Goal: Task Accomplishment & Management: Manage account settings

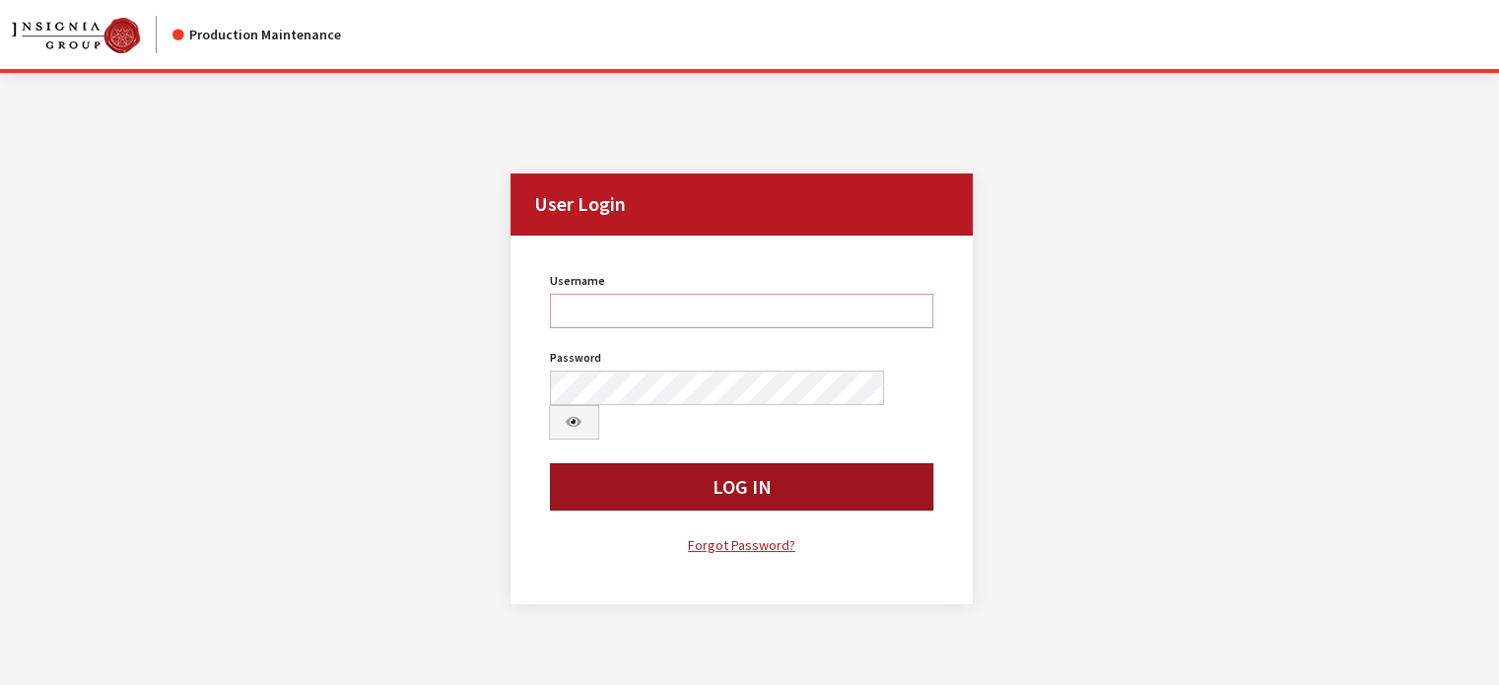
type input "cdorton"
click at [654, 463] on button "Log In" at bounding box center [742, 486] width 384 height 47
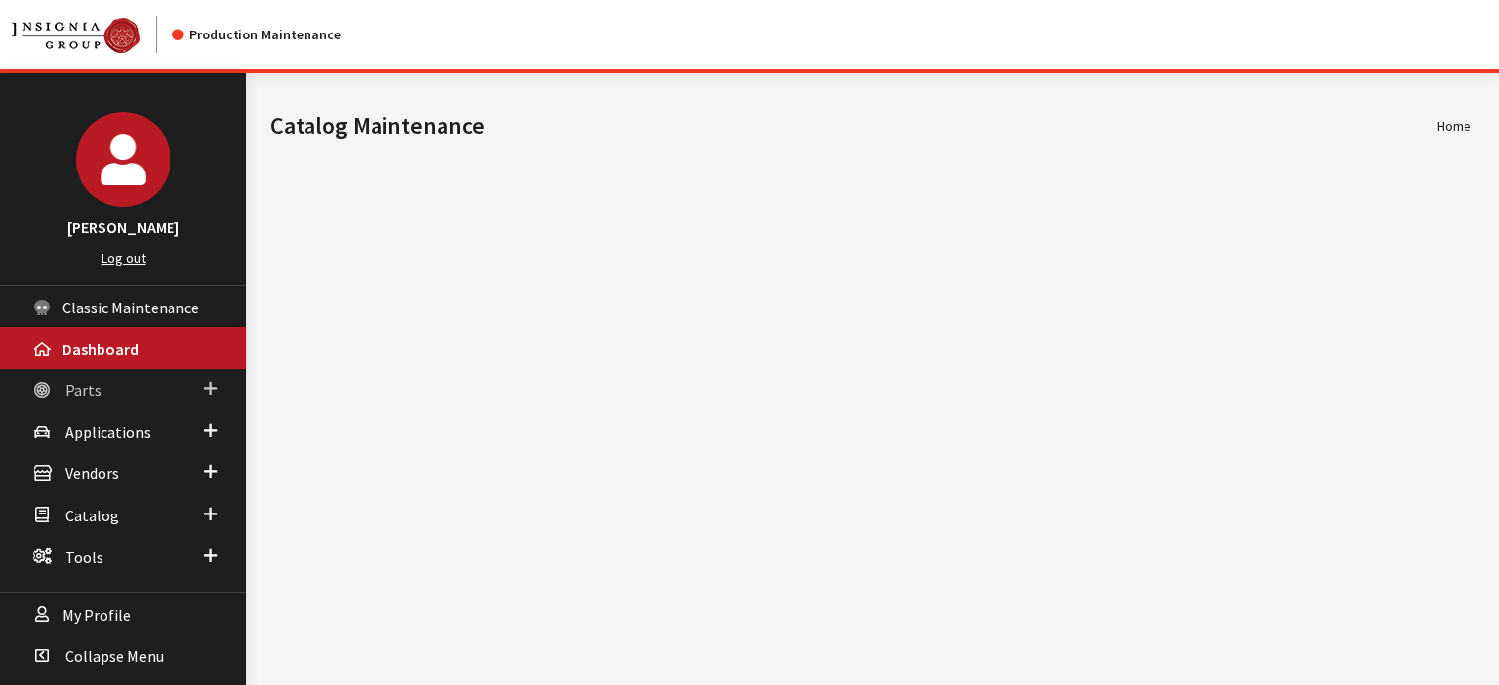
drag, startPoint x: 207, startPoint y: 472, endPoint x: 102, endPoint y: 392, distance: 132.3
click at [102, 392] on link "Parts" at bounding box center [123, 389] width 246 height 41
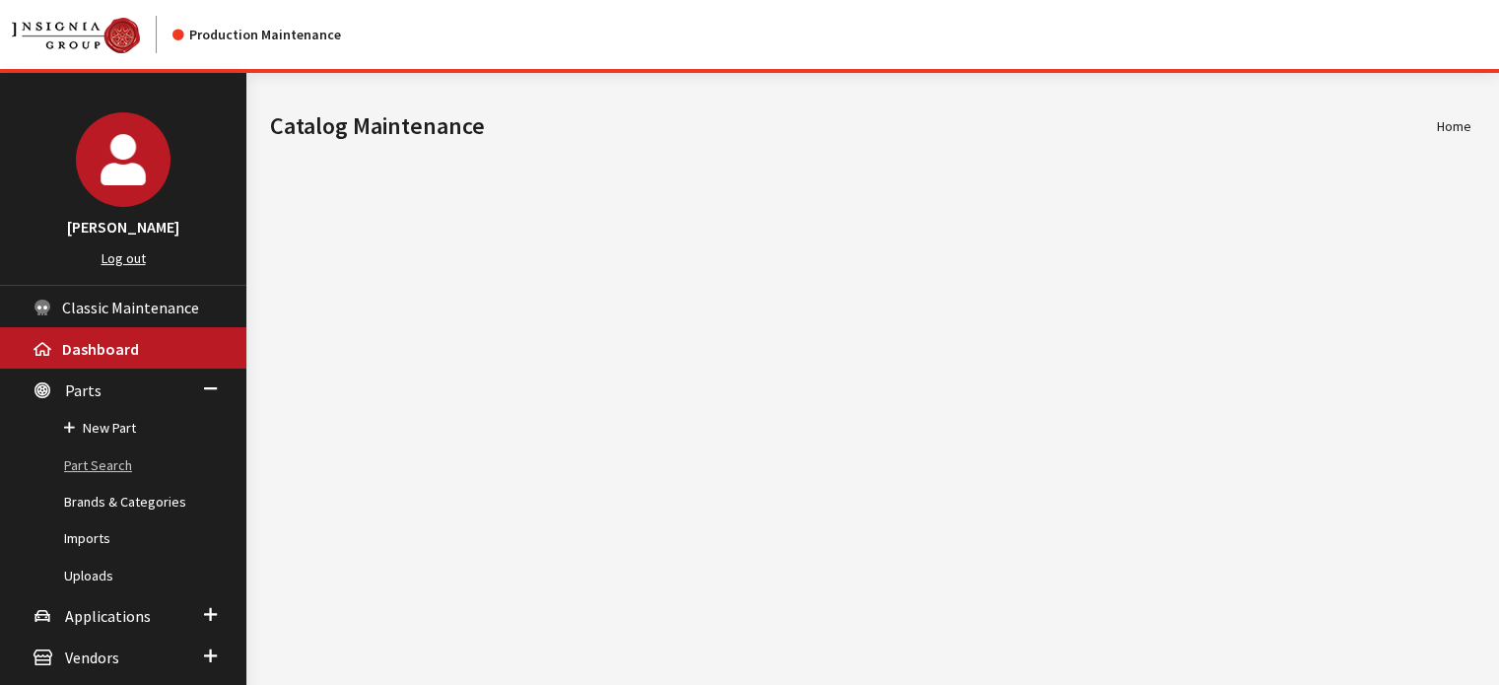
click at [97, 456] on link "Part Search" at bounding box center [123, 466] width 246 height 36
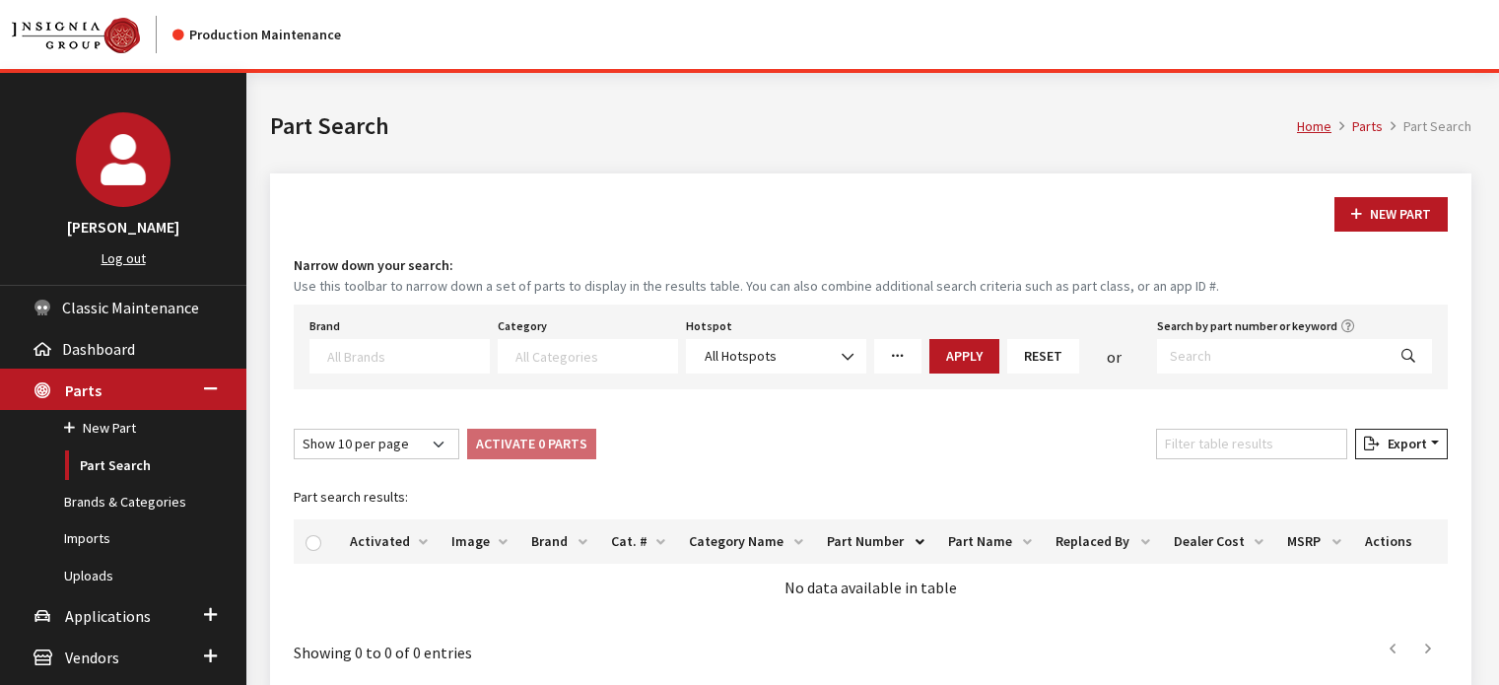
select select
click at [1380, 216] on button "New Part" at bounding box center [1391, 214] width 113 height 35
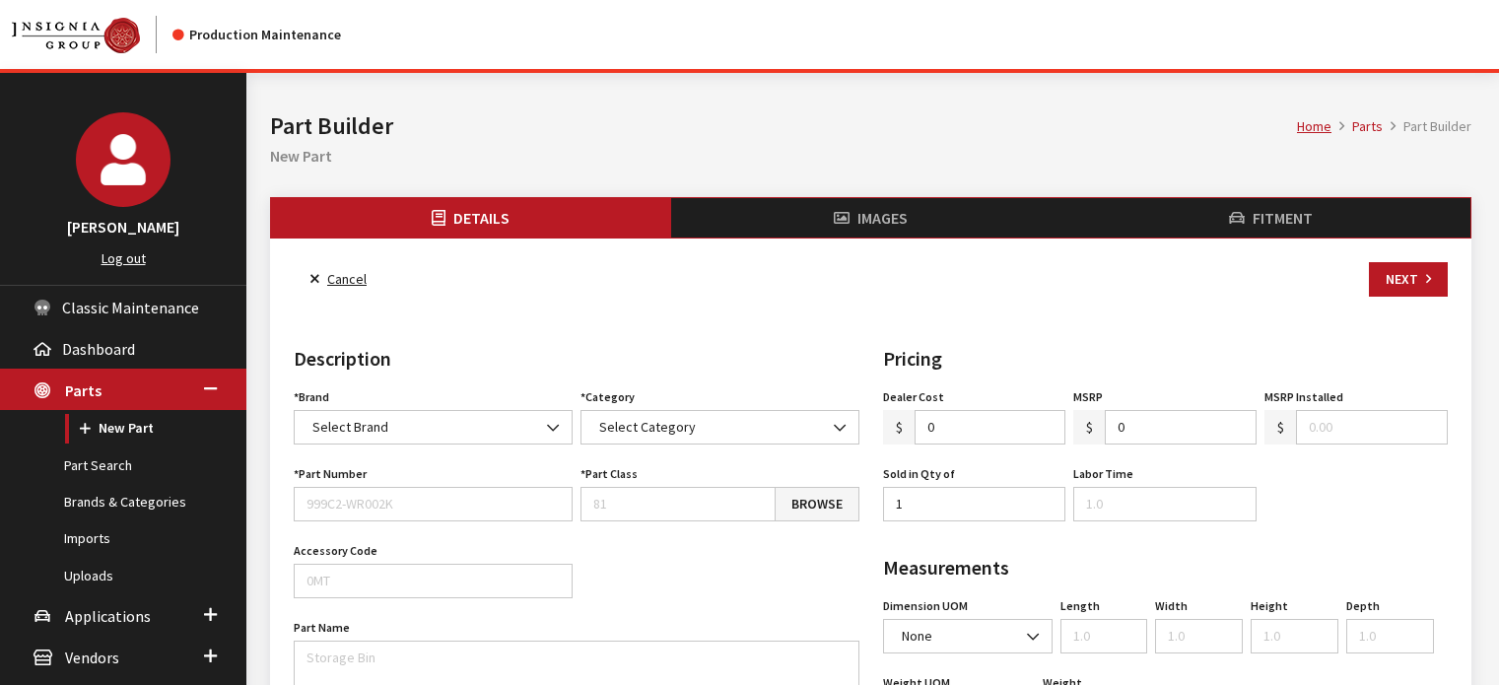
select select
click at [382, 422] on span "Select Brand" at bounding box center [351, 427] width 76 height 18
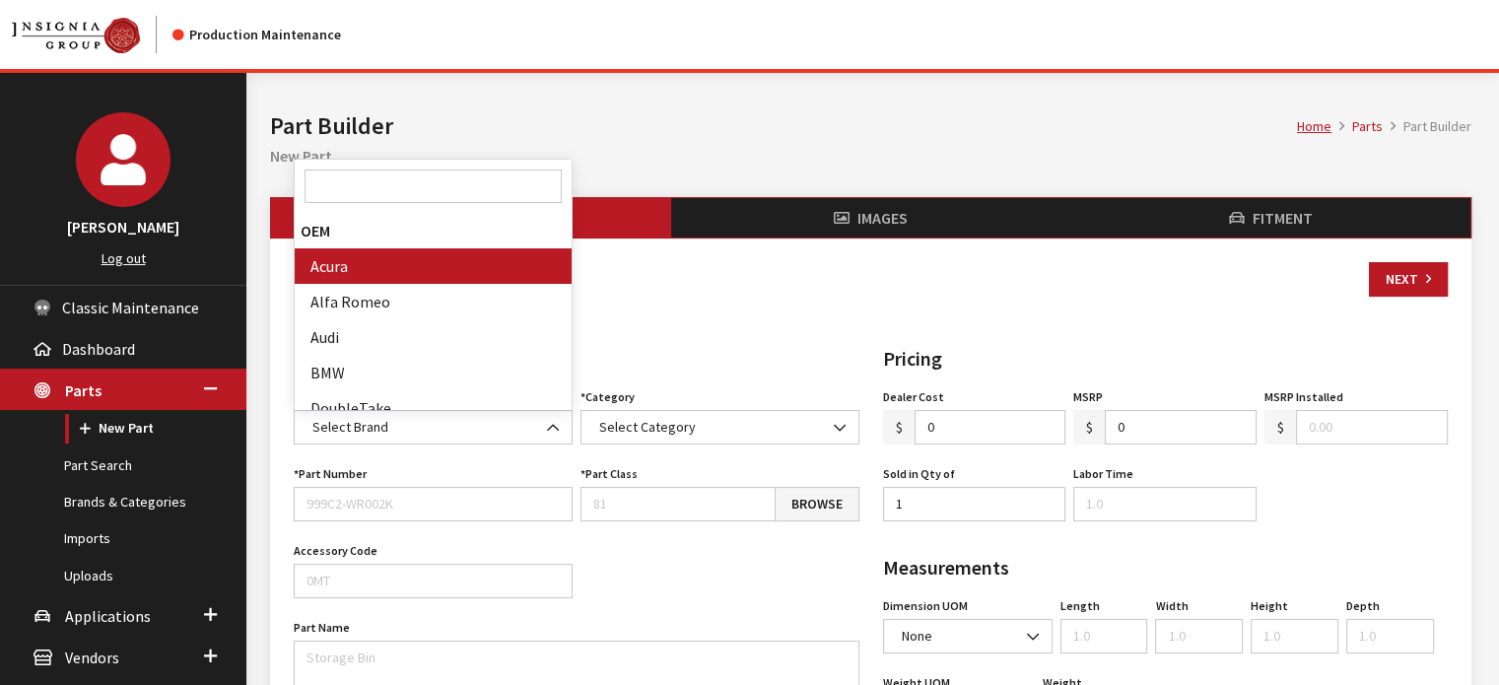
click at [426, 186] on input "Search" at bounding box center [433, 187] width 257 height 34
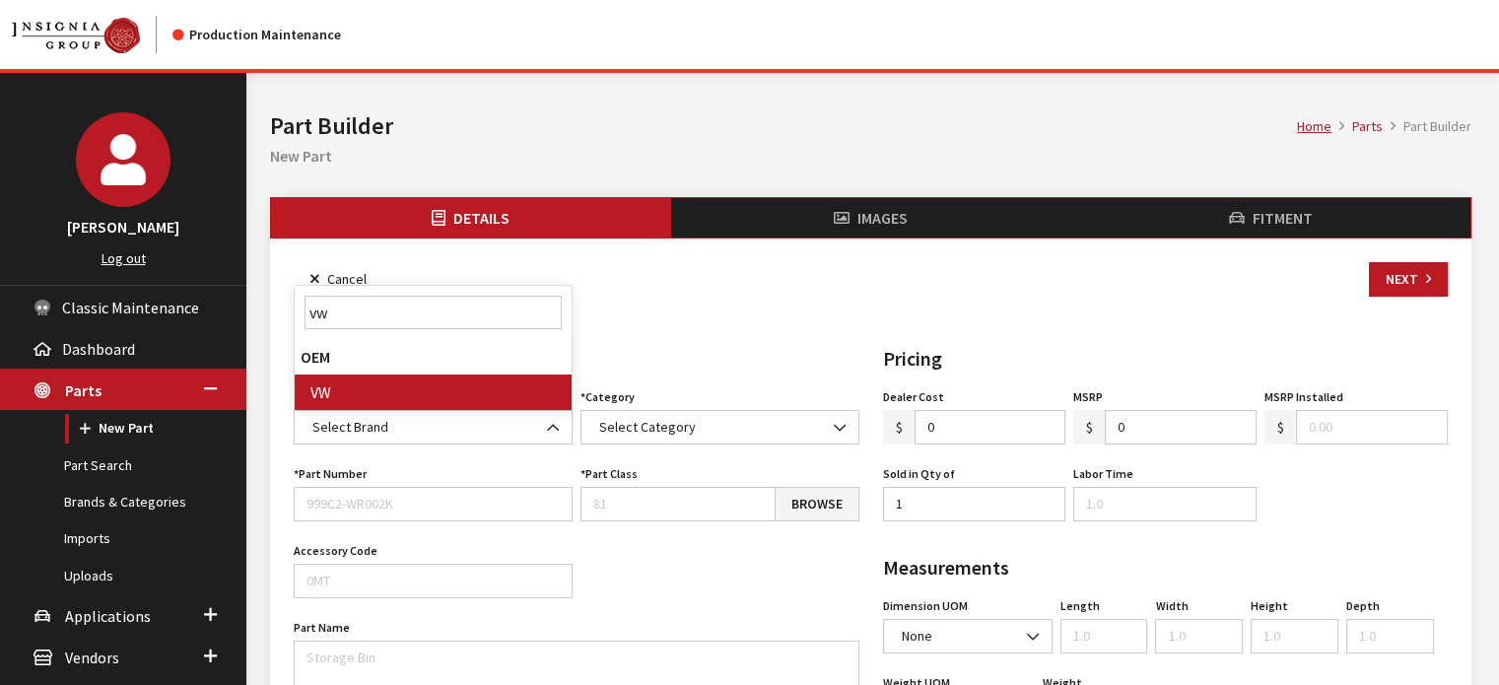
type input "vw"
select select "11"
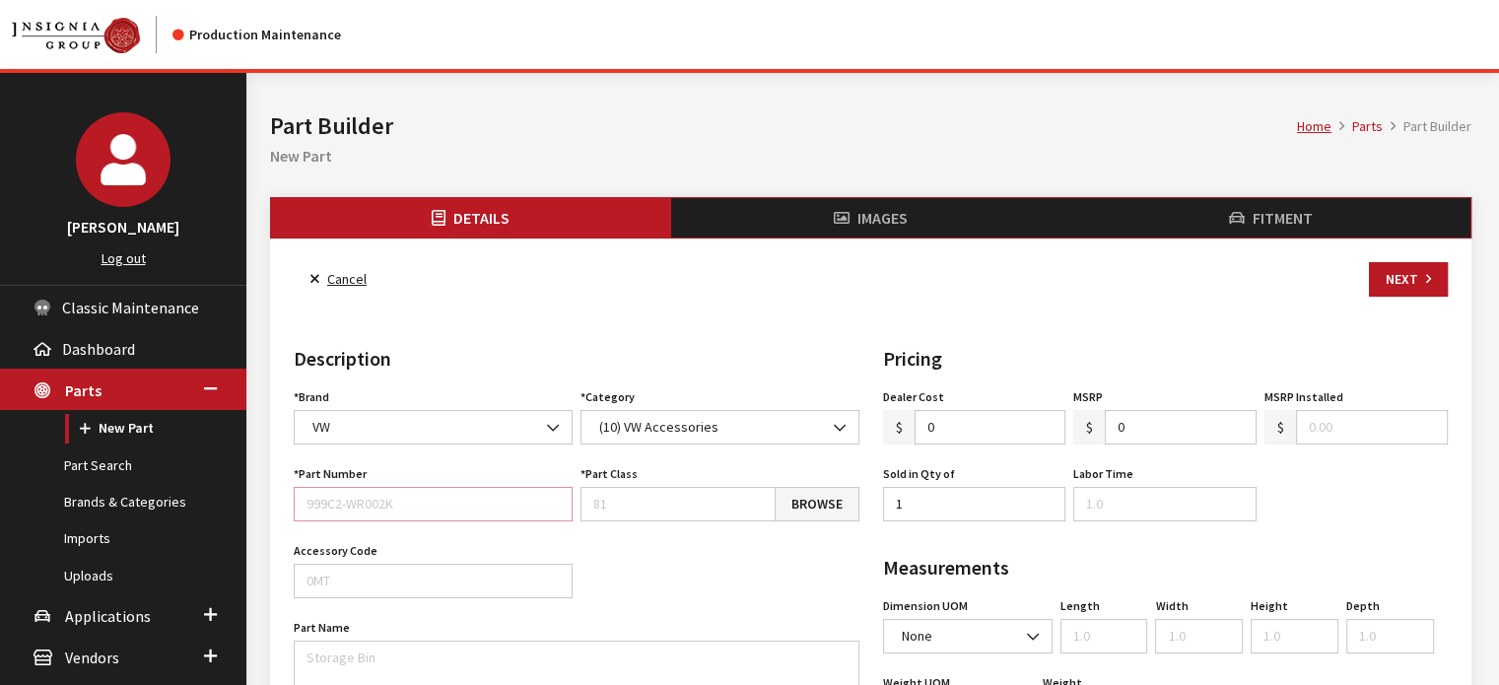
click at [462, 514] on input "Part Number" at bounding box center [433, 504] width 279 height 35
paste input "000096010G"
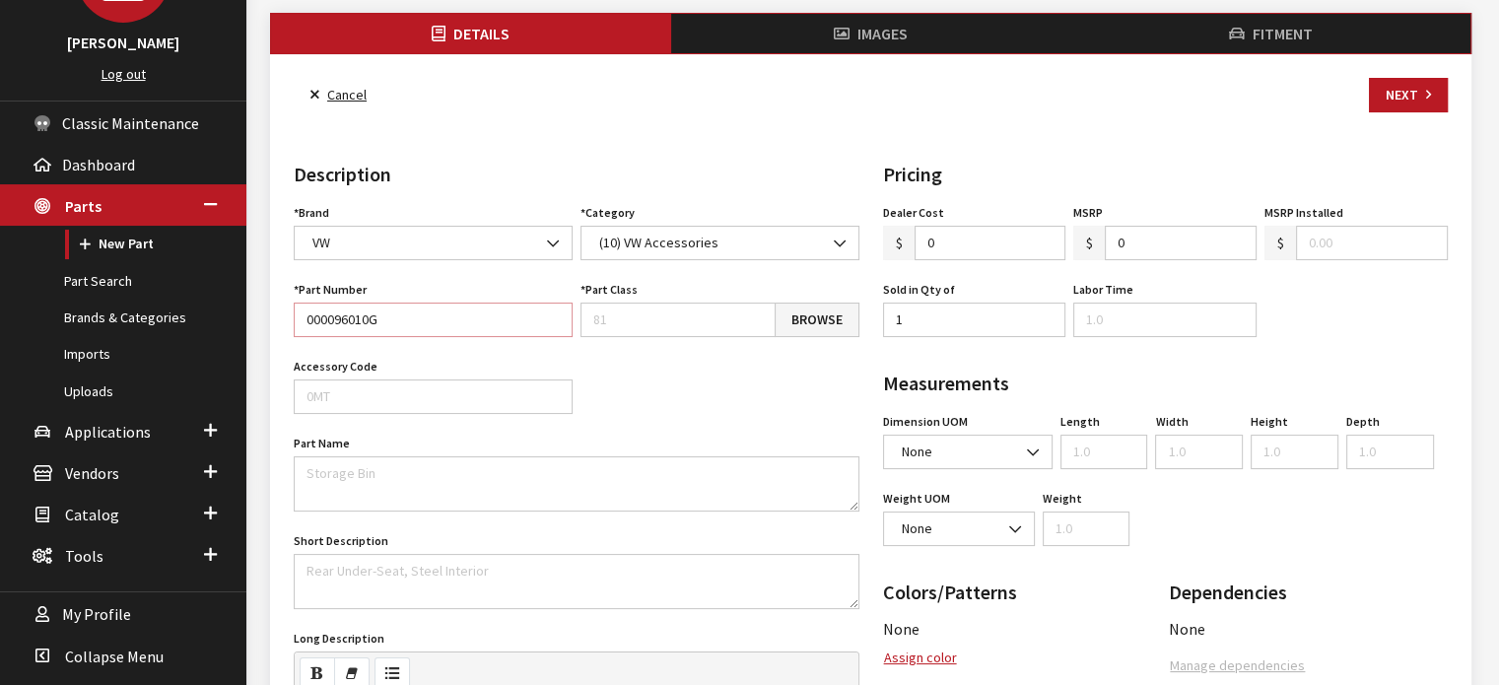
scroll to position [197, 0]
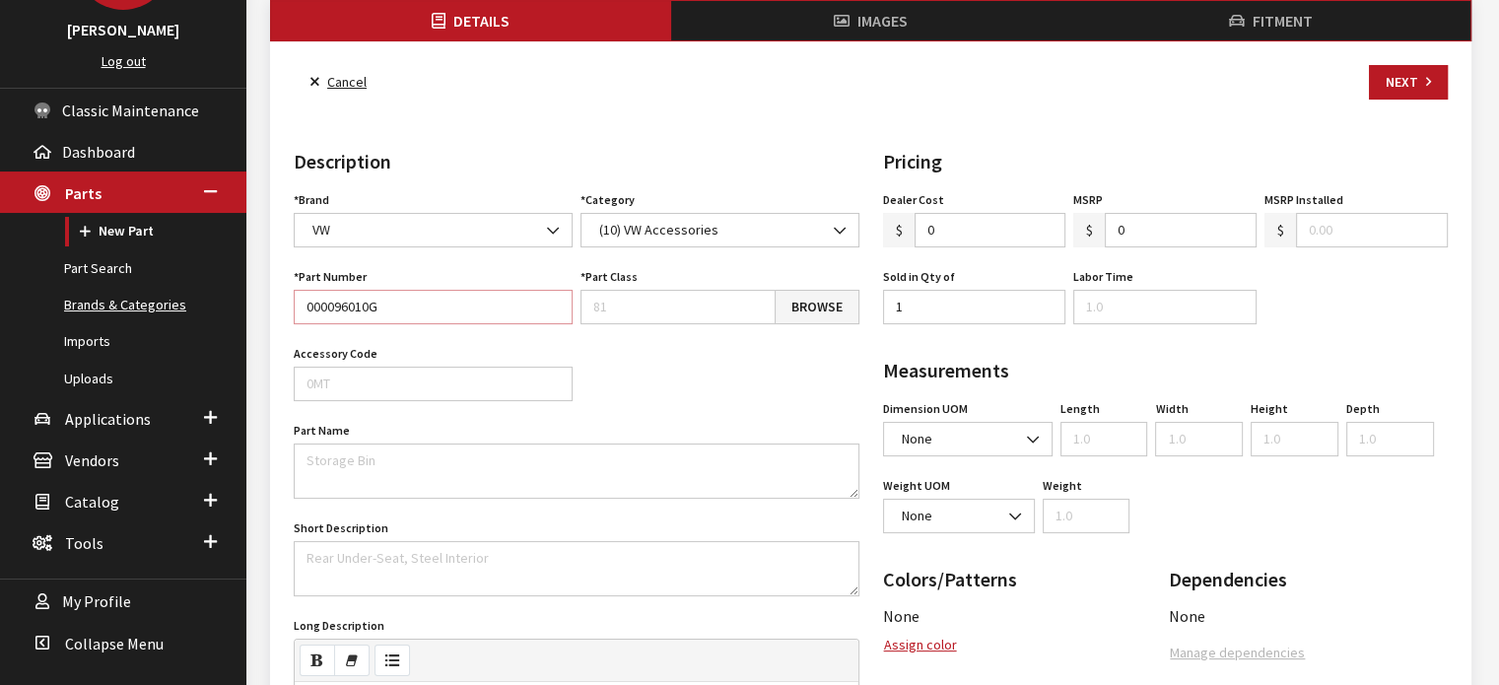
type input "000096010G"
click at [393, 462] on textarea "Part Name" at bounding box center [577, 471] width 566 height 55
paste textarea "Multi-Functional Ice Scraper"
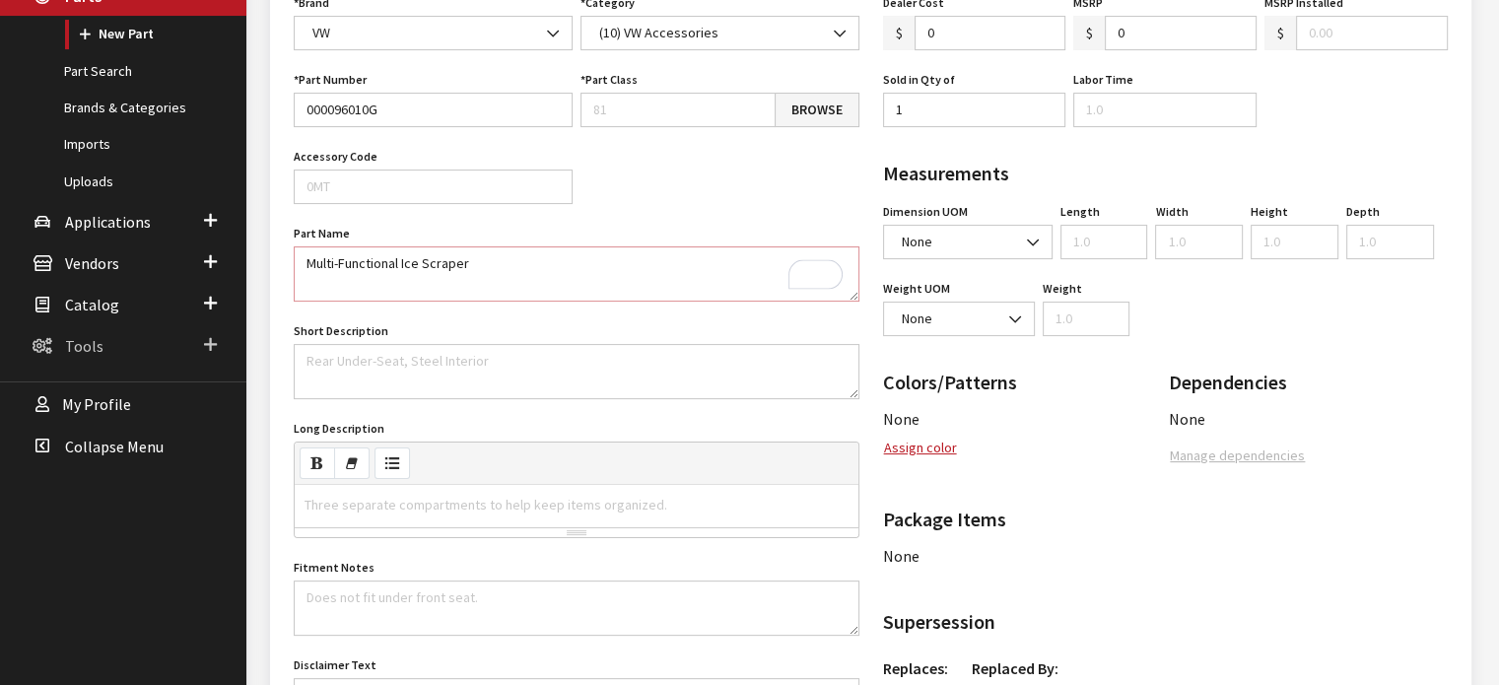
type textarea "Multi-Functional Ice Scraper"
click at [426, 500] on div "Three separate compartments to help keep items organized." at bounding box center [486, 505] width 383 height 40
paste div
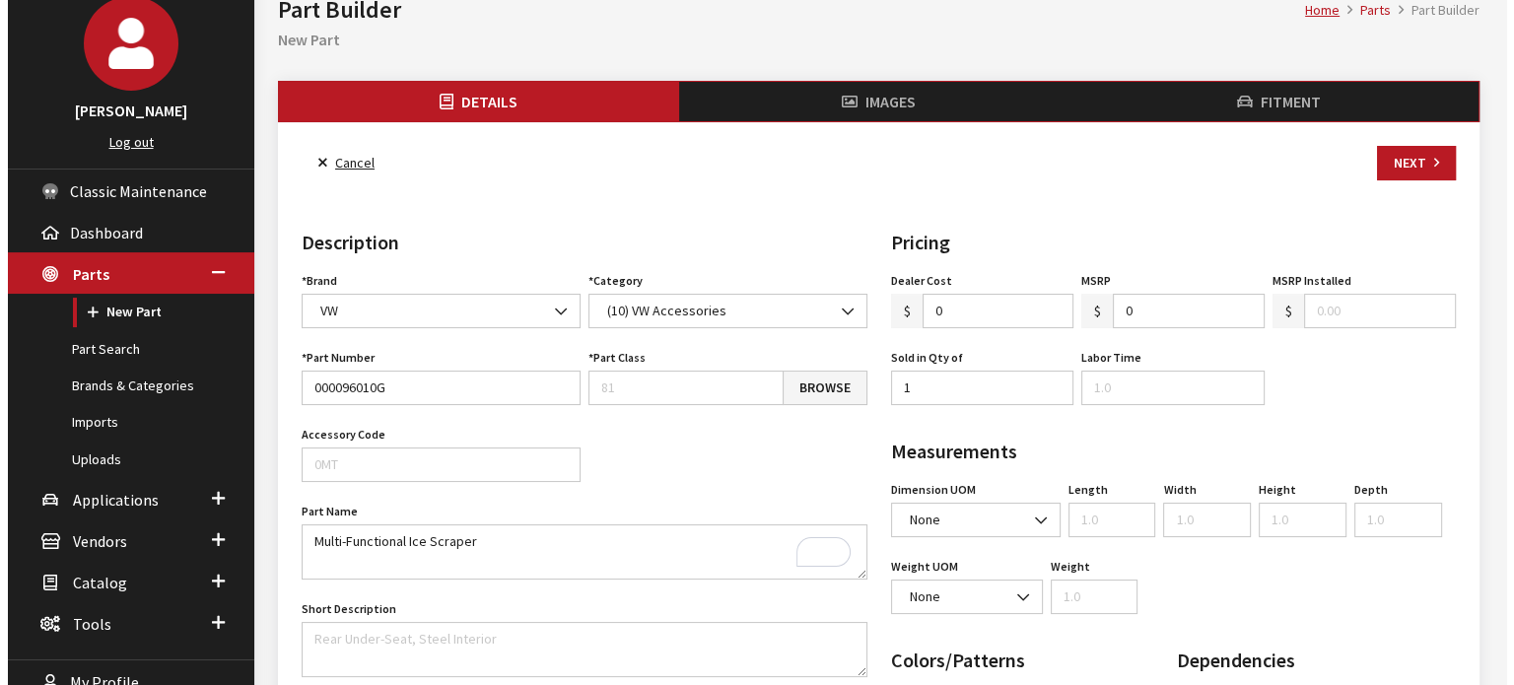
scroll to position [99, 0]
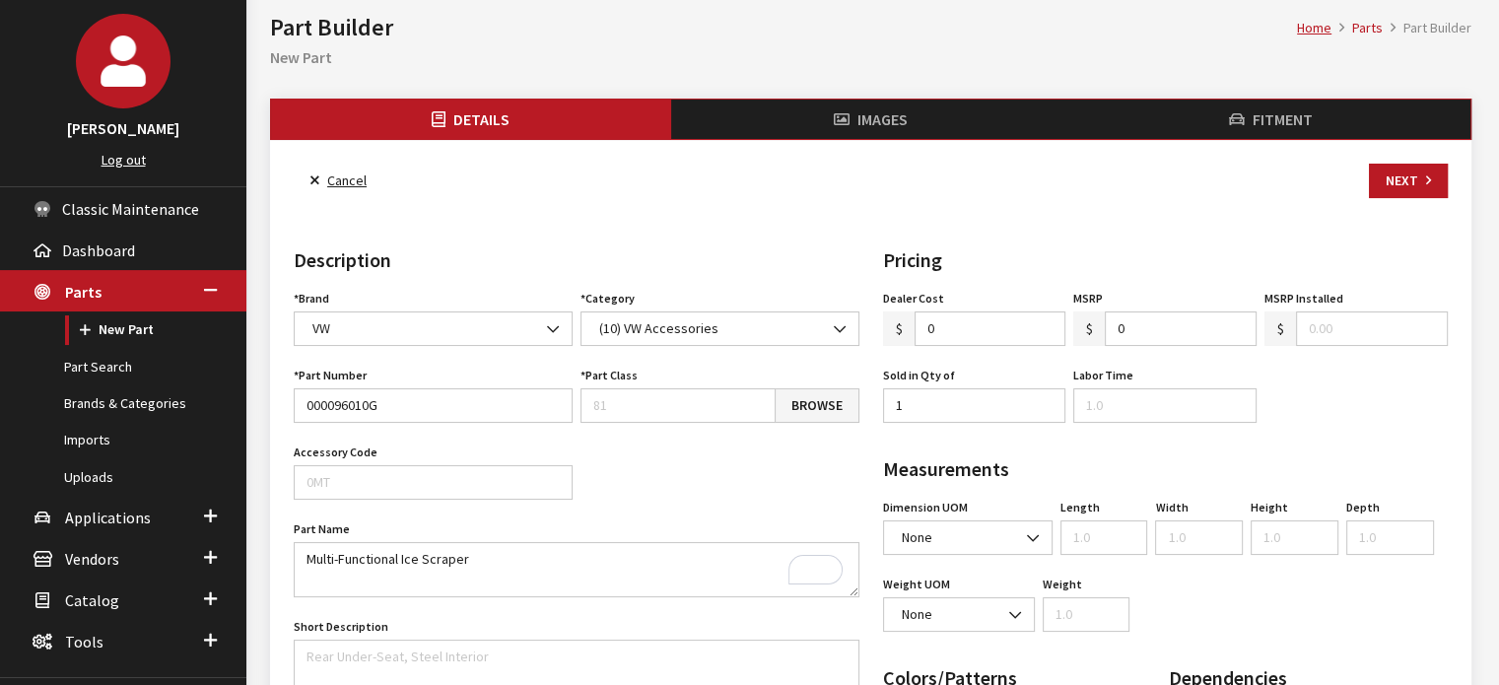
drag, startPoint x: 942, startPoint y: 331, endPoint x: 907, endPoint y: 330, distance: 35.5
click at [907, 330] on div "$ 0" at bounding box center [974, 329] width 183 height 35
type input "7.00"
click at [1116, 326] on input "0" at bounding box center [1181, 329] width 152 height 35
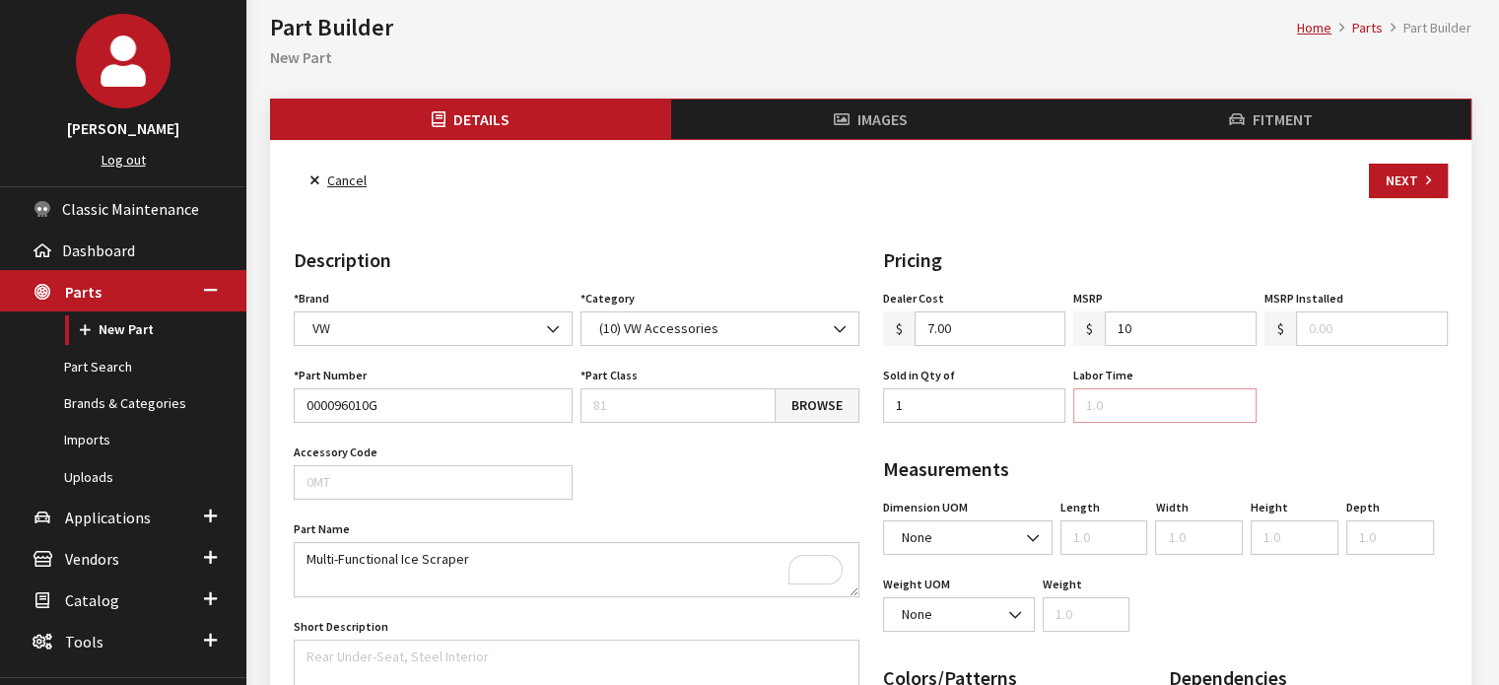
type input "10.00"
click at [1114, 394] on input "Labor Time" at bounding box center [1165, 405] width 183 height 35
type input "0"
click at [813, 397] on link "Browse" at bounding box center [817, 405] width 85 height 35
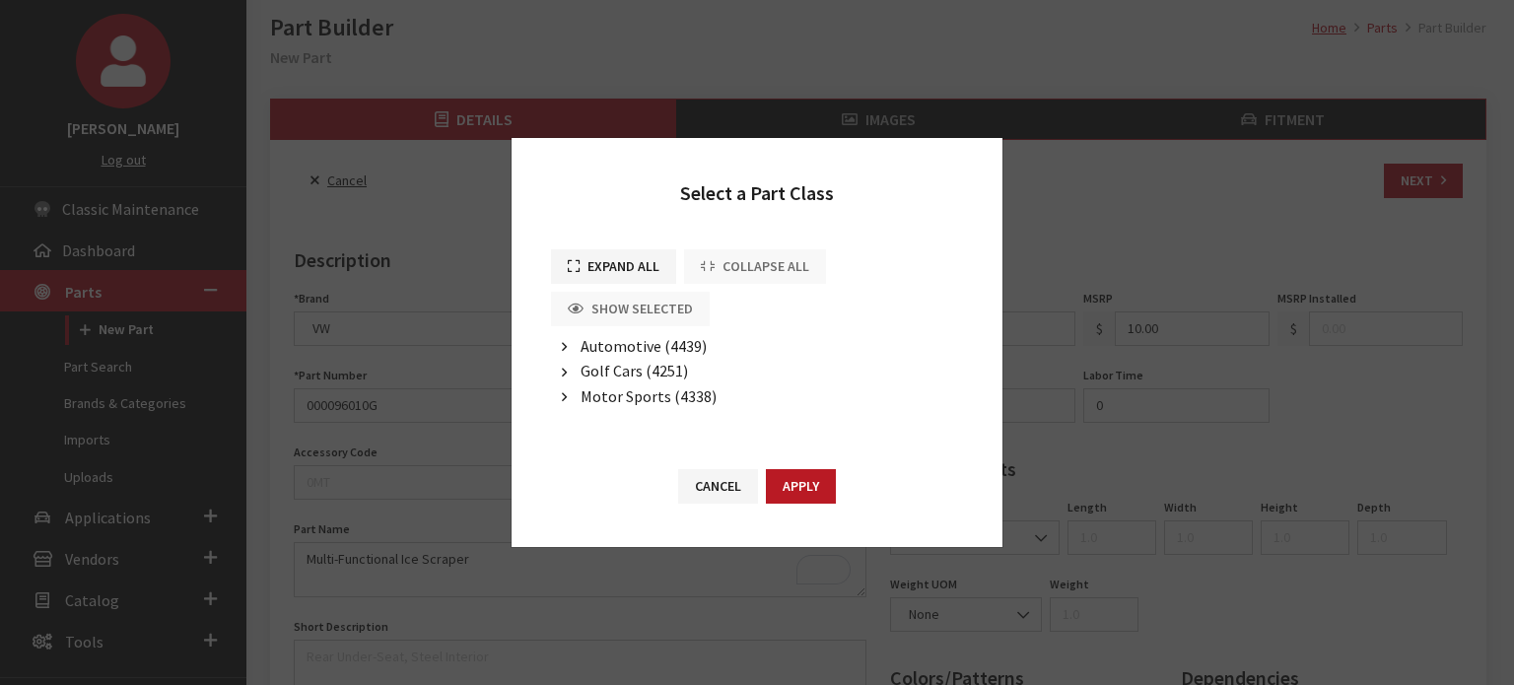
click at [639, 347] on span "Automotive (4439)" at bounding box center [644, 346] width 126 height 20
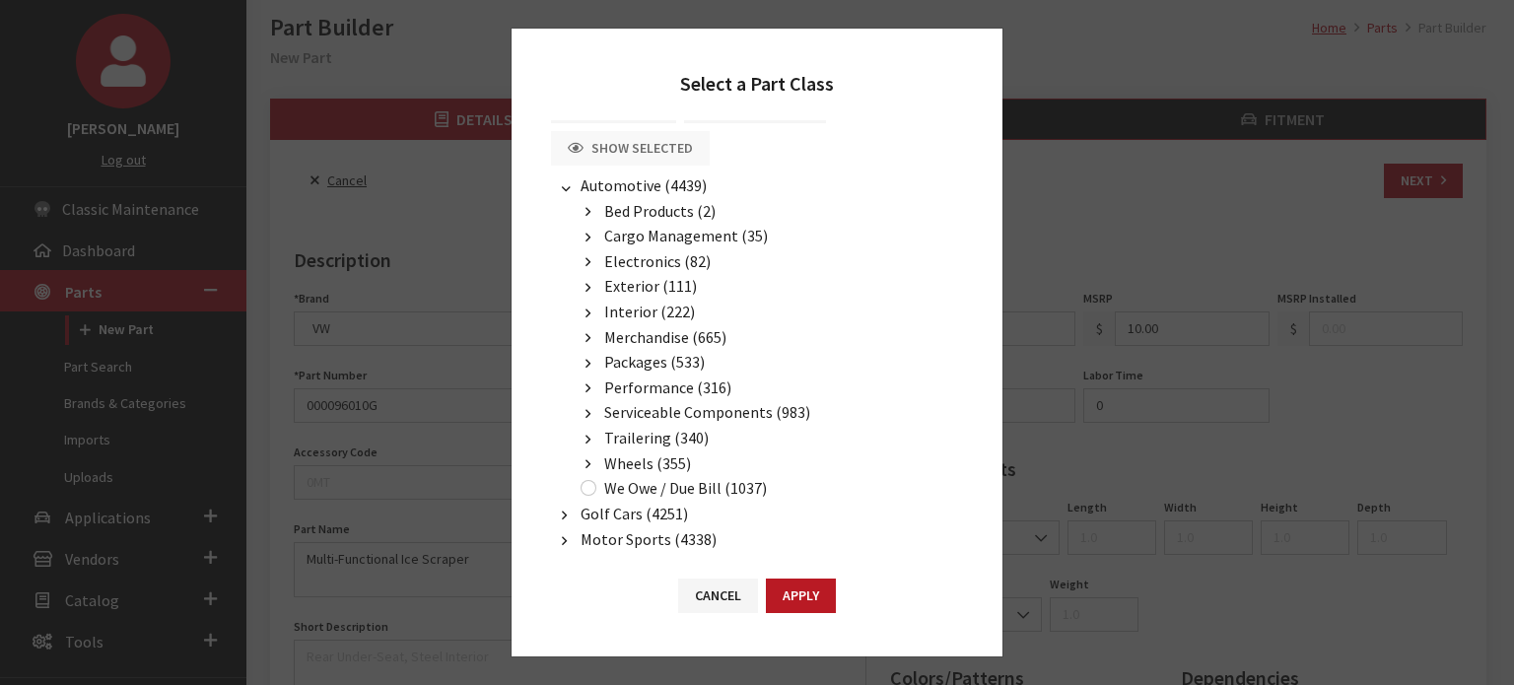
scroll to position [75, 0]
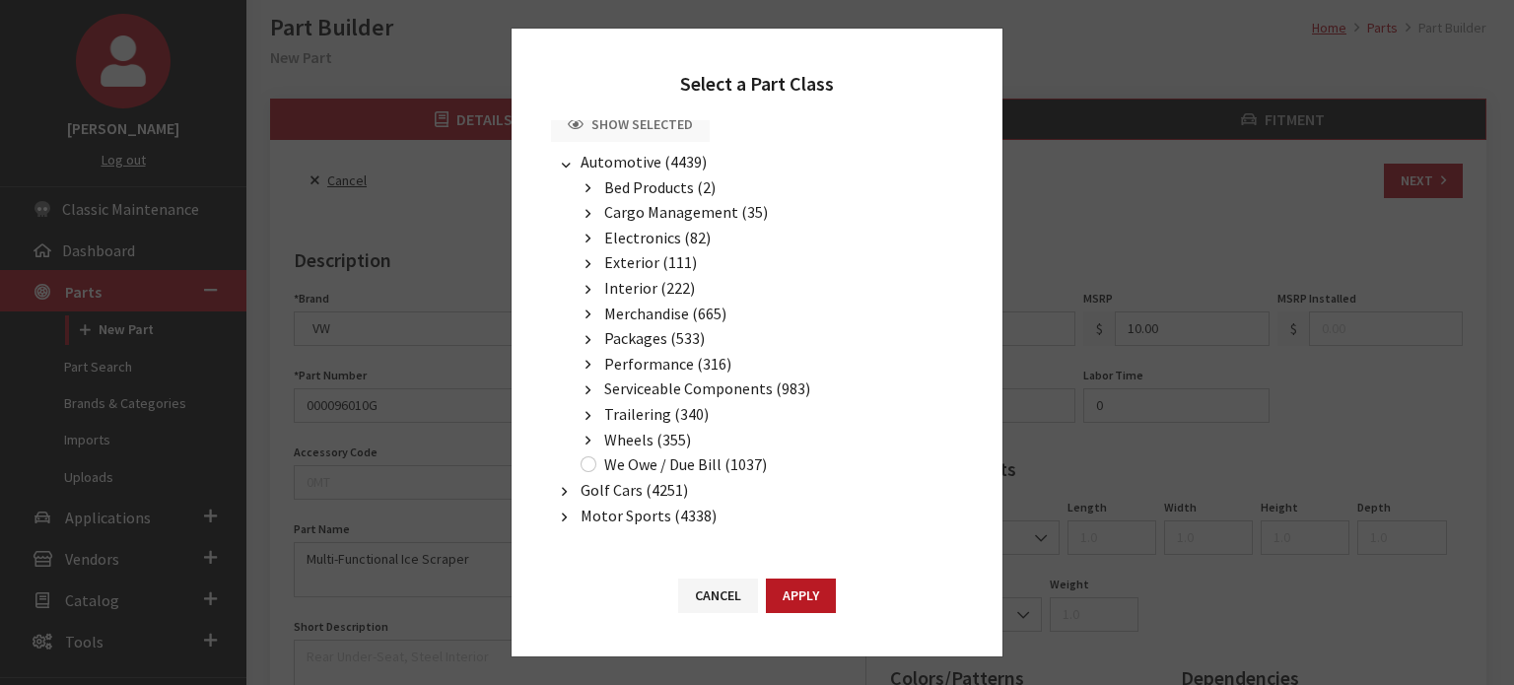
click at [646, 308] on span "Merchandise (665)" at bounding box center [665, 314] width 122 height 20
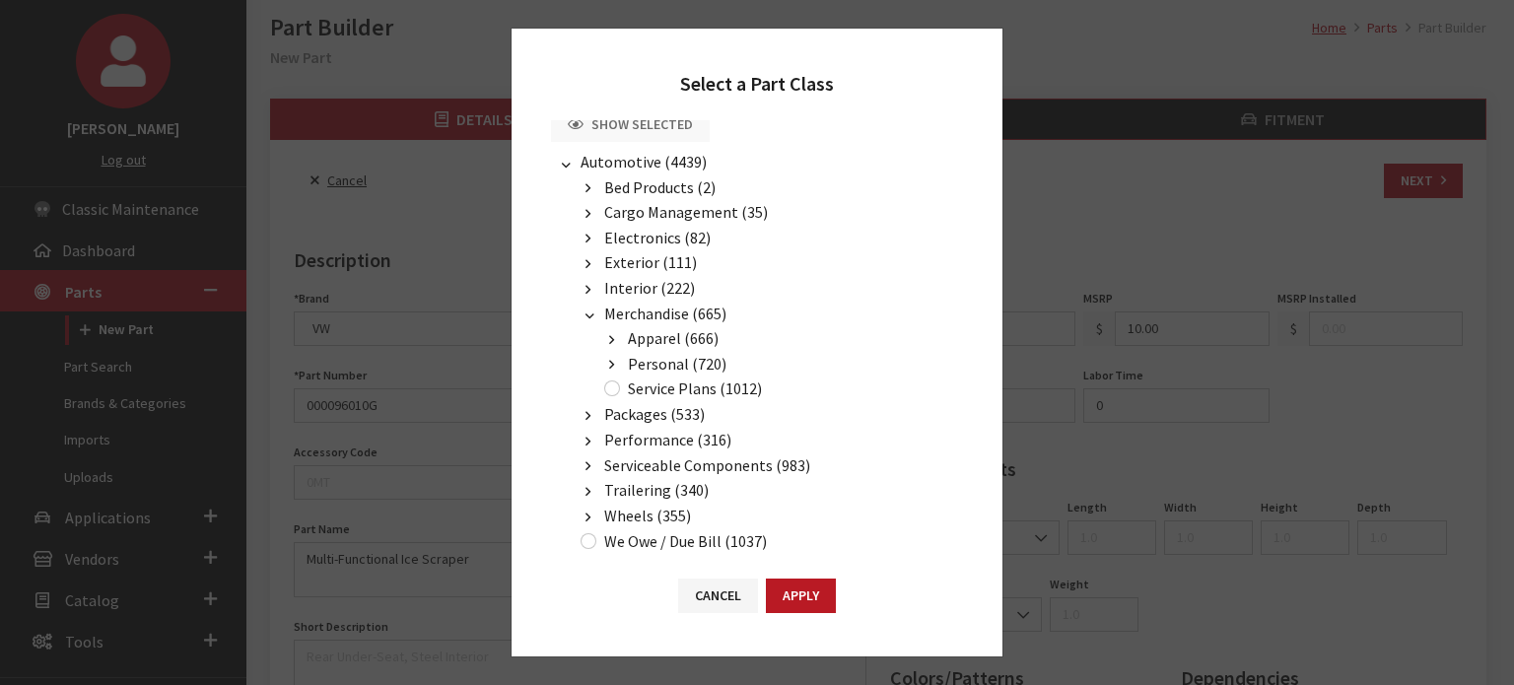
click at [654, 358] on span "Personal (720)" at bounding box center [677, 364] width 99 height 20
click at [670, 382] on span "Automotive (721)" at bounding box center [711, 389] width 118 height 20
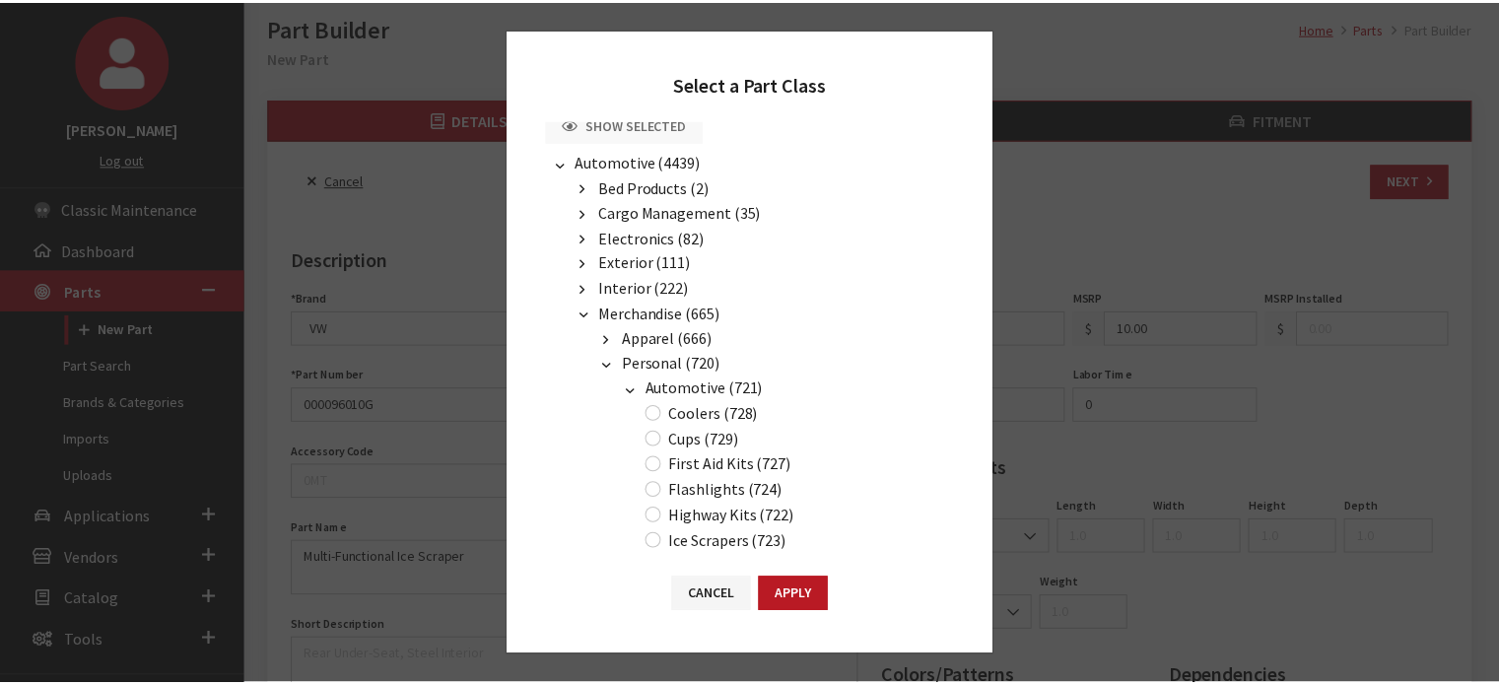
scroll to position [174, 0]
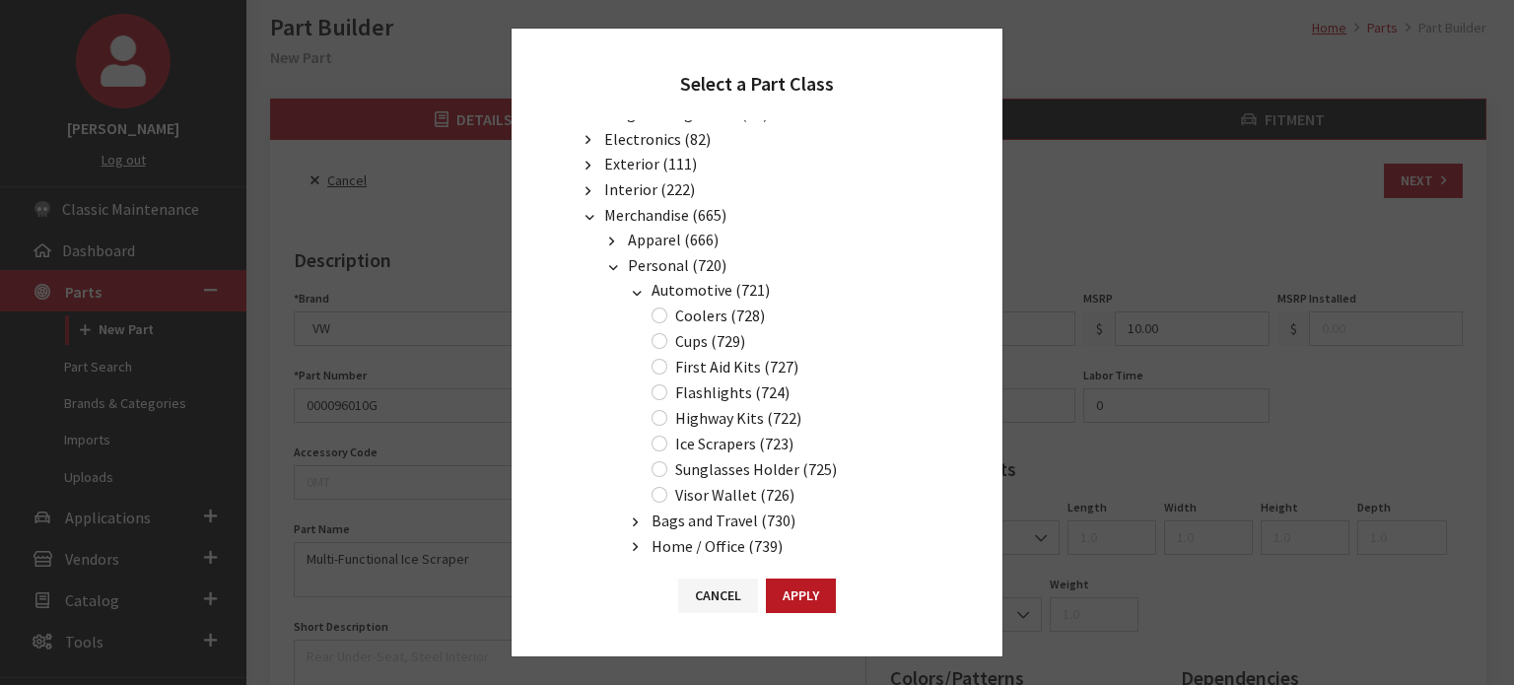
click at [719, 432] on label "Ice Scrapers (723)" at bounding box center [734, 444] width 118 height 24
click at [667, 436] on input "Ice Scrapers (723)" at bounding box center [660, 444] width 16 height 16
radio input "true"
click at [791, 594] on button "Apply" at bounding box center [801, 596] width 70 height 35
type input "723"
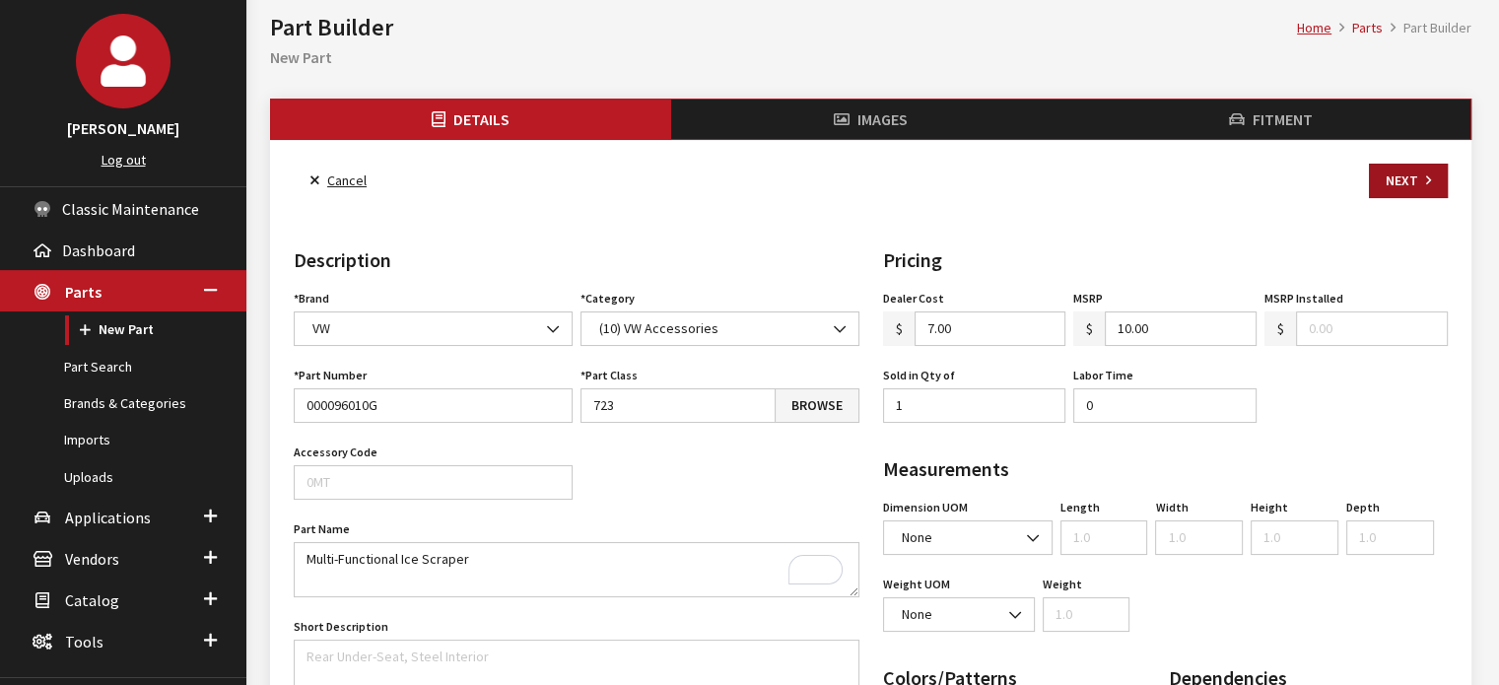
click at [1407, 169] on button "Next" at bounding box center [1408, 181] width 79 height 35
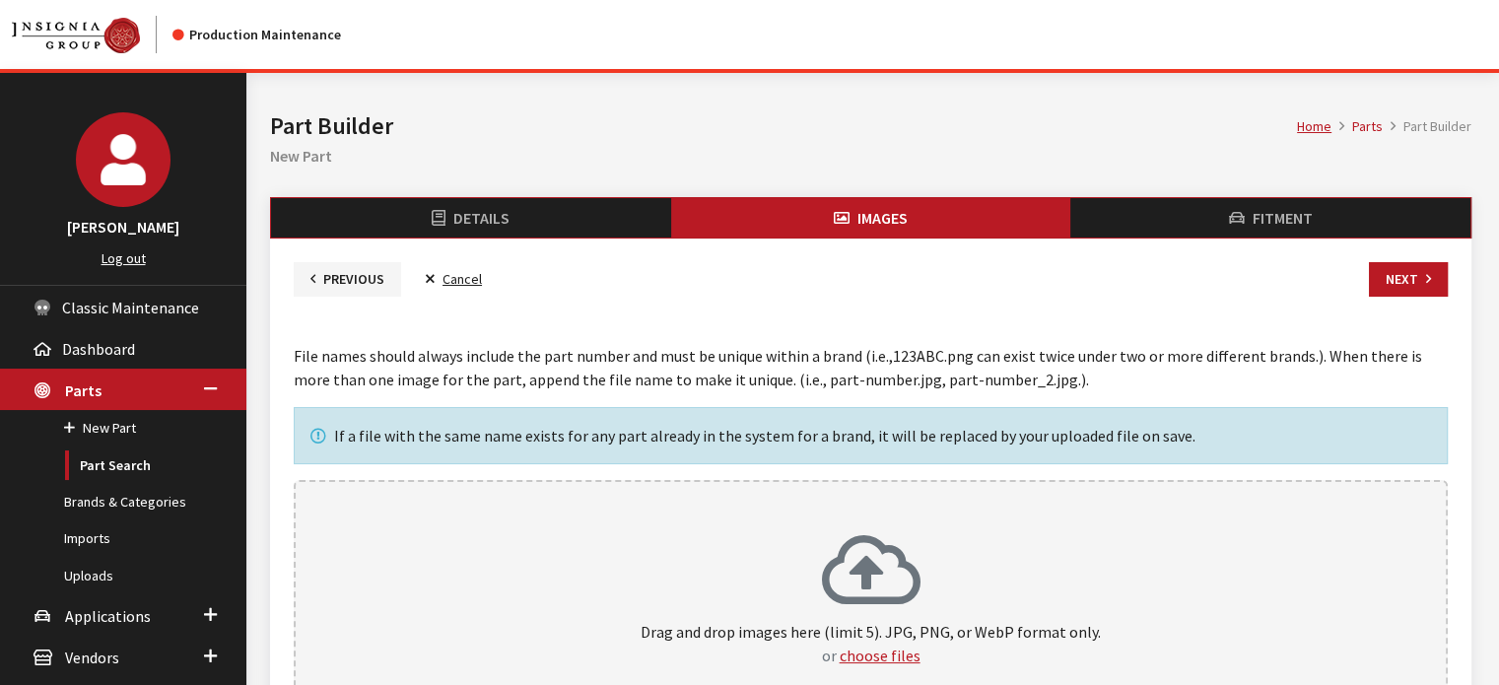
click at [863, 549] on icon at bounding box center [871, 572] width 99 height 79
click at [1406, 292] on button "Next" at bounding box center [1408, 279] width 79 height 35
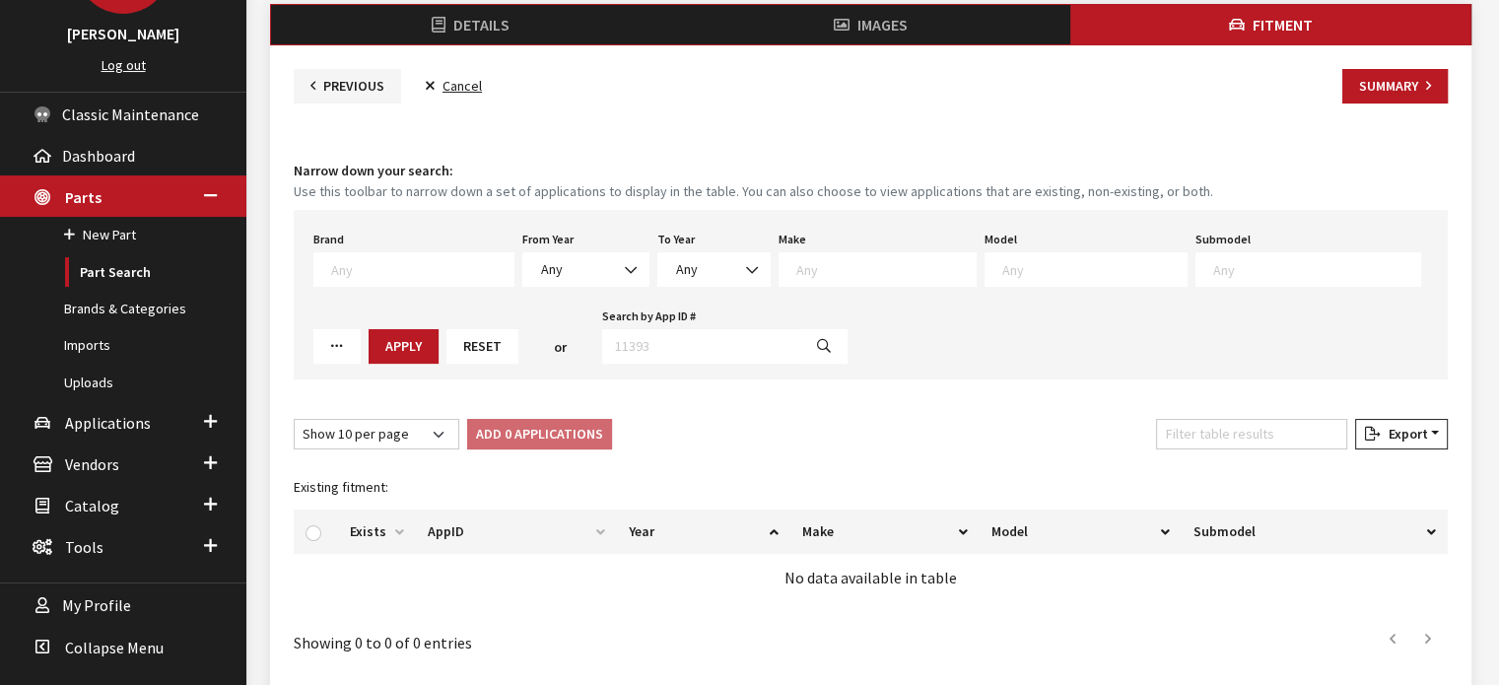
scroll to position [197, 0]
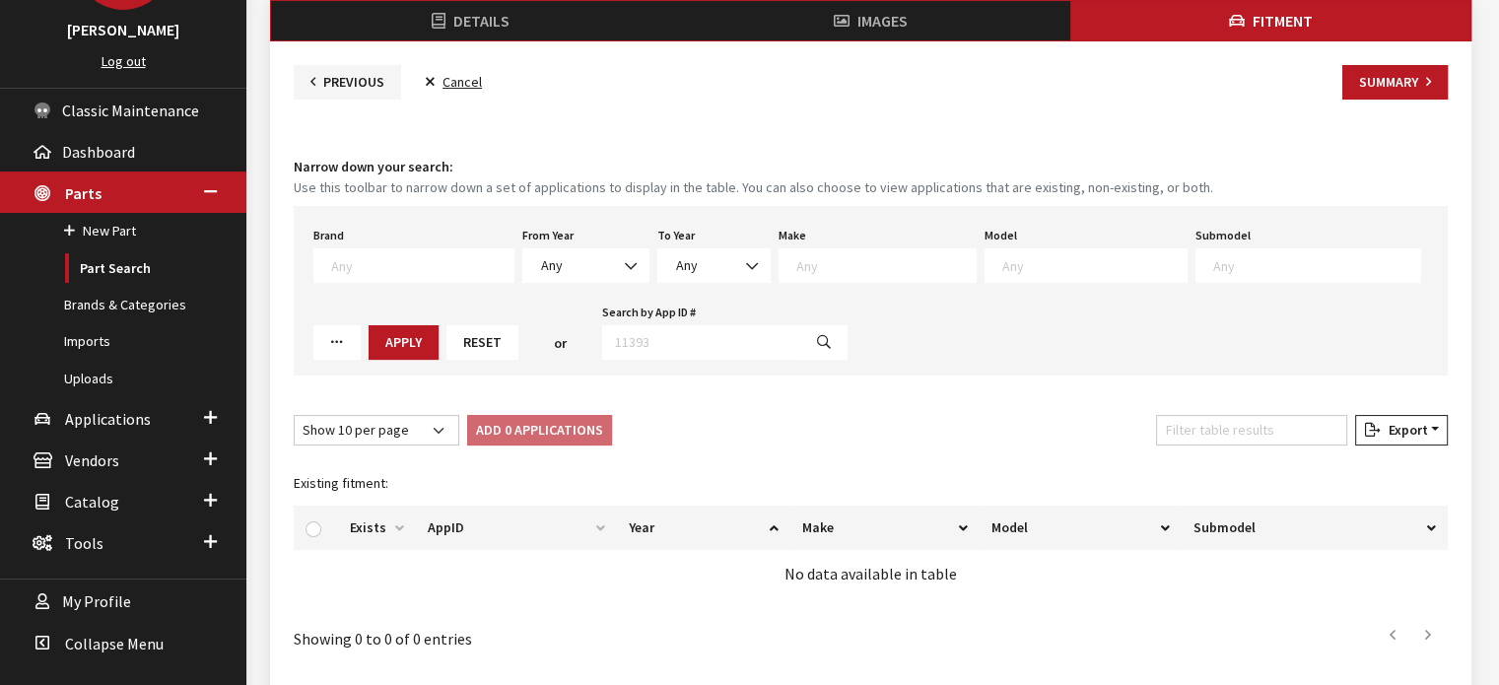
click at [357, 264] on textarea "Search" at bounding box center [422, 265] width 182 height 18
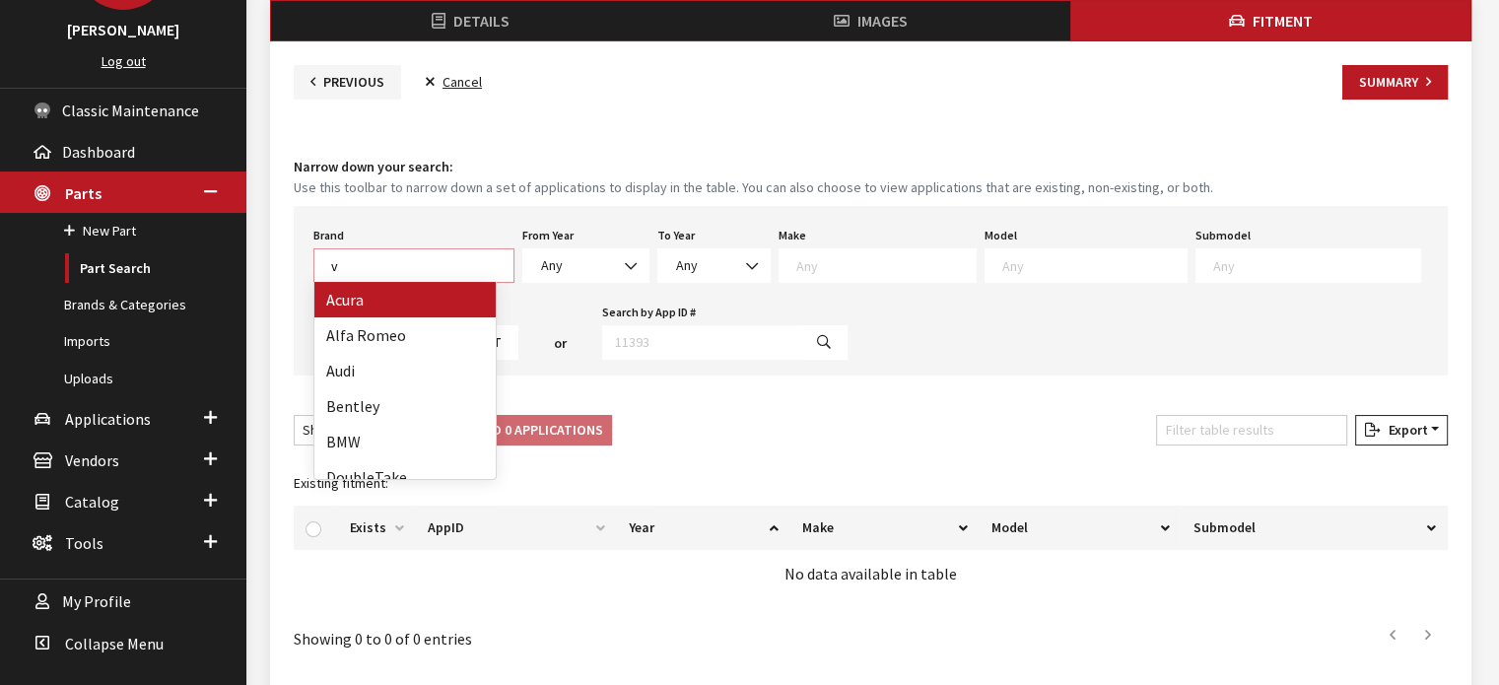
scroll to position [1, 0]
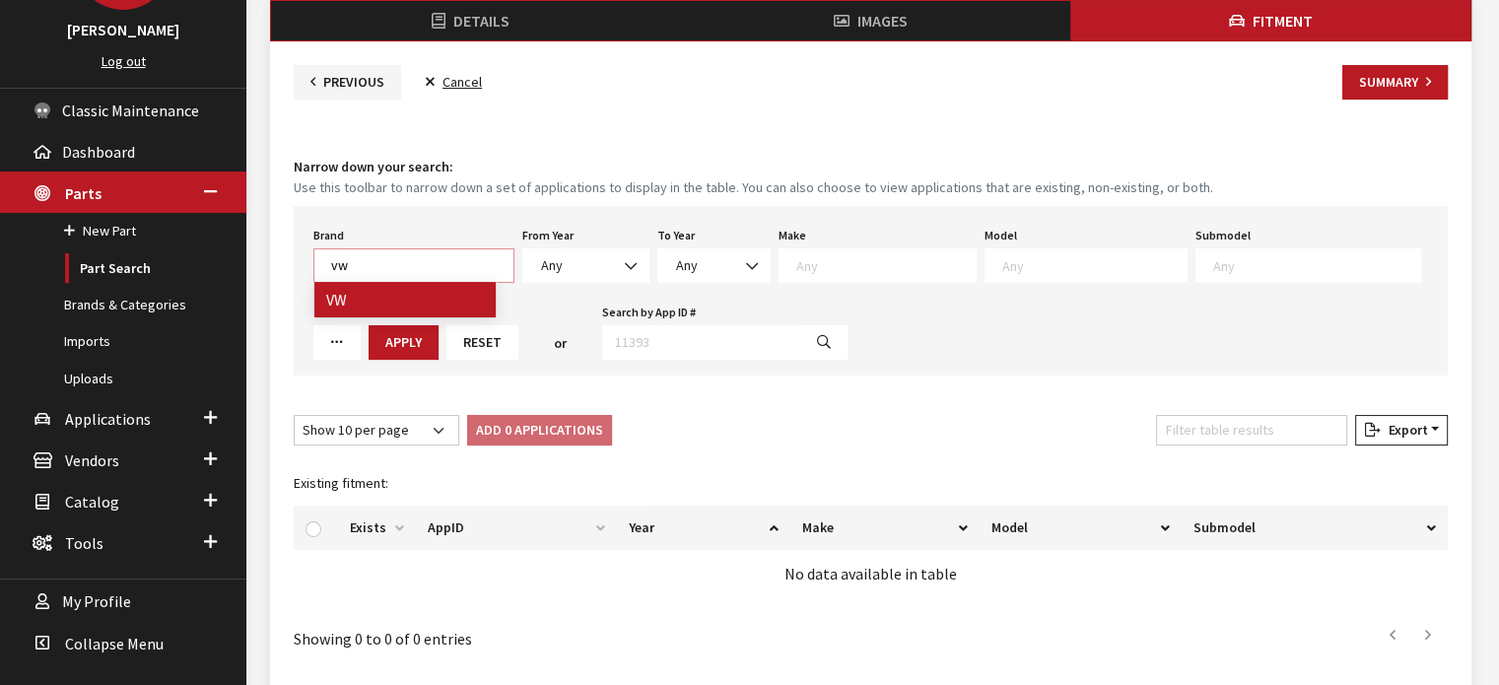
type textarea "vw"
select select "11"
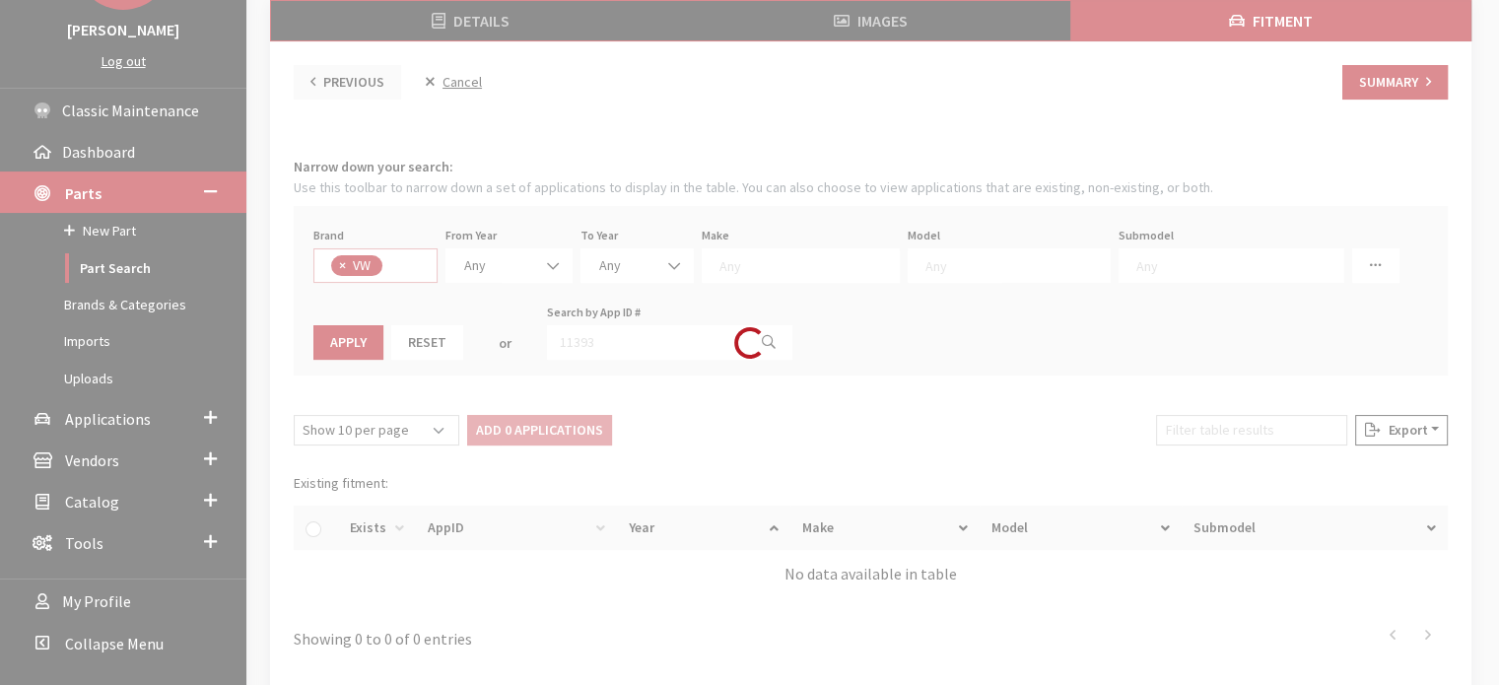
scroll to position [531, 0]
select select
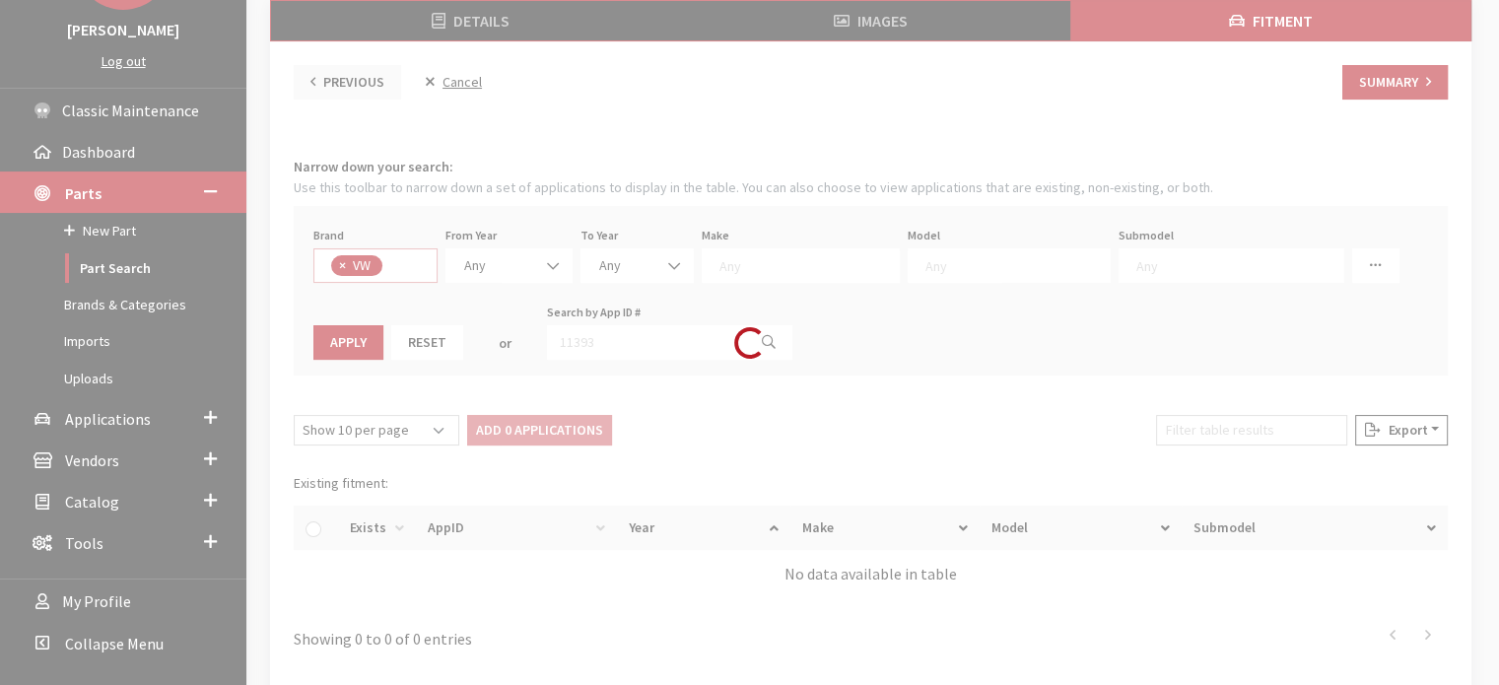
select select
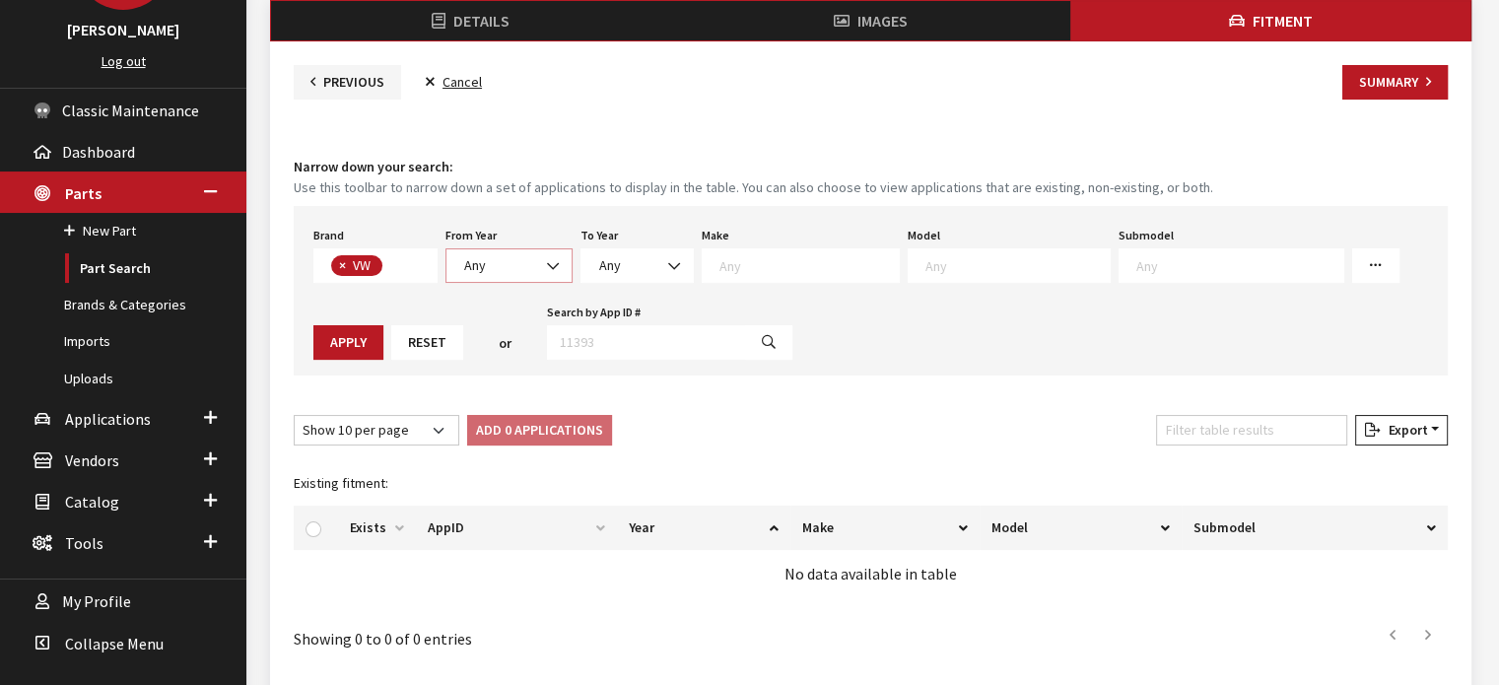
click at [531, 251] on span "Any" at bounding box center [509, 265] width 127 height 35
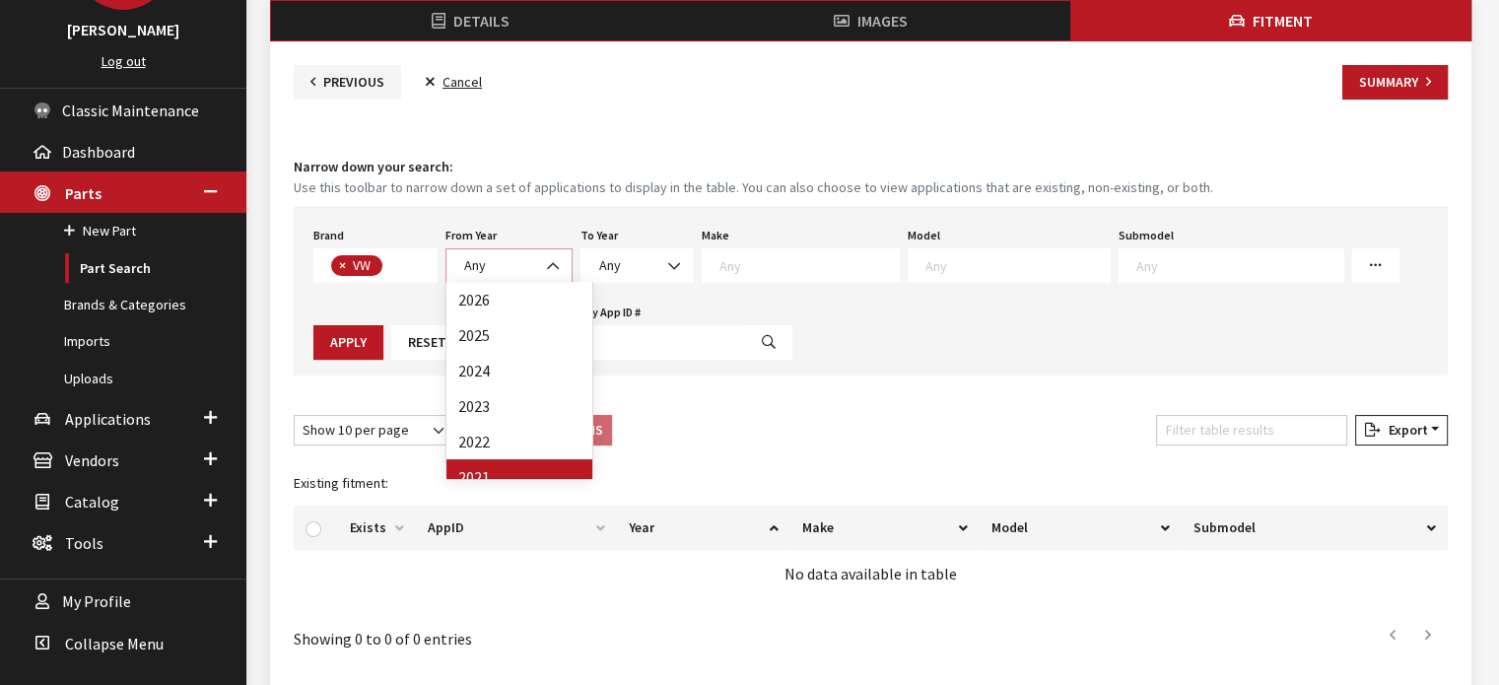
select select "2021"
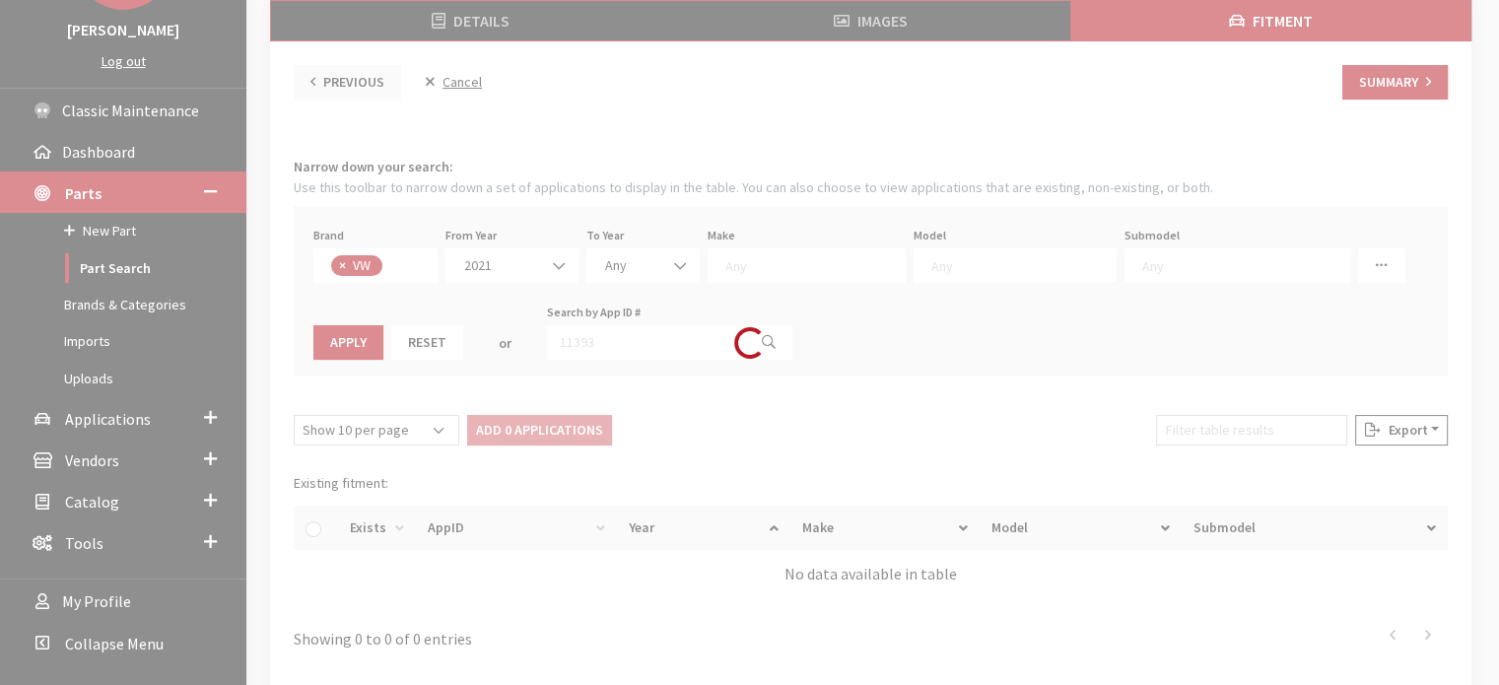
select select
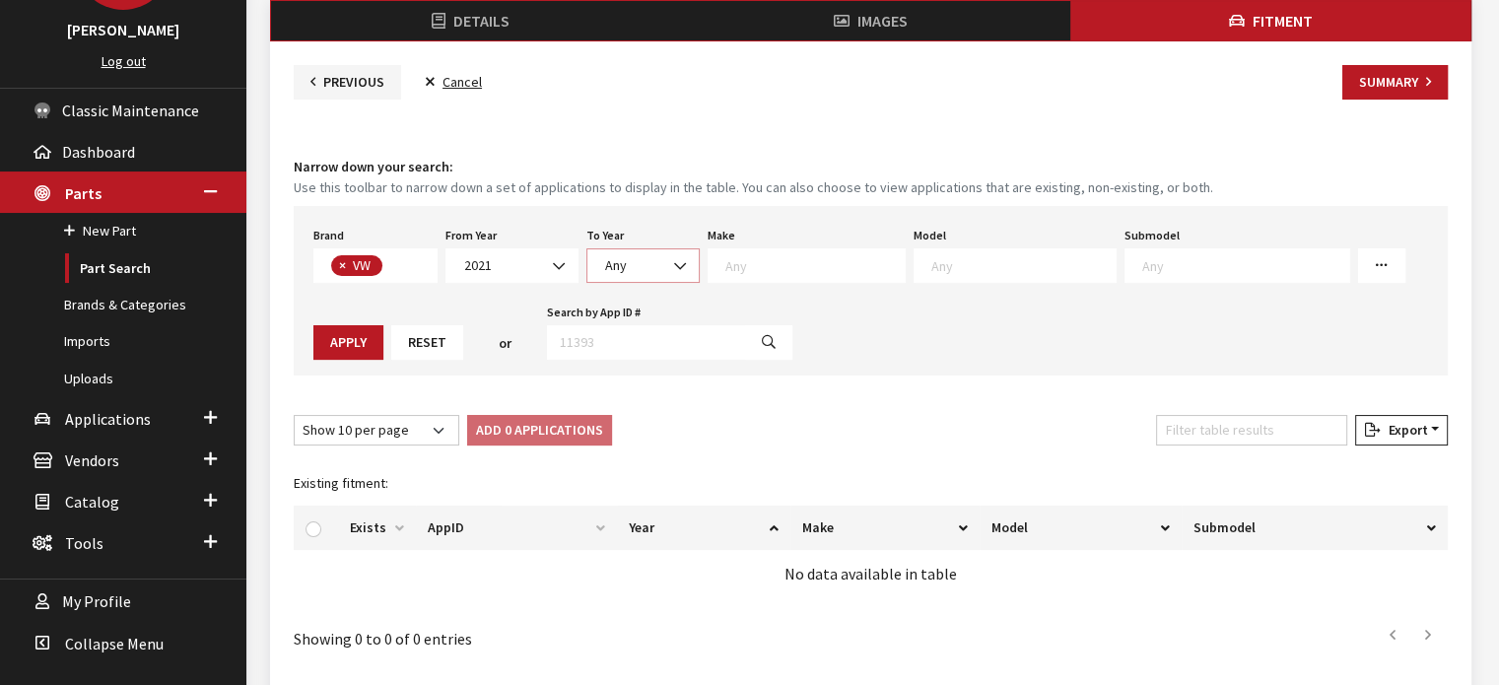
click at [644, 263] on span "Any" at bounding box center [643, 265] width 88 height 21
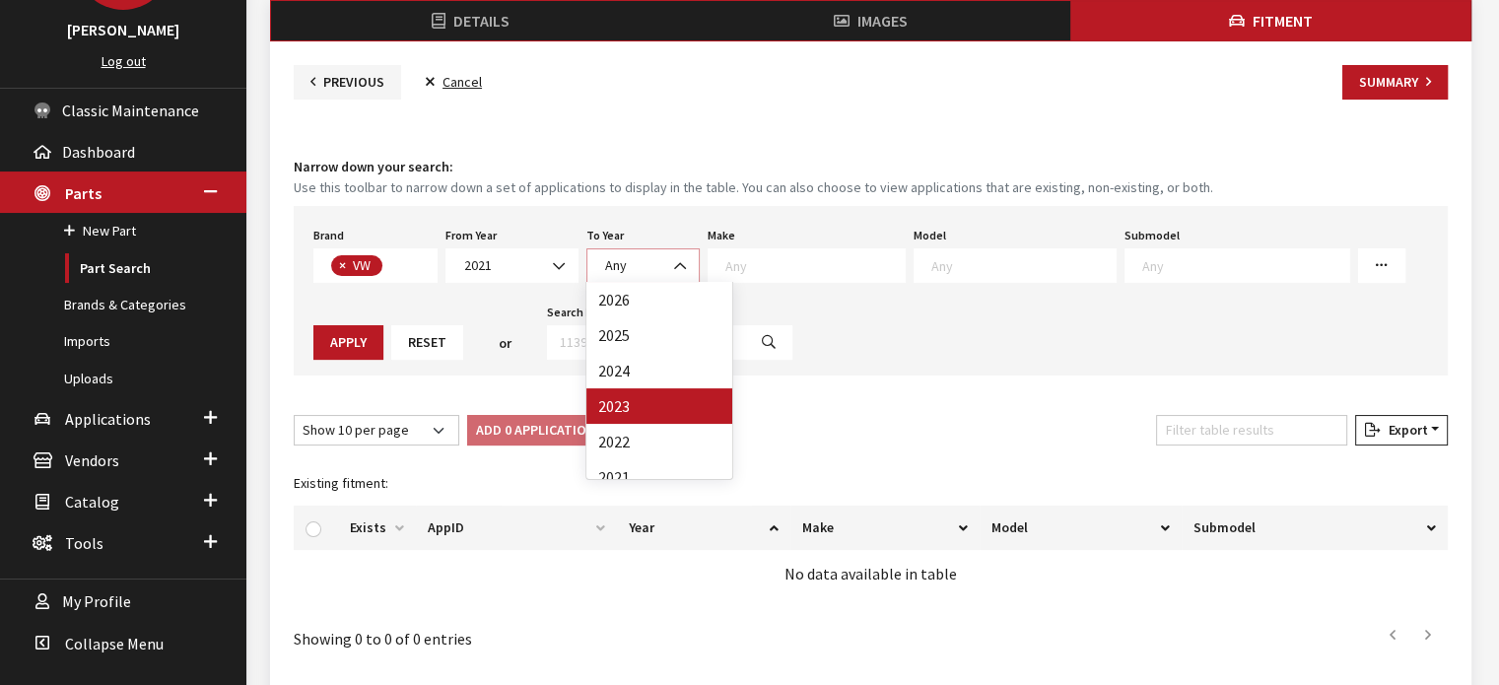
select select "2023"
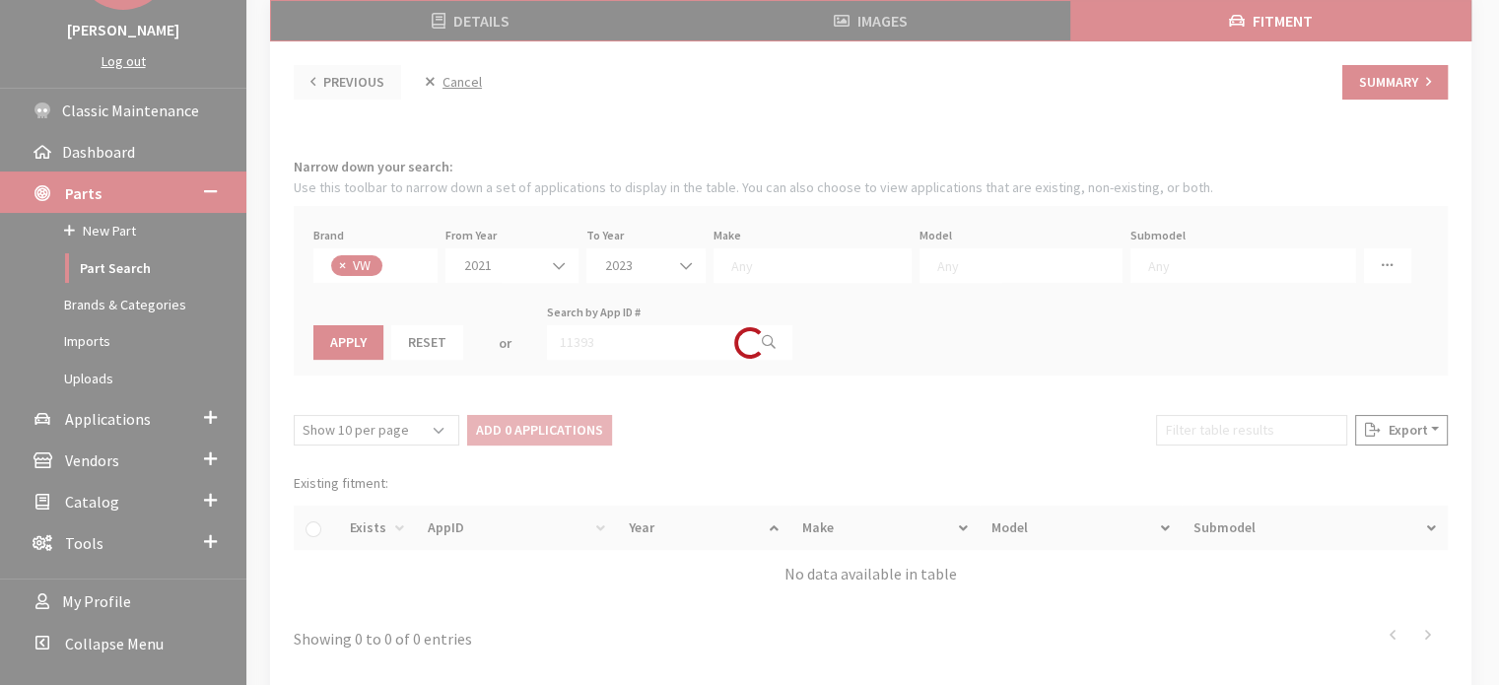
select select
select select "25"
select select
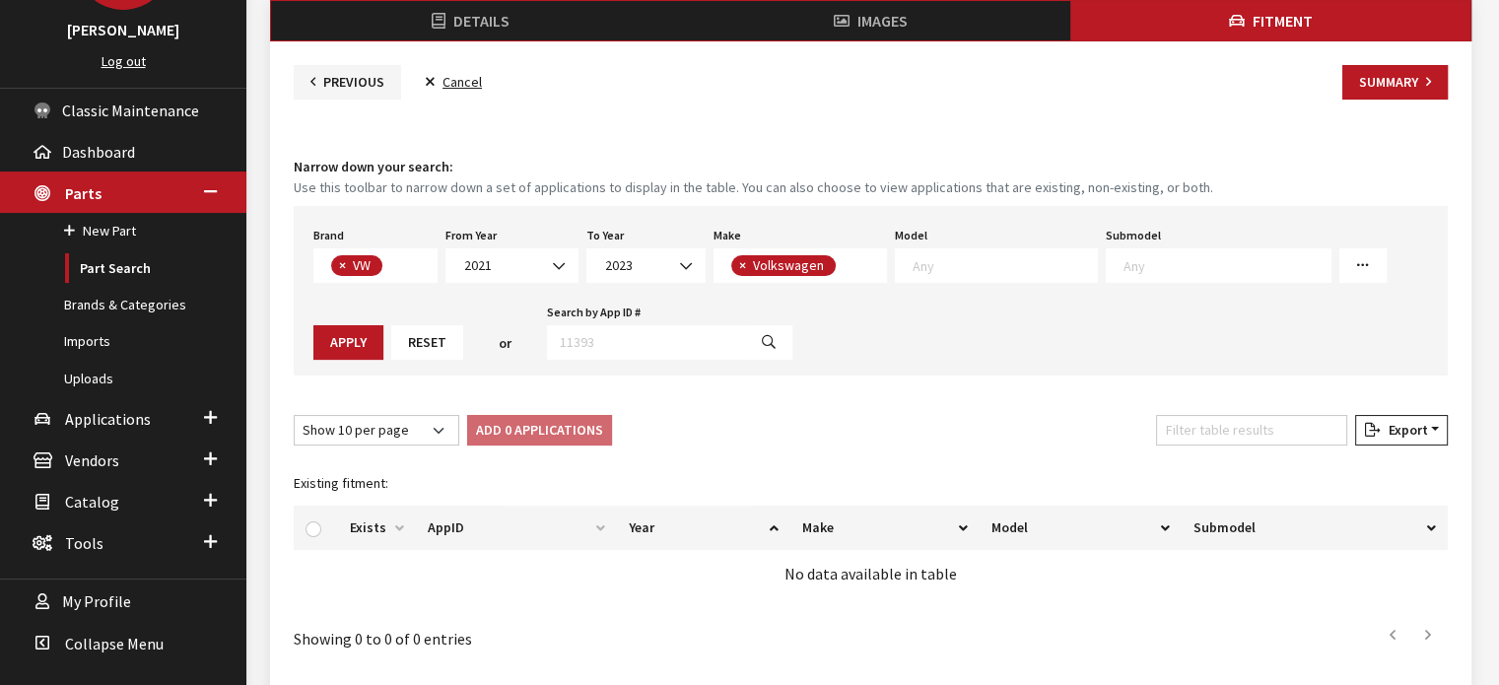
click at [915, 260] on textarea "Search" at bounding box center [1005, 265] width 184 height 18
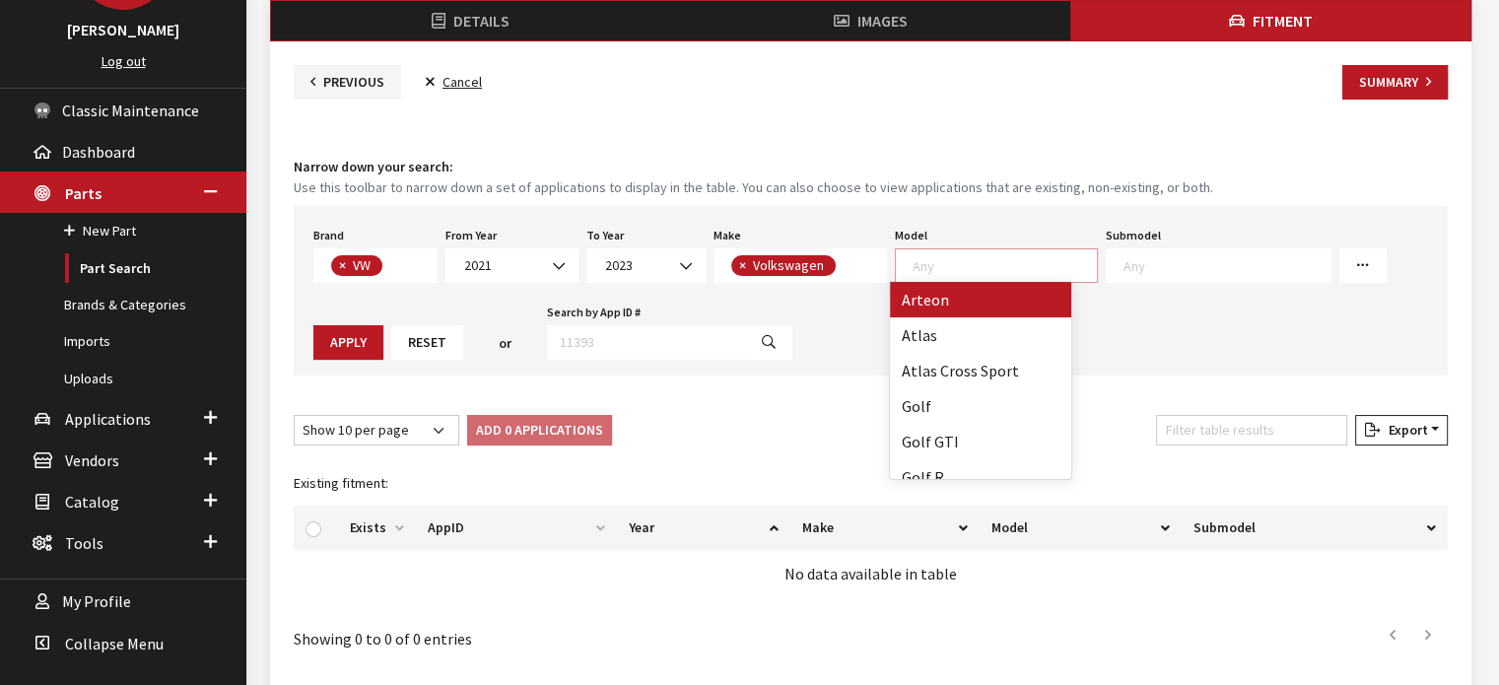
select select "1056"
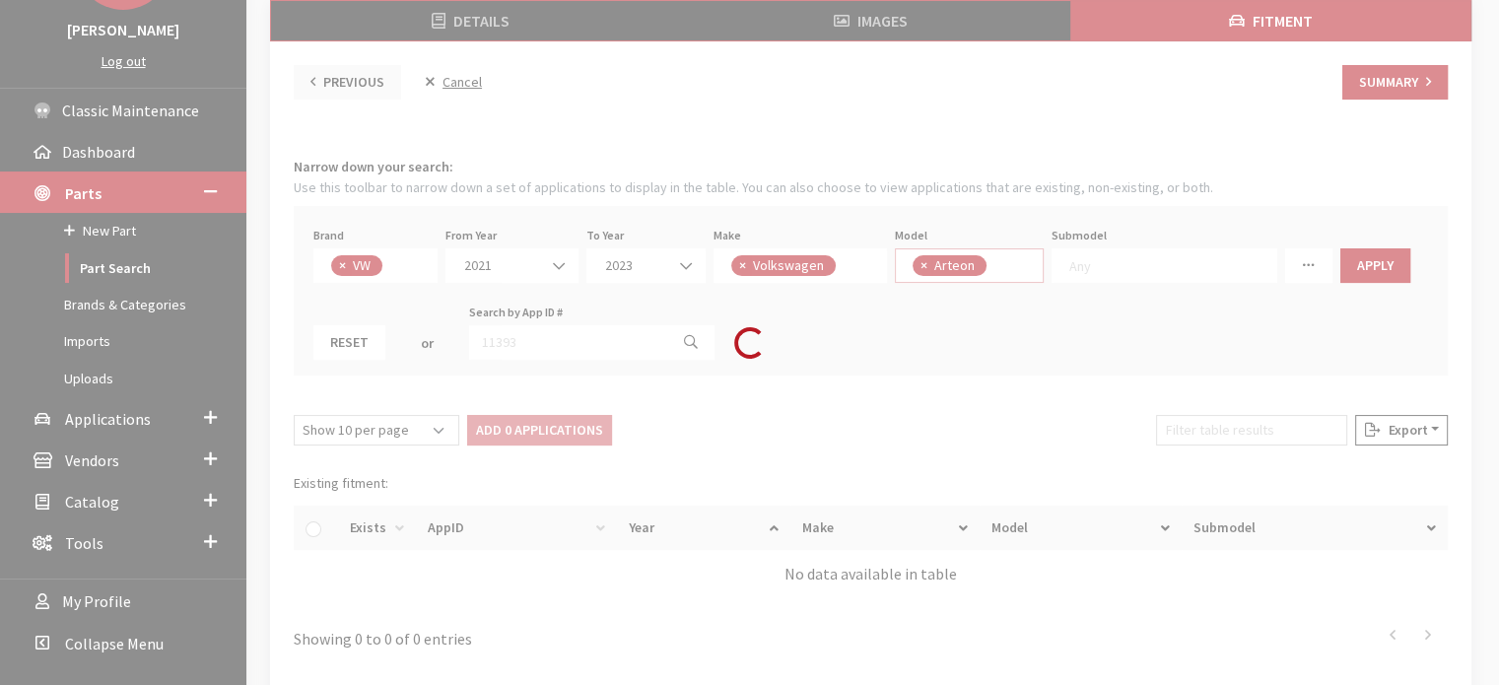
scroll to position [1, 0]
select select
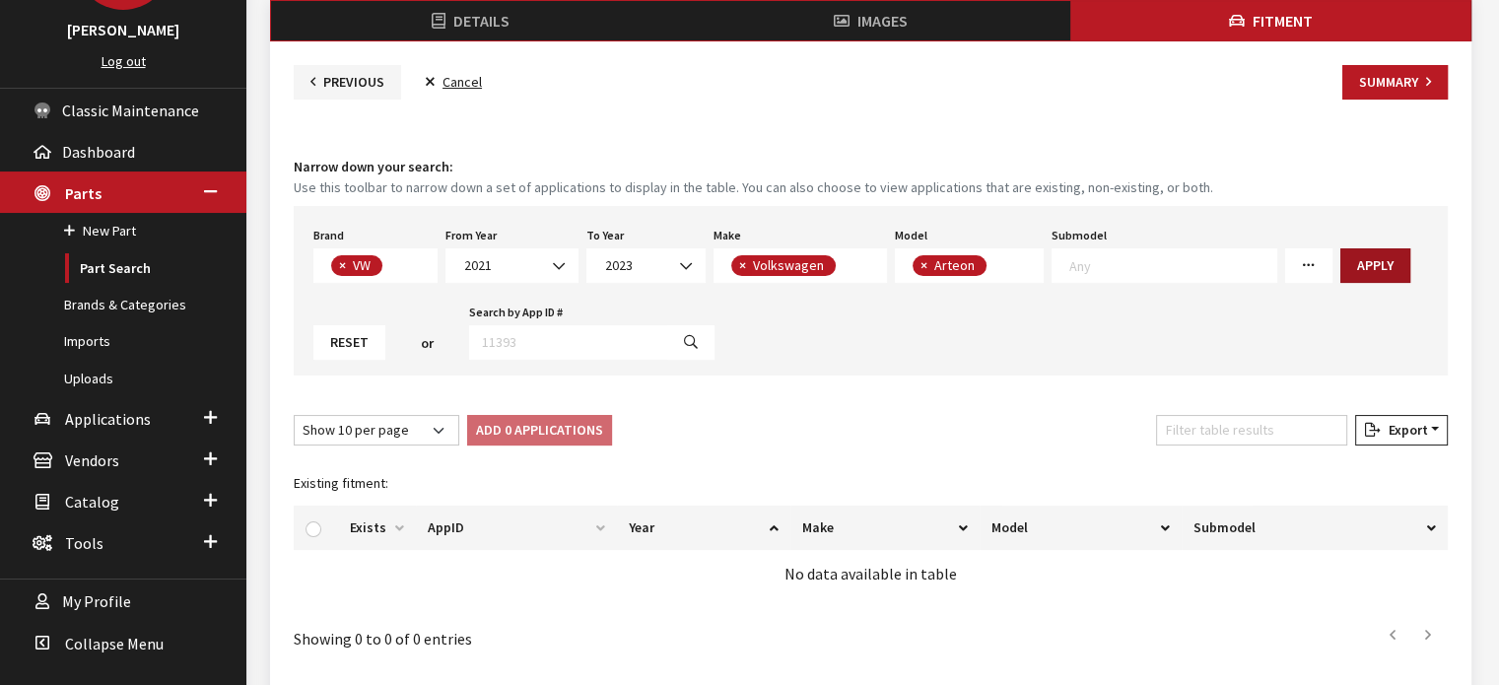
click at [1345, 248] on button "Apply" at bounding box center [1376, 265] width 70 height 35
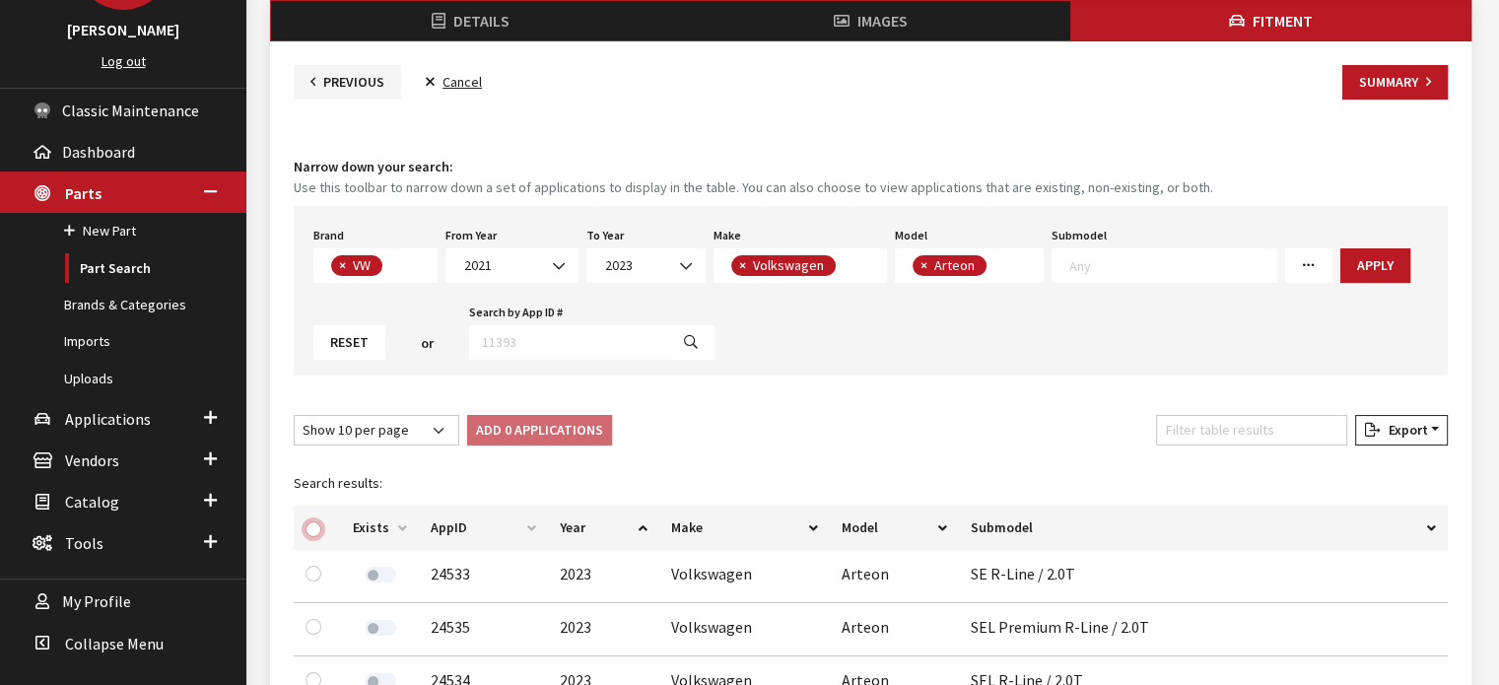
click at [314, 527] on input "checkbox" at bounding box center [314, 530] width 16 height 16
checkbox input "true"
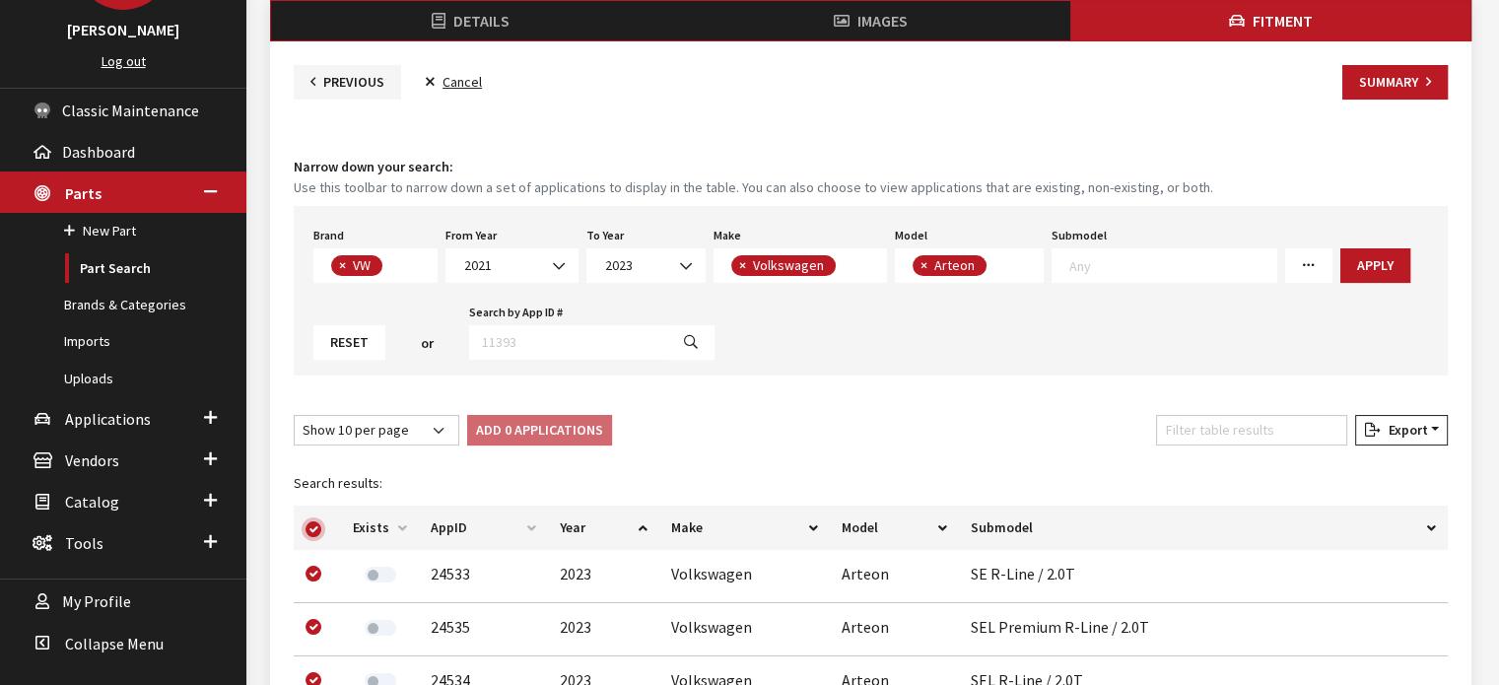
checkbox input "true"
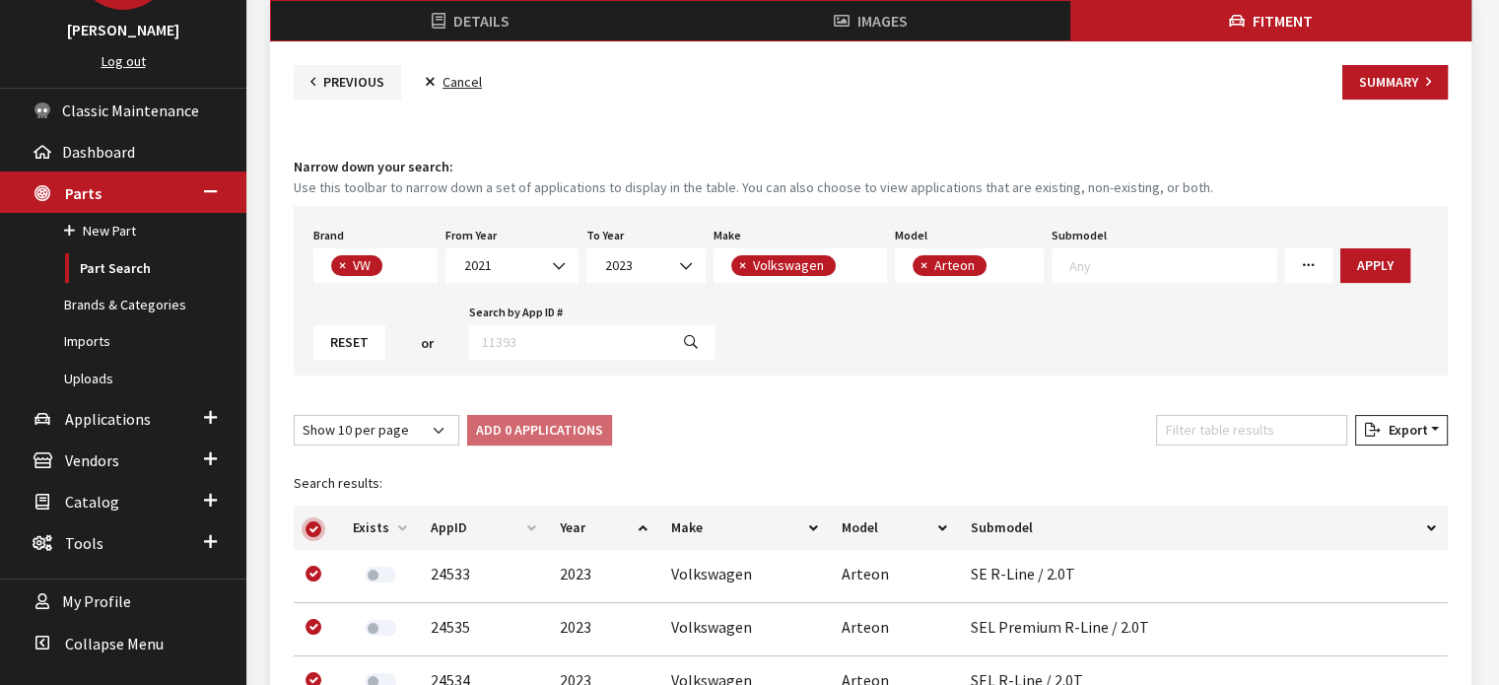
checkbox input "true"
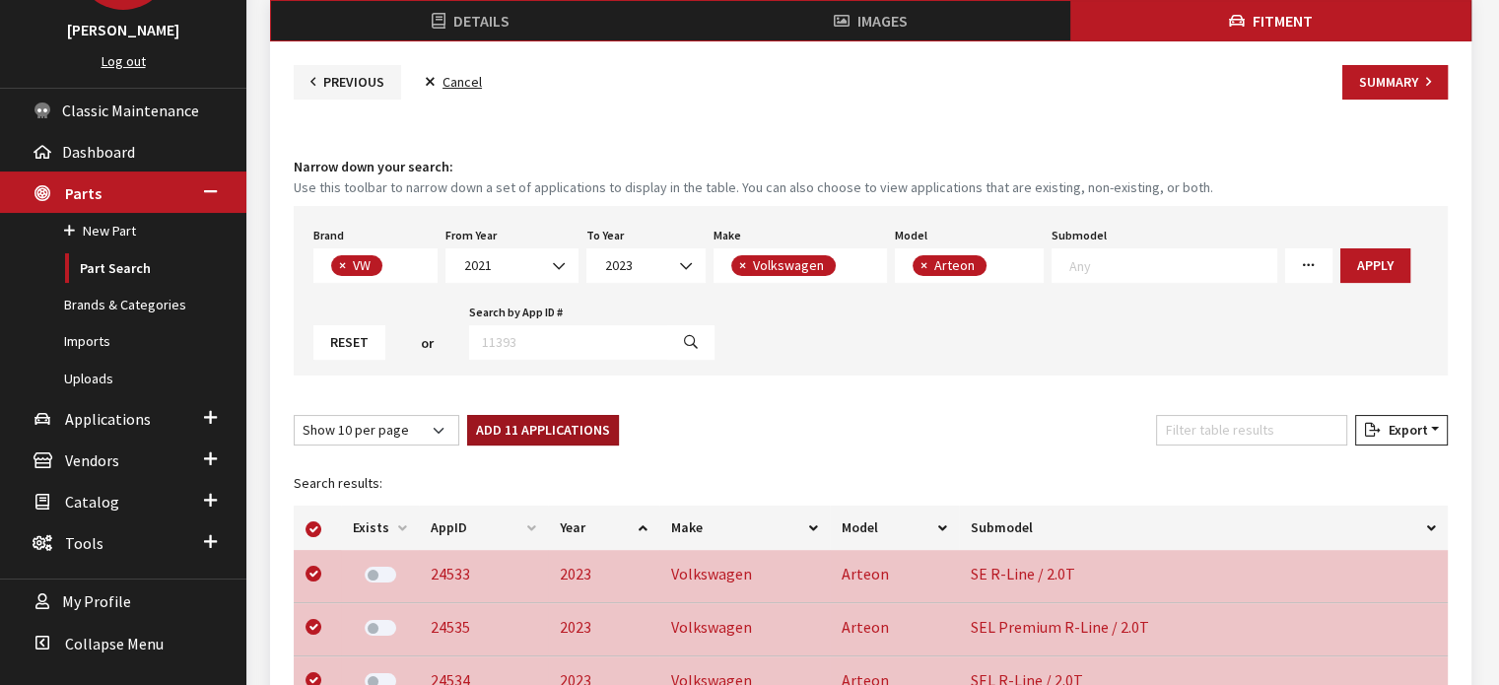
click at [508, 434] on button "Add 11 Applications" at bounding box center [543, 430] width 152 height 31
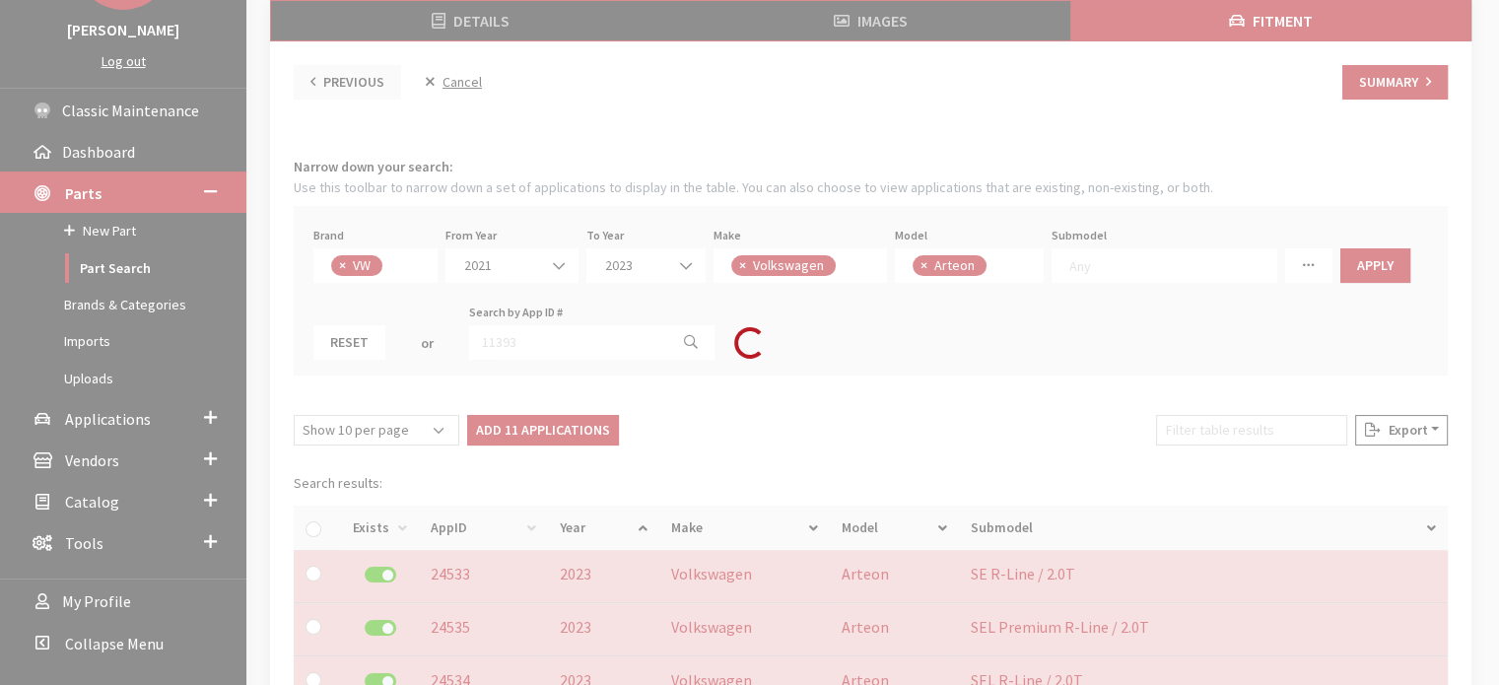
checkbox input "false"
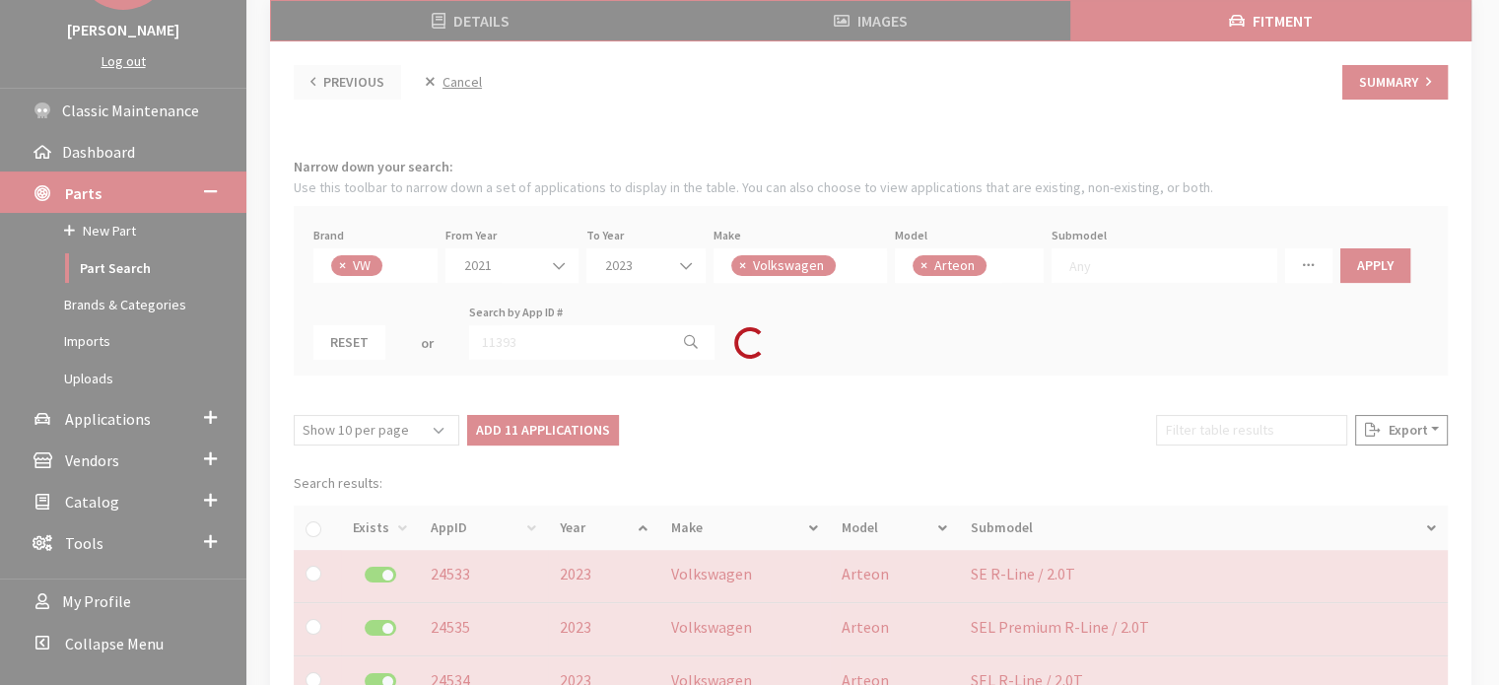
checkbox input "false"
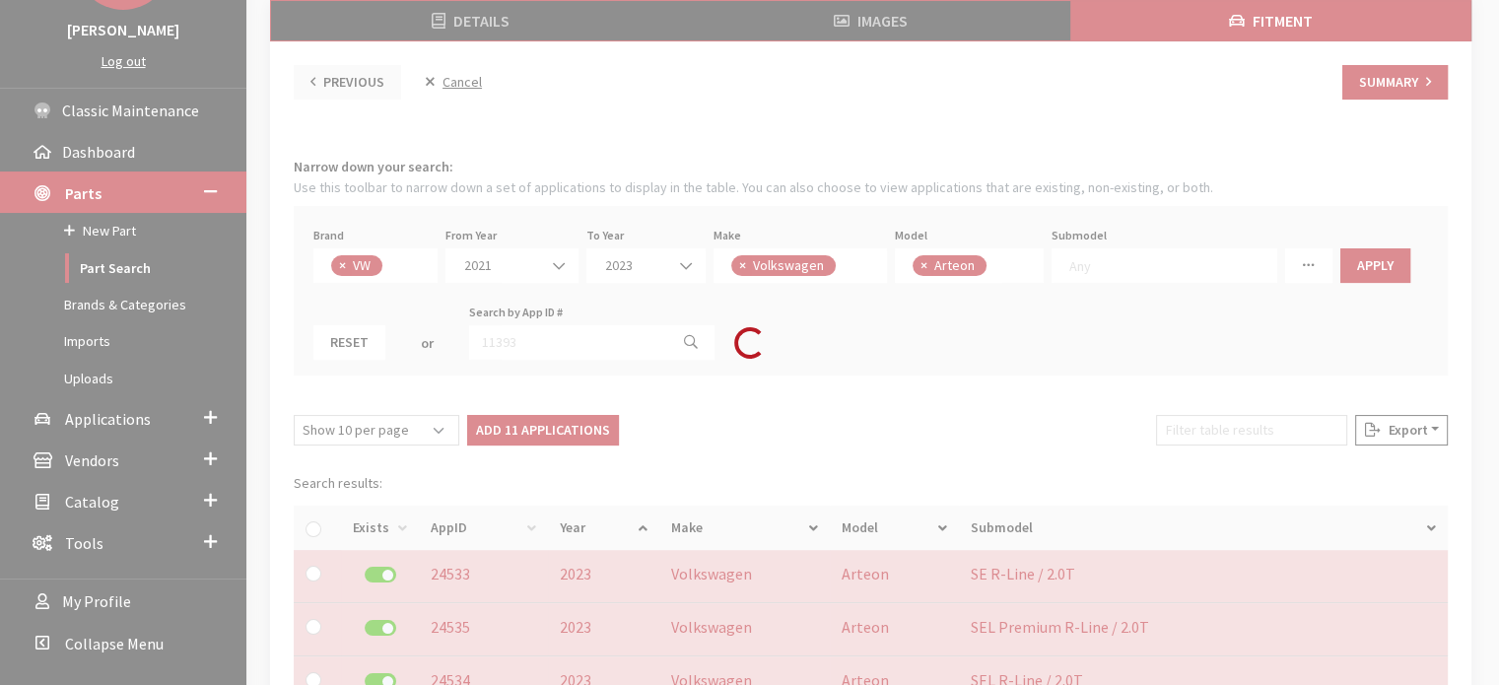
checkbox input "false"
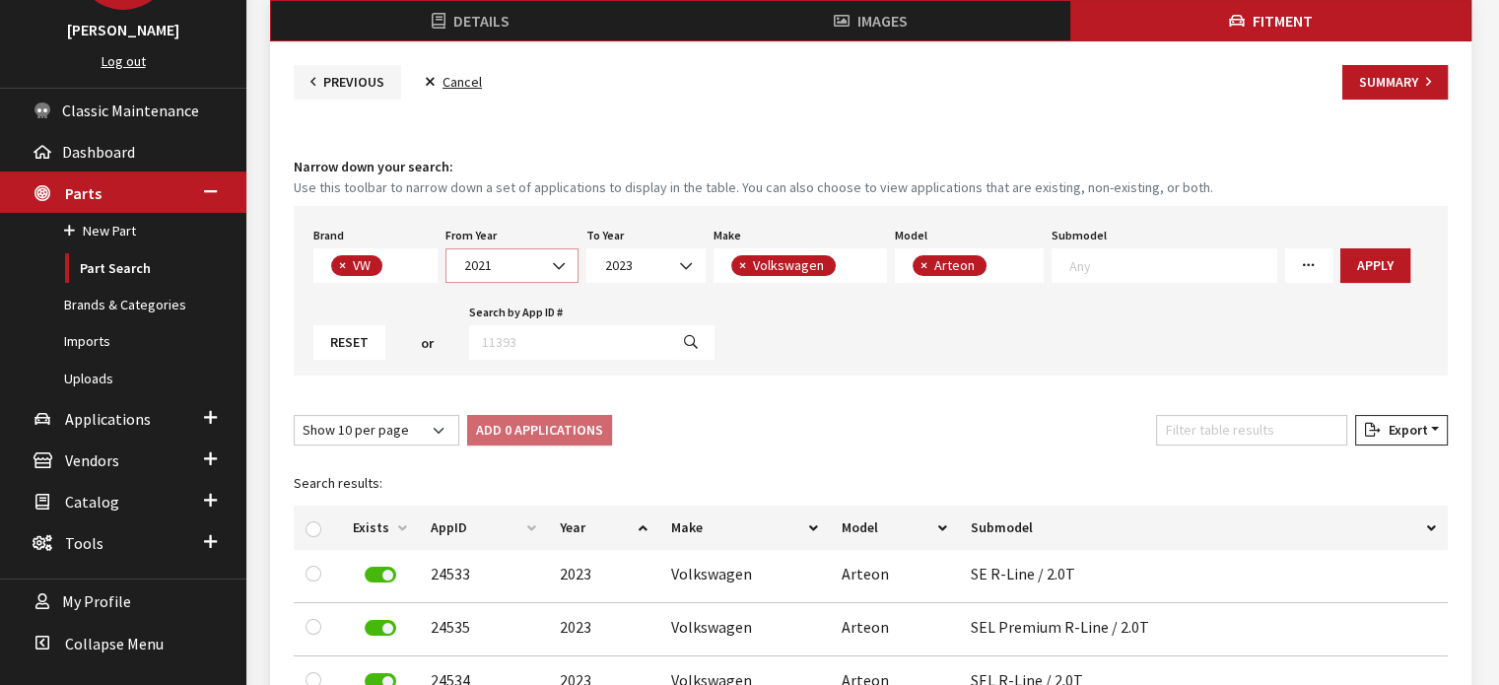
click at [509, 262] on span "2021" at bounding box center [511, 265] width 107 height 21
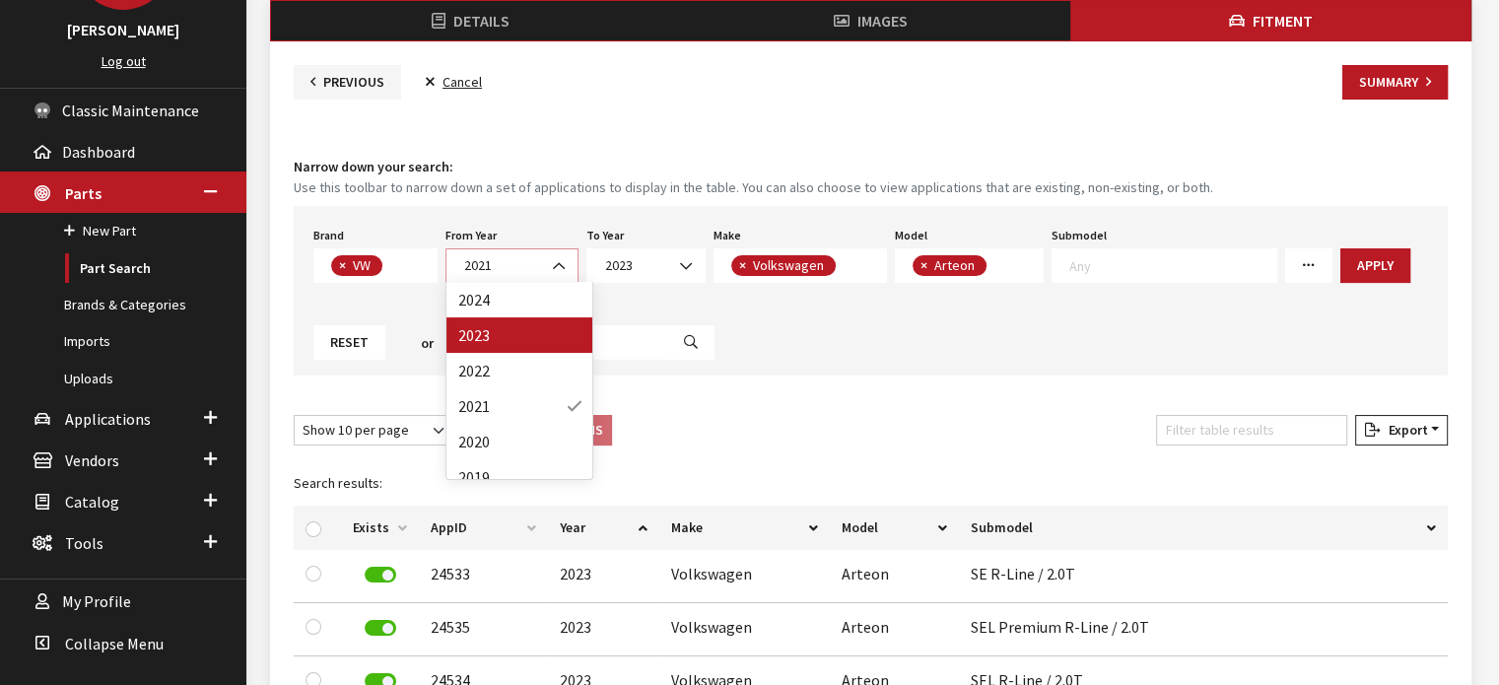
scroll to position [99, 0]
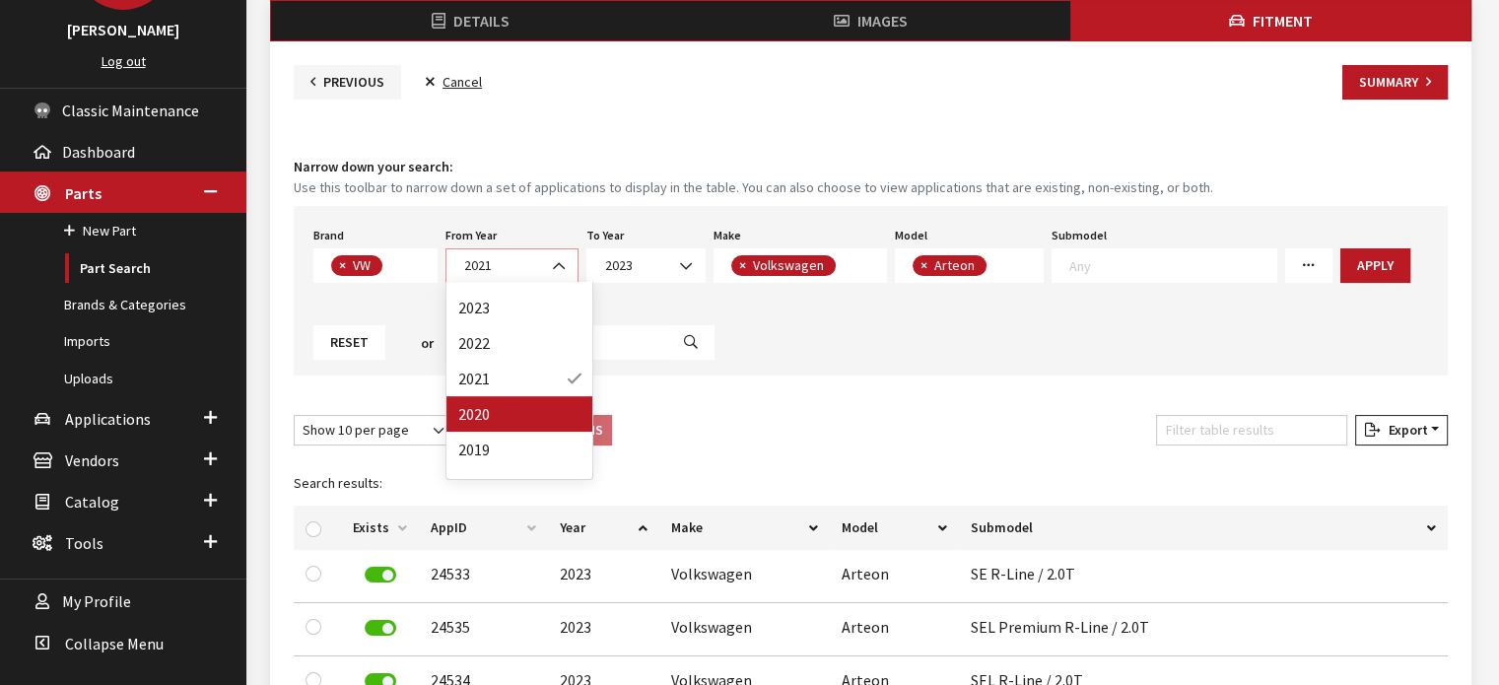
select select "2020"
select select
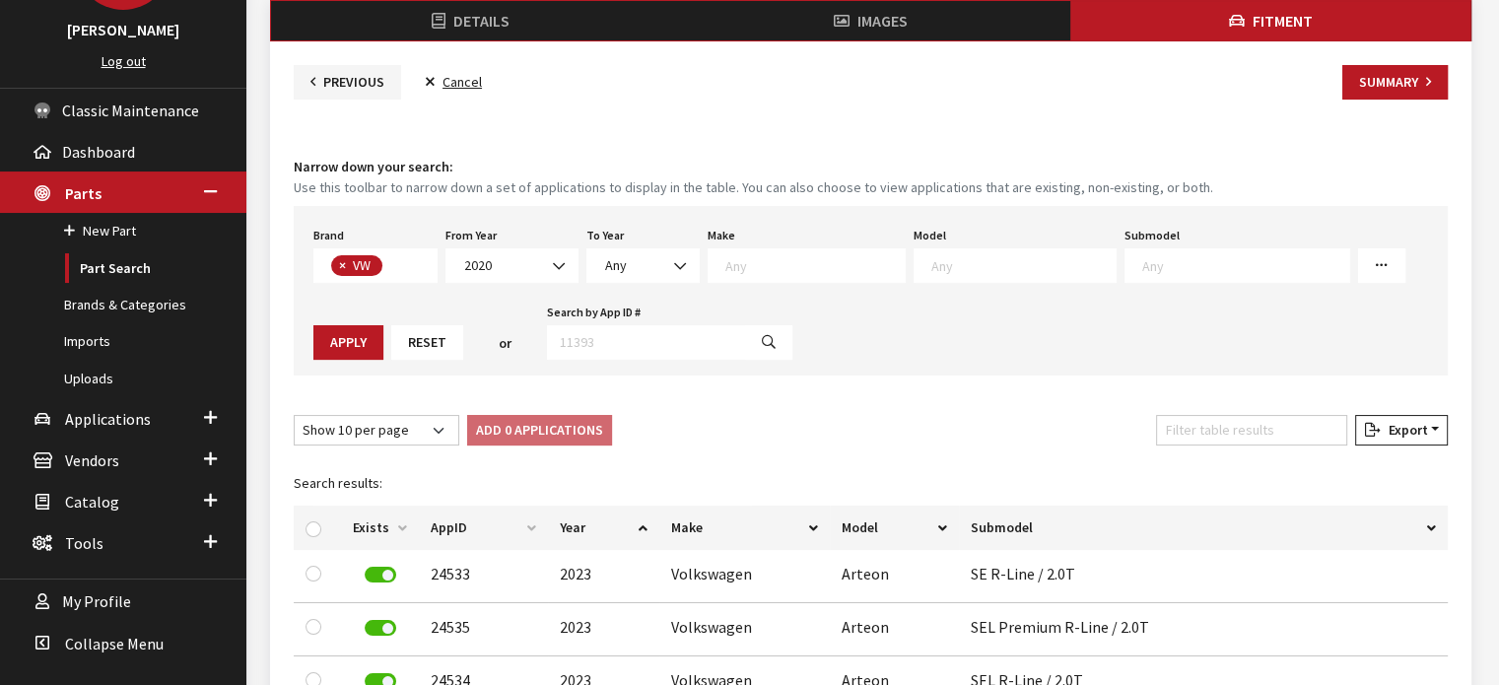
click at [812, 261] on textarea "Search" at bounding box center [815, 265] width 179 height 18
click at [932, 259] on textarea "Search" at bounding box center [1024, 265] width 184 height 18
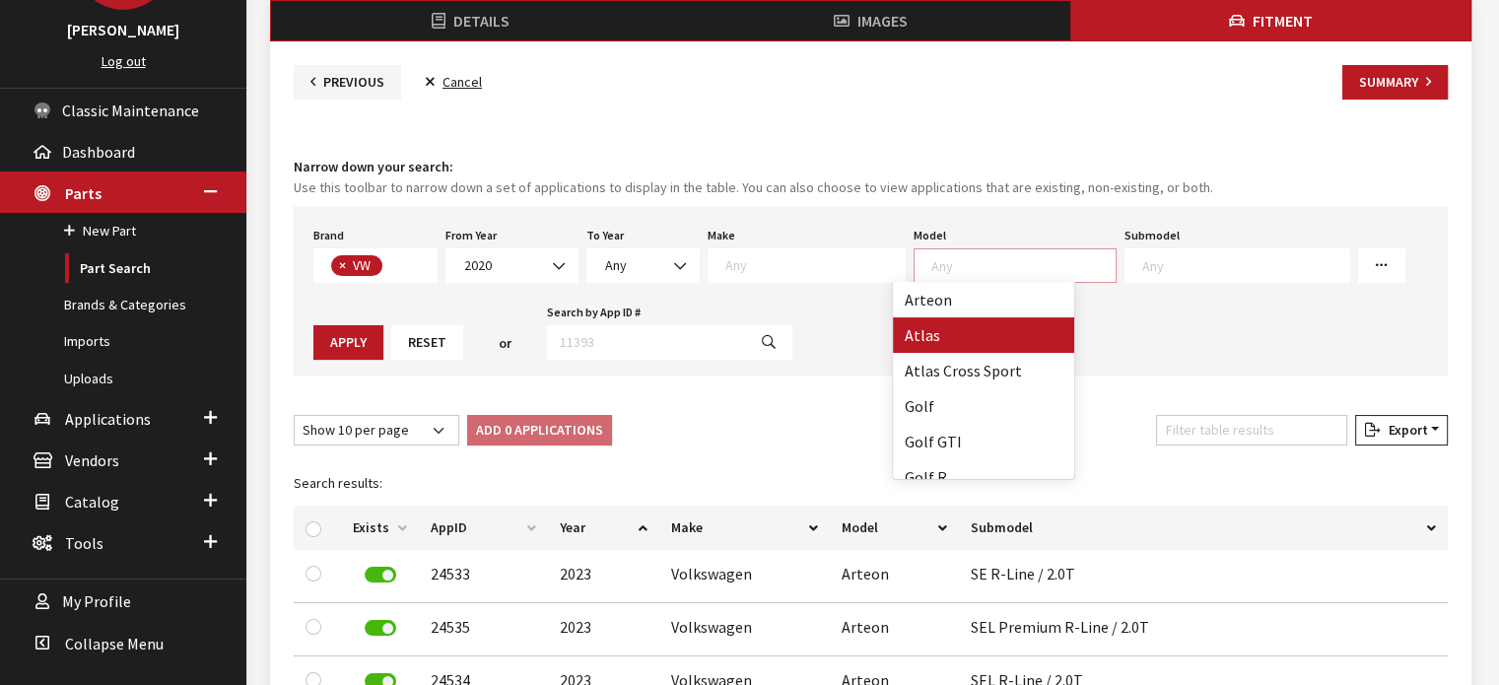
select select "915"
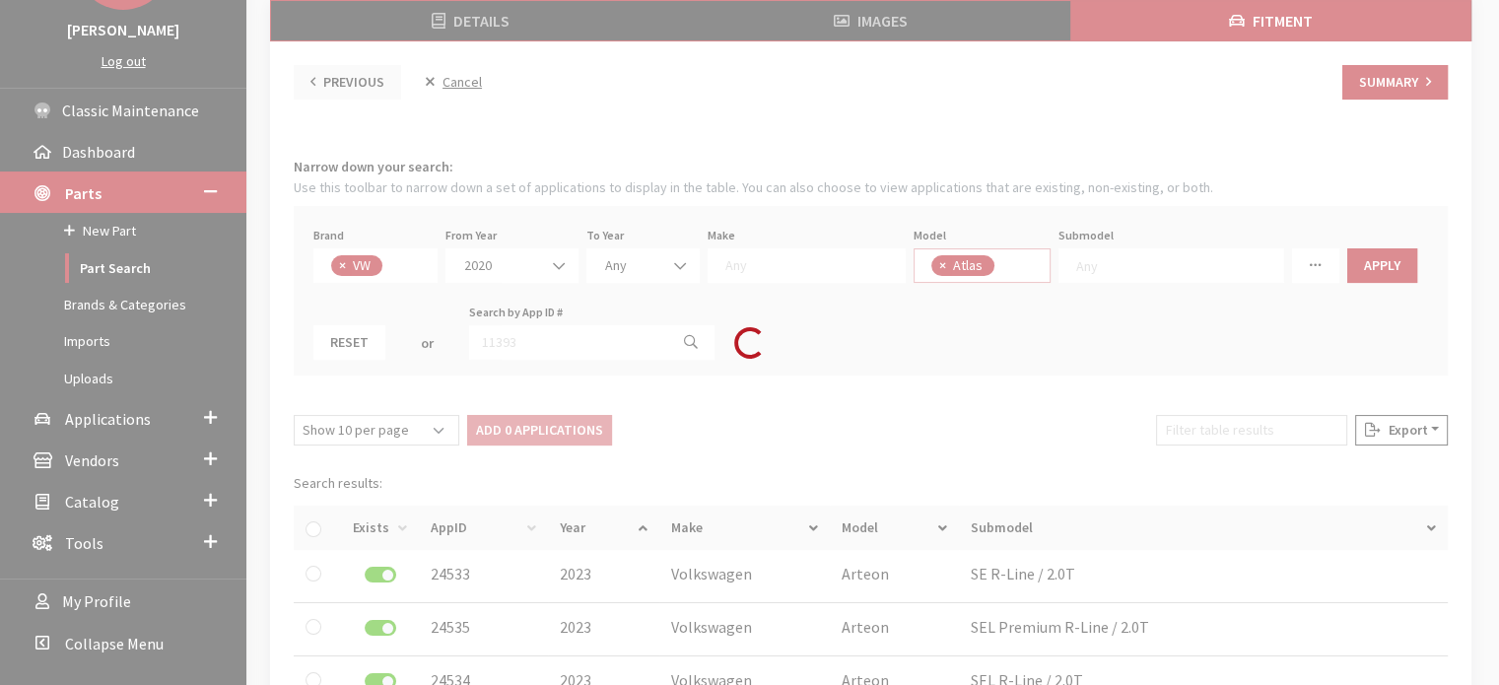
scroll to position [18, 0]
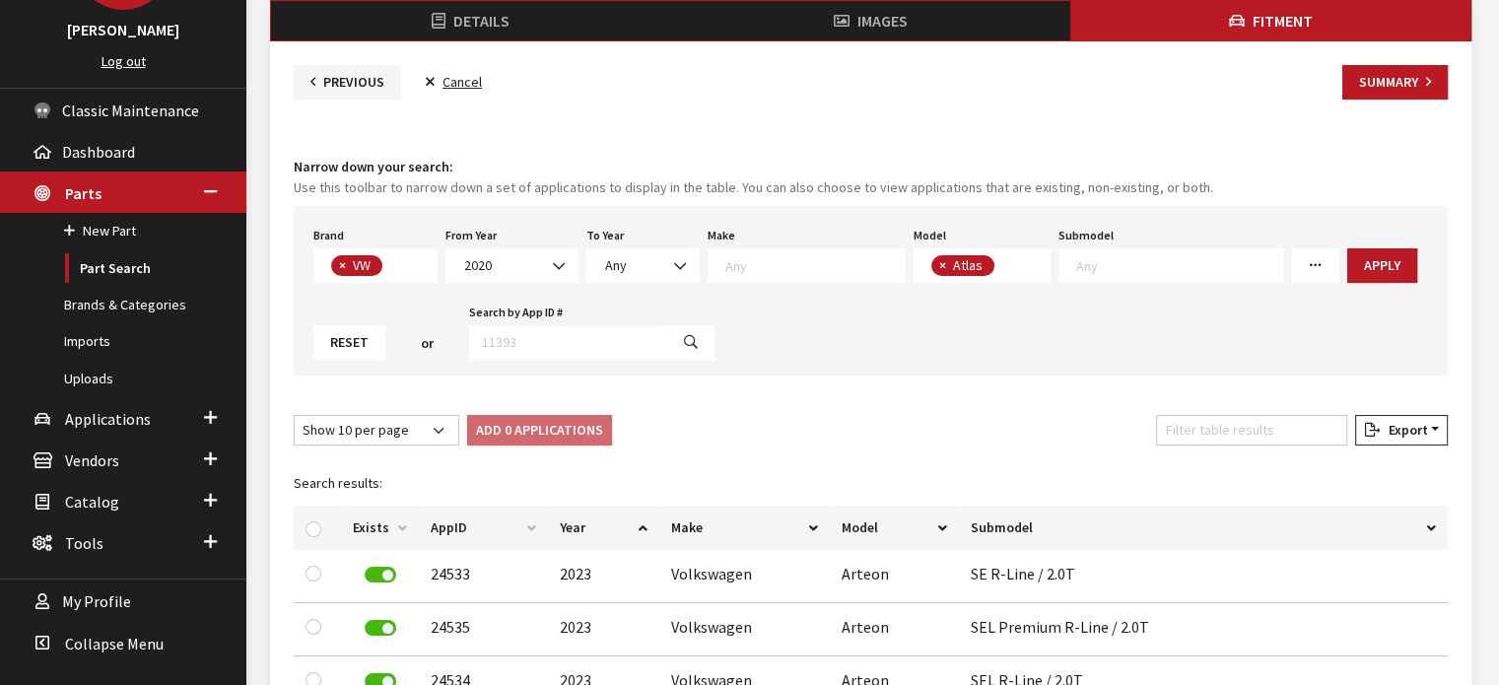
click at [991, 260] on span "× Atlas" at bounding box center [983, 265] width 138 height 35
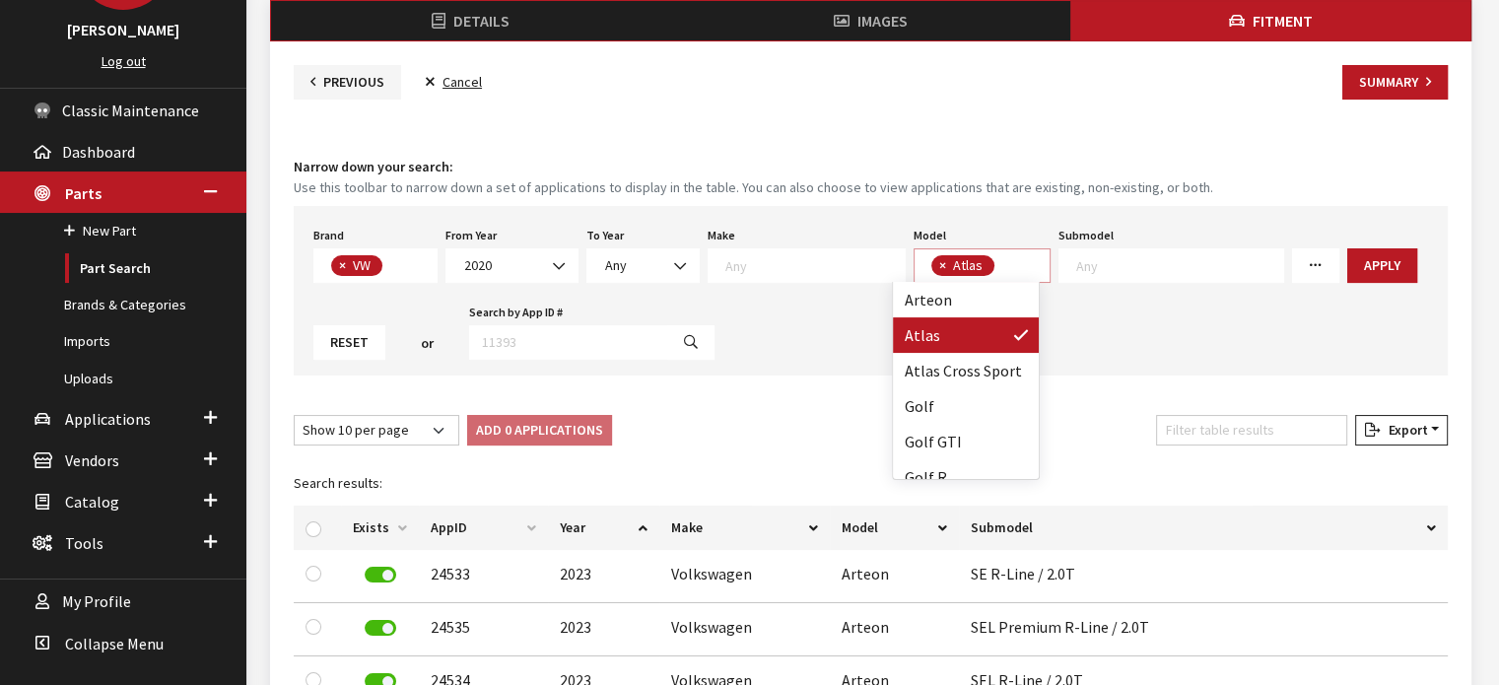
scroll to position [1, 0]
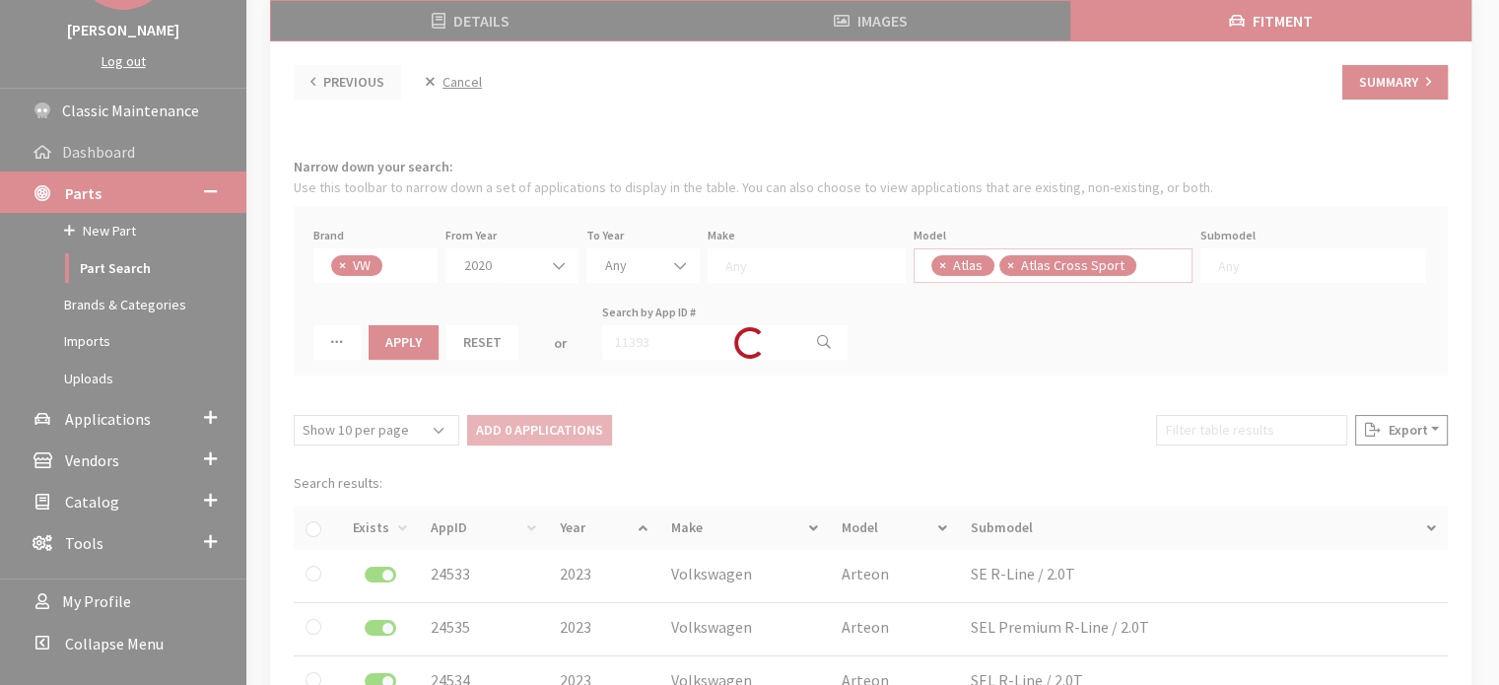
select select
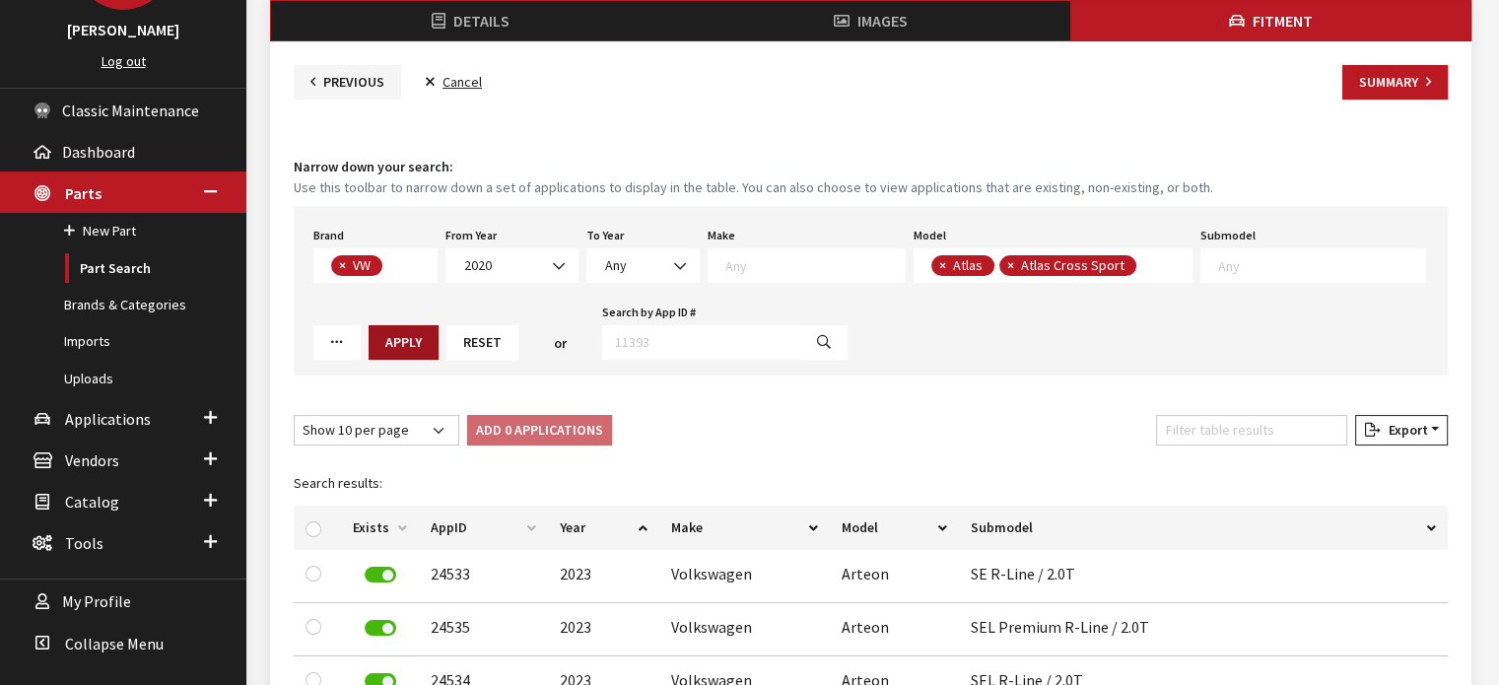
click at [413, 346] on button "Apply" at bounding box center [404, 342] width 70 height 35
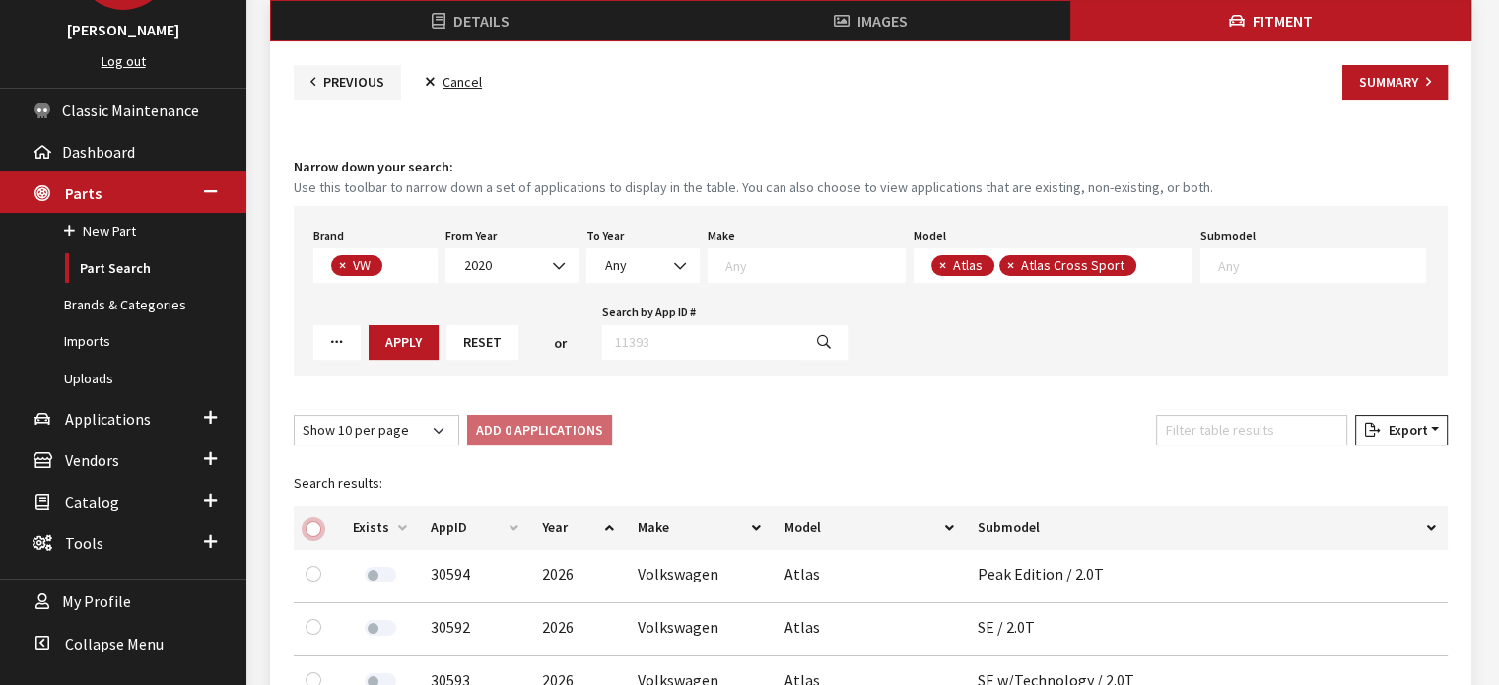
click at [306, 527] on input "checkbox" at bounding box center [314, 530] width 16 height 16
checkbox input "true"
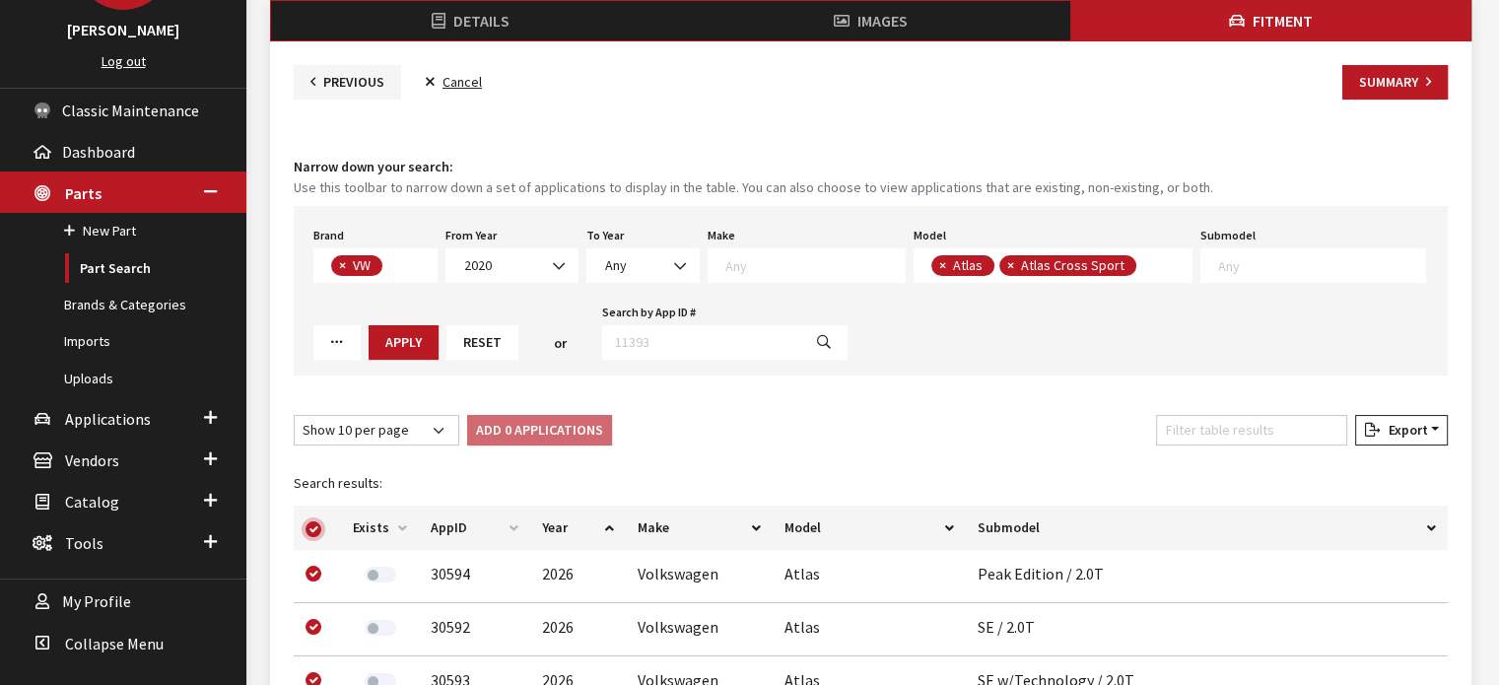
checkbox input "true"
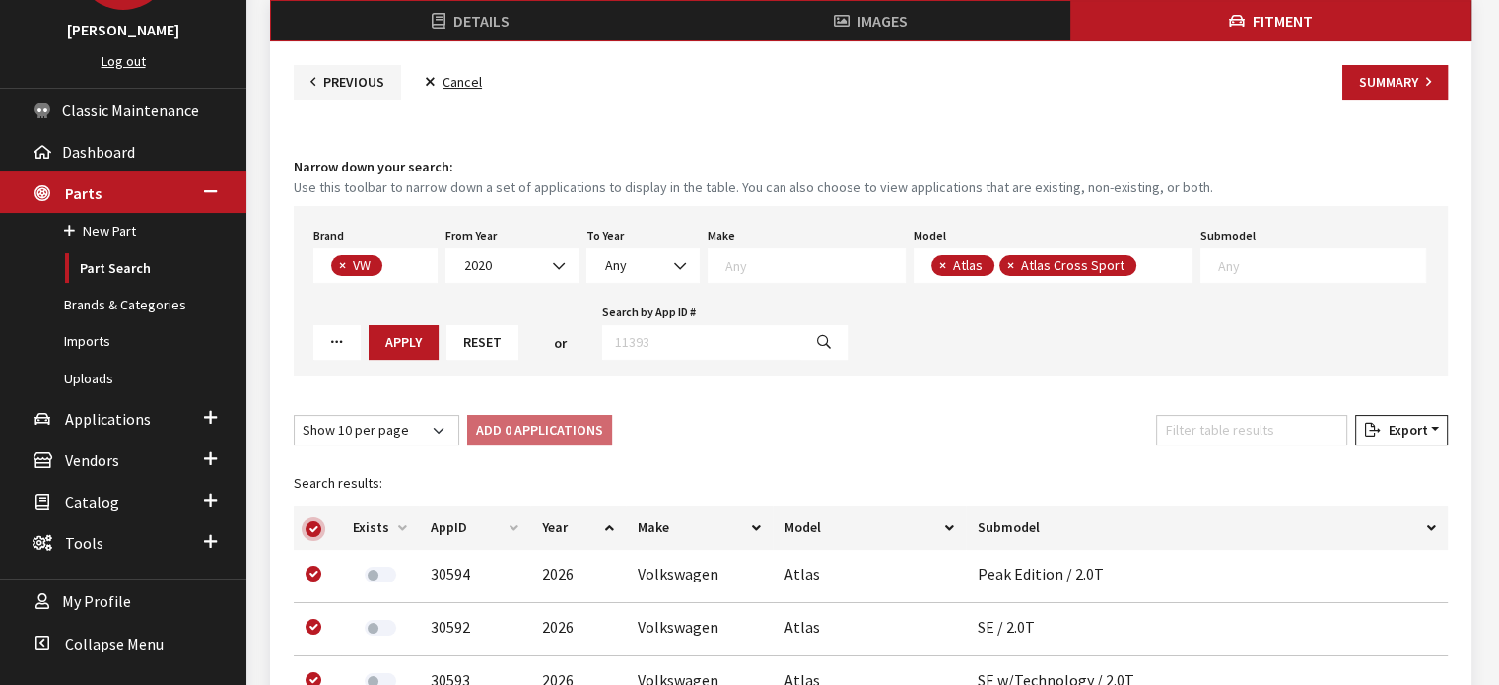
checkbox input "true"
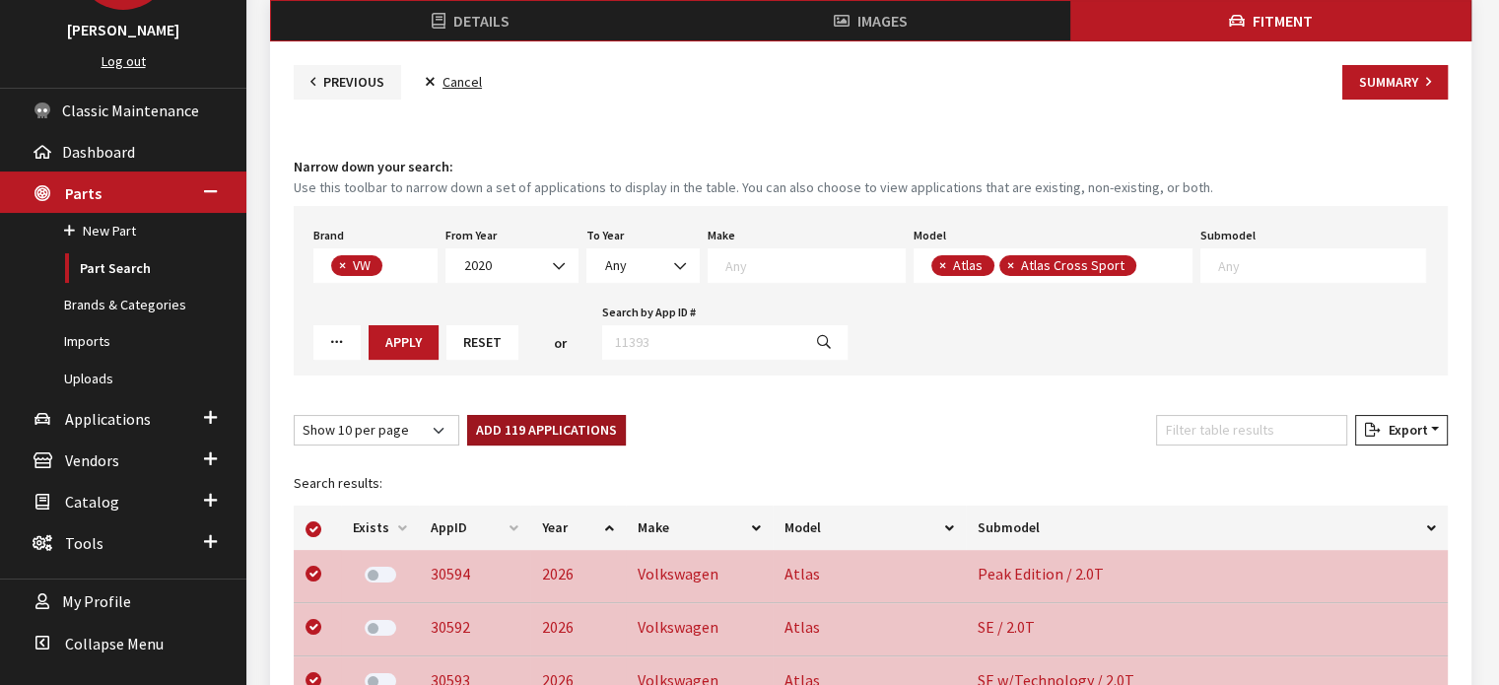
click at [504, 430] on button "Add 119 Applications" at bounding box center [546, 430] width 159 height 31
checkbox input "false"
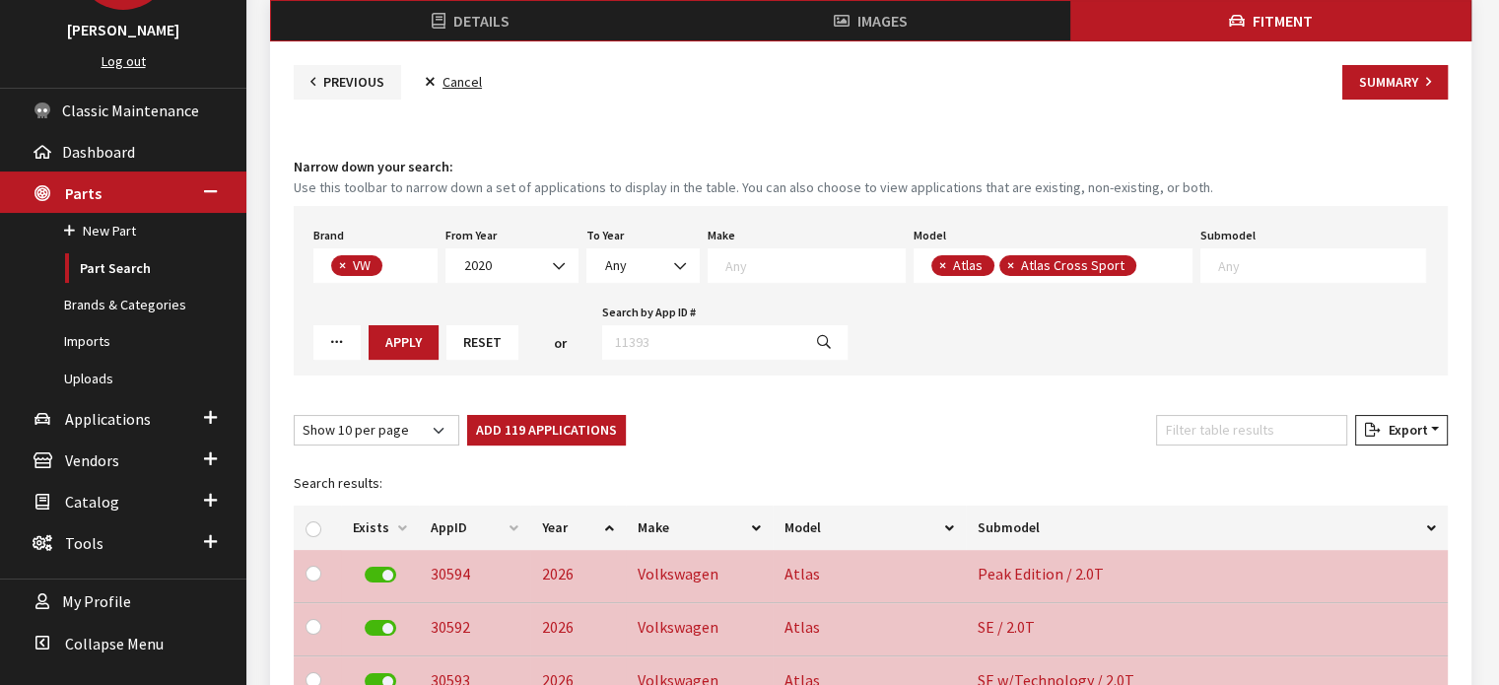
checkbox input "false"
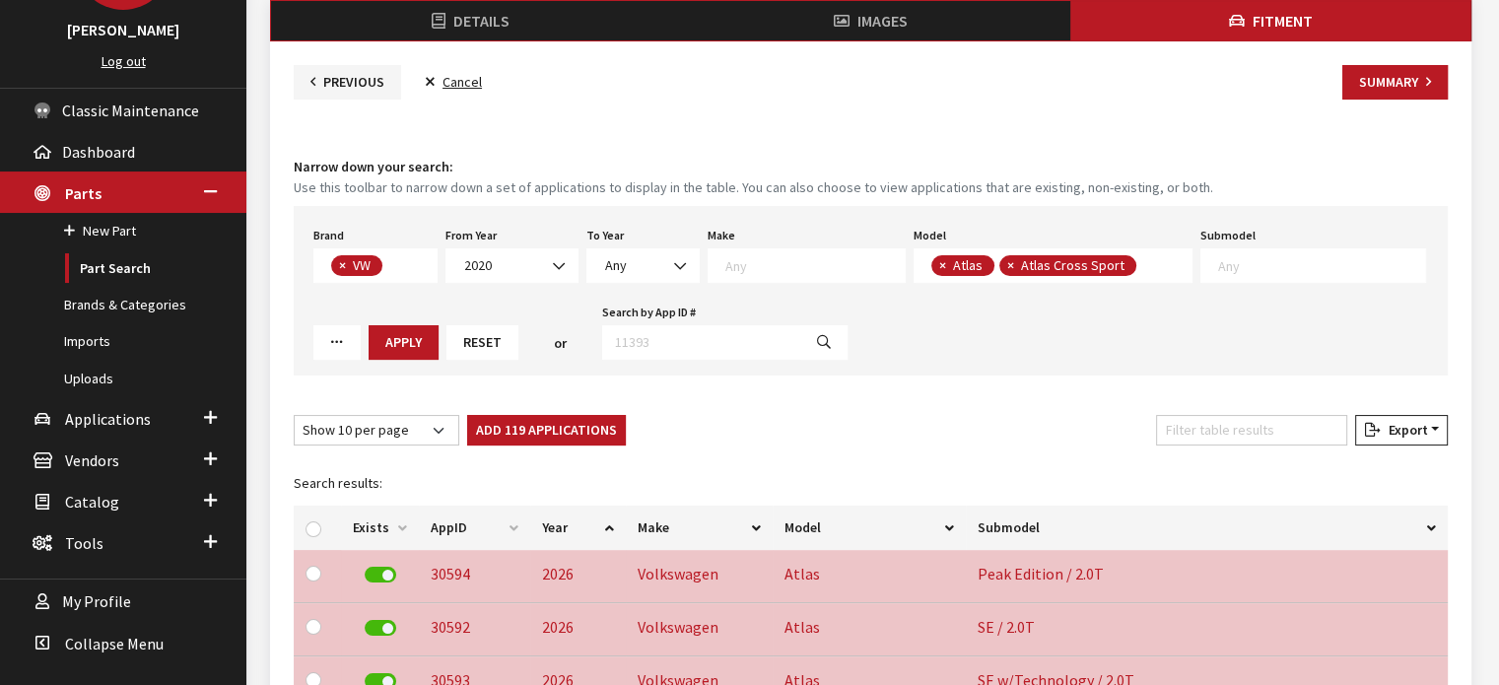
checkbox input "false"
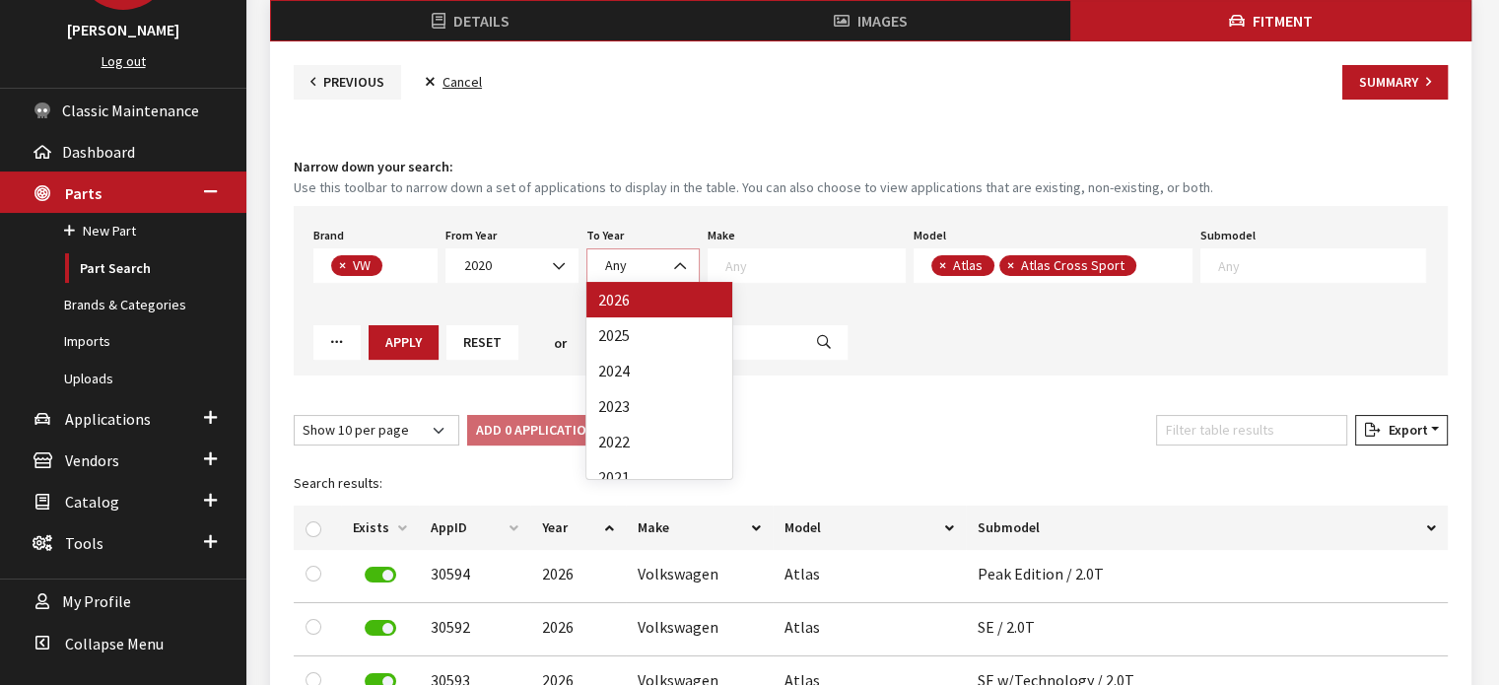
click at [636, 261] on span "Any" at bounding box center [643, 265] width 88 height 21
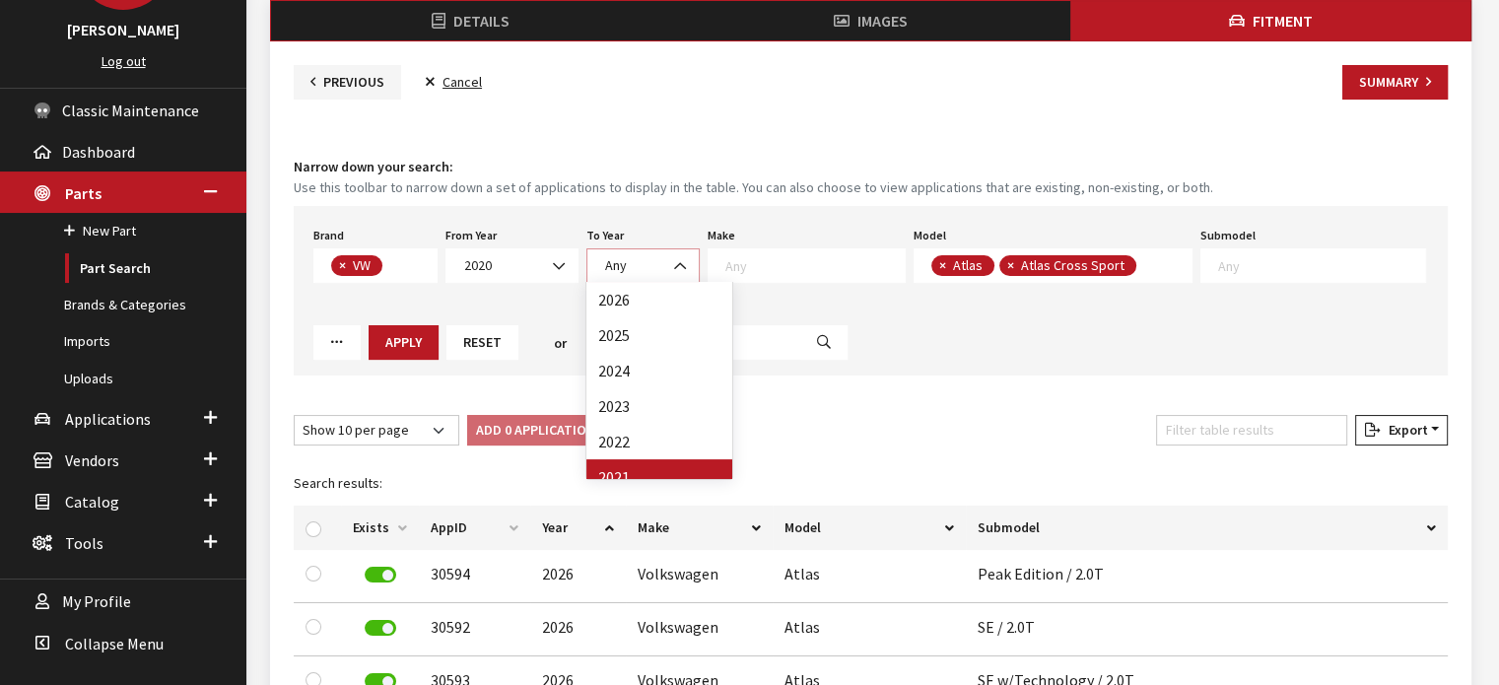
select select "2021"
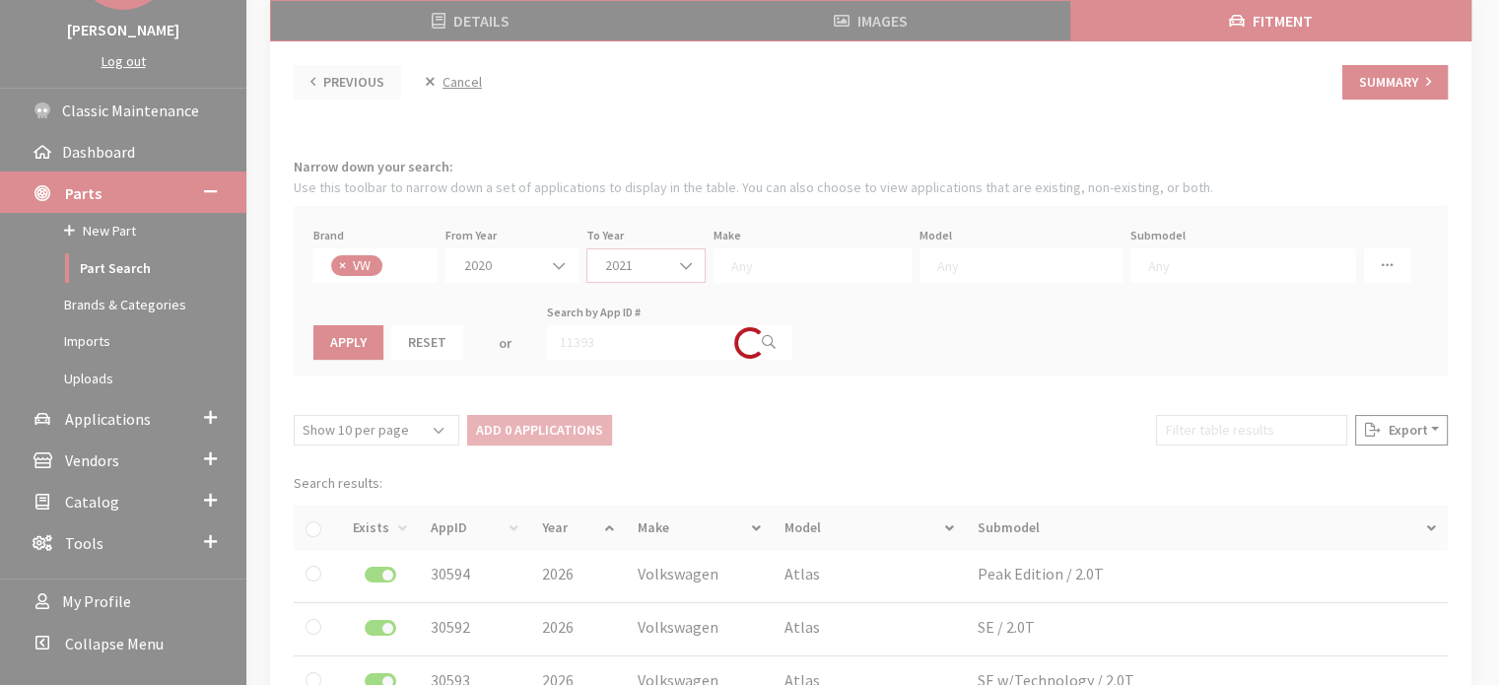
scroll to position [0, 0]
select select
select select "25"
select select
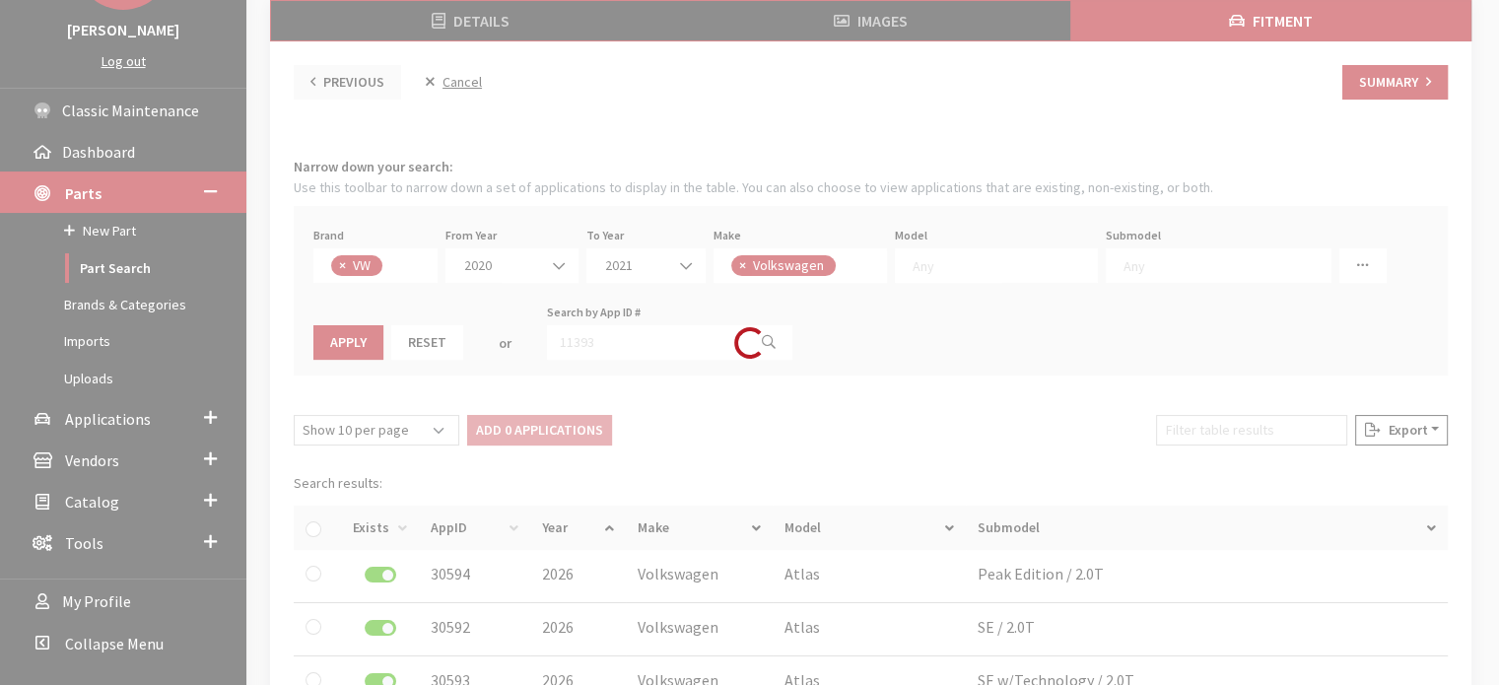
select select
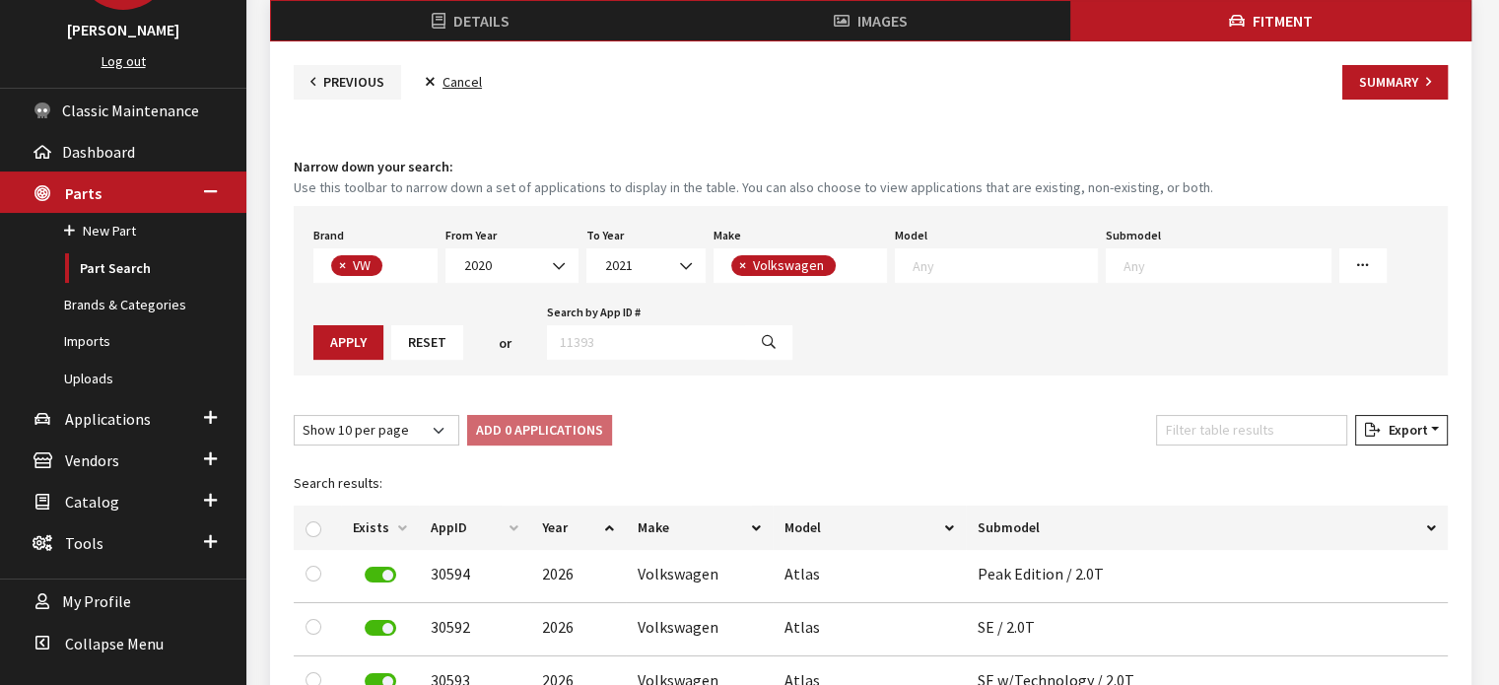
click at [908, 258] on span at bounding box center [1002, 263] width 189 height 18
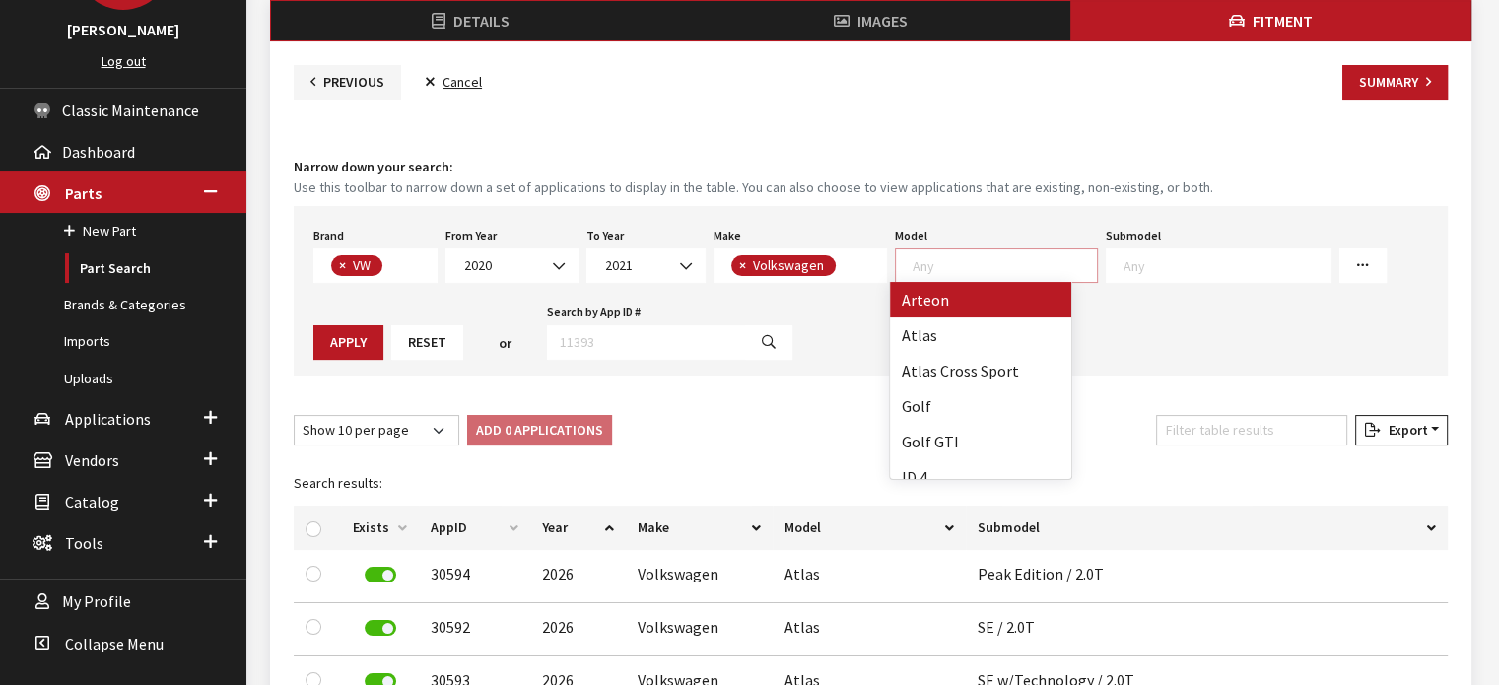
scroll to position [1, 0]
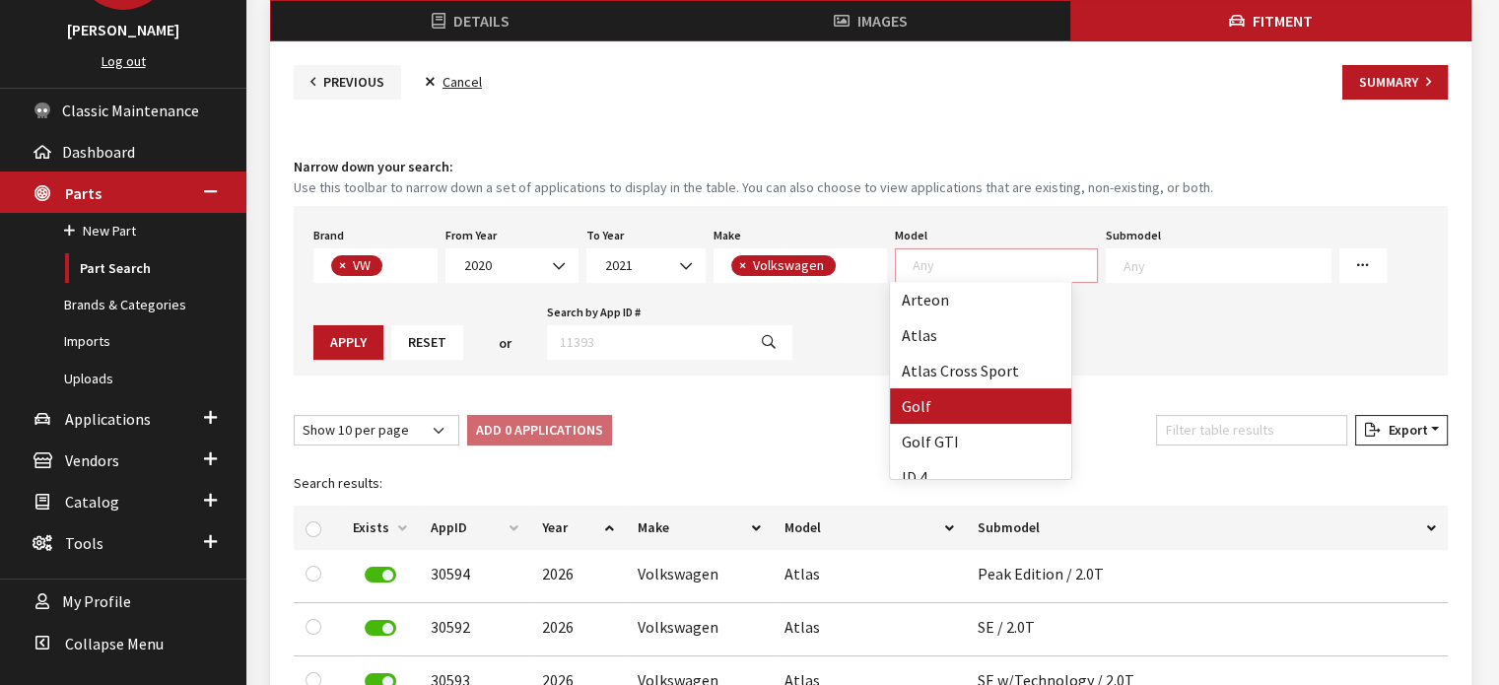
select select "369"
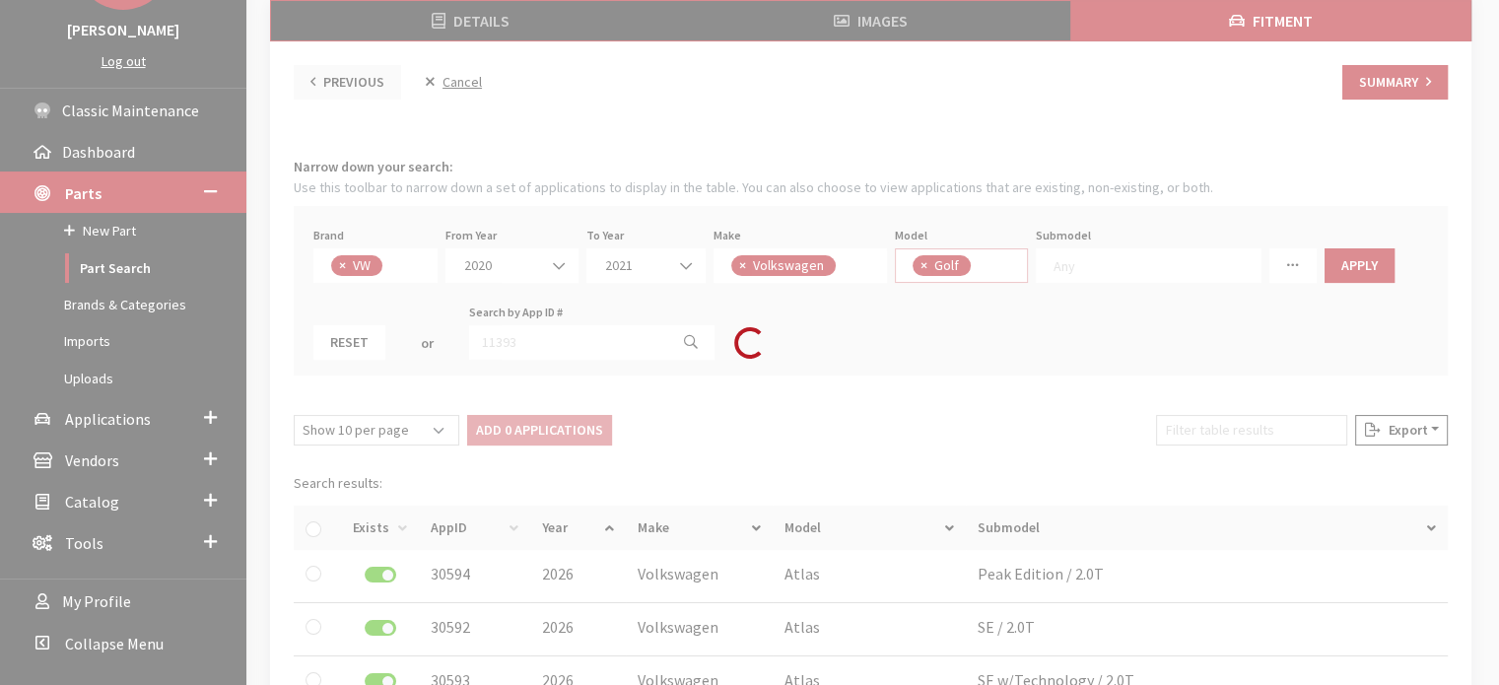
scroll to position [55, 0]
select select "1515"
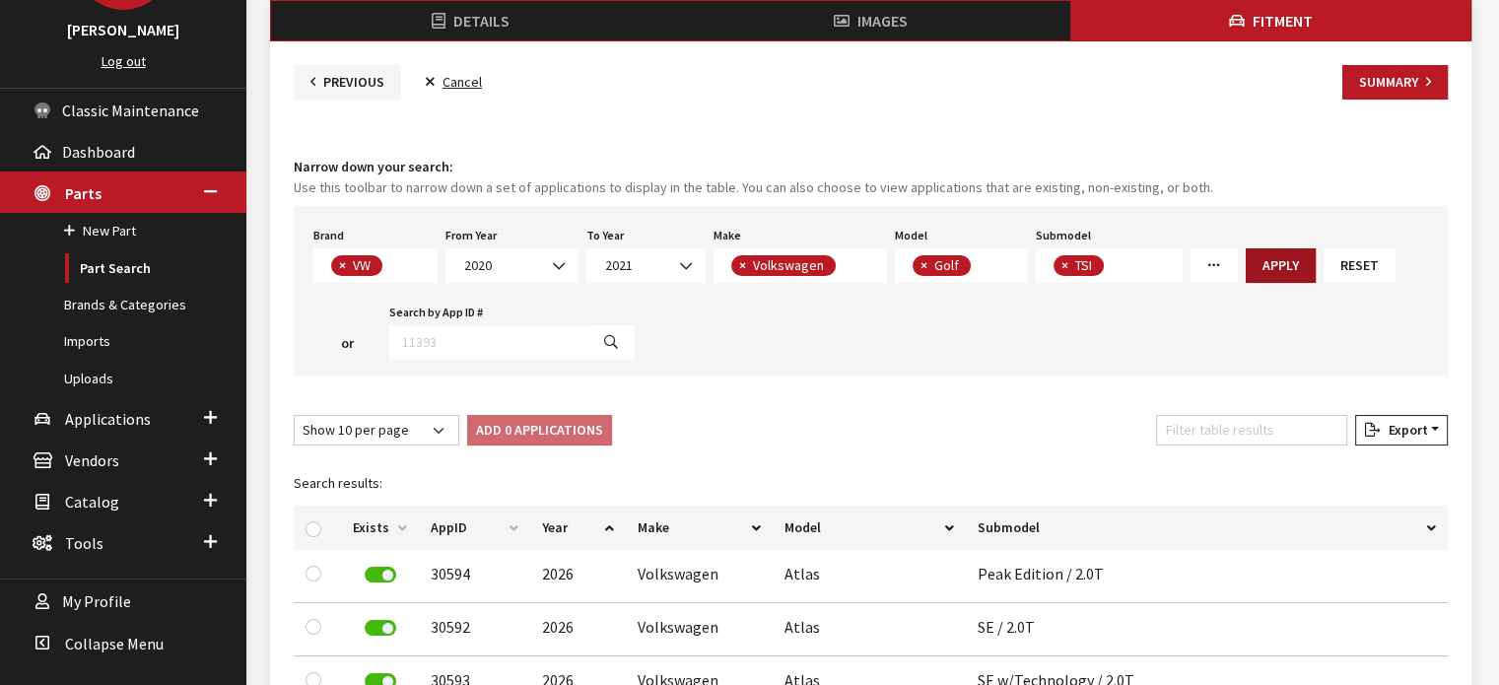
click at [1283, 264] on button "Apply" at bounding box center [1281, 265] width 70 height 35
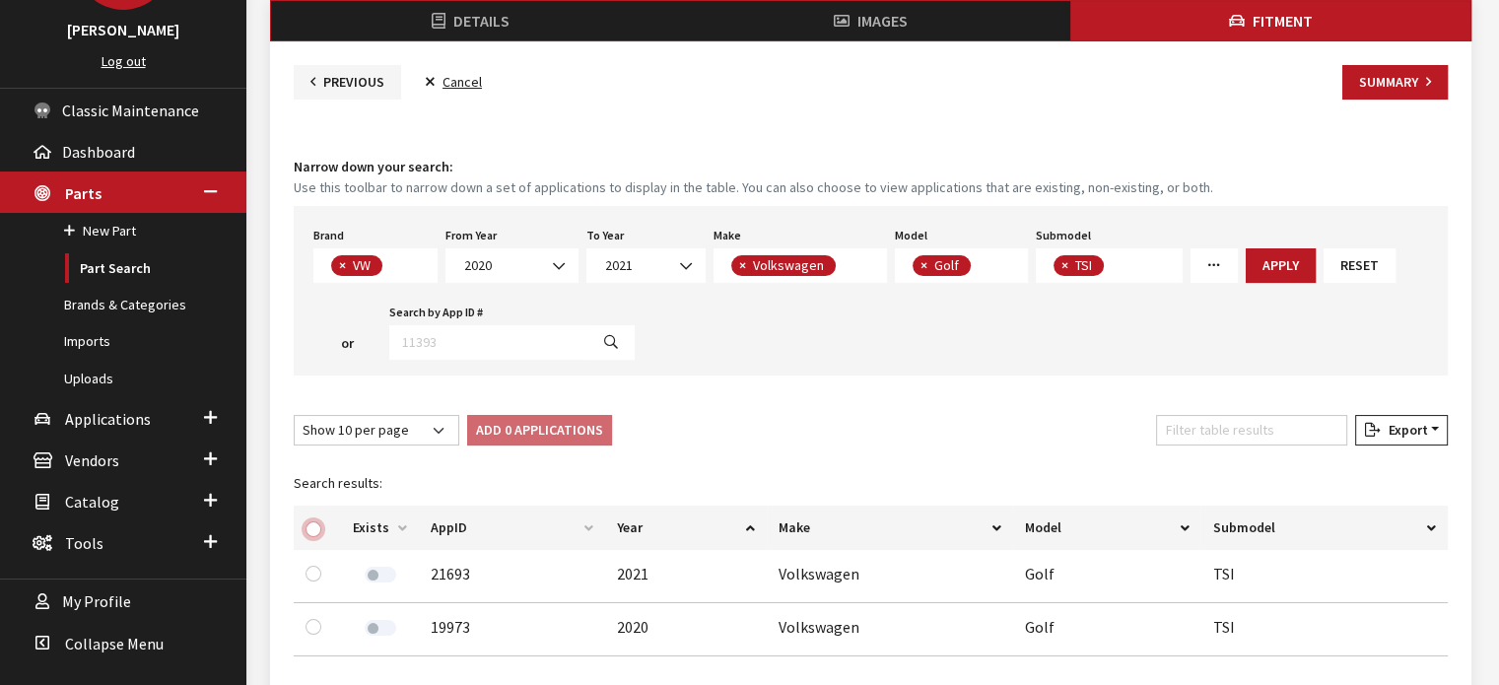
click at [319, 523] on input "checkbox" at bounding box center [314, 530] width 16 height 16
checkbox input "true"
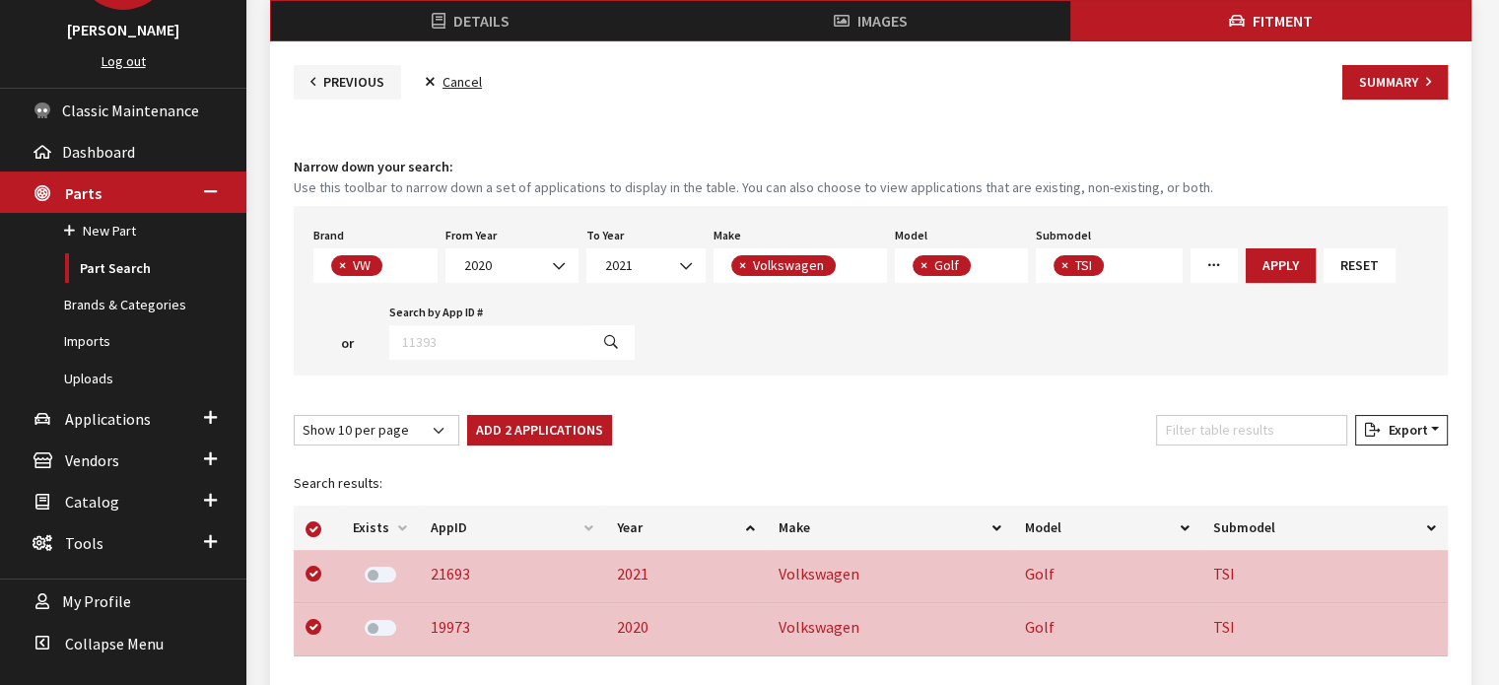
click at [545, 421] on button "Add 2 Applications" at bounding box center [539, 430] width 145 height 31
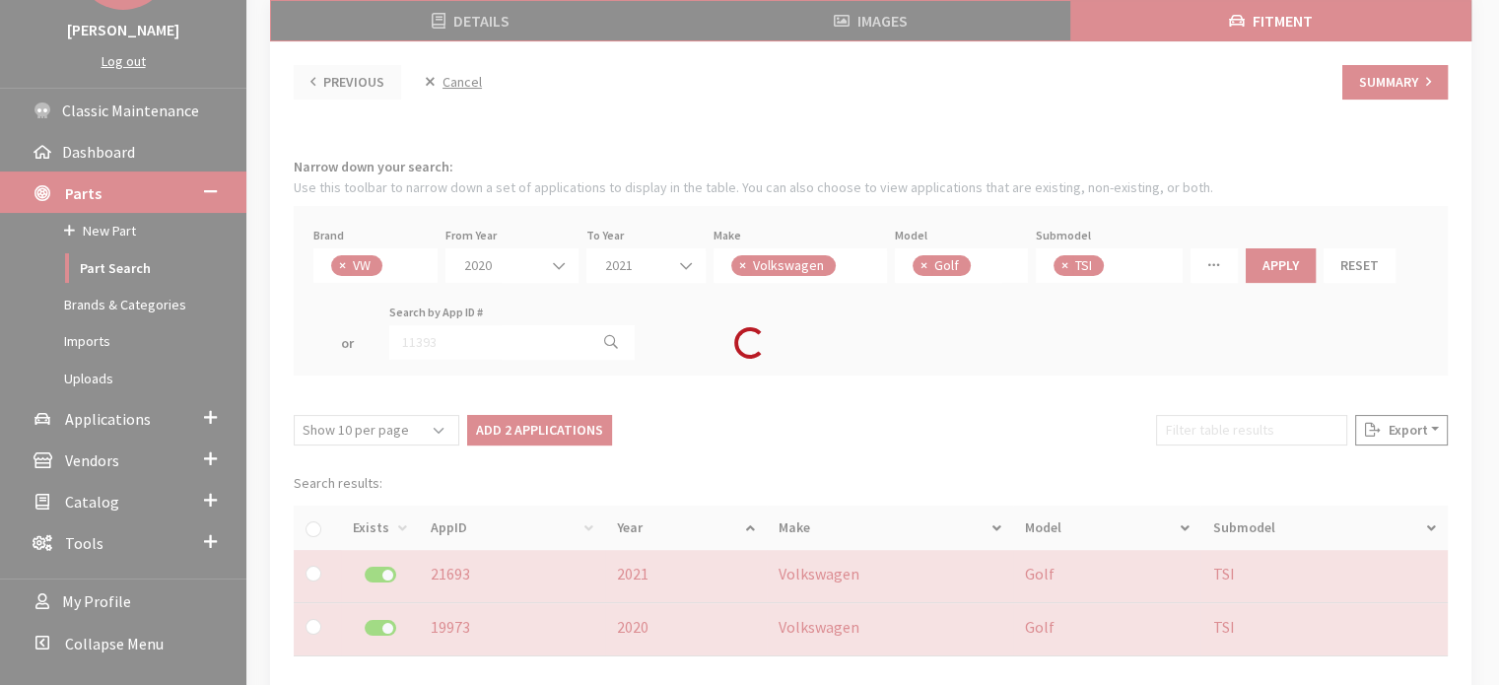
checkbox input "false"
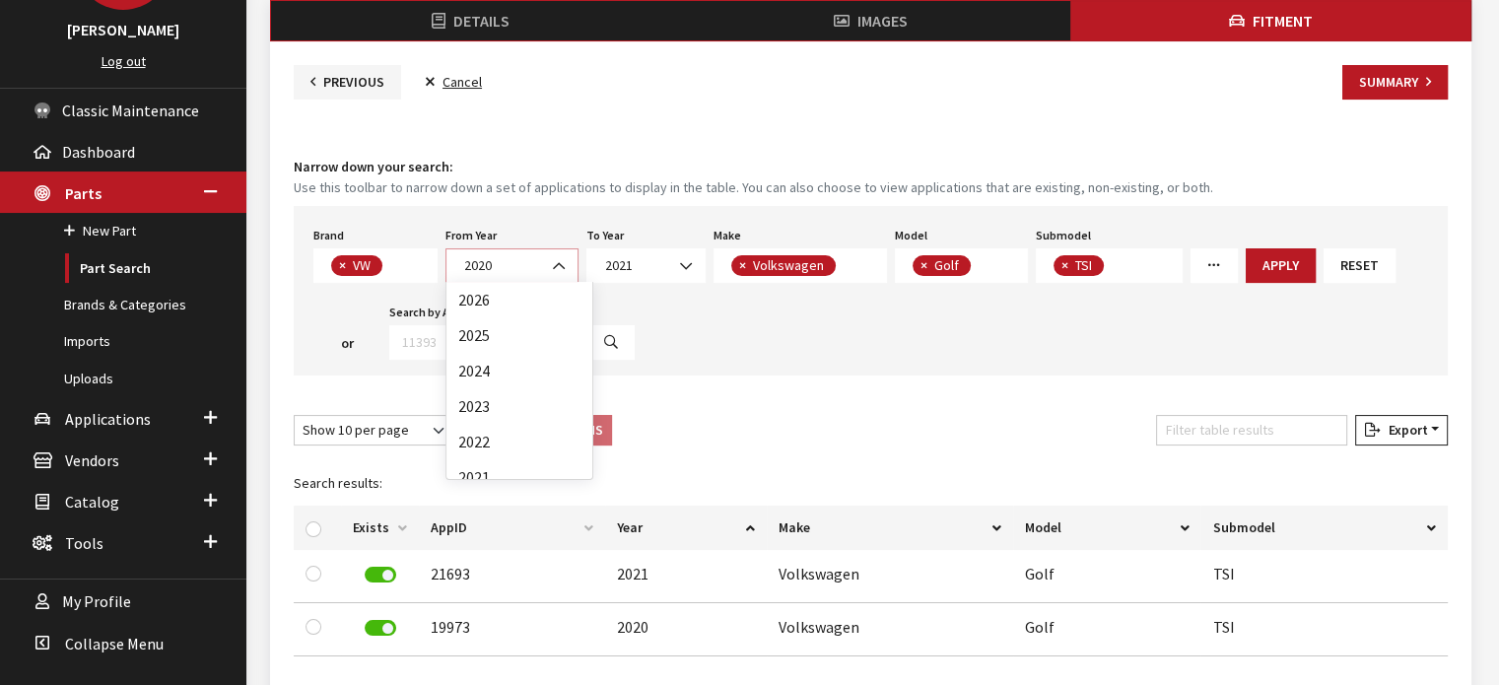
click at [528, 271] on span "2020" at bounding box center [511, 265] width 107 height 21
select select "2022"
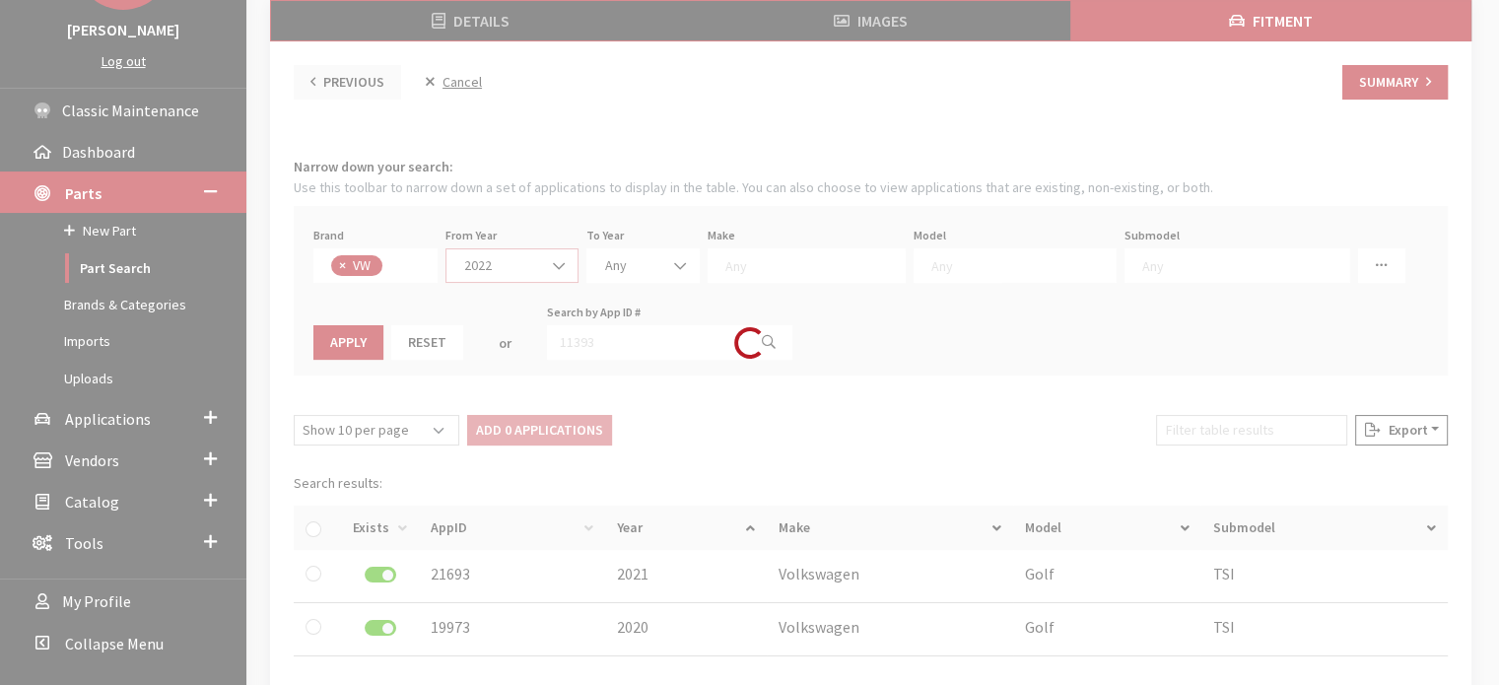
scroll to position [0, 0]
select select
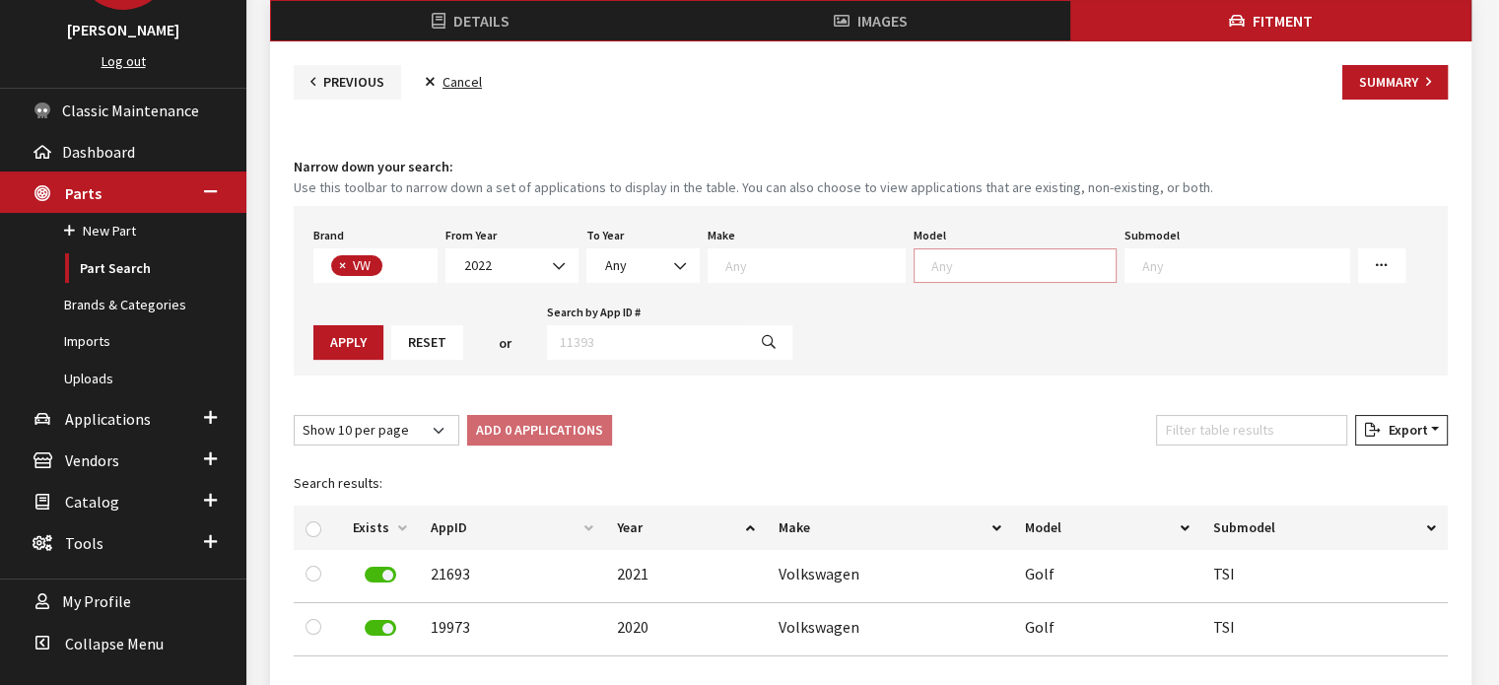
click at [948, 266] on textarea "Search" at bounding box center [1024, 265] width 184 height 18
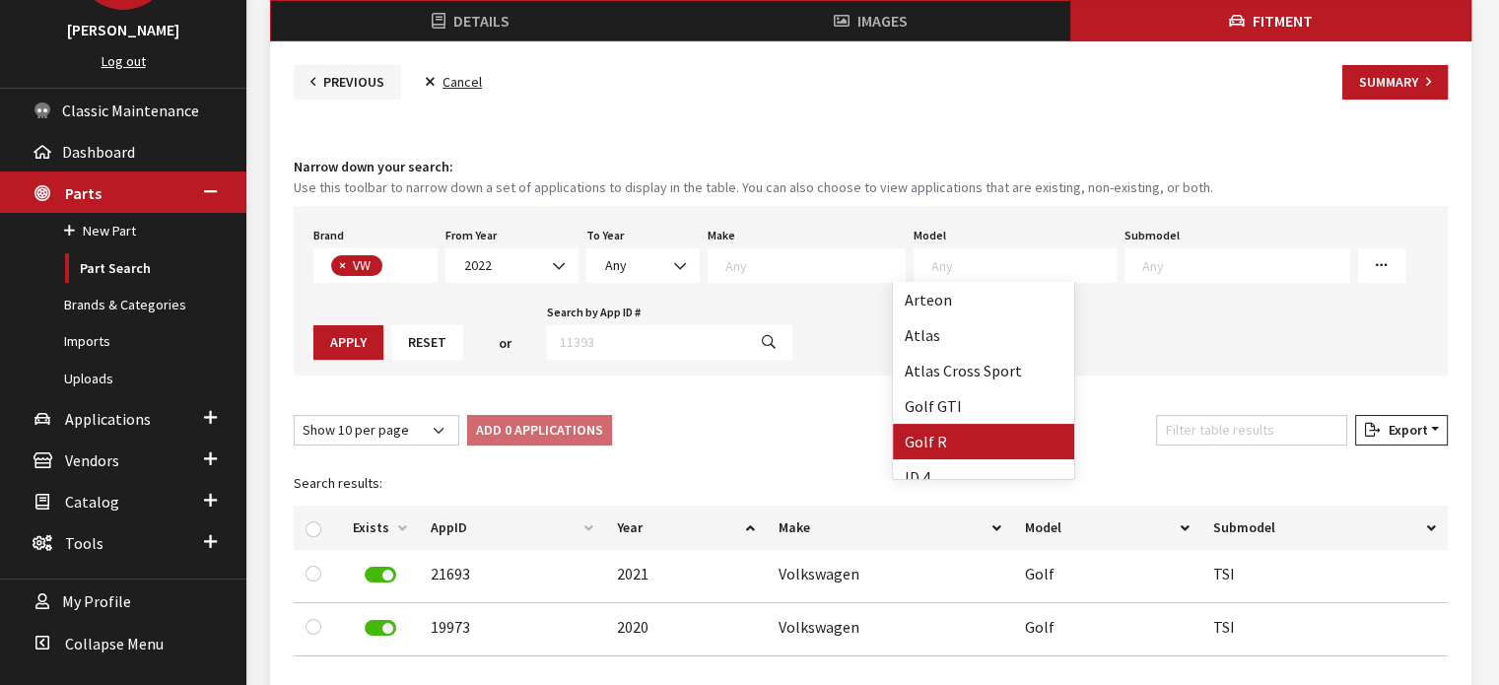
select select "717"
select select
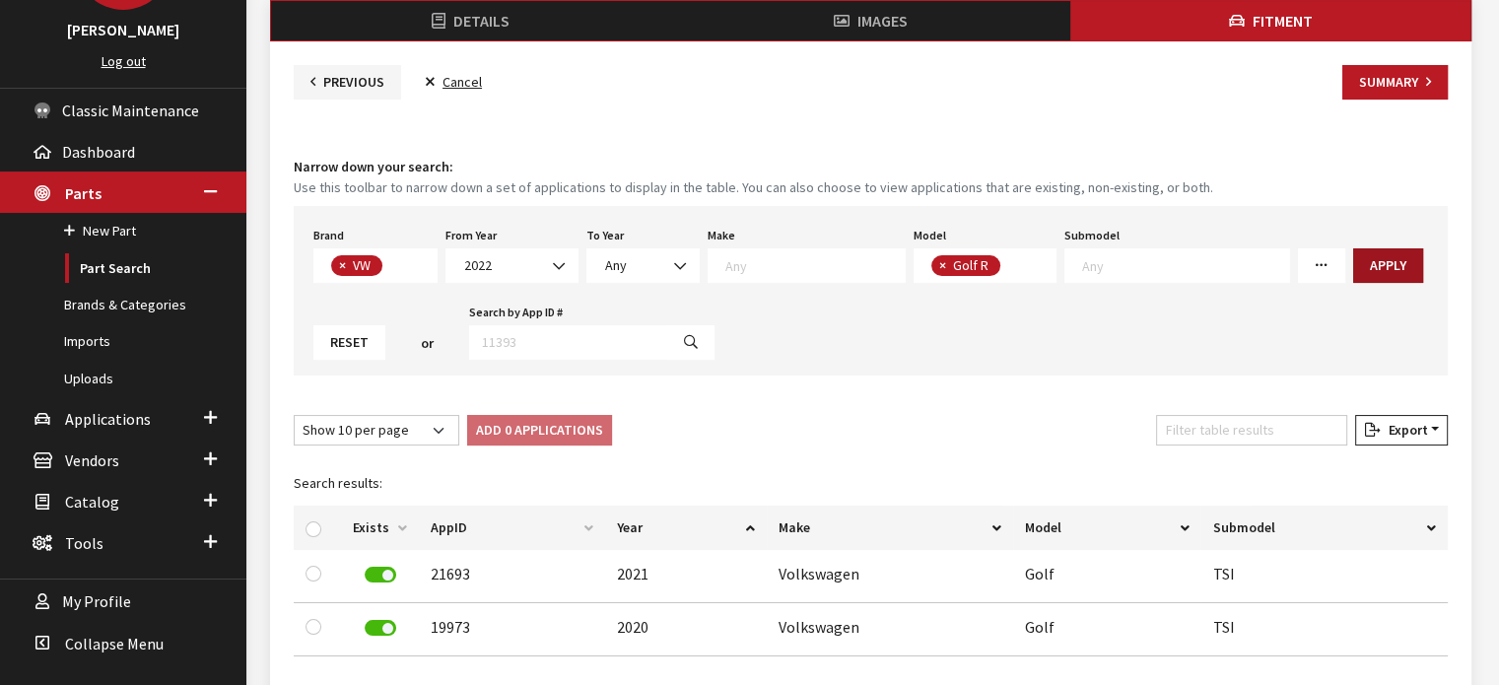
click at [1354, 267] on button "Apply" at bounding box center [1389, 265] width 70 height 35
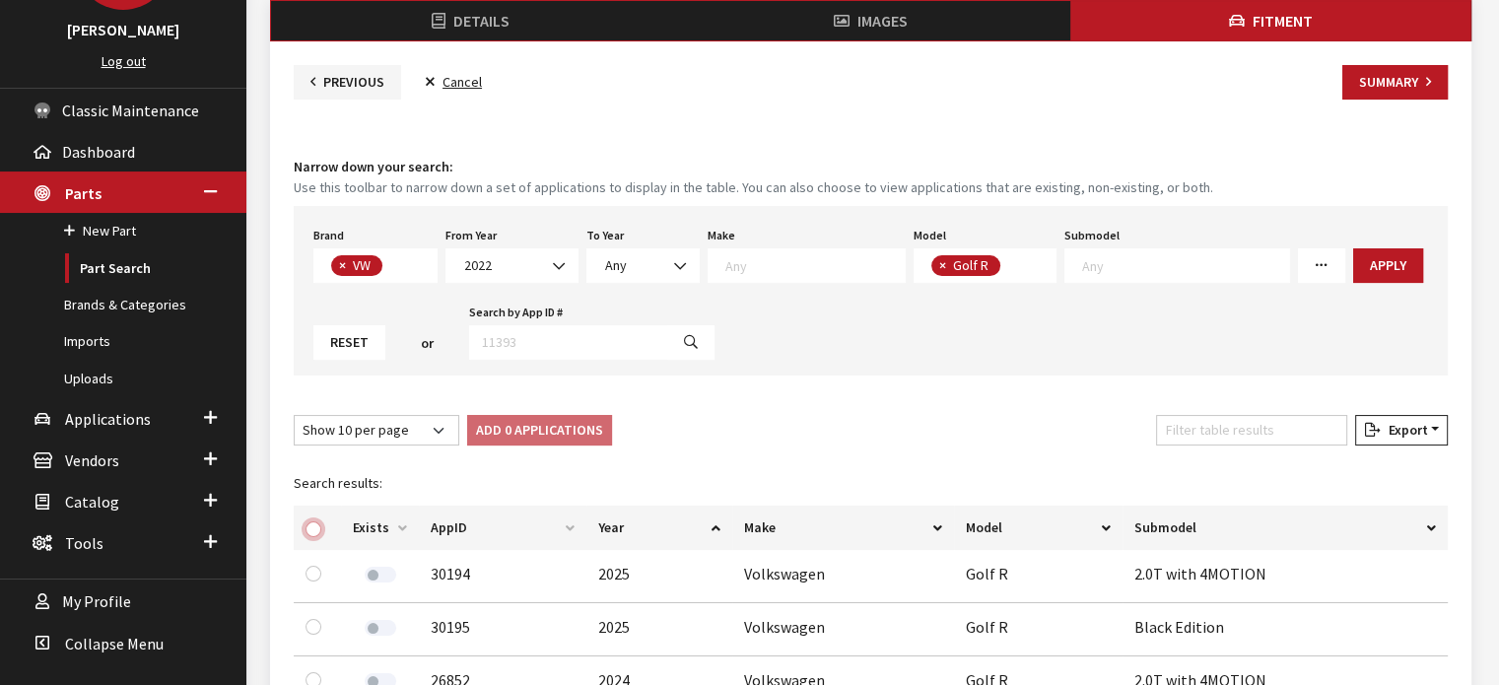
click at [313, 523] on input "checkbox" at bounding box center [314, 530] width 16 height 16
checkbox input "true"
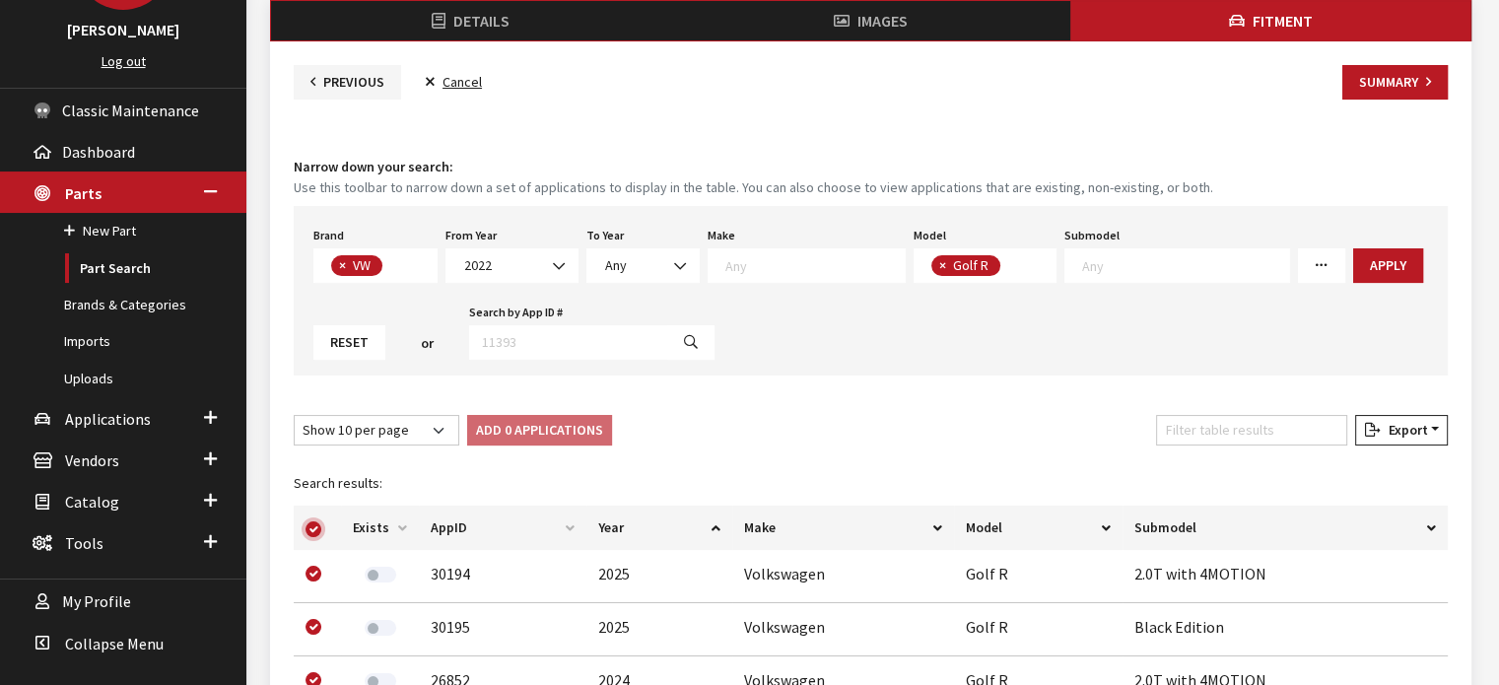
checkbox input "true"
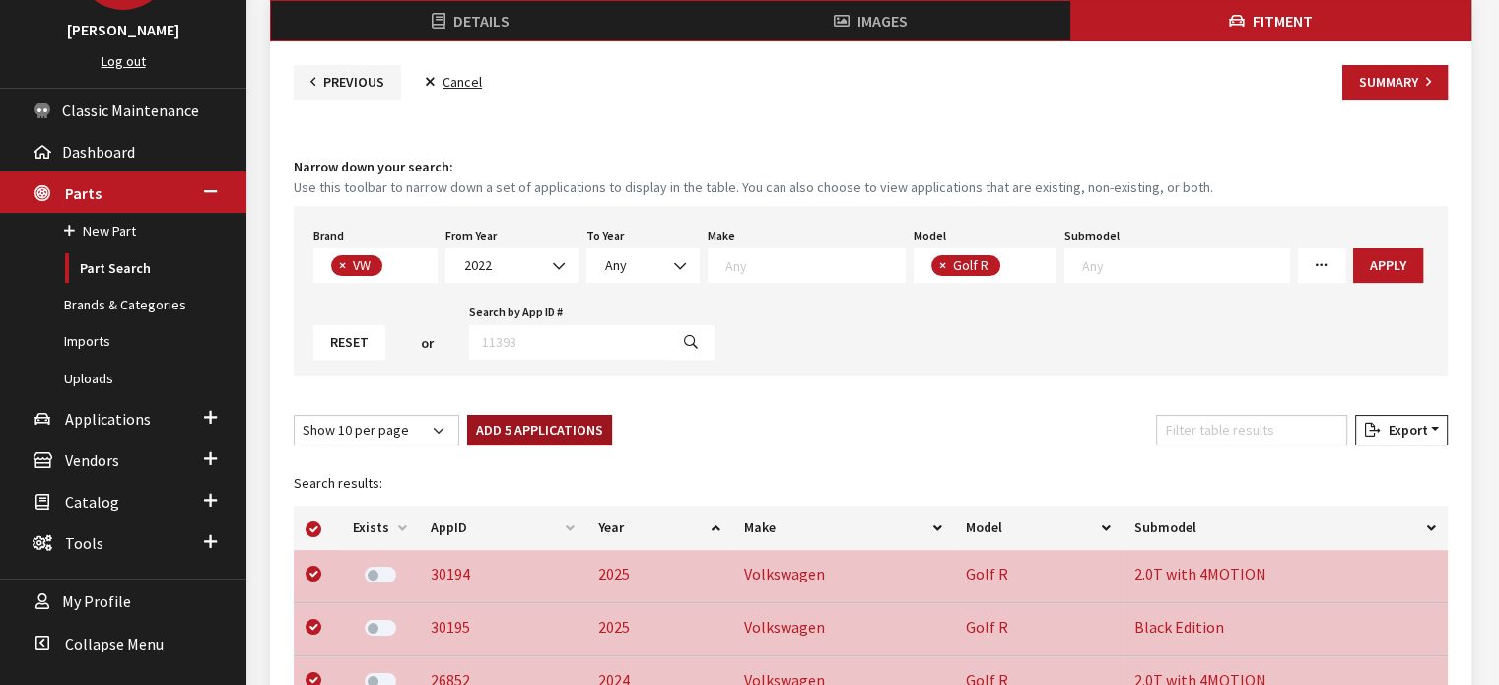
click at [501, 426] on button "Add 5 Applications" at bounding box center [539, 430] width 145 height 31
checkbox input "false"
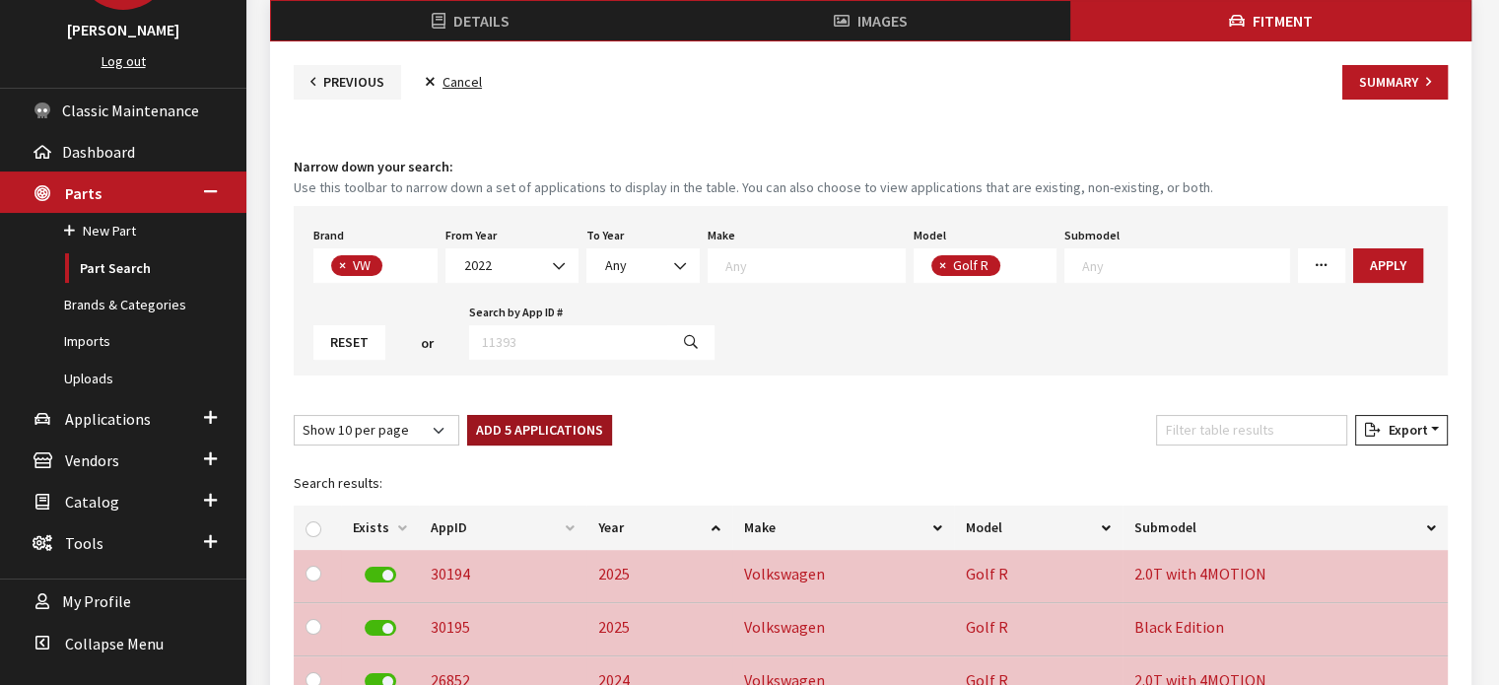
checkbox input "false"
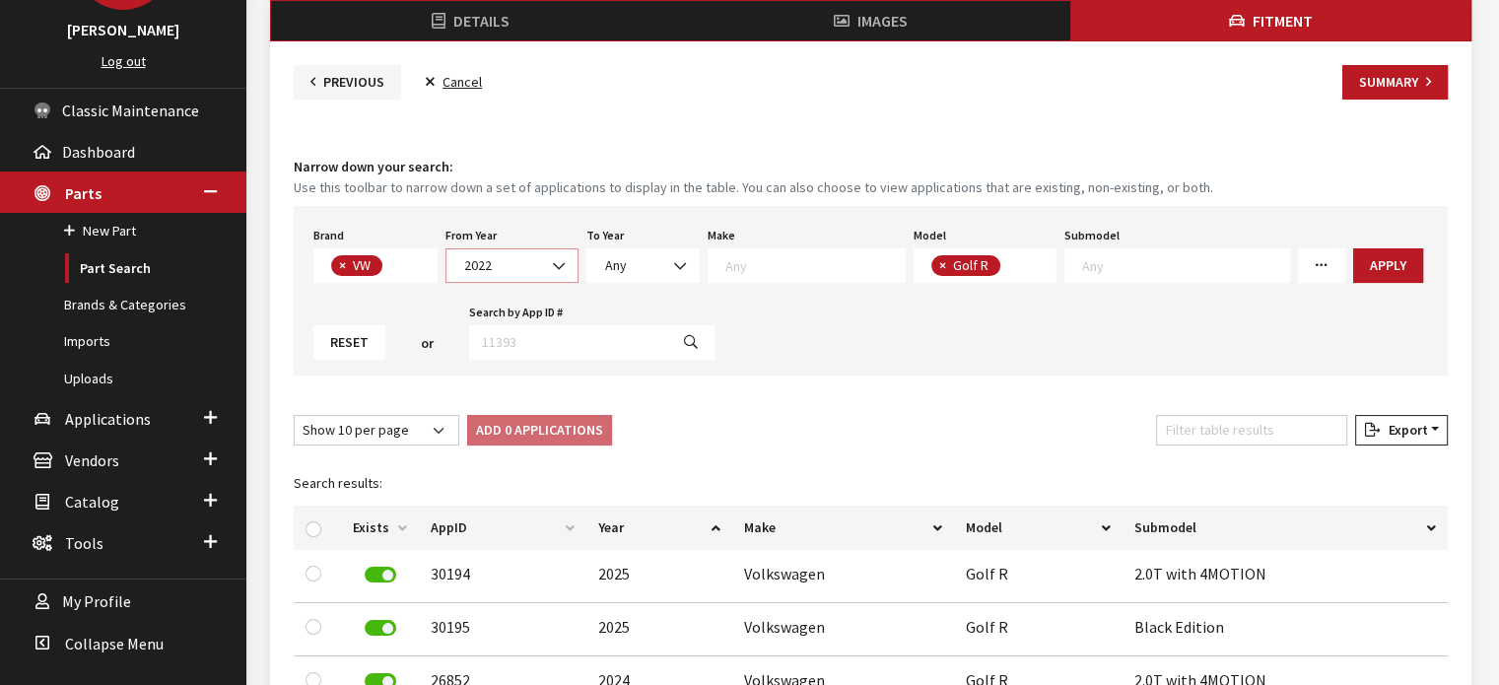
click at [549, 263] on span at bounding box center [561, 266] width 34 height 34
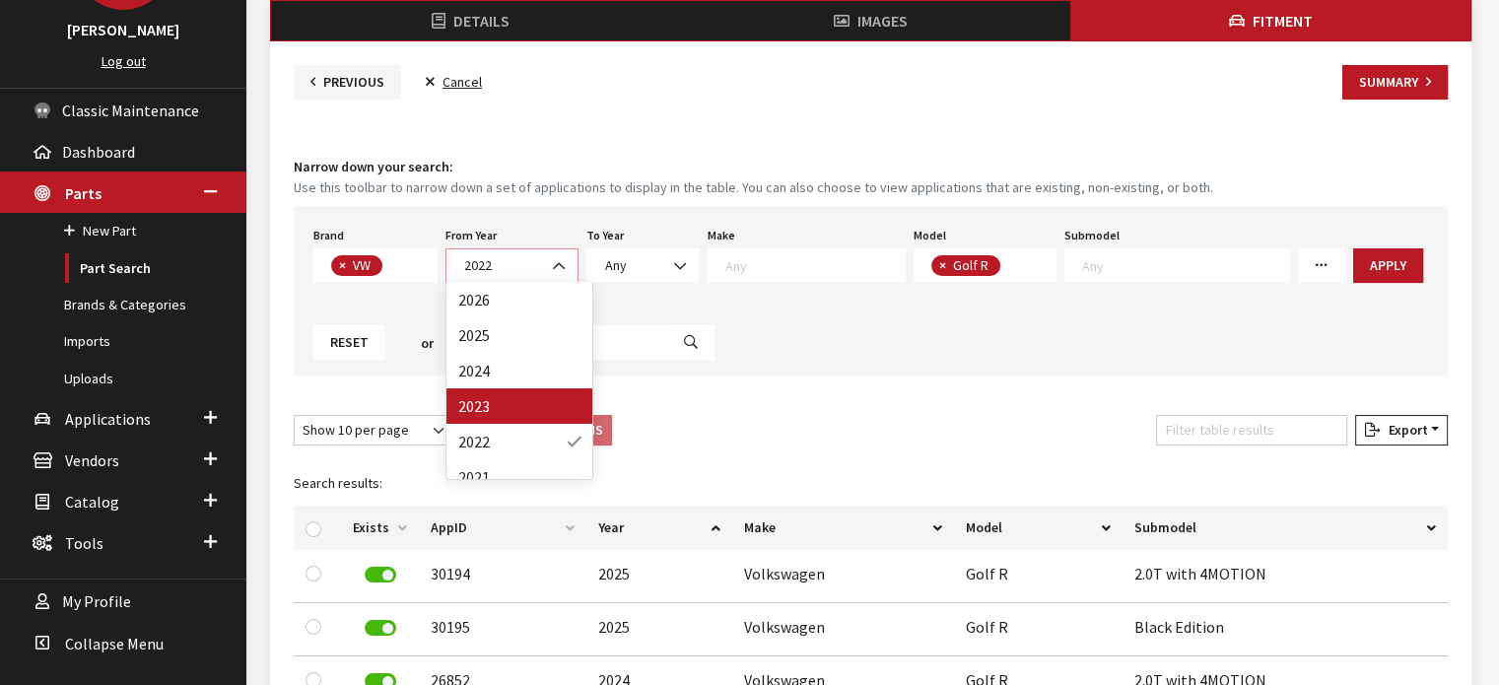
scroll to position [99, 0]
select select "2020"
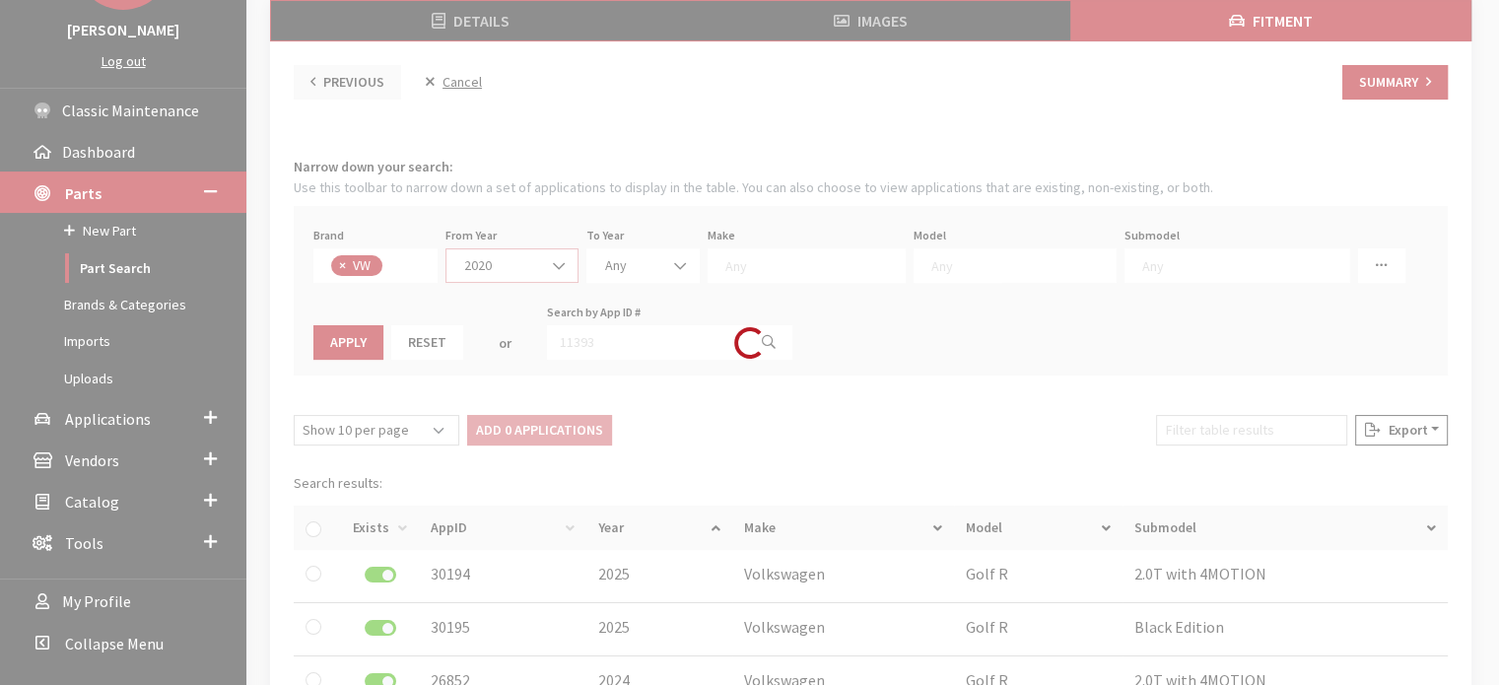
scroll to position [0, 0]
select select
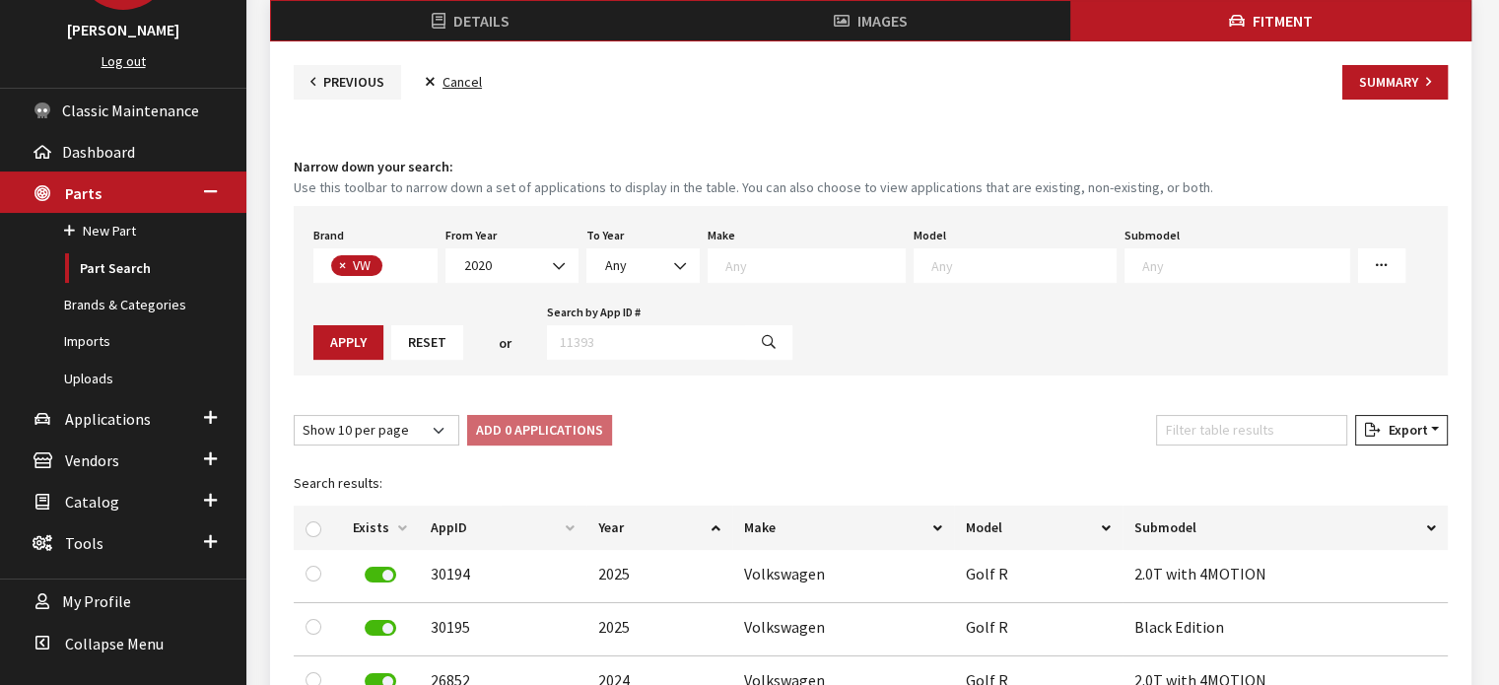
click at [932, 259] on textarea "Search" at bounding box center [1024, 265] width 184 height 18
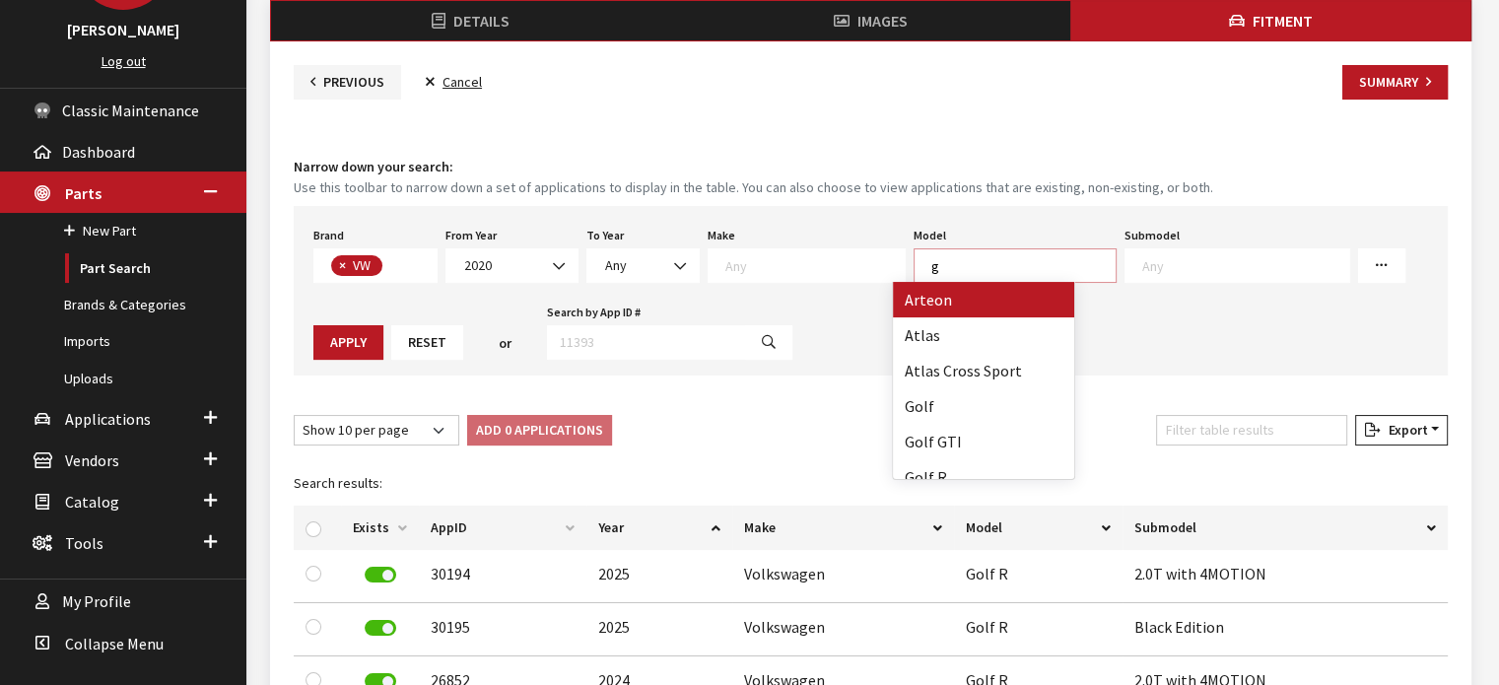
scroll to position [1, 0]
type textarea "gt"
select select "885"
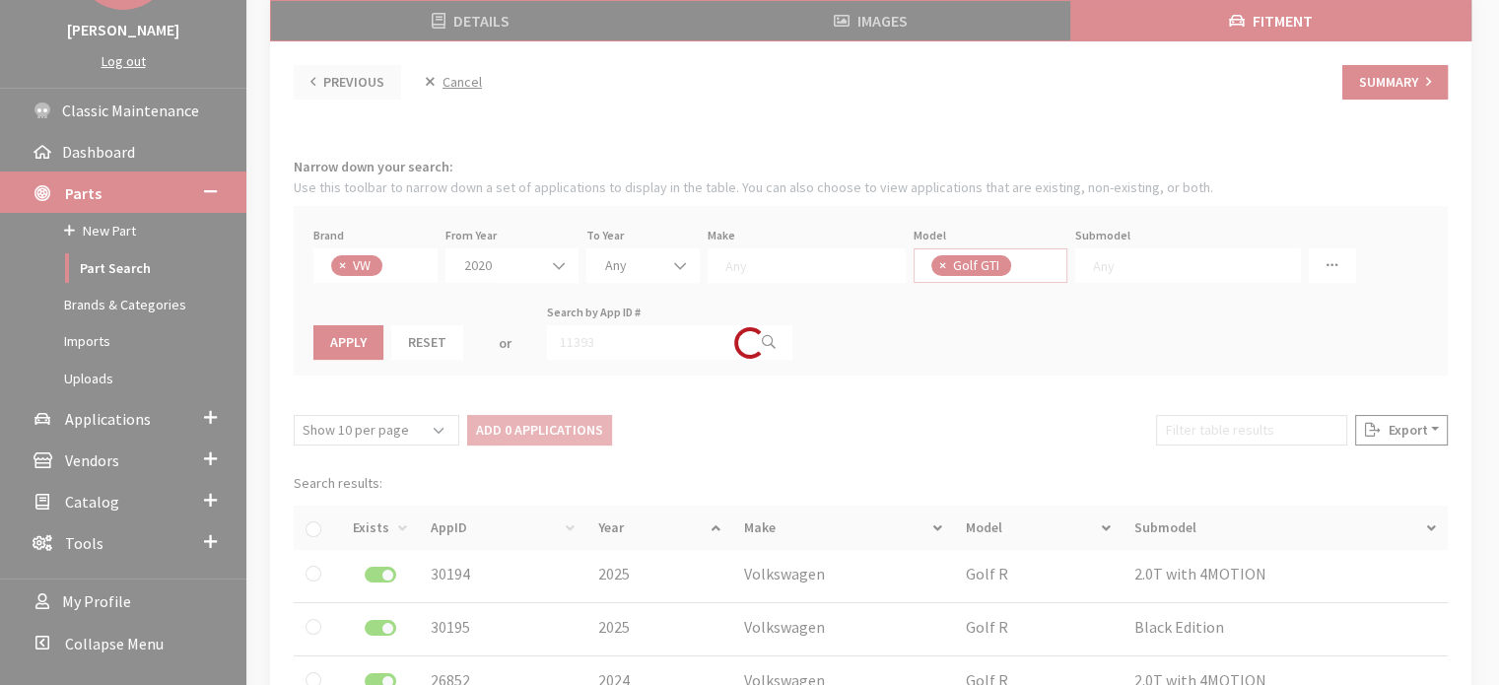
select select
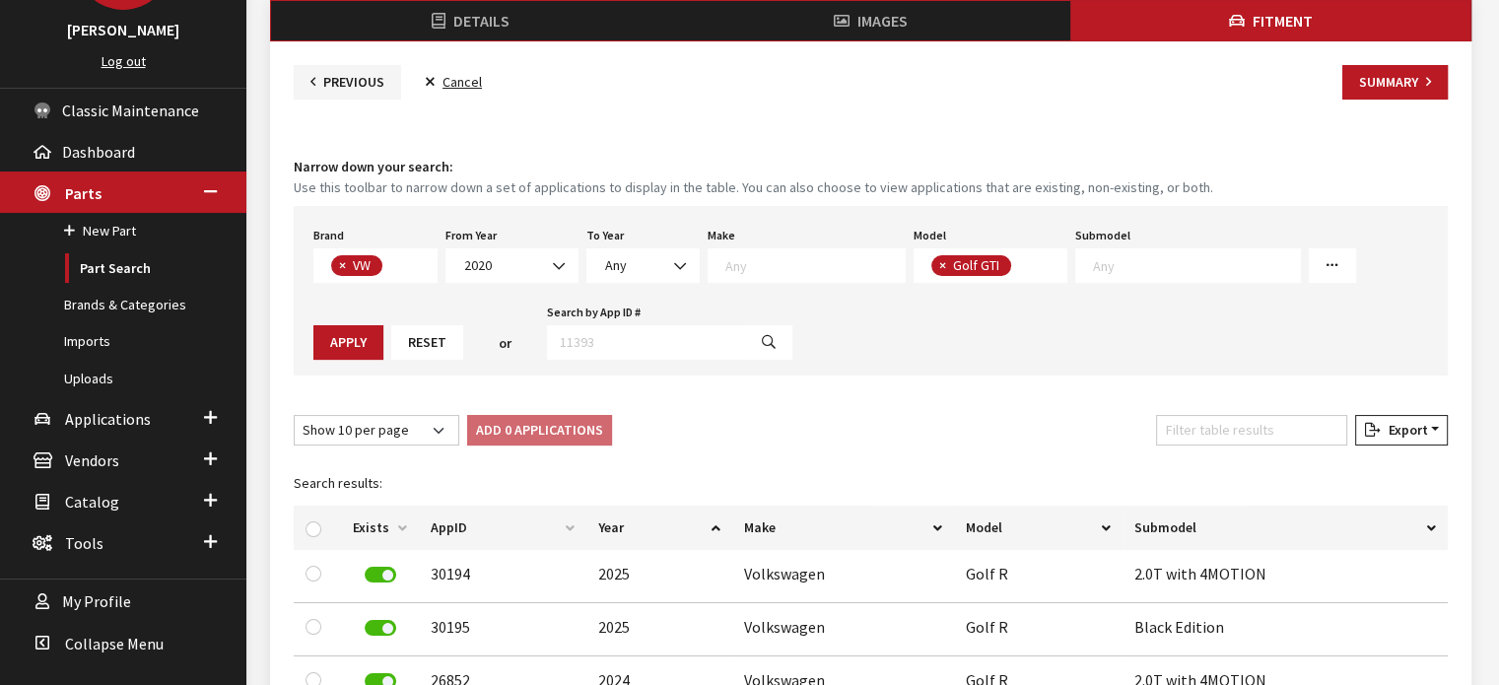
click at [1016, 271] on textarea "Search" at bounding box center [1021, 267] width 11 height 18
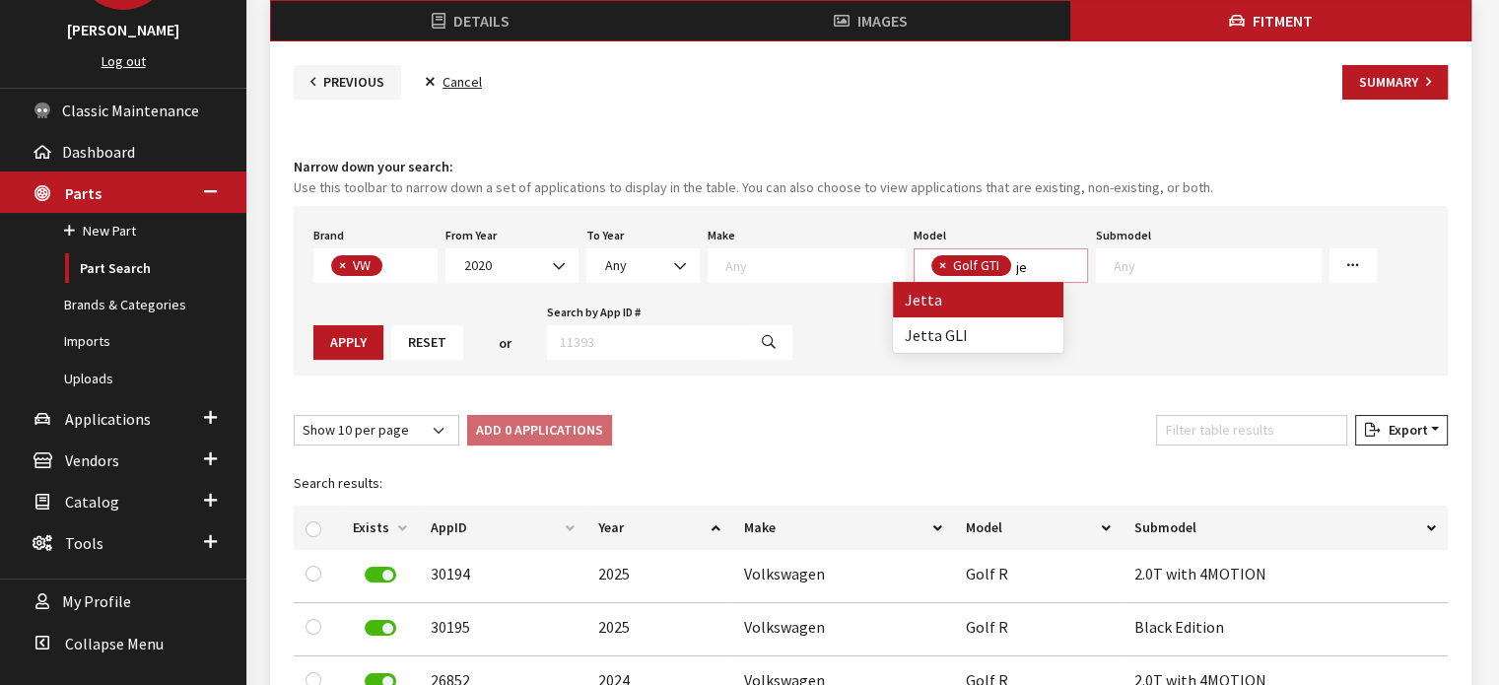
type textarea "je"
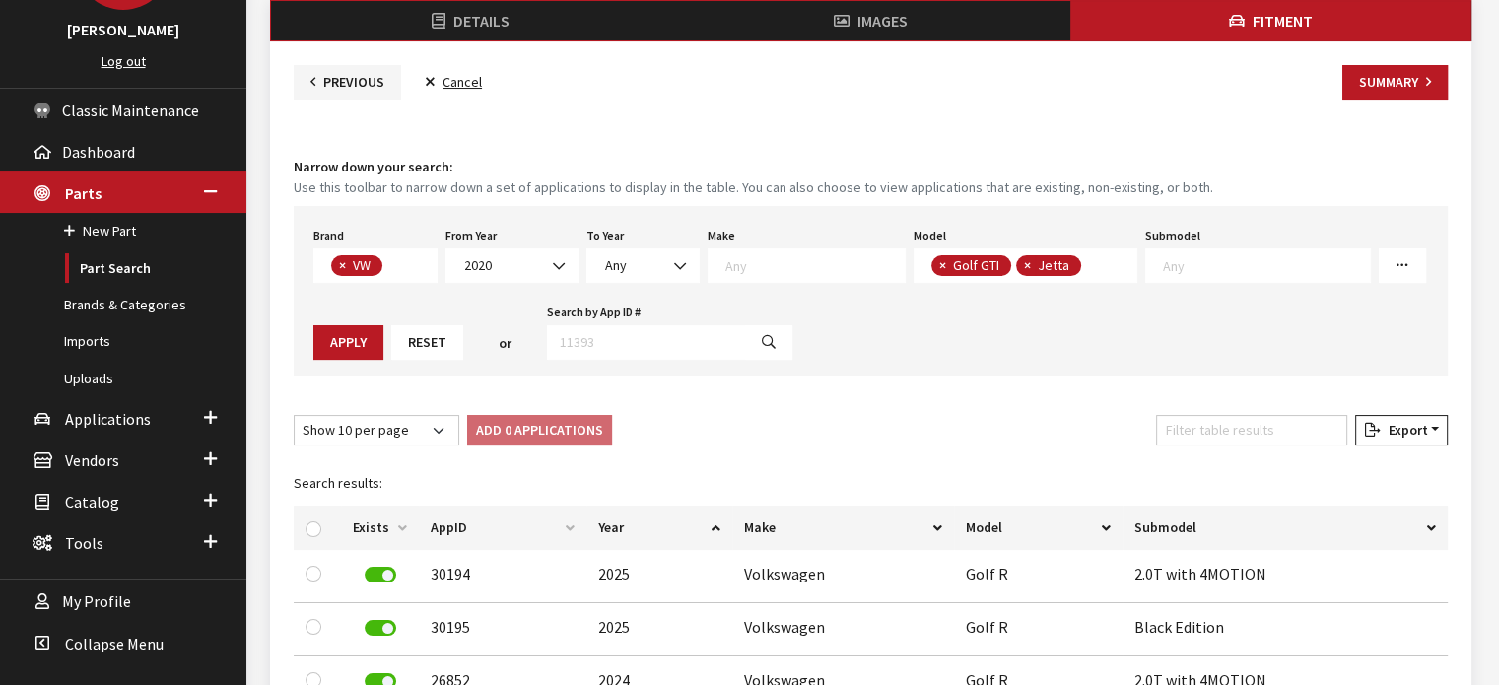
click at [1080, 263] on span "× Golf GTI × Jetta" at bounding box center [1026, 265] width 225 height 35
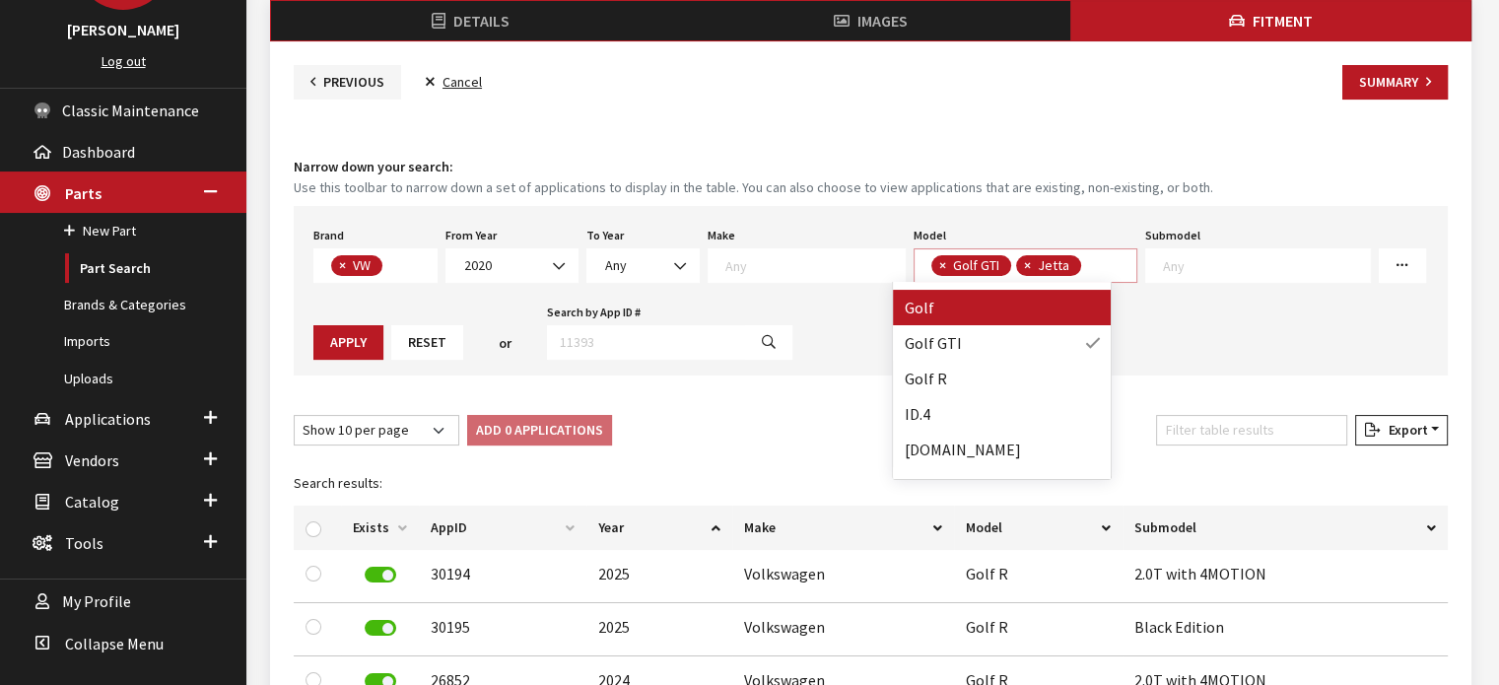
scroll to position [197, 0]
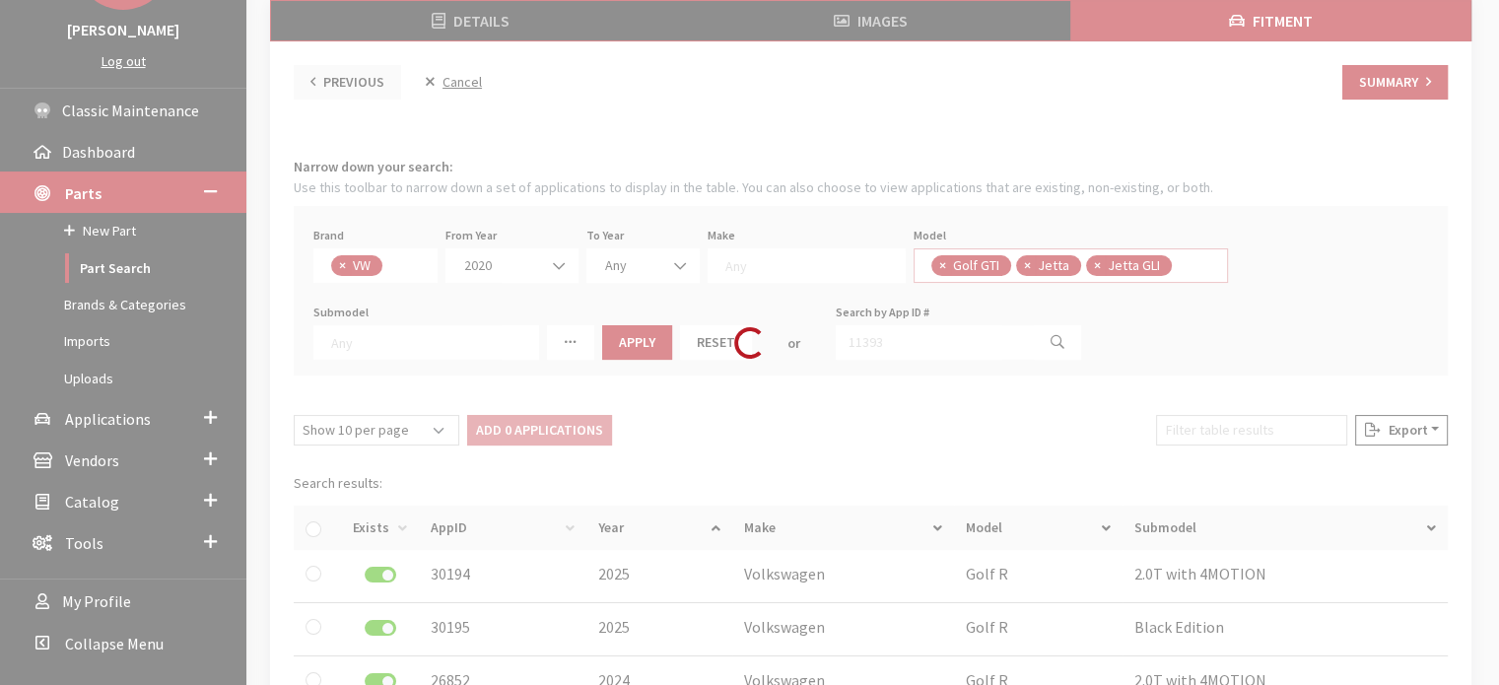
select select
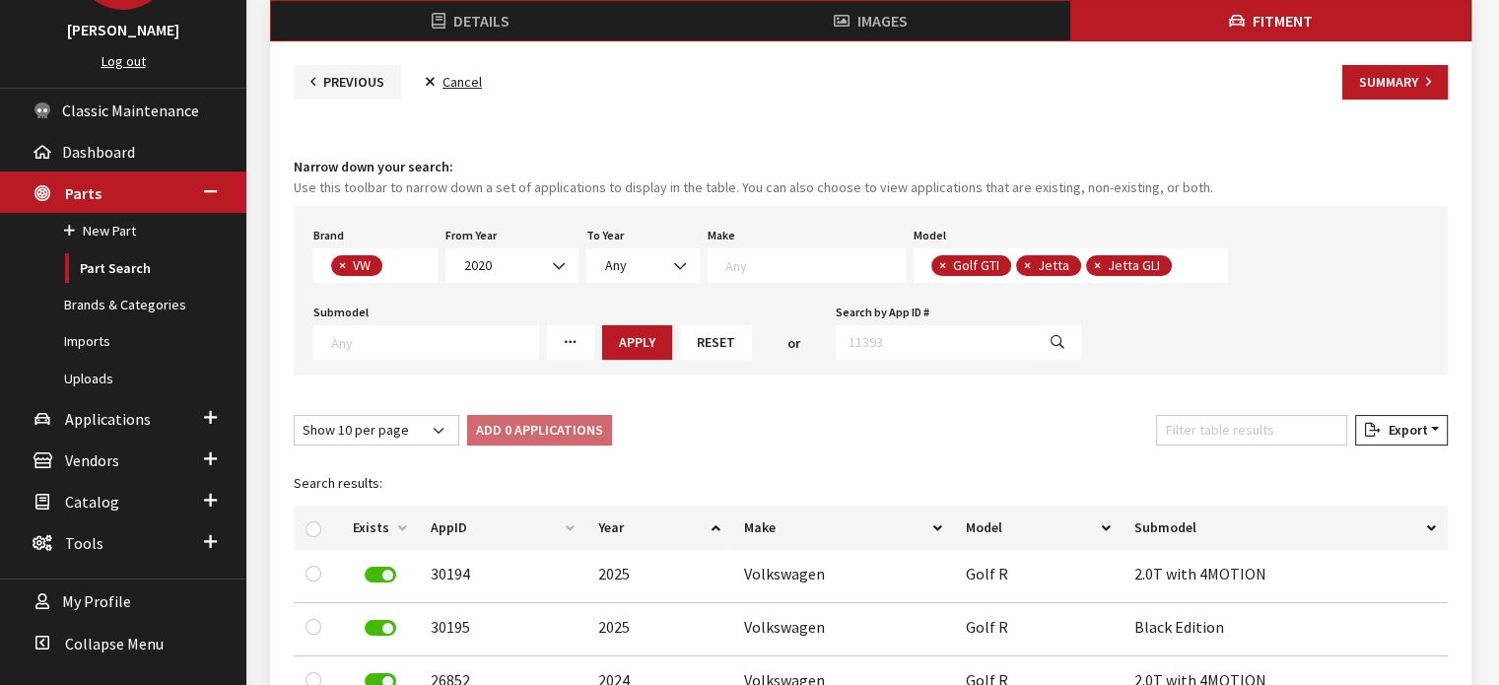
click at [1169, 267] on span "× Golf GTI × Jetta × Jetta GLI" at bounding box center [1071, 265] width 315 height 35
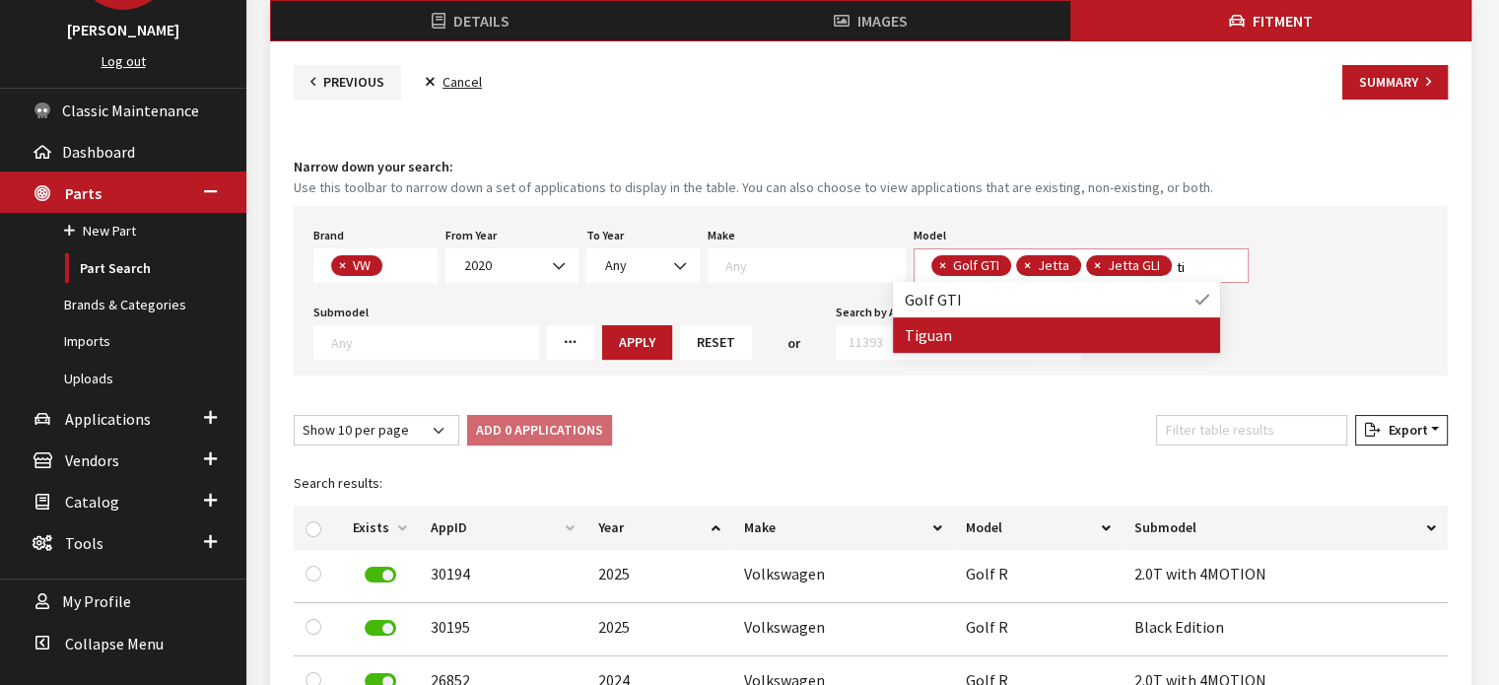
type textarea "ti"
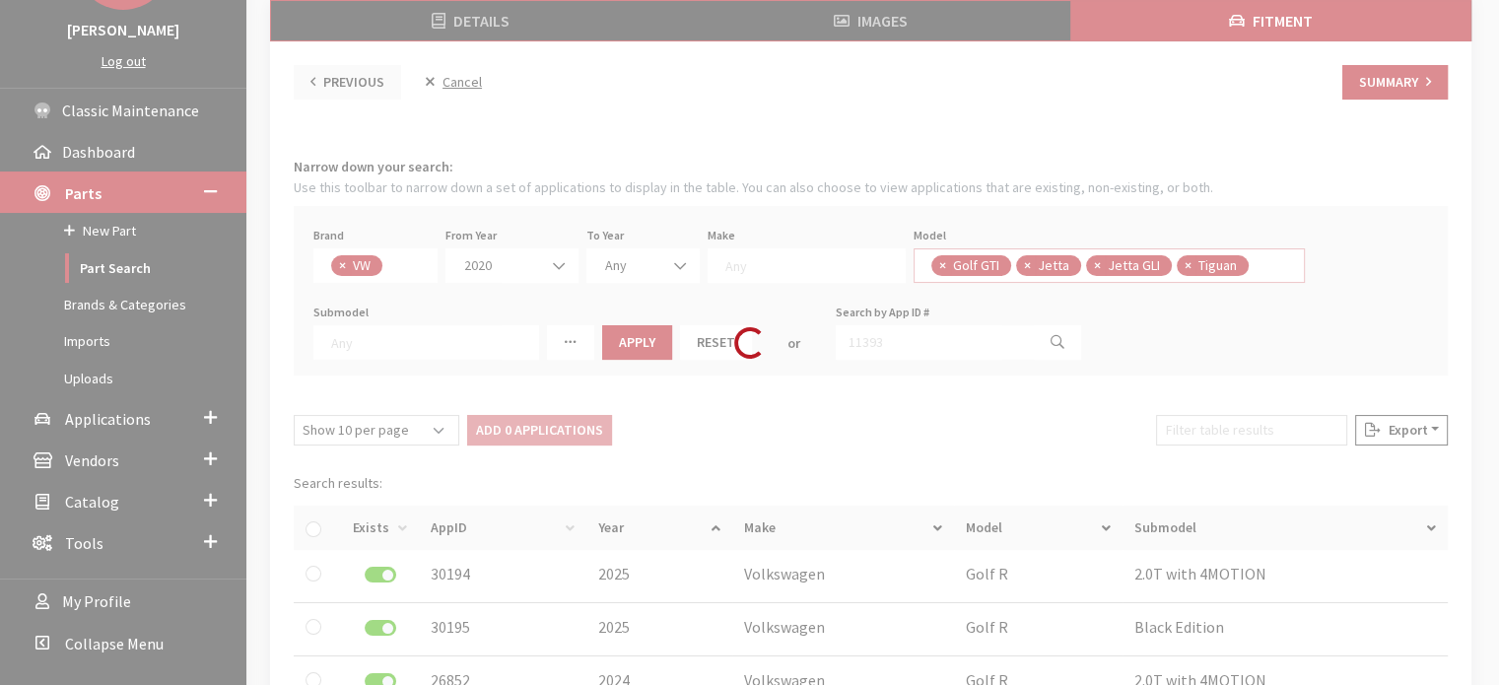
select select
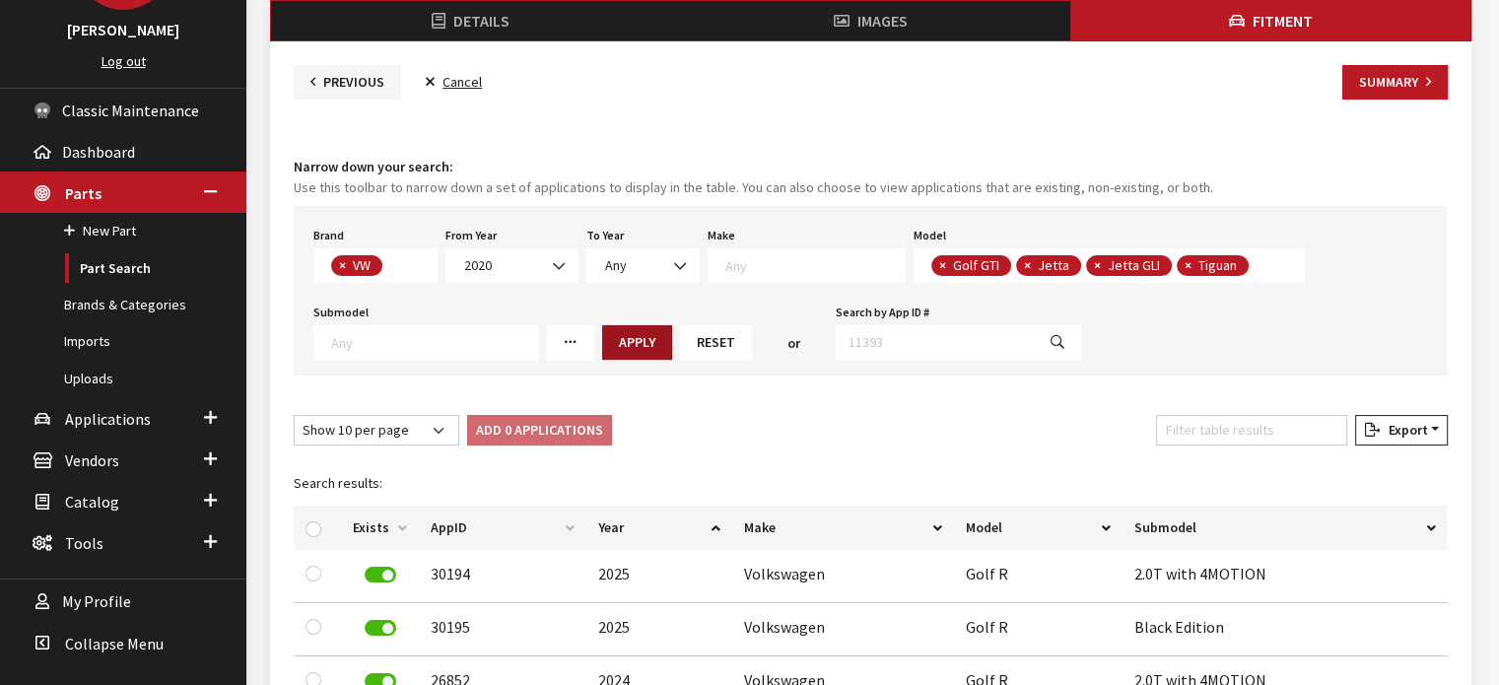
click at [616, 349] on button "Apply" at bounding box center [637, 342] width 70 height 35
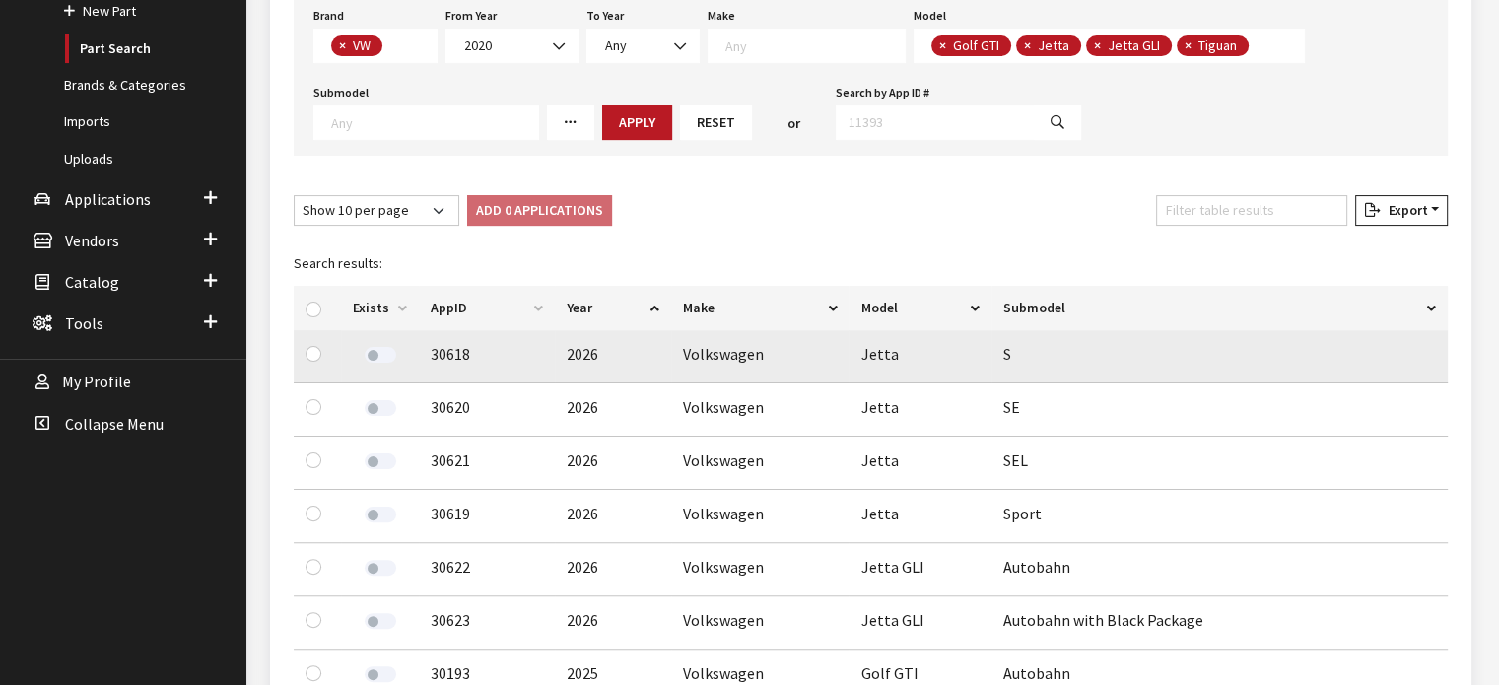
scroll to position [414, 0]
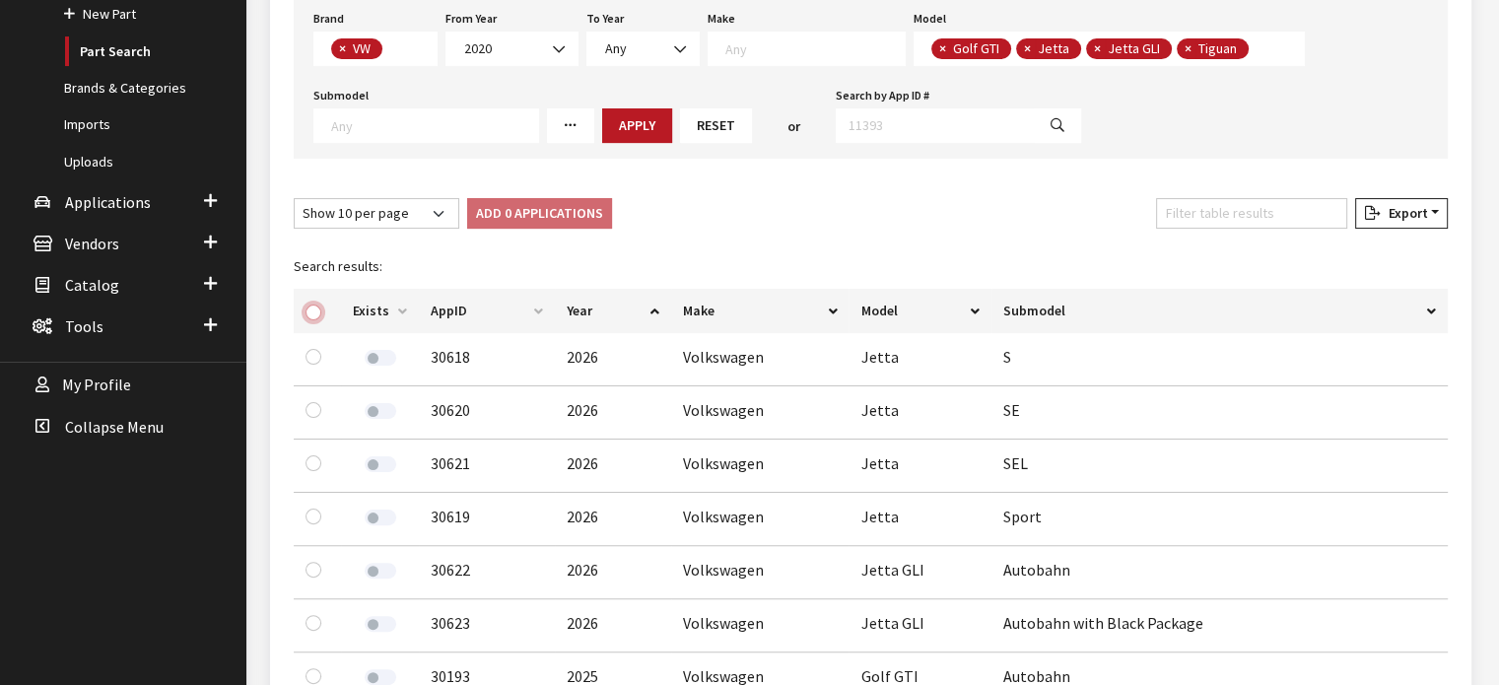
click at [312, 311] on input "checkbox" at bounding box center [314, 313] width 16 height 16
checkbox input "true"
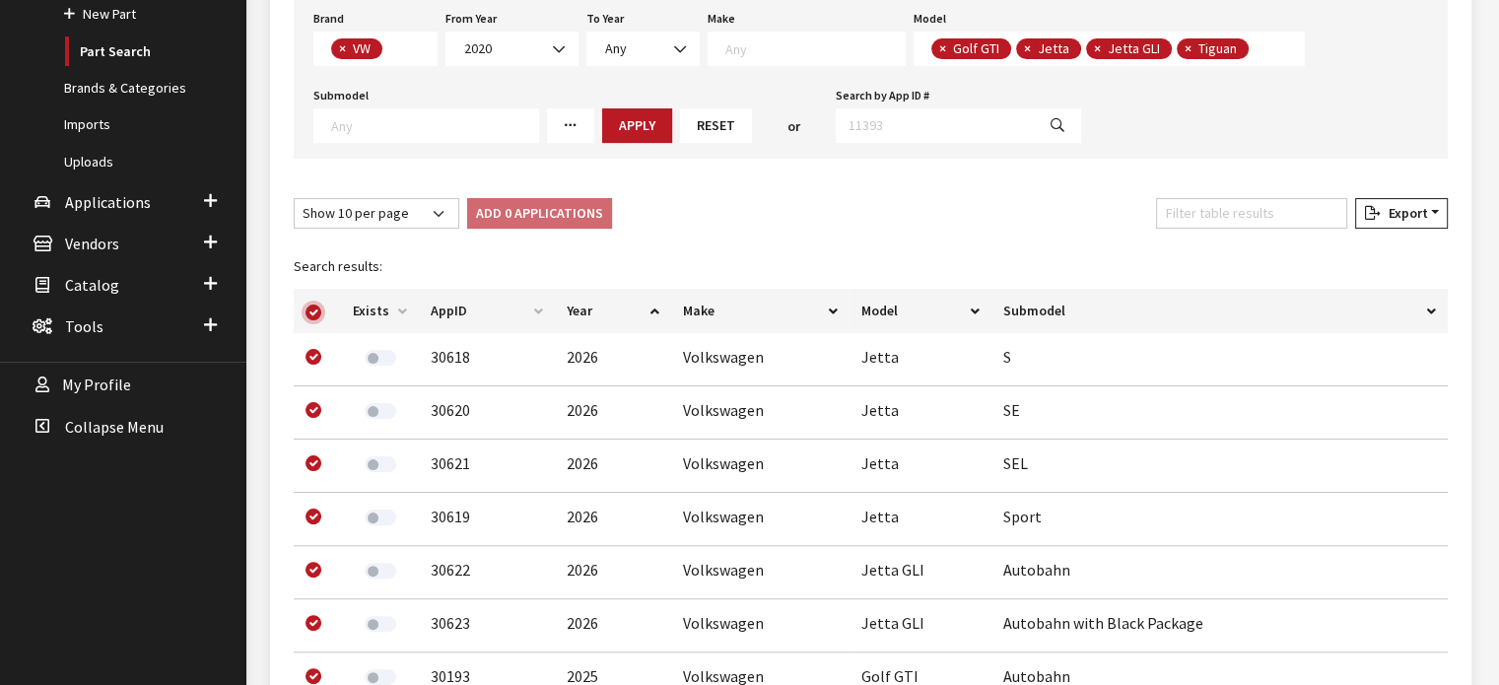
checkbox input "true"
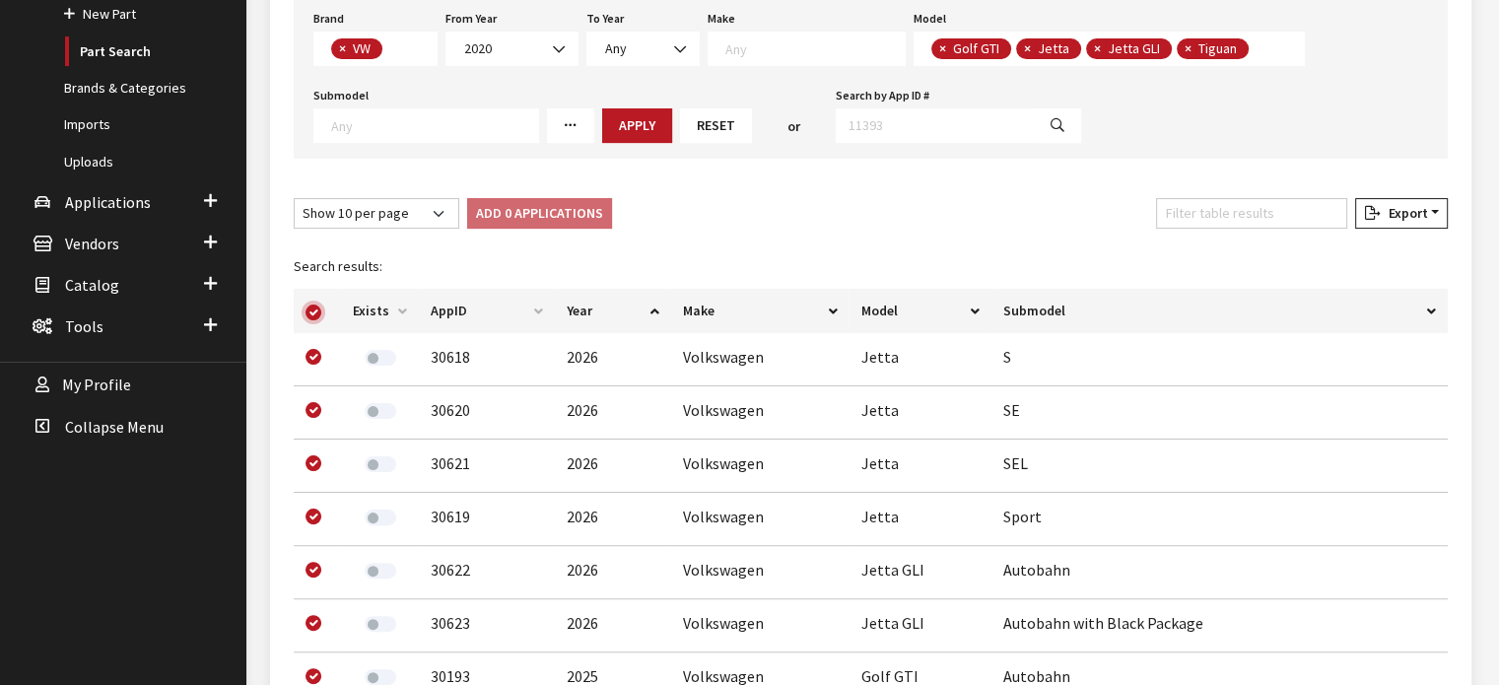
checkbox input "true"
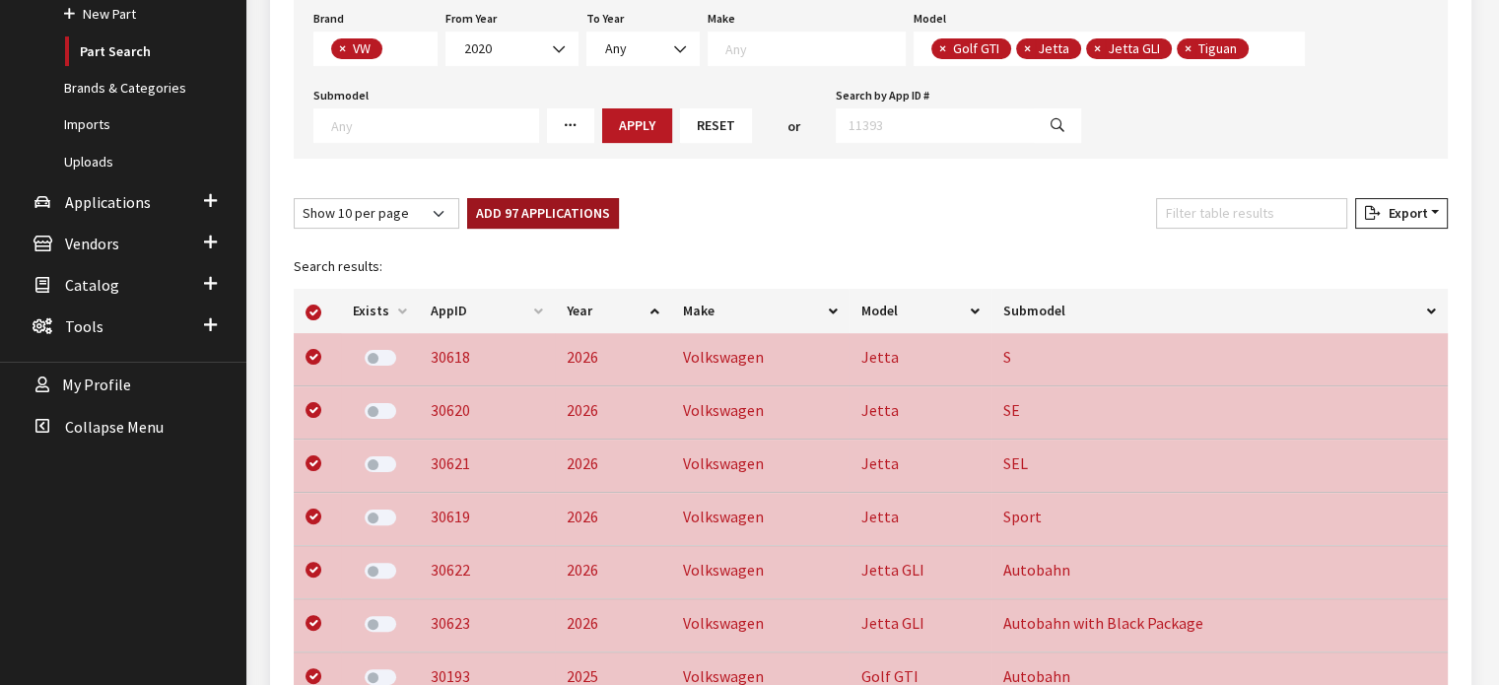
click at [500, 216] on button "Add 97 Applications" at bounding box center [543, 213] width 152 height 31
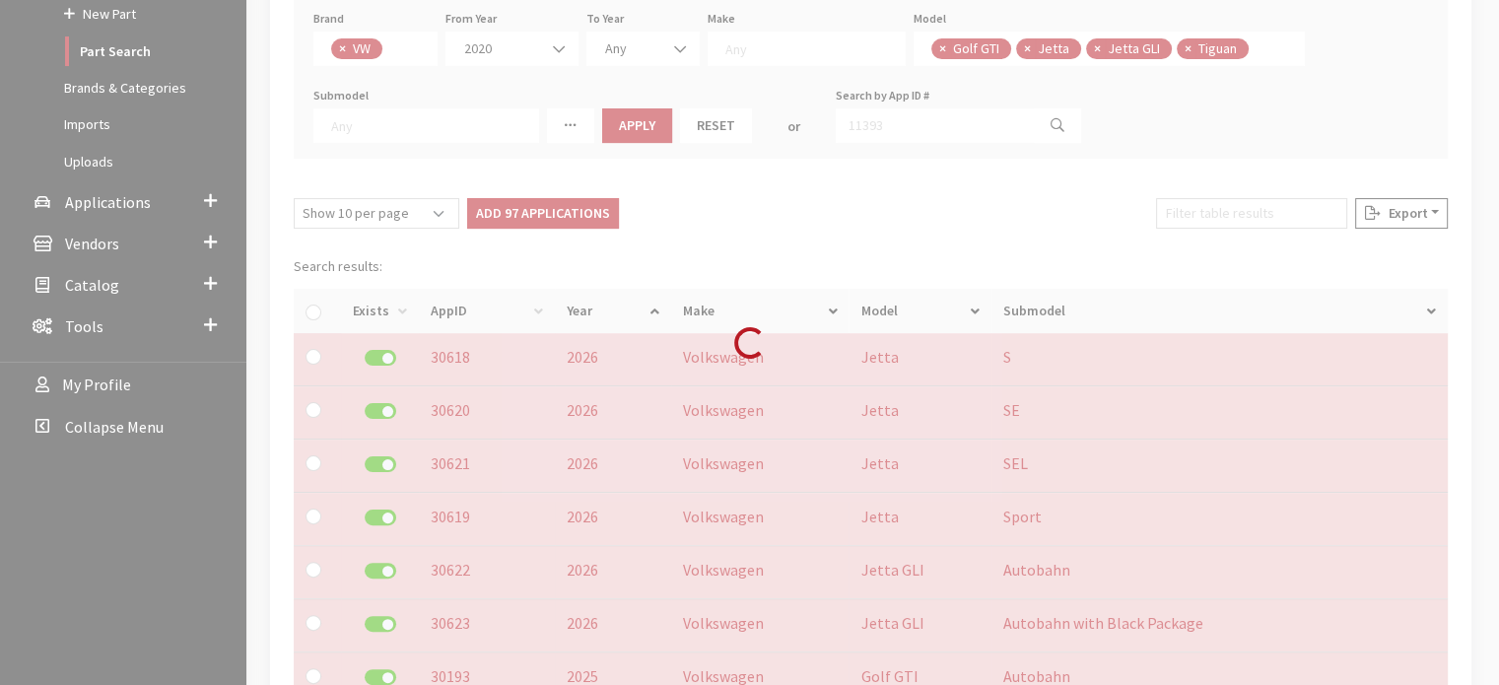
checkbox input "false"
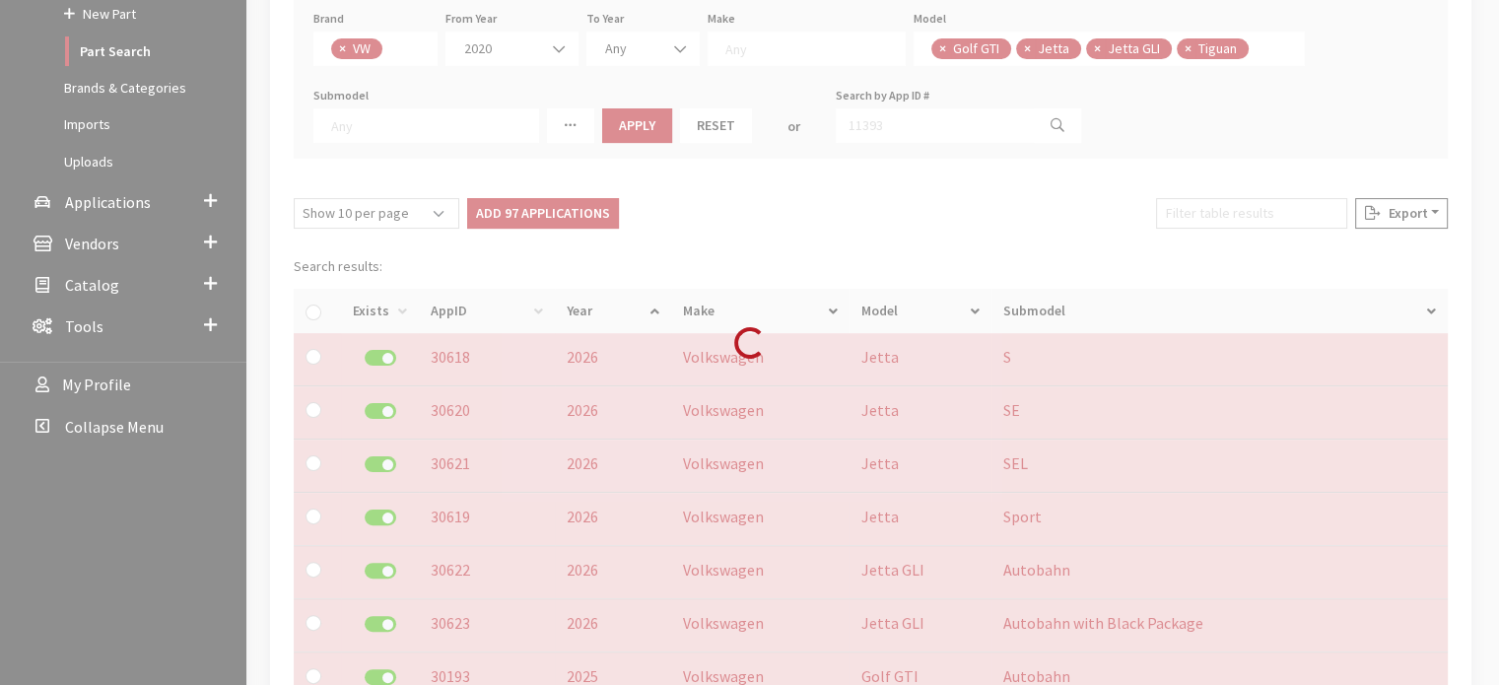
checkbox input "false"
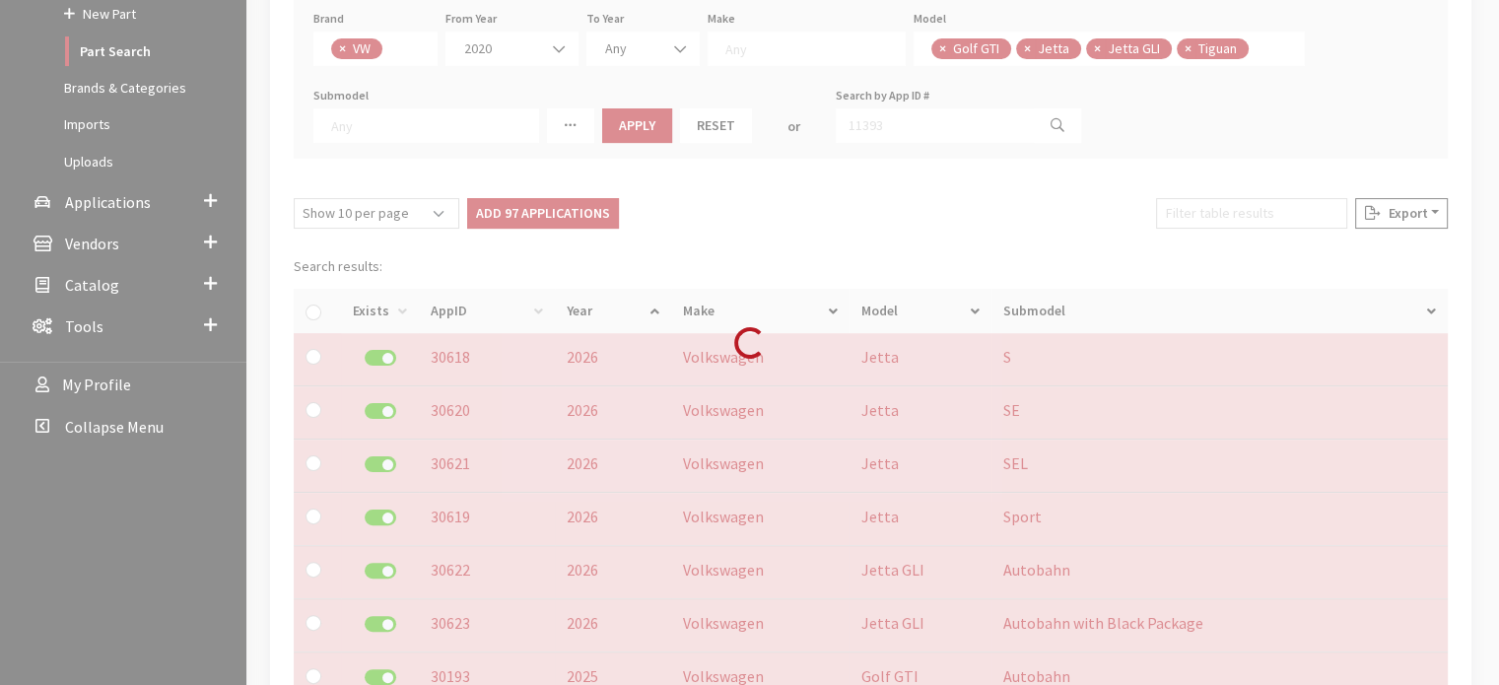
checkbox input "false"
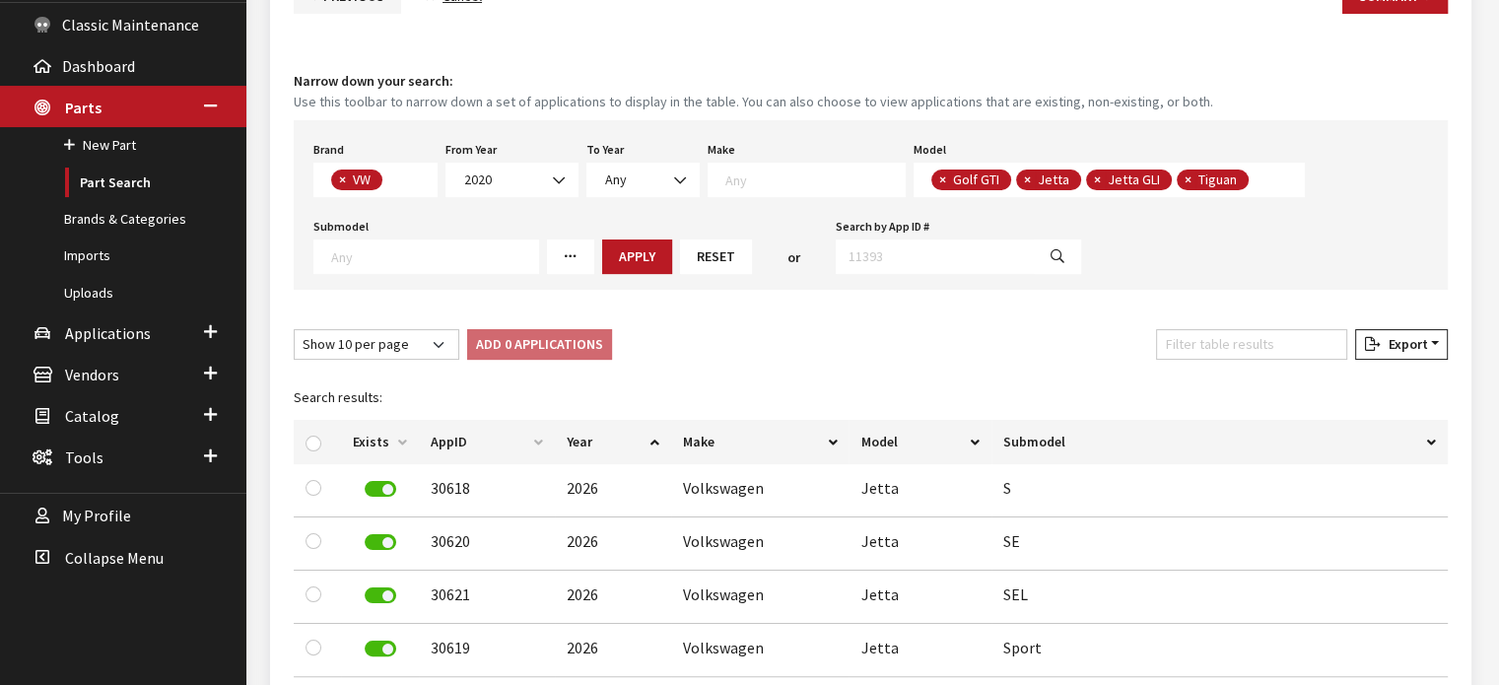
scroll to position [118, 0]
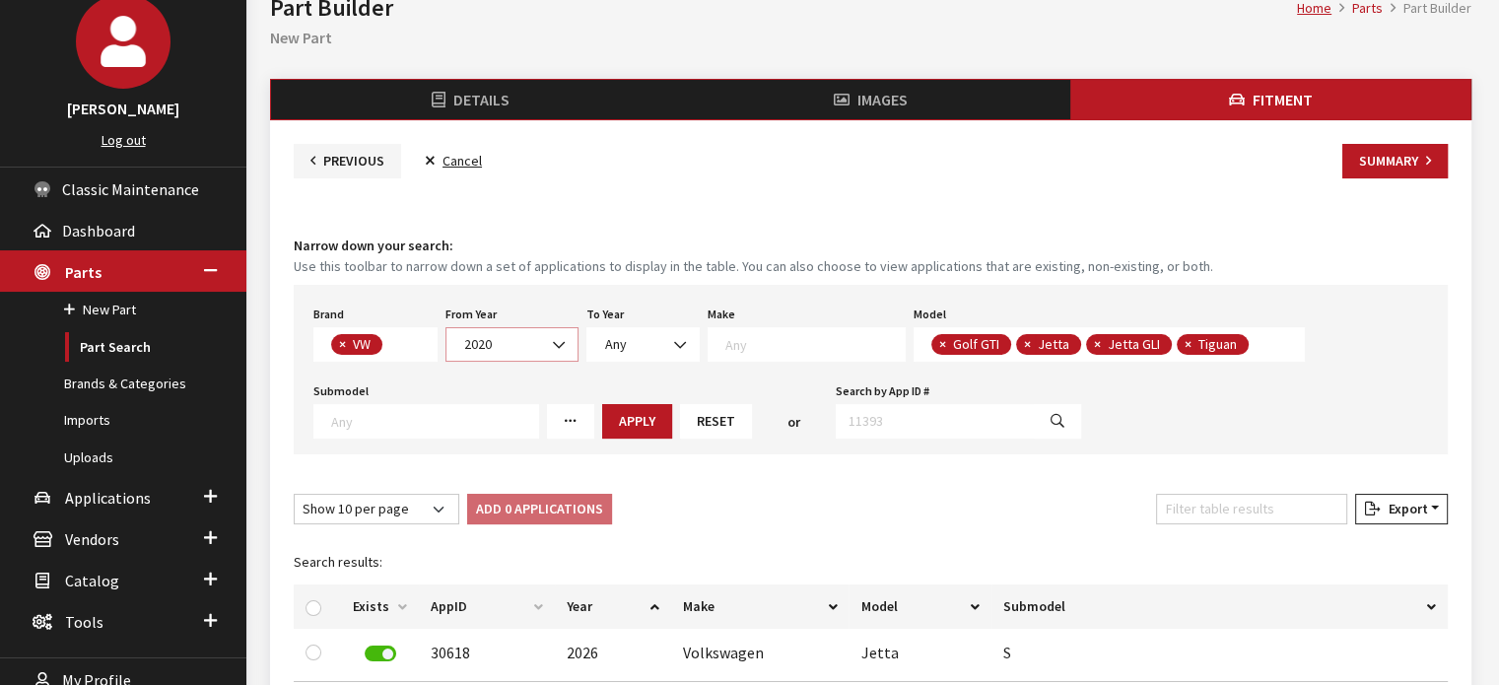
click at [531, 338] on span "2020" at bounding box center [511, 344] width 107 height 21
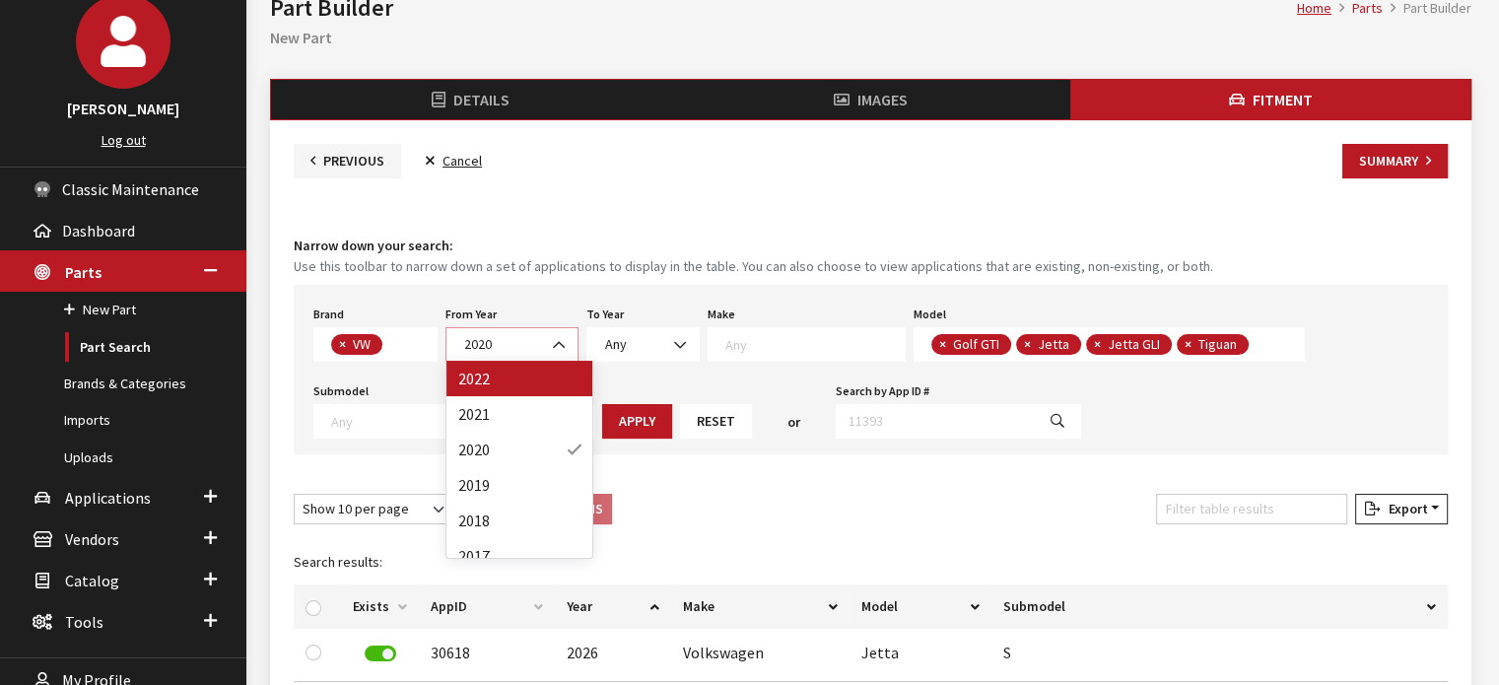
select select "2022"
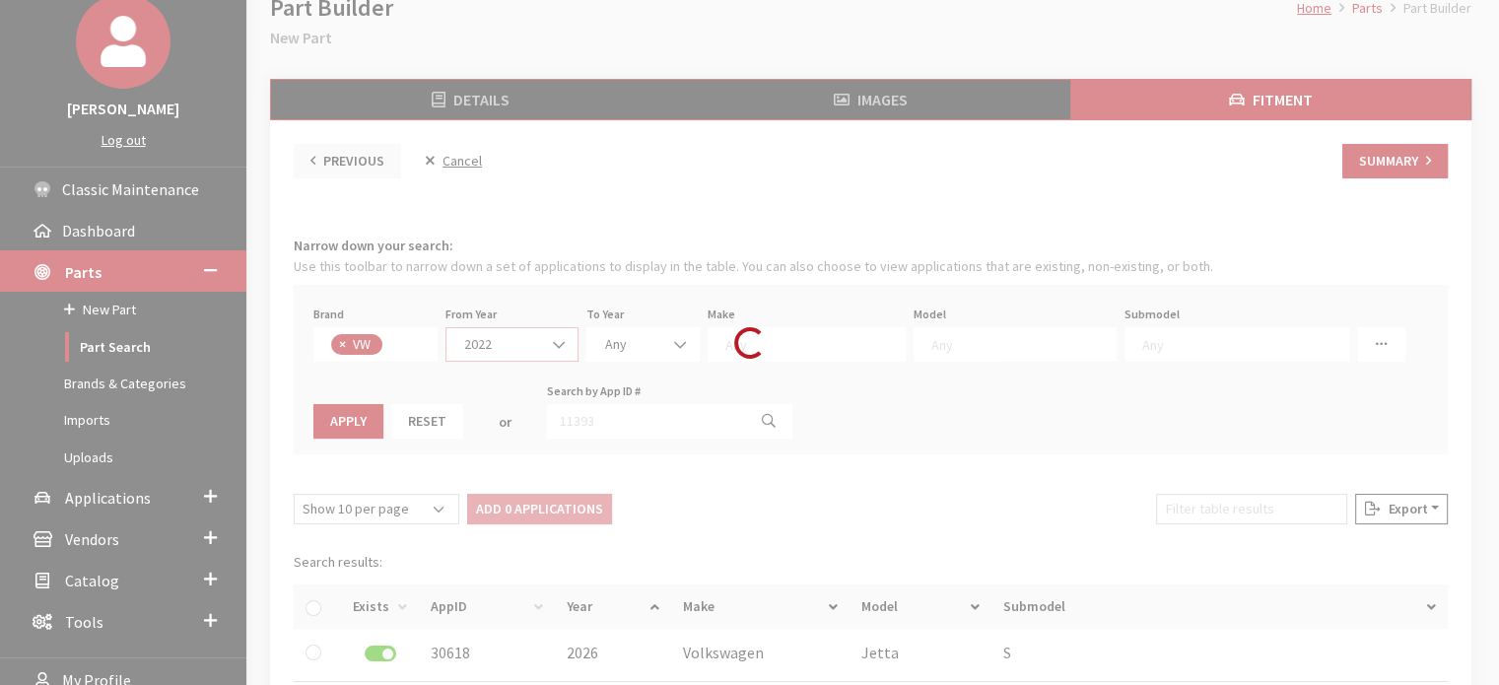
scroll to position [0, 0]
select select
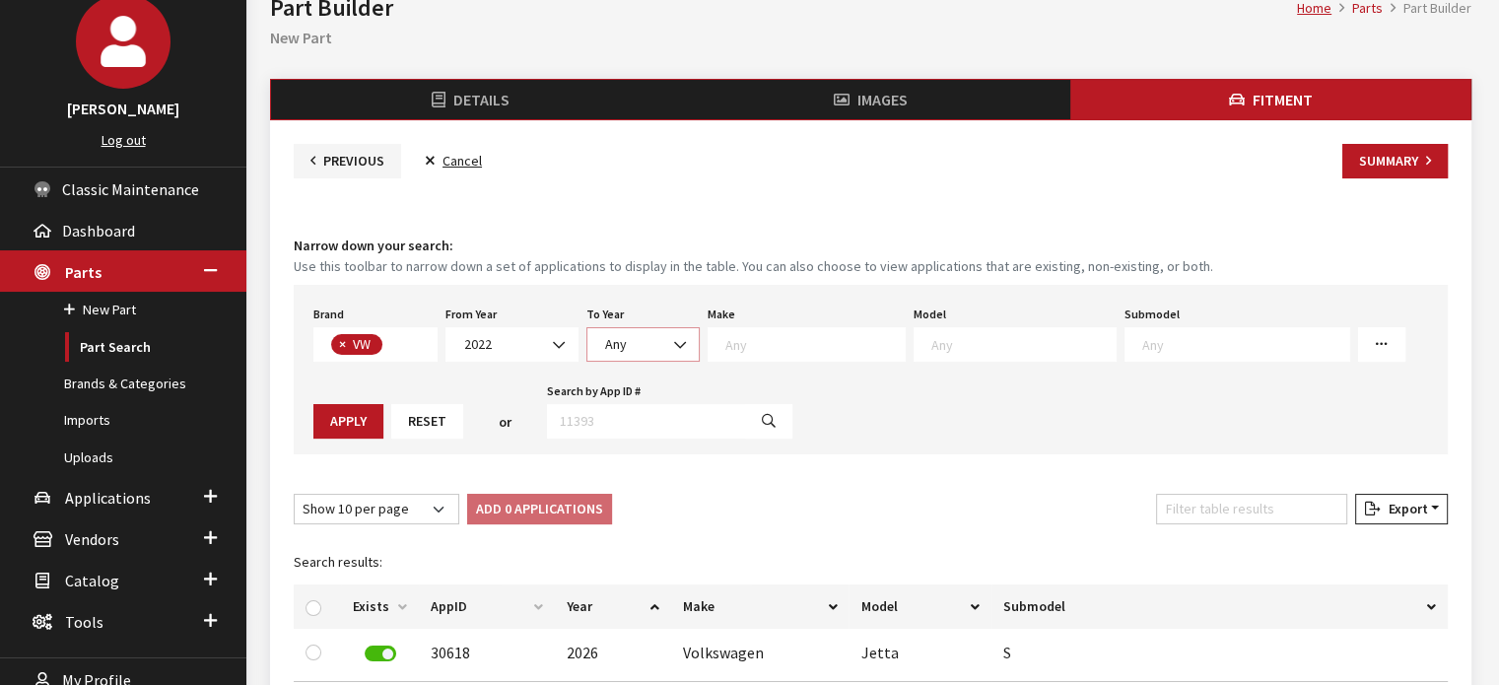
click at [627, 348] on span "Any" at bounding box center [643, 344] width 88 height 21
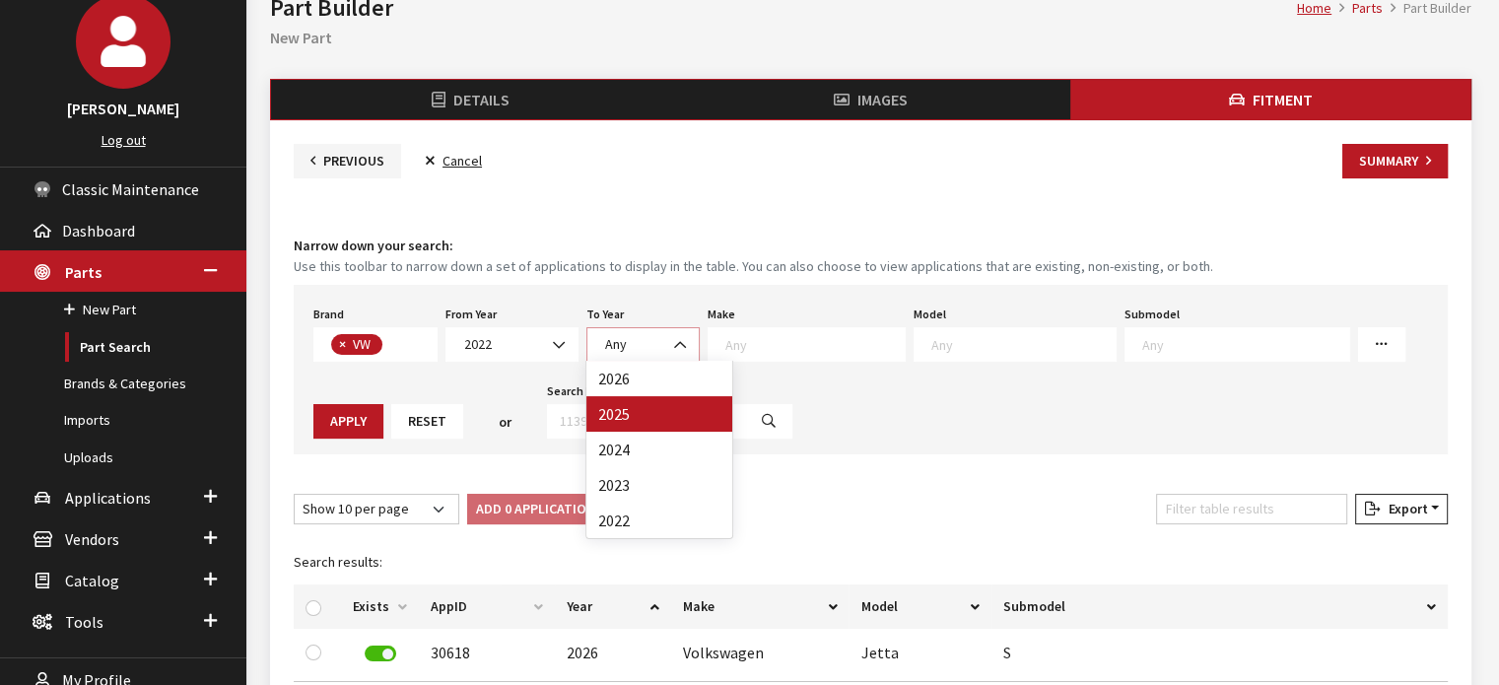
select select "2025"
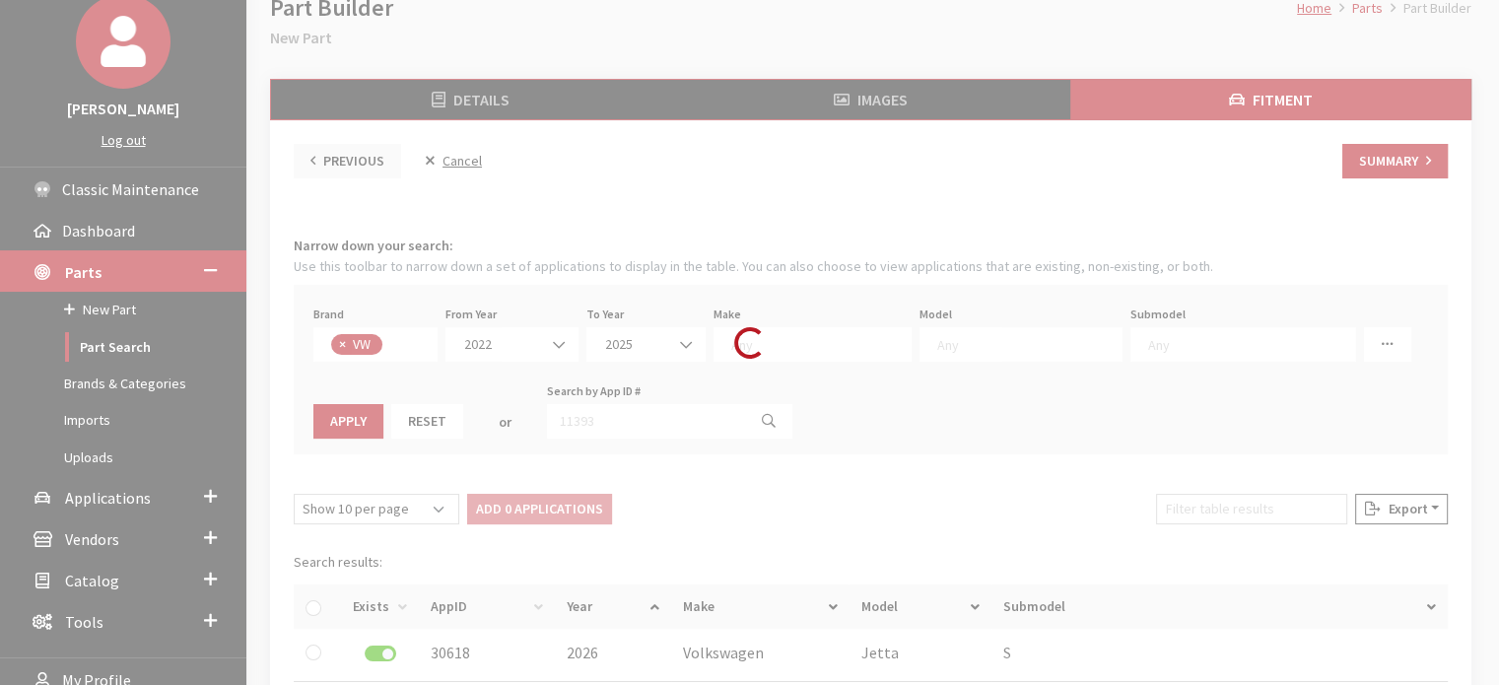
select select
select select "25"
select select
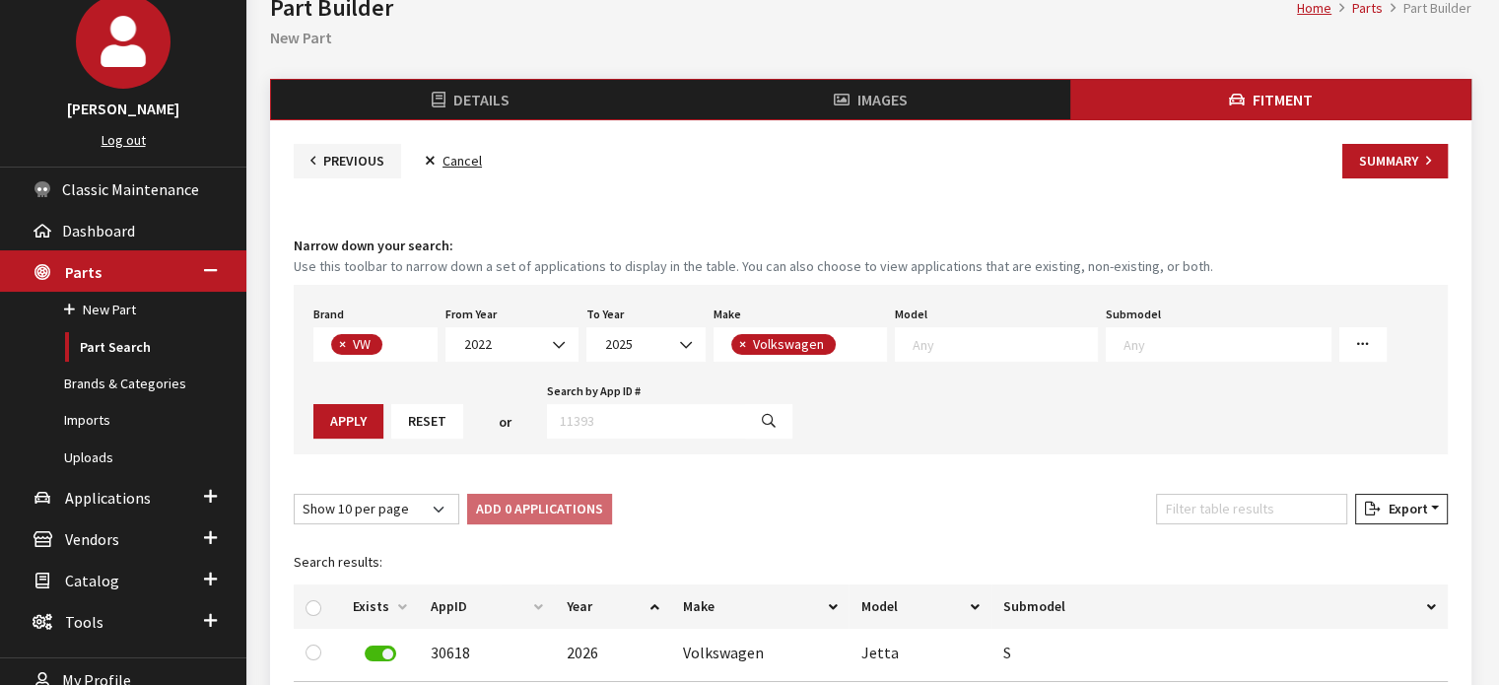
click at [949, 344] on textarea "Search" at bounding box center [1005, 344] width 184 height 18
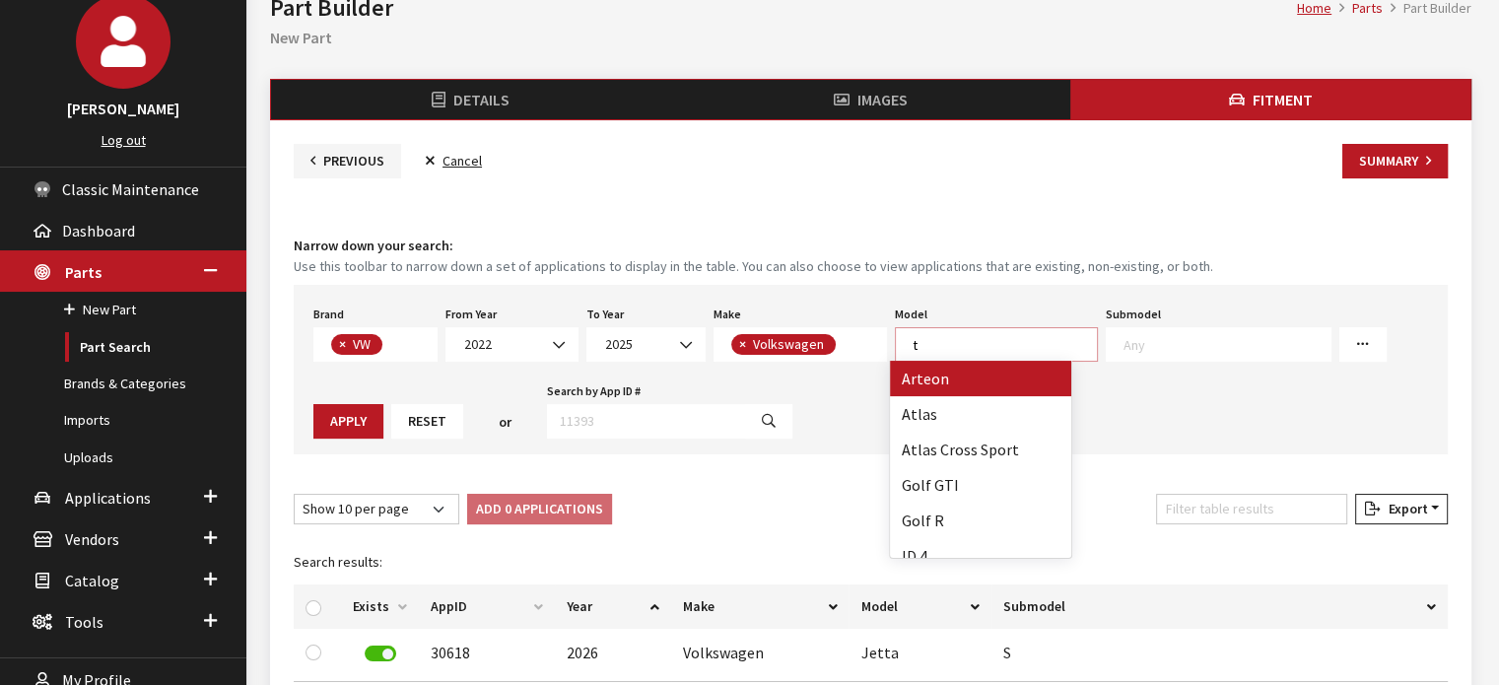
scroll to position [1, 0]
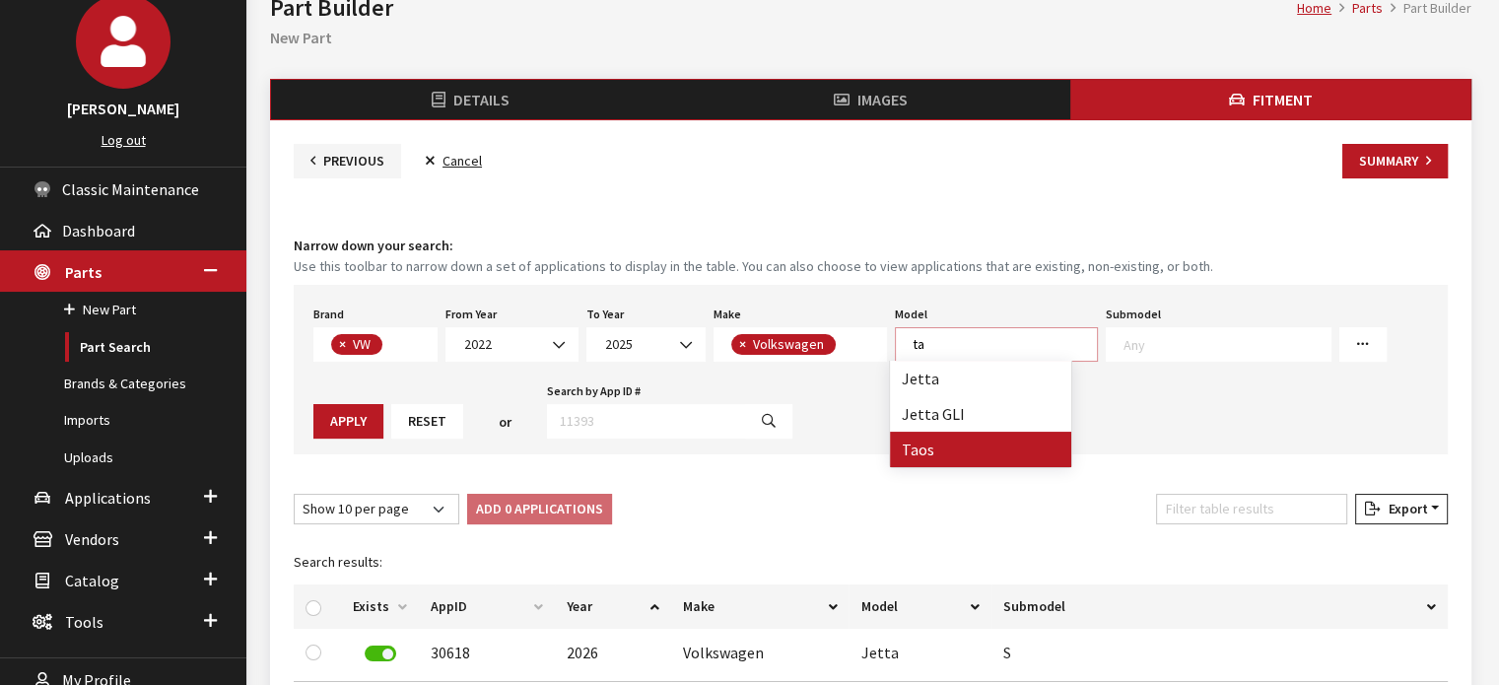
type textarea "ta"
select select "1138"
select select
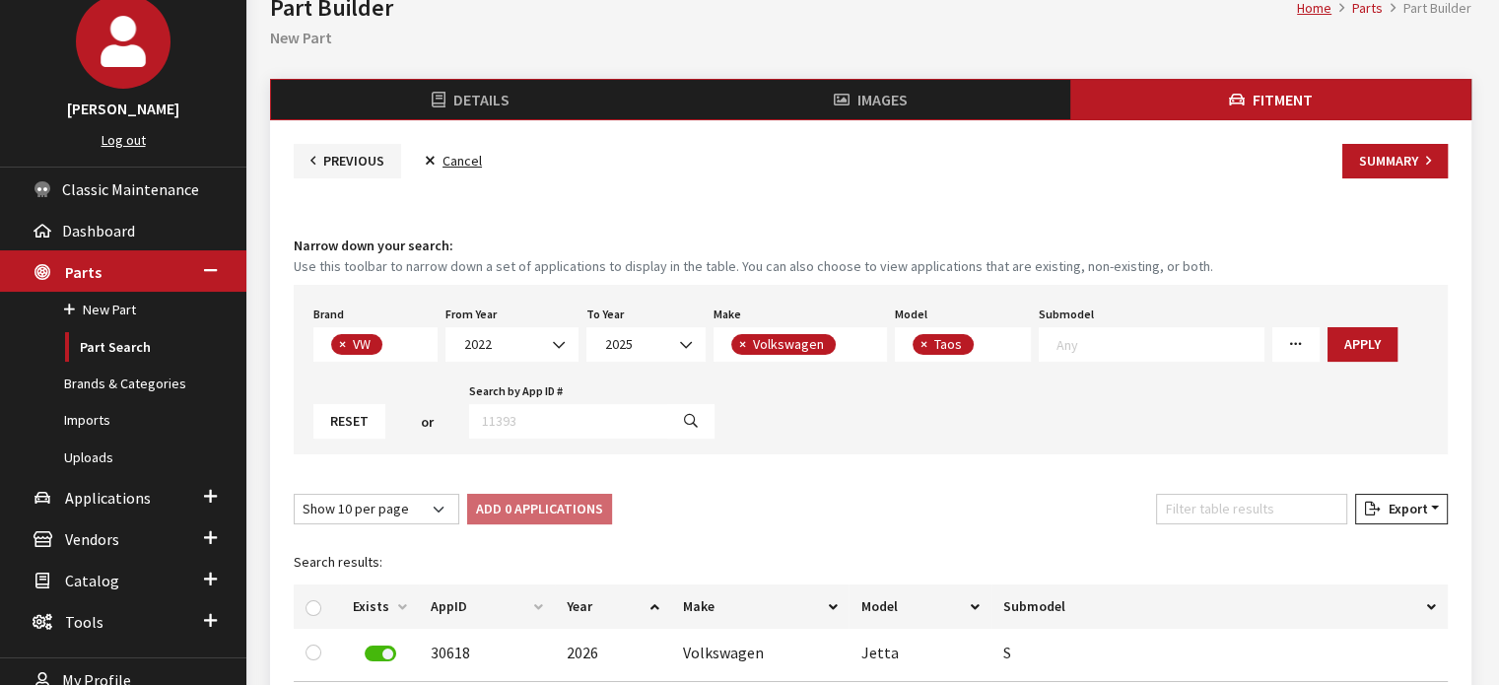
scroll to position [146, 0]
click at [1347, 345] on button "Apply" at bounding box center [1363, 344] width 70 height 35
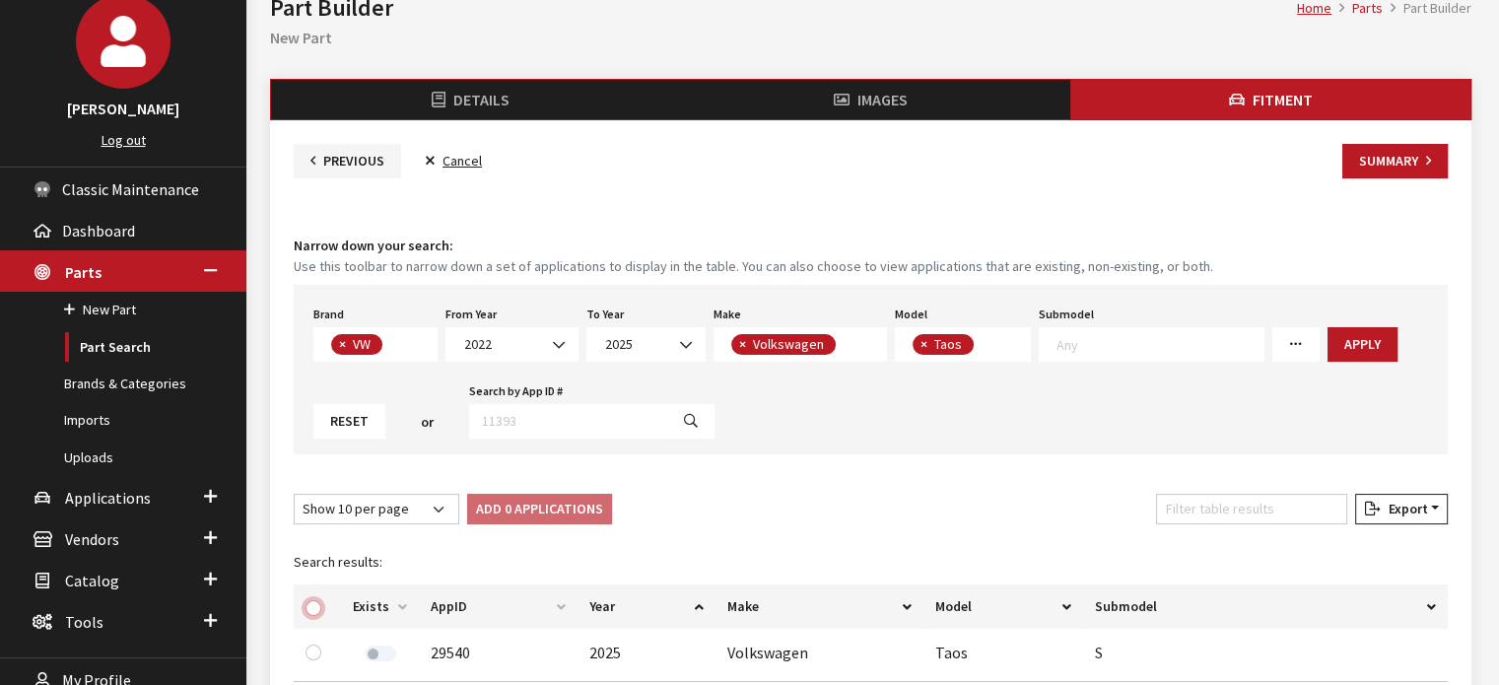
click at [319, 606] on input "checkbox" at bounding box center [314, 608] width 16 height 16
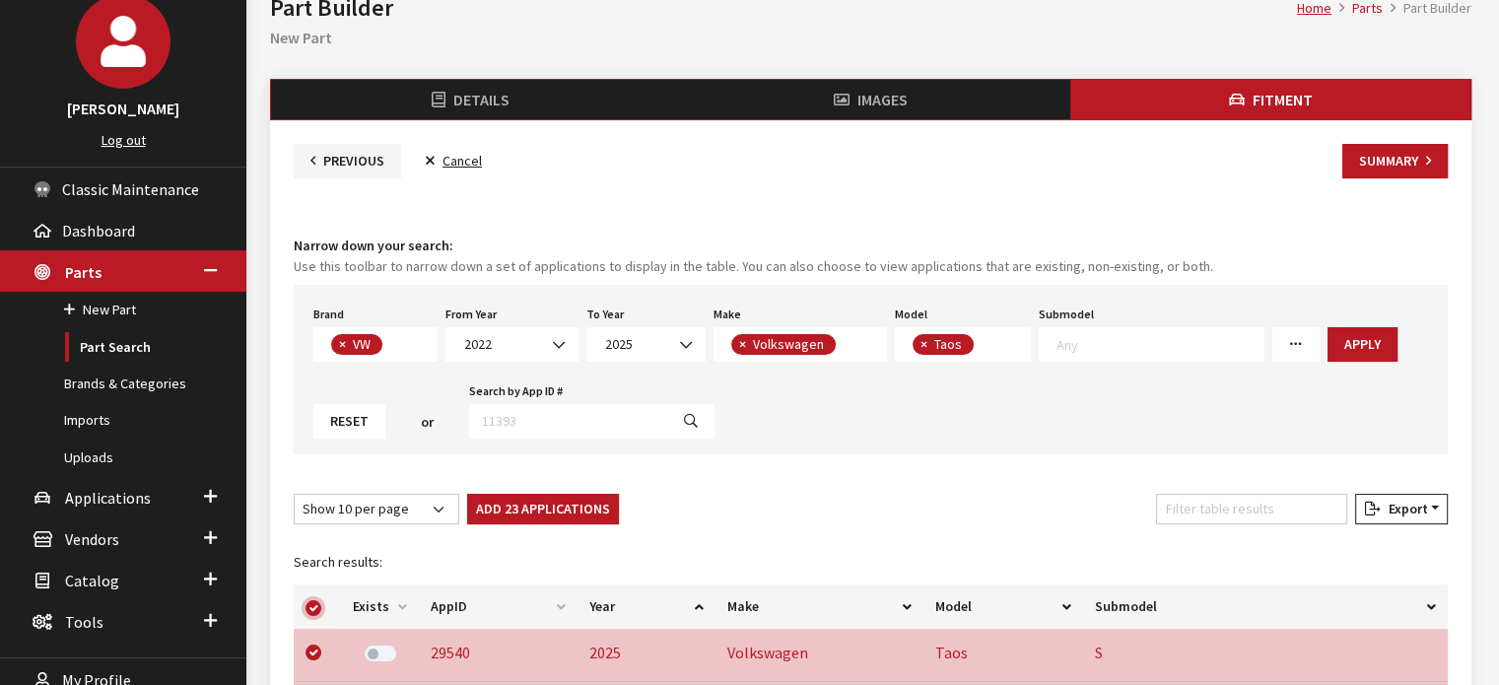
checkbox input "true"
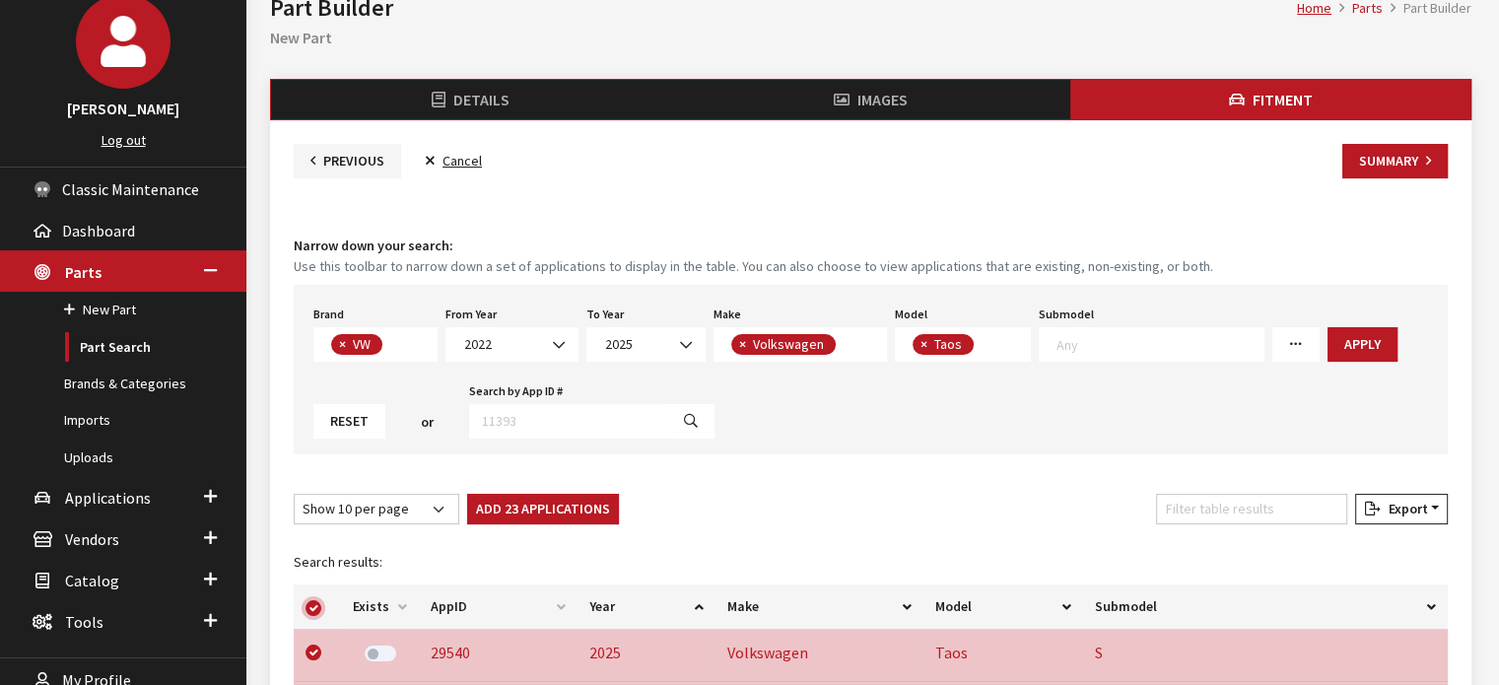
checkbox input "true"
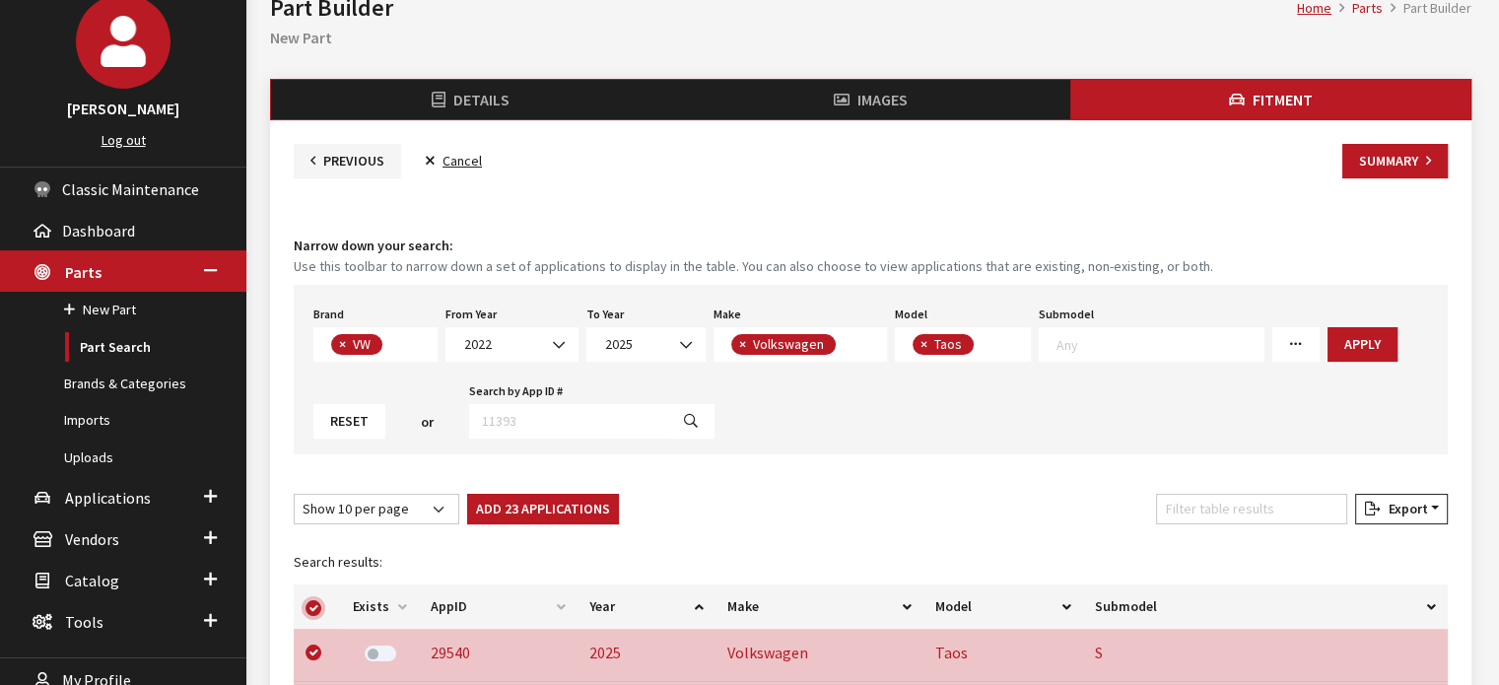
checkbox input "true"
click at [522, 496] on button "Add 23 Applications" at bounding box center [543, 509] width 152 height 31
checkbox input "false"
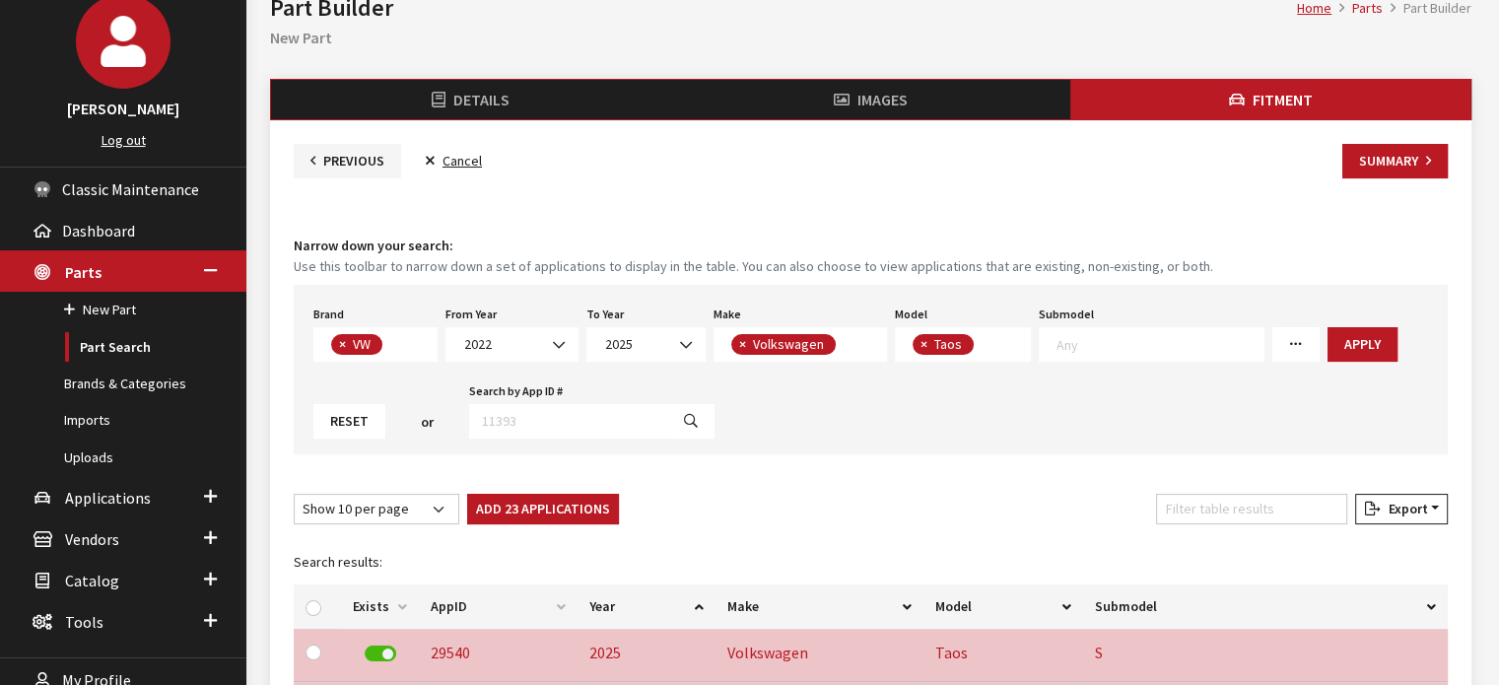
checkbox input "false"
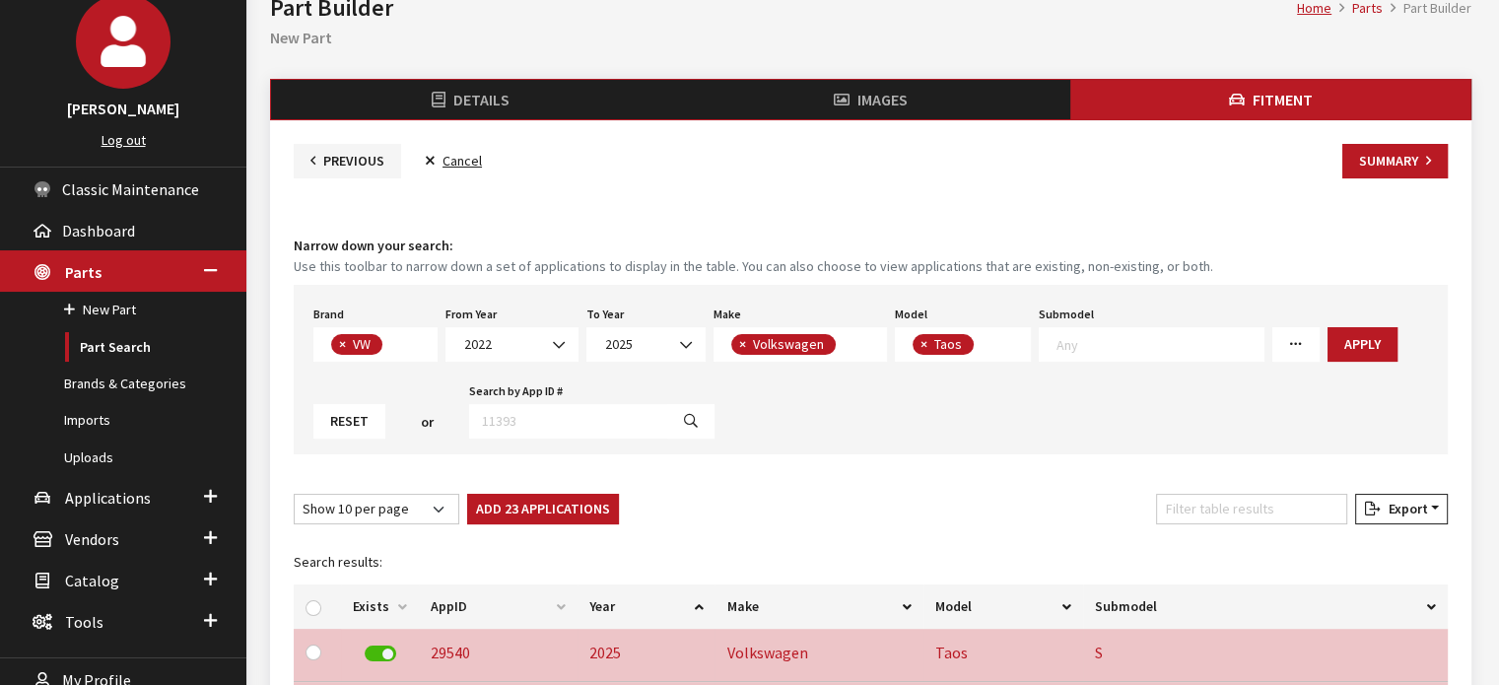
checkbox input "false"
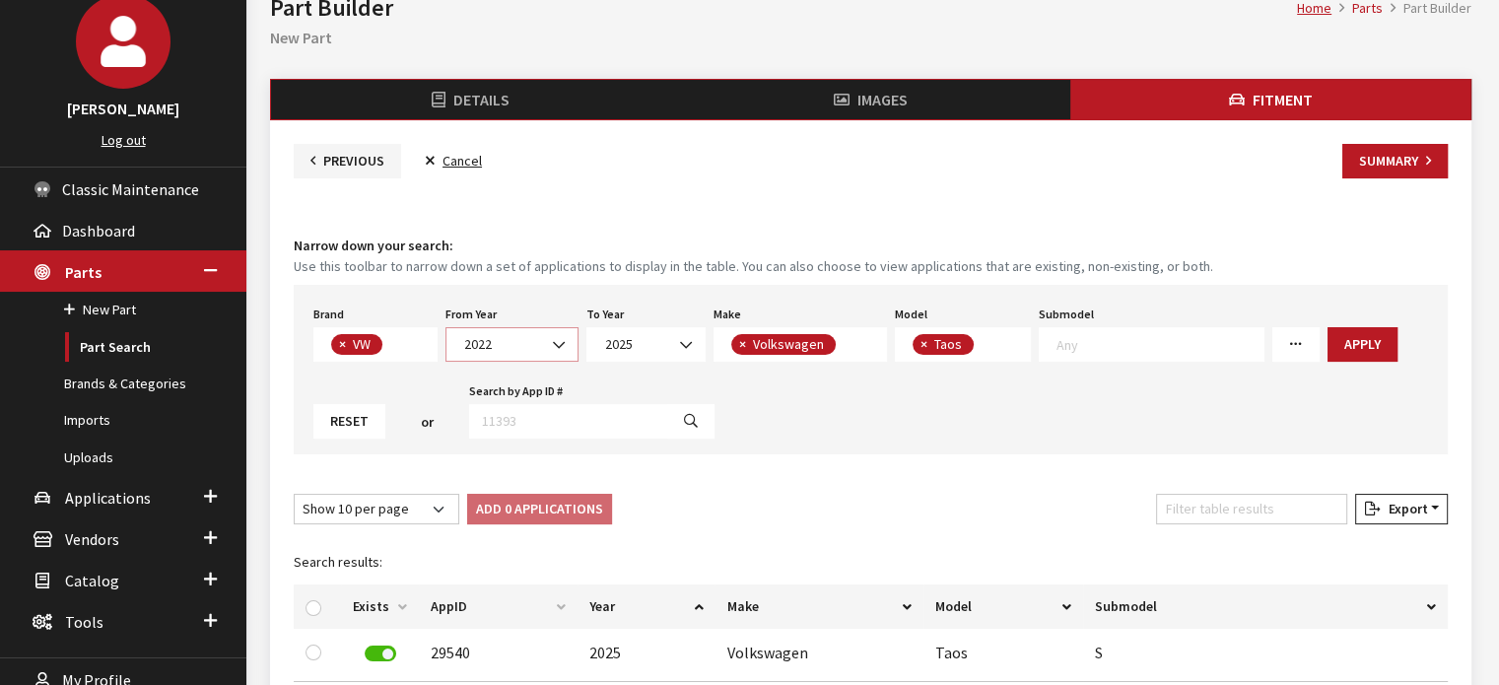
click at [504, 347] on span "2022" at bounding box center [511, 344] width 107 height 21
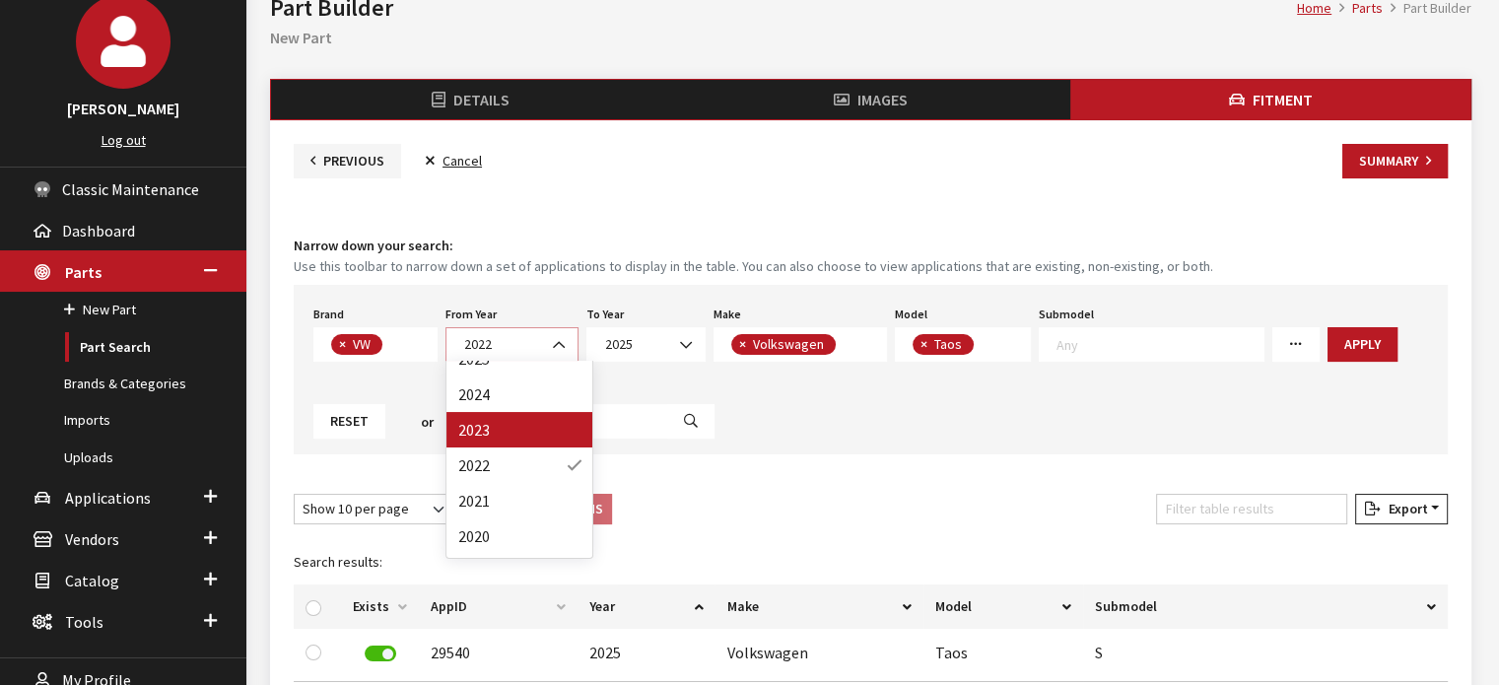
scroll to position [99, 0]
select select "2021"
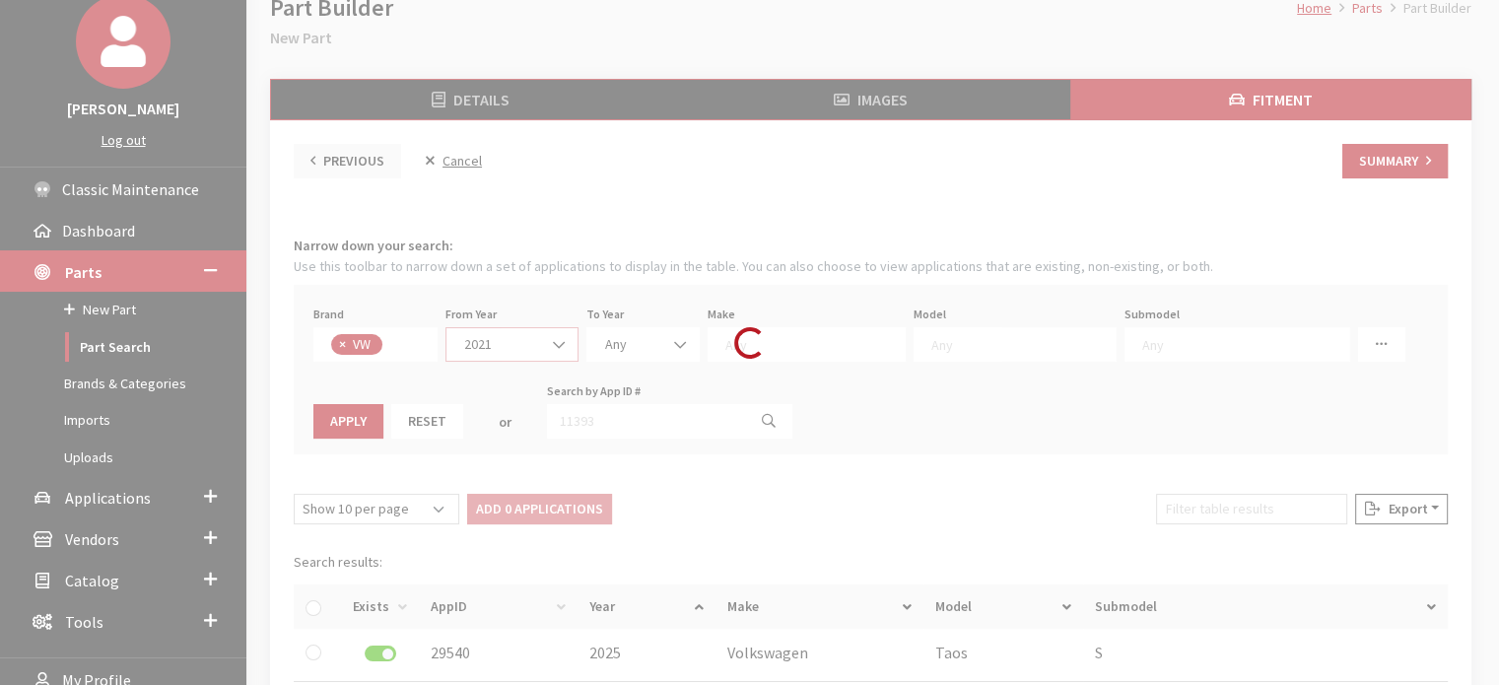
scroll to position [0, 0]
select select
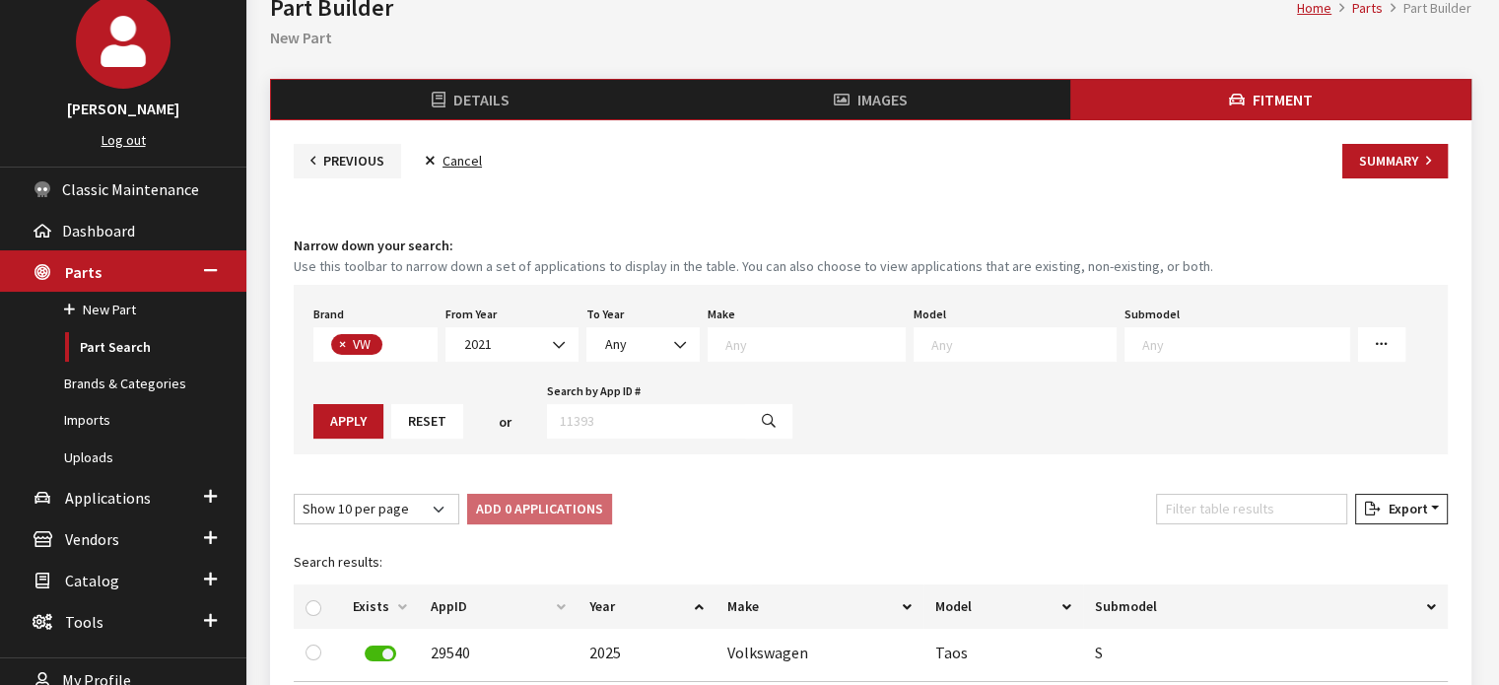
click at [932, 344] on textarea "Search" at bounding box center [1024, 344] width 184 height 18
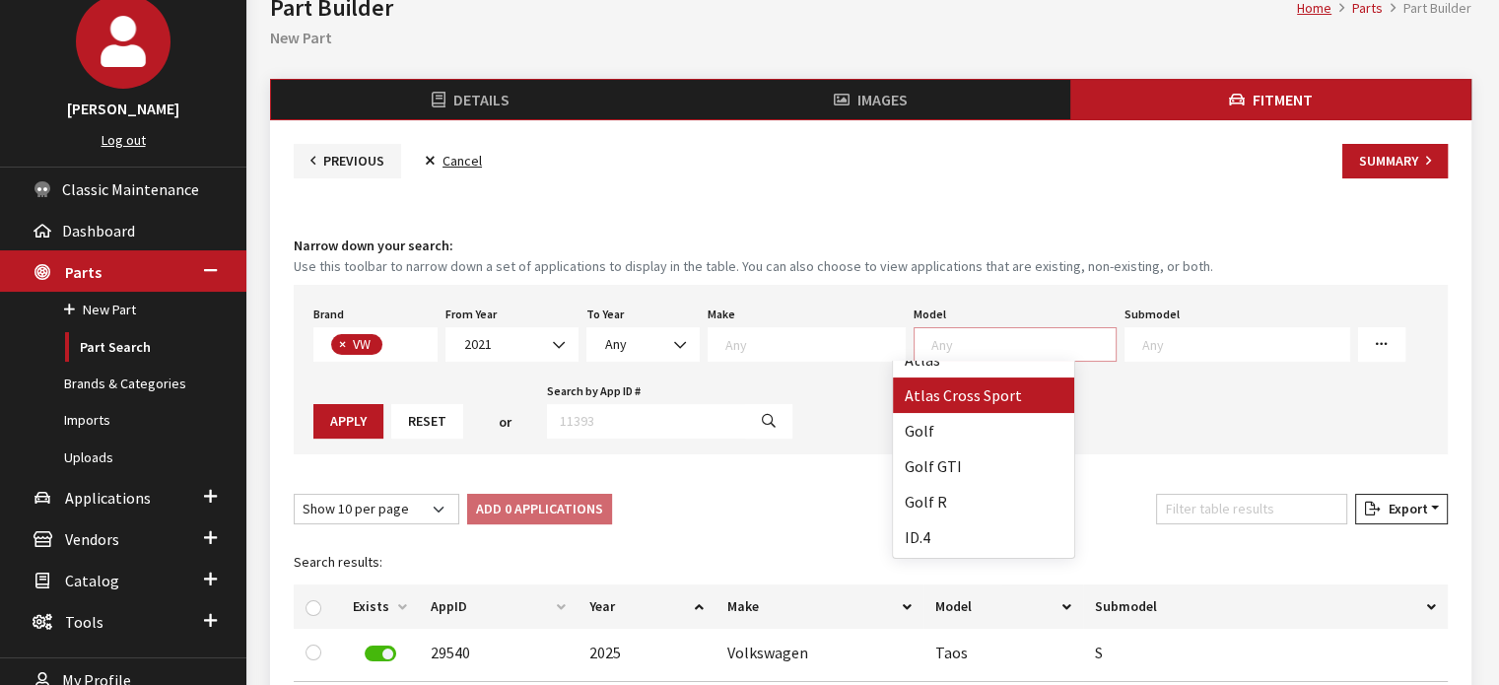
scroll to position [99, 0]
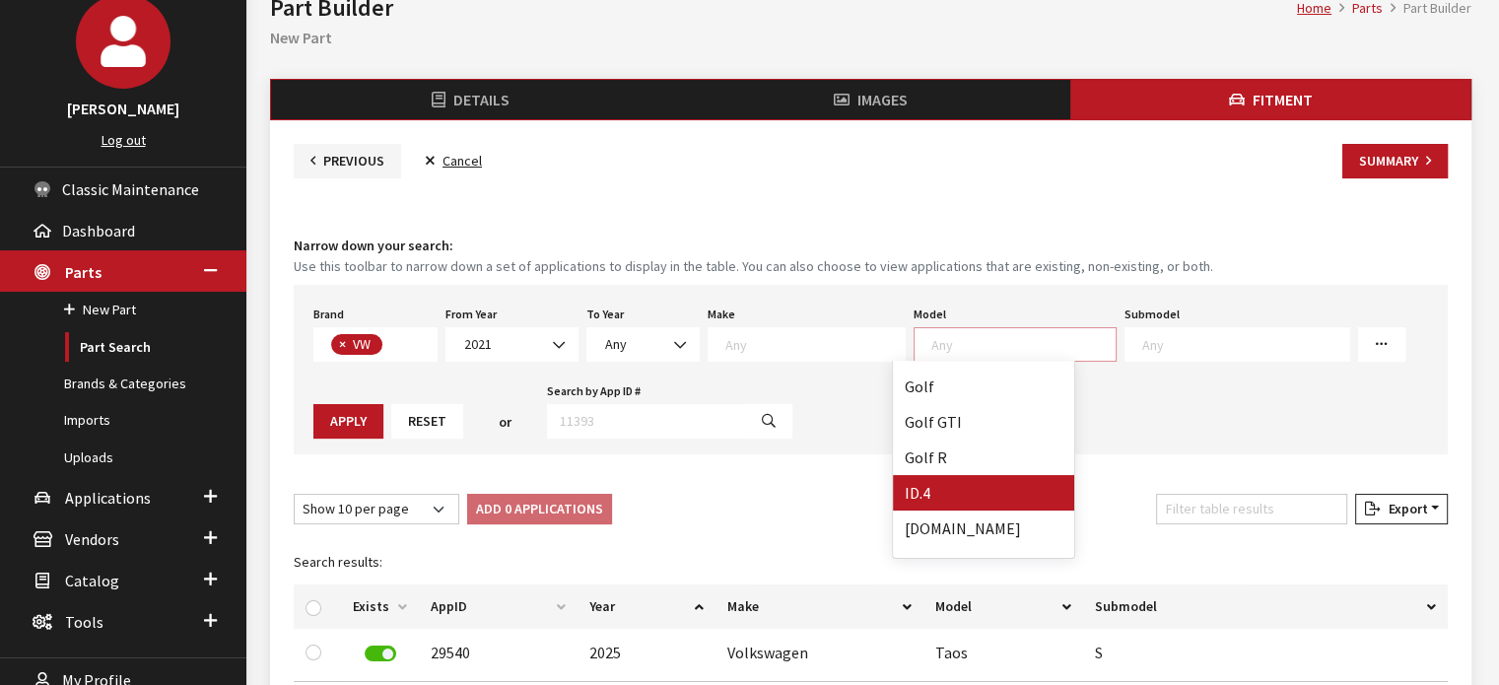
select select "1126"
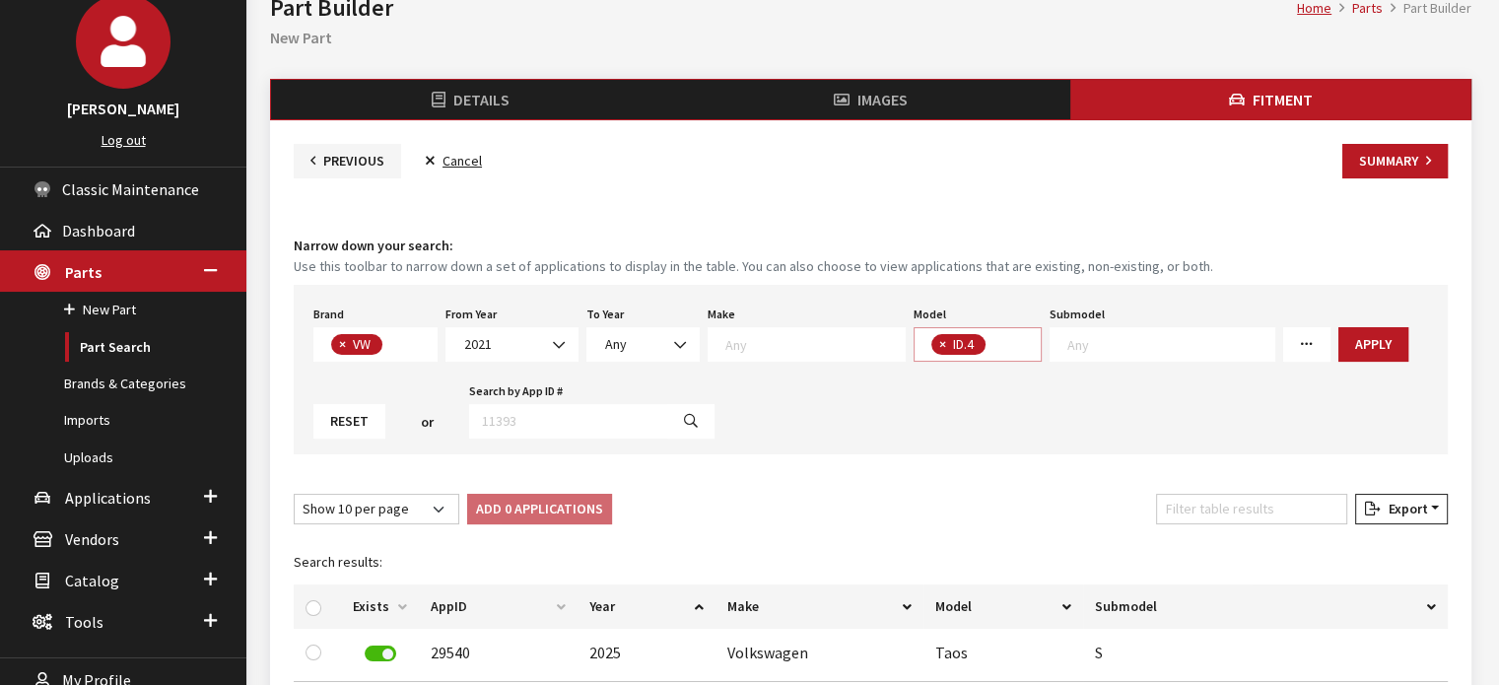
click at [987, 348] on span "× ID.4" at bounding box center [978, 344] width 129 height 35
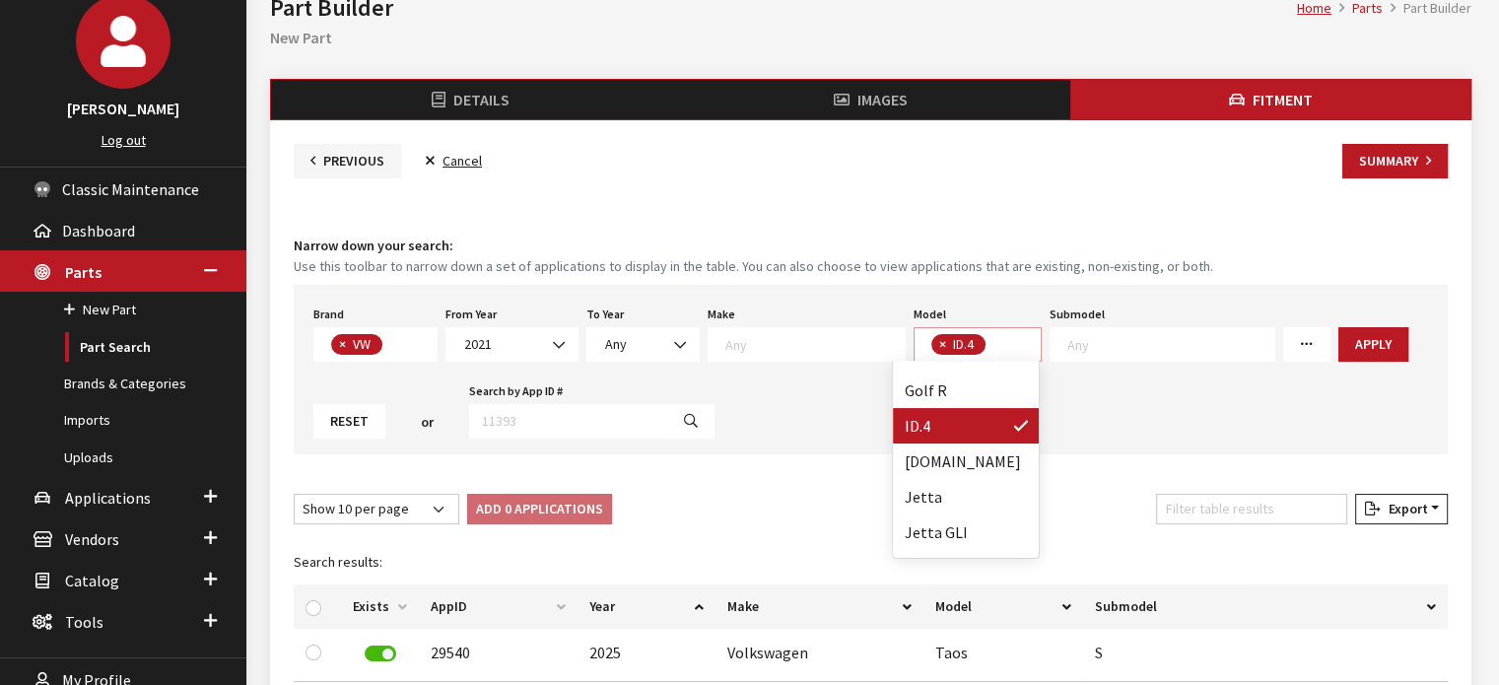
scroll to position [264, 0]
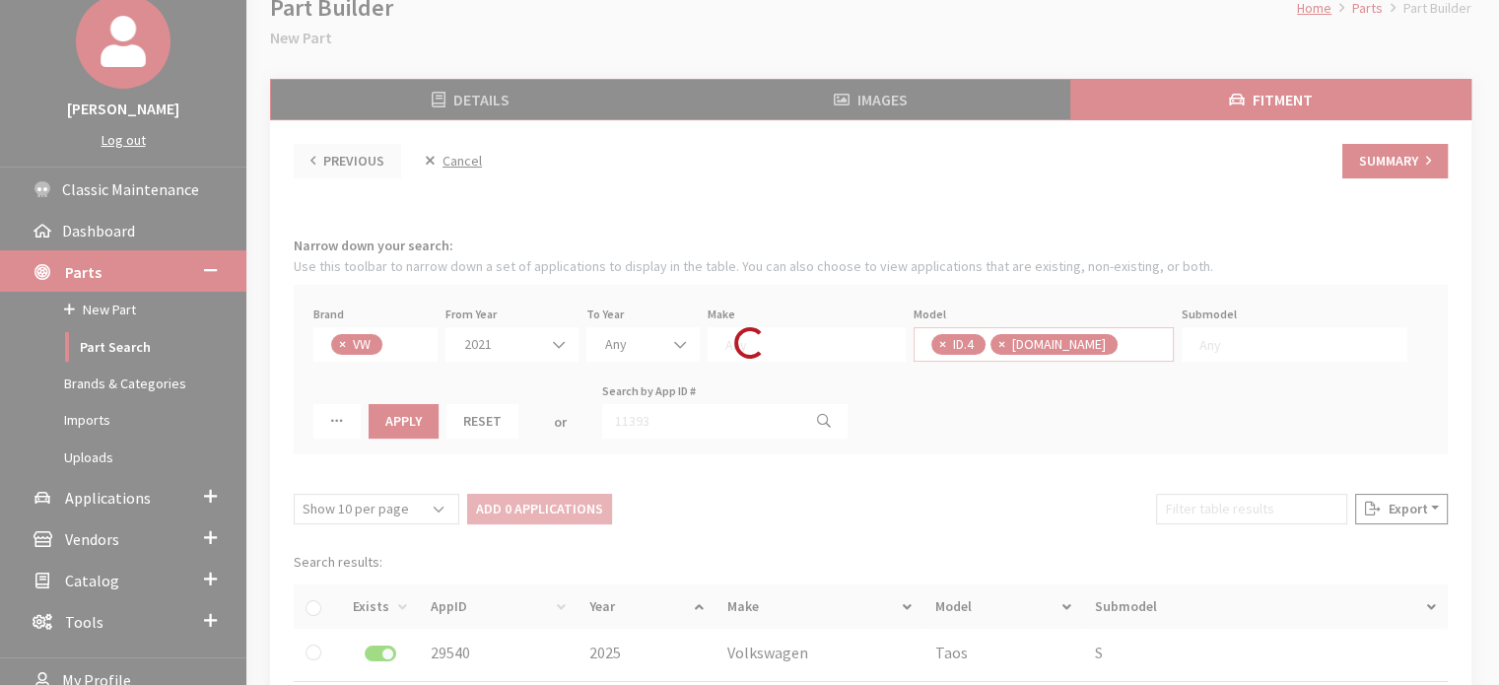
select select
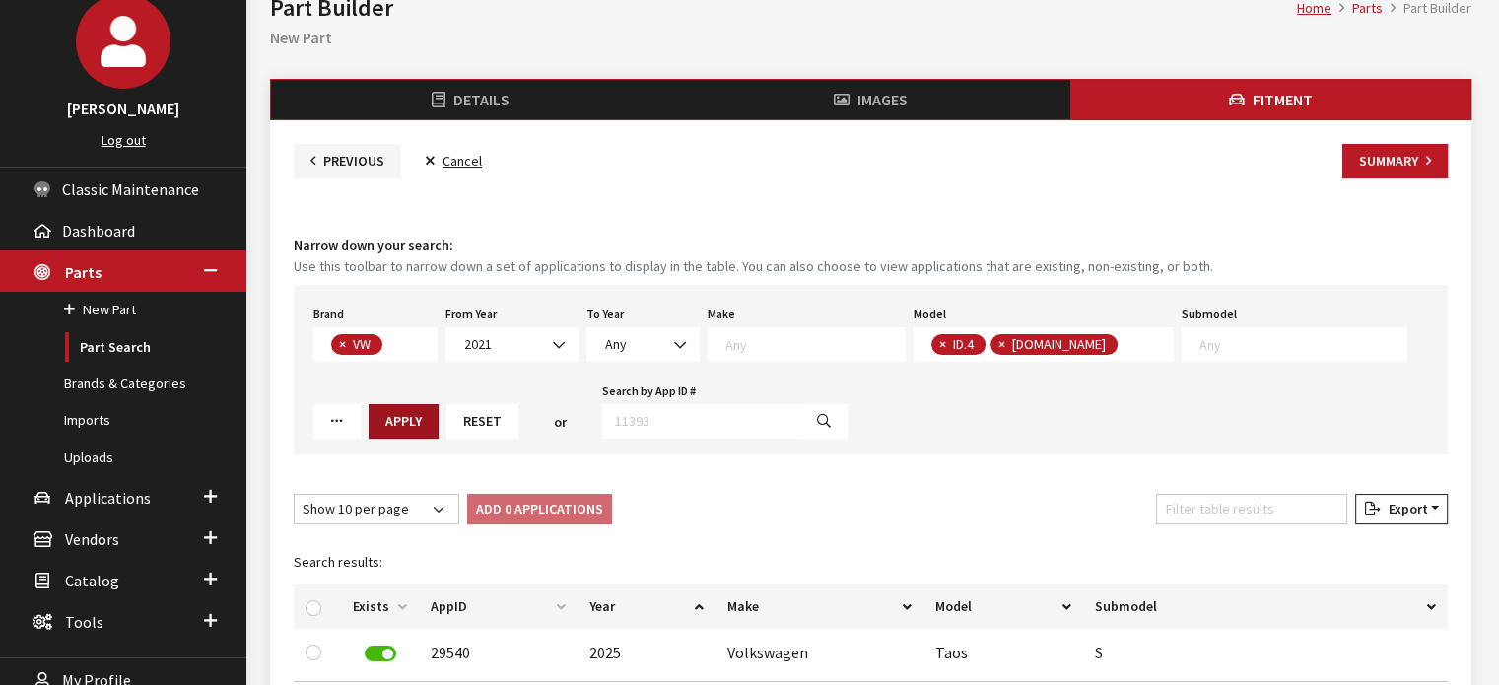
click at [371, 417] on button "Apply" at bounding box center [404, 421] width 70 height 35
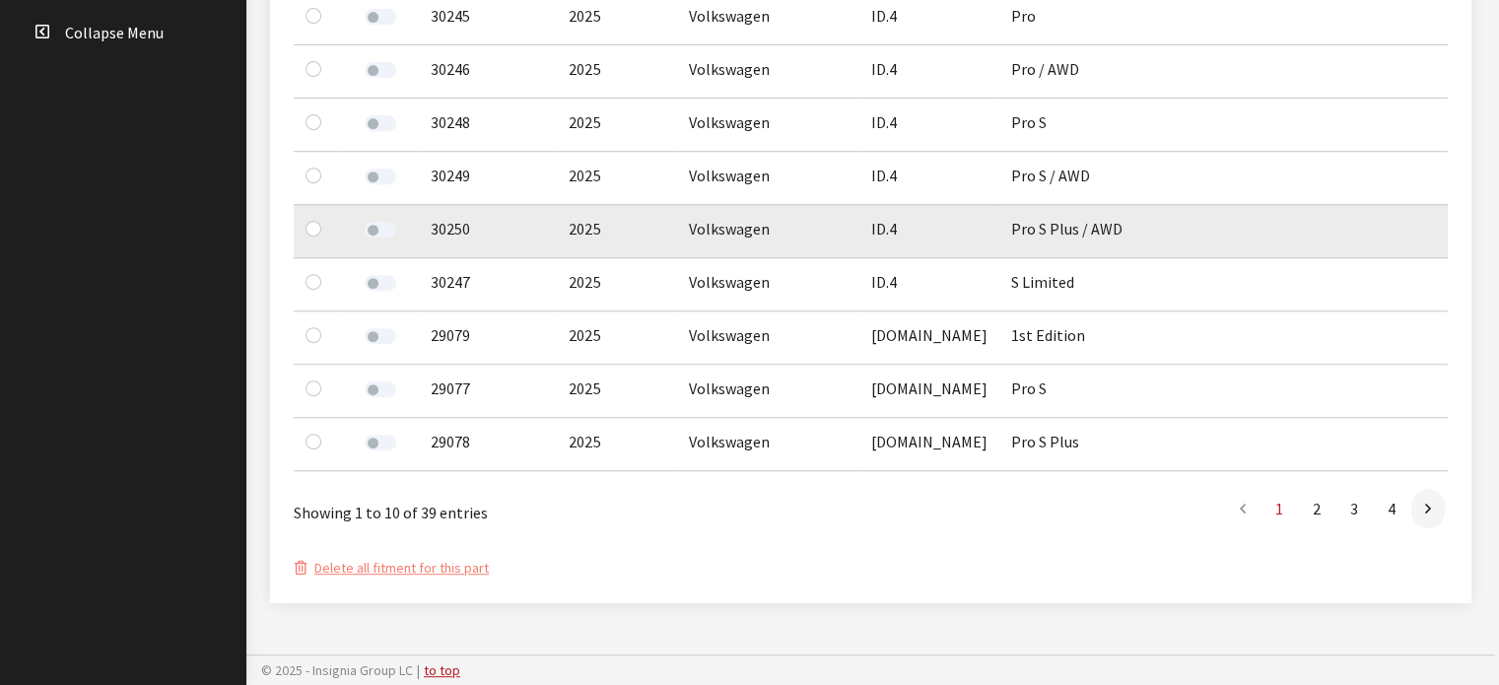
scroll to position [710, 0]
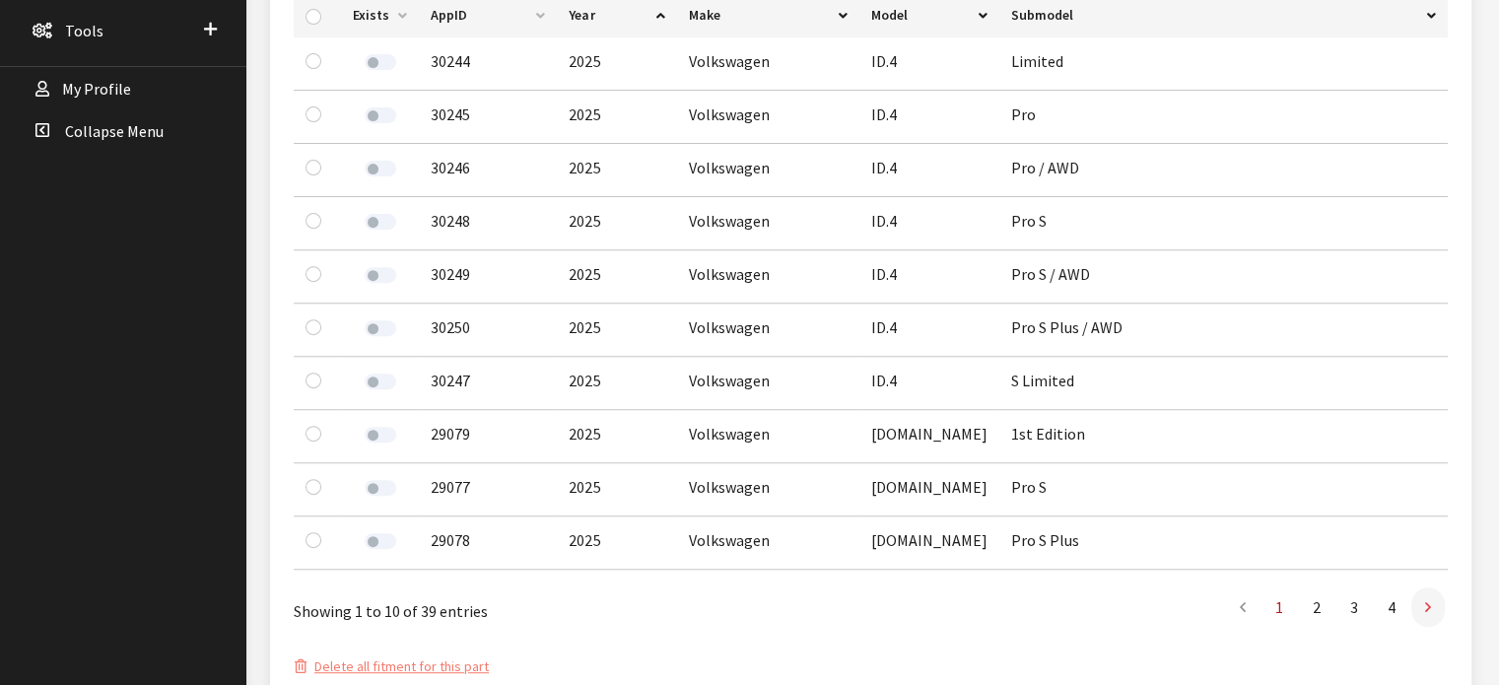
click at [1423, 610] on link at bounding box center [1429, 607] width 34 height 39
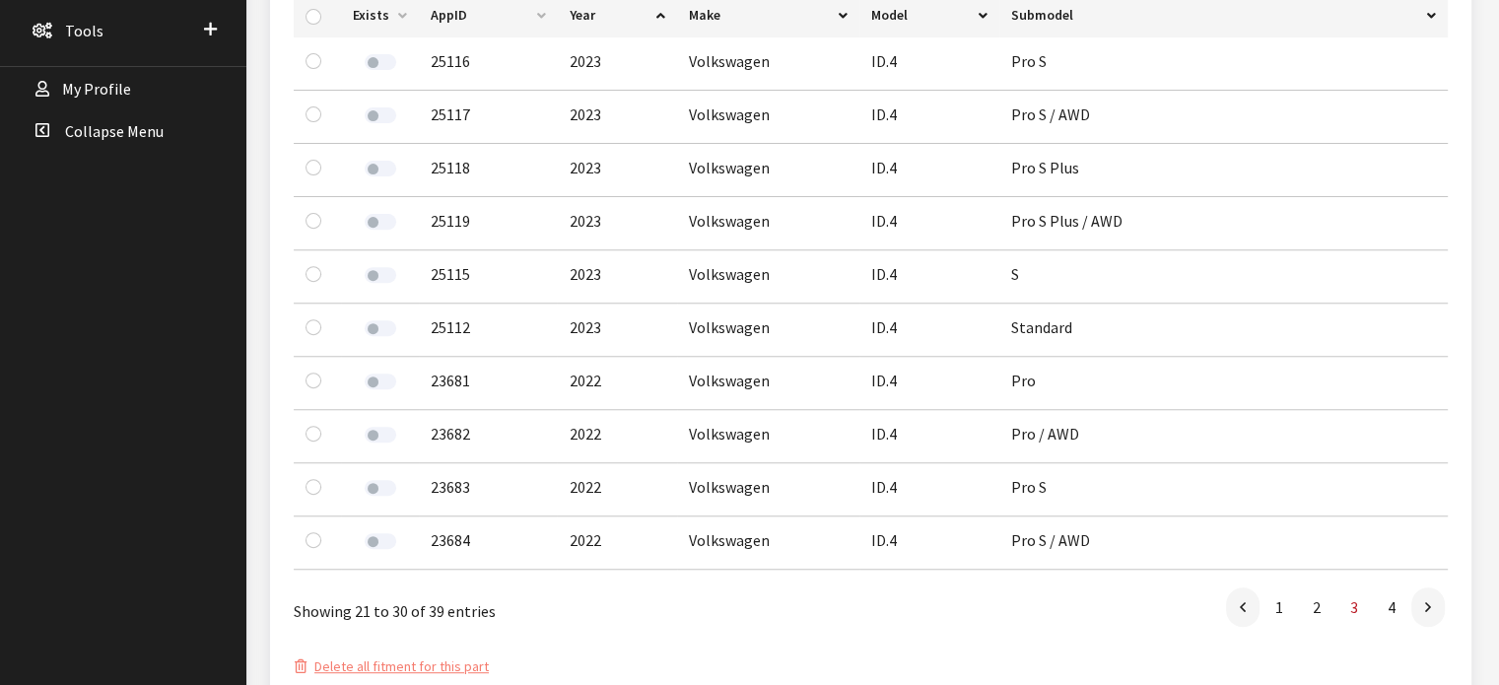
click at [1423, 610] on link at bounding box center [1429, 607] width 34 height 39
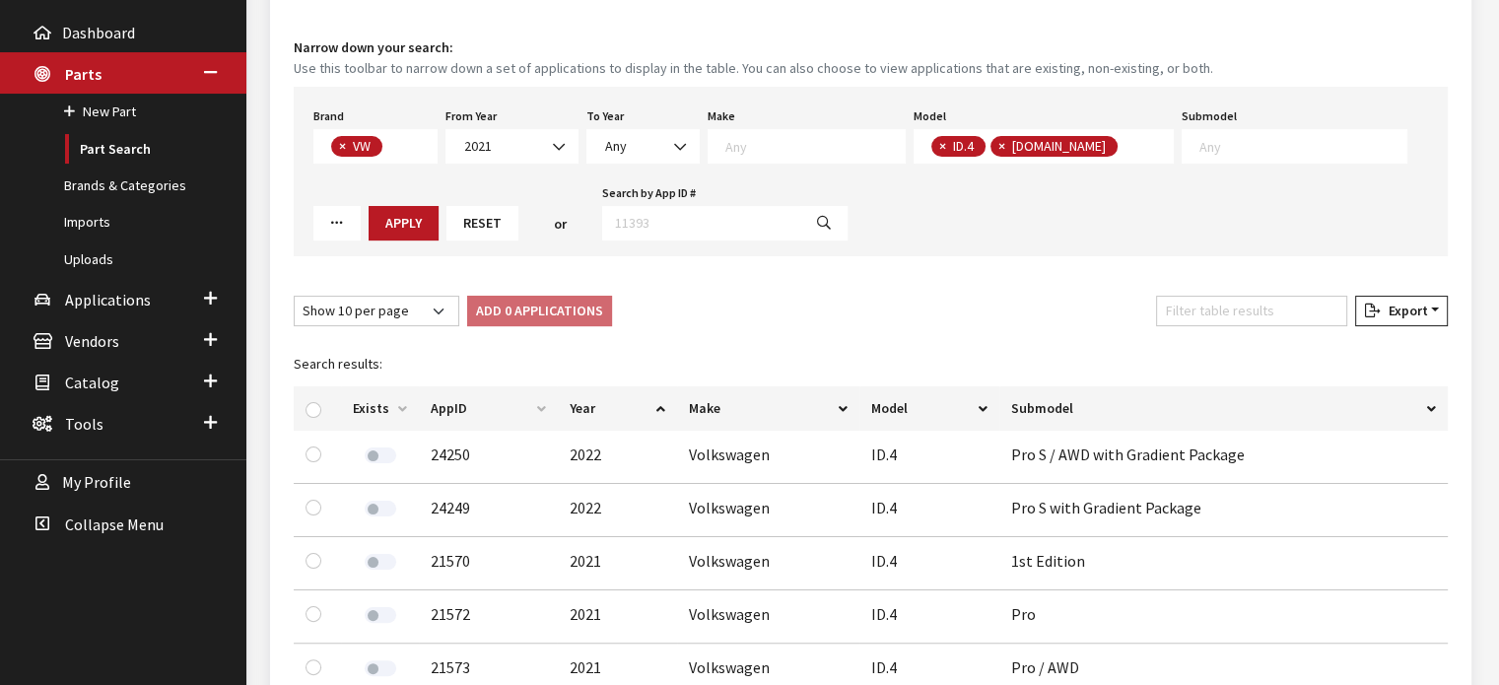
scroll to position [217, 0]
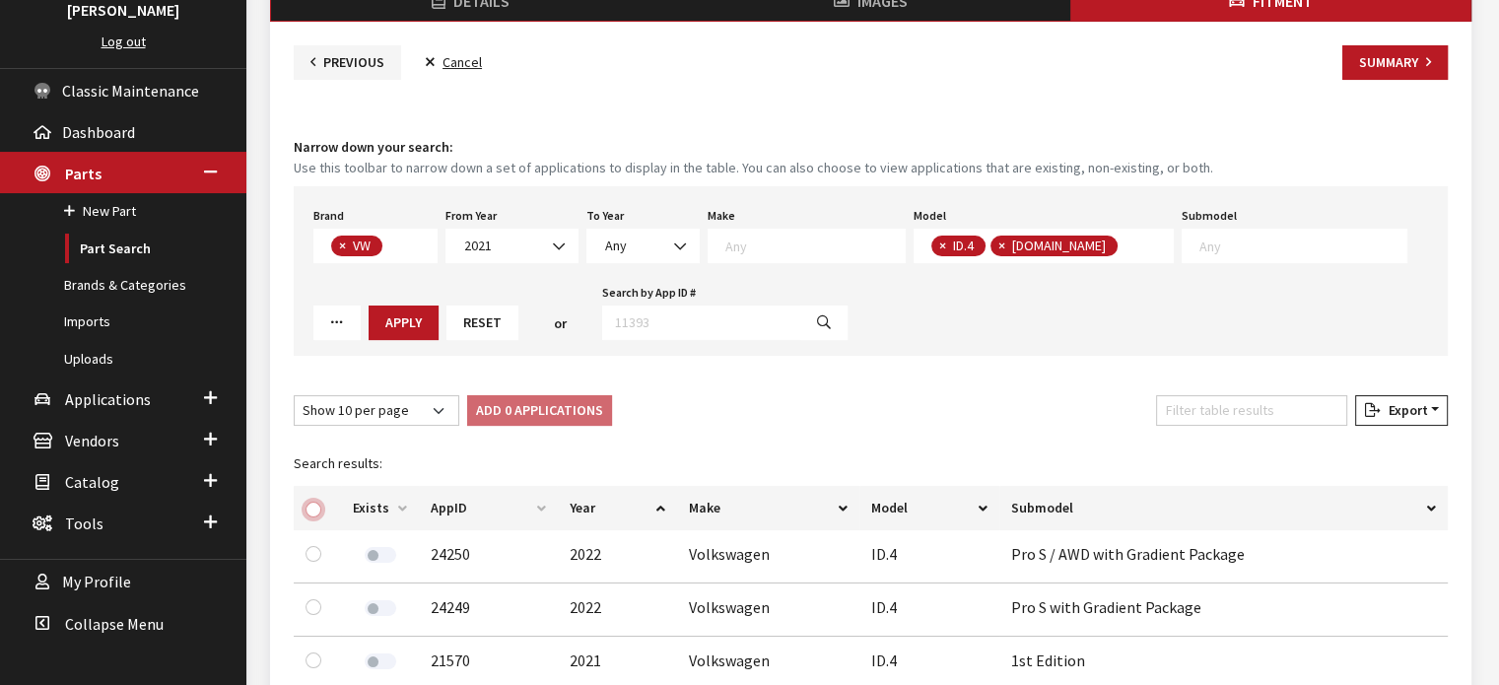
click at [318, 505] on input "checkbox" at bounding box center [314, 510] width 16 height 16
checkbox input "true"
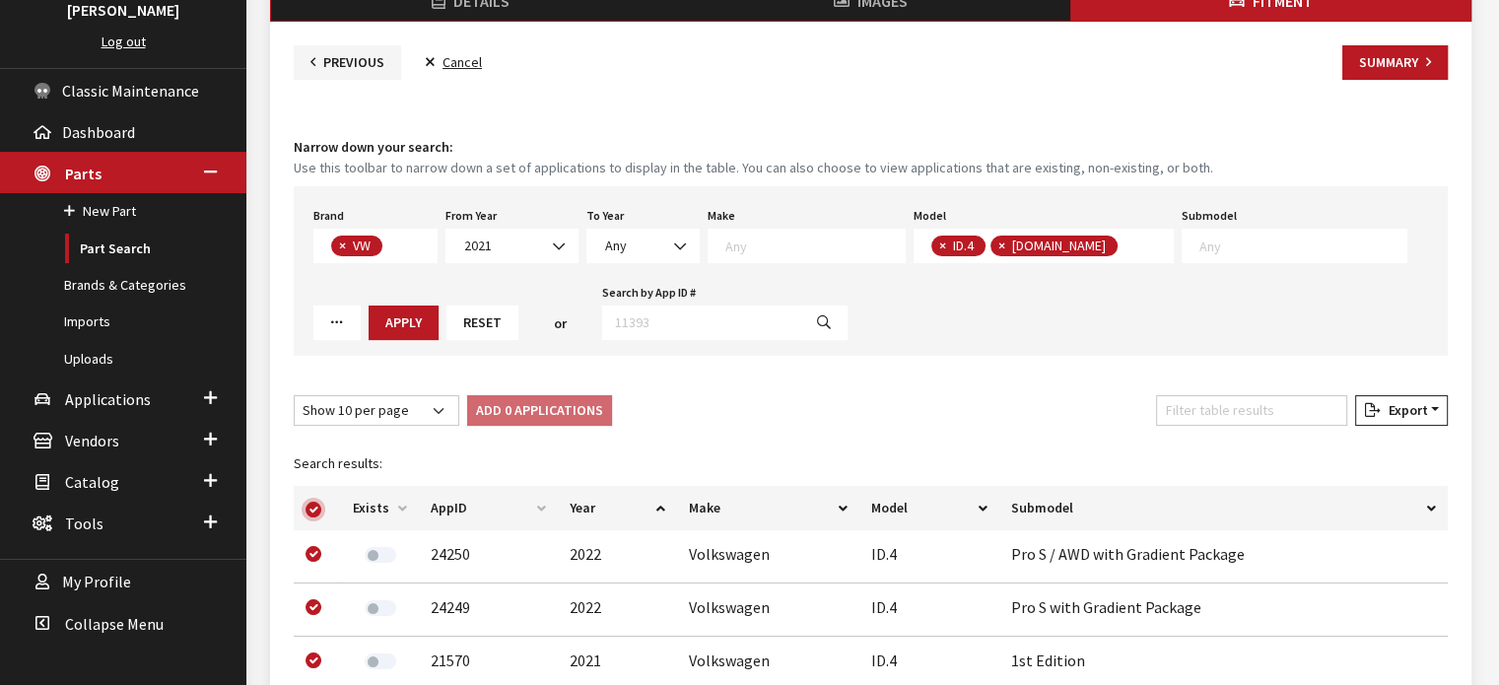
checkbox input "true"
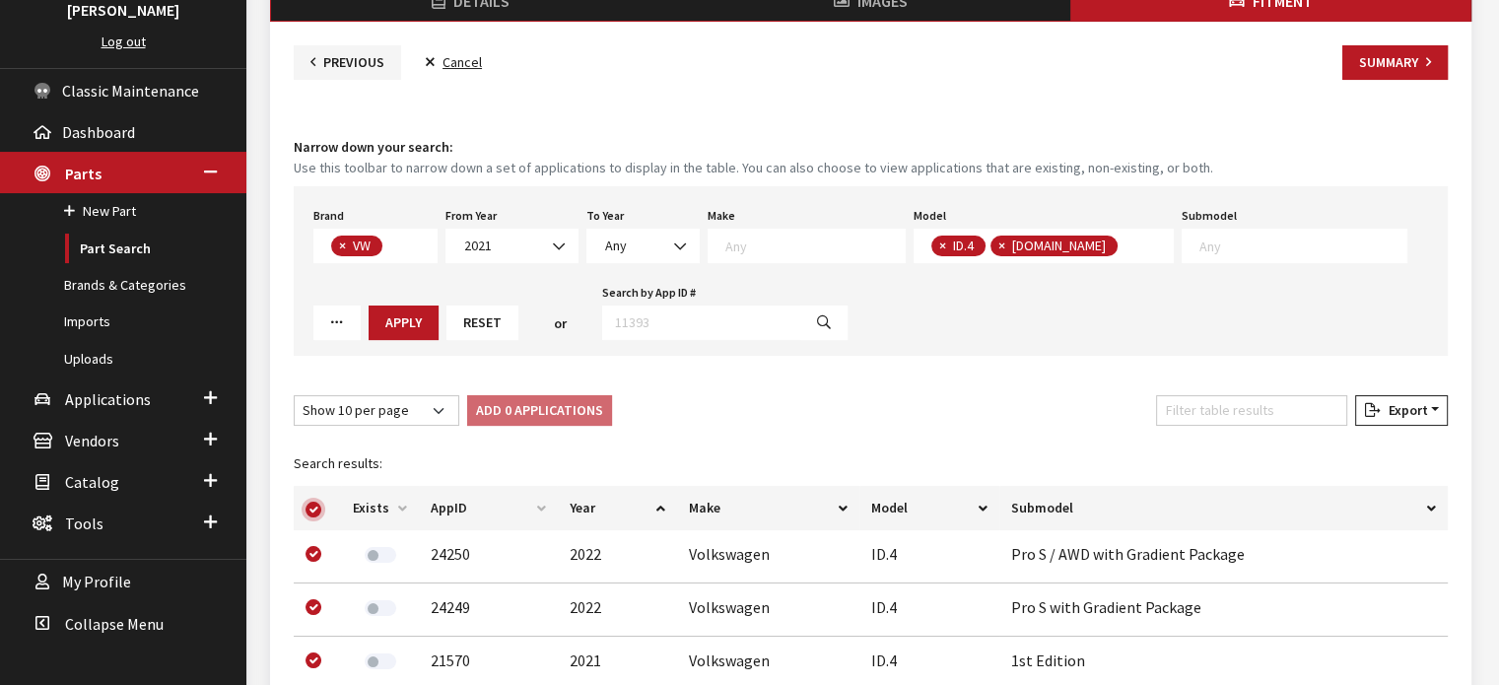
checkbox input "true"
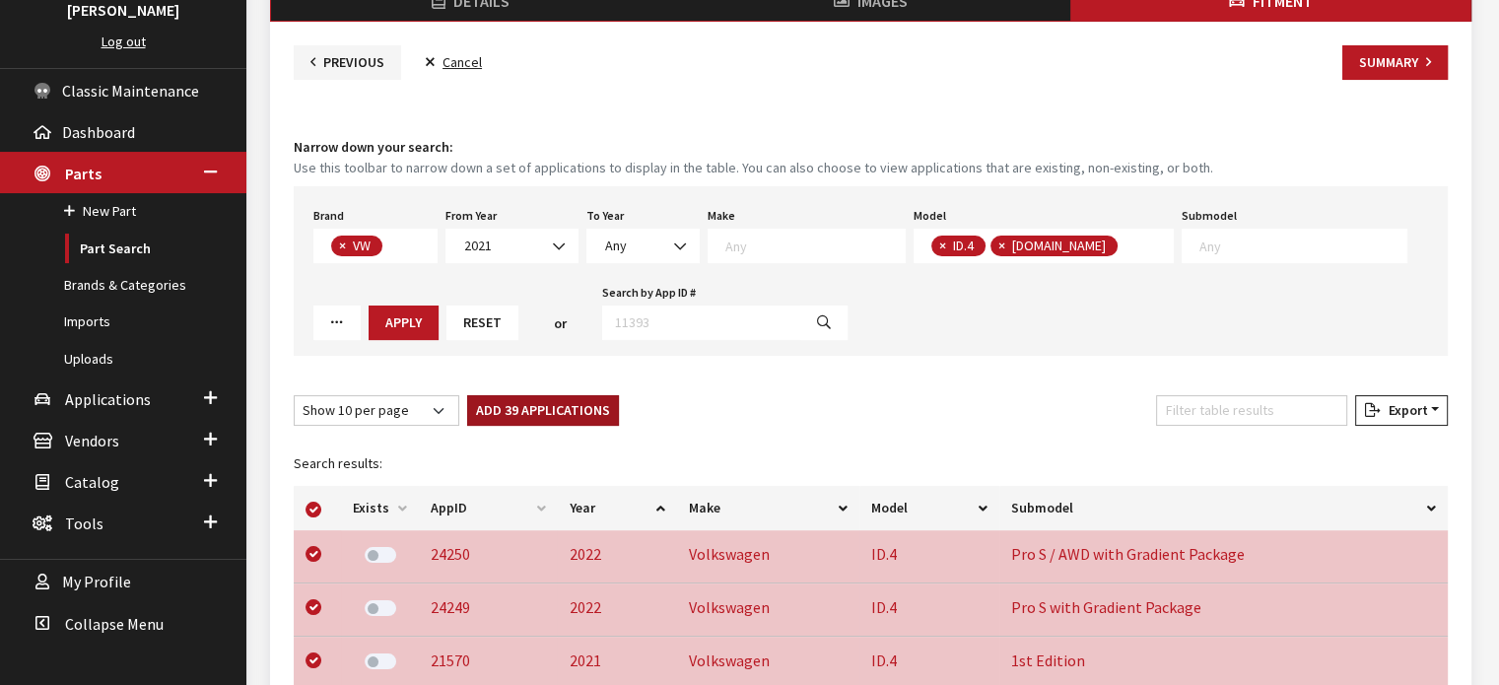
click at [541, 420] on button "Add 39 Applications" at bounding box center [543, 410] width 152 height 31
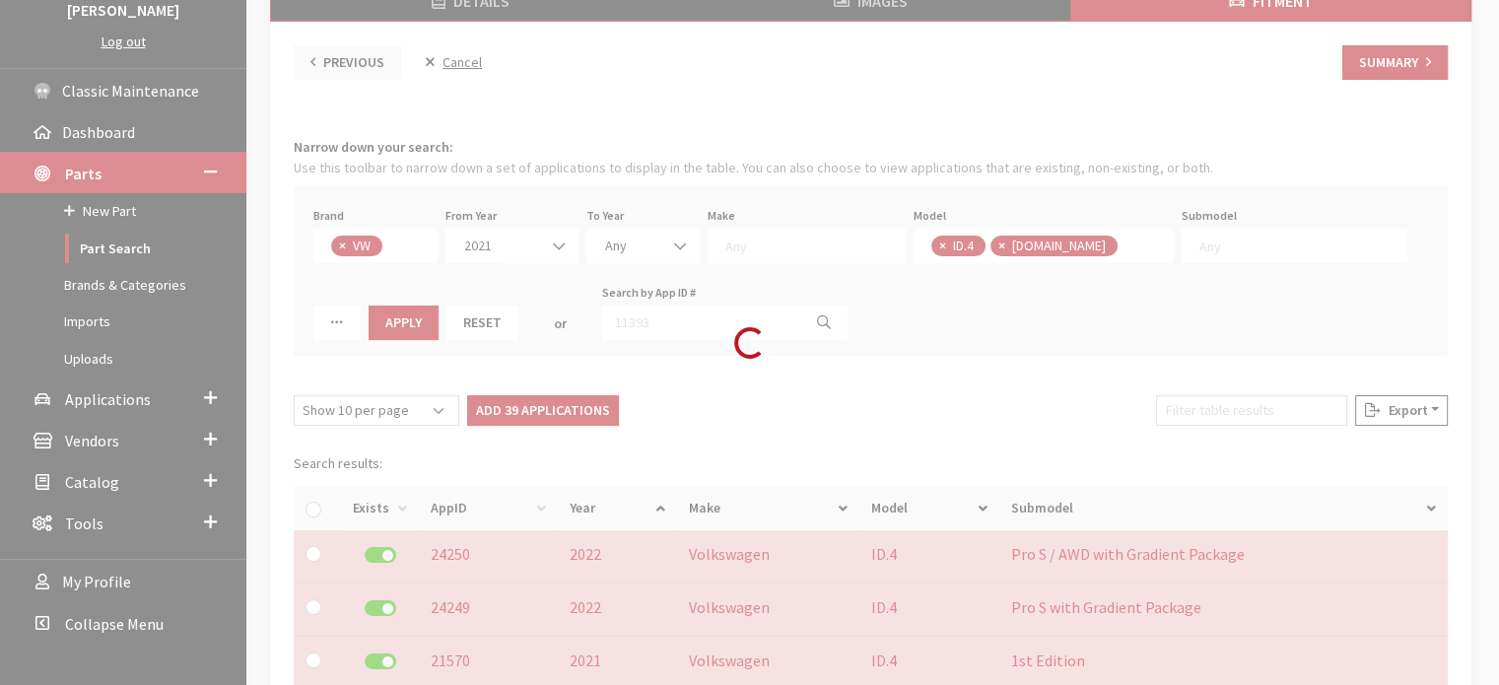
checkbox input "false"
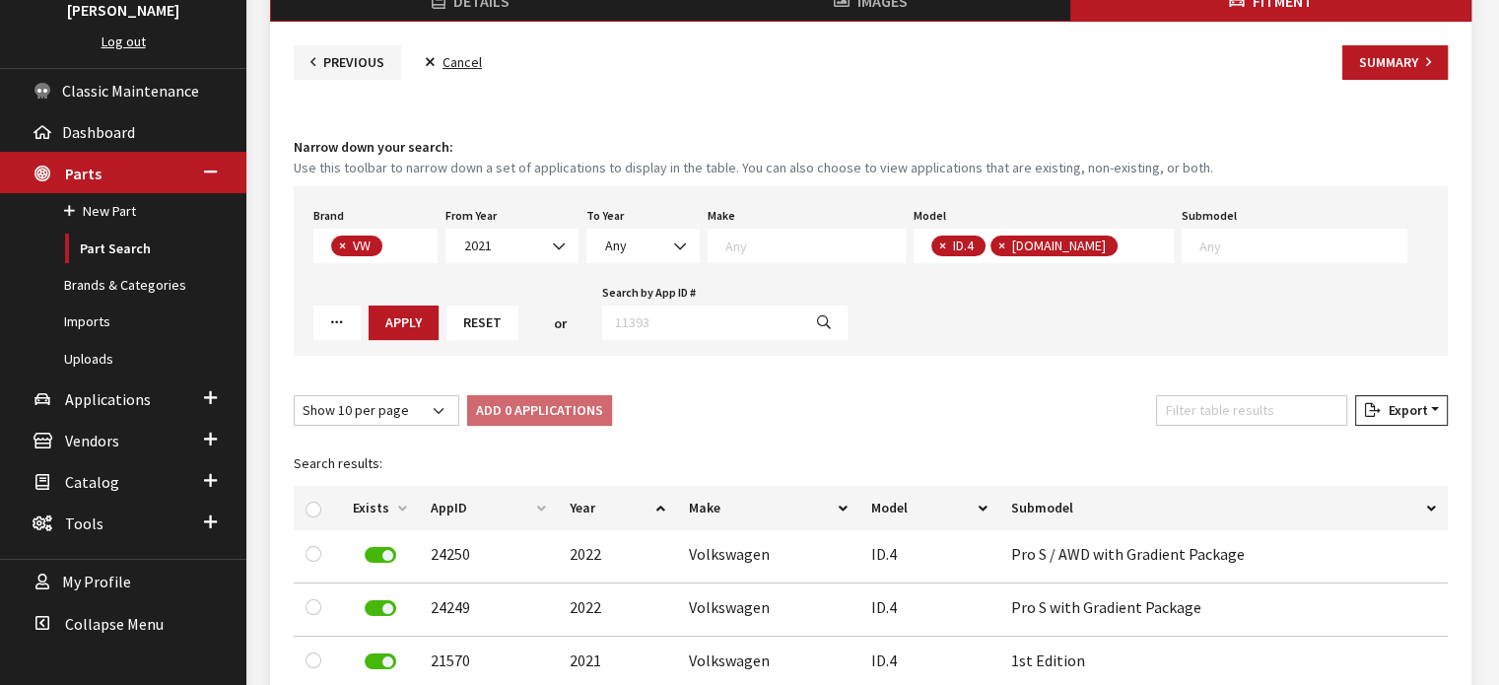
click at [1379, 80] on div "Fitment Narrow down your search: Use this toolbar to narrow down a set of appli…" at bounding box center [871, 599] width 1162 height 1038
click at [1379, 70] on button "Summary" at bounding box center [1395, 62] width 105 height 35
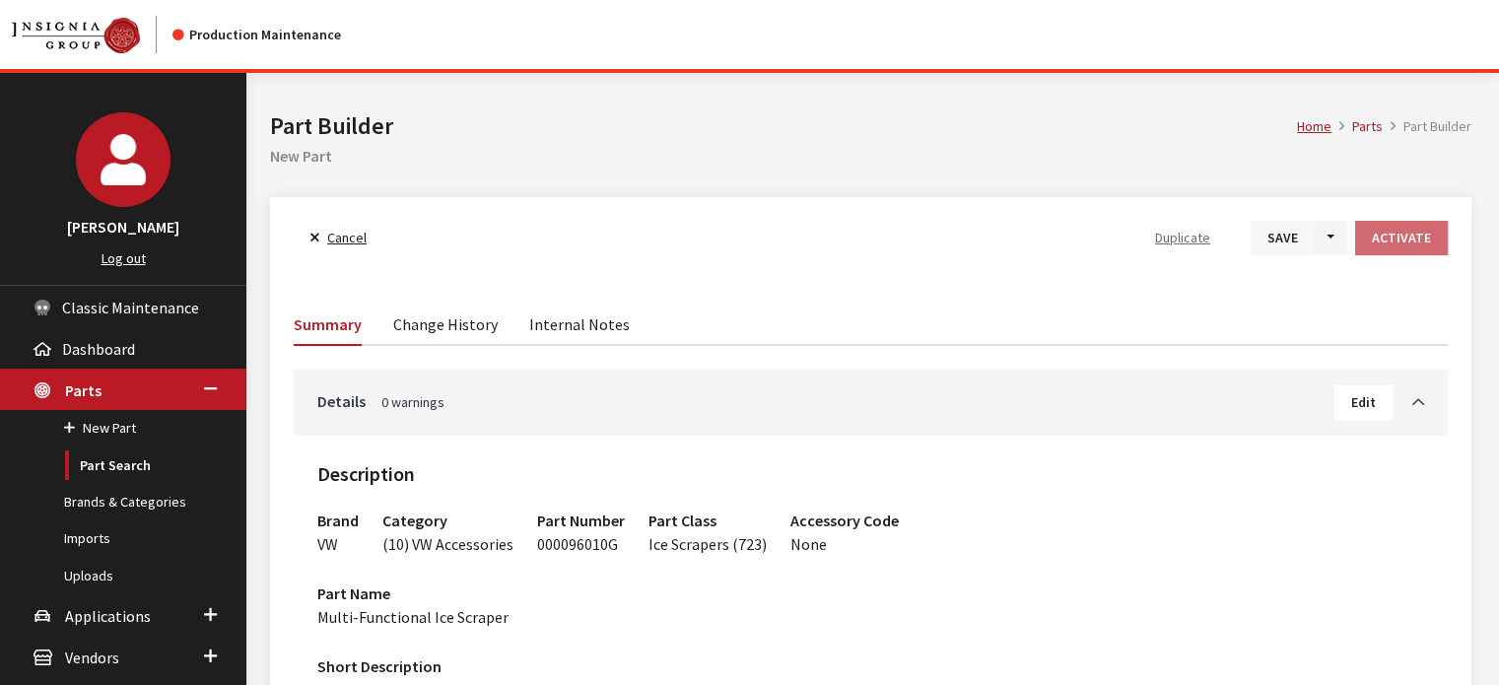
click at [1277, 242] on button "Save" at bounding box center [1283, 238] width 64 height 35
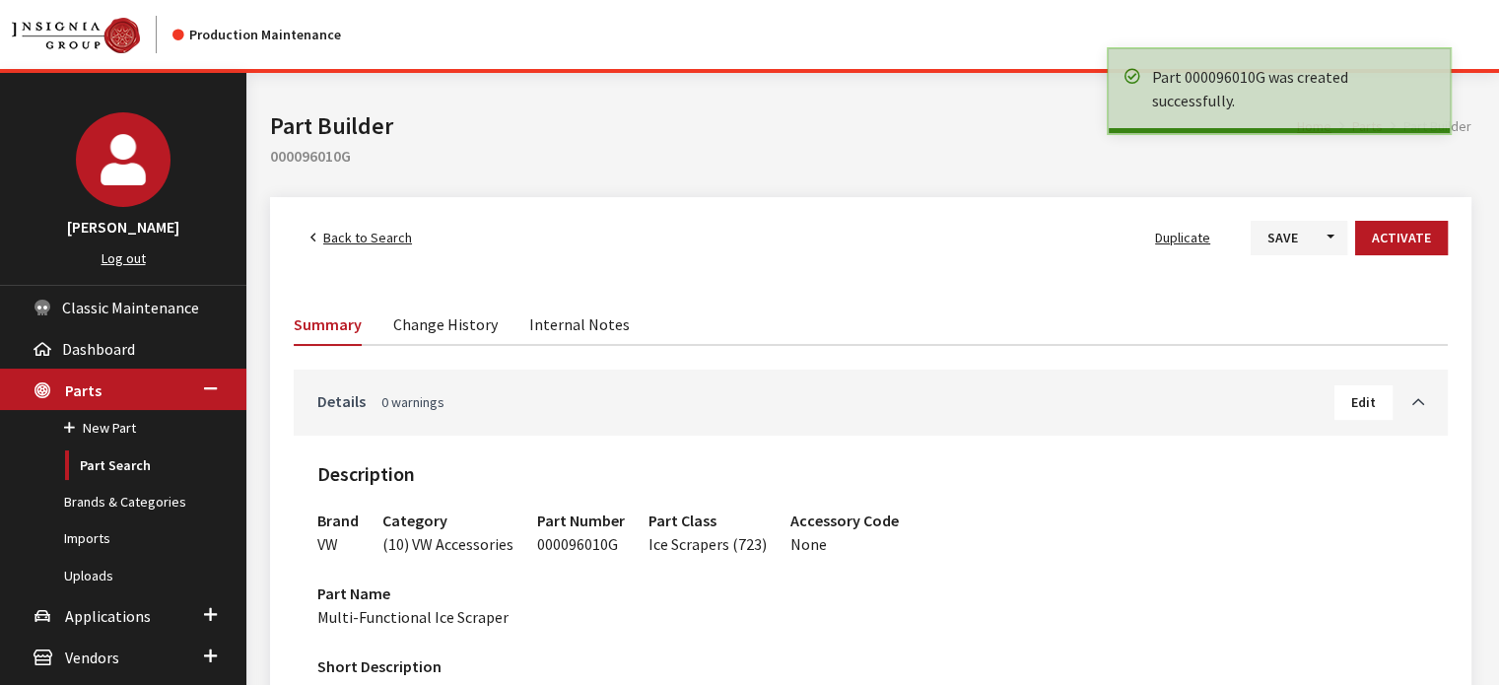
click at [1249, 399] on link "Details 0 warnings" at bounding box center [825, 401] width 1017 height 24
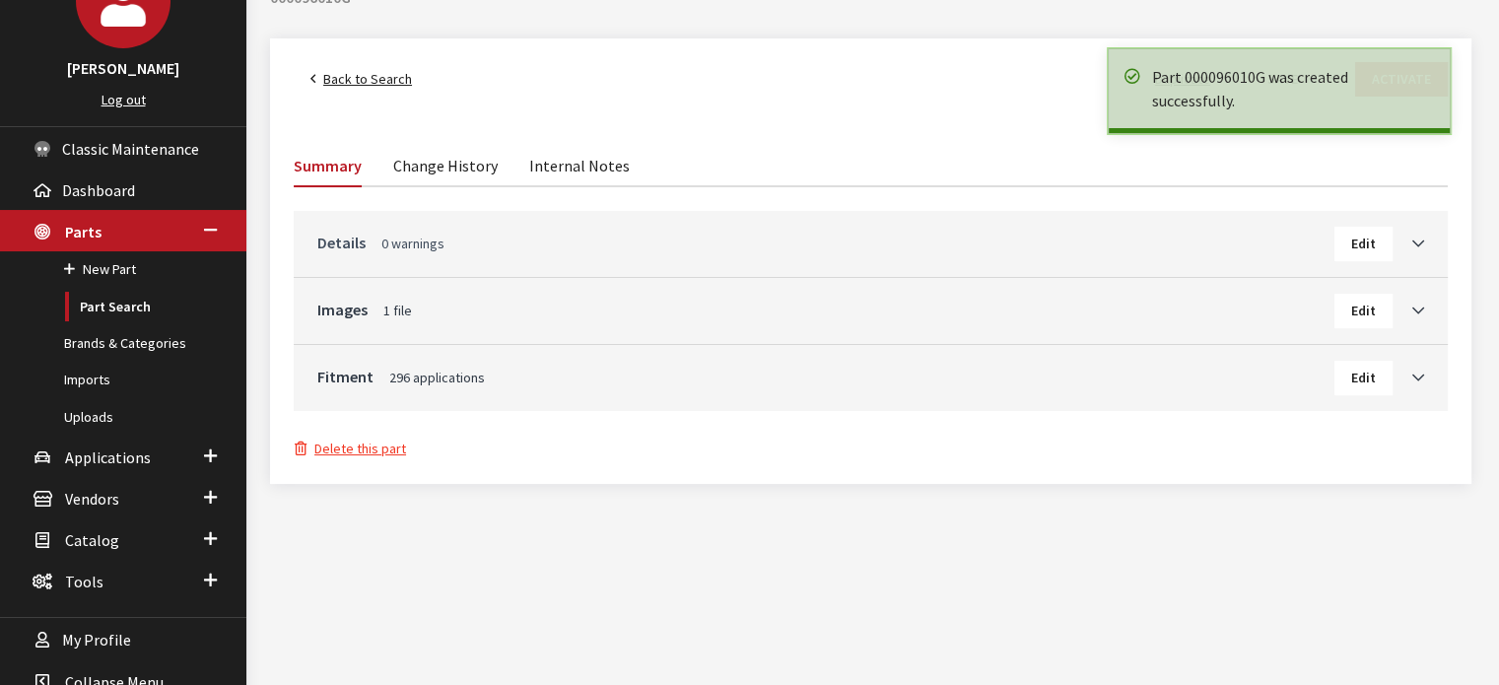
scroll to position [186, 0]
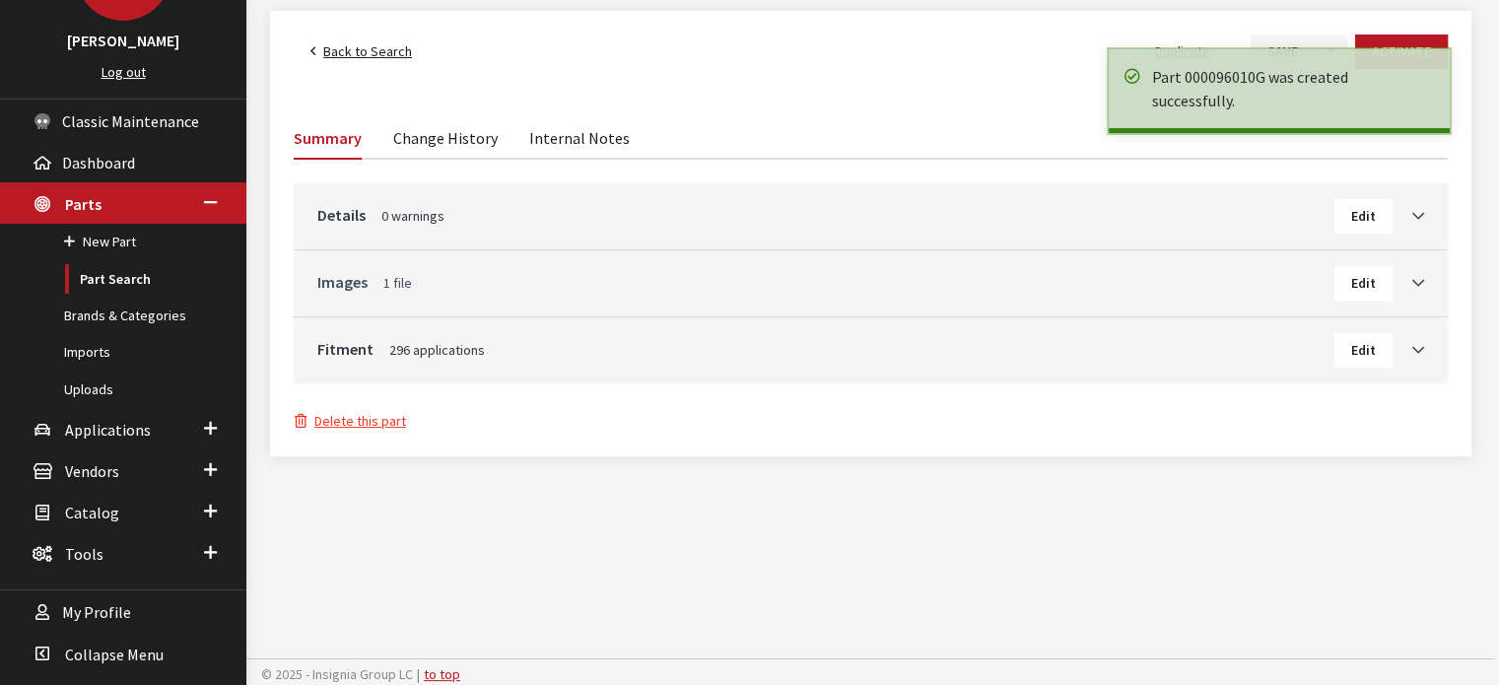
click at [1231, 279] on link "Images 1 file" at bounding box center [825, 282] width 1017 height 24
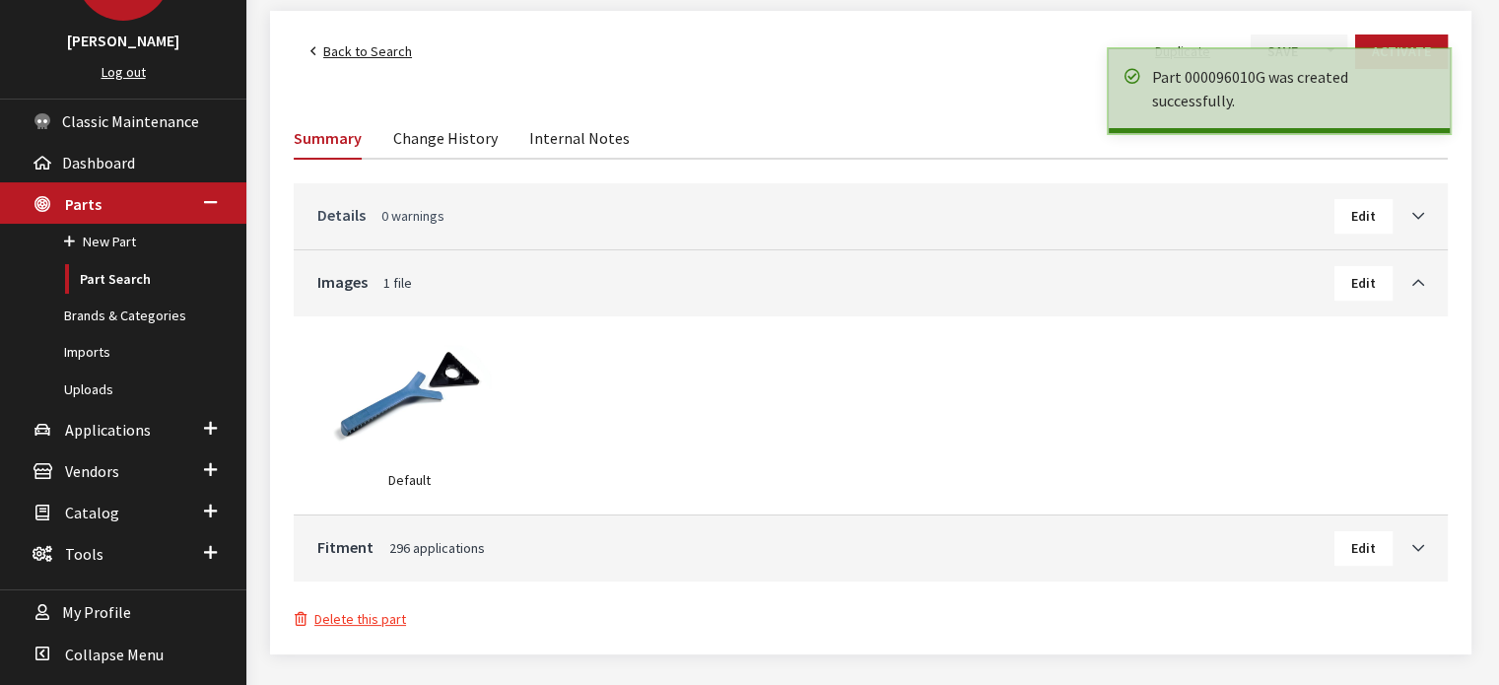
click at [1207, 212] on link "Details 0 warnings" at bounding box center [825, 215] width 1017 height 24
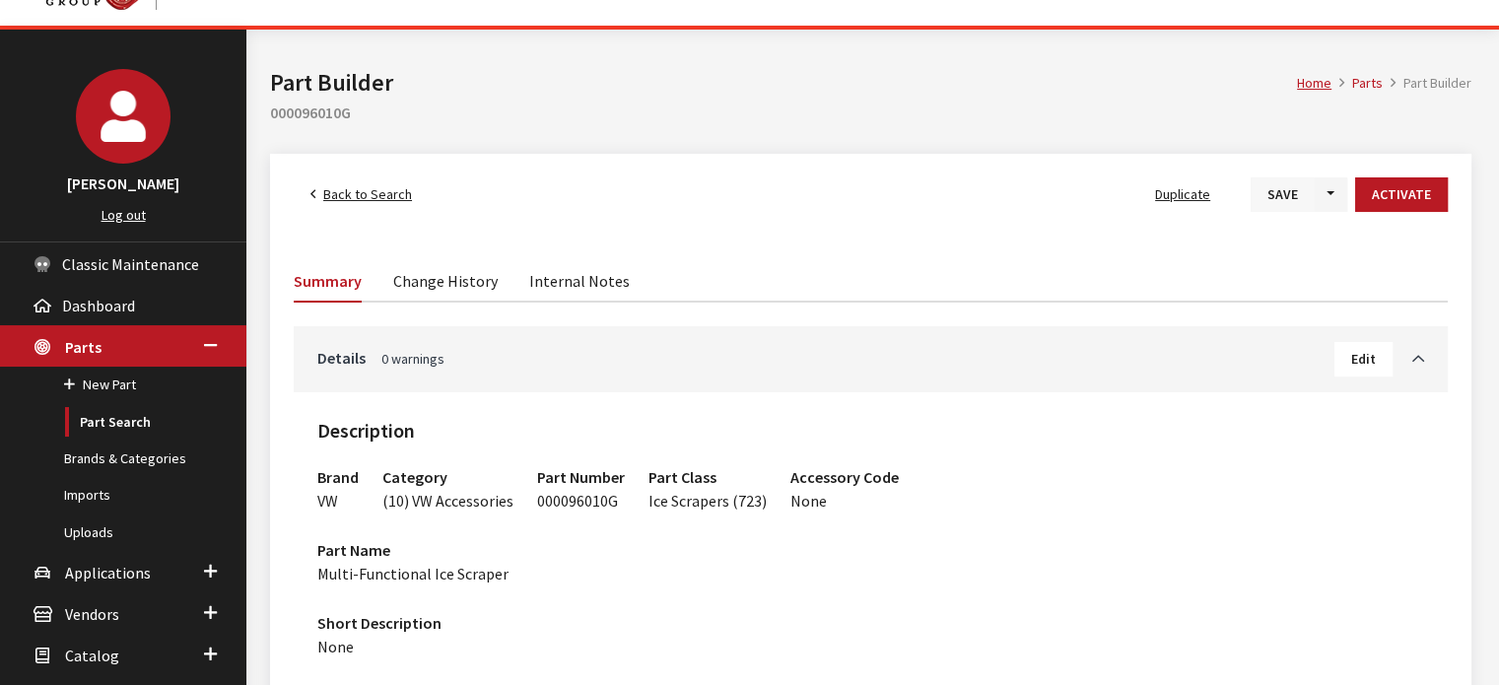
scroll to position [0, 0]
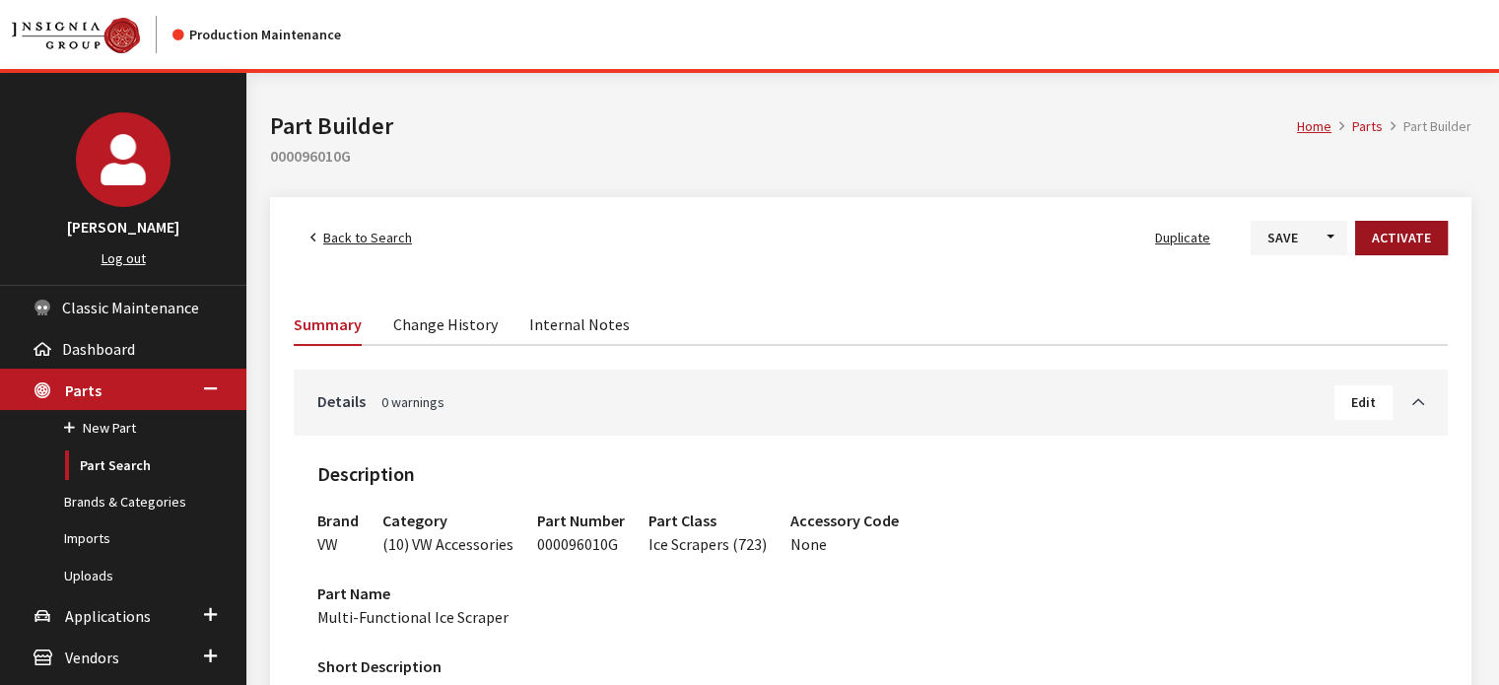
click at [1392, 240] on button "Activate" at bounding box center [1402, 238] width 93 height 35
click at [1283, 238] on button "Save" at bounding box center [1267, 238] width 64 height 35
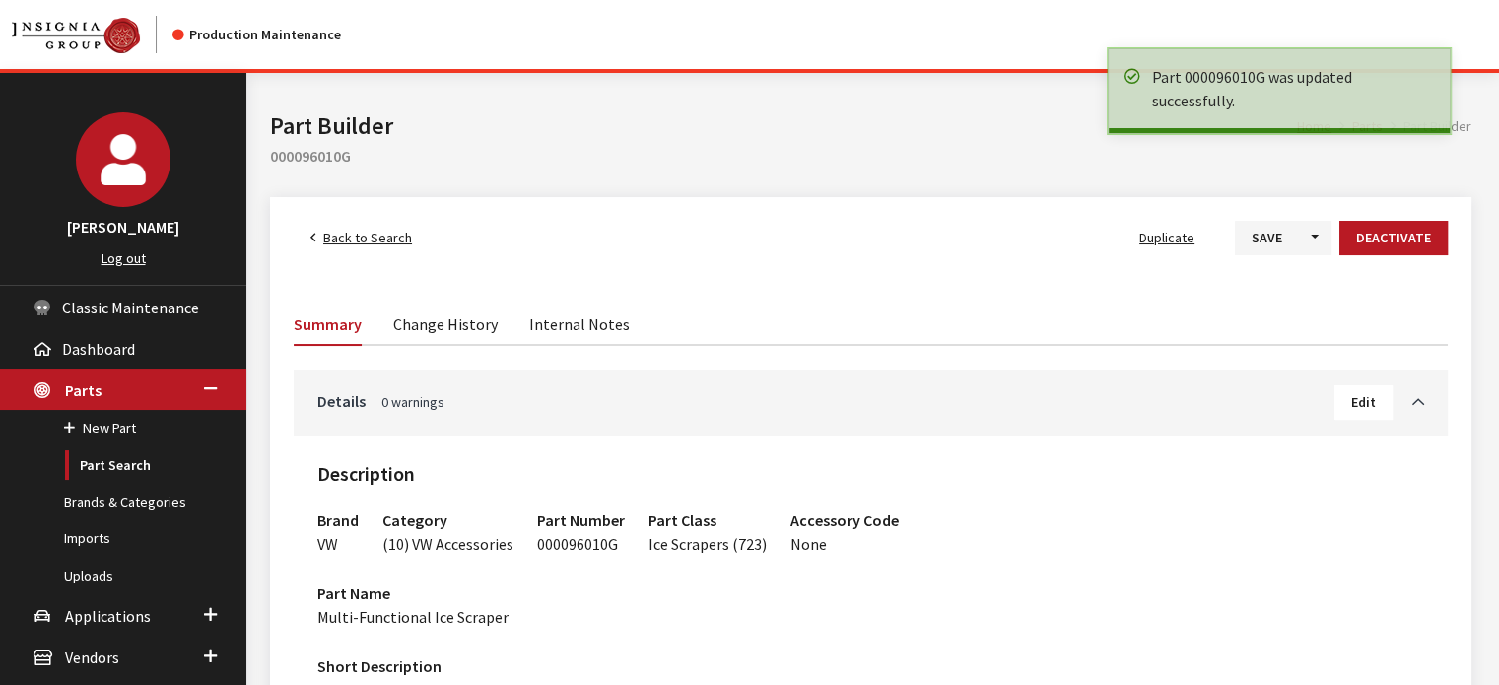
click at [374, 235] on span "Back to Search" at bounding box center [367, 238] width 89 height 18
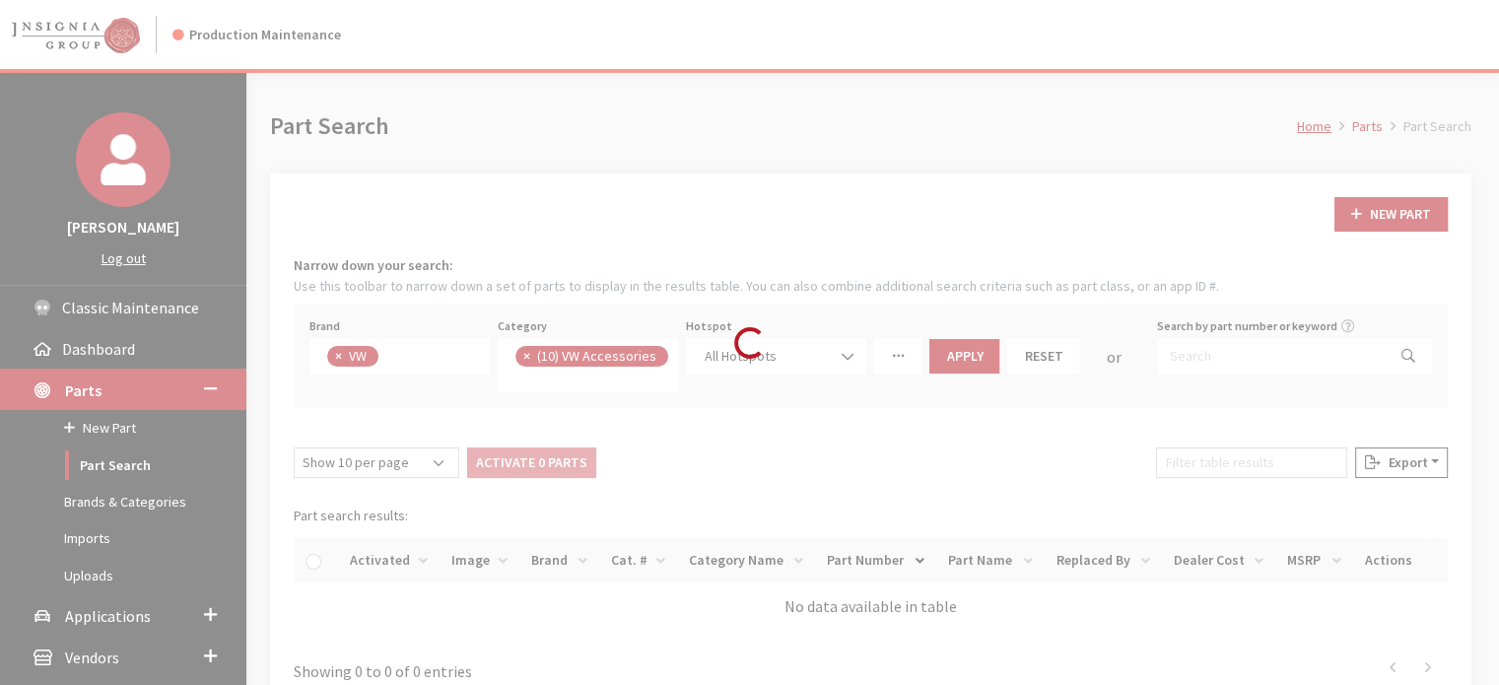
scroll to position [470, 0]
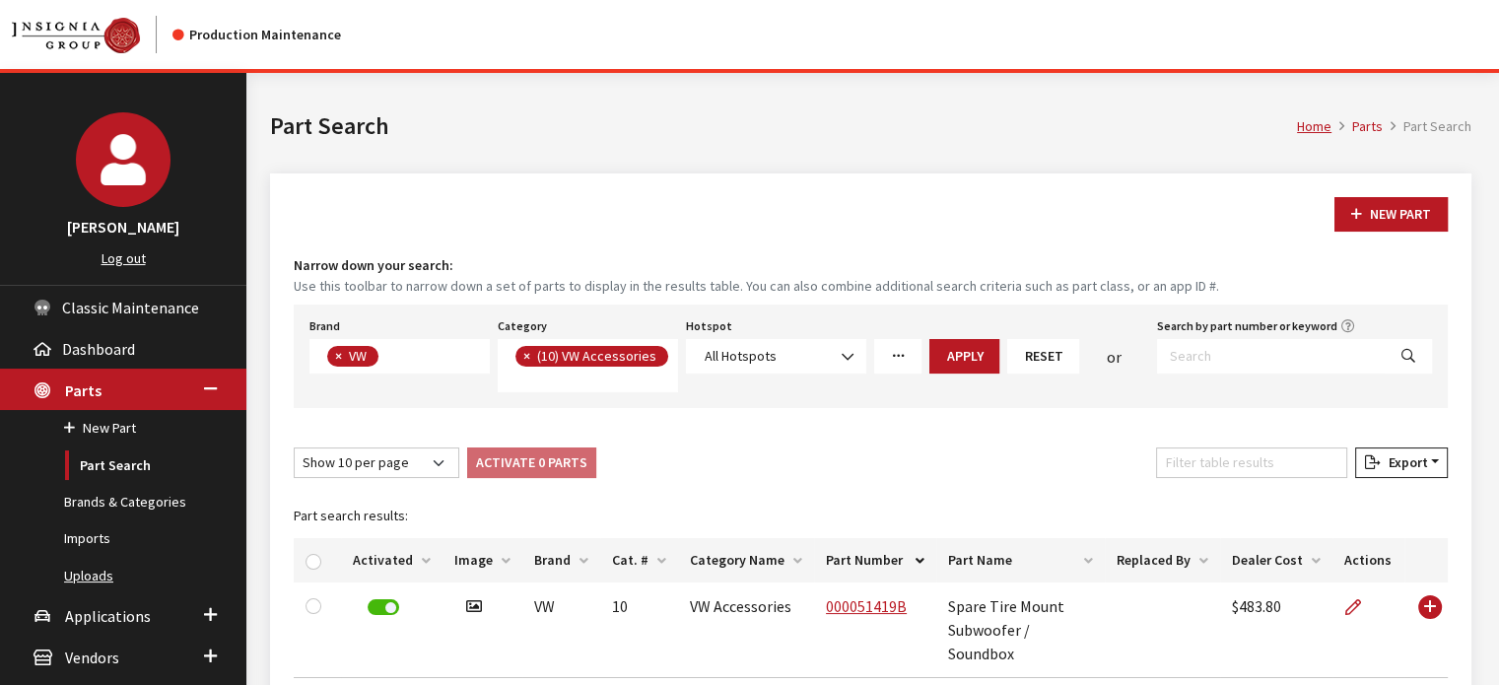
click at [87, 577] on link "Uploads" at bounding box center [123, 576] width 246 height 36
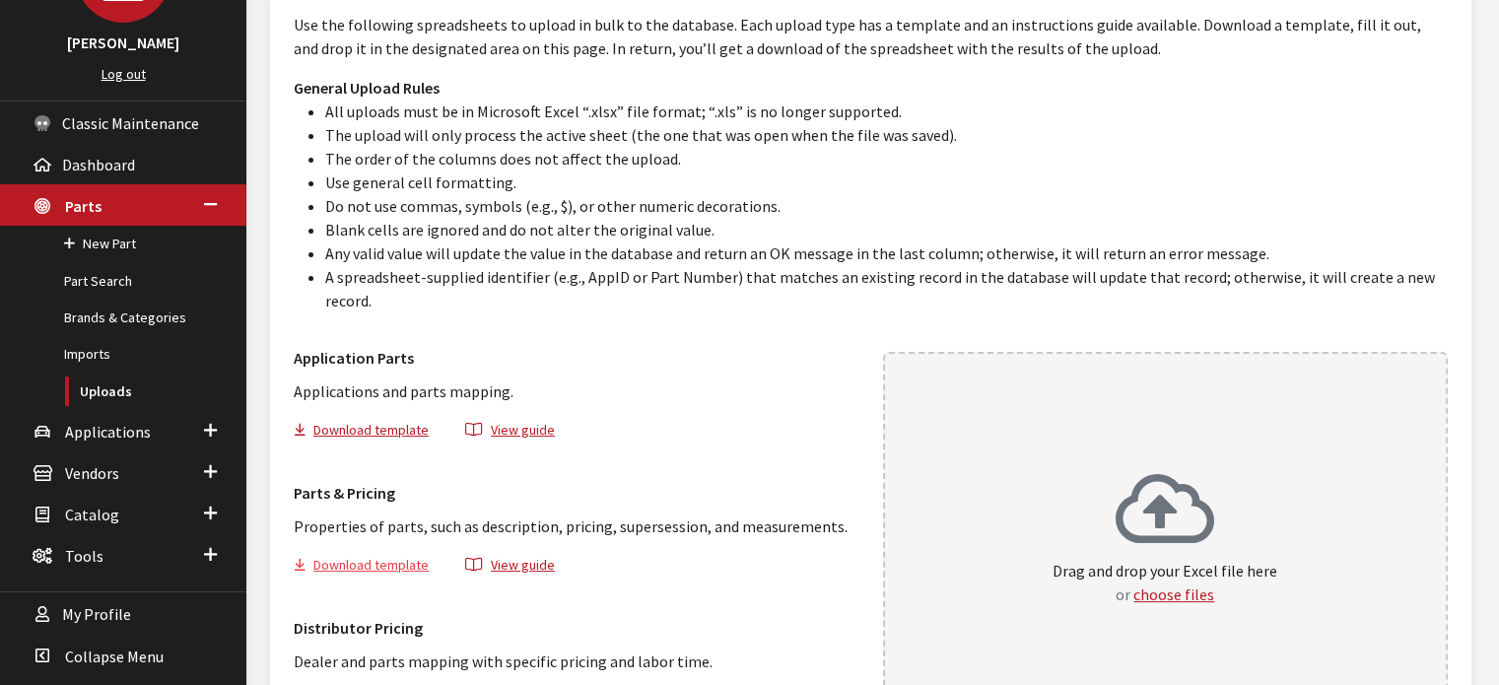
scroll to position [197, 0]
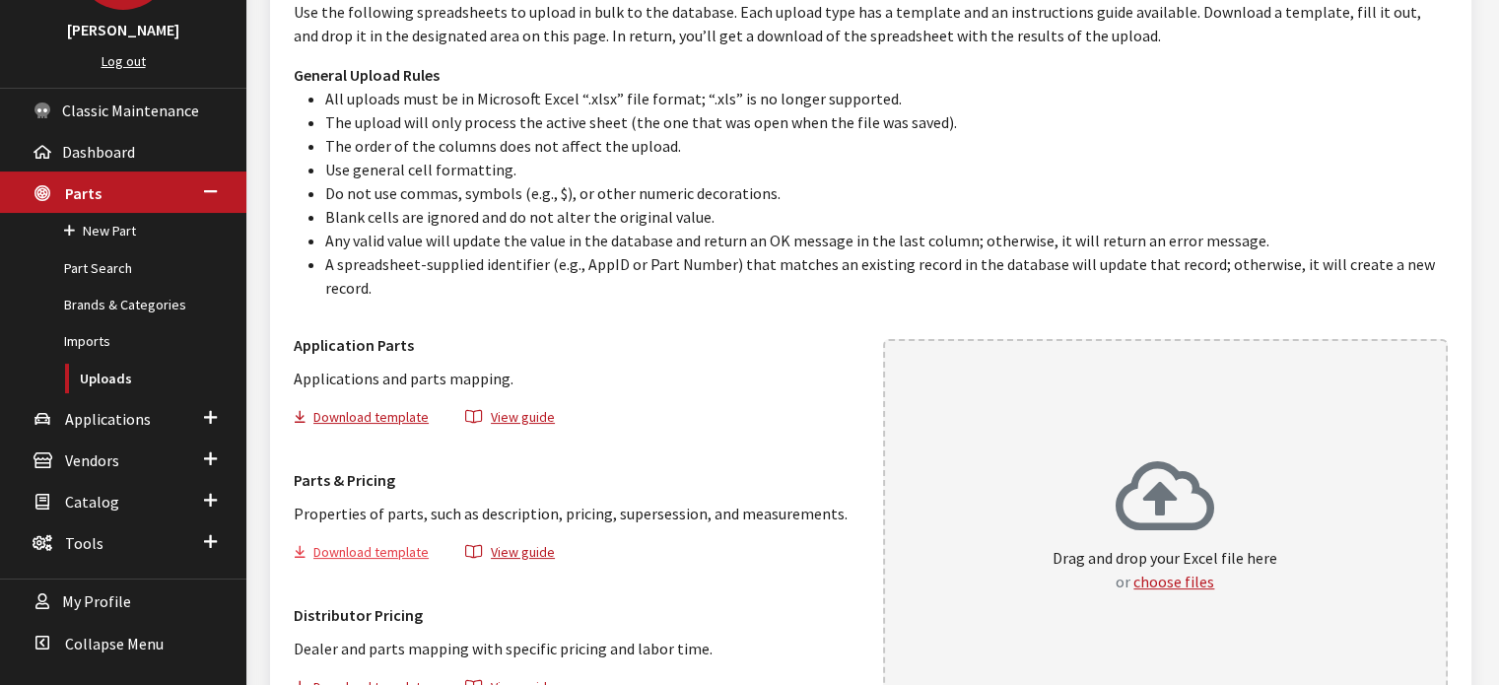
click at [346, 541] on button "Download template" at bounding box center [370, 555] width 152 height 29
click at [85, 259] on link "Part Search" at bounding box center [123, 268] width 246 height 36
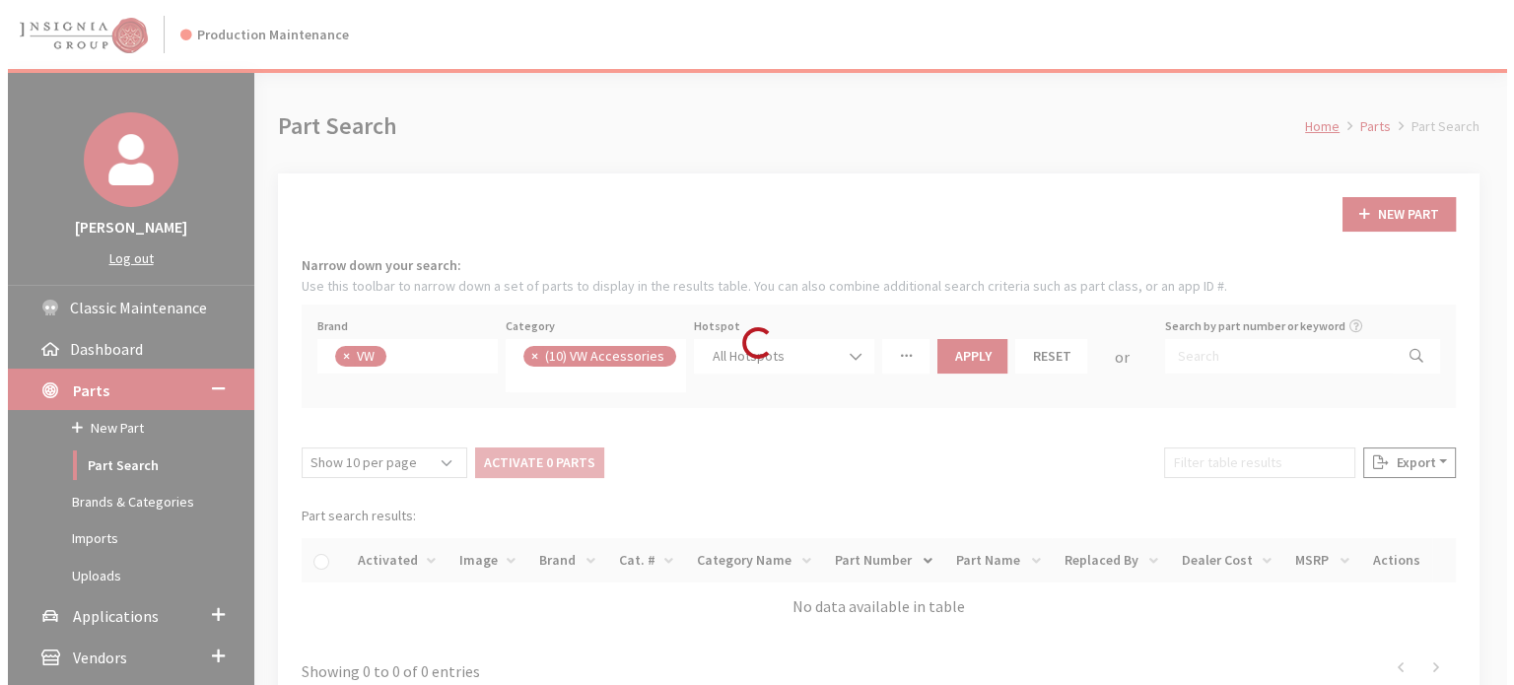
scroll to position [470, 0]
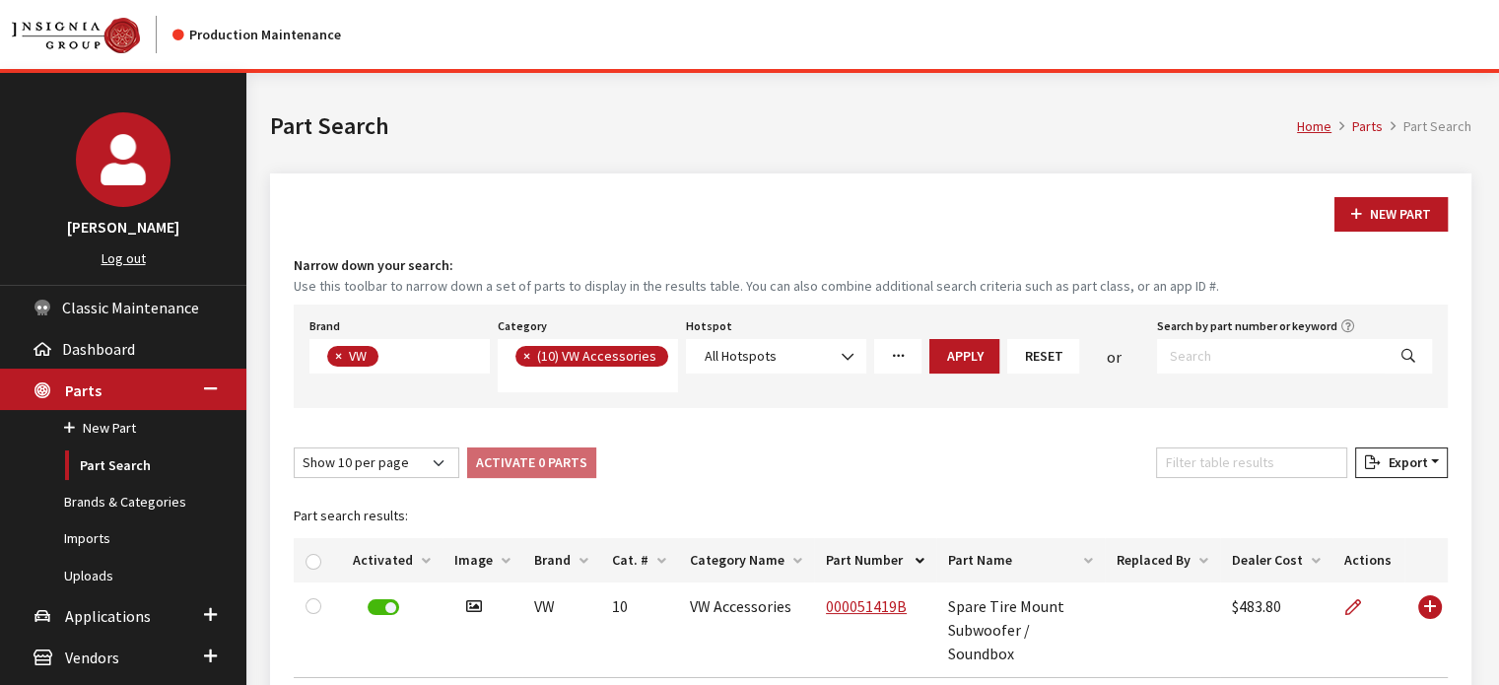
click at [887, 362] on link "More Filters" at bounding box center [897, 356] width 47 height 35
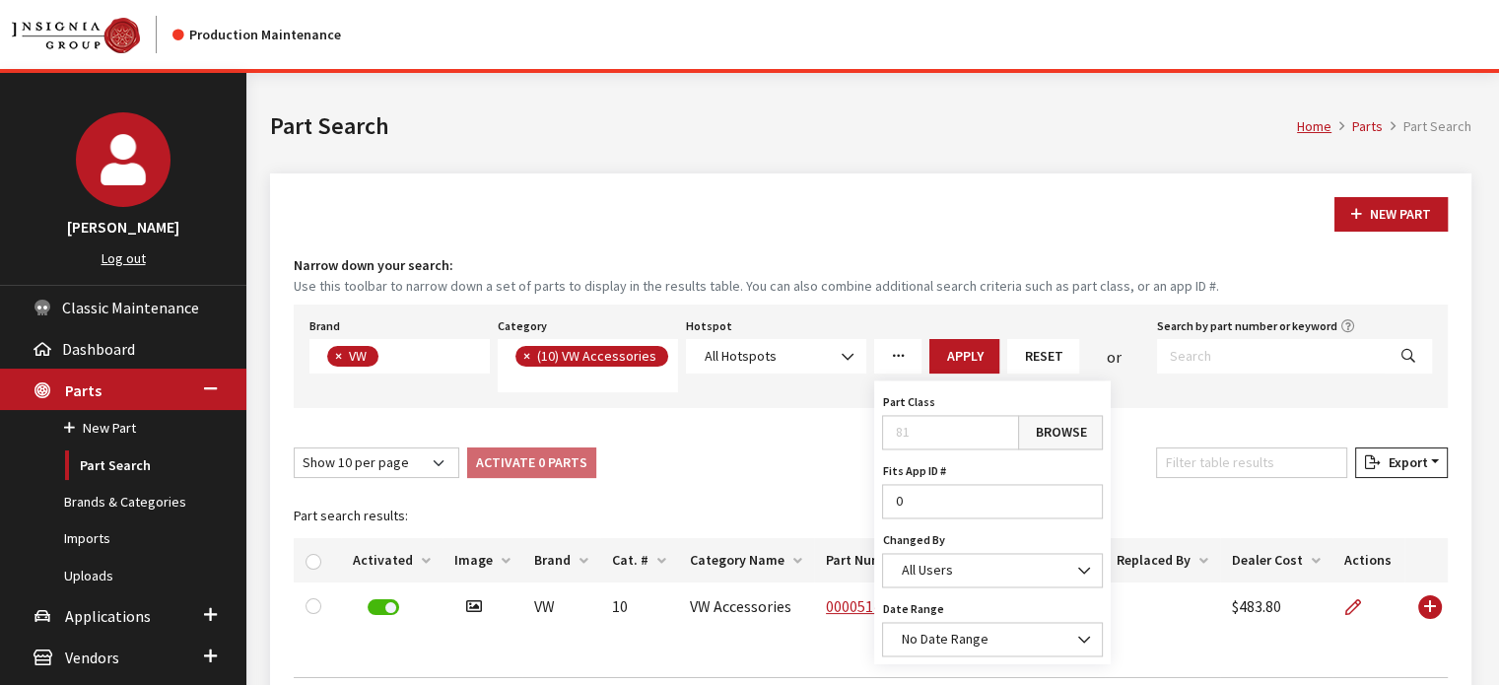
click at [1079, 417] on link "Browse" at bounding box center [1060, 432] width 85 height 35
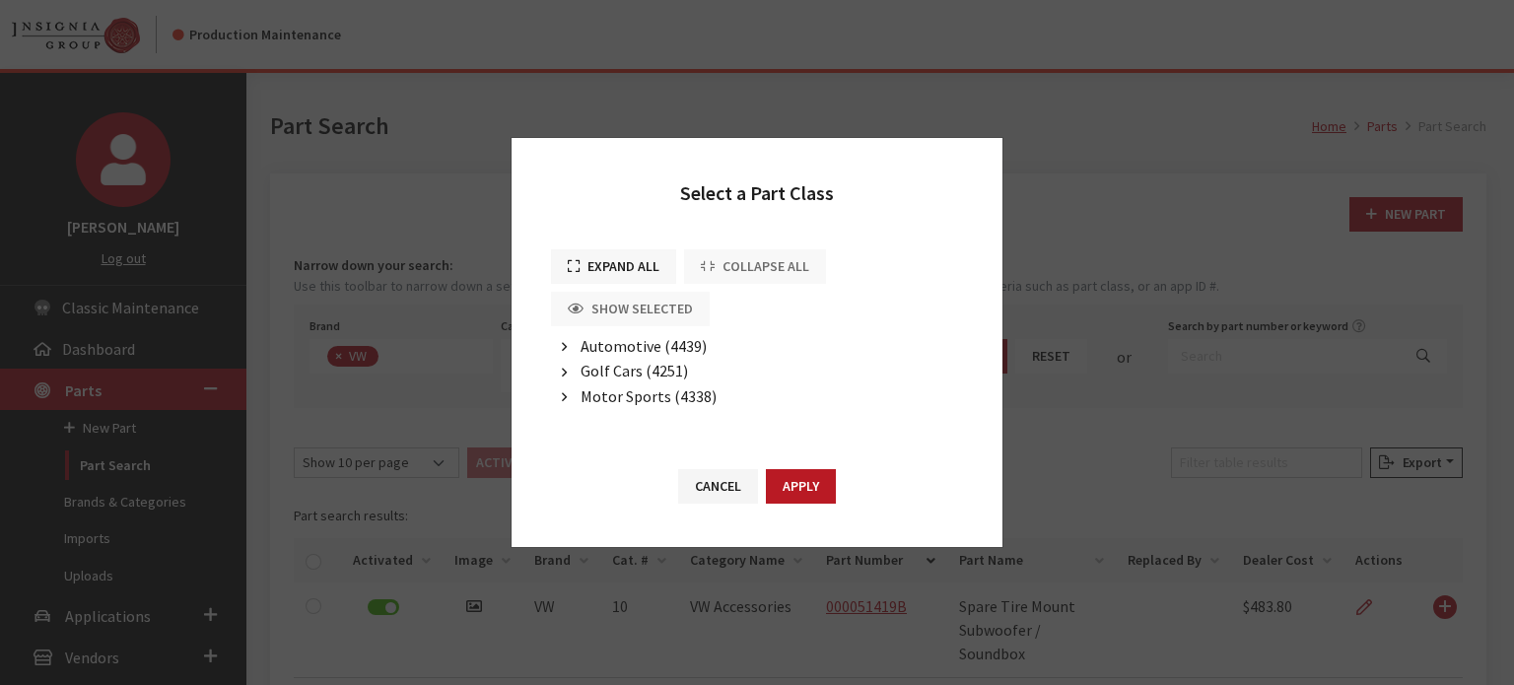
click at [636, 267] on button "Expand All" at bounding box center [613, 266] width 125 height 35
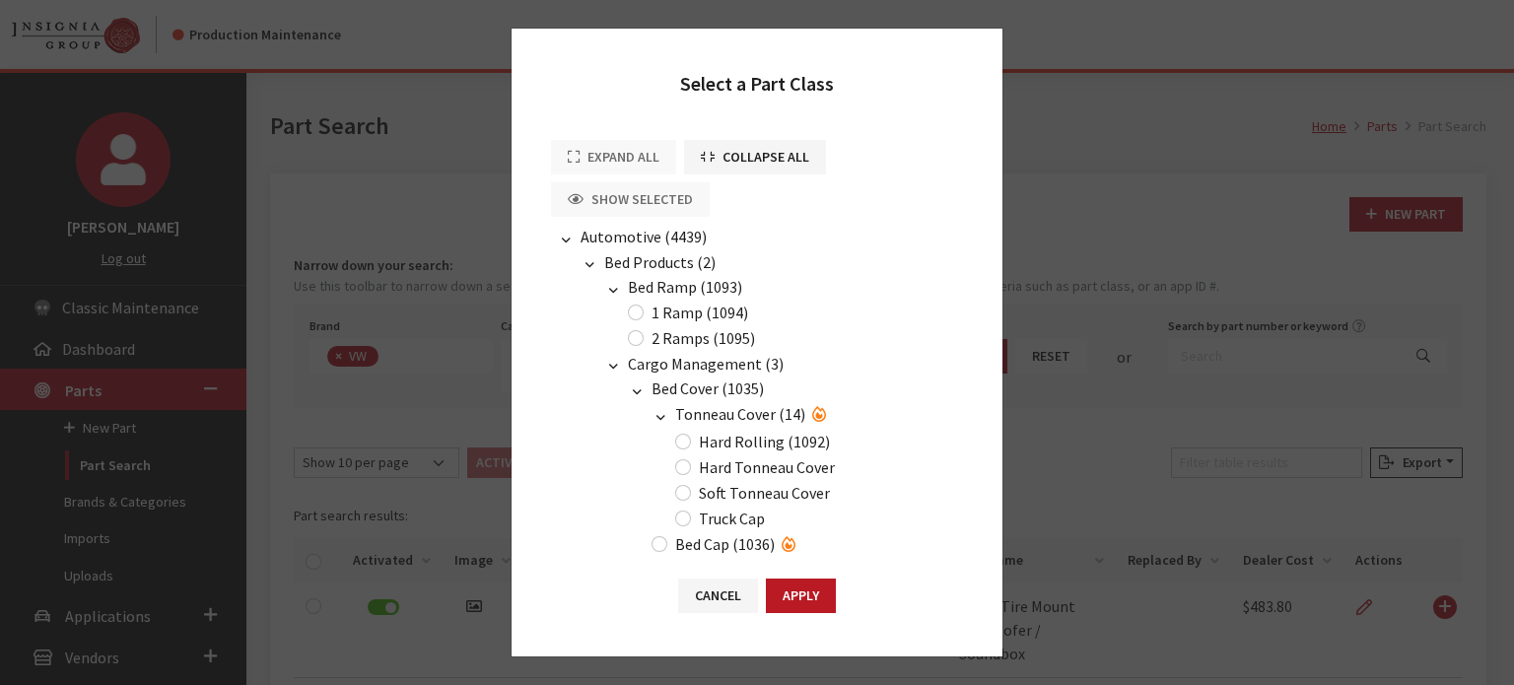
click at [621, 240] on span "Automotive (4439)" at bounding box center [644, 237] width 126 height 20
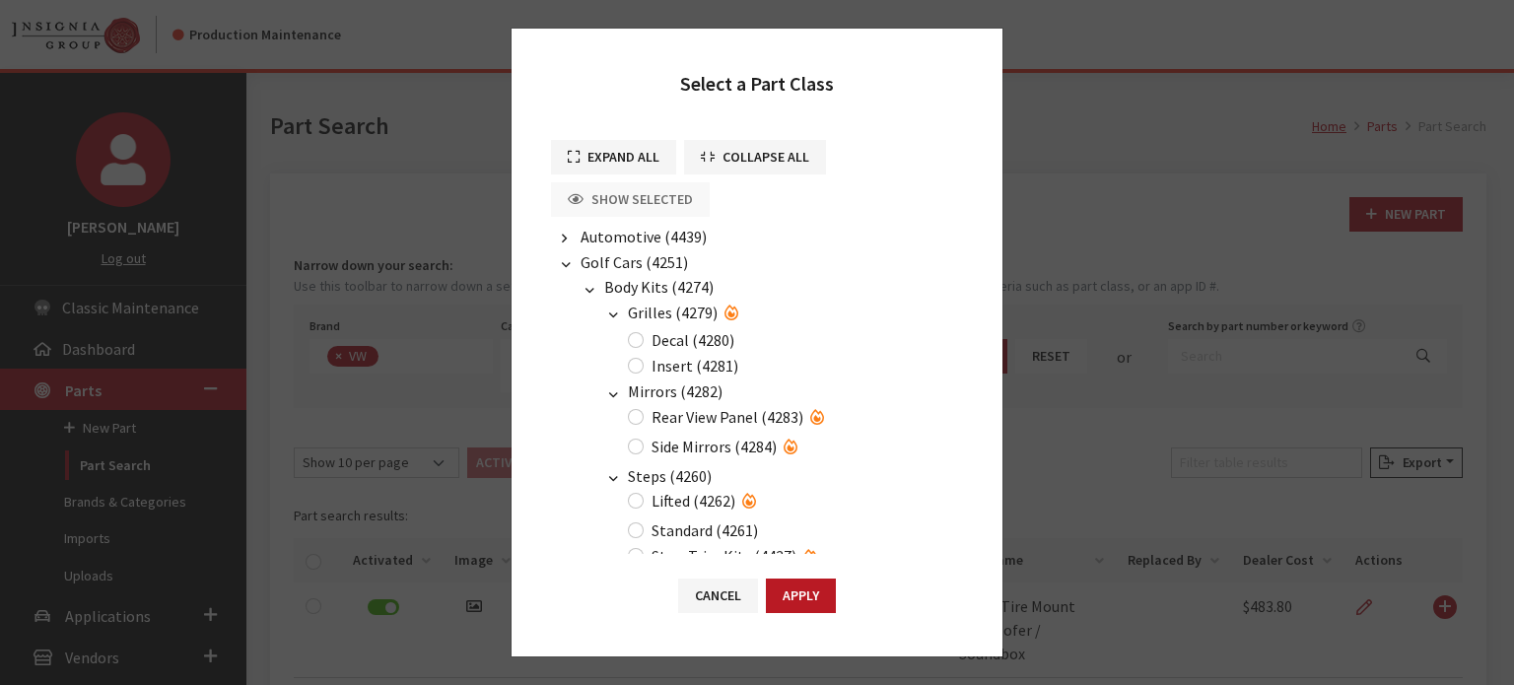
click at [617, 259] on span "Golf Cars (4251)" at bounding box center [634, 262] width 107 height 20
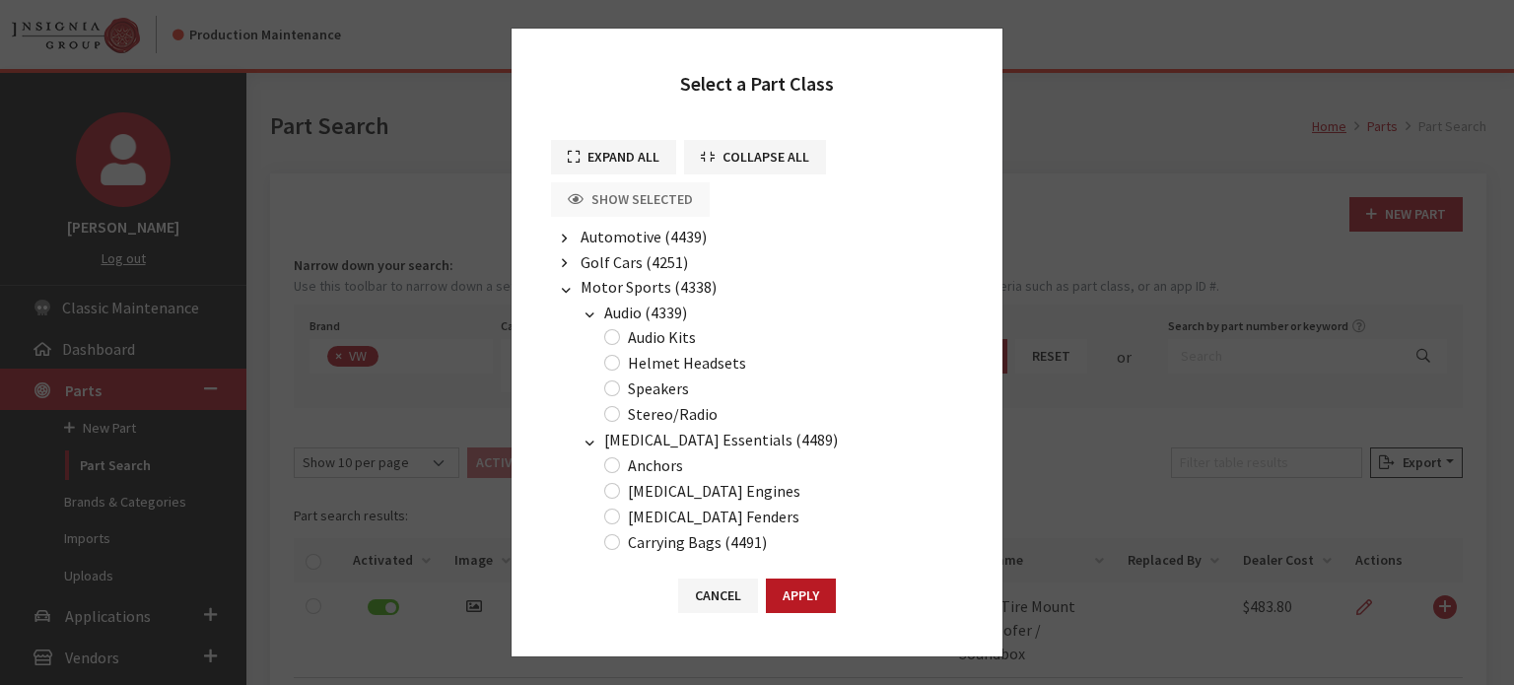
click at [631, 283] on span "Motor Sports (4338)" at bounding box center [649, 287] width 136 height 20
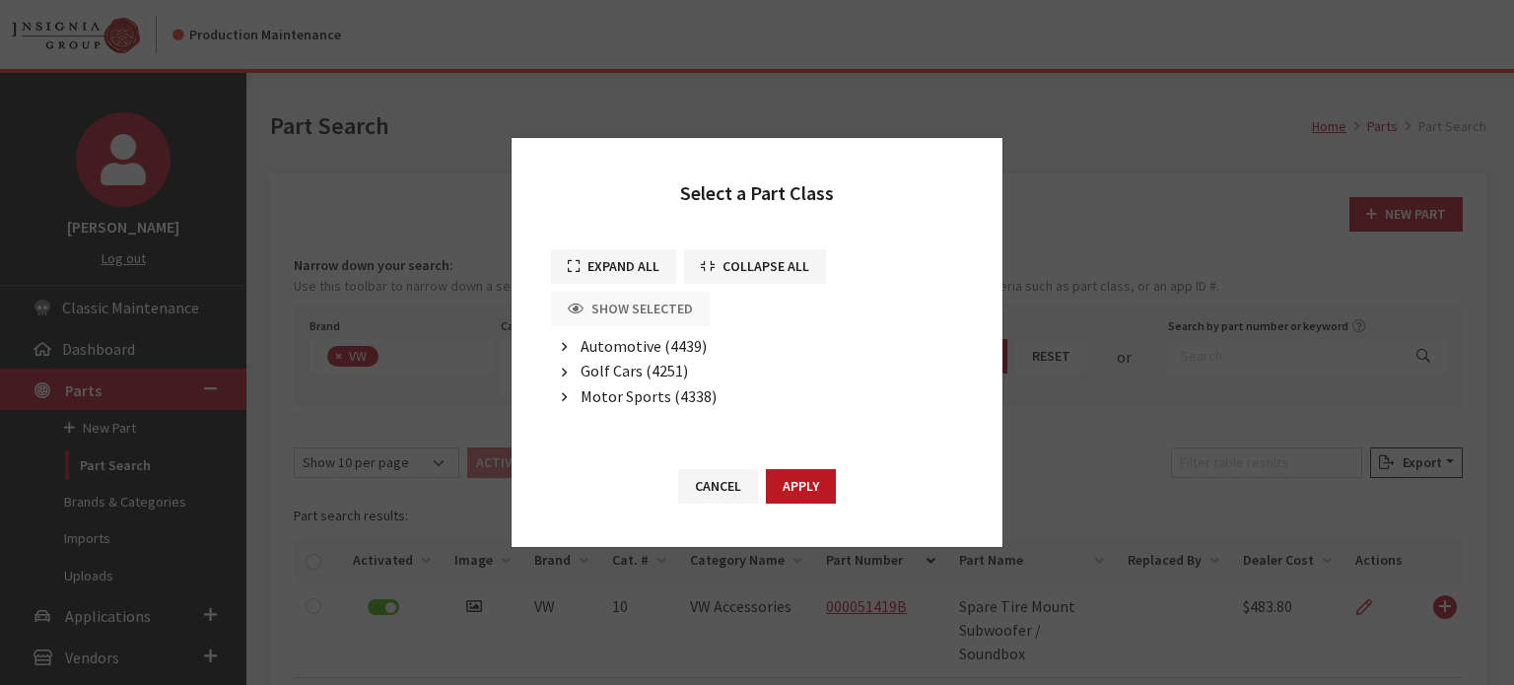
click at [608, 345] on span "Automotive (4439)" at bounding box center [644, 346] width 126 height 20
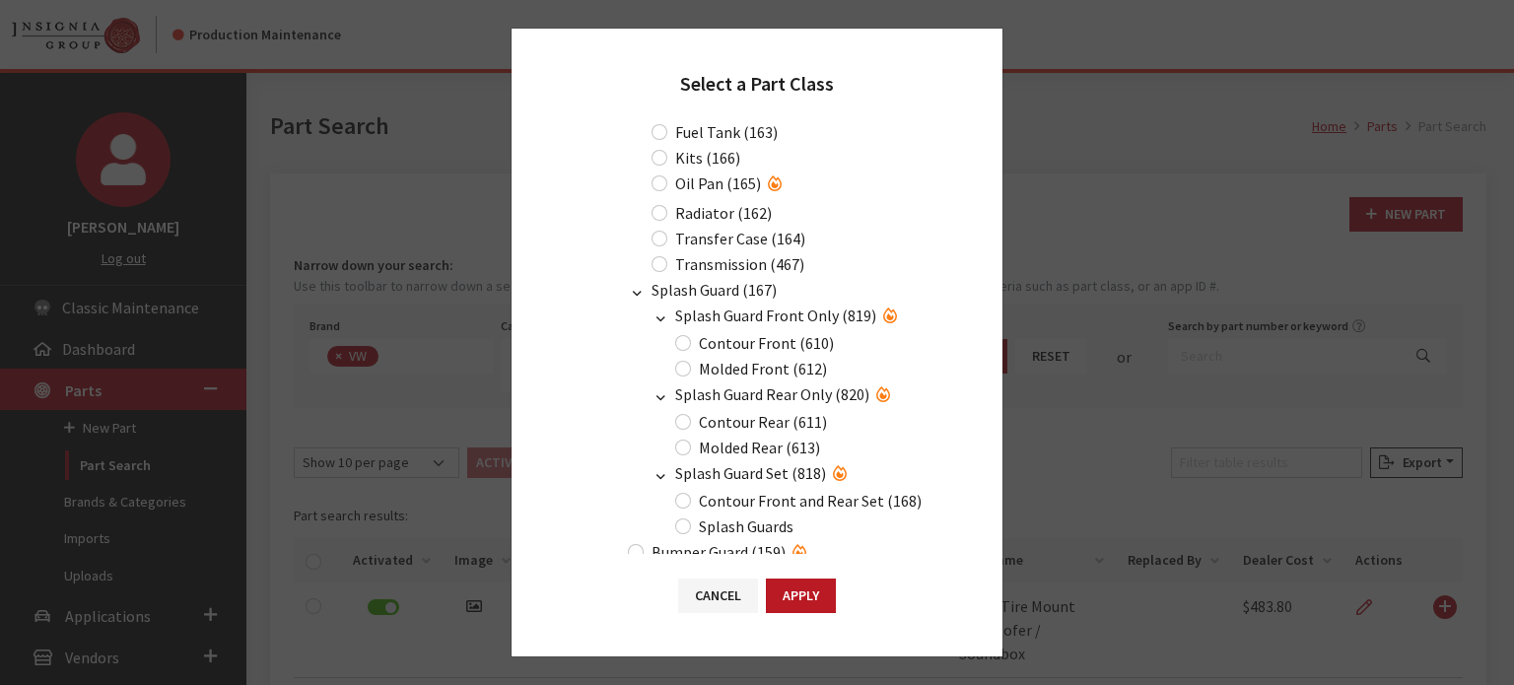
scroll to position [0, 0]
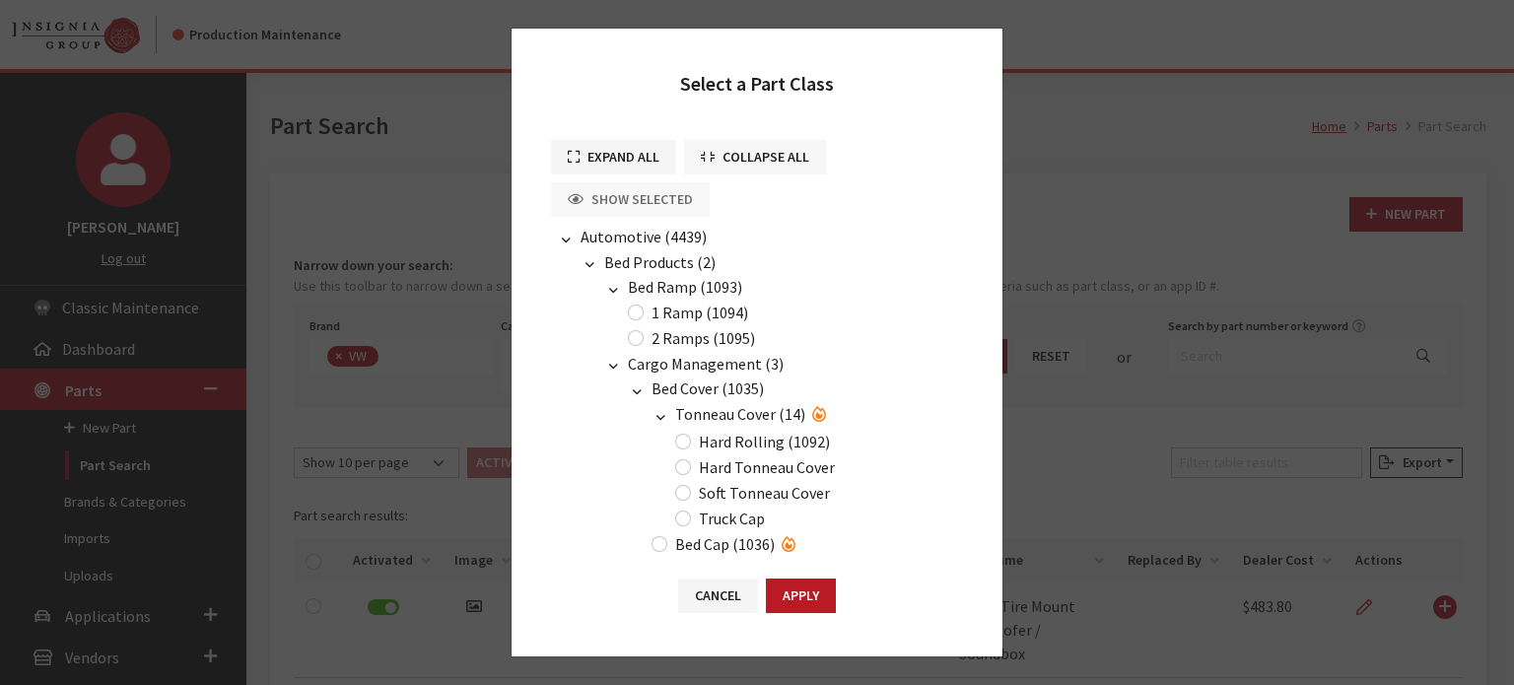
click at [756, 157] on button "Collapse All" at bounding box center [755, 157] width 142 height 35
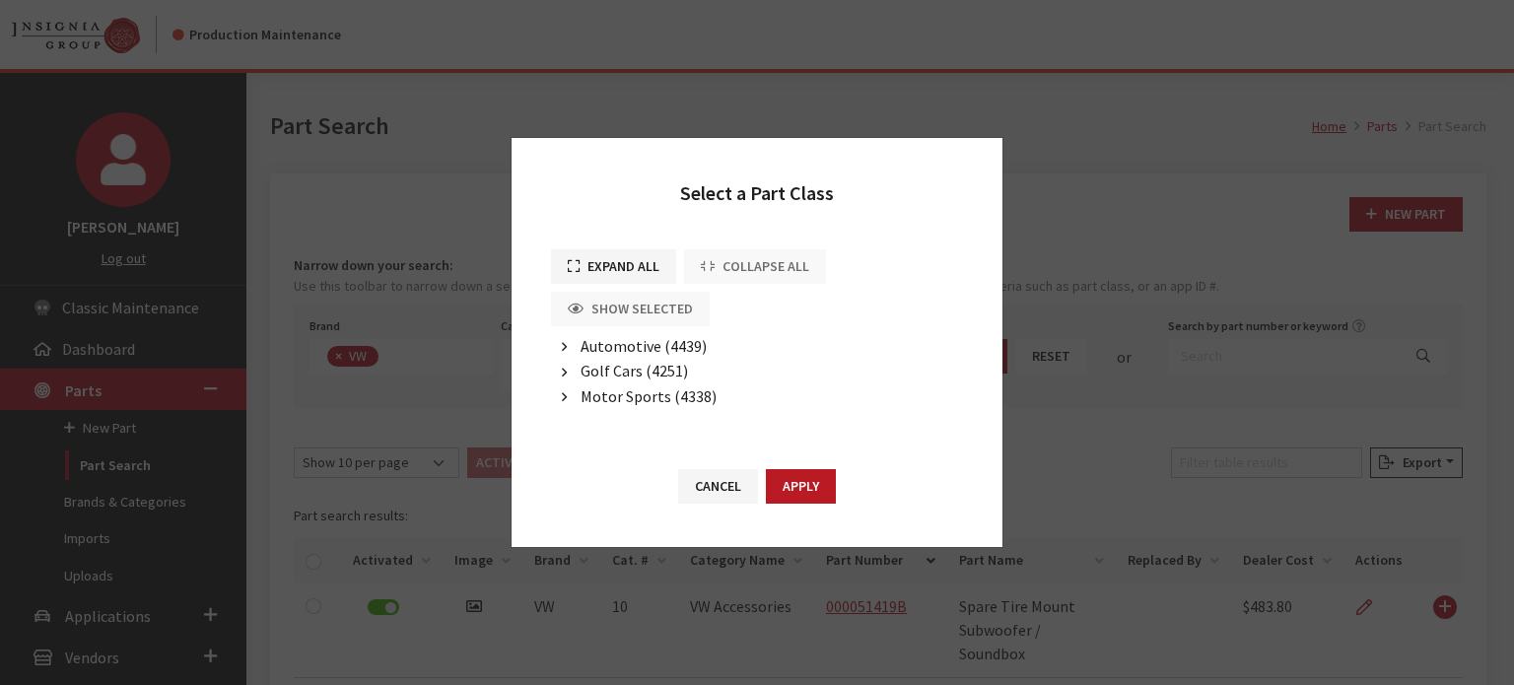
click at [615, 345] on span "Automotive (4439)" at bounding box center [644, 346] width 126 height 20
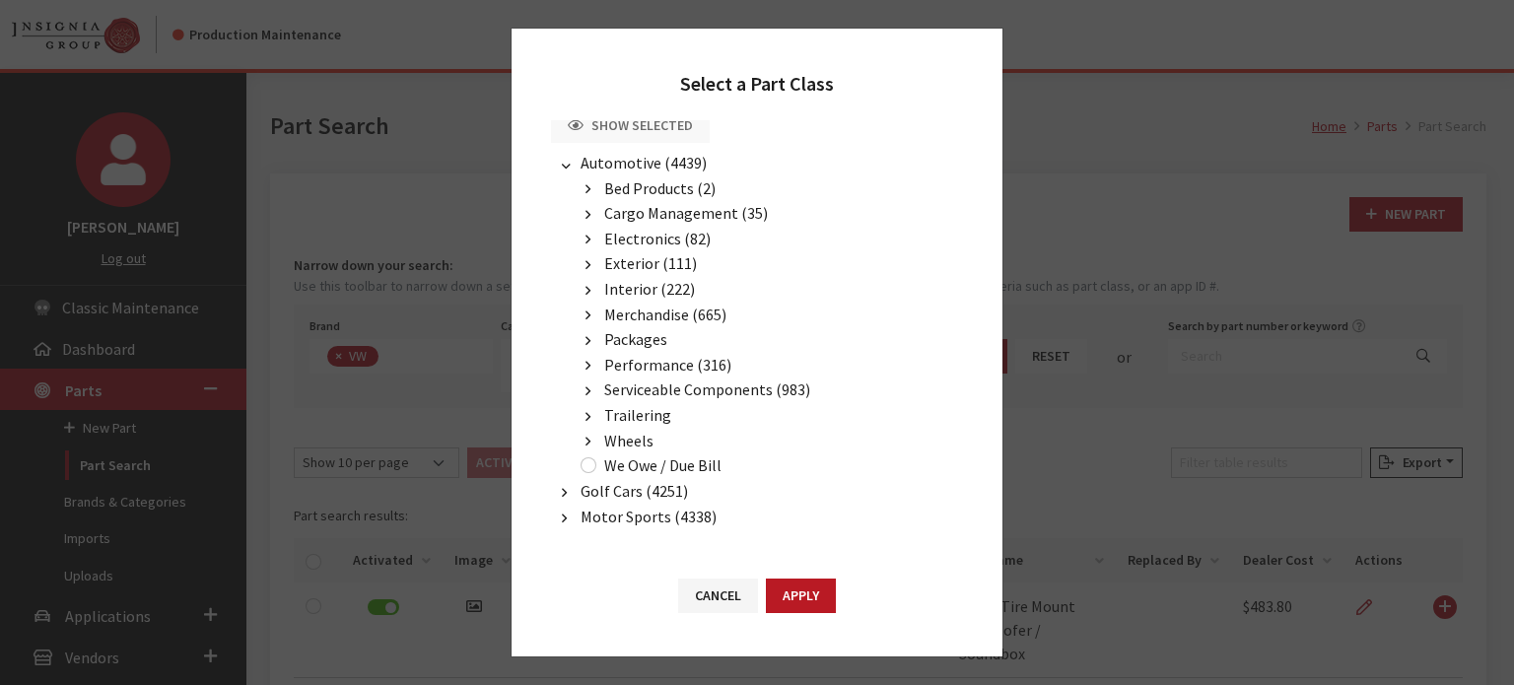
scroll to position [75, 0]
click at [631, 357] on span "Performance (316)" at bounding box center [667, 364] width 127 height 20
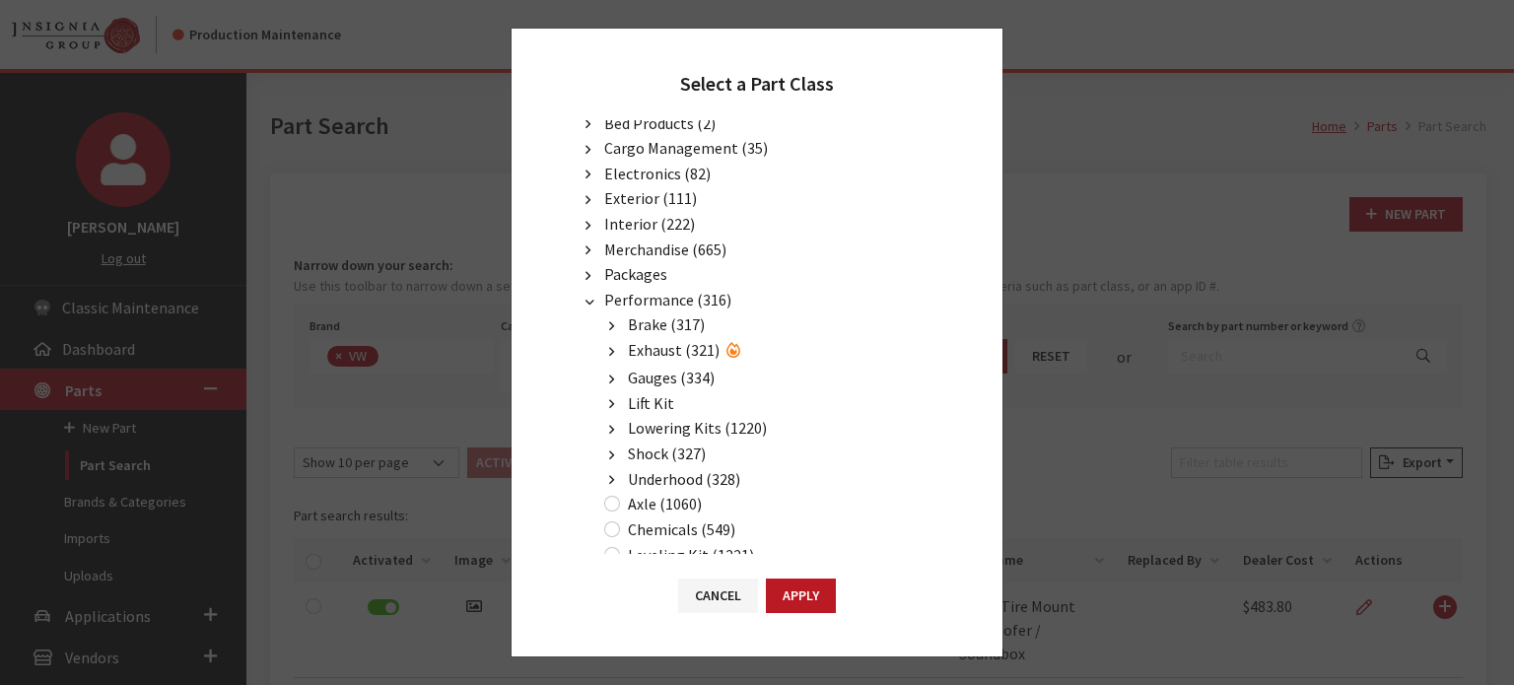
scroll to position [174, 0]
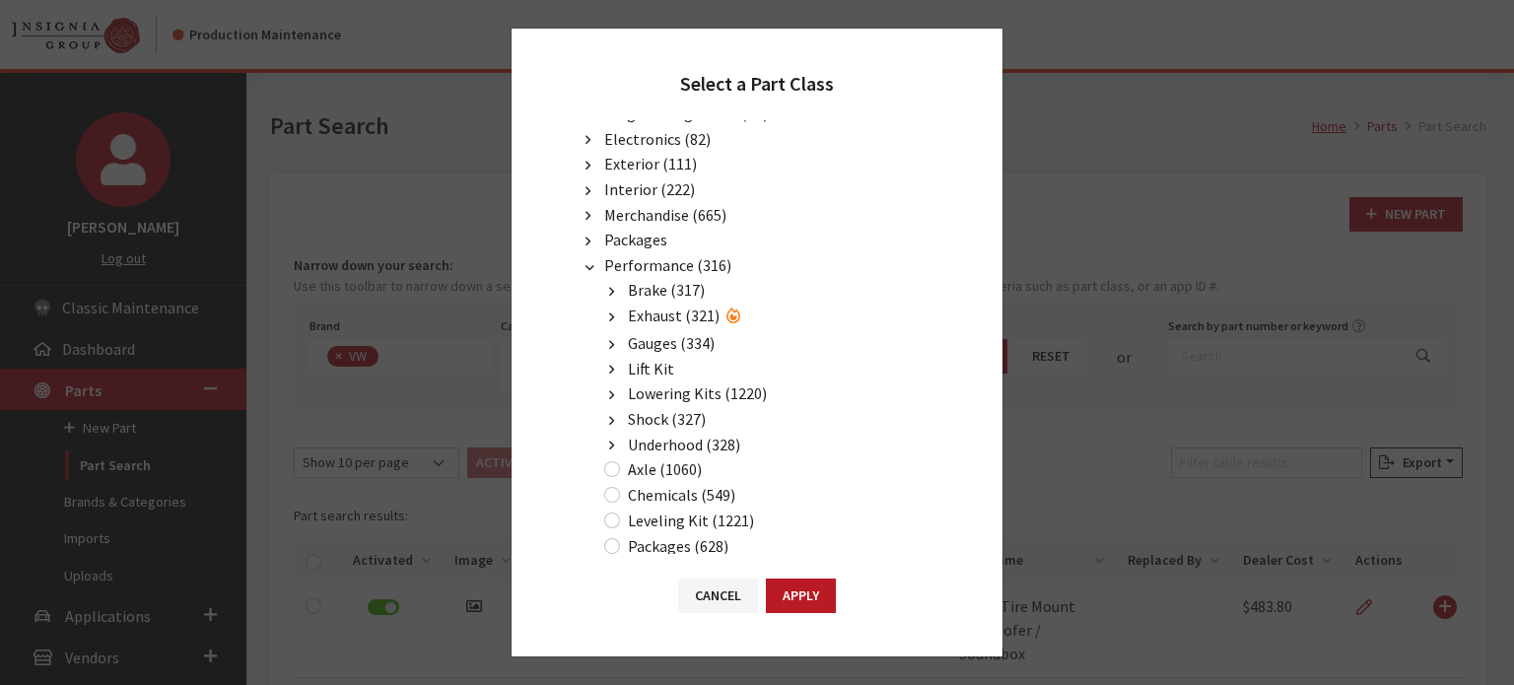
click at [674, 435] on span "Underhood (328)" at bounding box center [684, 445] width 112 height 20
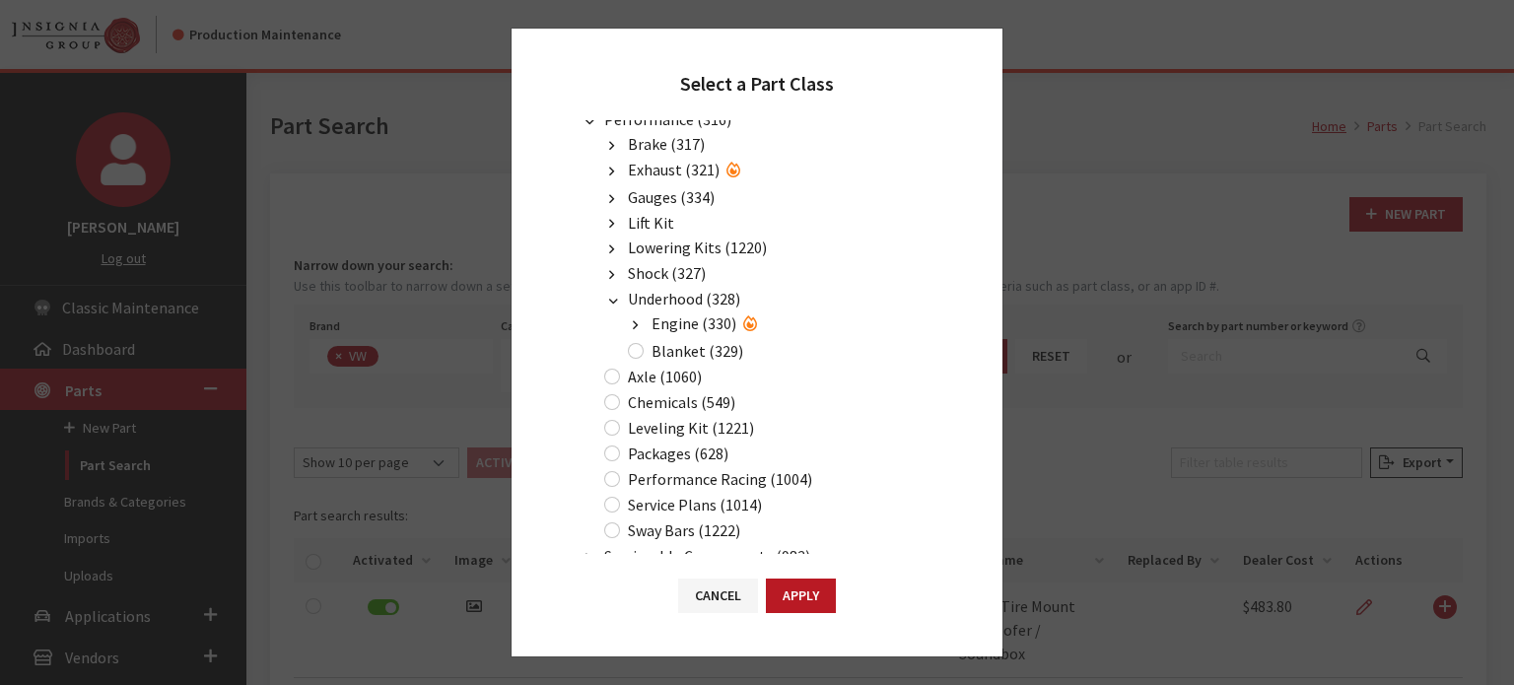
scroll to position [371, 0]
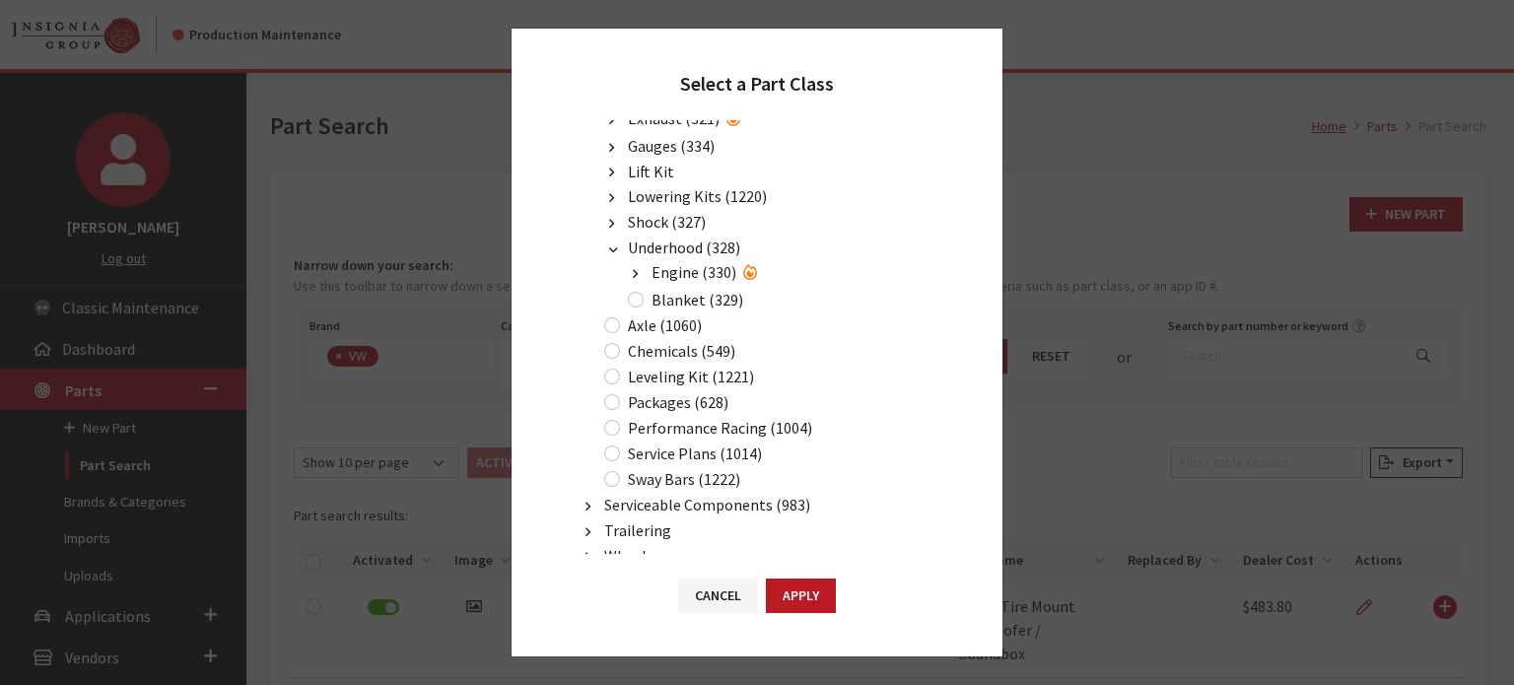
click at [678, 262] on span "Engine (330)" at bounding box center [694, 272] width 85 height 20
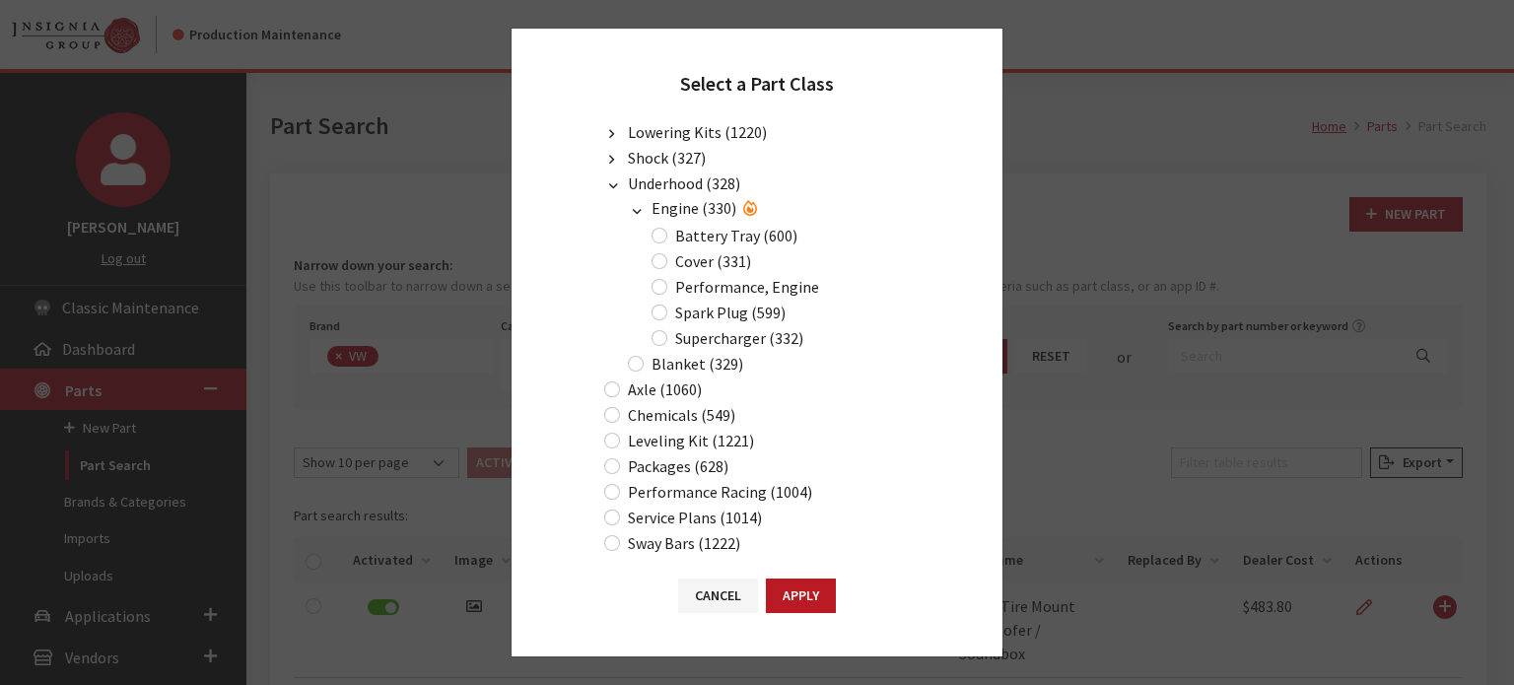
scroll to position [469, 0]
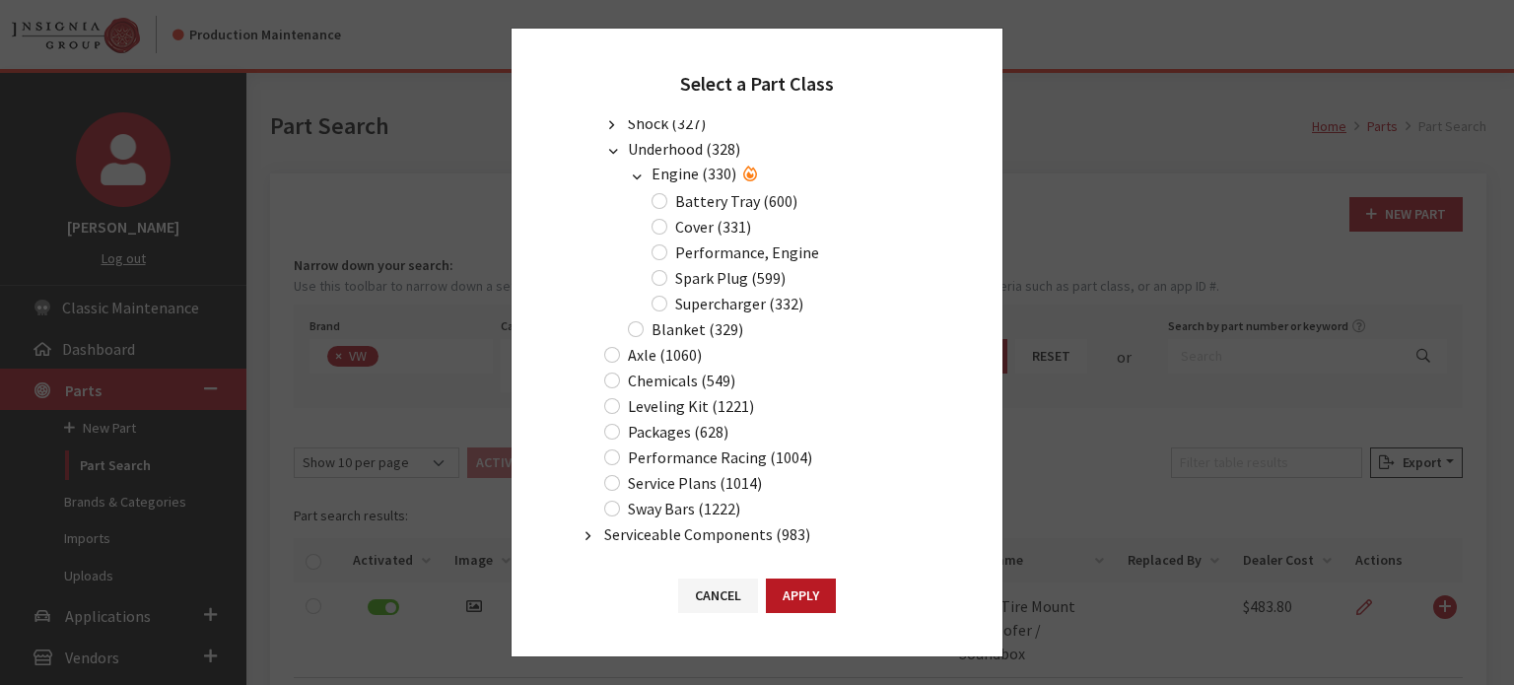
click at [682, 168] on span "Engine (330)" at bounding box center [694, 174] width 85 height 20
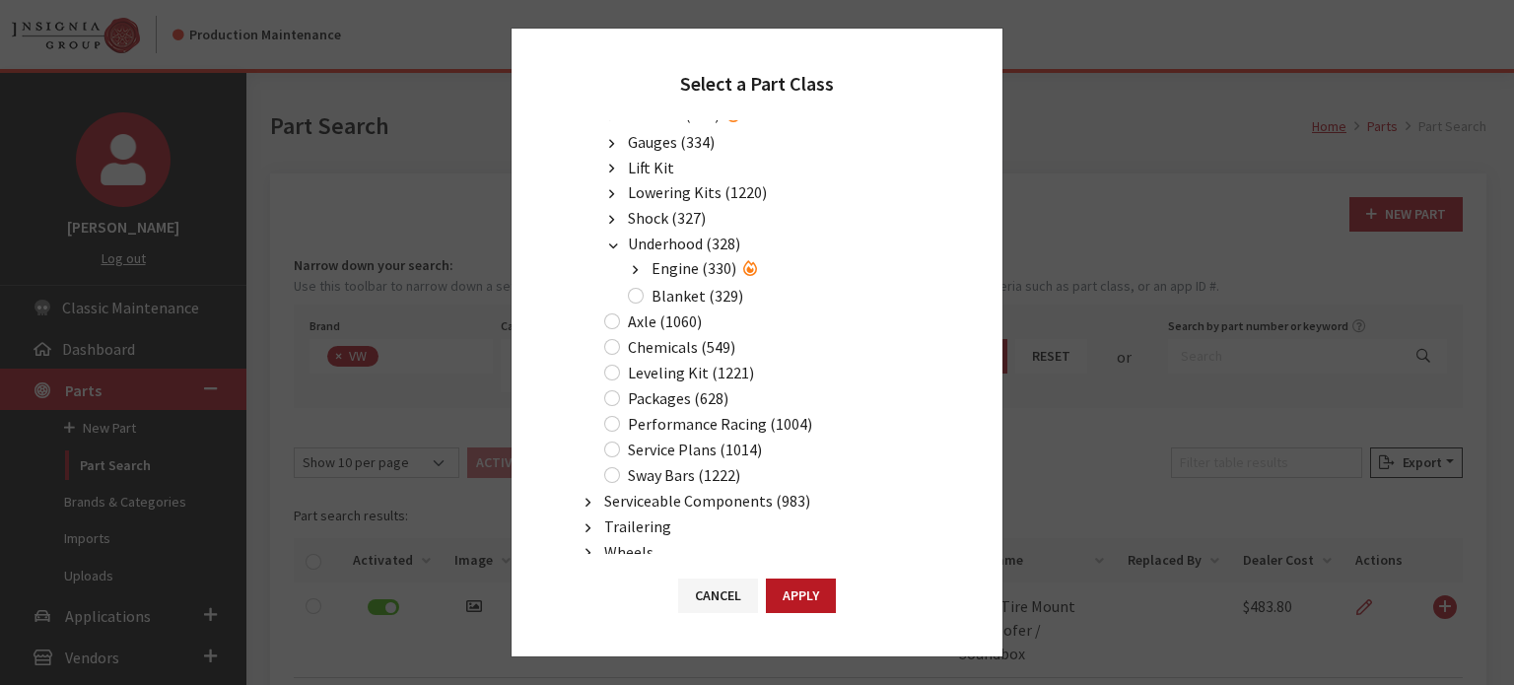
scroll to position [371, 0]
click at [687, 241] on span "Underhood (328)" at bounding box center [684, 248] width 112 height 20
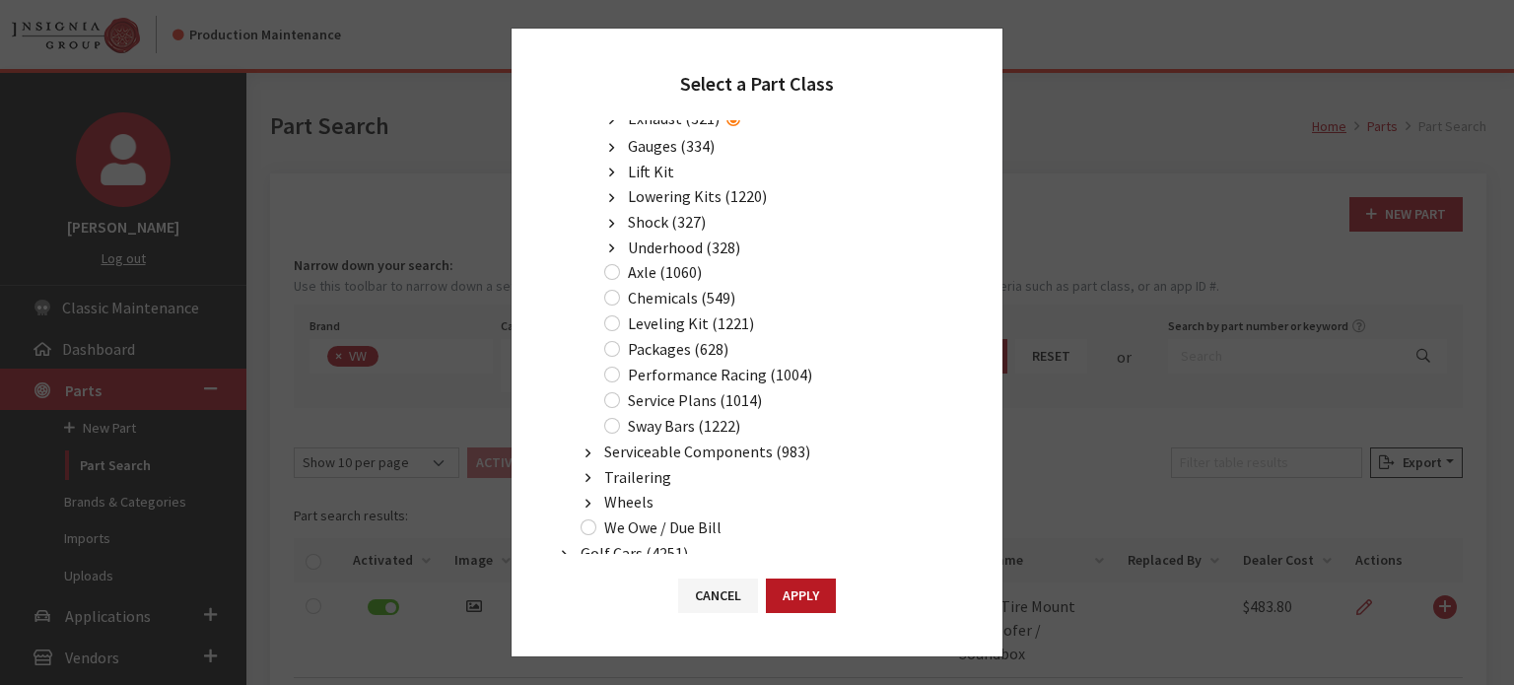
click at [692, 238] on span "Underhood (328)" at bounding box center [684, 248] width 112 height 20
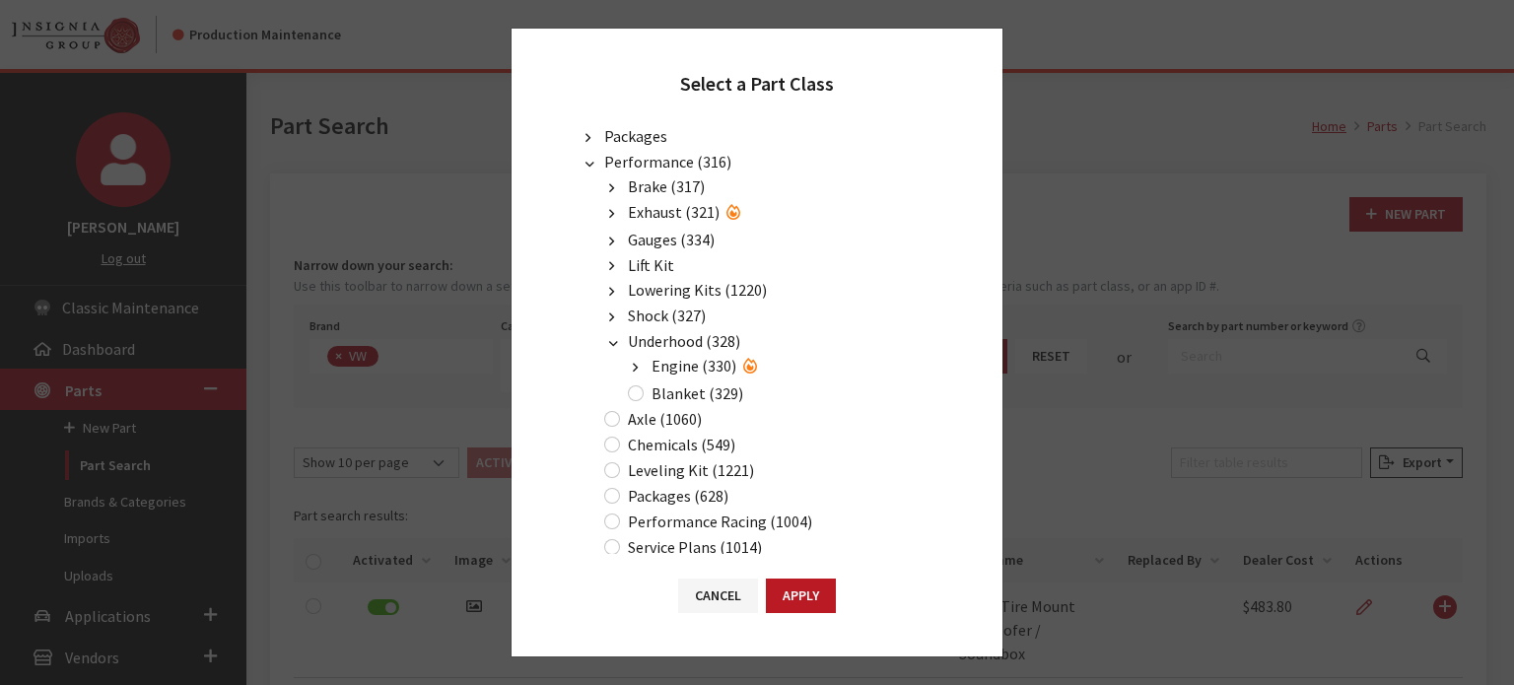
scroll to position [186, 0]
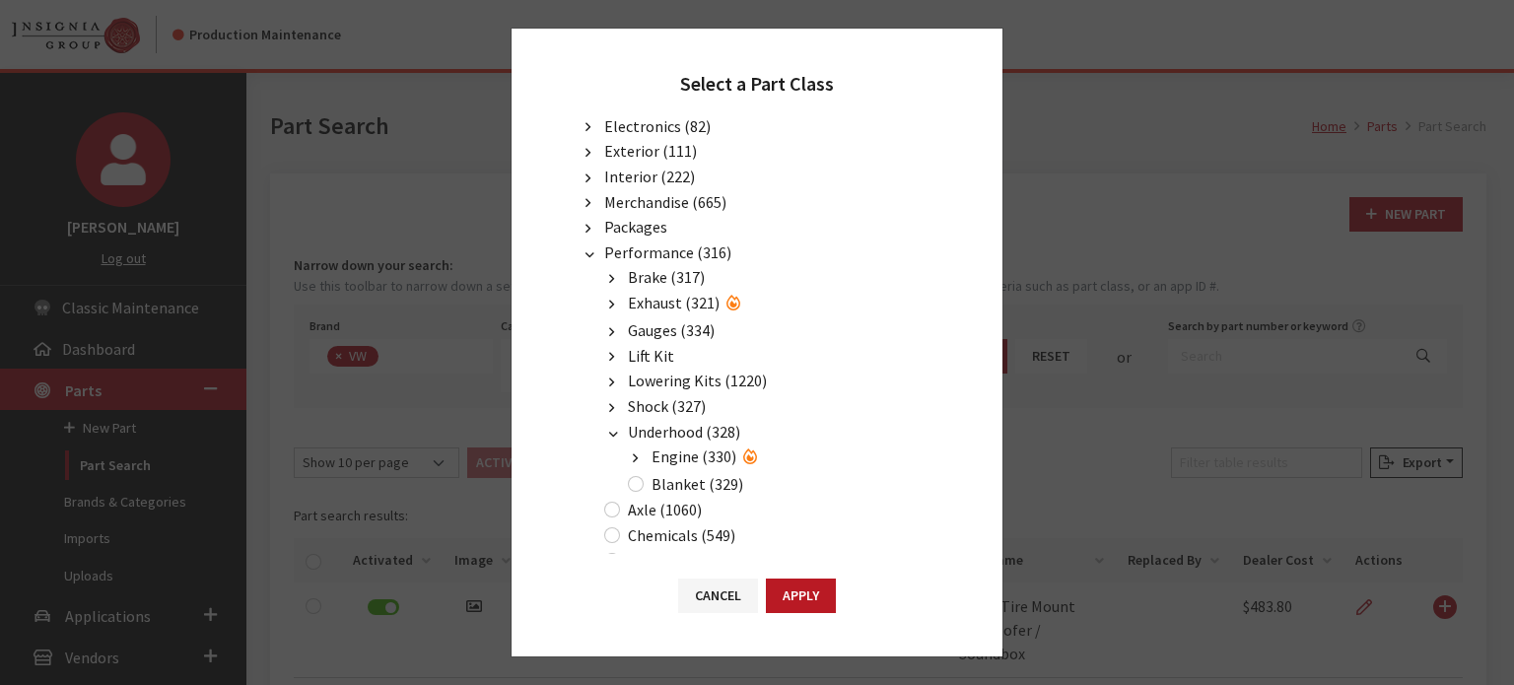
click at [660, 422] on span "Underhood (328)" at bounding box center [684, 432] width 112 height 20
click at [645, 244] on span "Performance (316)" at bounding box center [667, 253] width 127 height 20
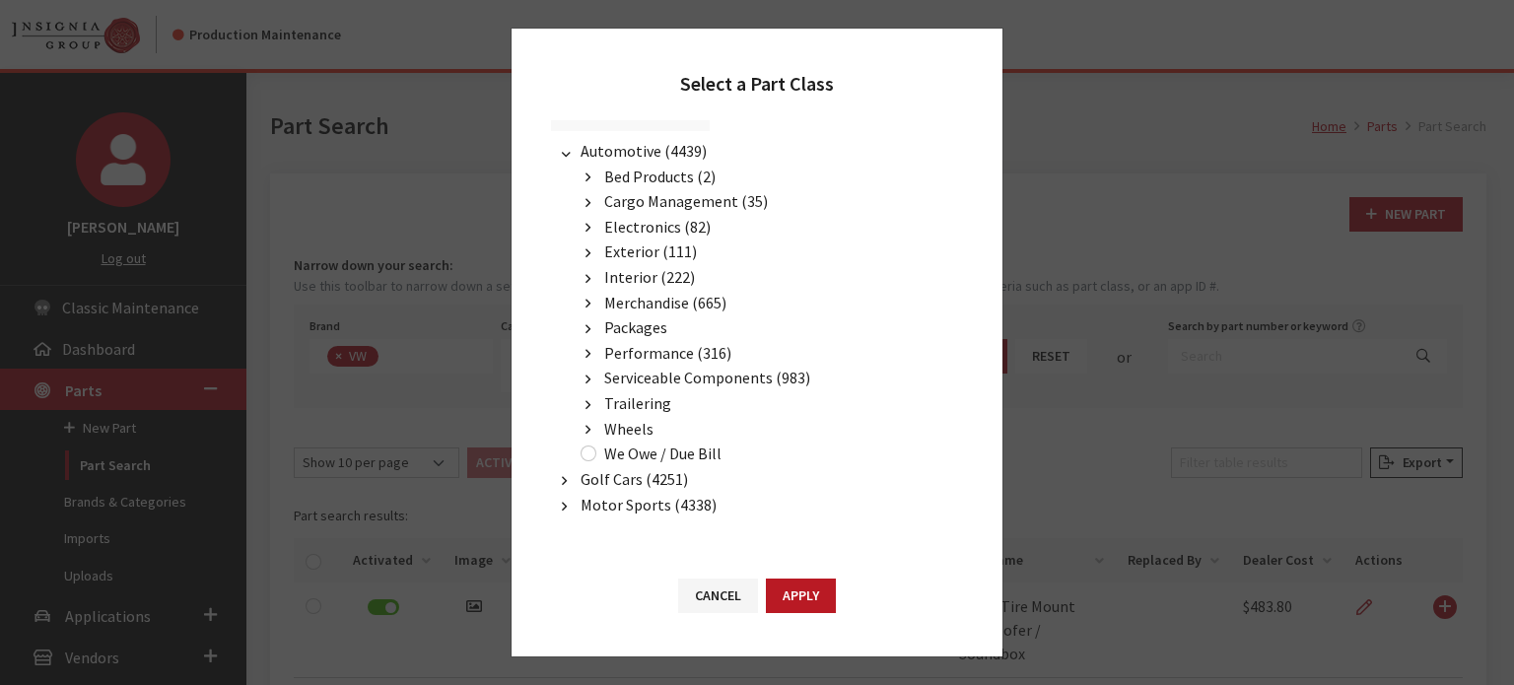
scroll to position [75, 0]
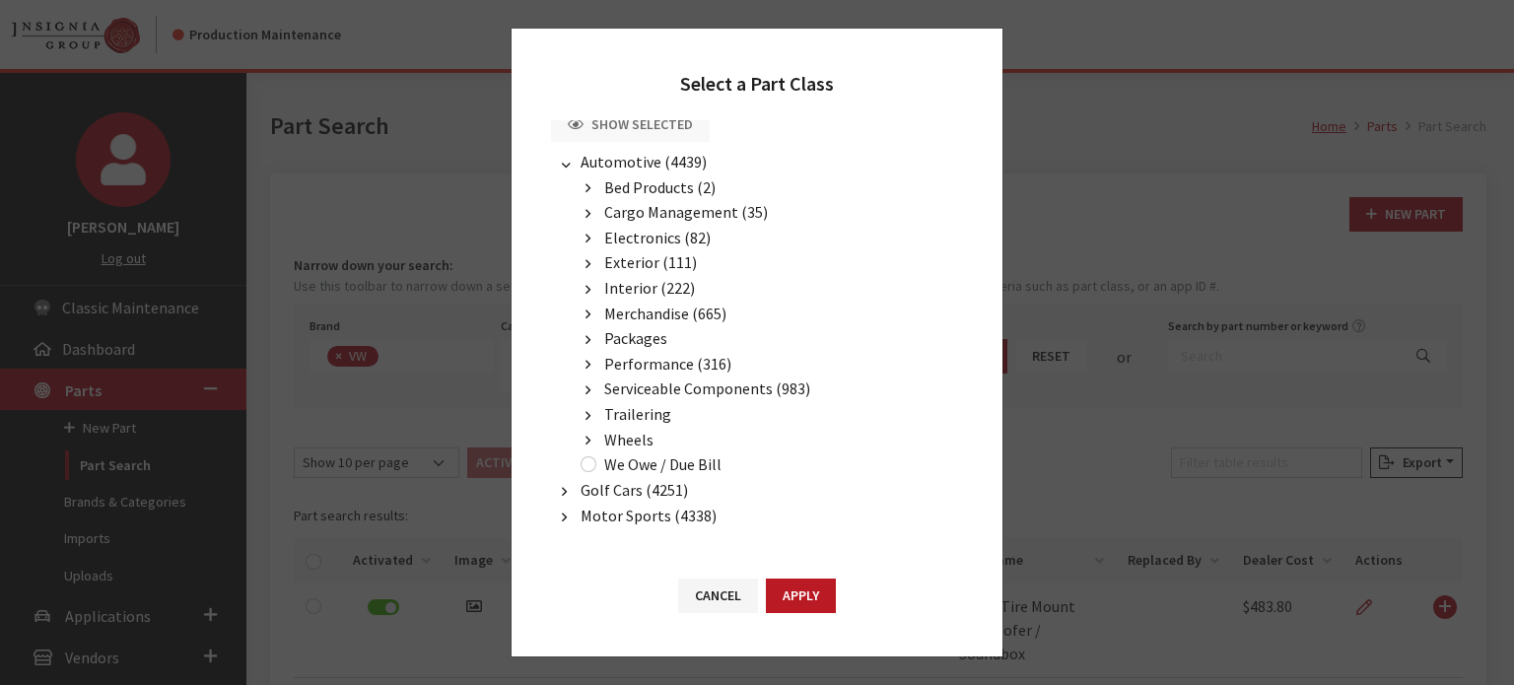
click at [635, 258] on span "Exterior (111)" at bounding box center [650, 262] width 93 height 20
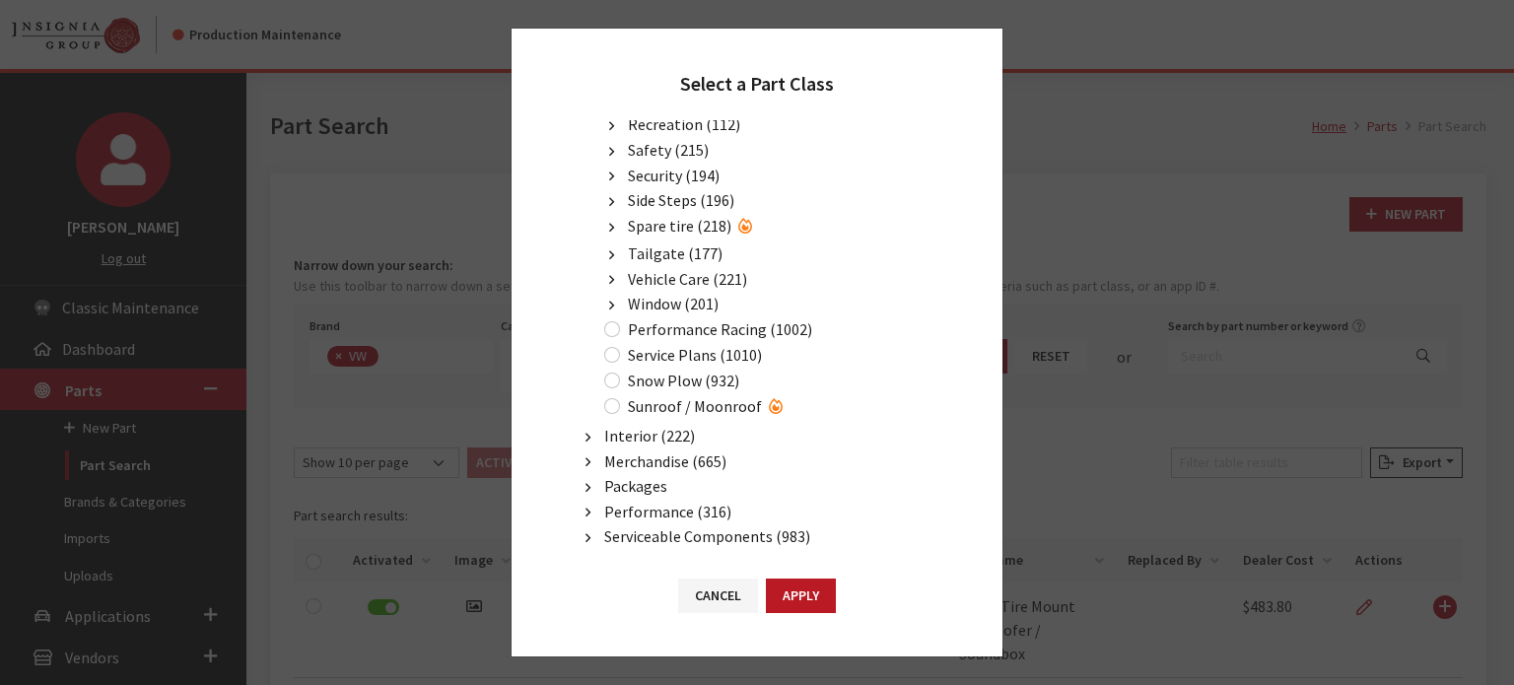
scroll to position [383, 0]
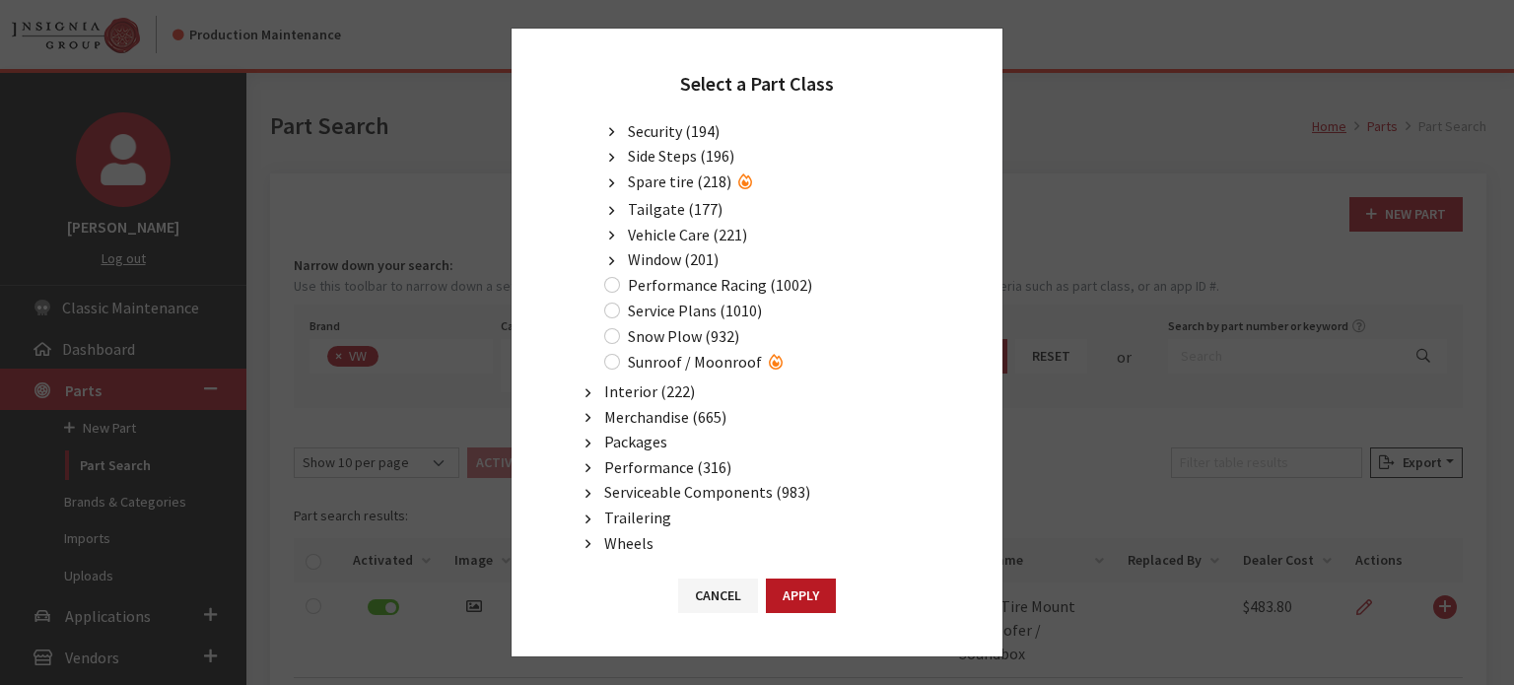
click at [686, 249] on span "Window (201)" at bounding box center [673, 259] width 91 height 20
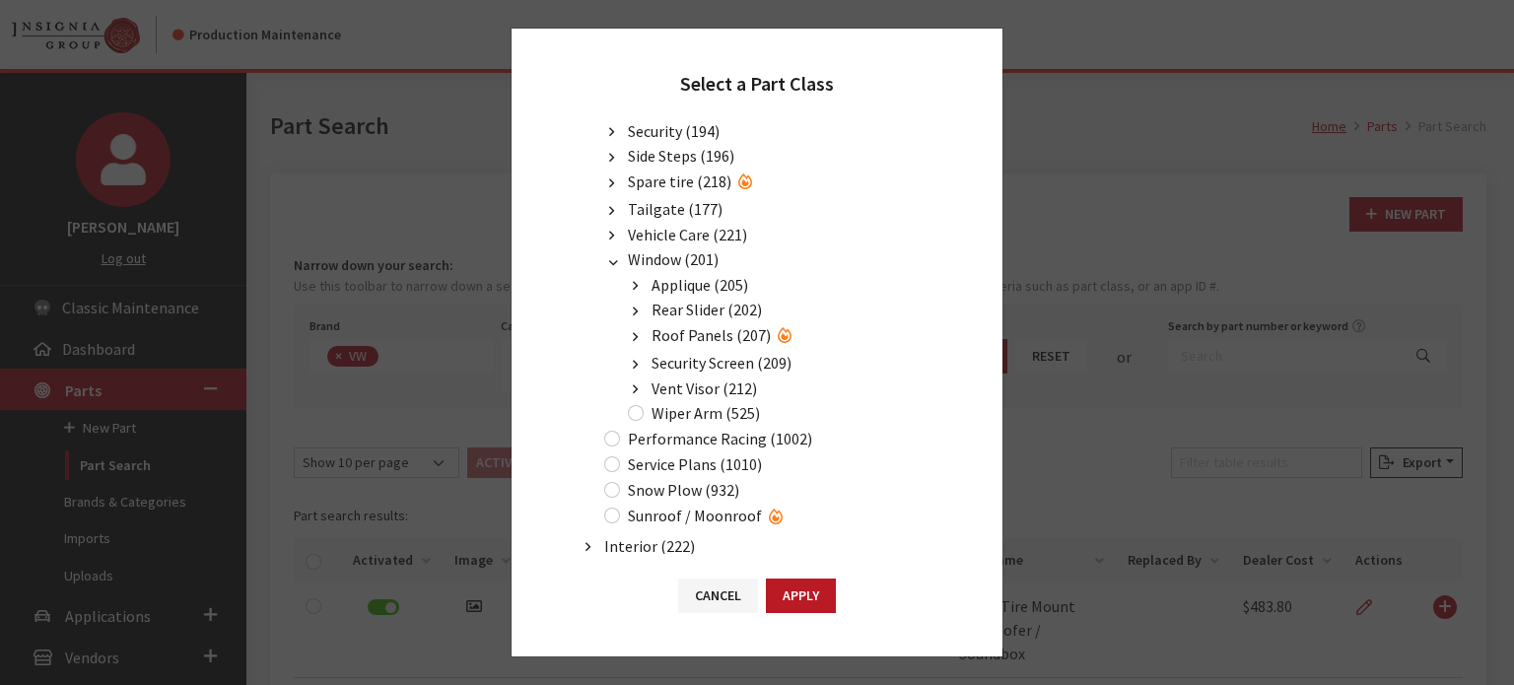
click at [682, 249] on span "Window (201)" at bounding box center [673, 259] width 91 height 20
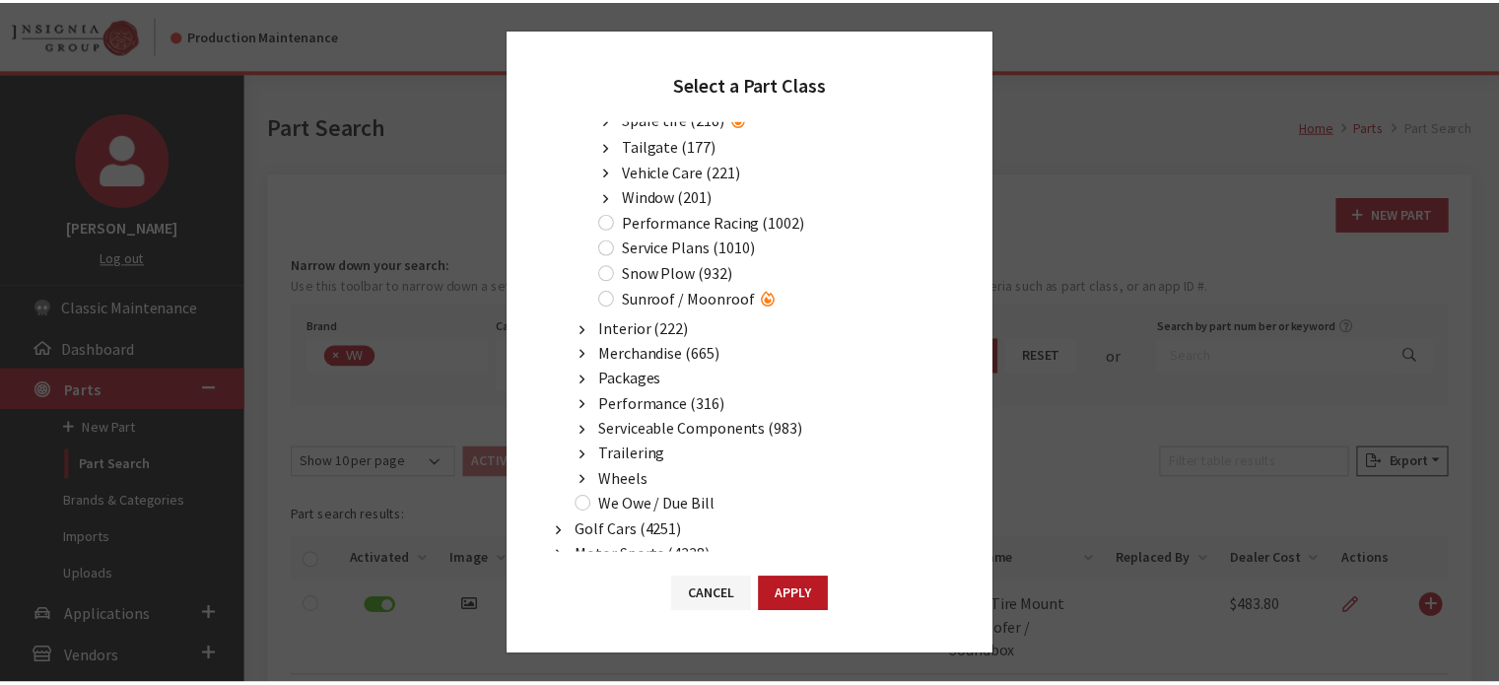
scroll to position [480, 0]
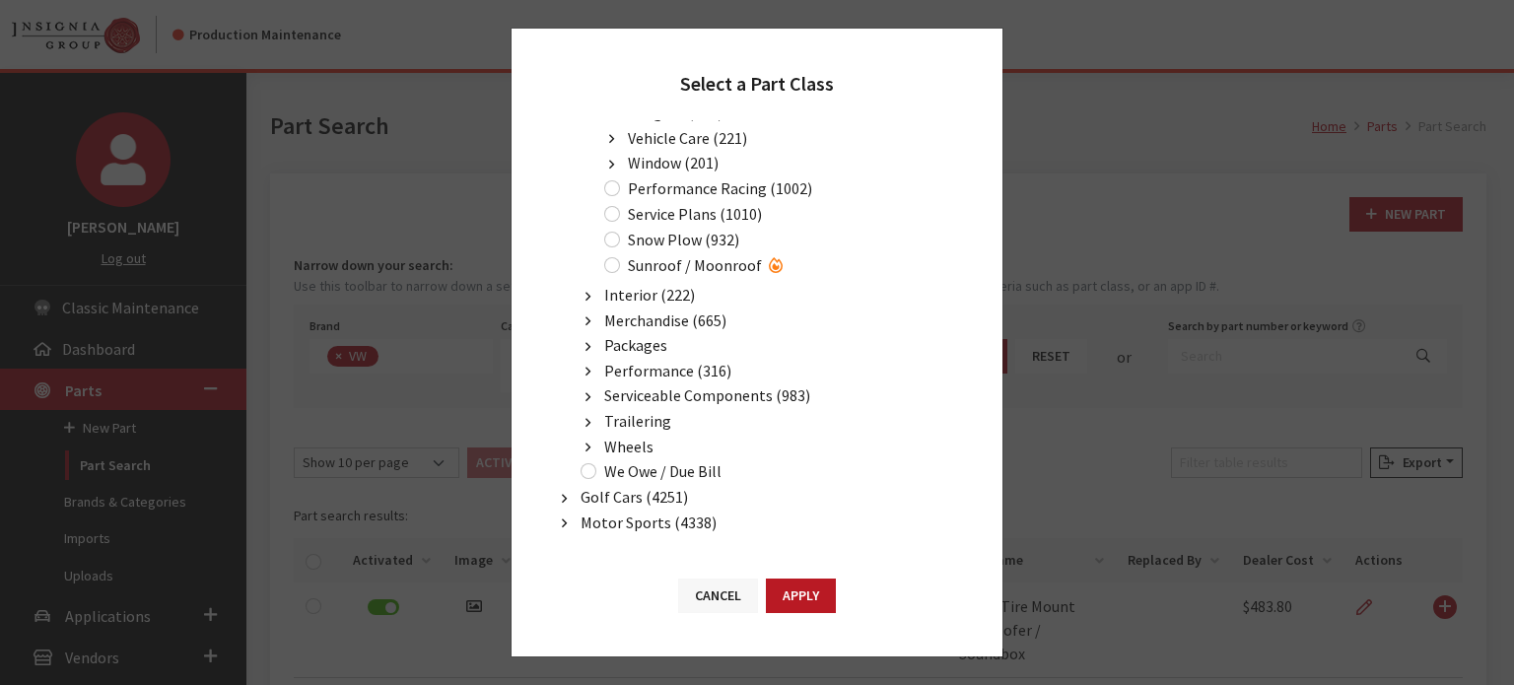
click at [725, 598] on button "Cancel" at bounding box center [718, 596] width 80 height 35
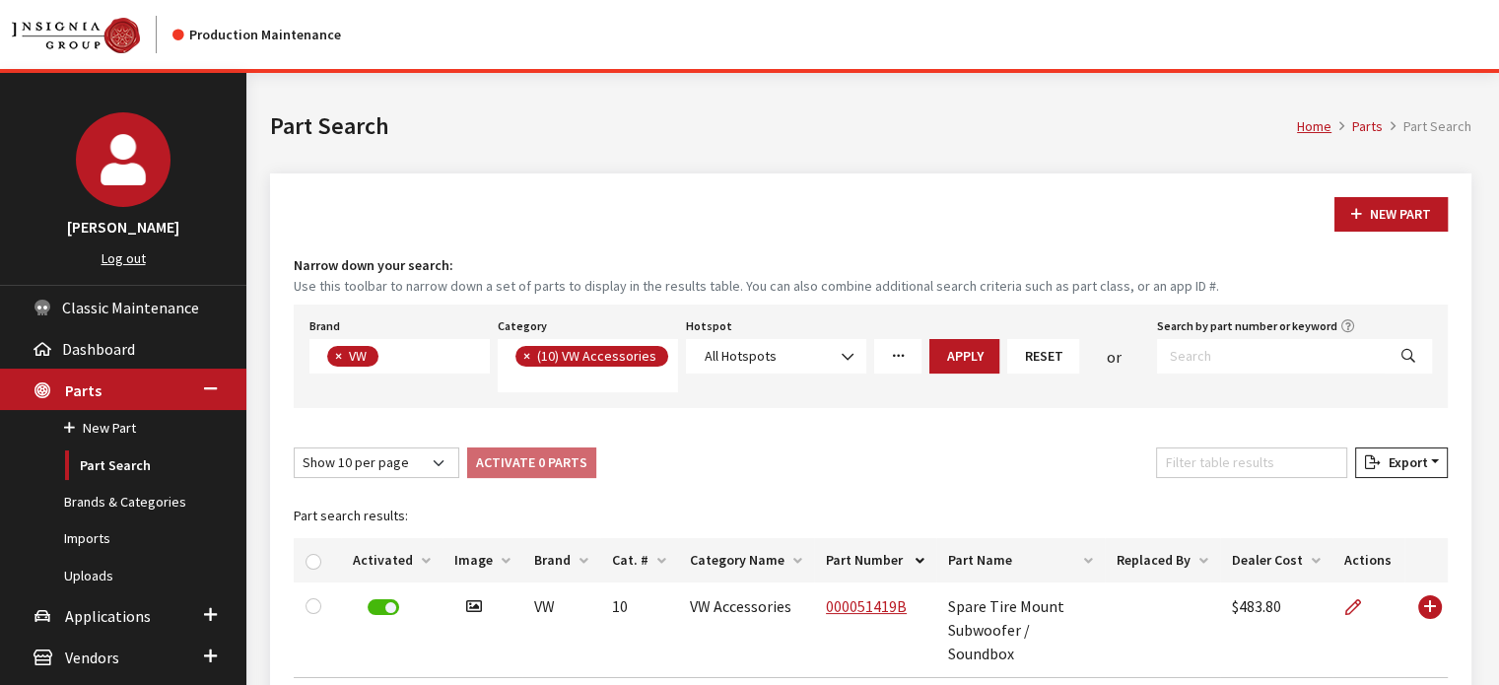
drag, startPoint x: 1033, startPoint y: 349, endPoint x: 1045, endPoint y: 346, distance: 12.2
click at [1033, 349] on button "Reset" at bounding box center [1044, 356] width 72 height 35
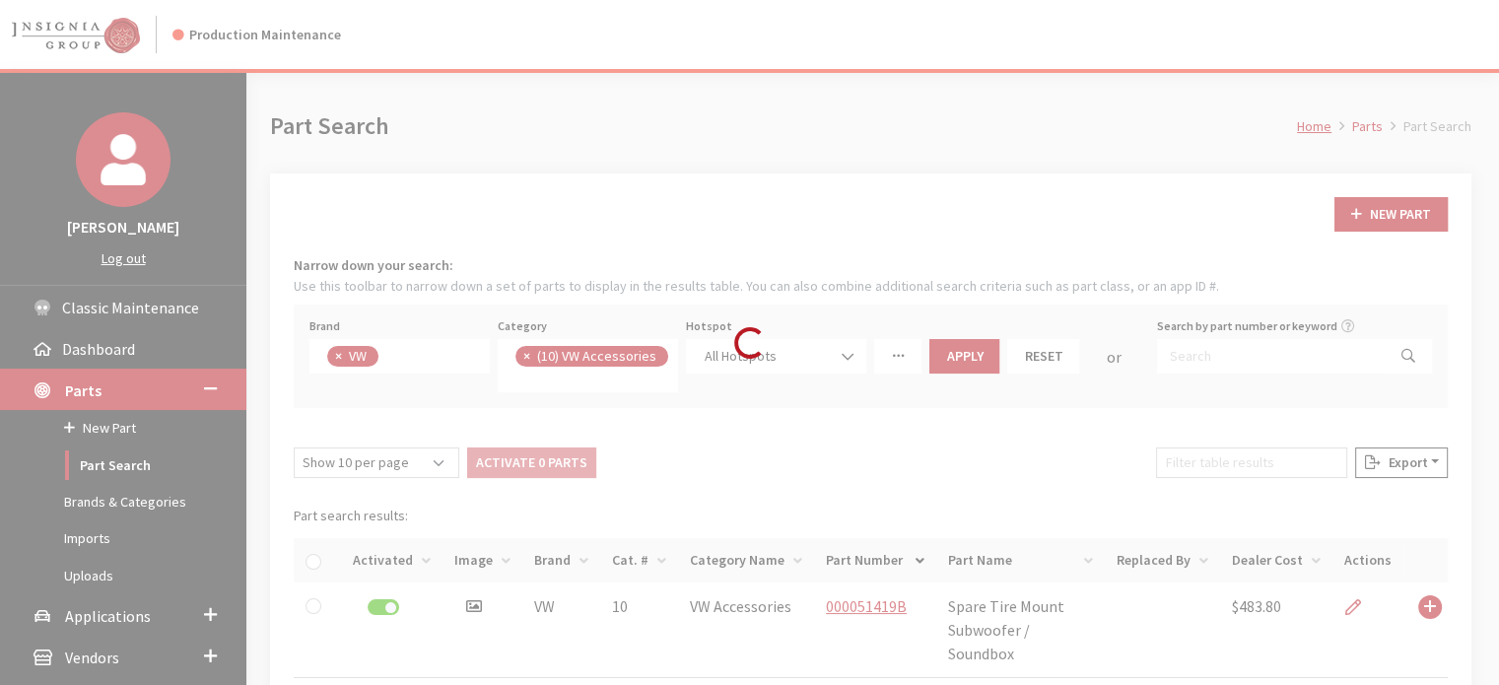
select select
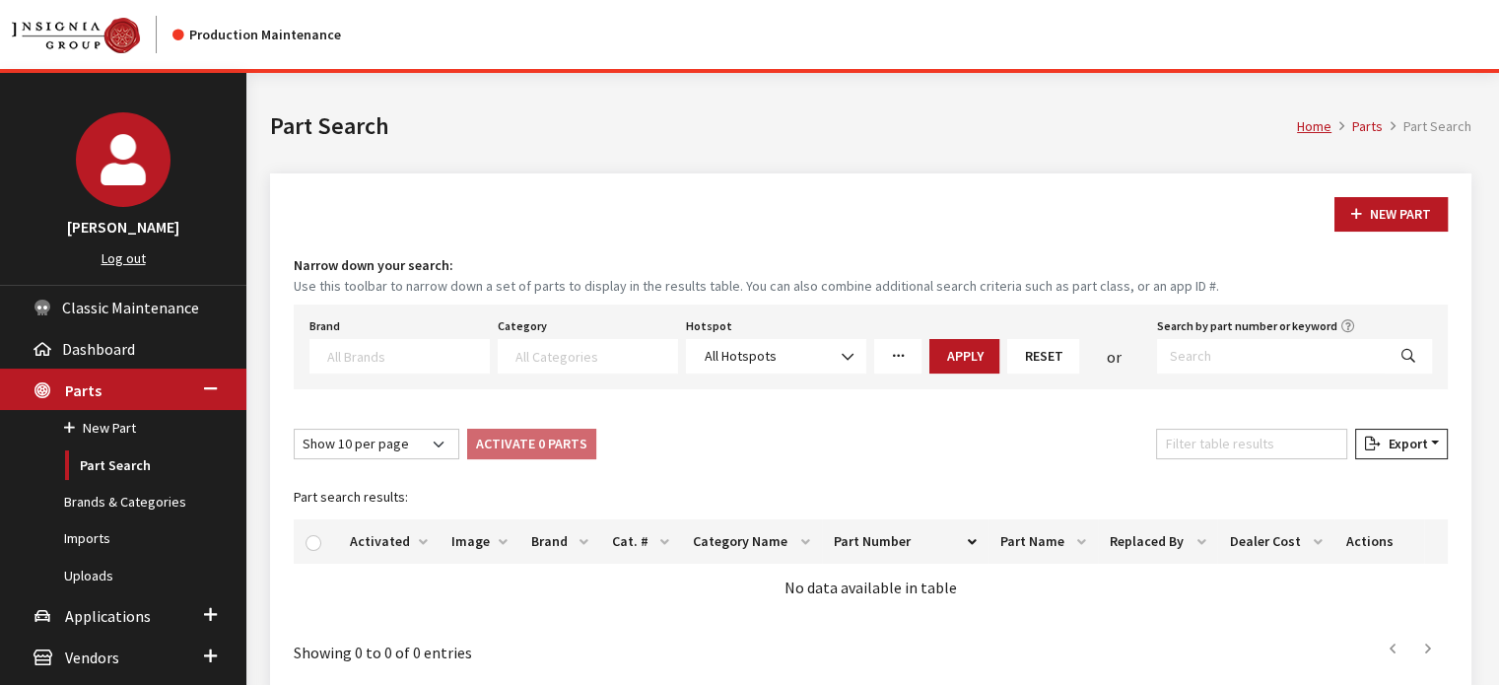
scroll to position [403, 0]
click at [1211, 350] on input "Search by part number or keyword" at bounding box center [1271, 356] width 229 height 35
type input "windshield wiper fluid funnel and cap"
select select
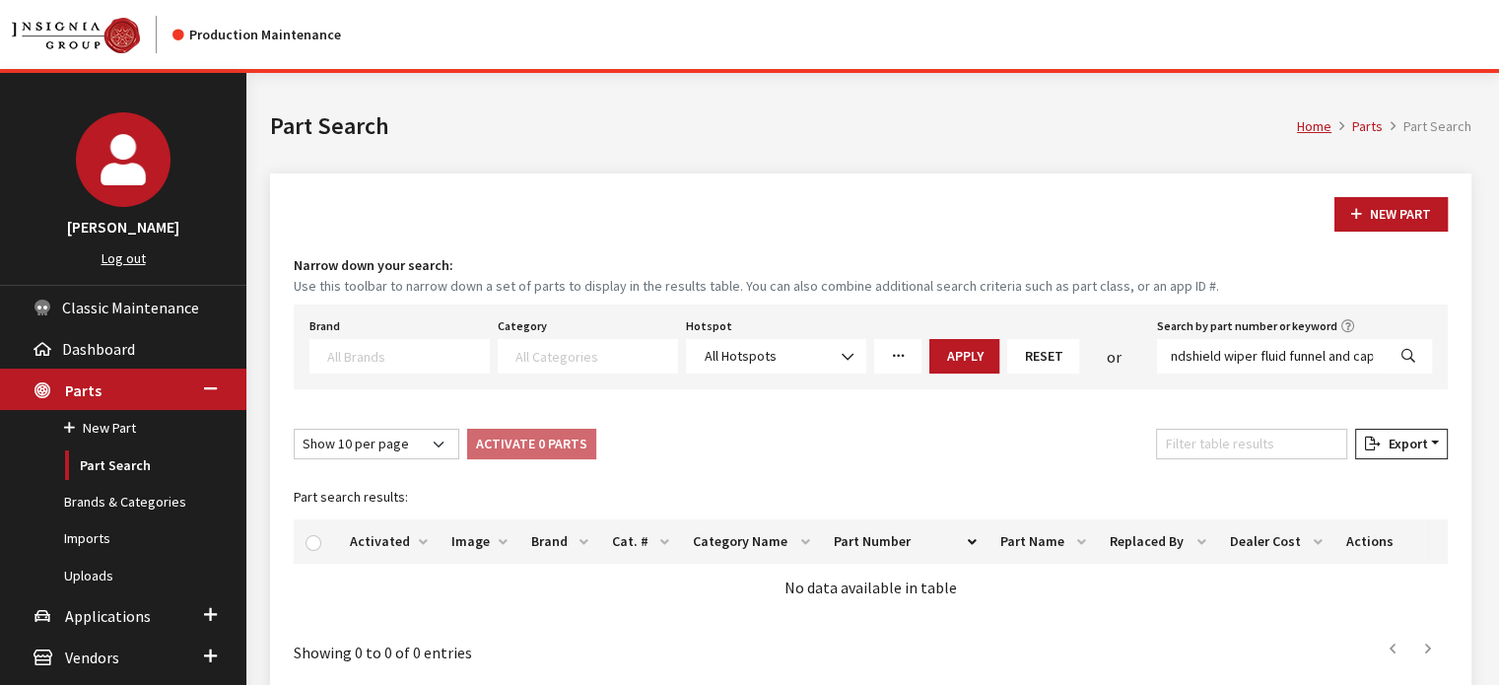
select select
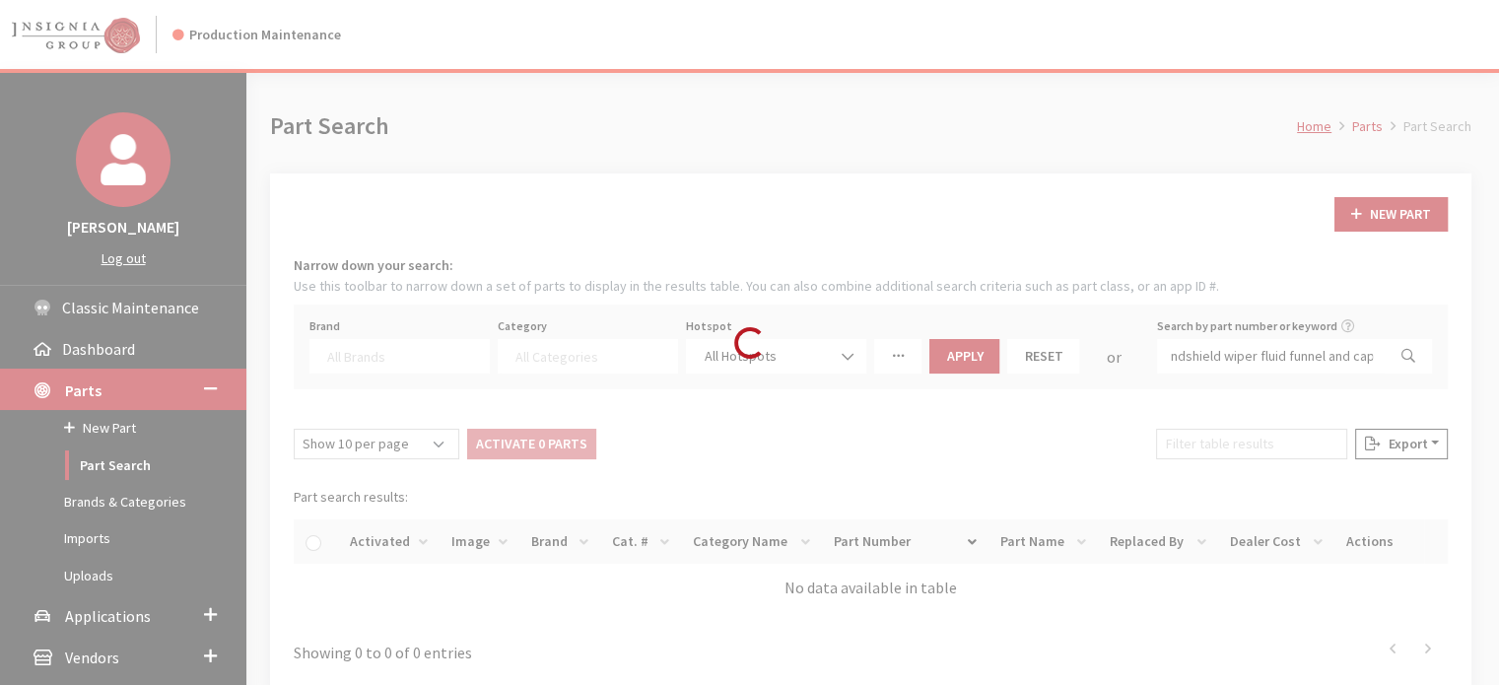
scroll to position [0, 0]
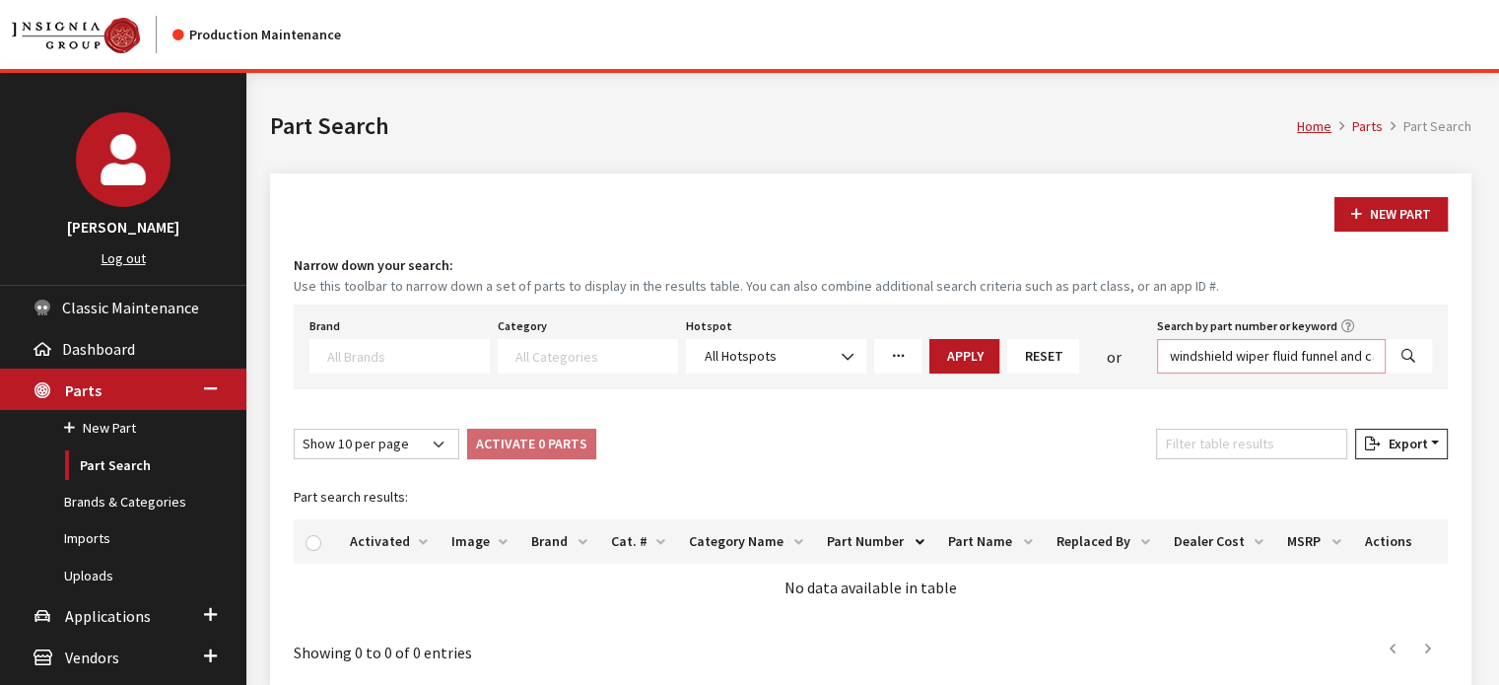
drag, startPoint x: 1296, startPoint y: 356, endPoint x: 1172, endPoint y: 364, distance: 124.5
click at [1172, 364] on input "windshield wiper fluid funnel and cap" at bounding box center [1271, 356] width 229 height 35
type input "funnel and cap"
click at [1404, 352] on icon "Search" at bounding box center [1409, 357] width 14 height 14
select select
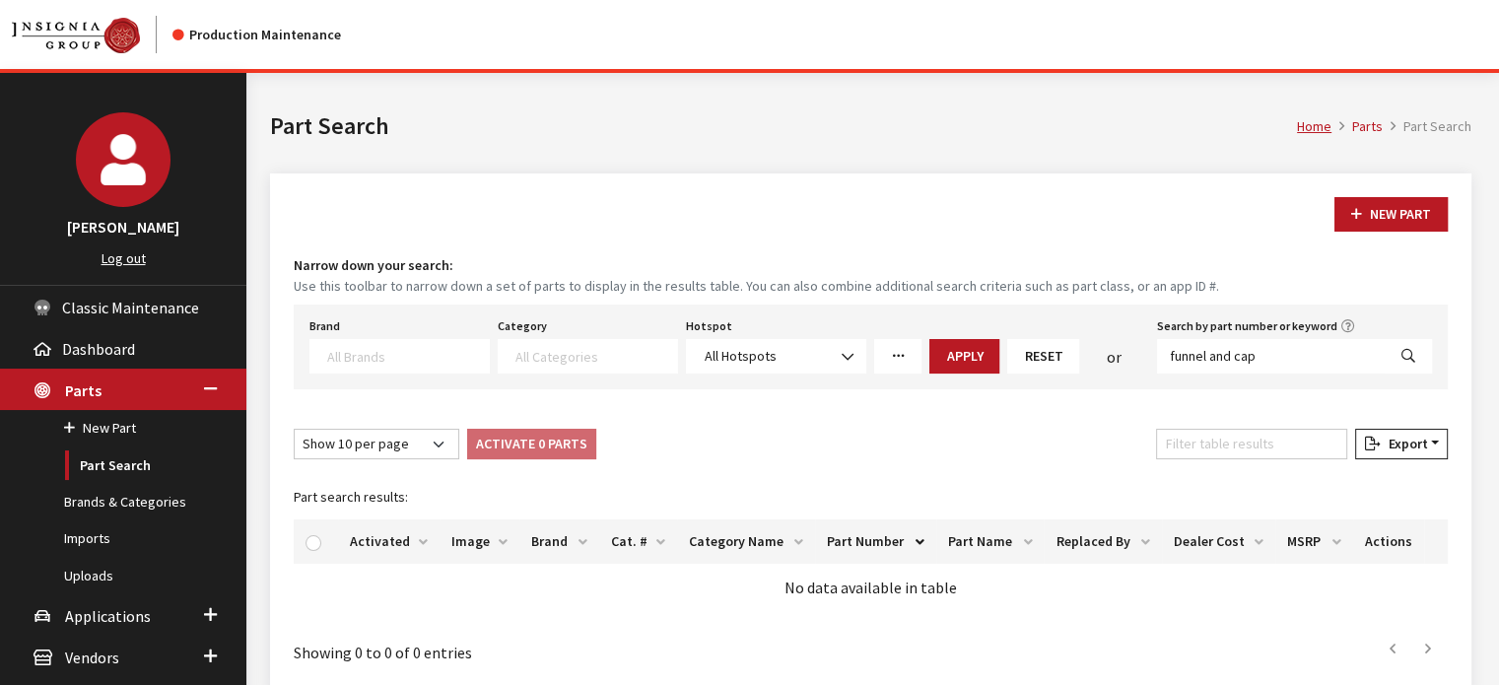
select select
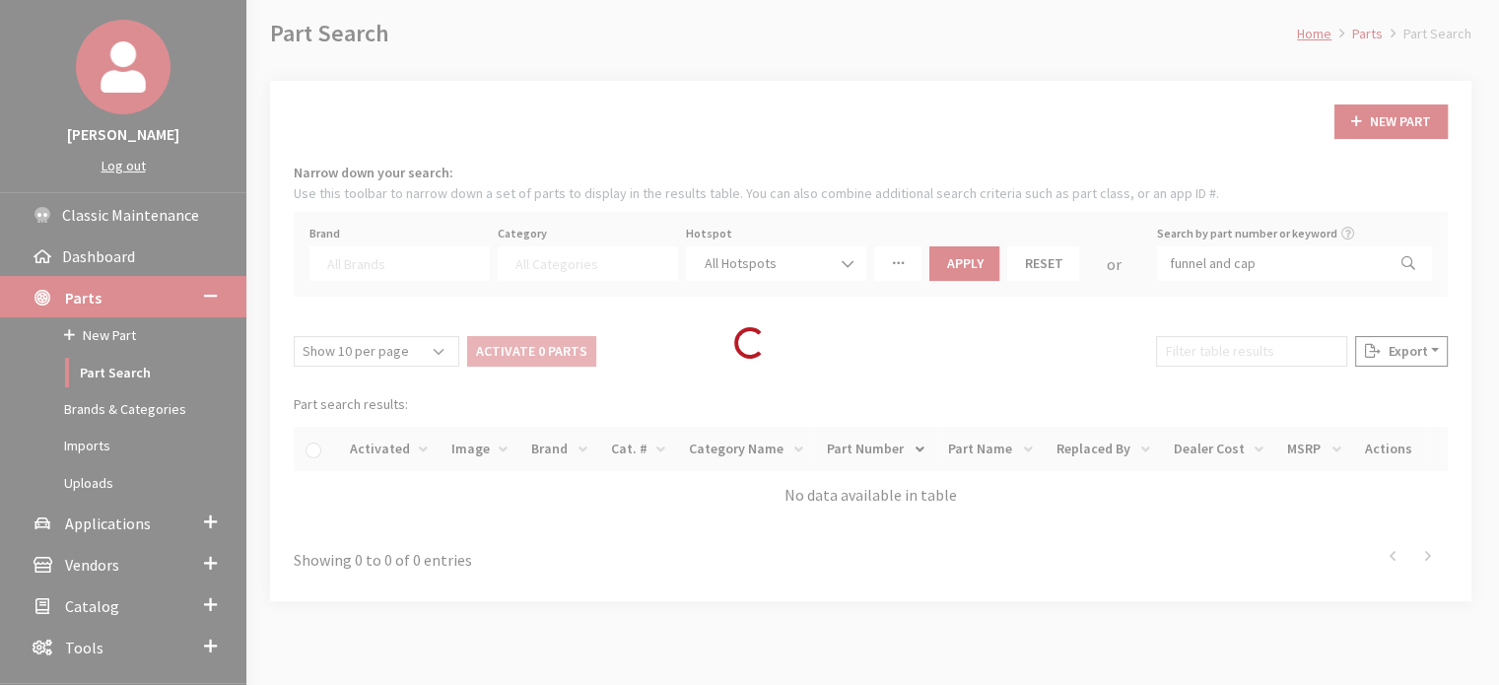
scroll to position [186, 0]
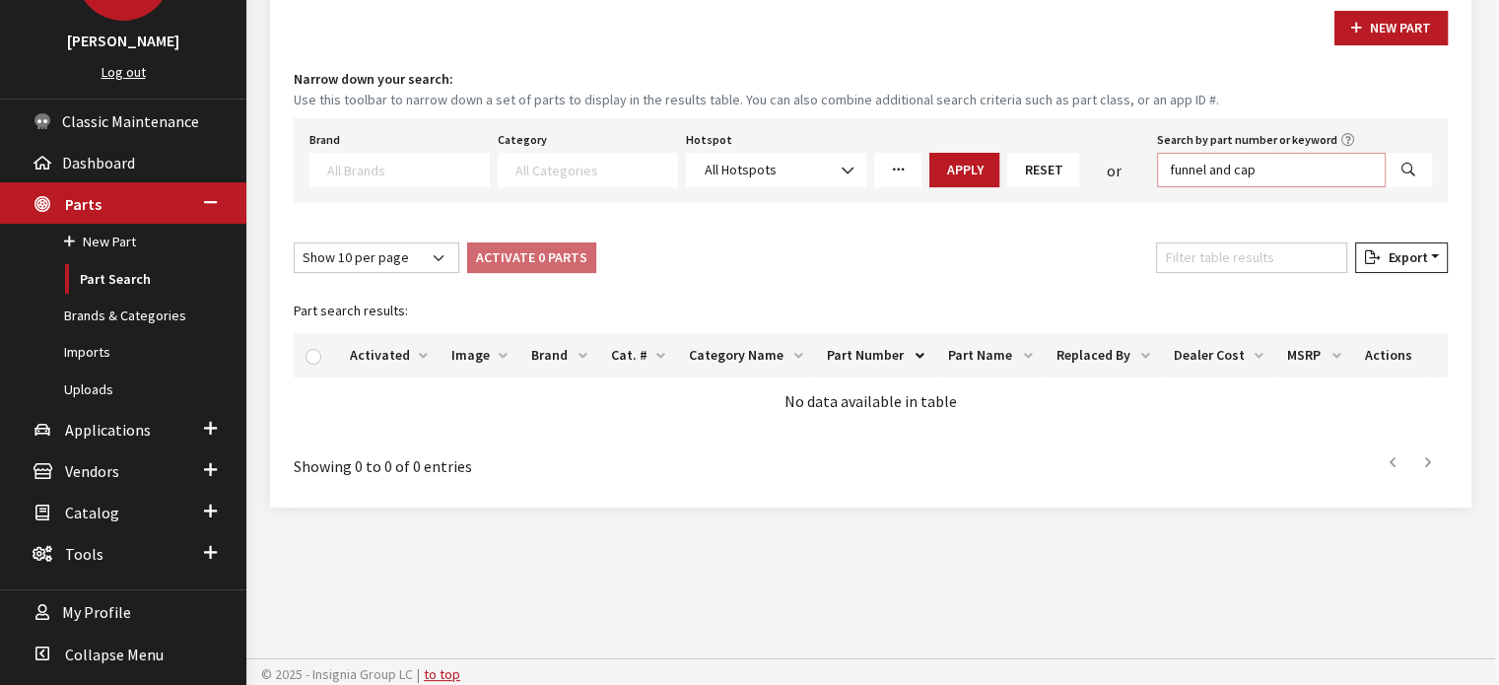
drag, startPoint x: 1266, startPoint y: 171, endPoint x: 1154, endPoint y: 168, distance: 111.4
click at [1154, 168] on div "Search by part number or keyword funnel and cap" at bounding box center [1294, 156] width 283 height 61
type input "fluid funnel"
select select
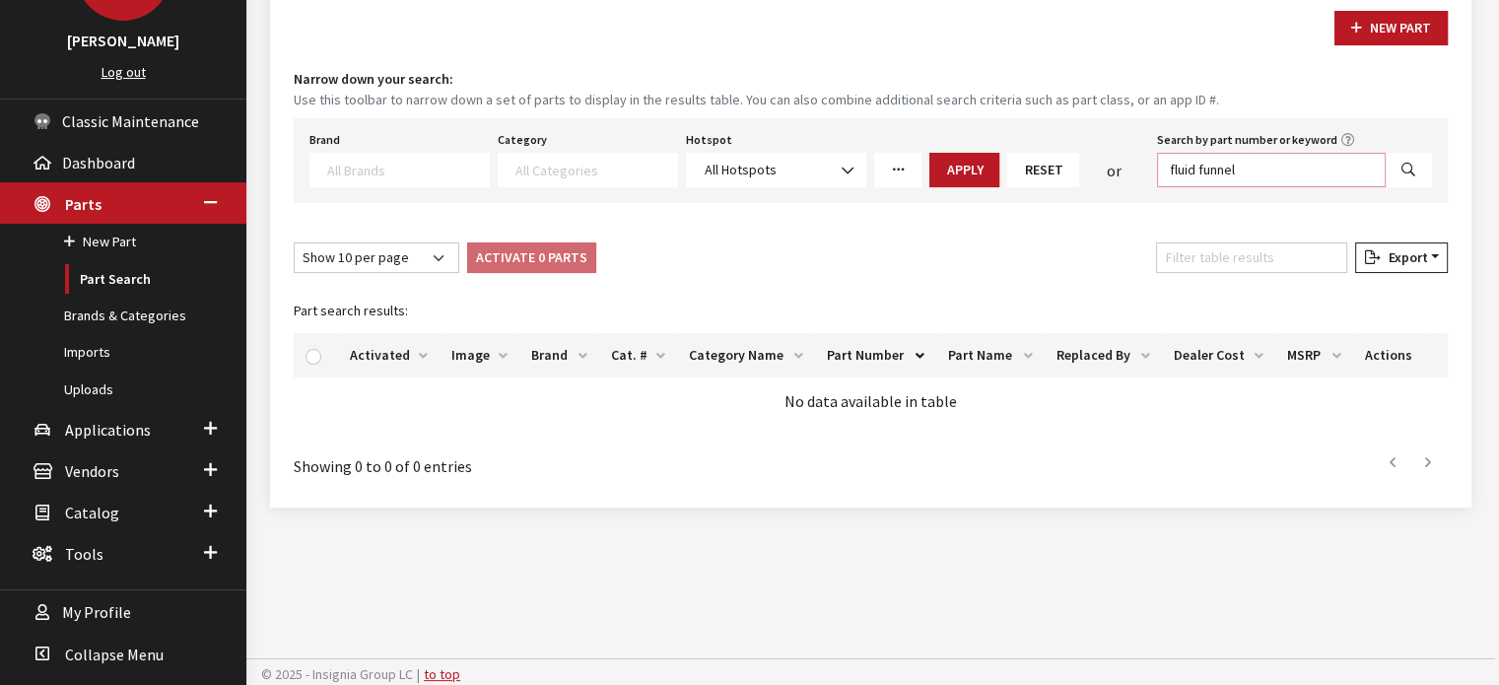
click at [1238, 163] on input "fluid funnel" at bounding box center [1271, 170] width 229 height 35
type input "wiper fluid"
select select
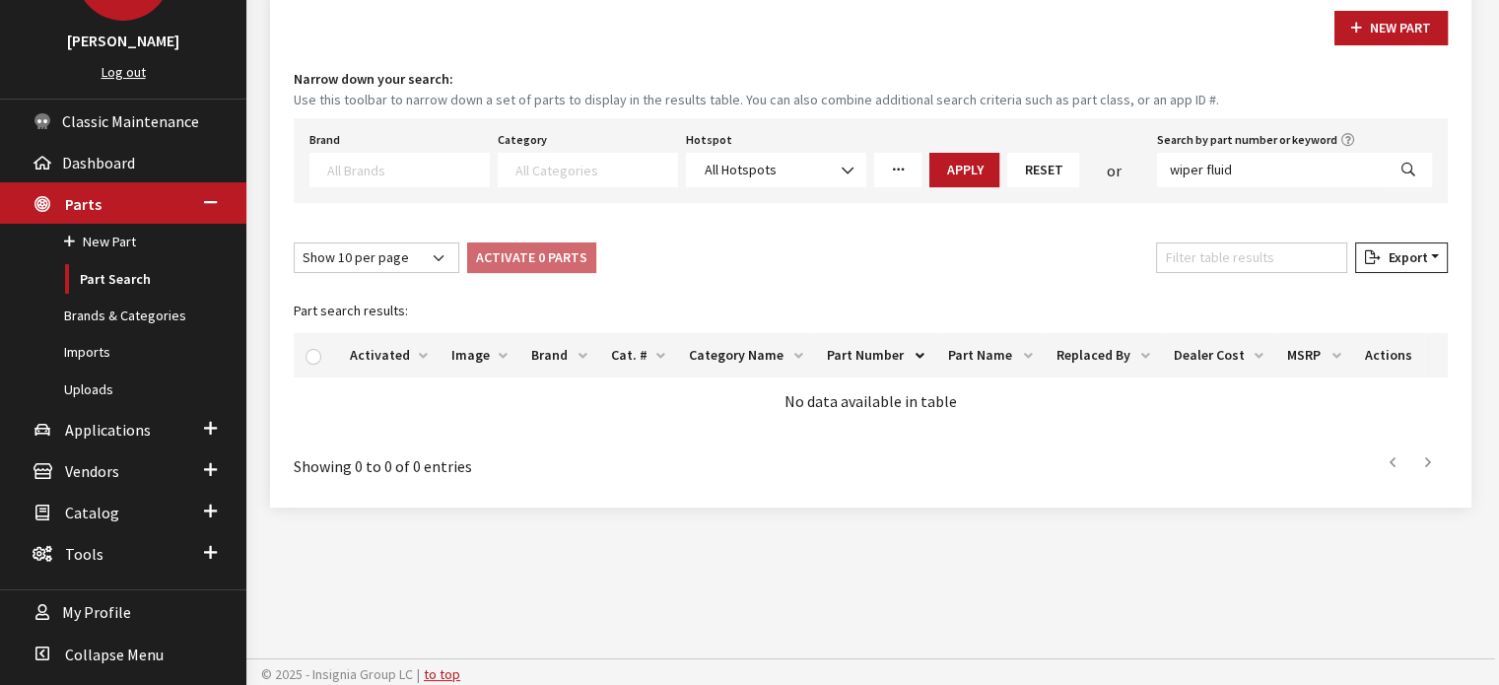
select select
drag, startPoint x: 1238, startPoint y: 163, endPoint x: 1135, endPoint y: 174, distance: 104.1
click at [1135, 174] on div "Brand Acura Alfa Romeo Audi BMW DoubleTake Ford Ford Racing GM GST Honda Hyunda…" at bounding box center [871, 156] width 1131 height 61
type input "fluid"
select select
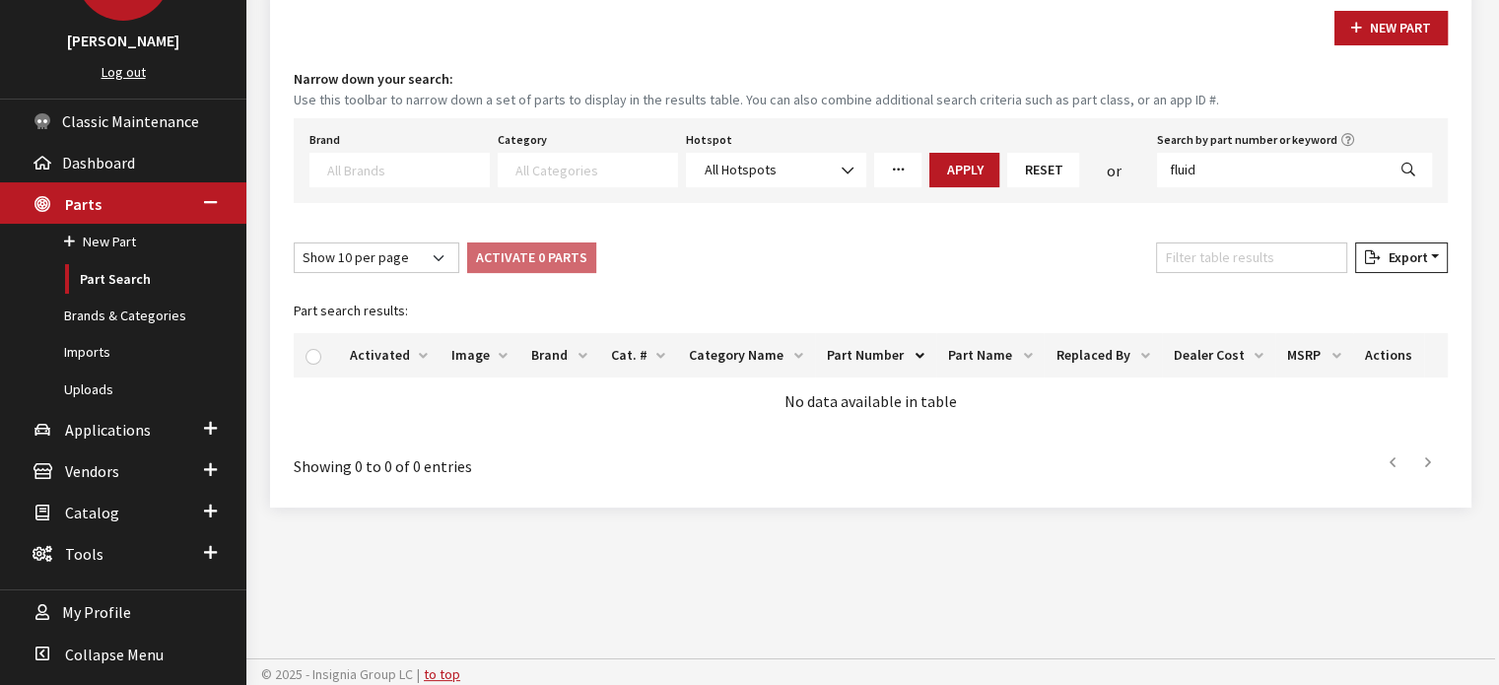
select select
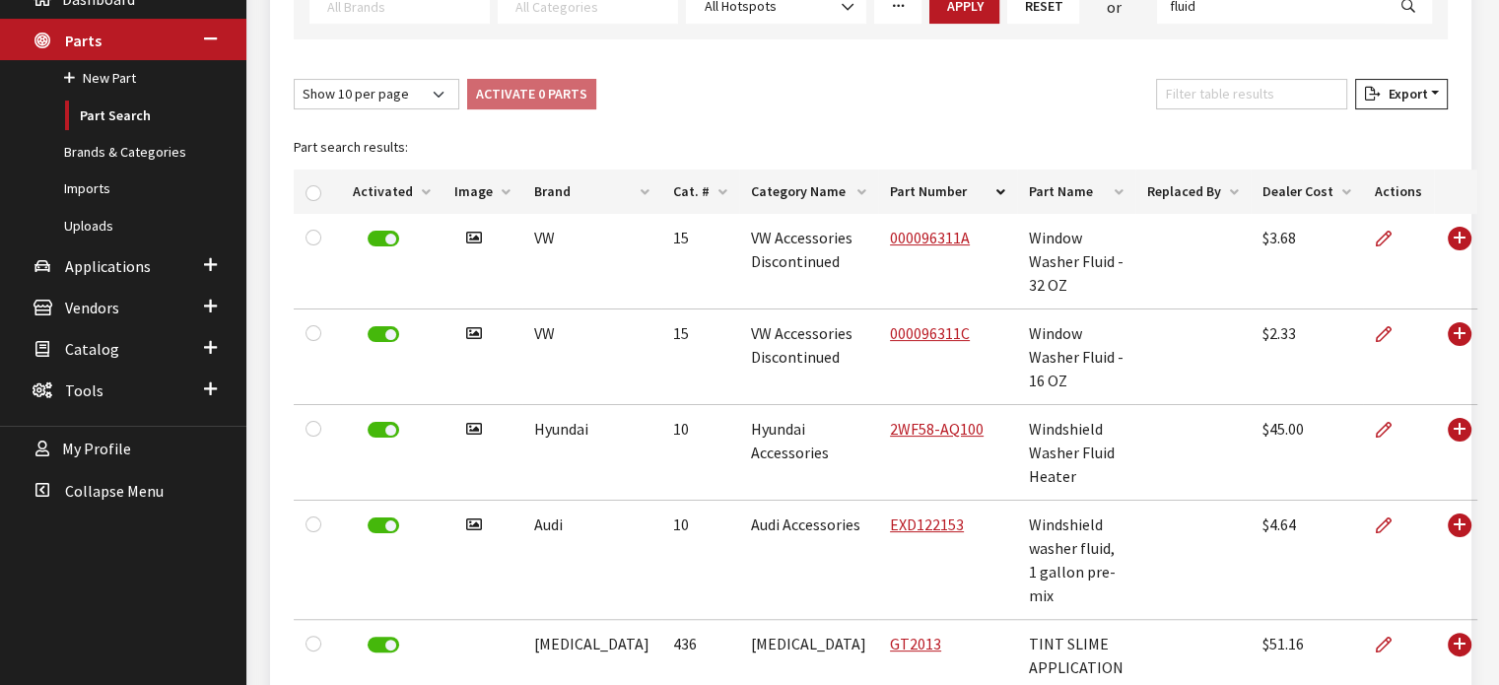
scroll to position [383, 0]
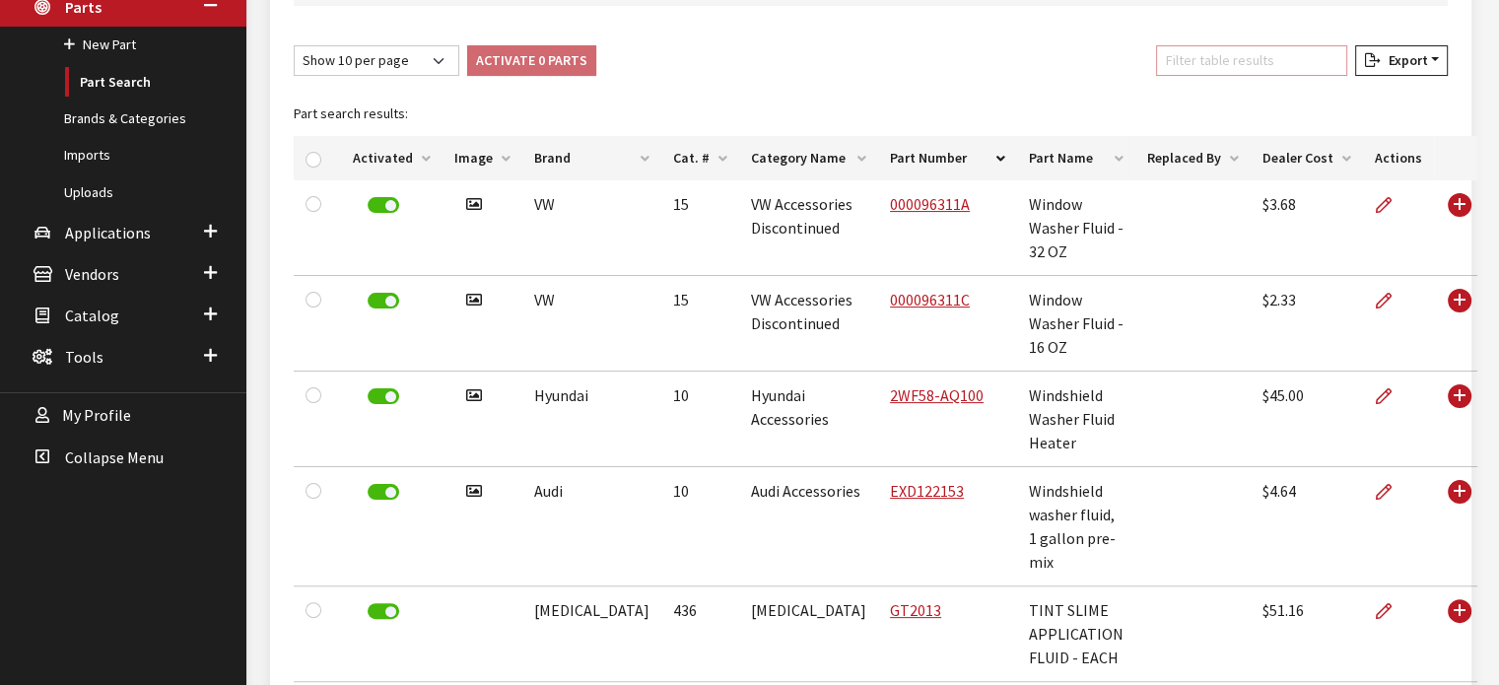
click at [1283, 58] on input "Filter table results" at bounding box center [1251, 60] width 191 height 31
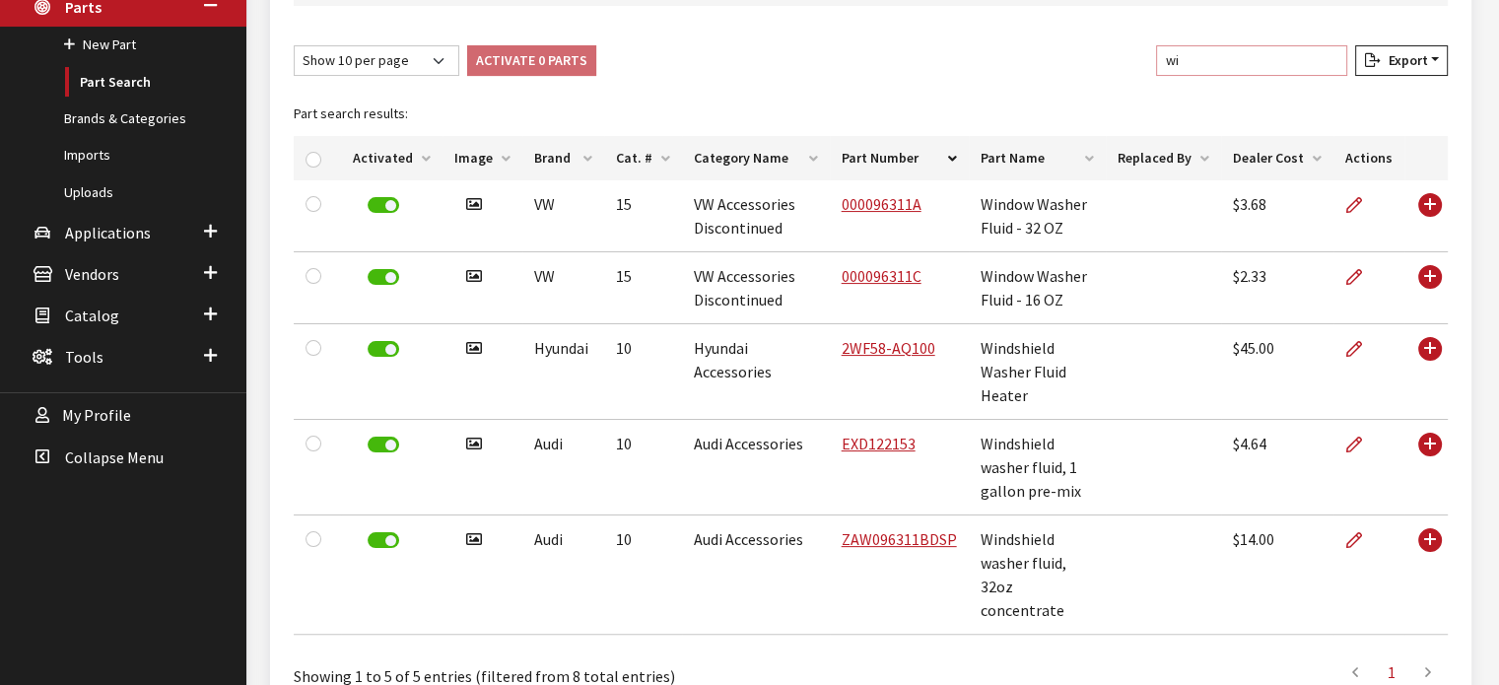
type input "w"
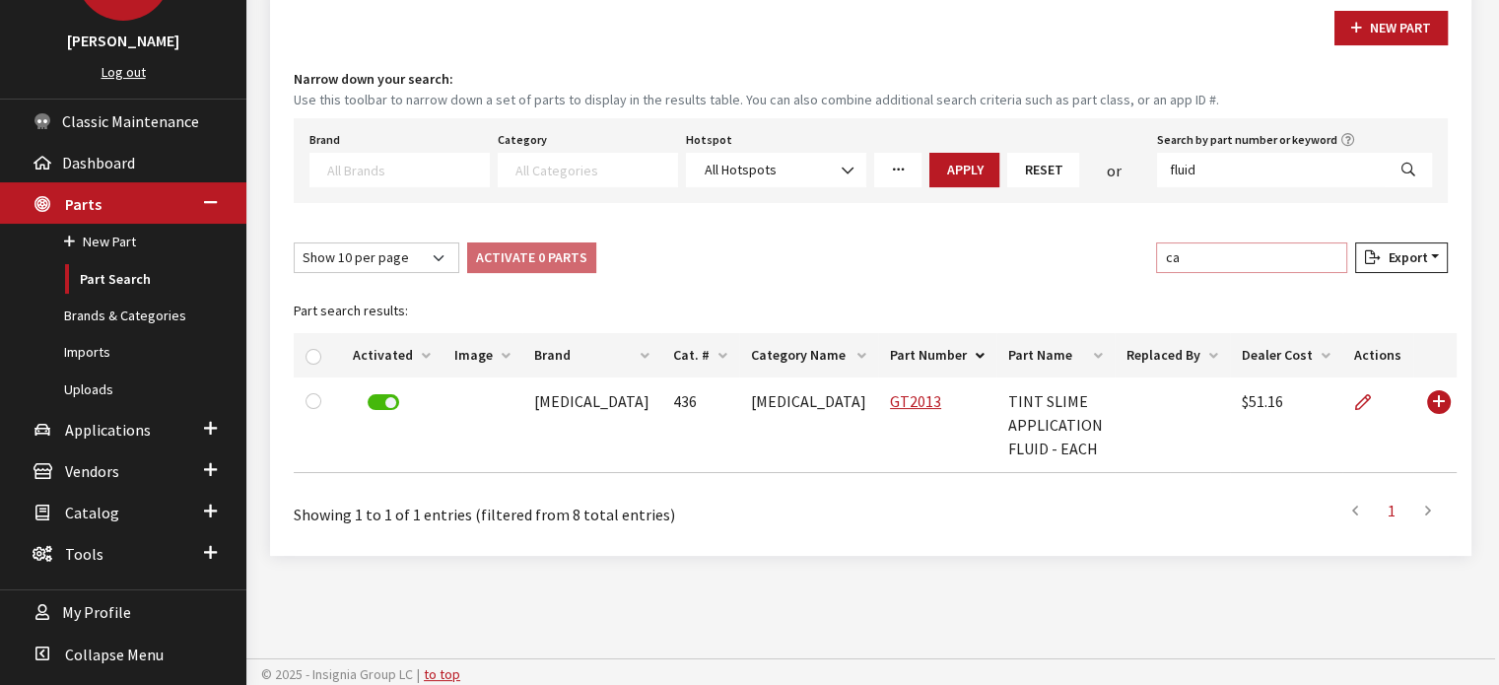
type input "c"
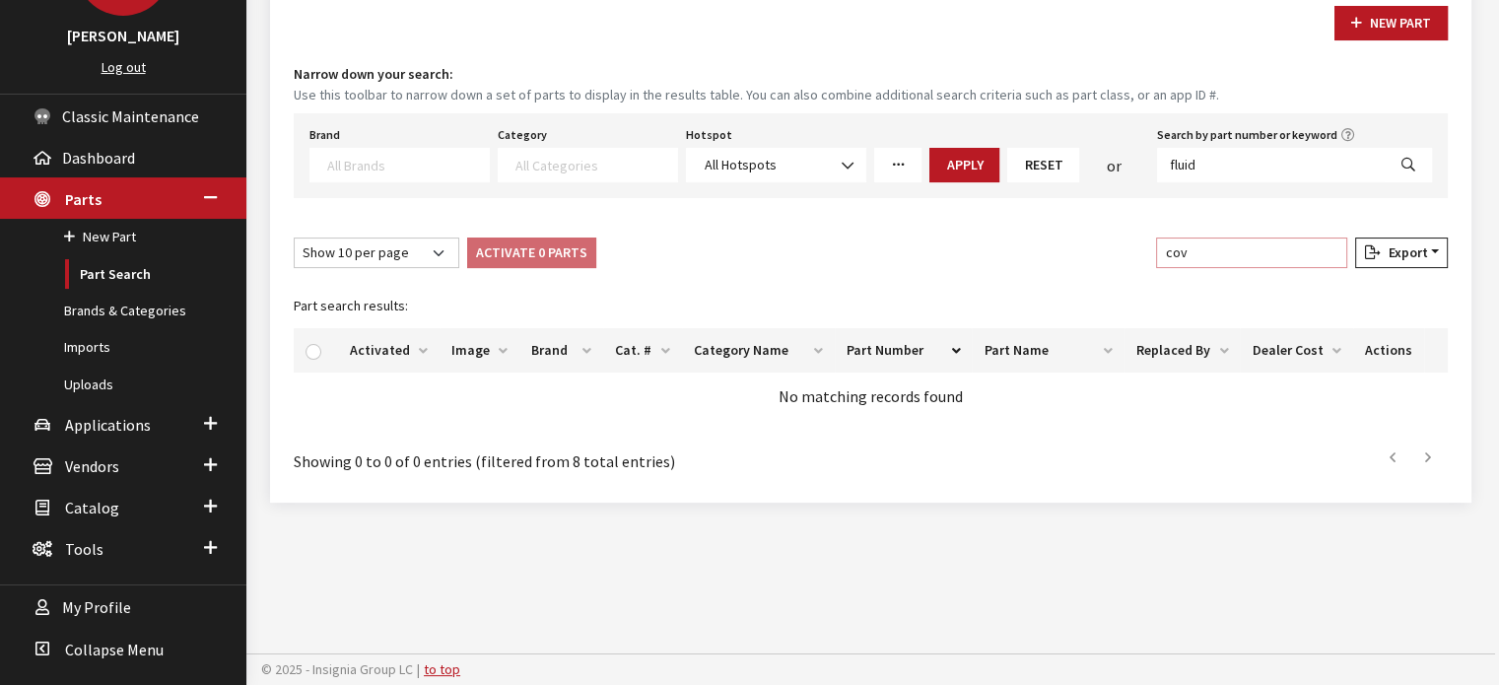
scroll to position [186, 0]
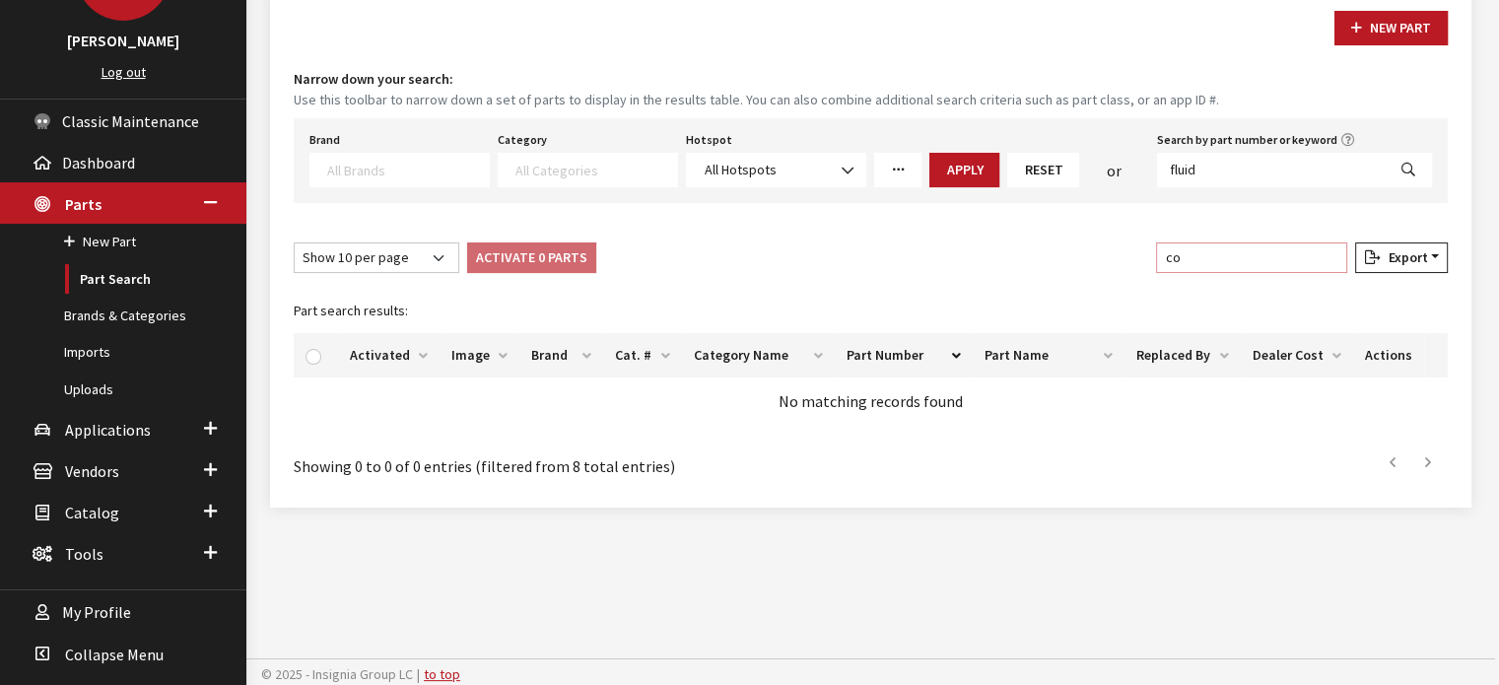
type input "c"
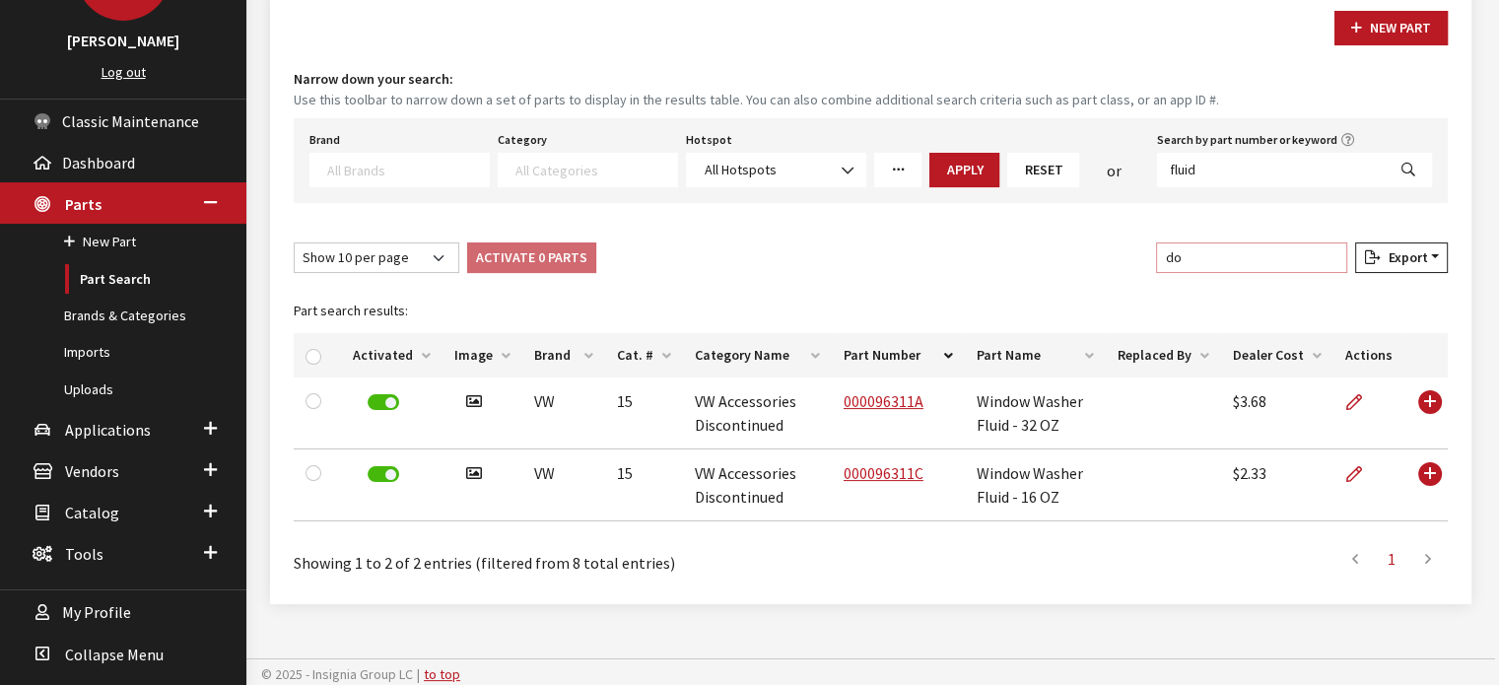
type input "d"
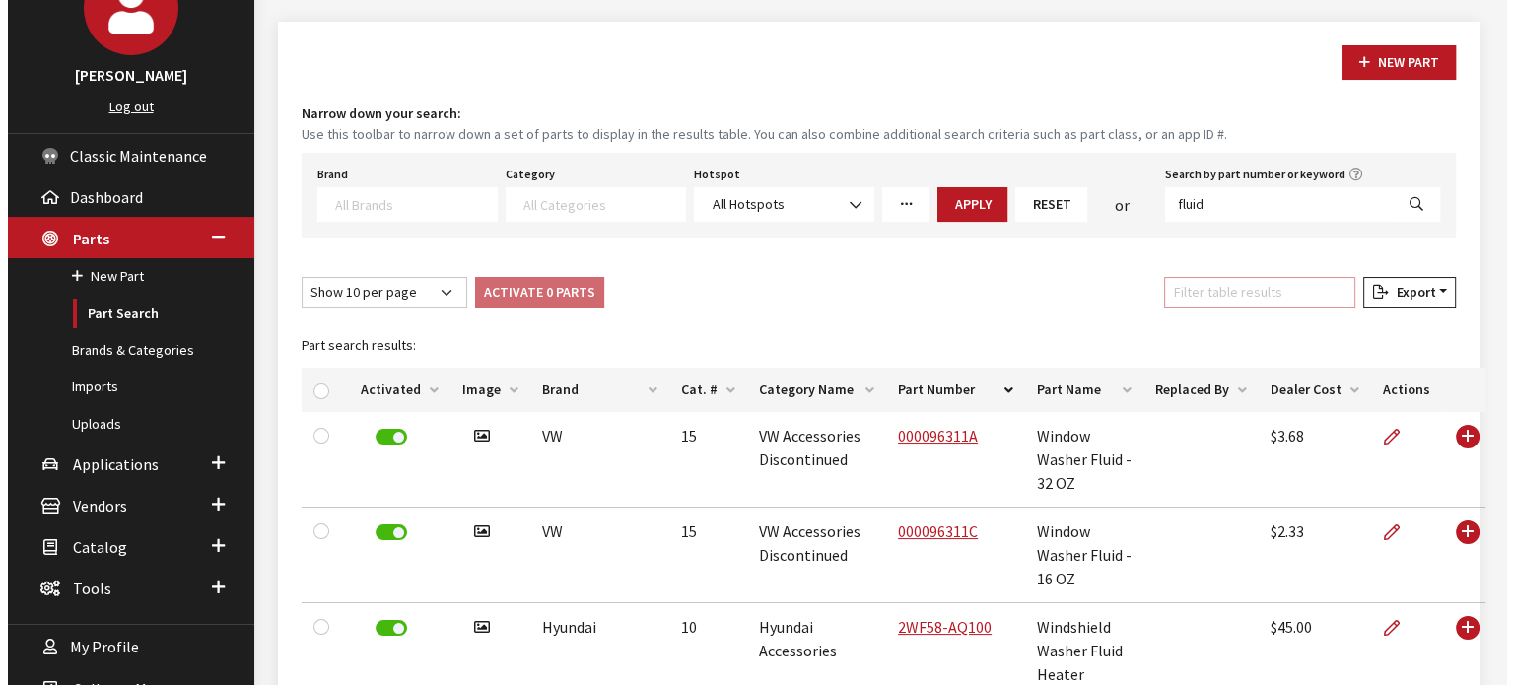
scroll to position [88, 0]
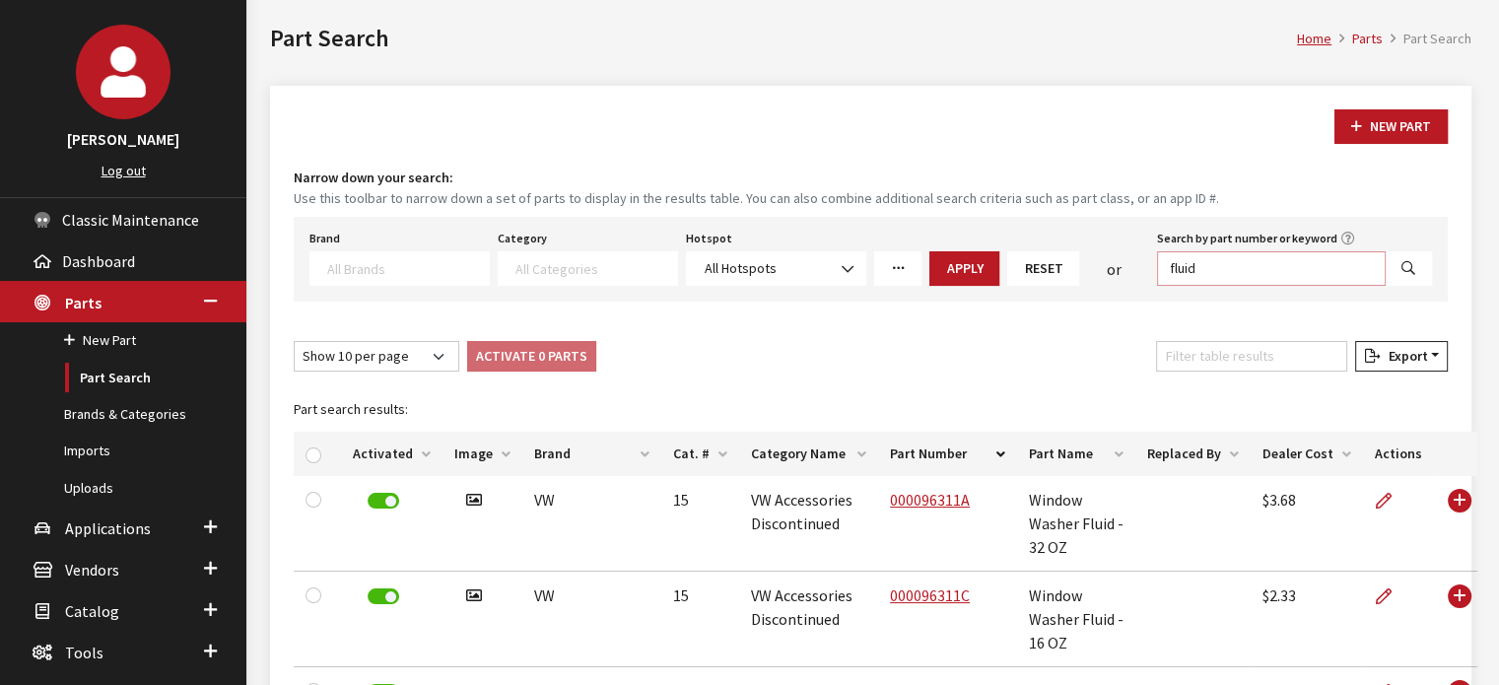
click at [1285, 274] on input "fluid" at bounding box center [1271, 268] width 229 height 35
click at [1049, 342] on div "Show 10 per page Show 25 per page Show 50 per page Show 100 per page Show 1000 …" at bounding box center [871, 360] width 1162 height 38
click at [895, 267] on icon "More Filters" at bounding box center [898, 269] width 14 height 14
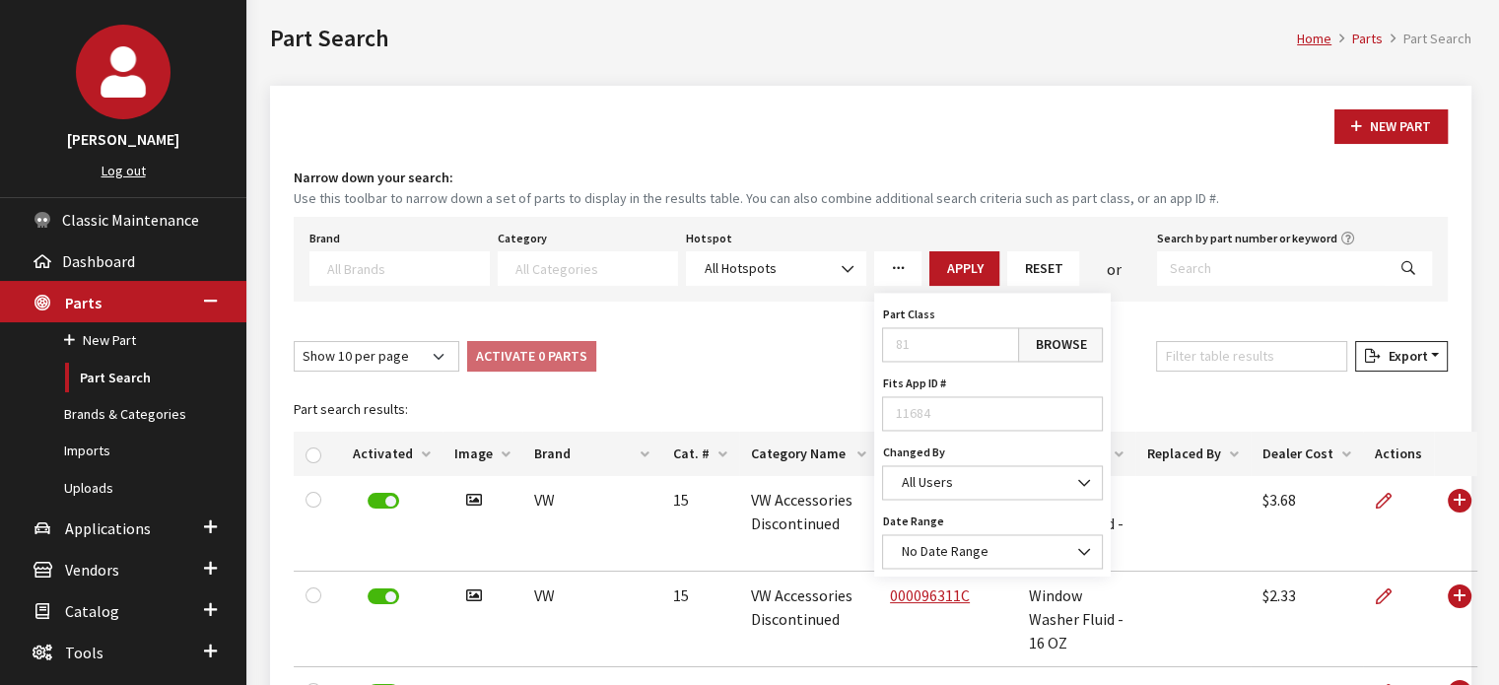
click at [1058, 354] on link "Browse" at bounding box center [1060, 344] width 85 height 35
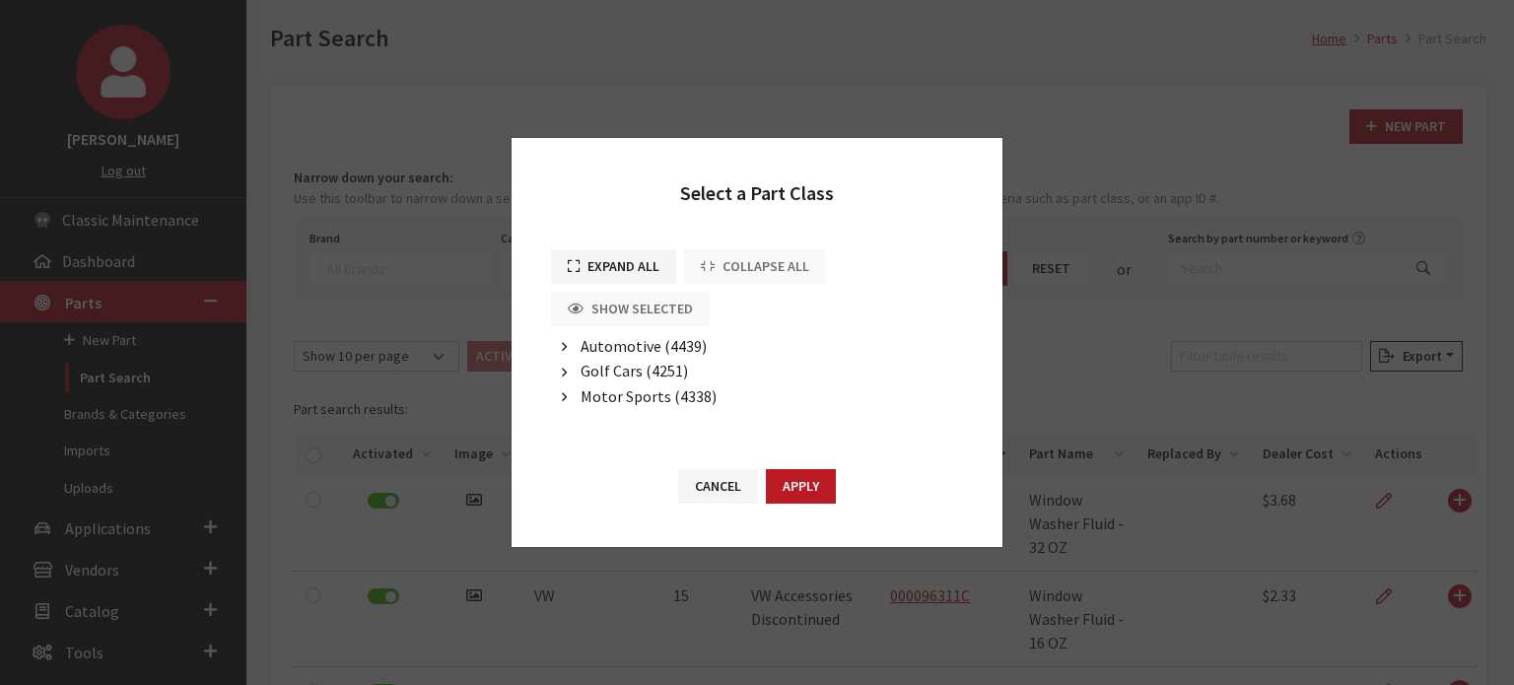
scroll to position [0, 0]
click at [682, 346] on span "Automotive (4439)" at bounding box center [644, 346] width 126 height 20
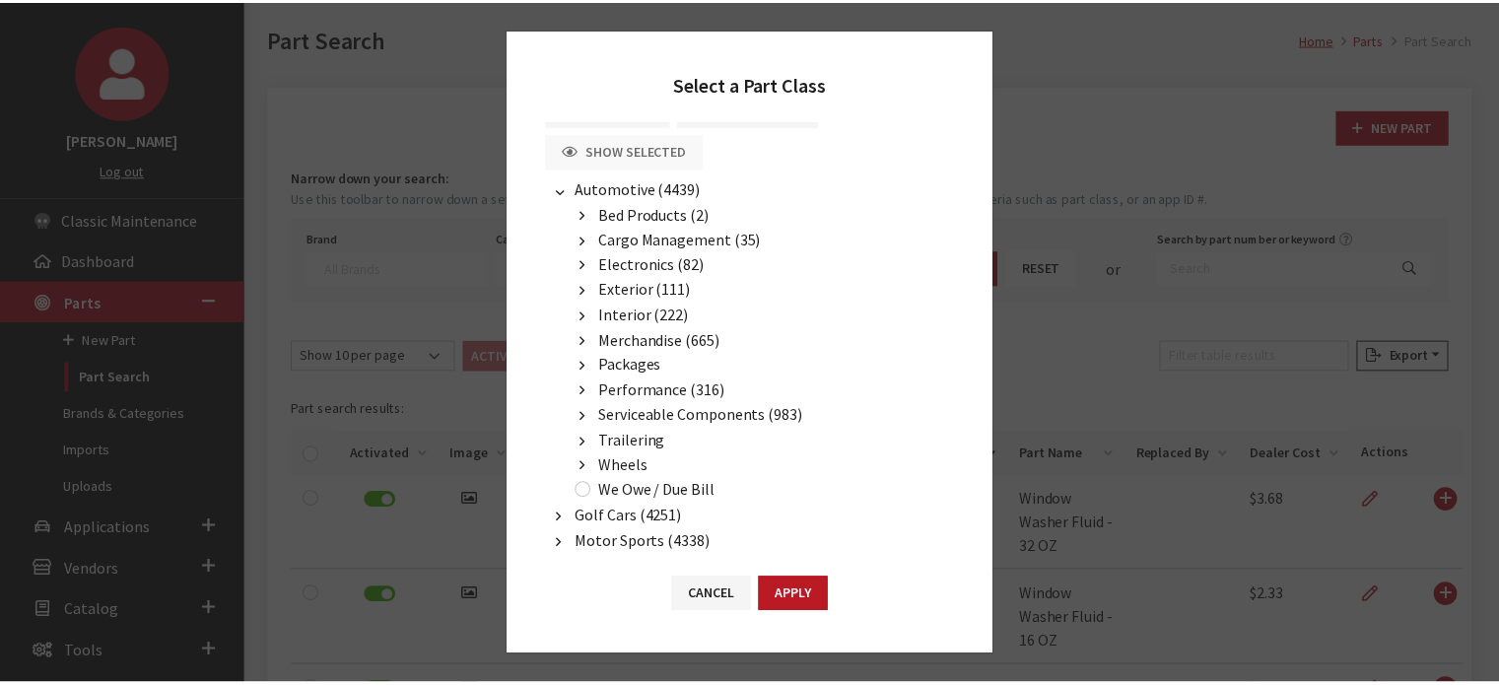
scroll to position [75, 0]
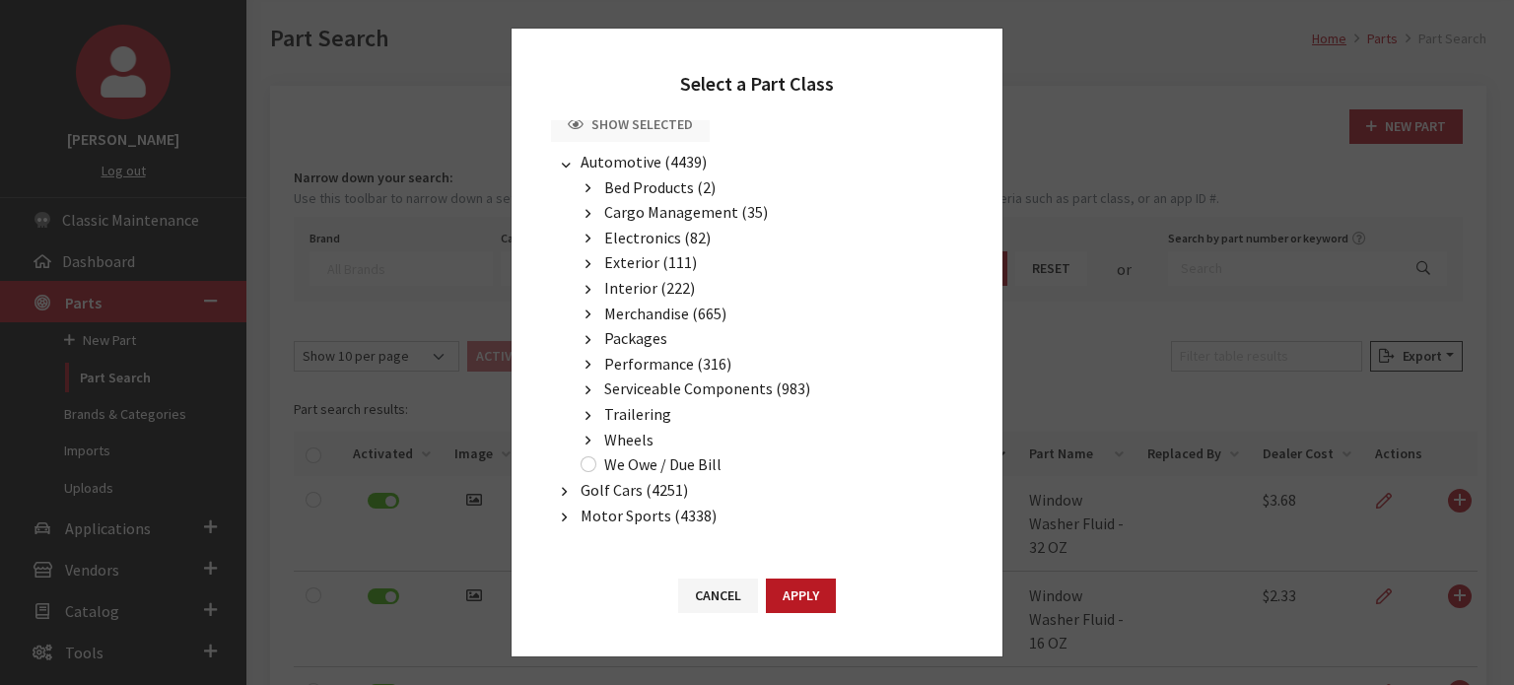
drag, startPoint x: 703, startPoint y: 596, endPoint x: 770, endPoint y: 547, distance: 83.2
click at [703, 596] on button "Cancel" at bounding box center [718, 596] width 80 height 35
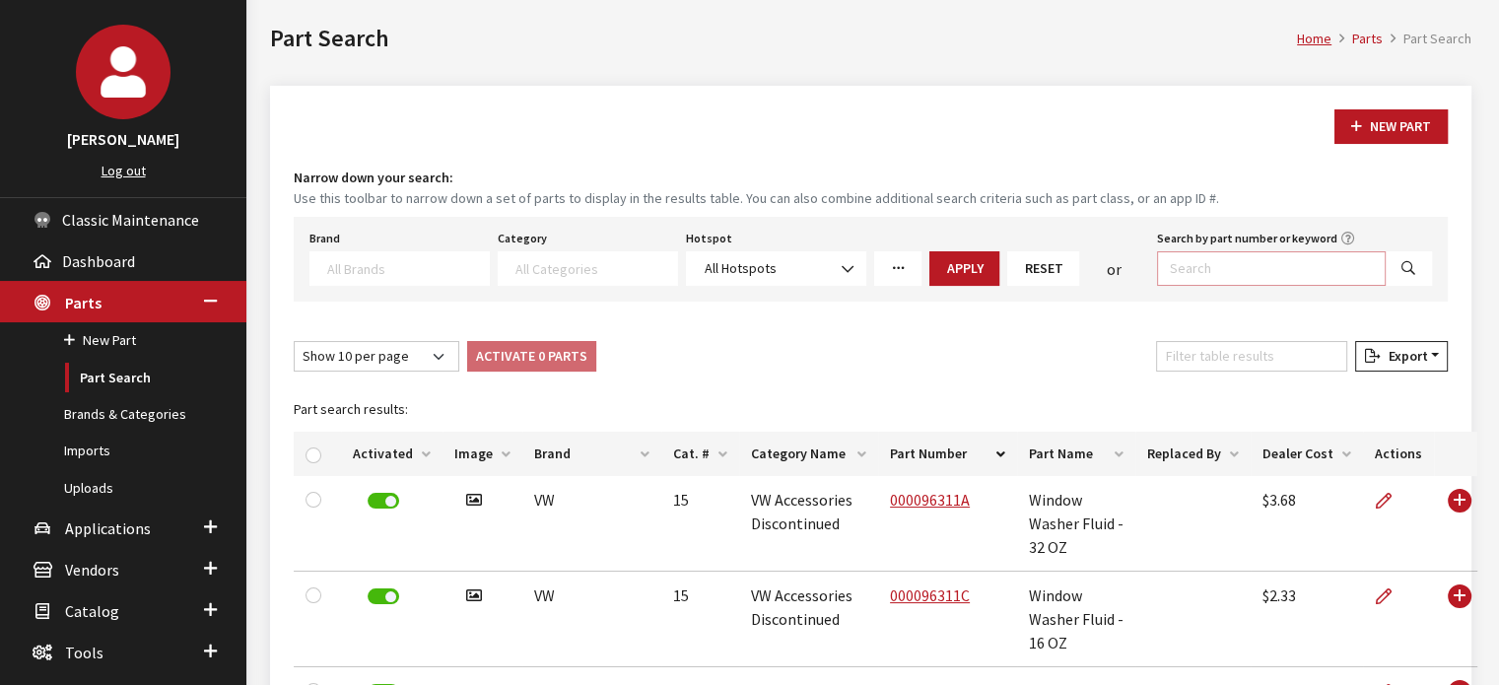
click at [1259, 262] on input "Search by part number or keyword" at bounding box center [1271, 268] width 229 height 35
type input "media cable"
select select
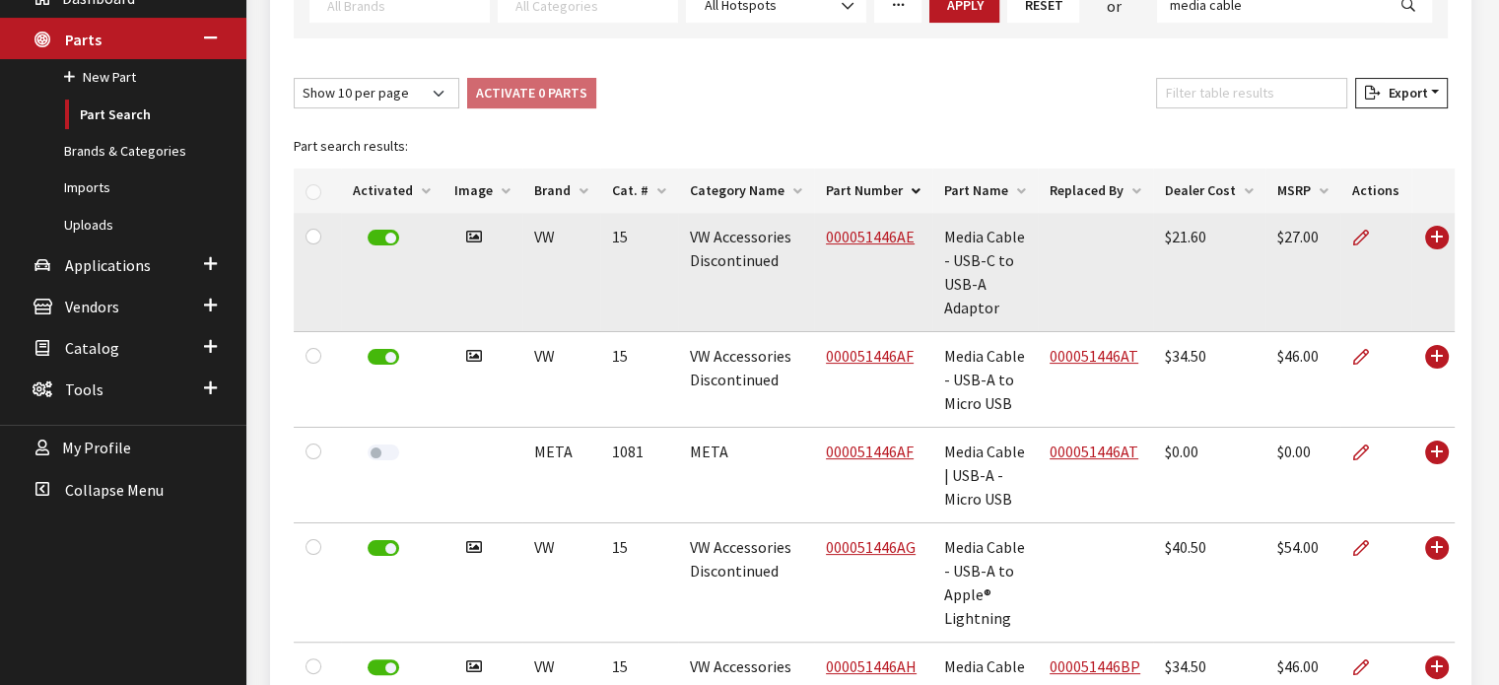
scroll to position [383, 0]
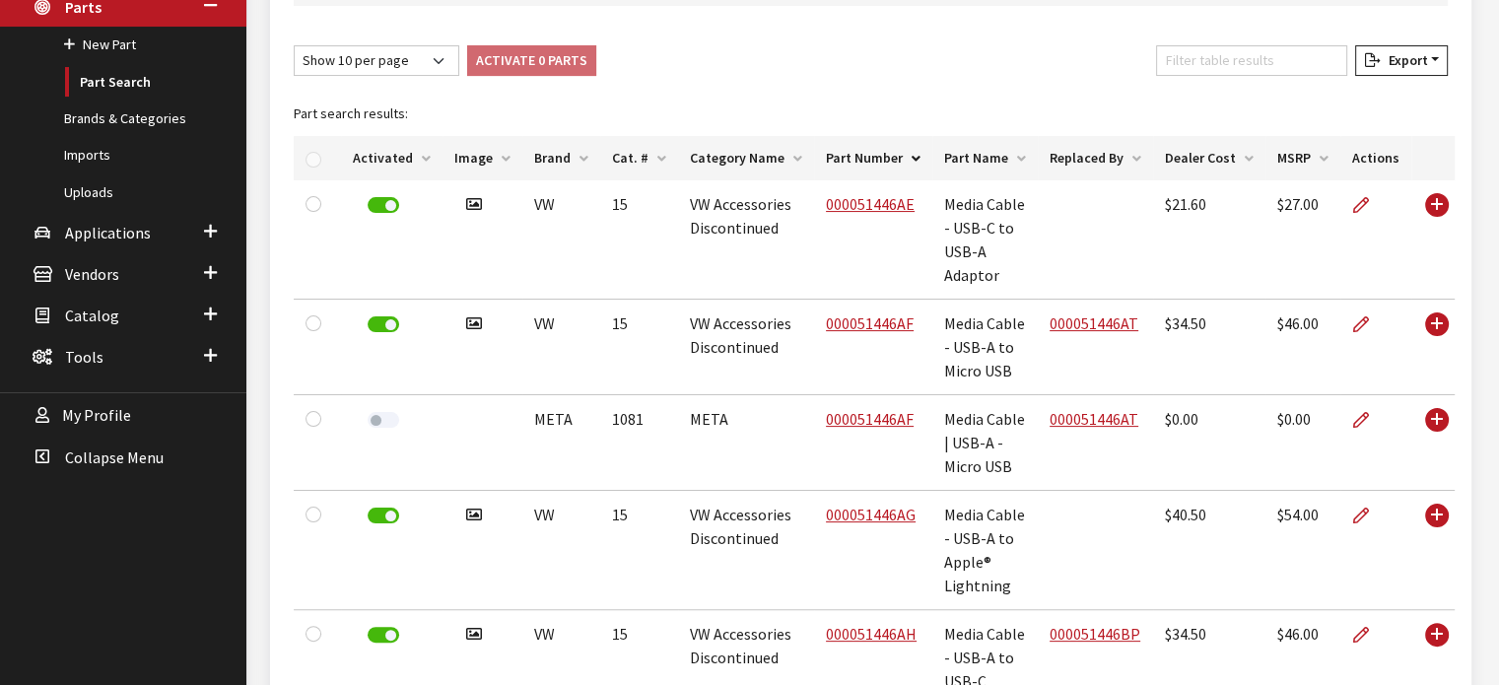
click at [603, 153] on th "Cat. #" at bounding box center [639, 158] width 78 height 44
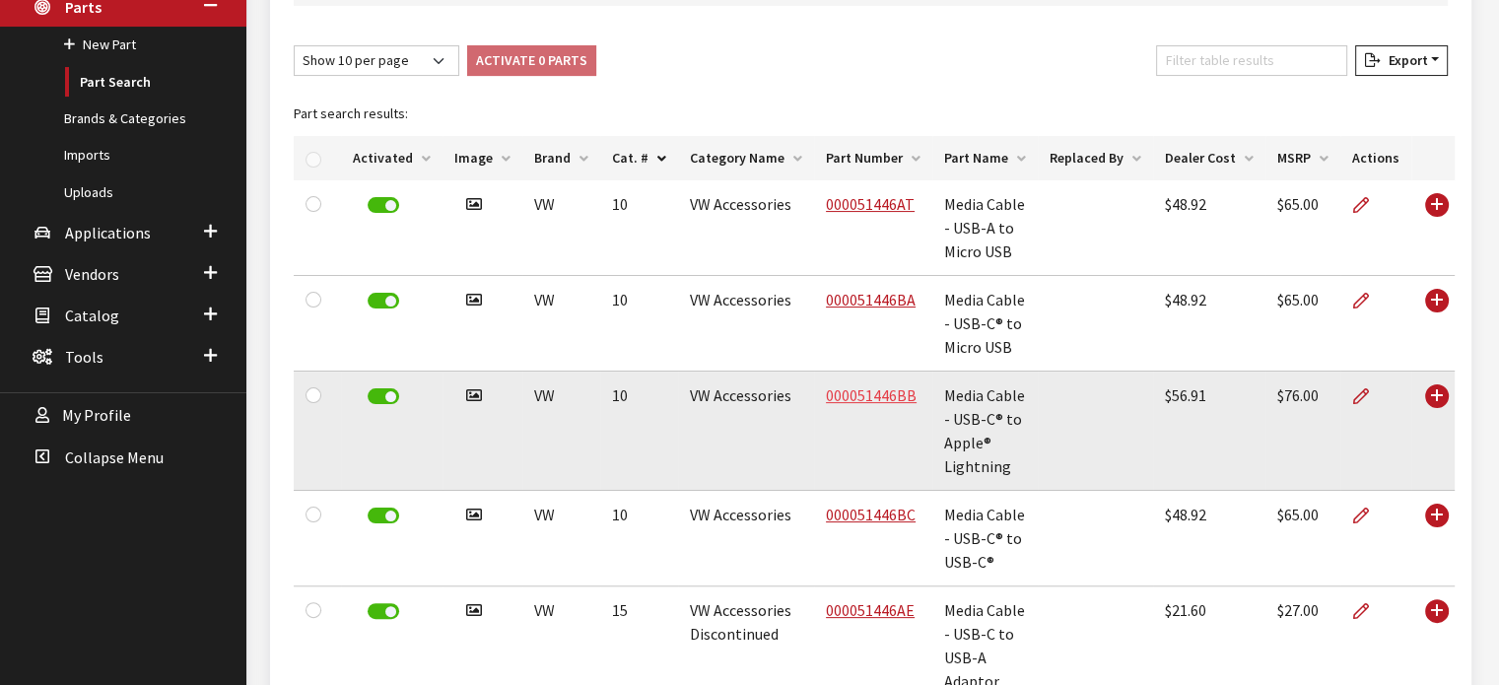
click at [851, 391] on link "000051446BB" at bounding box center [871, 395] width 91 height 20
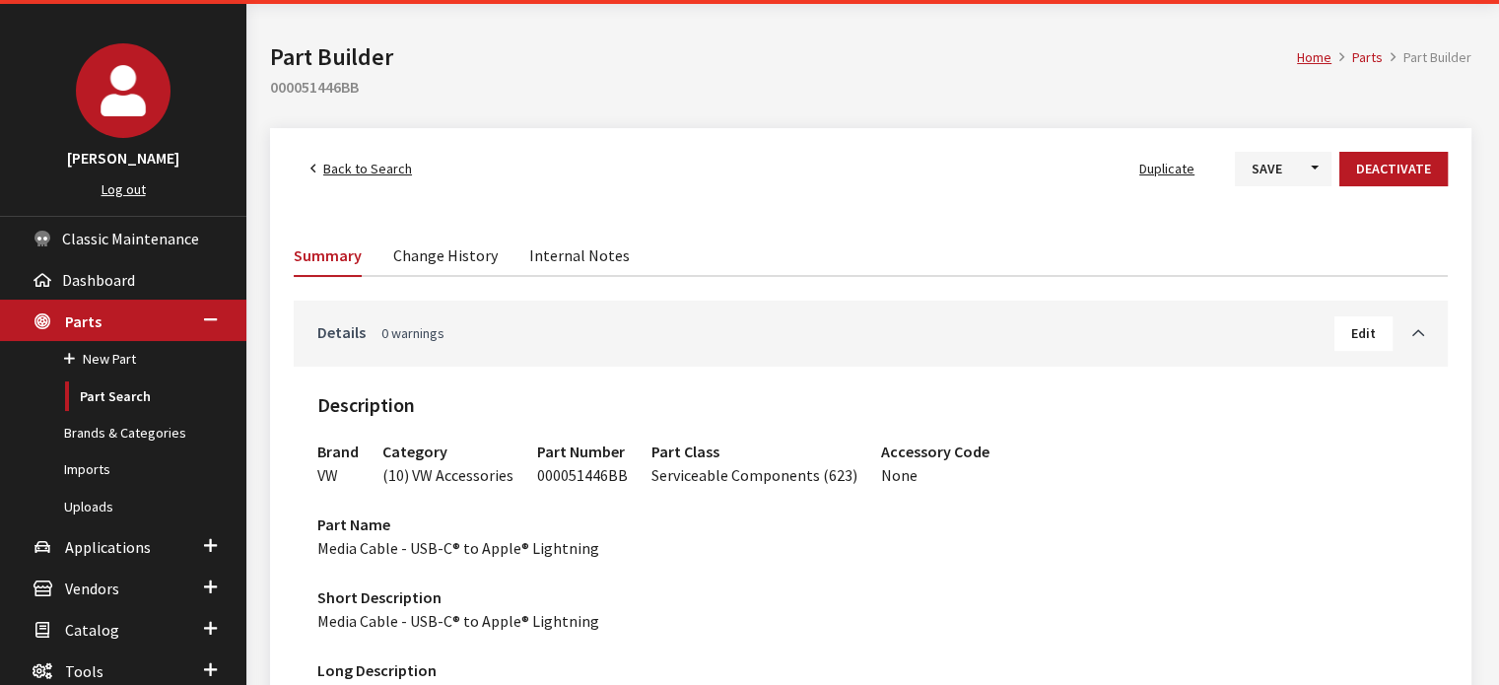
scroll to position [197, 0]
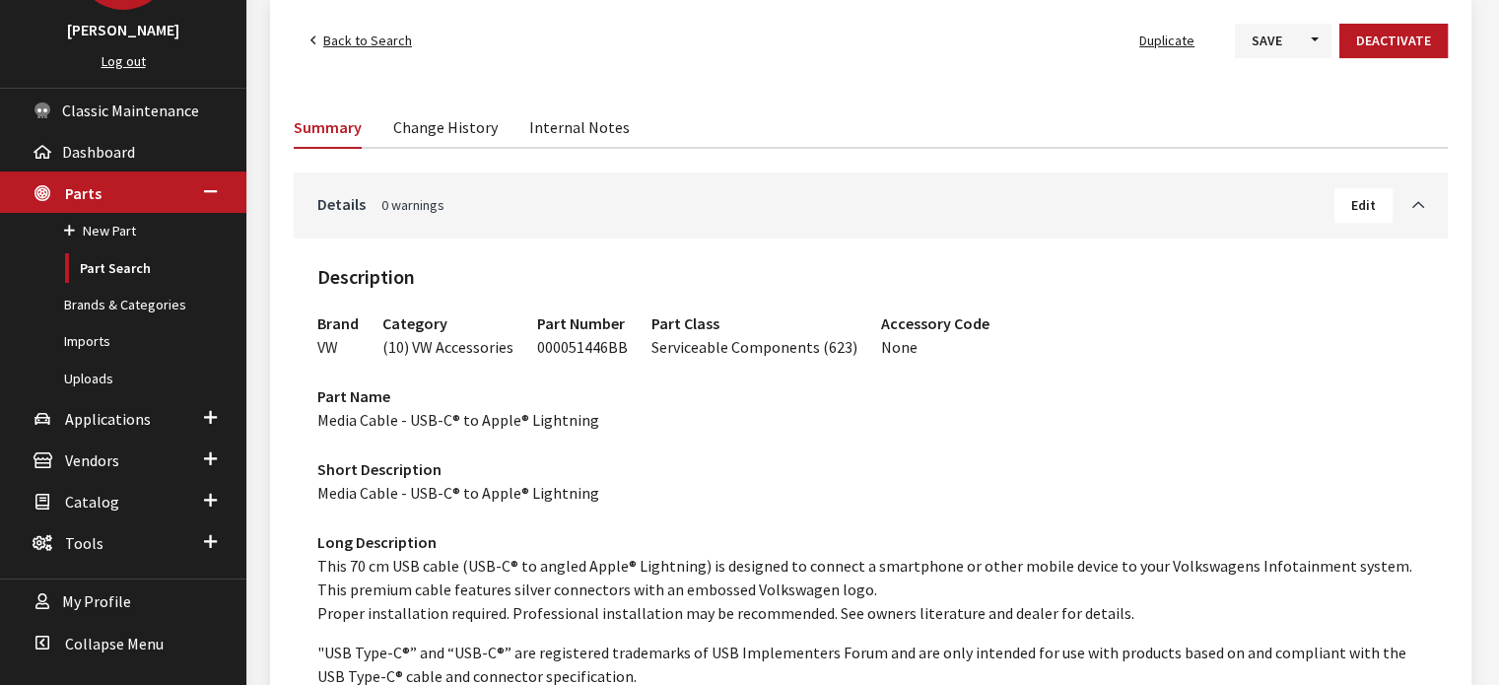
click at [382, 41] on span "Back to Search" at bounding box center [367, 41] width 89 height 18
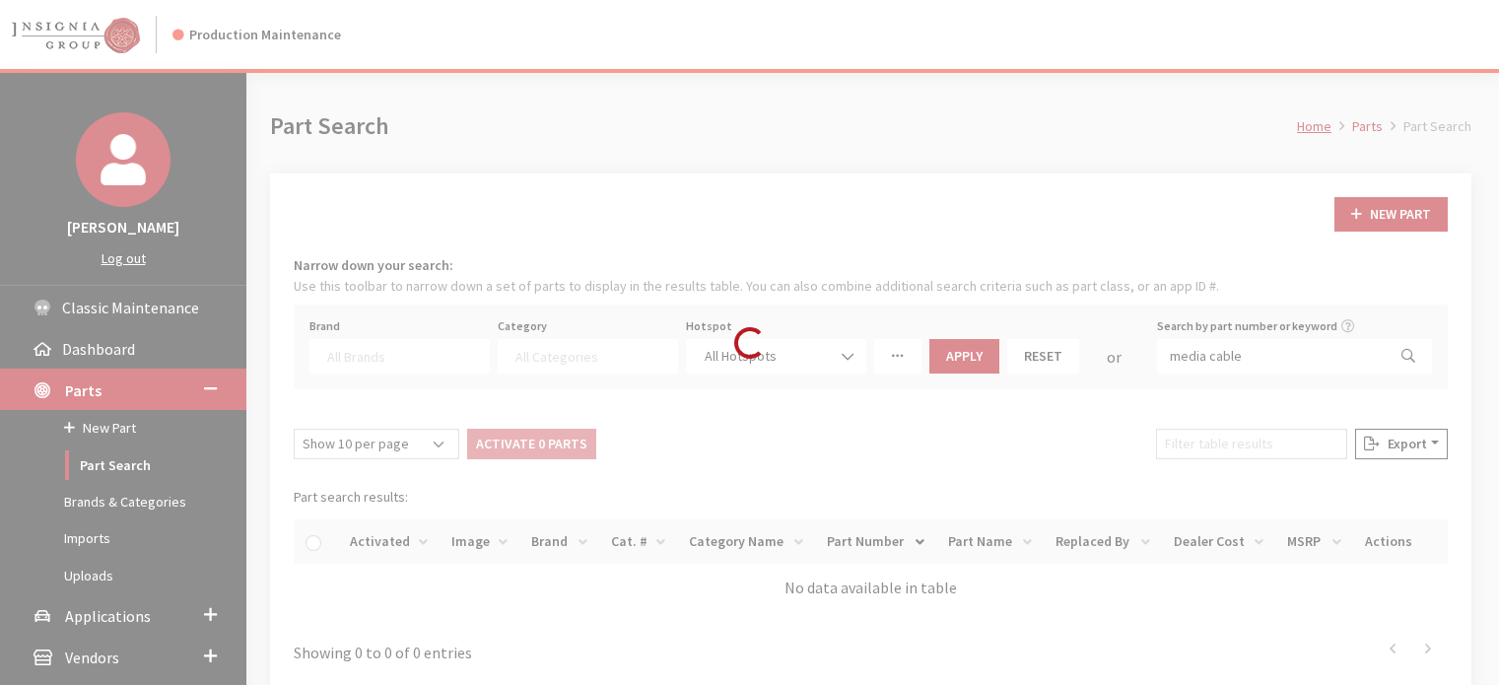
select select
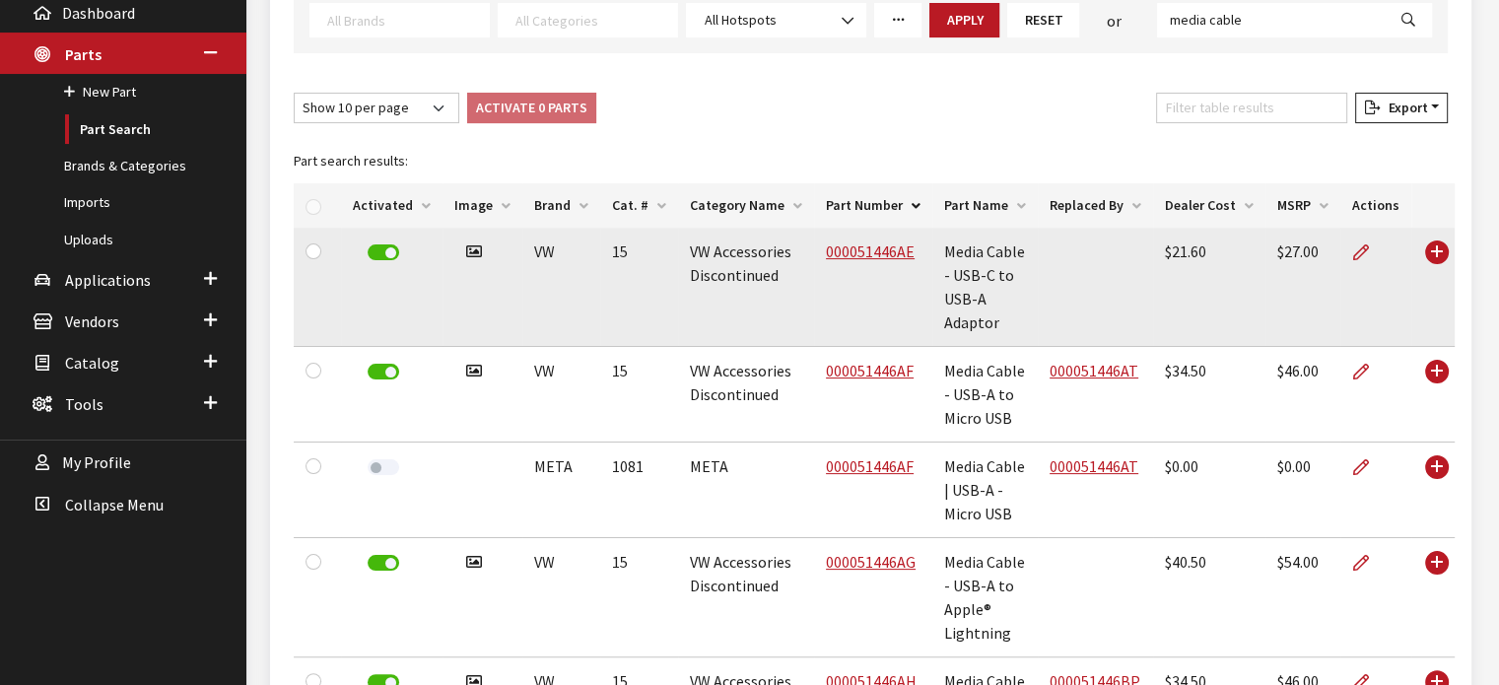
scroll to position [383, 0]
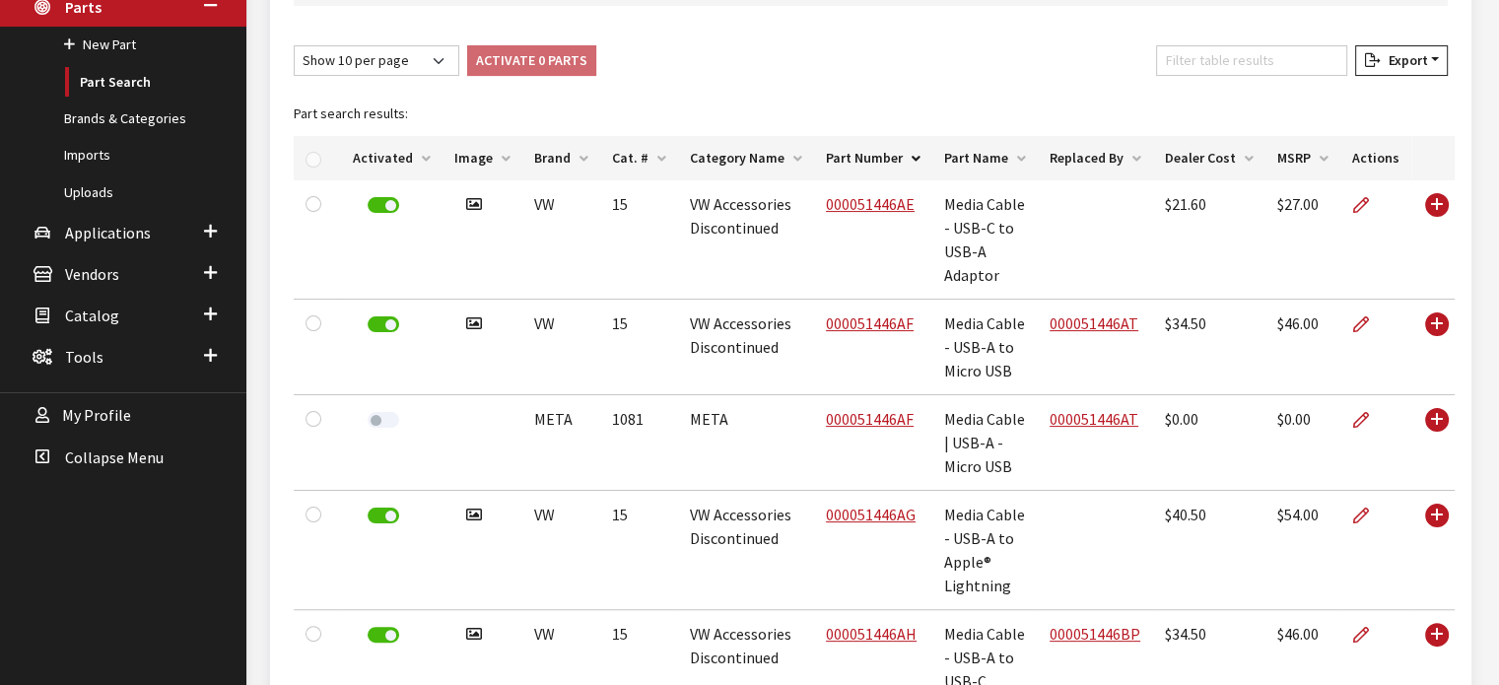
click at [471, 145] on th "Image" at bounding box center [483, 158] width 80 height 44
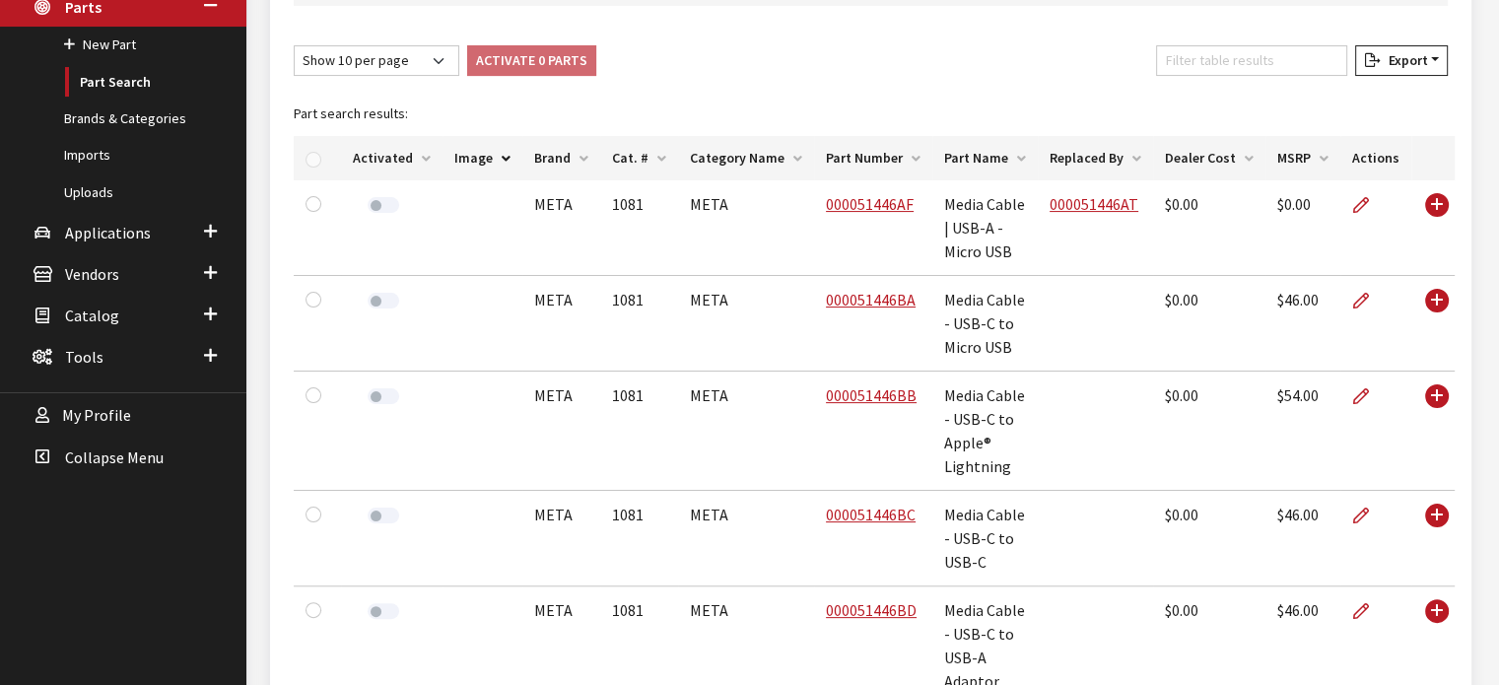
click at [466, 151] on th "Image" at bounding box center [483, 158] width 80 height 44
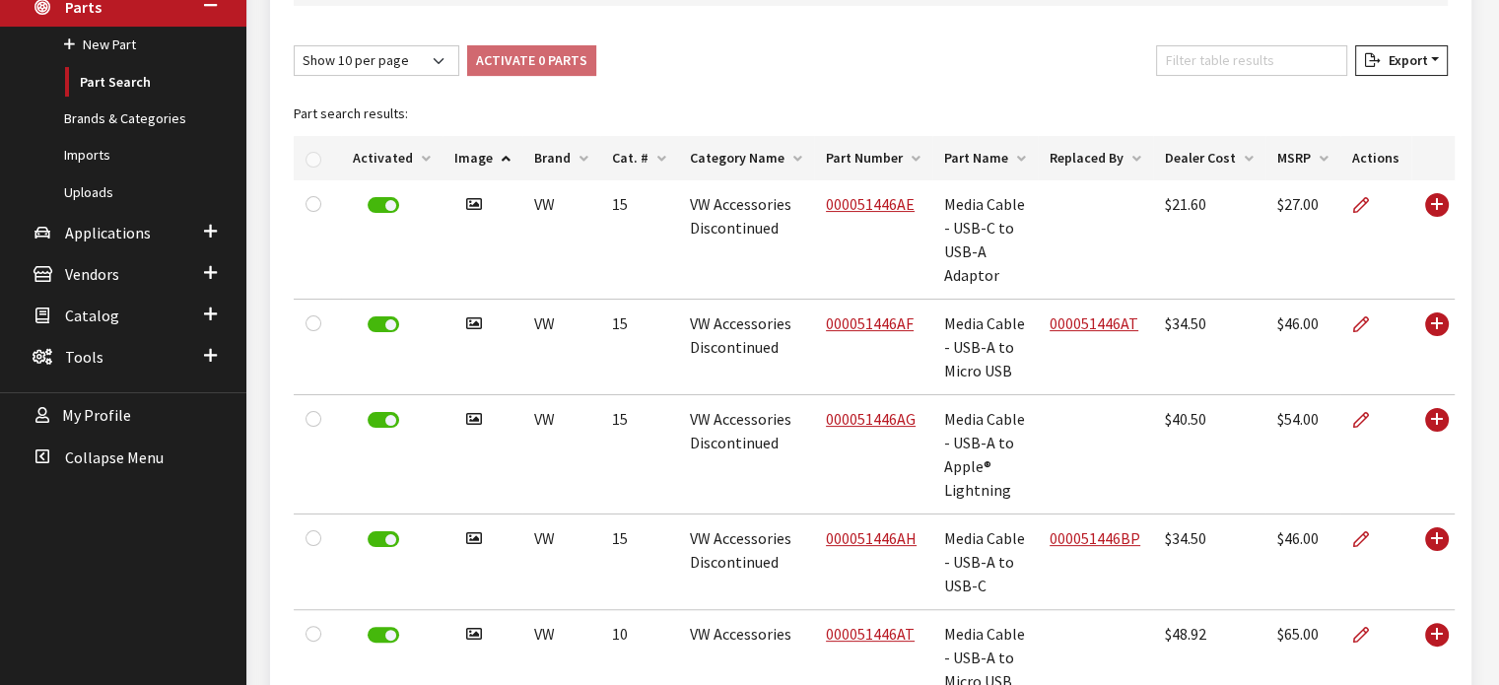
click at [623, 154] on th "Cat. #" at bounding box center [639, 158] width 78 height 44
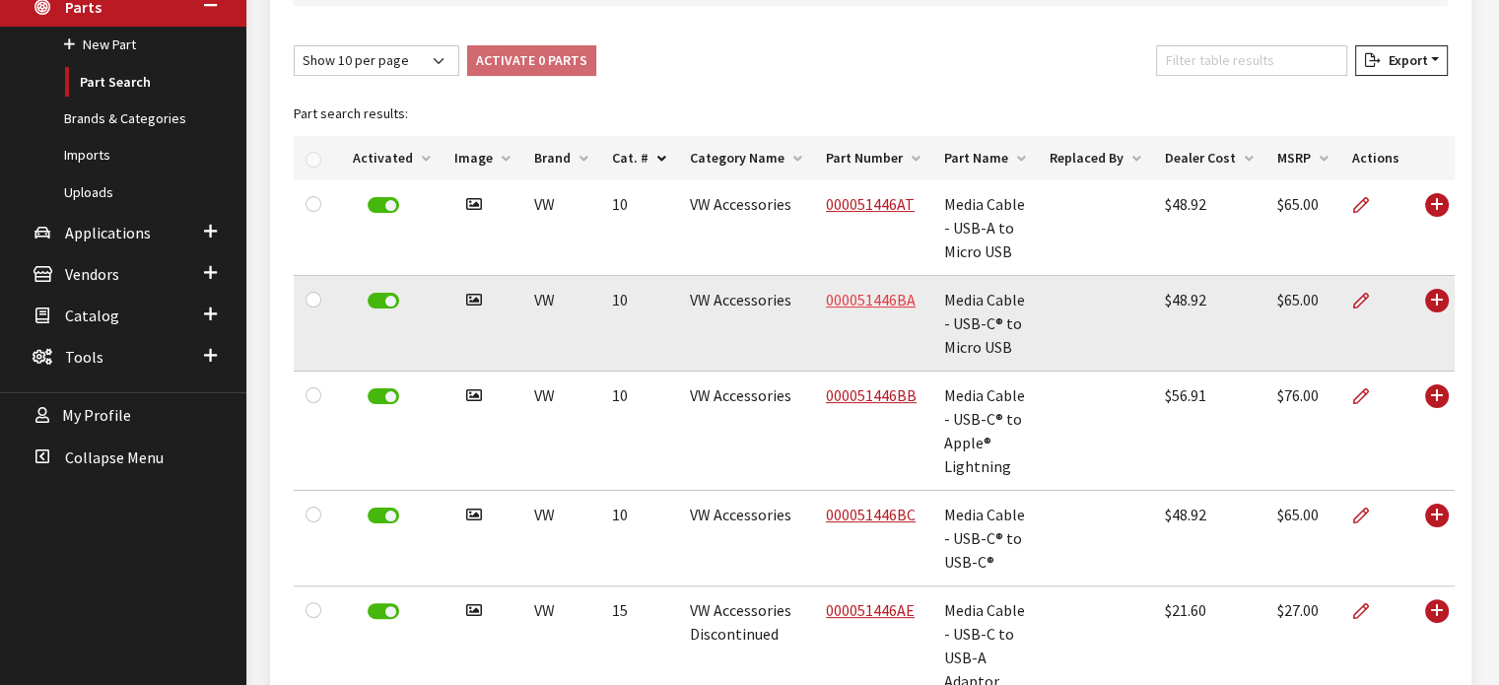
click at [882, 305] on link "000051446BA" at bounding box center [871, 300] width 90 height 20
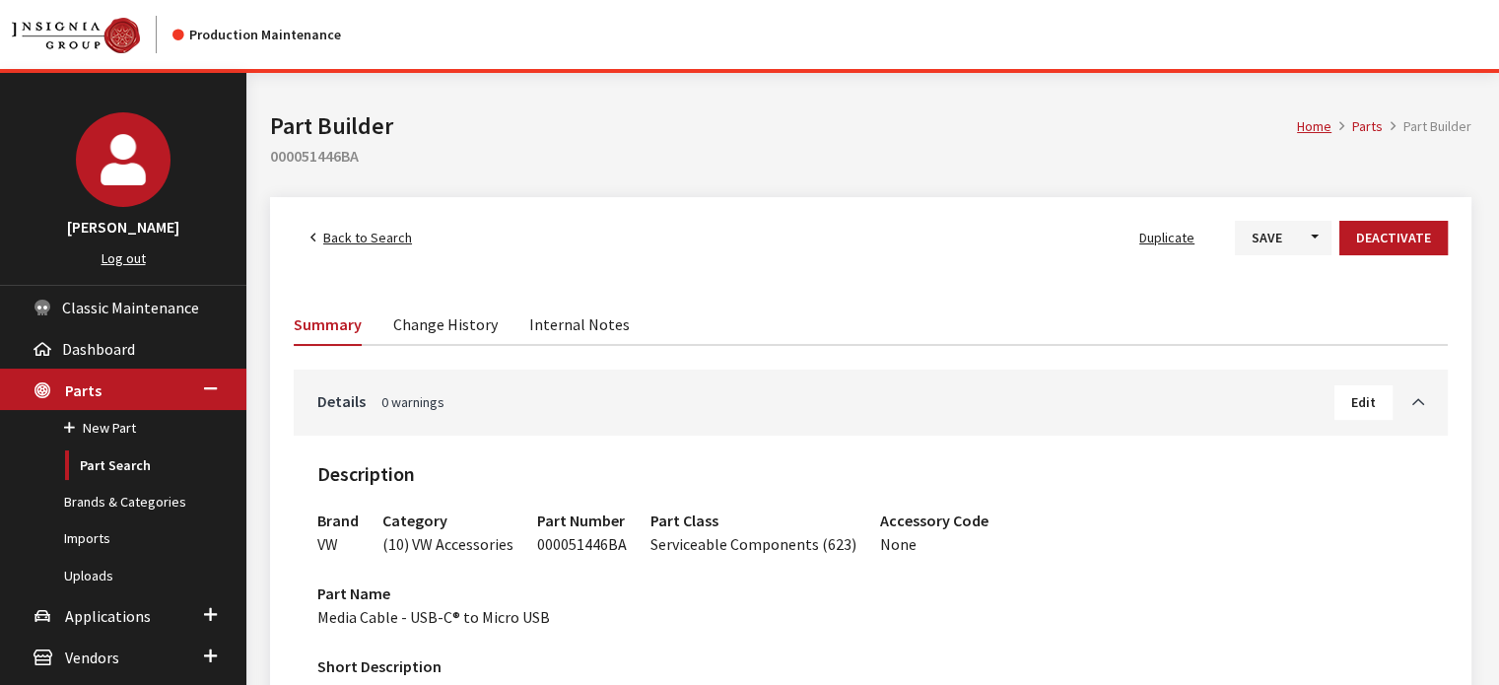
click at [380, 242] on span "Back to Search" at bounding box center [367, 238] width 89 height 18
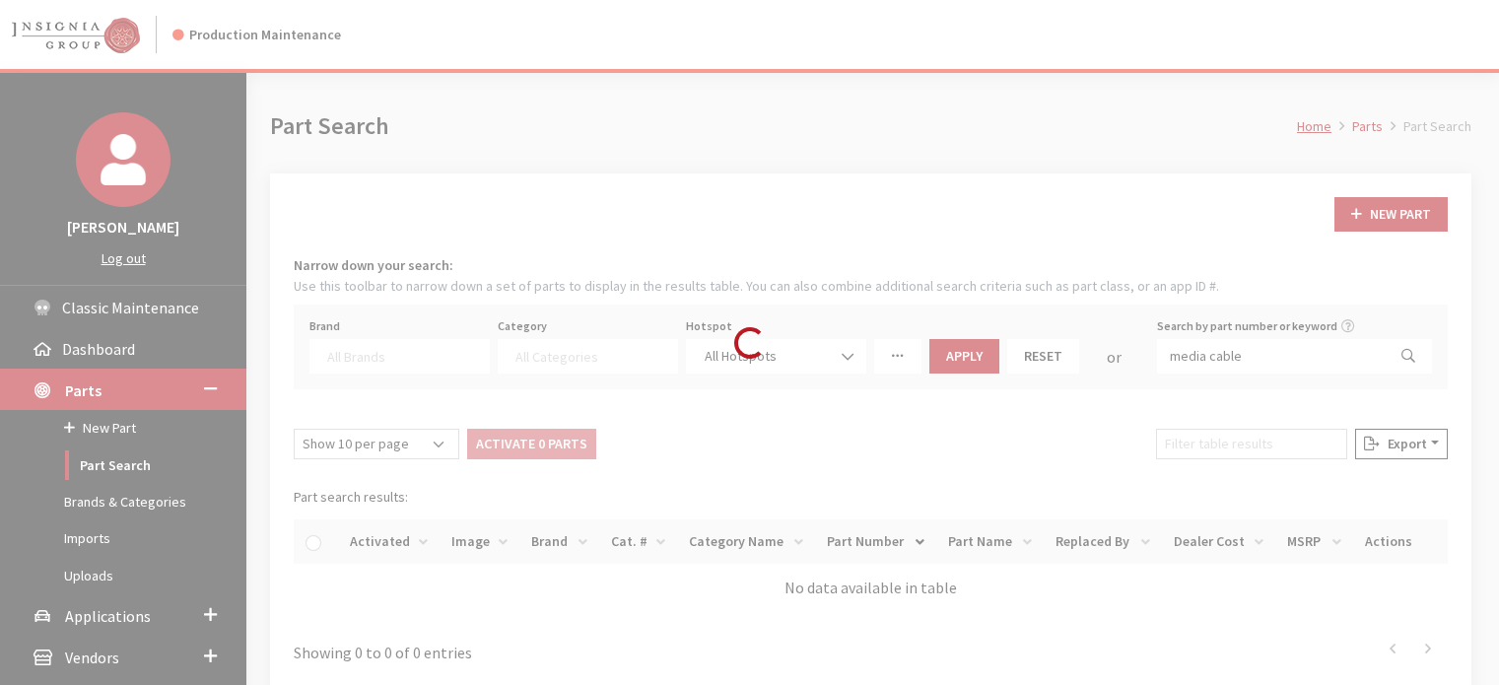
select select
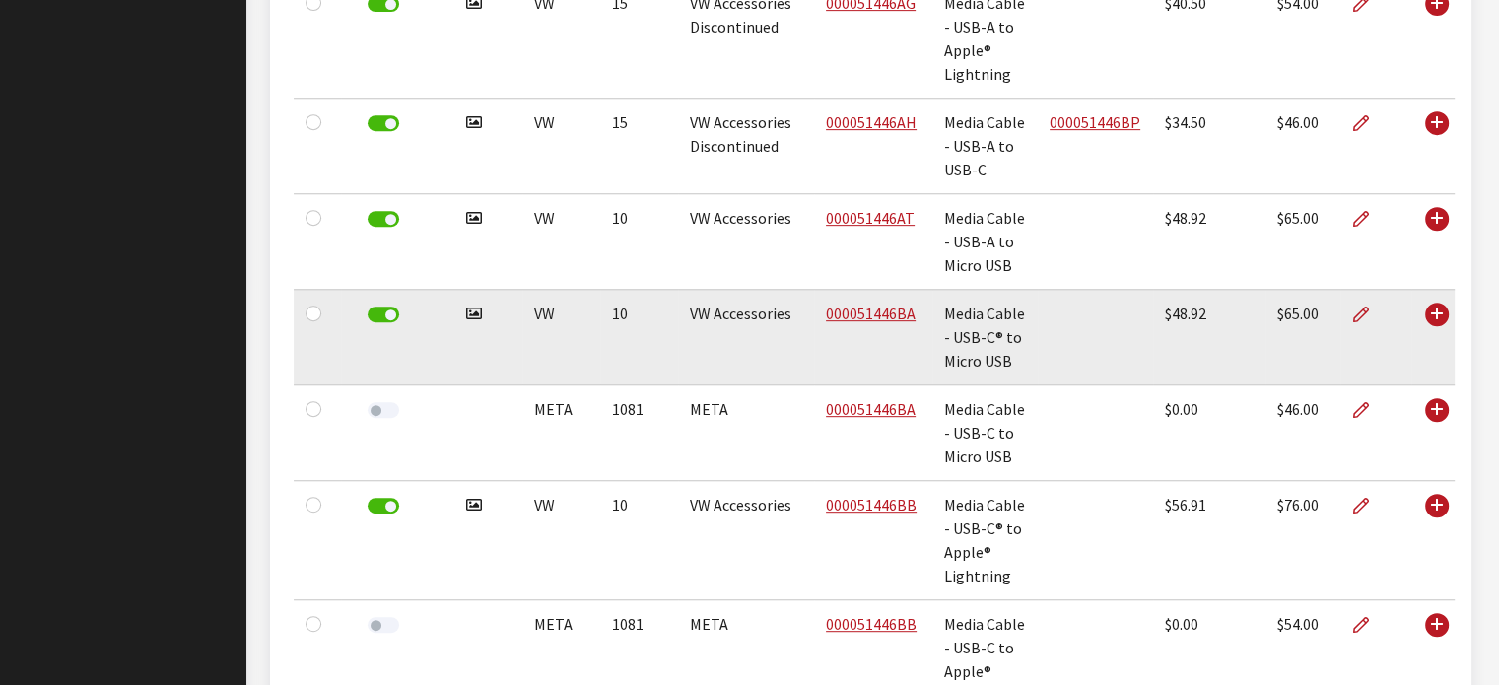
scroll to position [402, 0]
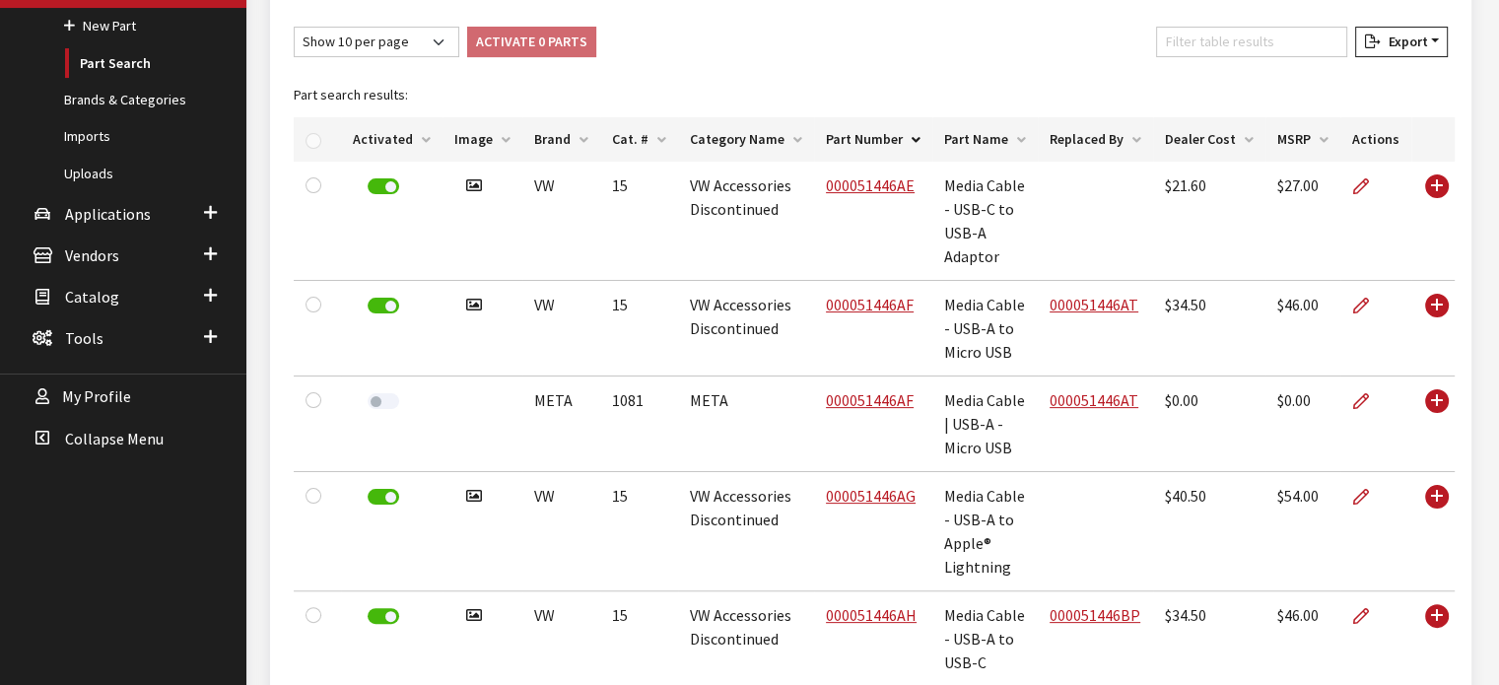
click at [622, 142] on th "Cat. #" at bounding box center [639, 139] width 78 height 44
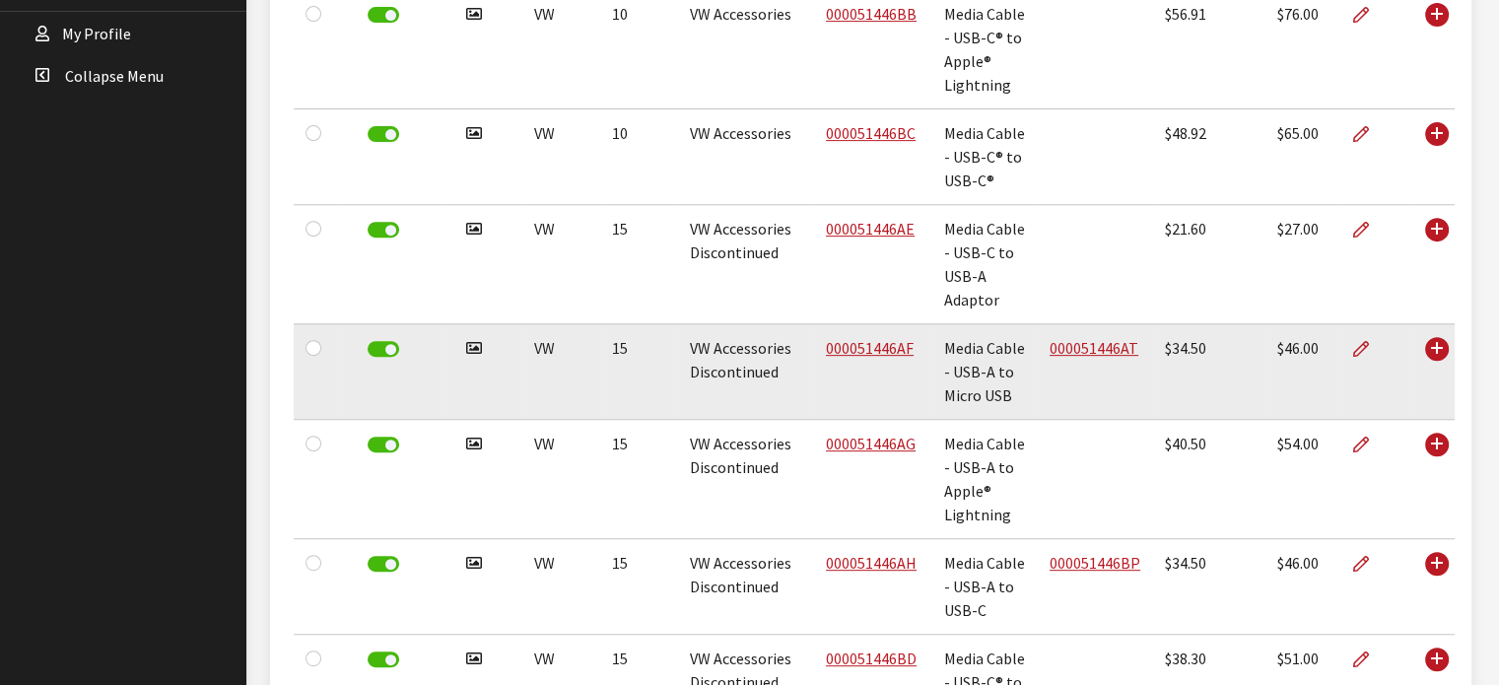
scroll to position [797, 0]
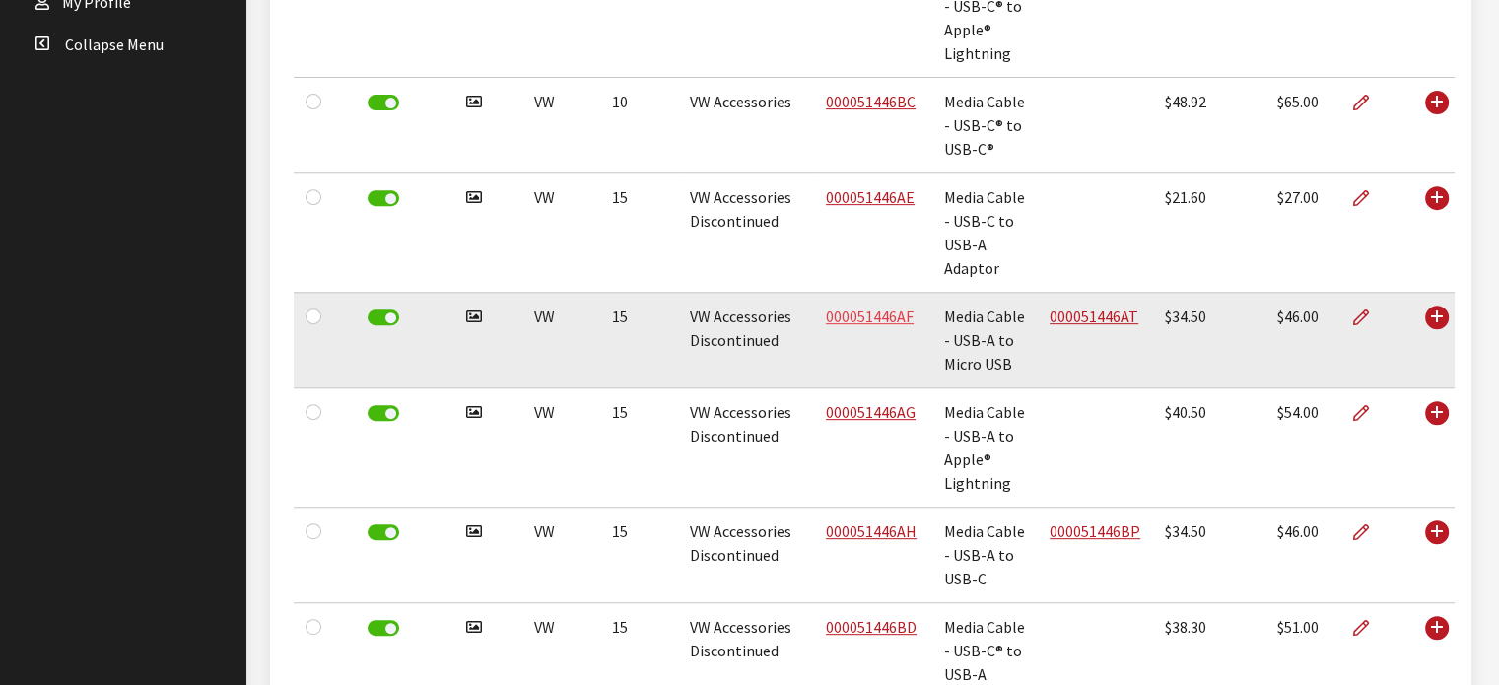
click at [868, 311] on link "000051446AF" at bounding box center [870, 317] width 88 height 20
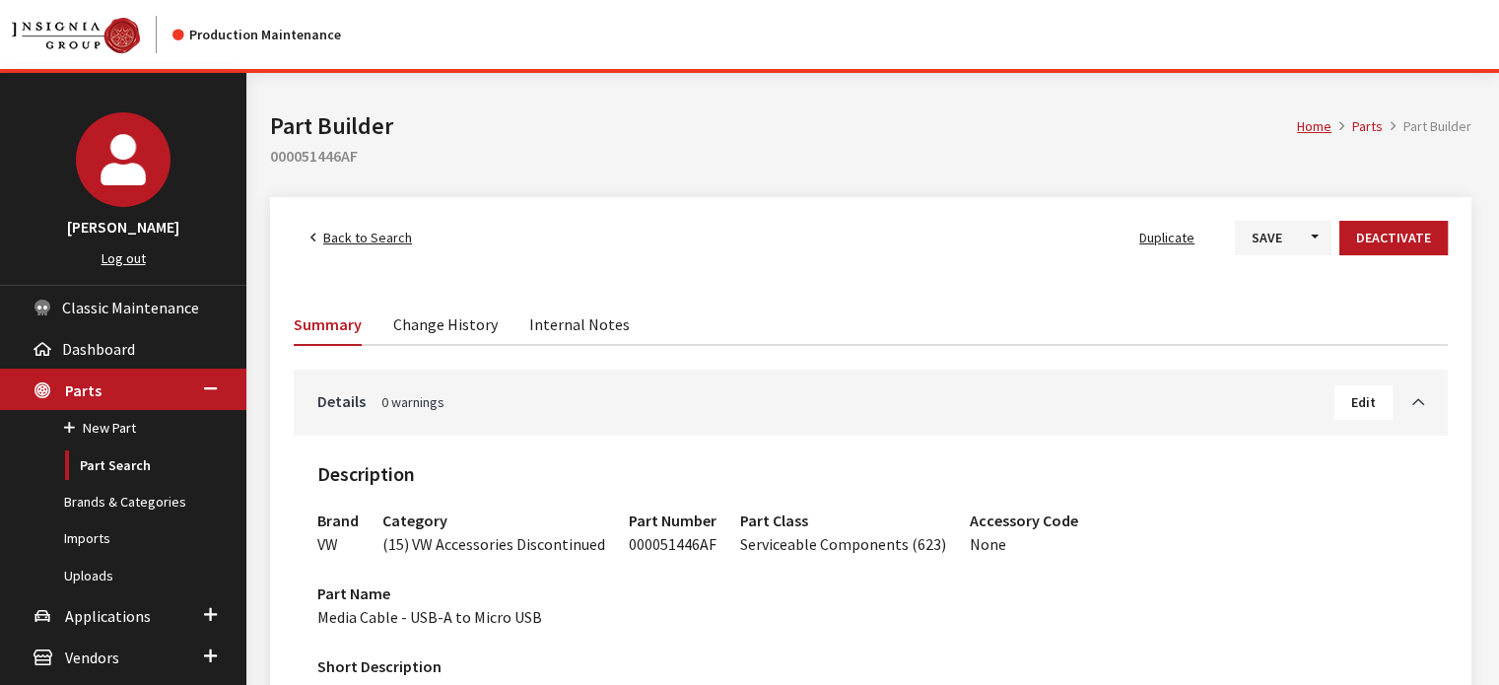
click at [370, 236] on span "Back to Search" at bounding box center [367, 238] width 89 height 18
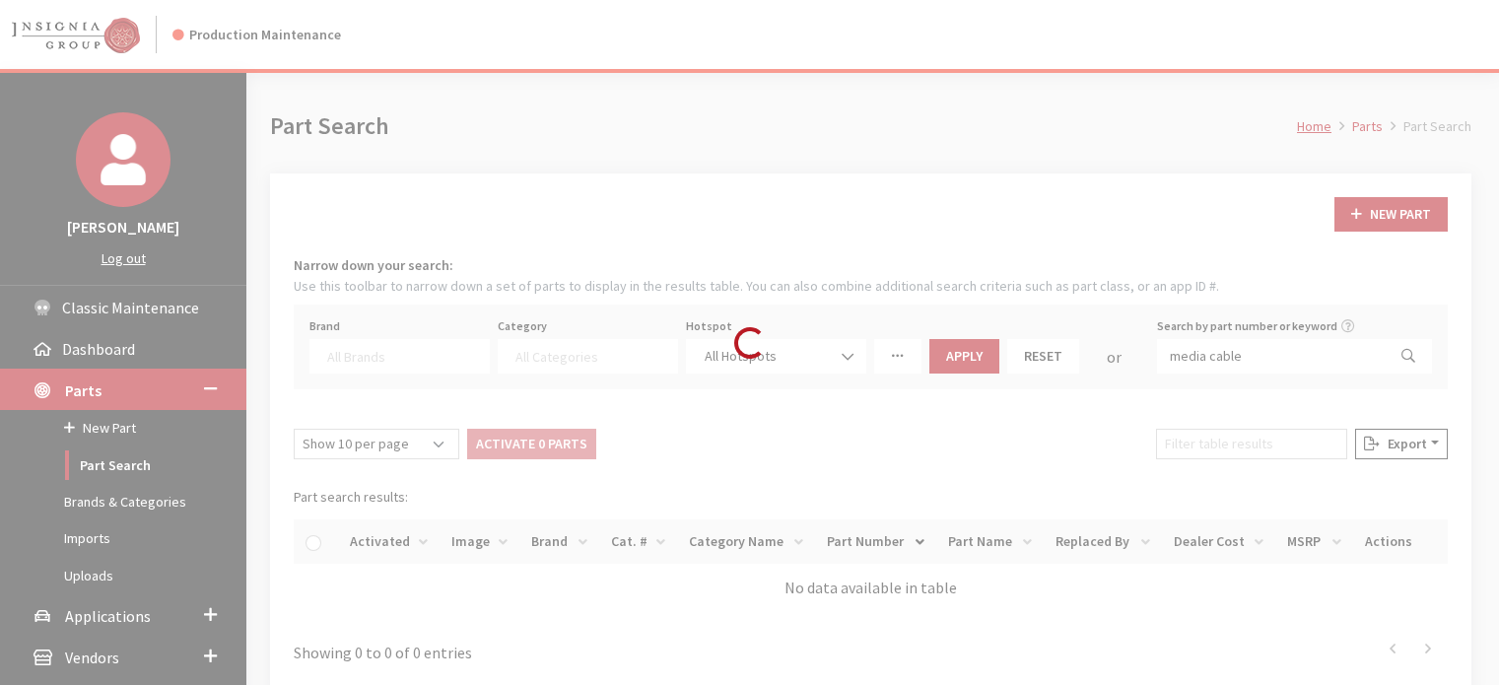
select select
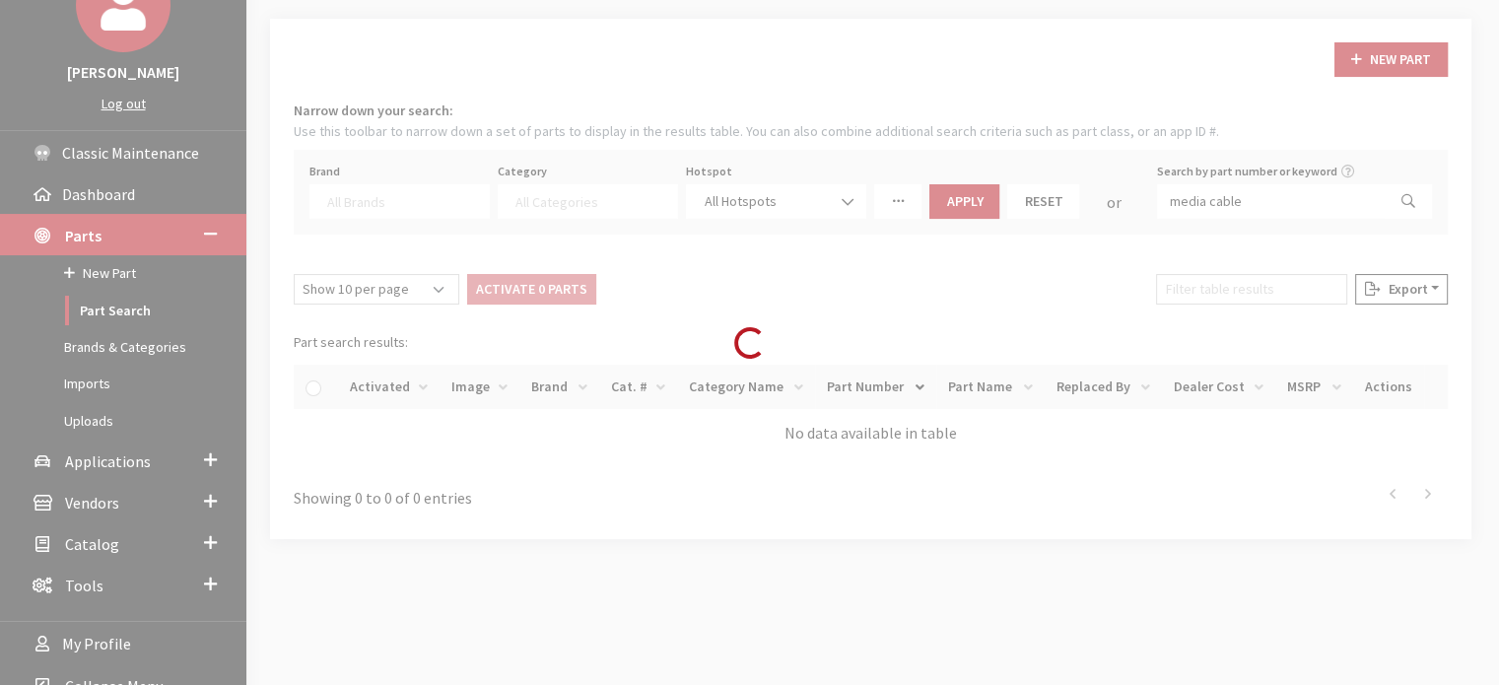
scroll to position [186, 0]
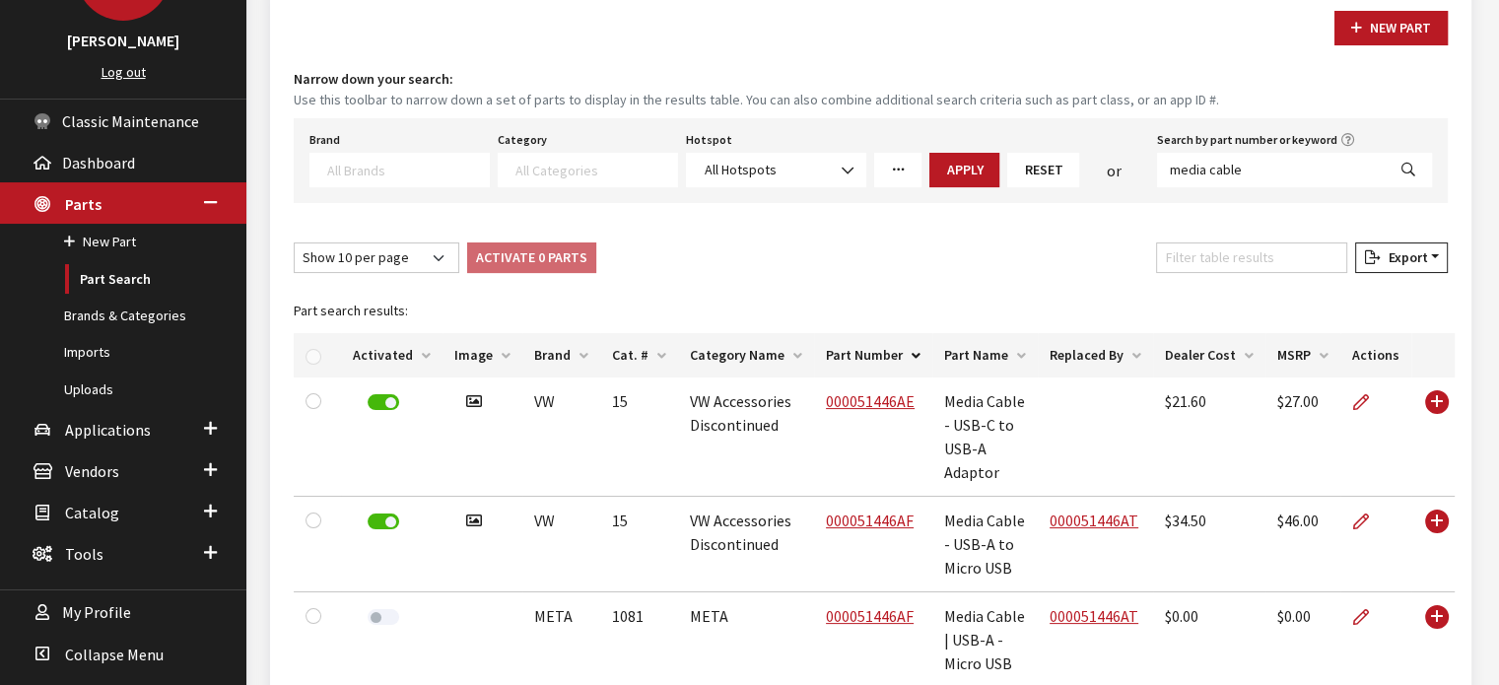
click at [639, 350] on th "Cat. #" at bounding box center [639, 355] width 78 height 44
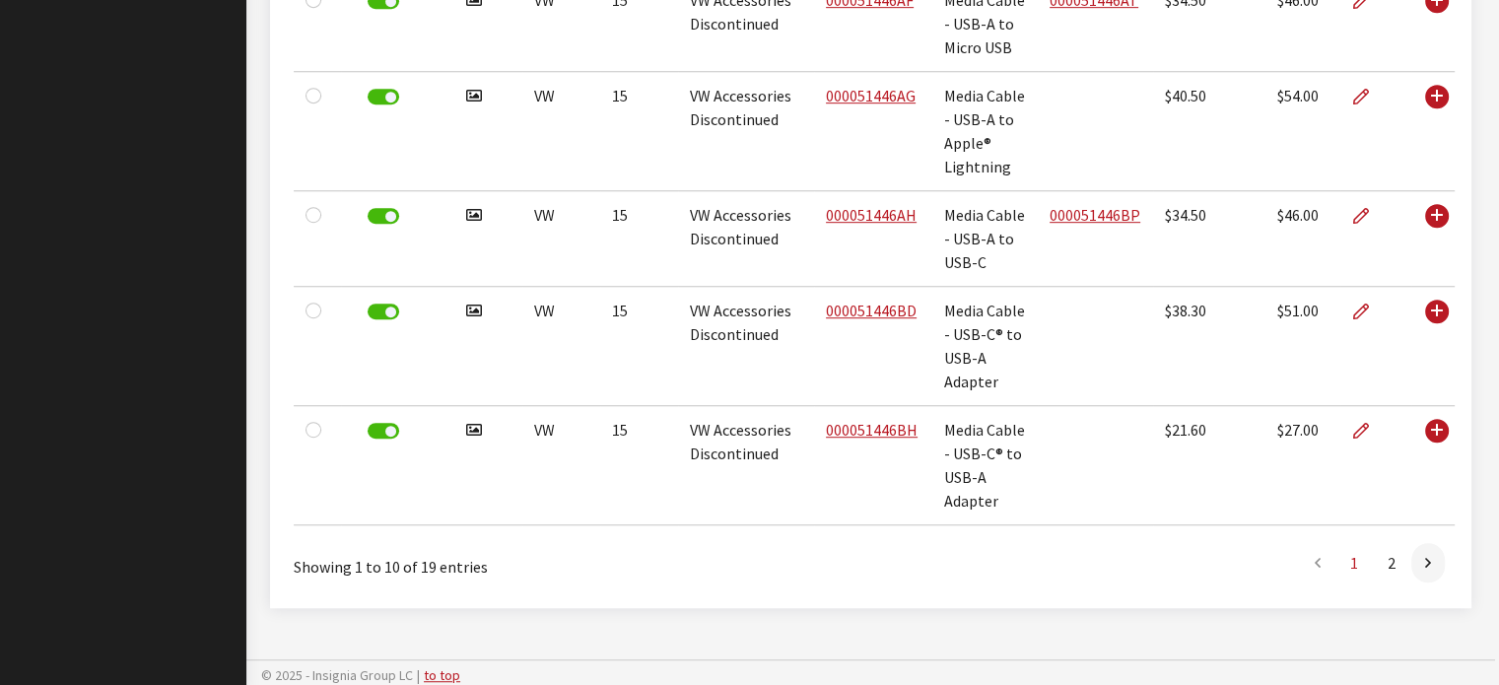
scroll to position [1116, 0]
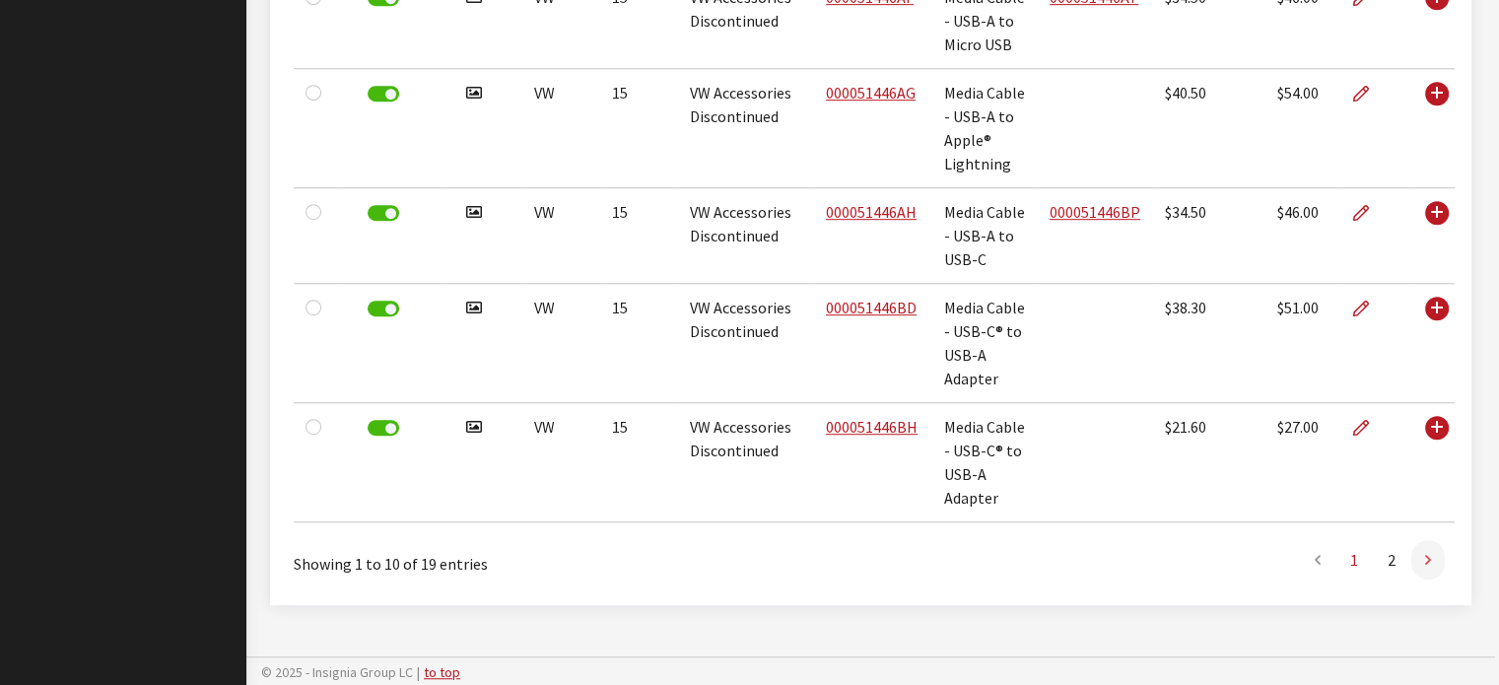
click at [1420, 555] on link at bounding box center [1429, 559] width 34 height 39
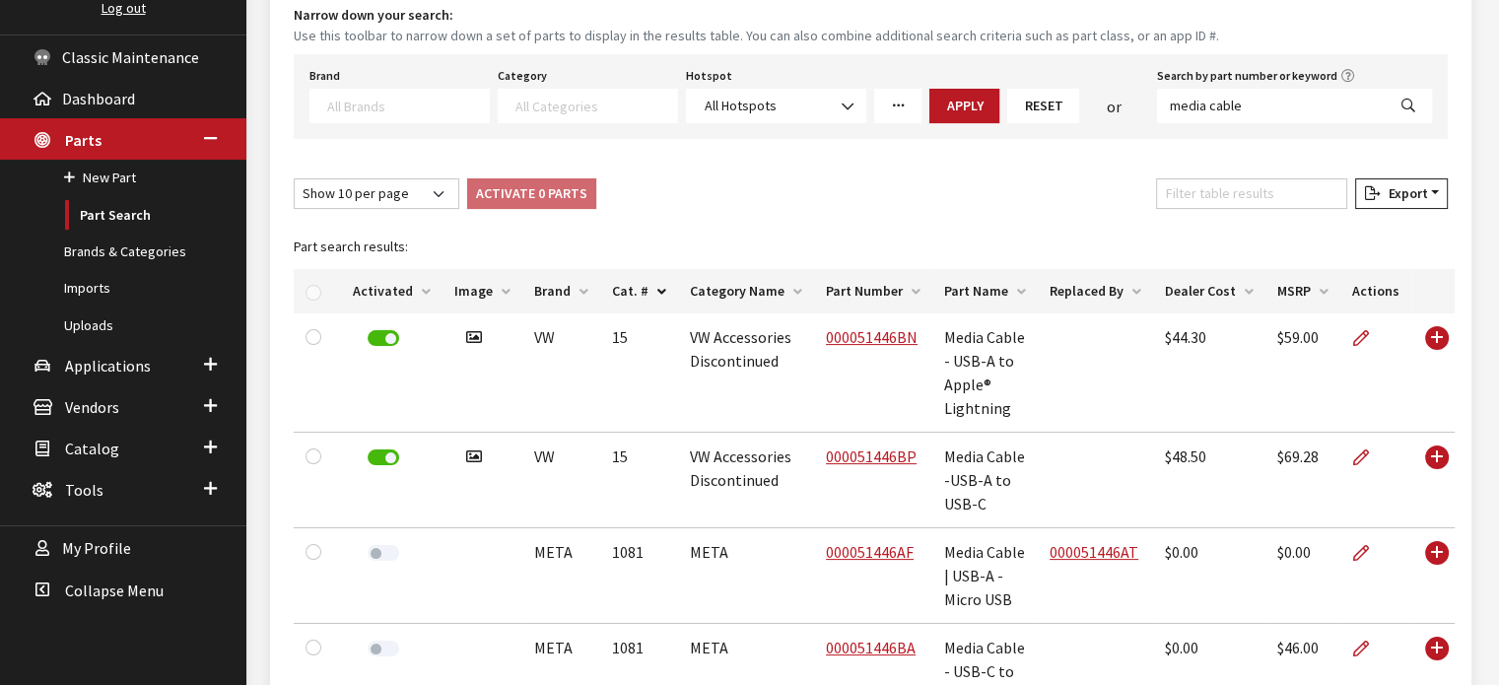
scroll to position [205, 0]
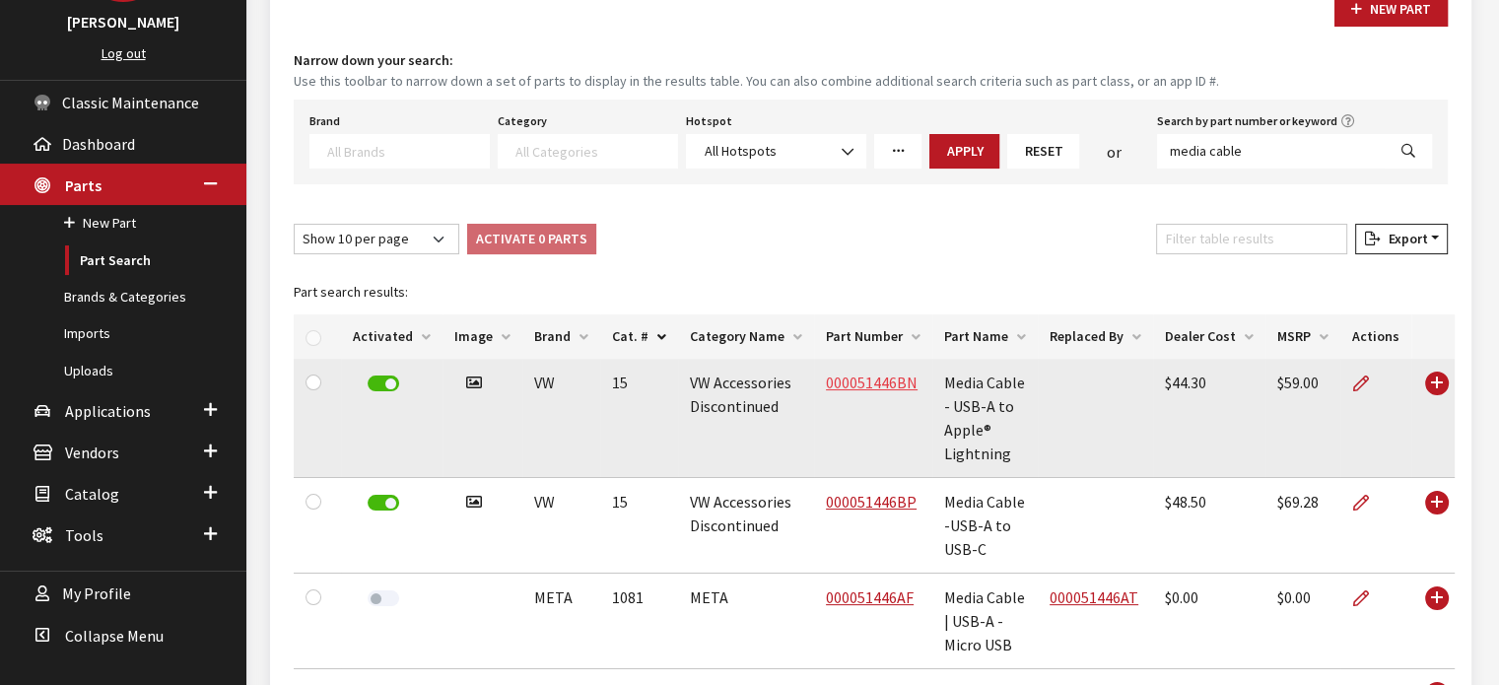
click at [883, 383] on link "000051446BN" at bounding box center [872, 383] width 92 height 20
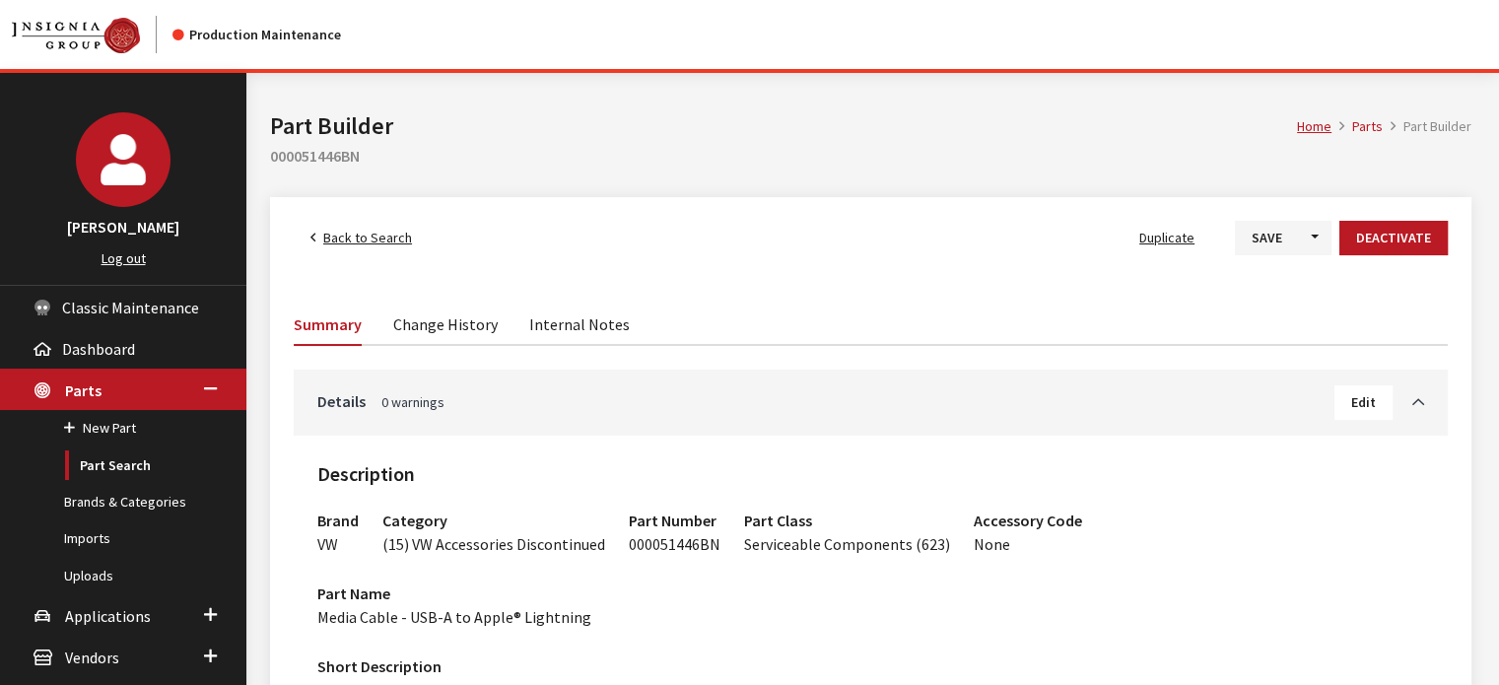
click at [343, 224] on link "Back to Search" at bounding box center [361, 238] width 135 height 35
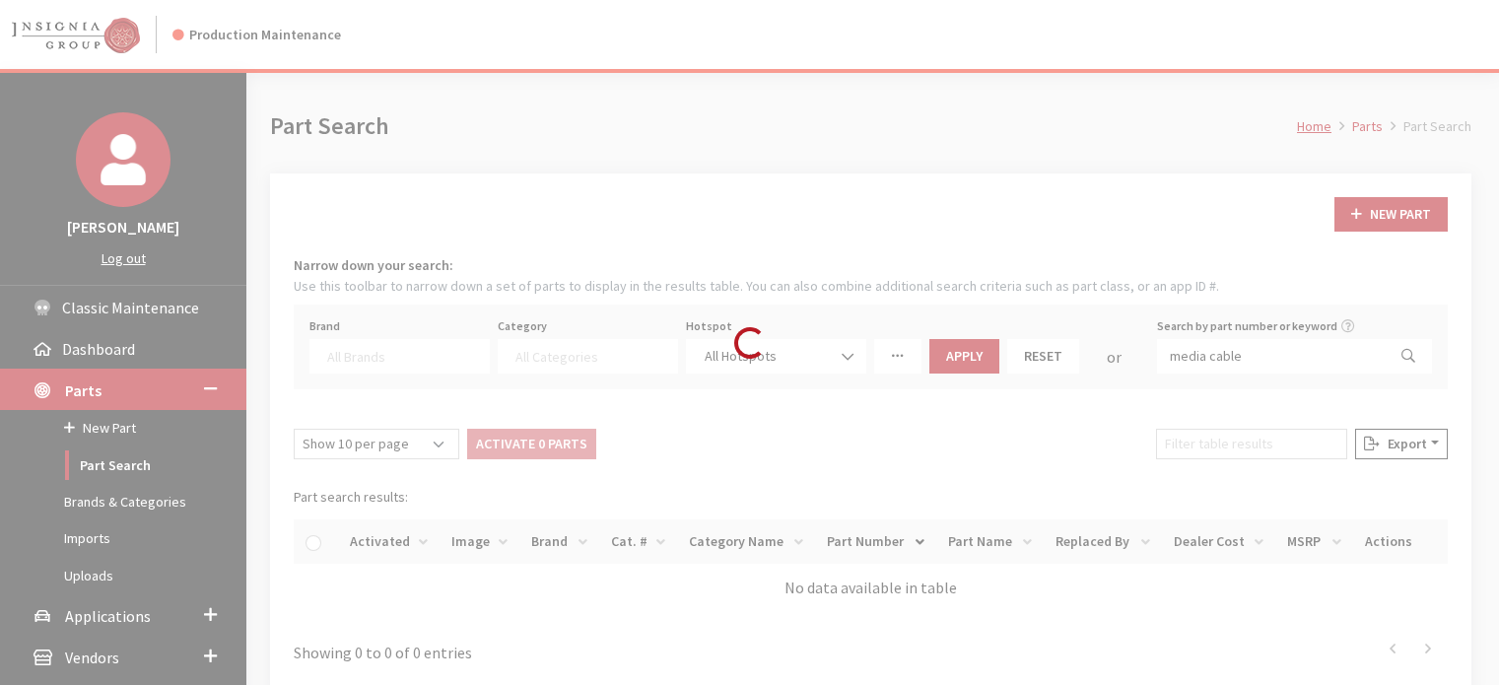
select select
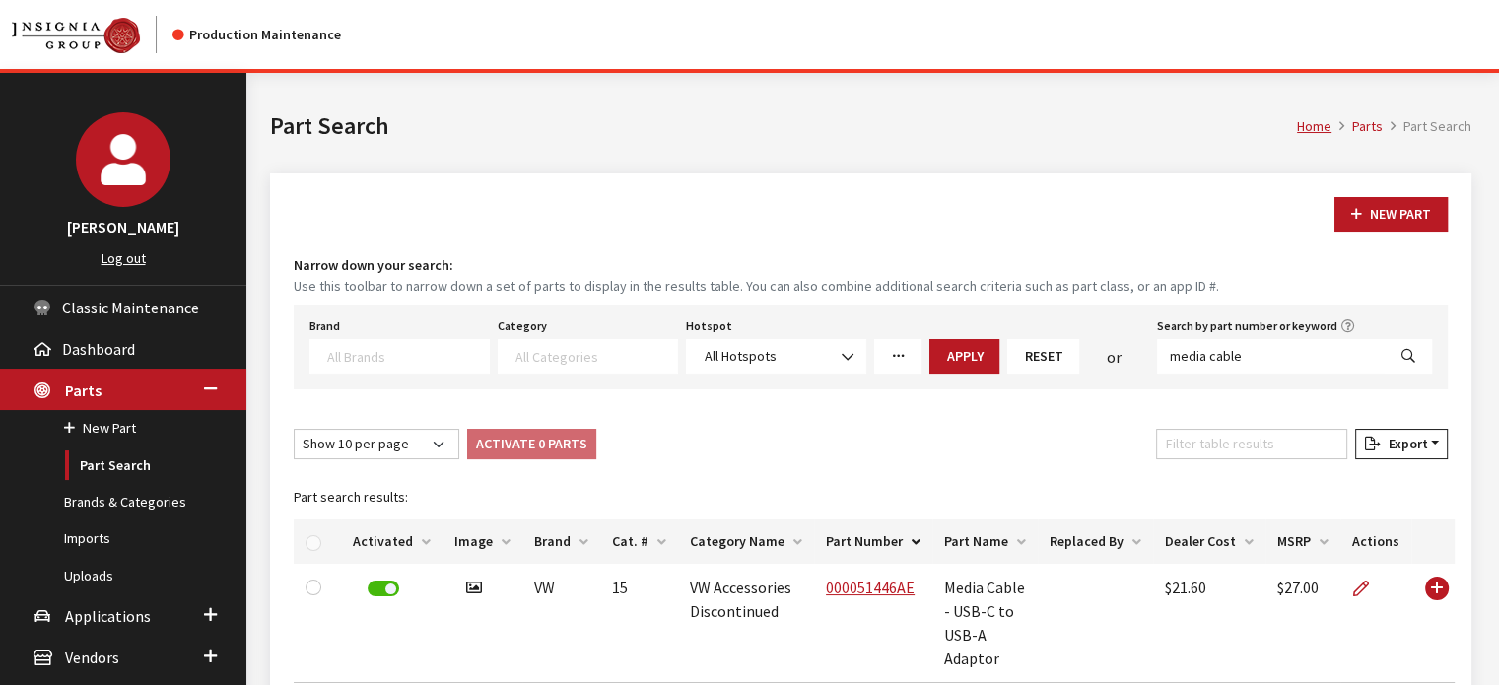
click at [623, 536] on th "Cat. #" at bounding box center [639, 542] width 78 height 44
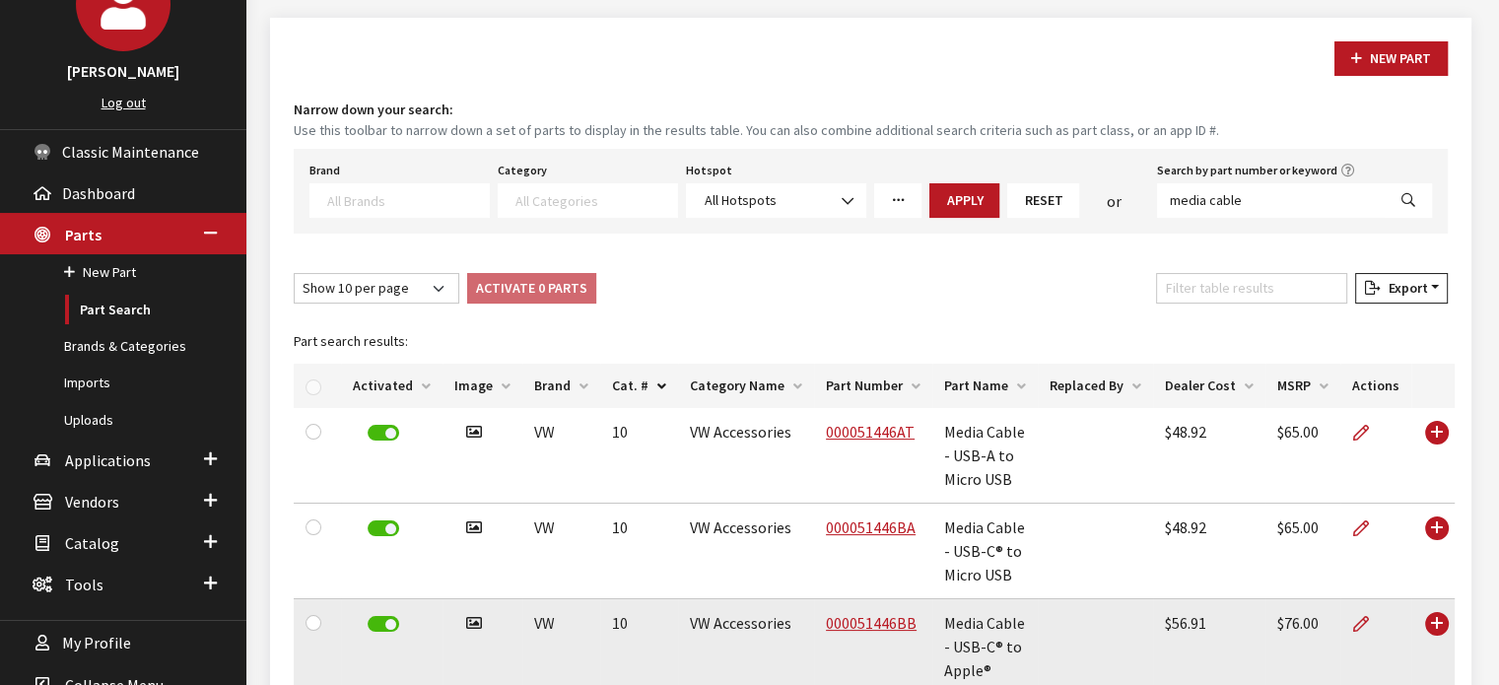
scroll to position [493, 0]
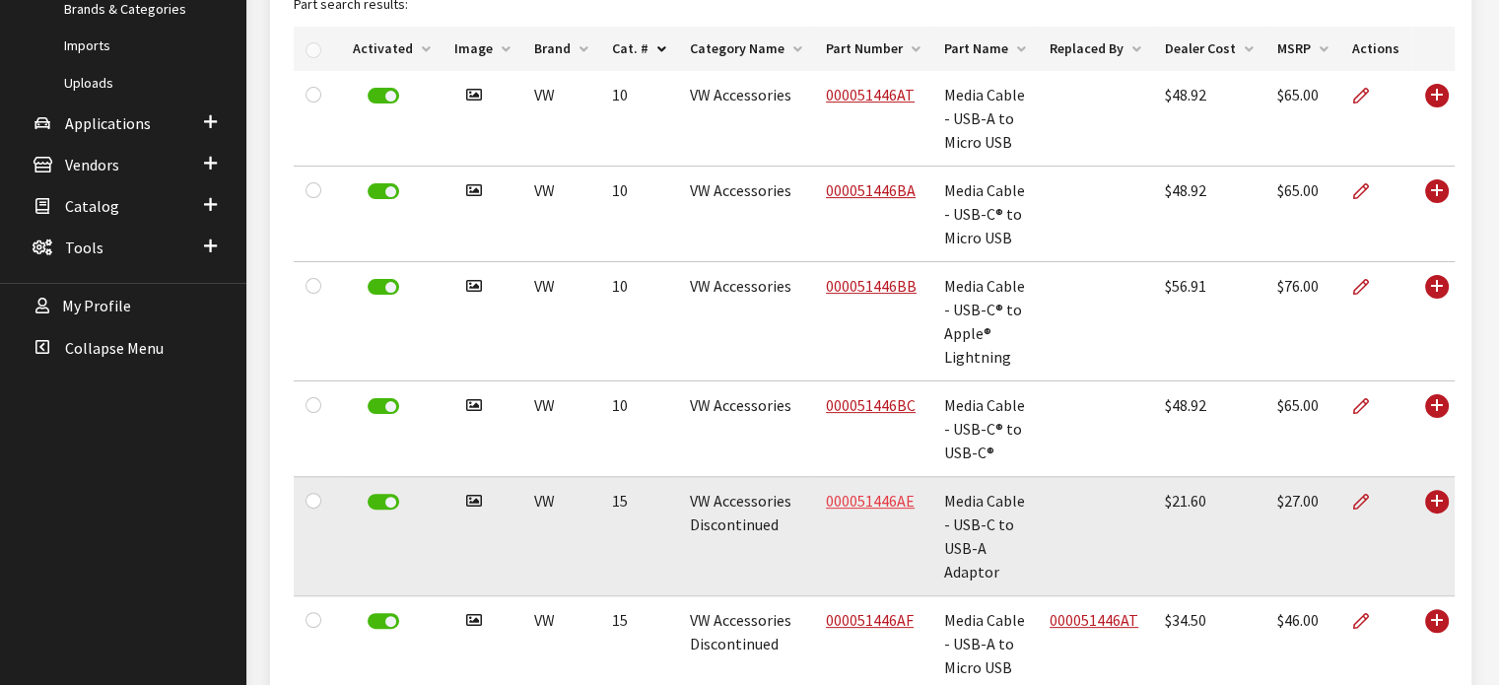
click at [860, 500] on link "000051446AE" at bounding box center [870, 501] width 89 height 20
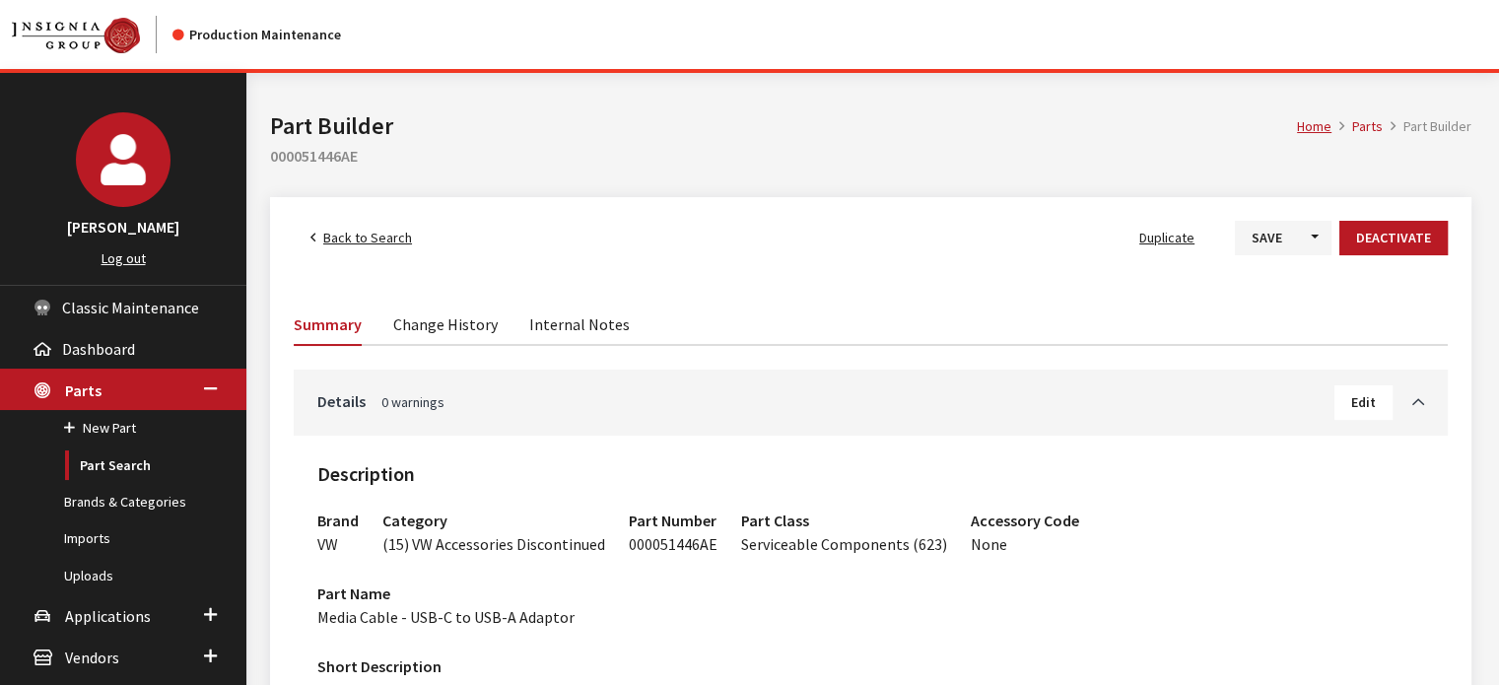
click at [339, 227] on link "Back to Search" at bounding box center [361, 238] width 135 height 35
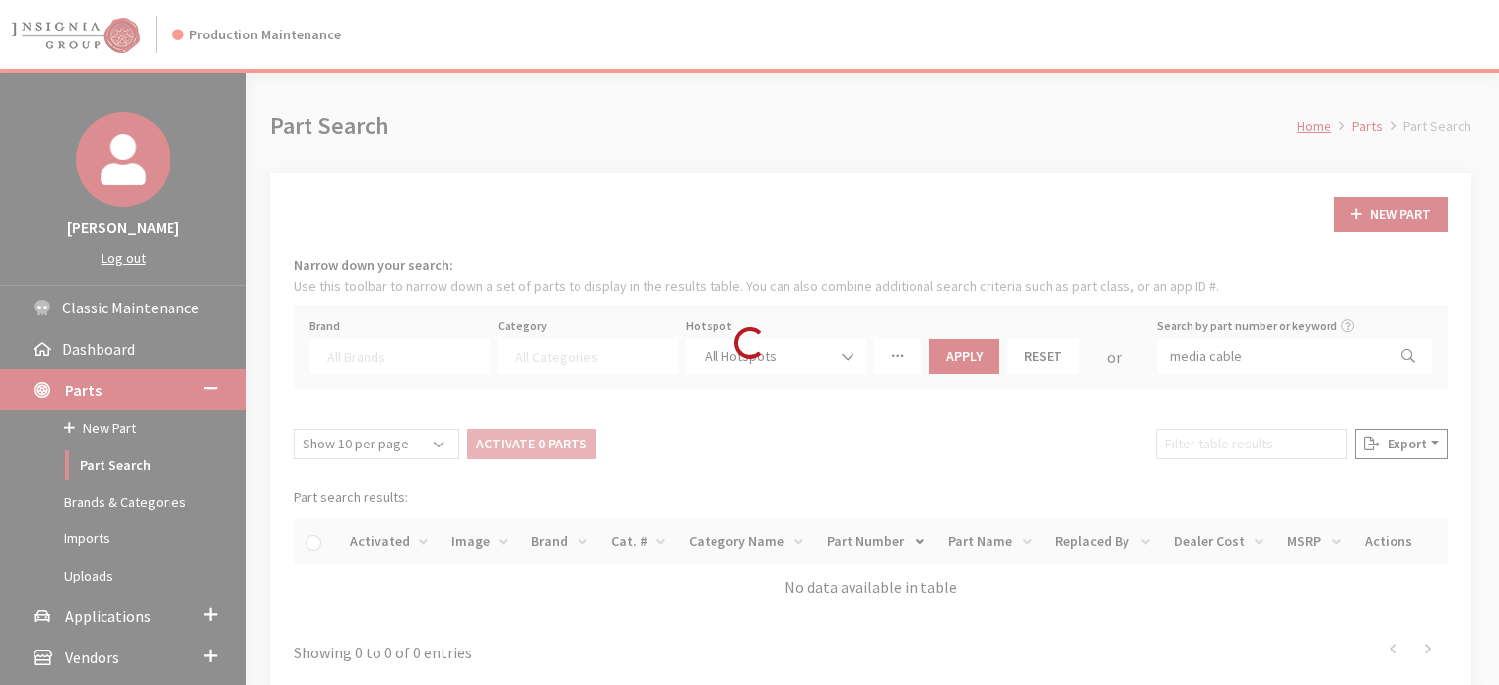
select select
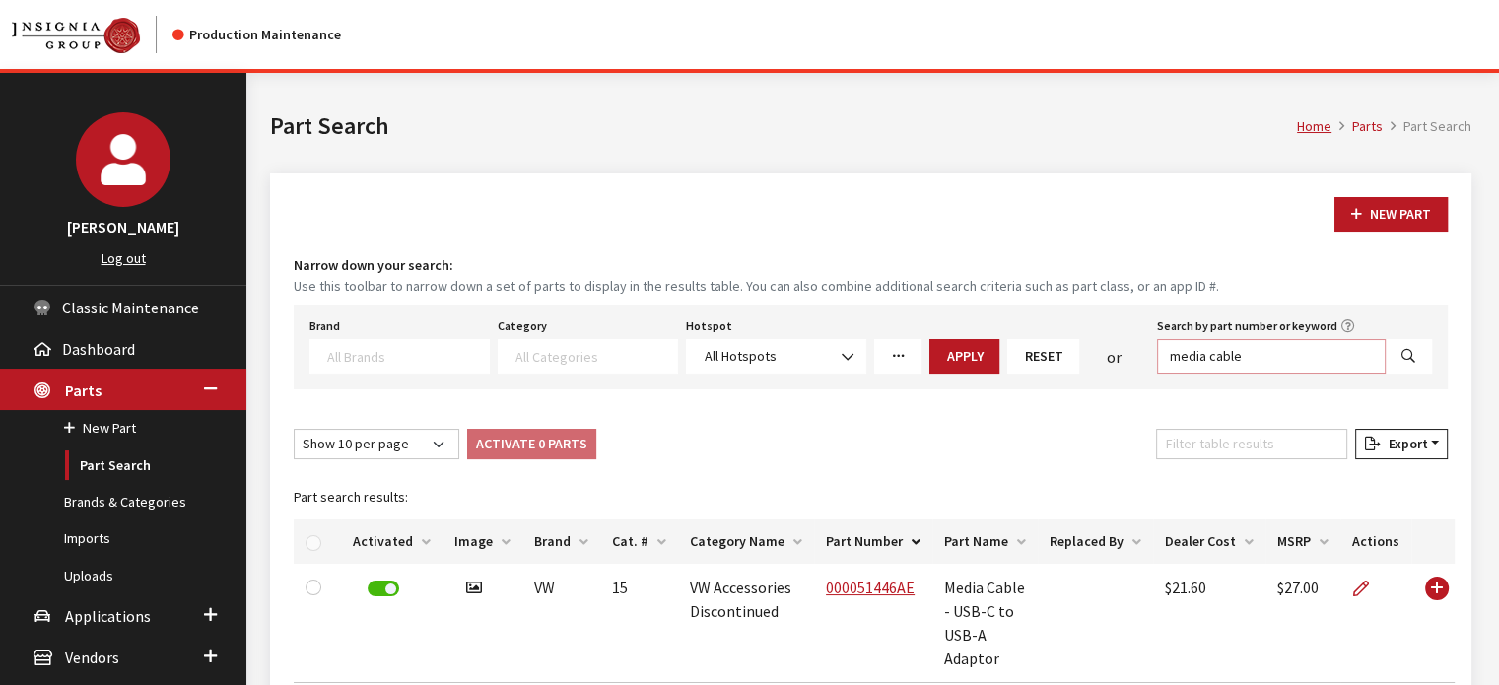
click at [1283, 351] on input "media cable" at bounding box center [1271, 356] width 229 height 35
type input "cargo organizer tote"
select select
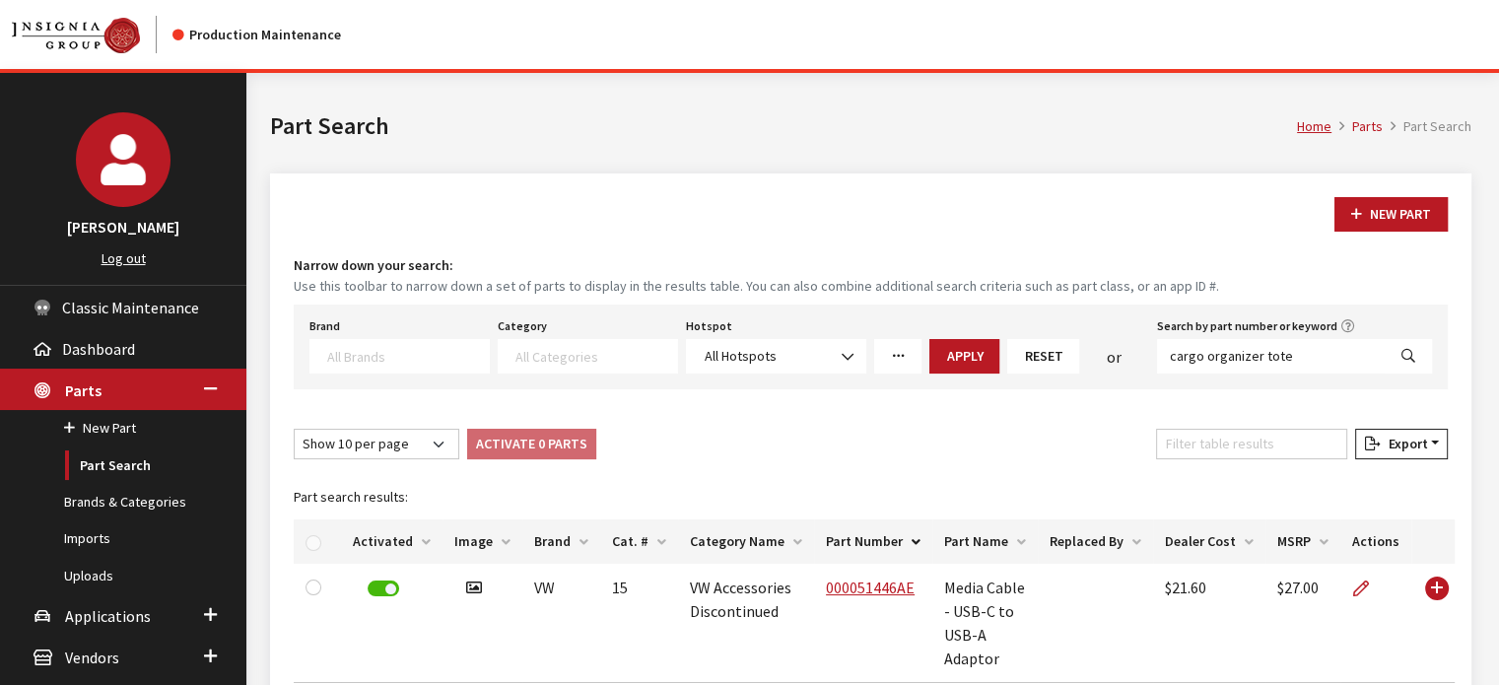
select select
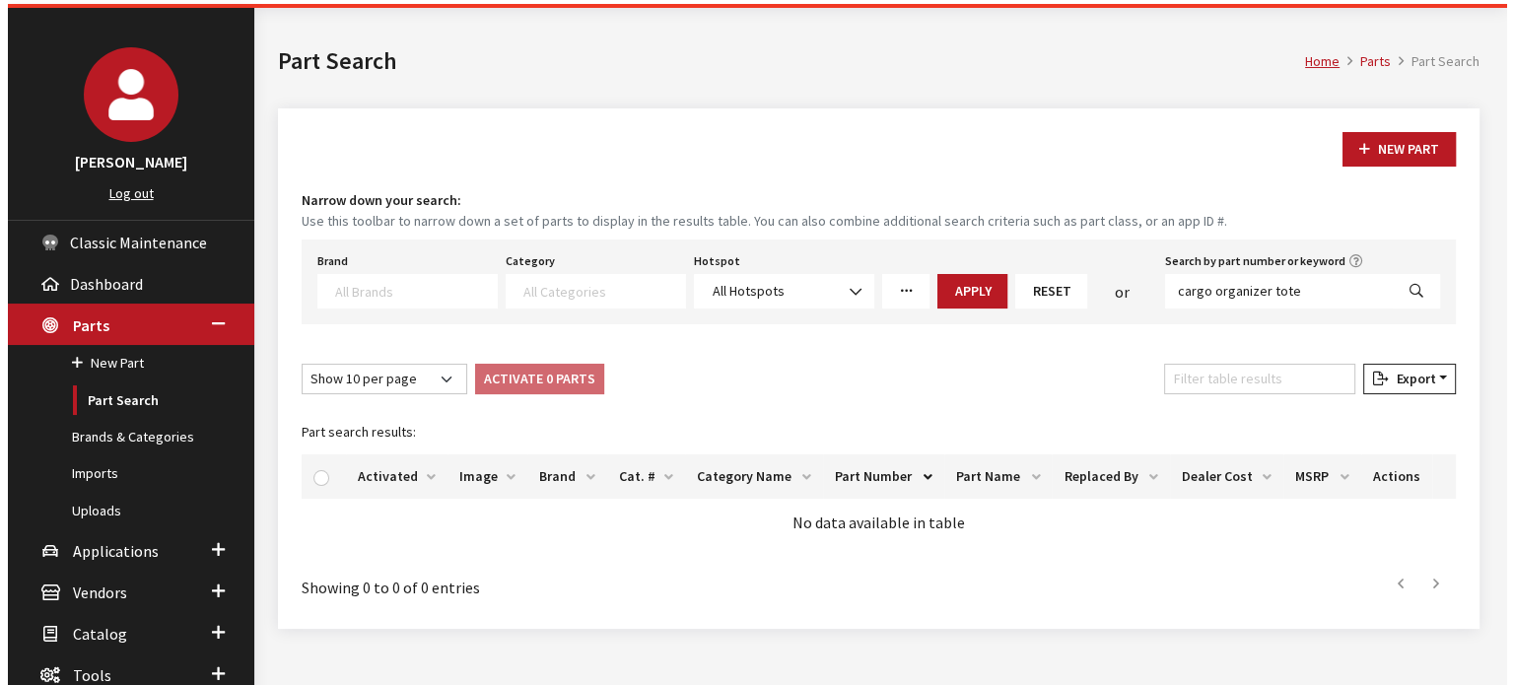
scroll to position [99, 0]
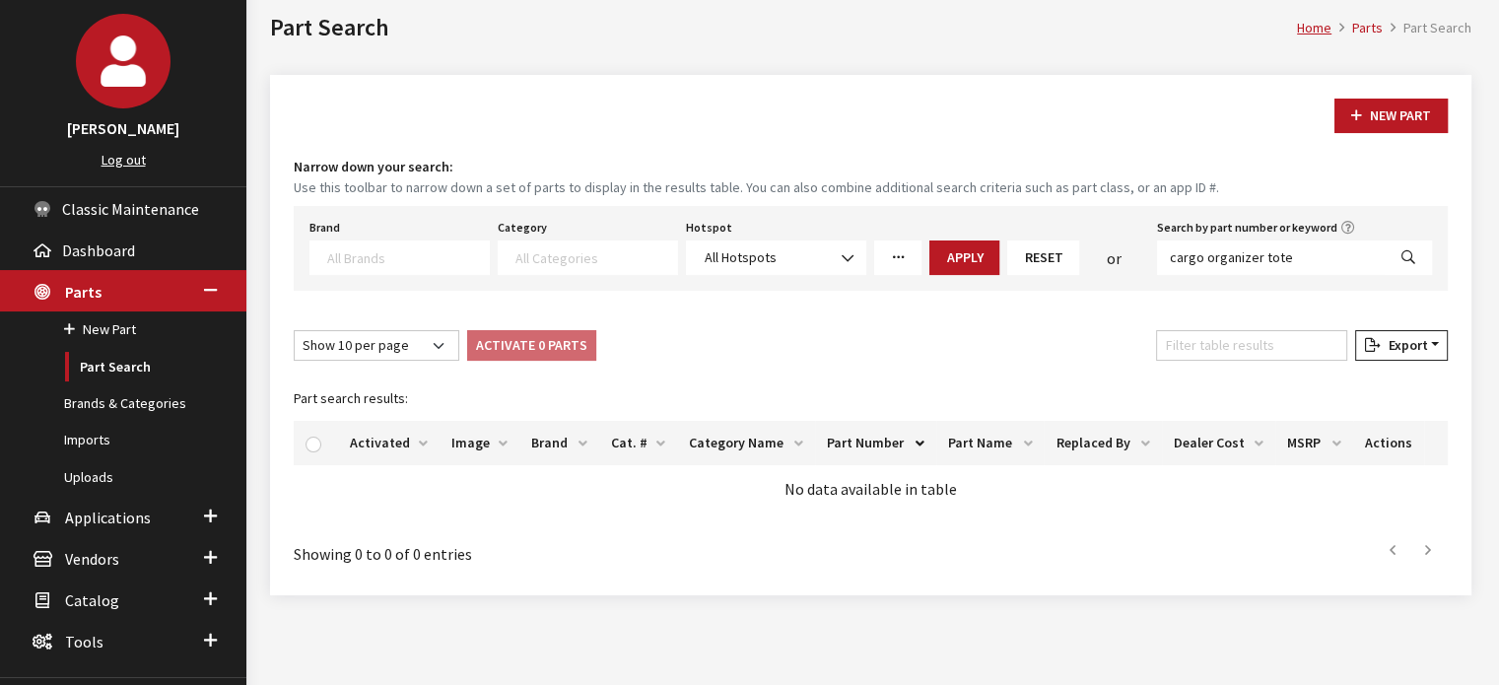
click at [907, 265] on link "More Filters" at bounding box center [897, 258] width 47 height 35
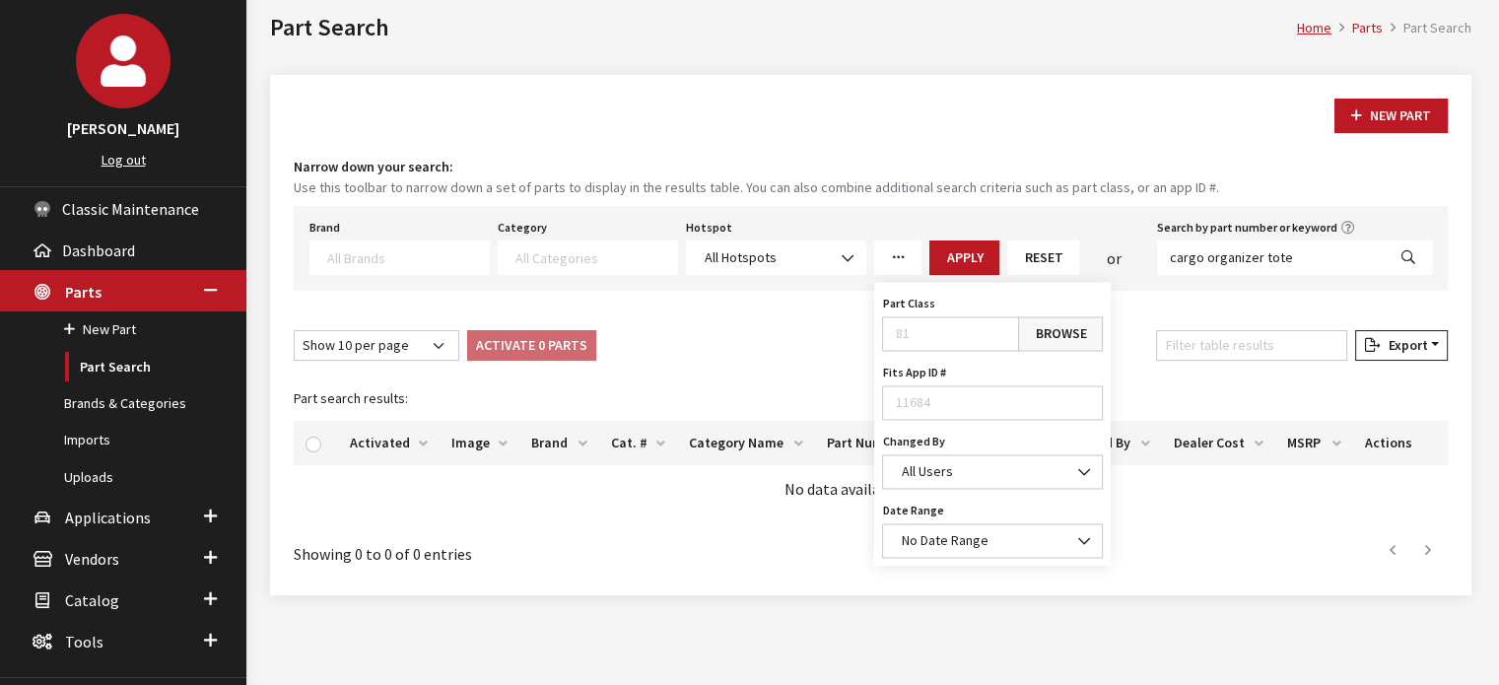
click at [1060, 333] on link "Browse" at bounding box center [1060, 333] width 85 height 35
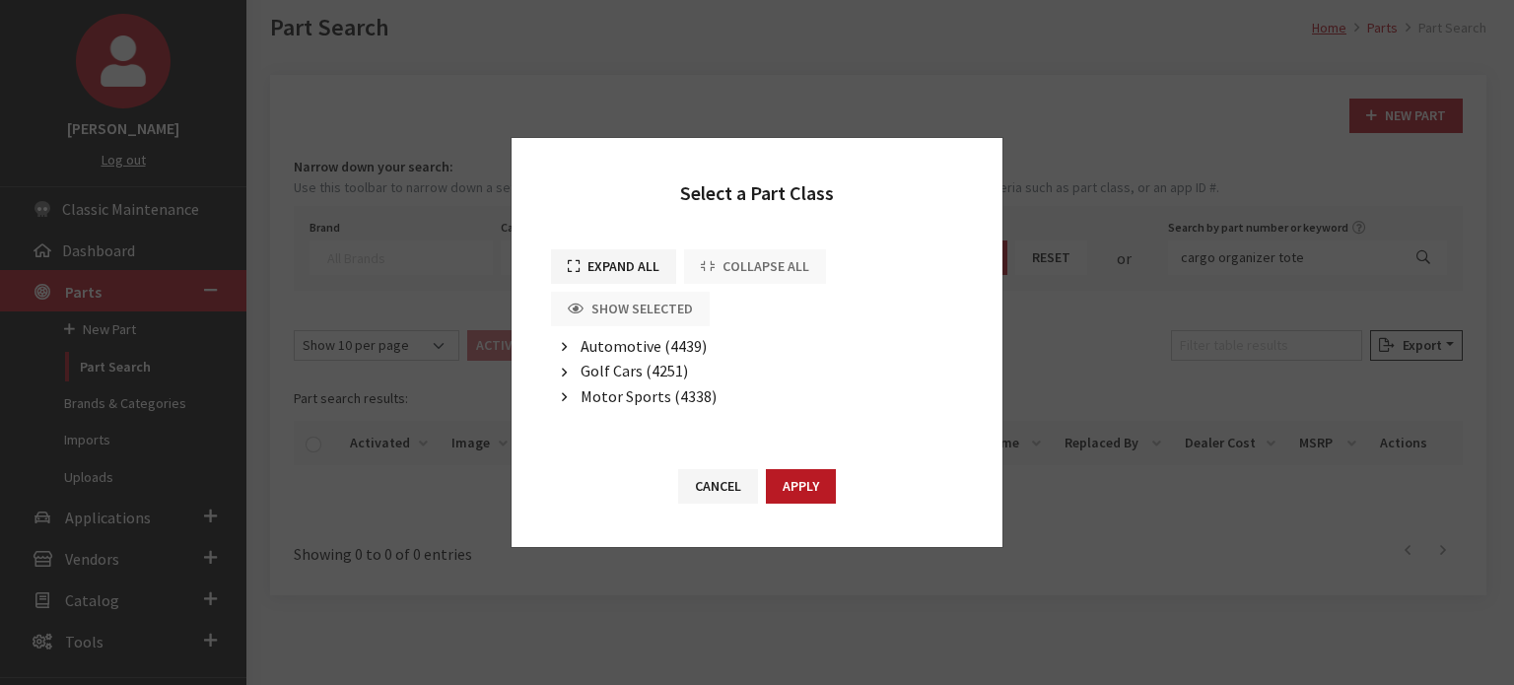
click at [643, 343] on span "Automotive (4439)" at bounding box center [644, 346] width 126 height 20
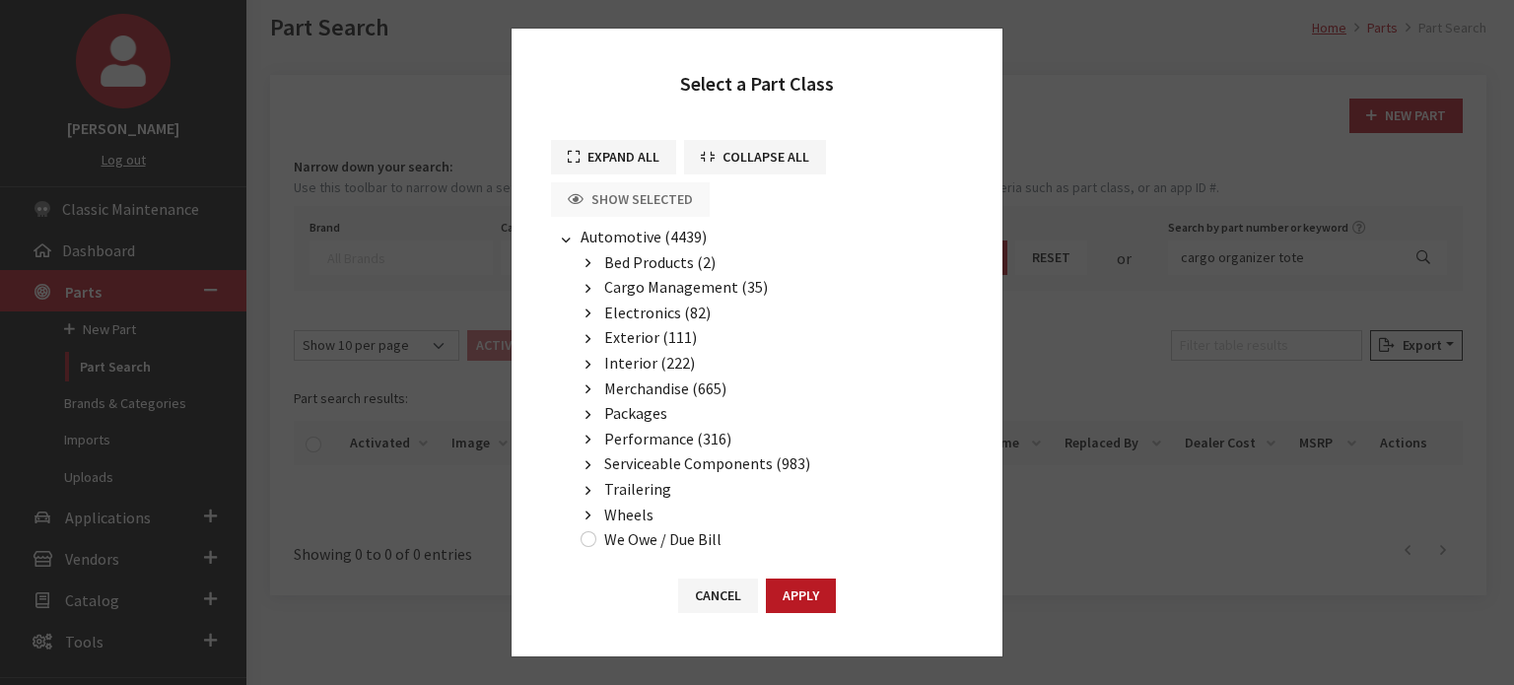
click at [663, 281] on span "Cargo Management (35)" at bounding box center [686, 287] width 164 height 20
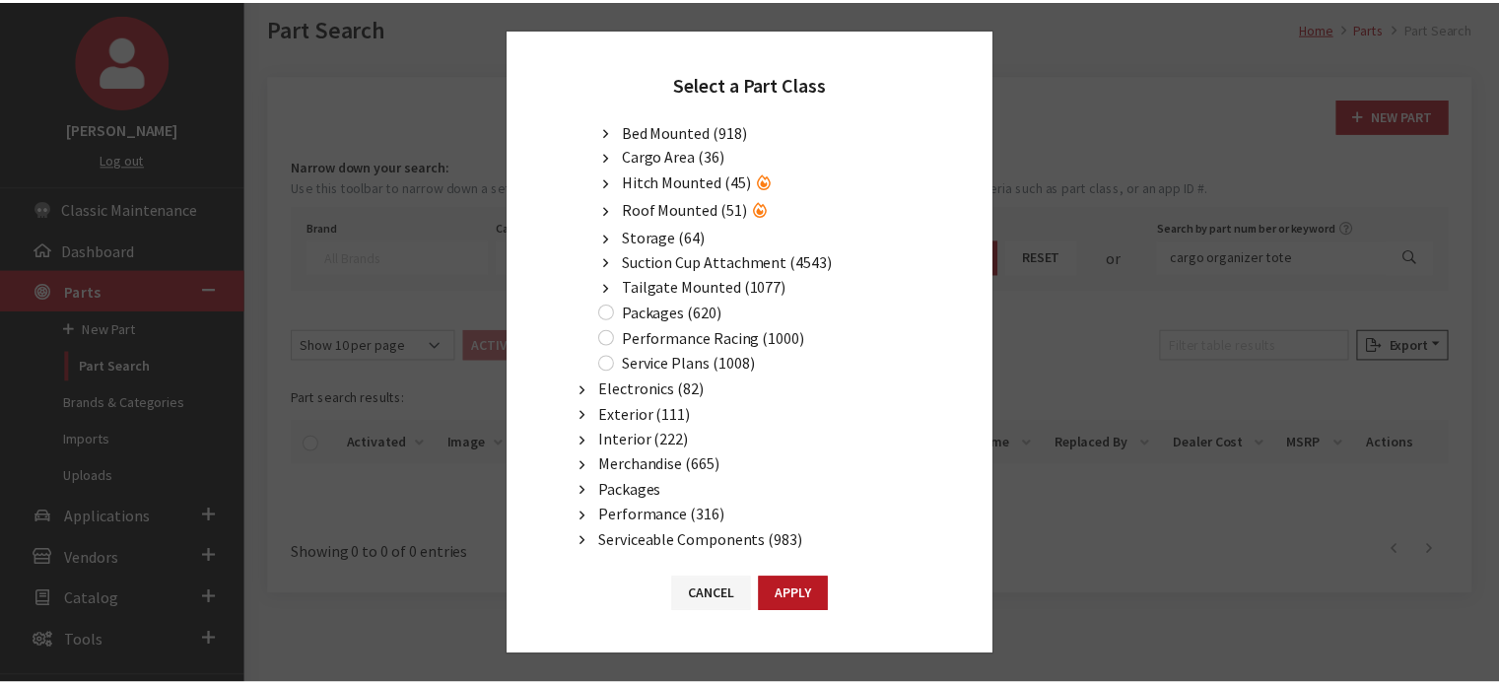
scroll to position [197, 0]
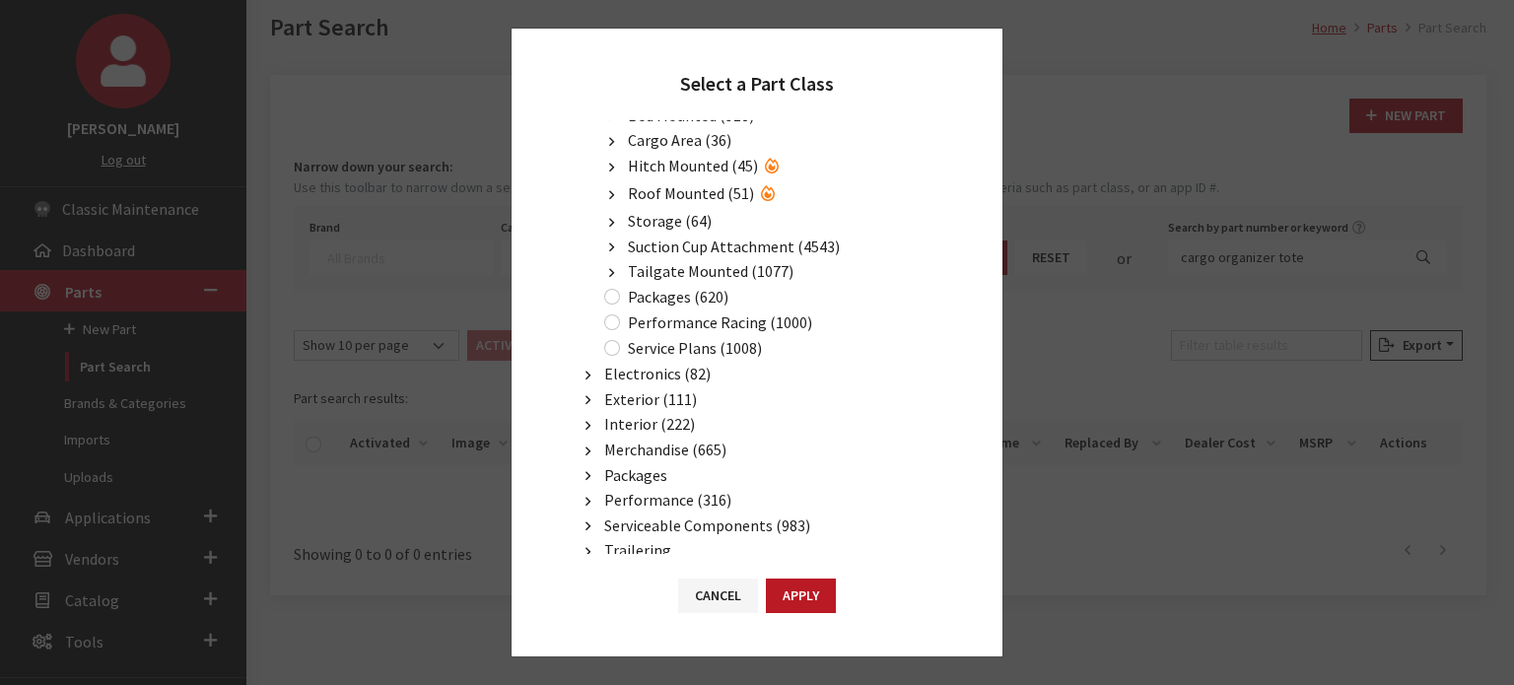
click at [695, 136] on span "Cargo Area (36)" at bounding box center [680, 140] width 104 height 20
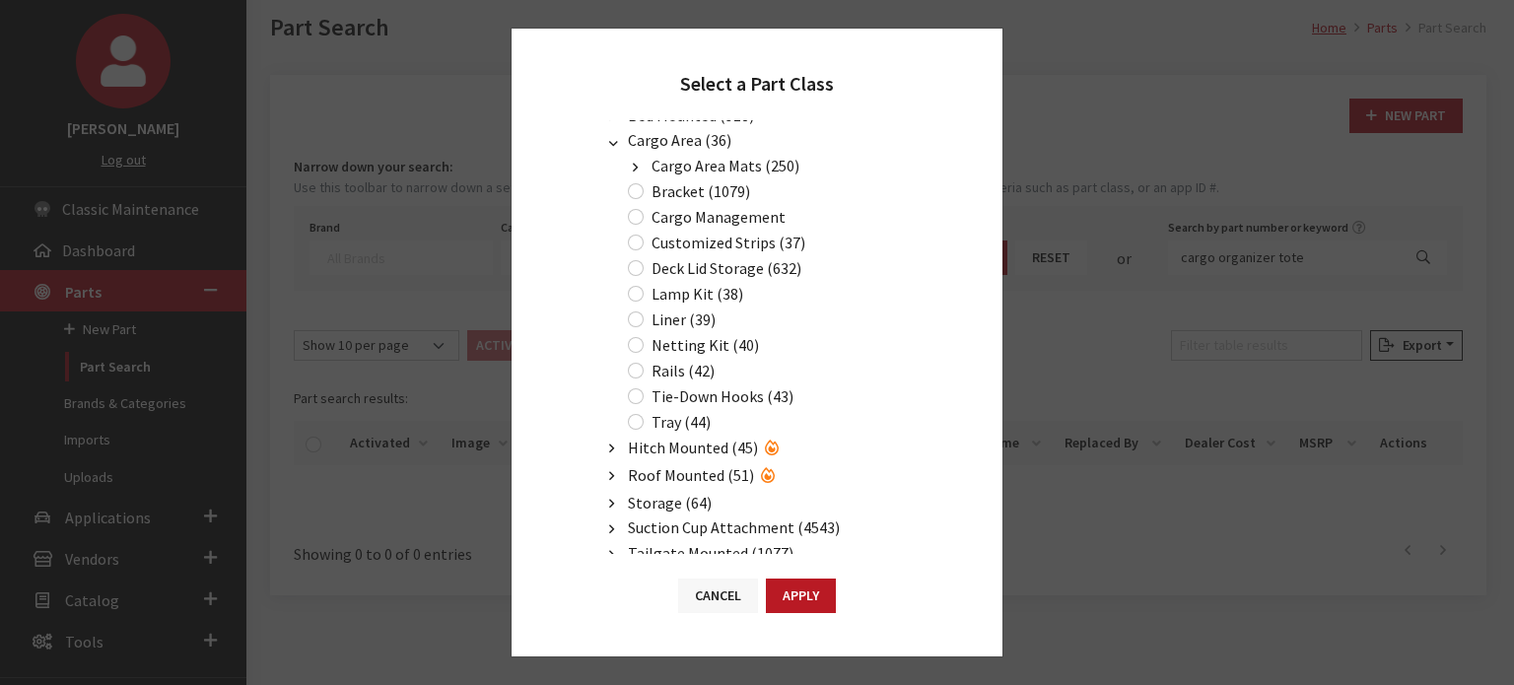
click at [723, 594] on button "Cancel" at bounding box center [718, 596] width 80 height 35
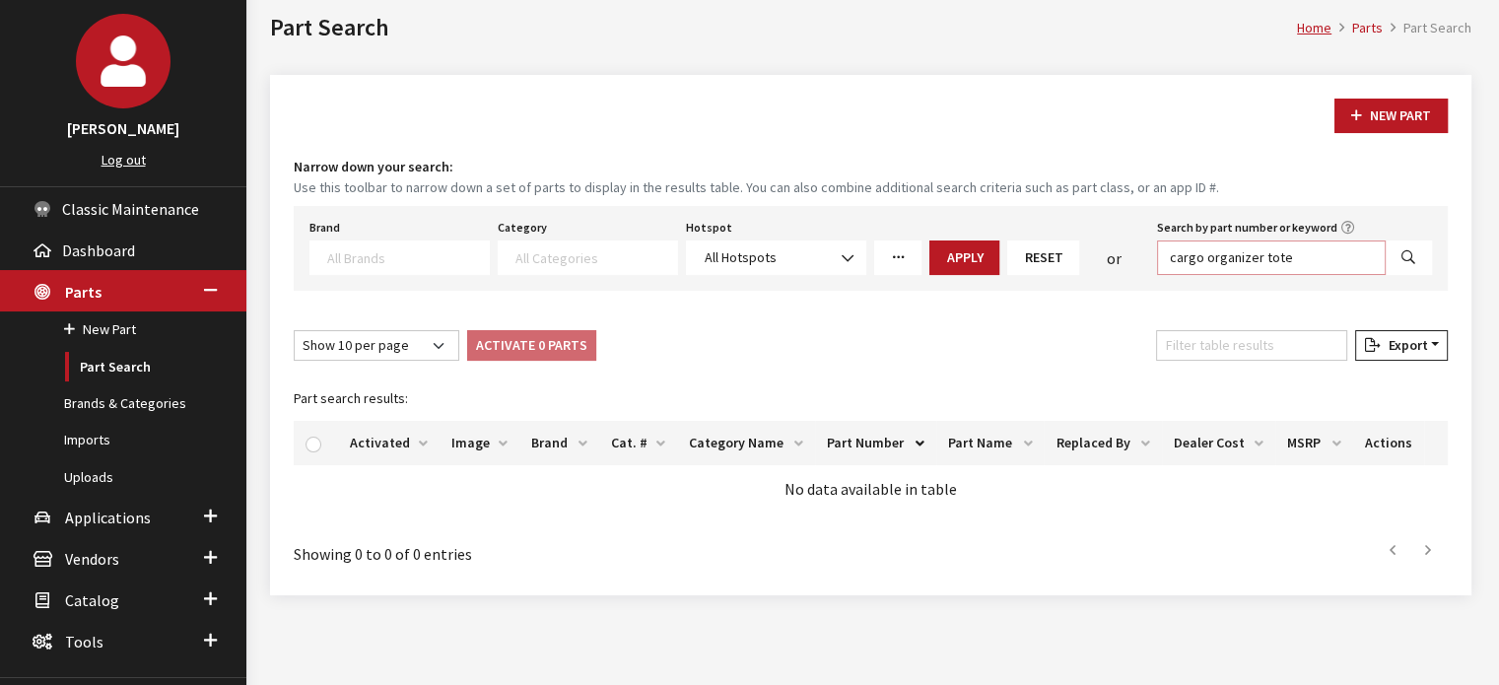
drag, startPoint x: 1254, startPoint y: 262, endPoint x: 1309, endPoint y: 259, distance: 55.3
click at [1309, 259] on input "cargo organizer tote" at bounding box center [1271, 258] width 229 height 35
type input "cargo organizer"
select select
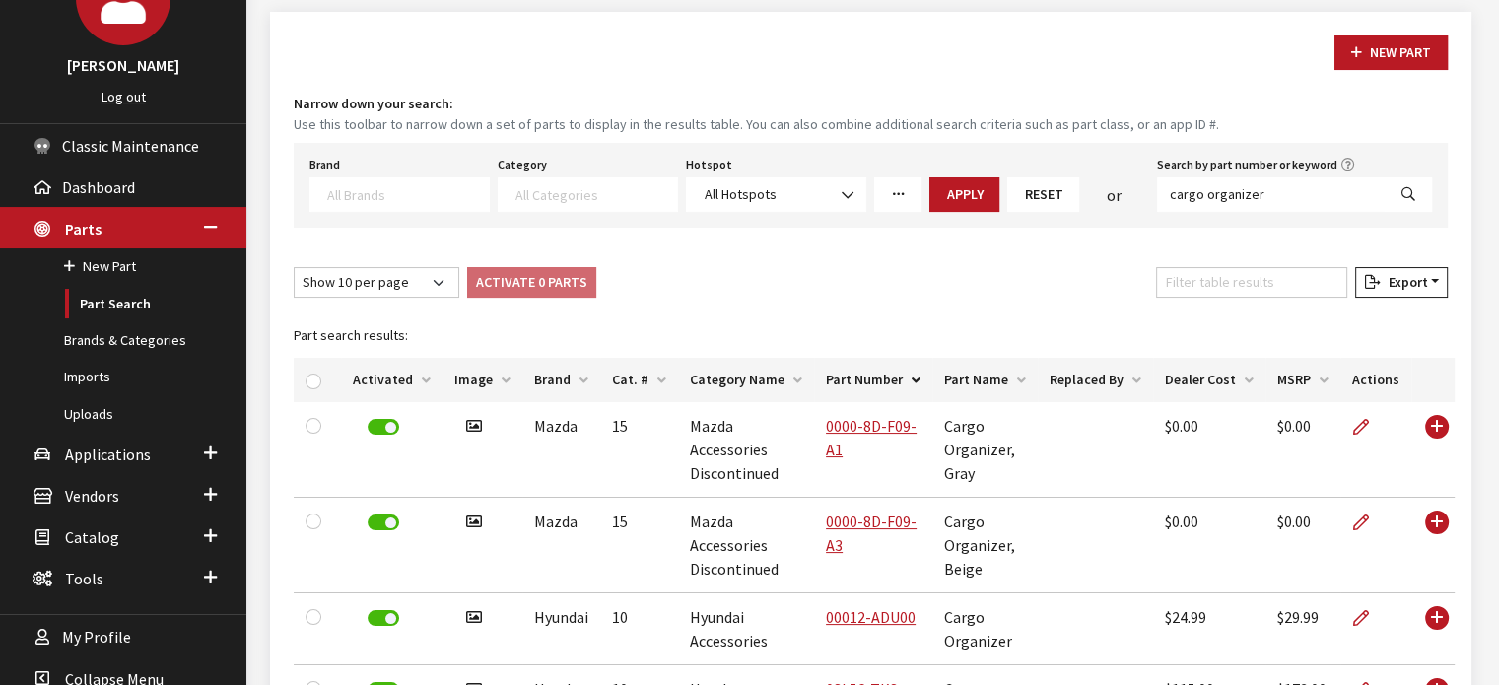
scroll to position [296, 0]
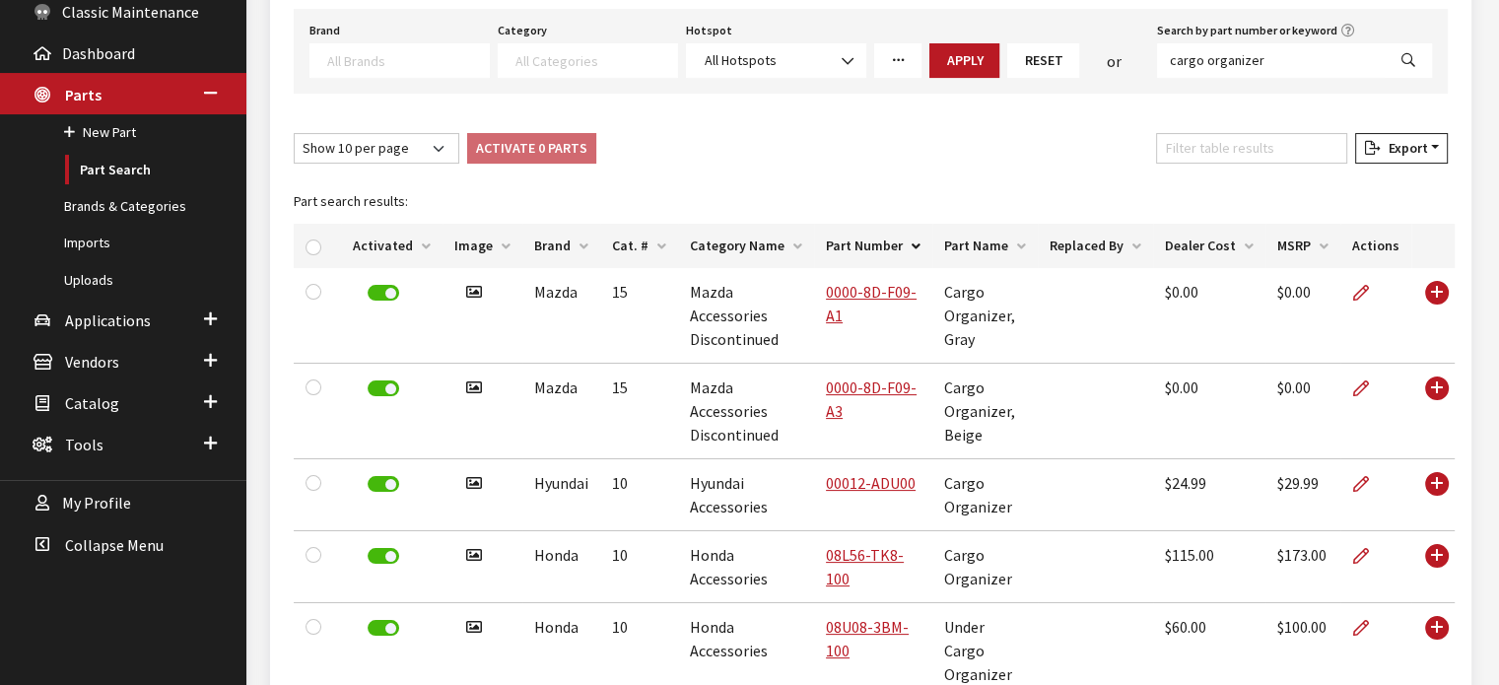
click at [643, 244] on th "Cat. #" at bounding box center [639, 246] width 78 height 44
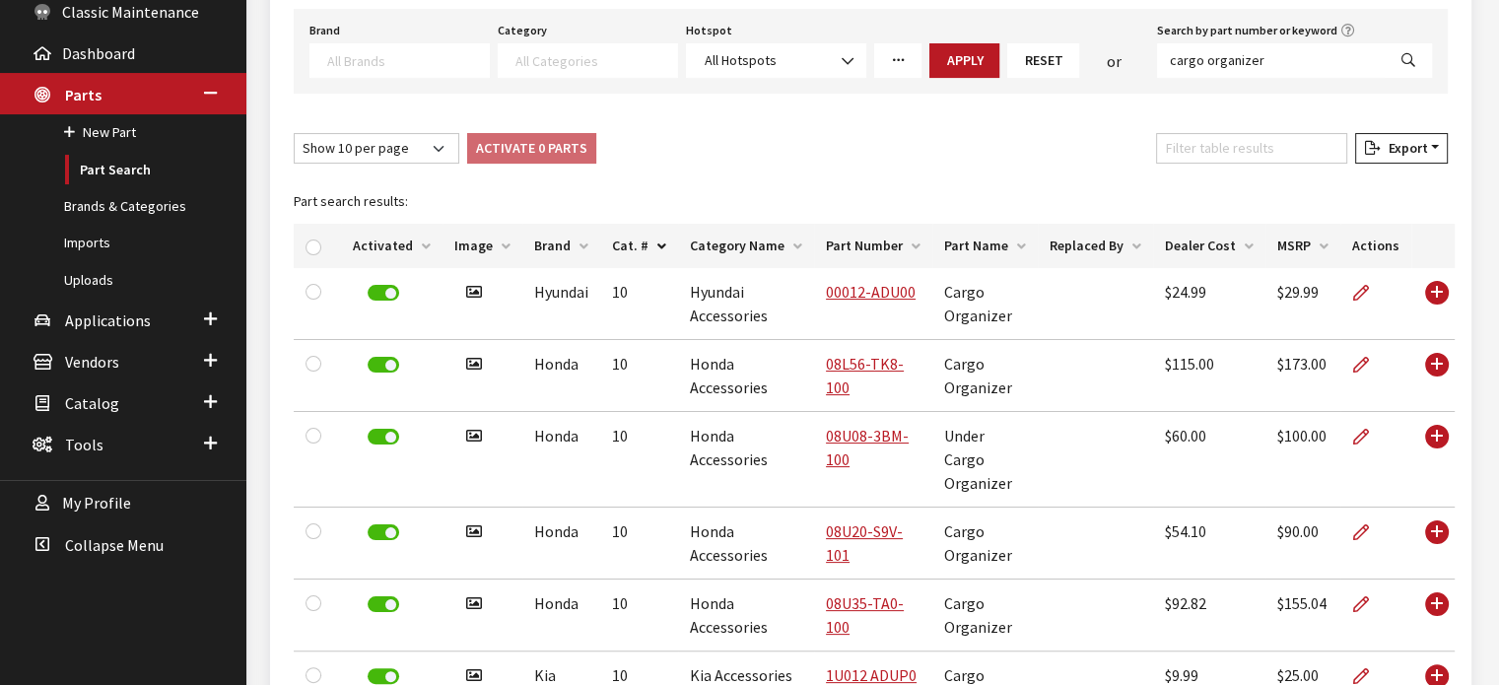
click at [565, 240] on th "Brand" at bounding box center [561, 246] width 78 height 44
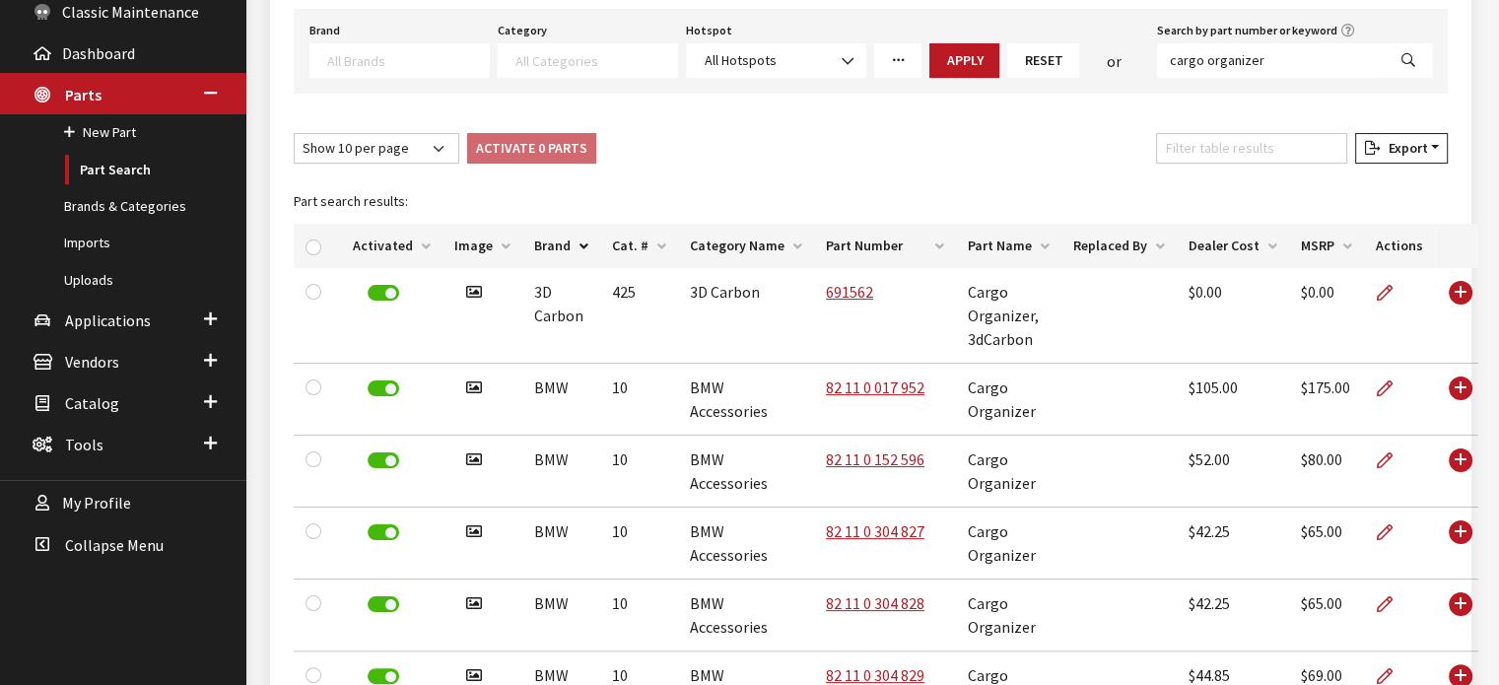
click at [565, 240] on th "Brand" at bounding box center [561, 246] width 78 height 44
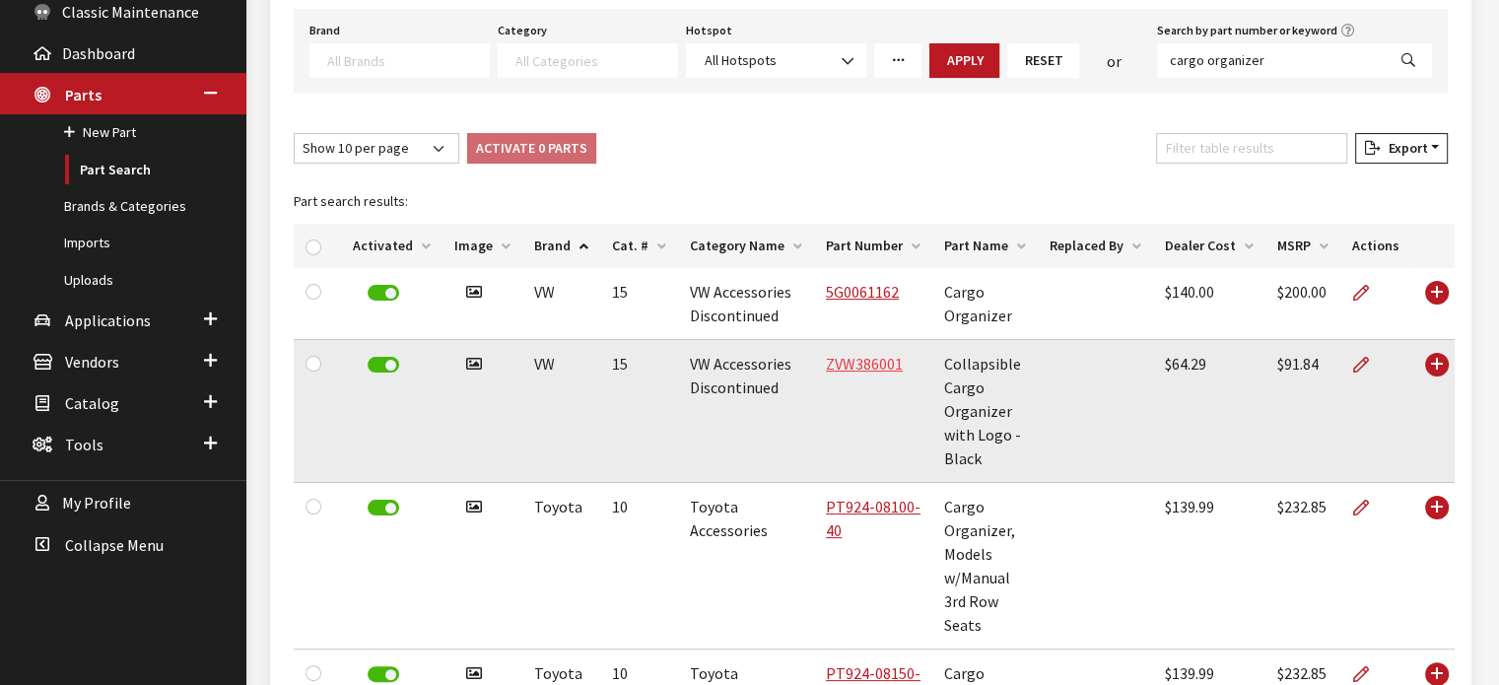
click at [858, 360] on link "ZVW386001" at bounding box center [864, 364] width 77 height 20
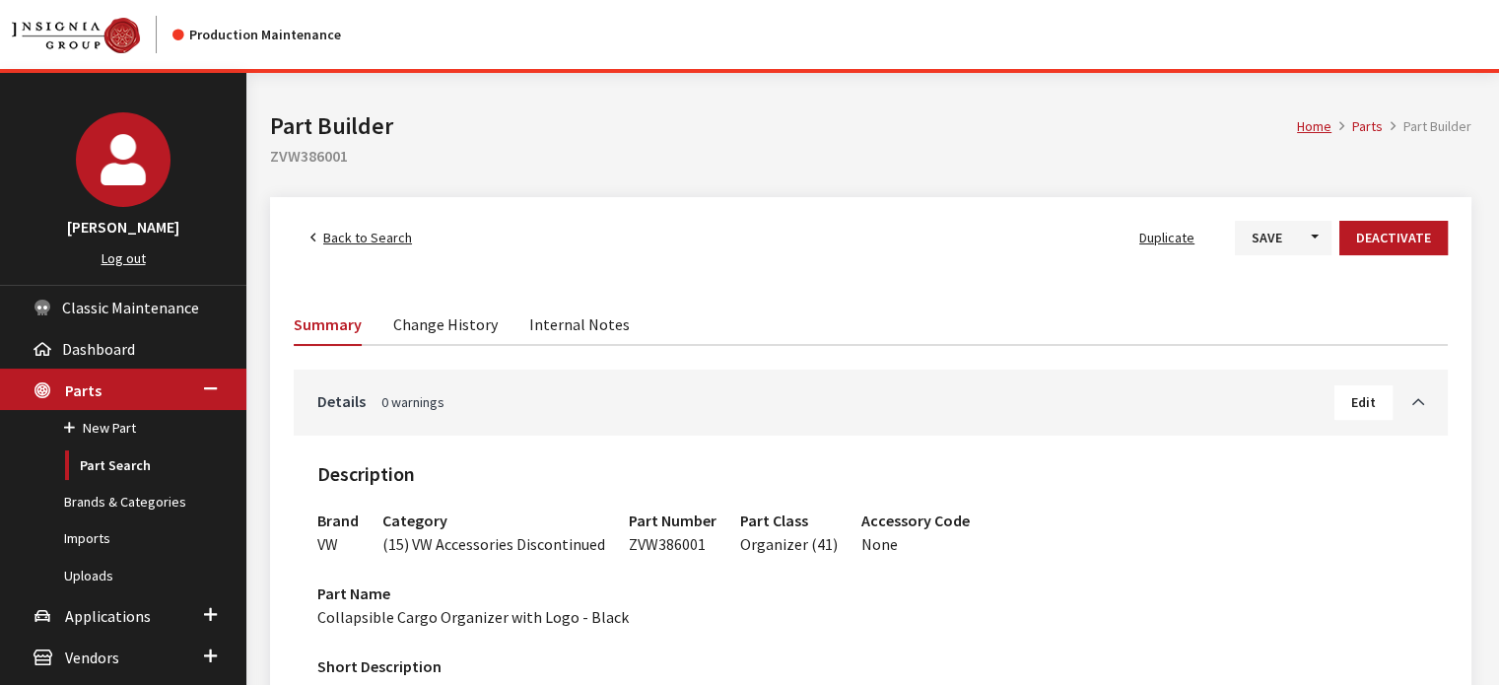
click at [365, 230] on span "Back to Search" at bounding box center [367, 238] width 89 height 18
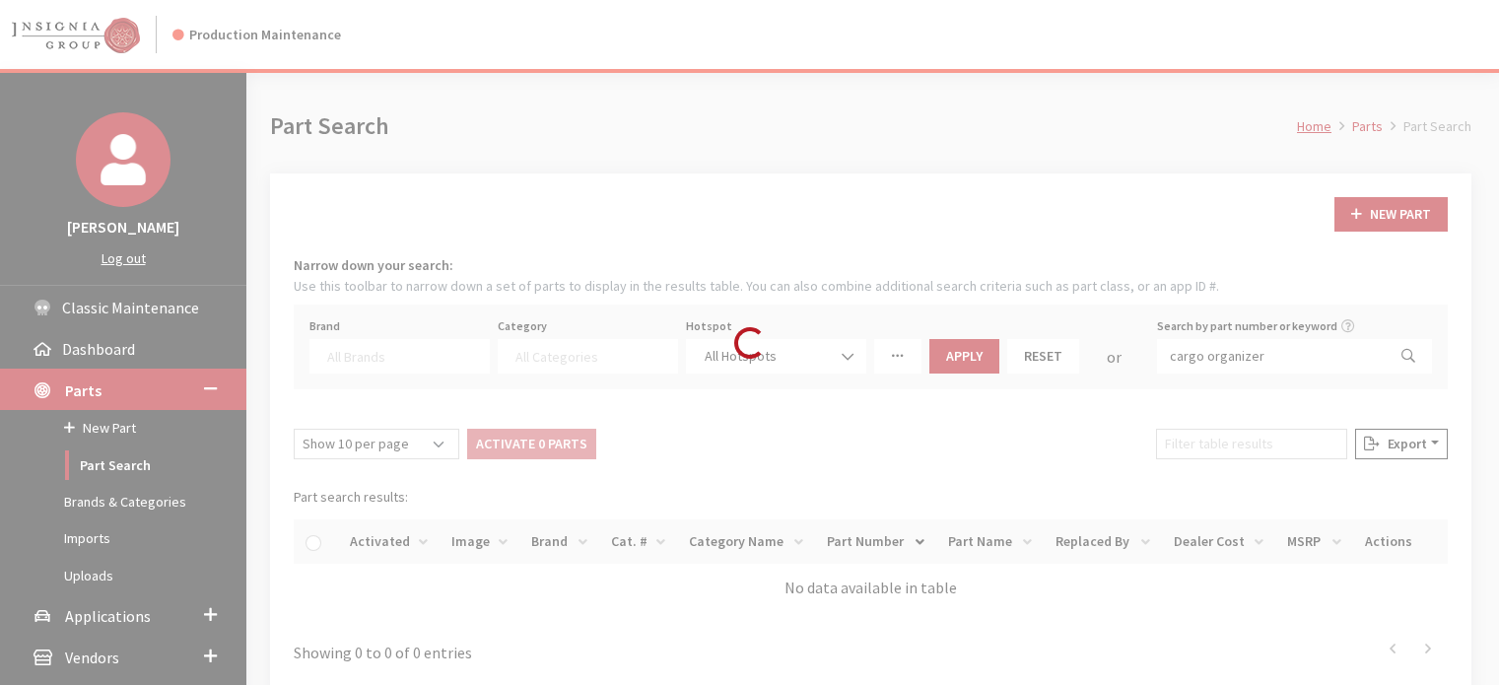
select select
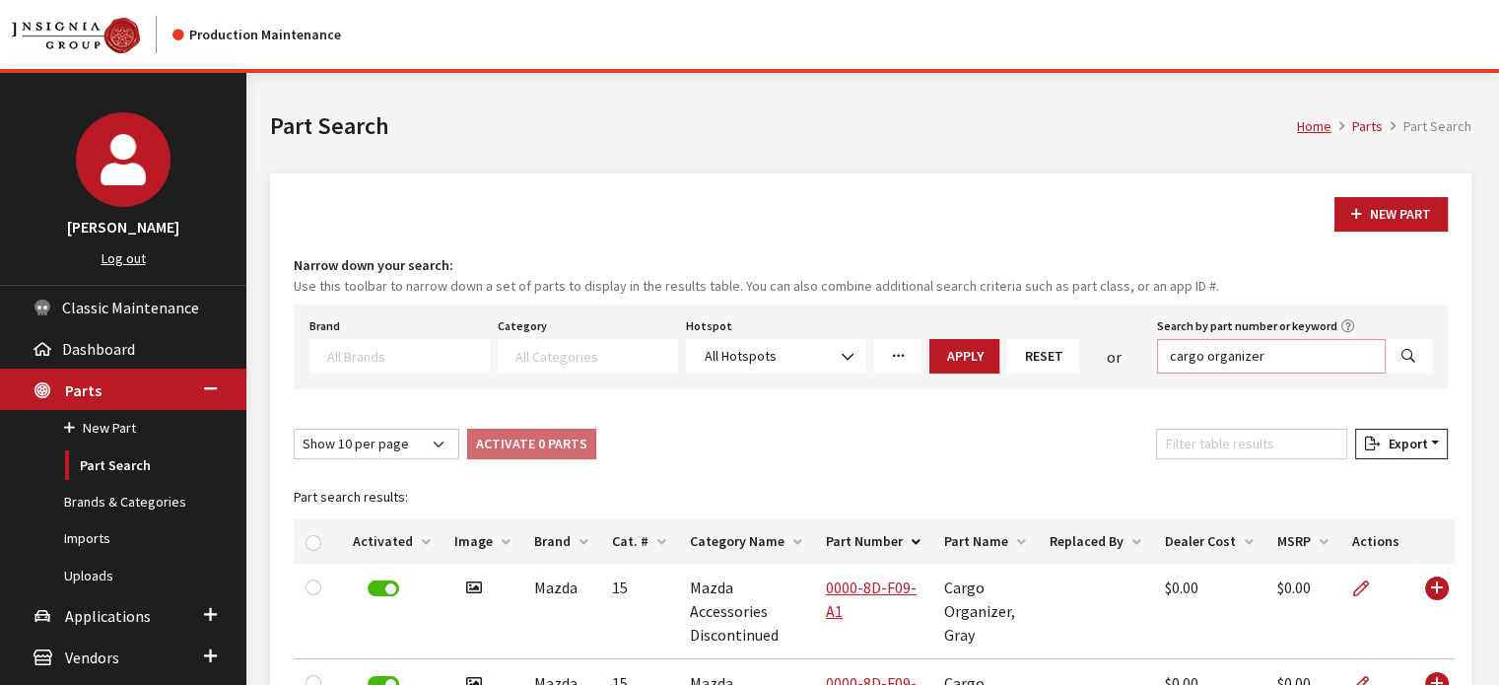
drag, startPoint x: 1248, startPoint y: 355, endPoint x: 1075, endPoint y: 368, distance: 174.0
click at [1075, 368] on div "Brand Acura Alfa Romeo Audi BMW DoubleTake Ford Ford Racing GM GST Honda Hyunda…" at bounding box center [871, 343] width 1131 height 61
type input "base camp"
select select
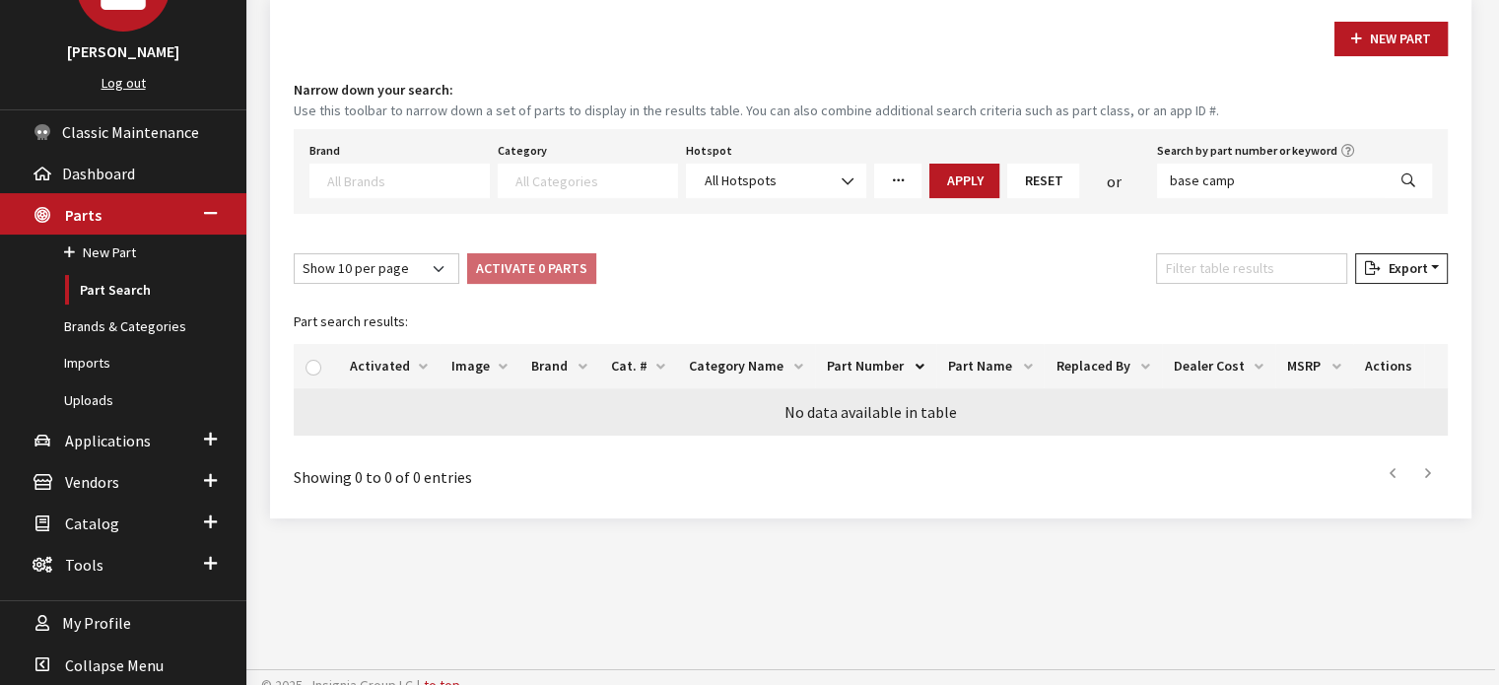
scroll to position [186, 0]
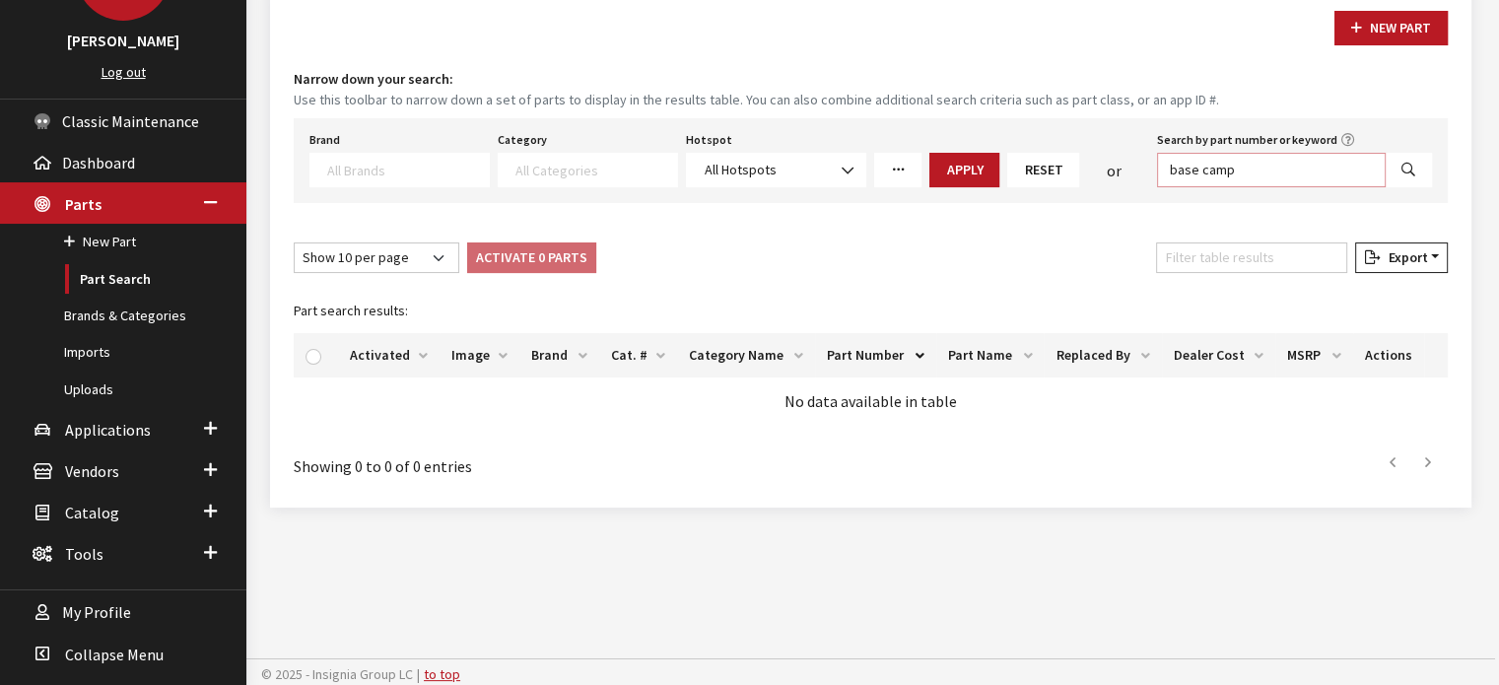
click at [1263, 177] on input "base camp" at bounding box center [1271, 170] width 229 height 35
type input "hood graphics"
select select
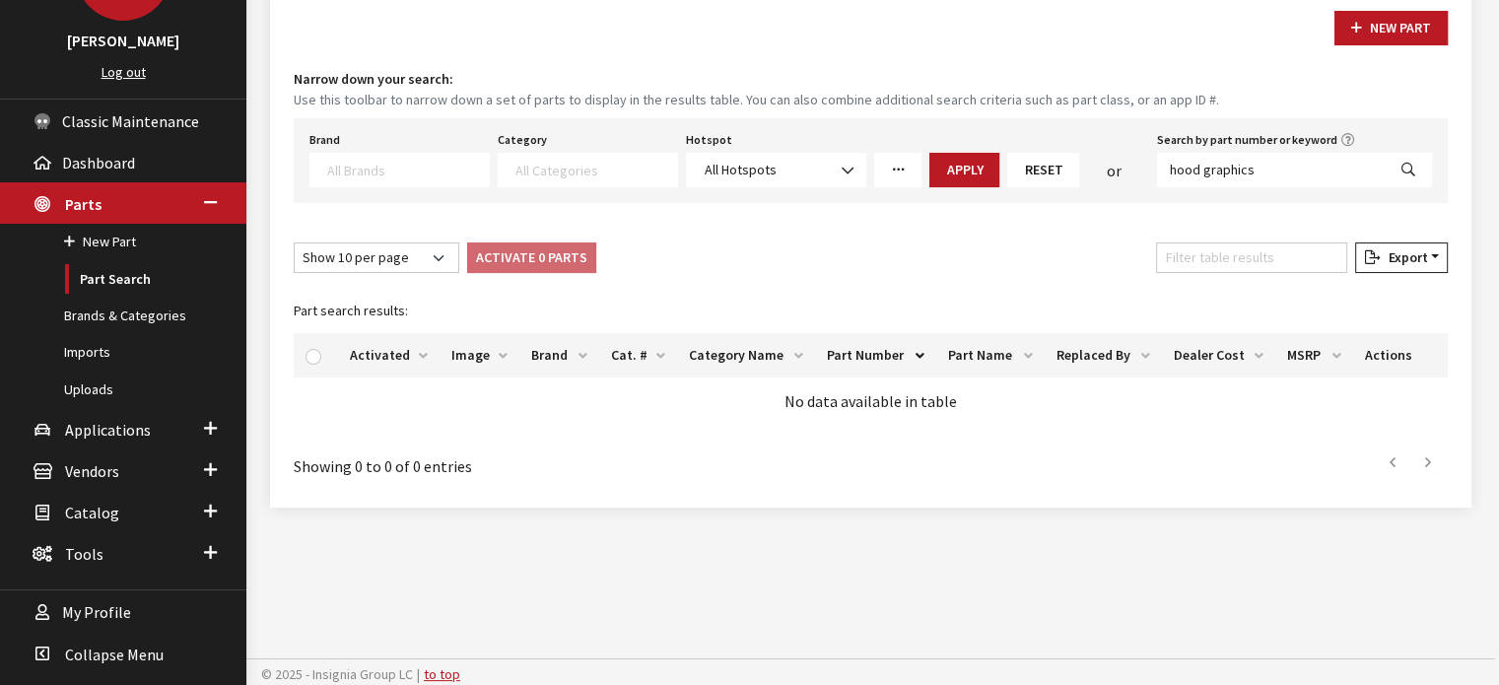
select select
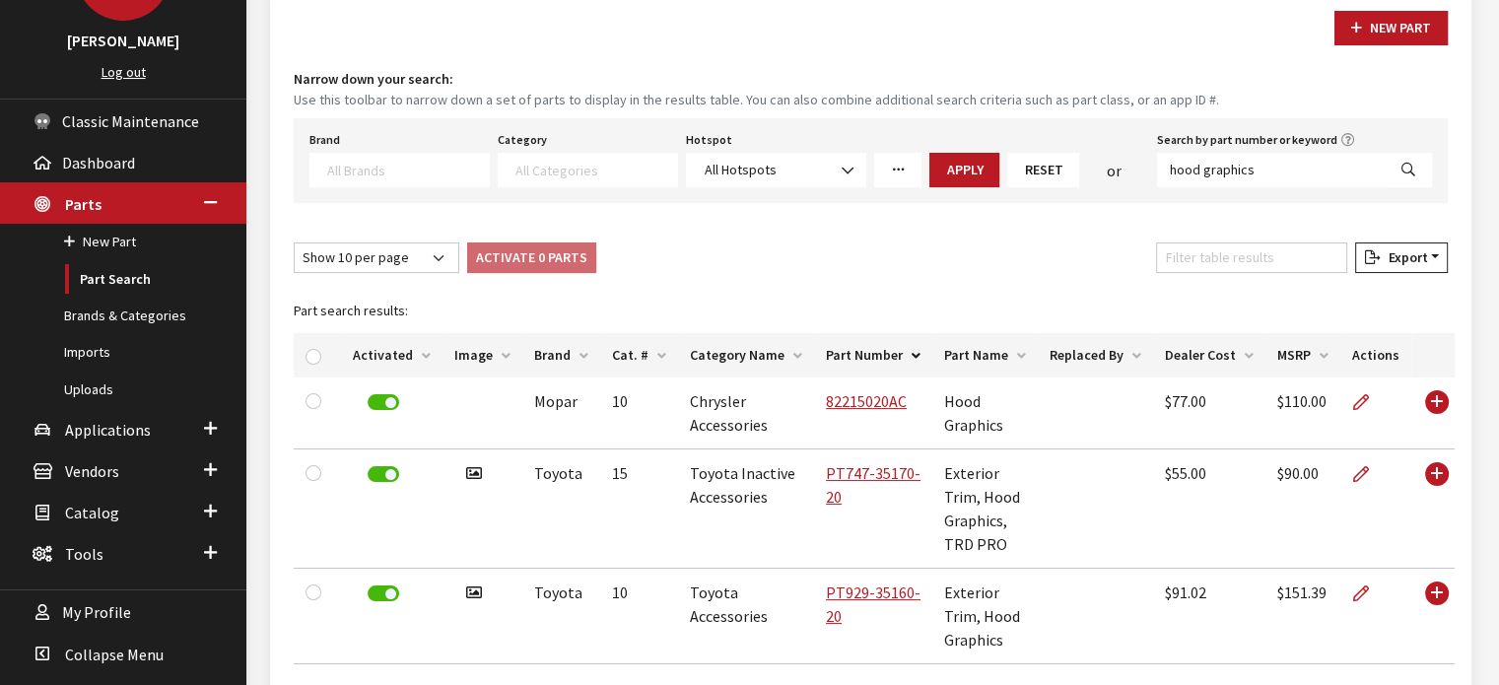
scroll to position [285, 0]
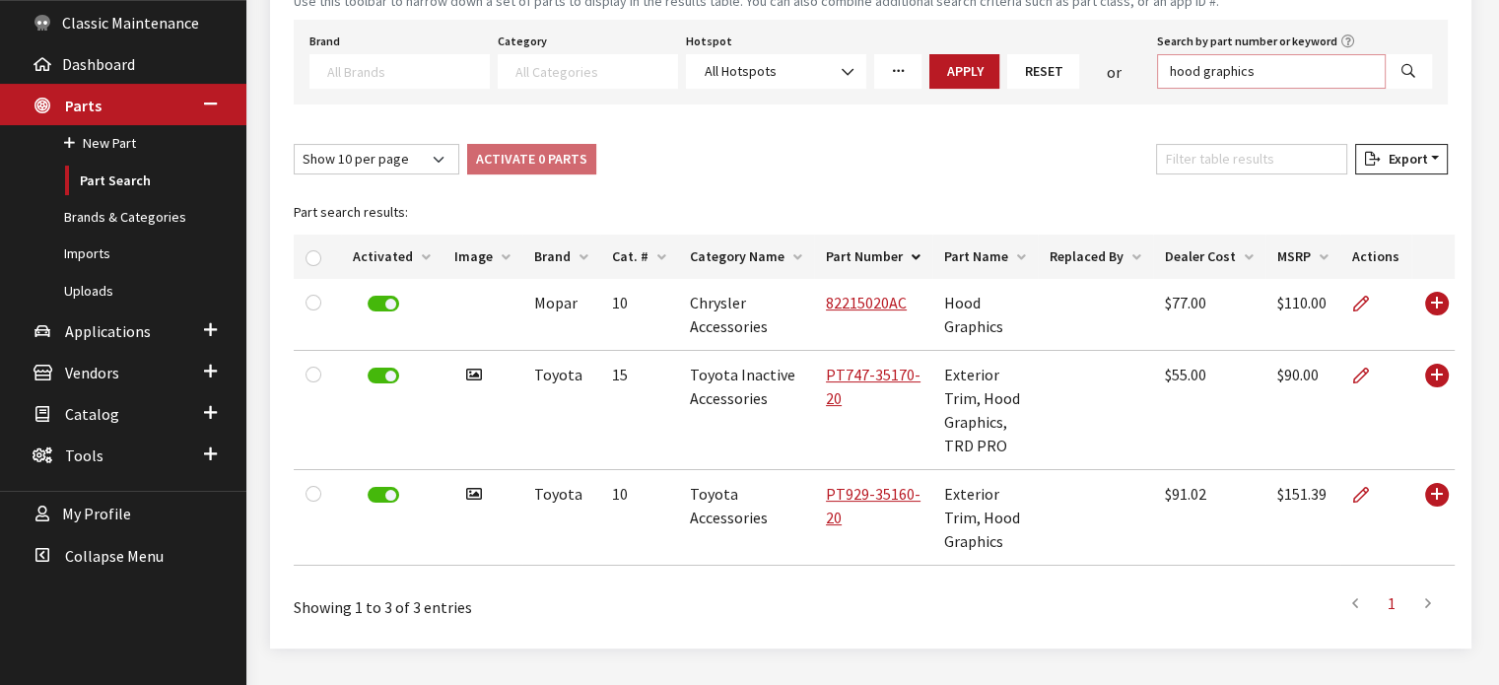
click at [1260, 66] on input "hood graphics" at bounding box center [1271, 71] width 229 height 35
type input "hood graphic"
select select
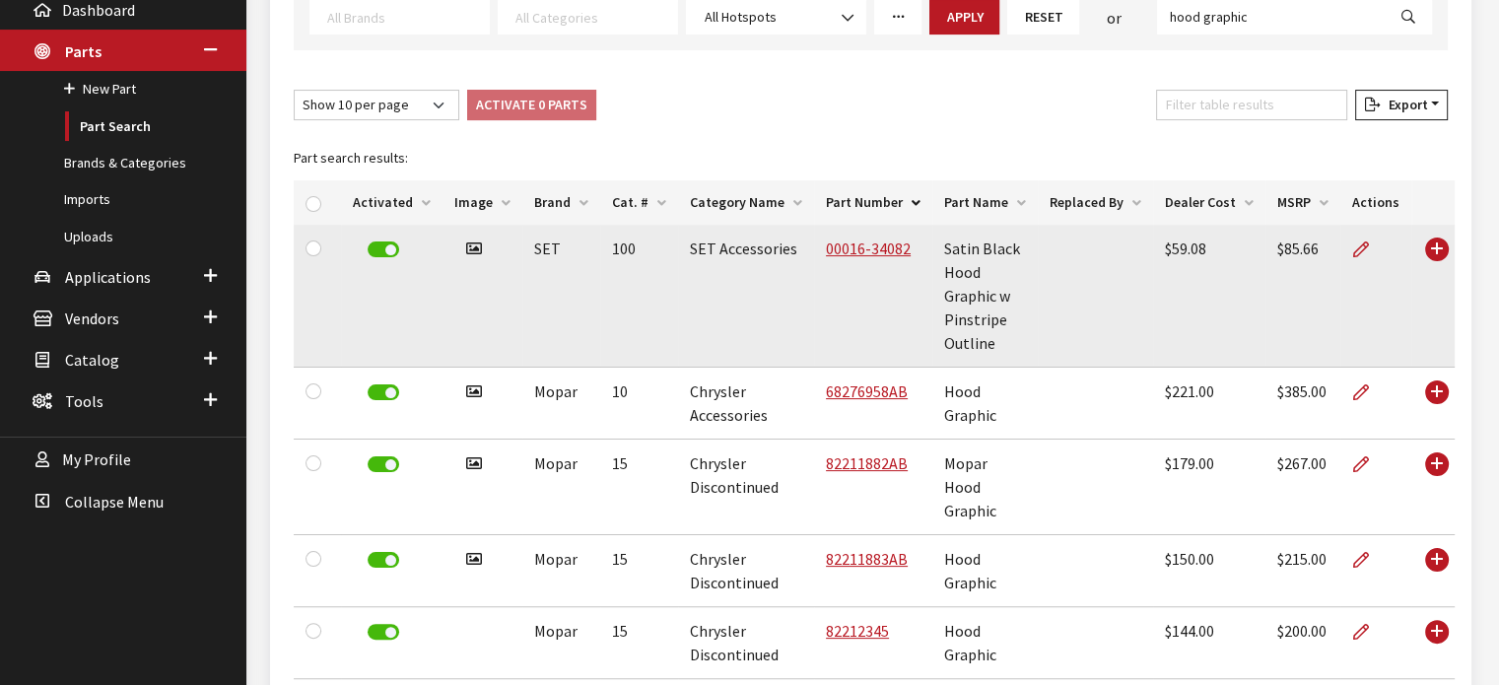
scroll to position [482, 0]
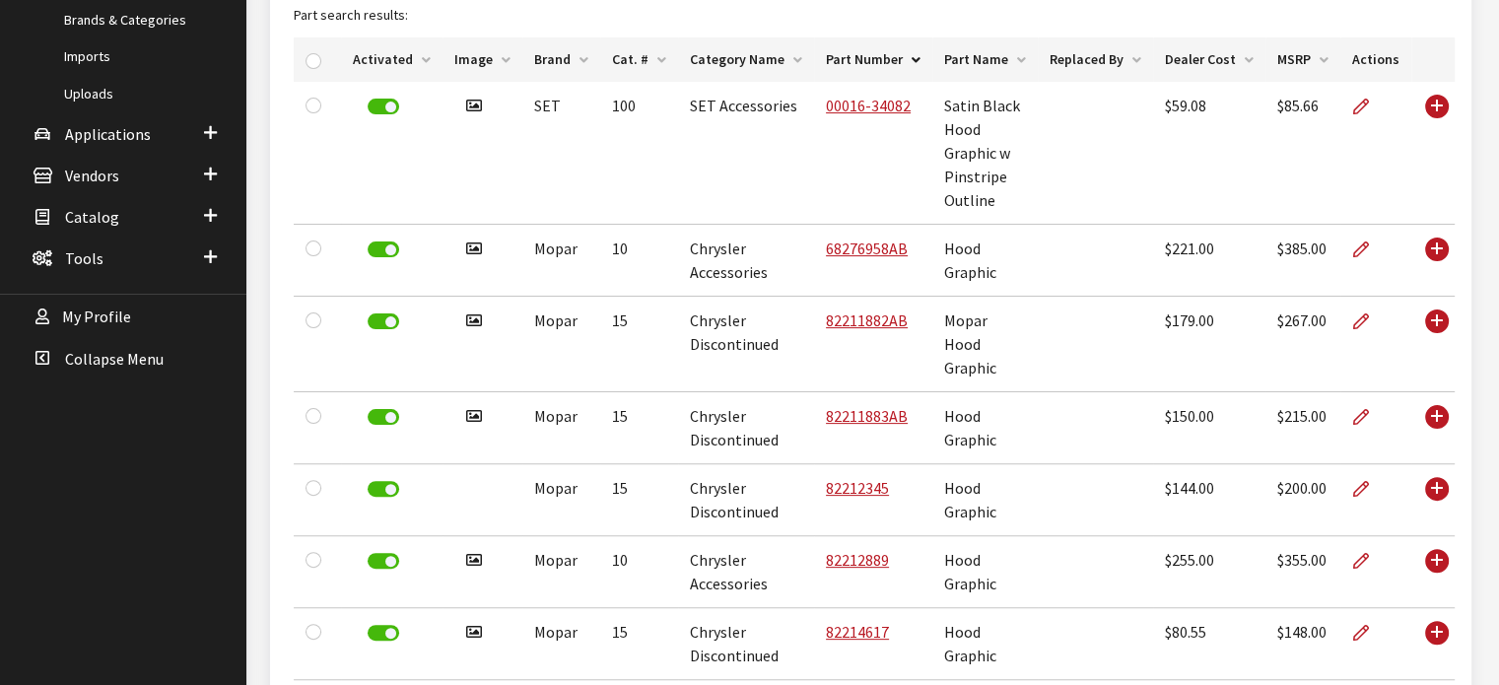
click at [642, 51] on th "Cat. #" at bounding box center [639, 59] width 78 height 44
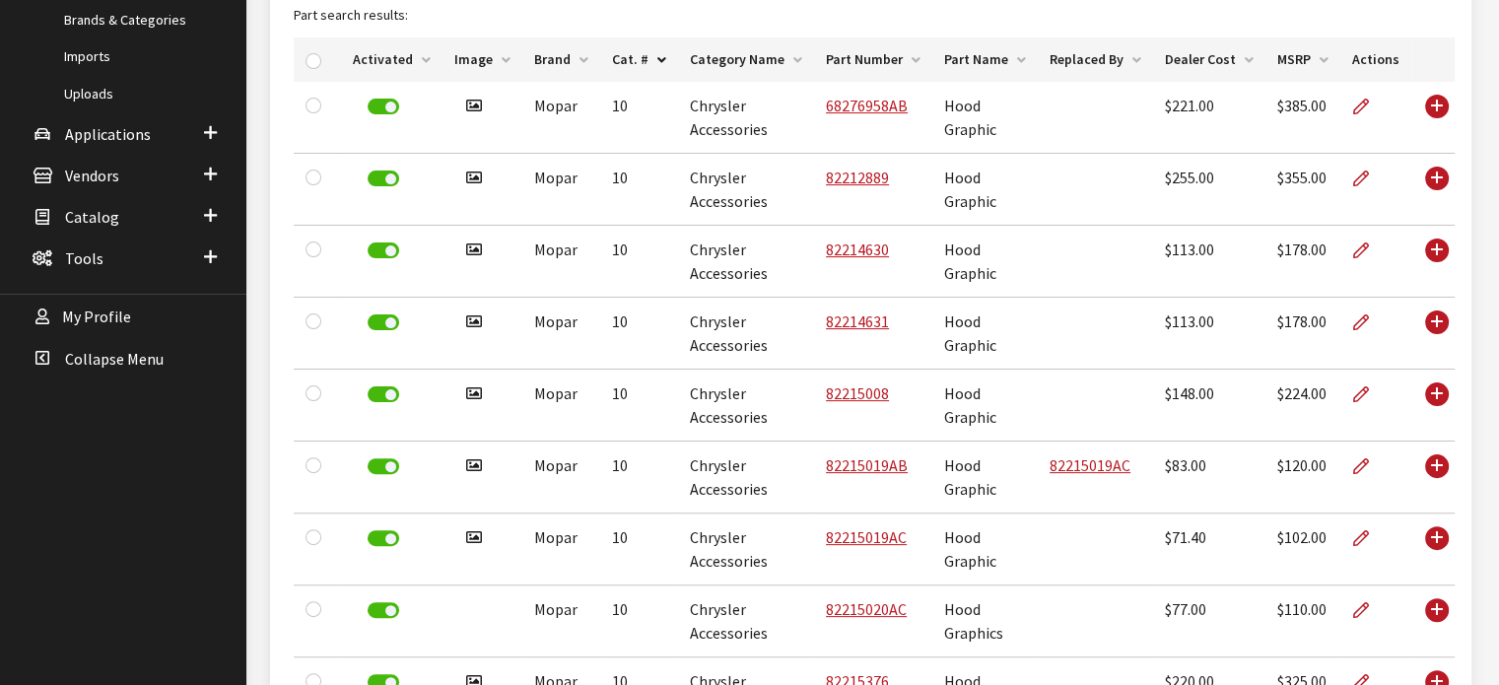
click at [576, 62] on th "Brand" at bounding box center [561, 59] width 78 height 44
click at [568, 57] on th "Brand" at bounding box center [561, 59] width 78 height 44
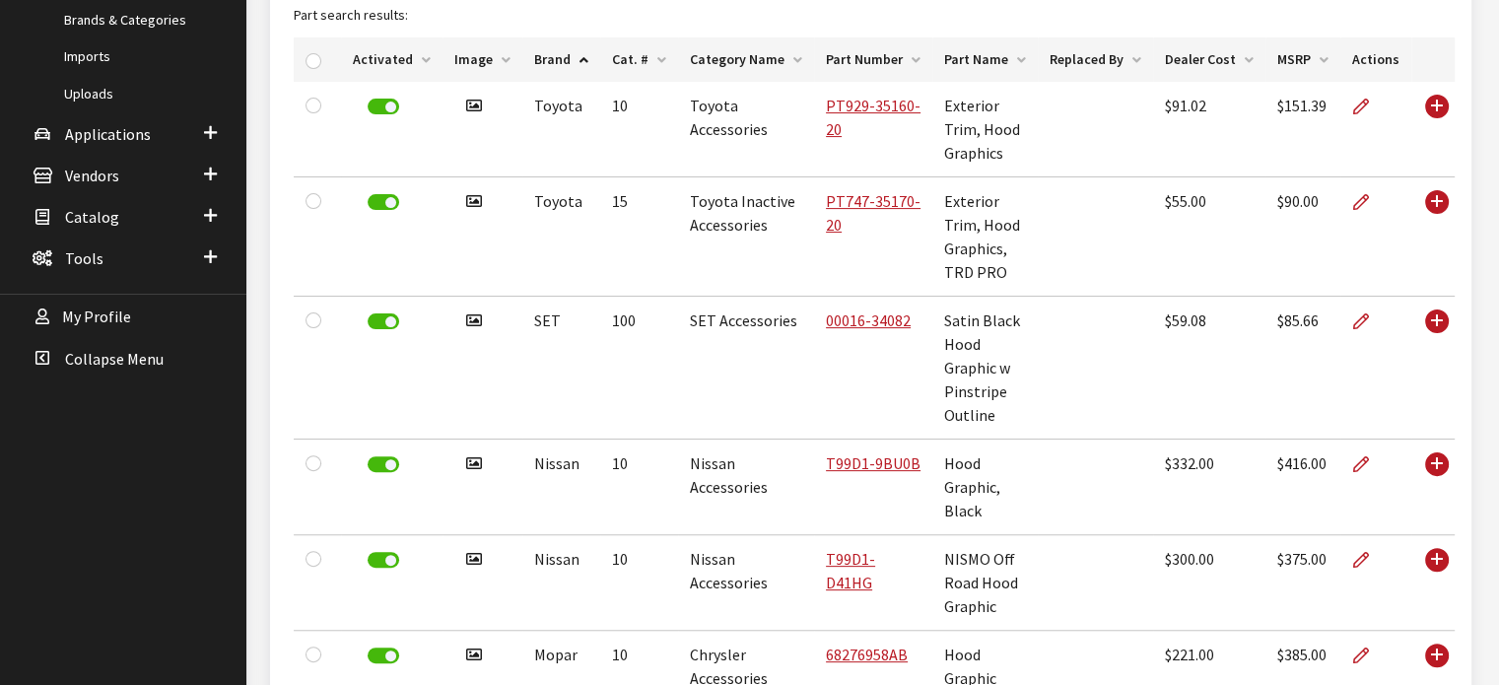
click at [619, 57] on th "Cat. #" at bounding box center [639, 59] width 78 height 44
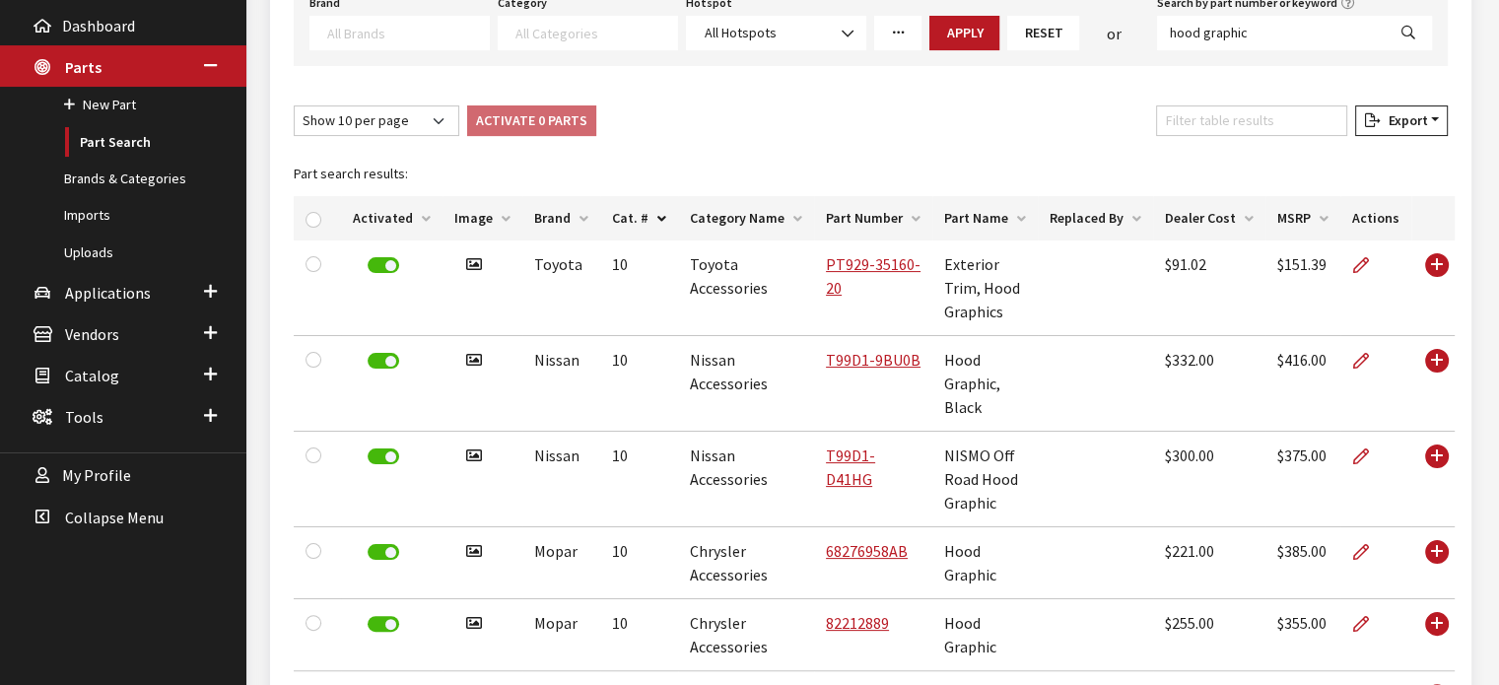
scroll to position [0, 0]
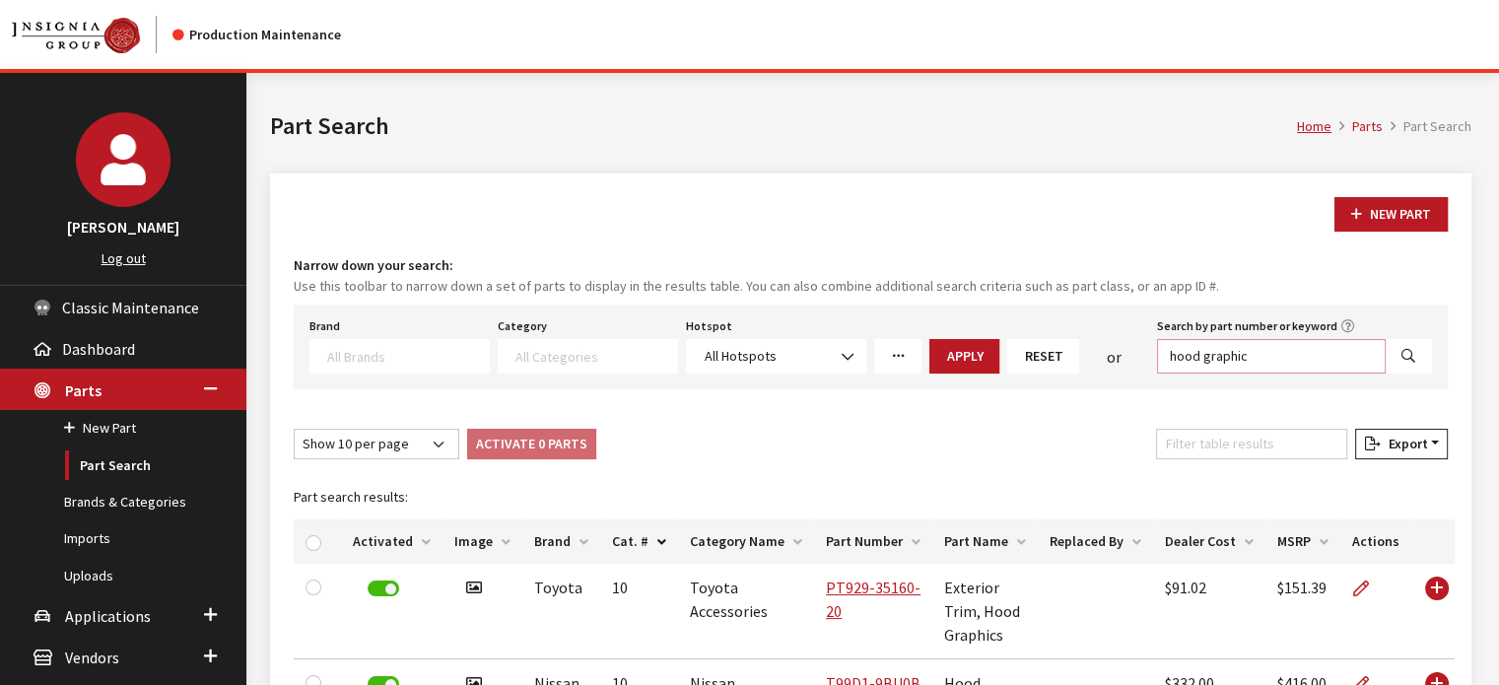
drag, startPoint x: 1196, startPoint y: 358, endPoint x: 1128, endPoint y: 362, distance: 68.1
click at [1128, 362] on div "Brand Acura Alfa Romeo Audi BMW DoubleTake Ford Ford Racing GM GST Honda Hyunda…" at bounding box center [871, 343] width 1131 height 61
type input "side panel graphic"
select select
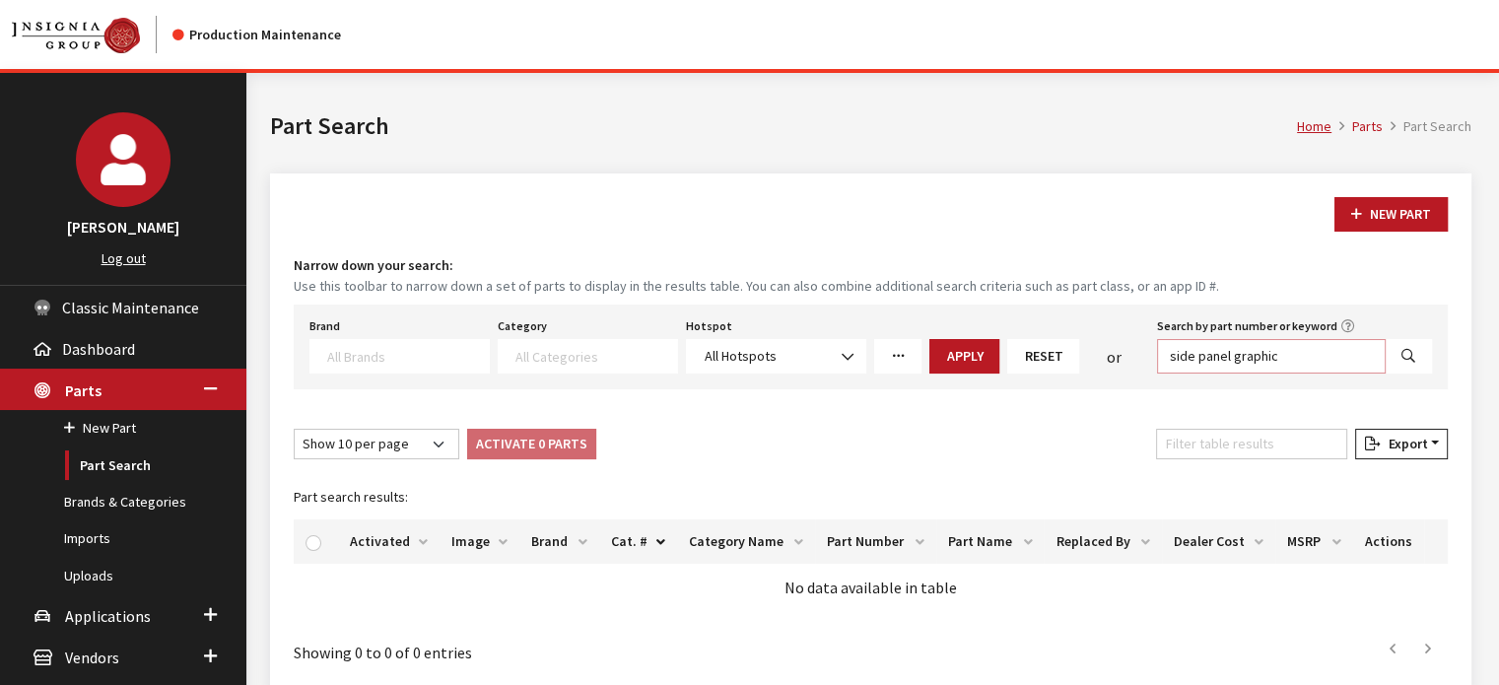
click at [1230, 357] on input "side panel graphic" at bounding box center [1271, 356] width 229 height 35
type input "side graphic"
select select
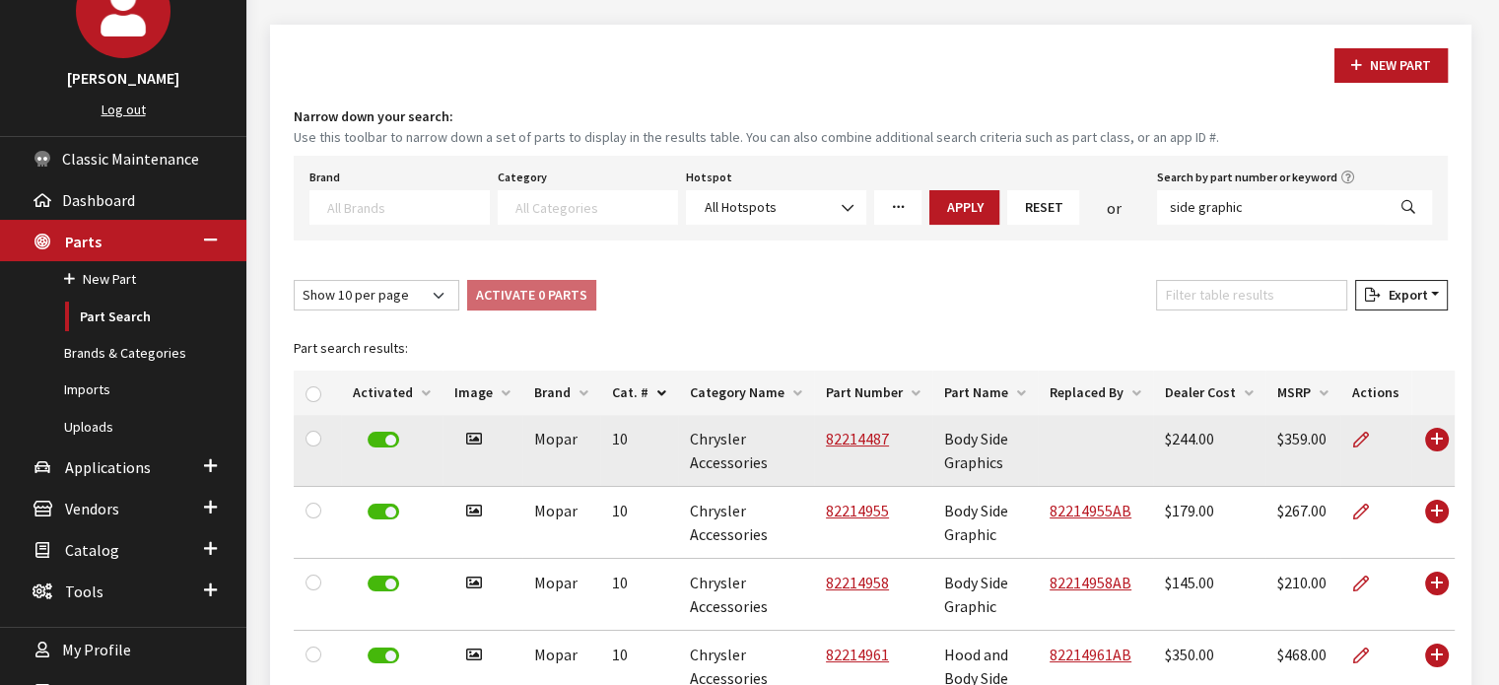
scroll to position [296, 0]
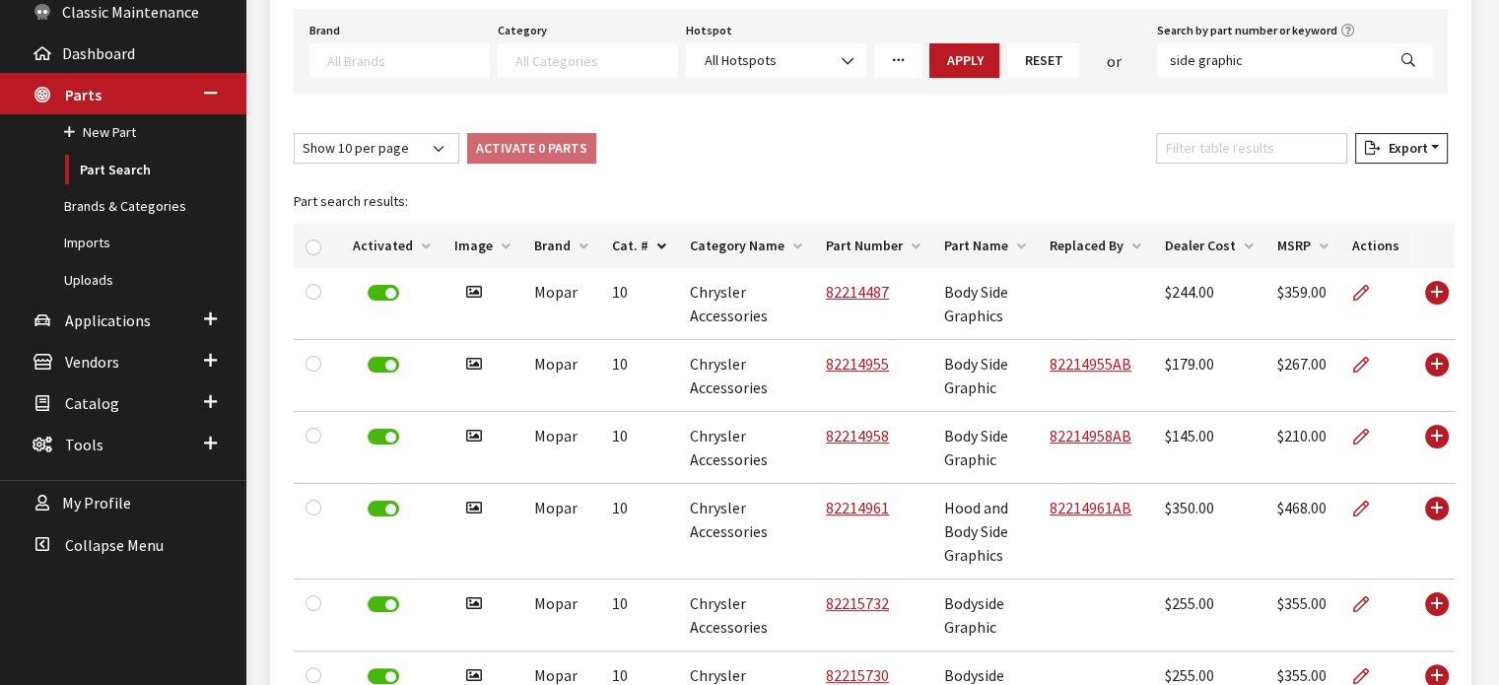
click at [646, 242] on th "Cat. #" at bounding box center [639, 246] width 78 height 44
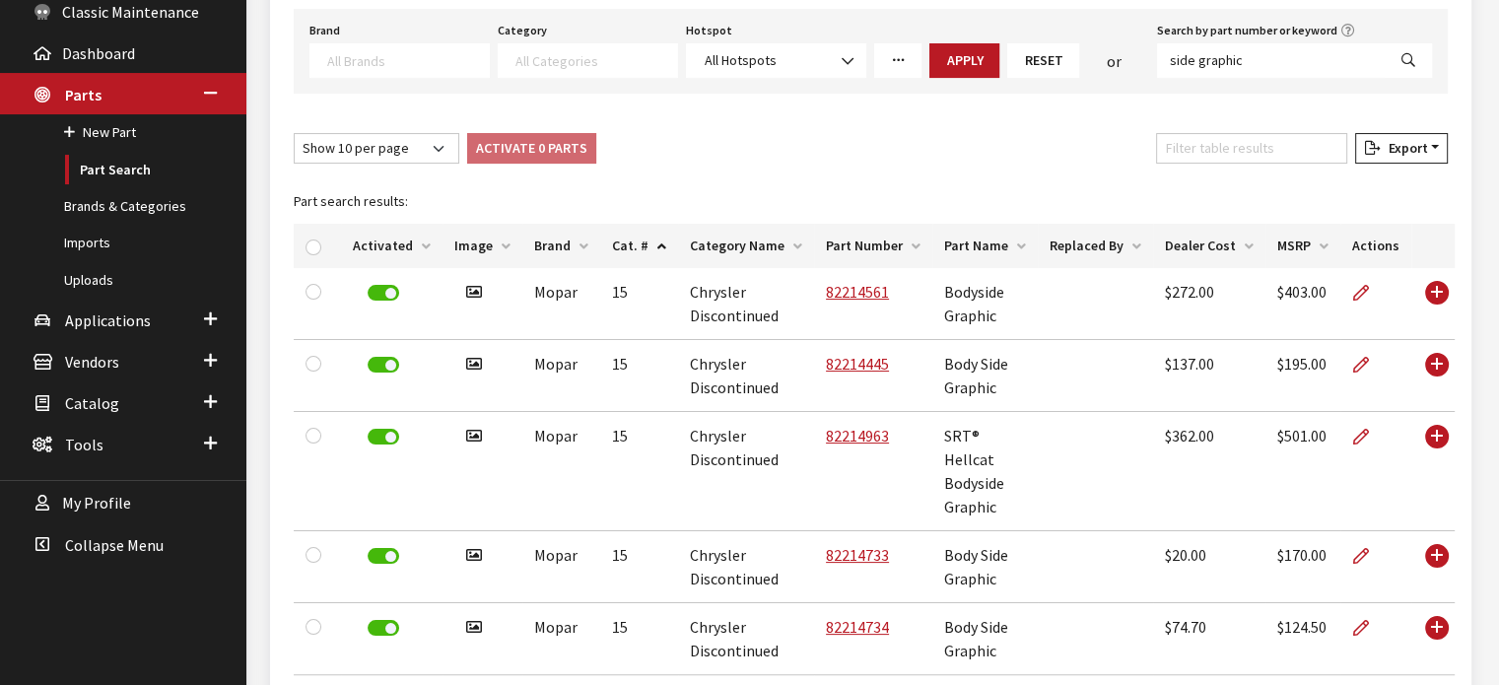
click at [646, 242] on th "Cat. #" at bounding box center [639, 246] width 78 height 44
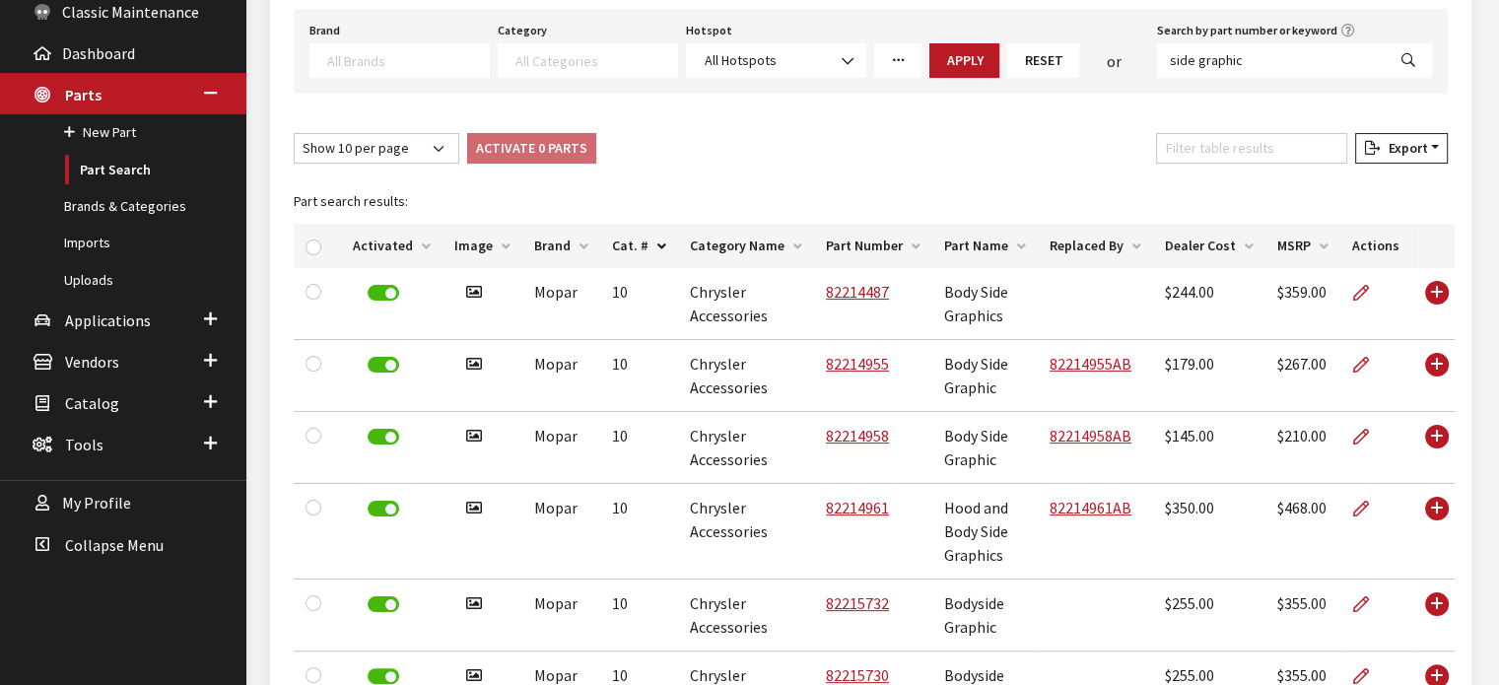
click at [562, 246] on th "Brand" at bounding box center [561, 246] width 78 height 44
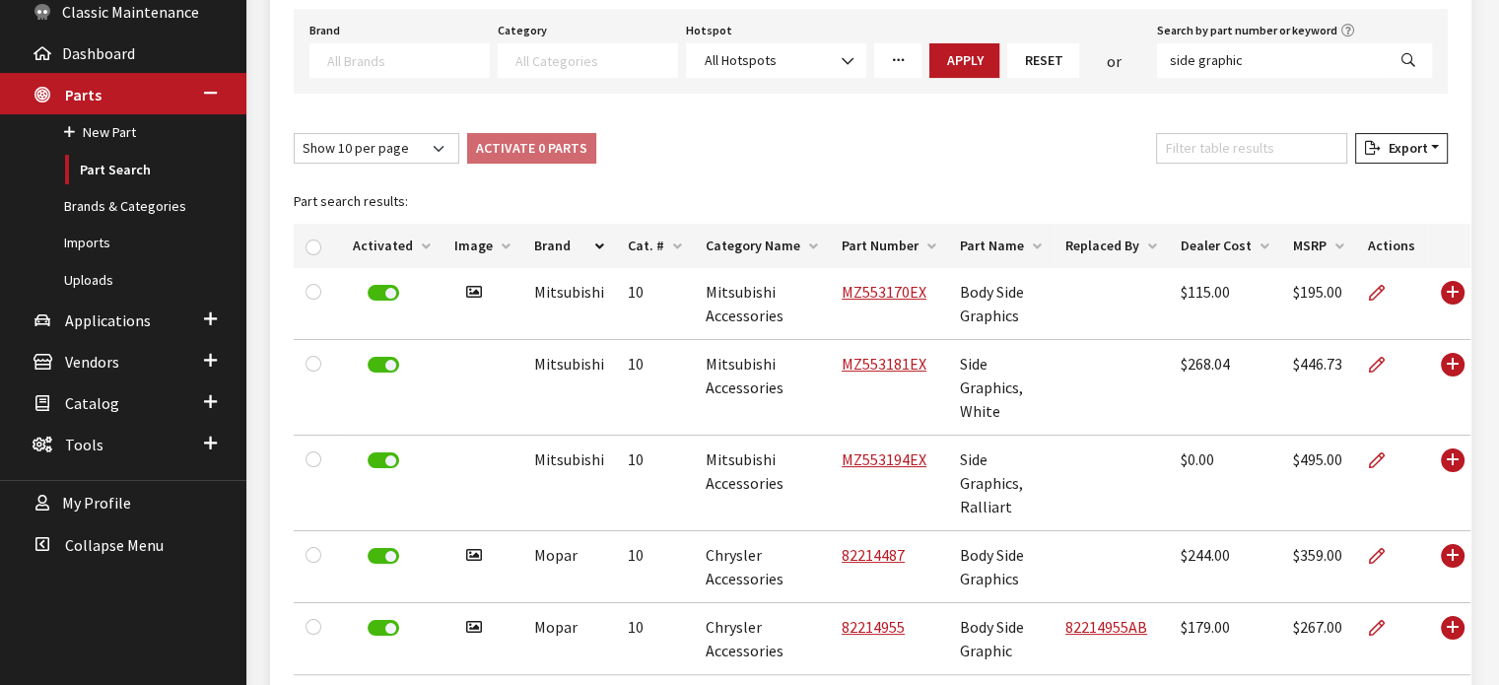
click at [562, 246] on th "Brand" at bounding box center [569, 246] width 94 height 44
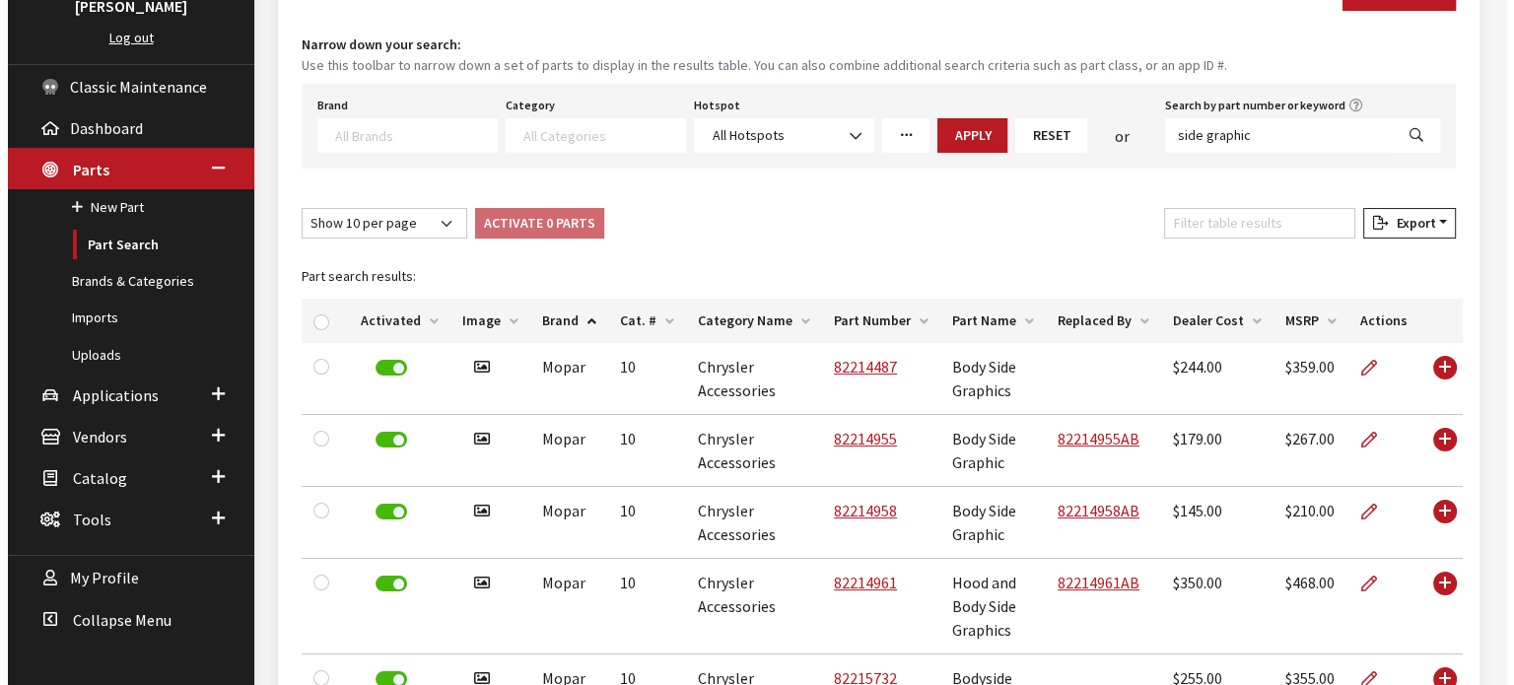
scroll to position [99, 0]
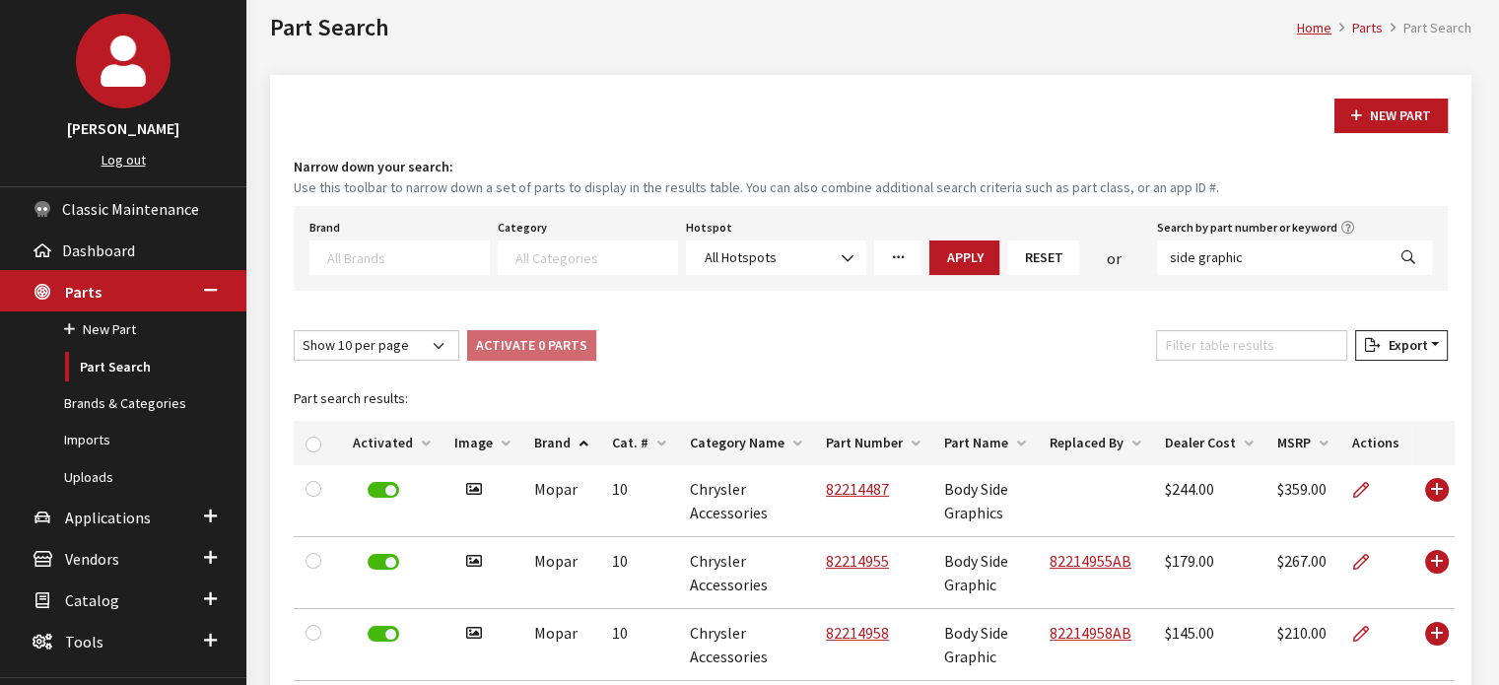
click at [893, 244] on link "More Filters" at bounding box center [897, 258] width 47 height 35
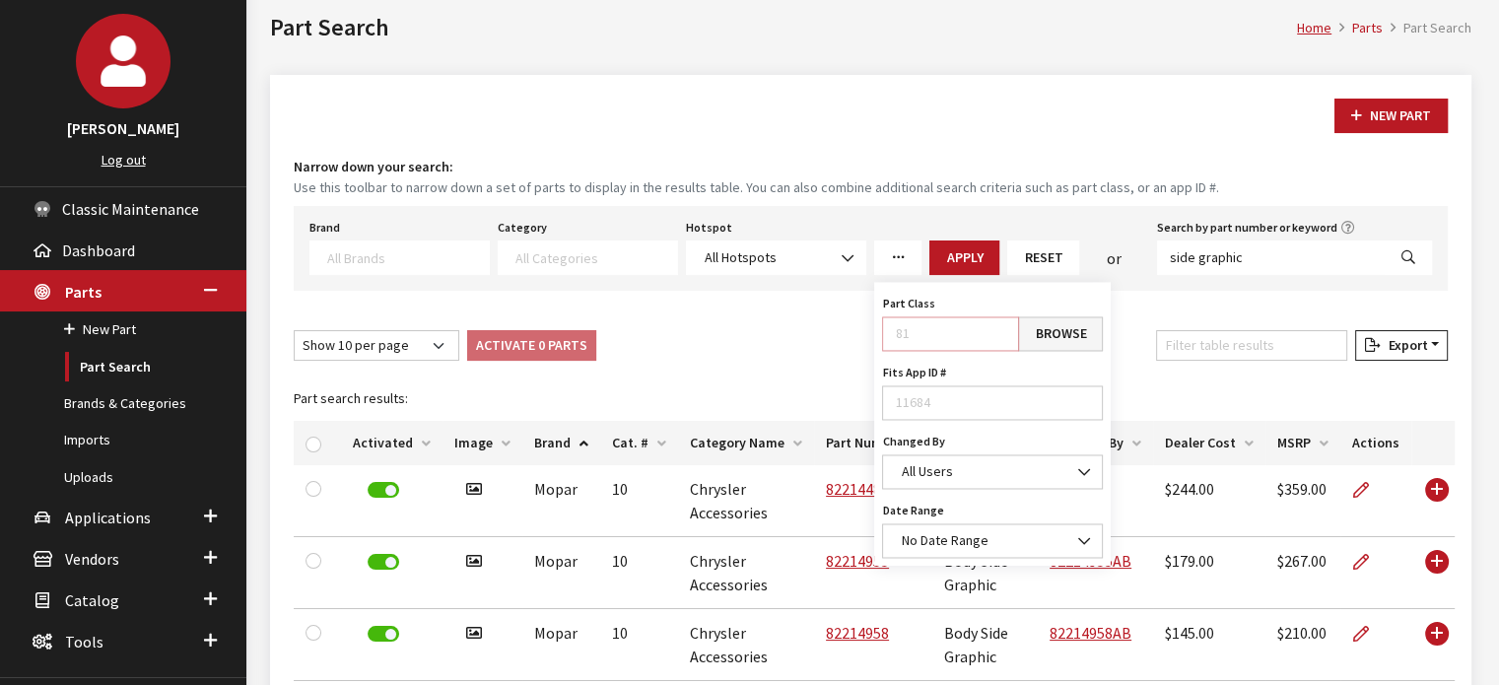
click at [919, 322] on input "Part Class" at bounding box center [950, 333] width 137 height 35
click at [1049, 332] on link "Browse" at bounding box center [1060, 333] width 85 height 35
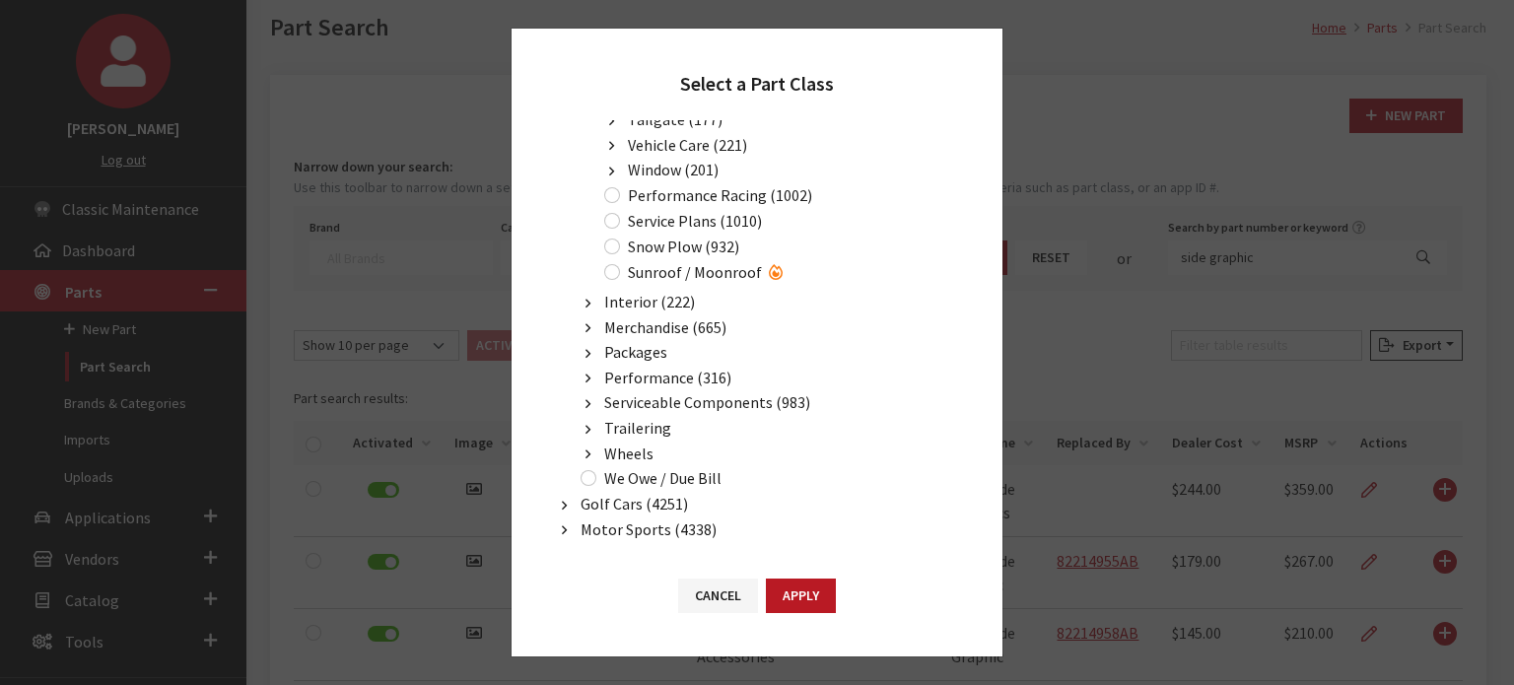
scroll to position [948, 0]
click at [633, 366] on span "Performance (316)" at bounding box center [667, 376] width 127 height 20
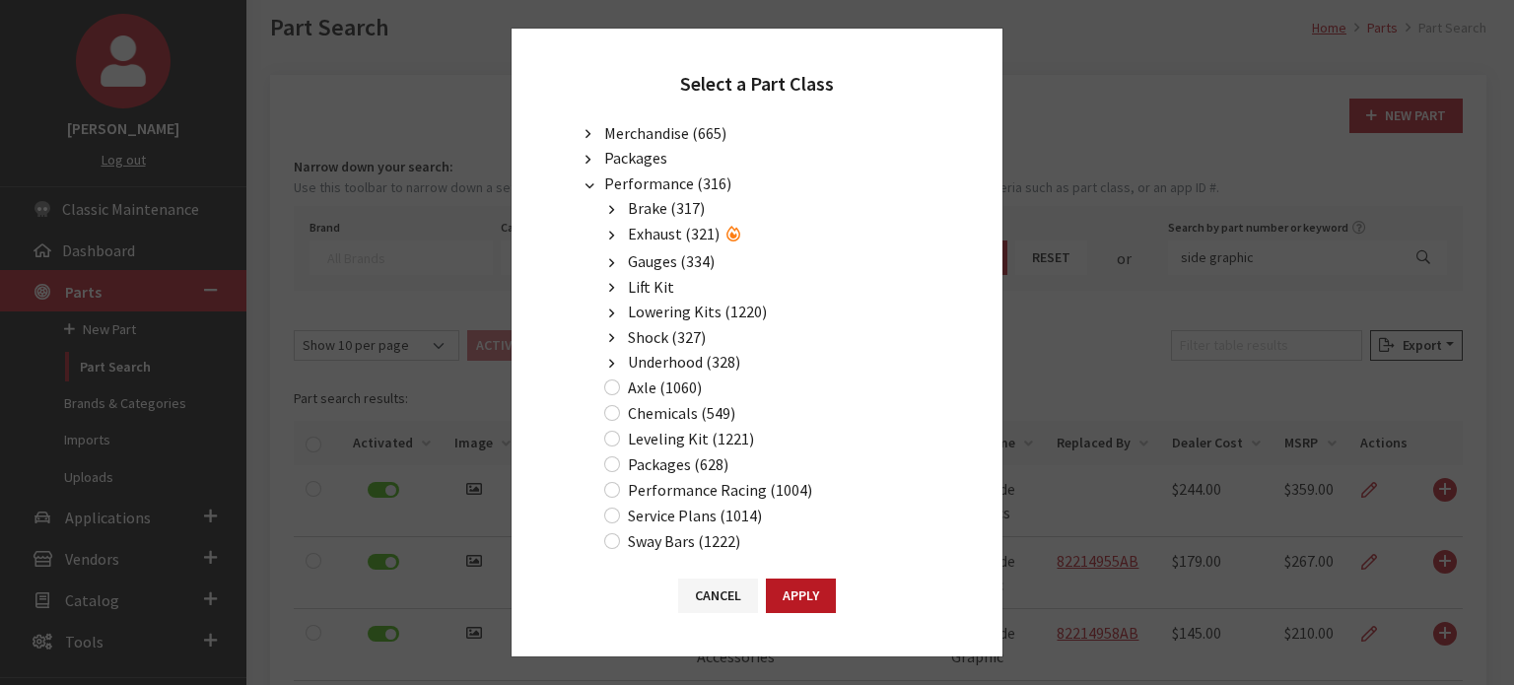
scroll to position [1146, 0]
click at [668, 347] on span "Underhood (328)" at bounding box center [684, 357] width 112 height 20
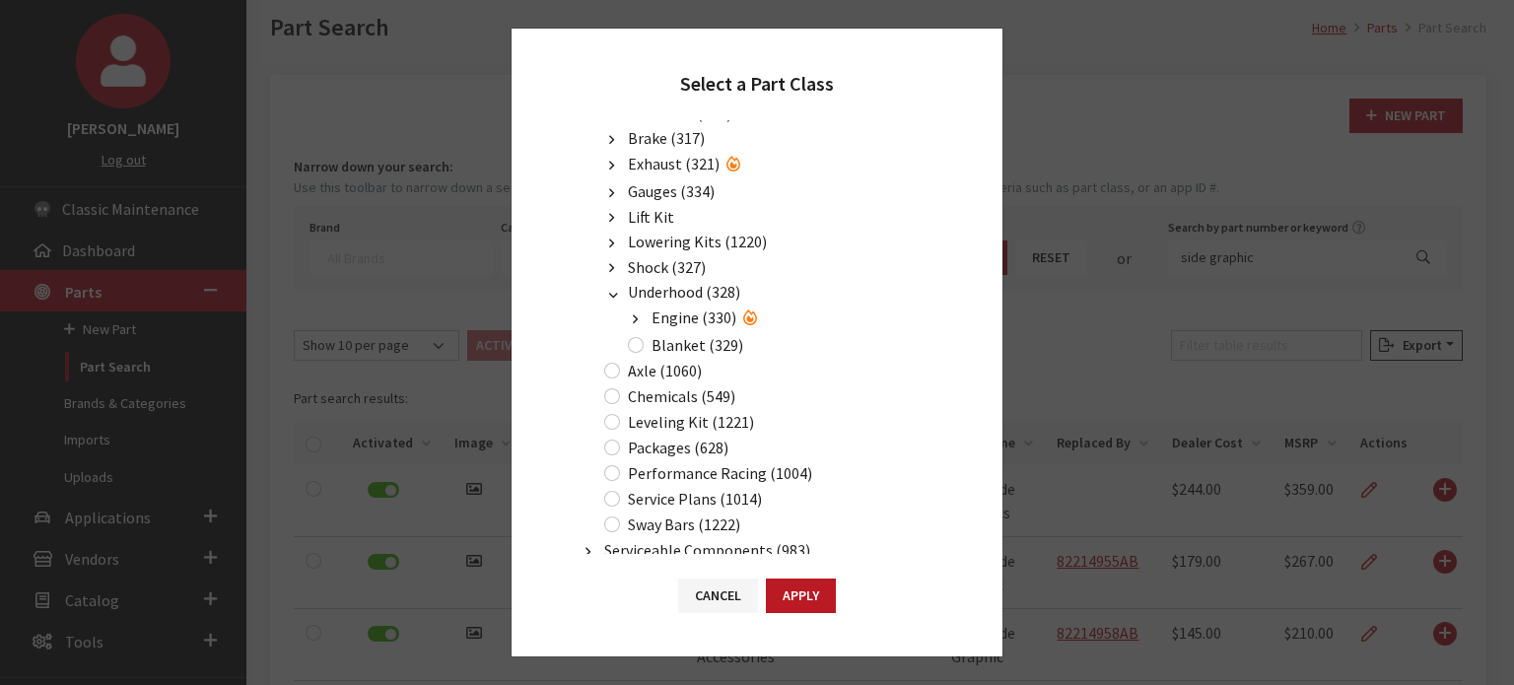
scroll to position [1244, 0]
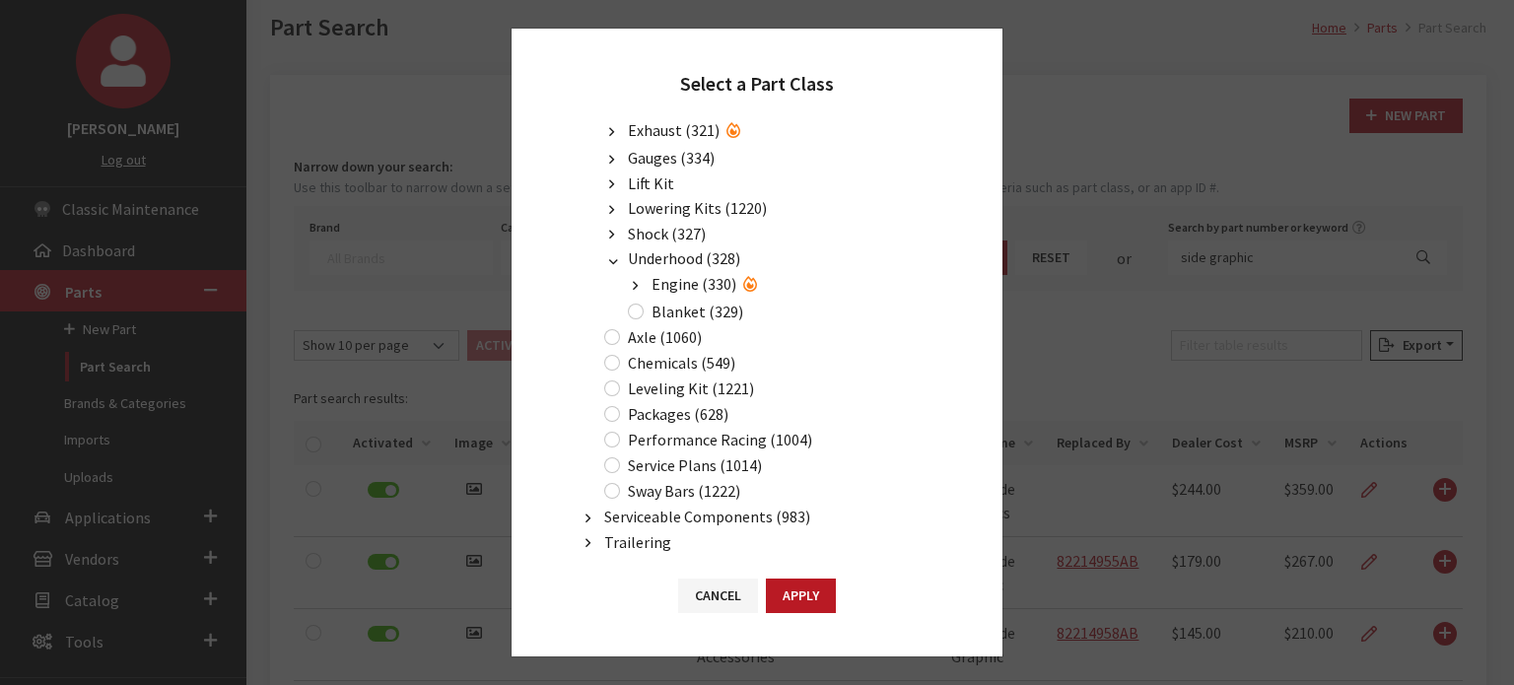
click at [693, 274] on span "Engine (330)" at bounding box center [694, 284] width 85 height 20
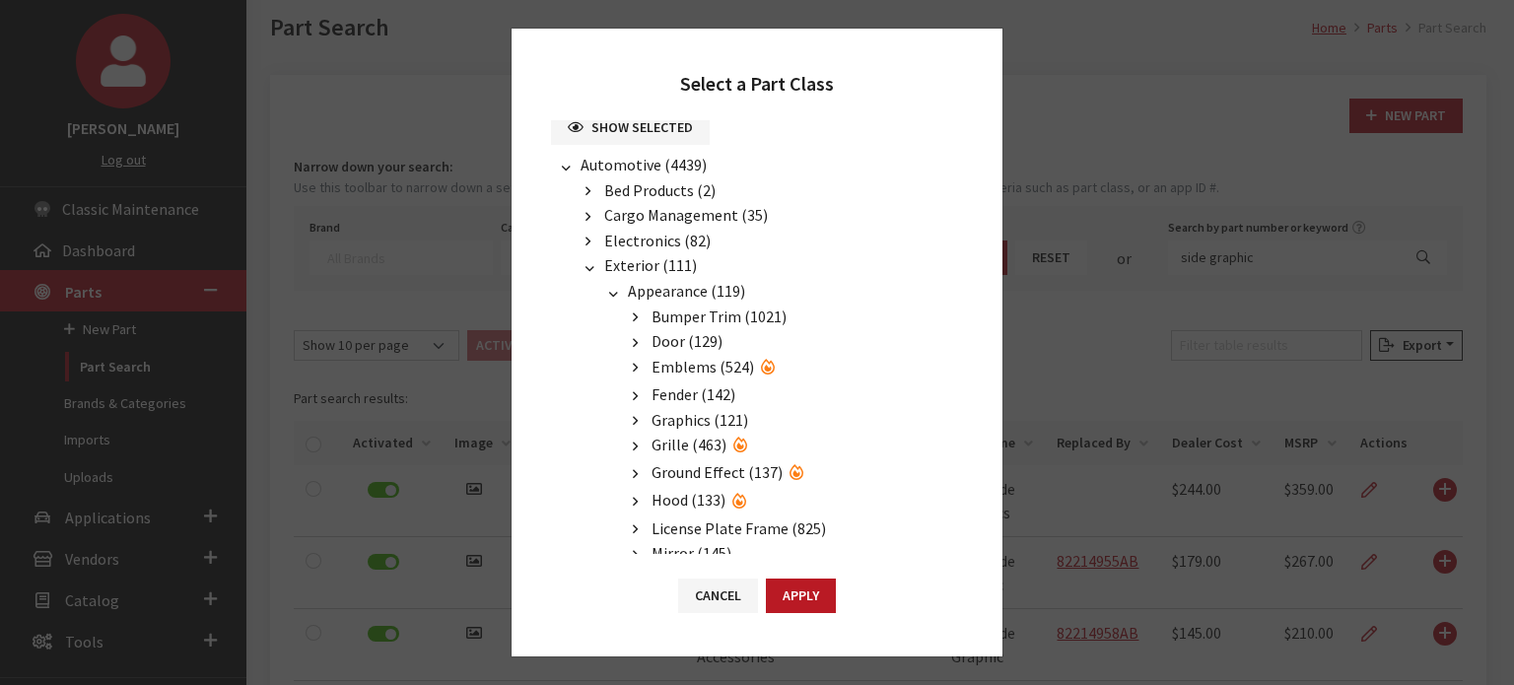
scroll to position [0, 0]
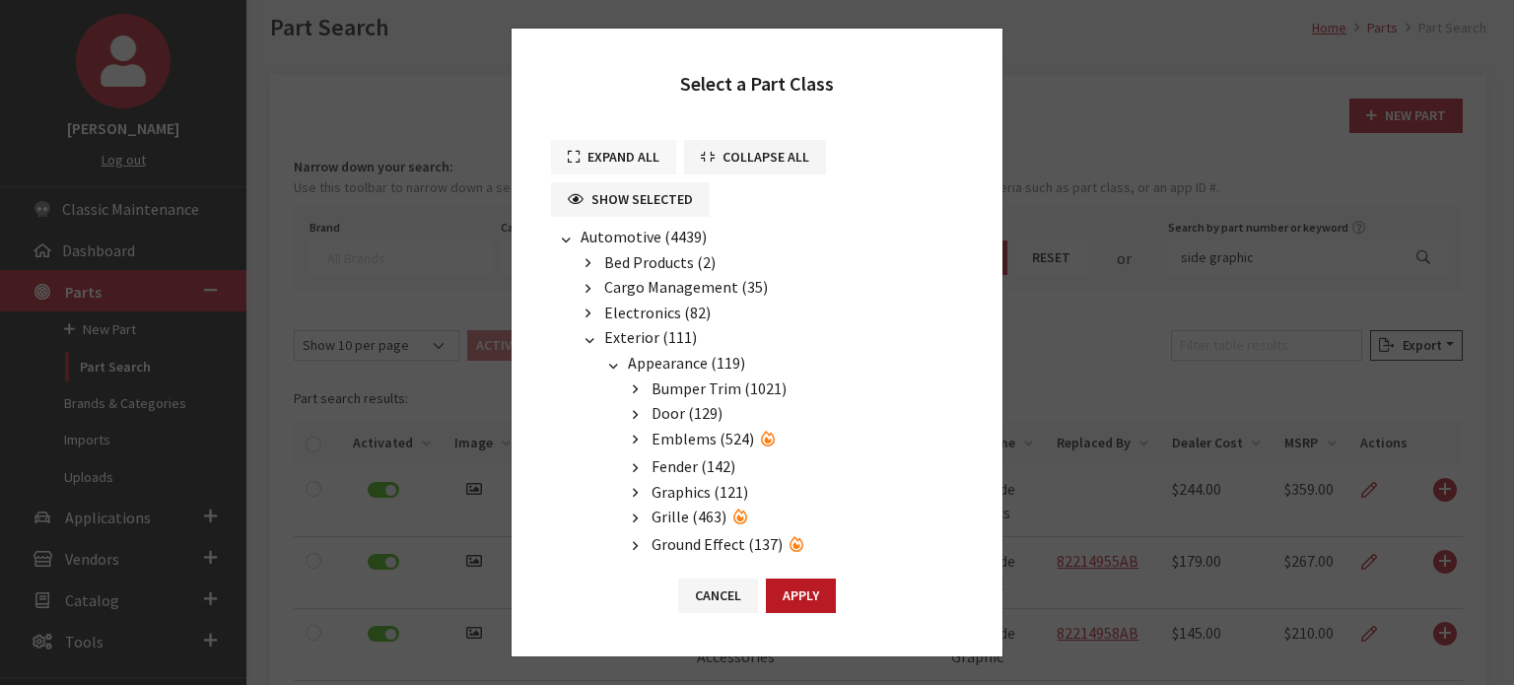
click at [615, 157] on button "Expand All" at bounding box center [613, 157] width 125 height 35
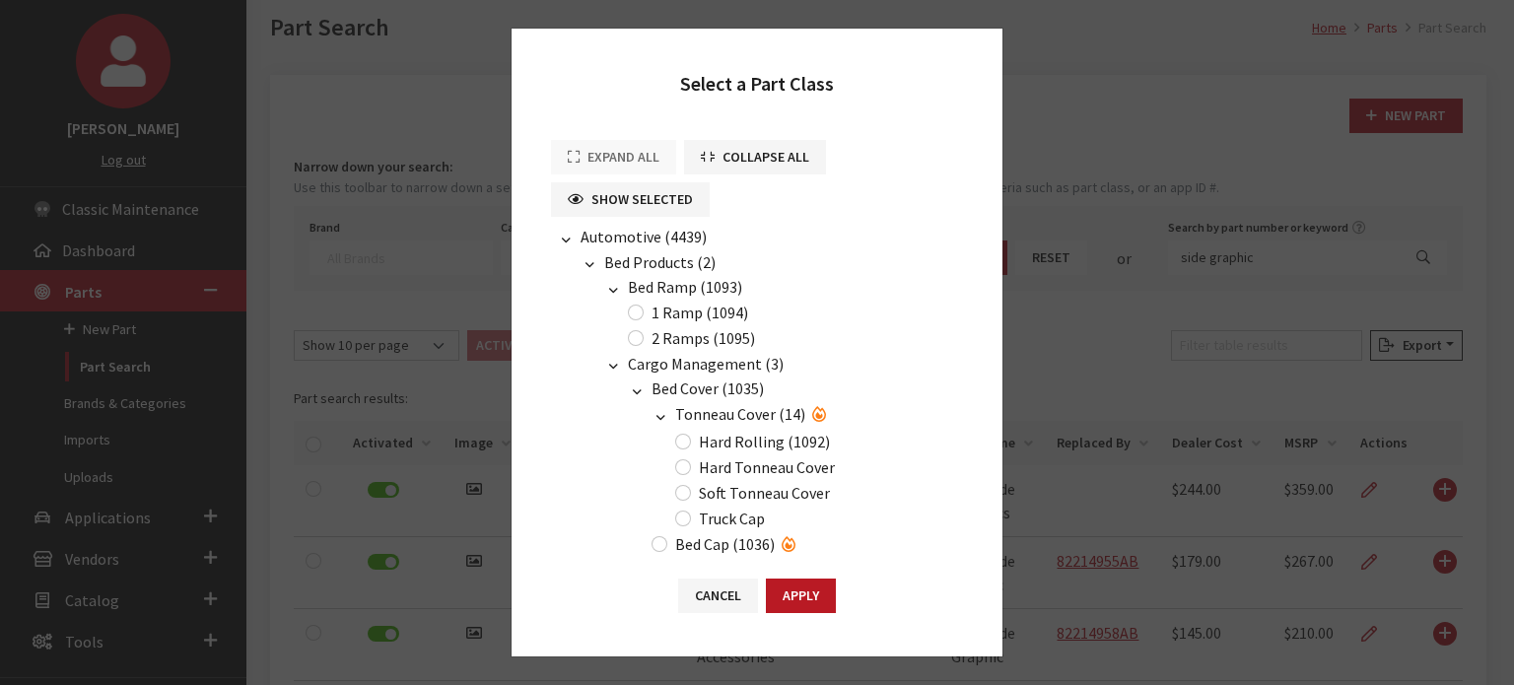
click at [622, 227] on span "Automotive (4439)" at bounding box center [644, 237] width 126 height 20
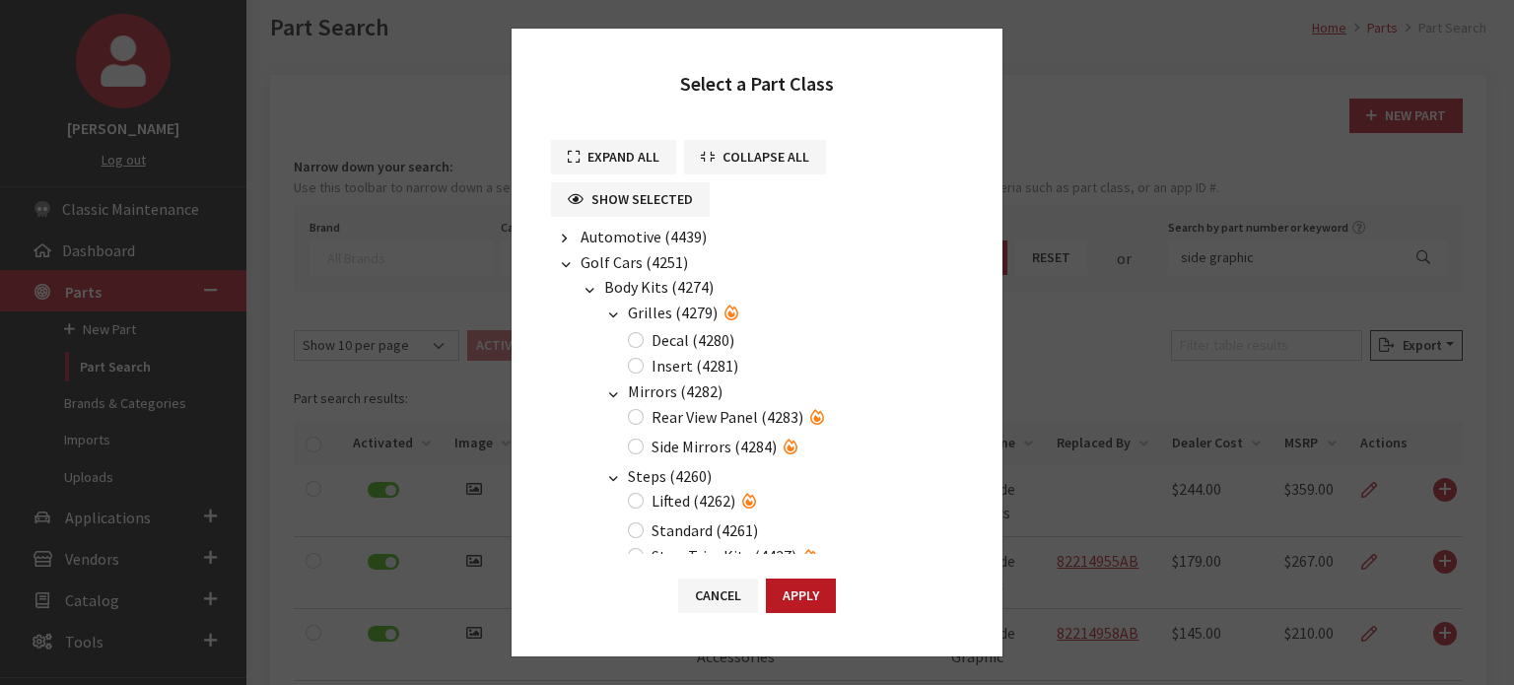
click at [635, 256] on span "Golf Cars (4251)" at bounding box center [634, 262] width 107 height 20
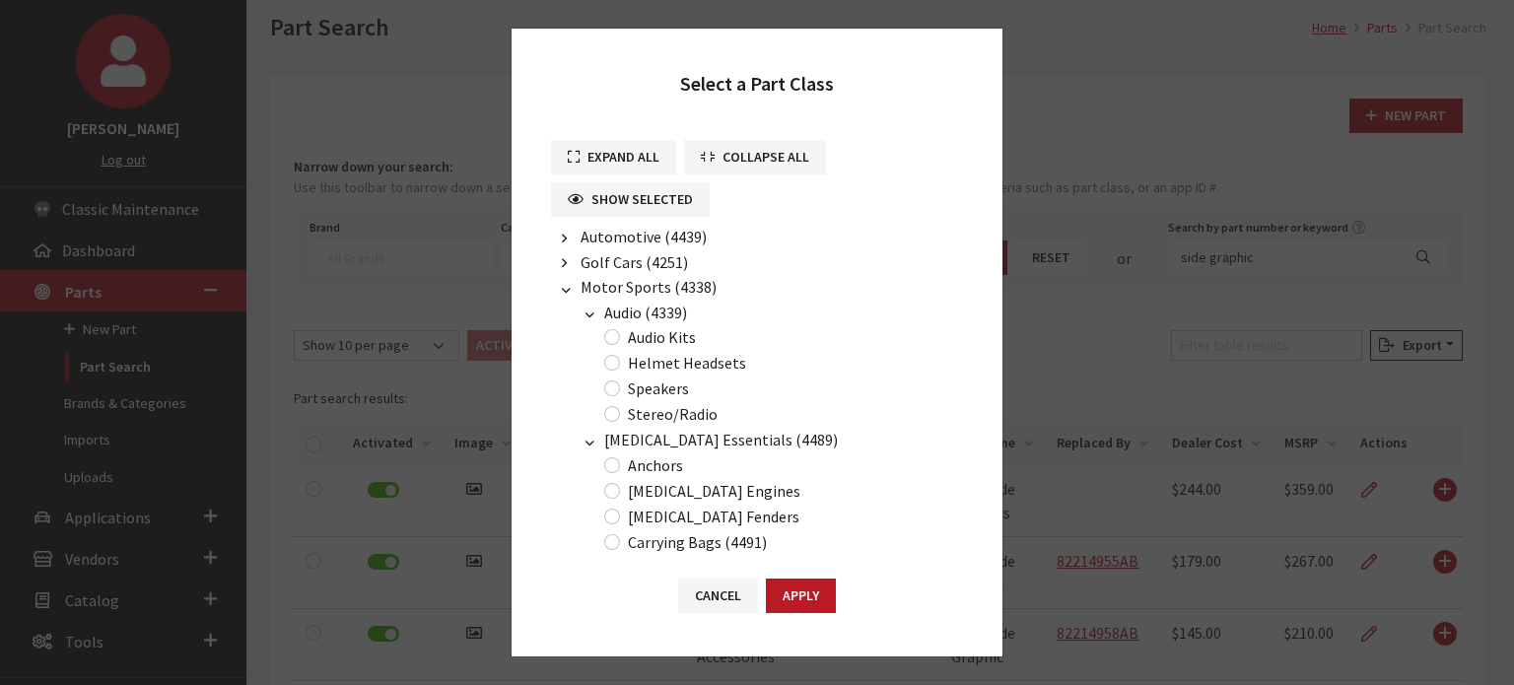
click at [647, 286] on span "Motor Sports (4338)" at bounding box center [649, 287] width 136 height 20
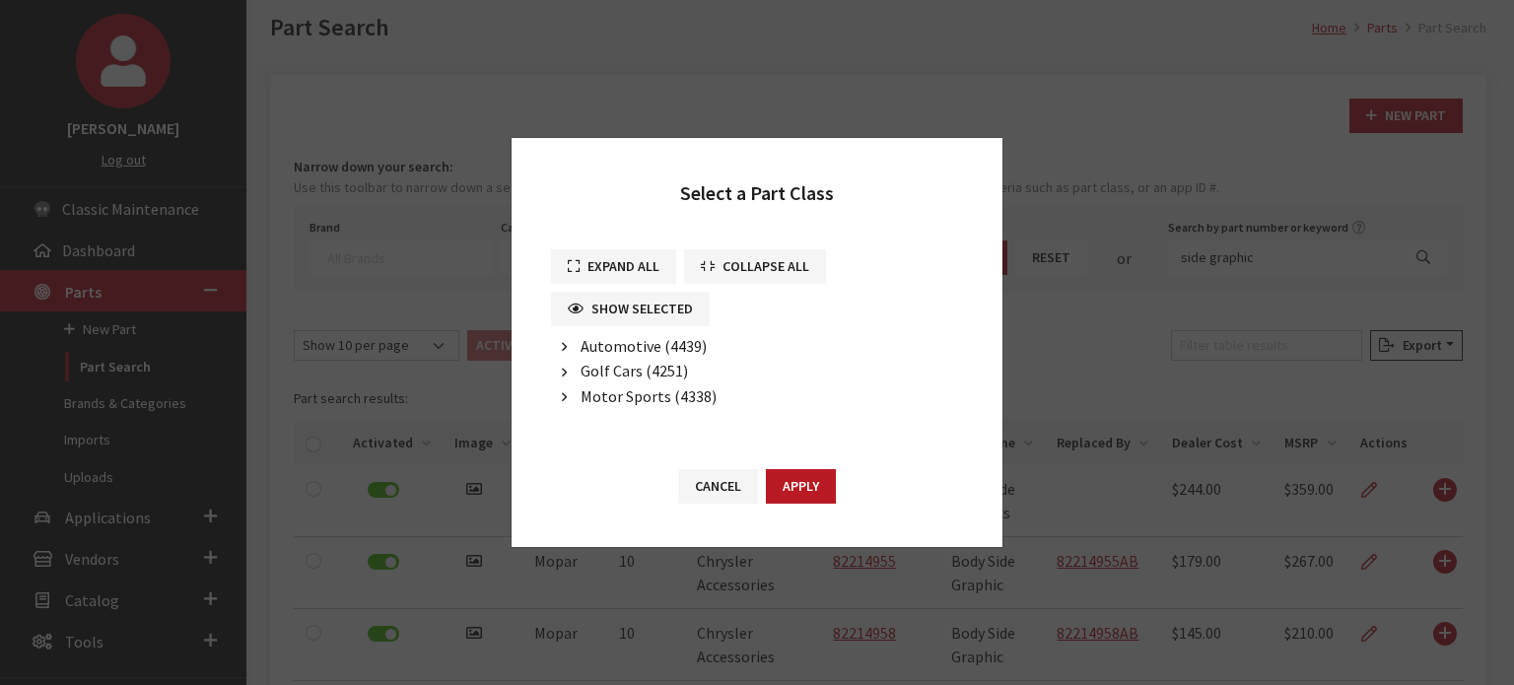
click at [617, 342] on span "Automotive (4439)" at bounding box center [644, 346] width 126 height 20
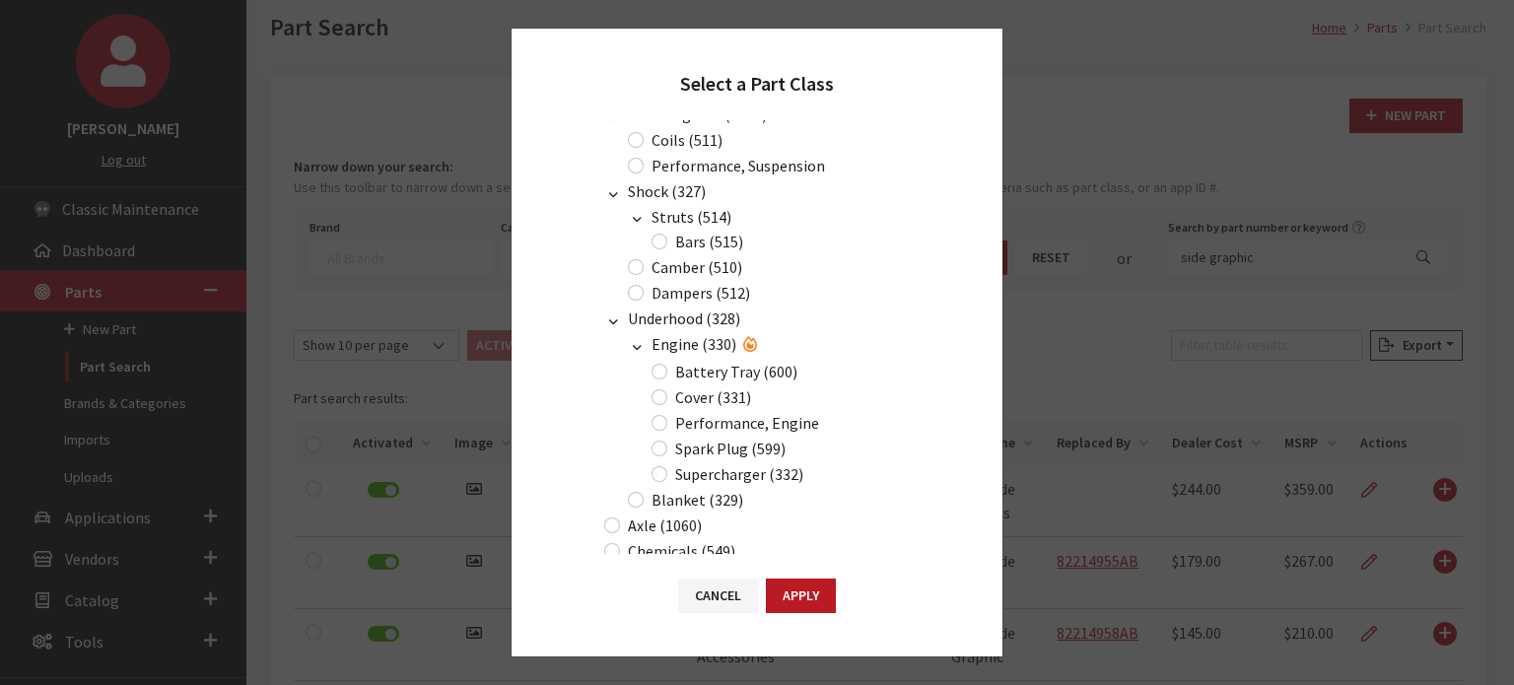
scroll to position [20063, 0]
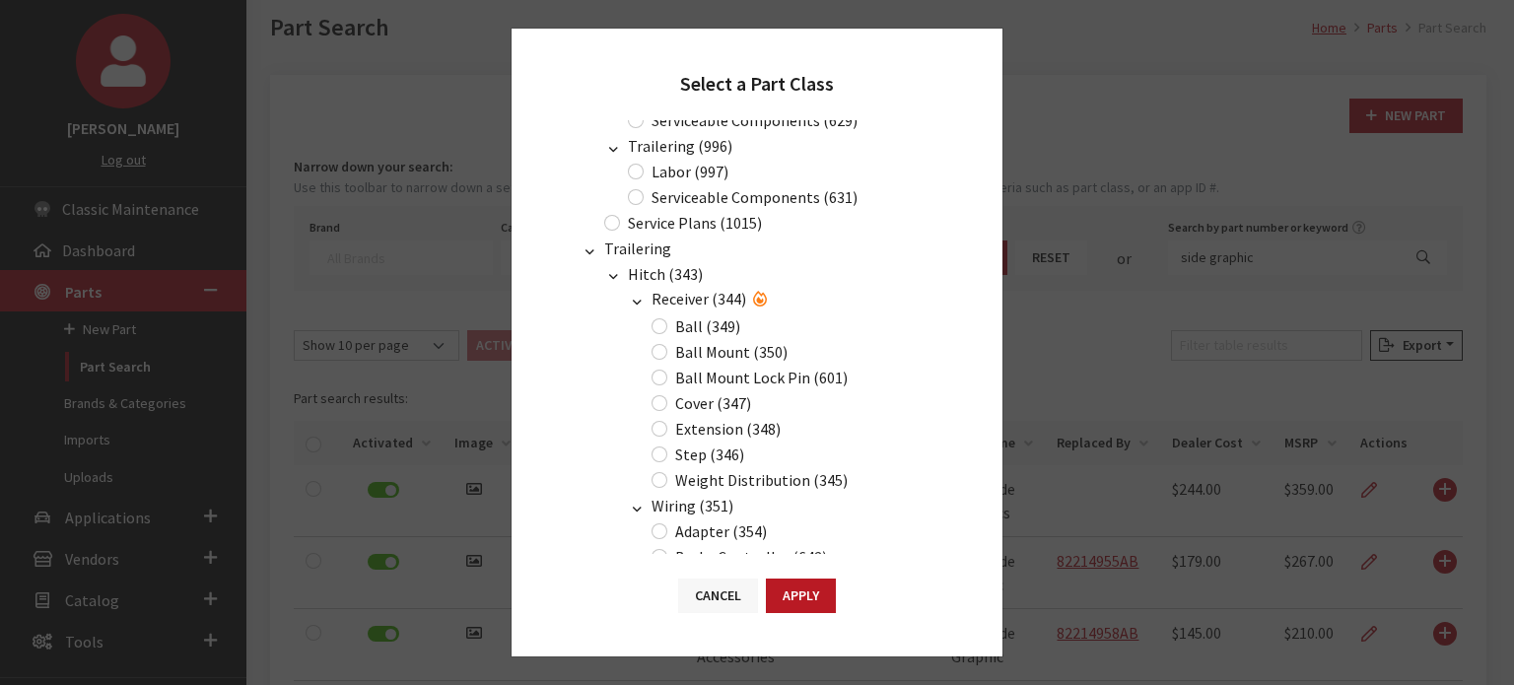
click at [703, 600] on button "Cancel" at bounding box center [718, 596] width 80 height 35
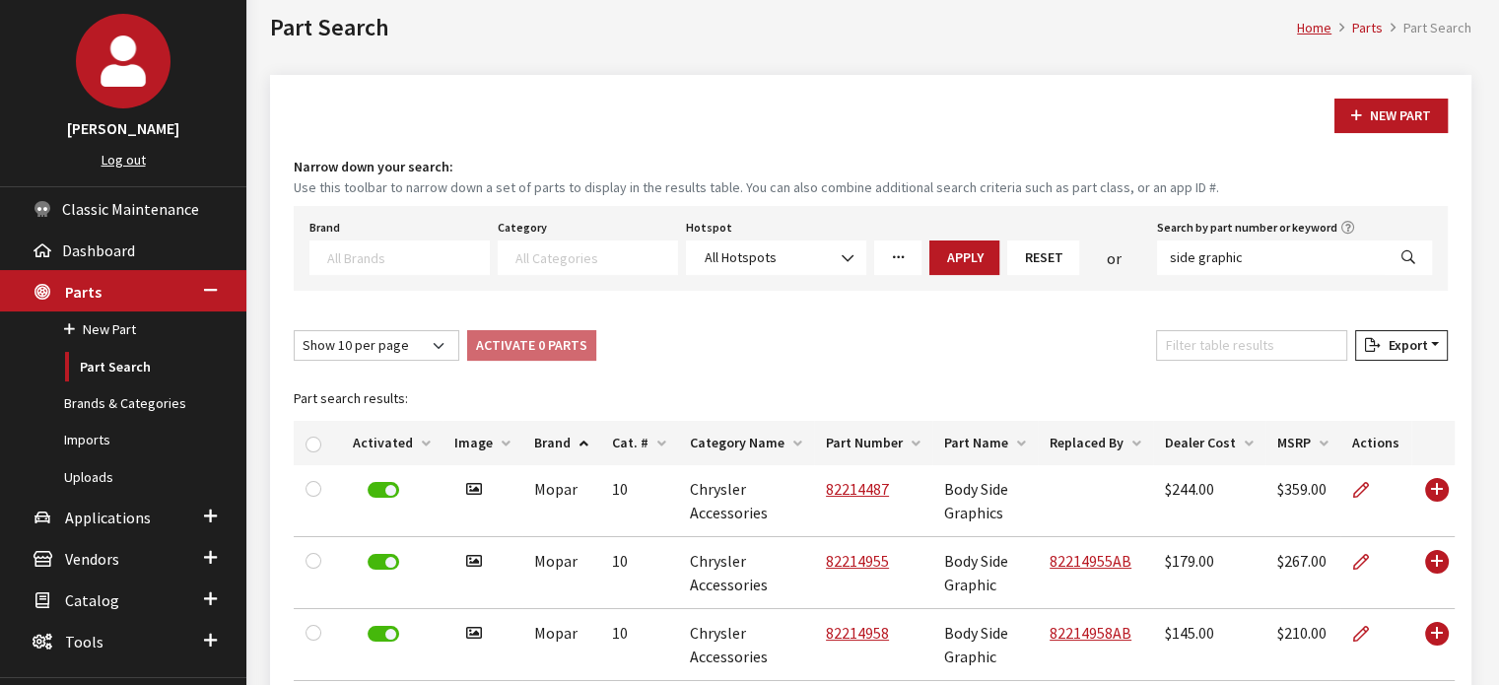
click at [900, 262] on icon "More Filters" at bounding box center [898, 258] width 14 height 14
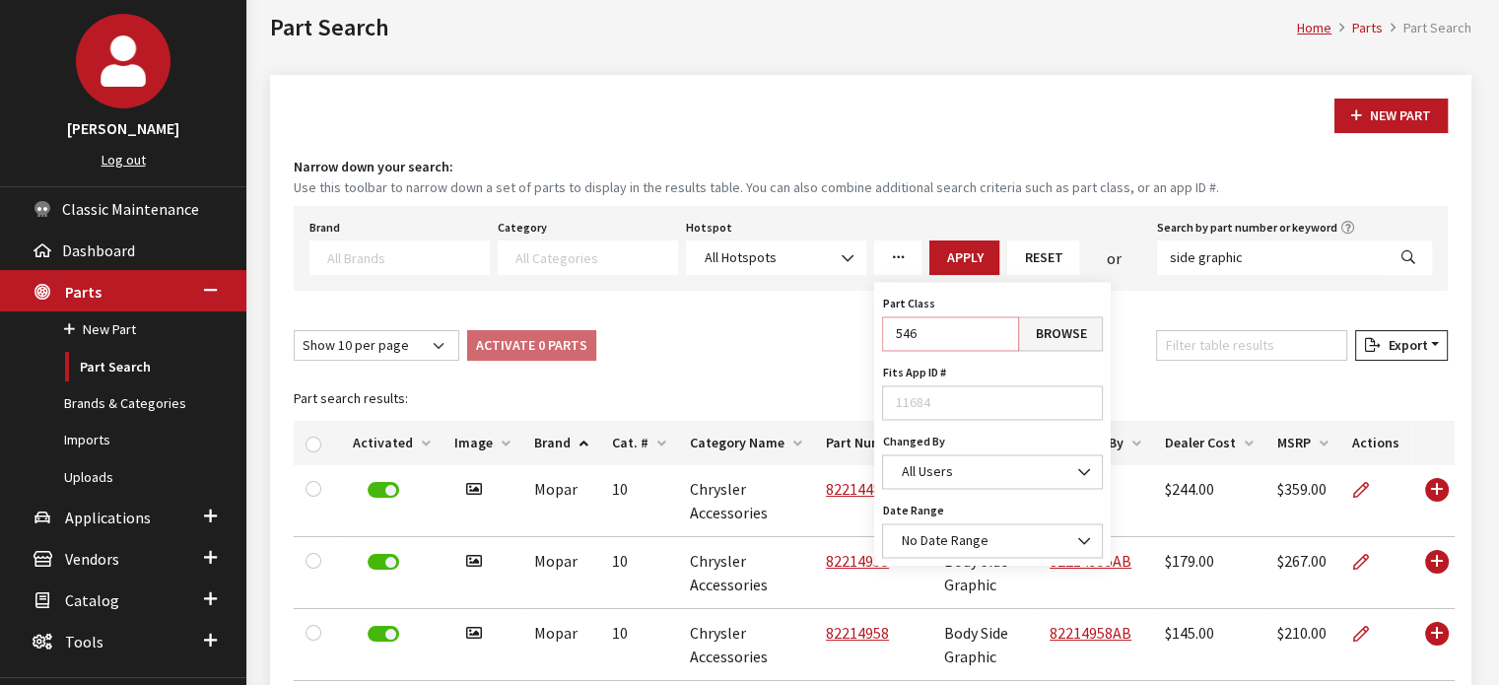
click at [917, 333] on input "546" at bounding box center [950, 333] width 137 height 35
click at [903, 324] on input "546" at bounding box center [950, 333] width 137 height 35
type input "68"
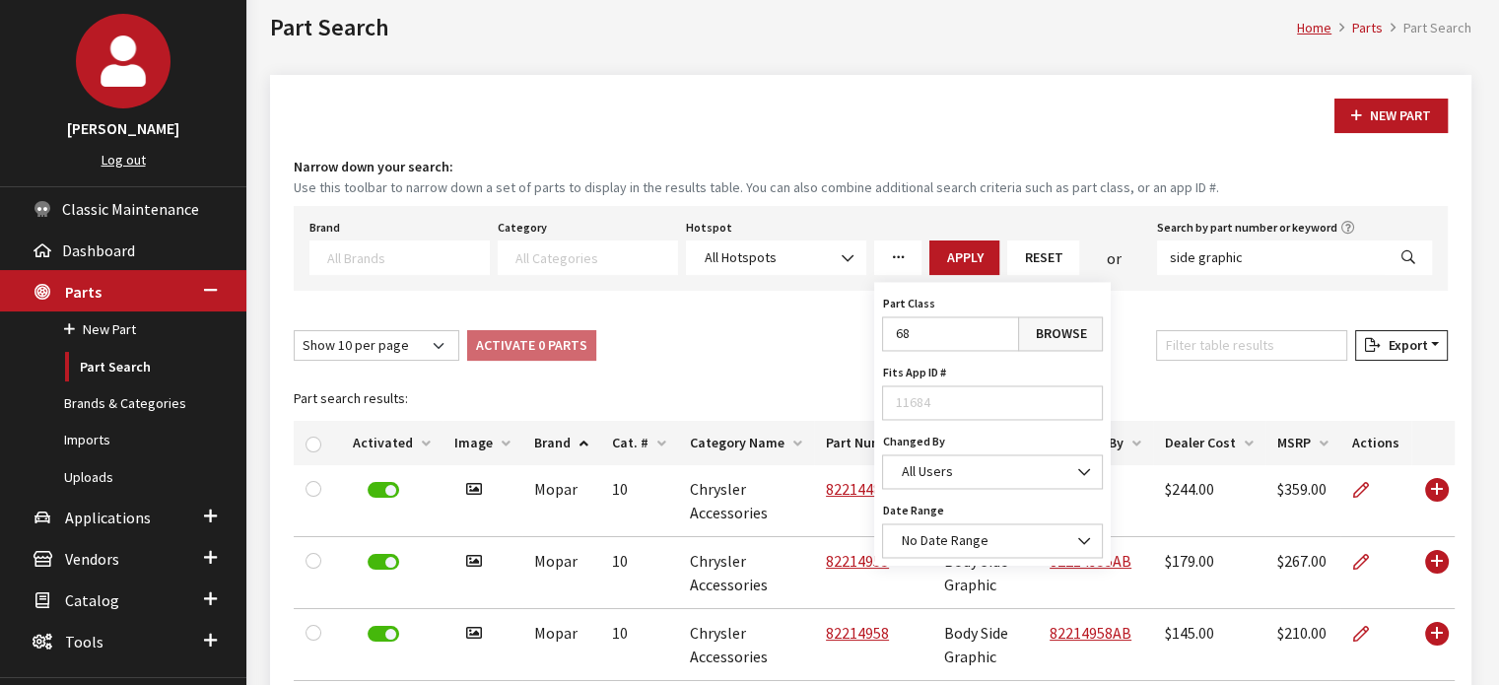
click at [1026, 336] on link "Browse" at bounding box center [1060, 333] width 85 height 35
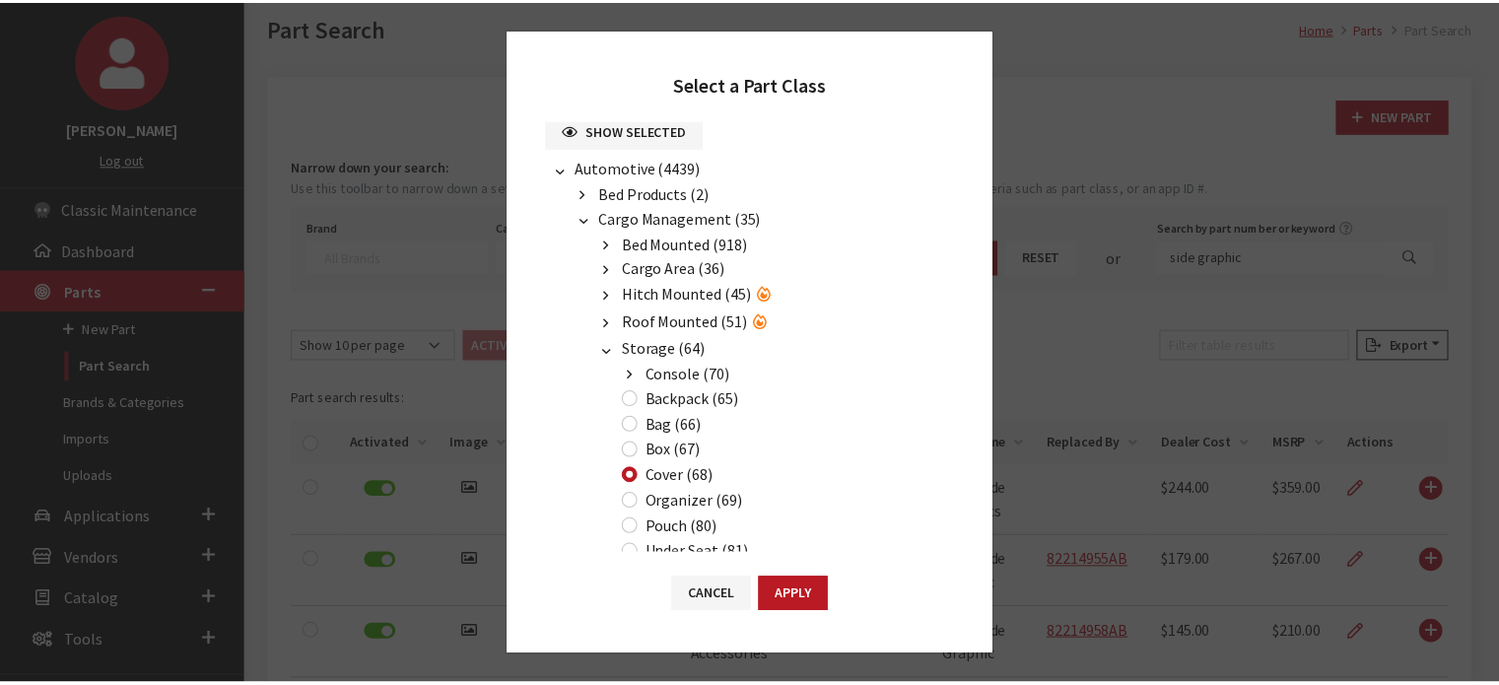
scroll to position [99, 0]
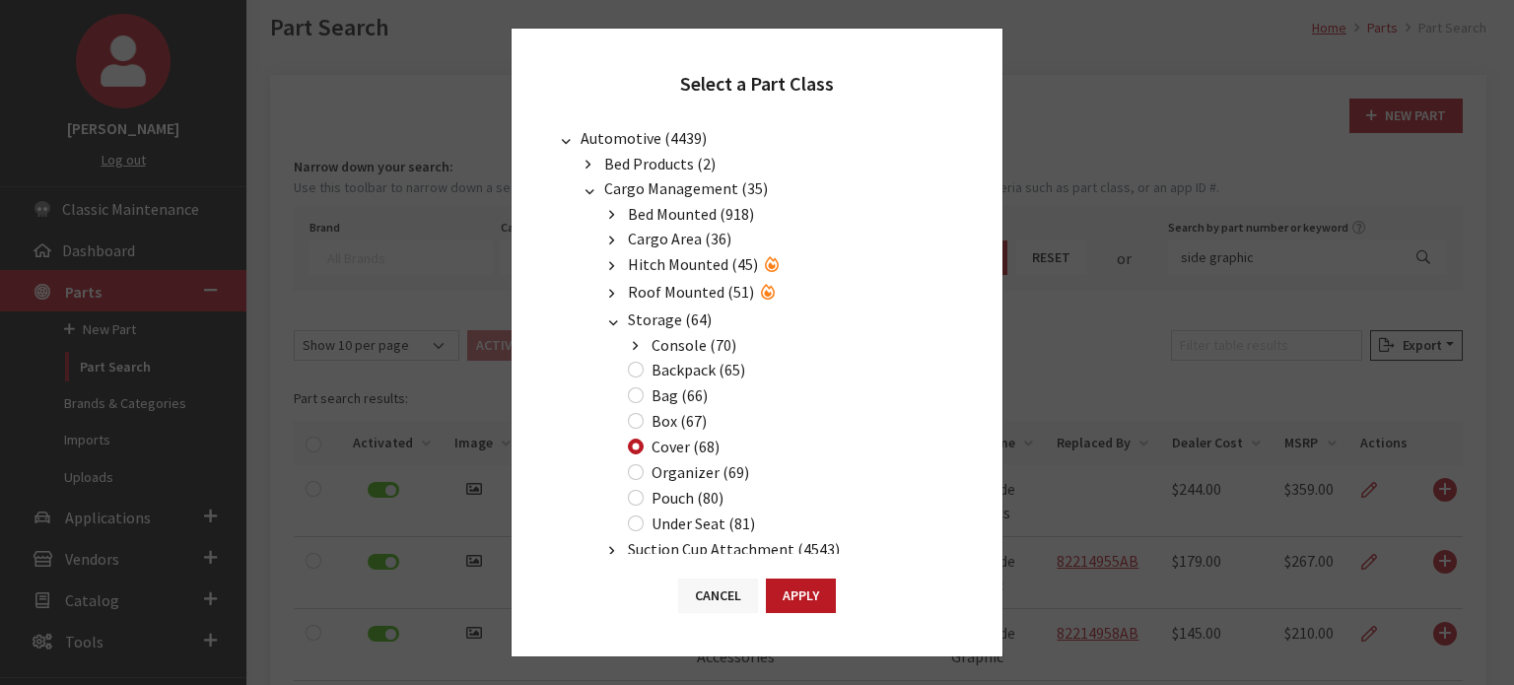
click at [716, 593] on button "Cancel" at bounding box center [718, 596] width 80 height 35
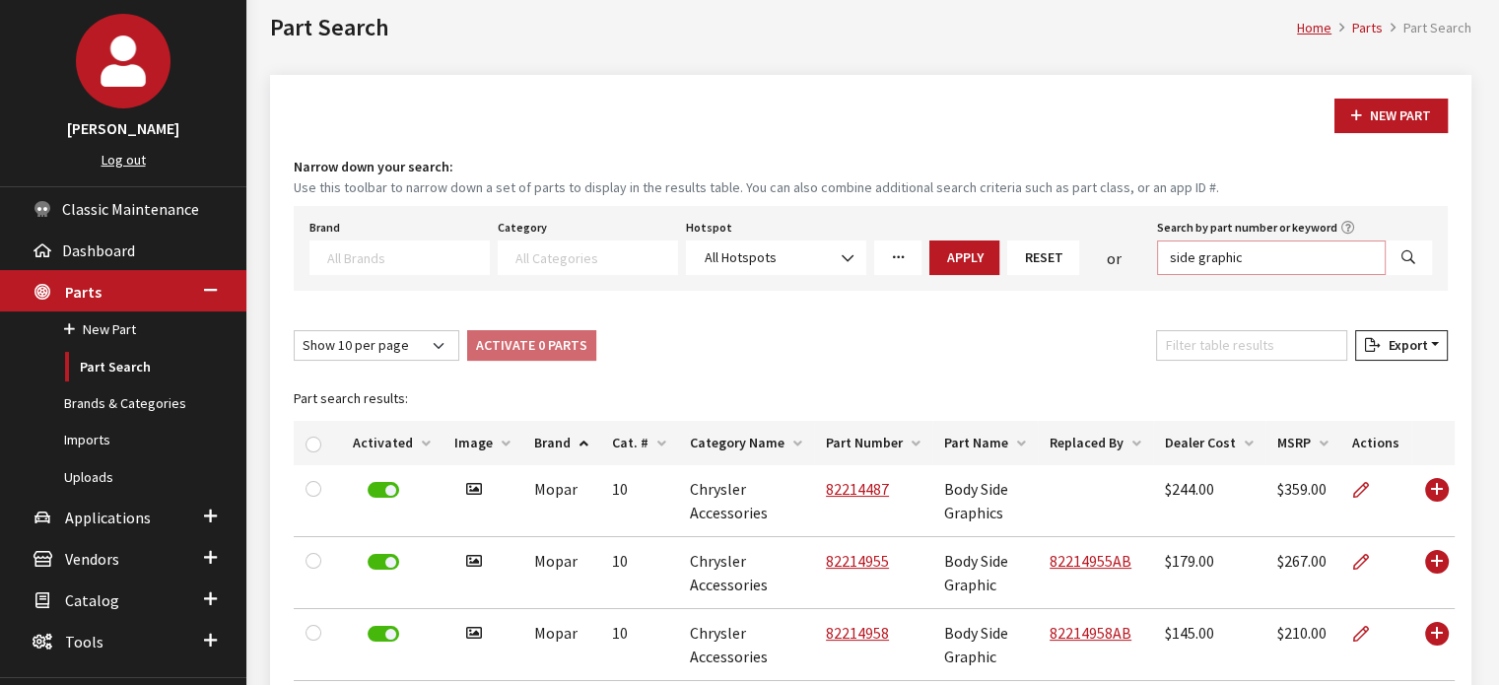
drag, startPoint x: 1230, startPoint y: 255, endPoint x: 1107, endPoint y: 254, distance: 123.2
click at [1107, 254] on div "Brand Acura Alfa Romeo Audi BMW DoubleTake Ford Ford Racing GM GST Honda Hyunda…" at bounding box center [871, 244] width 1131 height 61
type input "cap"
select select
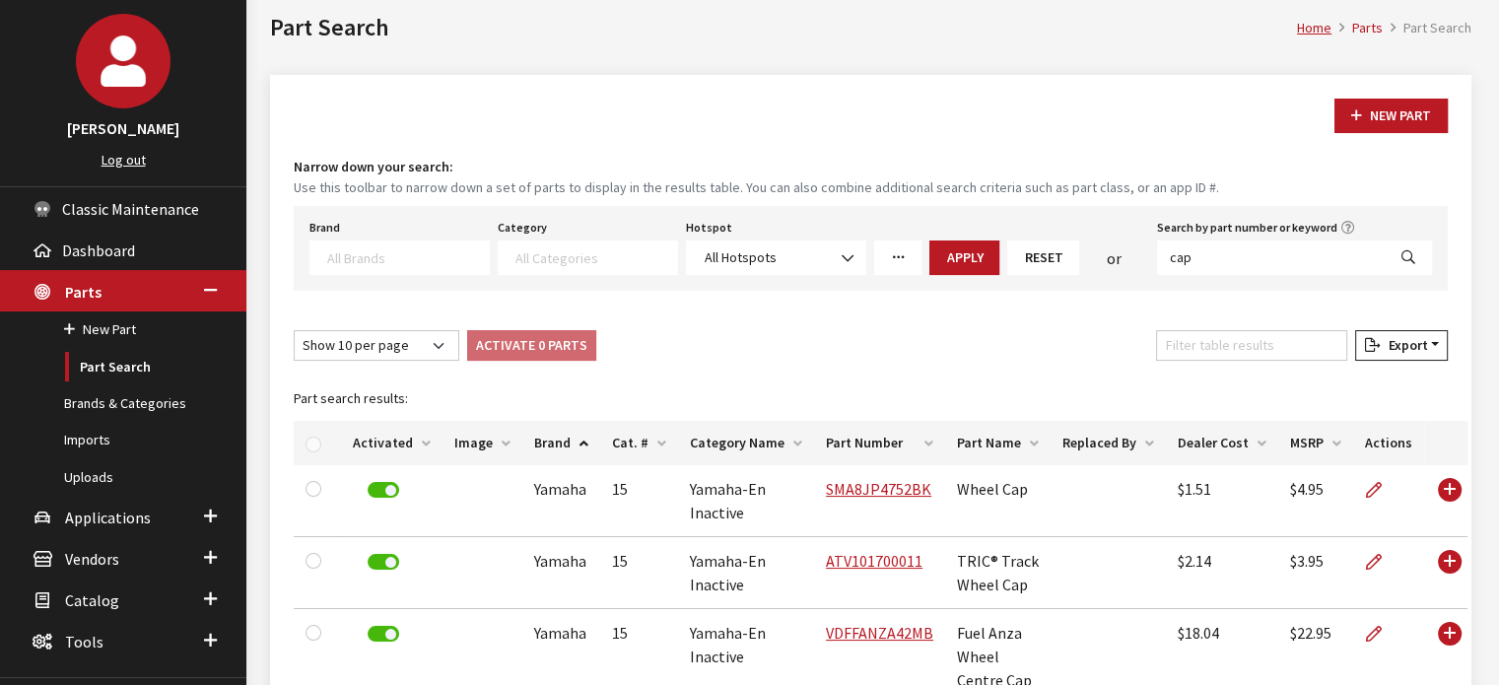
click at [564, 439] on th "Brand" at bounding box center [561, 443] width 78 height 44
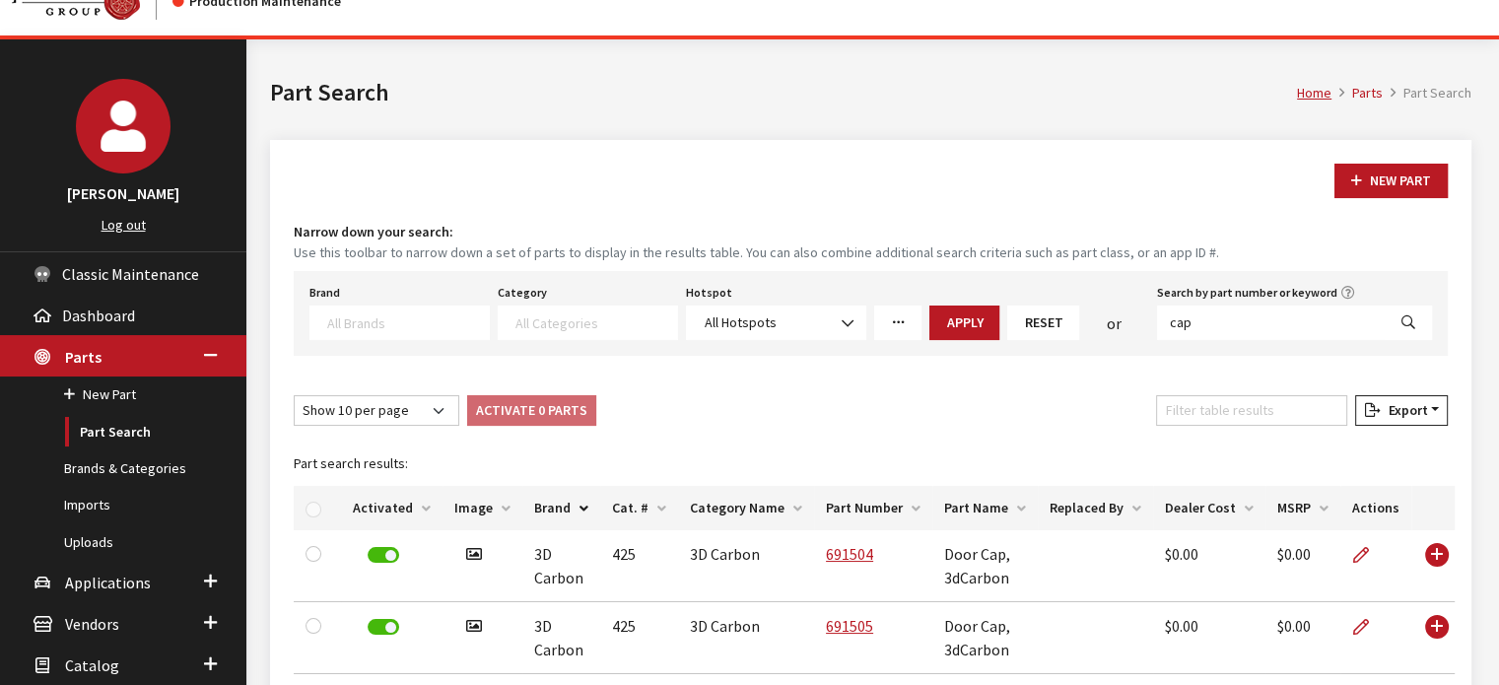
scroll to position [0, 0]
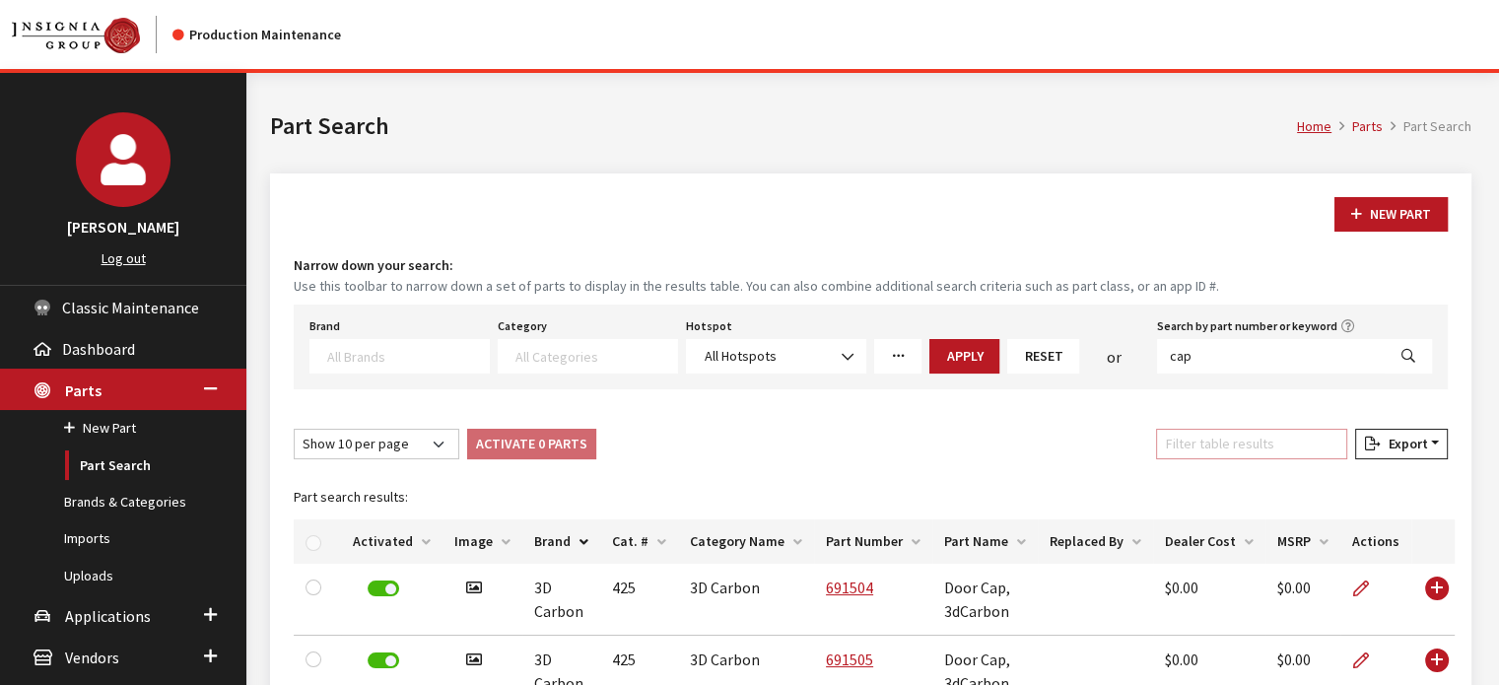
click at [1258, 446] on input "Filter table results" at bounding box center [1251, 444] width 191 height 31
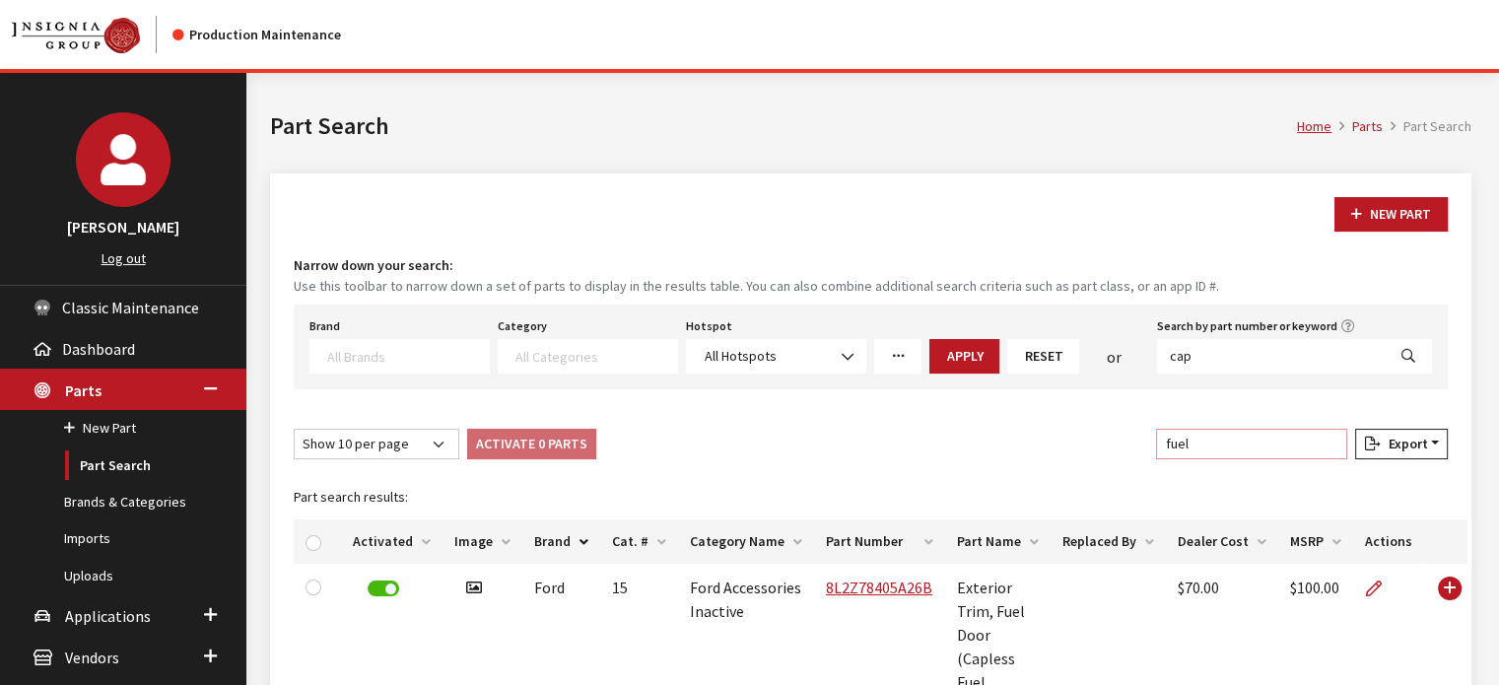
drag, startPoint x: 1209, startPoint y: 453, endPoint x: 1131, endPoint y: 447, distance: 78.1
click at [1131, 447] on div "Show 10 per page Show 25 per page Show 50 per page Show 100 per page Show 1000 …" at bounding box center [871, 448] width 1162 height 38
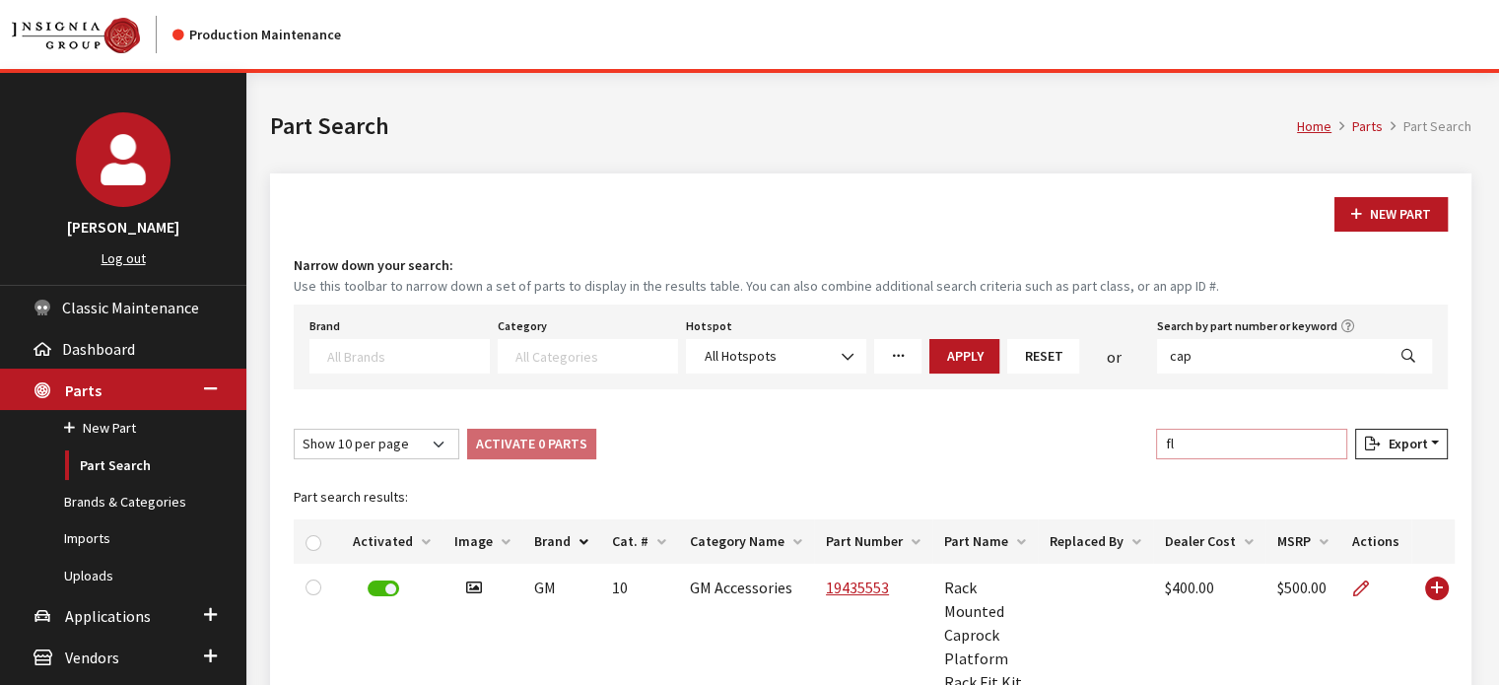
type input "f"
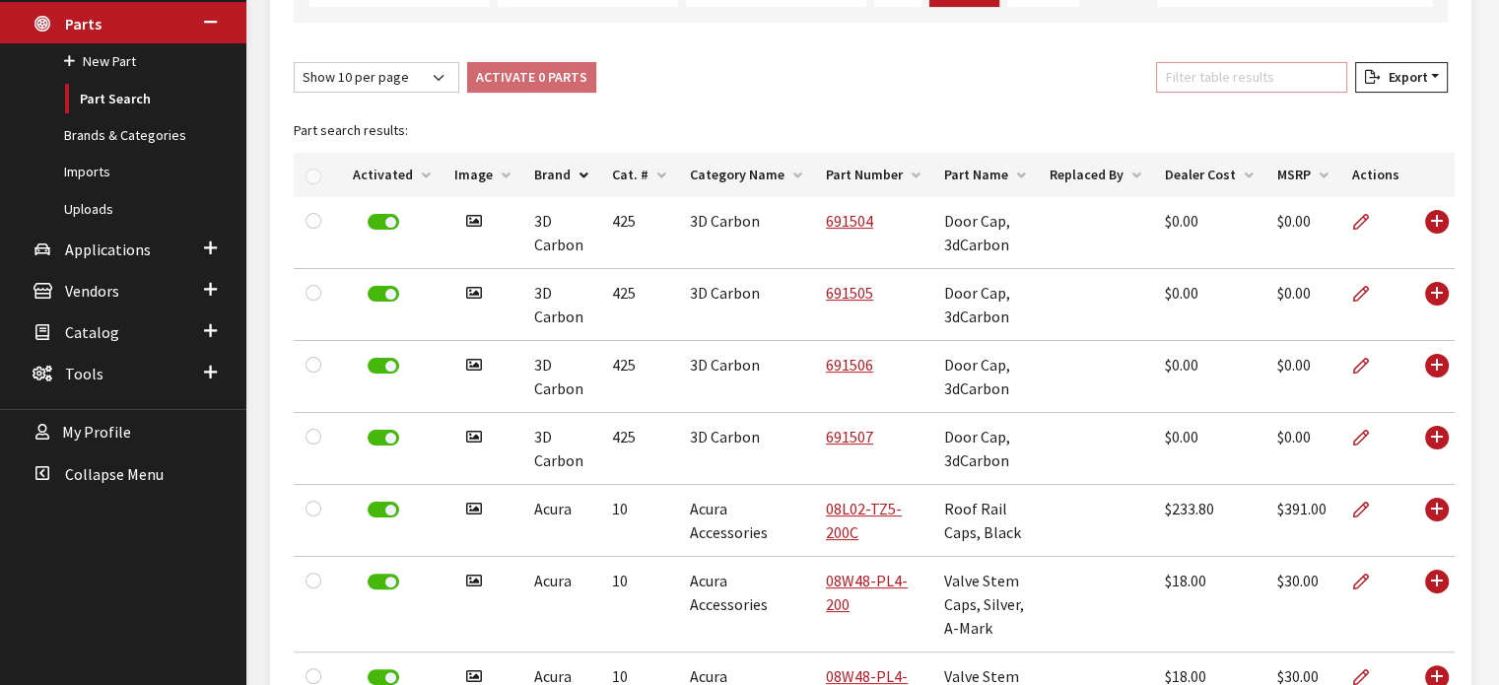
scroll to position [394, 0]
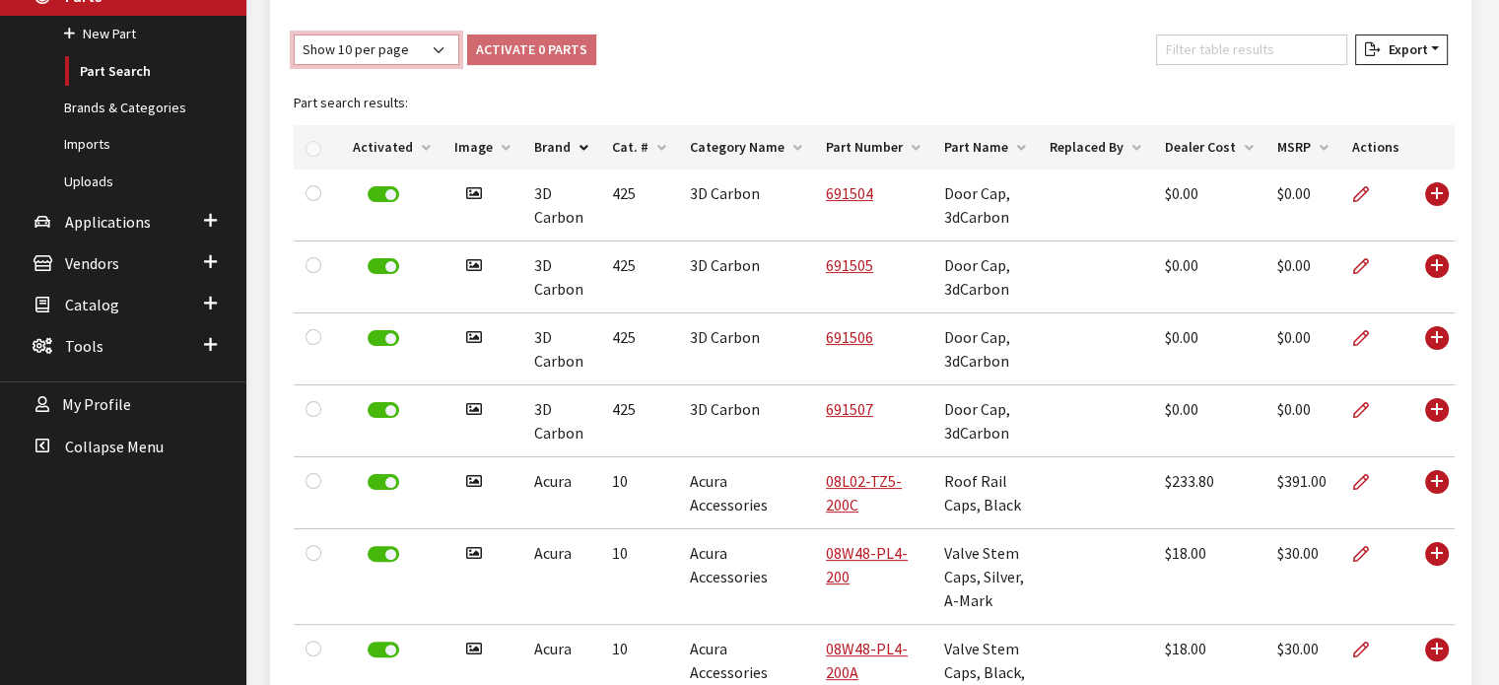
click at [389, 54] on select "Show 10 per page Show 25 per page Show 50 per page Show 100 per page Show 1000 …" at bounding box center [377, 50] width 166 height 31
select select "-1"
click at [294, 35] on select "Show 10 per page Show 25 per page Show 50 per page Show 100 per page Show 1000 …" at bounding box center [377, 50] width 166 height 31
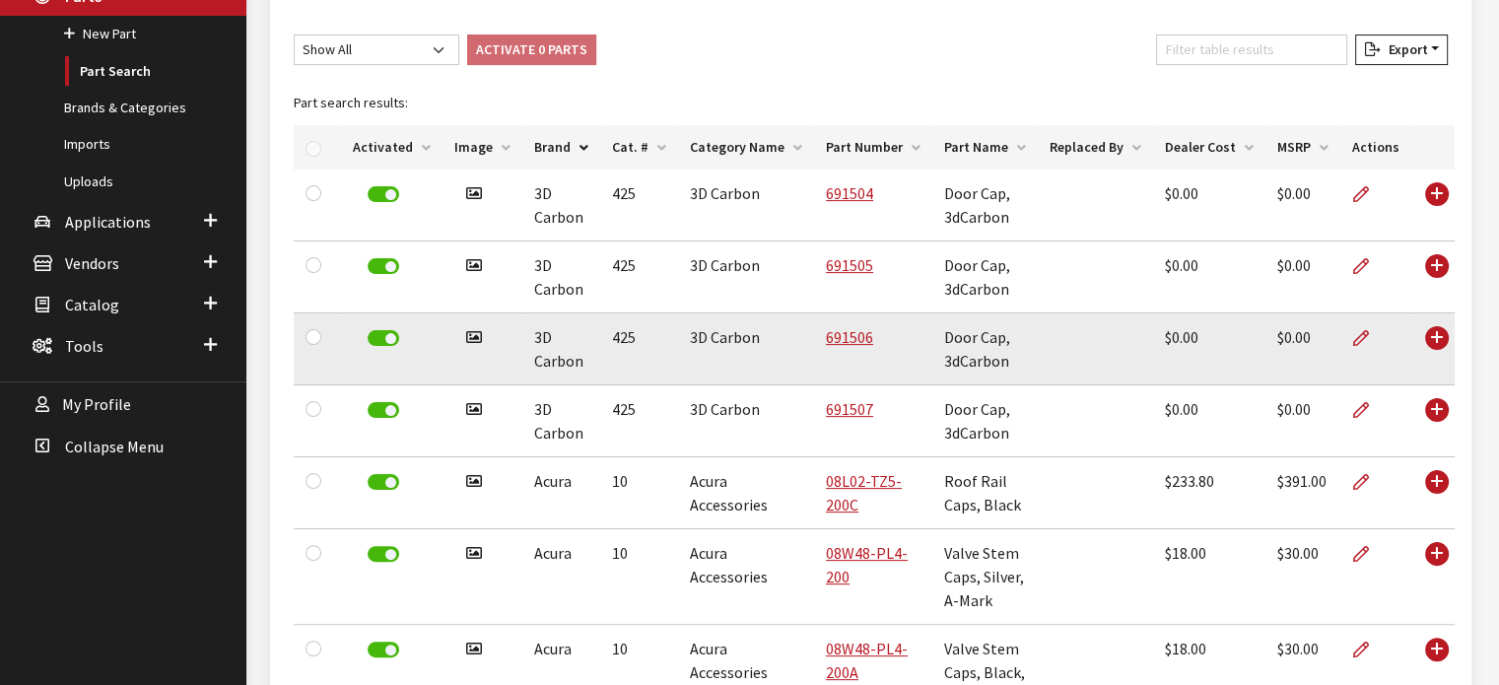
click at [386, 150] on th "Activated" at bounding box center [392, 147] width 102 height 44
click at [355, 146] on th "Activated" at bounding box center [392, 147] width 102 height 44
click at [732, 165] on th "Category Name" at bounding box center [746, 147] width 136 height 44
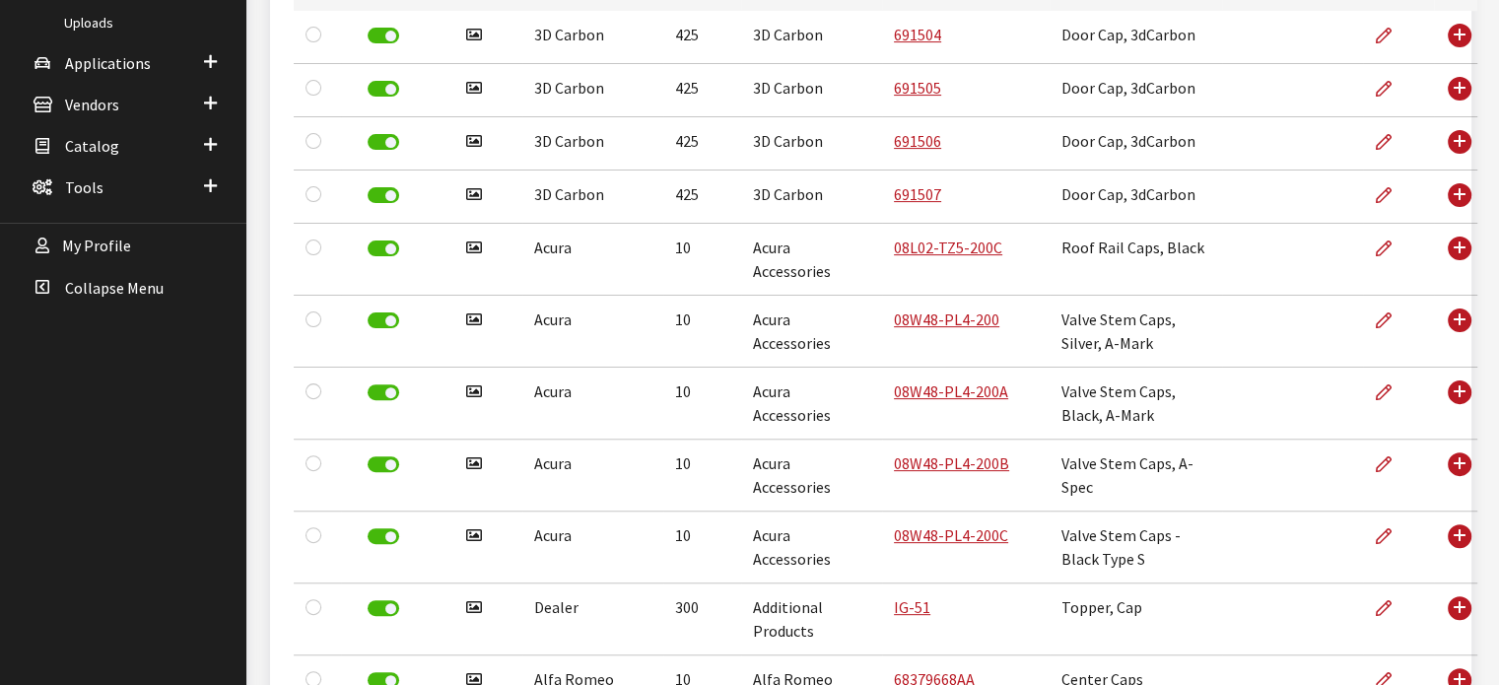
scroll to position [0, 0]
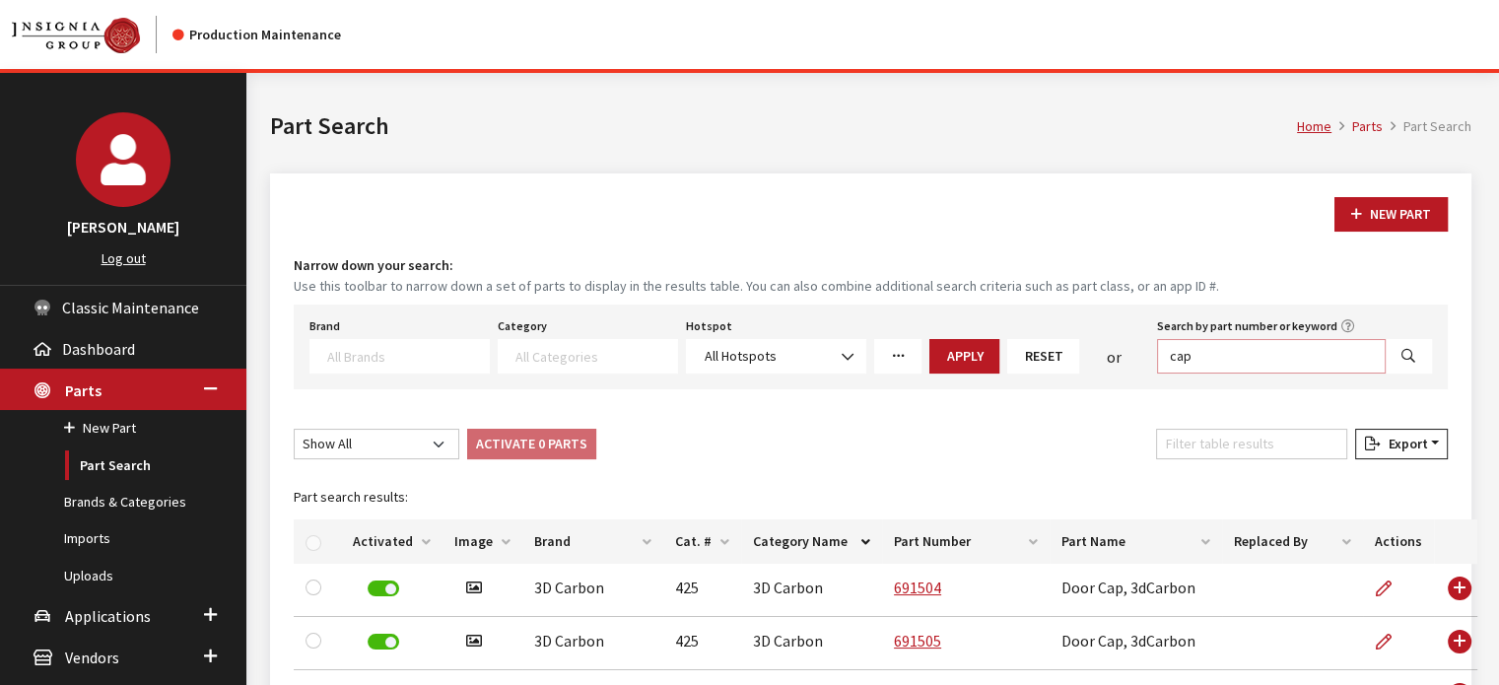
drag, startPoint x: 1211, startPoint y: 359, endPoint x: 1129, endPoint y: 360, distance: 81.8
click at [1129, 360] on div "Brand Acura Alfa Romeo Audi BMW DoubleTake Ford Ford Racing GM GST Honda Hyunda…" at bounding box center [871, 343] width 1131 height 61
type input "oil"
select select
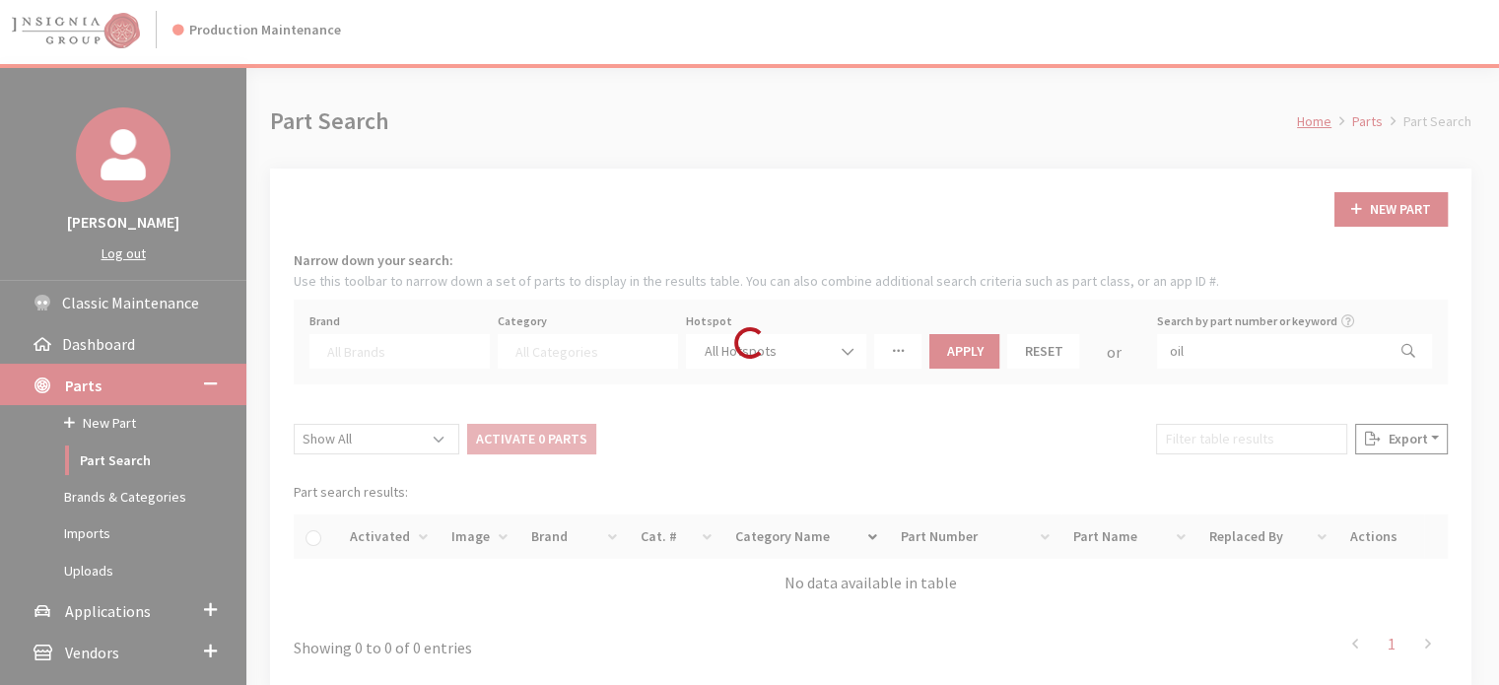
scroll to position [185, 0]
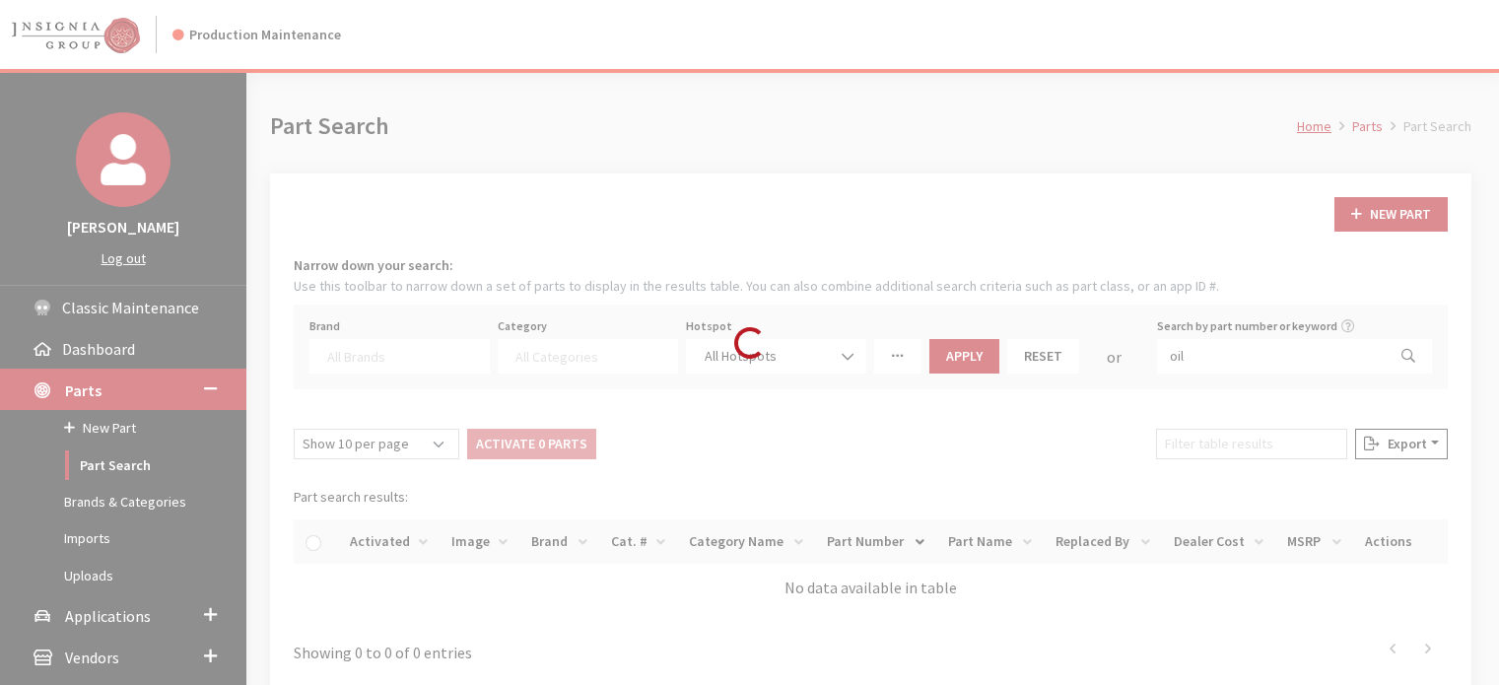
select select
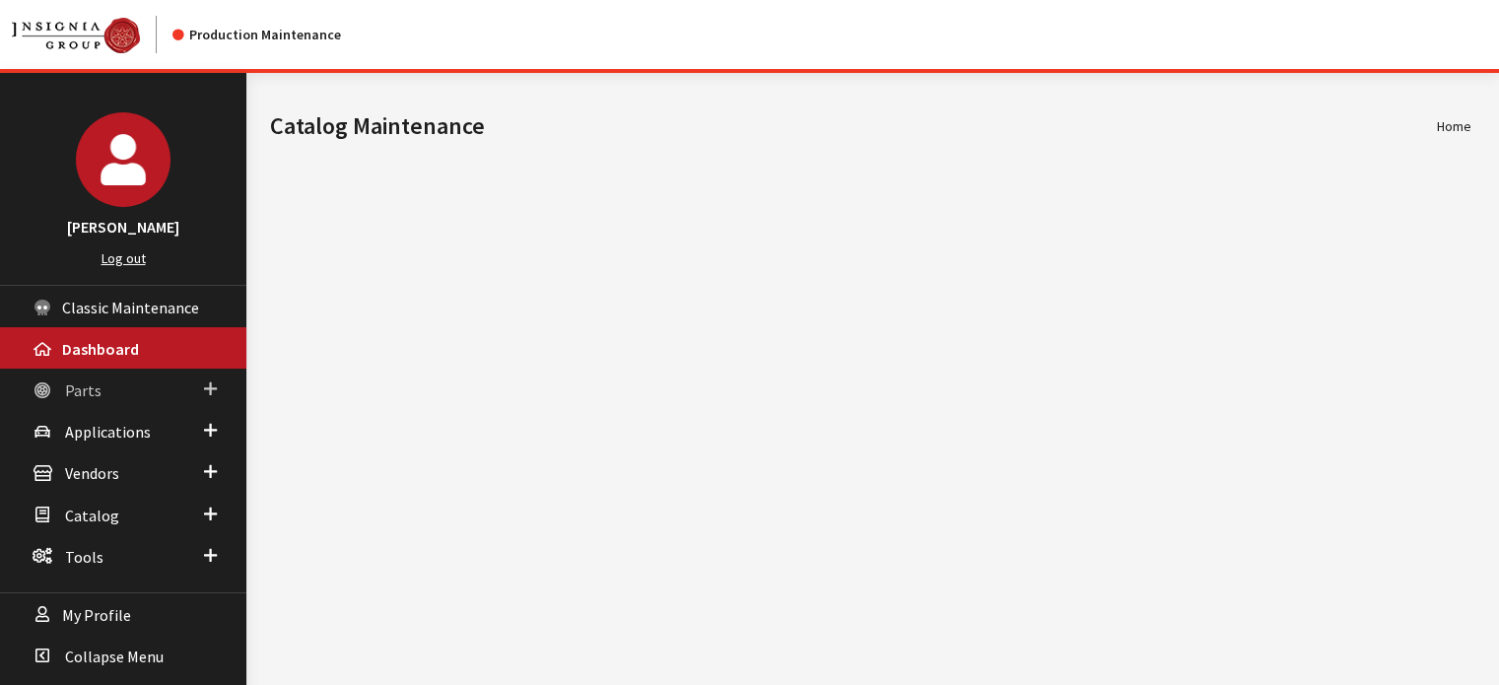
click at [49, 389] on icon at bounding box center [43, 391] width 20 height 17
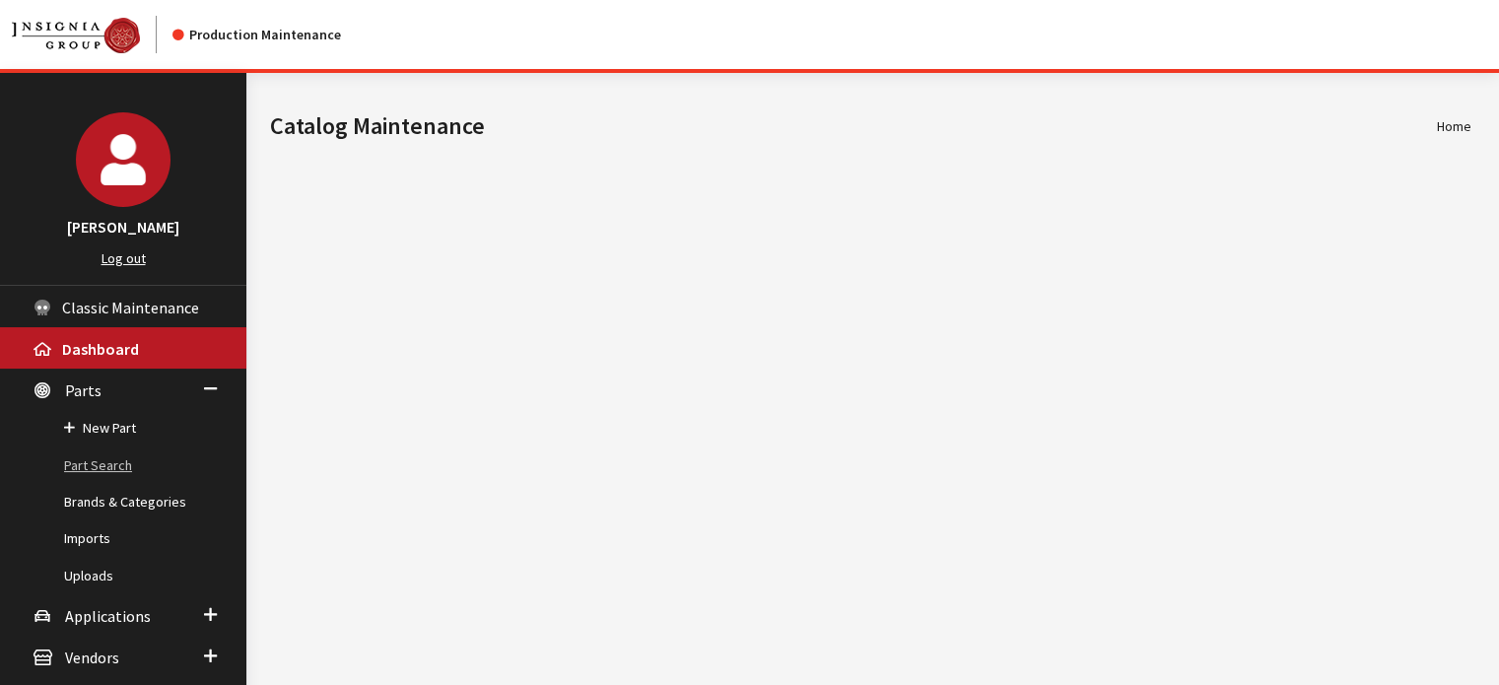
click at [87, 454] on link "Part Search" at bounding box center [123, 466] width 246 height 36
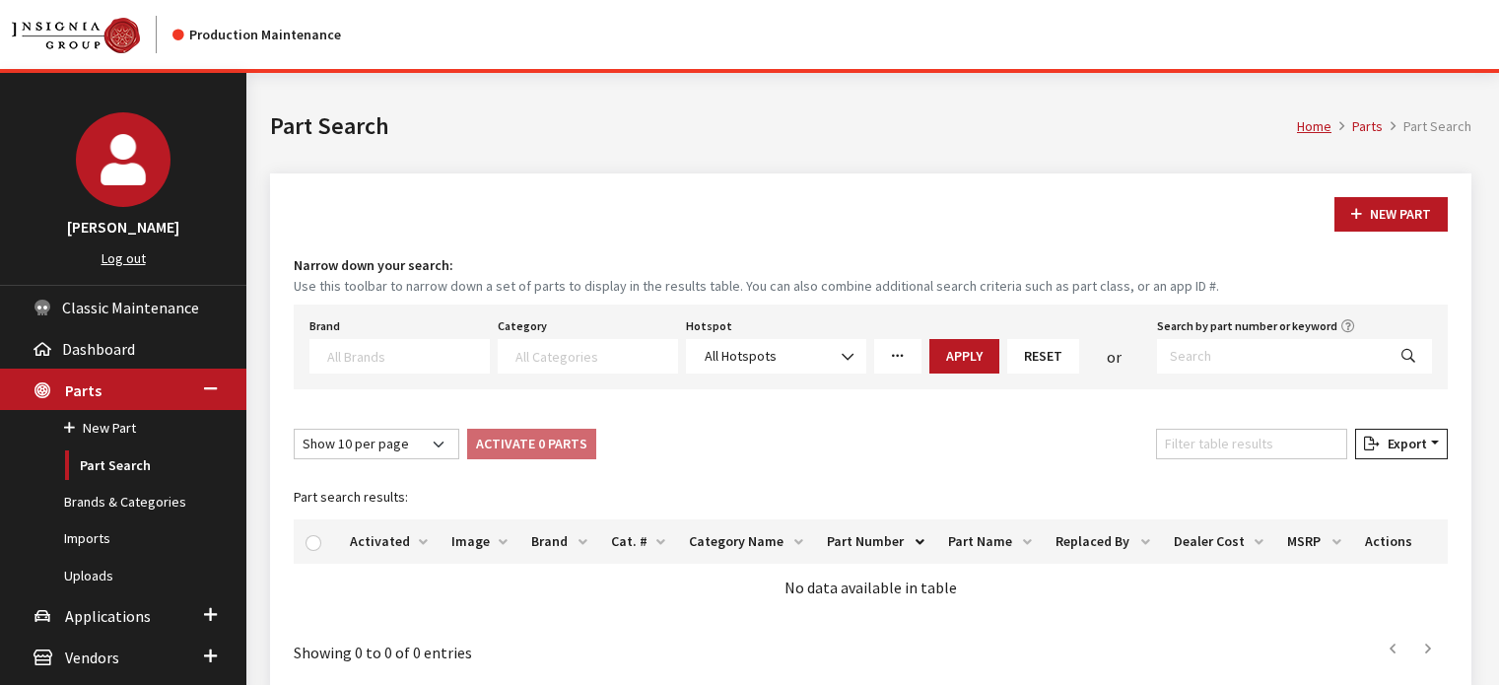
select select
click at [887, 357] on link "More Filters" at bounding box center [897, 356] width 47 height 35
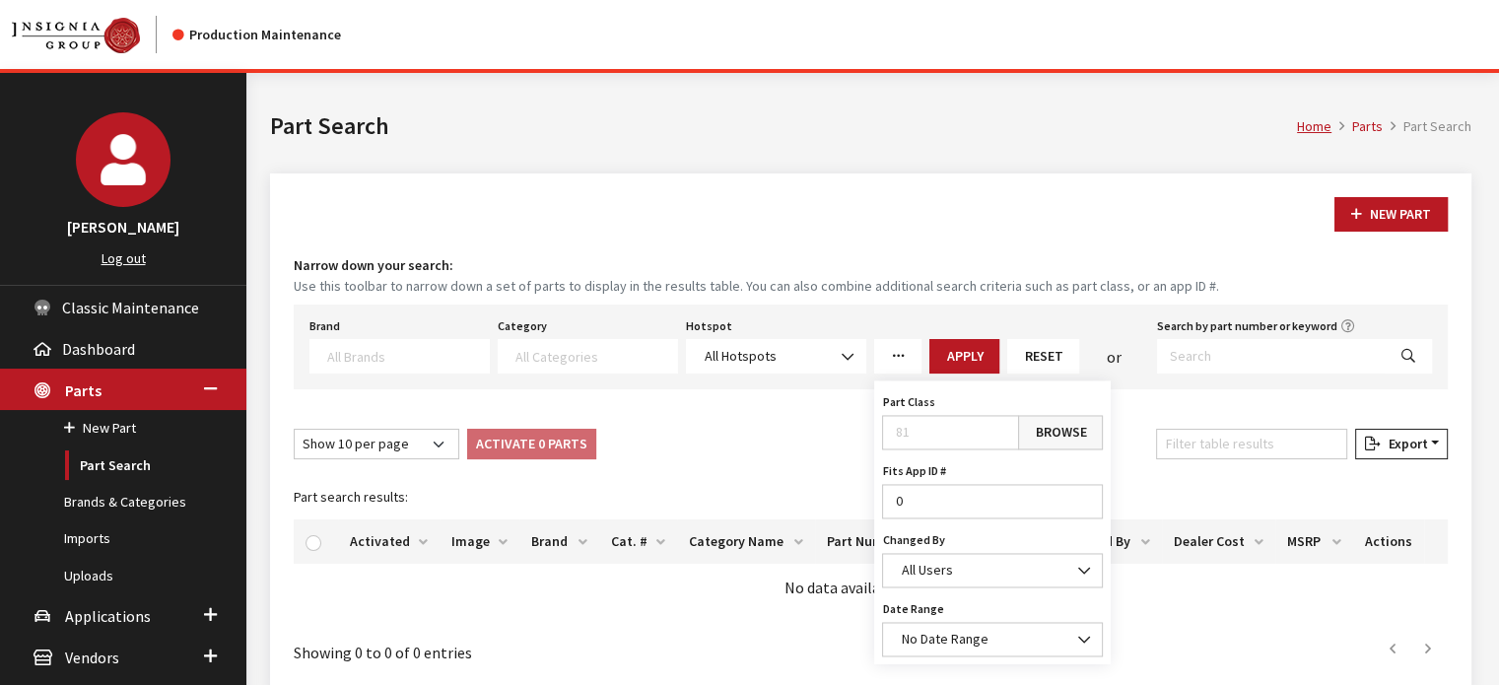
click at [1045, 427] on link "Browse" at bounding box center [1060, 432] width 85 height 35
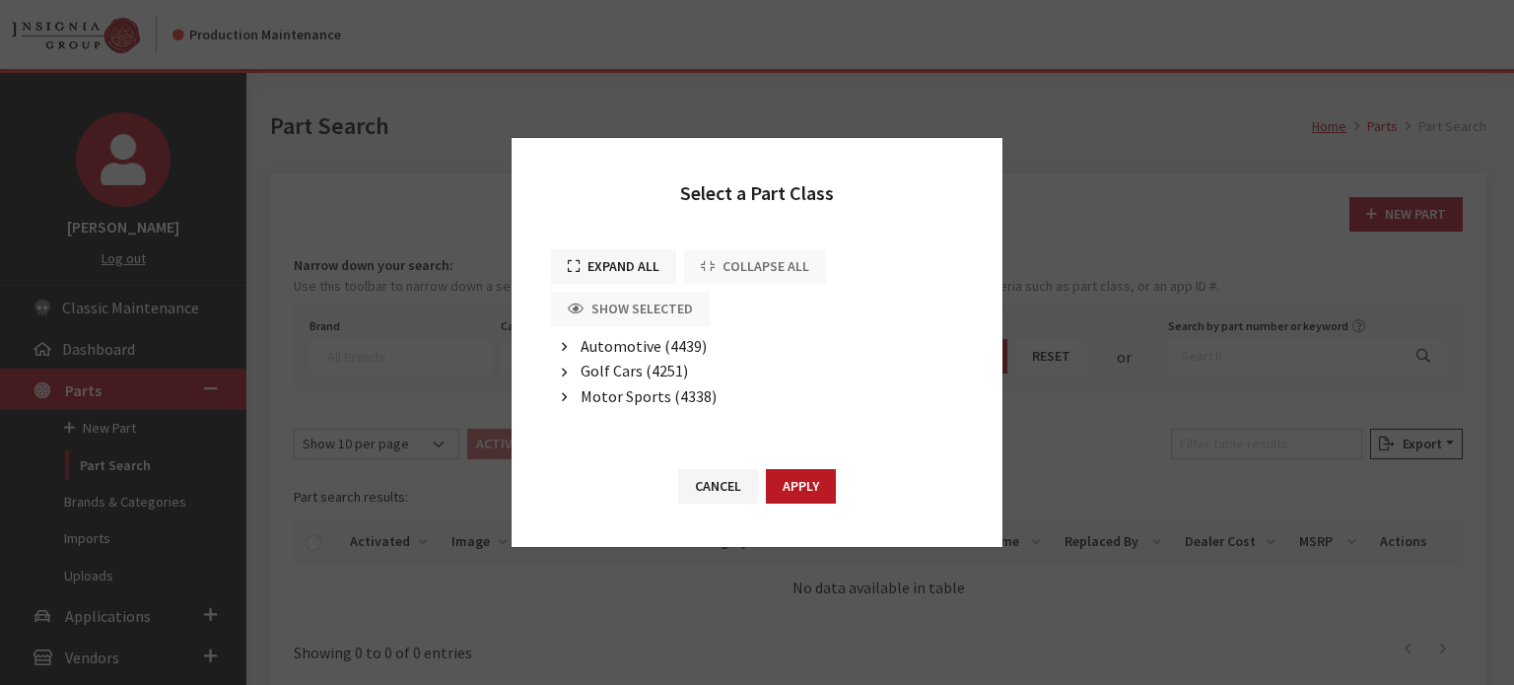
click at [616, 263] on button "Expand All" at bounding box center [613, 266] width 125 height 35
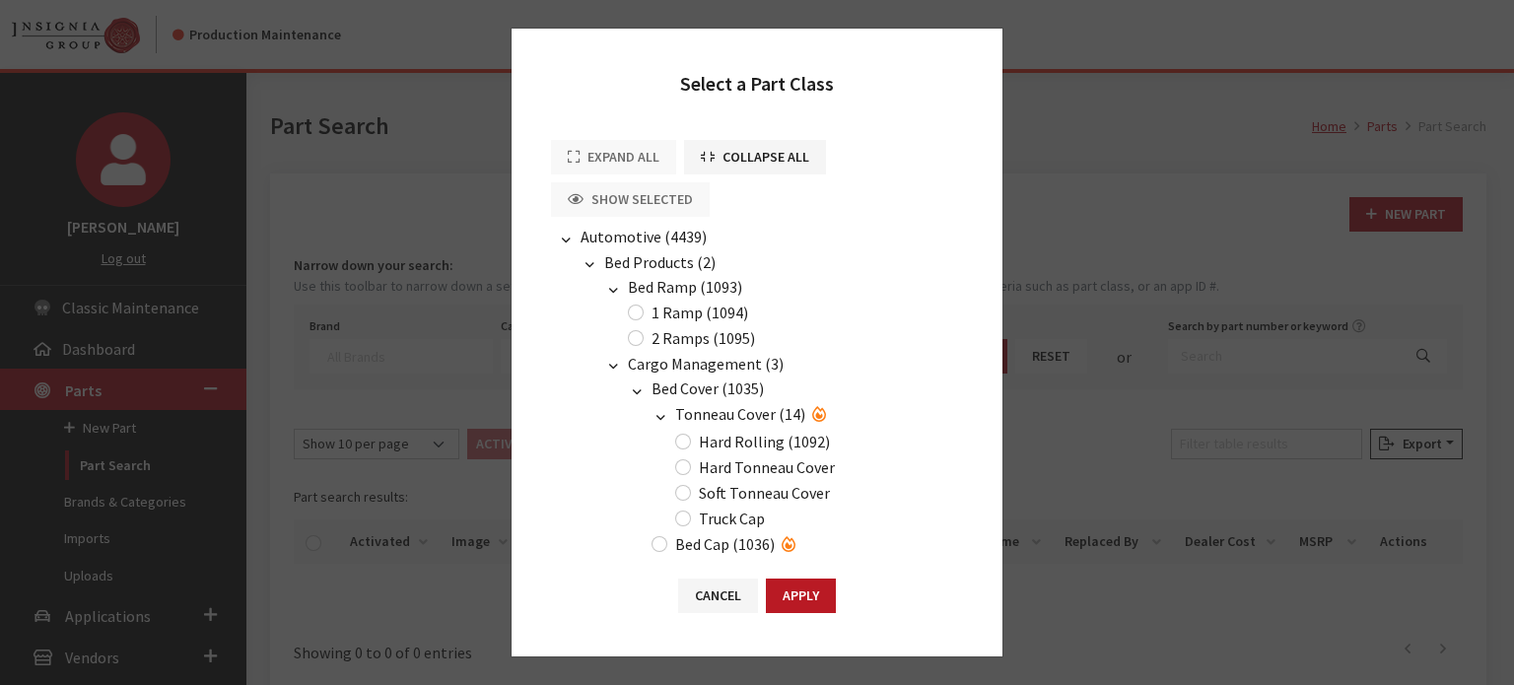
click at [628, 239] on span "Automotive (4439)" at bounding box center [644, 237] width 126 height 20
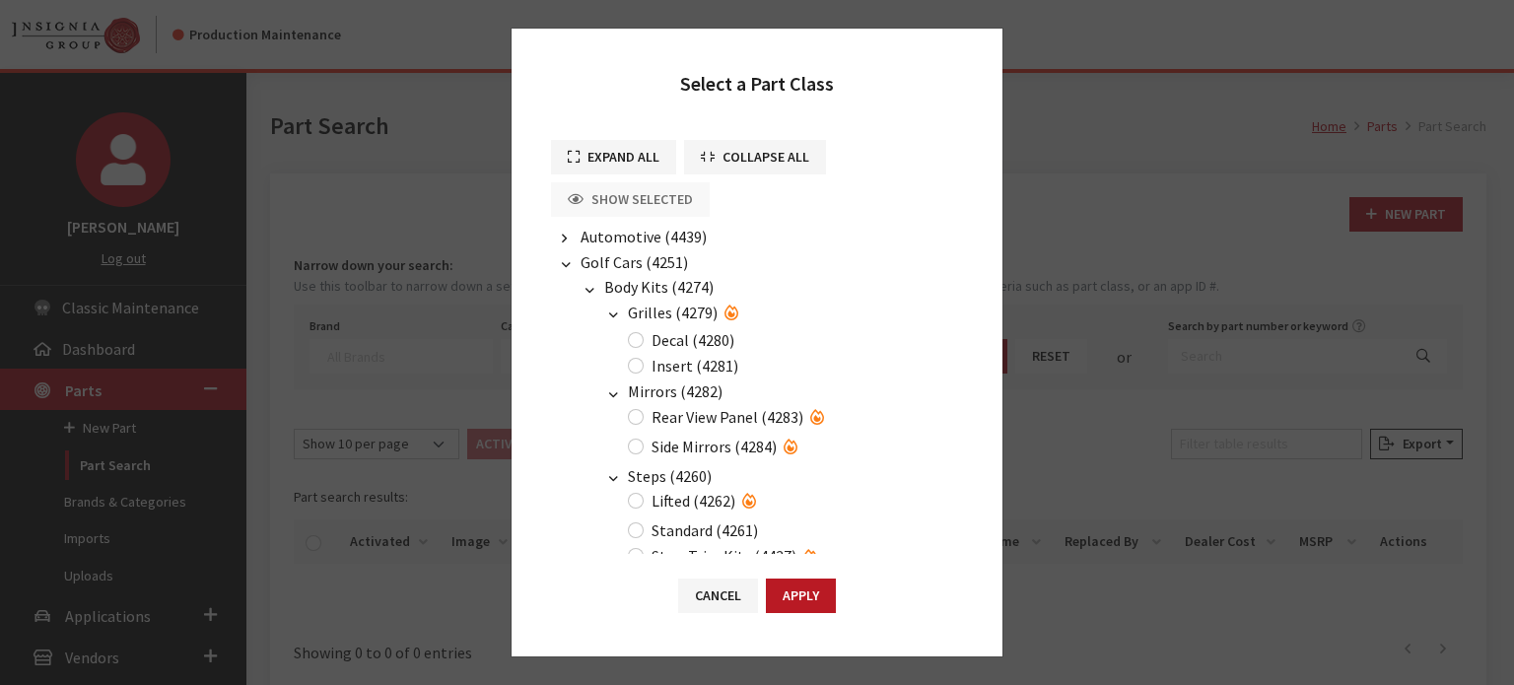
click at [625, 259] on span "Golf Cars (4251)" at bounding box center [634, 262] width 107 height 20
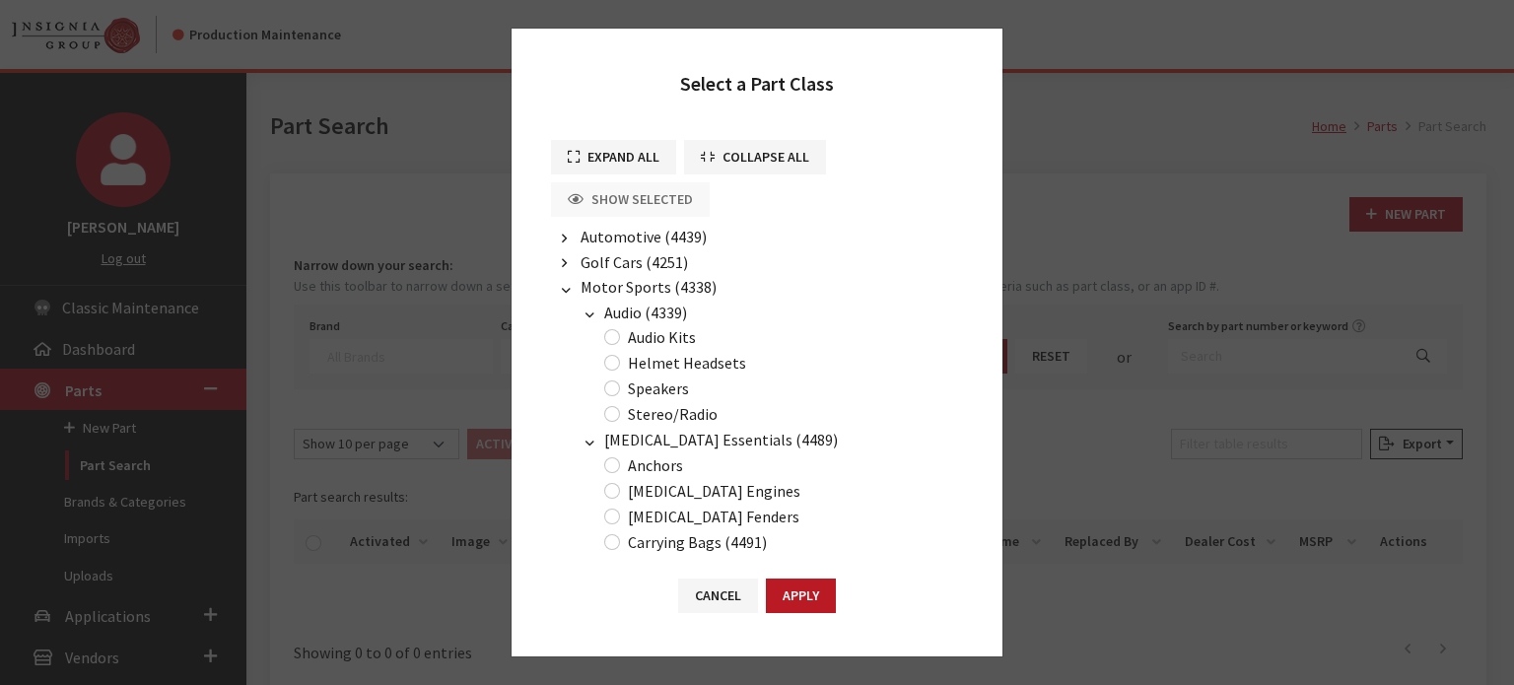
click at [643, 284] on span "Motor Sports (4338)" at bounding box center [649, 287] width 136 height 20
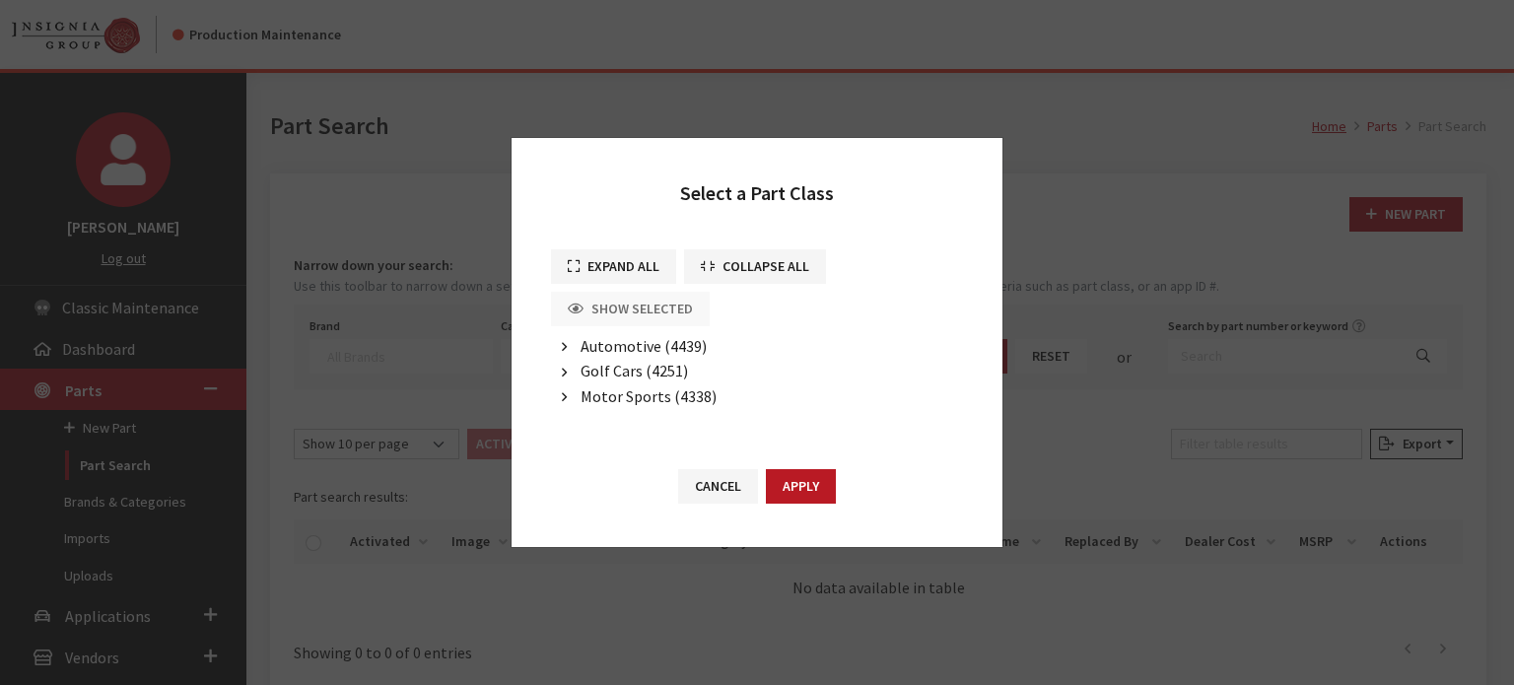
click at [628, 345] on span "Automotive (4439)" at bounding box center [644, 346] width 126 height 20
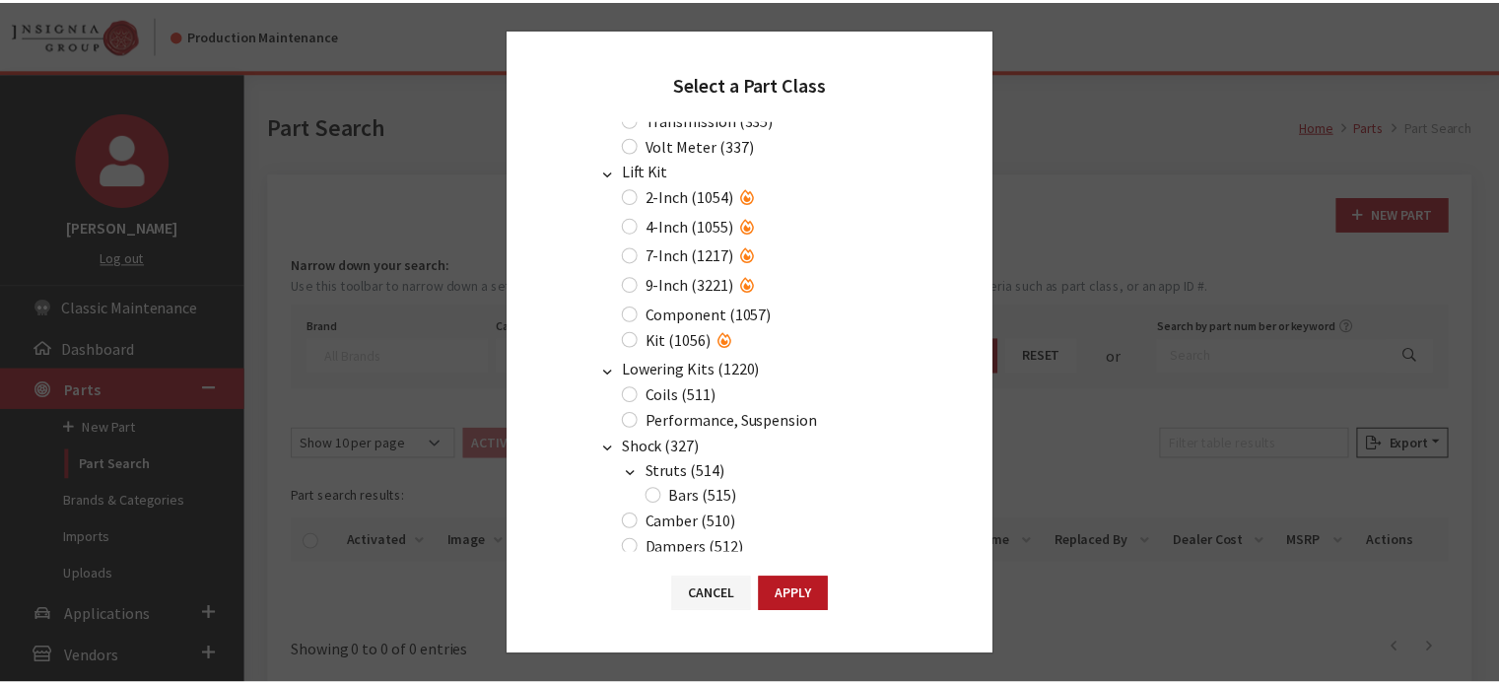
scroll to position [1269, 0]
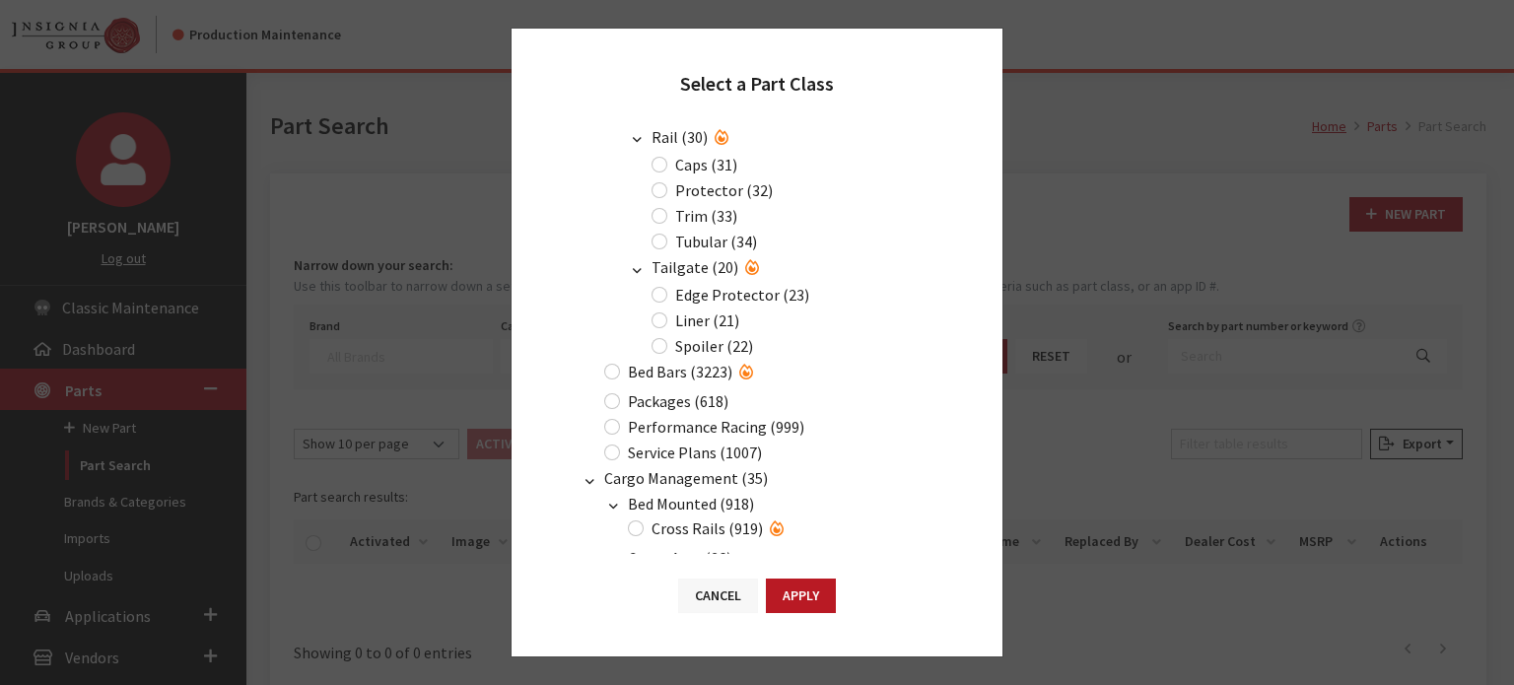
click at [711, 598] on button "Cancel" at bounding box center [718, 596] width 80 height 35
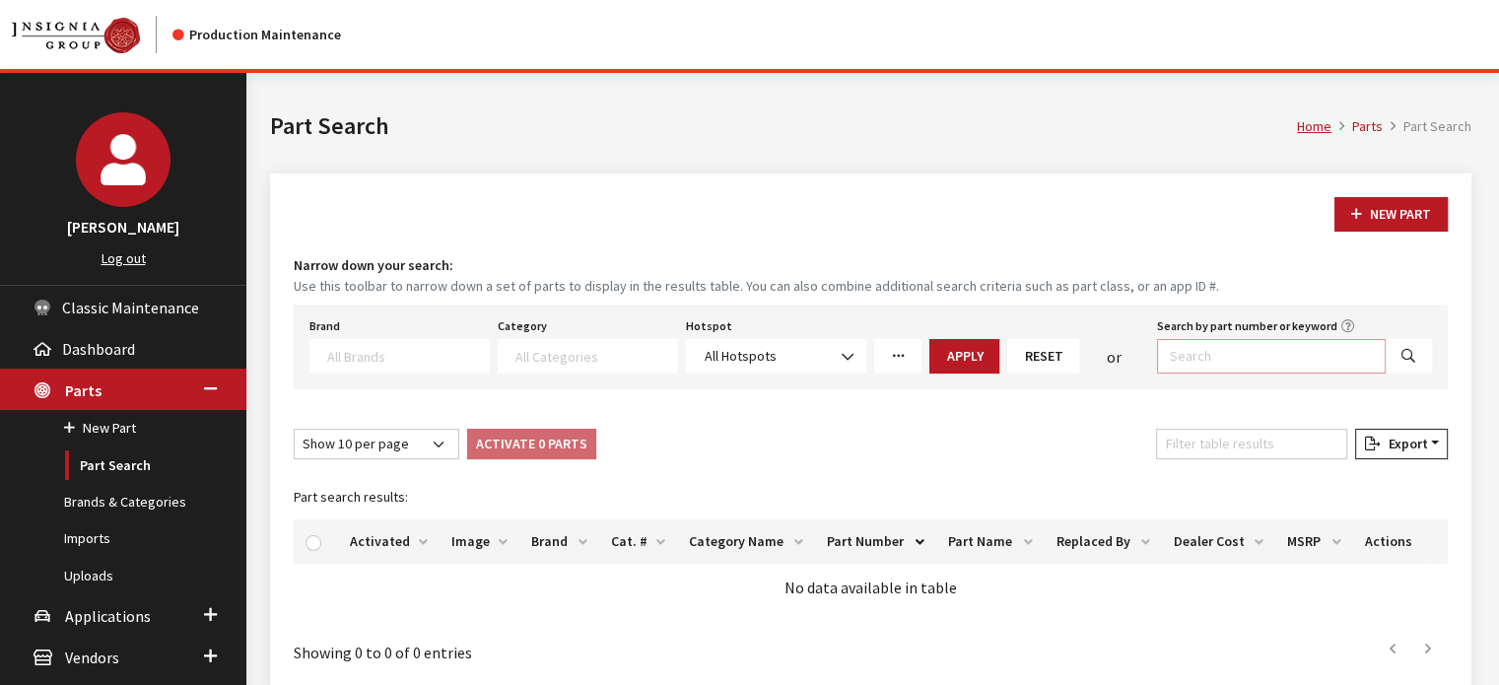
click at [1208, 364] on input "Search by part number or keyword" at bounding box center [1271, 356] width 229 height 35
type input ""OIL""
select select
click at [1193, 358] on input ""OIL"" at bounding box center [1271, 356] width 229 height 35
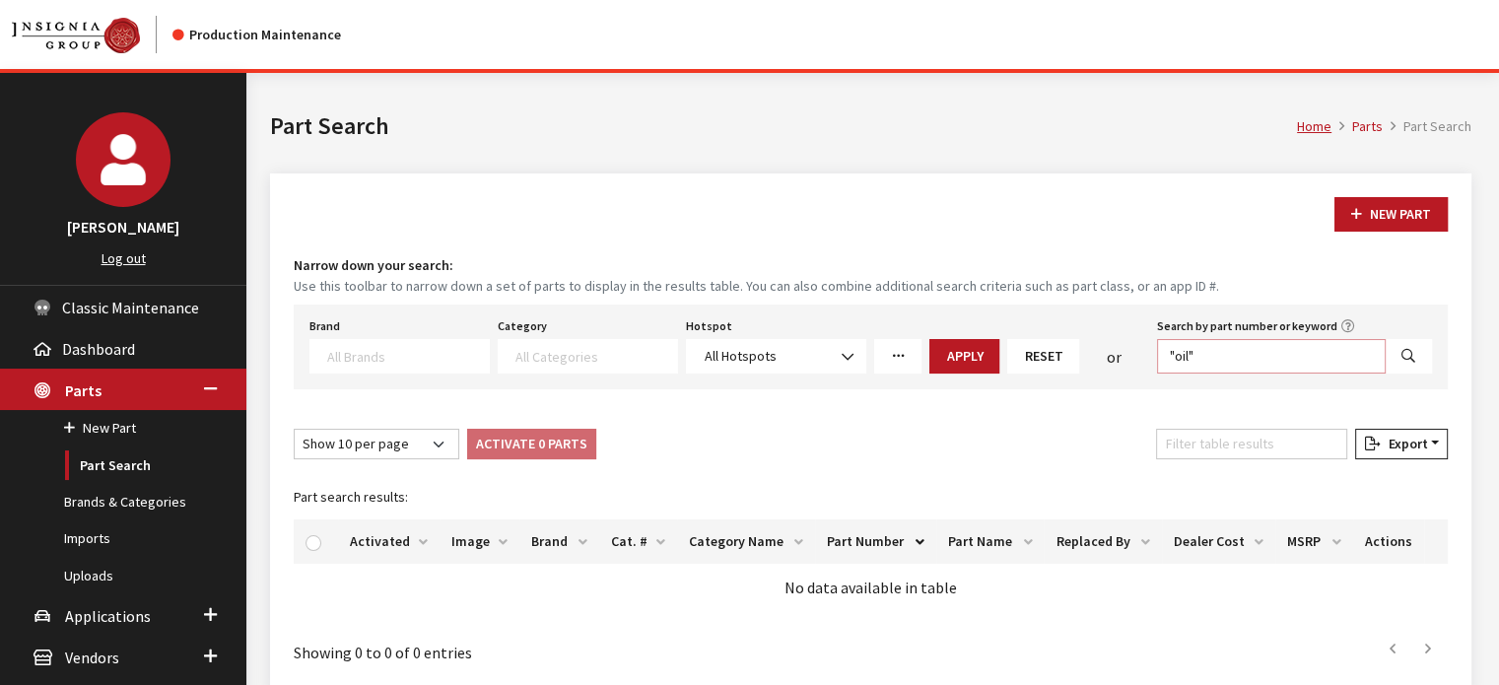
type input ""oil""
select select
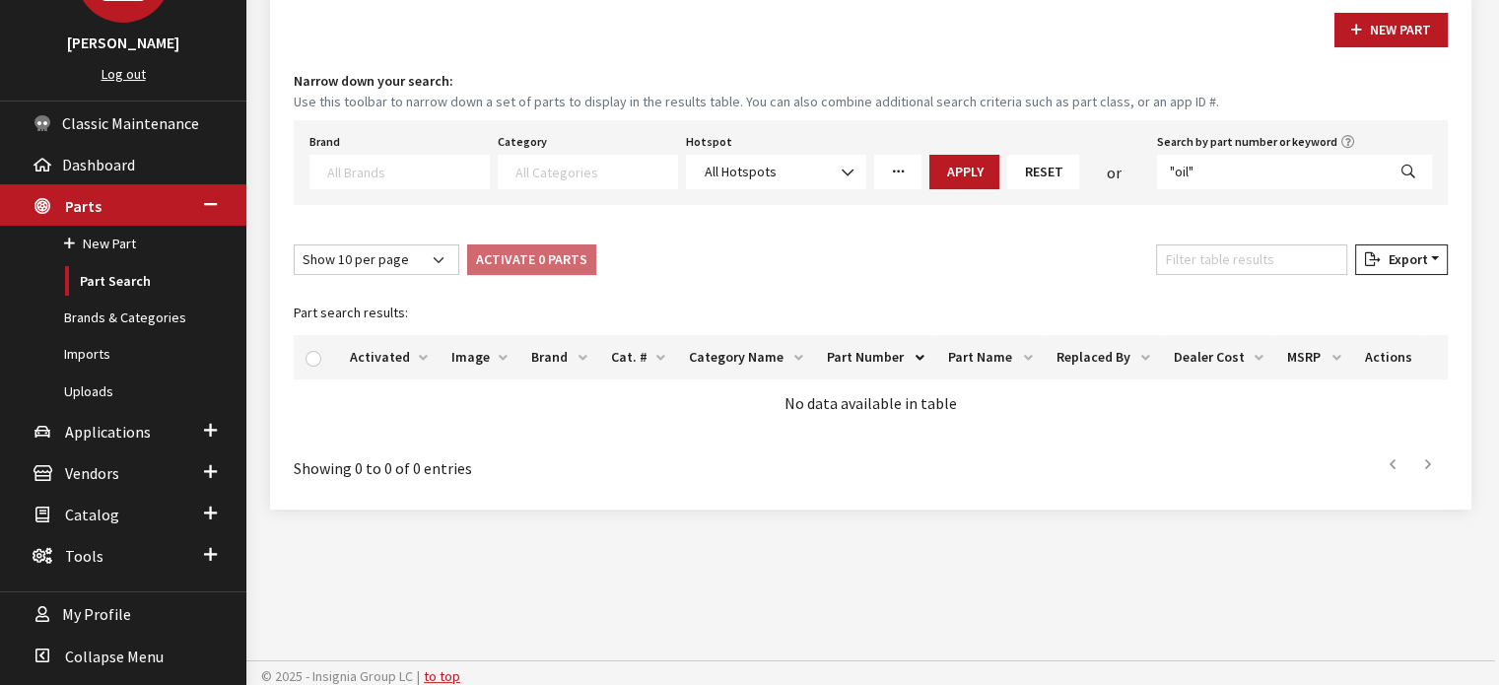
scroll to position [186, 0]
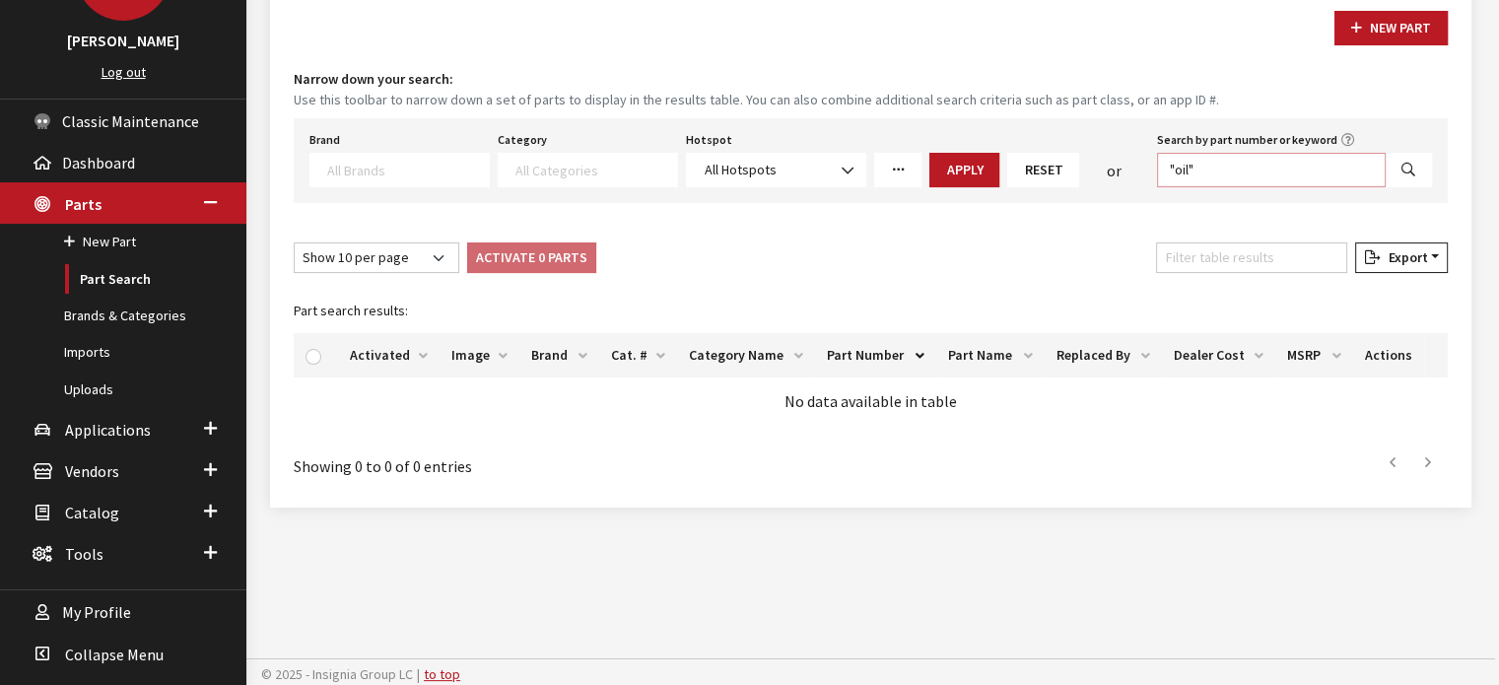
click at [1182, 174] on input ""oil"" at bounding box center [1271, 170] width 229 height 35
type input ""Oil""
select select
drag, startPoint x: 1203, startPoint y: 159, endPoint x: 1141, endPoint y: 168, distance: 62.7
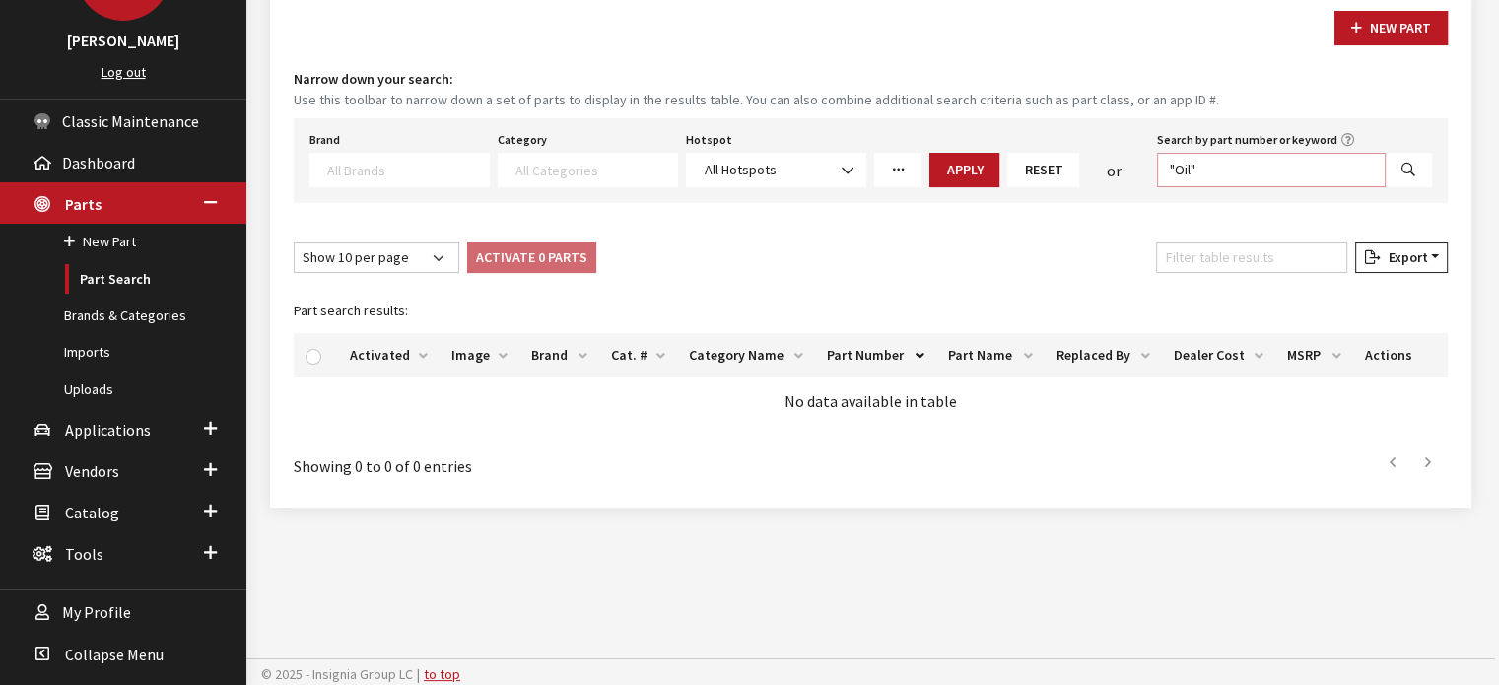
click at [1141, 168] on div "Brand Acura Alfa Romeo Audi BMW DoubleTake Ford Ford Racing GM GST Honda Hyunda…" at bounding box center [871, 156] width 1131 height 61
type input "*"
select select
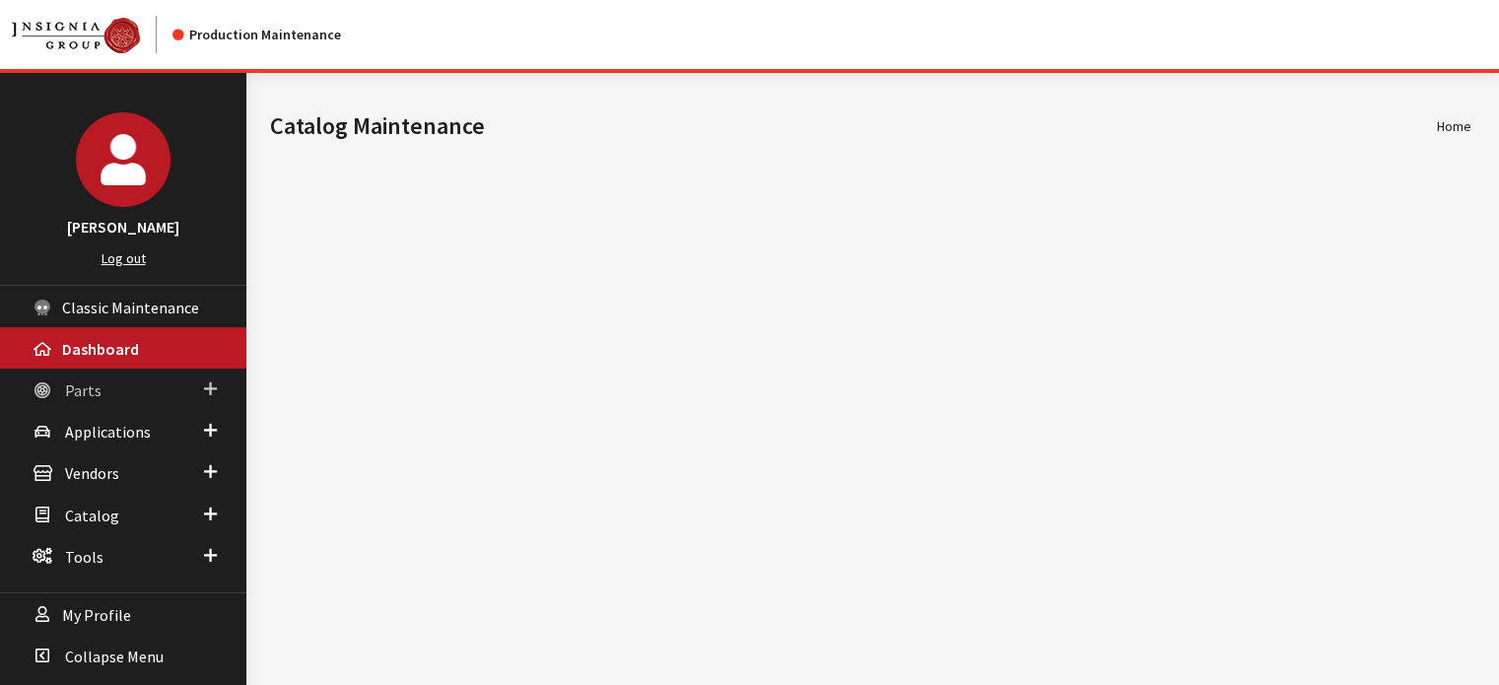
click at [90, 393] on span "Parts" at bounding box center [83, 391] width 36 height 20
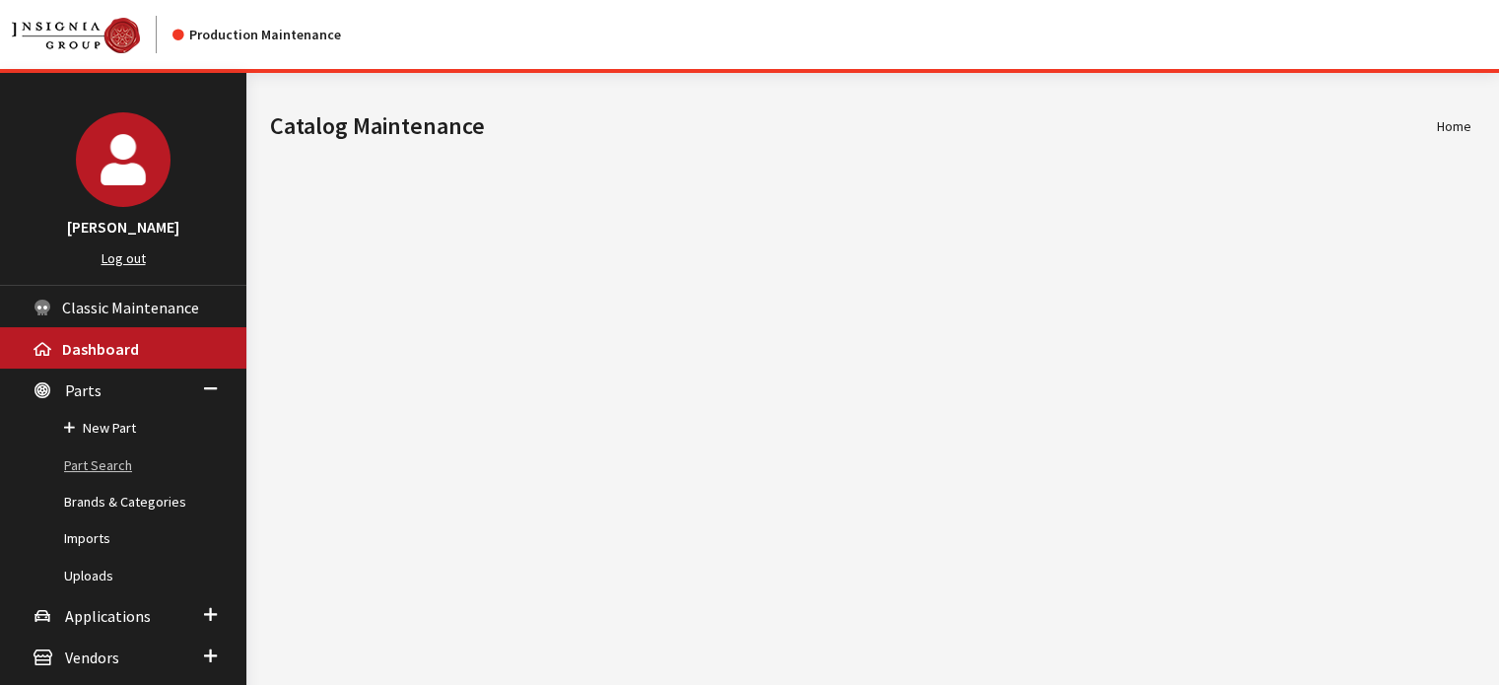
click at [85, 455] on link "Part Search" at bounding box center [123, 466] width 246 height 36
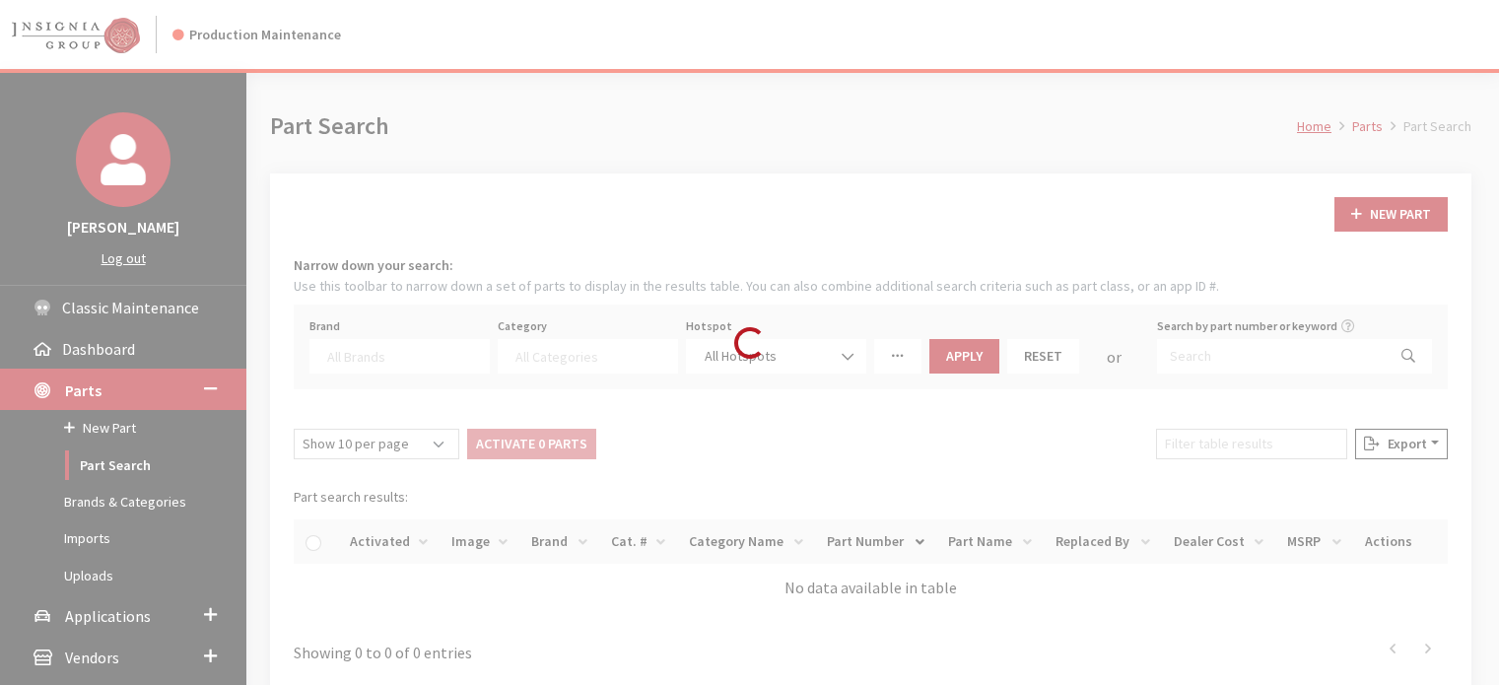
select select
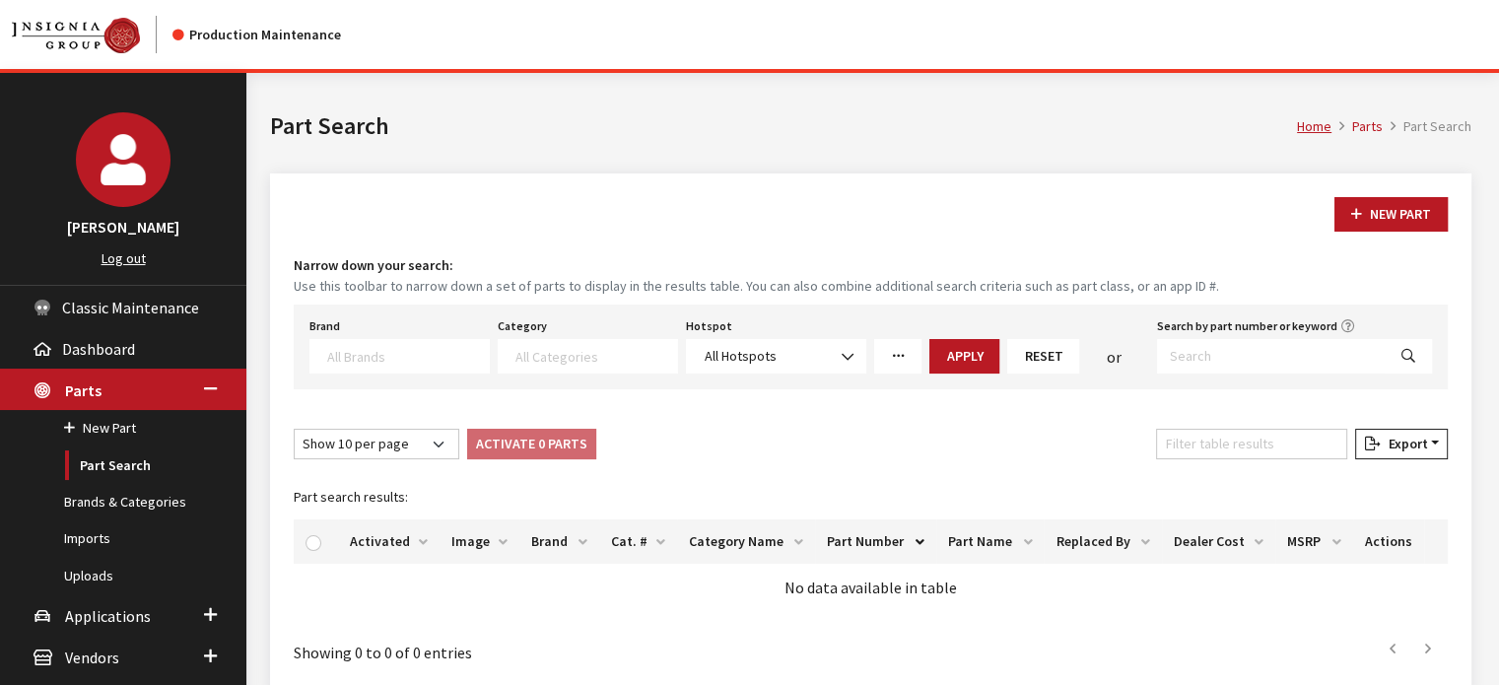
click at [899, 354] on icon "More Filters" at bounding box center [898, 357] width 14 height 14
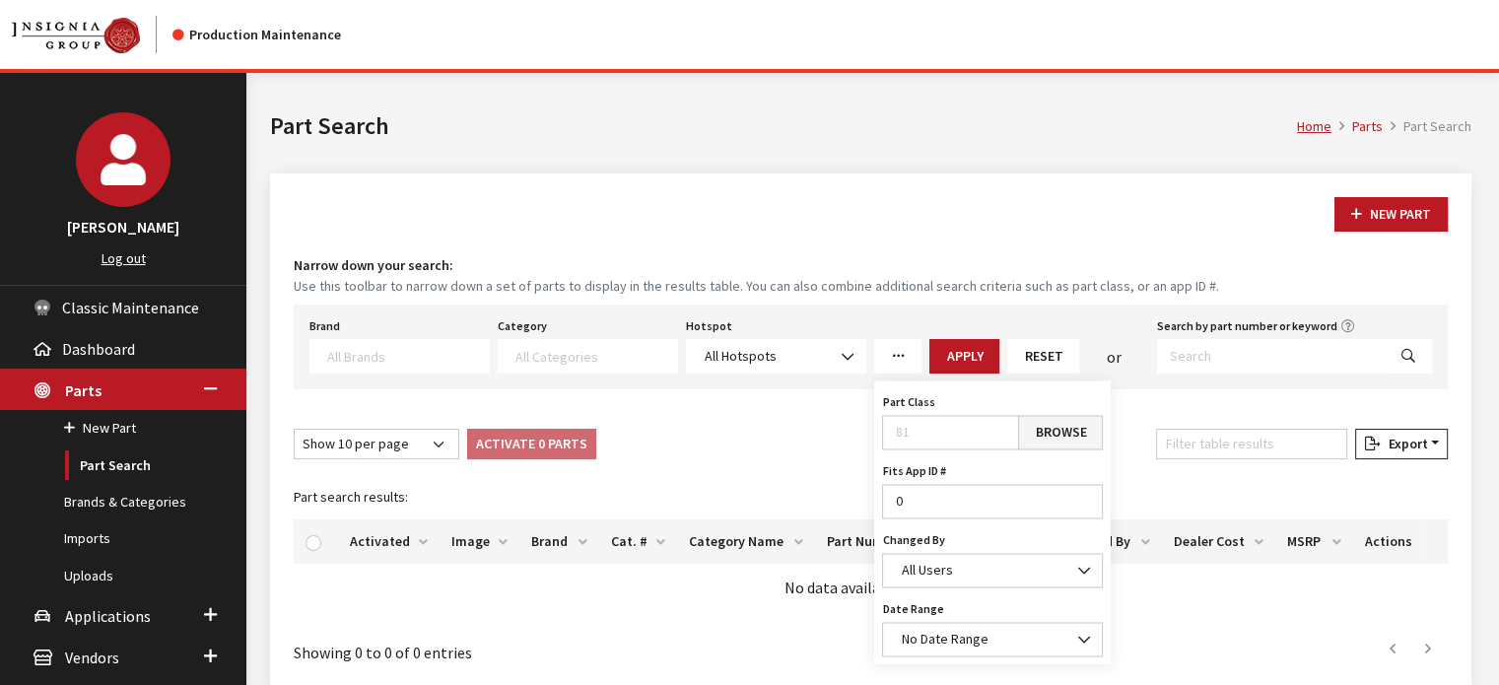
click at [601, 360] on textarea "Search" at bounding box center [597, 356] width 162 height 18
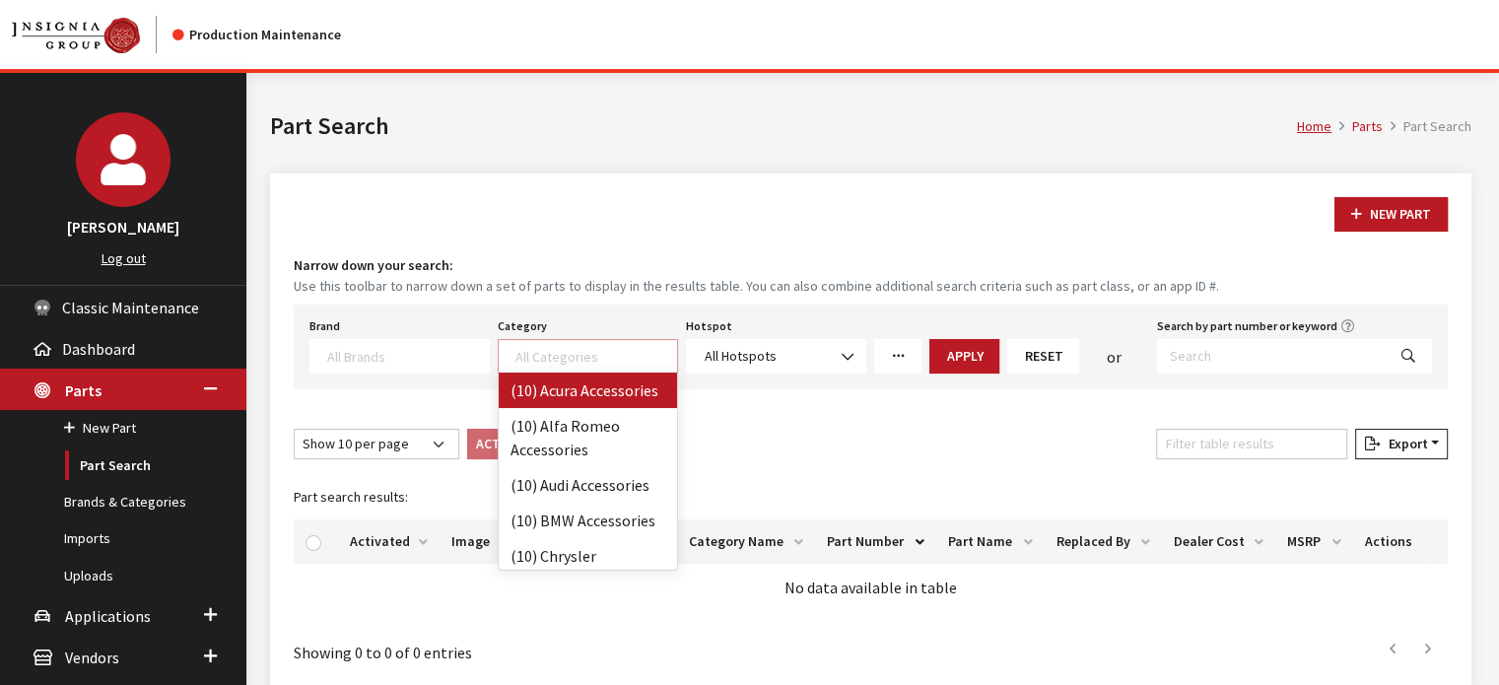
click at [601, 360] on textarea "Search" at bounding box center [597, 356] width 162 height 18
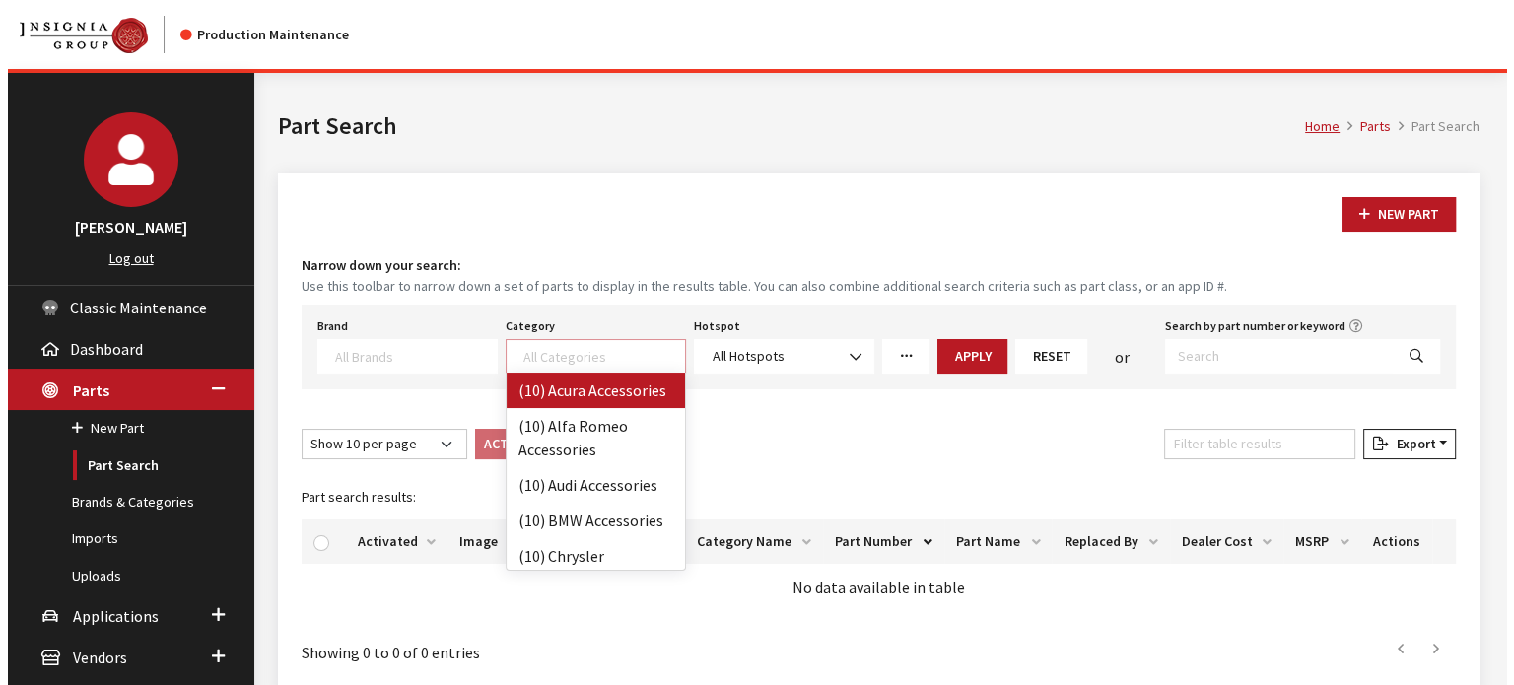
scroll to position [1, 0]
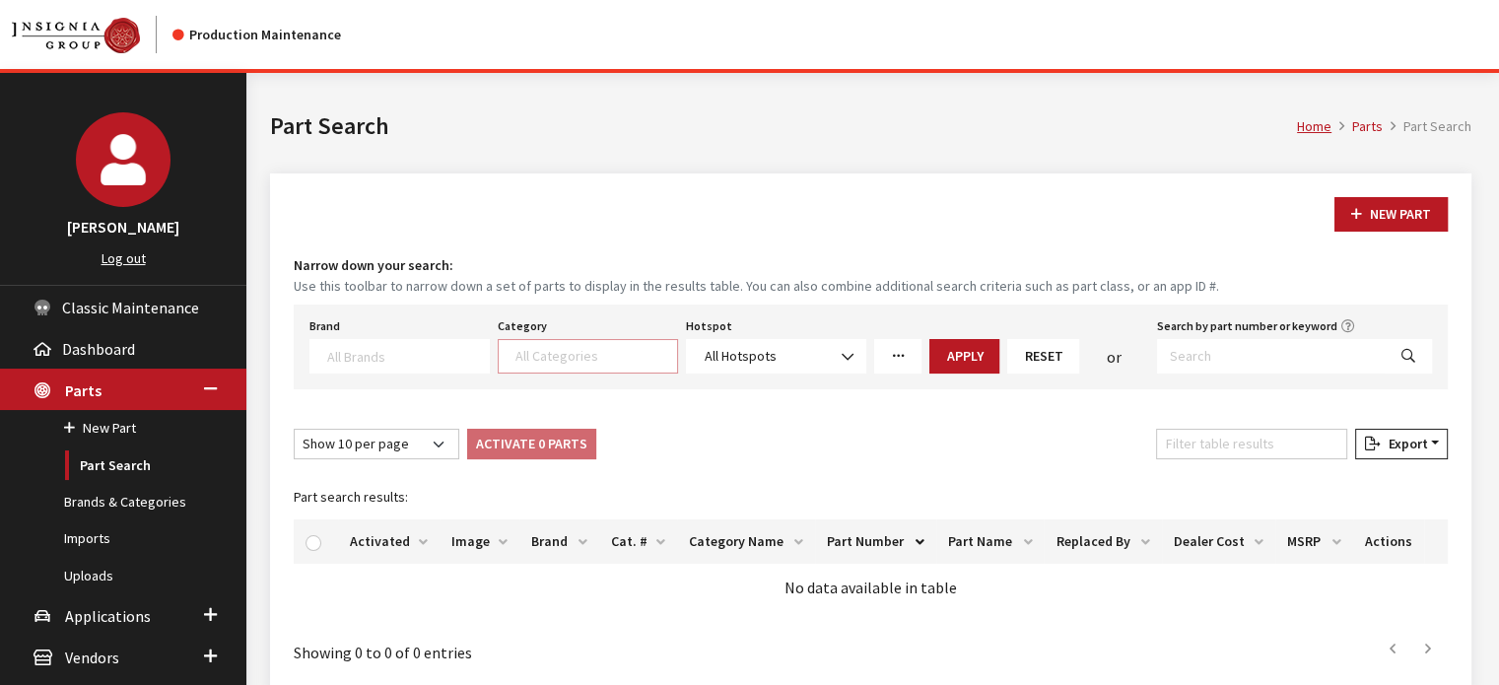
click at [897, 350] on icon "More Filters" at bounding box center [898, 357] width 14 height 14
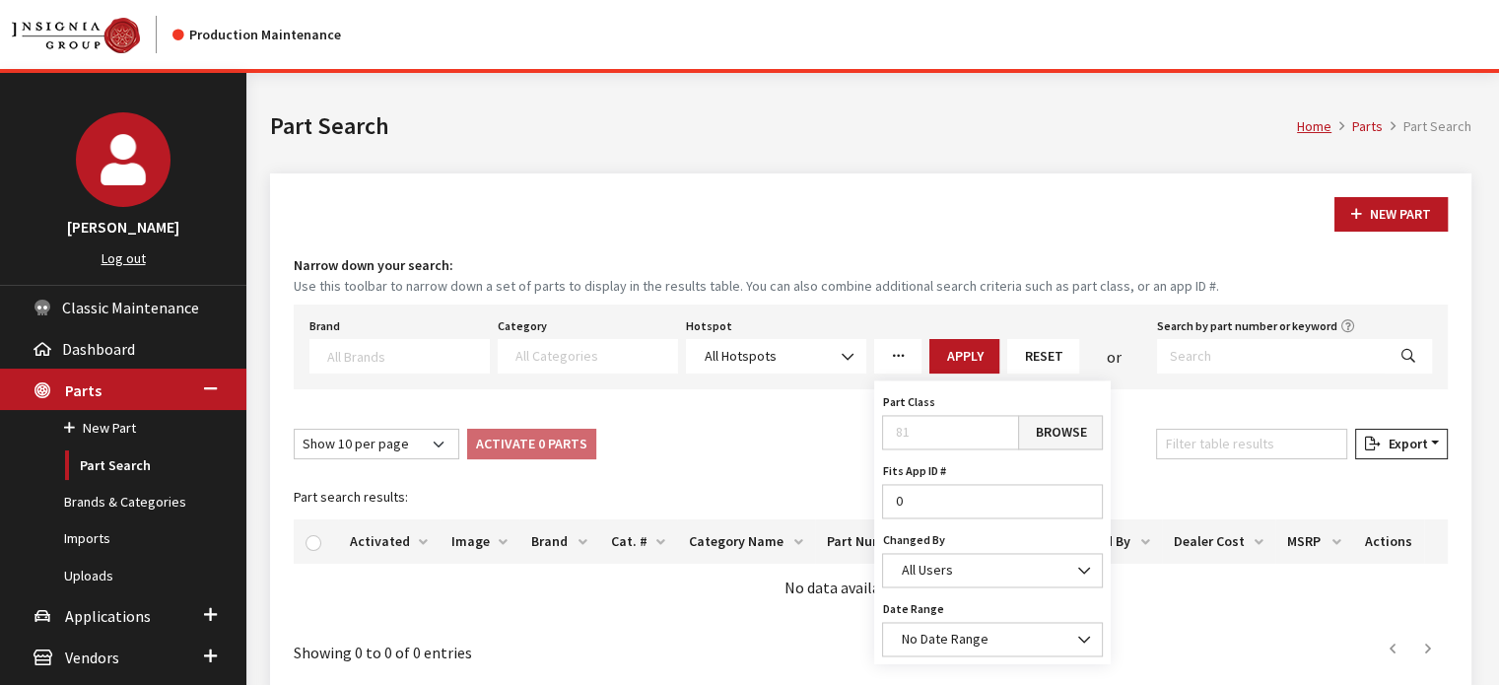
click at [897, 350] on icon "More Filters" at bounding box center [898, 357] width 14 height 14
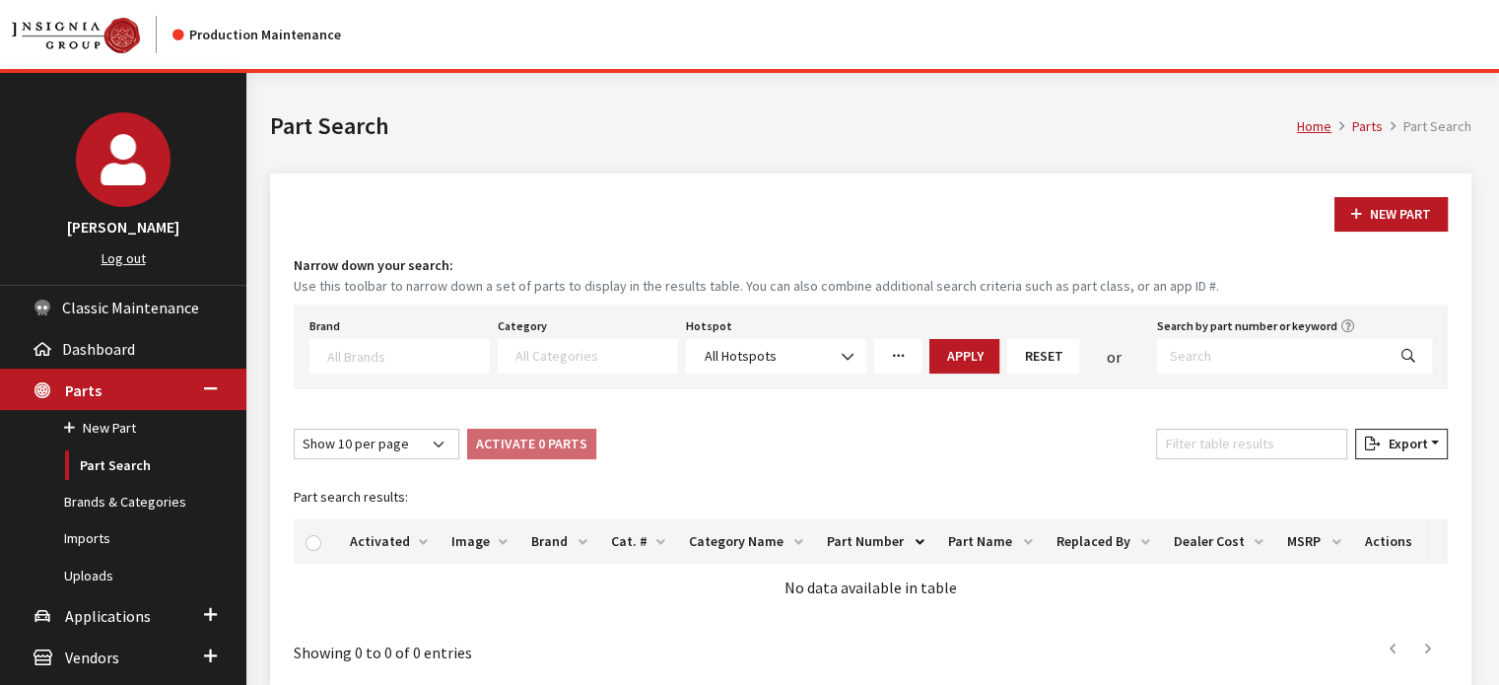
click at [900, 351] on icon "More Filters" at bounding box center [898, 357] width 14 height 14
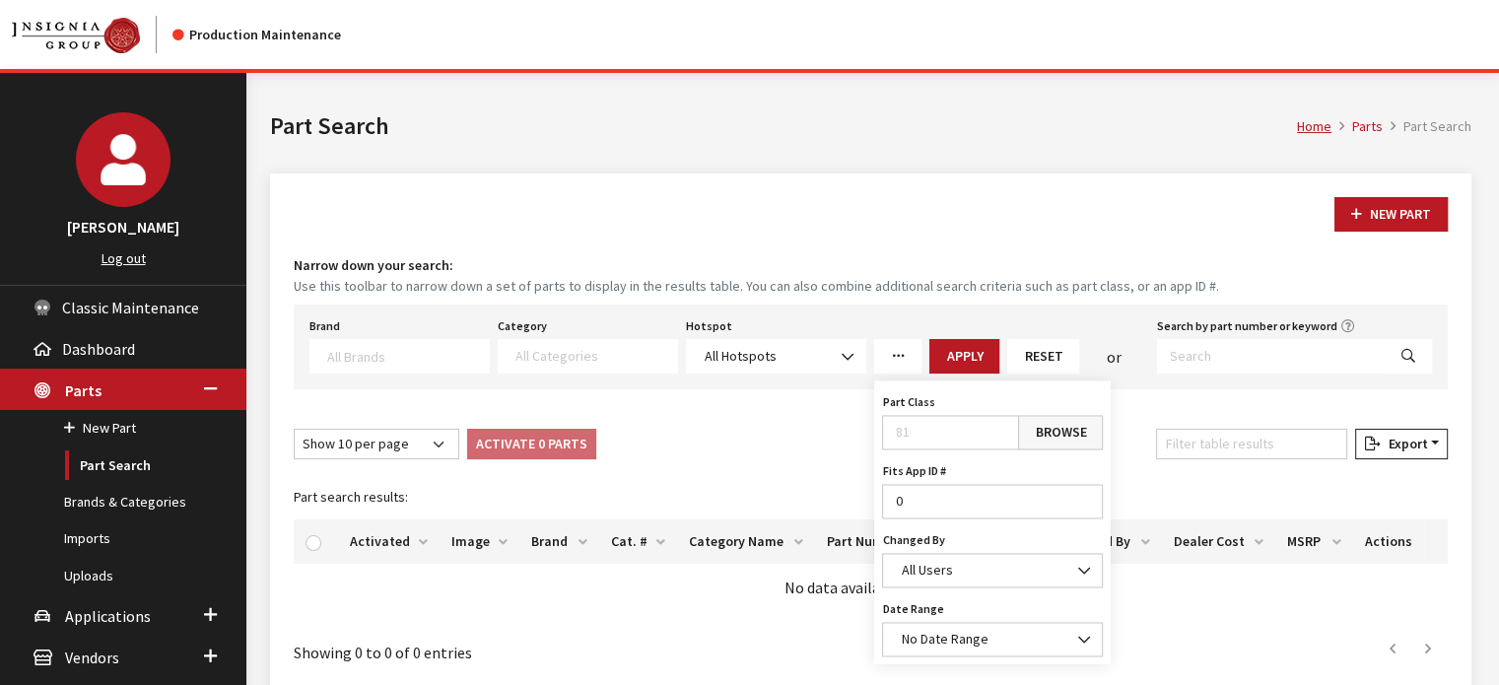
click at [1059, 433] on link "Browse" at bounding box center [1060, 432] width 85 height 35
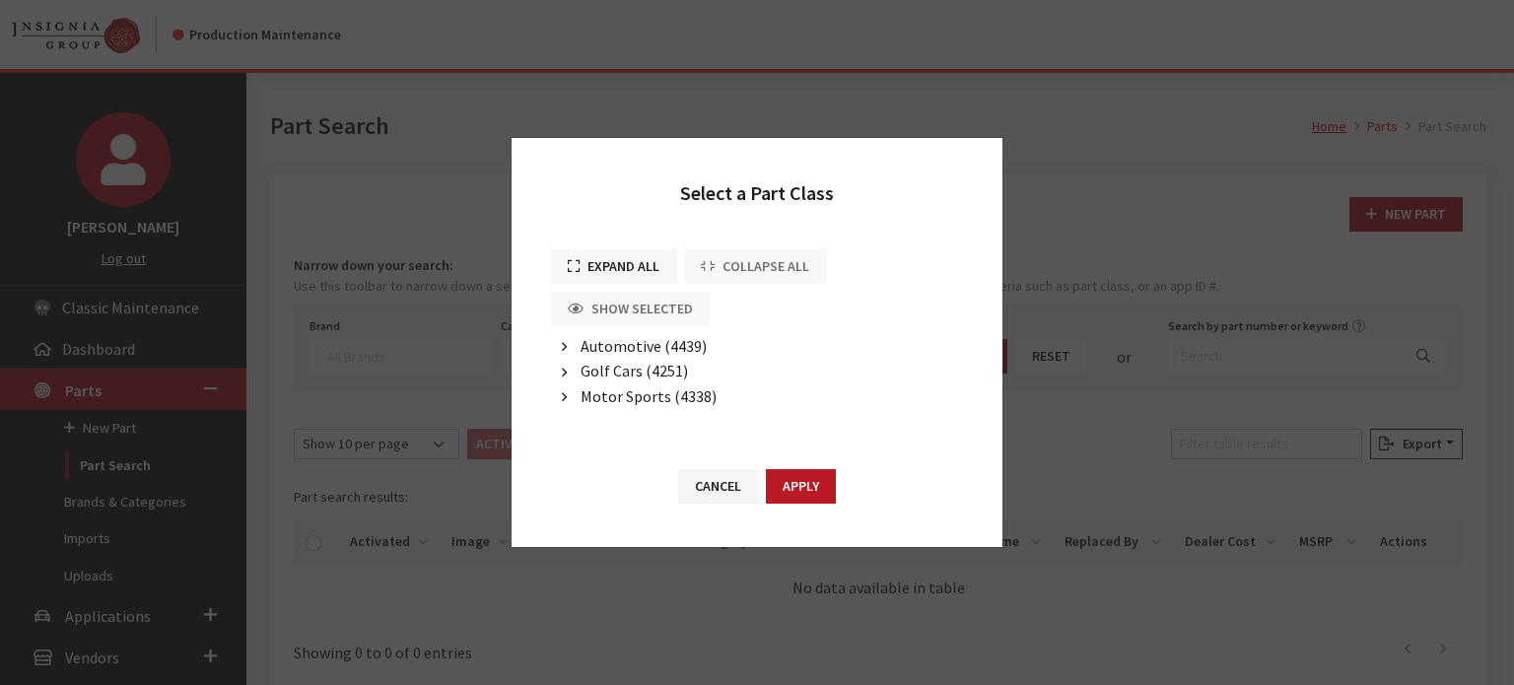
click at [637, 259] on button "Expand All" at bounding box center [613, 266] width 125 height 35
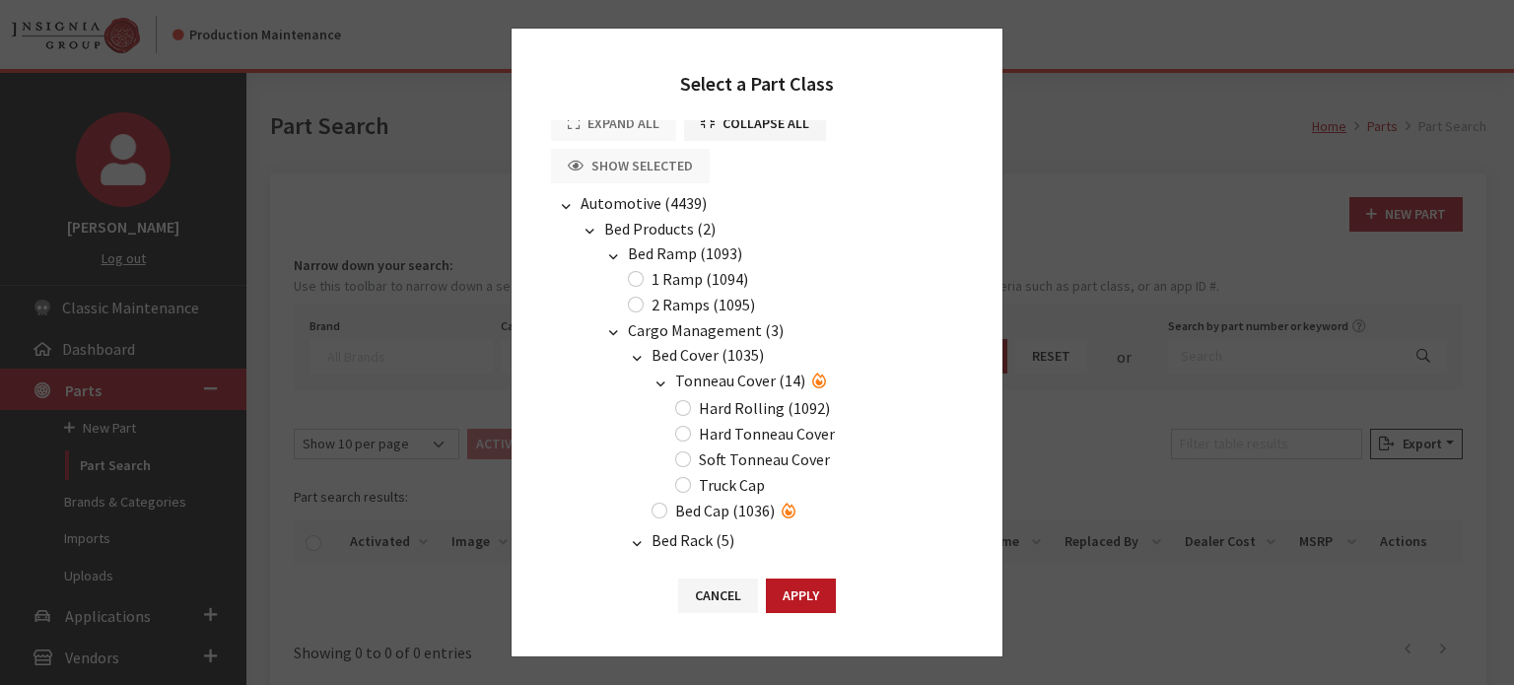
scroll to position [0, 0]
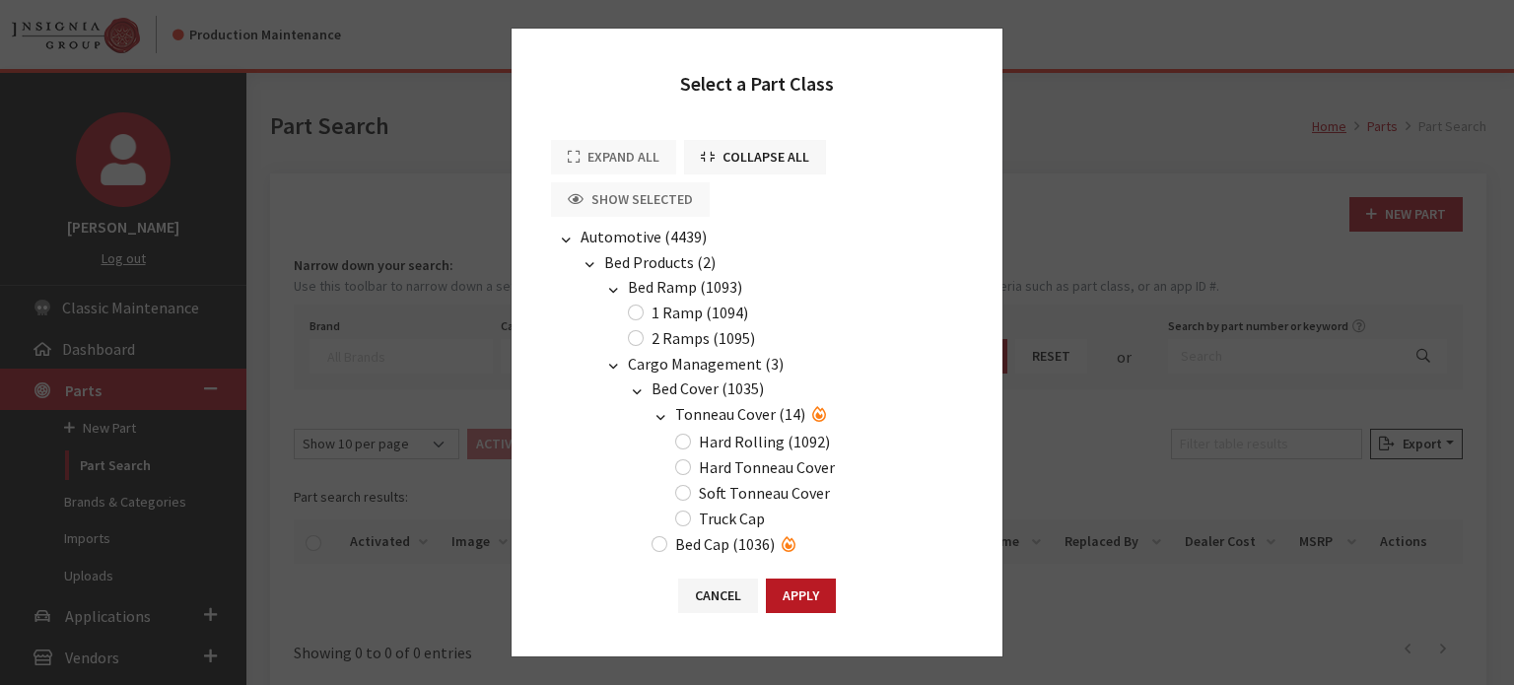
click at [722, 149] on button "Collapse All" at bounding box center [755, 157] width 142 height 35
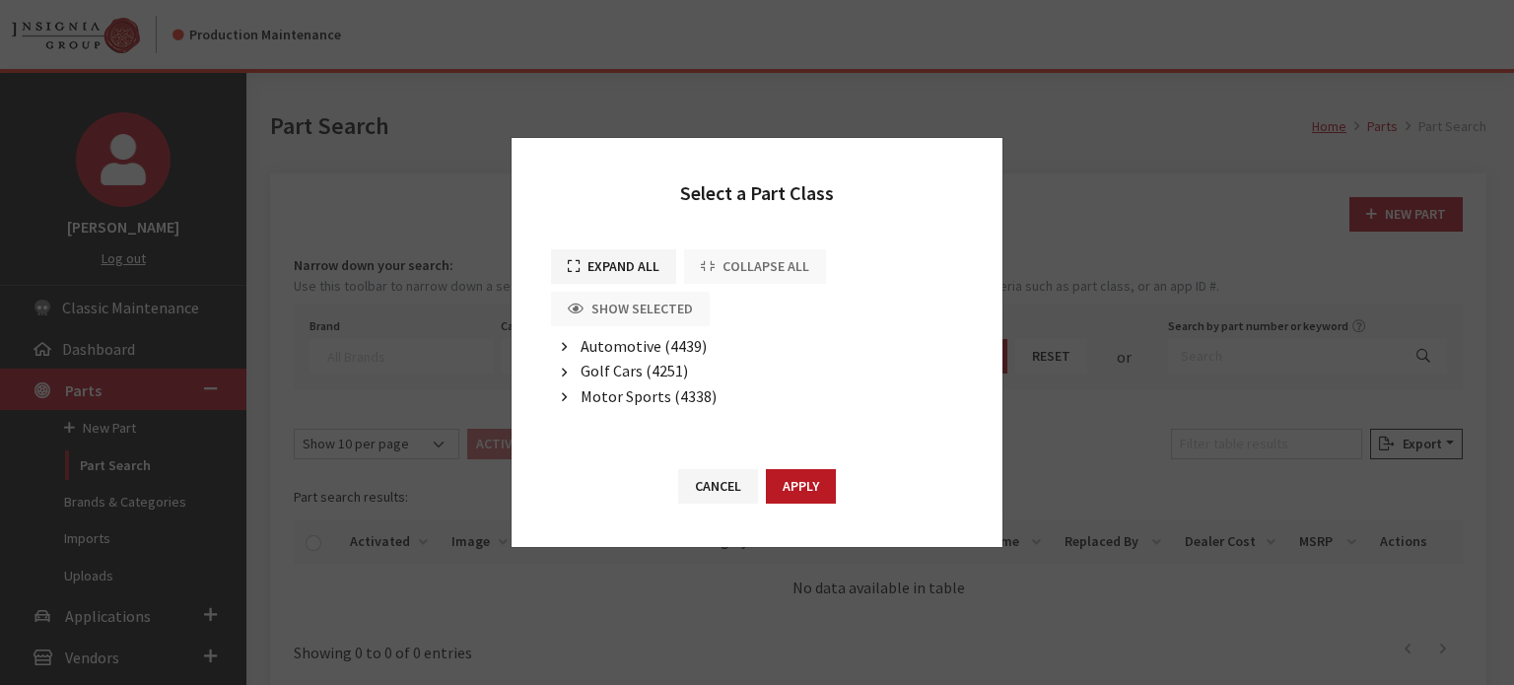
click at [633, 348] on span "Automotive (4439)" at bounding box center [644, 346] width 126 height 20
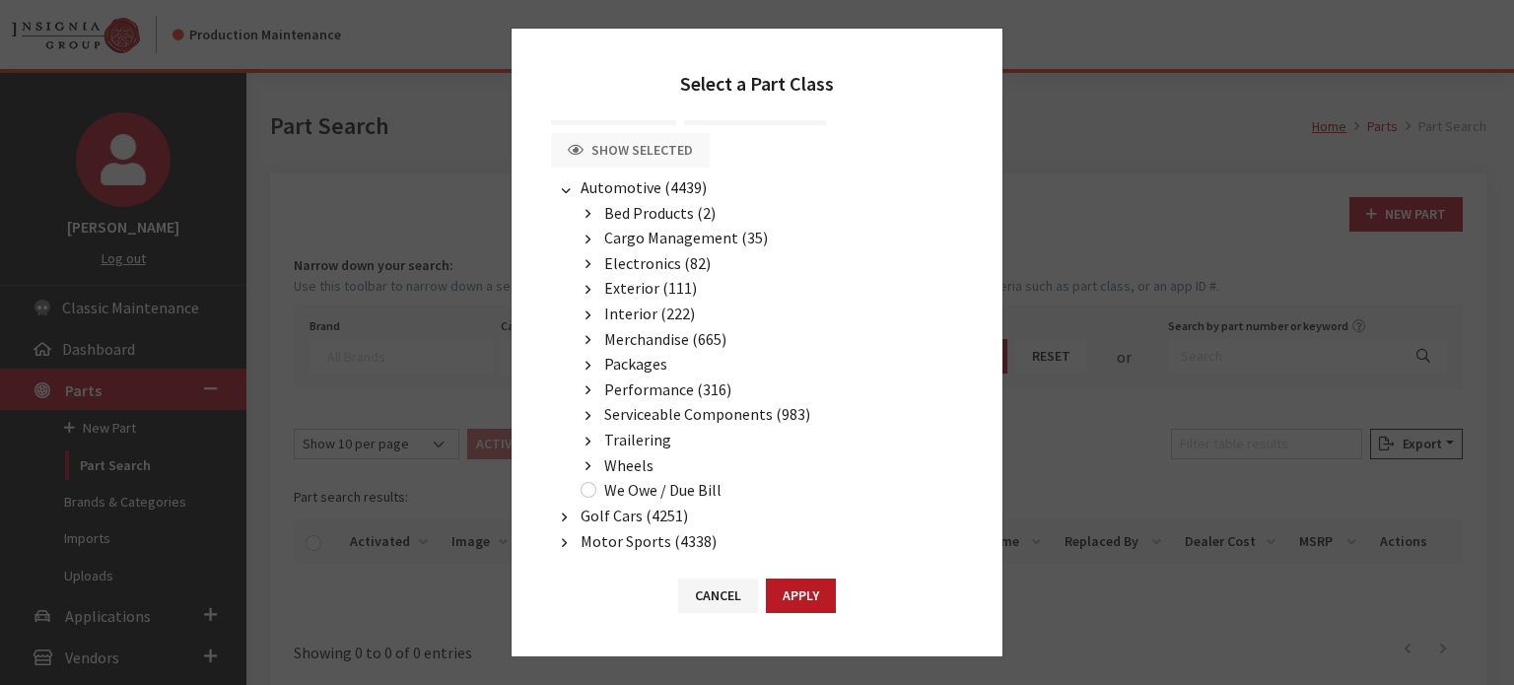
scroll to position [75, 0]
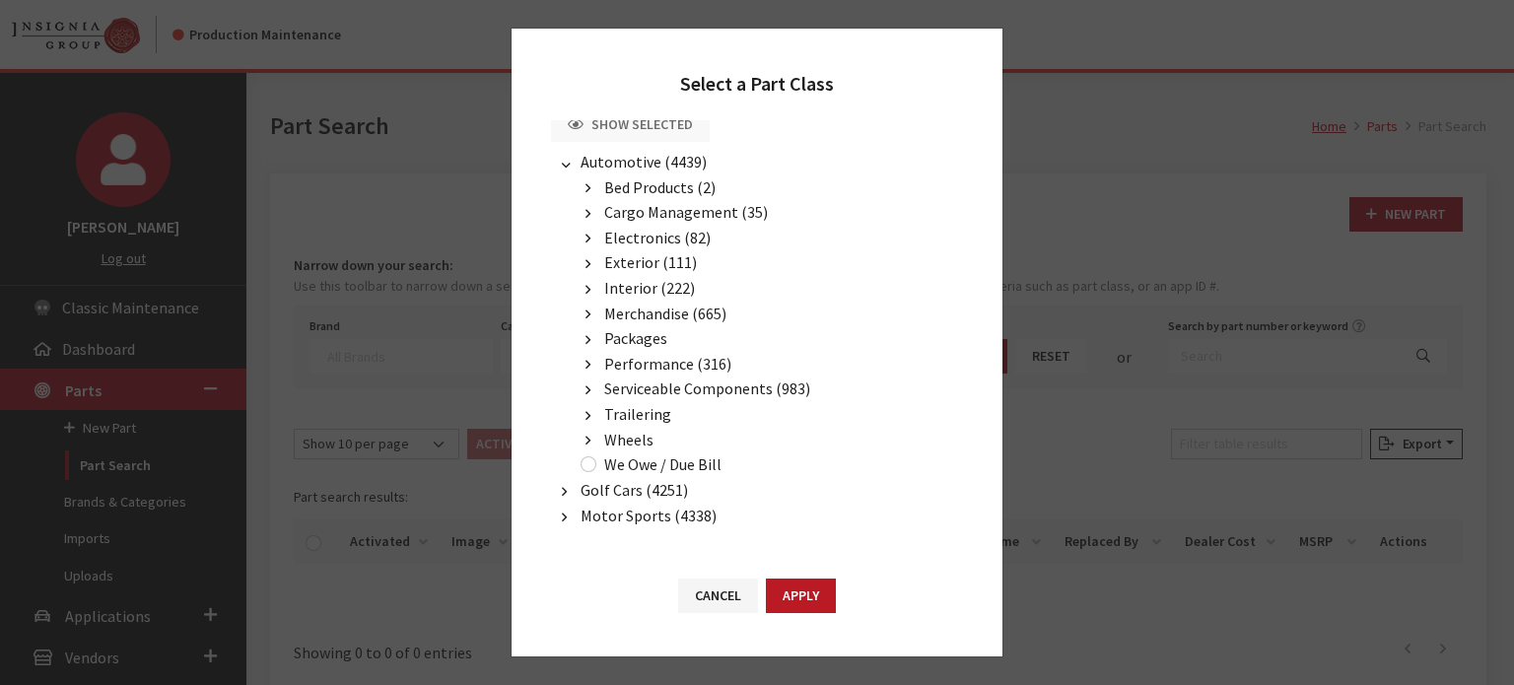
click at [713, 384] on span "Serviceable Components (983)" at bounding box center [707, 389] width 206 height 20
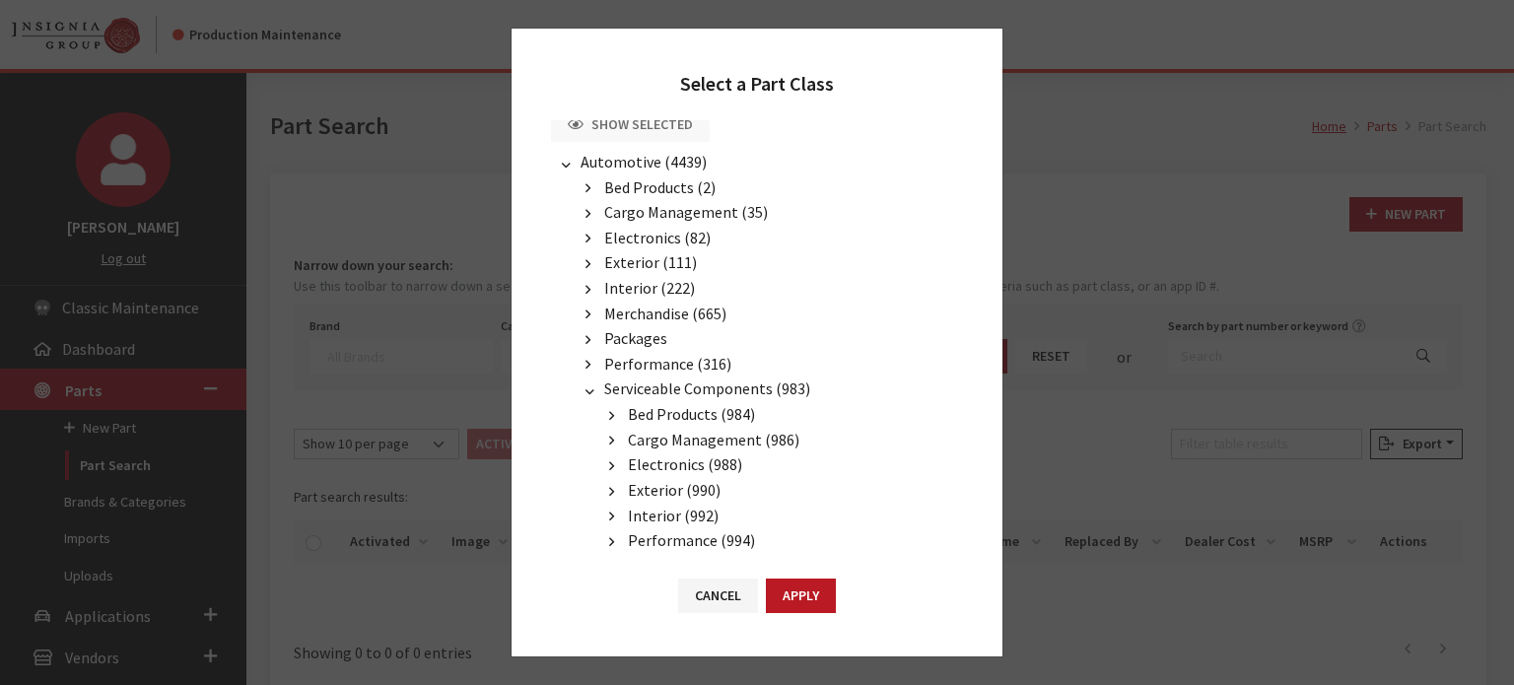
click at [773, 379] on span "Serviceable Components (983)" at bounding box center [707, 389] width 206 height 20
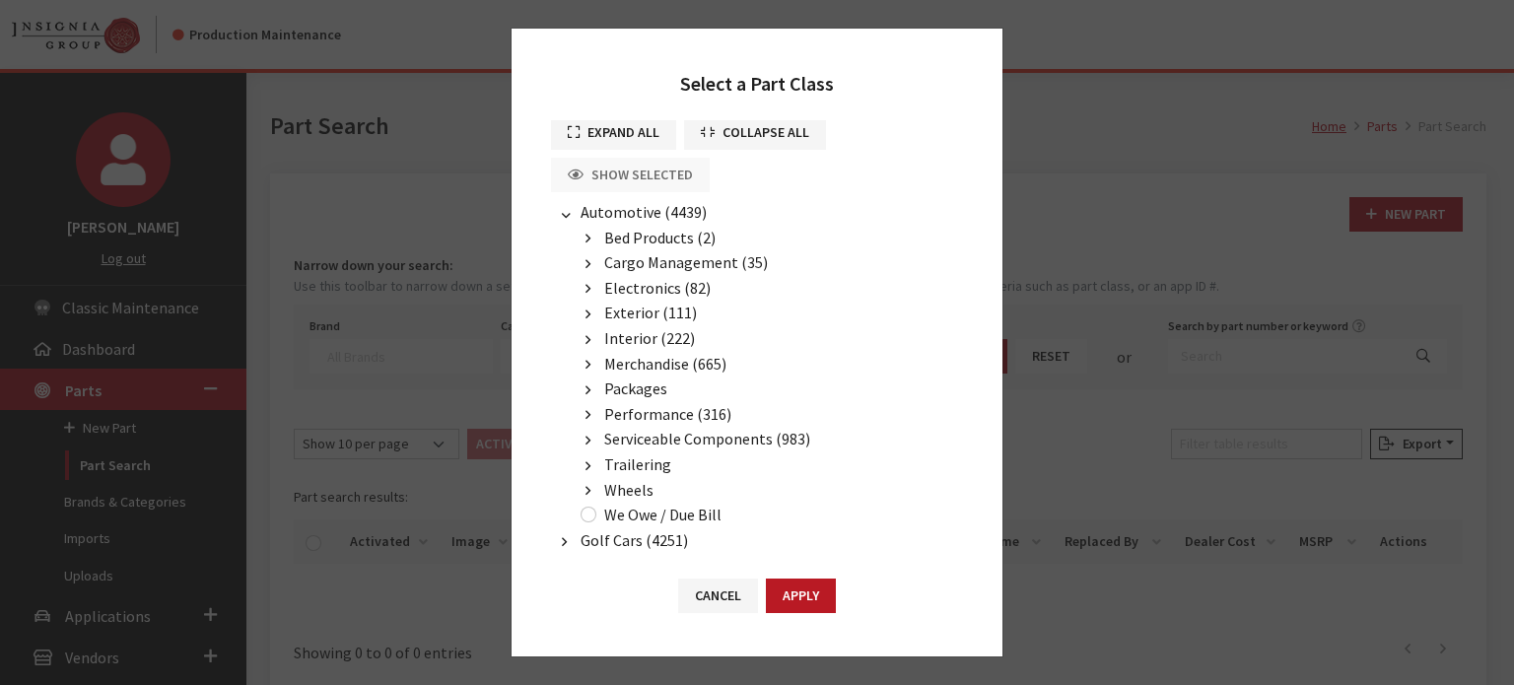
scroll to position [0, 0]
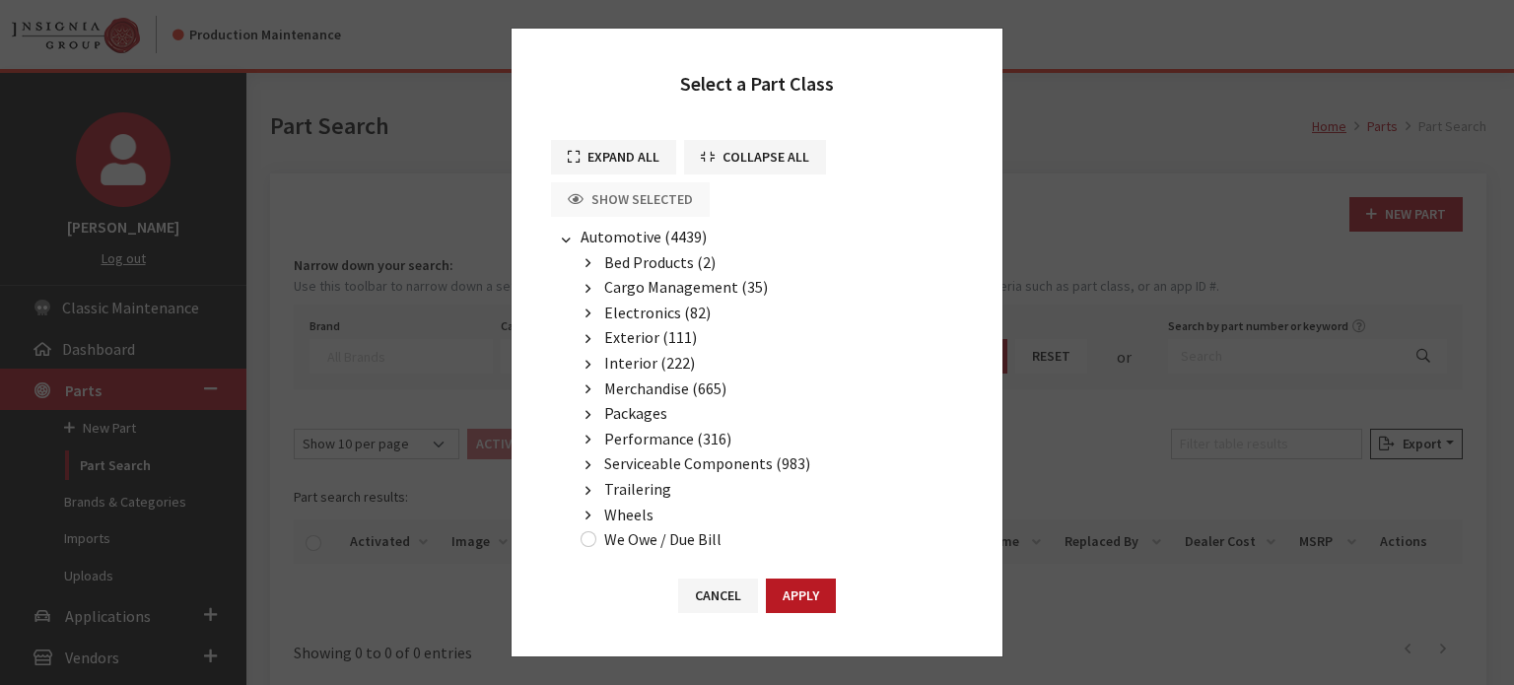
click at [644, 332] on span "Exterior (111)" at bounding box center [650, 337] width 93 height 20
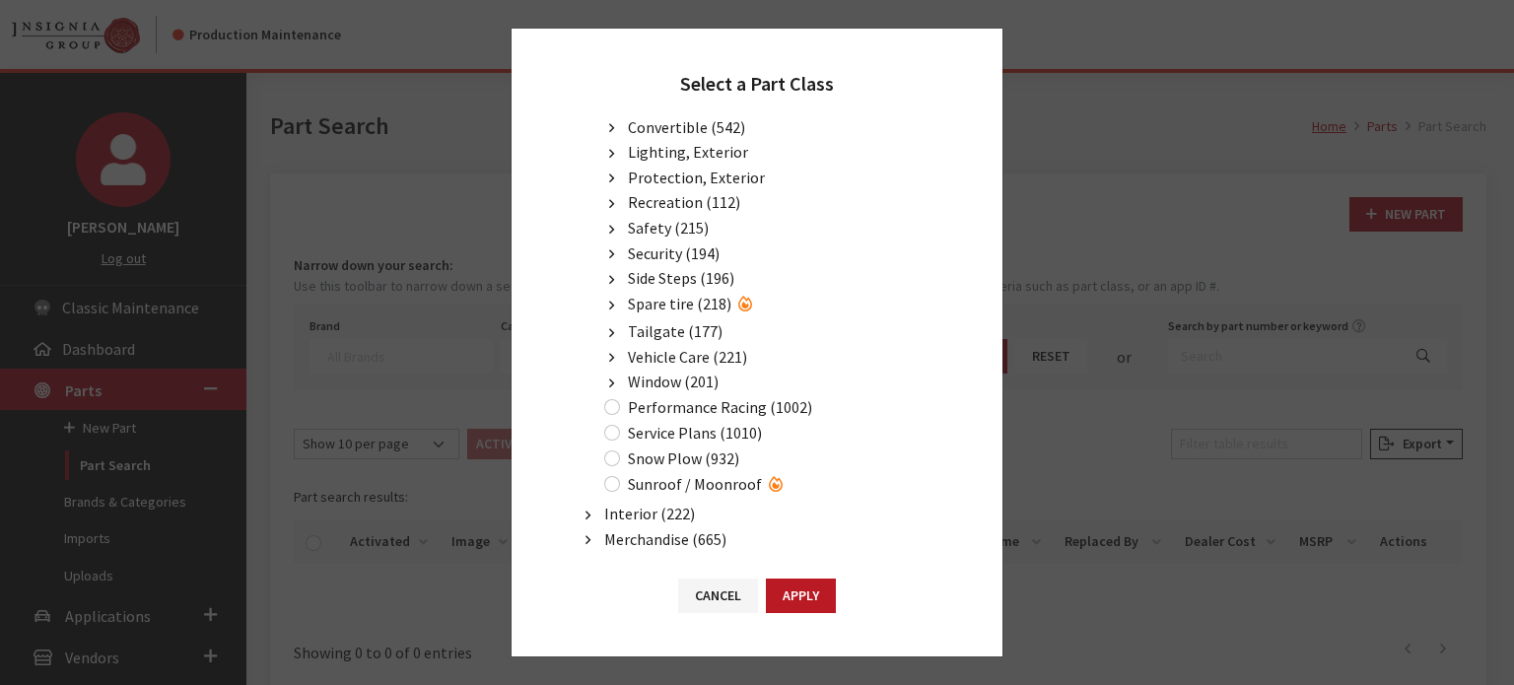
scroll to position [296, 0]
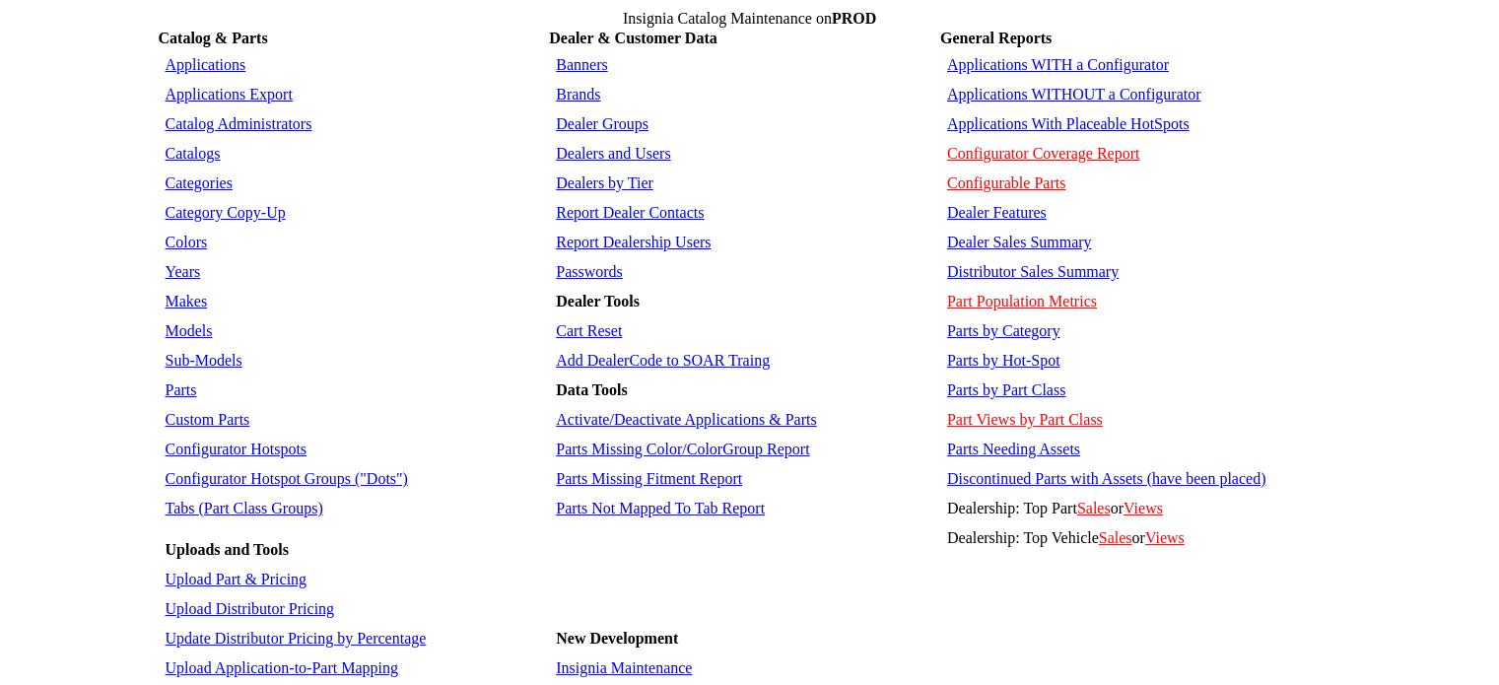
click at [994, 382] on link "Parts by Part Class" at bounding box center [1006, 390] width 118 height 17
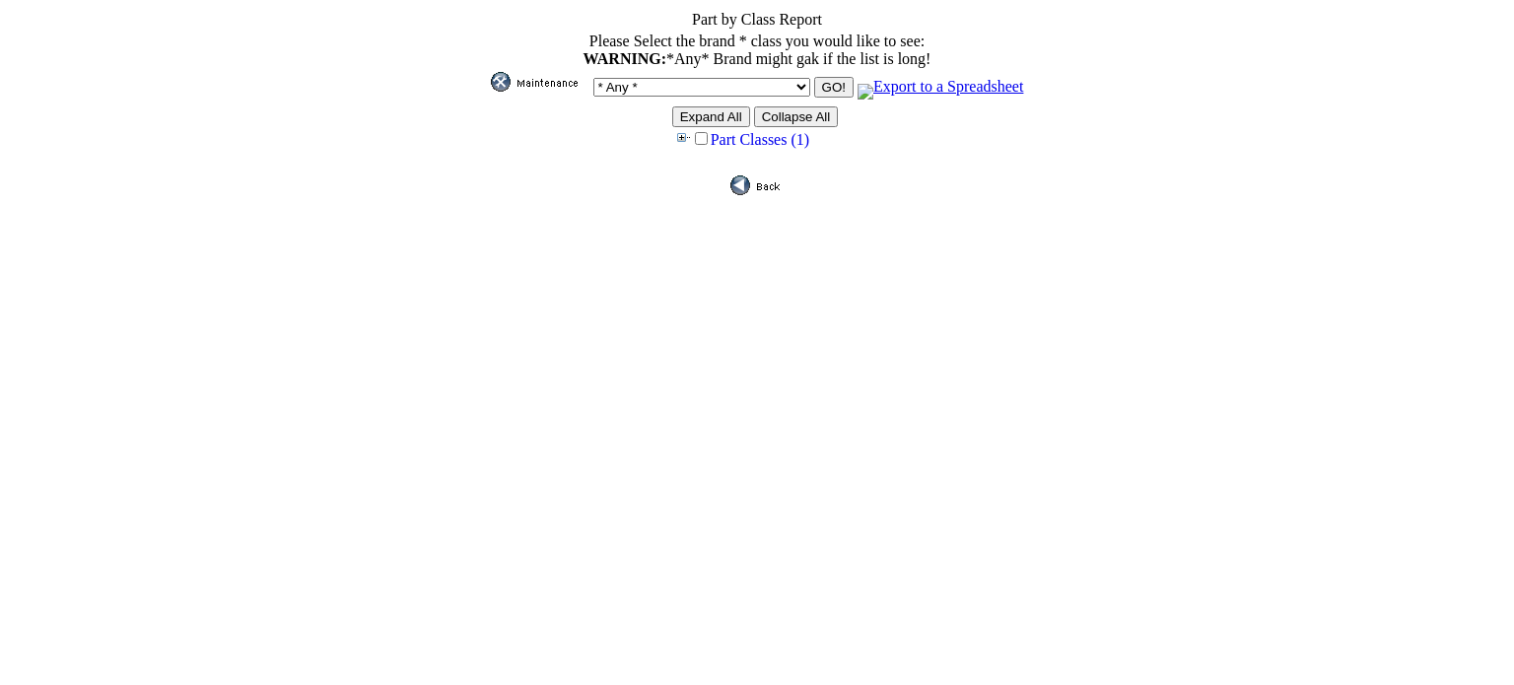
click at [698, 117] on input "Expand All" at bounding box center [711, 116] width 78 height 21
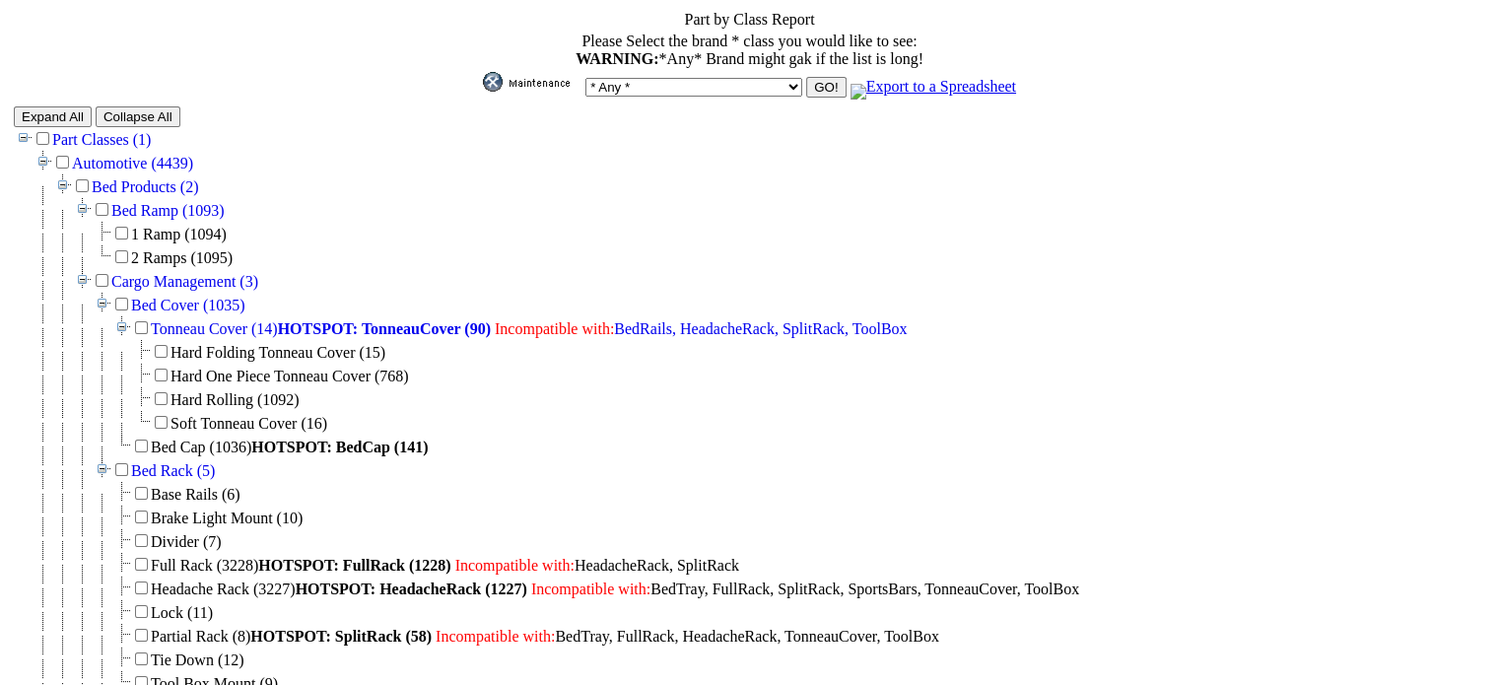
click at [130, 155] on td "Automotive (4439)" at bounding box center [122, 163] width 141 height 24
click at [164, 165] on link "Automotive (4439)" at bounding box center [132, 163] width 121 height 17
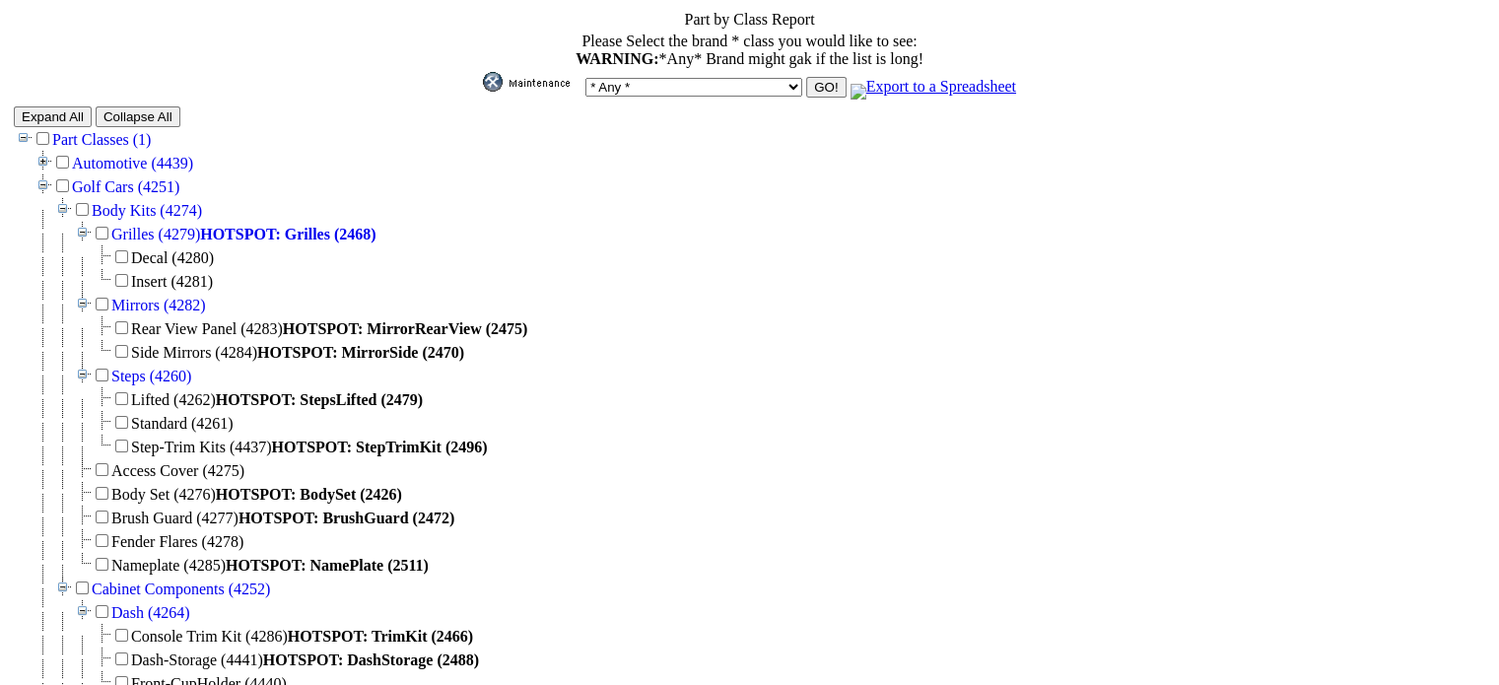
click at [141, 182] on link "Golf Cars (4251)" at bounding box center [125, 186] width 107 height 17
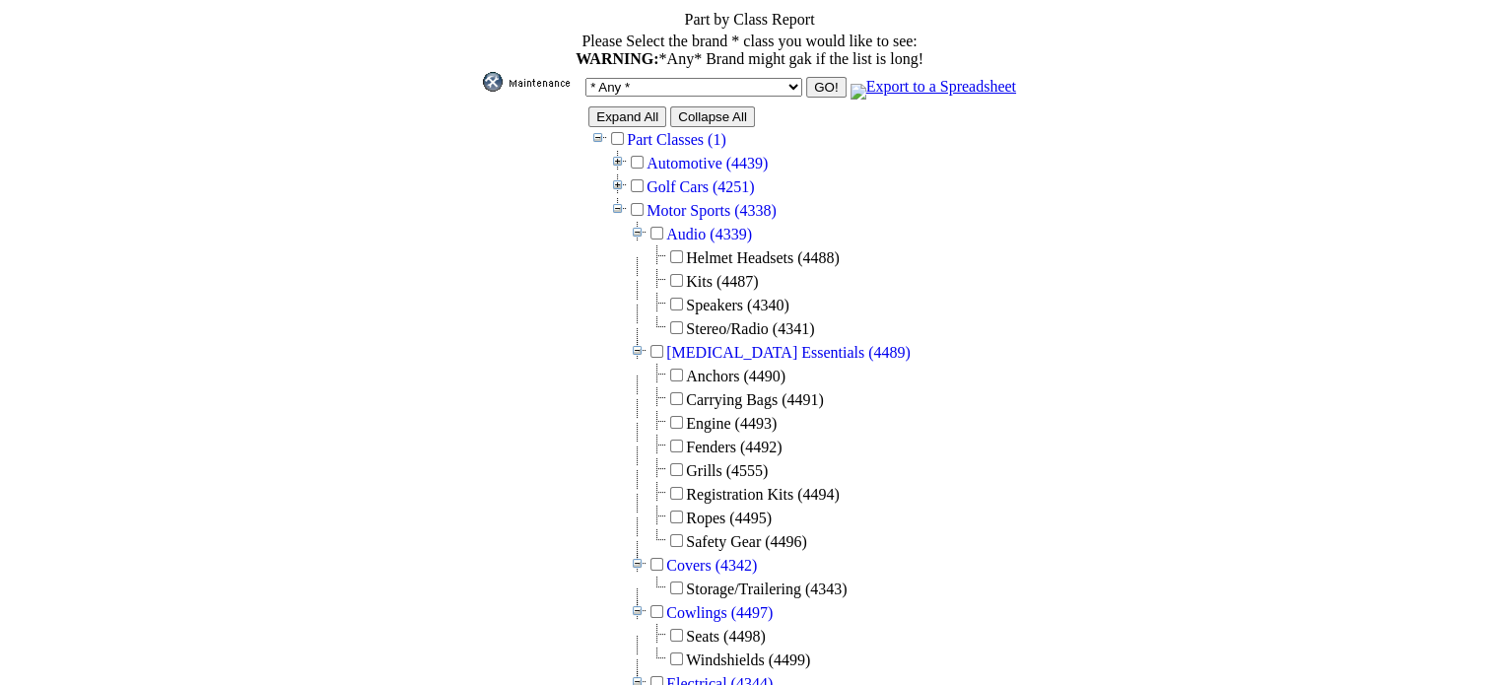
click at [705, 214] on link "Motor Sports (4338)" at bounding box center [712, 210] width 130 height 17
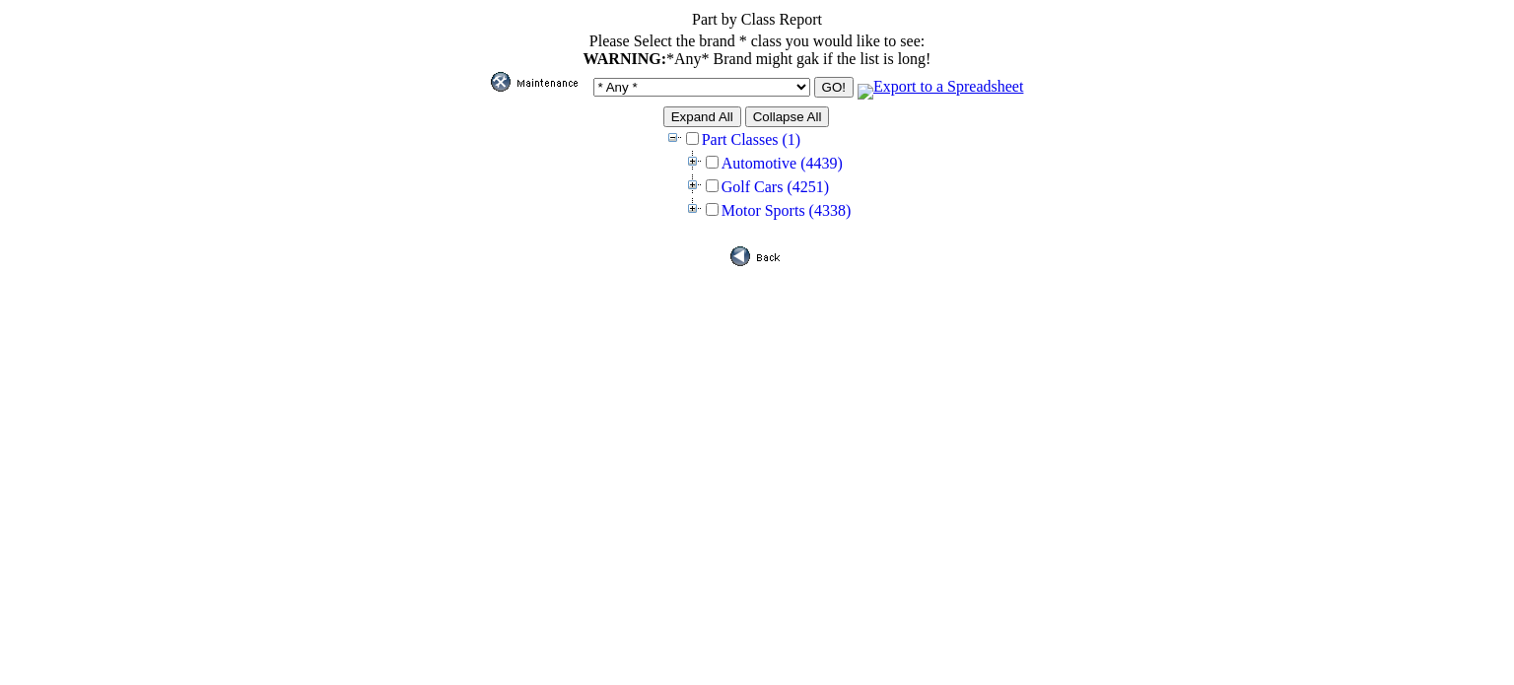
click at [769, 167] on link "Automotive (4439)" at bounding box center [782, 163] width 121 height 17
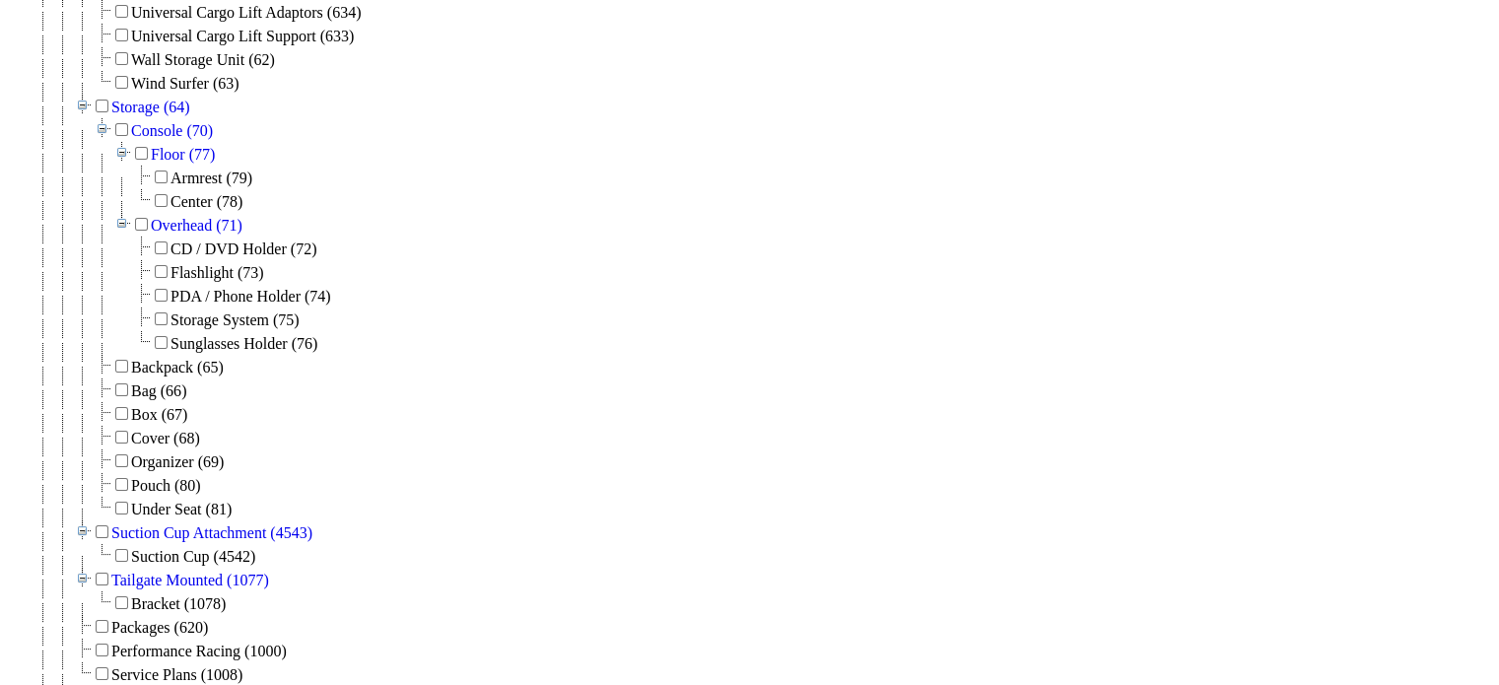
scroll to position [2537, 0]
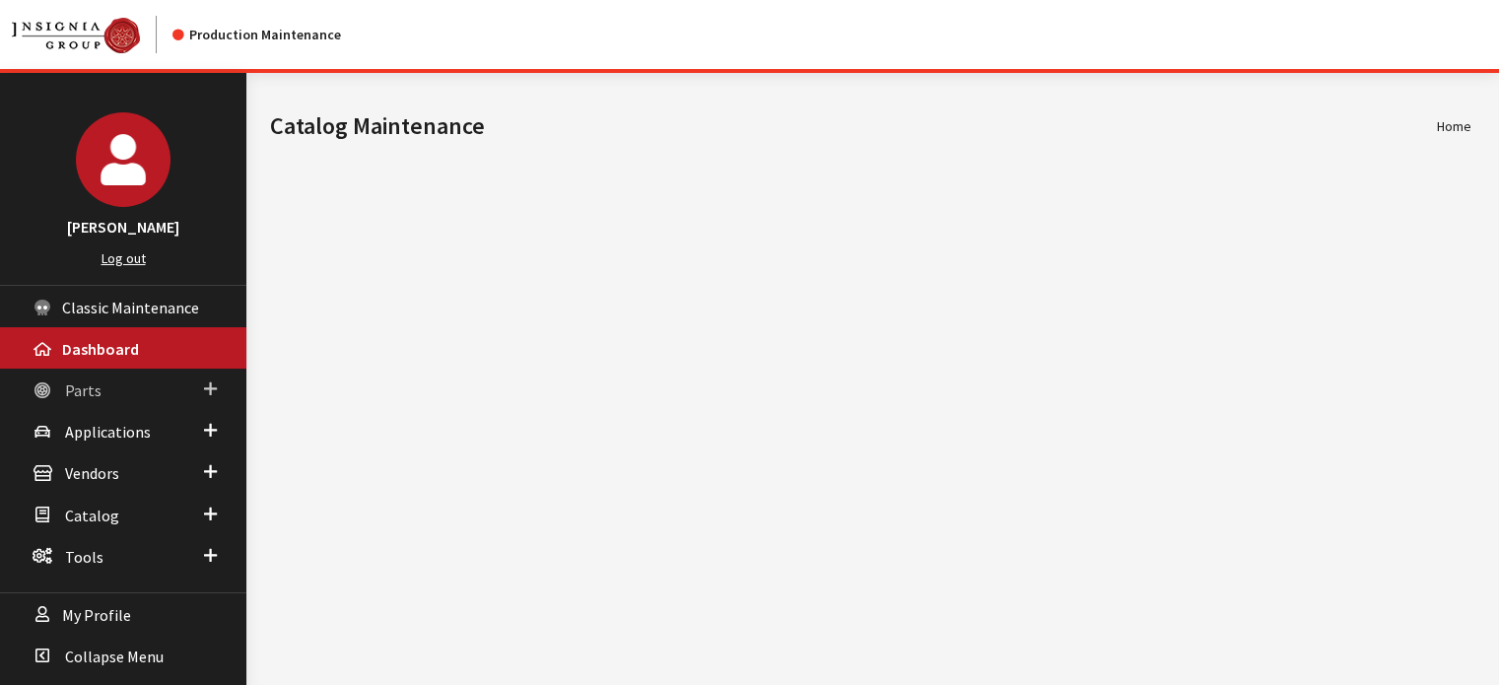
click at [79, 383] on span "Parts" at bounding box center [83, 391] width 36 height 20
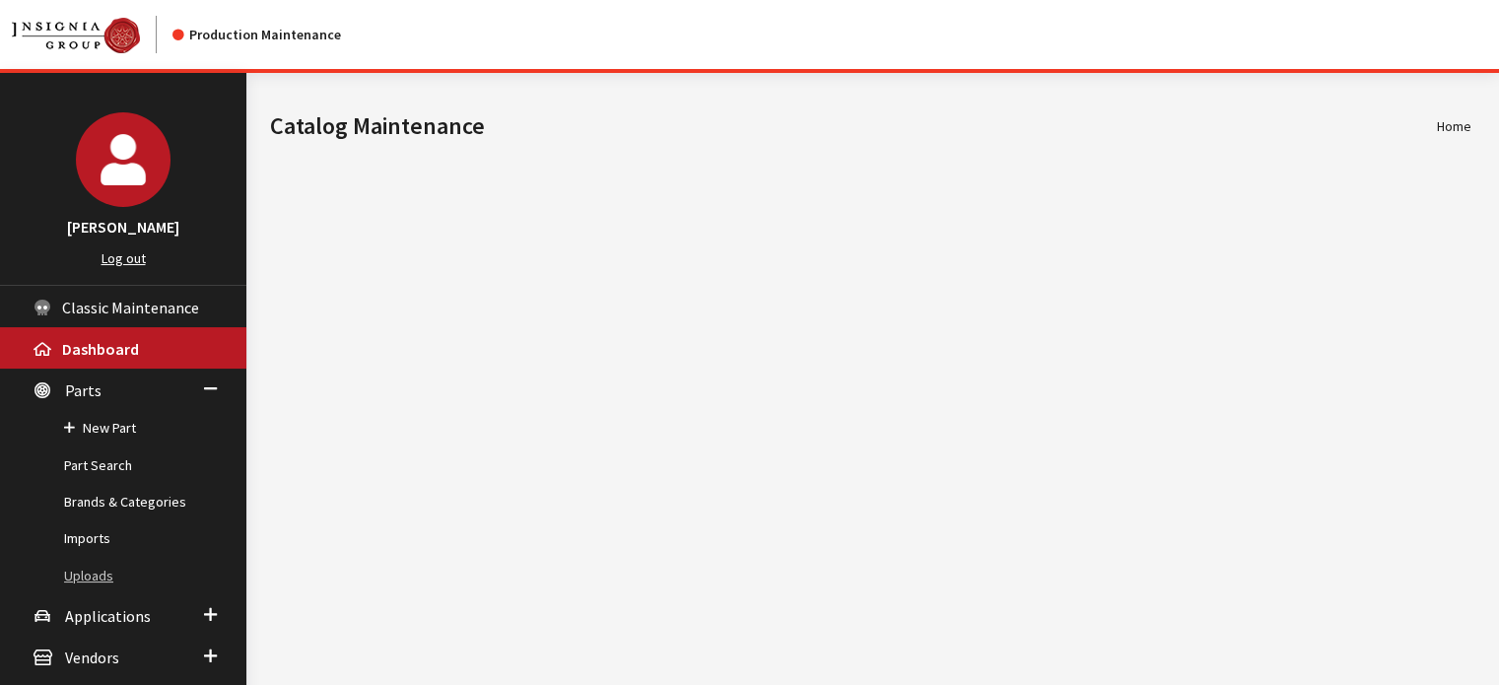
click at [81, 568] on link "Uploads" at bounding box center [123, 576] width 246 height 36
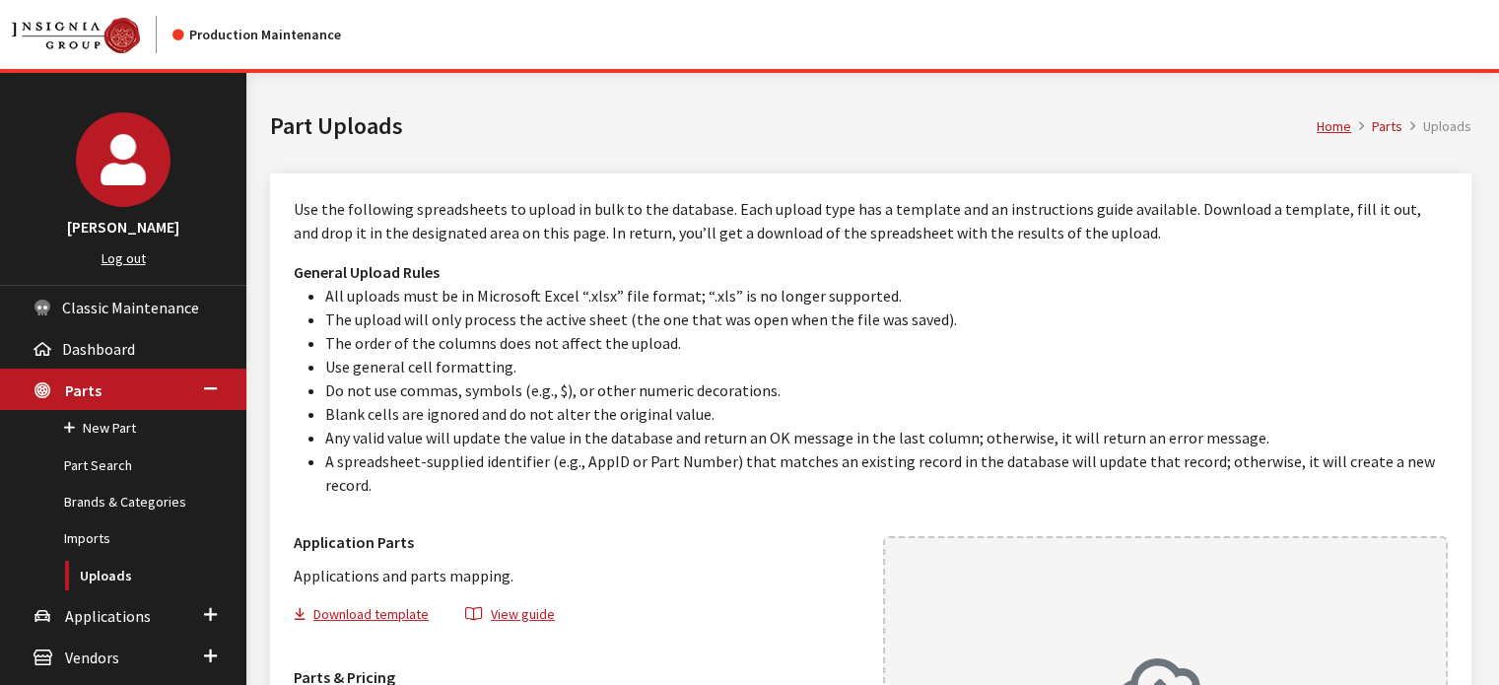
click at [99, 474] on link "Part Search" at bounding box center [123, 466] width 246 height 36
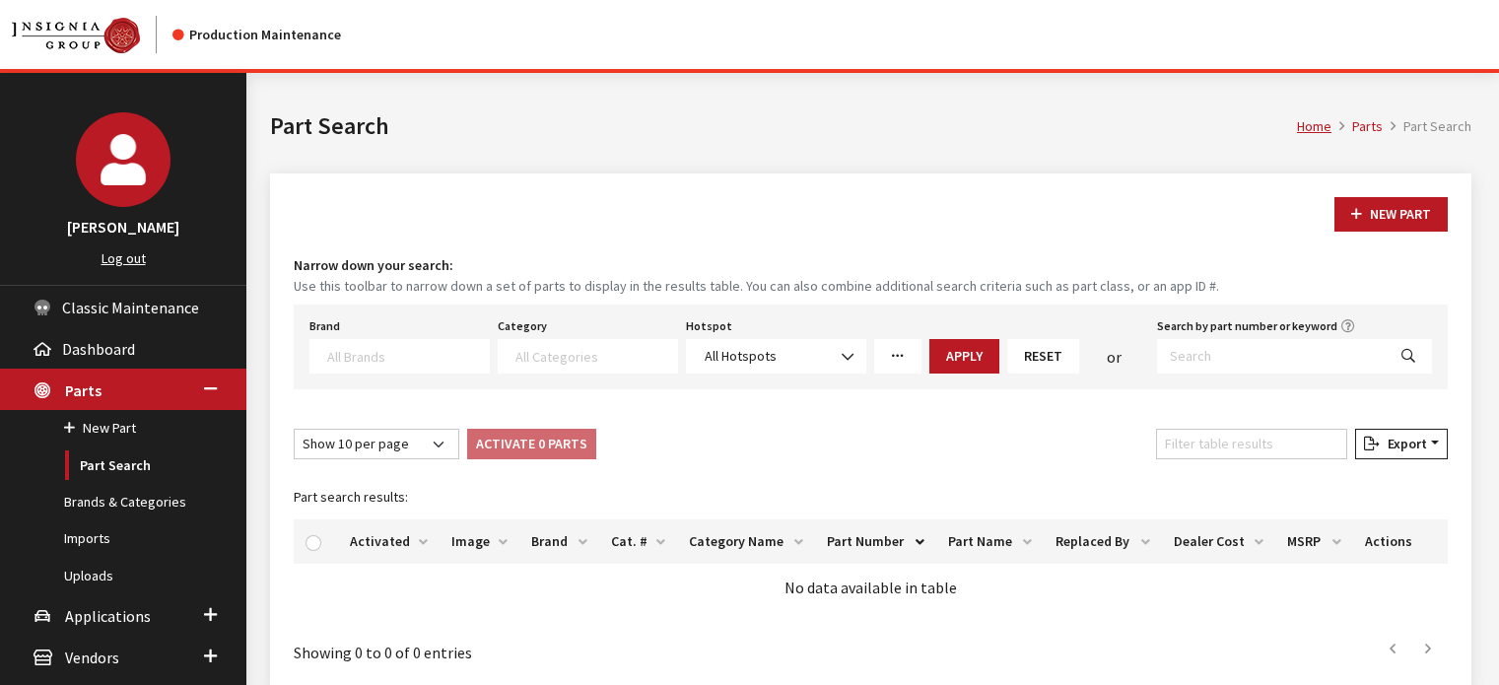
select select
click at [1247, 353] on input "Search by part number or keyword" at bounding box center [1271, 356] width 229 height 35
paste input "000096010G"
type input "000096010G"
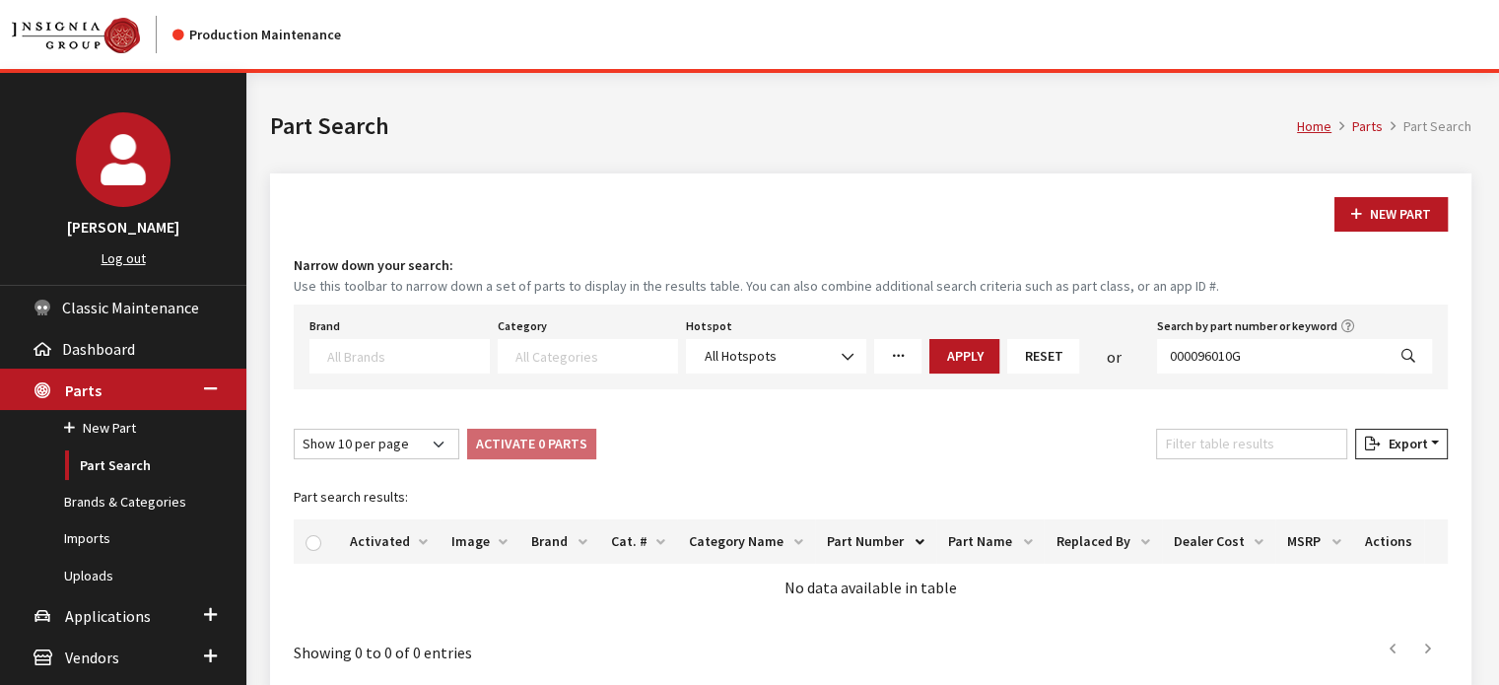
click at [1404, 350] on icon "Search" at bounding box center [1409, 357] width 14 height 14
select select
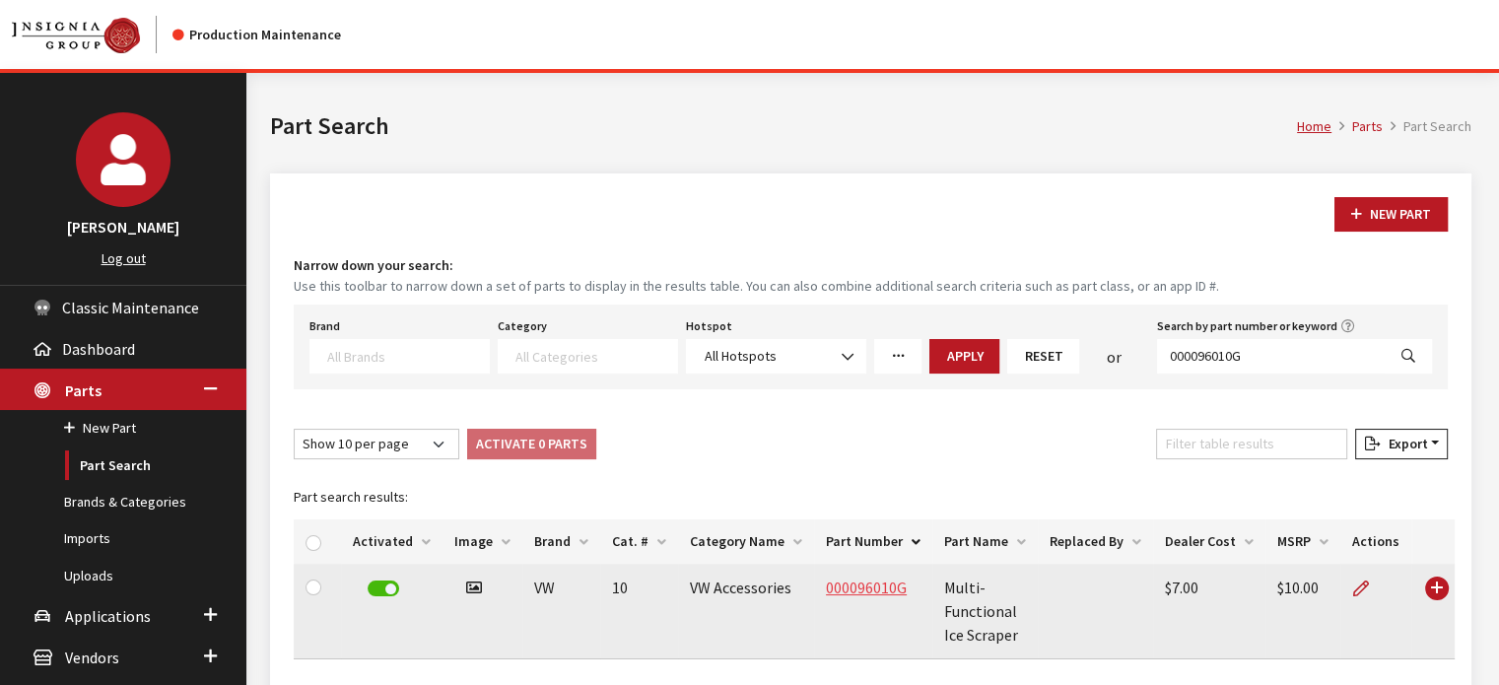
click at [852, 587] on link "000096010G" at bounding box center [866, 588] width 81 height 20
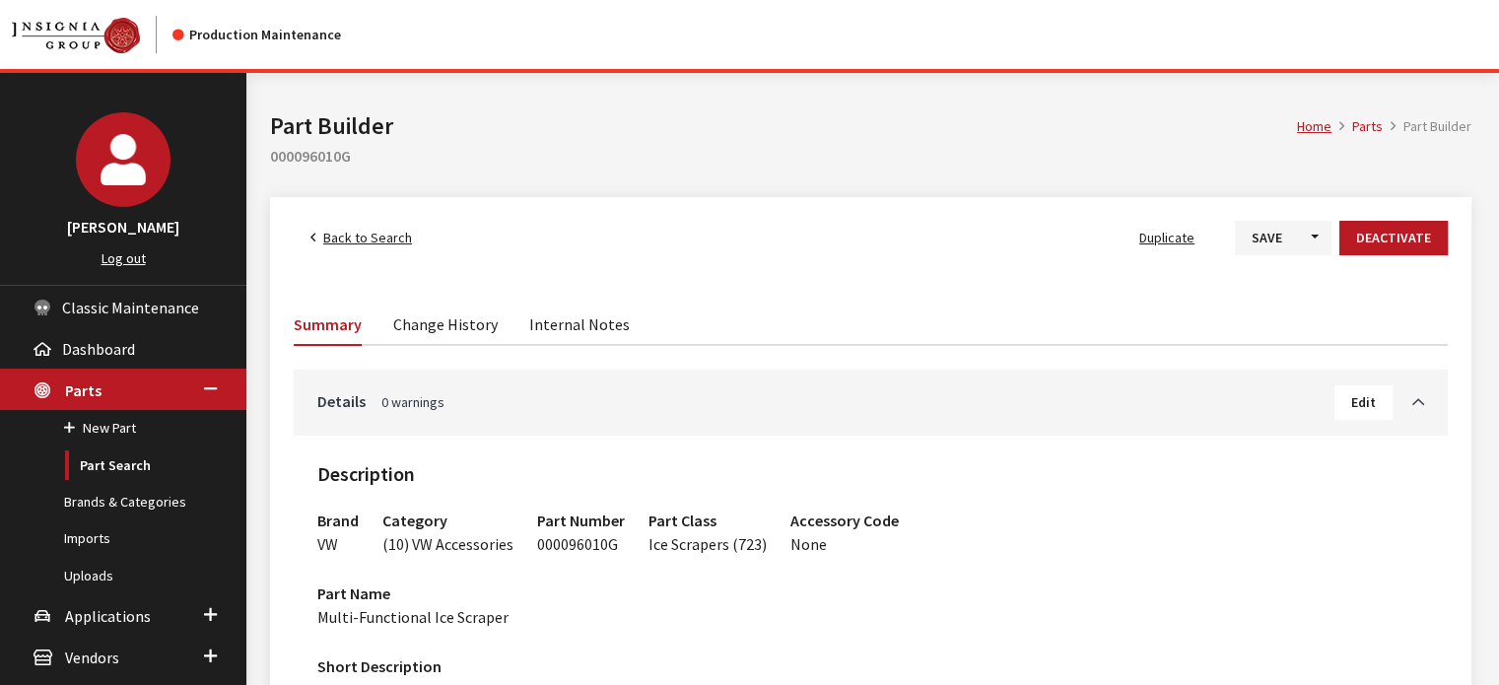
click at [389, 224] on link "Back to Search" at bounding box center [361, 238] width 135 height 35
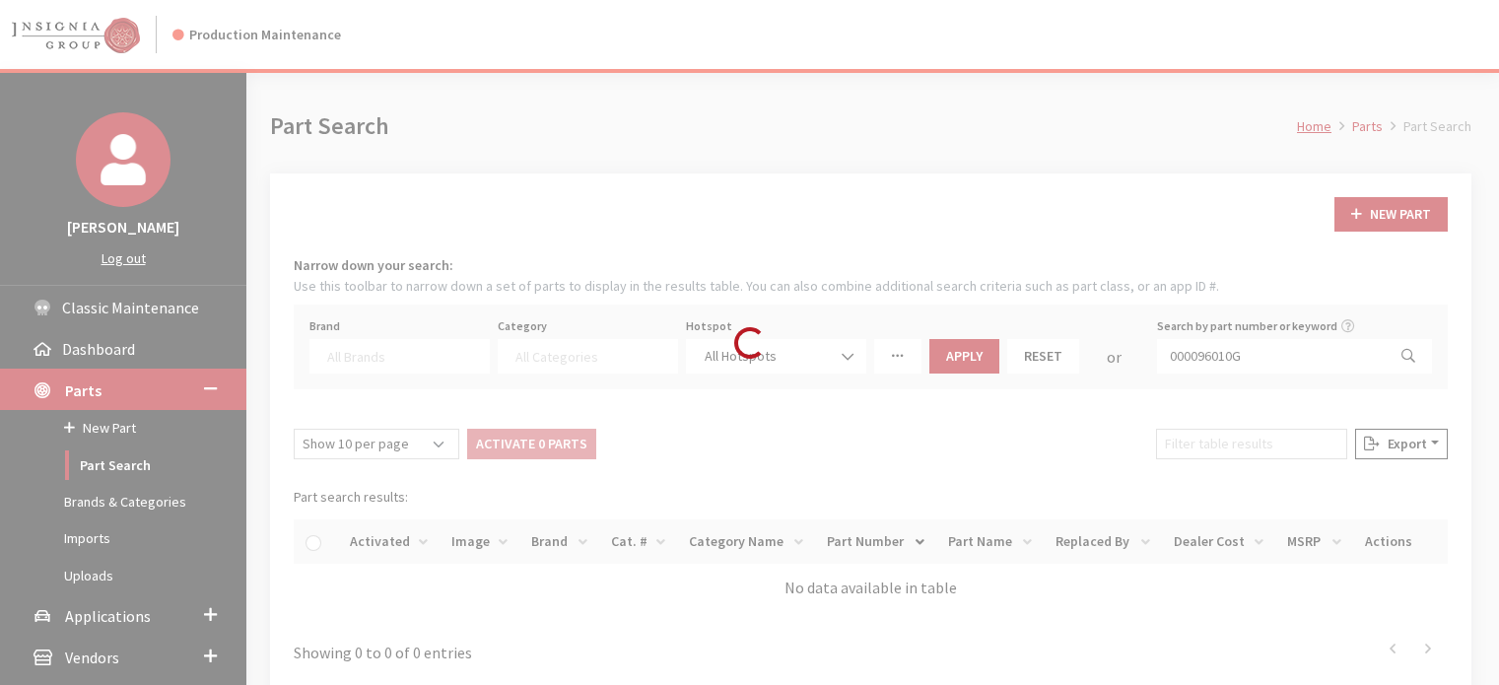
select select
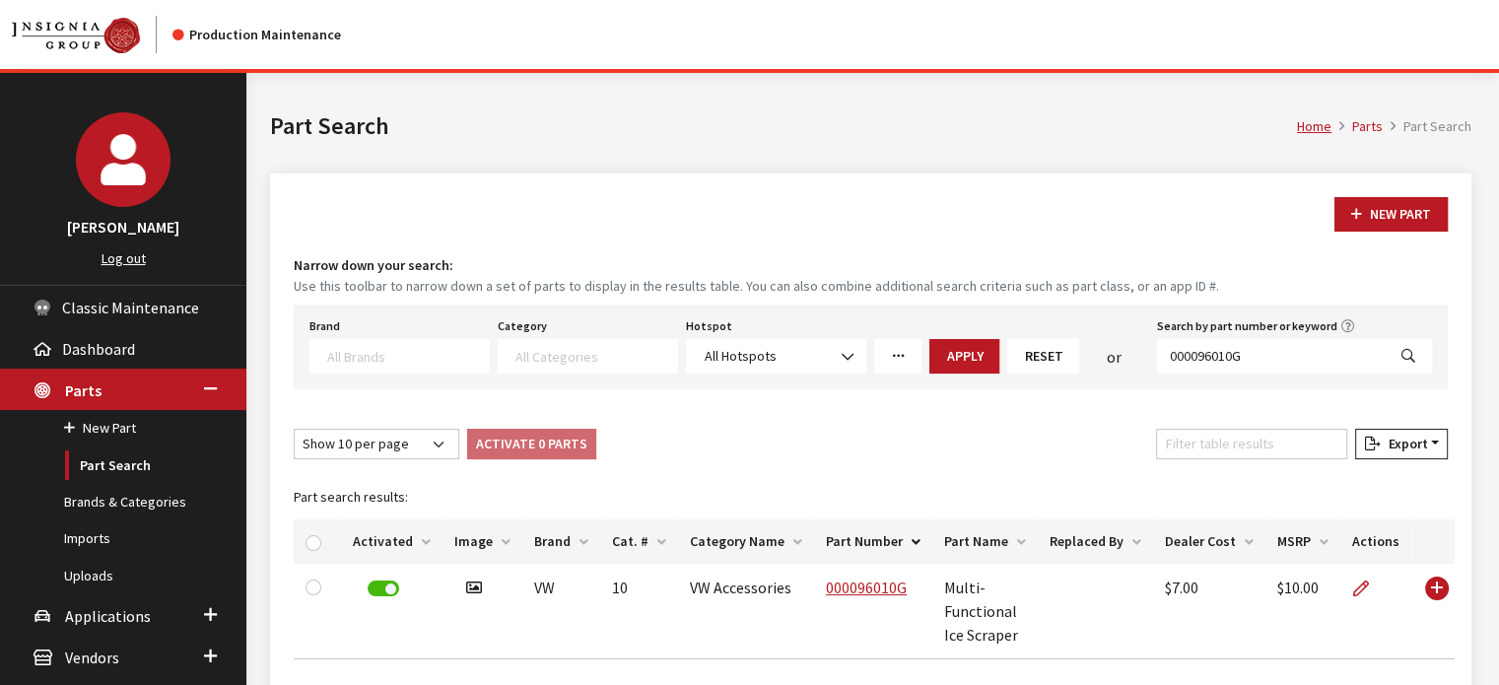
click at [910, 361] on link "More Filters" at bounding box center [897, 356] width 47 height 35
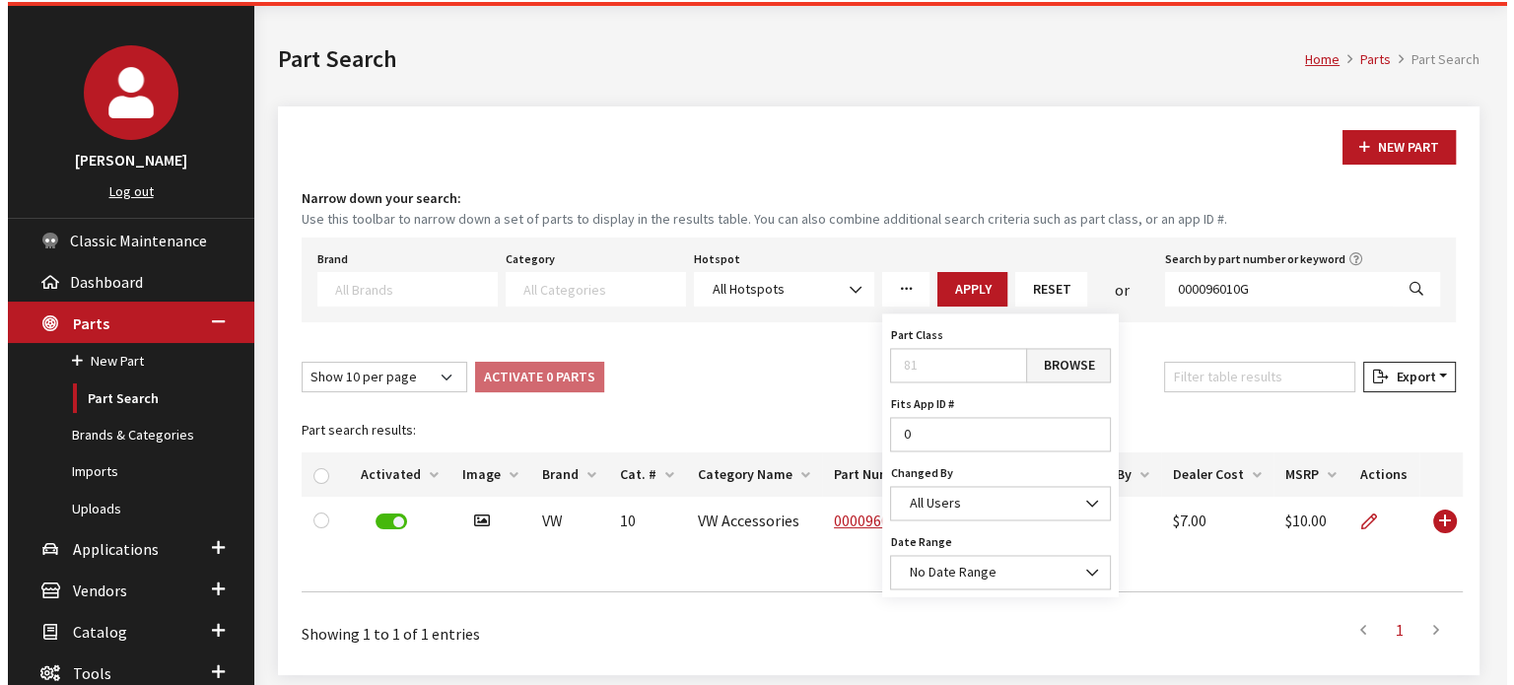
scroll to position [99, 0]
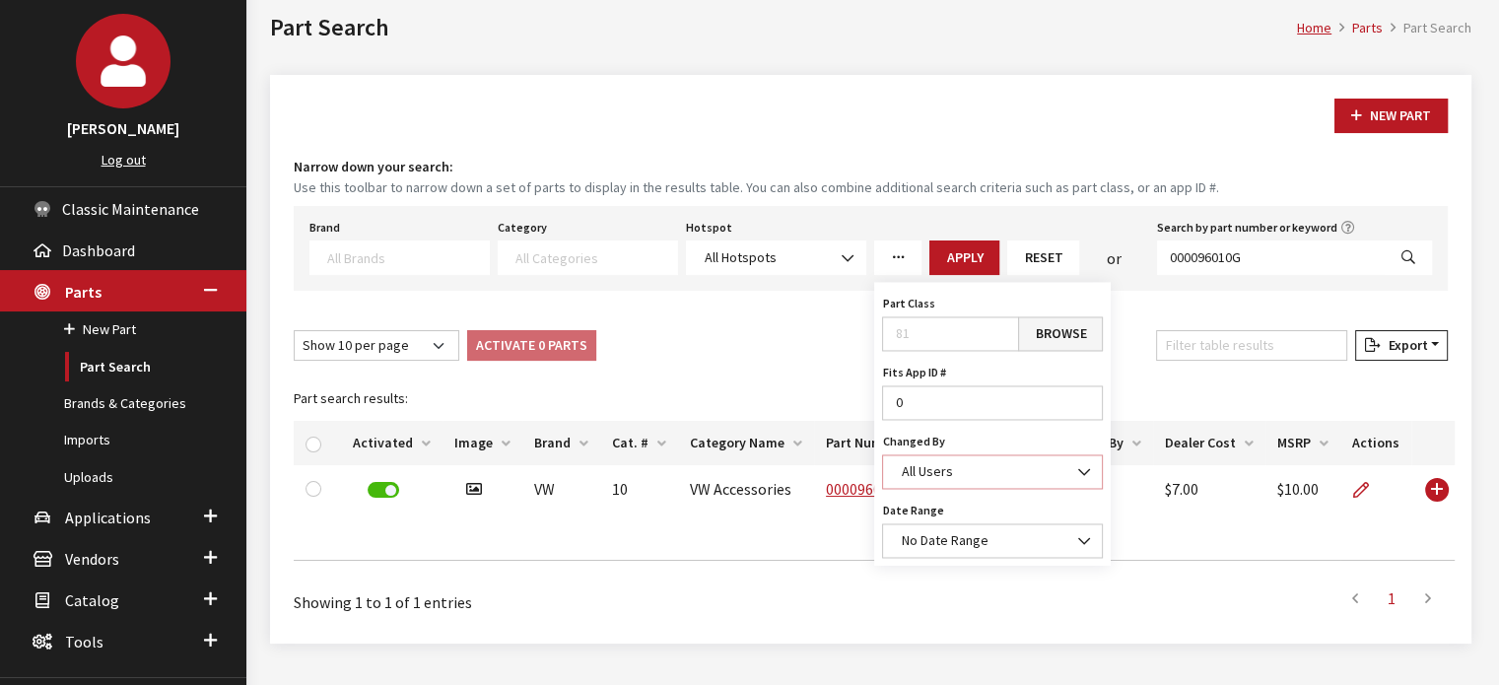
click at [923, 462] on span "All Users" at bounding box center [926, 471] width 51 height 18
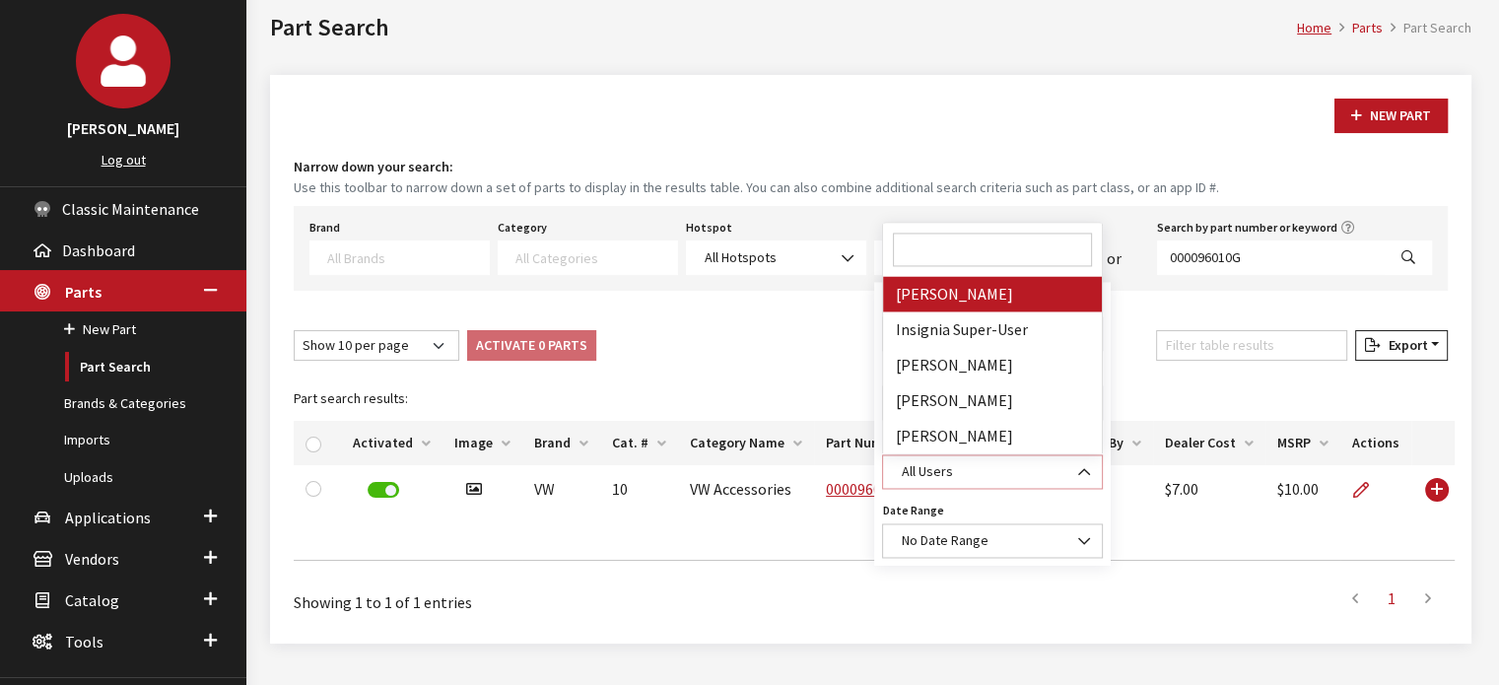
select select "cdorton"
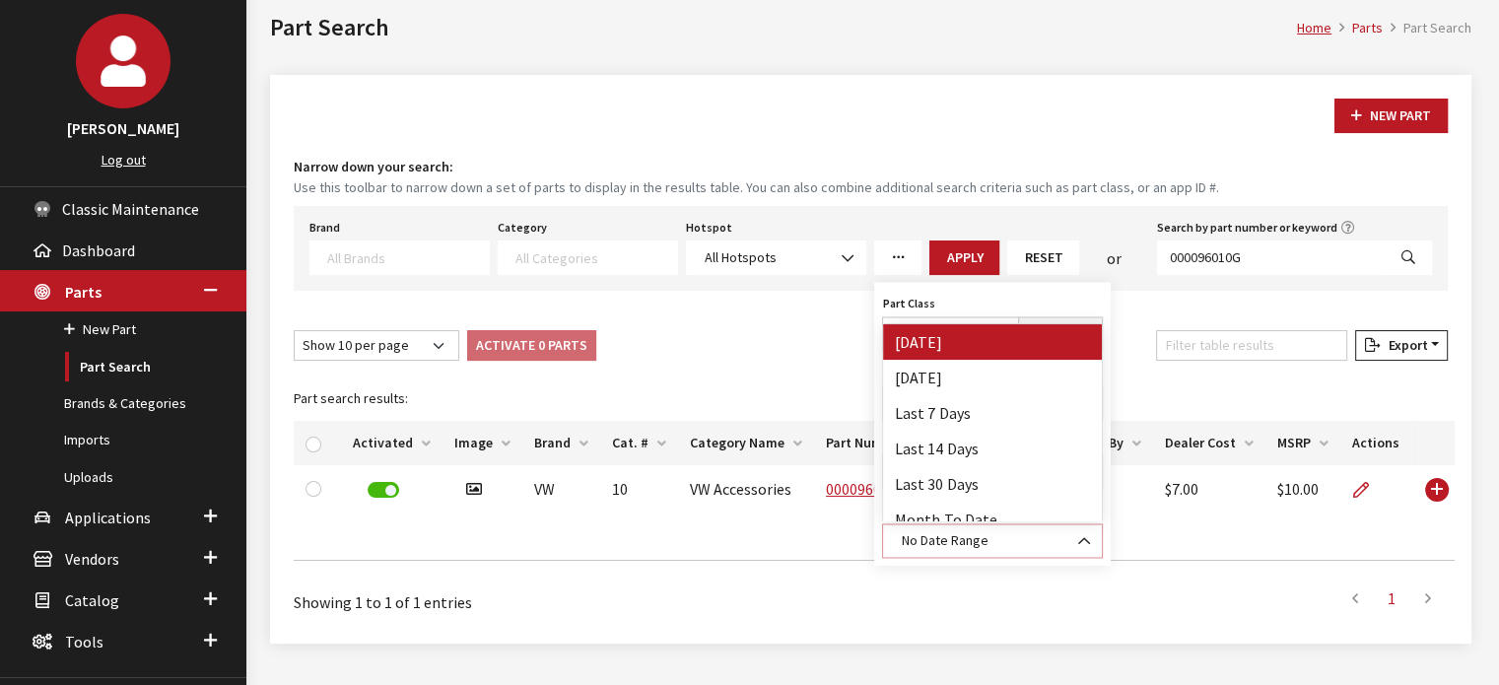
click at [942, 537] on span "No Date Range" at bounding box center [944, 540] width 87 height 18
select select "1"
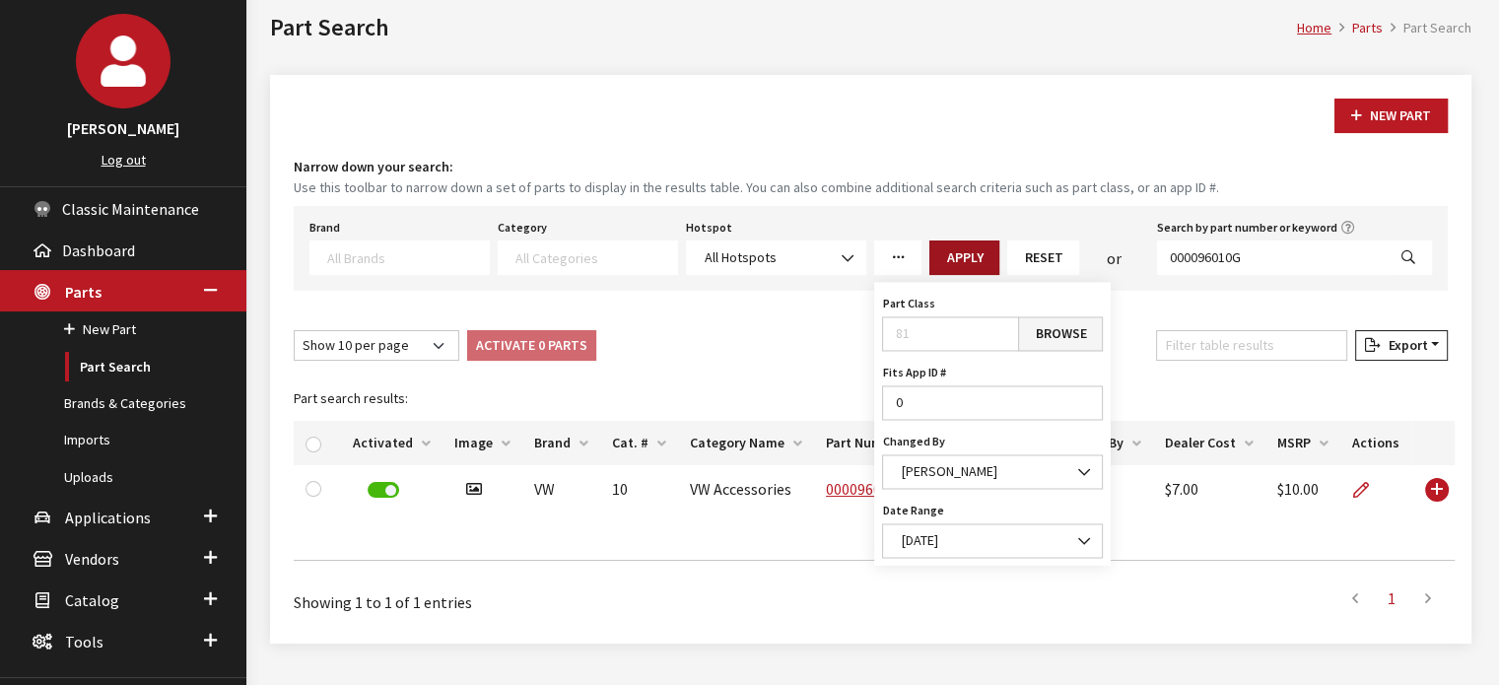
click at [954, 255] on button "Apply" at bounding box center [965, 258] width 70 height 35
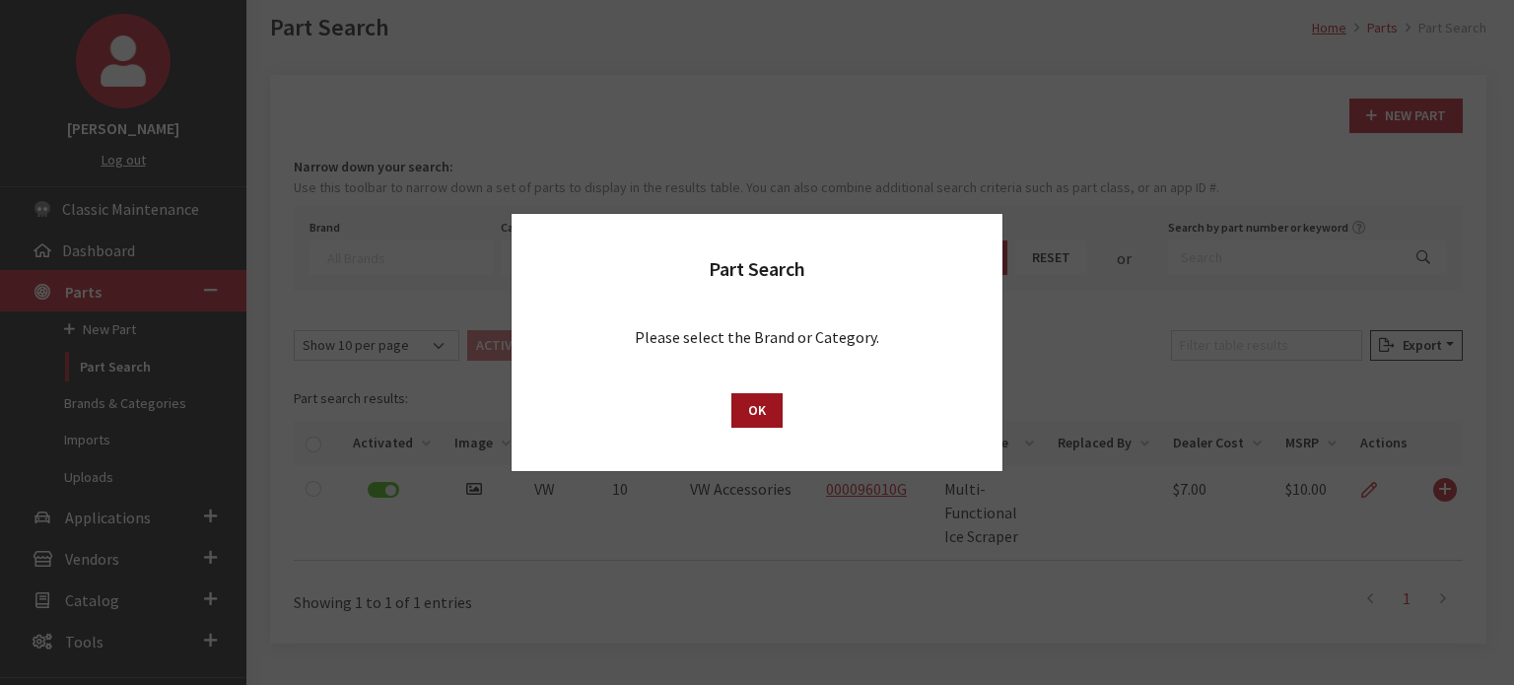
click at [757, 413] on button "OK" at bounding box center [756, 410] width 51 height 35
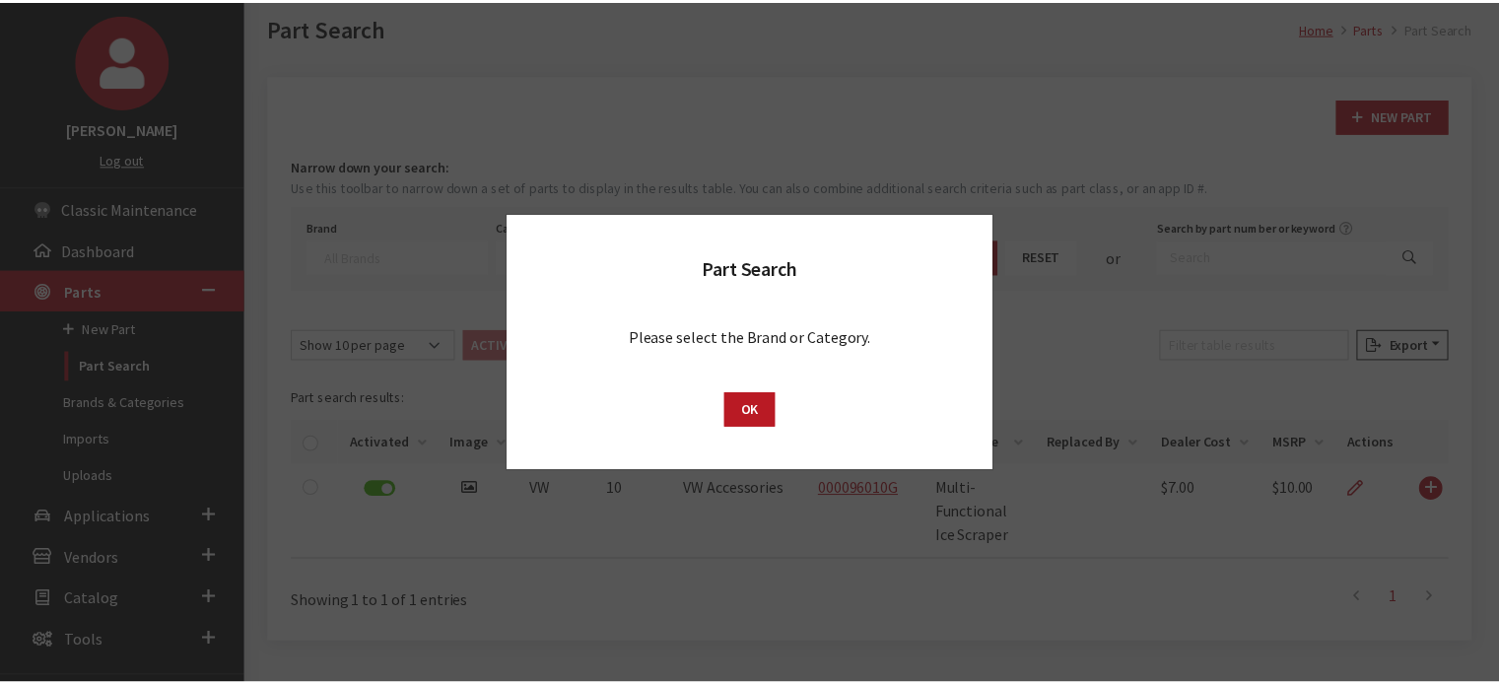
scroll to position [1, 0]
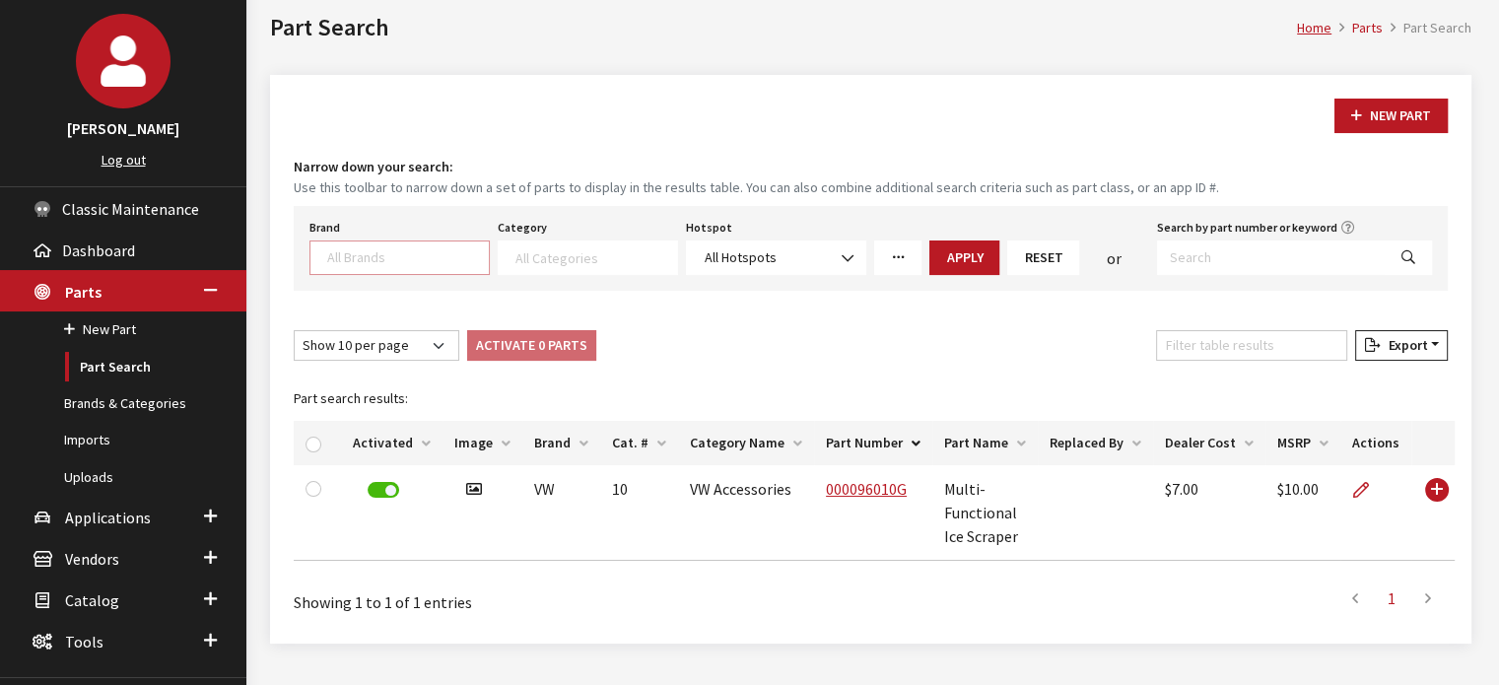
click at [447, 255] on textarea "Search" at bounding box center [408, 257] width 162 height 18
type textarea "vw"
select select "11"
click at [548, 248] on textarea "Search" at bounding box center [597, 257] width 162 height 18
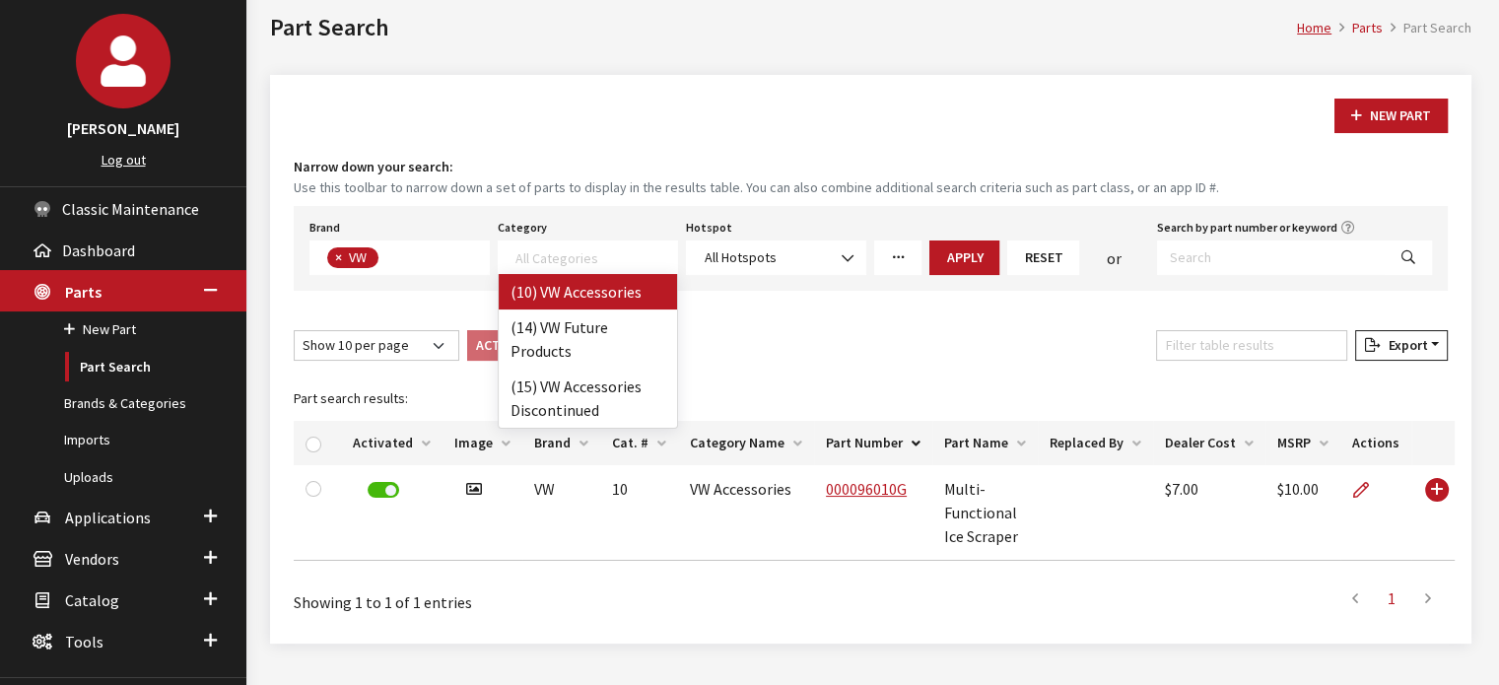
select select "134"
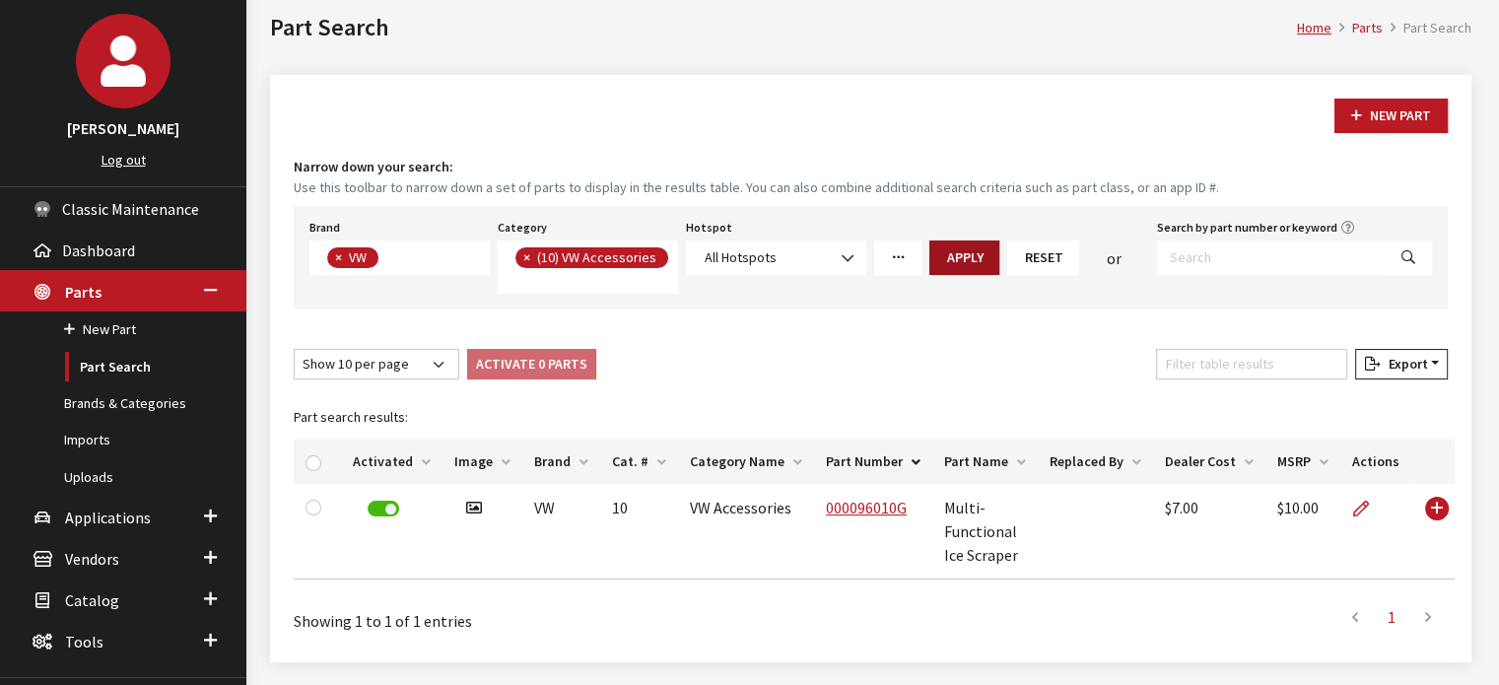
click at [945, 251] on button "Apply" at bounding box center [965, 258] width 70 height 35
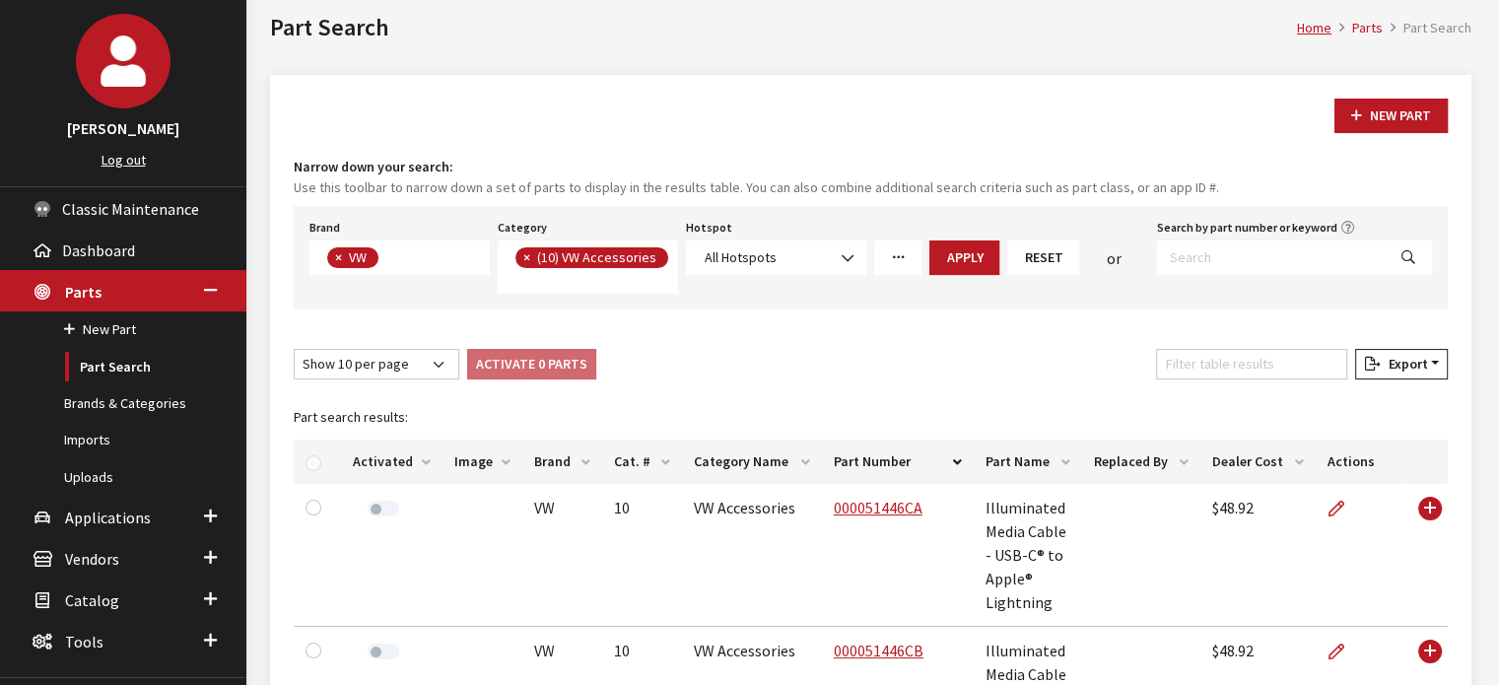
click at [906, 257] on link "More Filters" at bounding box center [897, 258] width 47 height 35
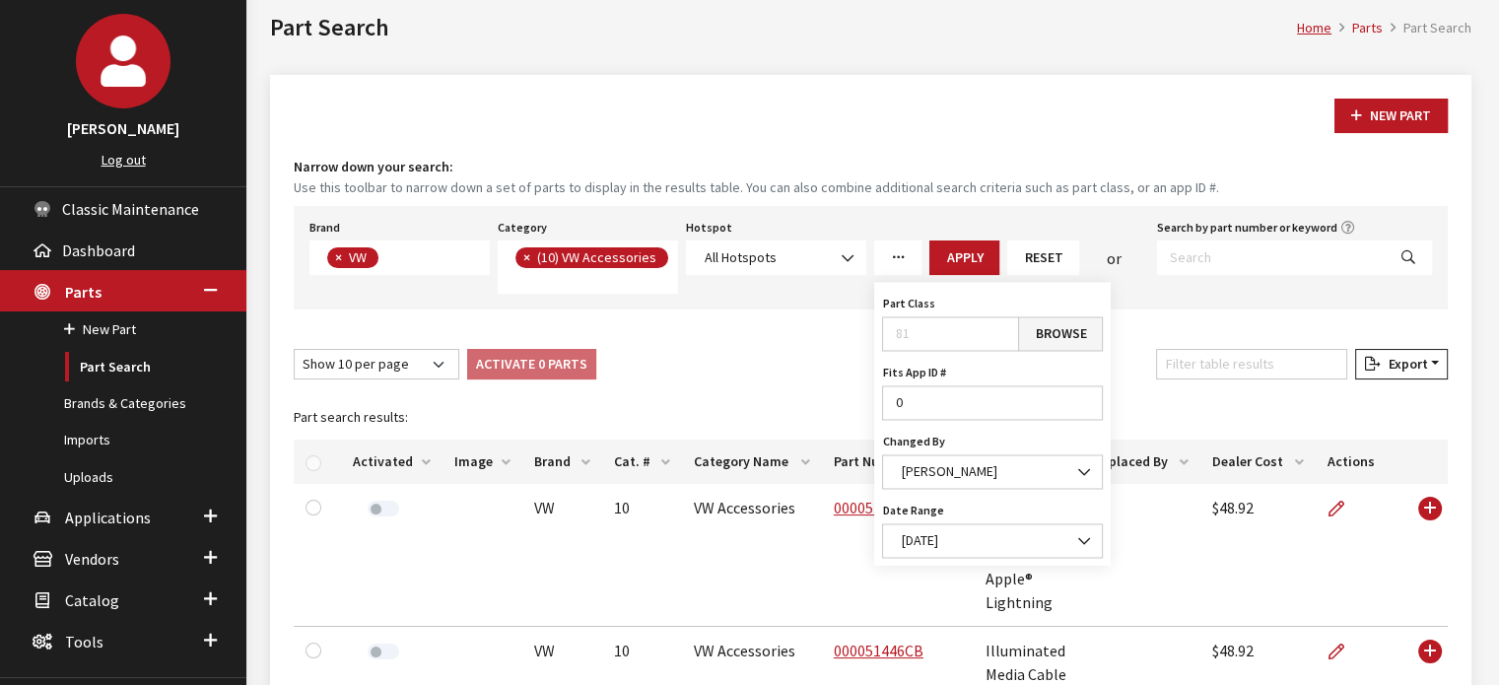
click at [906, 257] on link "More Filters" at bounding box center [897, 258] width 47 height 35
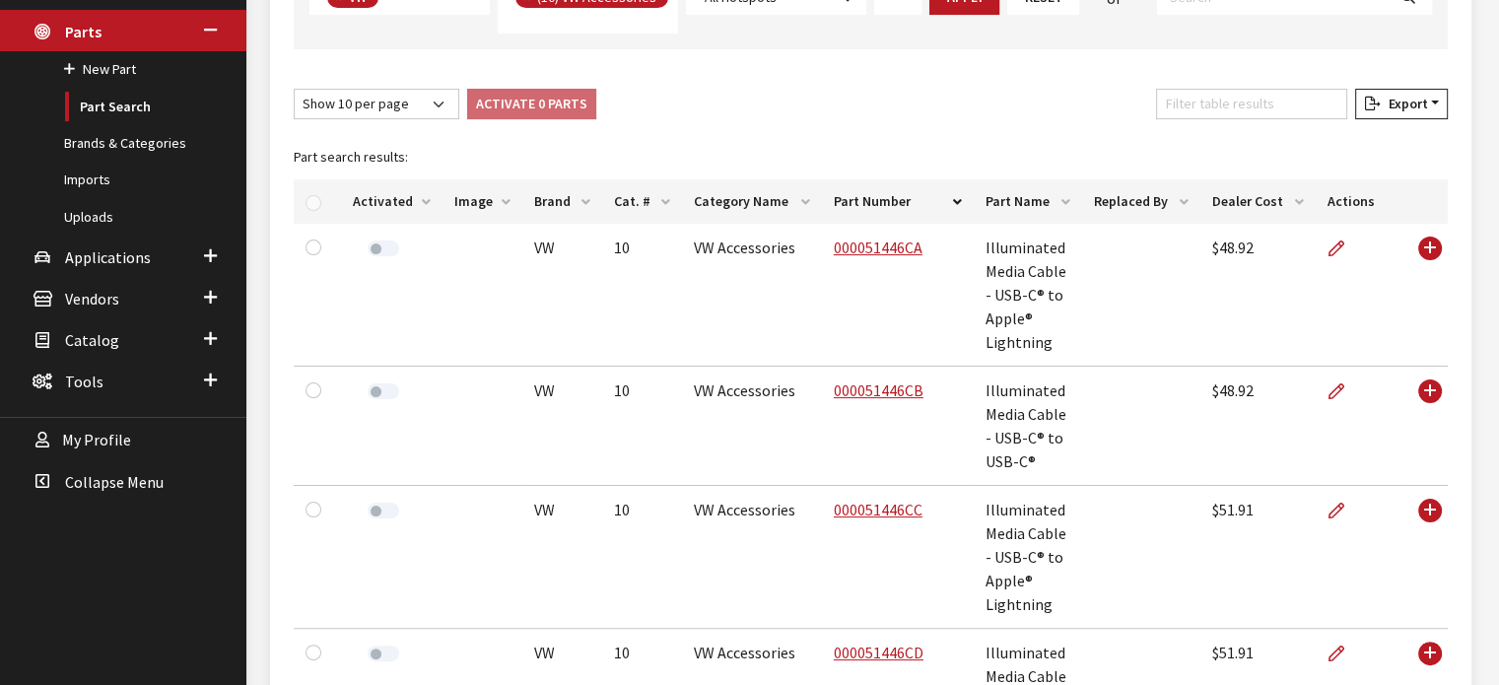
scroll to position [197, 0]
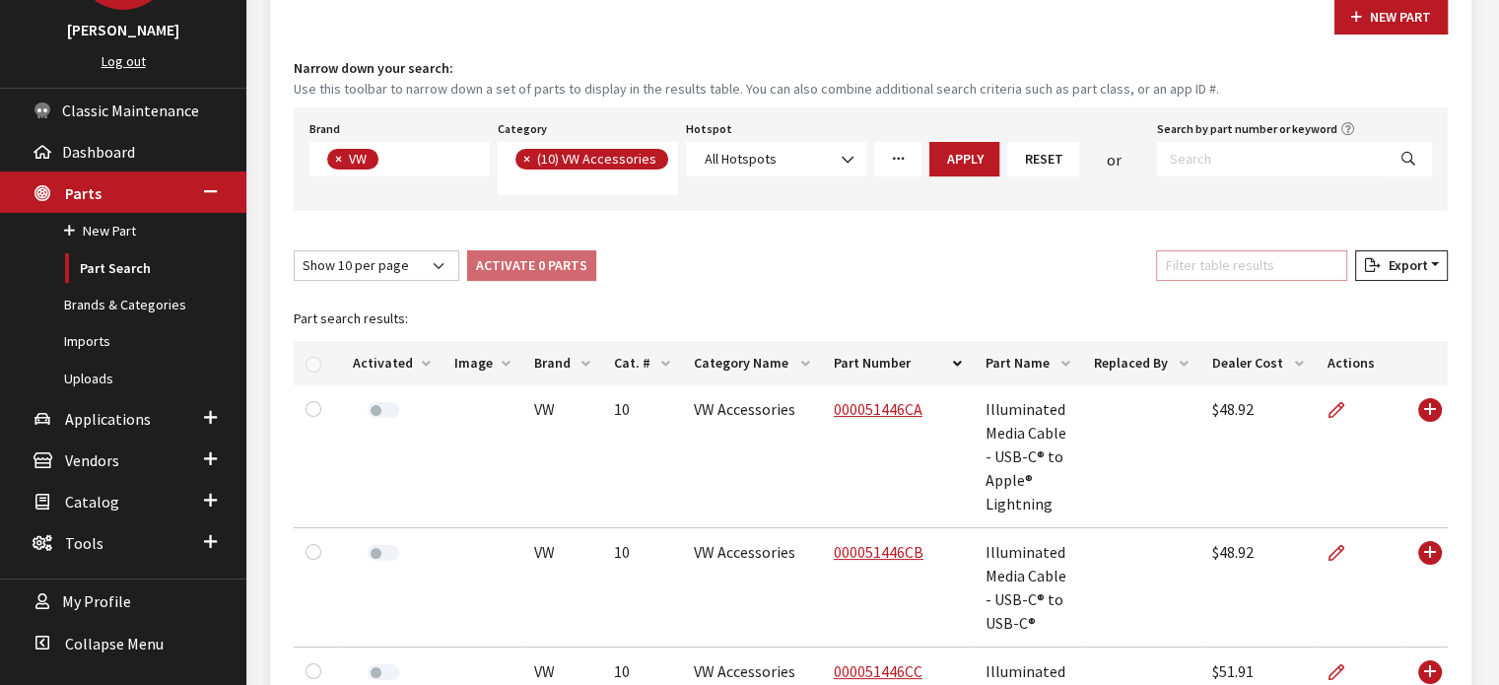
click at [1254, 260] on input "Filter table results" at bounding box center [1251, 265] width 191 height 31
paste input "WAFGB3GBAANDA"
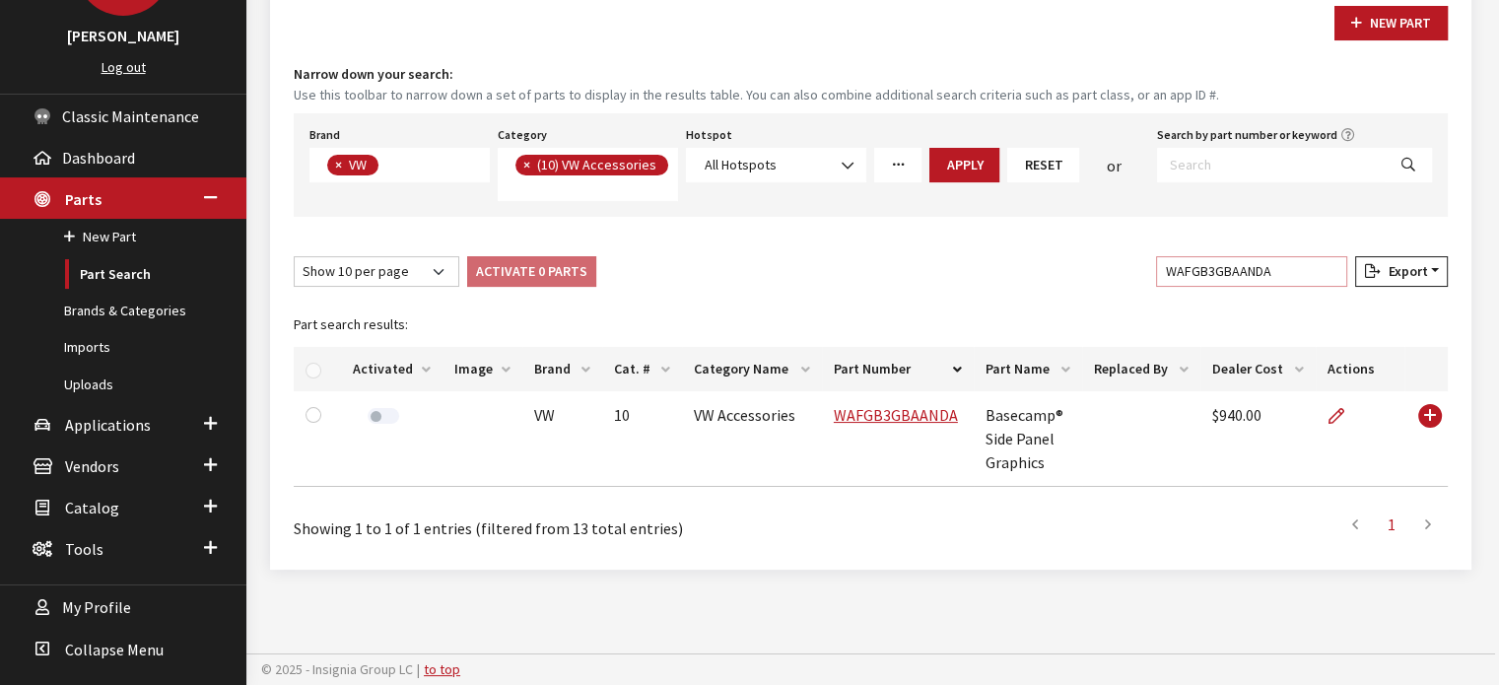
scroll to position [186, 0]
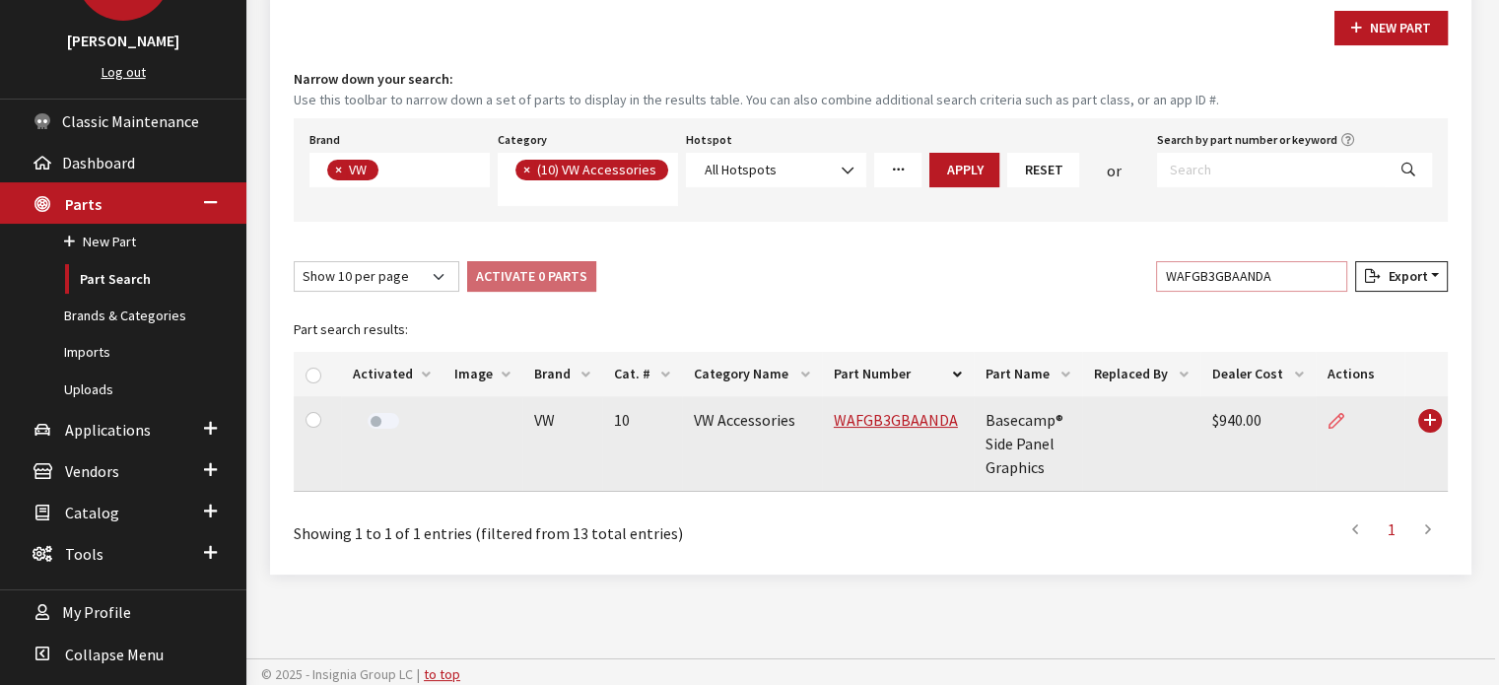
type input "WAFGB3GBAANDA"
click at [1328, 415] on link at bounding box center [1345, 420] width 34 height 49
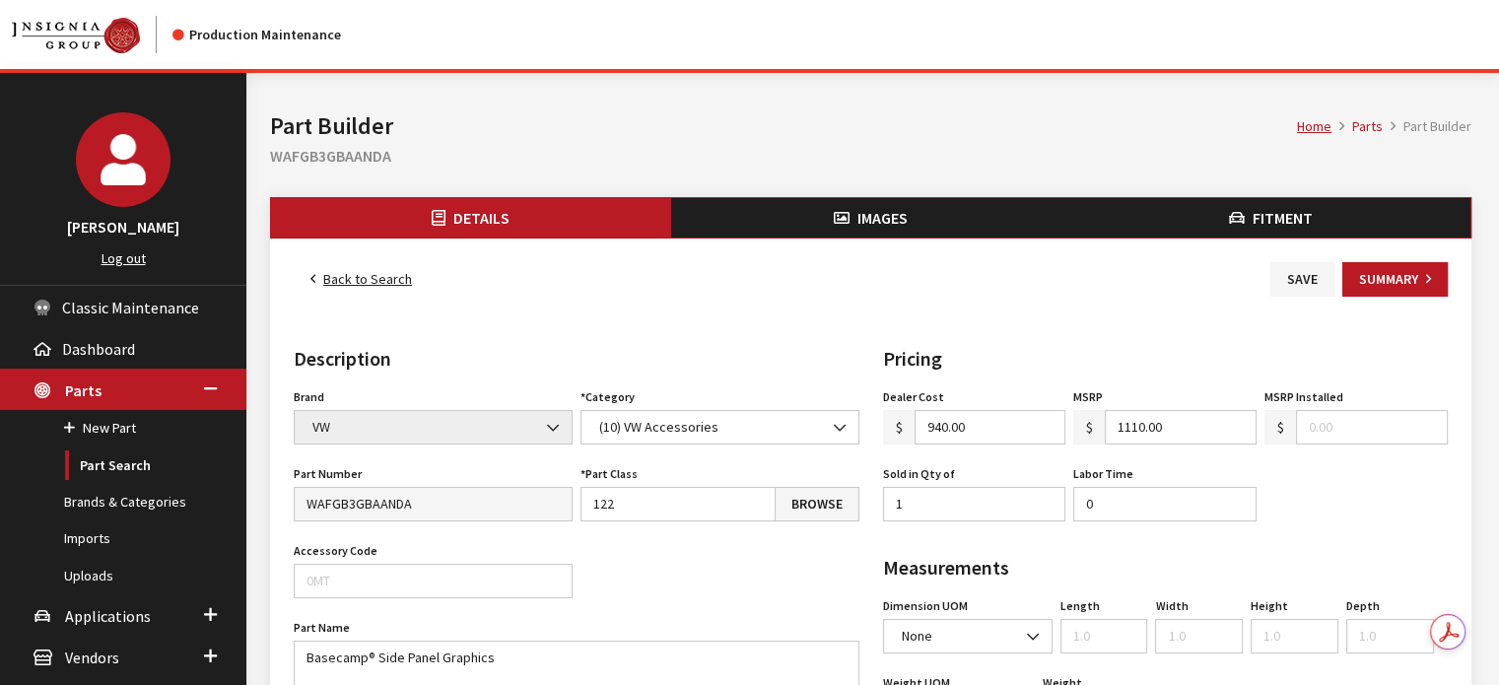
click at [852, 215] on button "Images" at bounding box center [871, 217] width 400 height 39
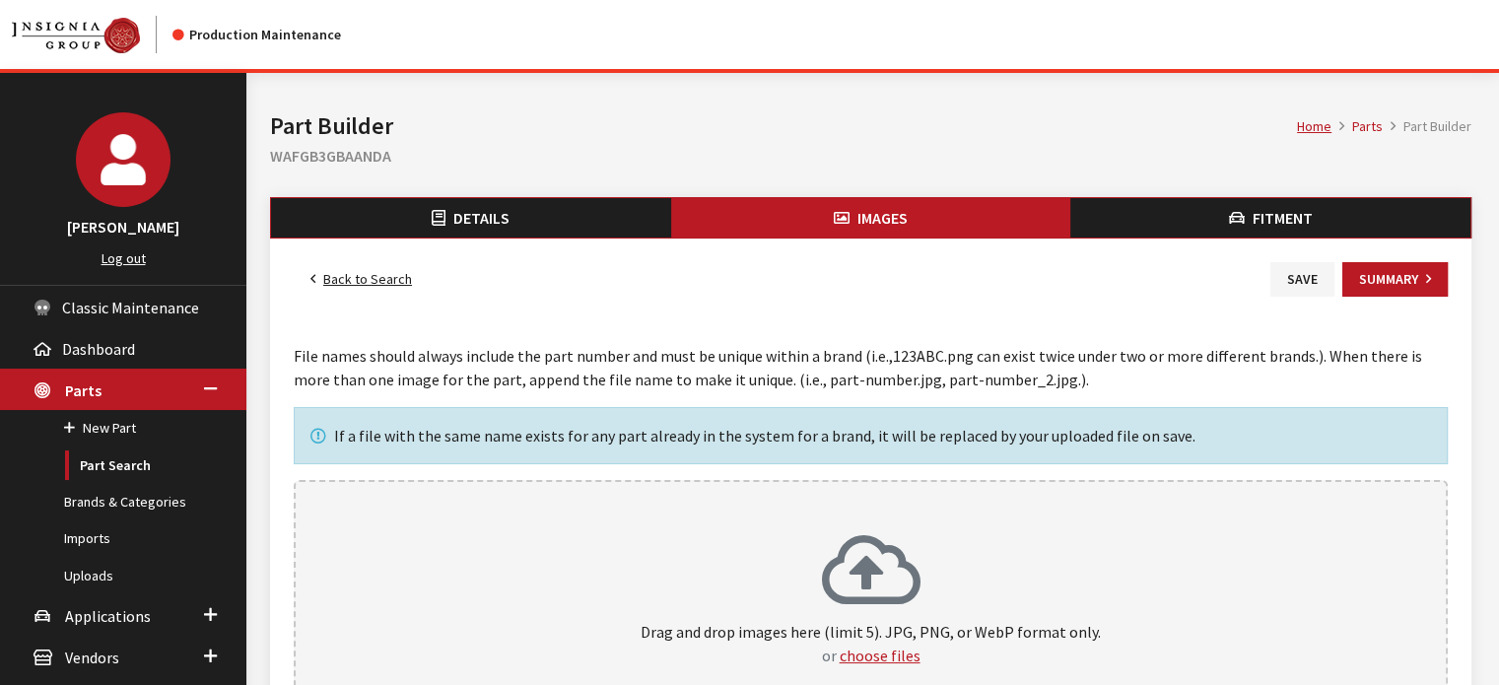
click at [829, 567] on icon at bounding box center [871, 572] width 99 height 79
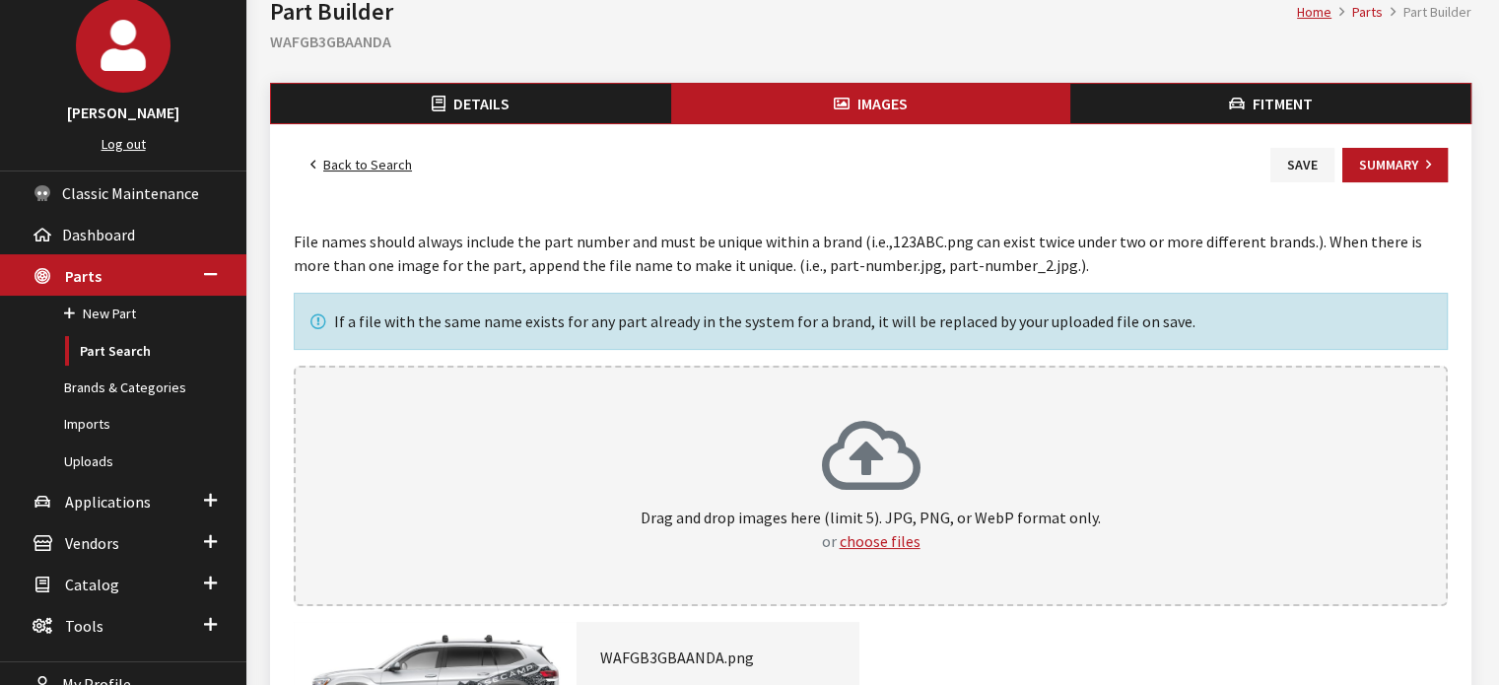
scroll to position [197, 0]
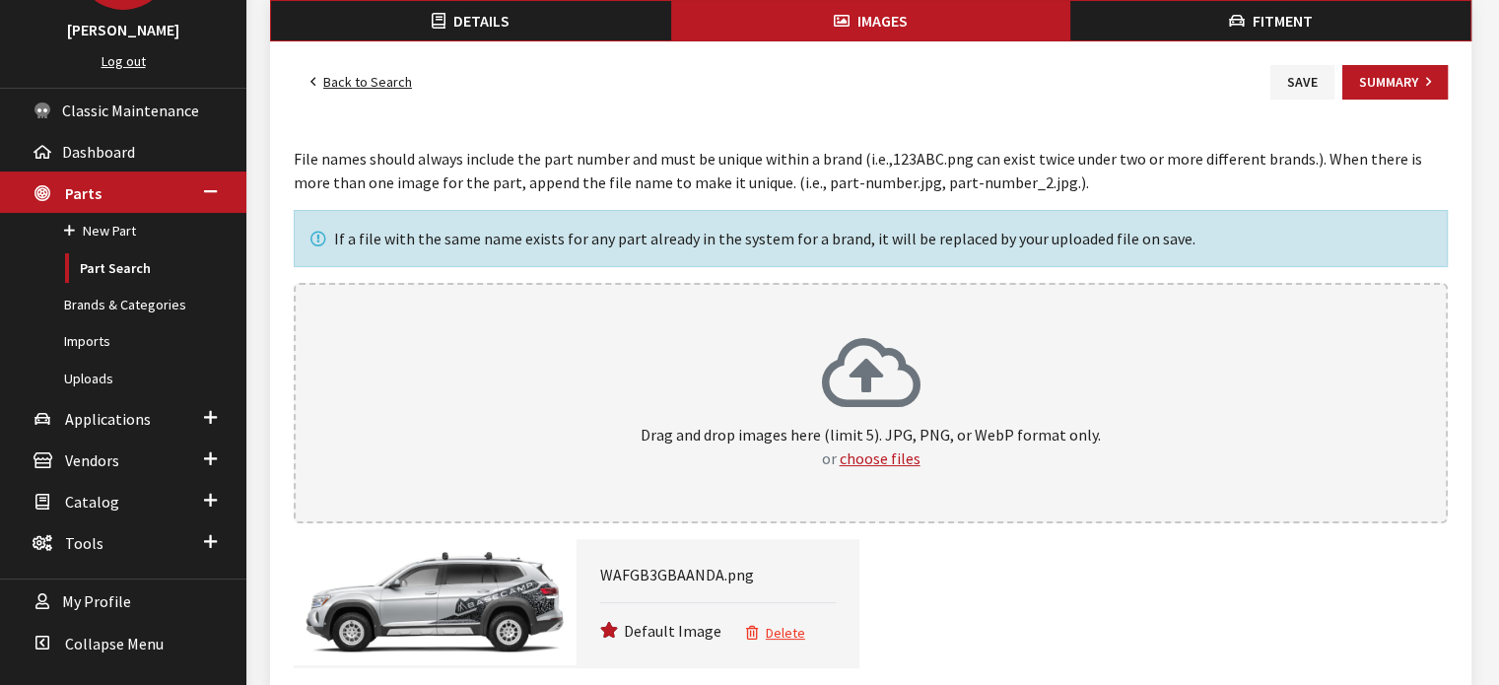
click at [1207, 35] on button "Fitment" at bounding box center [1271, 20] width 400 height 39
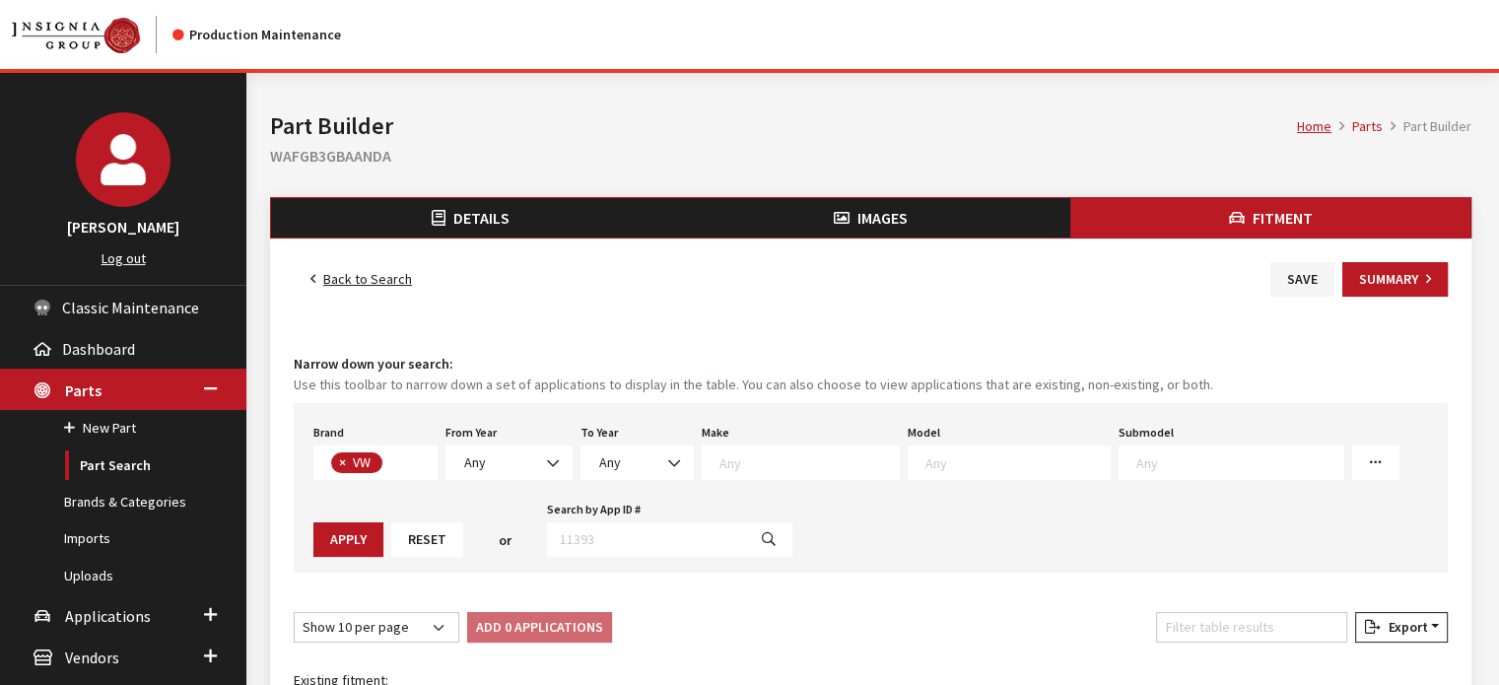
scroll to position [508, 0]
click at [507, 457] on span "Any" at bounding box center [509, 463] width 102 height 21
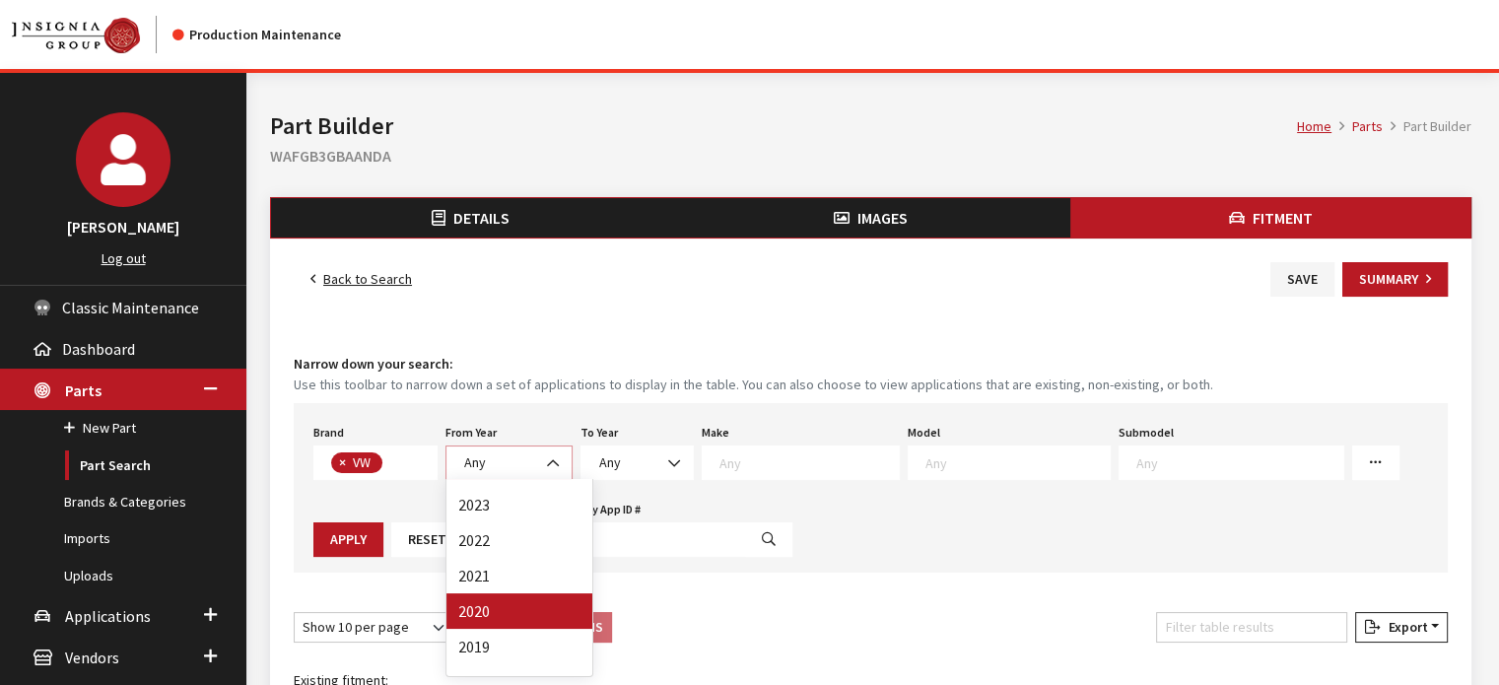
scroll to position [197, 0]
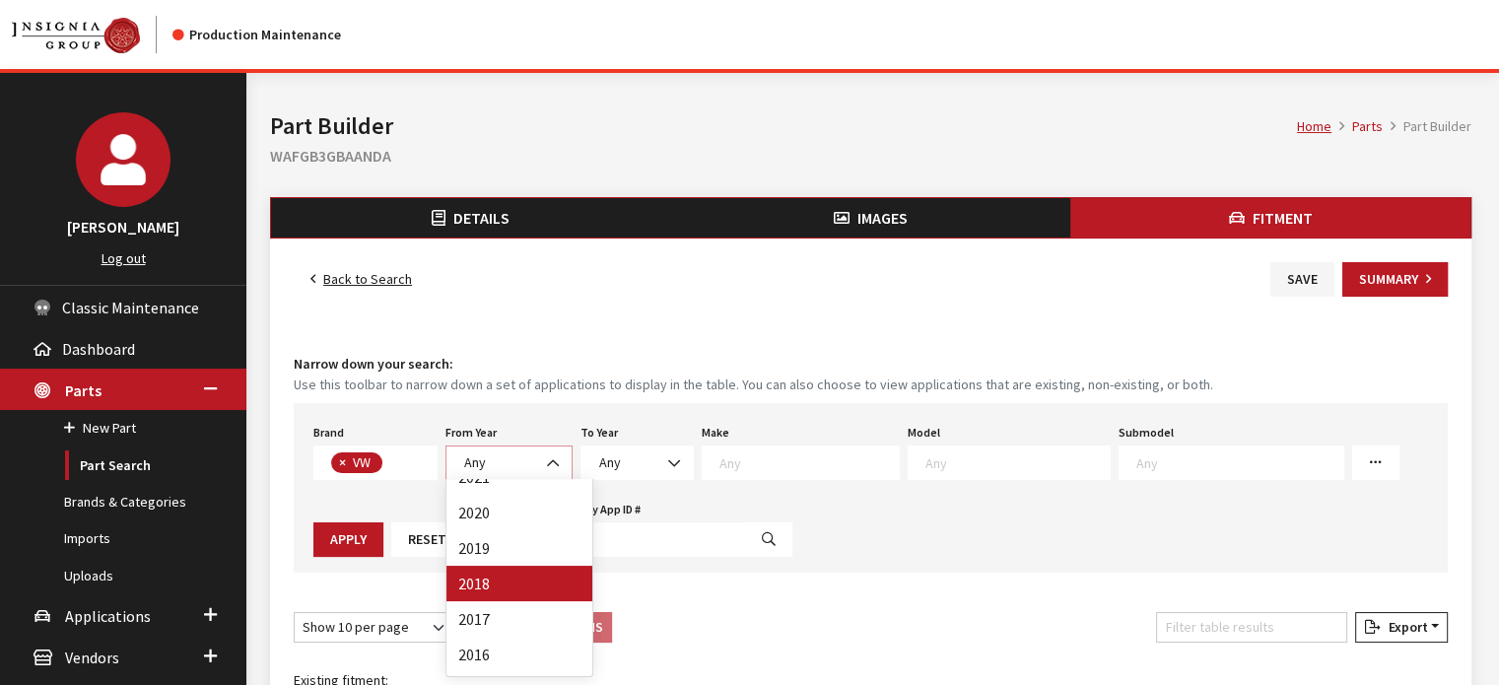
select select "2018"
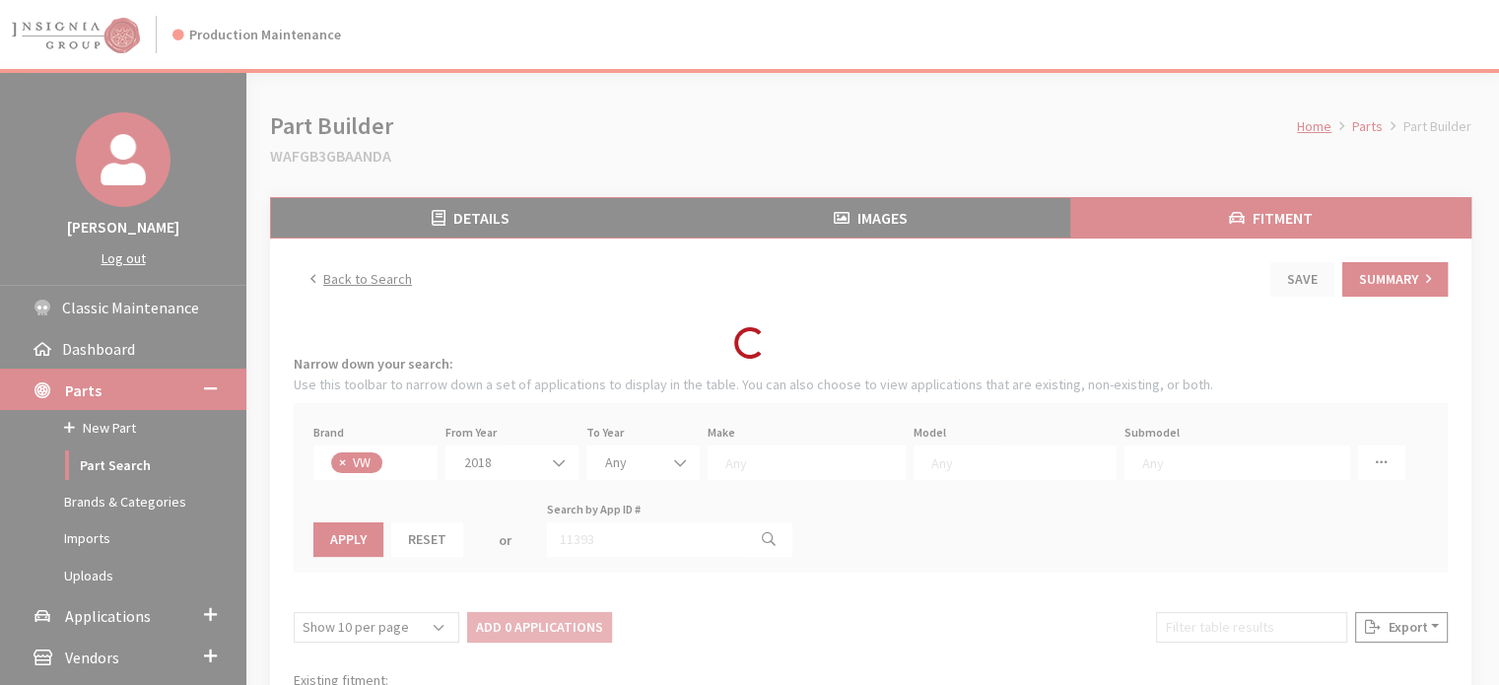
select select
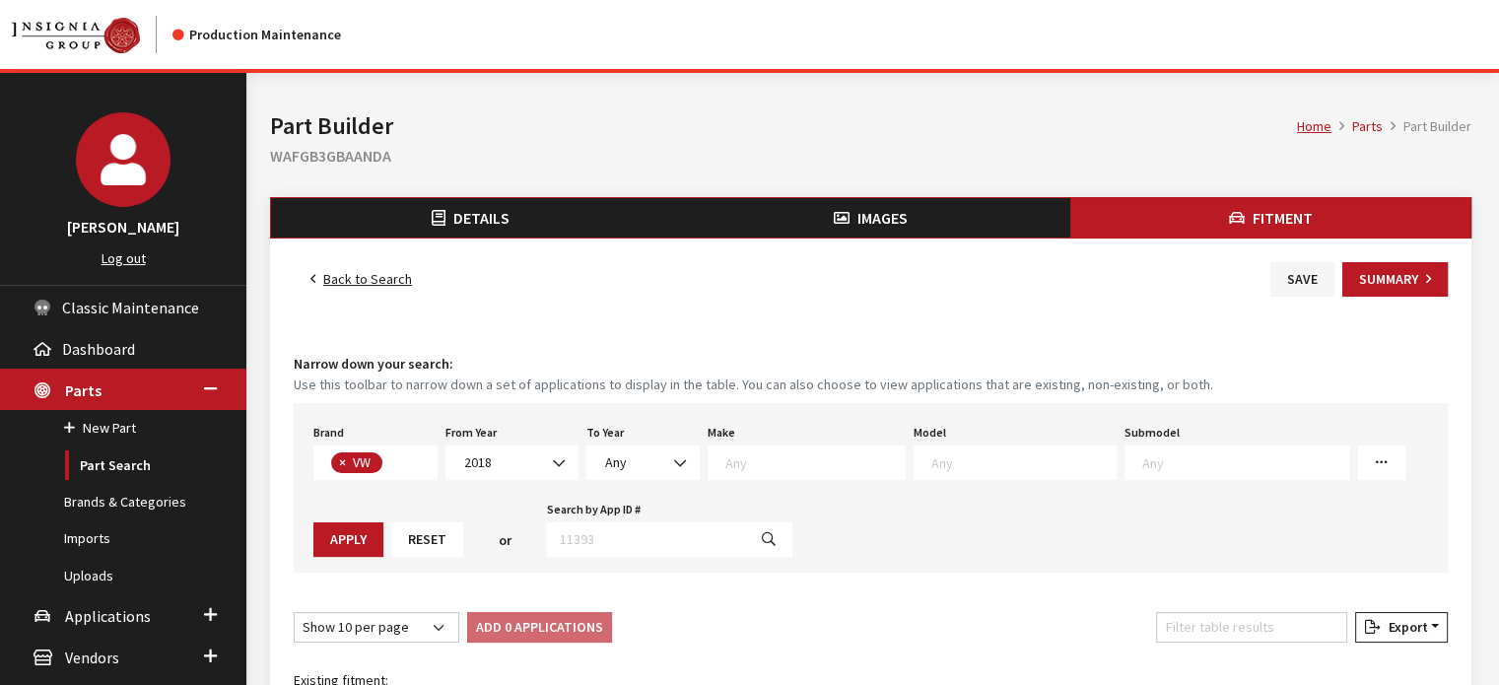
click at [980, 449] on span at bounding box center [1015, 463] width 203 height 35
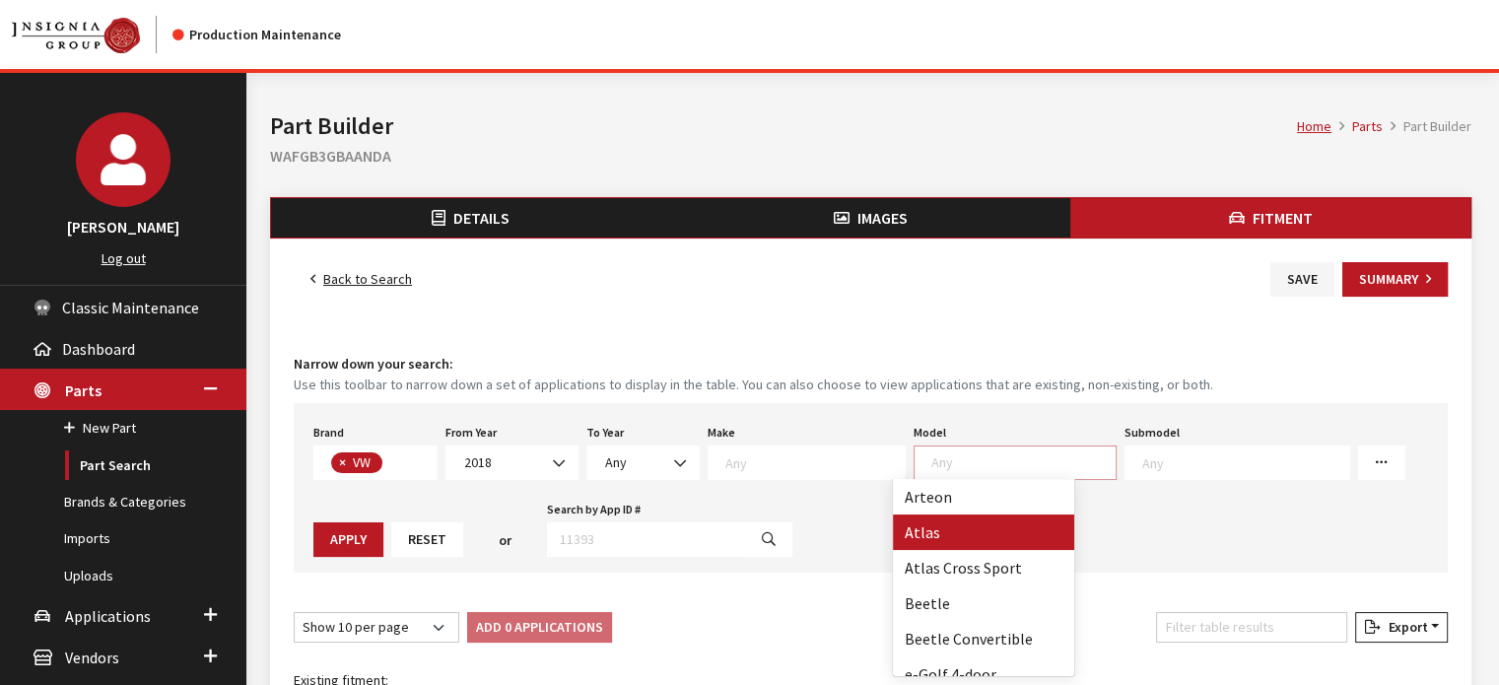
drag, startPoint x: 954, startPoint y: 525, endPoint x: 1213, endPoint y: 476, distance: 263.0
select select "915"
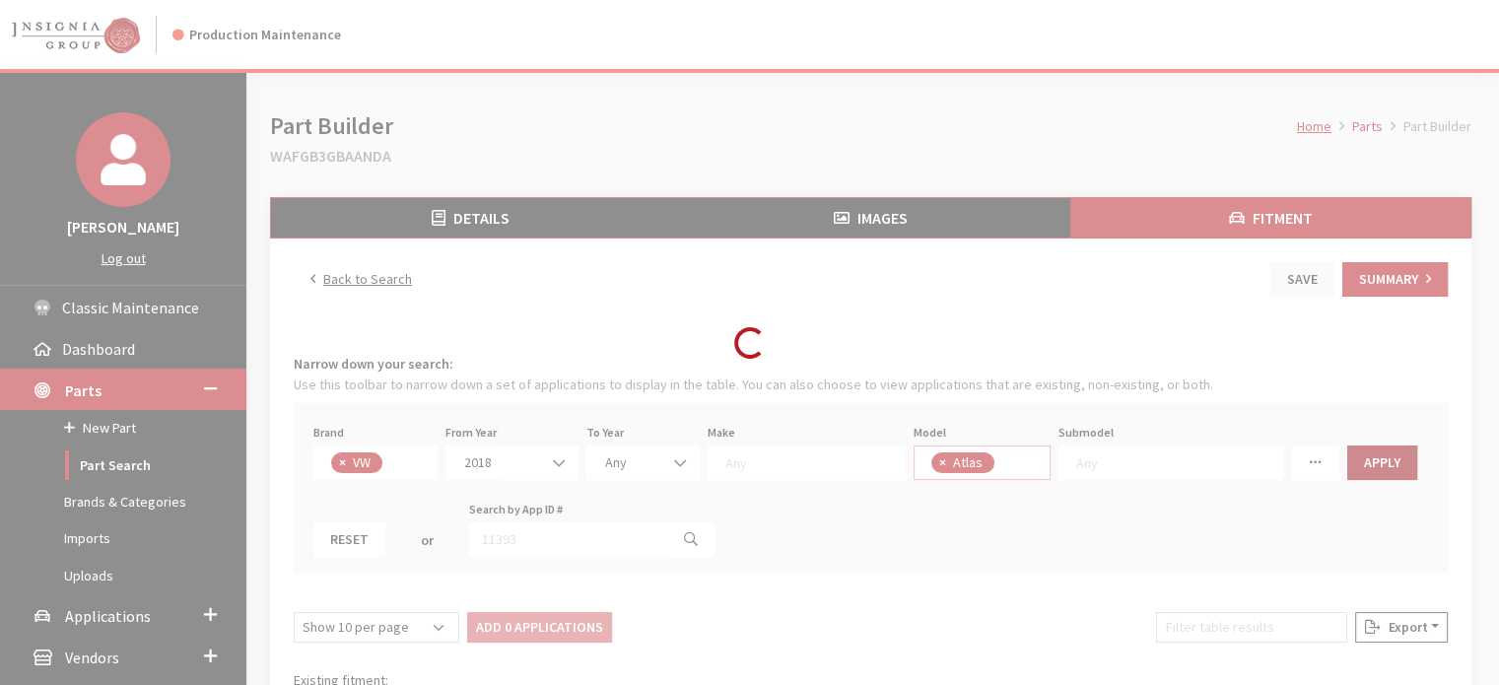
select select
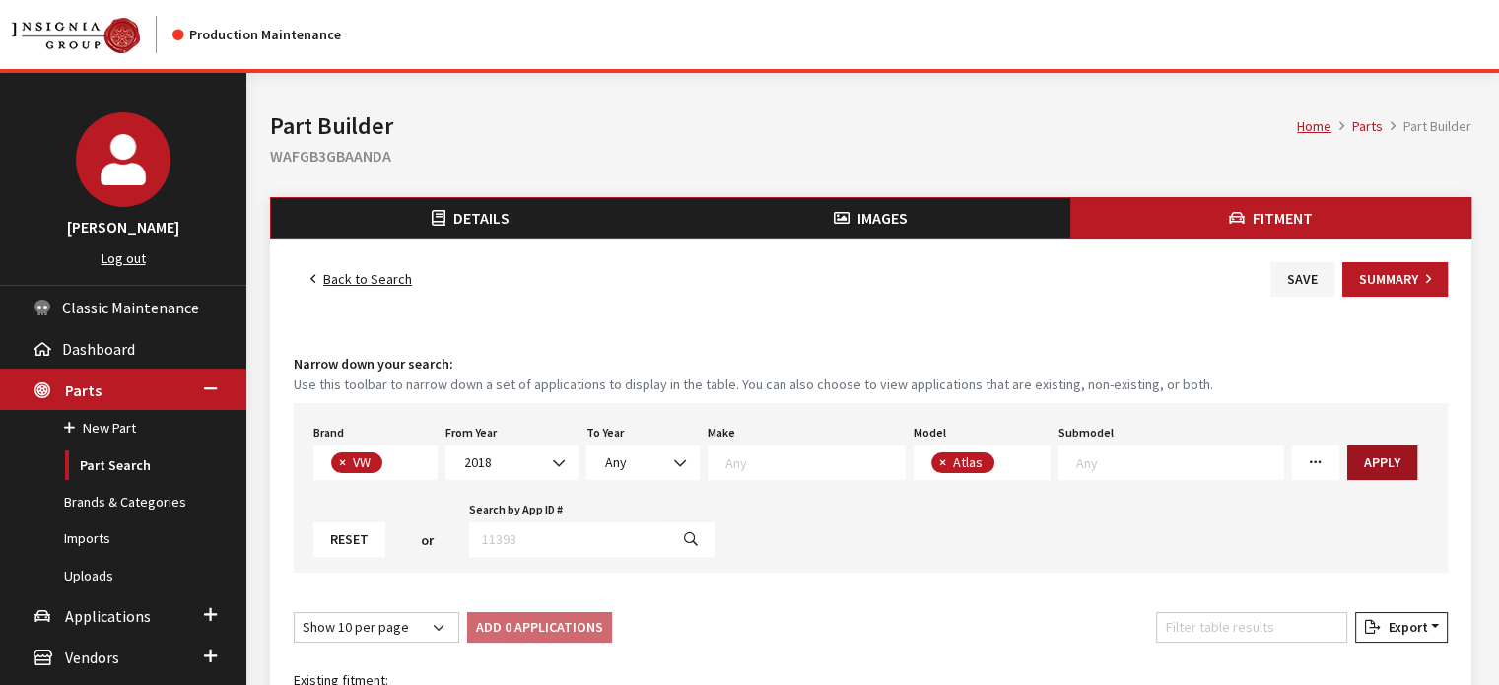
click at [1349, 457] on button "Apply" at bounding box center [1383, 463] width 70 height 35
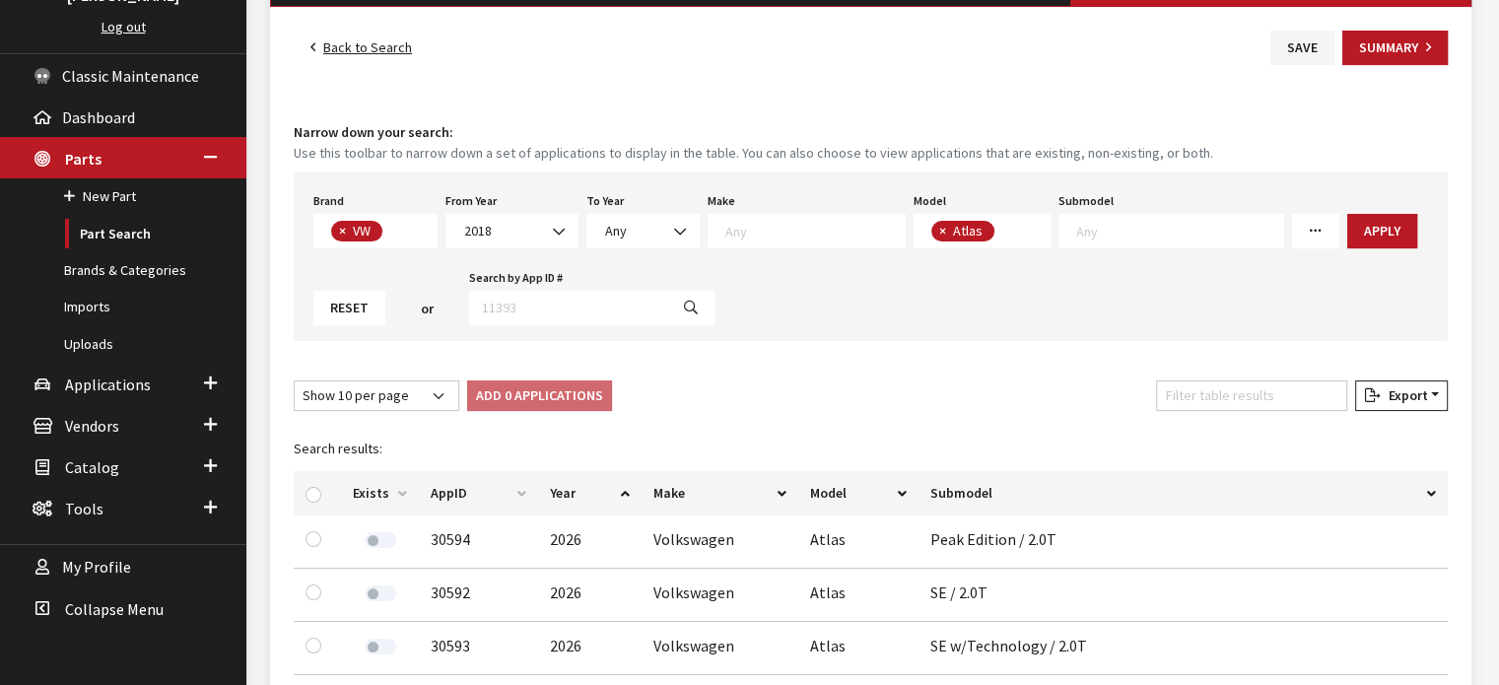
scroll to position [296, 0]
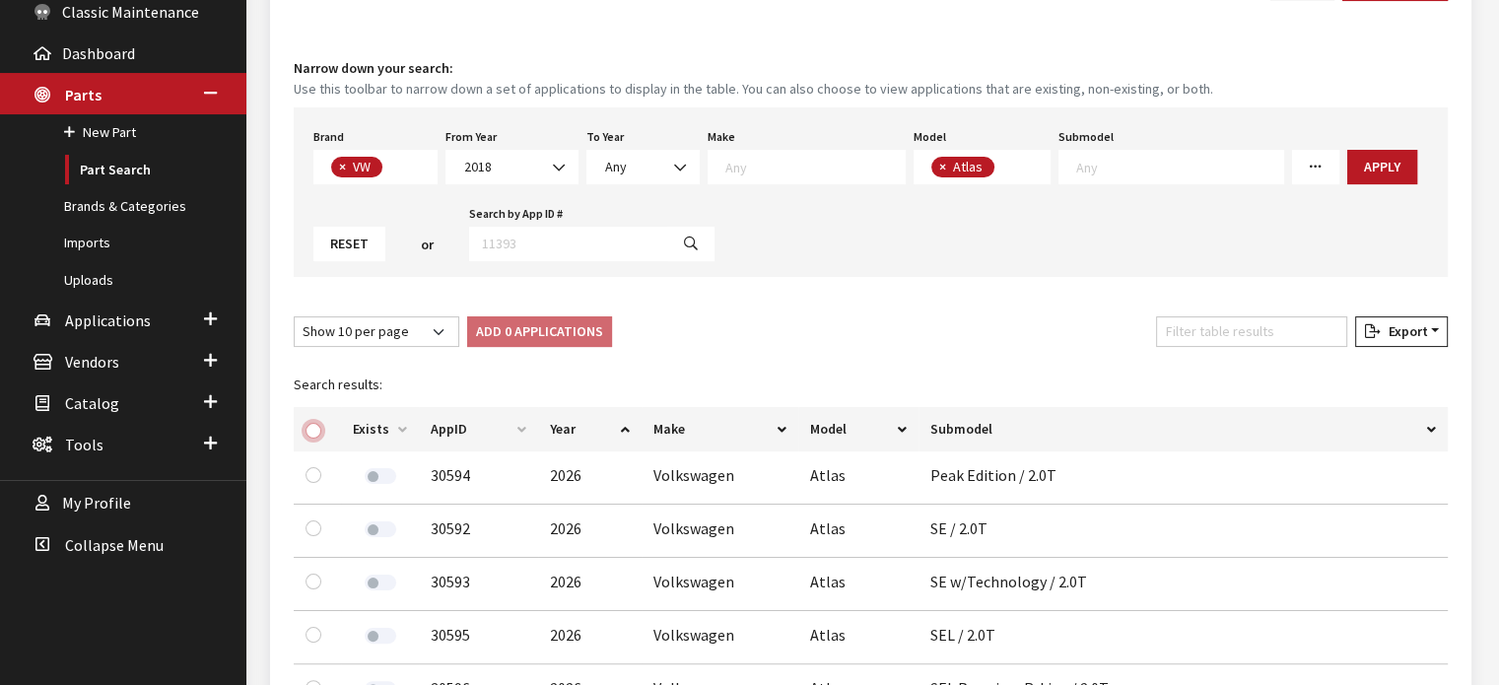
click at [315, 432] on input "checkbox" at bounding box center [314, 431] width 16 height 16
checkbox input "true"
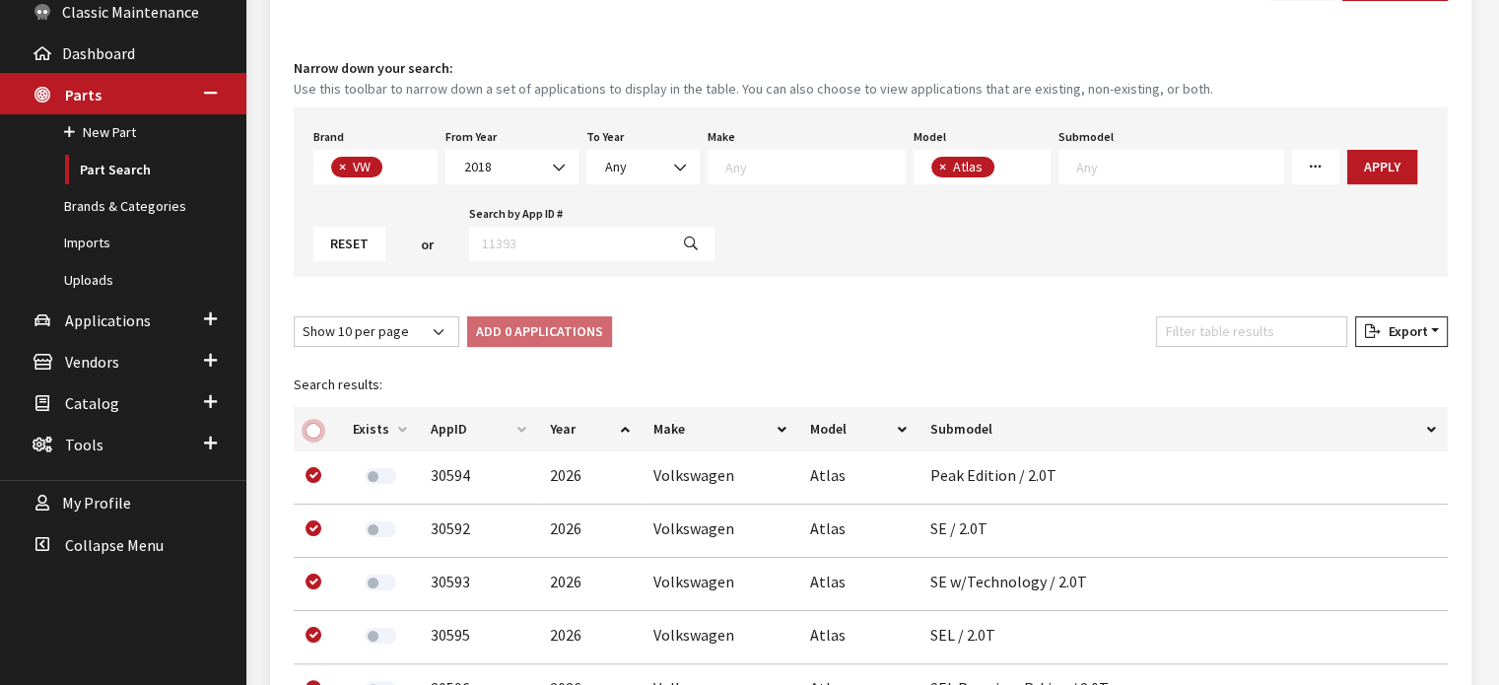
checkbox input "true"
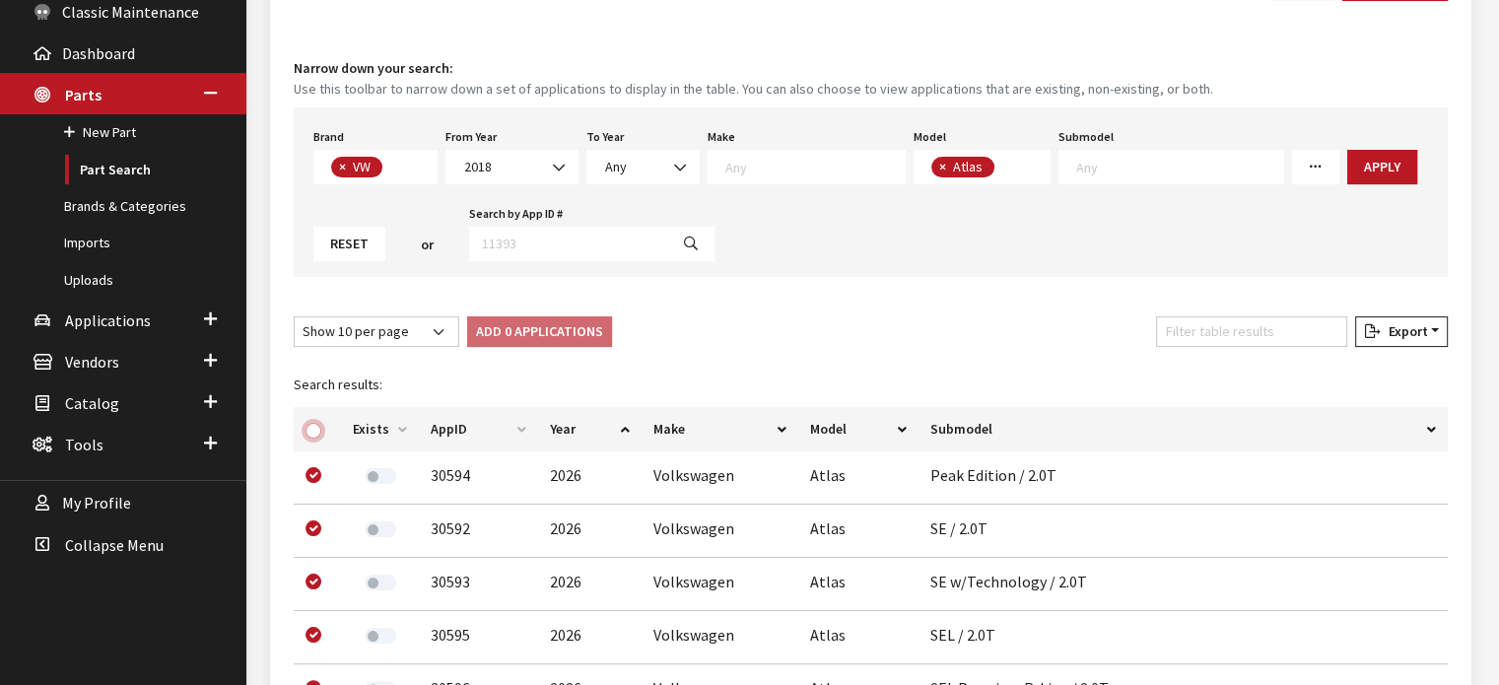
checkbox input "true"
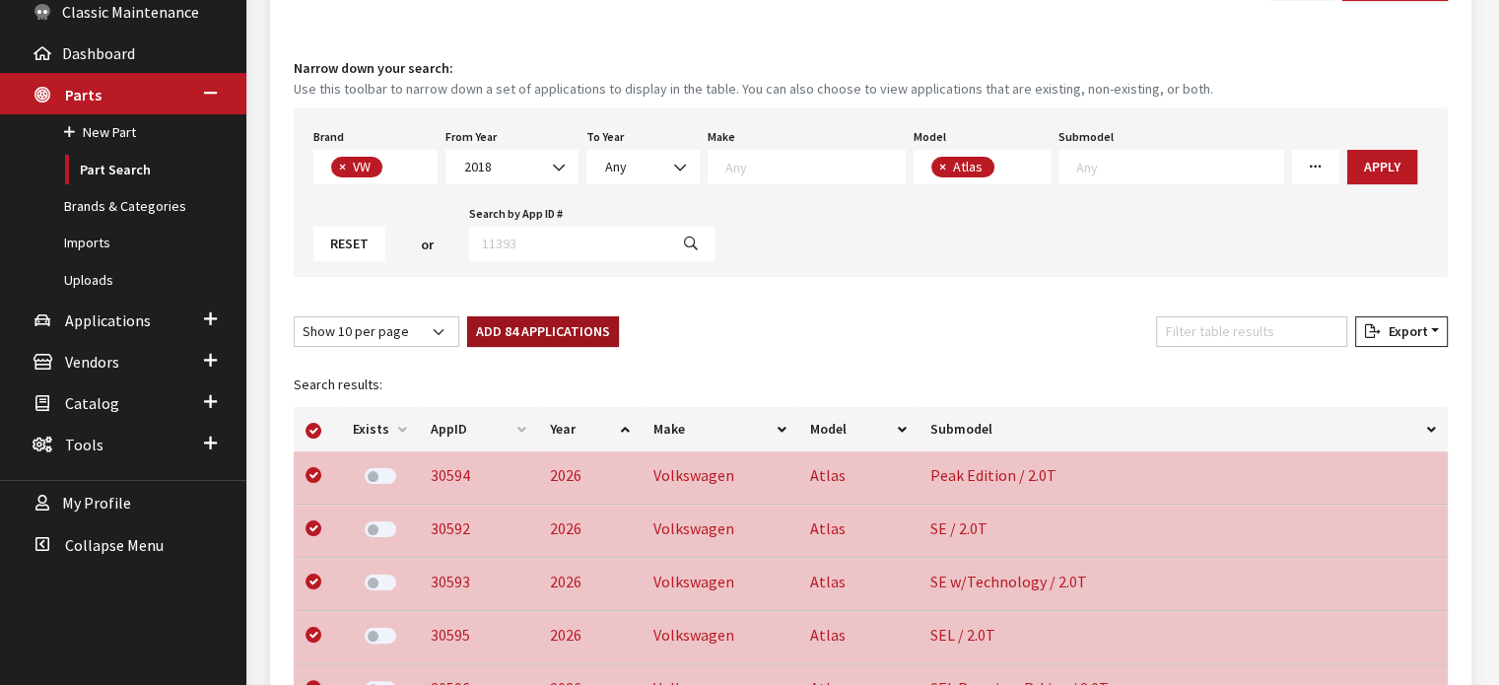
click at [526, 326] on button "Add 84 Applications" at bounding box center [543, 331] width 152 height 31
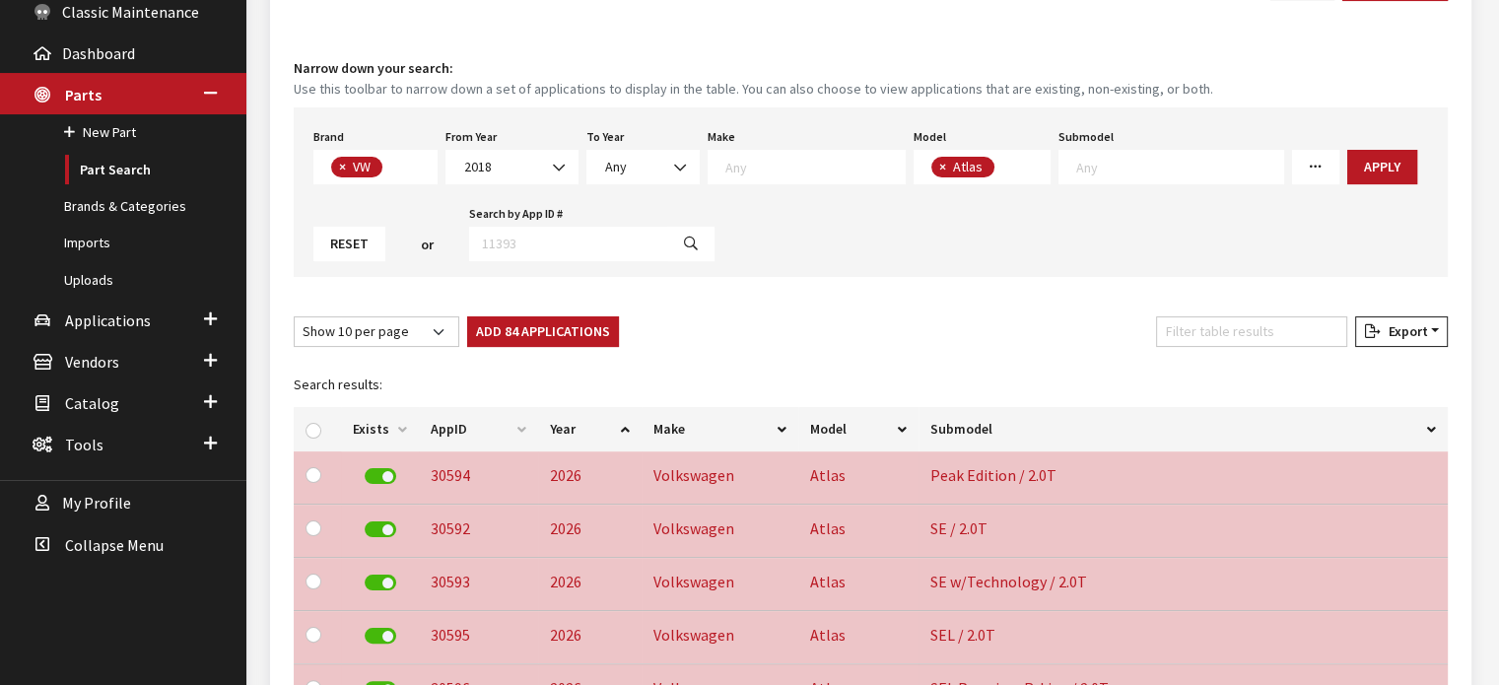
checkbox input "false"
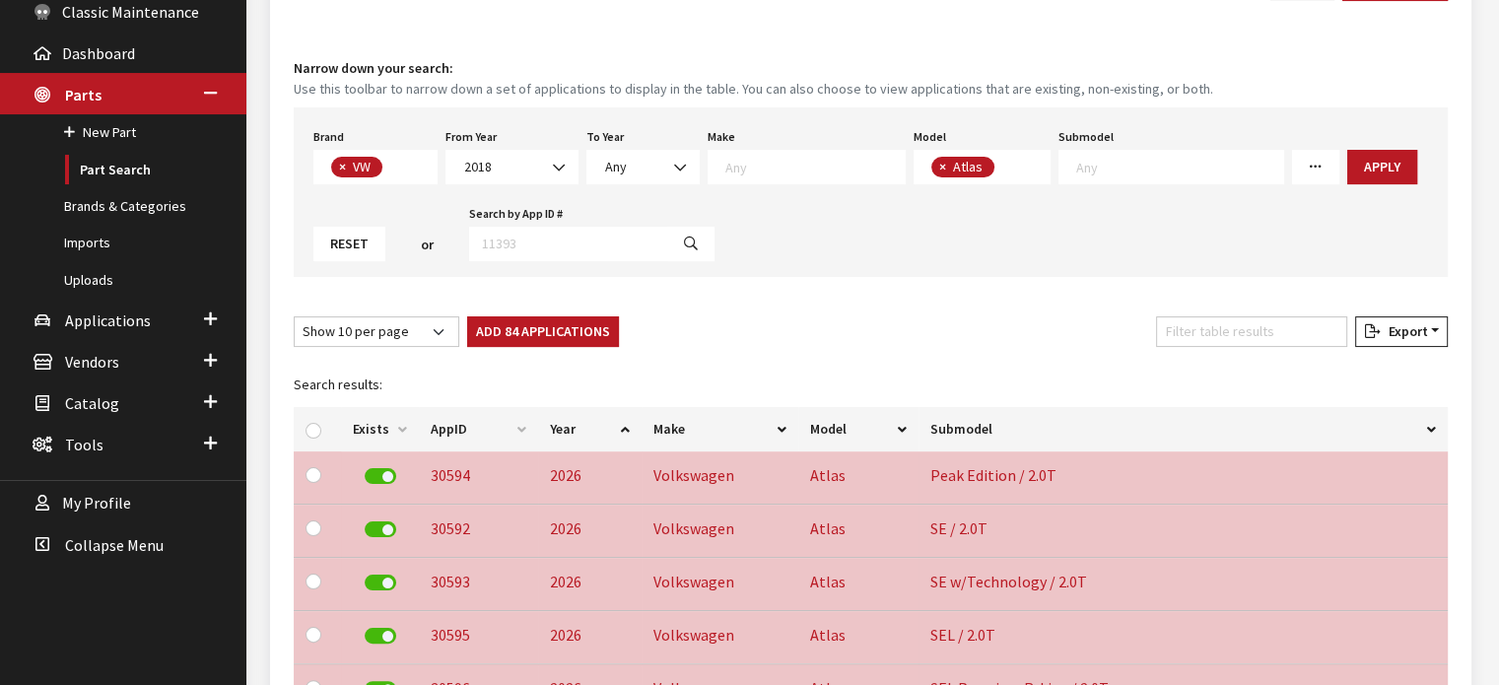
checkbox input "false"
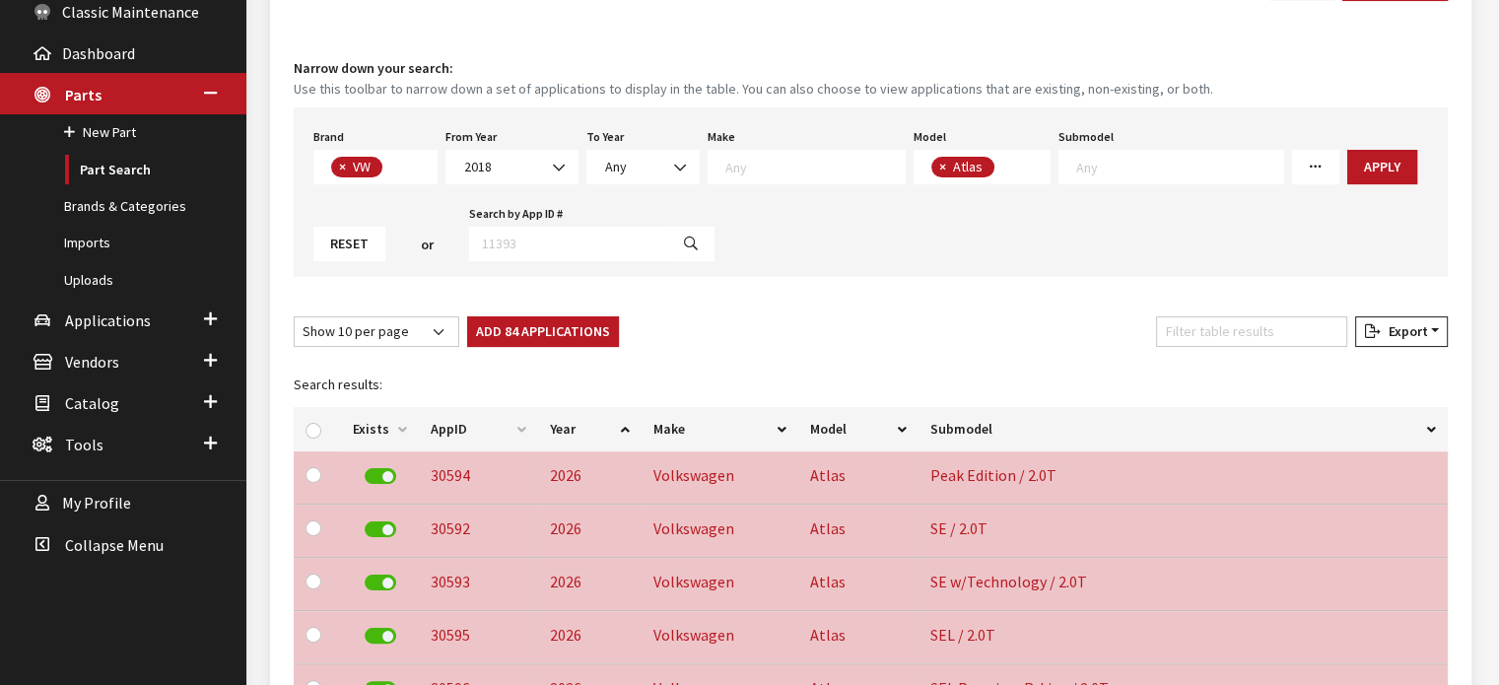
checkbox input "false"
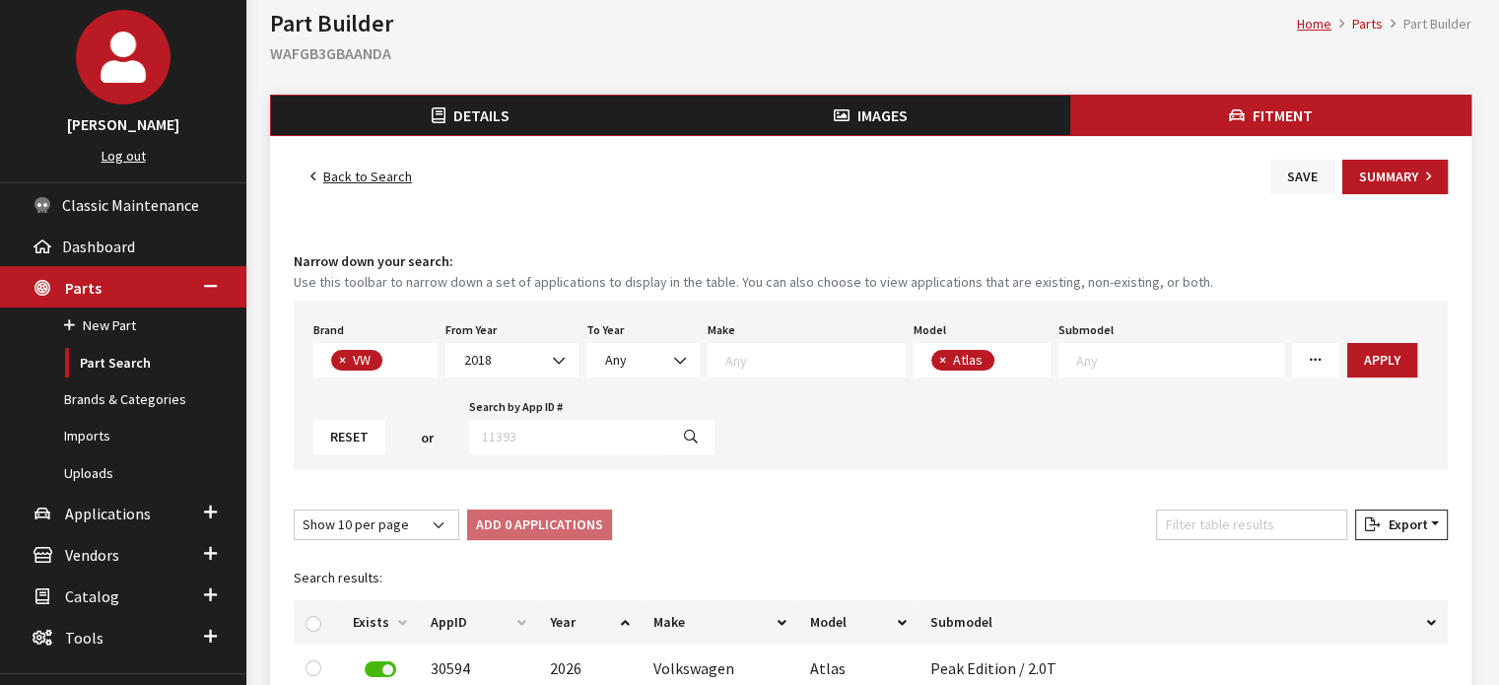
scroll to position [0, 0]
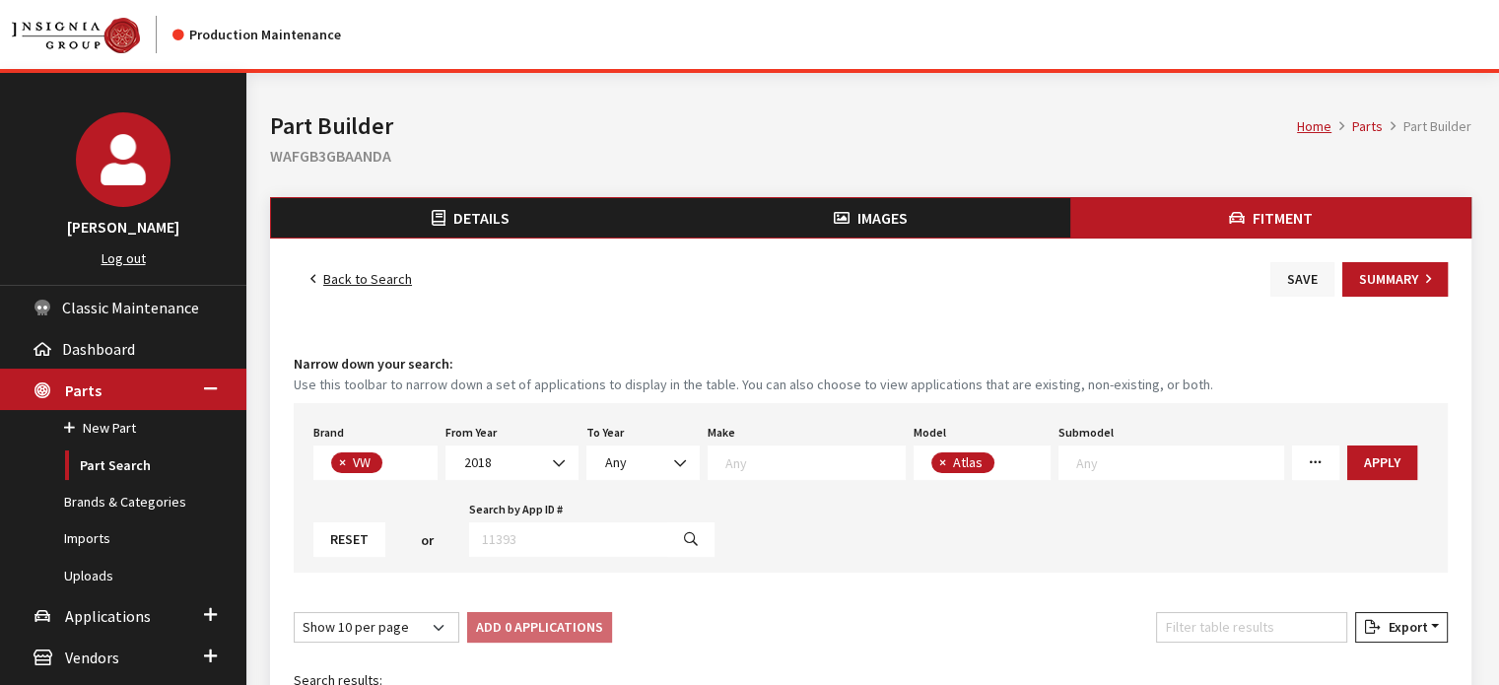
click at [1306, 289] on button "Save" at bounding box center [1303, 279] width 64 height 35
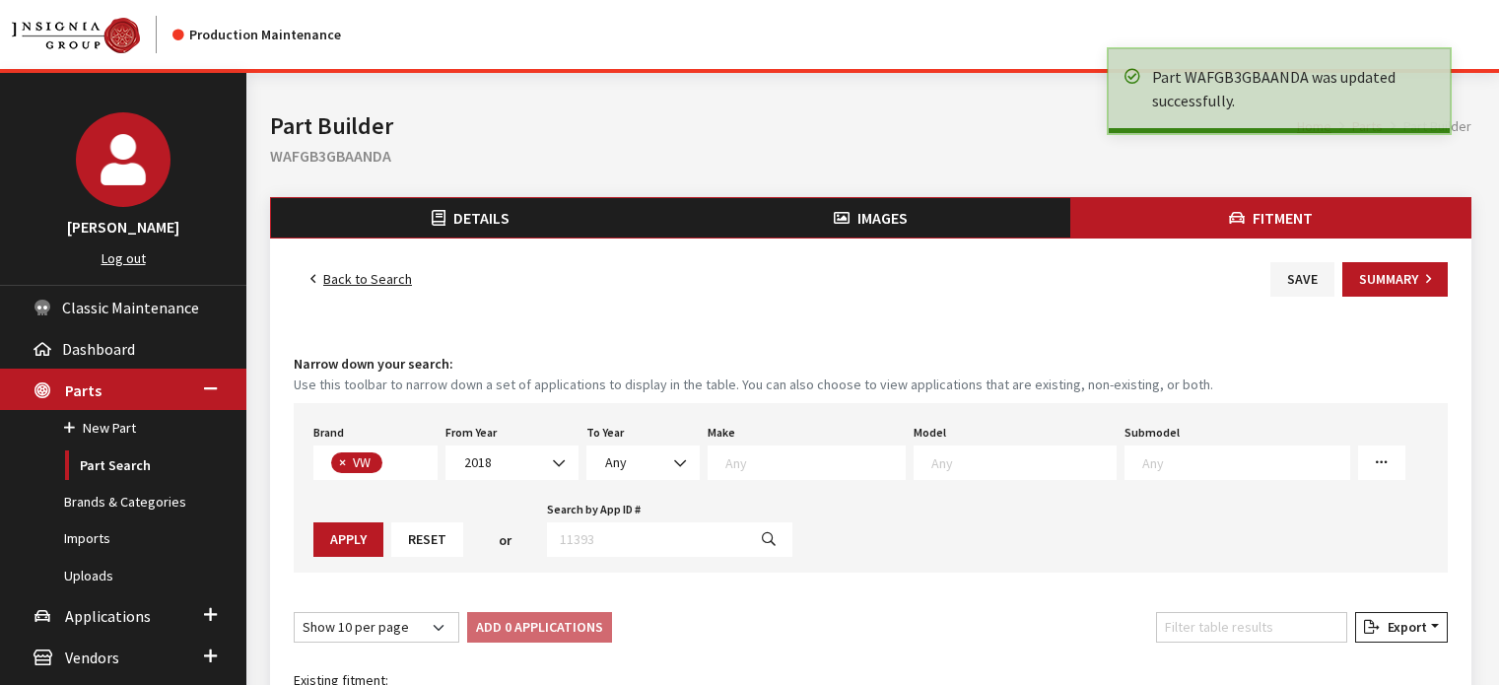
select select
click at [398, 280] on link "Back to Search" at bounding box center [361, 279] width 135 height 35
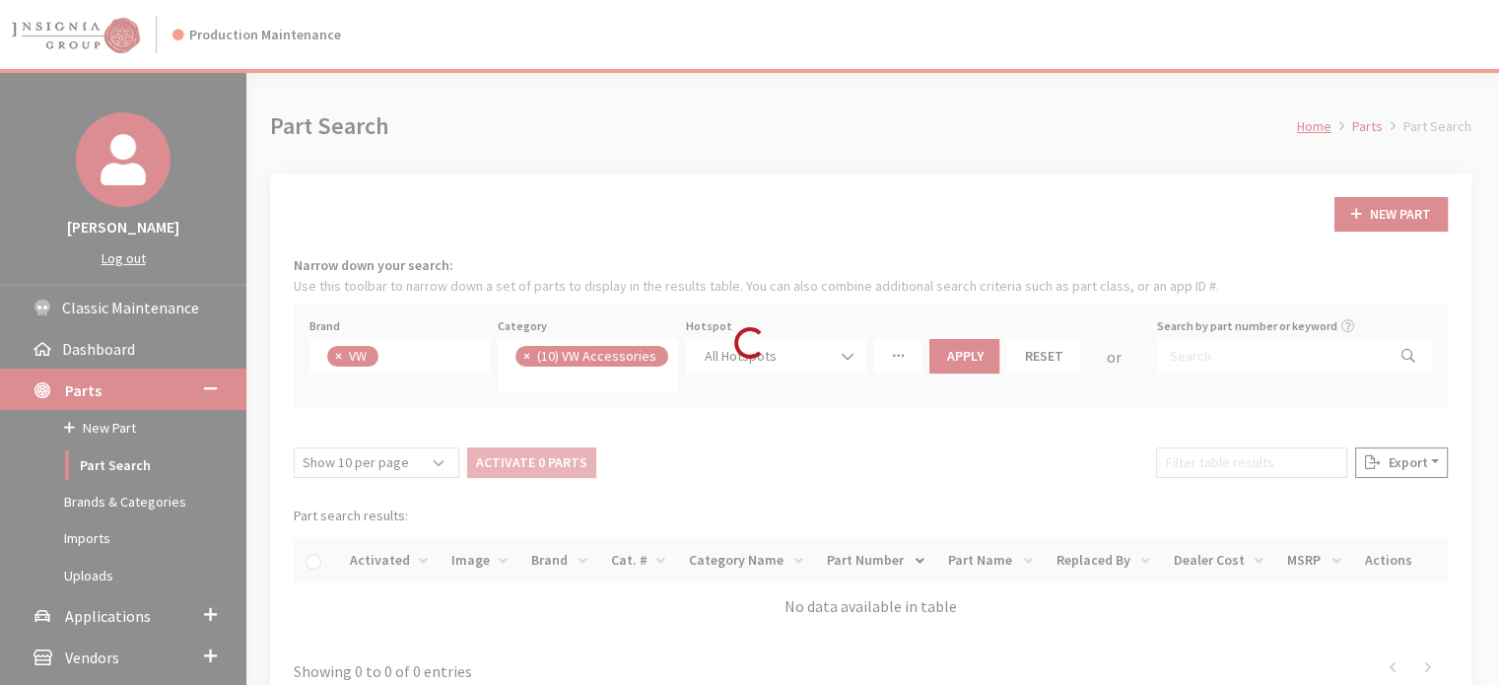
scroll to position [470, 0]
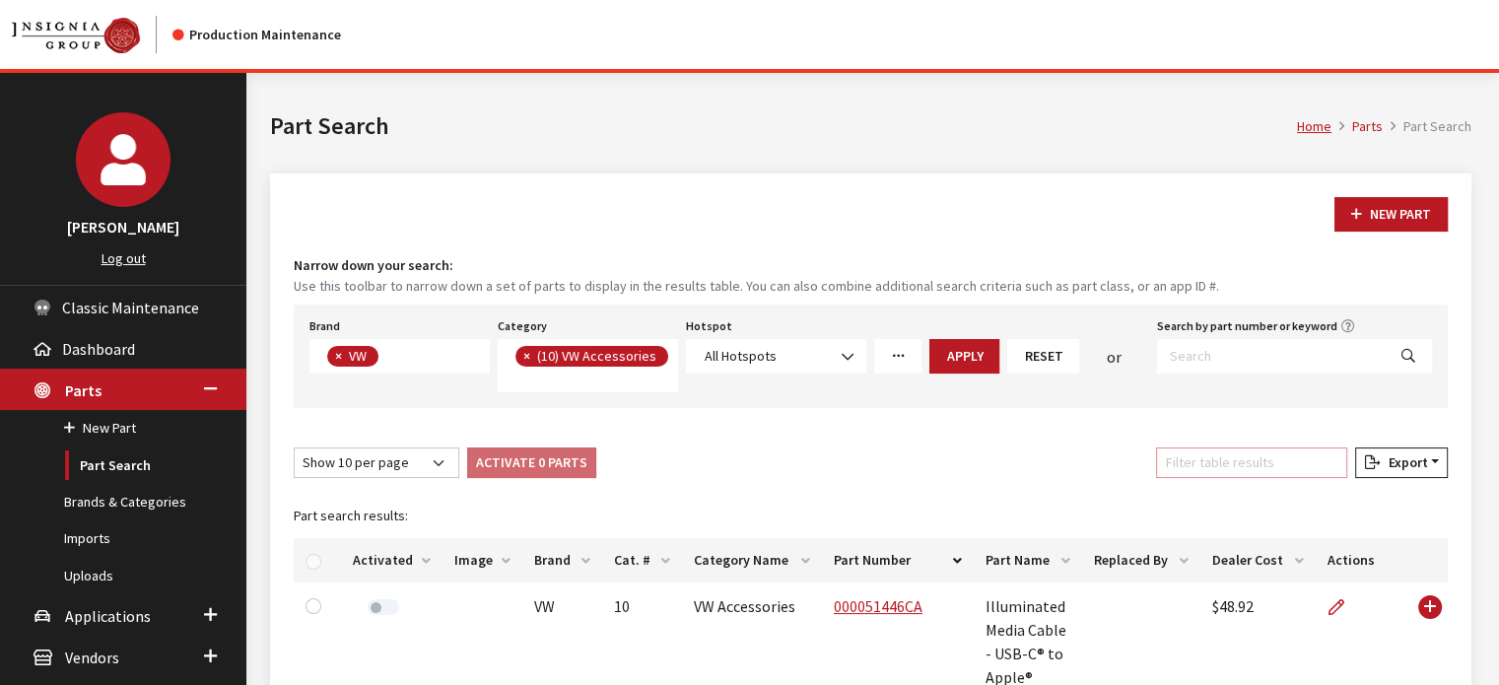
click at [1223, 464] on input "Filter table results" at bounding box center [1251, 463] width 191 height 31
paste input "WACGB2XMAANZA"
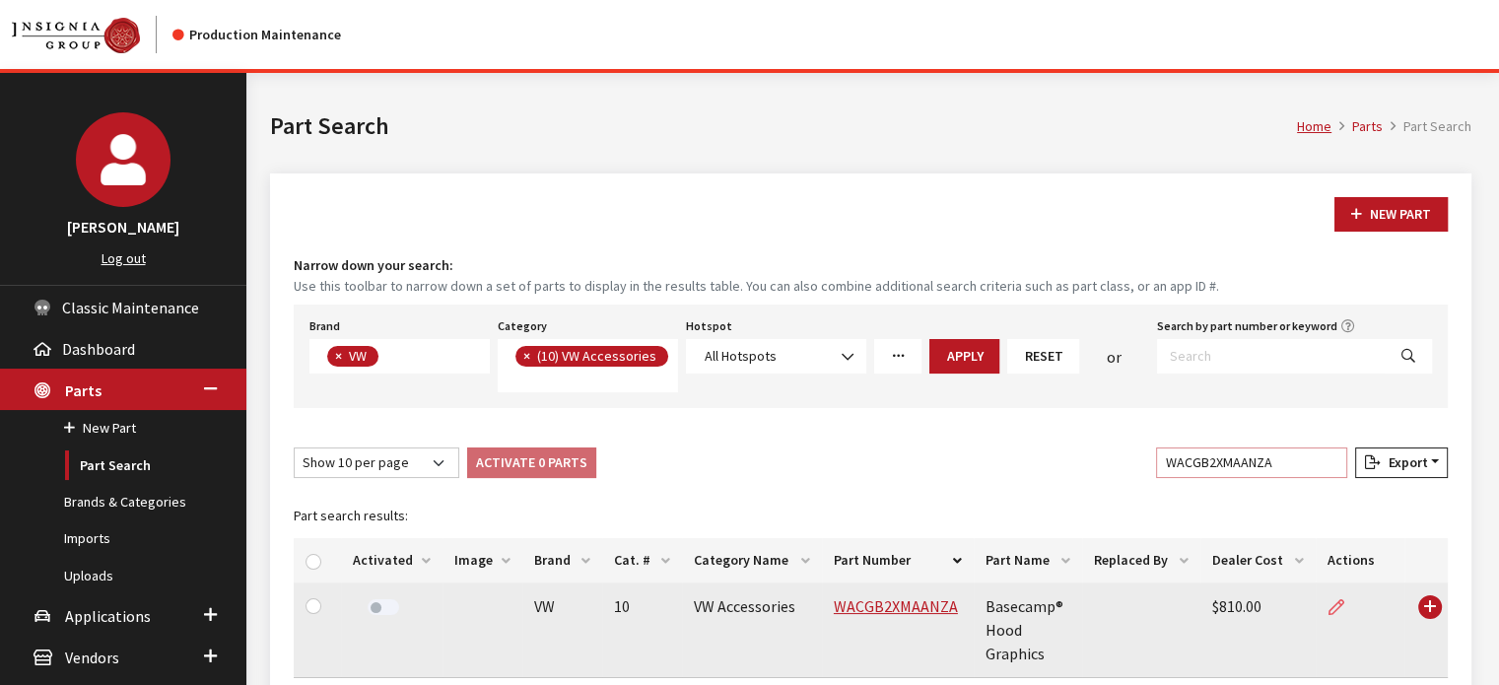
type input "WACGB2XMAANZA"
click at [1332, 604] on icon at bounding box center [1337, 608] width 16 height 16
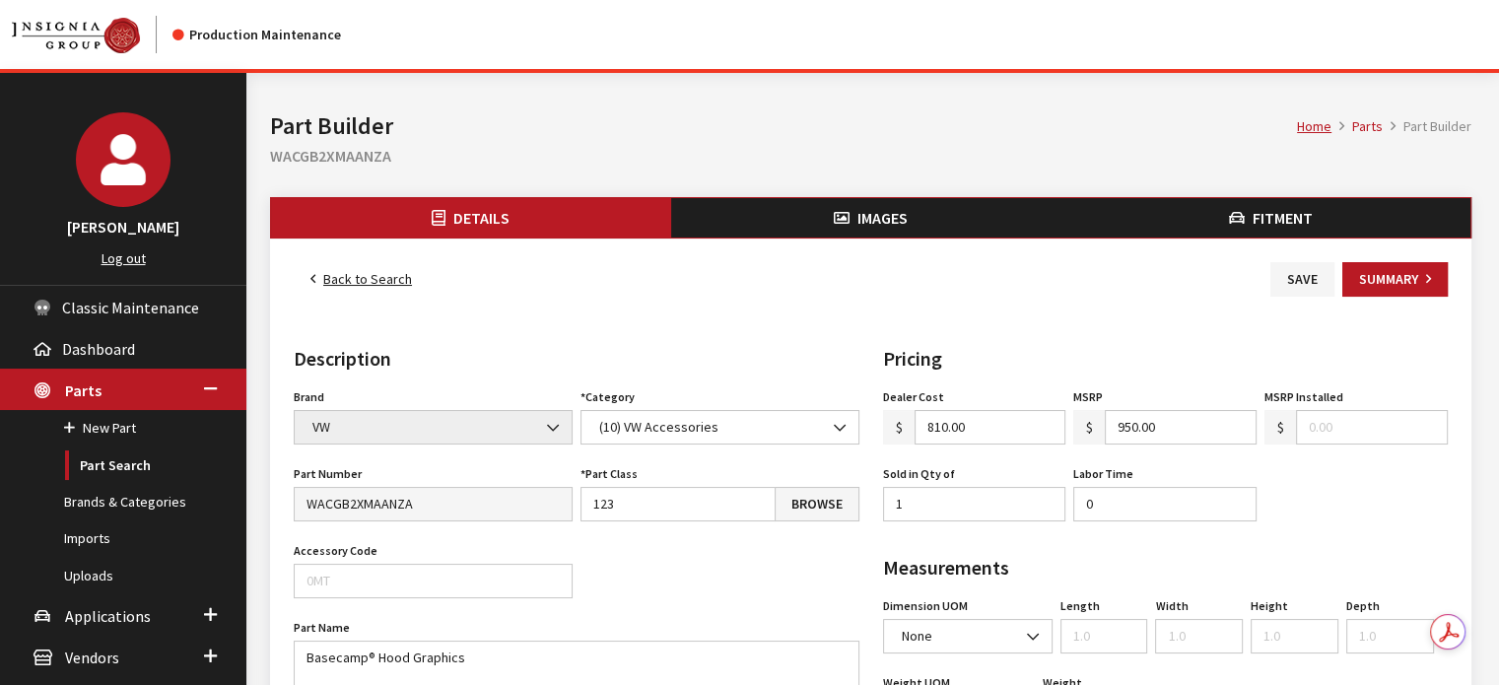
click at [897, 213] on span "Images" at bounding box center [883, 218] width 50 height 20
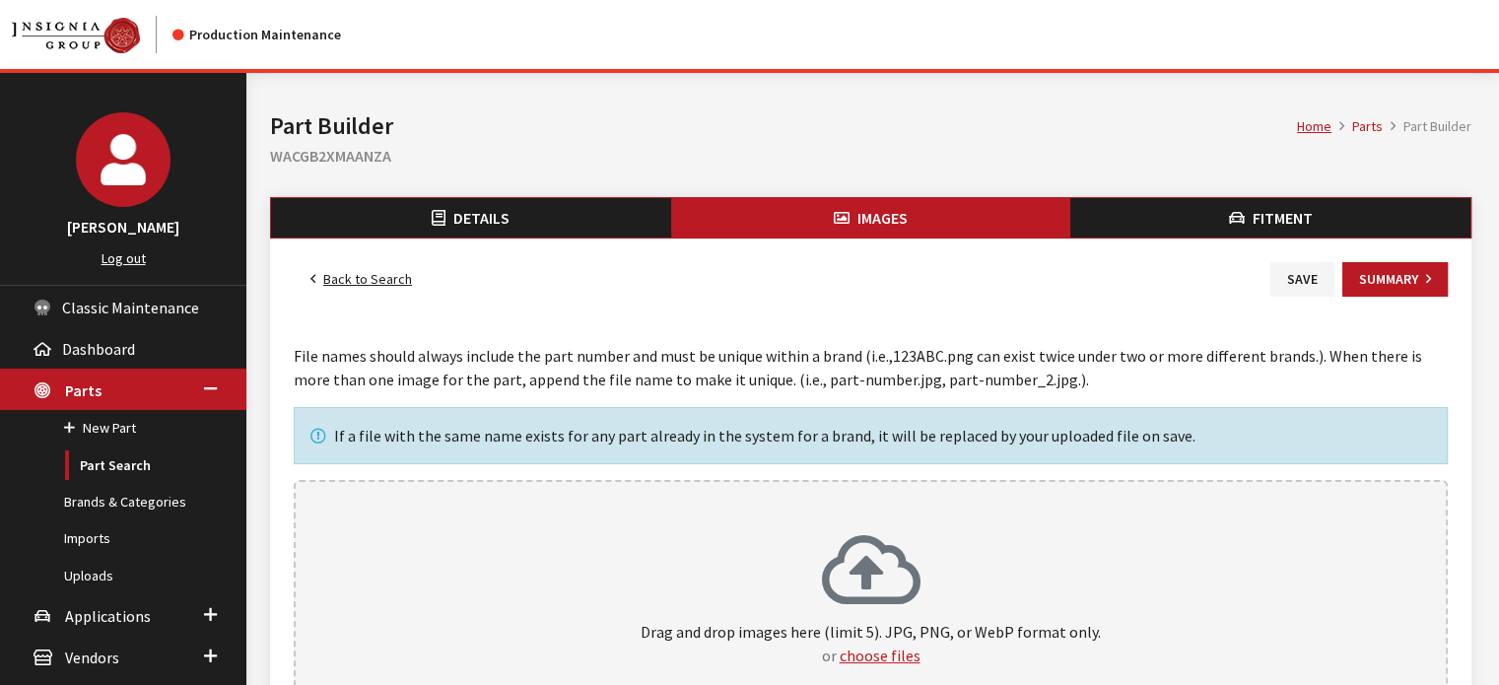
click at [823, 537] on icon at bounding box center [871, 572] width 99 height 79
click at [1162, 217] on button "Fitment" at bounding box center [1271, 217] width 400 height 39
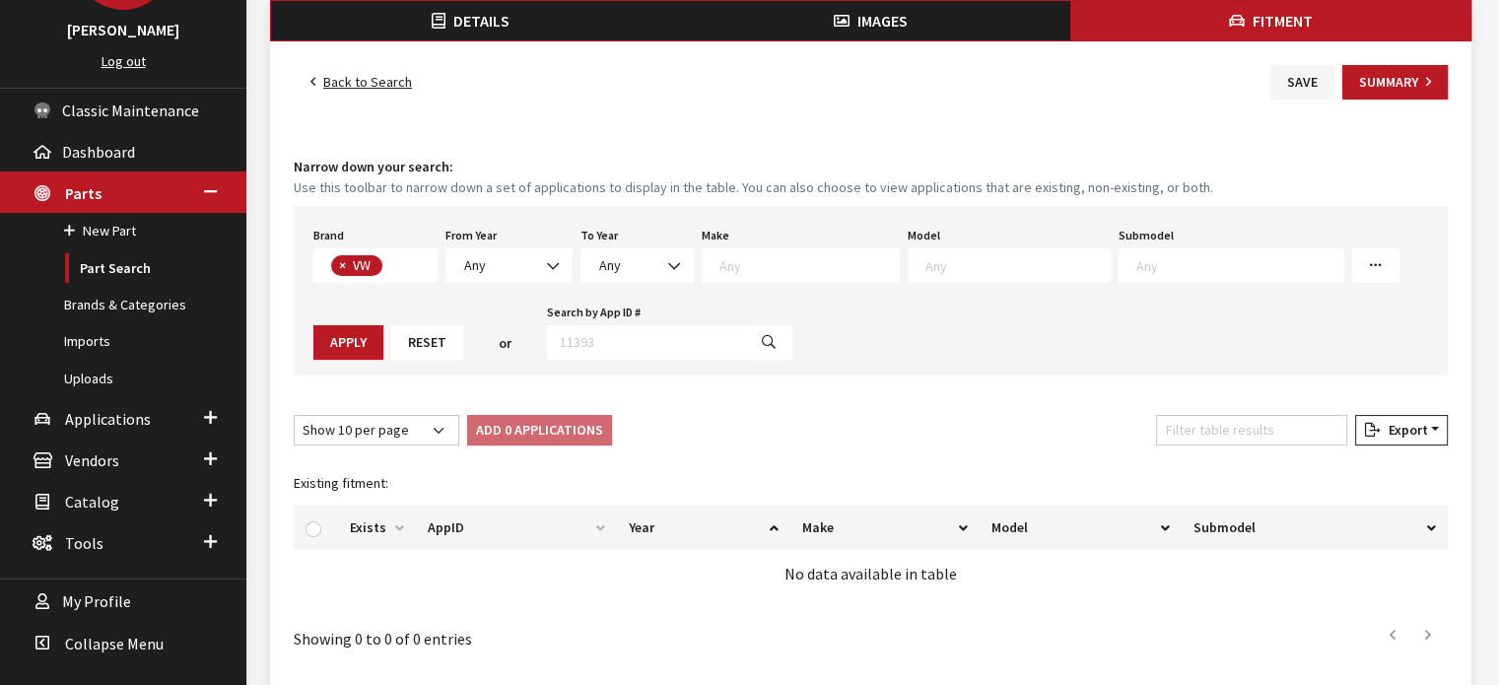
scroll to position [508, 0]
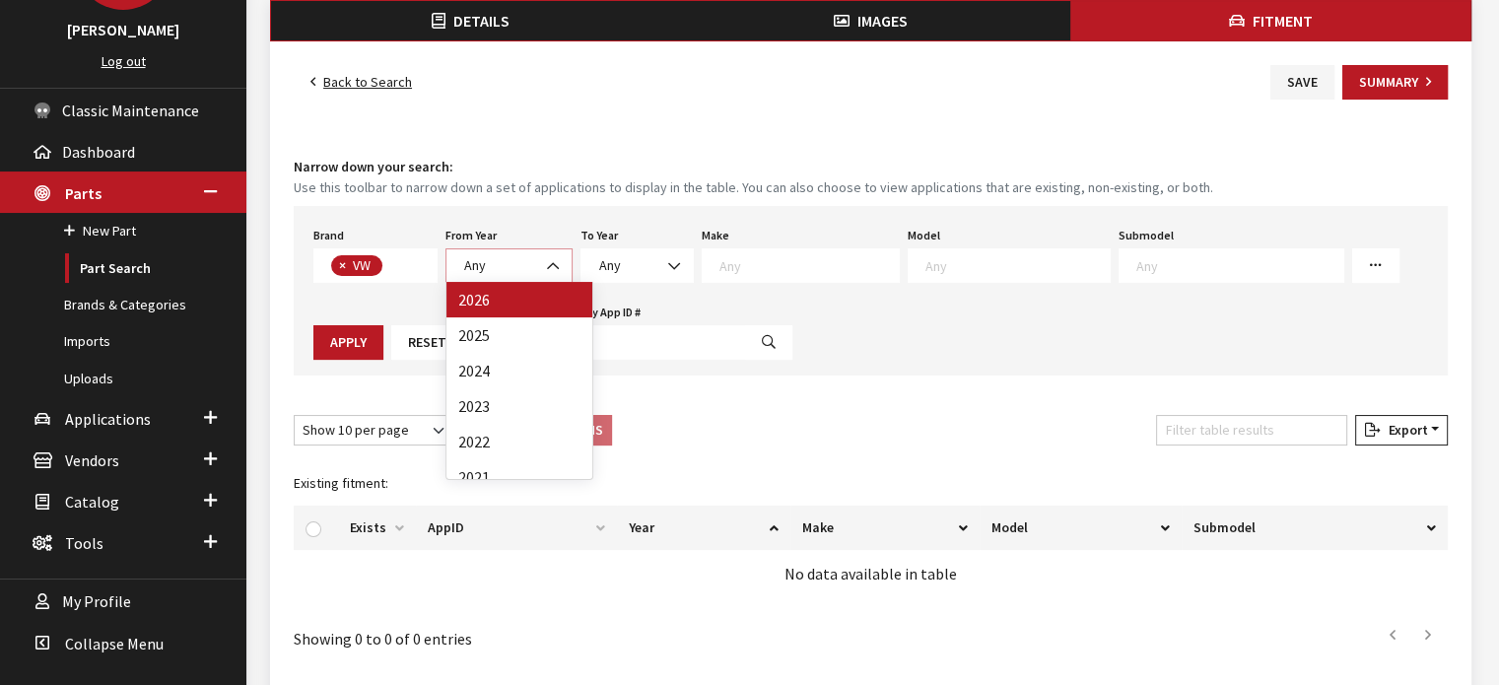
click at [564, 263] on span at bounding box center [555, 266] width 34 height 34
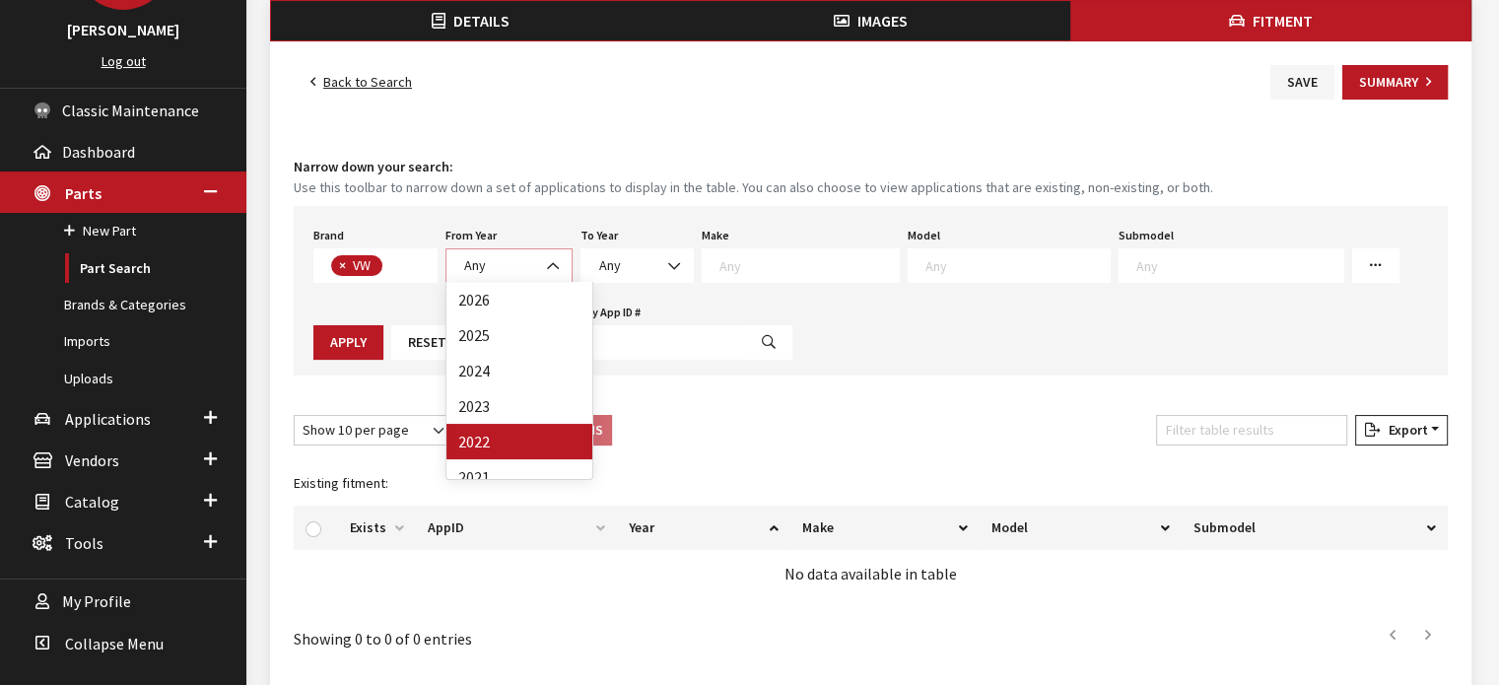
scroll to position [99, 0]
select select "2020"
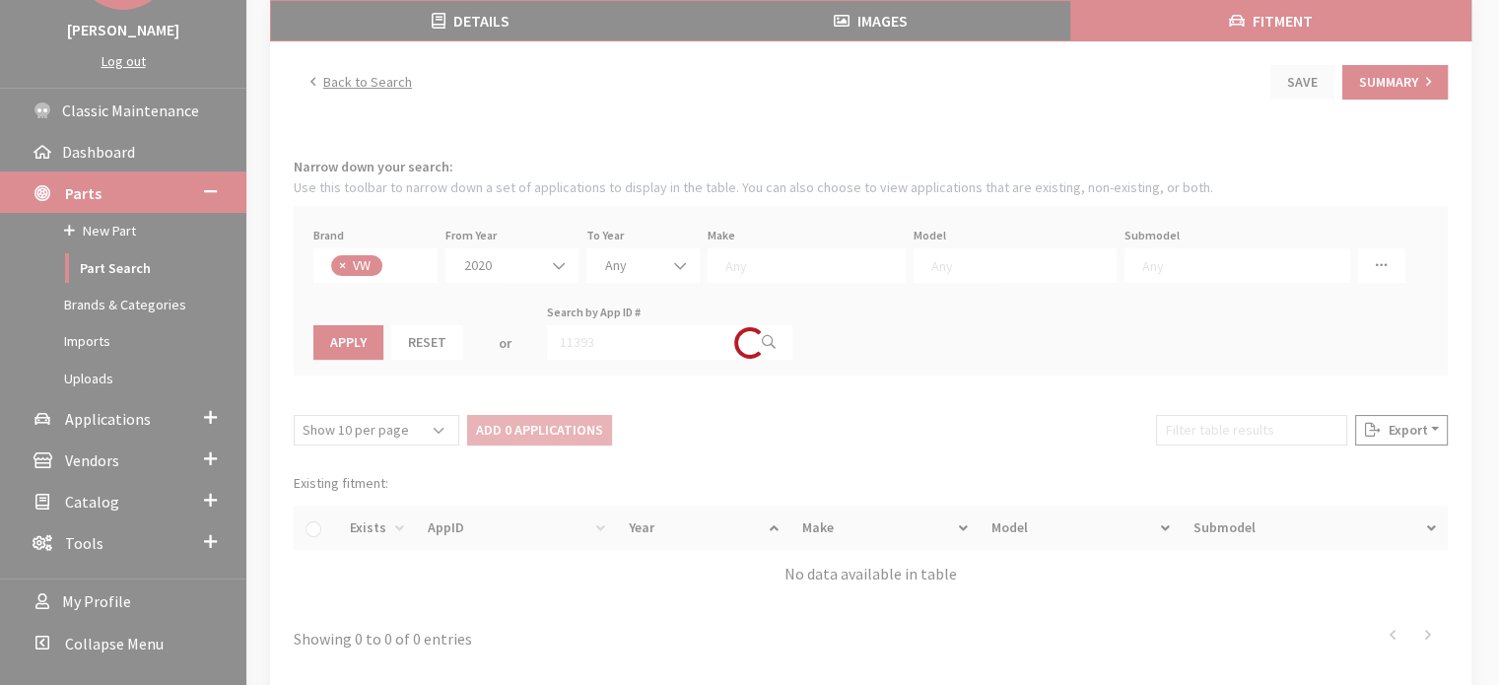
select select
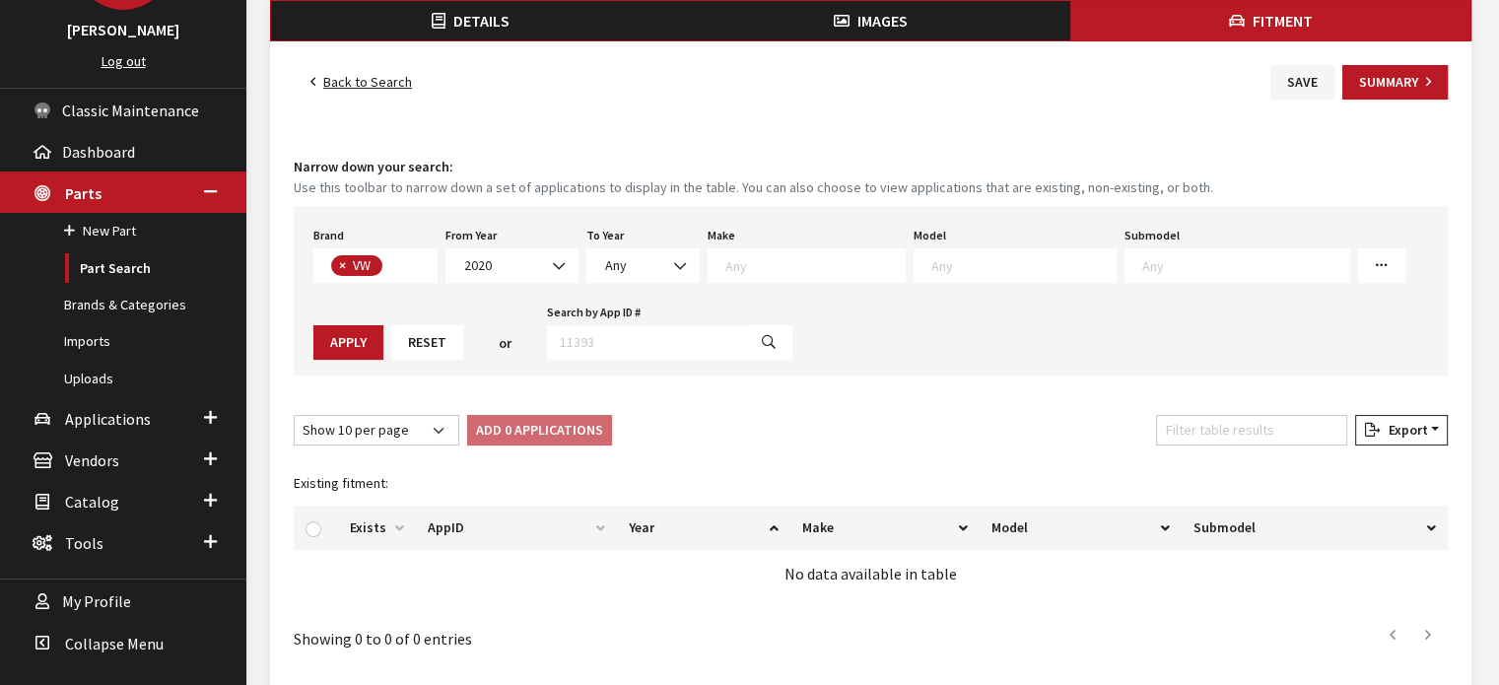
click at [953, 244] on div "Model Arteon Atlas Atlas Cross Sport Golf Golf GTI Golf R ID.4 ID.Buzz Jetta Je…" at bounding box center [1015, 252] width 211 height 61
click at [953, 262] on textarea "Search" at bounding box center [1024, 265] width 184 height 18
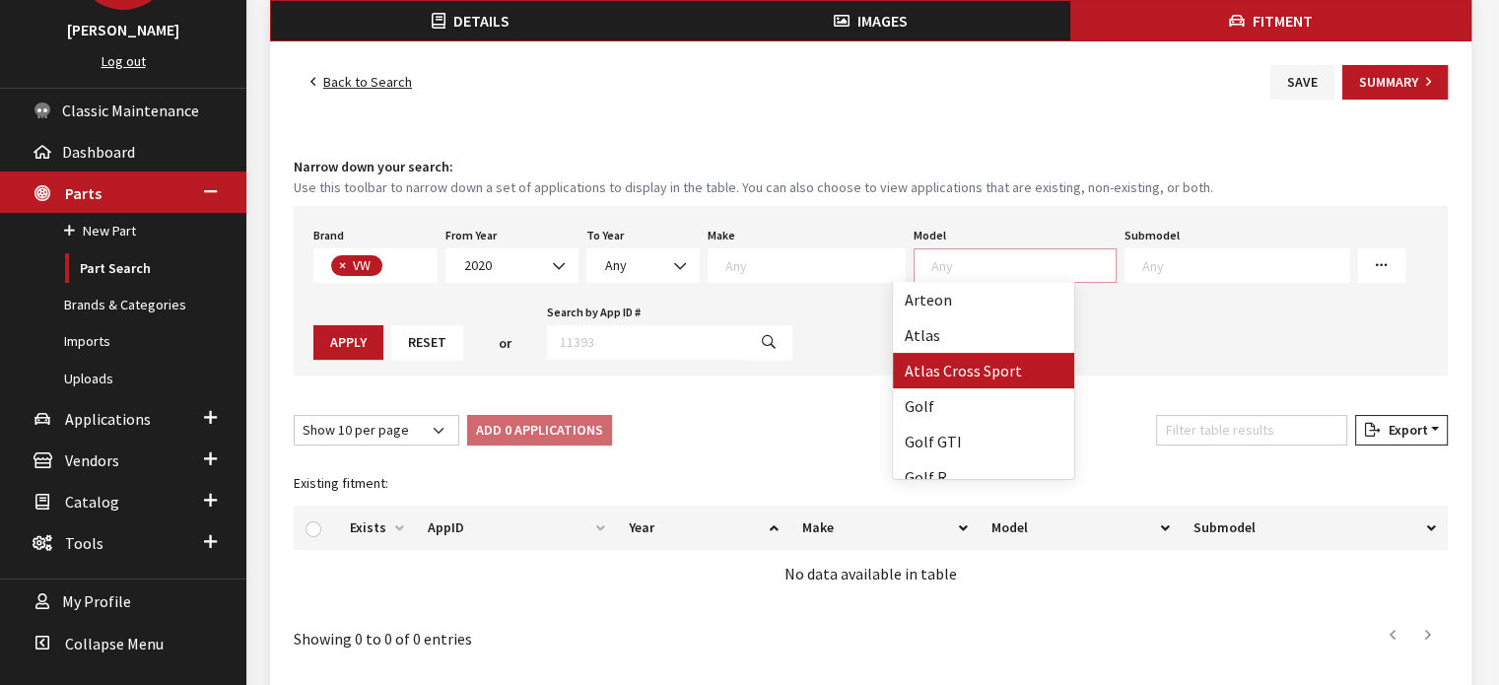
select select "1089"
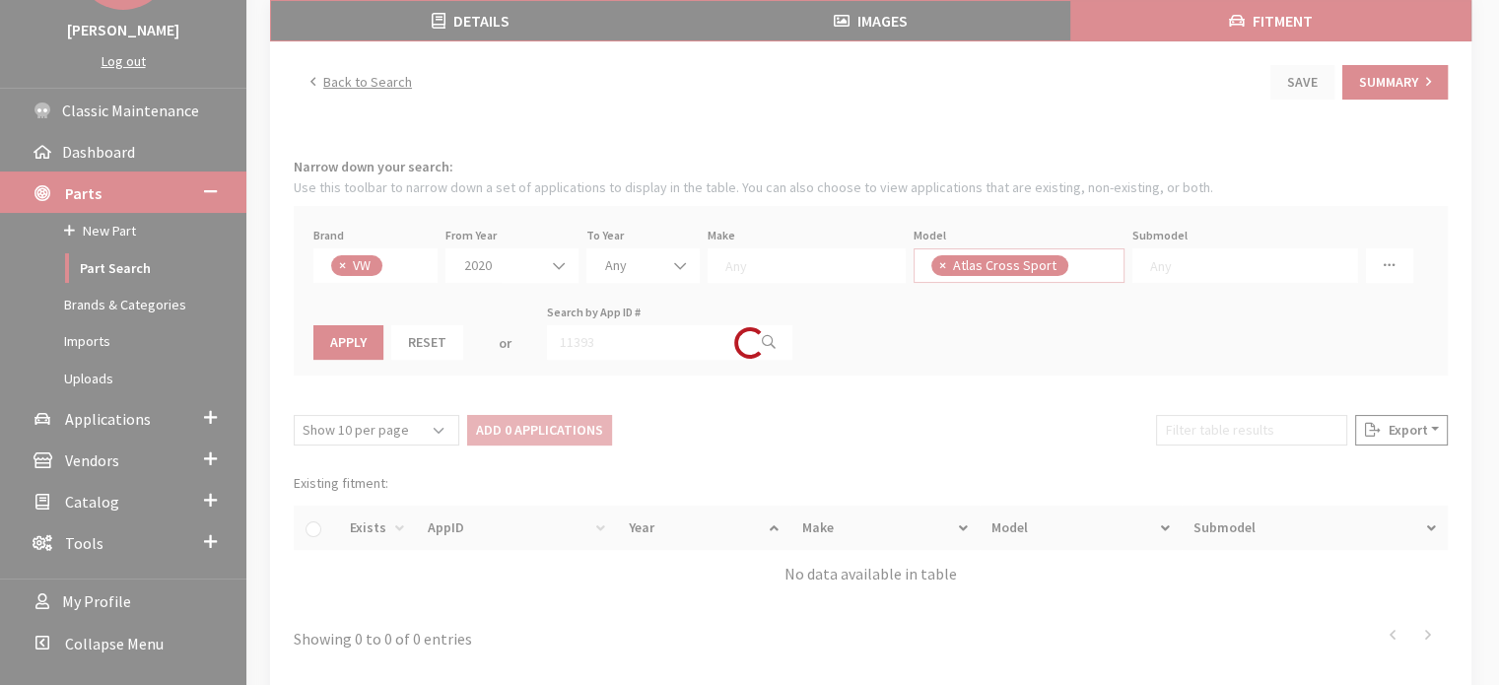
select select
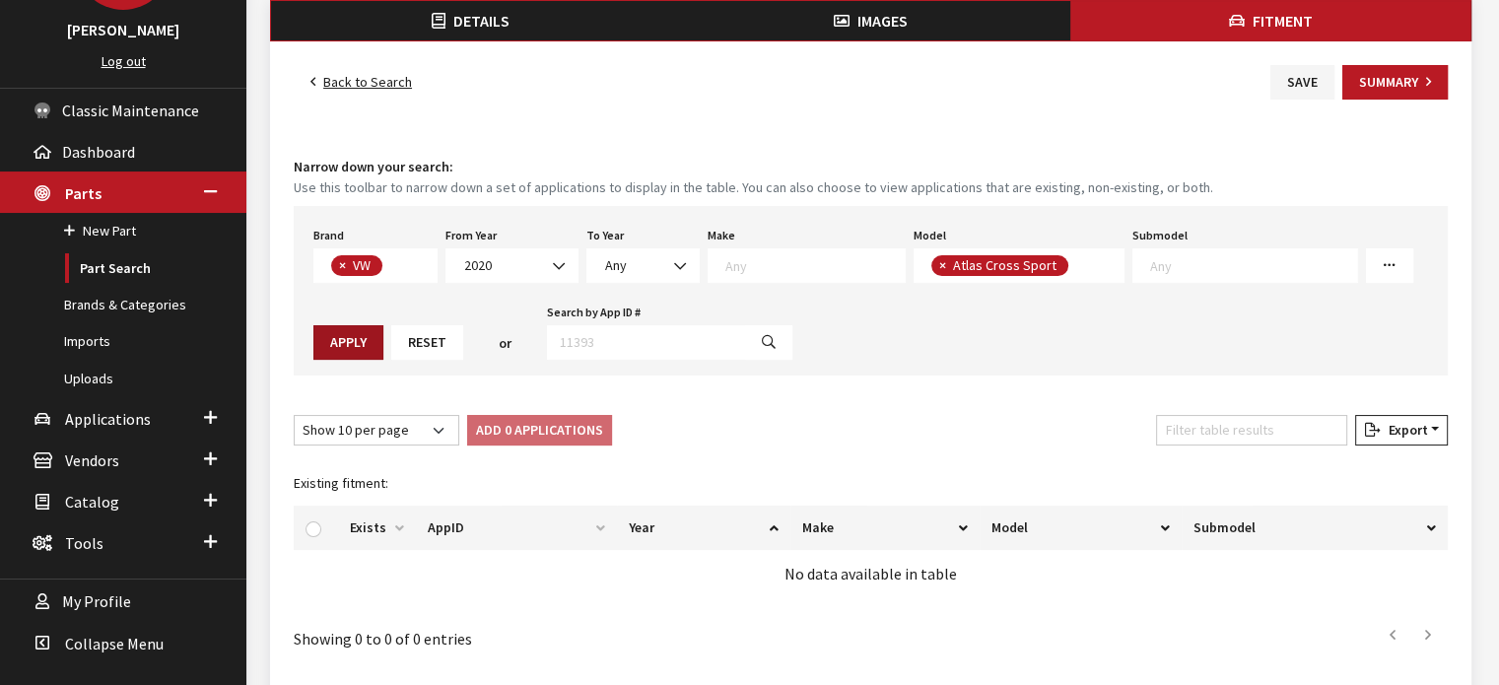
click at [375, 346] on button "Apply" at bounding box center [348, 342] width 70 height 35
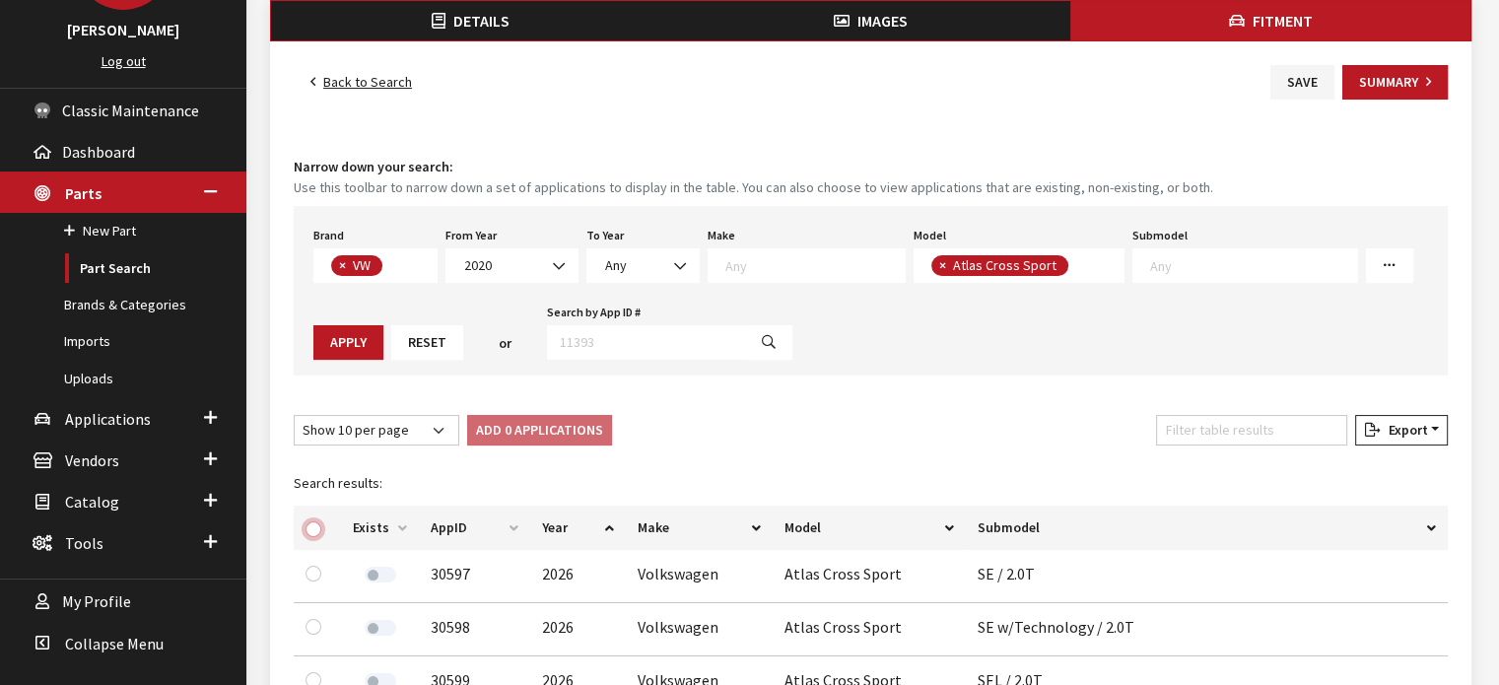
click at [313, 527] on input "checkbox" at bounding box center [314, 530] width 16 height 16
checkbox input "true"
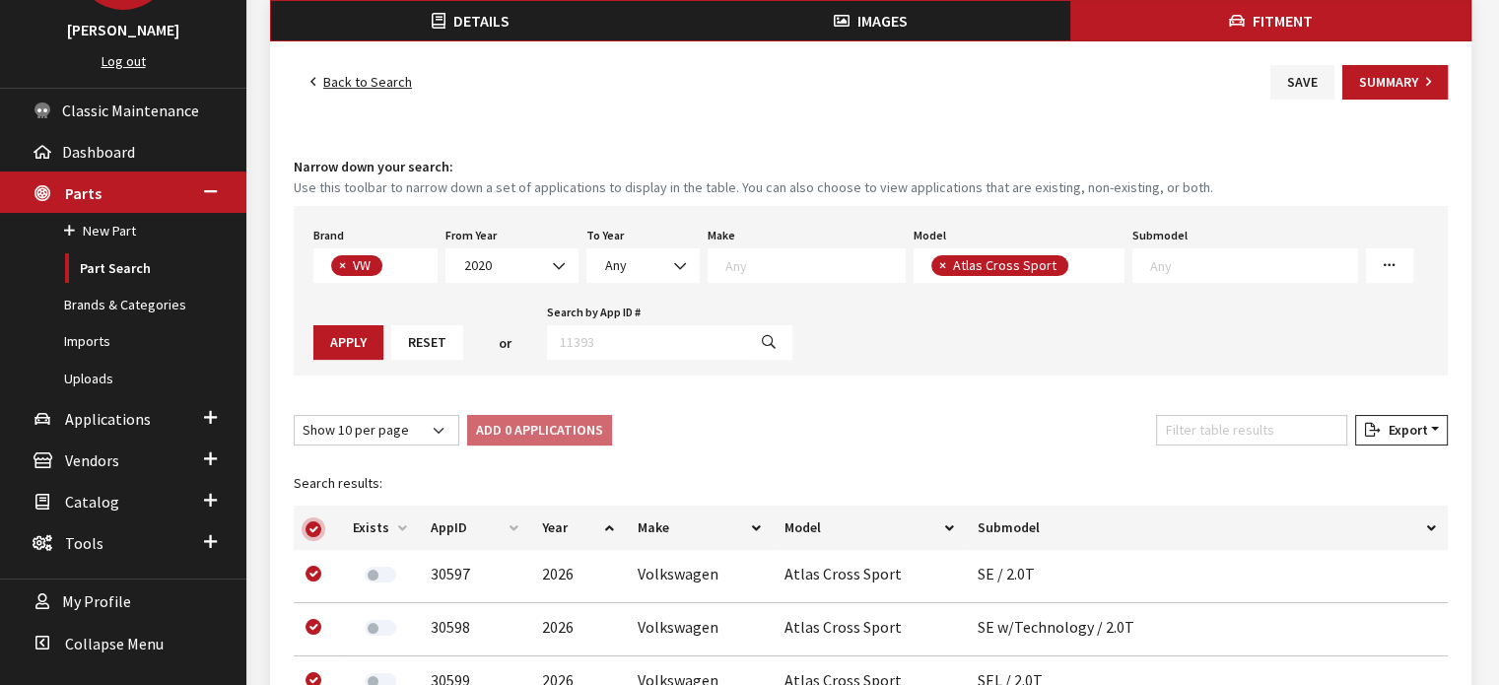
checkbox input "true"
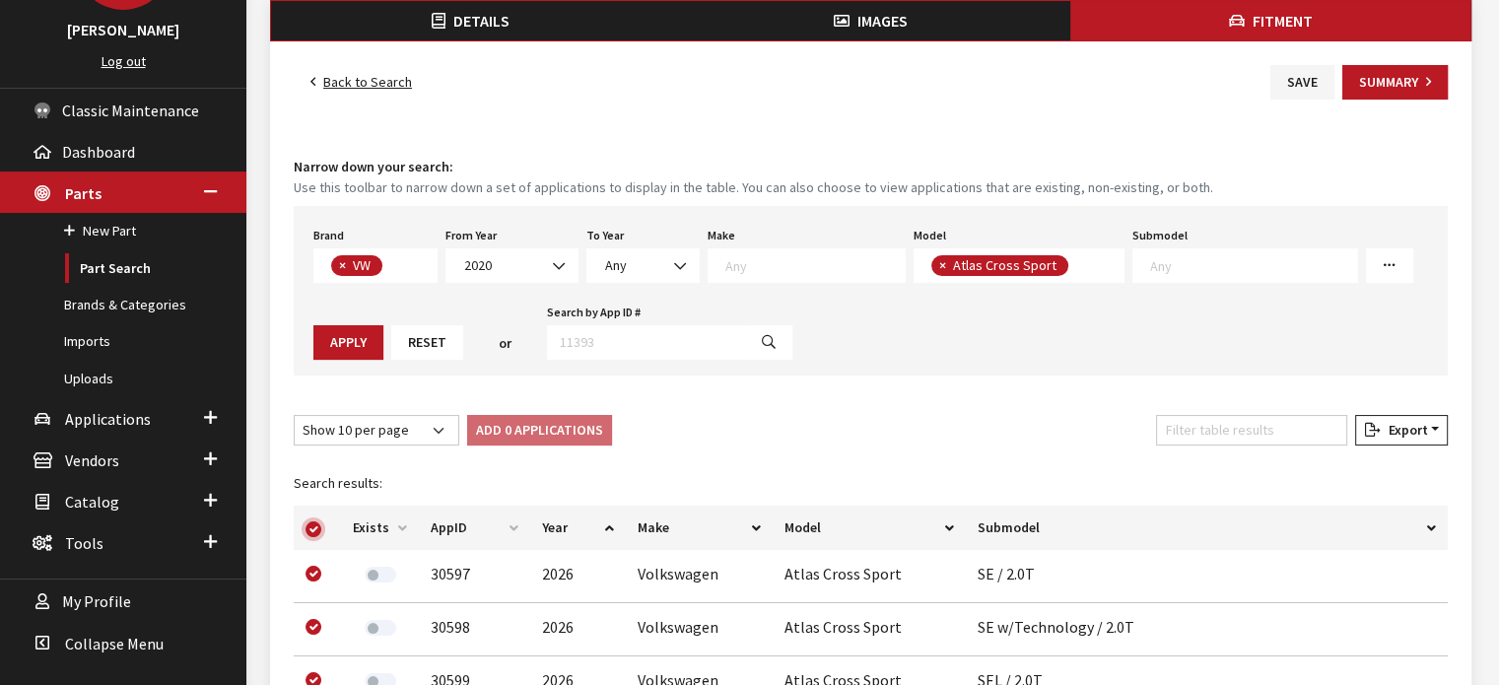
checkbox input "true"
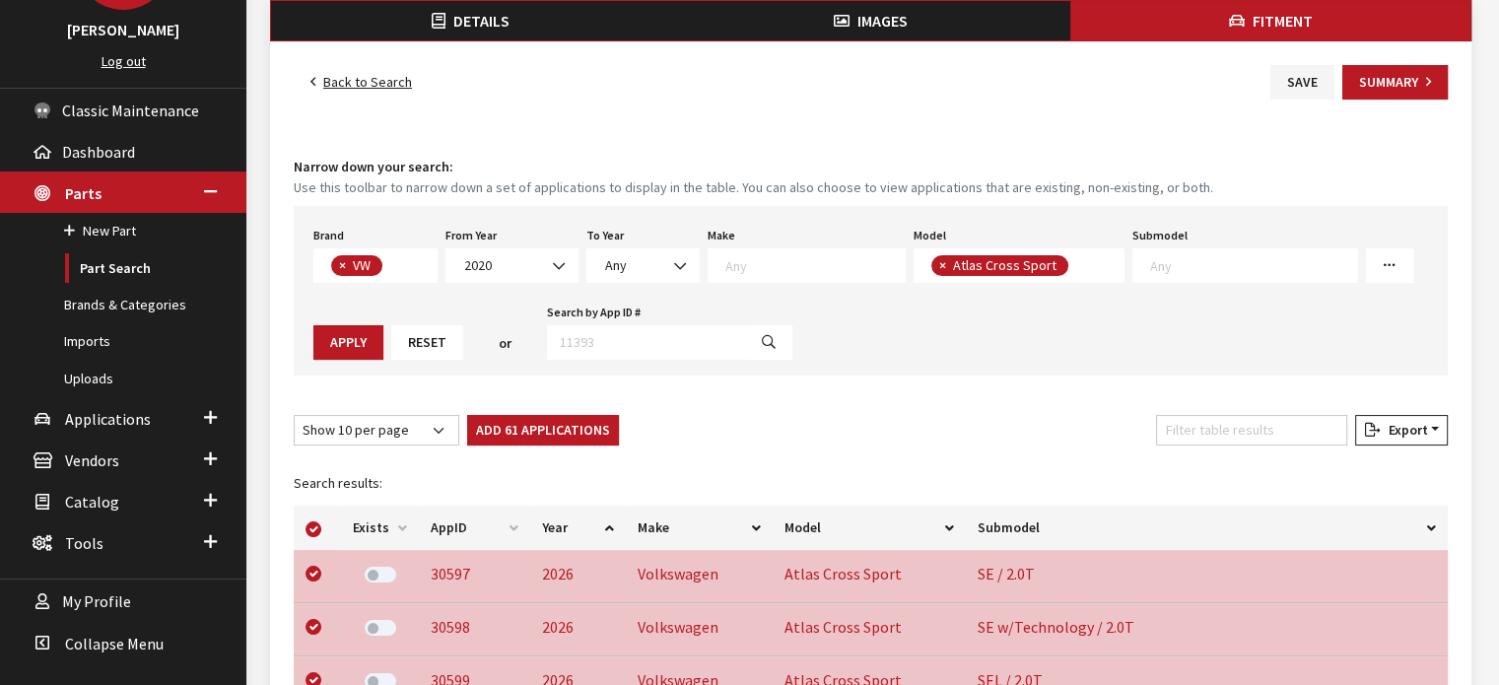
click at [574, 425] on button "Add 61 Applications" at bounding box center [543, 430] width 152 height 31
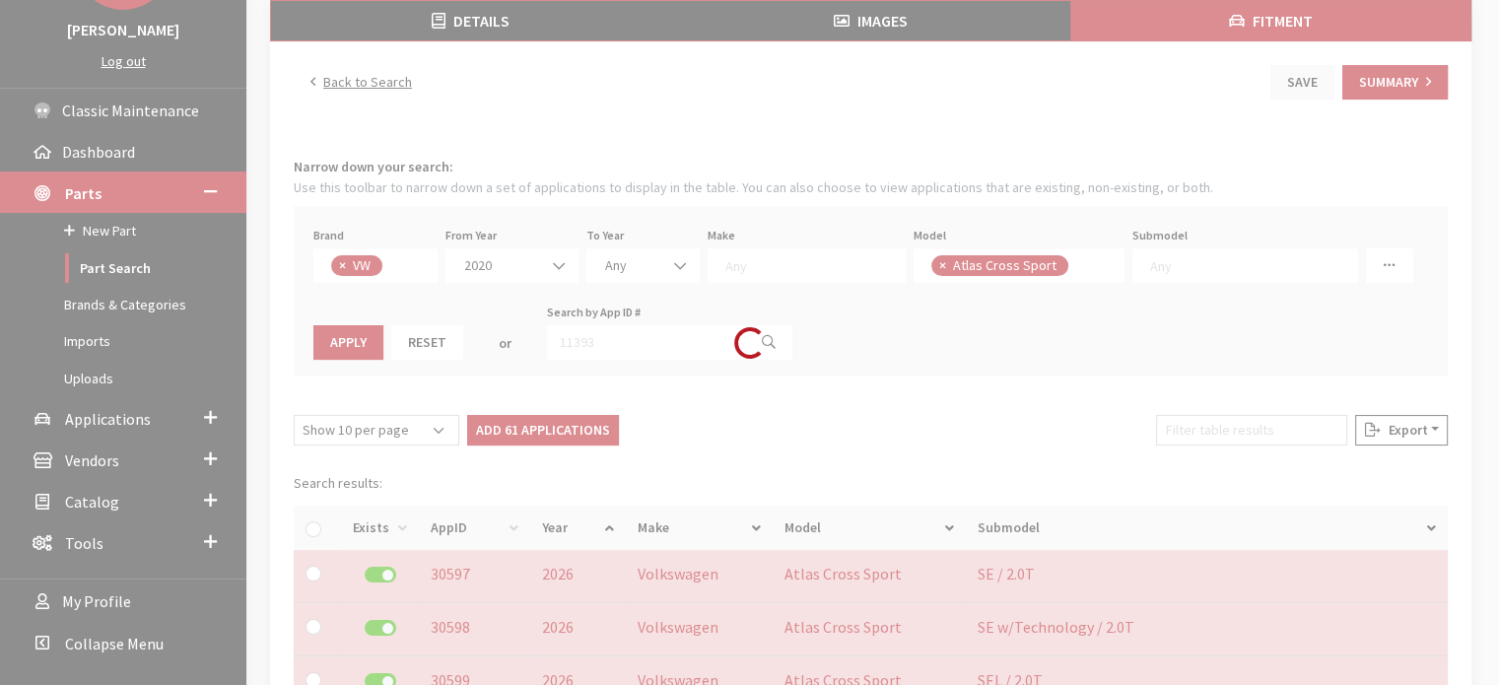
checkbox input "false"
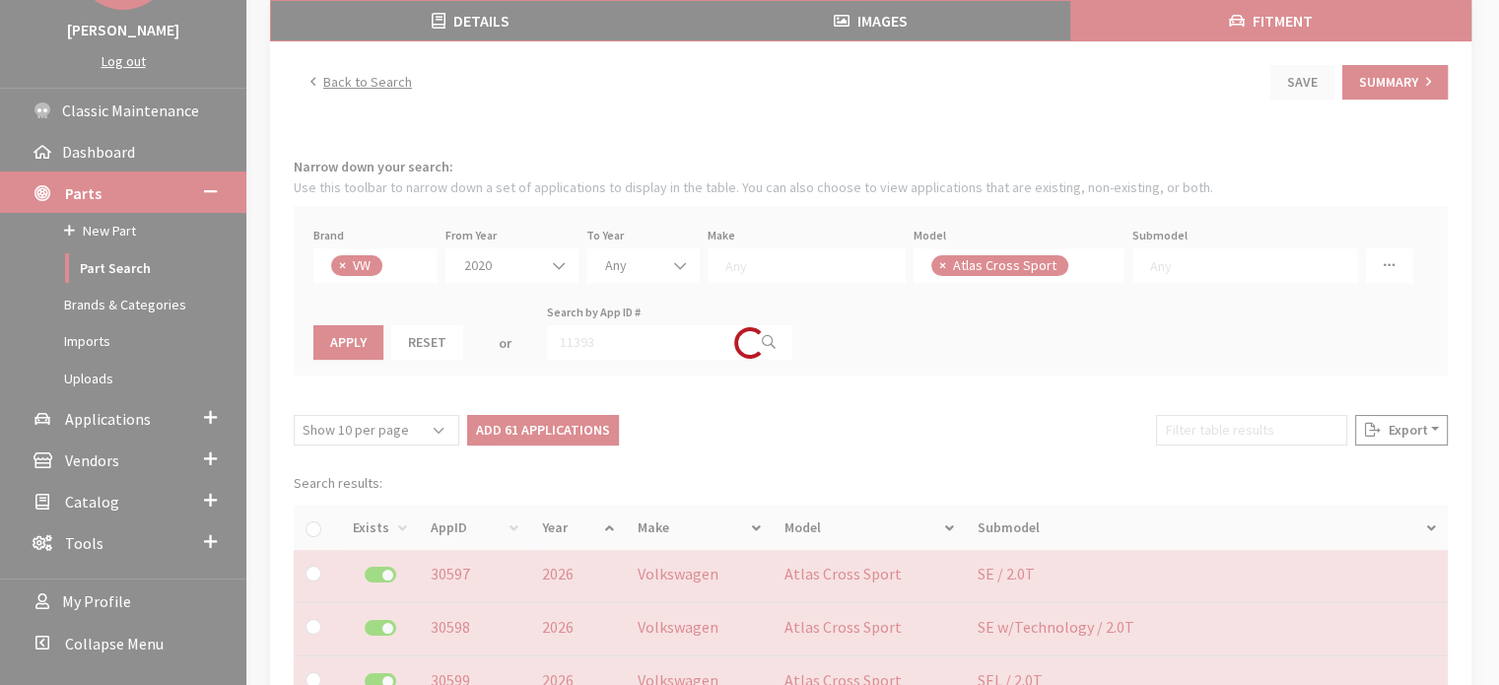
checkbox input "false"
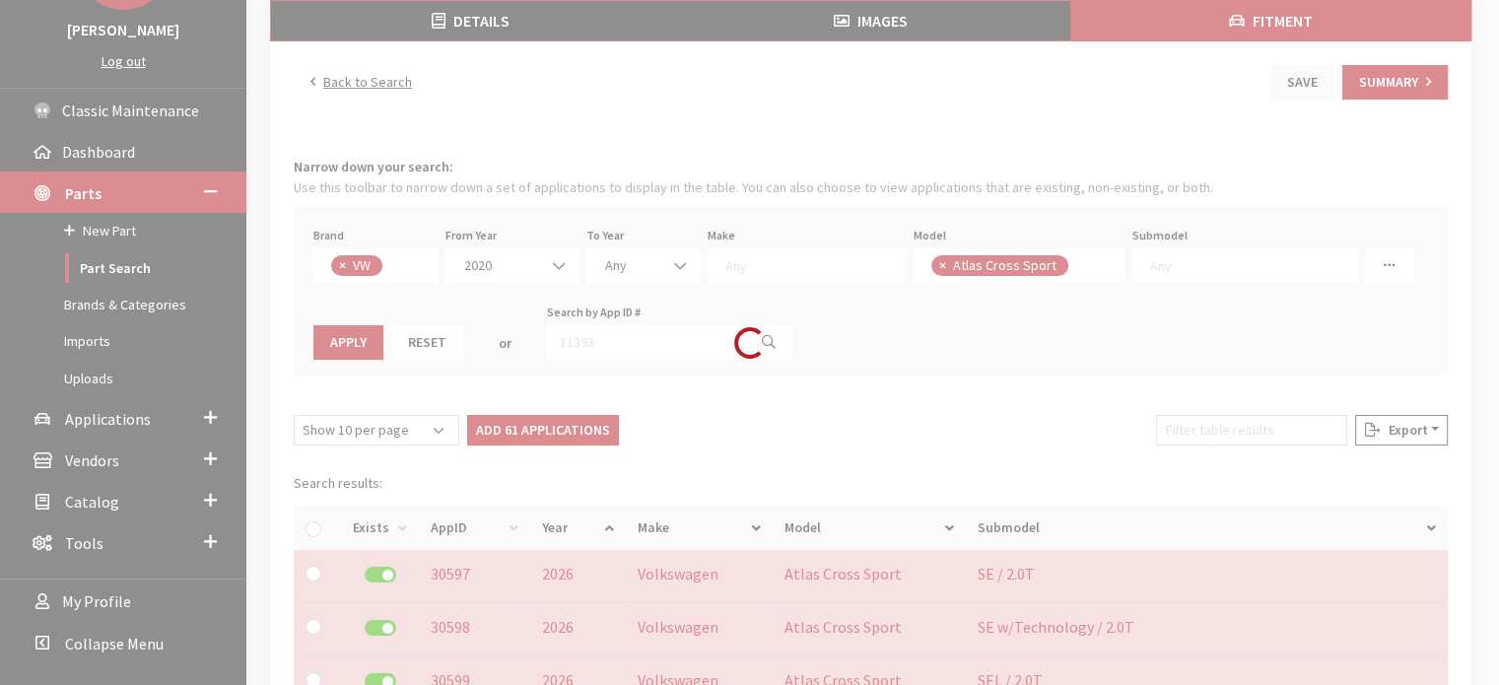
checkbox input "false"
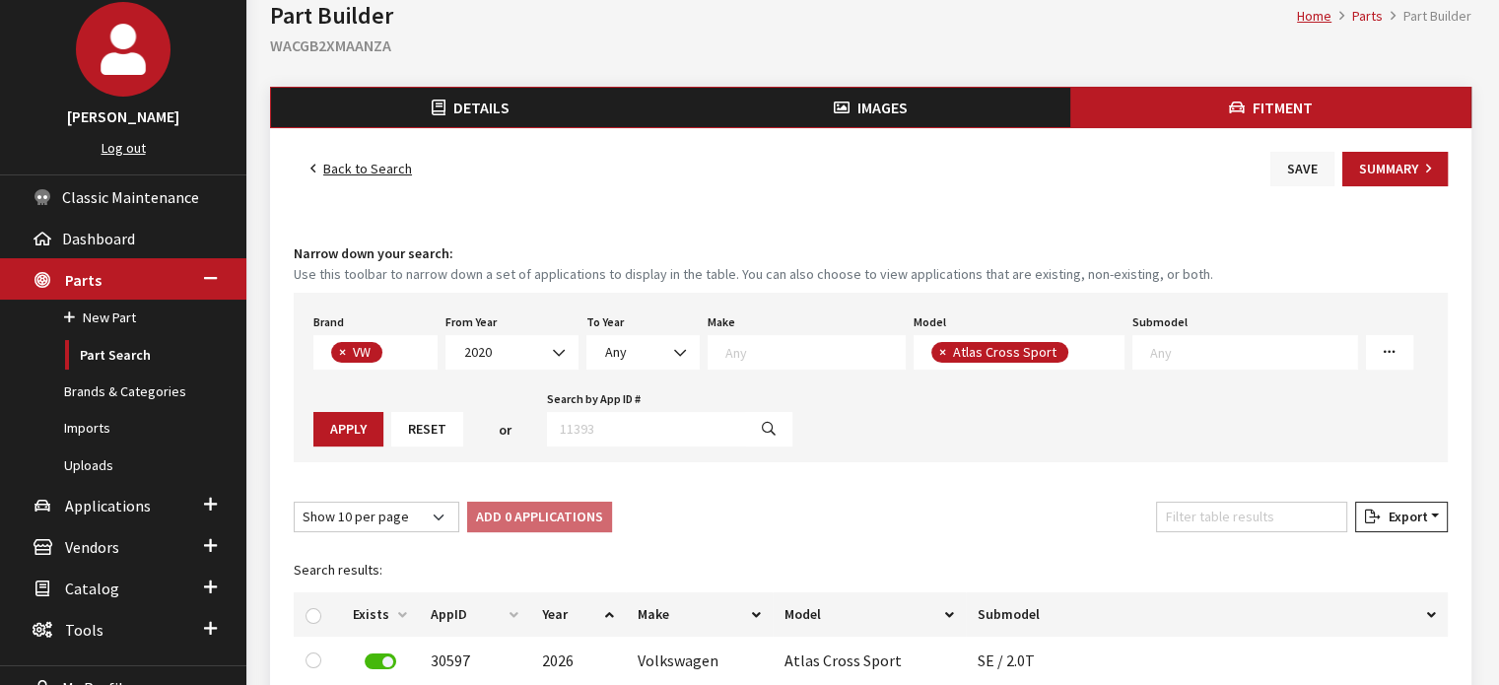
scroll to position [0, 0]
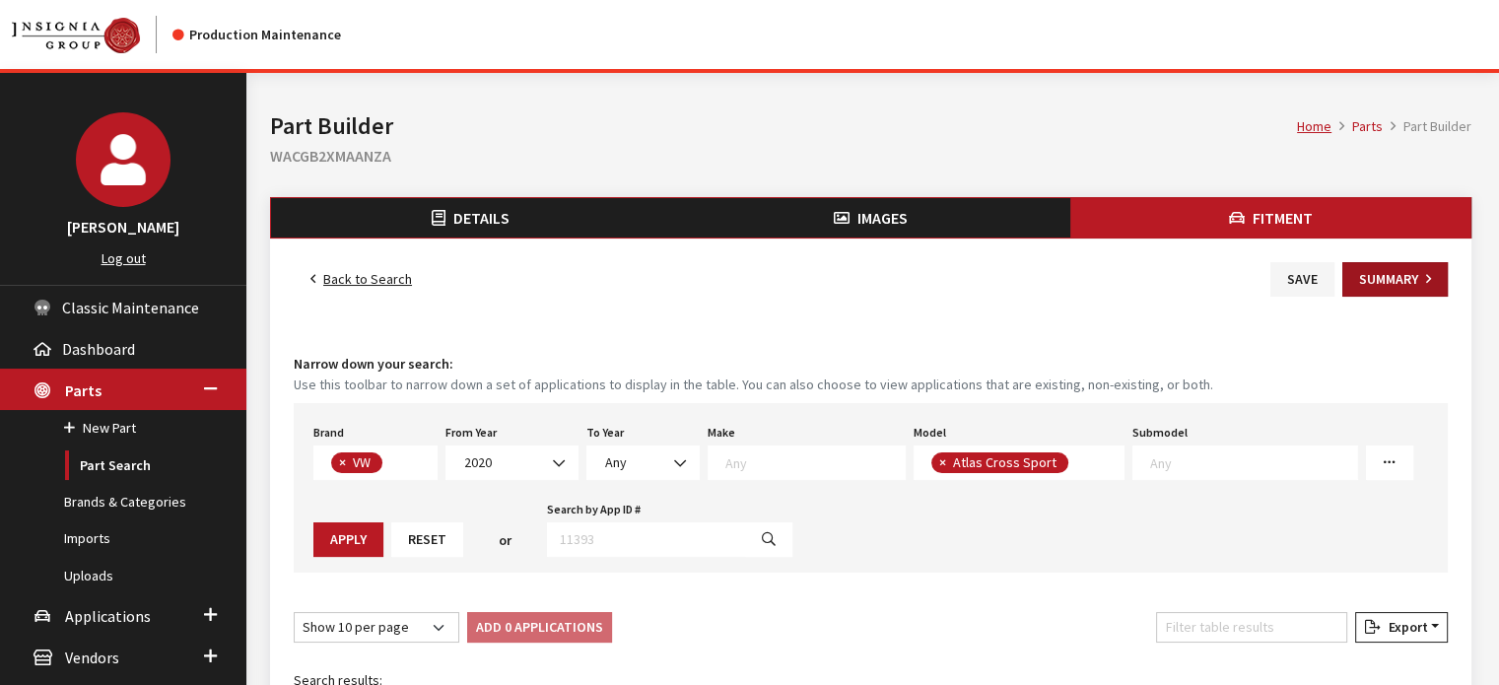
click at [1378, 280] on button "Summary" at bounding box center [1395, 279] width 105 height 35
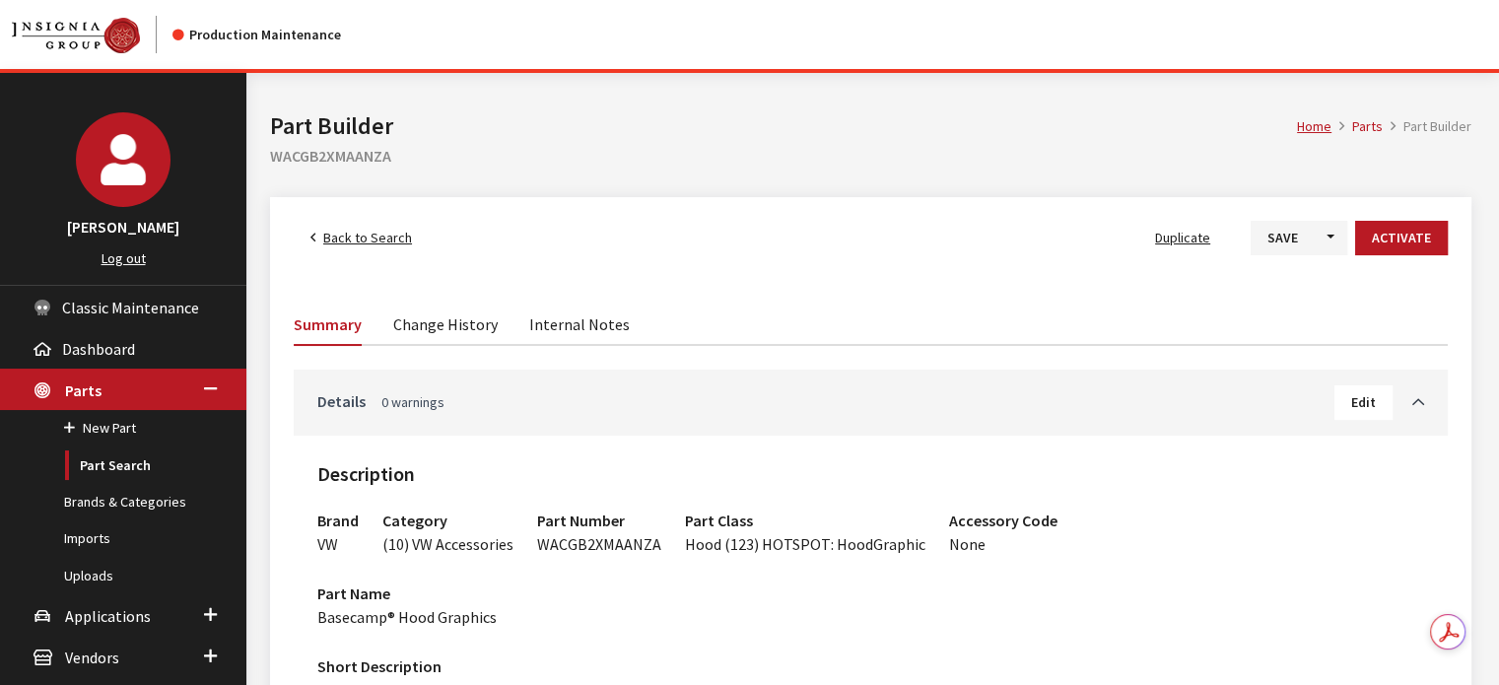
click at [1198, 407] on link "Details 0 warnings" at bounding box center [825, 401] width 1017 height 24
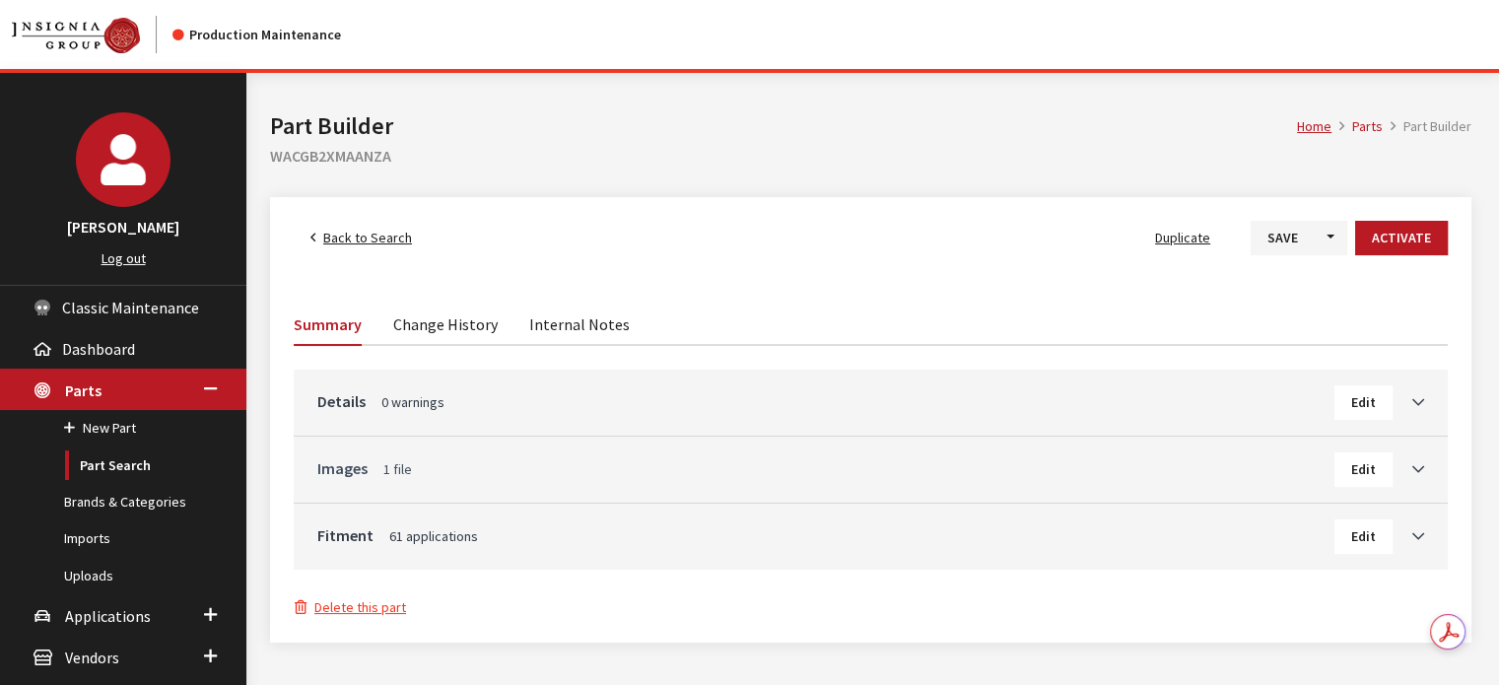
click at [1181, 458] on link "Images 1 file" at bounding box center [825, 468] width 1017 height 24
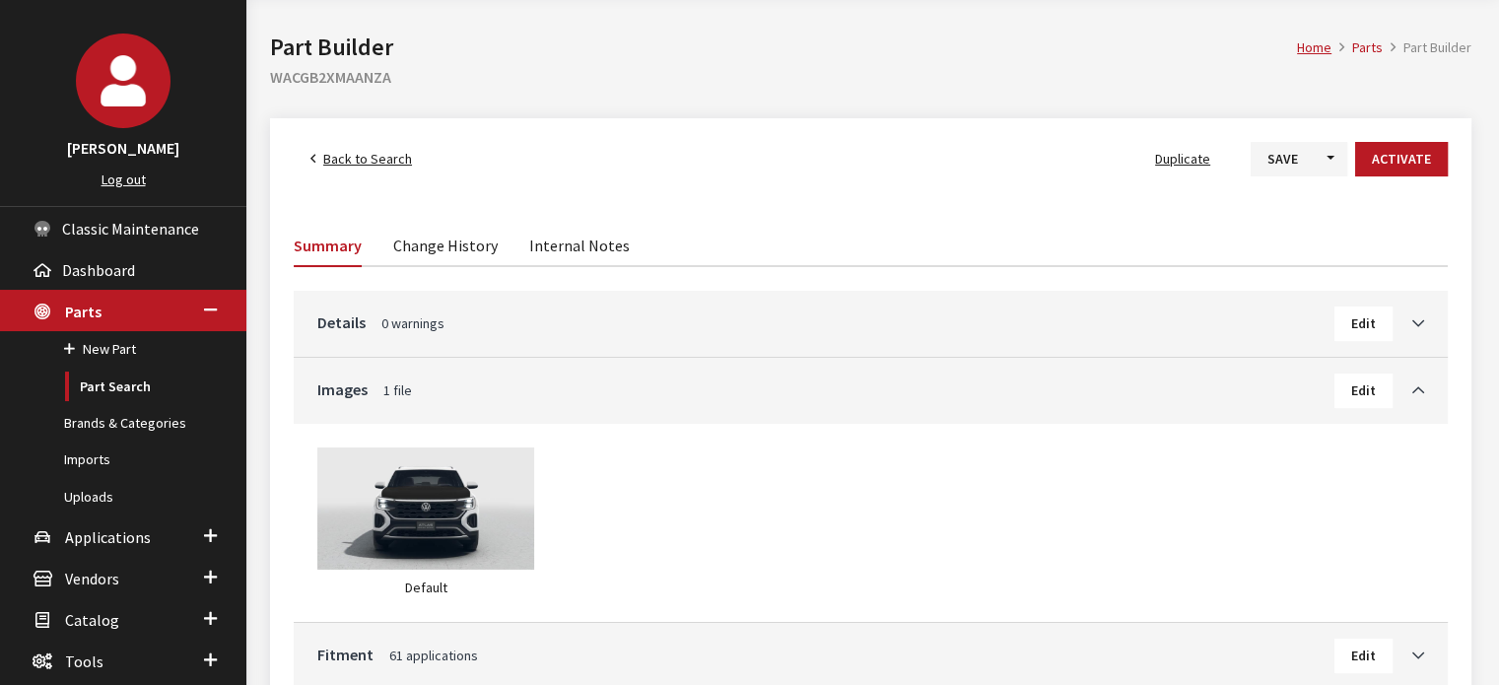
scroll to position [197, 0]
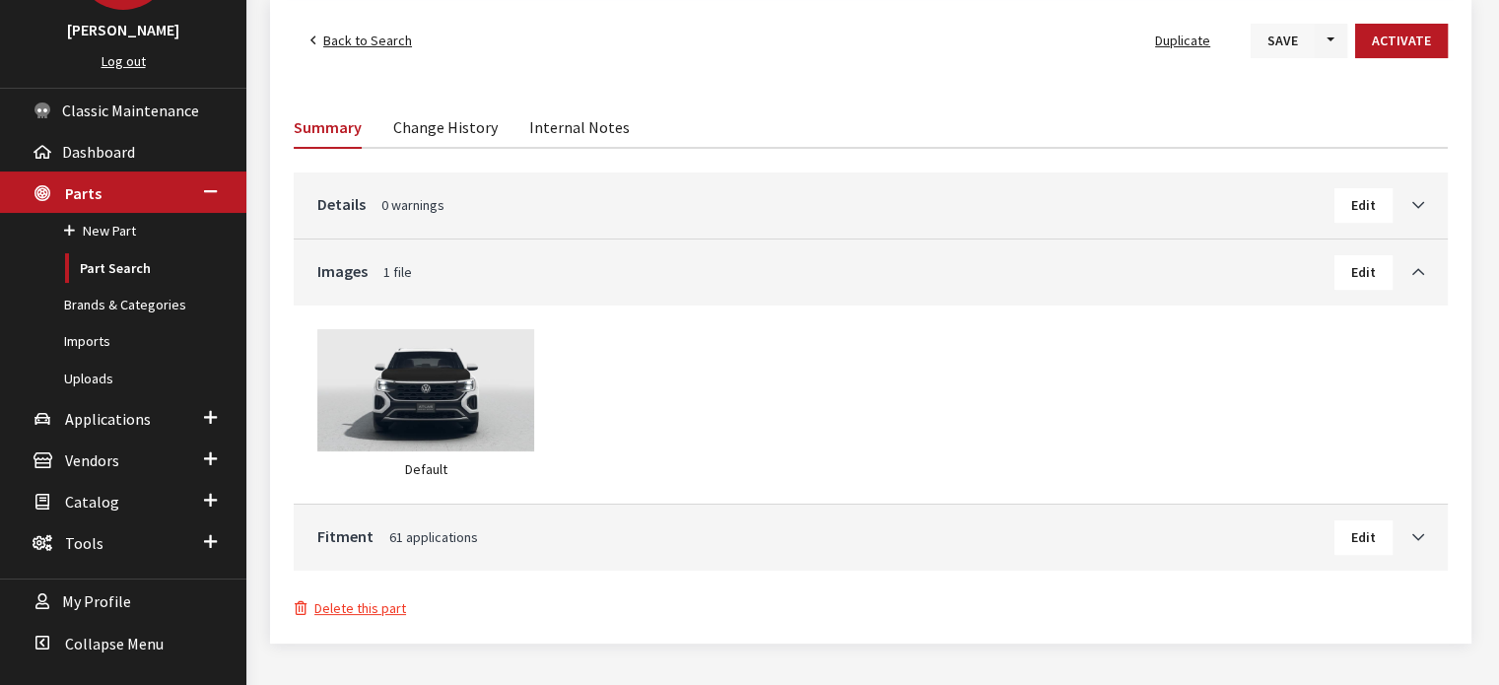
click at [1295, 49] on button "Save" at bounding box center [1283, 41] width 64 height 35
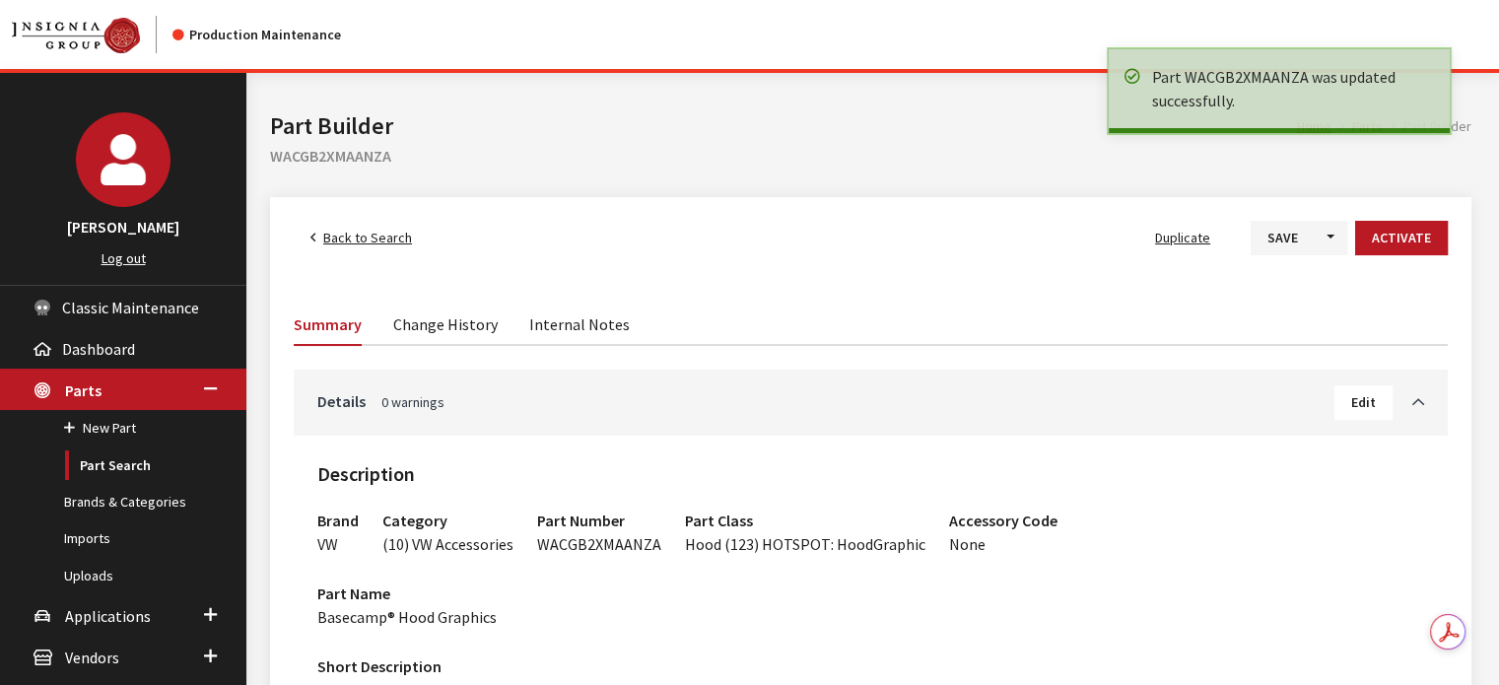
click at [378, 234] on span "Back to Search" at bounding box center [367, 238] width 89 height 18
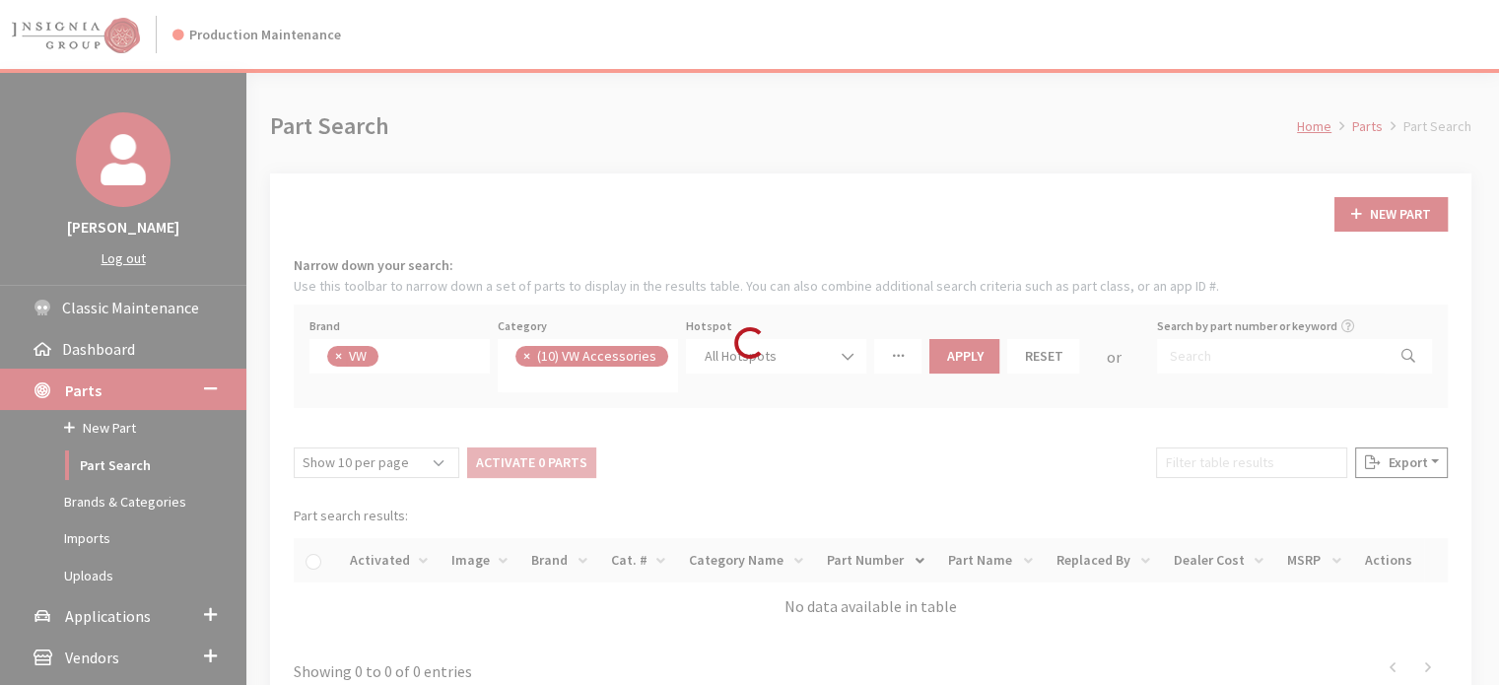
scroll to position [470, 0]
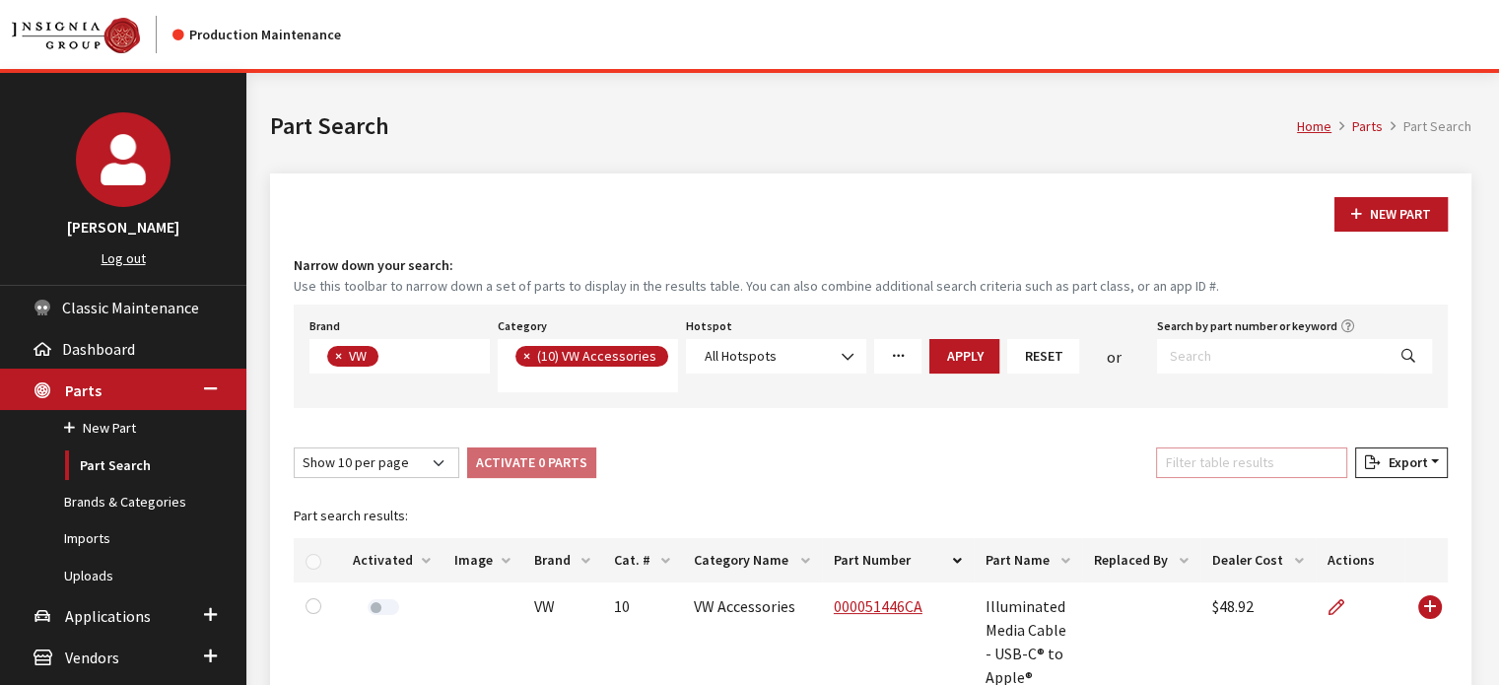
click at [1203, 457] on input "Filter table results" at bounding box center [1251, 463] width 191 height 31
paste input "WACGB3GBAANDA"
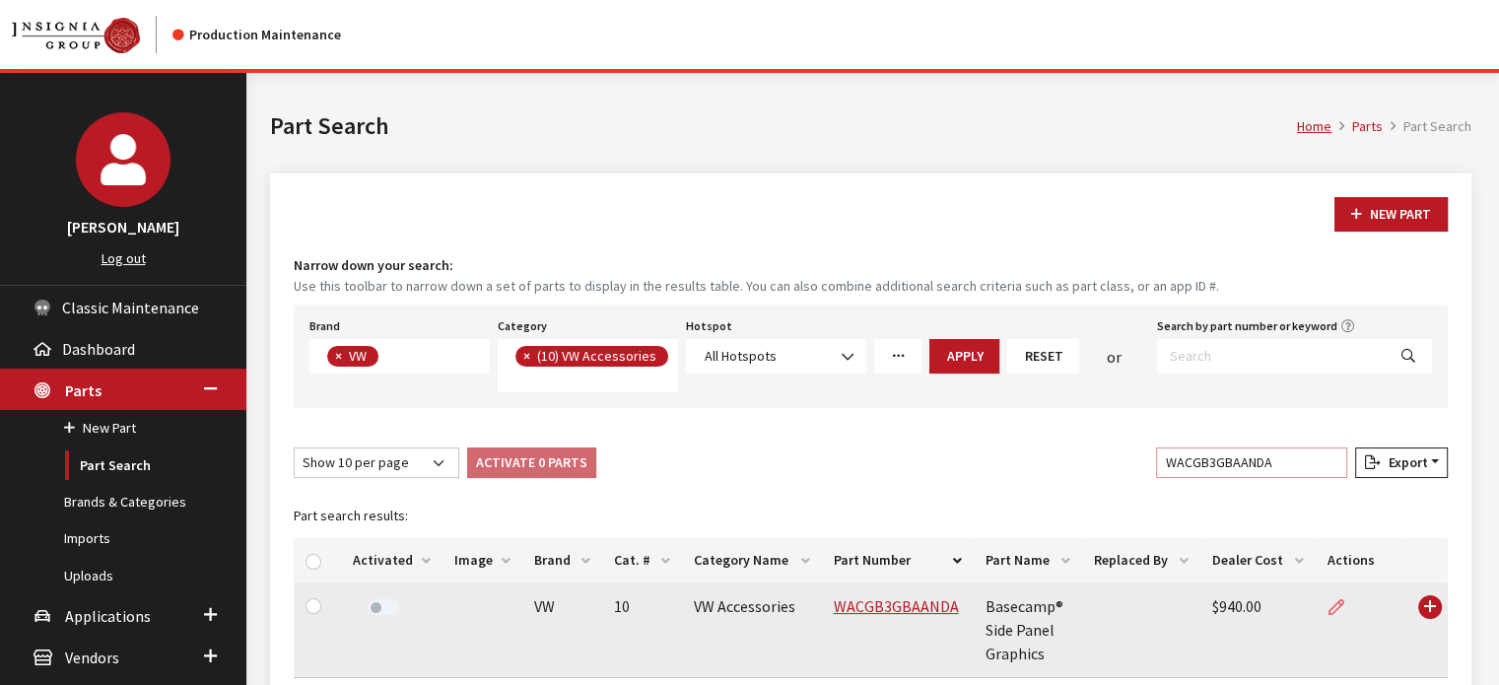
type input "WACGB3GBAANDA"
click at [1333, 600] on icon at bounding box center [1337, 608] width 16 height 16
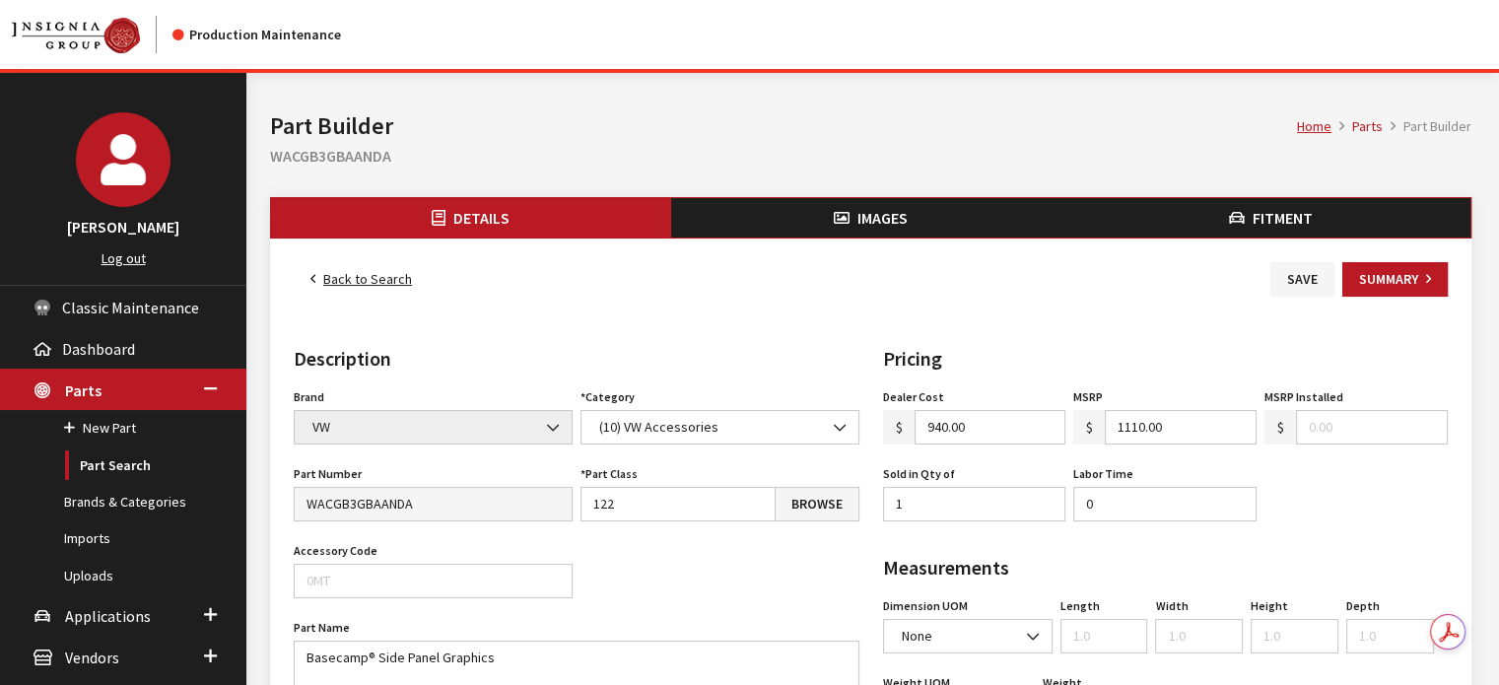
click at [915, 223] on button "Images" at bounding box center [871, 217] width 400 height 39
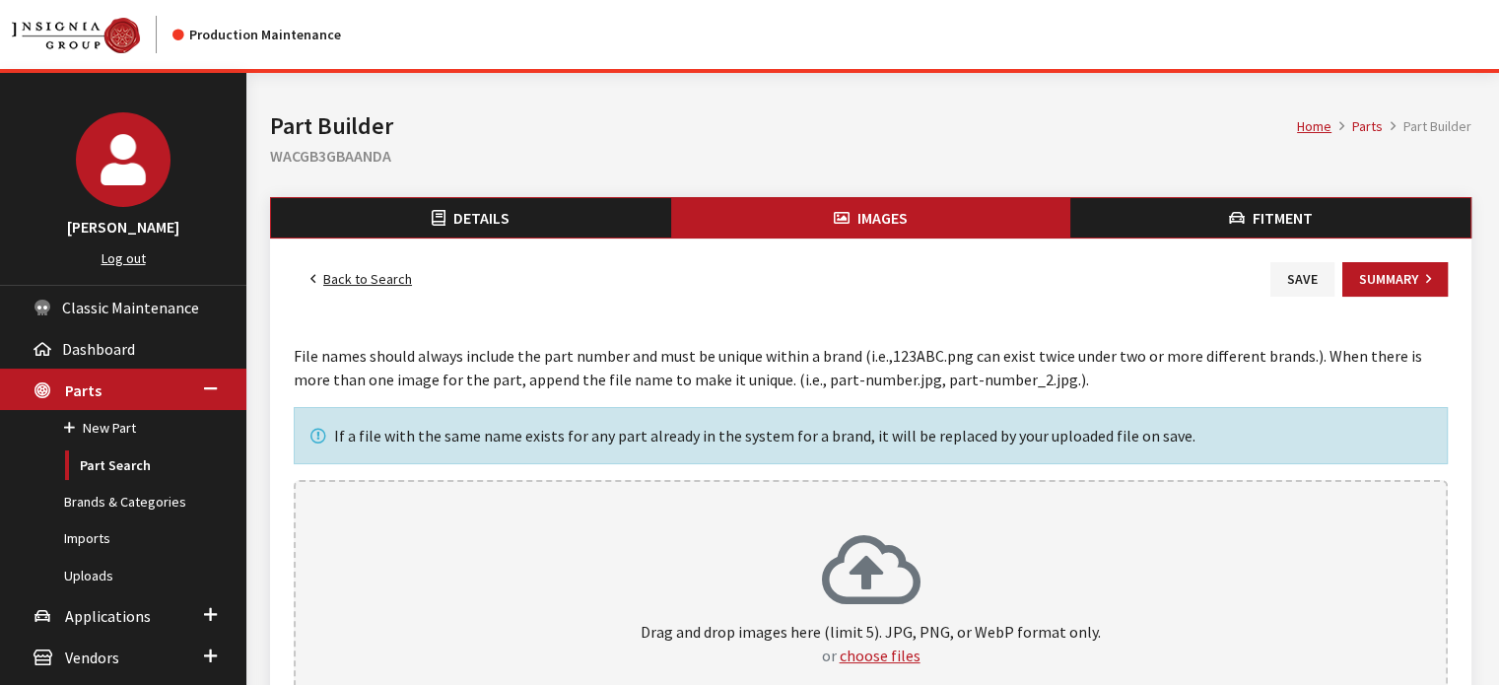
click at [828, 480] on div "Drag and drop images here (limit 5). JPG, PNG, or WebP format only. or choose f…" at bounding box center [871, 600] width 1154 height 241
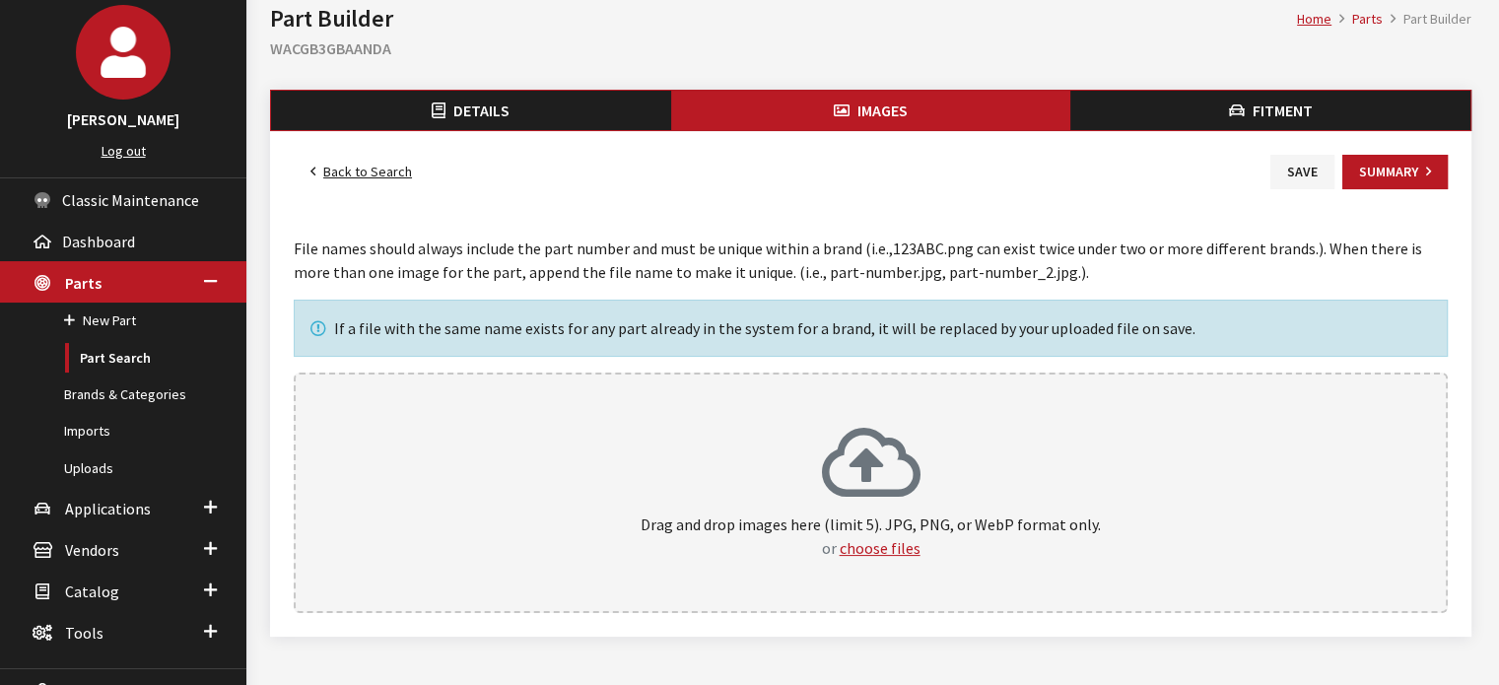
scroll to position [186, 0]
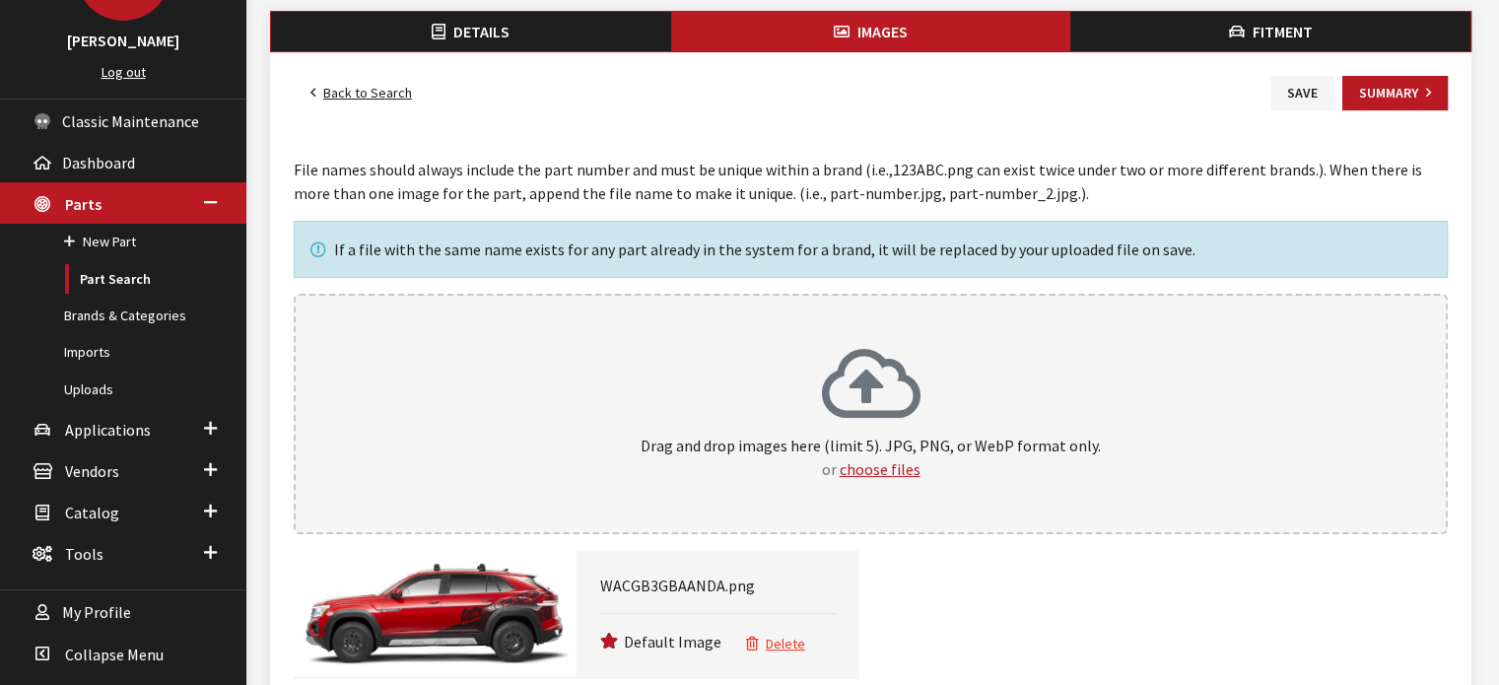
click at [1226, 28] on button "Fitment" at bounding box center [1271, 31] width 400 height 39
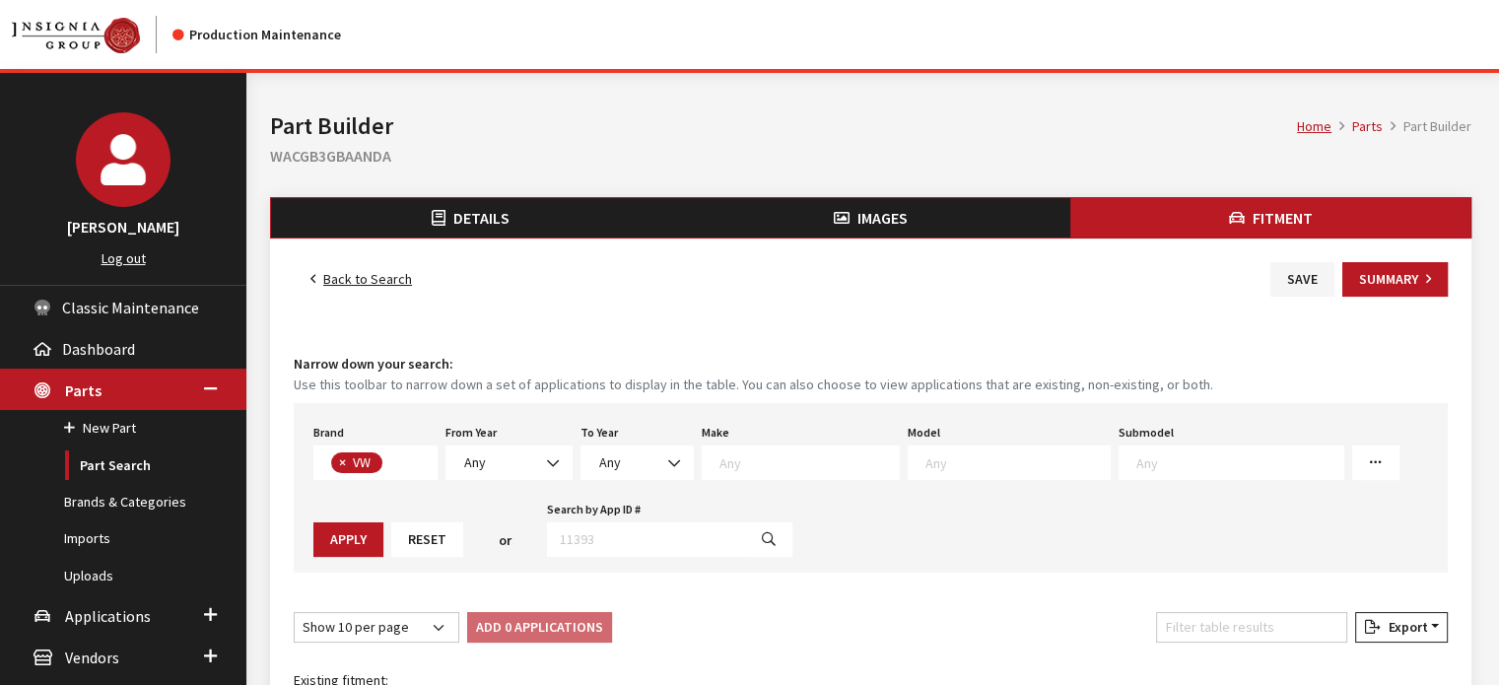
scroll to position [508, 0]
click at [490, 454] on span "Any" at bounding box center [509, 463] width 102 height 21
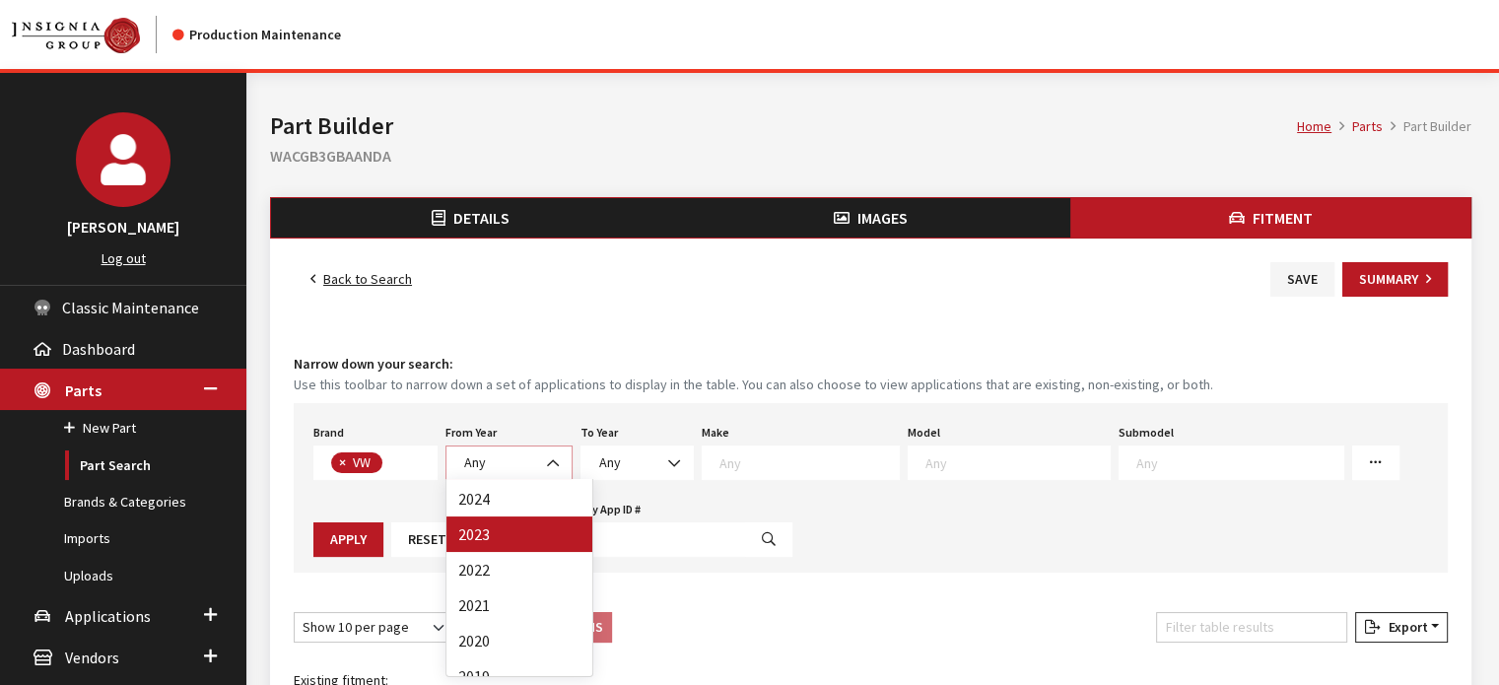
scroll to position [99, 0]
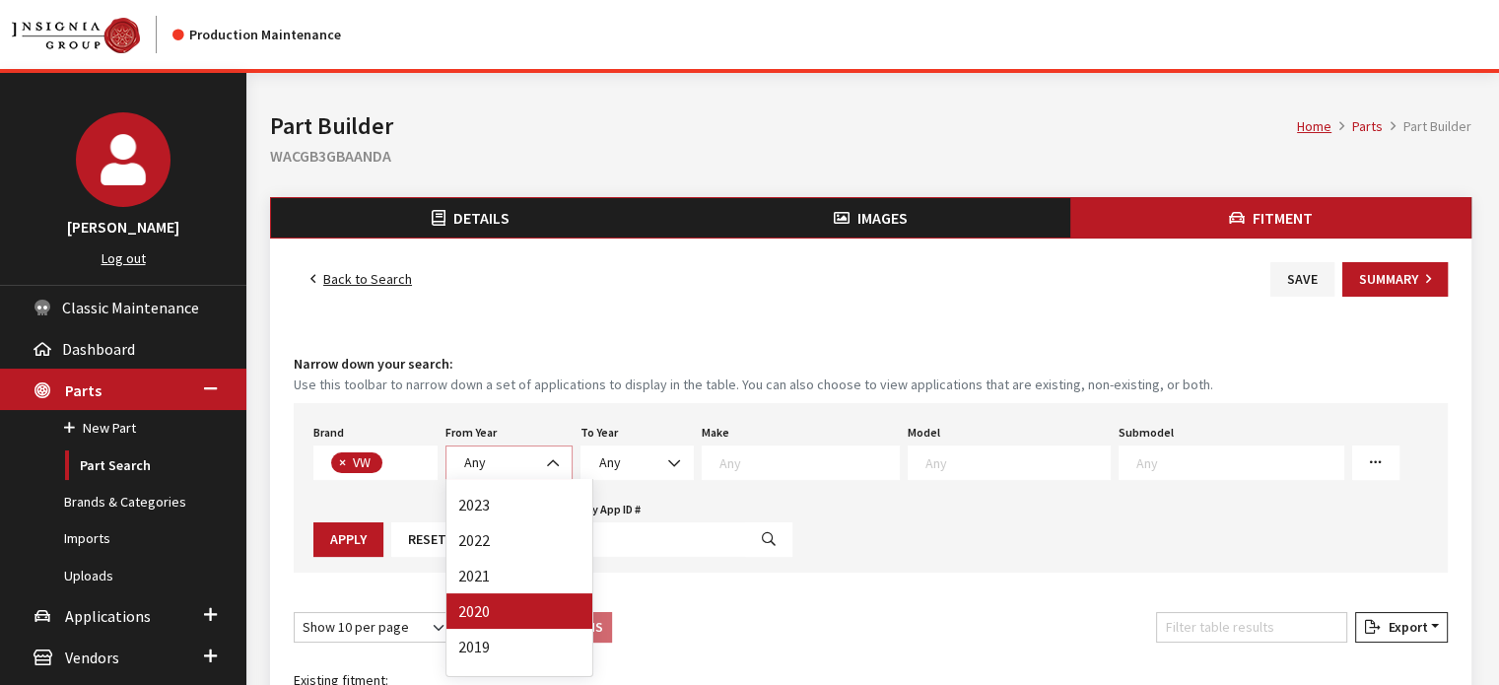
select select "2020"
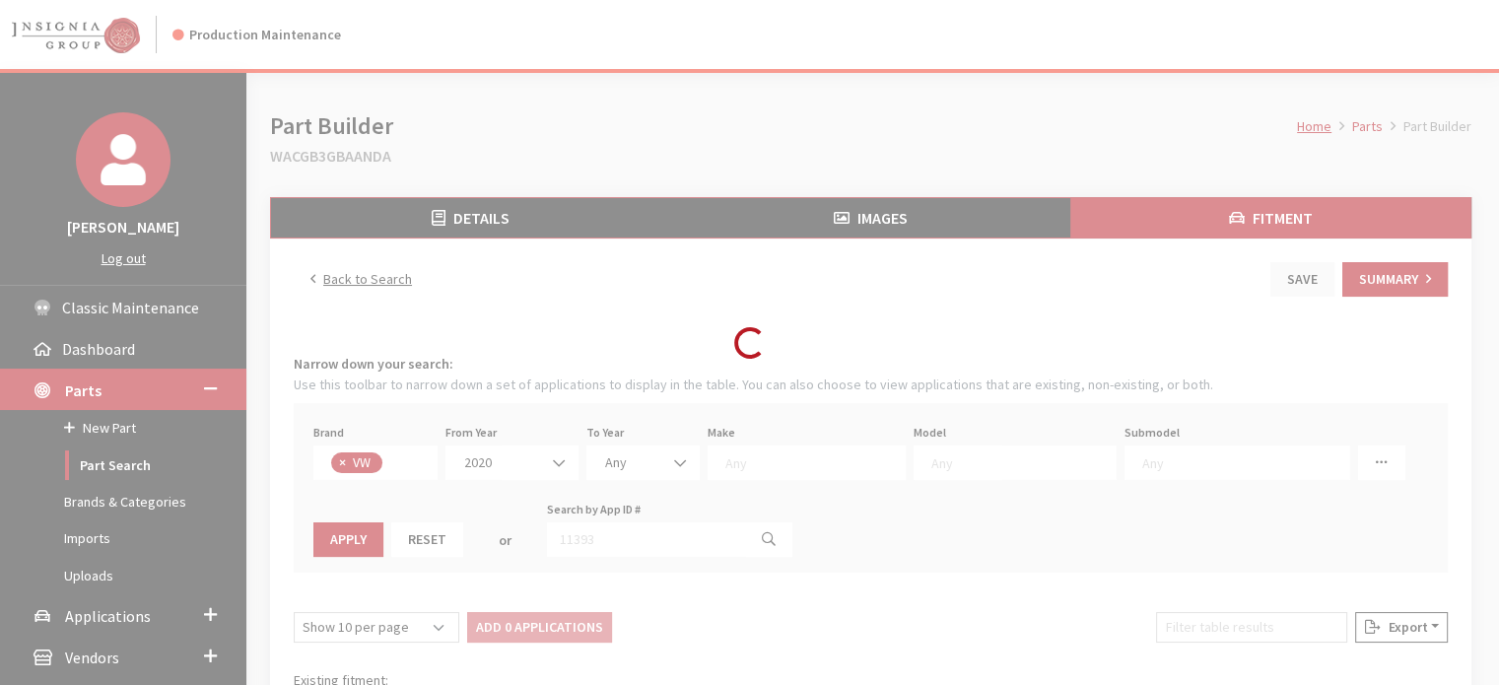
select select
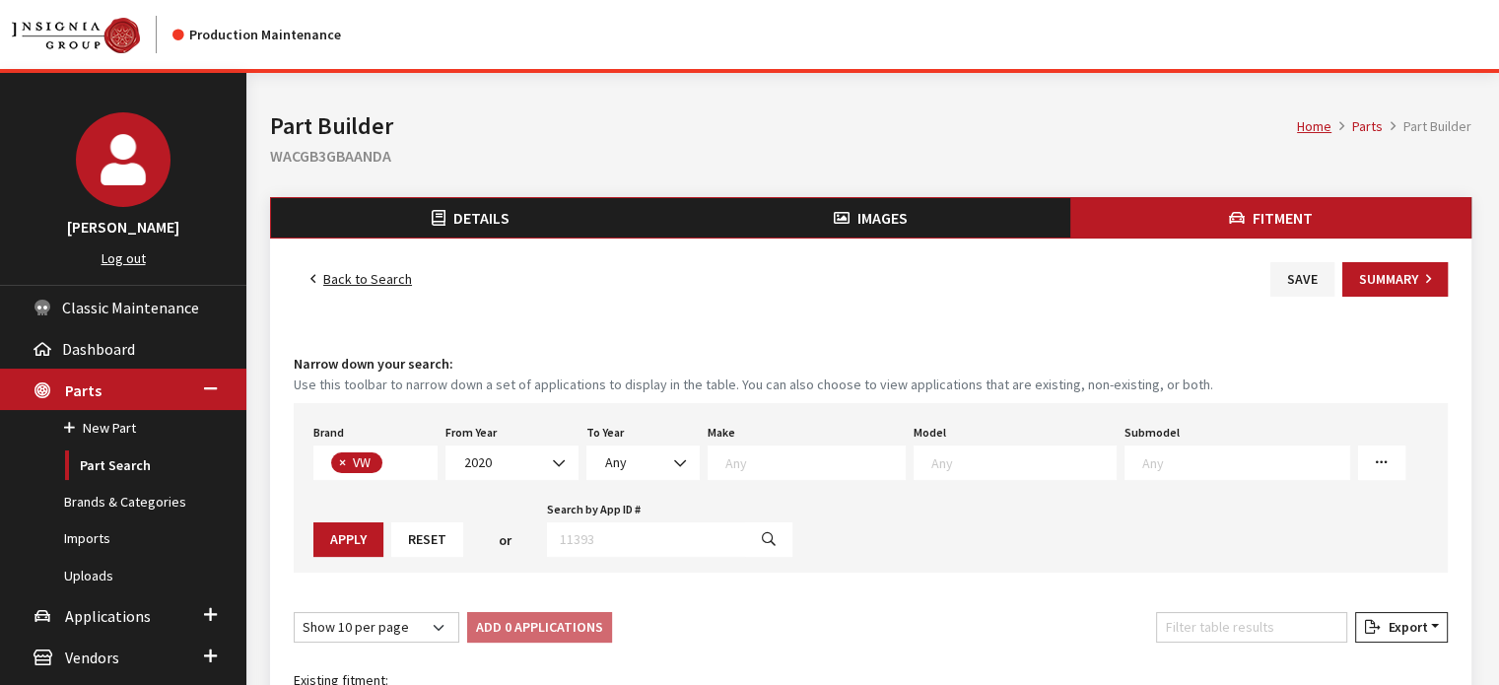
click at [931, 471] on span at bounding box center [1015, 463] width 203 height 35
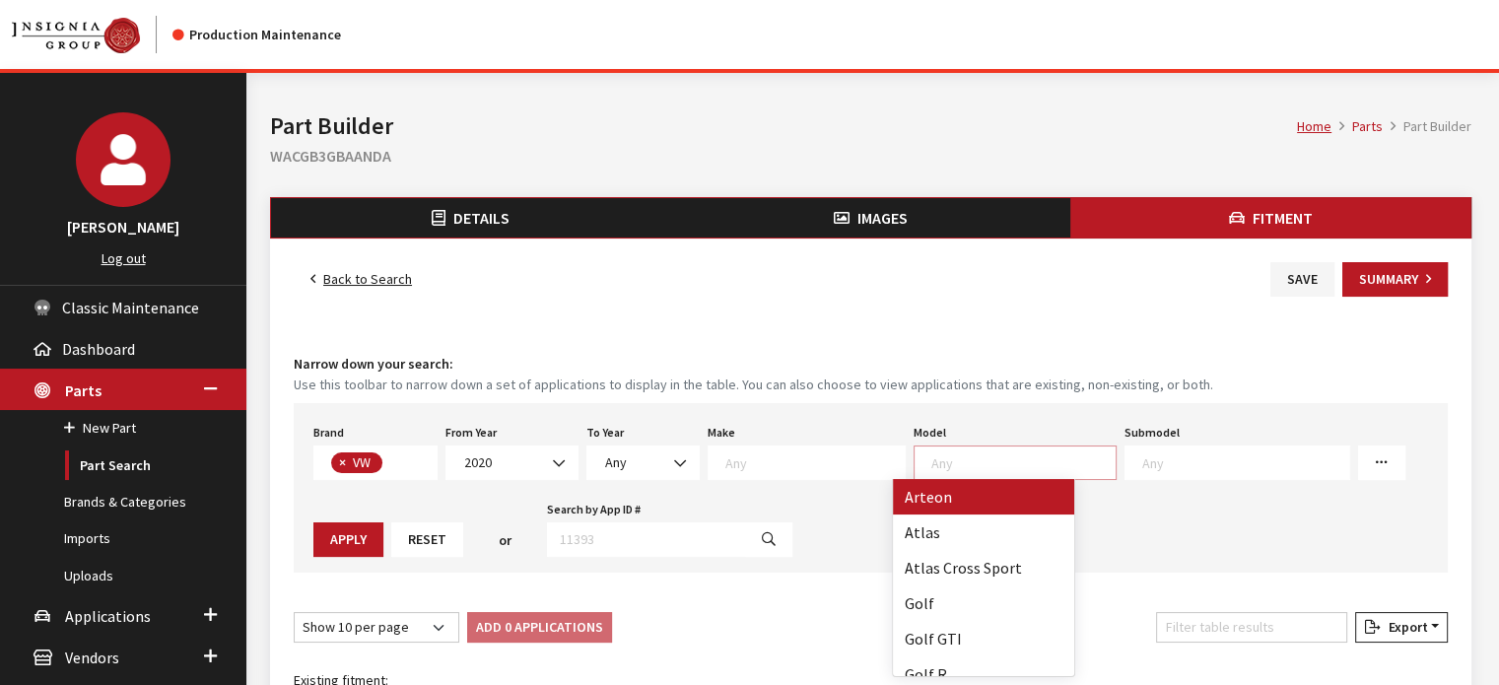
scroll to position [1, 0]
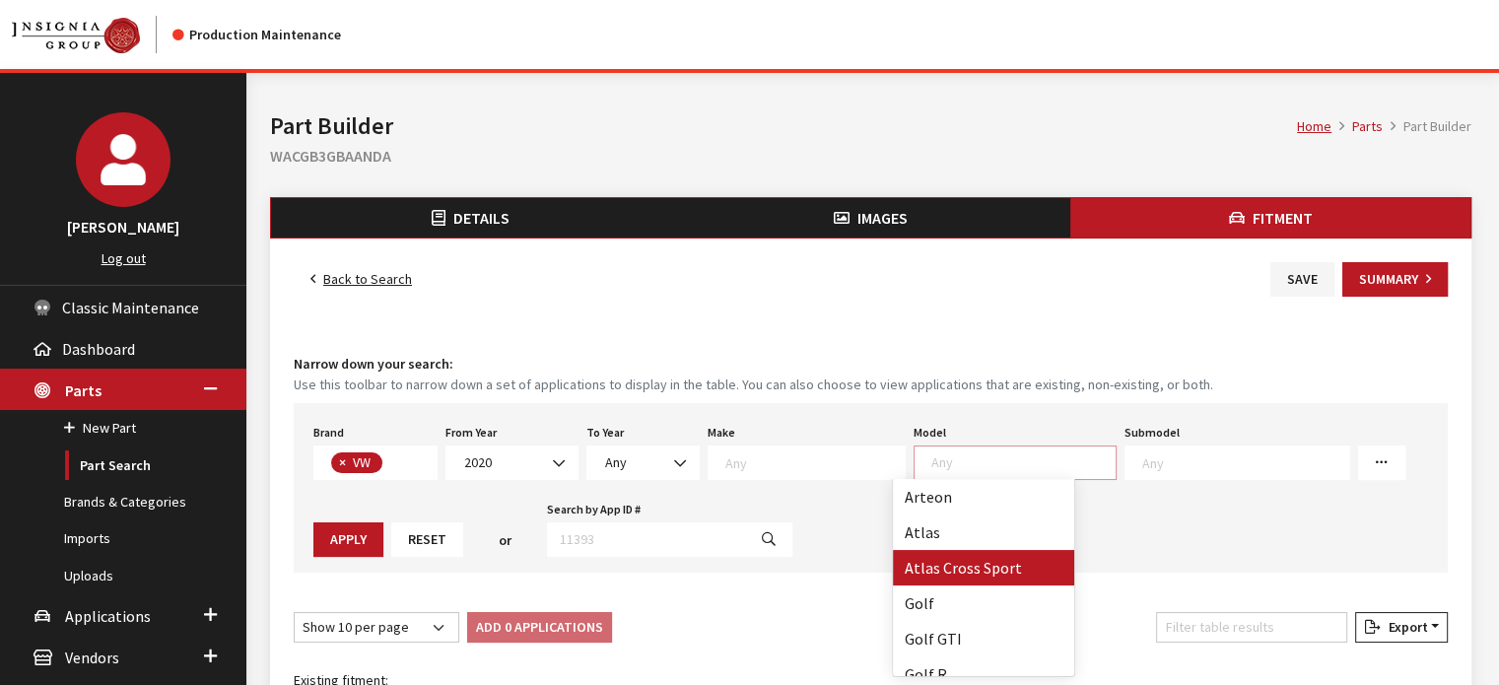
select select "1089"
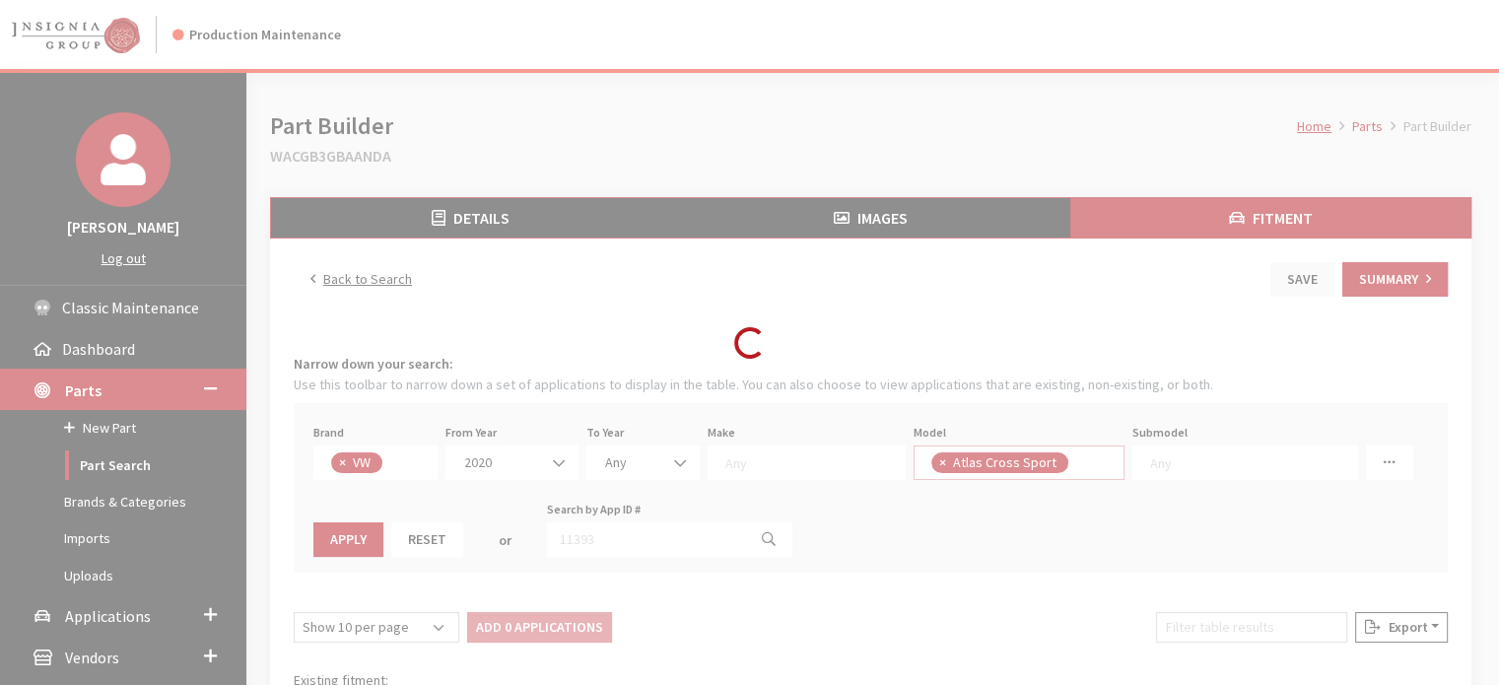
scroll to position [36, 0]
select select
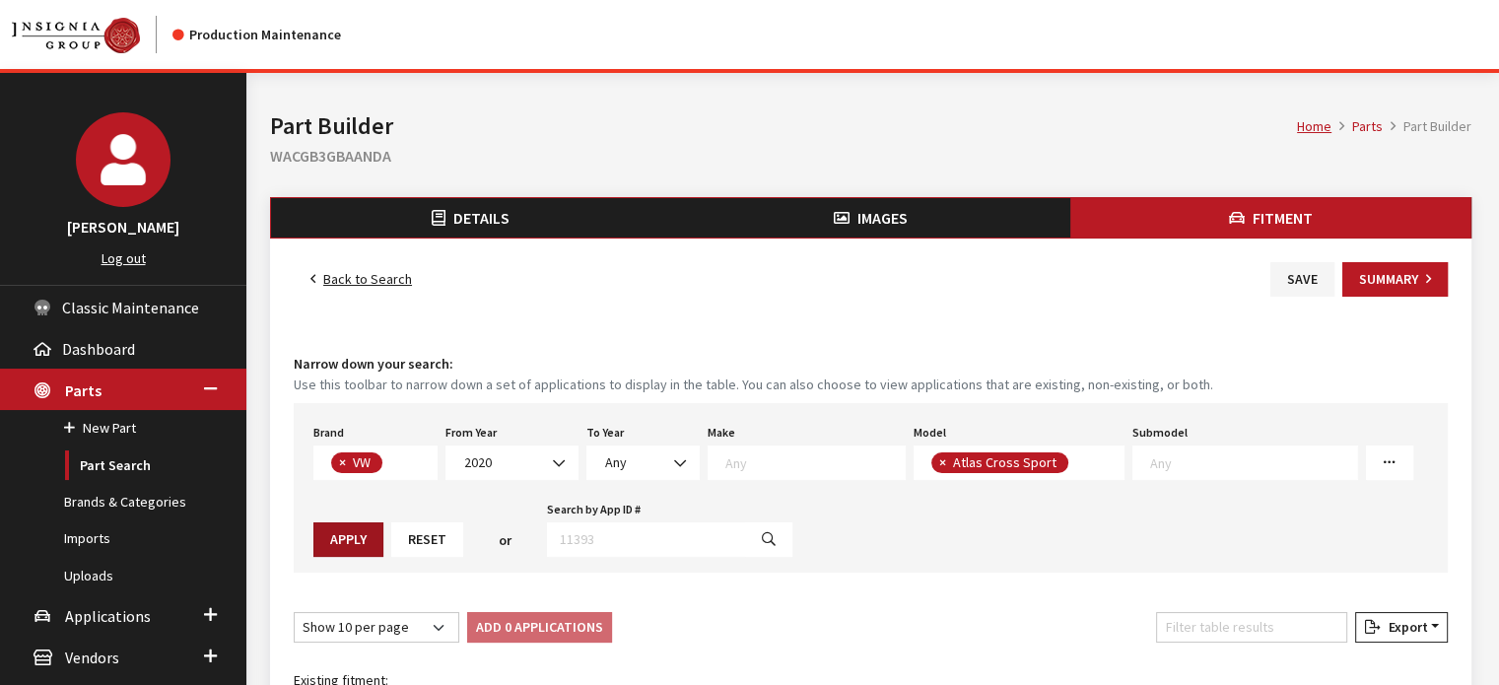
click at [359, 541] on button "Apply" at bounding box center [348, 539] width 70 height 35
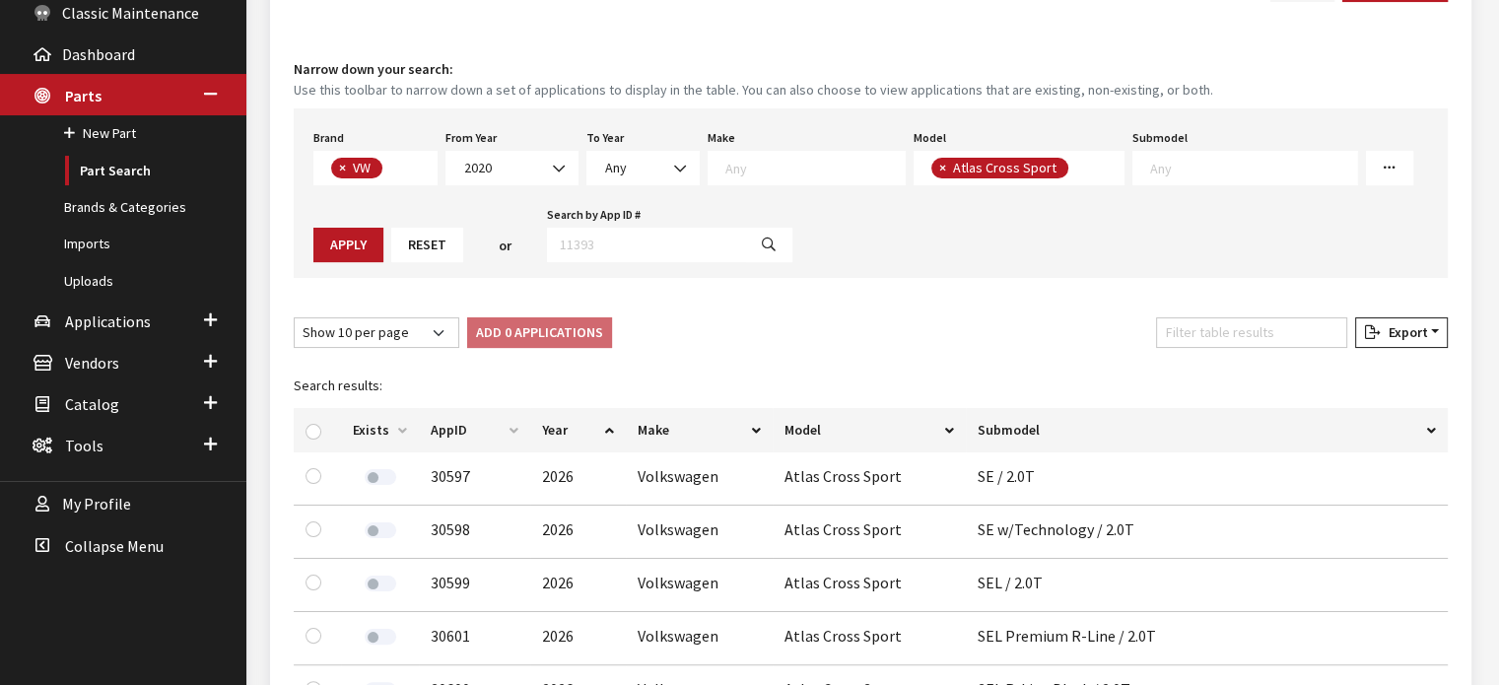
scroll to position [296, 0]
click at [315, 434] on input "checkbox" at bounding box center [314, 431] width 16 height 16
checkbox input "true"
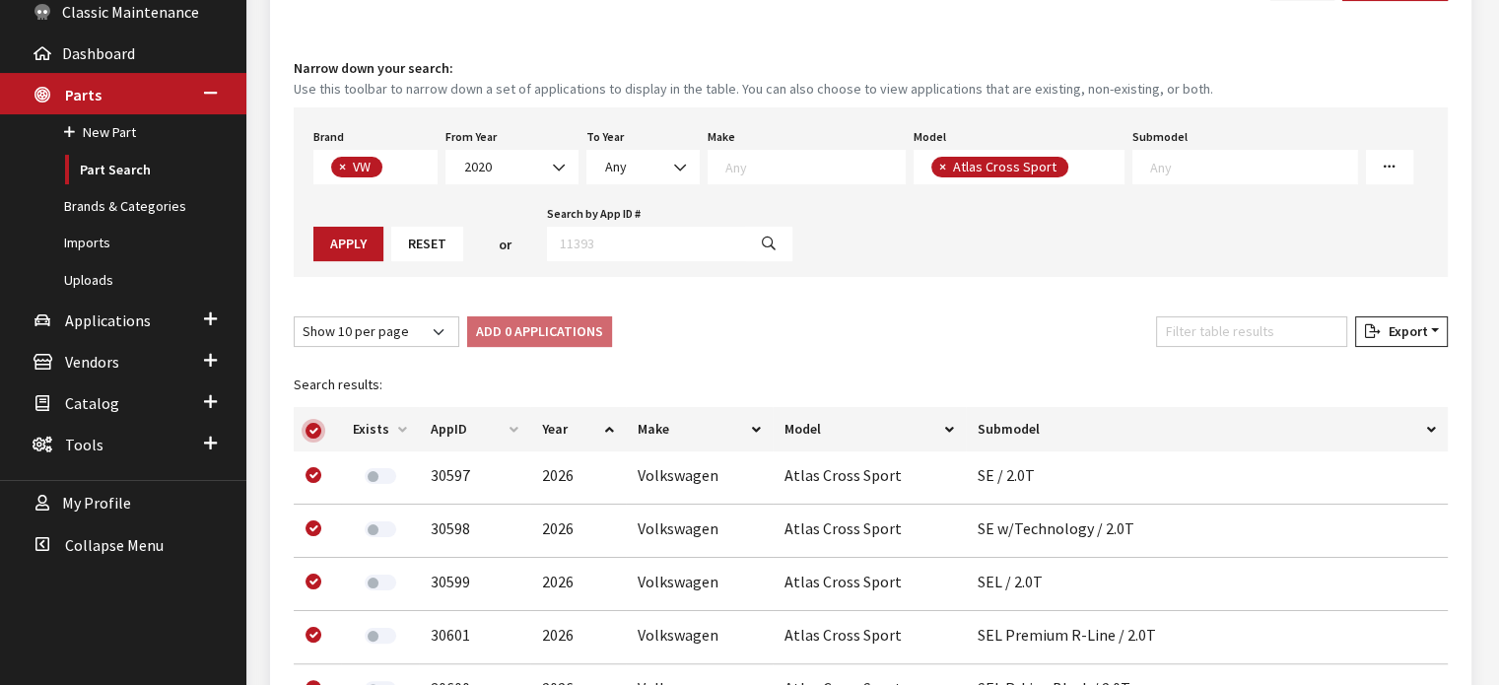
checkbox input "true"
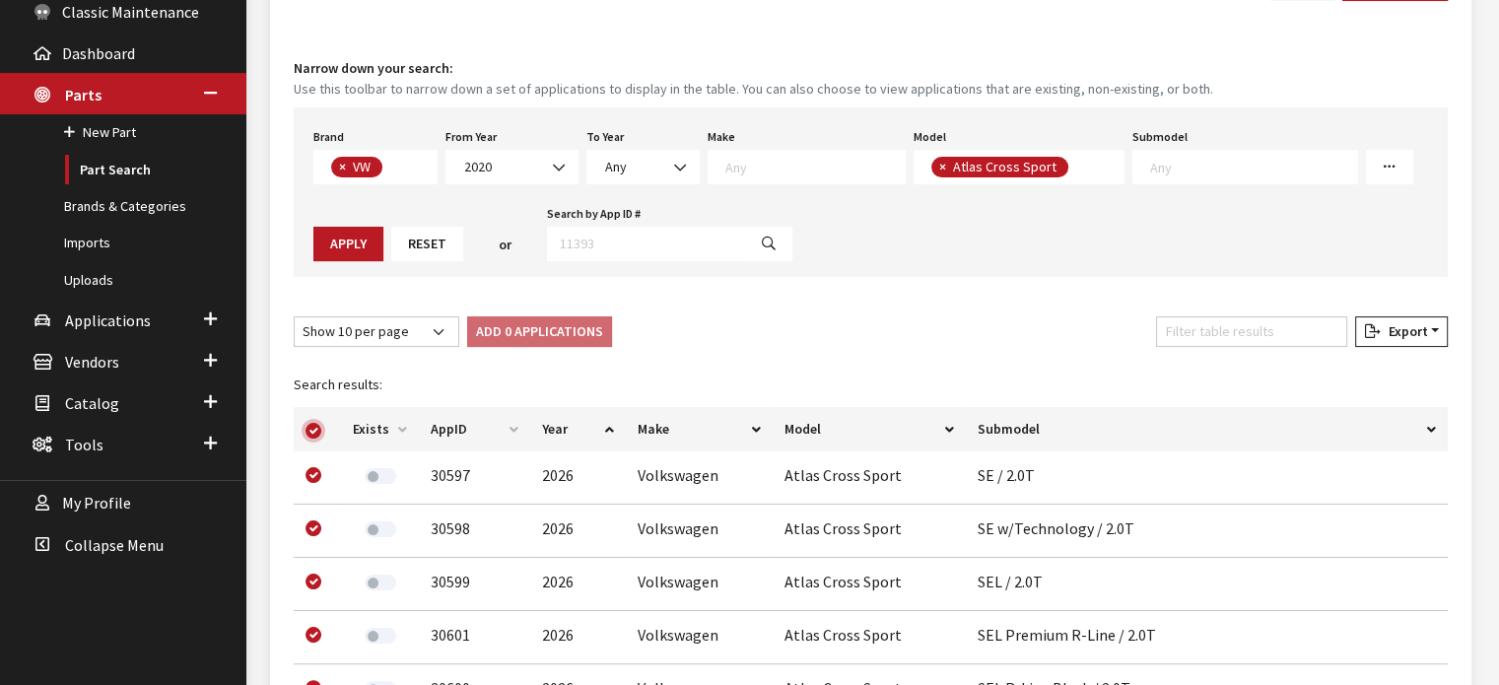
checkbox input "true"
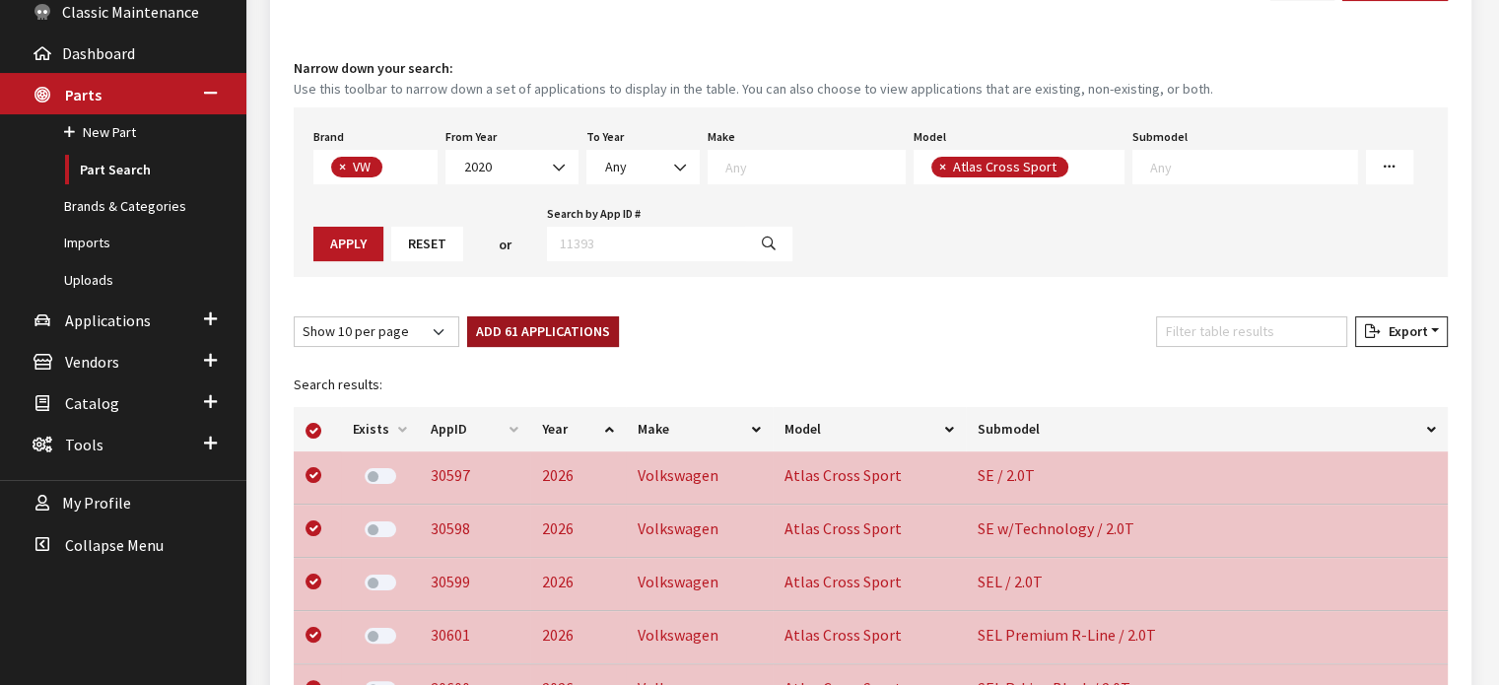
click at [554, 322] on button "Add 61 Applications" at bounding box center [543, 331] width 152 height 31
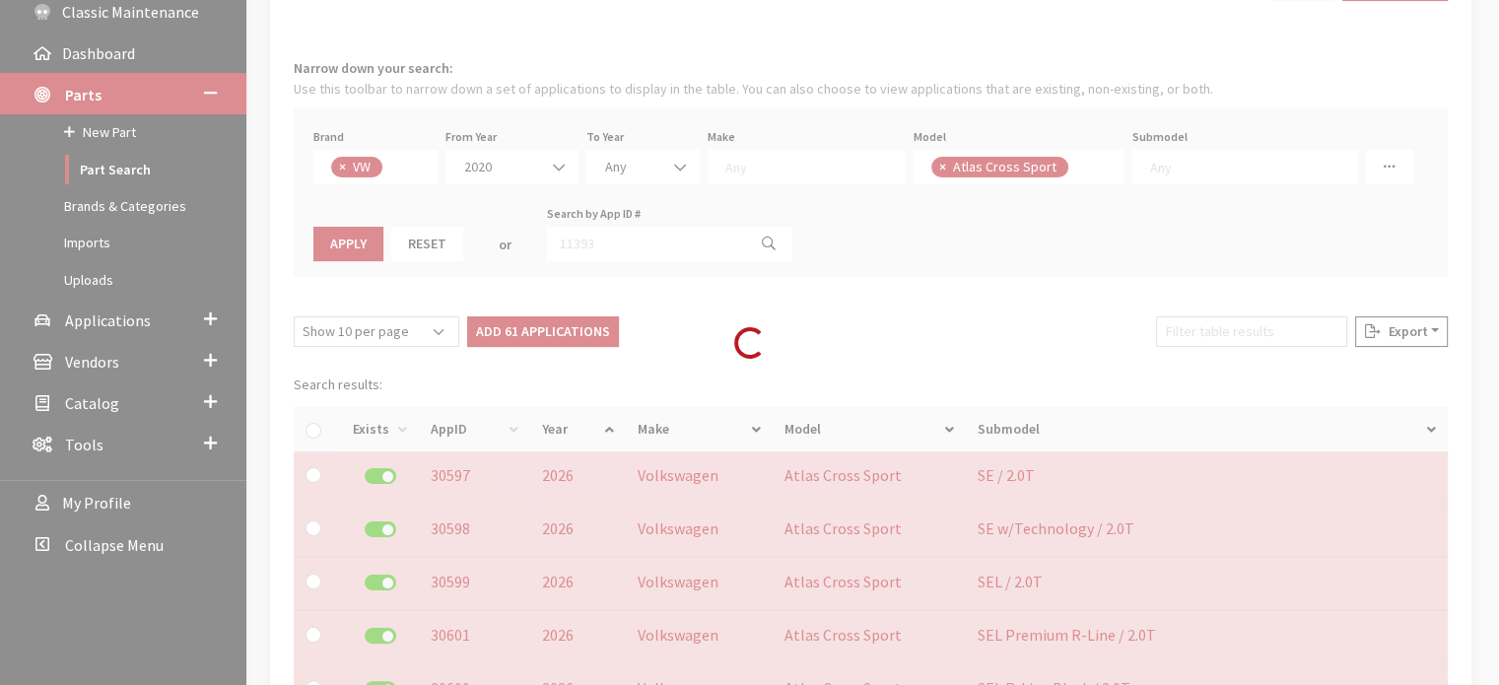
checkbox input "false"
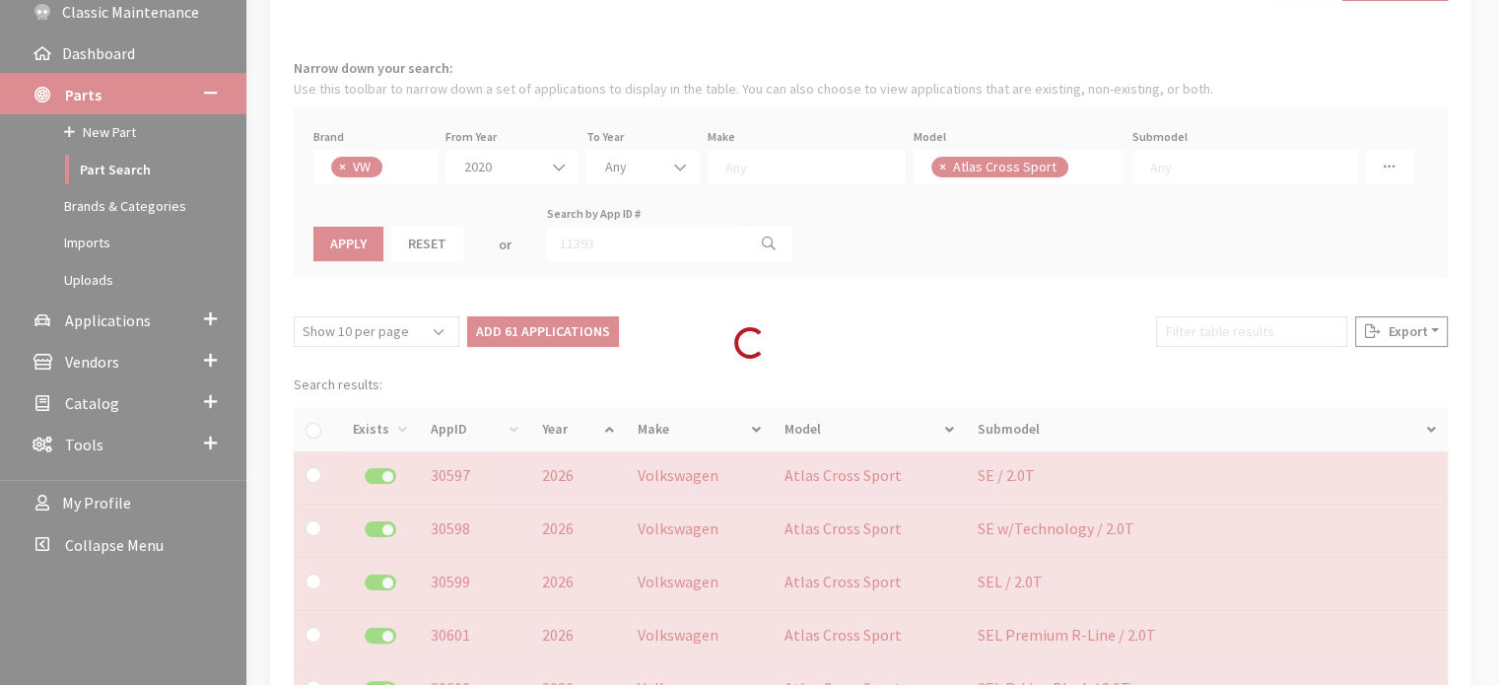
checkbox input "false"
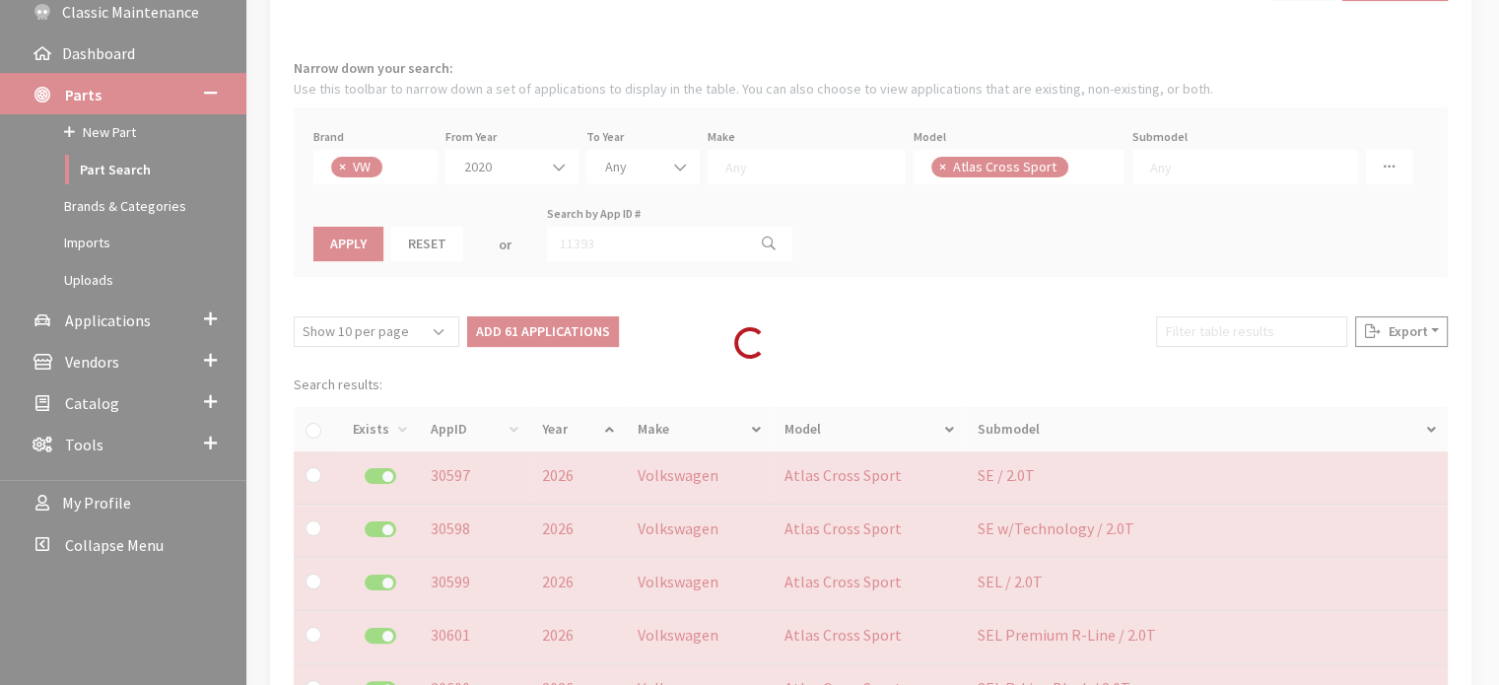
checkbox input "false"
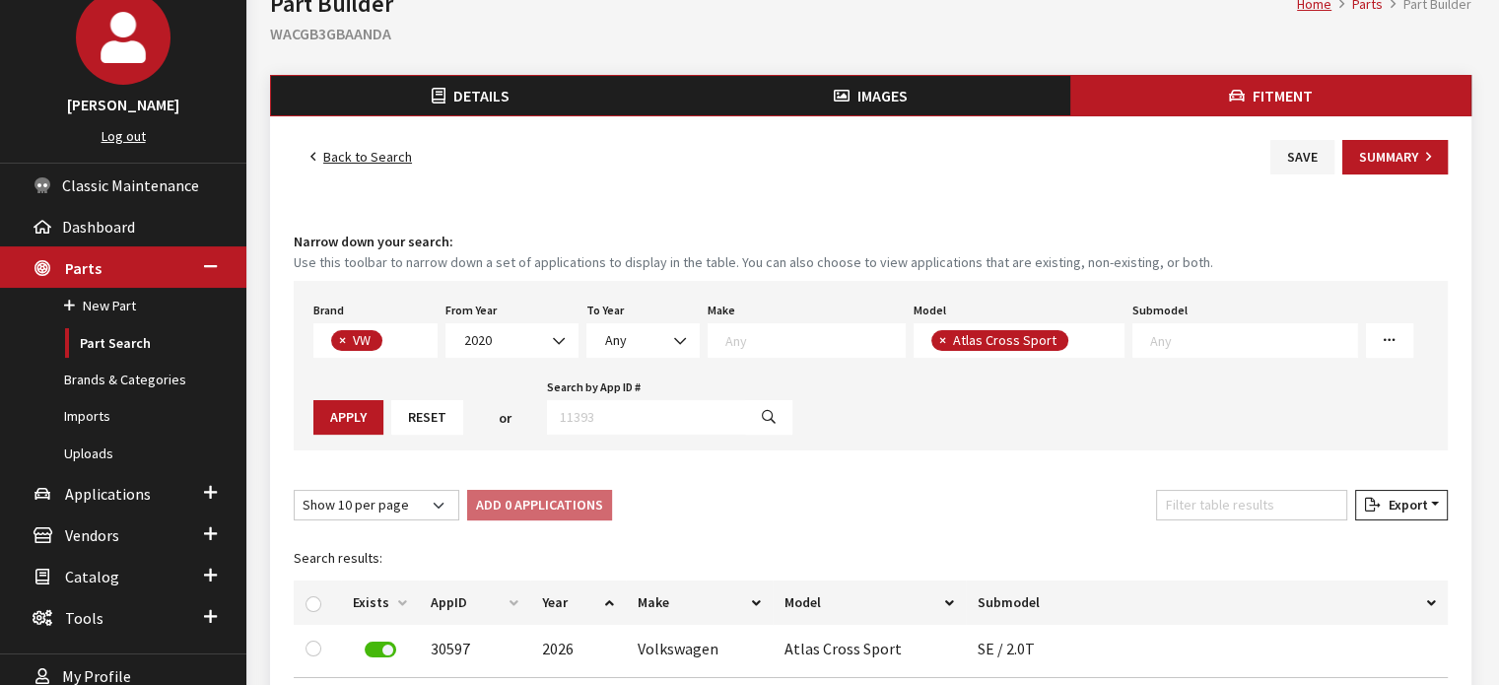
scroll to position [0, 0]
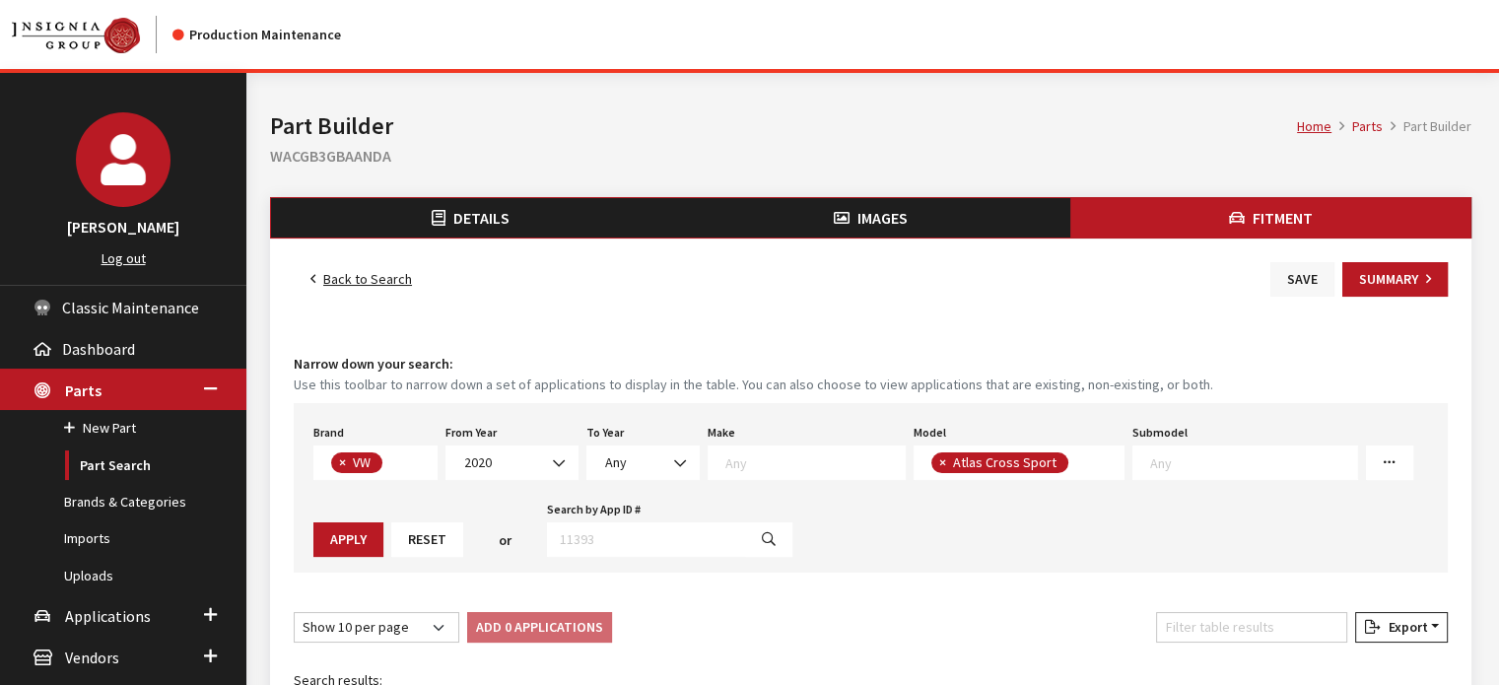
click at [1288, 262] on button "Save" at bounding box center [1303, 279] width 64 height 35
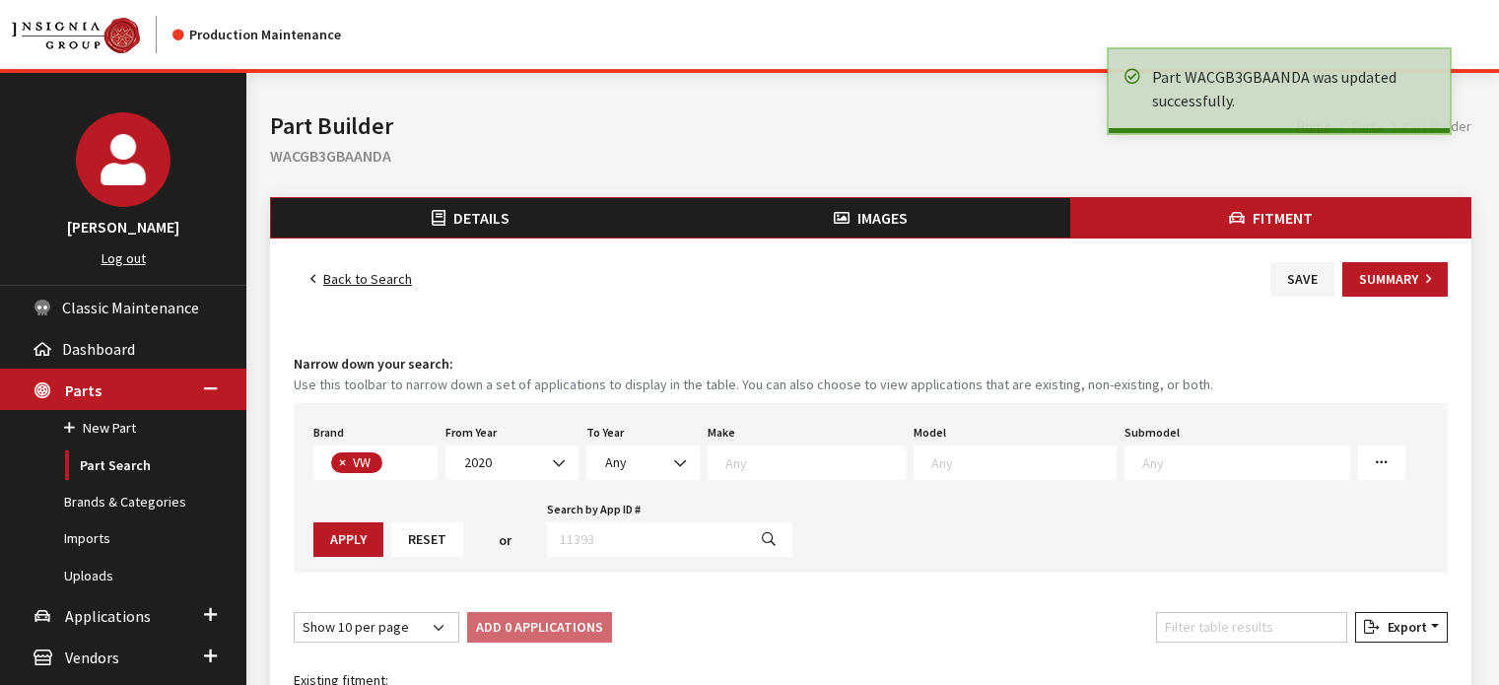
select select
click at [379, 279] on link "Back to Search" at bounding box center [361, 279] width 135 height 35
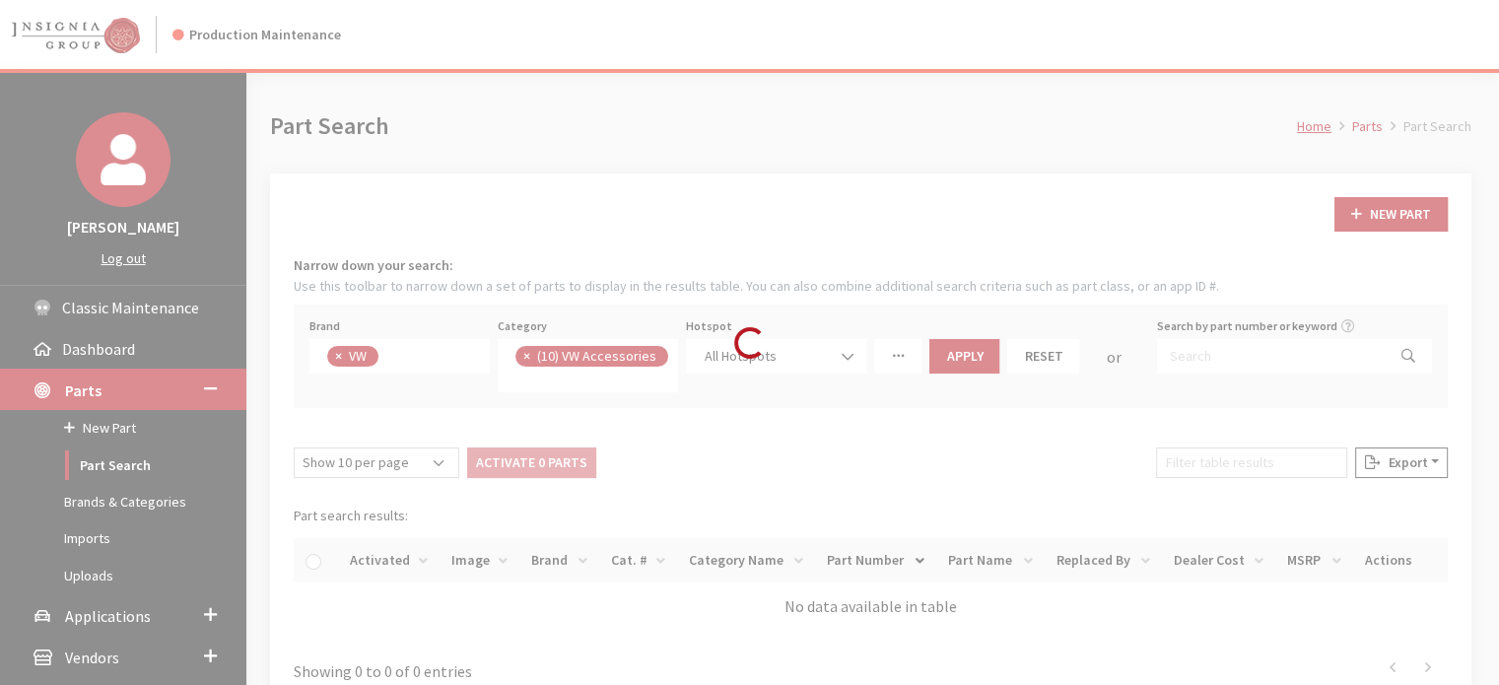
scroll to position [470, 0]
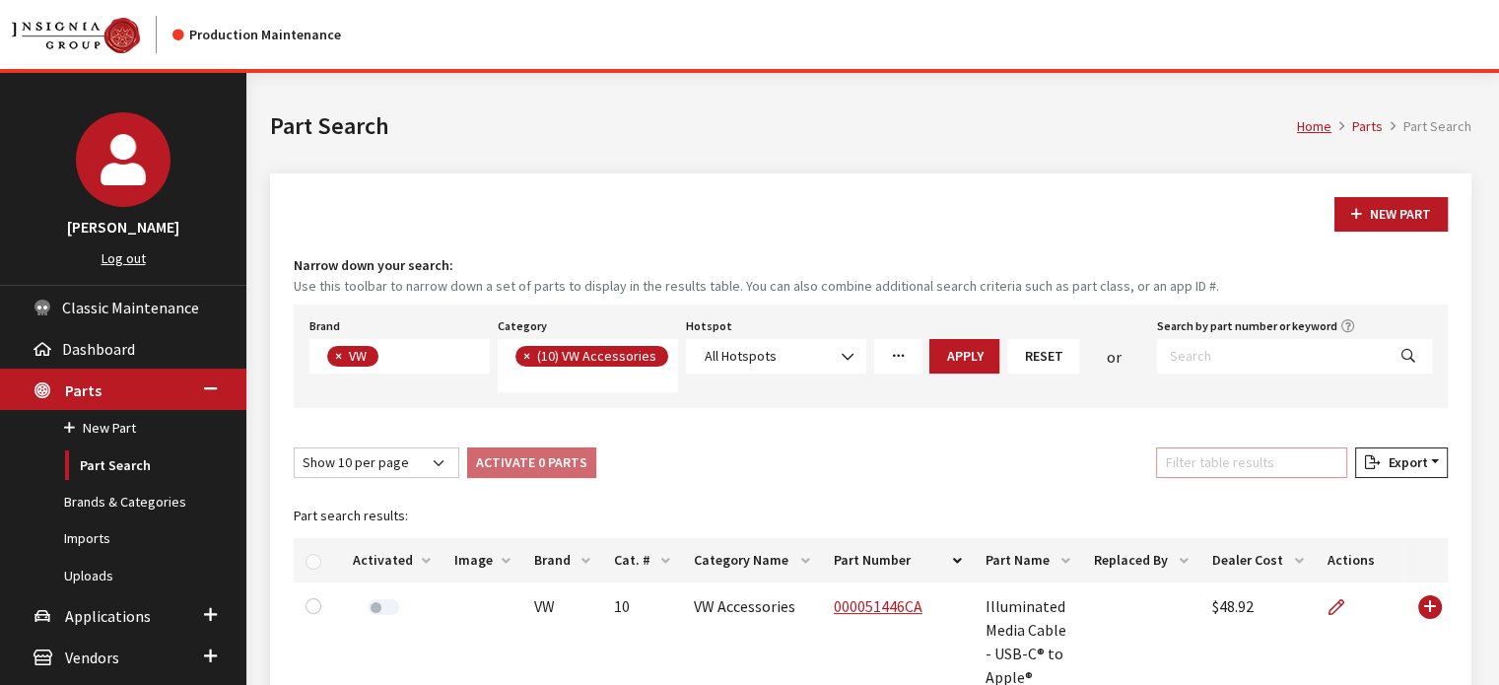
click at [1252, 461] on input "Filter table results" at bounding box center [1251, 463] width 191 height 31
paste input "WAFGB3GBAANDA"
click at [1262, 470] on input "WAFGB3GBAANDA" at bounding box center [1251, 463] width 191 height 31
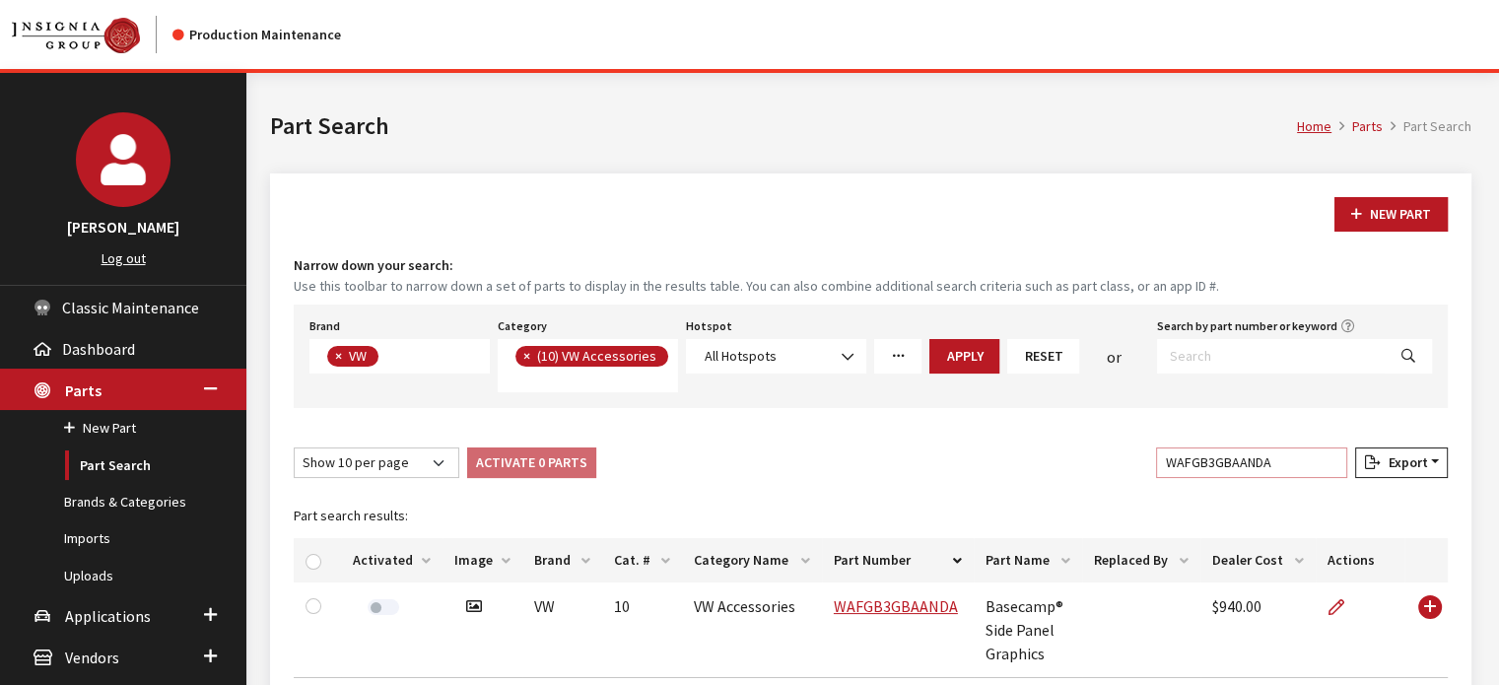
paste input "2XMAANZ"
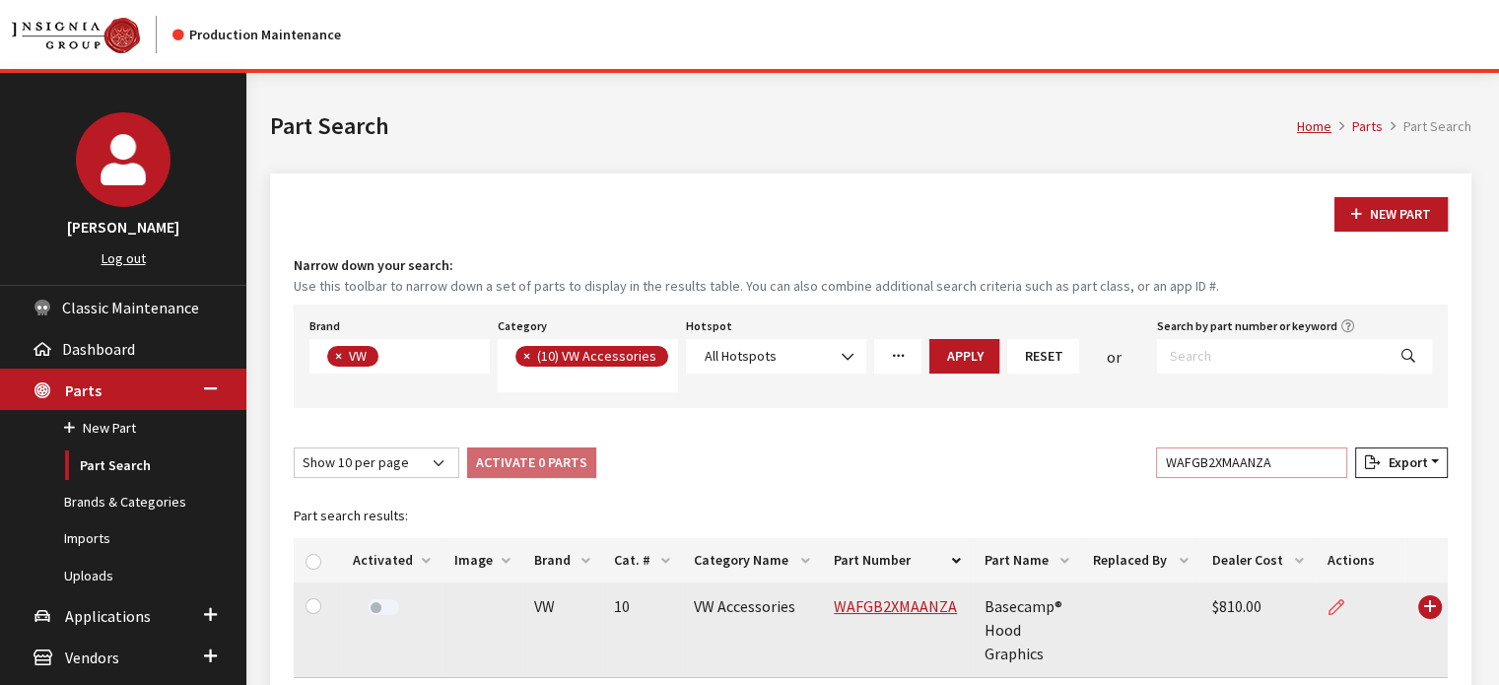
type input "WAFGB2XMAANZA"
click at [1329, 604] on icon at bounding box center [1337, 608] width 16 height 16
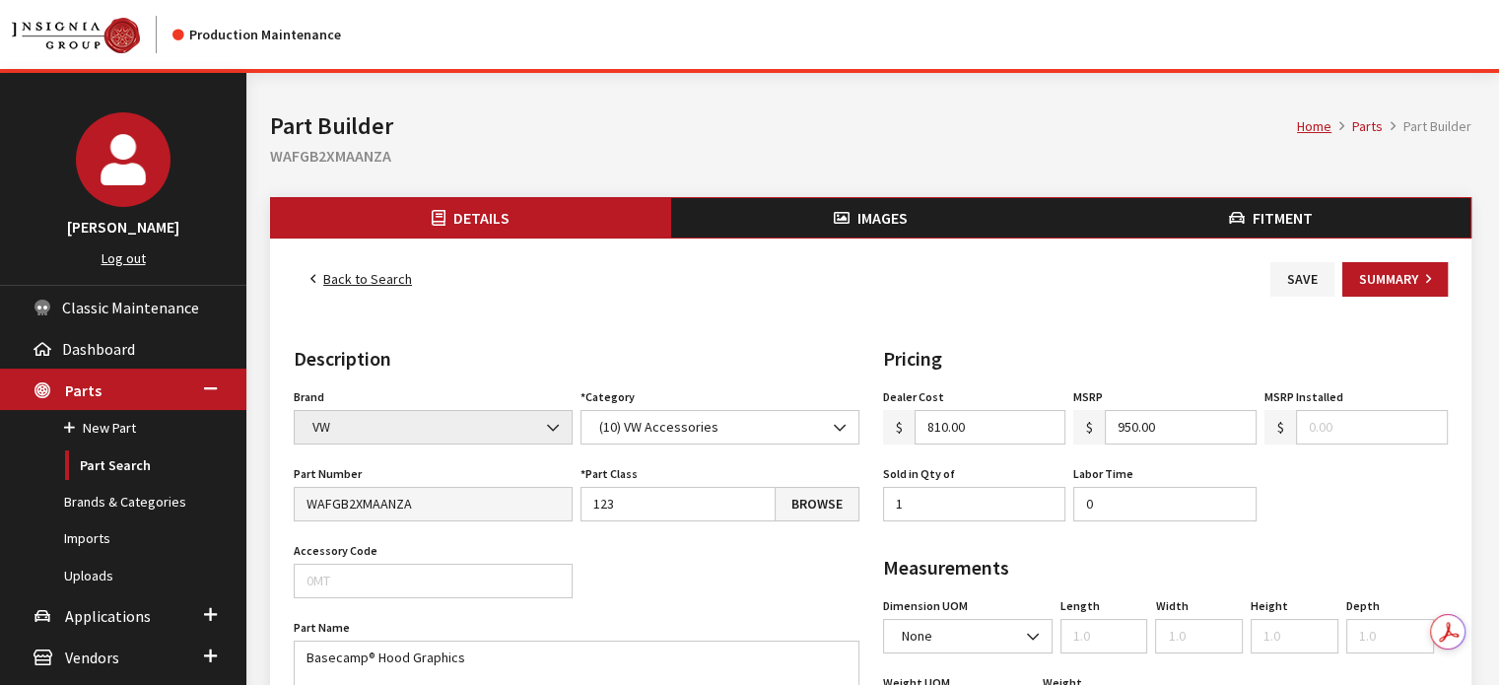
click at [882, 227] on span "Images" at bounding box center [883, 218] width 50 height 20
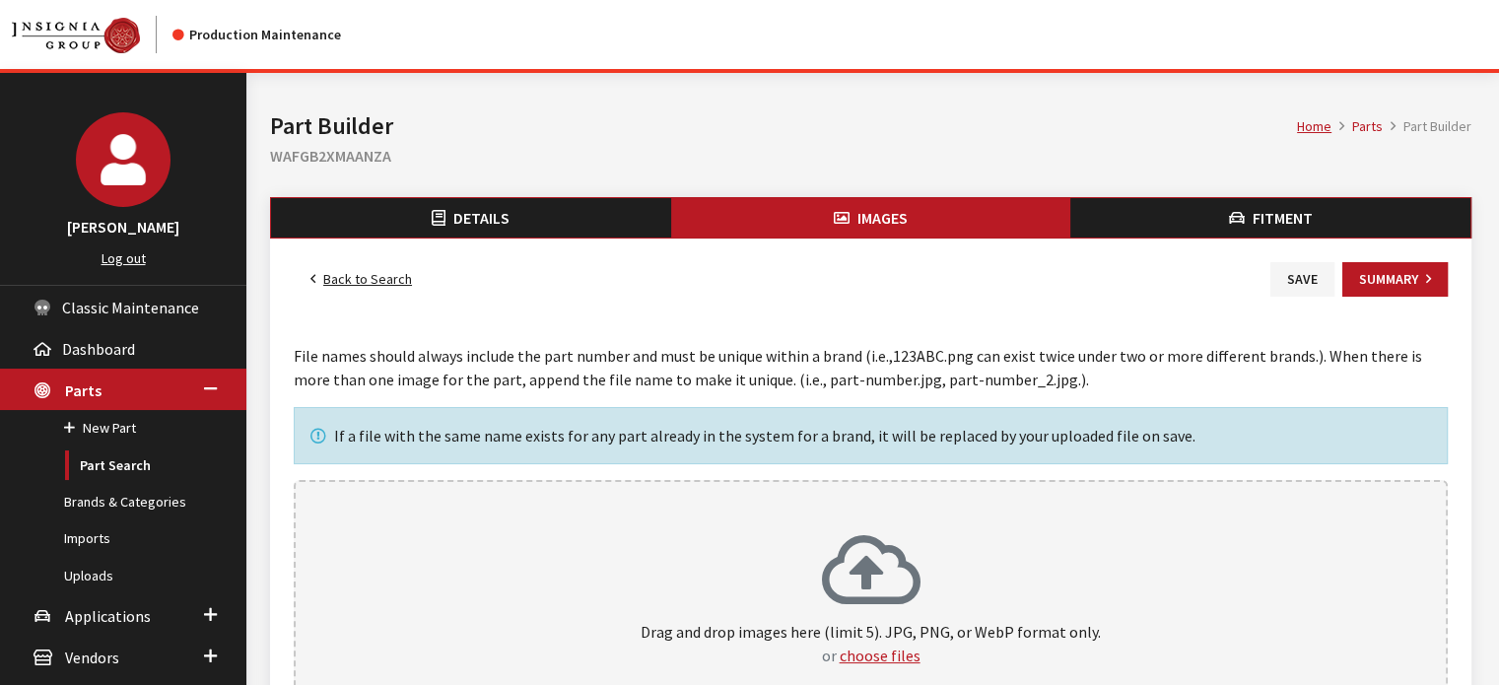
click at [894, 519] on div "Drag and drop images here (limit 5). JPG, PNG, or WebP format only. or choose f…" at bounding box center [871, 600] width 1154 height 241
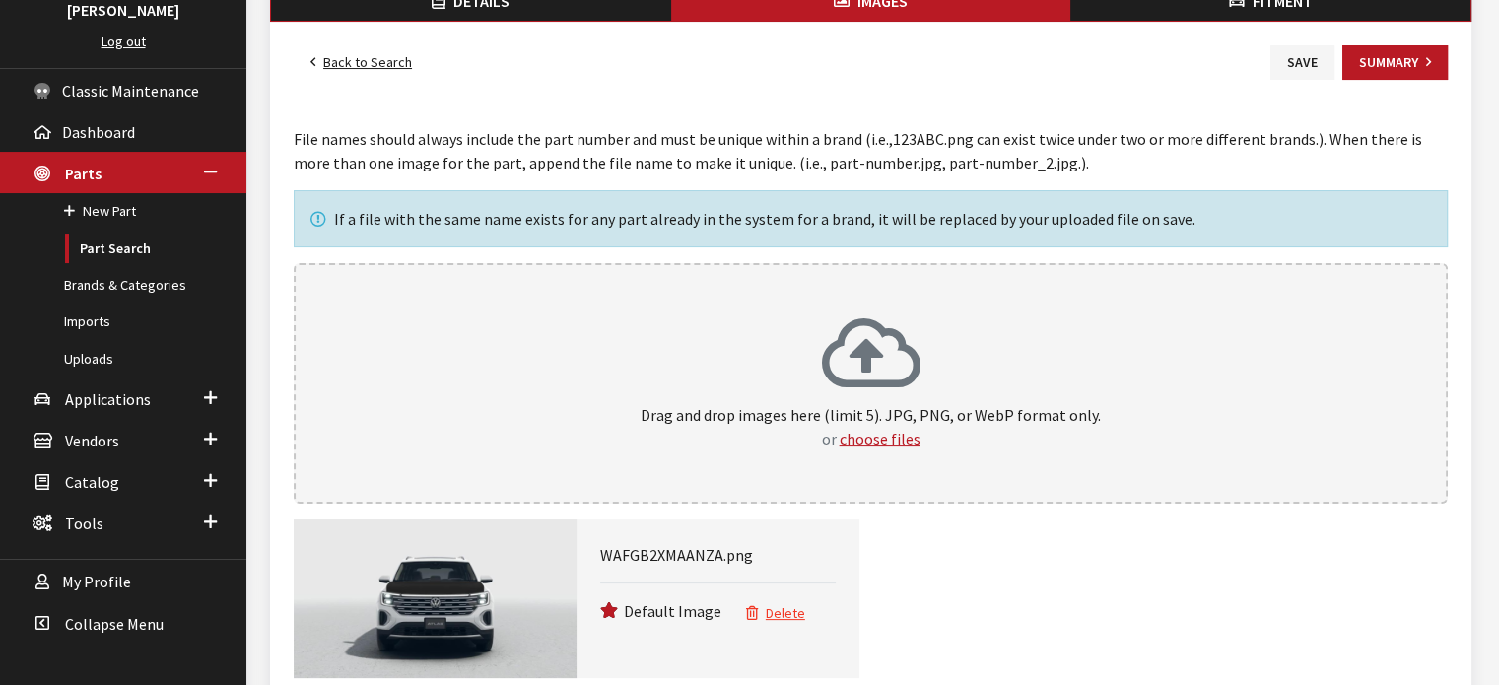
scroll to position [117, 0]
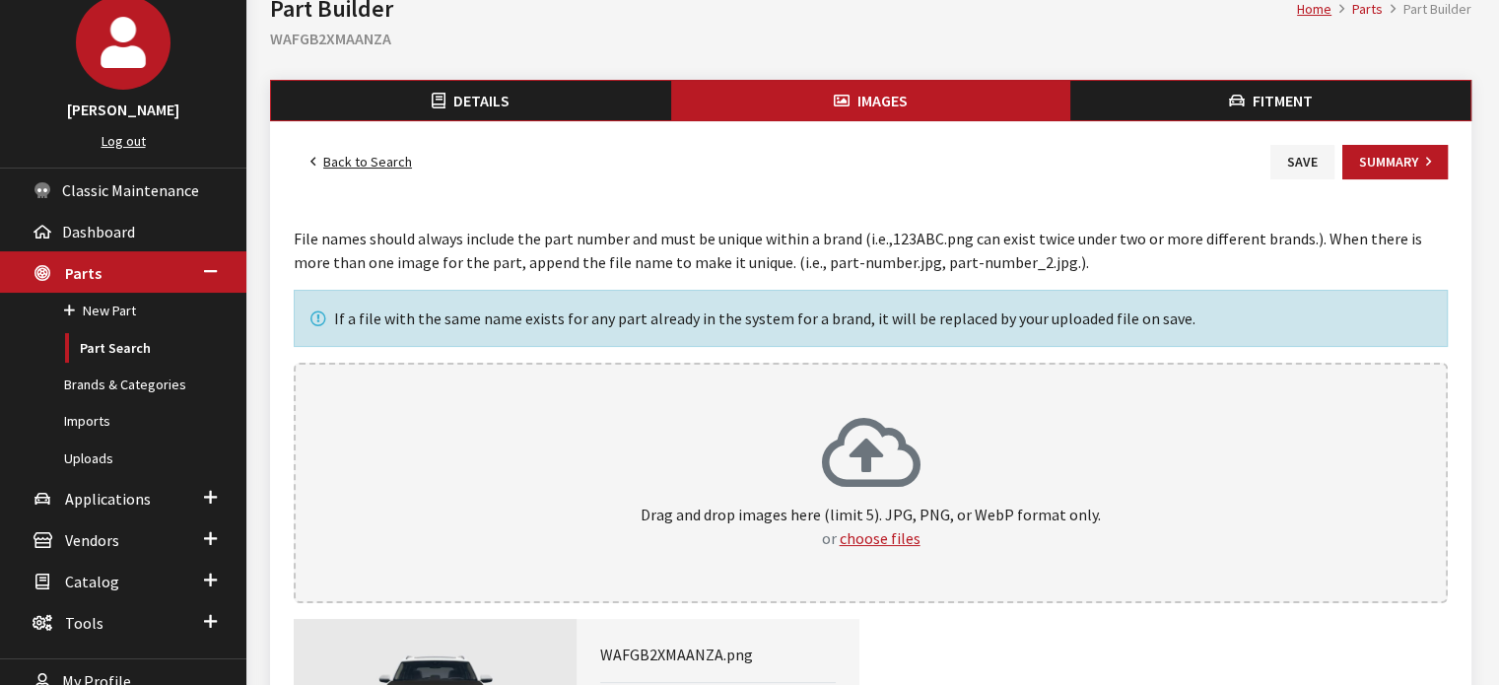
click at [1258, 125] on div "Back to Search Save Summary Images File names should always include the part nu…" at bounding box center [871, 461] width 1202 height 680
click at [1254, 108] on span "Fitment" at bounding box center [1283, 101] width 60 height 20
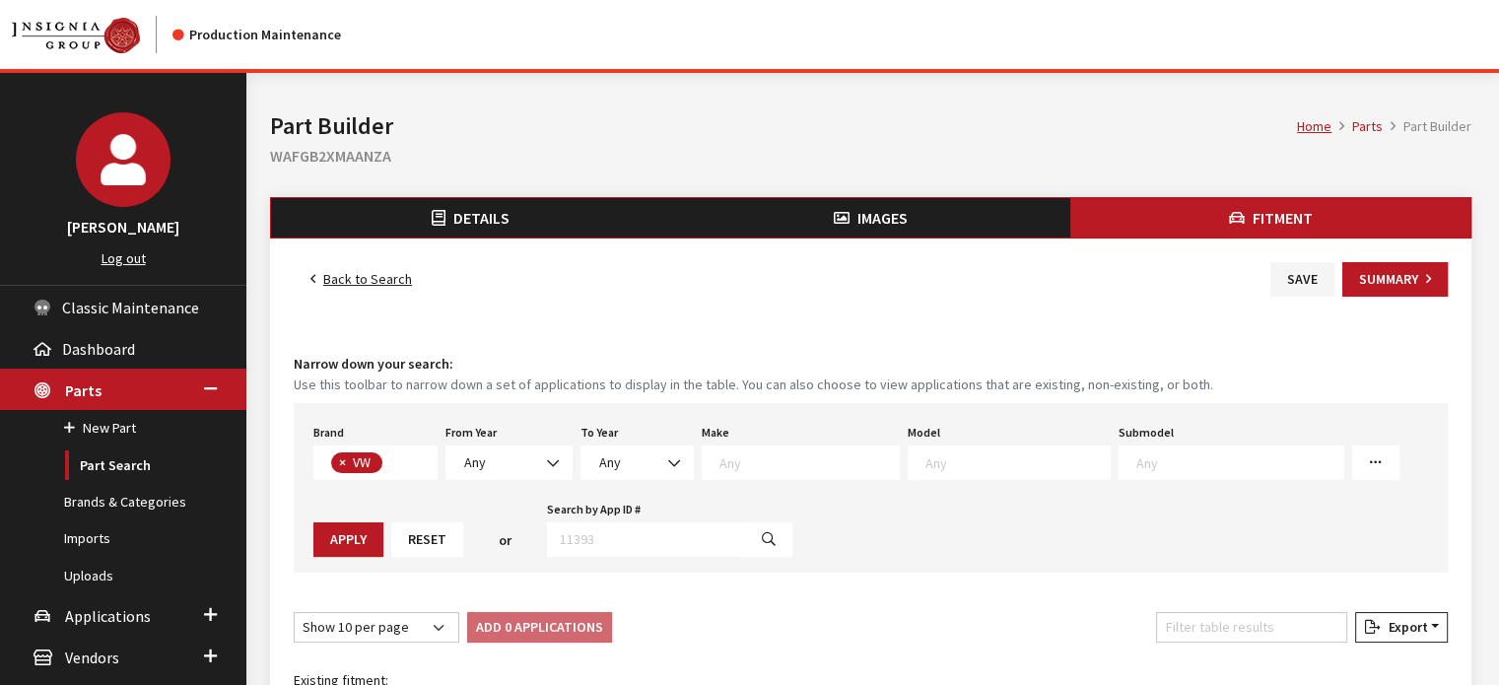
scroll to position [508, 0]
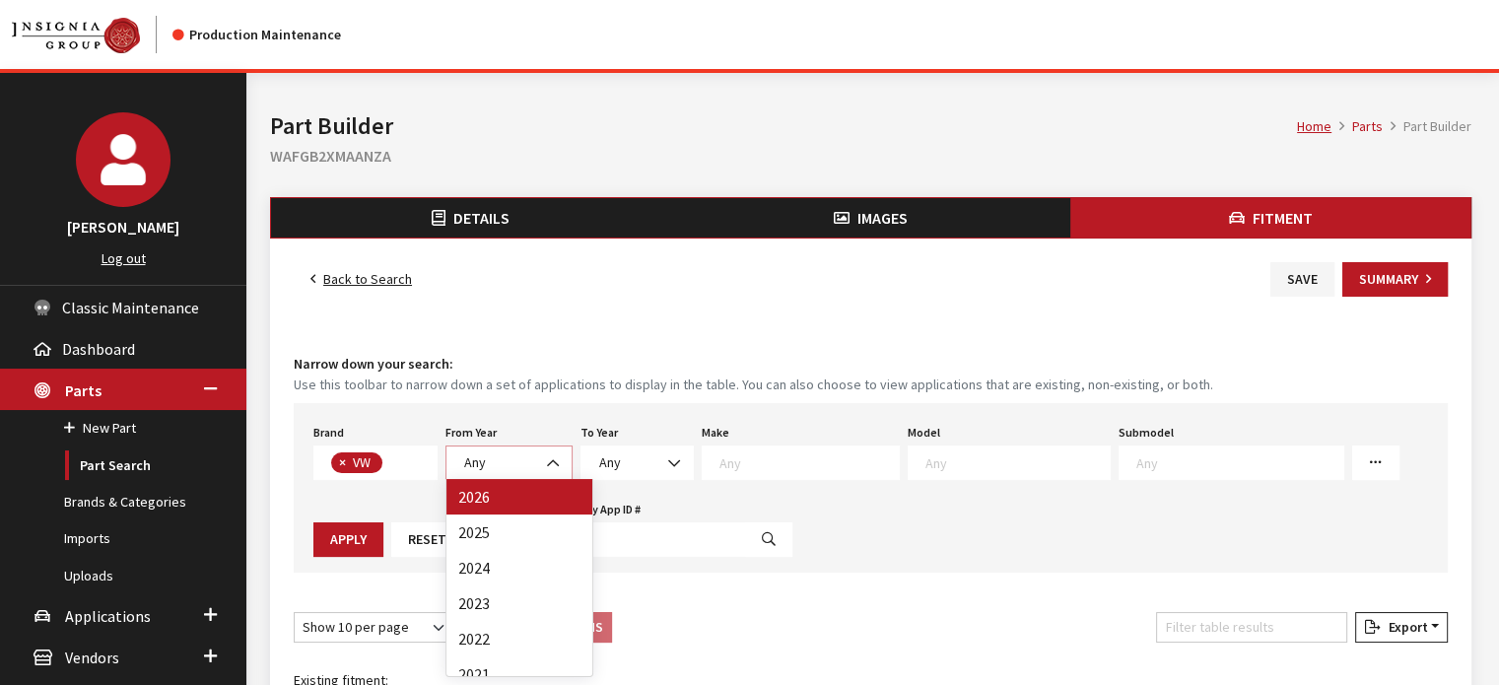
click at [500, 456] on span "Any" at bounding box center [509, 463] width 102 height 21
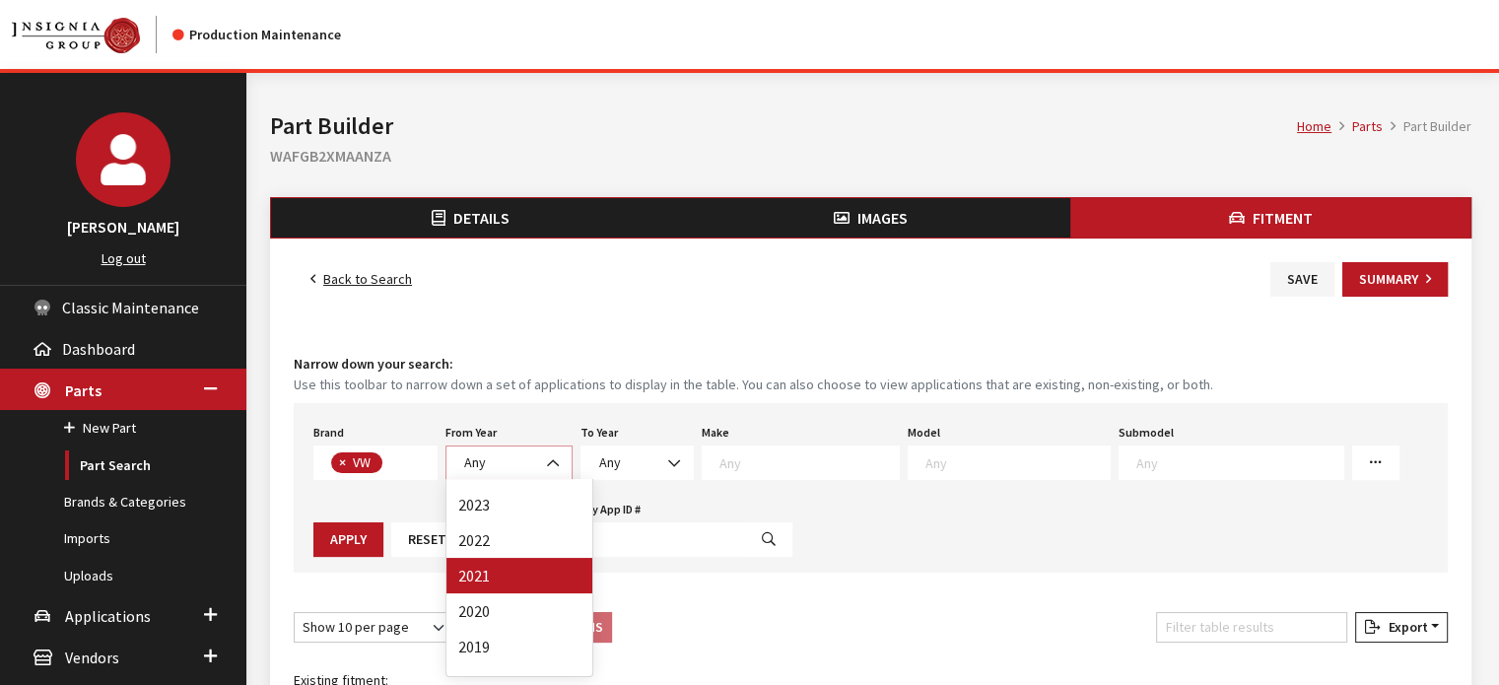
scroll to position [197, 0]
select select "2018"
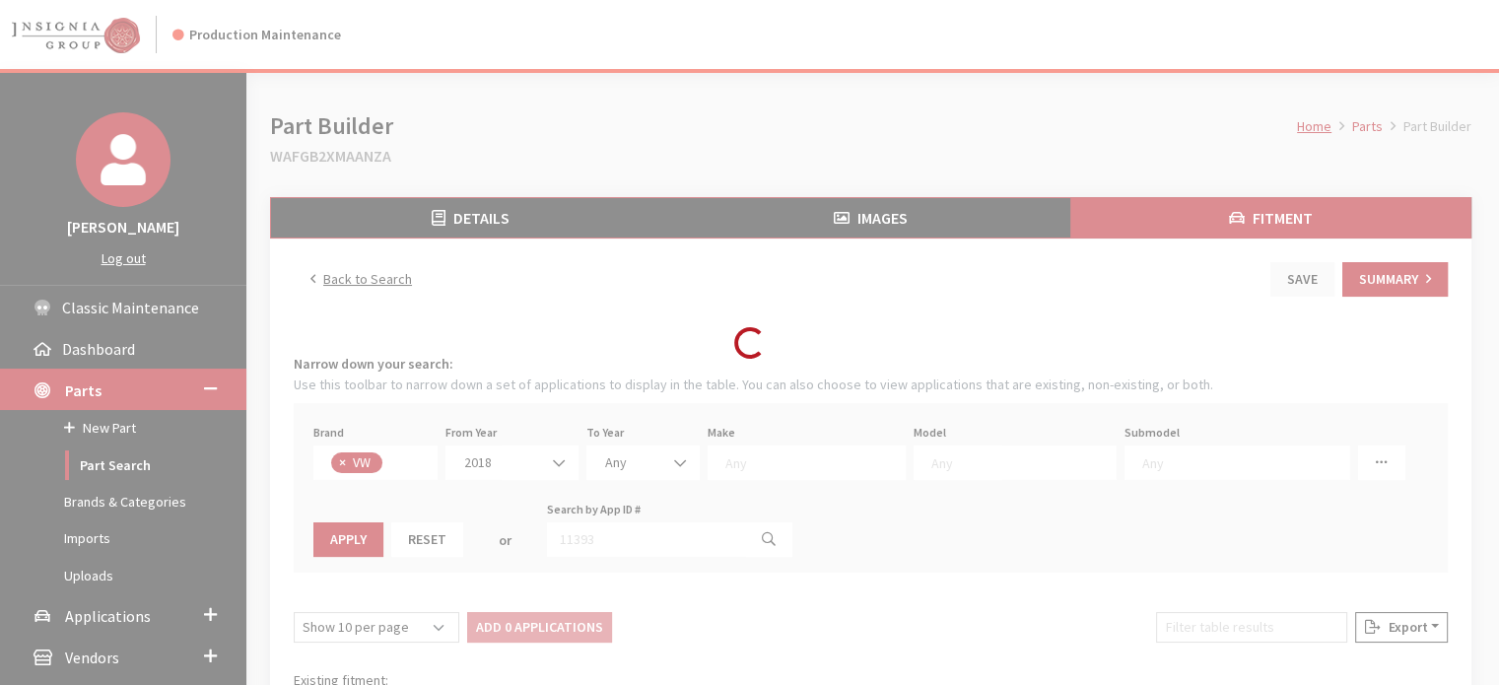
select select
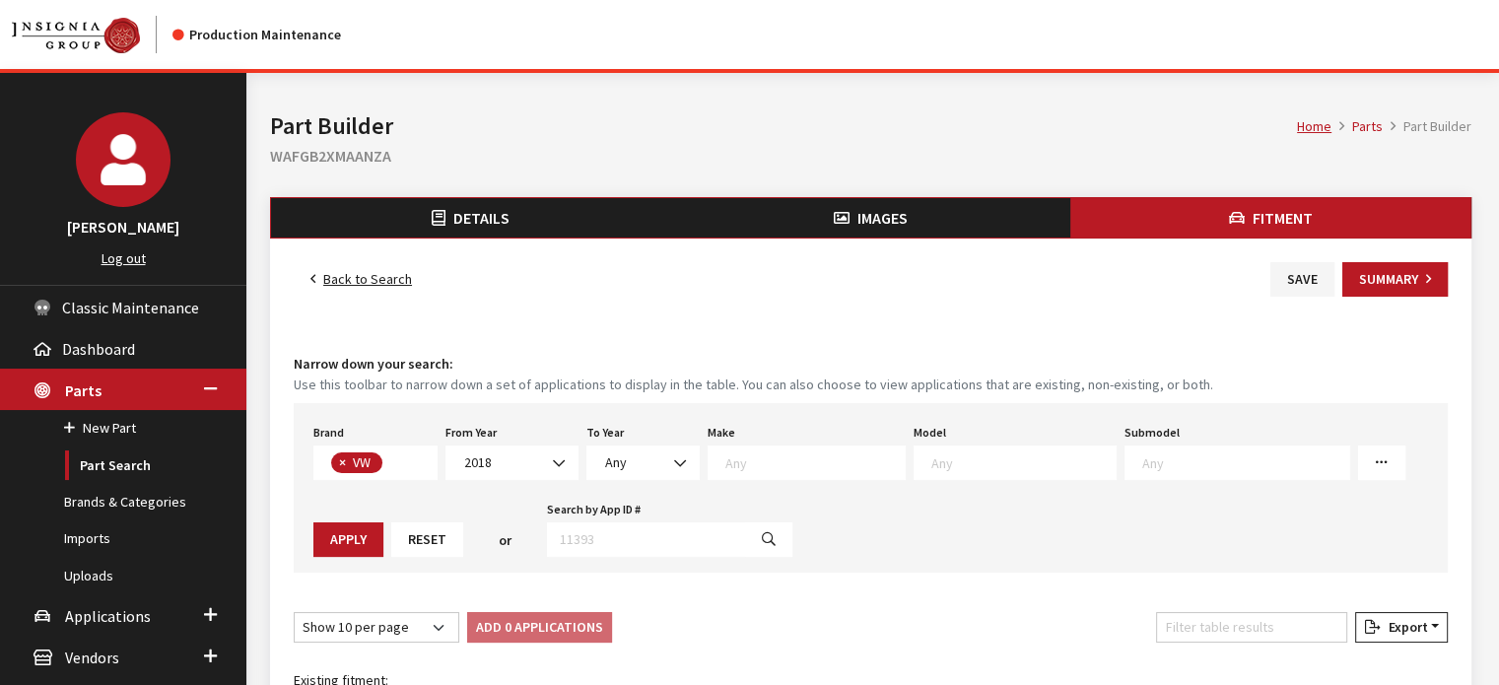
click at [914, 456] on span at bounding box center [1015, 463] width 203 height 35
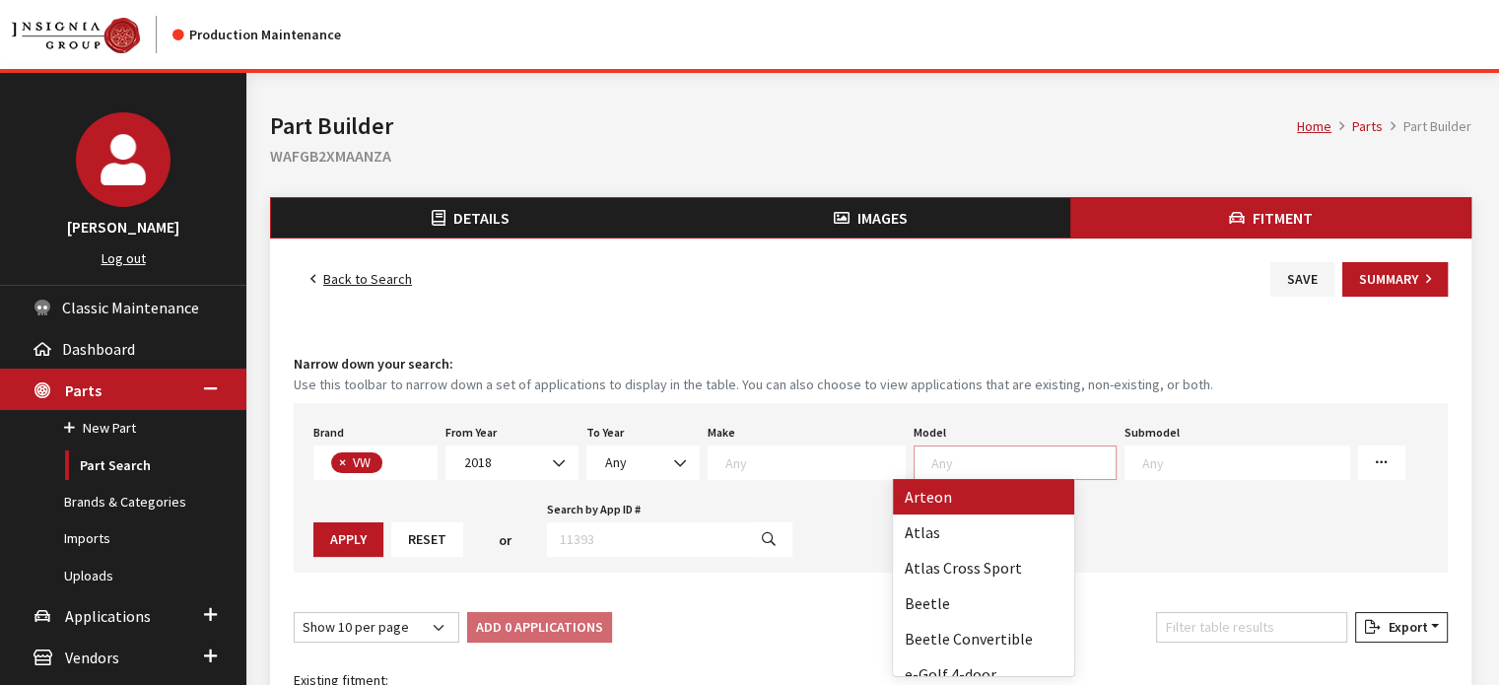
scroll to position [1, 0]
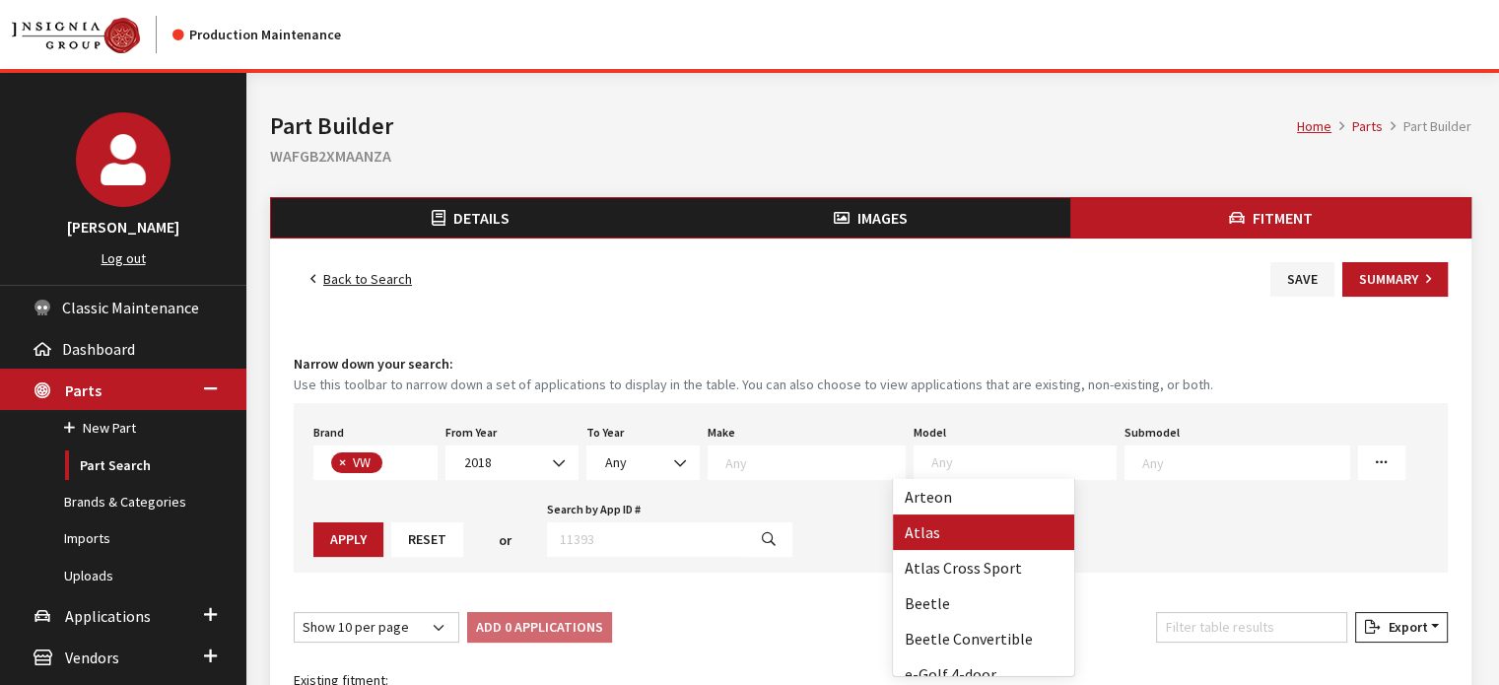
select select "915"
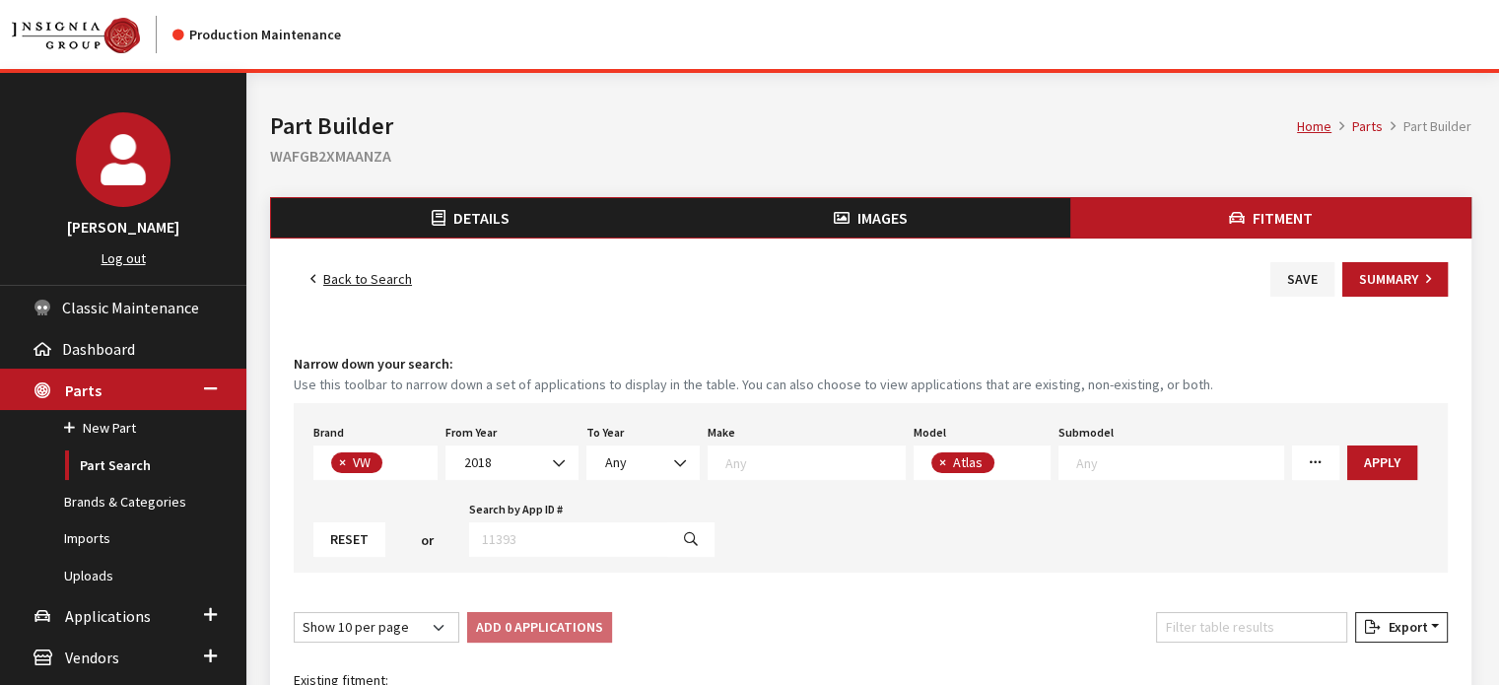
select select
click at [1348, 452] on button "Apply" at bounding box center [1383, 463] width 70 height 35
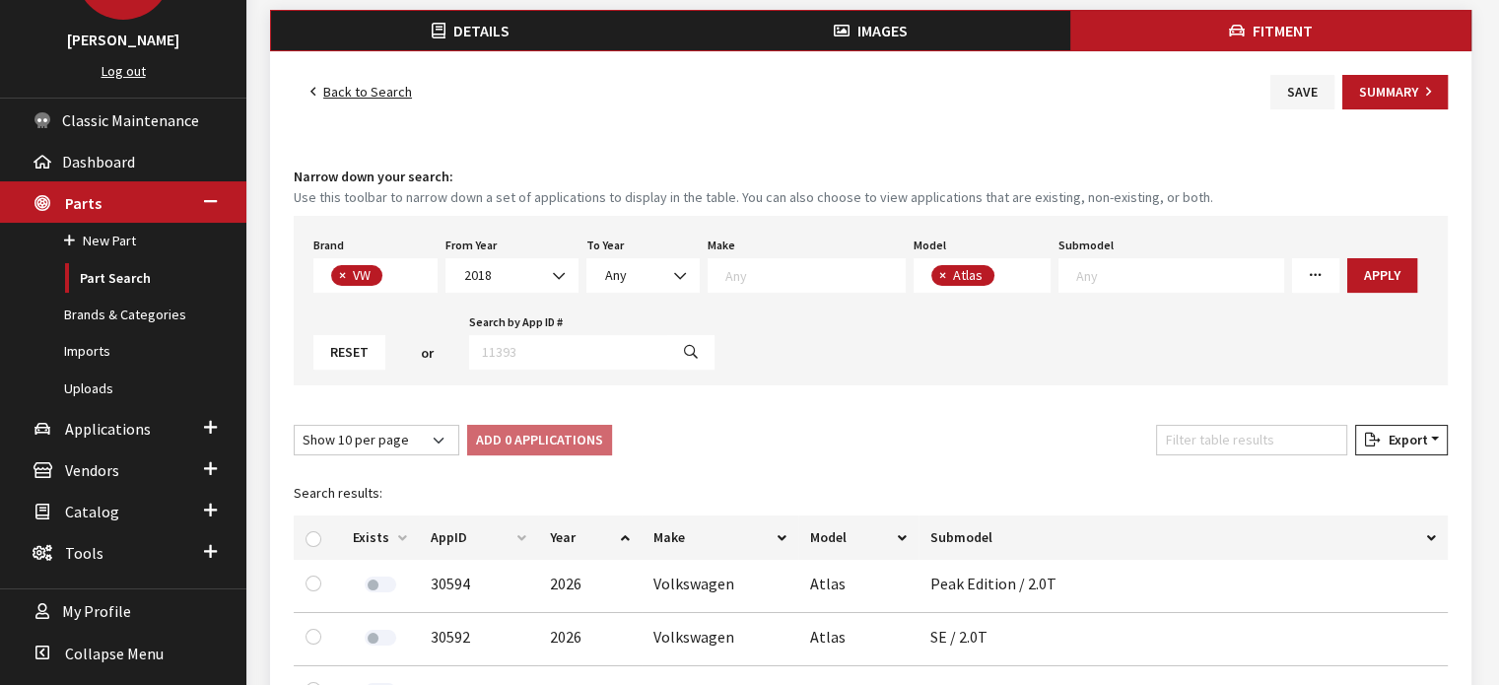
scroll to position [197, 0]
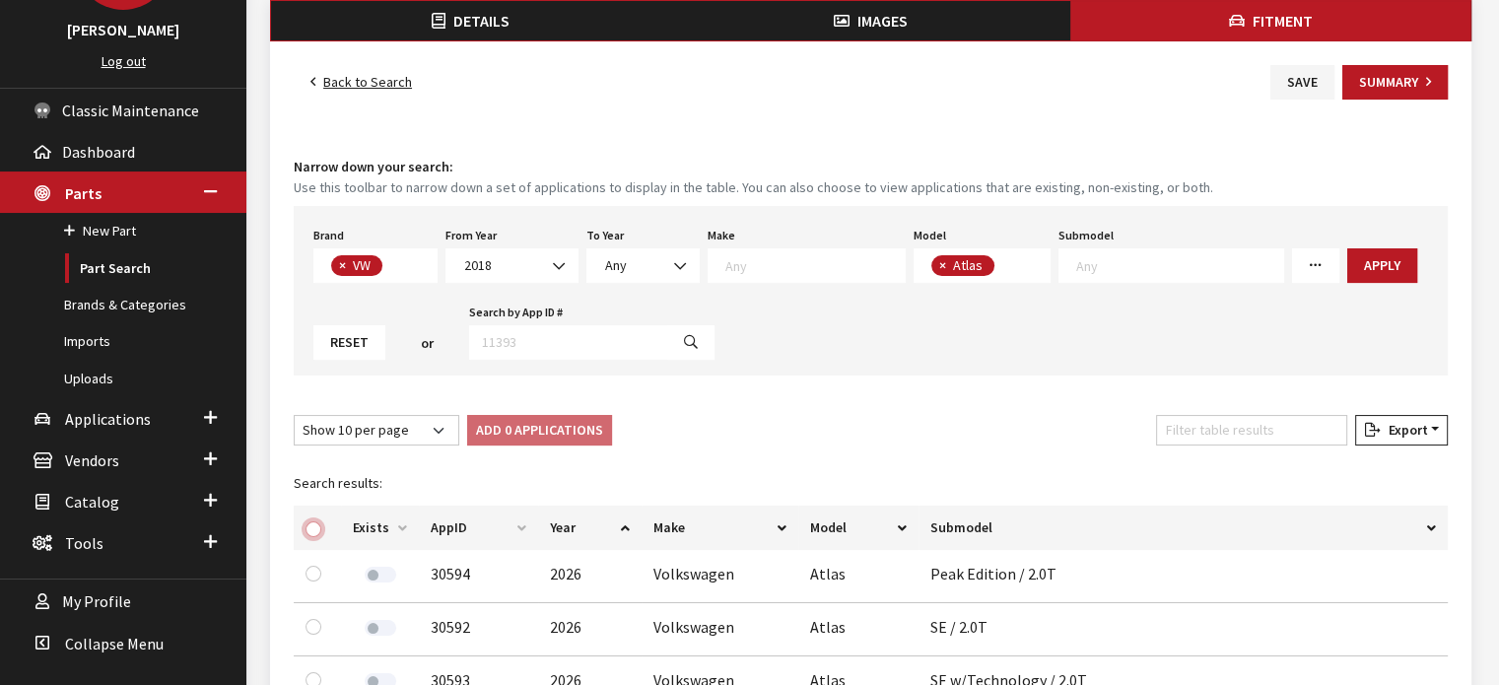
click at [313, 525] on input "checkbox" at bounding box center [314, 530] width 16 height 16
checkbox input "true"
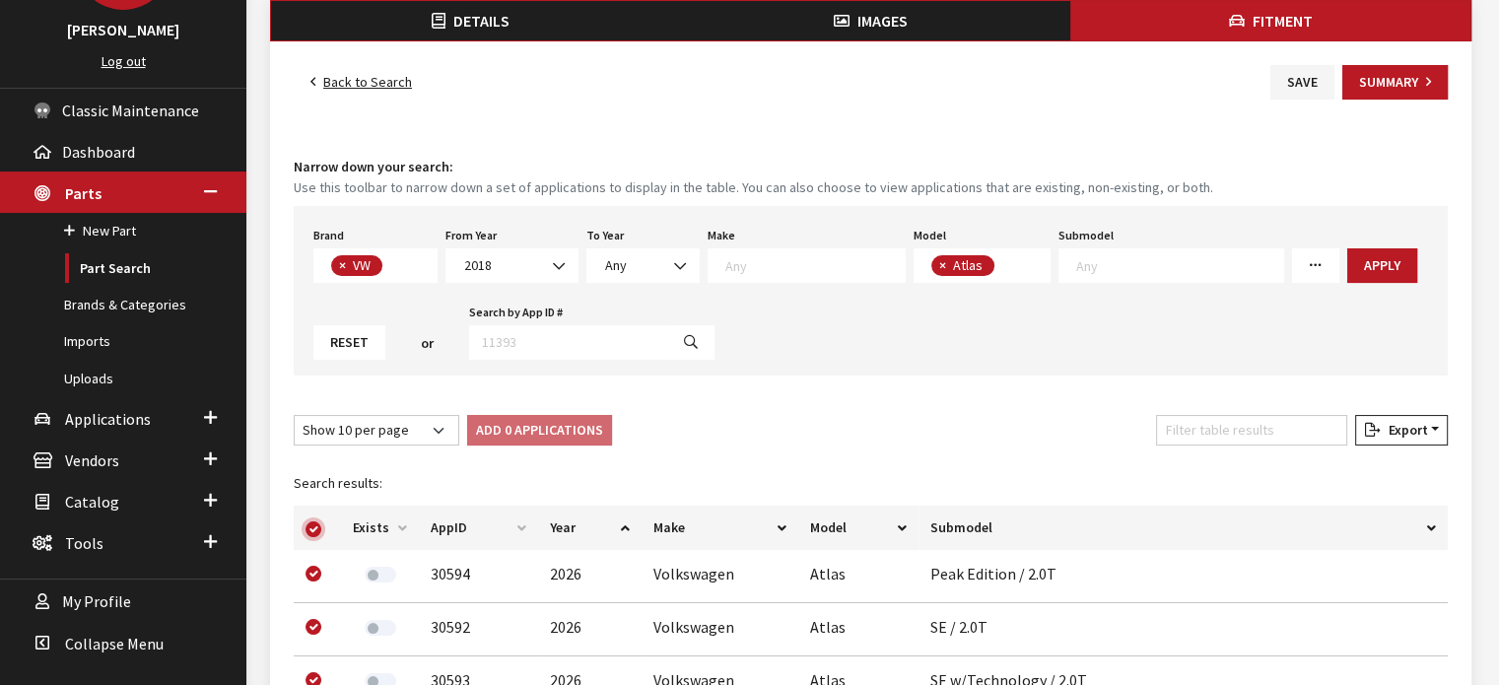
checkbox input "true"
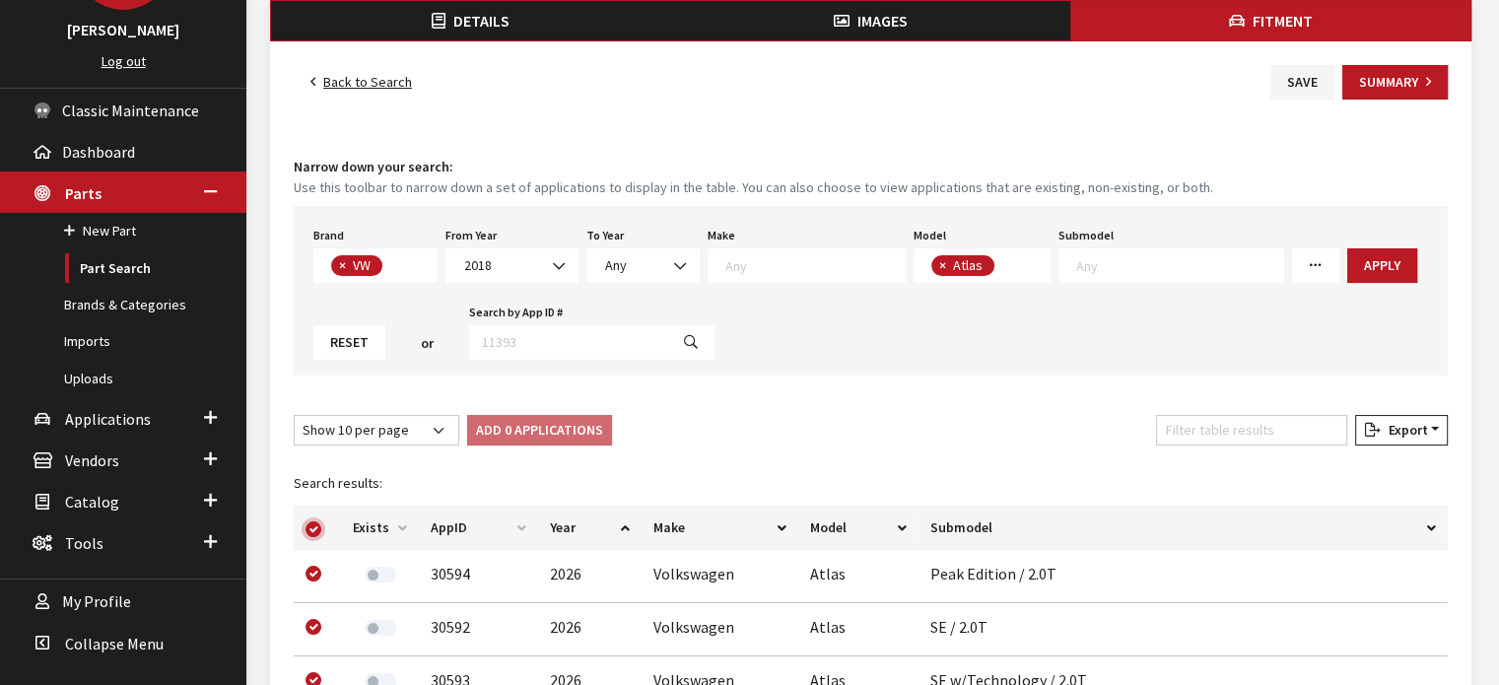
checkbox input "true"
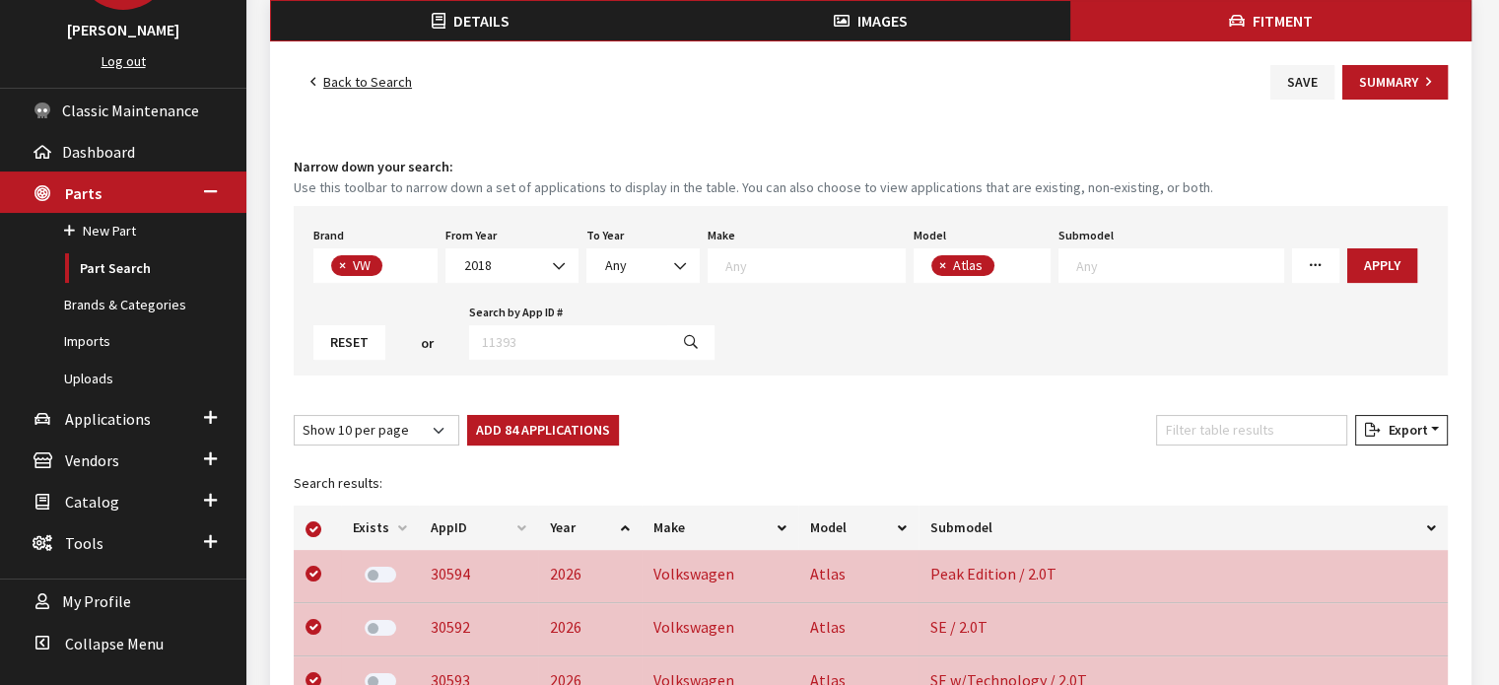
click at [519, 429] on button "Add 84 Applications" at bounding box center [543, 430] width 152 height 31
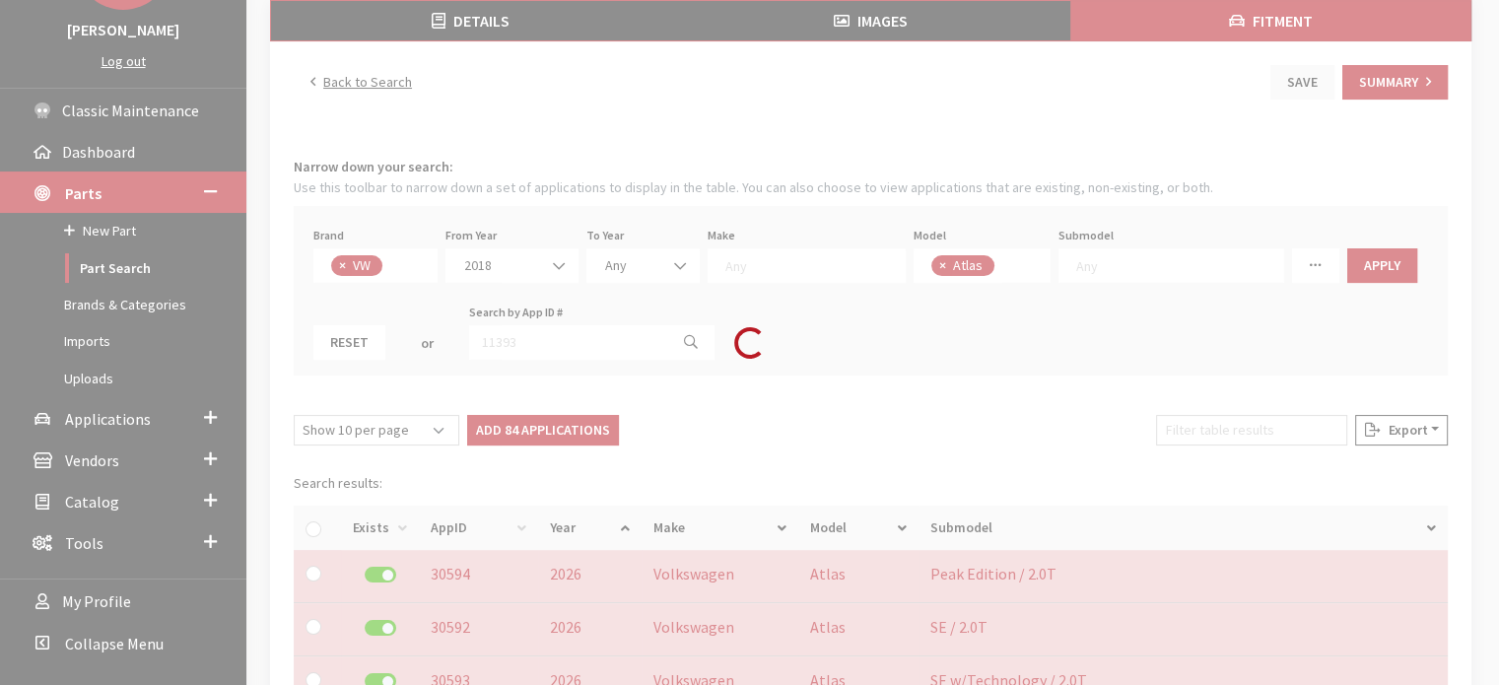
checkbox input "false"
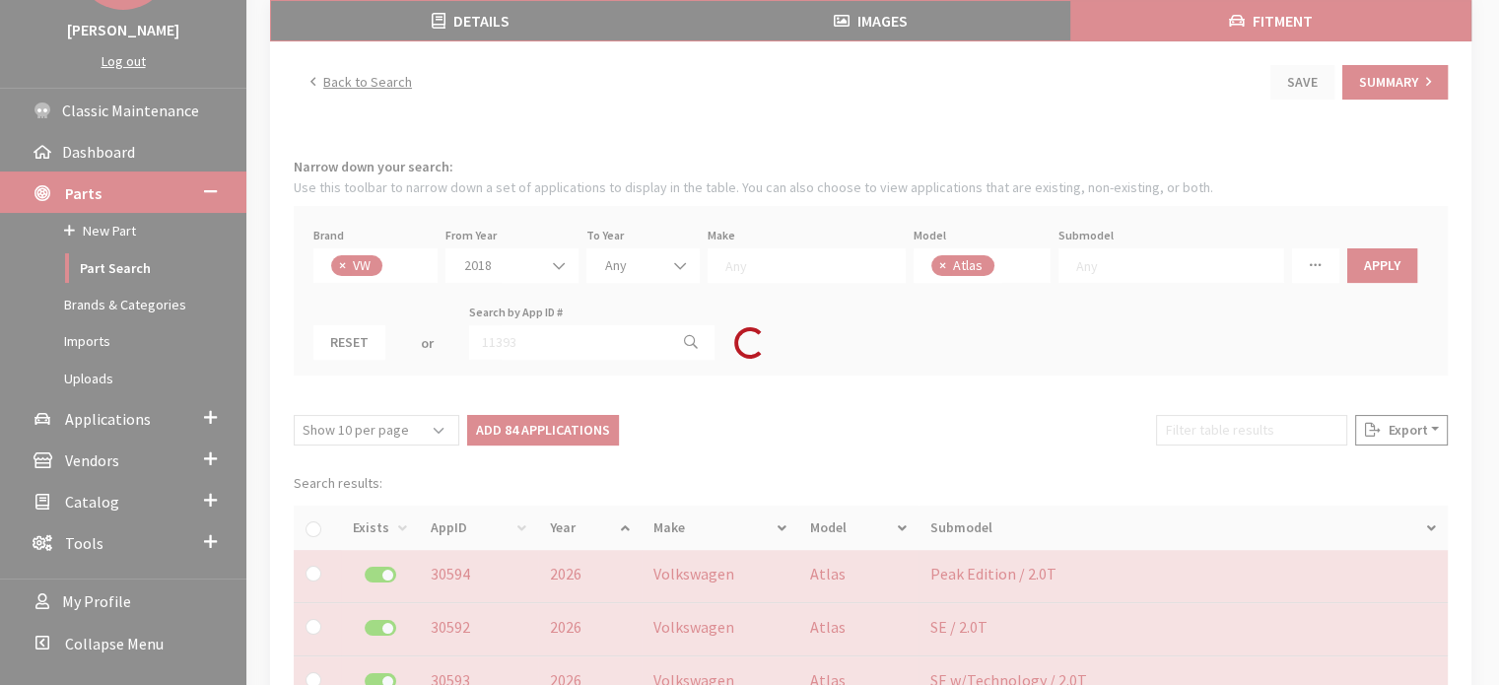
checkbox input "false"
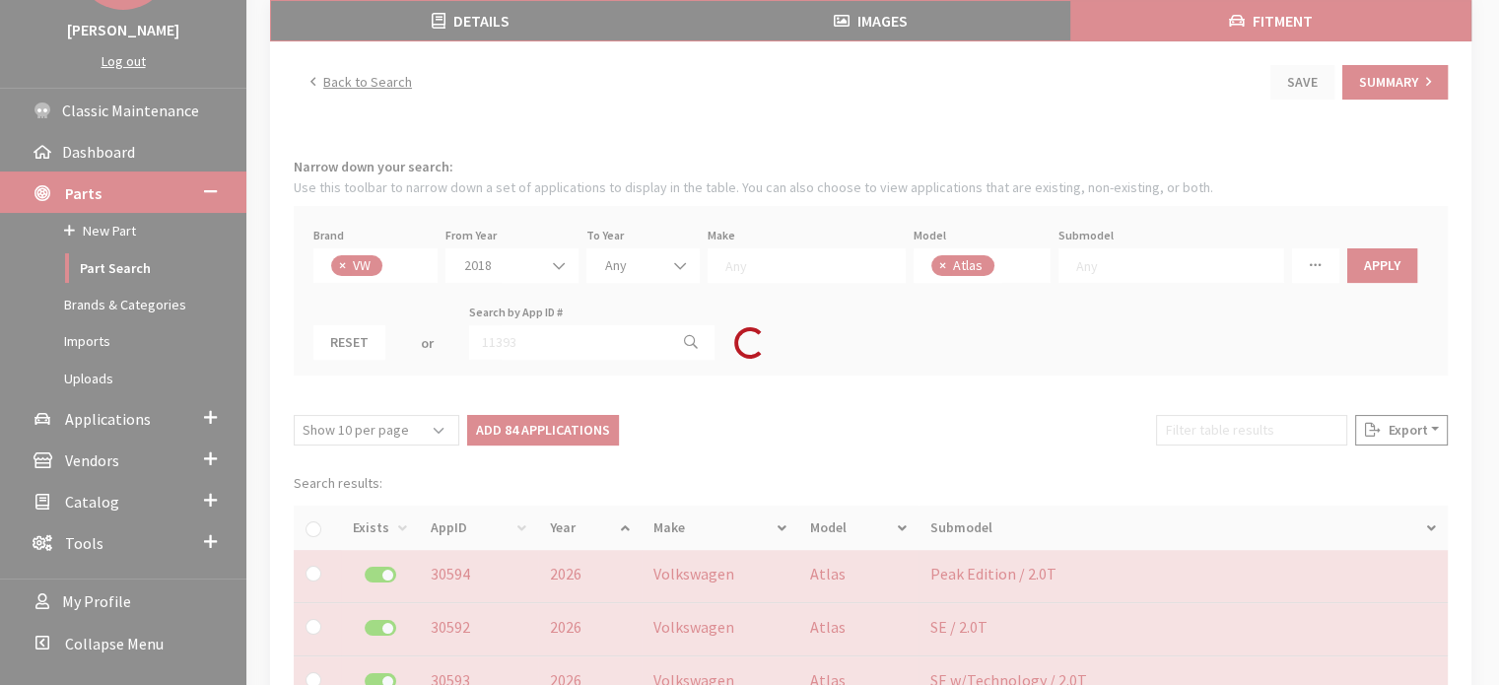
checkbox input "false"
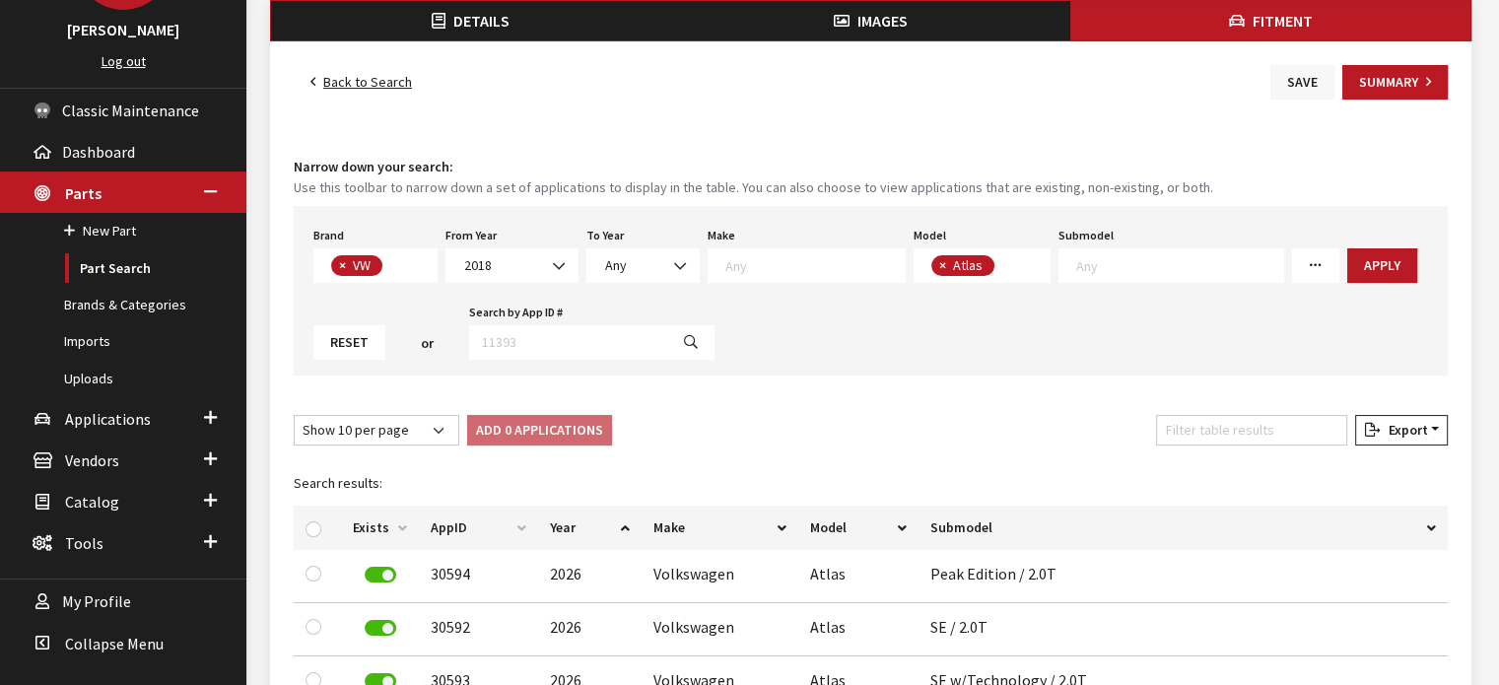
click at [1313, 85] on button "Save" at bounding box center [1303, 82] width 64 height 35
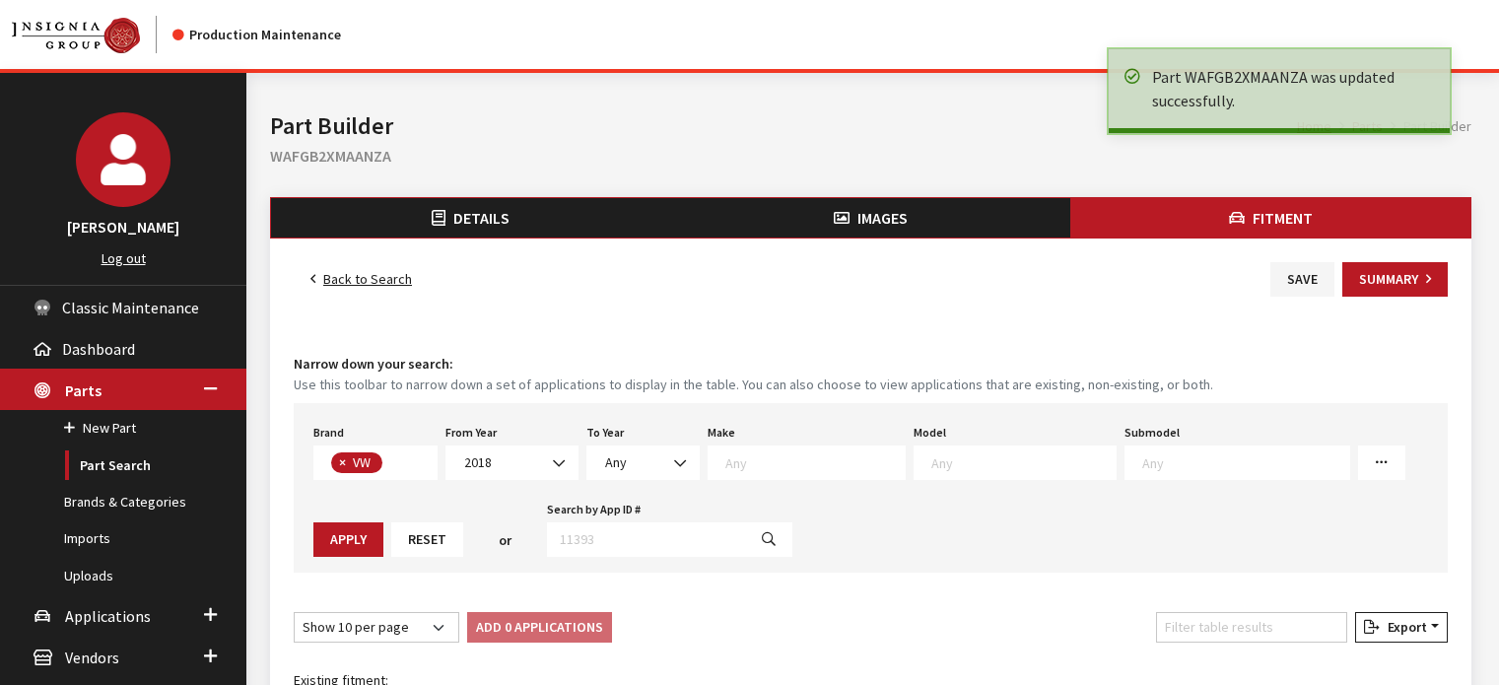
select select
click at [344, 270] on link "Back to Search" at bounding box center [361, 279] width 135 height 35
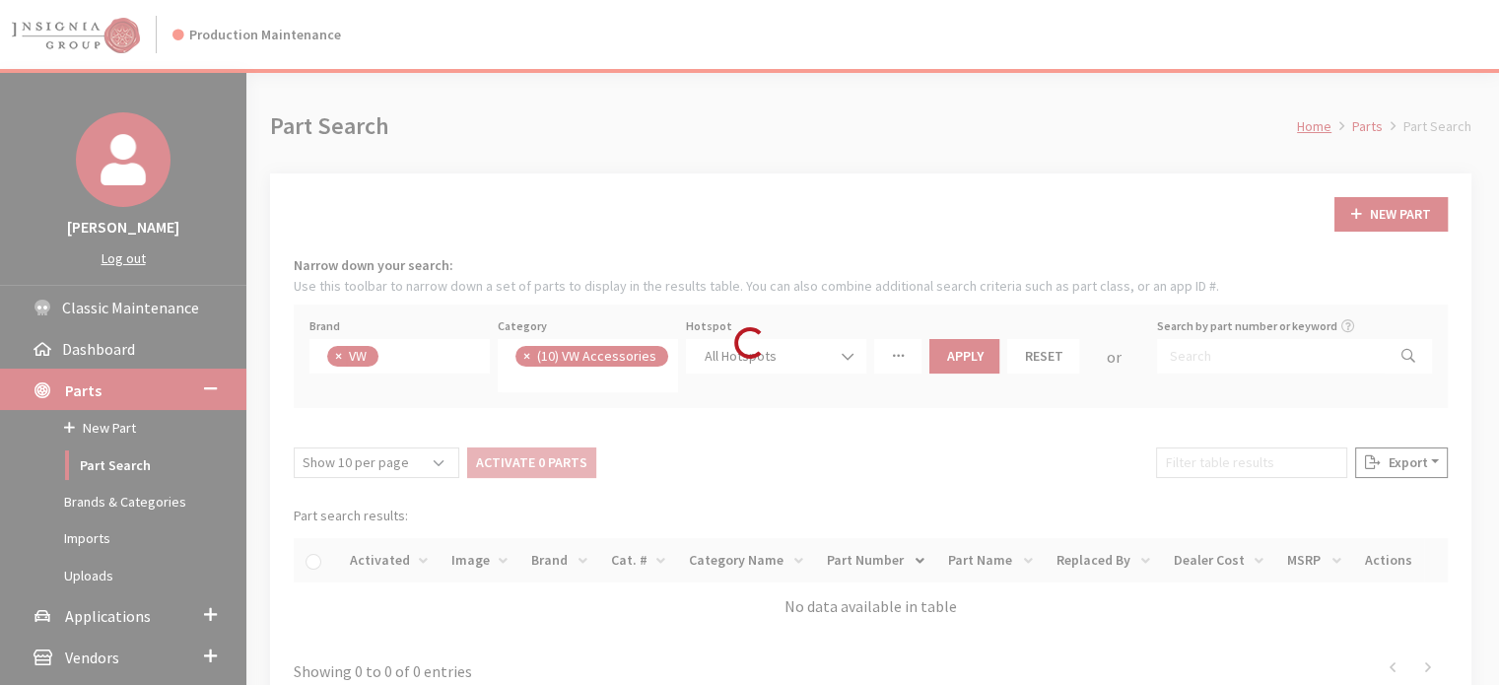
scroll to position [470, 0]
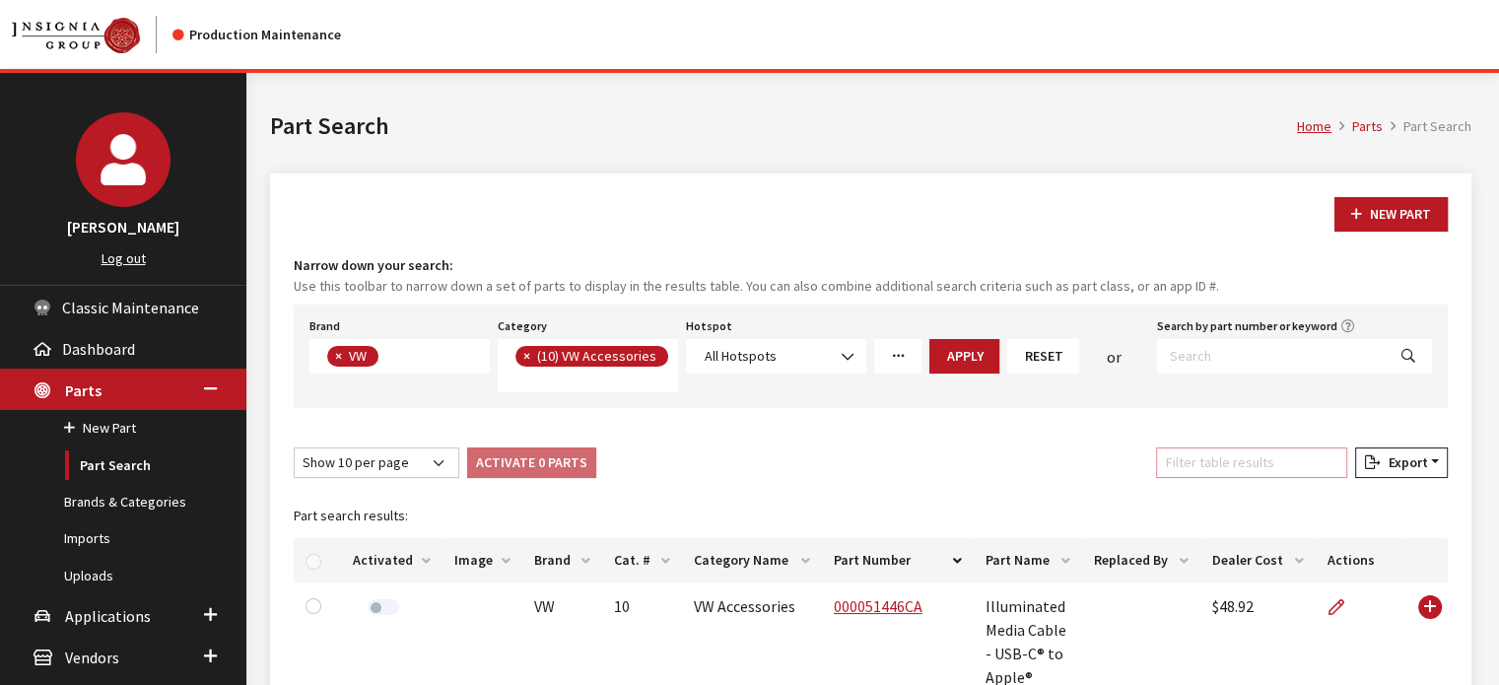
click at [1205, 463] on input "Filter table results" at bounding box center [1251, 463] width 191 height 31
paste input "330061104"
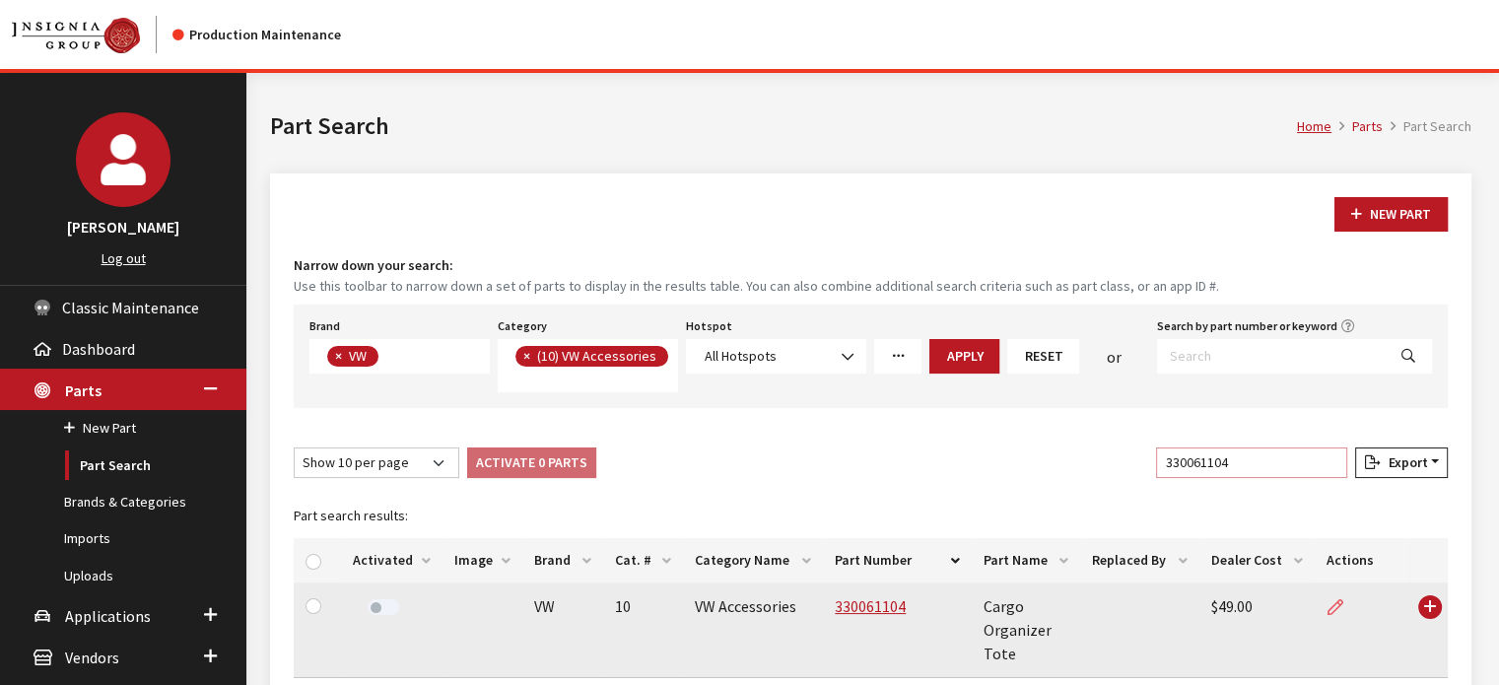
type input "330061104"
click at [1333, 605] on icon at bounding box center [1336, 608] width 16 height 16
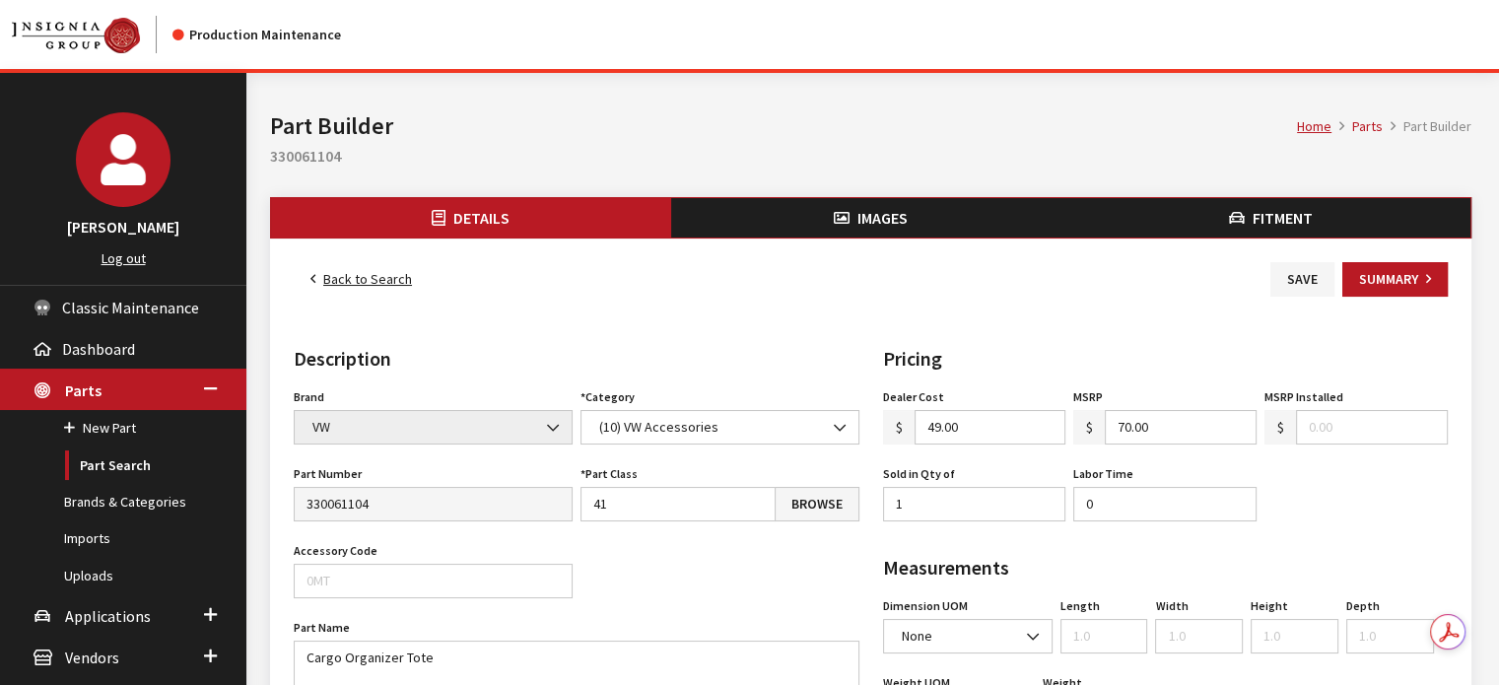
click at [895, 206] on button "Images" at bounding box center [871, 217] width 400 height 39
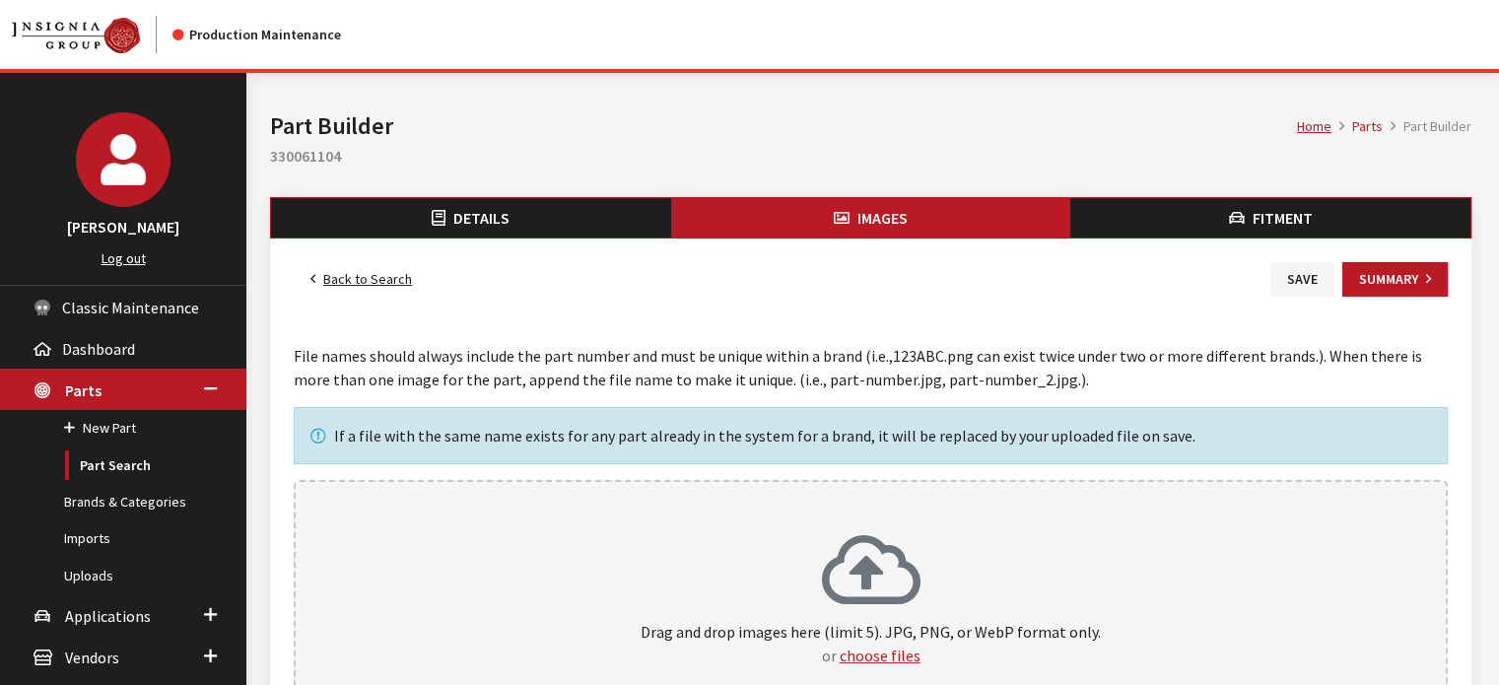
click at [808, 515] on div "Drag and drop images here (limit 5). JPG, PNG, or WebP format only. or choose f…" at bounding box center [871, 600] width 1154 height 241
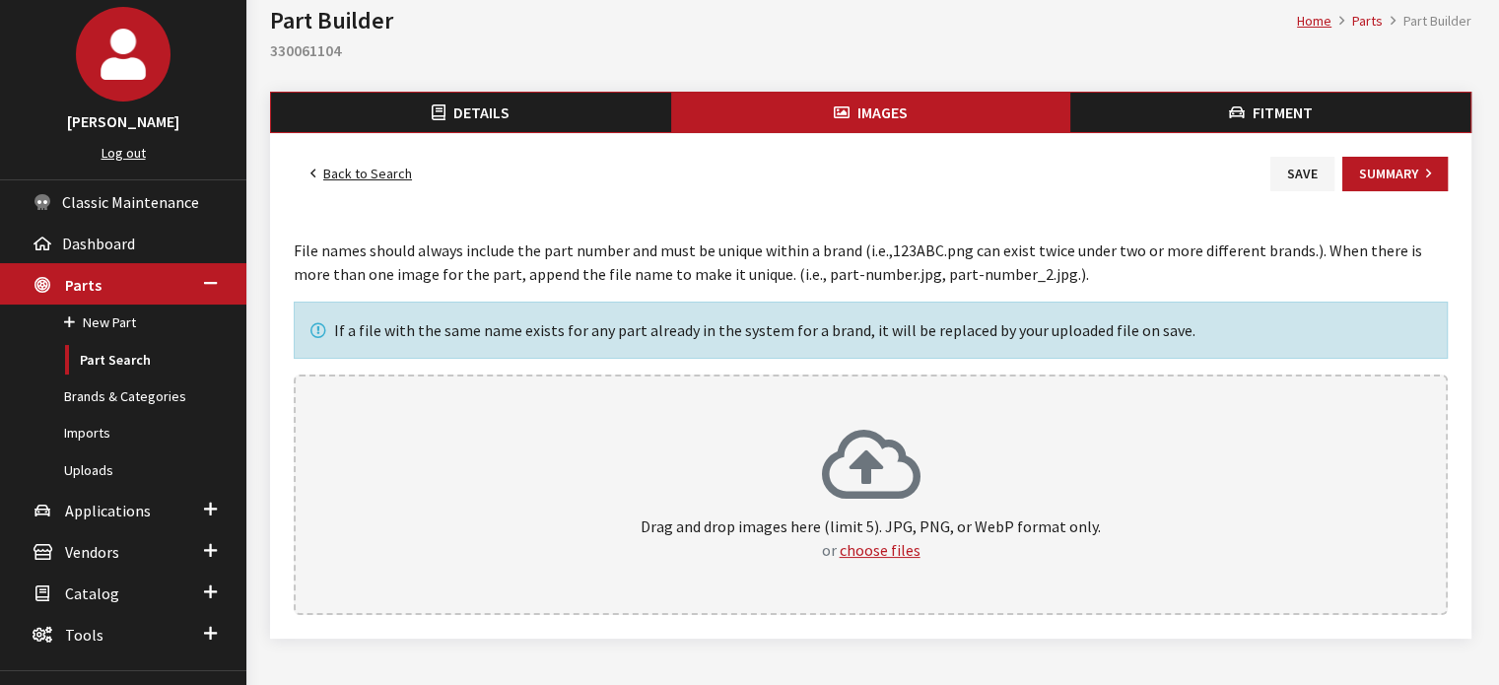
scroll to position [186, 0]
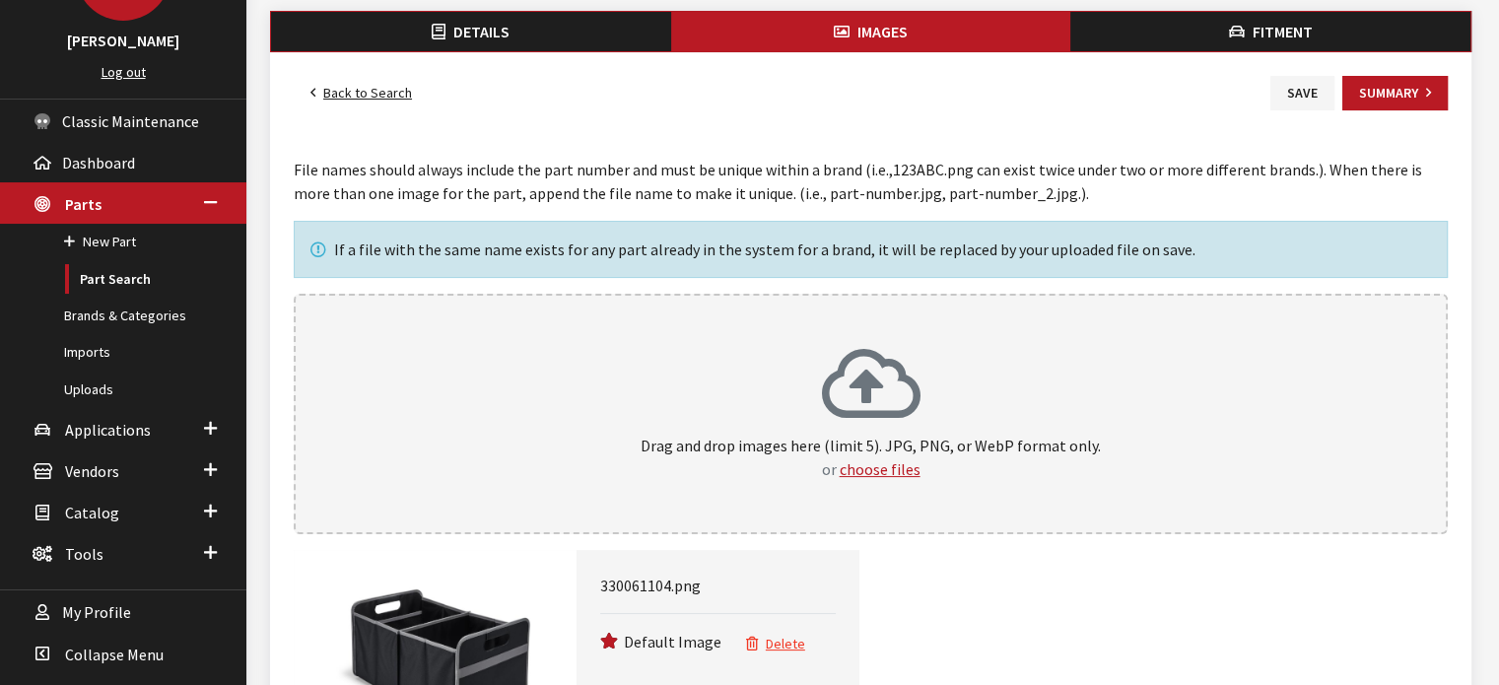
click at [1208, 30] on button "Fitment" at bounding box center [1271, 31] width 400 height 39
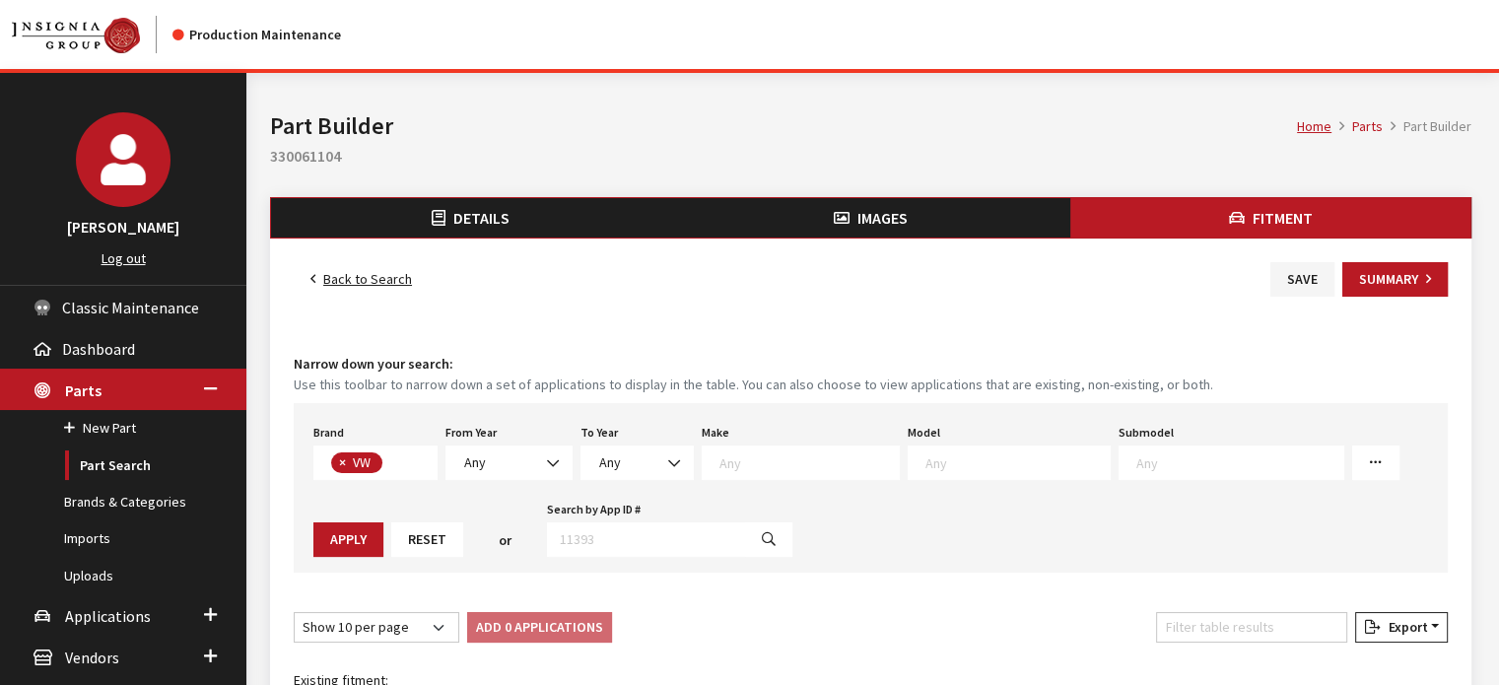
scroll to position [508, 0]
click at [517, 465] on span "Any" at bounding box center [509, 463] width 102 height 21
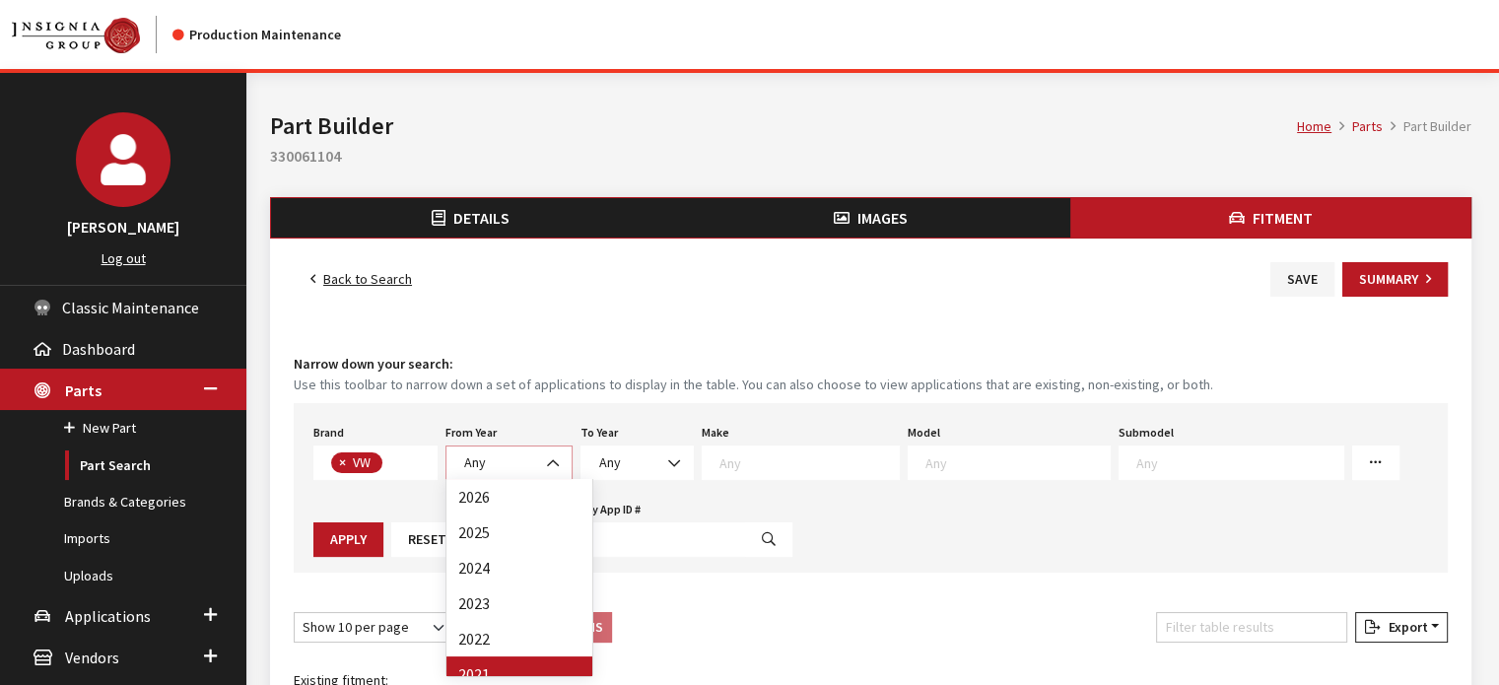
select select "2021"
select select
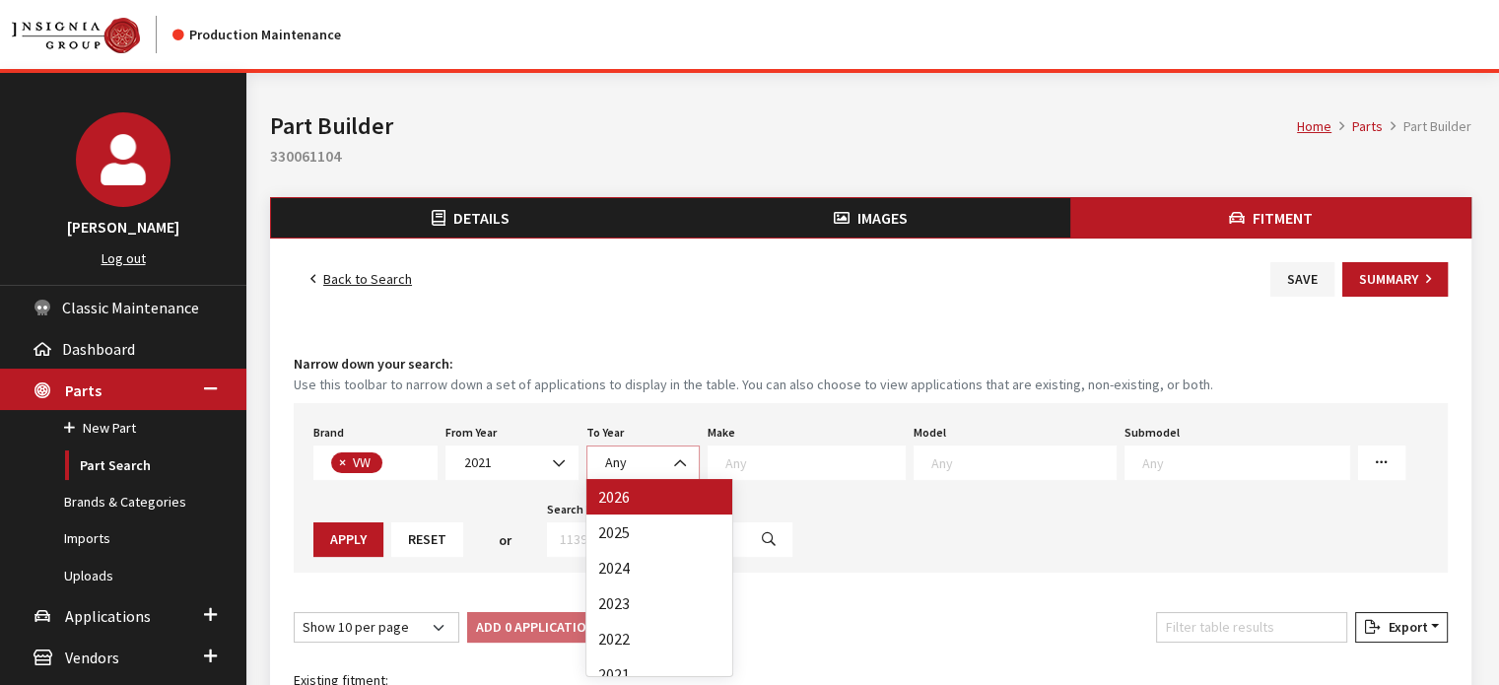
click at [633, 455] on span "Any" at bounding box center [643, 463] width 88 height 21
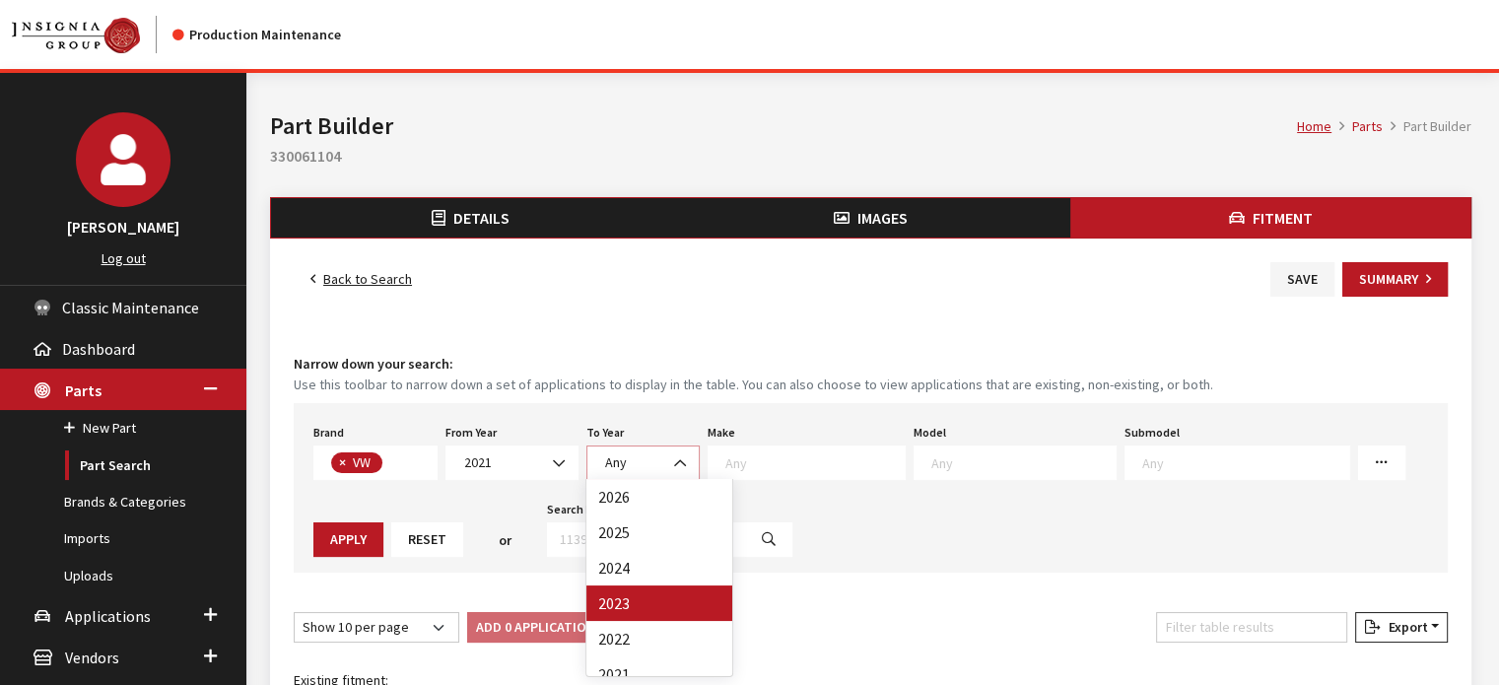
select select "2023"
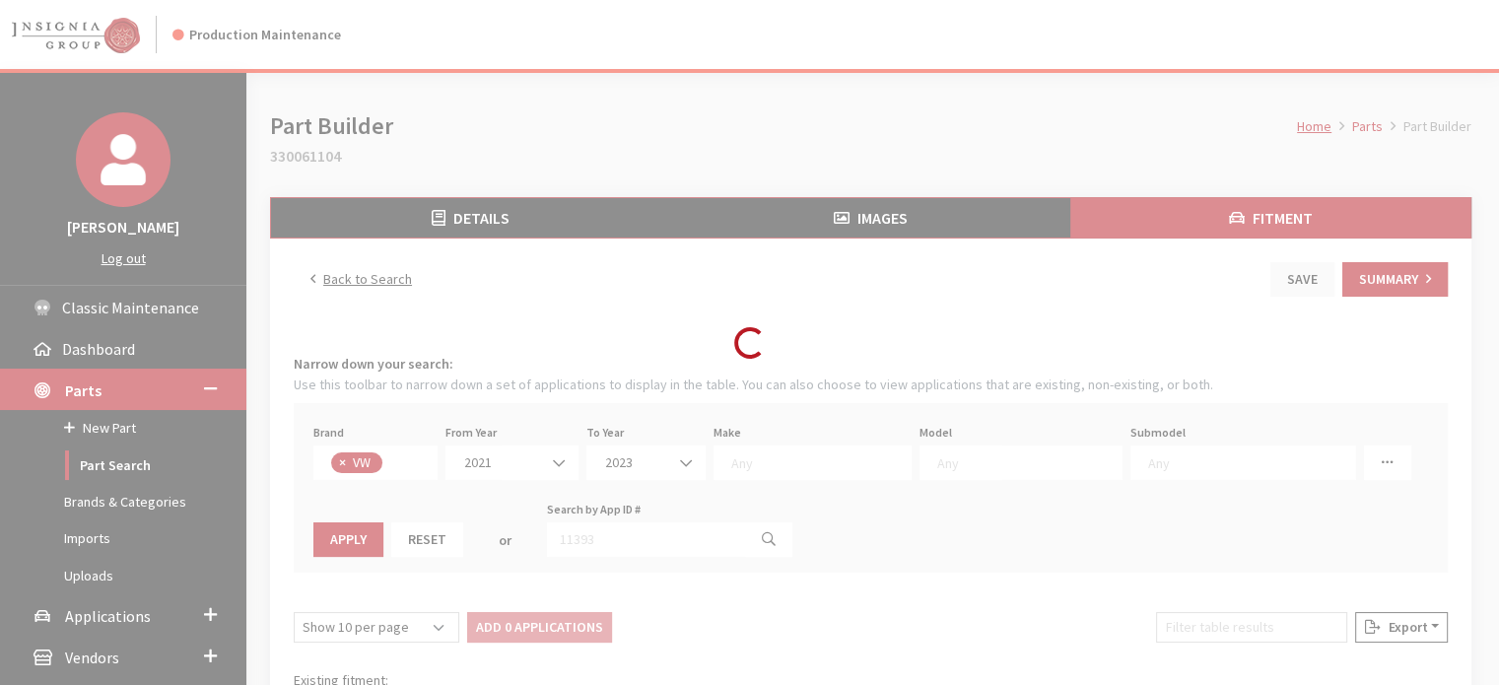
select select
select select "25"
select select
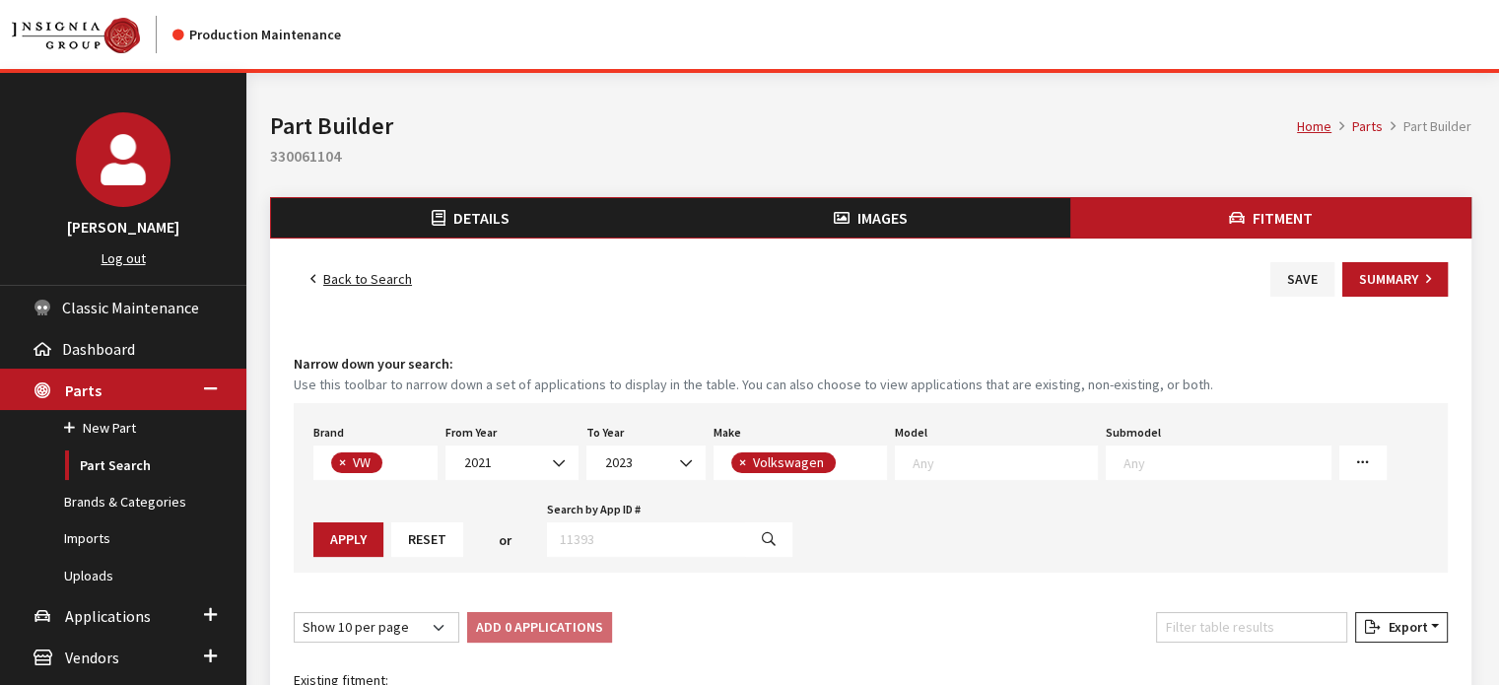
click at [909, 446] on span at bounding box center [996, 463] width 203 height 35
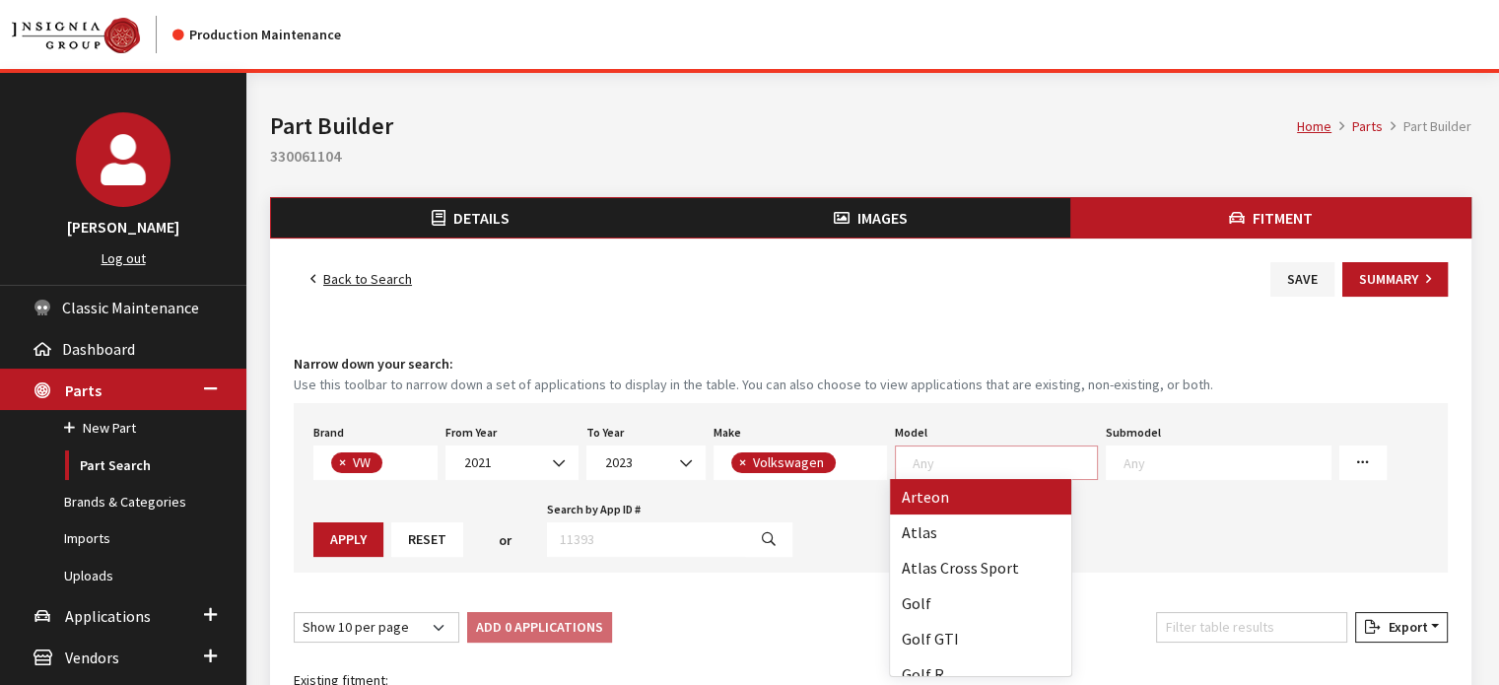
scroll to position [1, 0]
select select "1056"
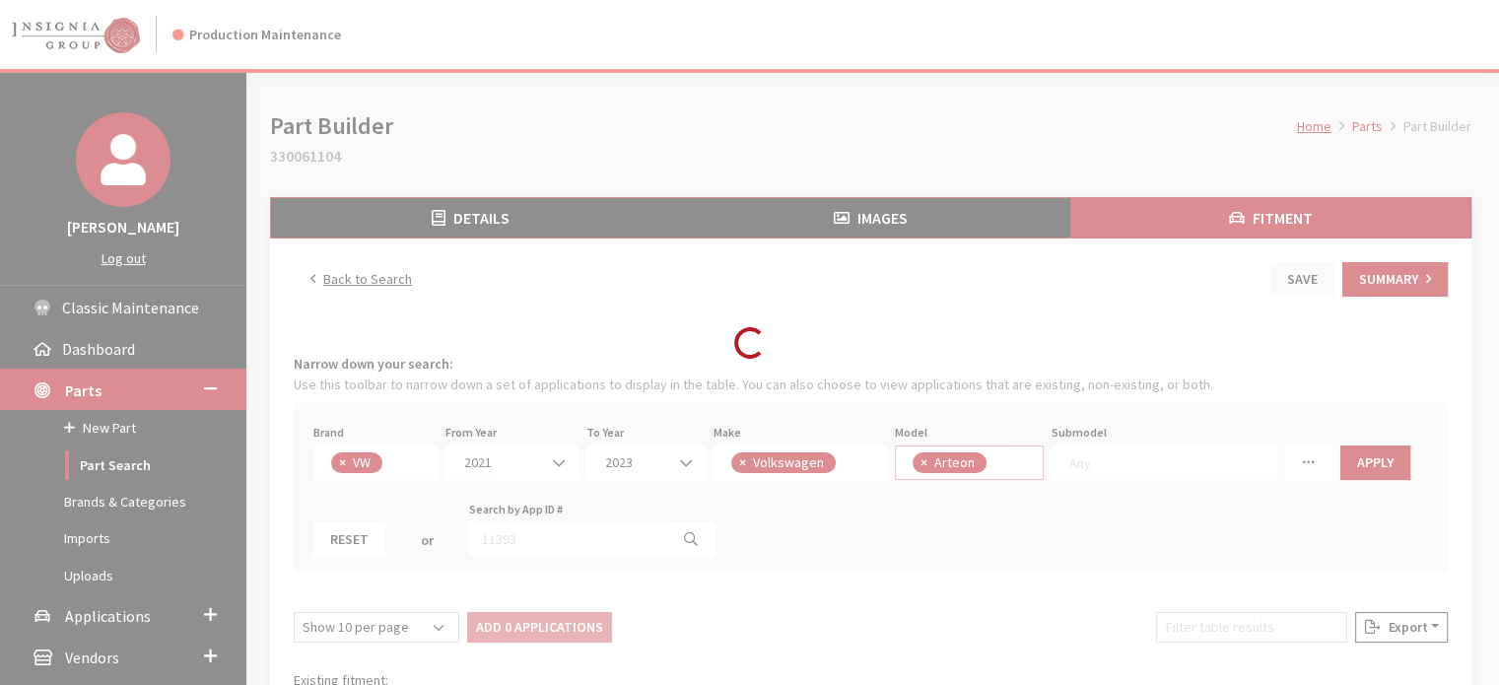
select select
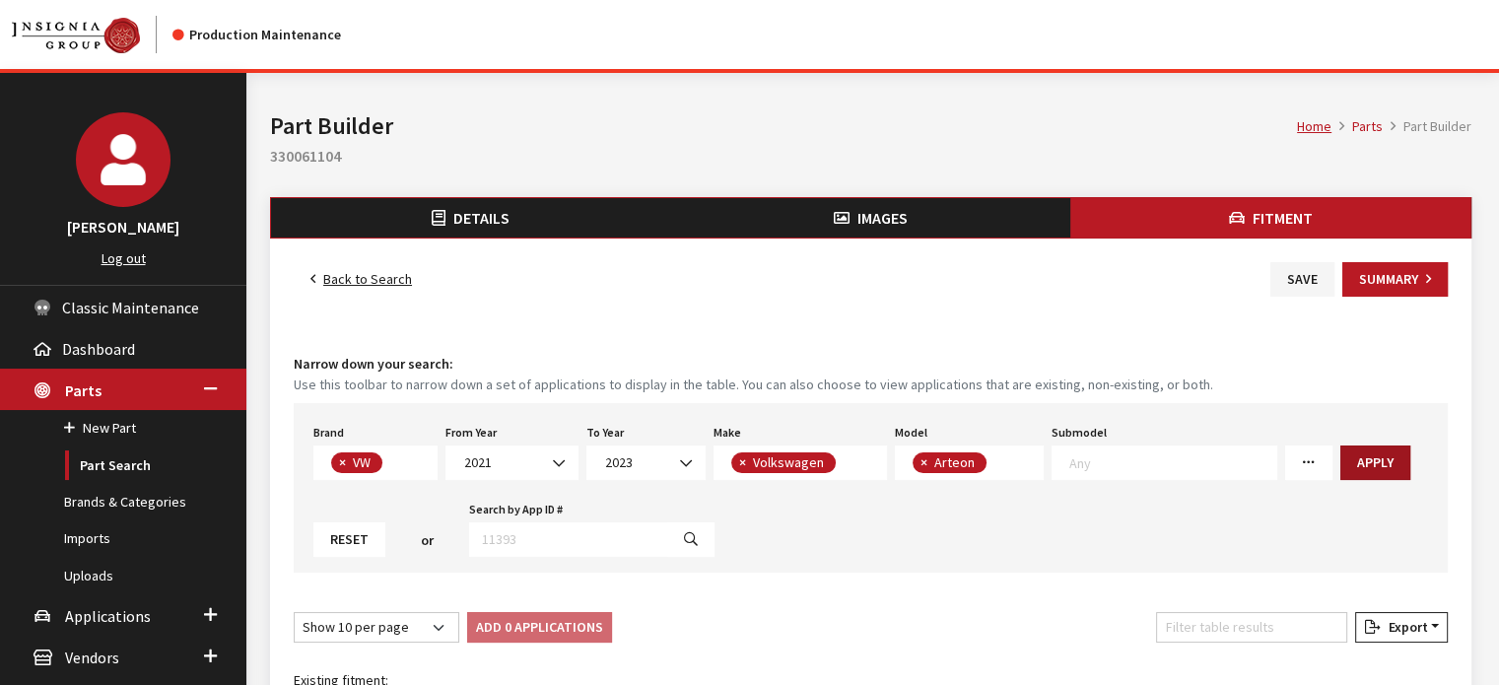
click at [1345, 454] on button "Apply" at bounding box center [1376, 463] width 70 height 35
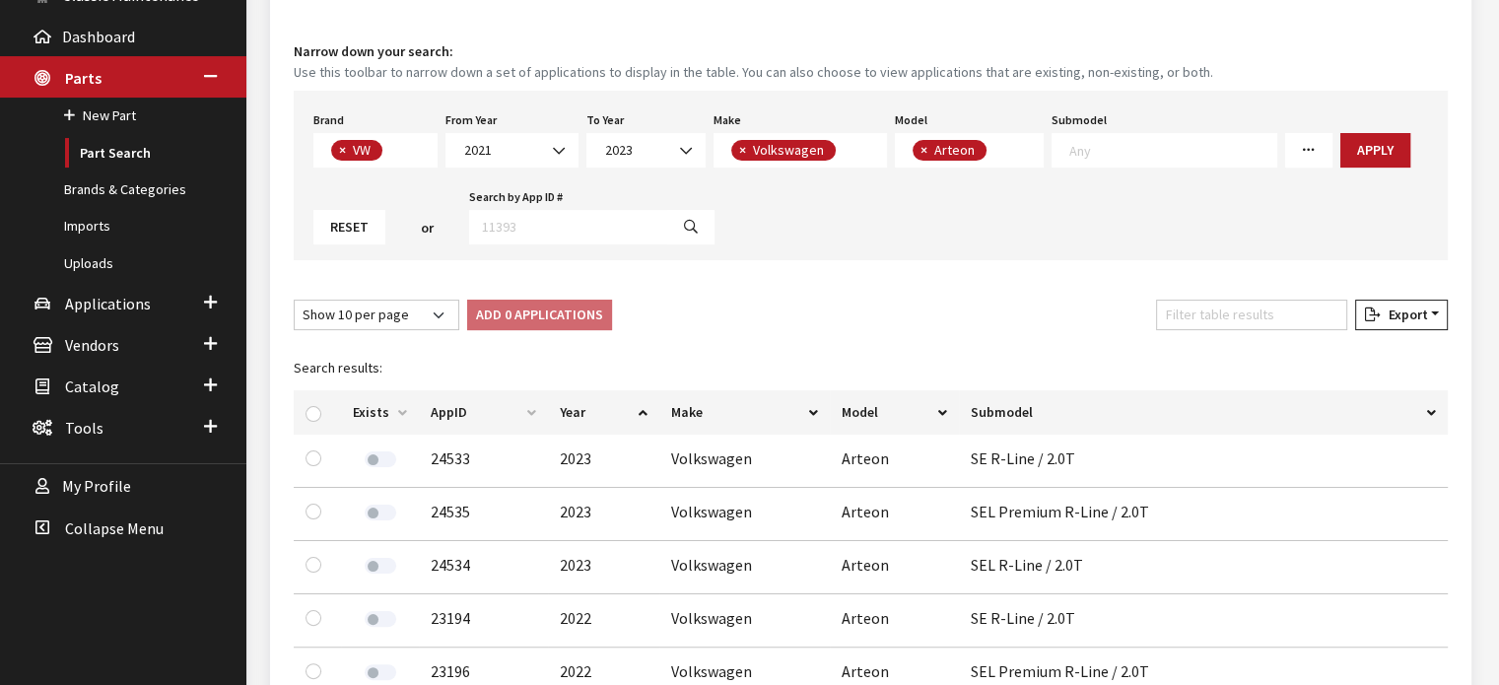
scroll to position [394, 0]
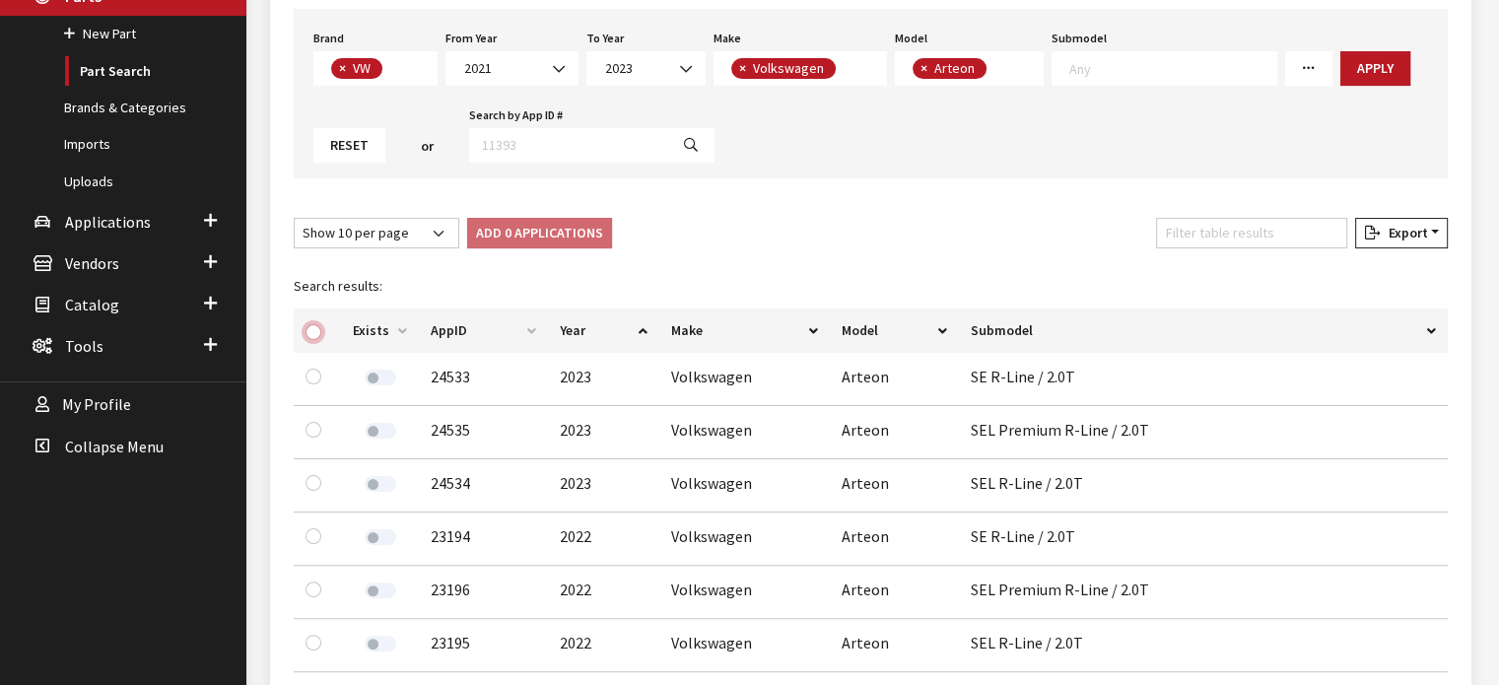
click at [311, 329] on input "checkbox" at bounding box center [314, 332] width 16 height 16
checkbox input "true"
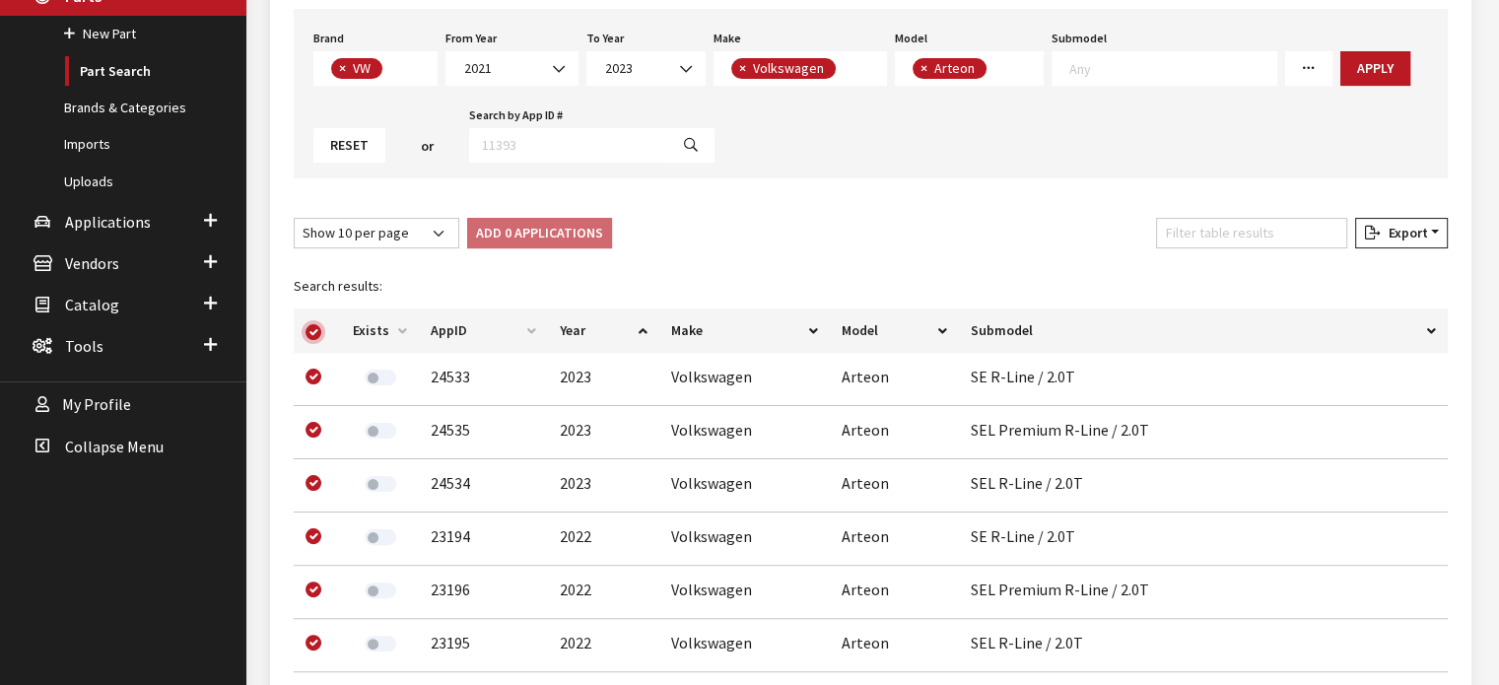
checkbox input "true"
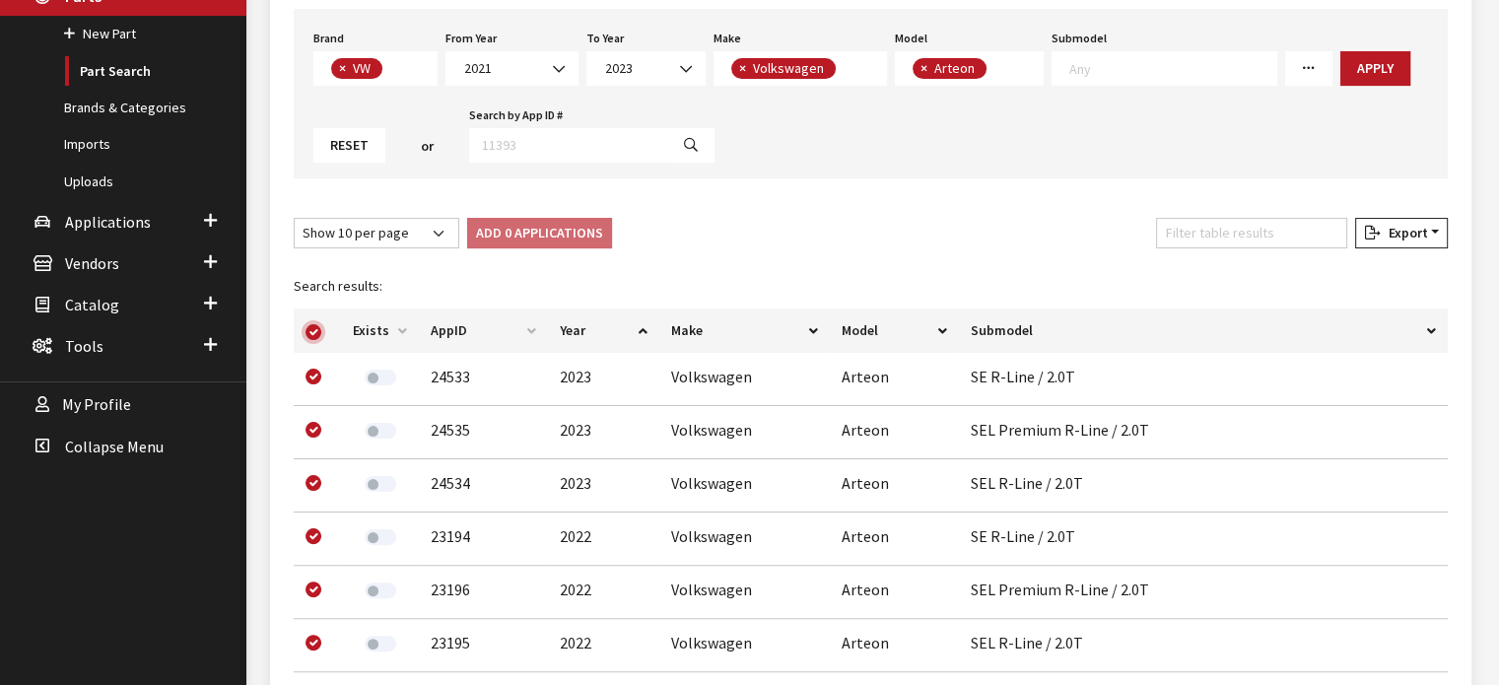
checkbox input "true"
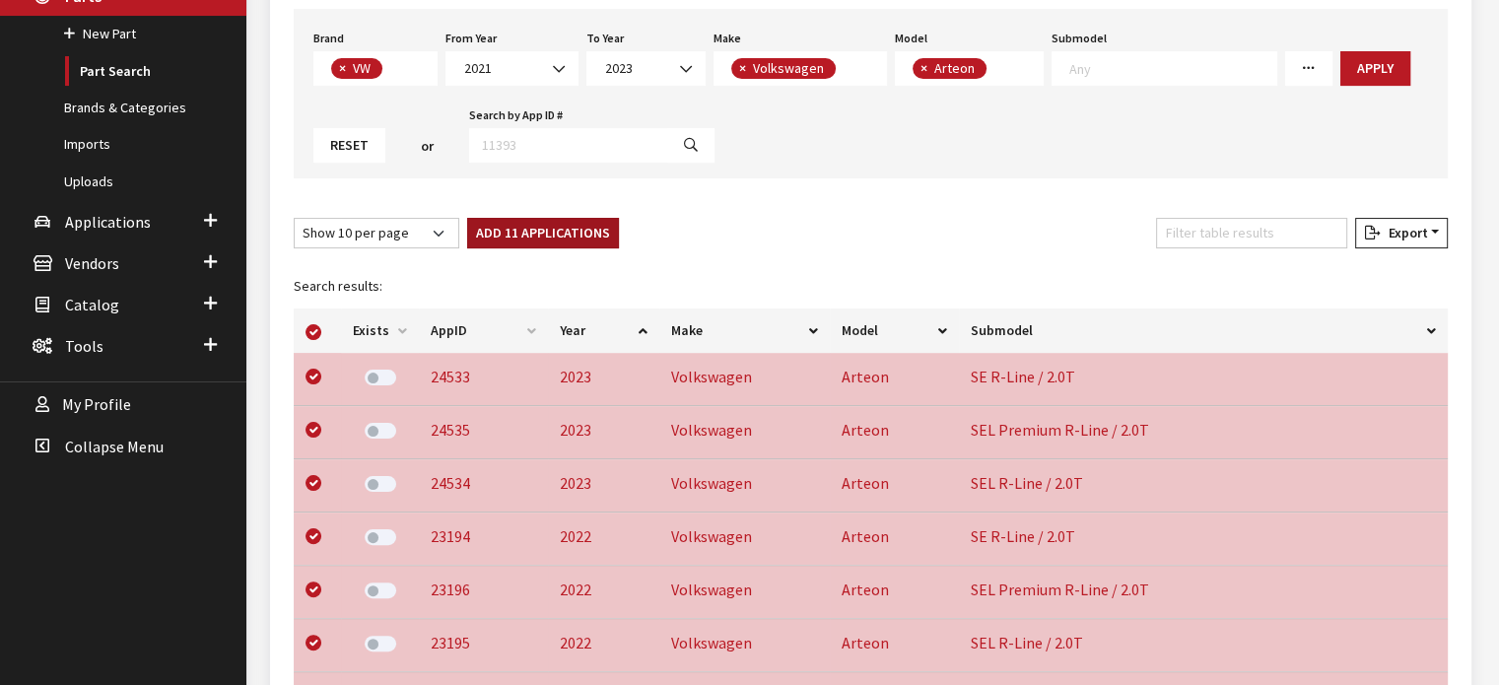
click at [535, 230] on button "Add 11 Applications" at bounding box center [543, 233] width 152 height 31
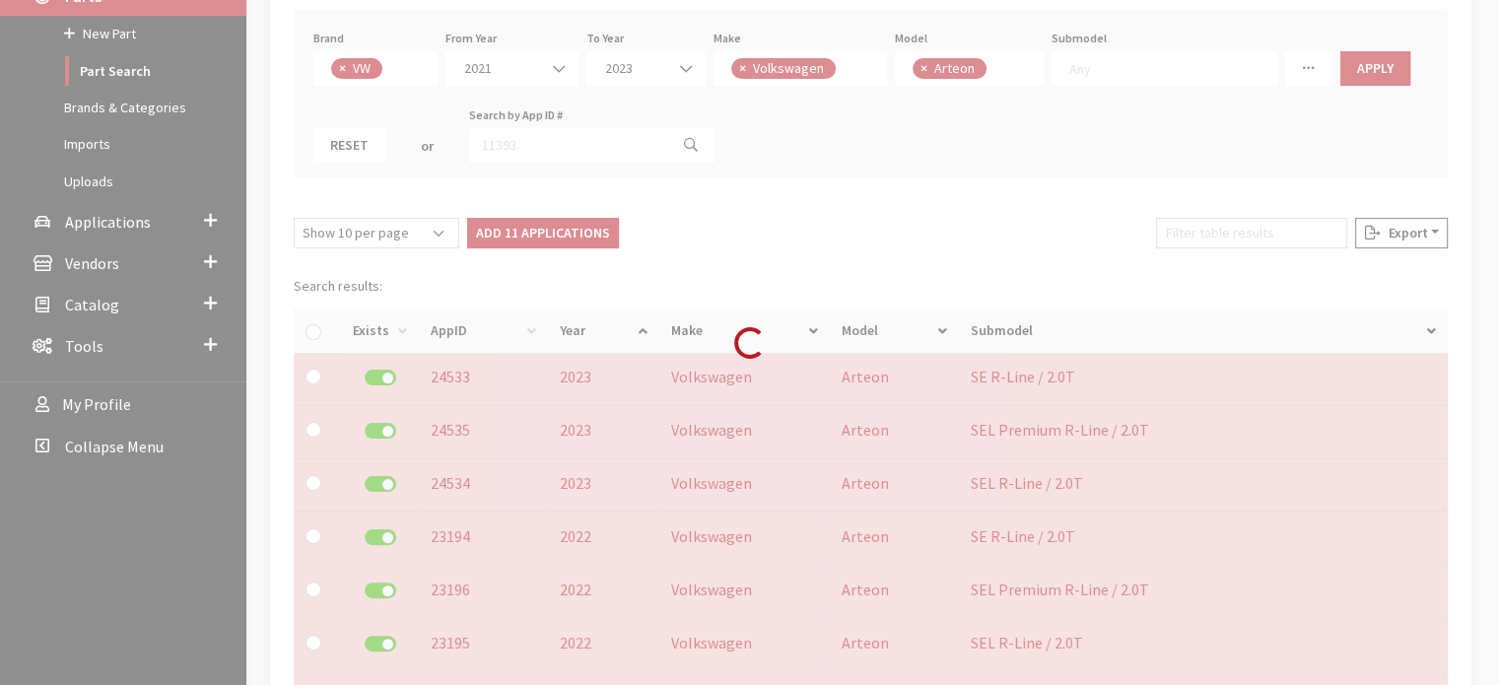
checkbox input "false"
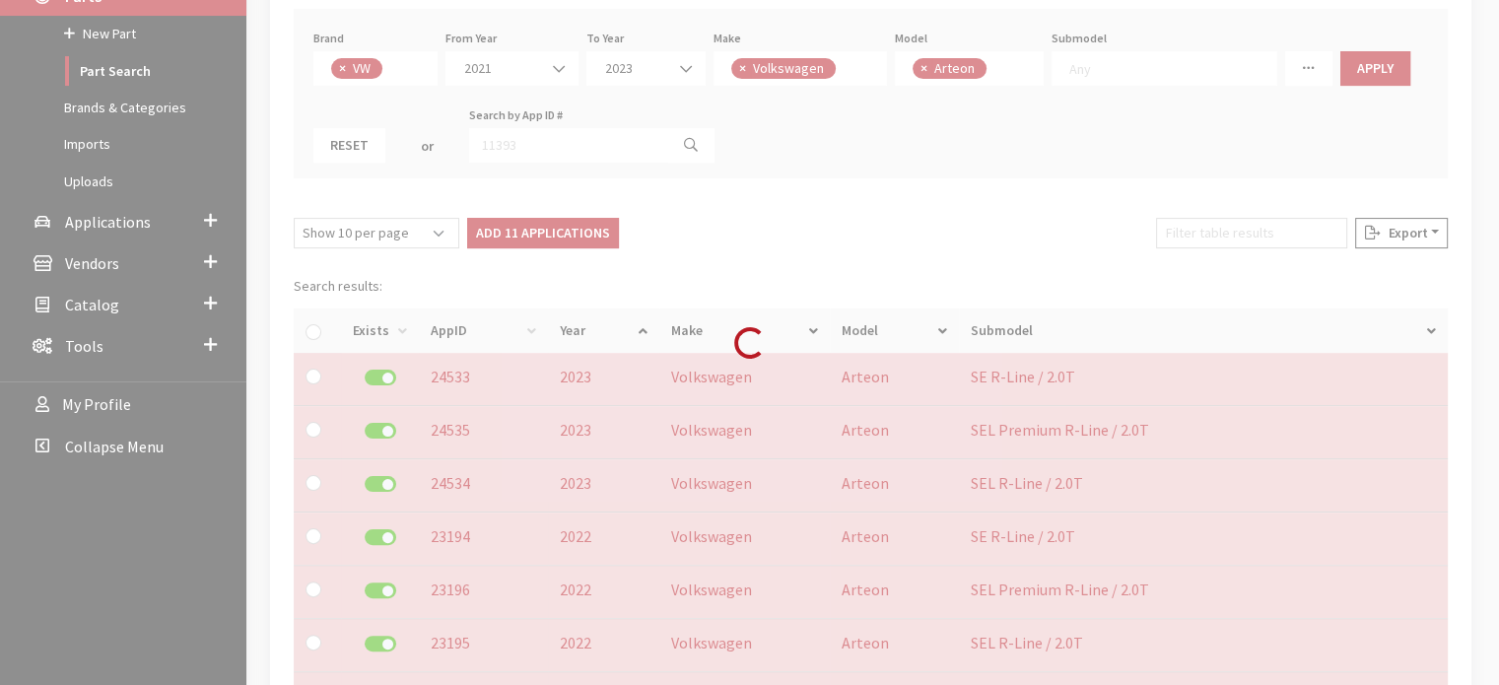
checkbox input "false"
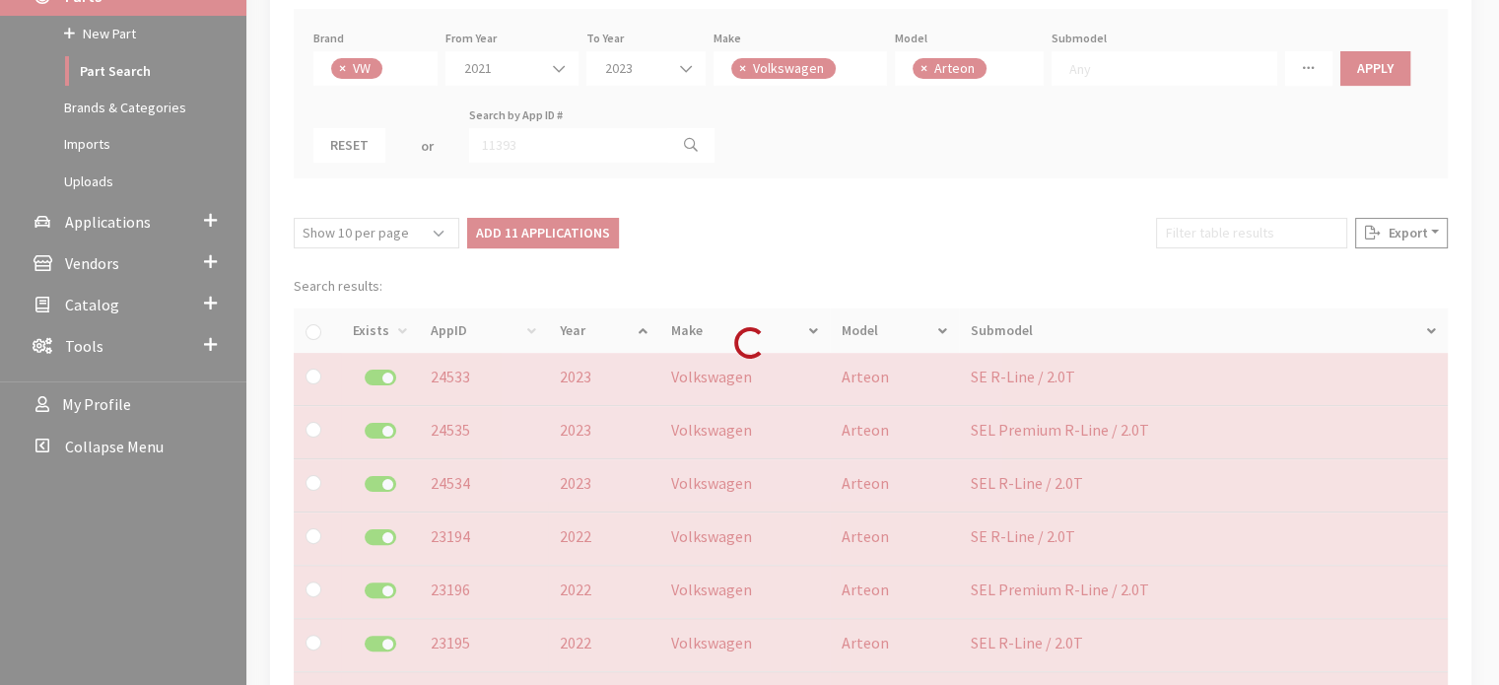
checkbox input "false"
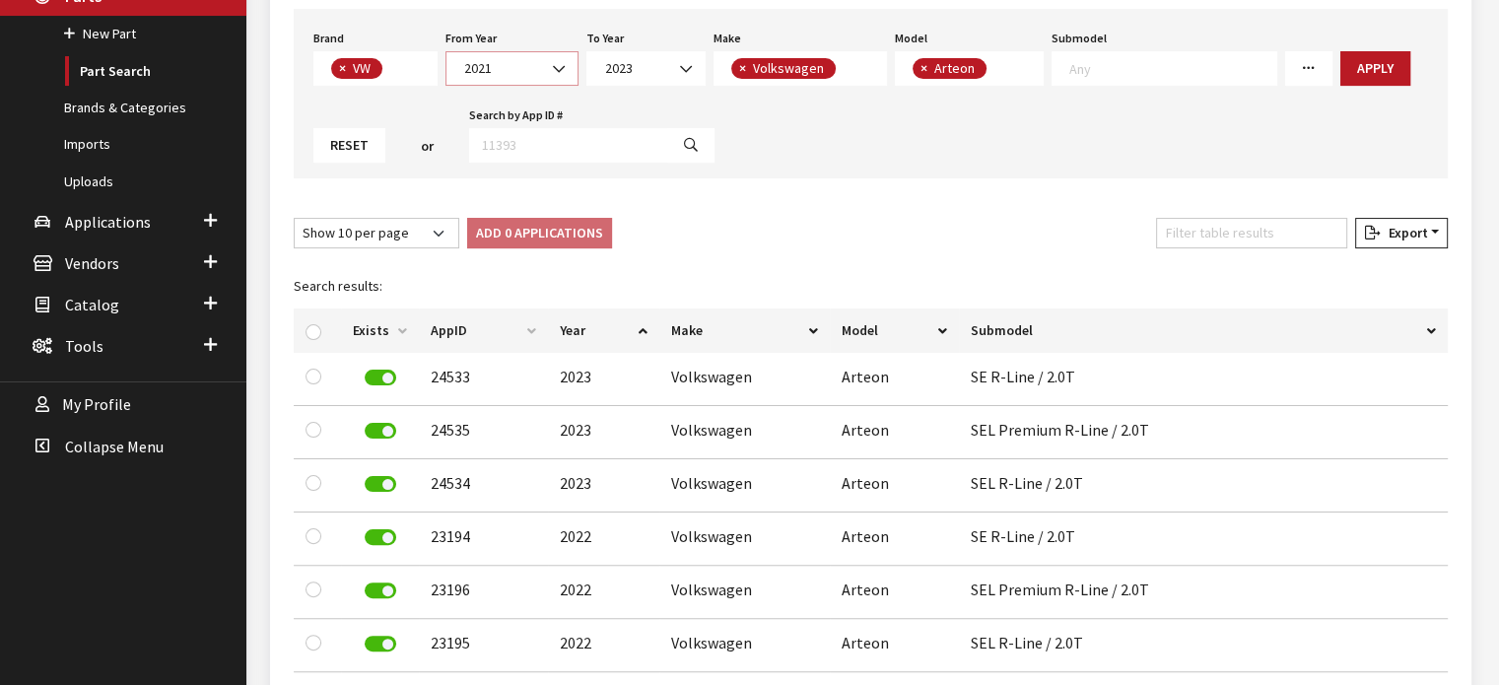
click at [455, 52] on span "2021" at bounding box center [512, 68] width 133 height 35
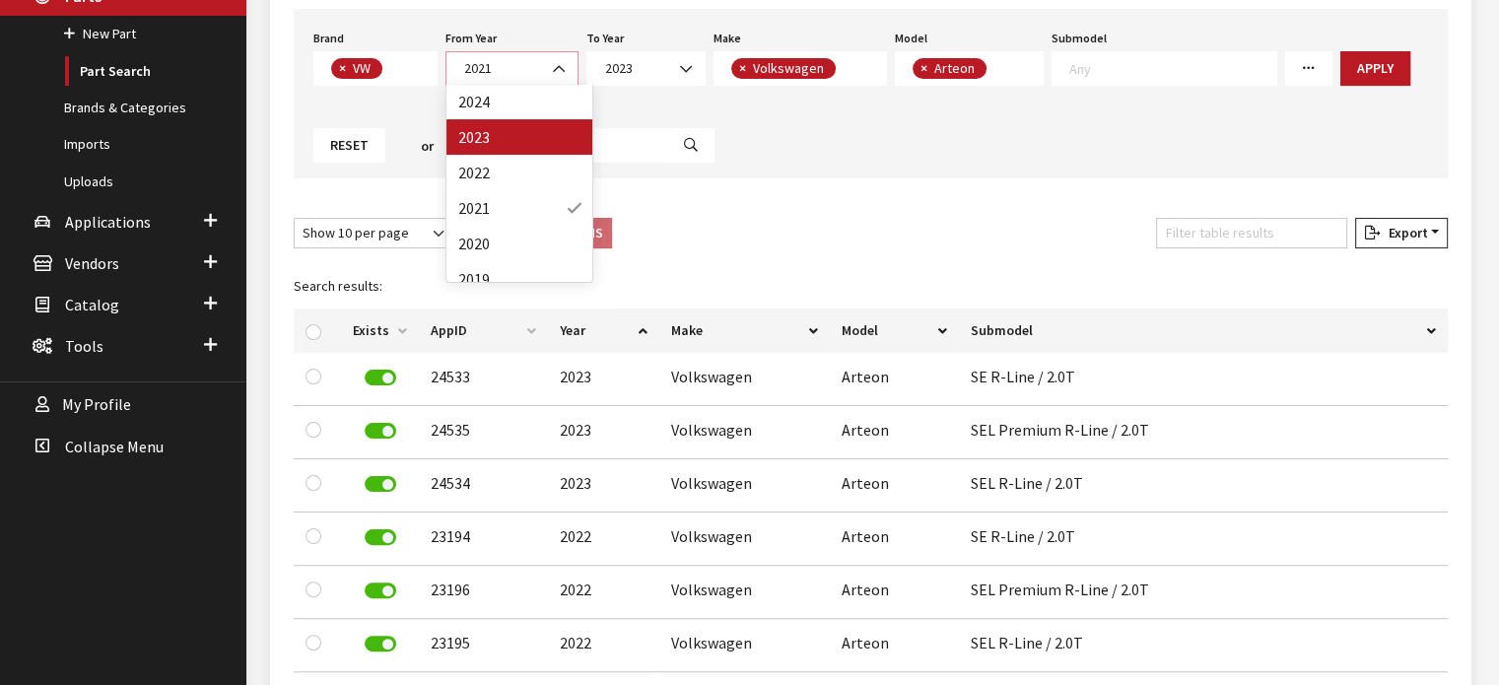
scroll to position [99, 0]
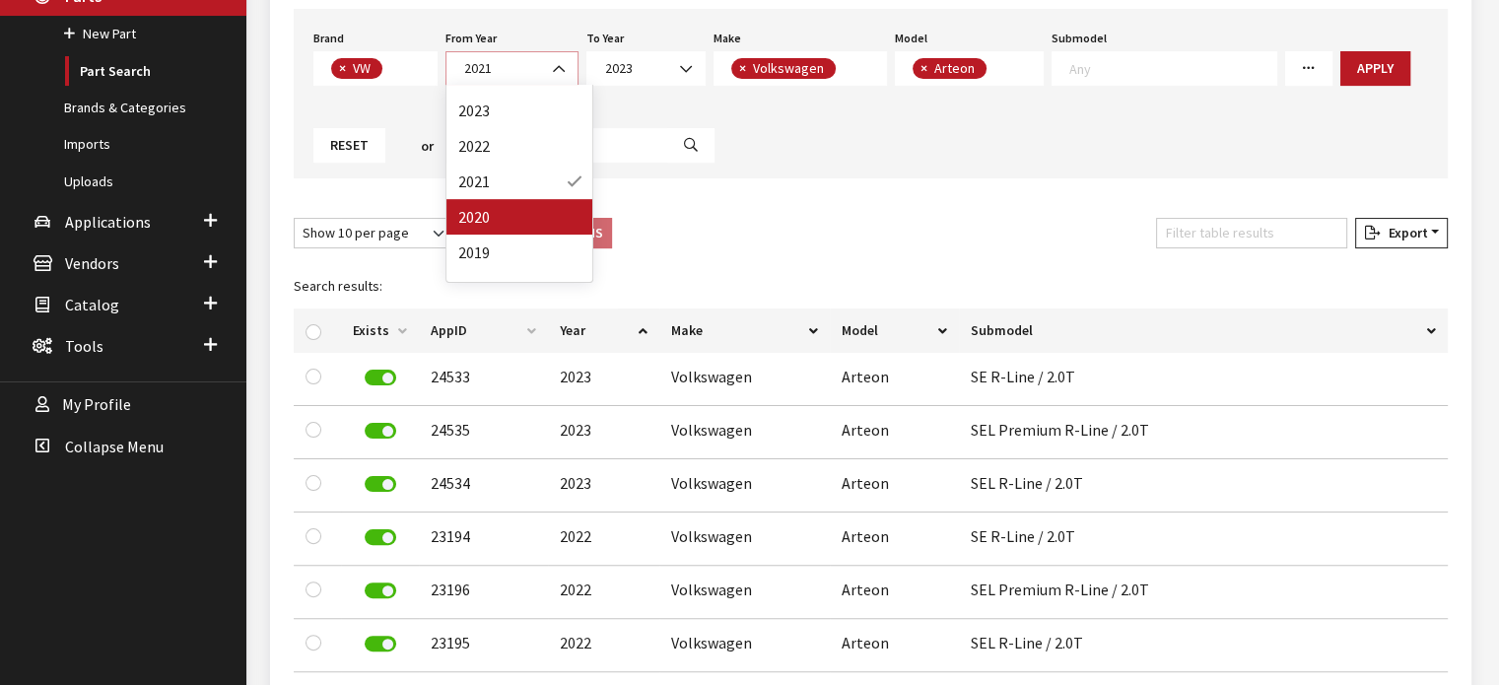
select select "2020"
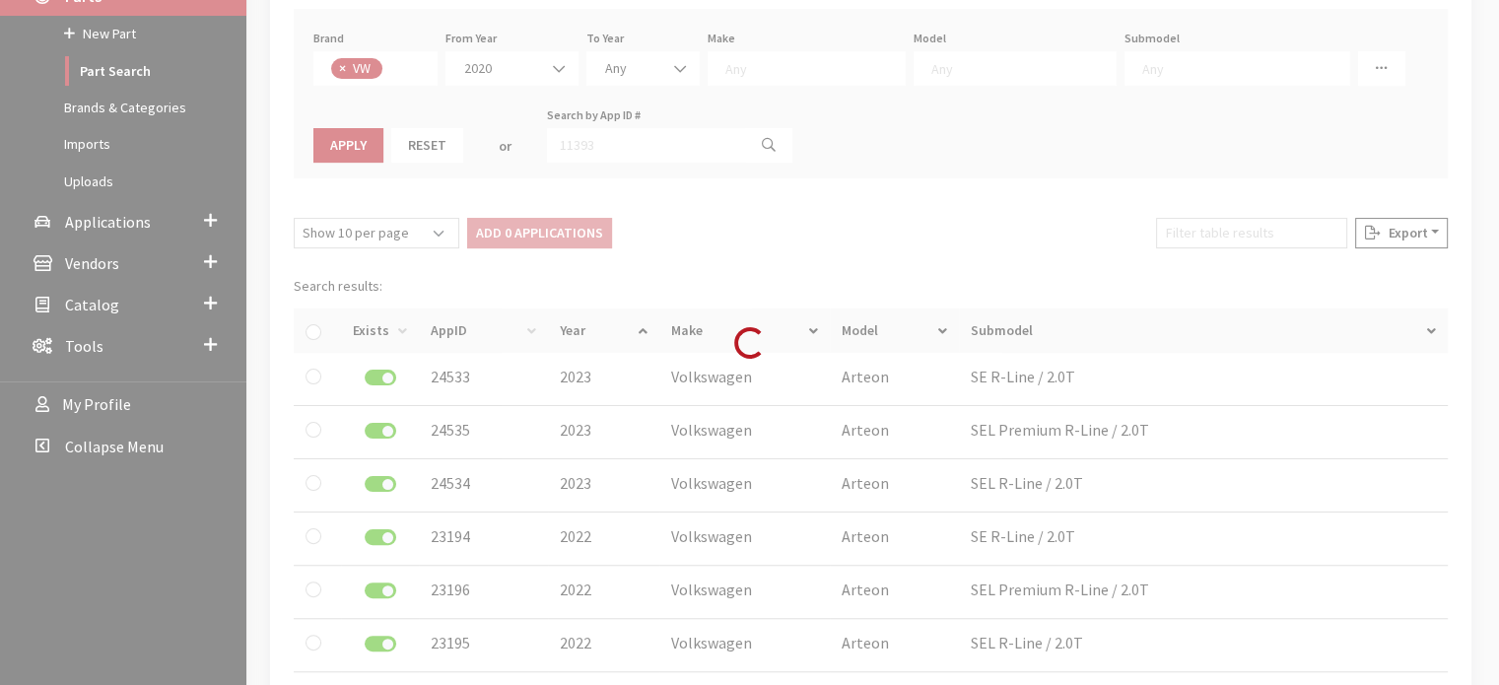
select select
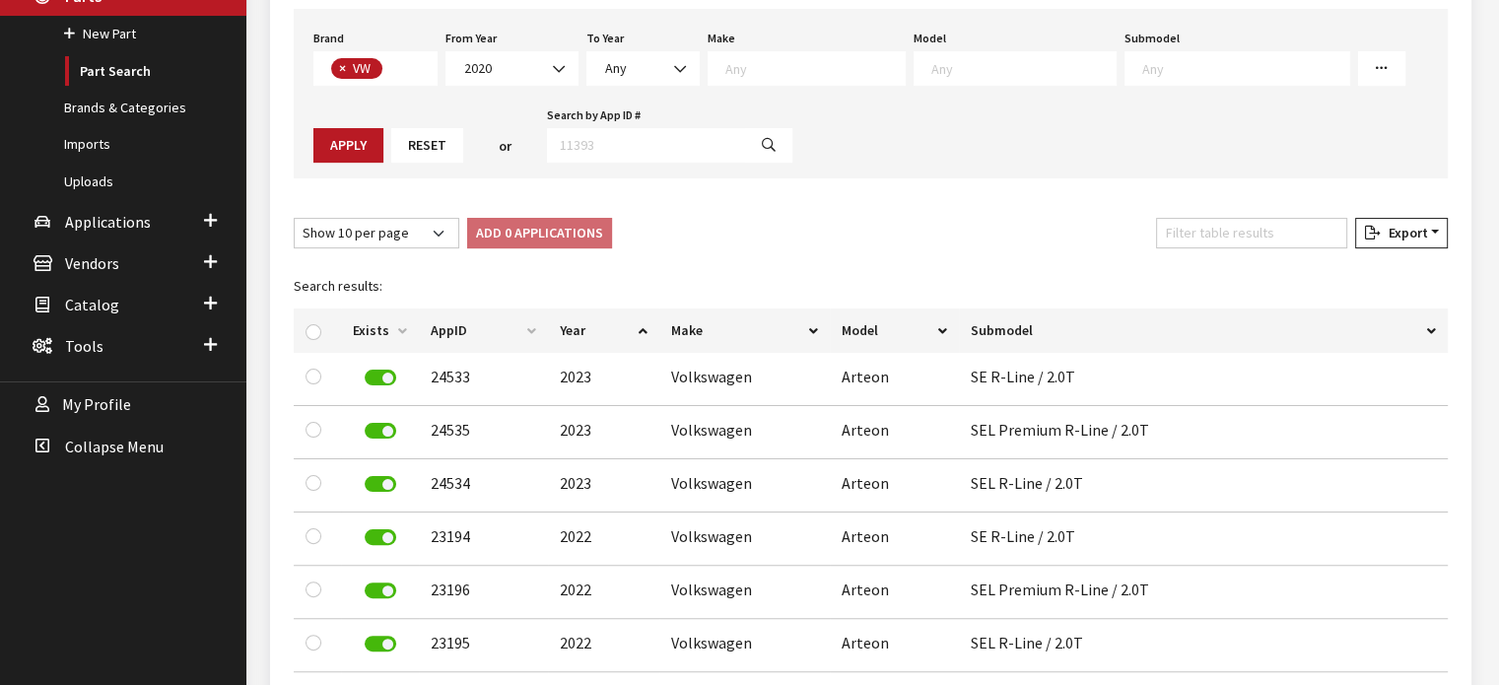
click at [932, 72] on textarea "Search" at bounding box center [1024, 68] width 184 height 18
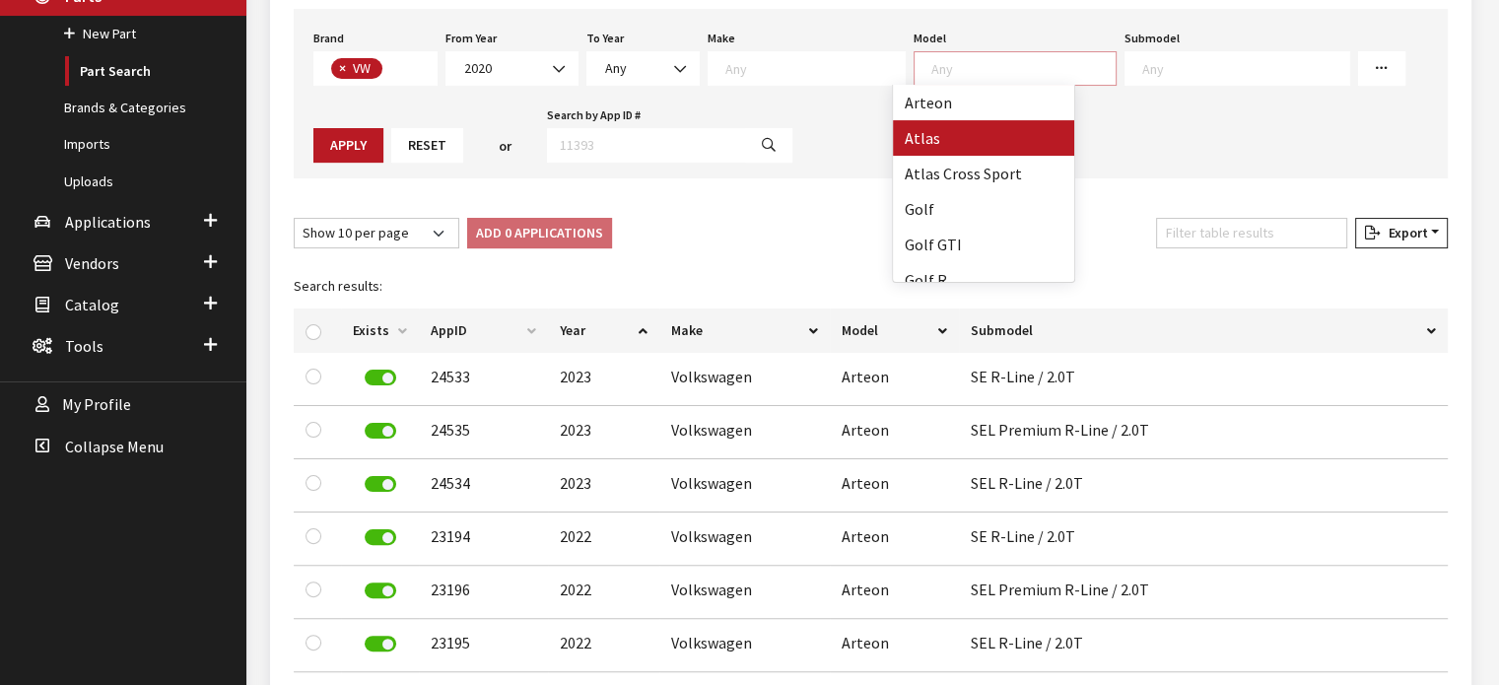
select select "915"
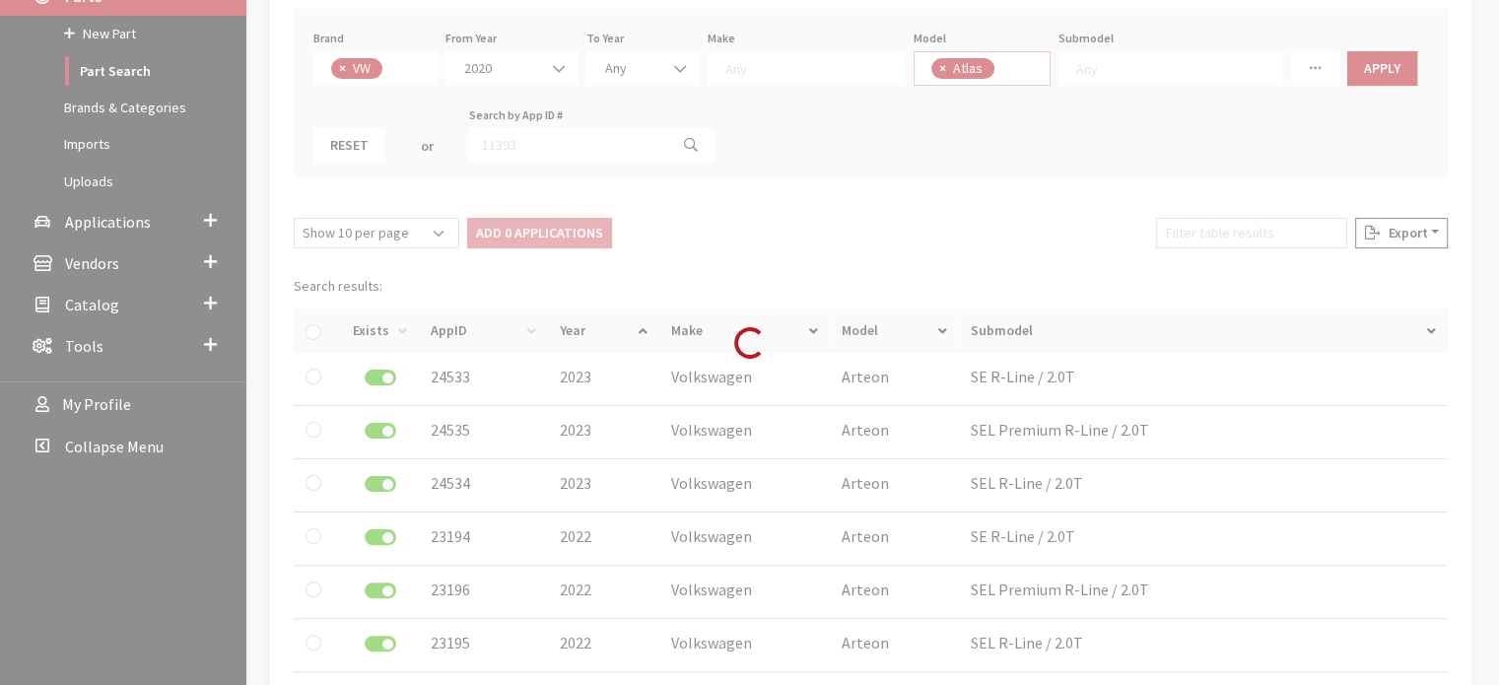
scroll to position [18, 0]
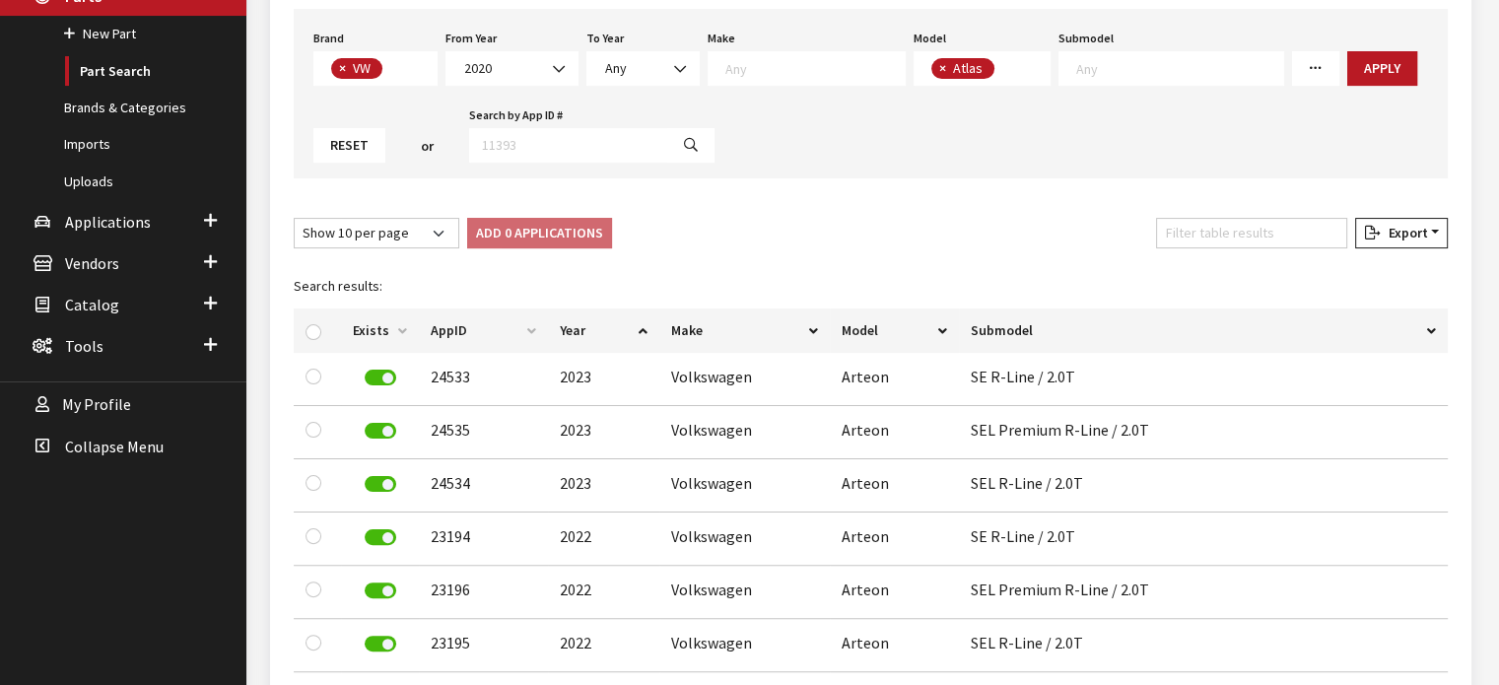
click at [996, 70] on span "× Atlas" at bounding box center [983, 68] width 138 height 35
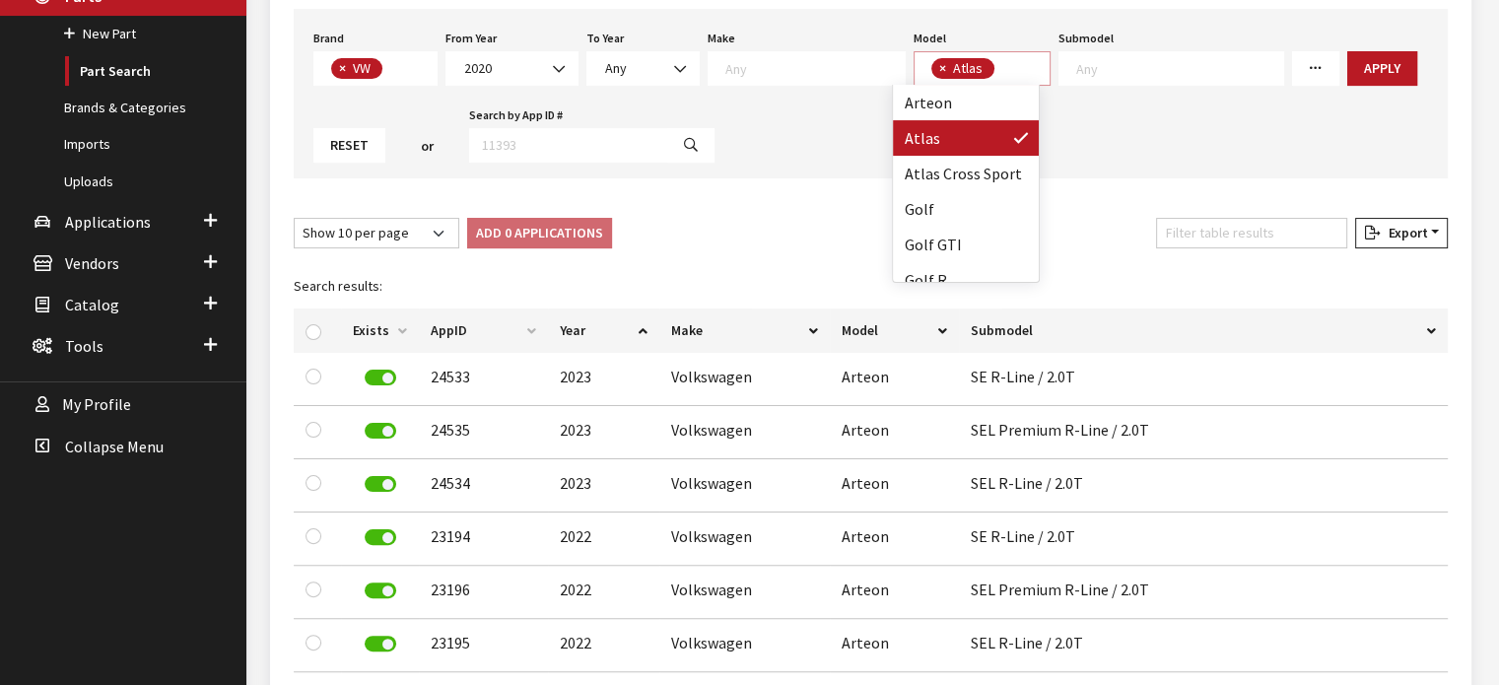
scroll to position [1, 0]
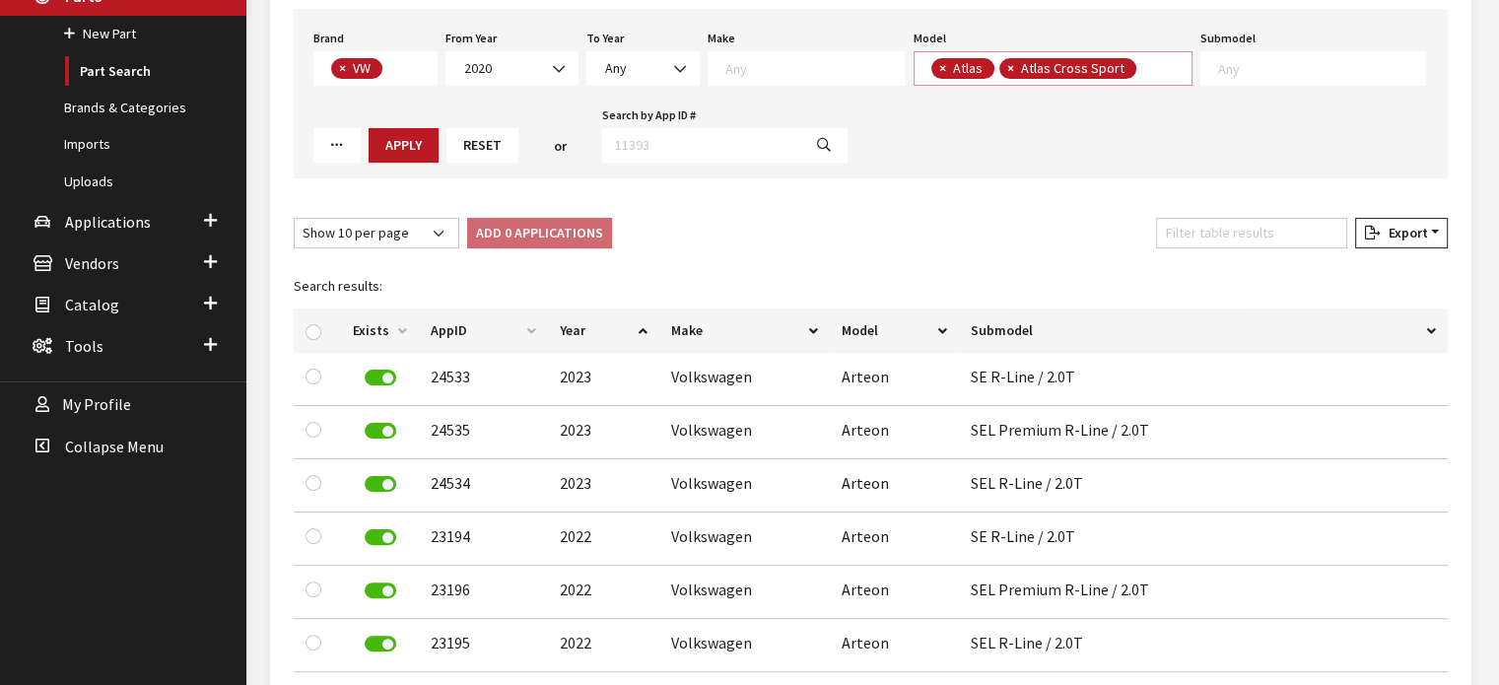
click at [1142, 66] on textarea "Search" at bounding box center [1147, 70] width 11 height 18
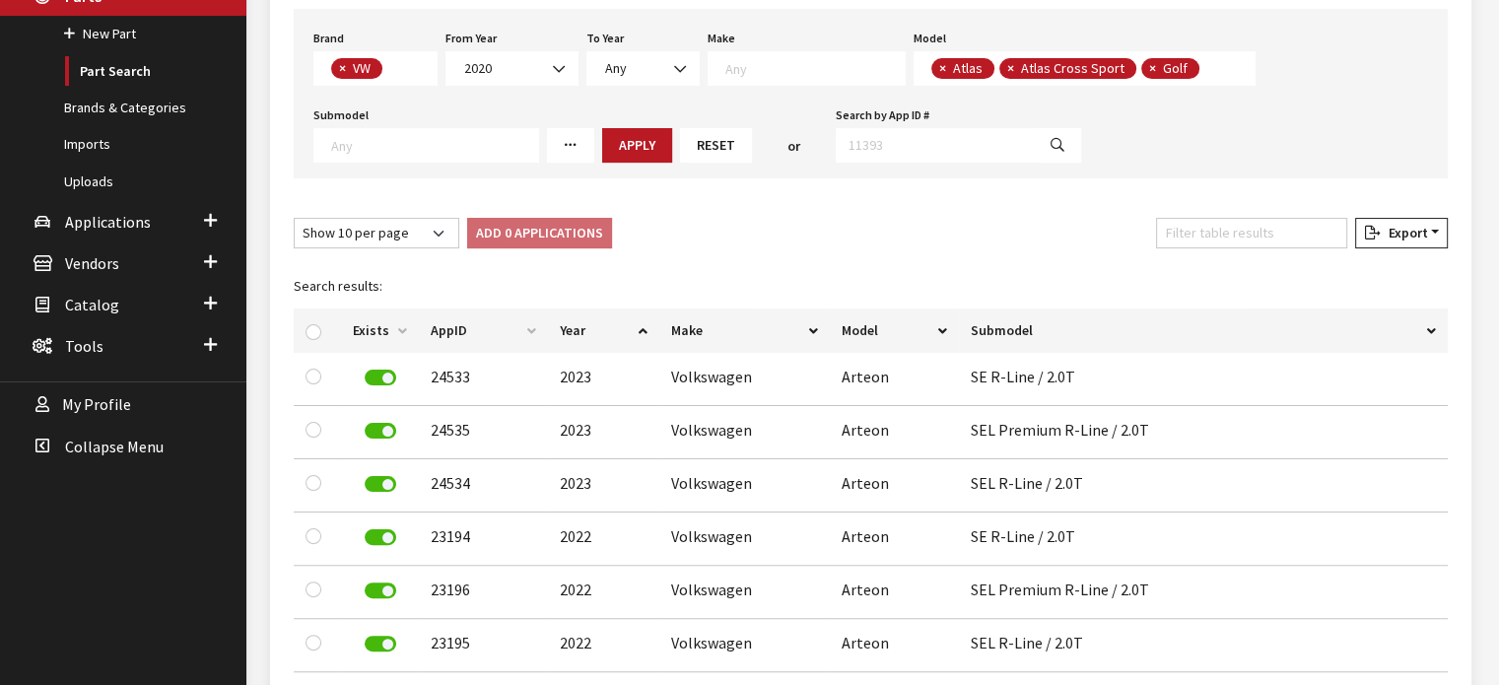
click at [1193, 71] on span "× Atlas × Atlas Cross Sport × Golf" at bounding box center [1085, 68] width 343 height 35
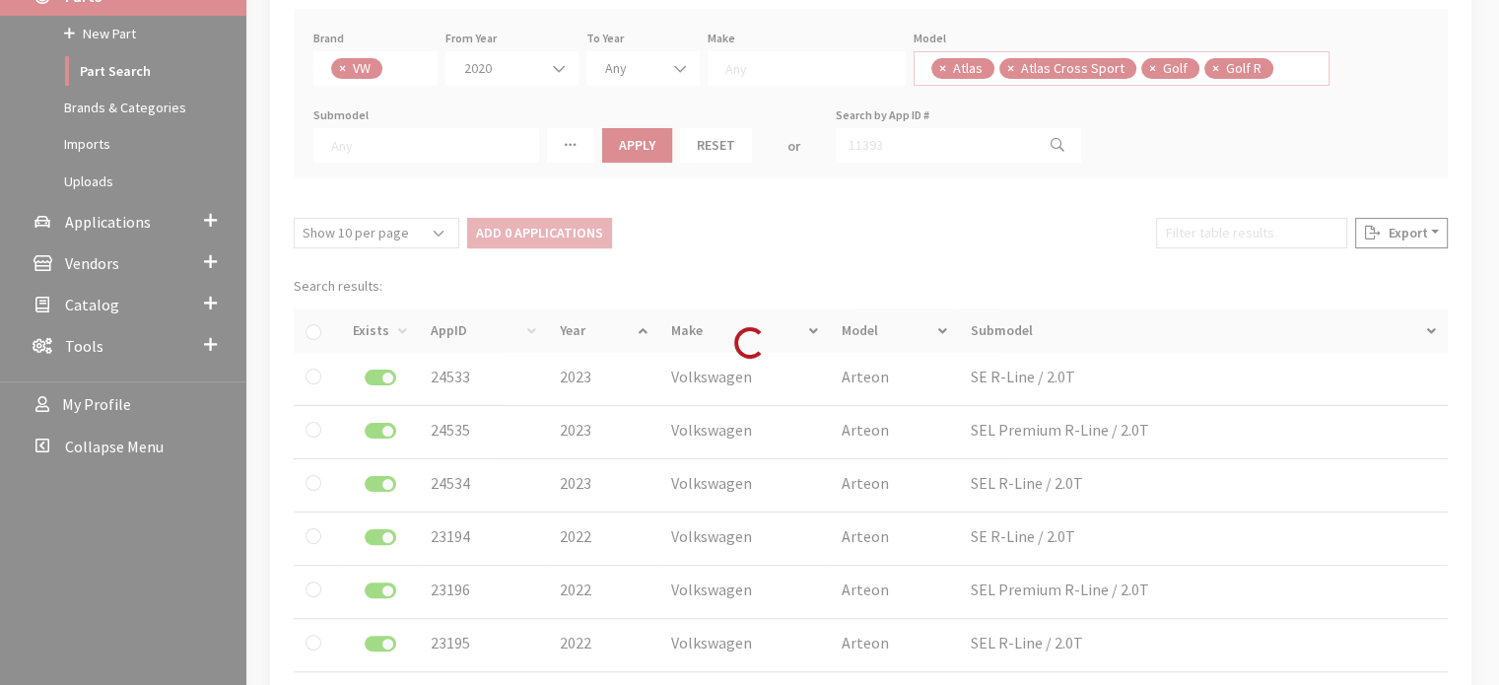
select select
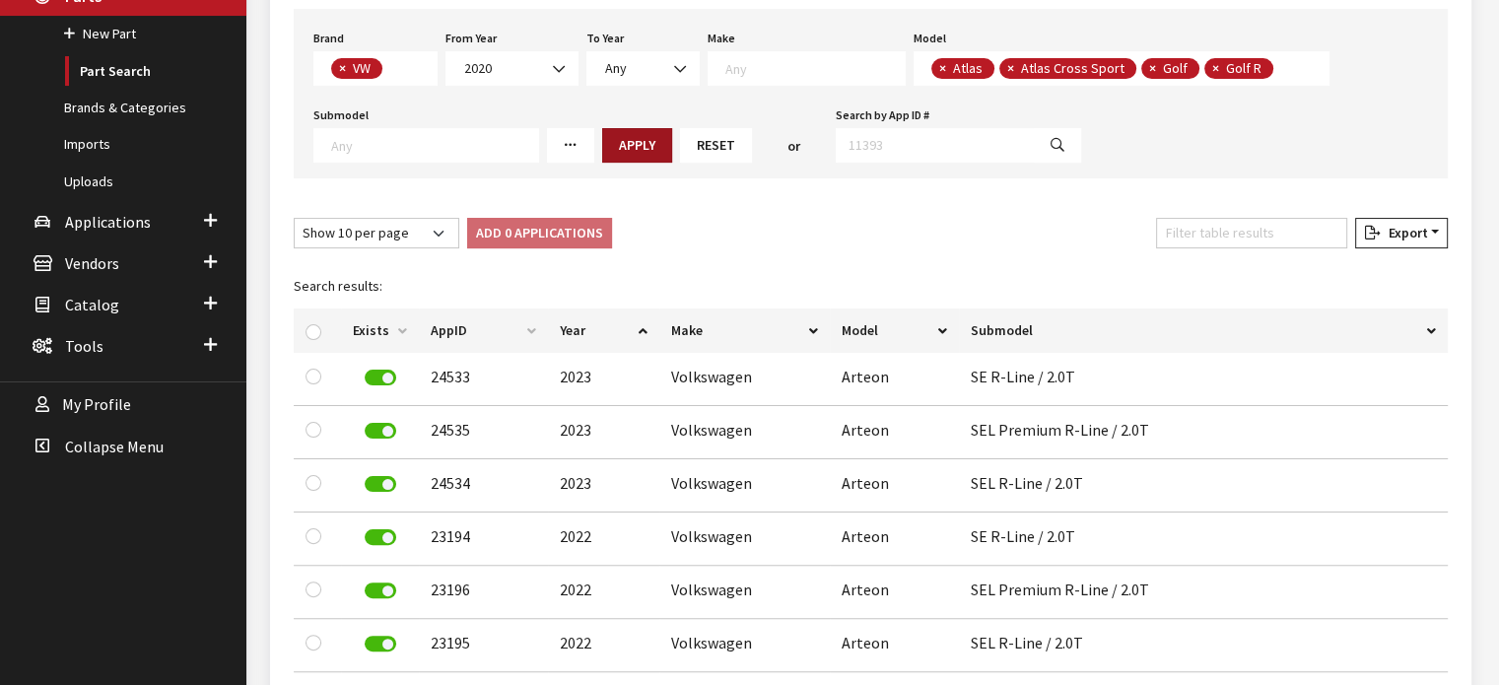
click at [622, 145] on button "Apply" at bounding box center [637, 145] width 70 height 35
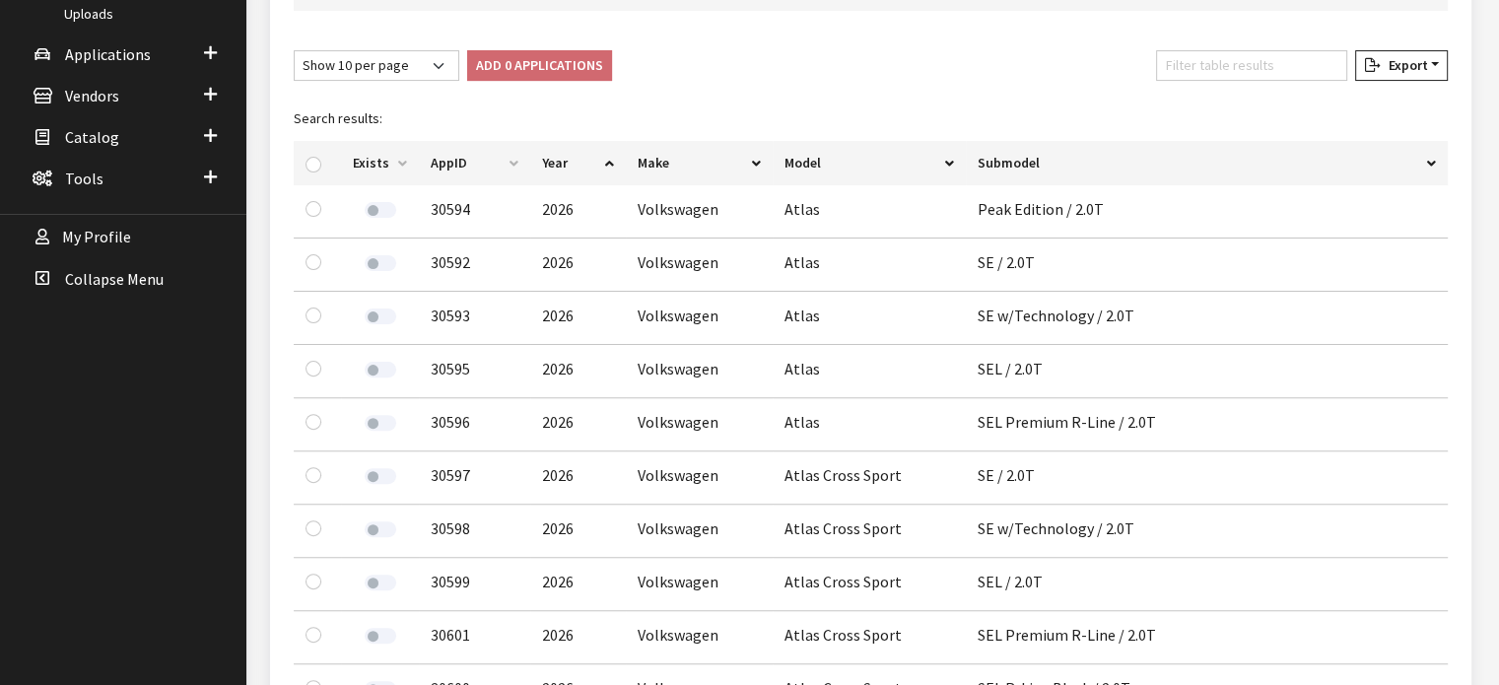
scroll to position [394, 0]
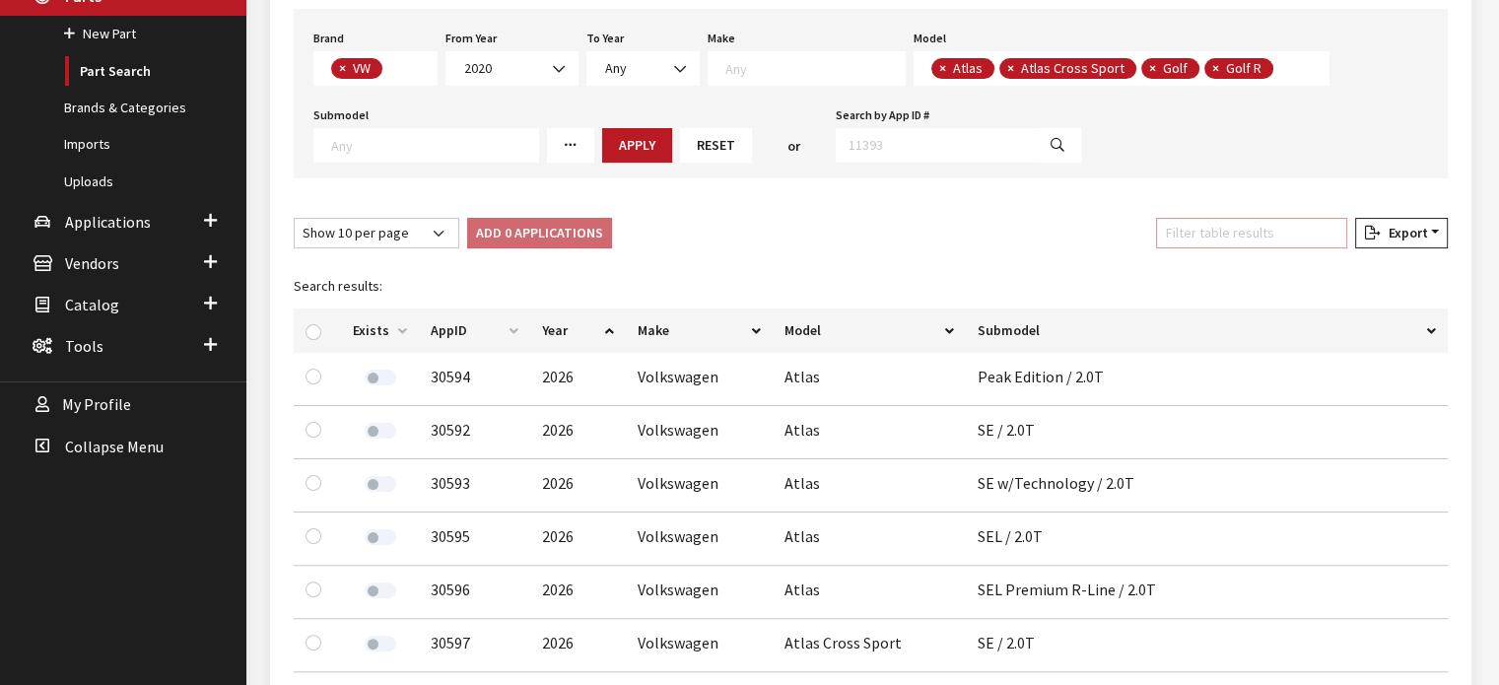
click at [1273, 237] on input "Filter table results" at bounding box center [1251, 233] width 191 height 31
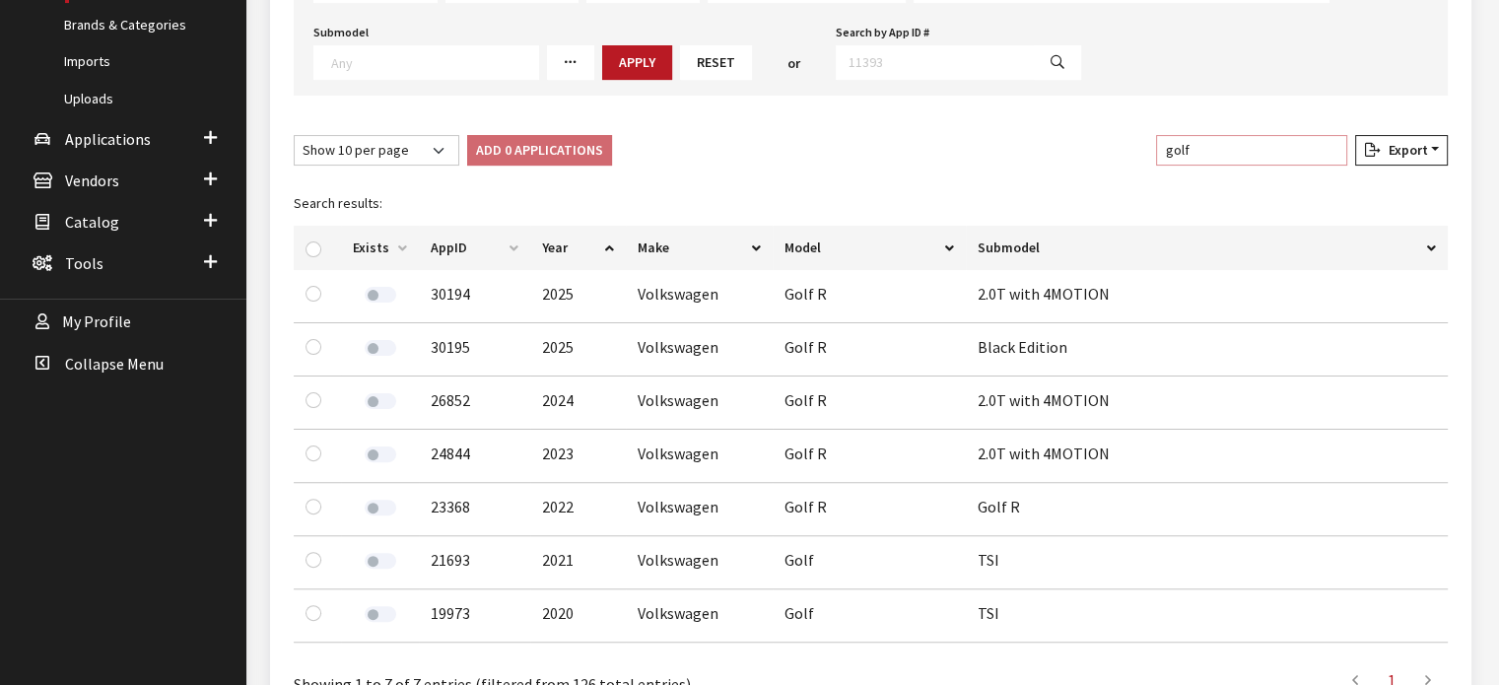
scroll to position [254, 0]
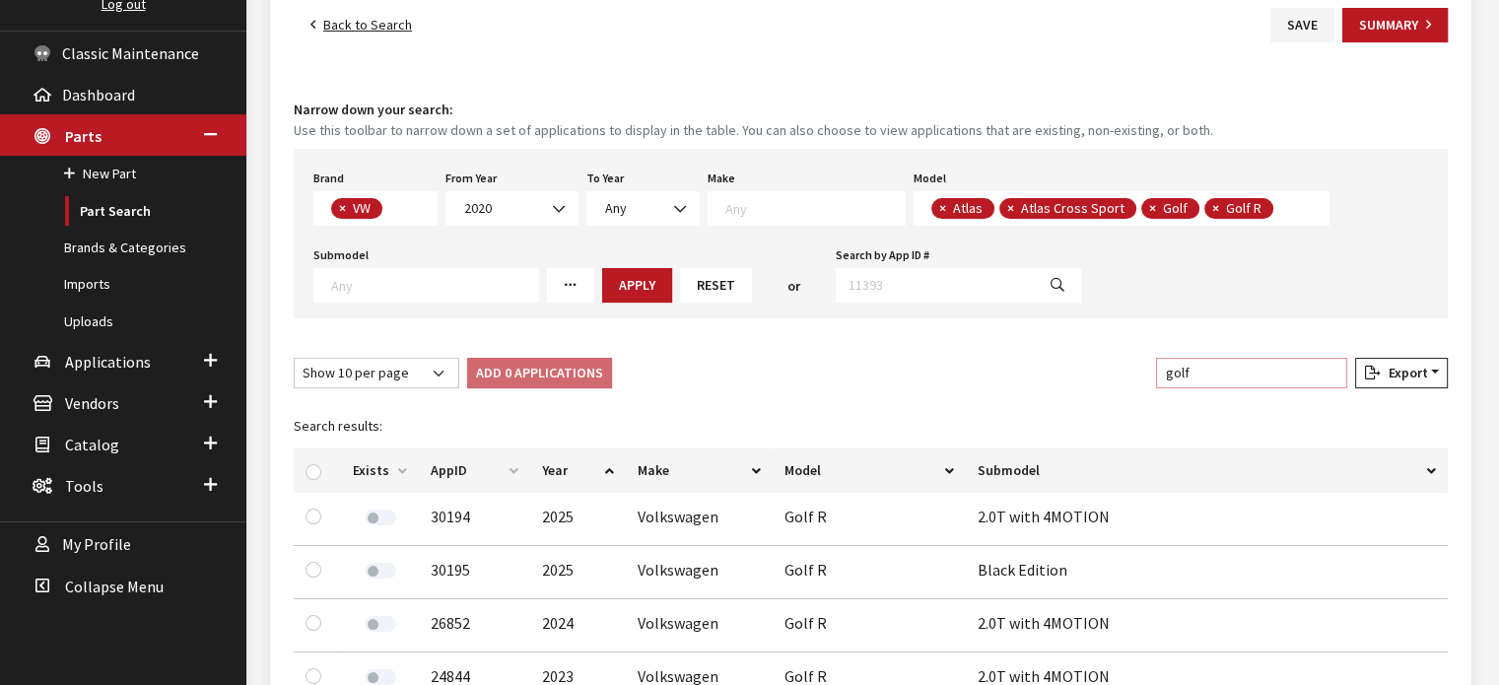
type input "golf"
click at [312, 466] on input "checkbox" at bounding box center [314, 472] width 16 height 16
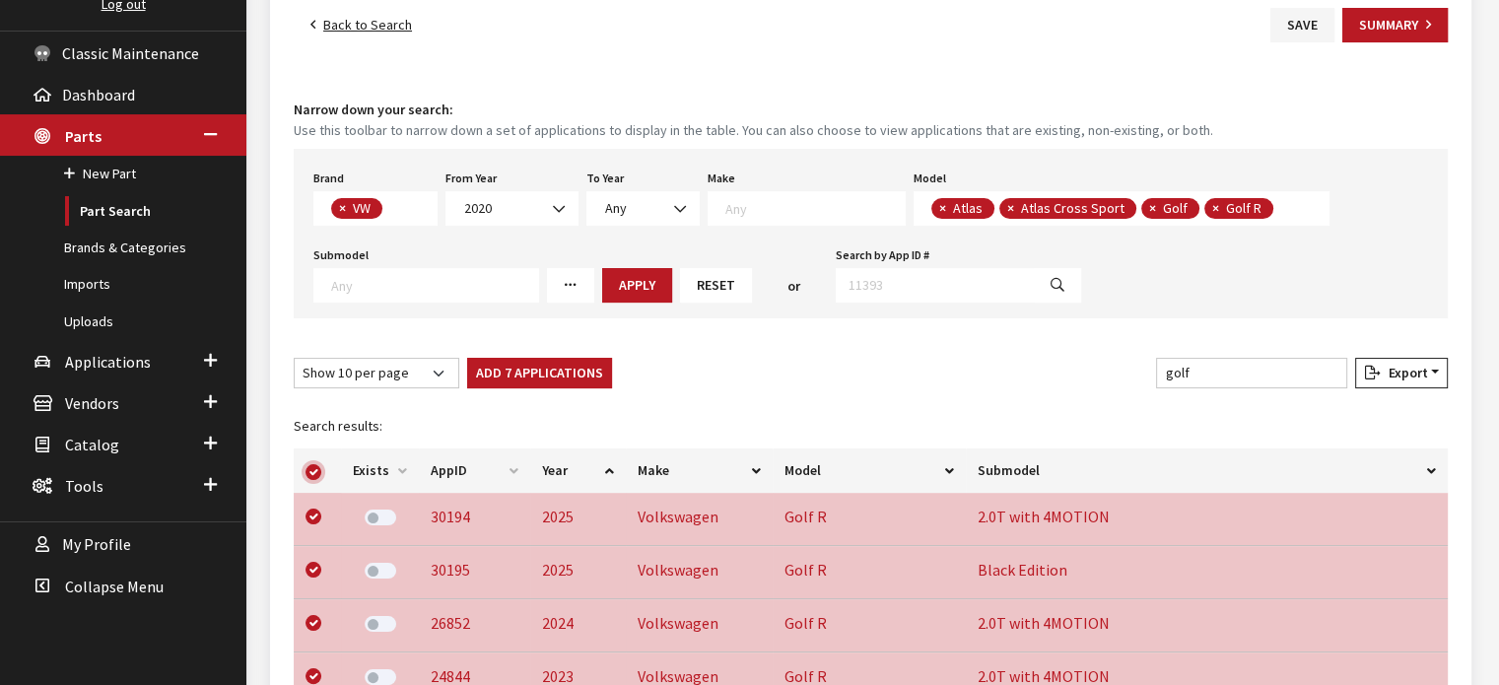
checkbox input "true"
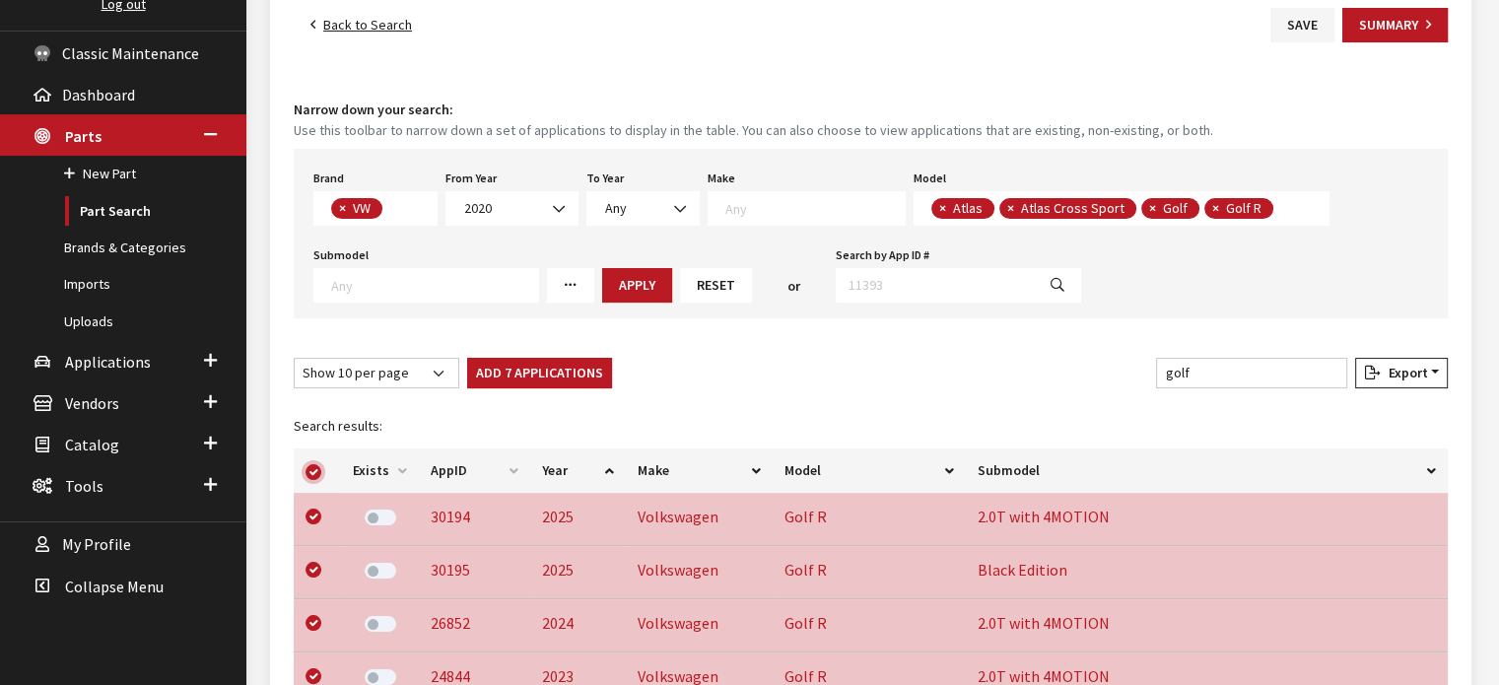
checkbox input "true"
click at [315, 467] on input "checkbox" at bounding box center [314, 472] width 16 height 16
checkbox input "false"
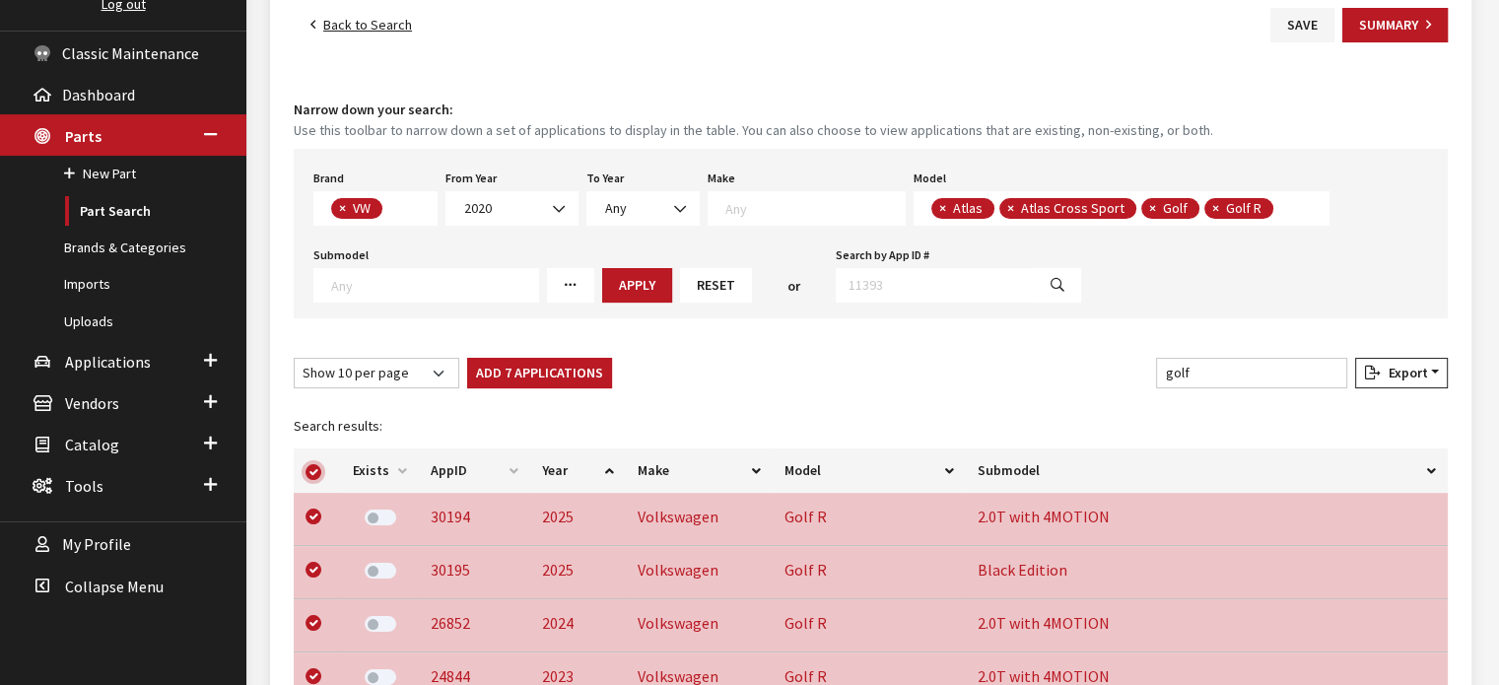
checkbox input "false"
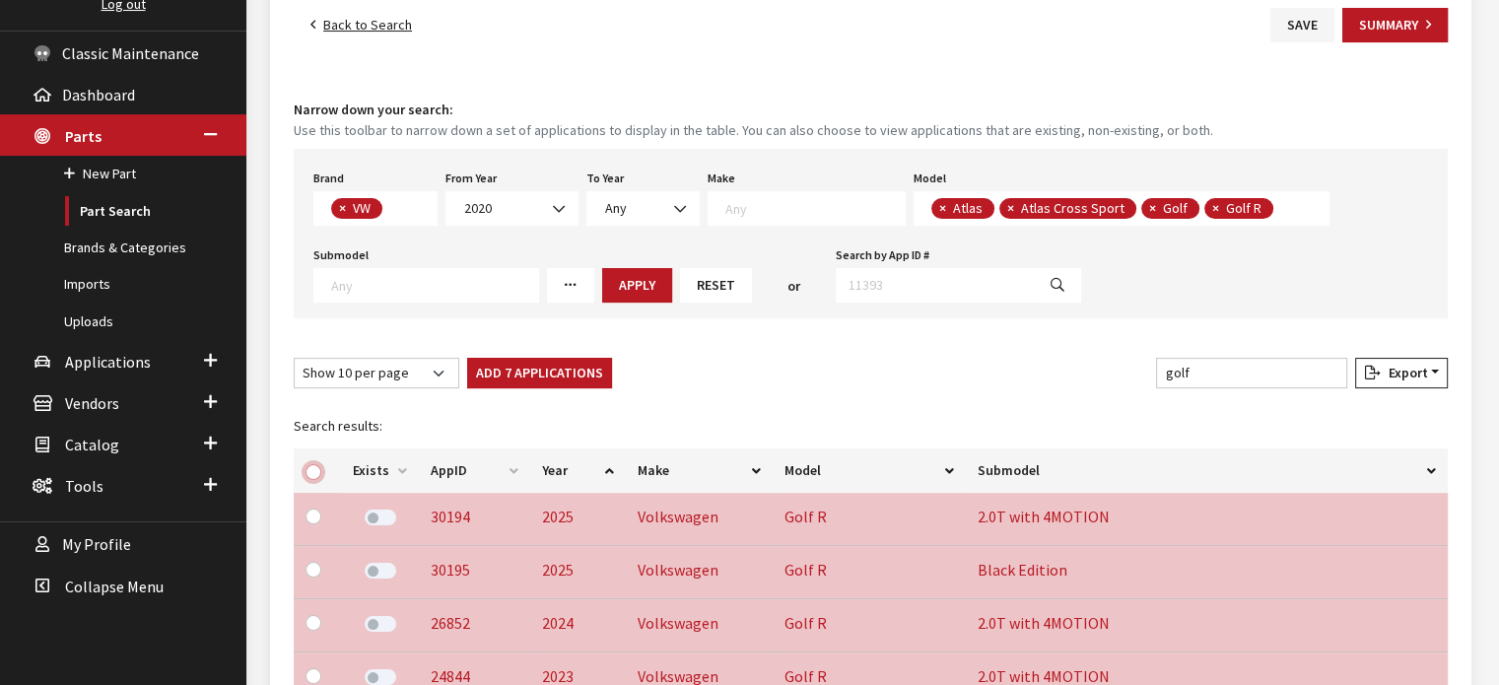
checkbox input "false"
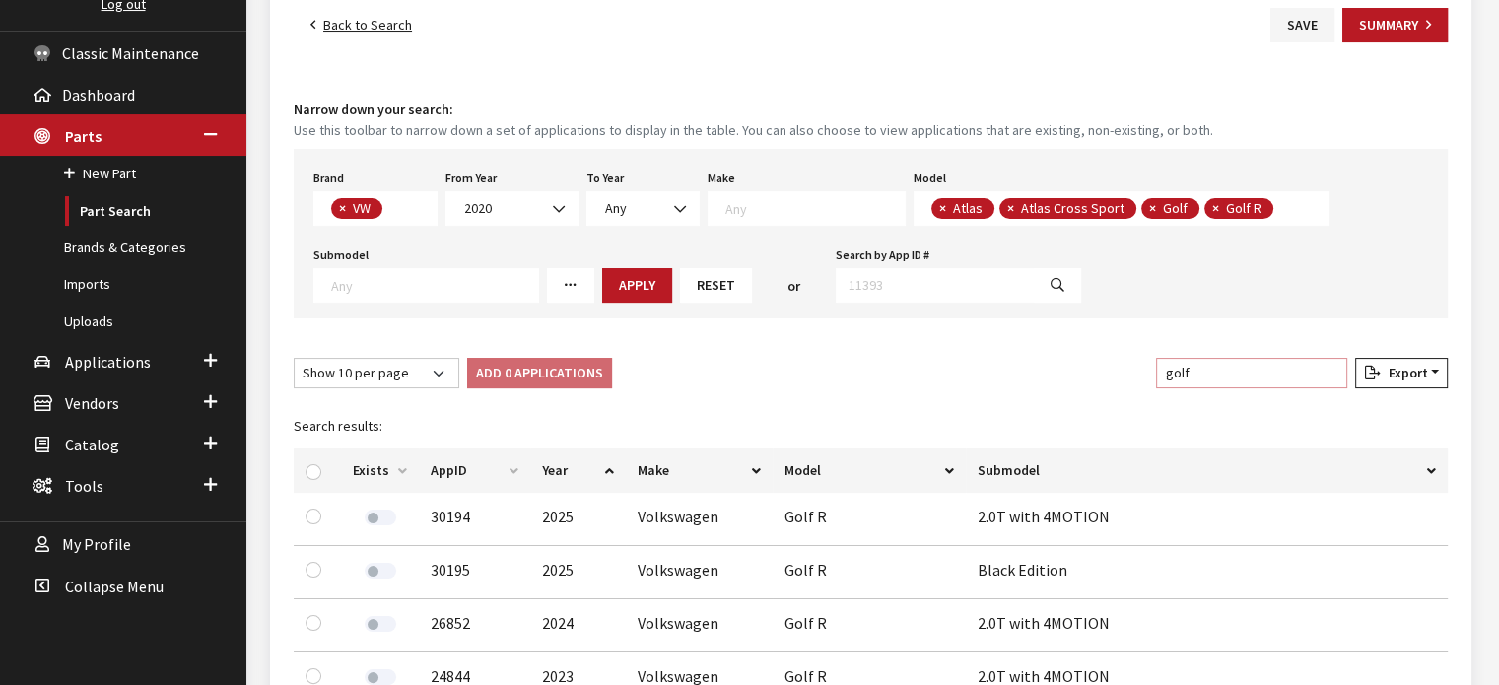
click at [1334, 374] on input "golf" at bounding box center [1251, 373] width 191 height 31
click at [316, 464] on input "checkbox" at bounding box center [314, 472] width 16 height 16
checkbox input "true"
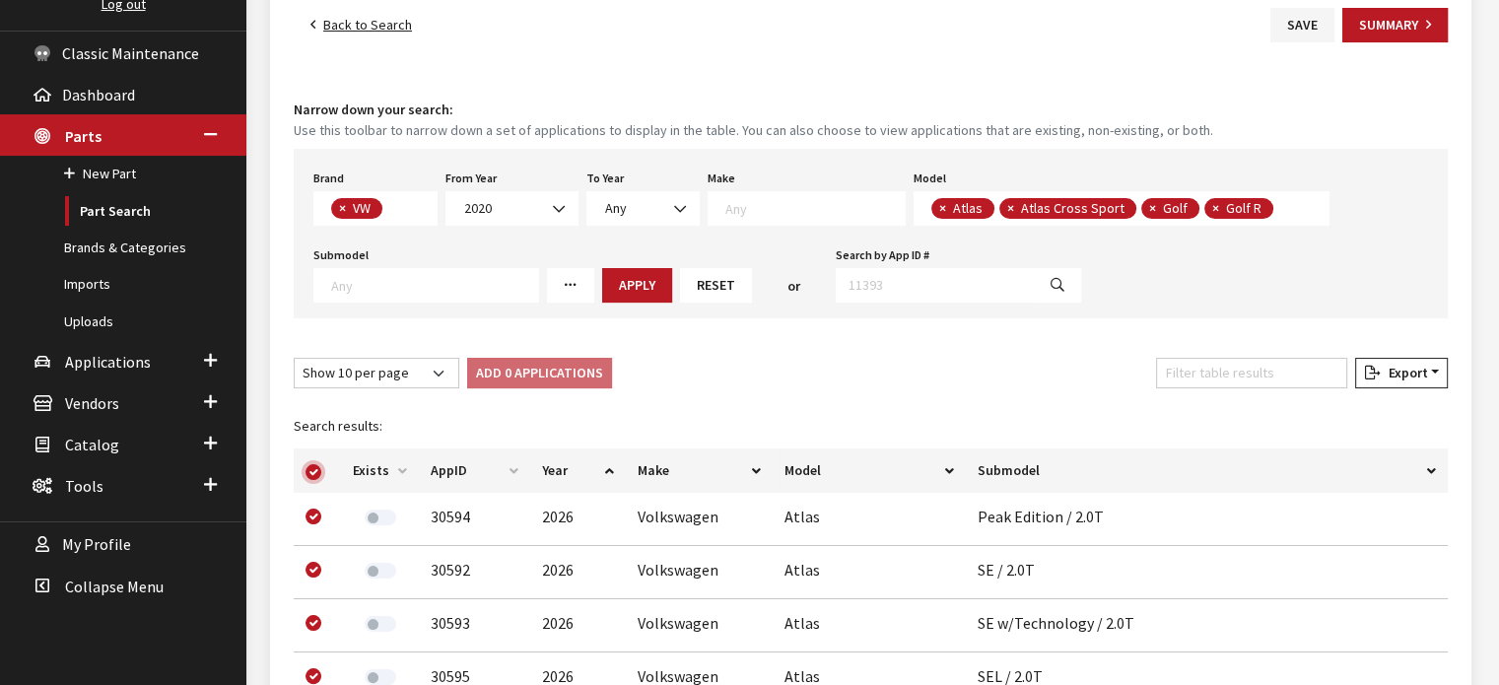
checkbox input "true"
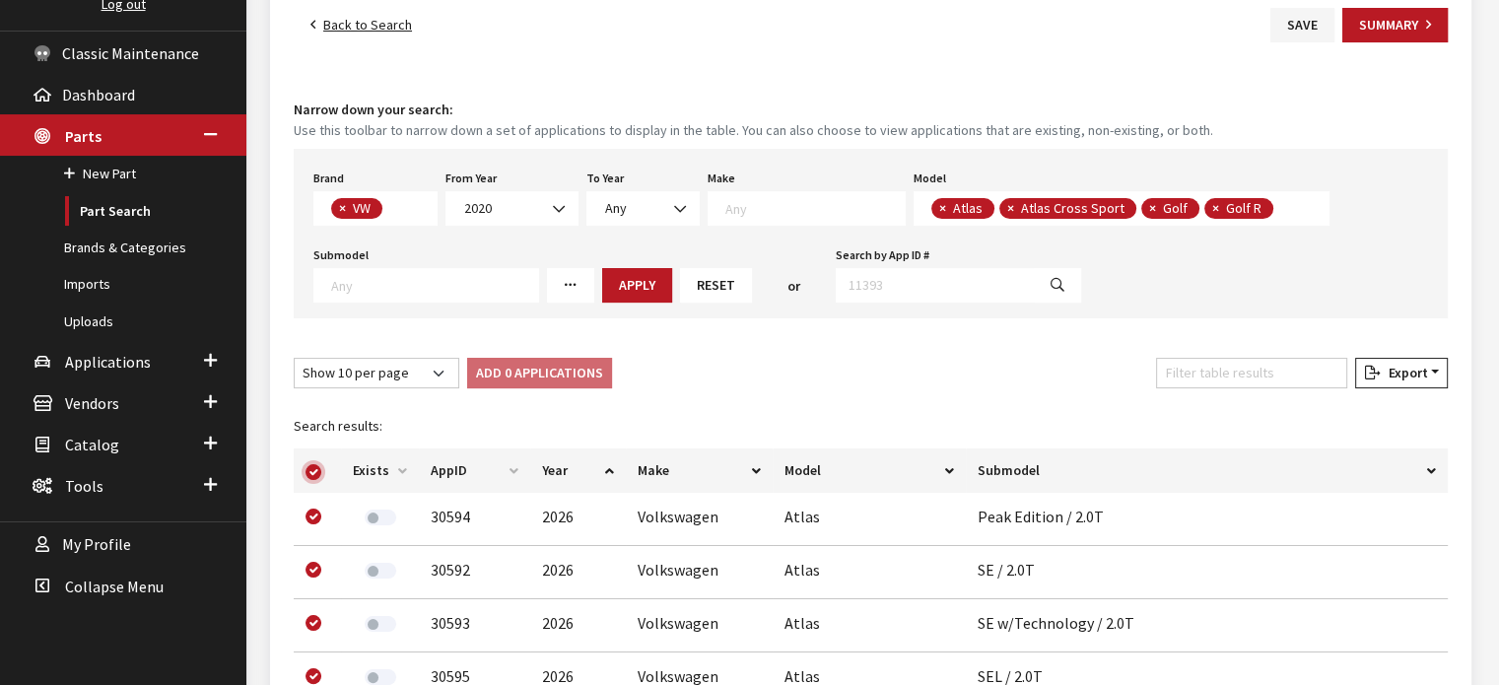
checkbox input "true"
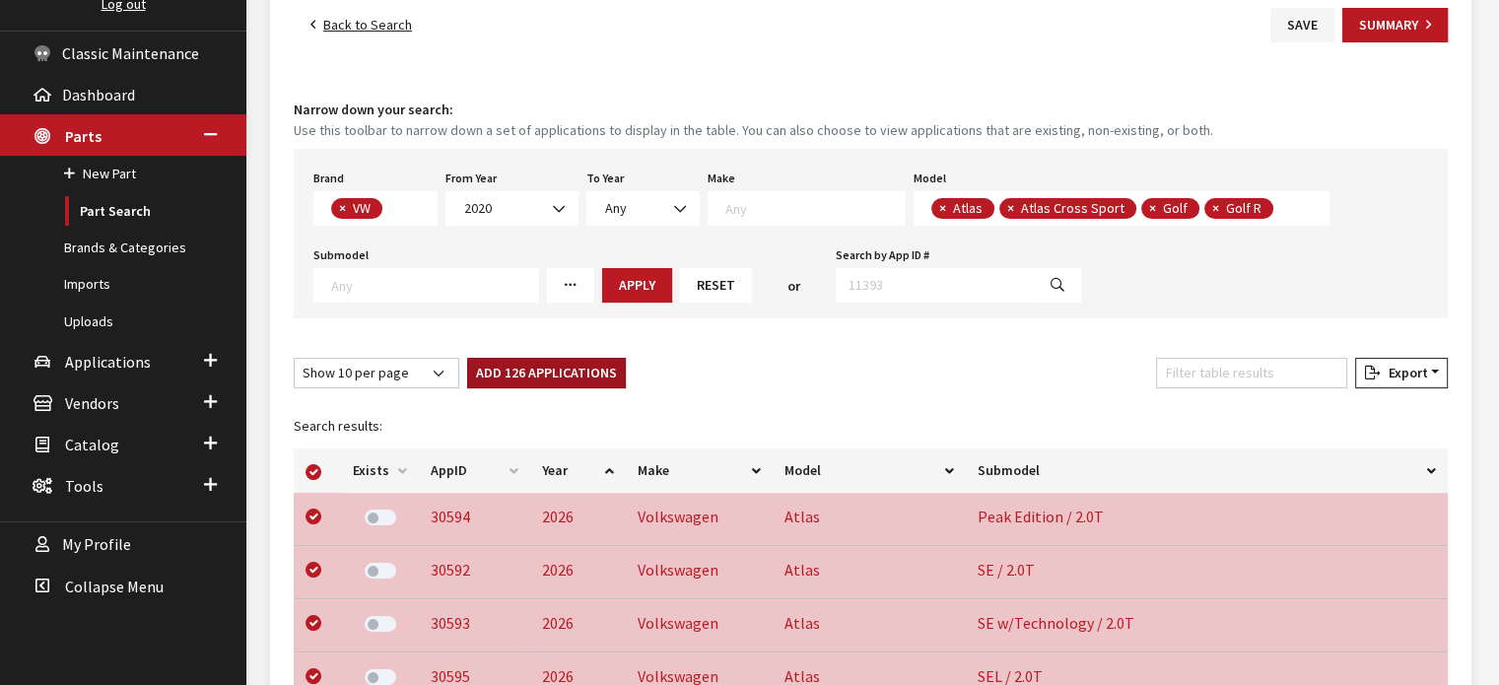
click at [512, 371] on button "Add 126 Applications" at bounding box center [546, 373] width 159 height 31
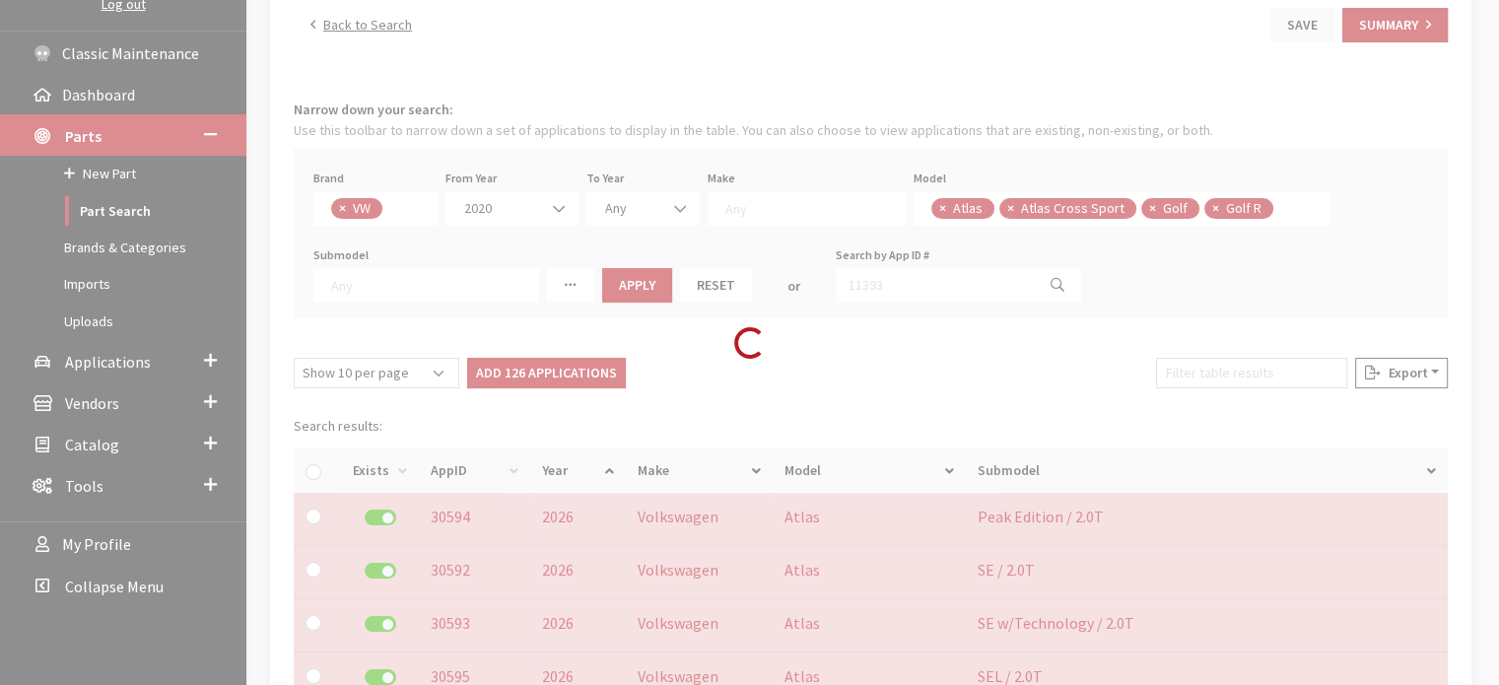
checkbox input "false"
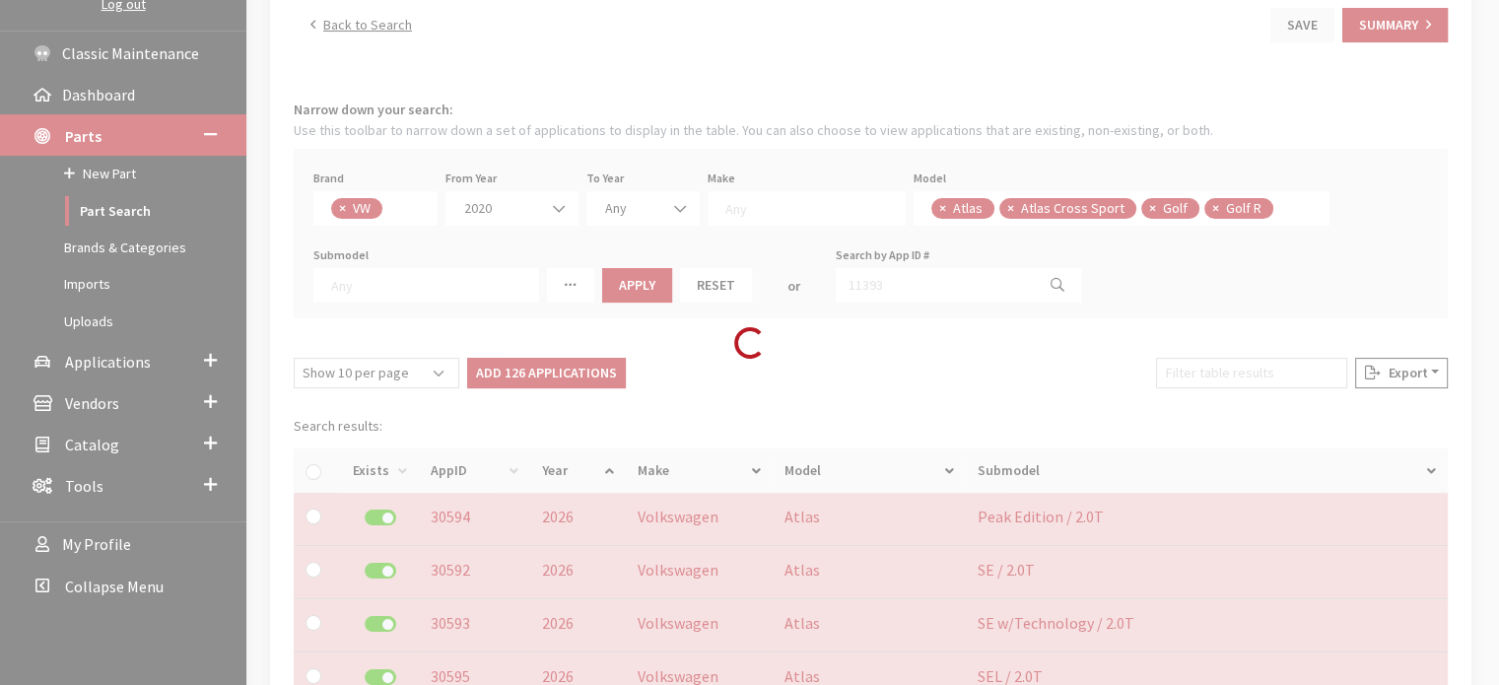
checkbox input "false"
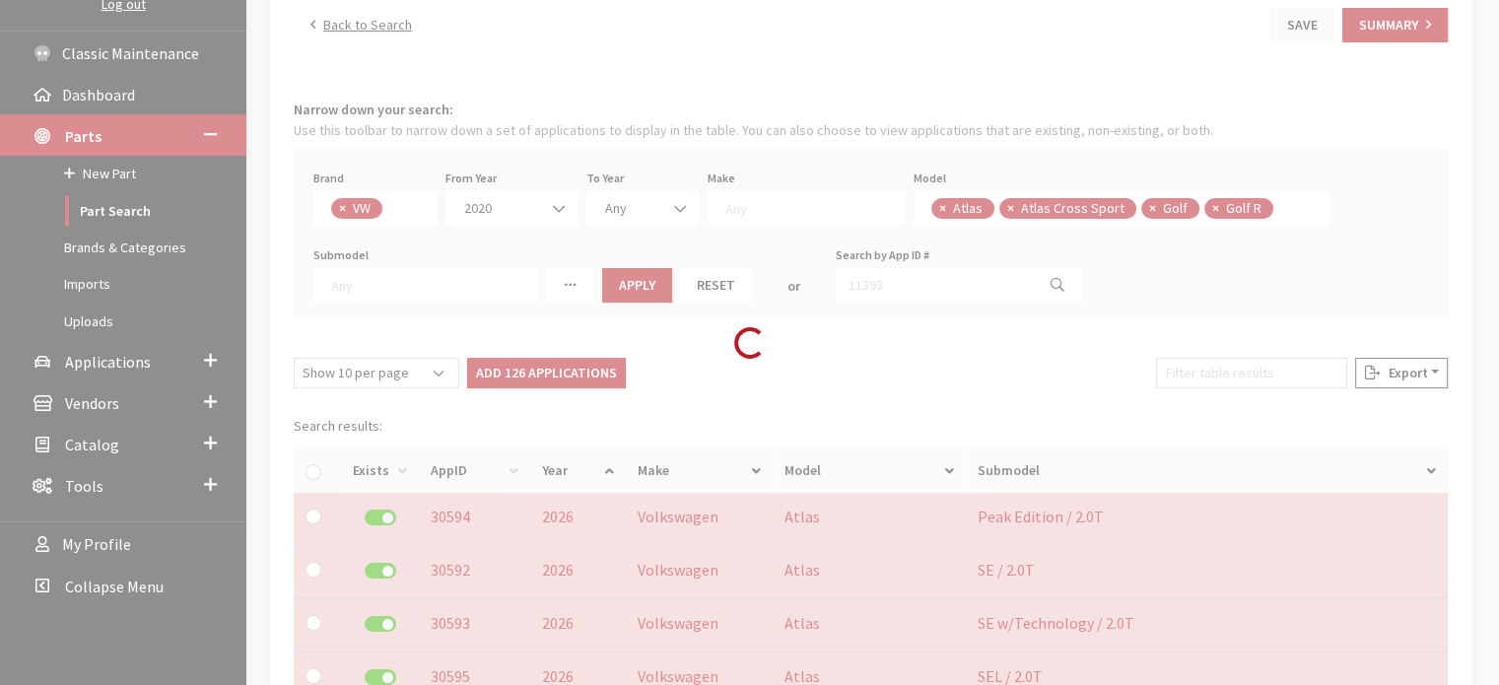
checkbox input "false"
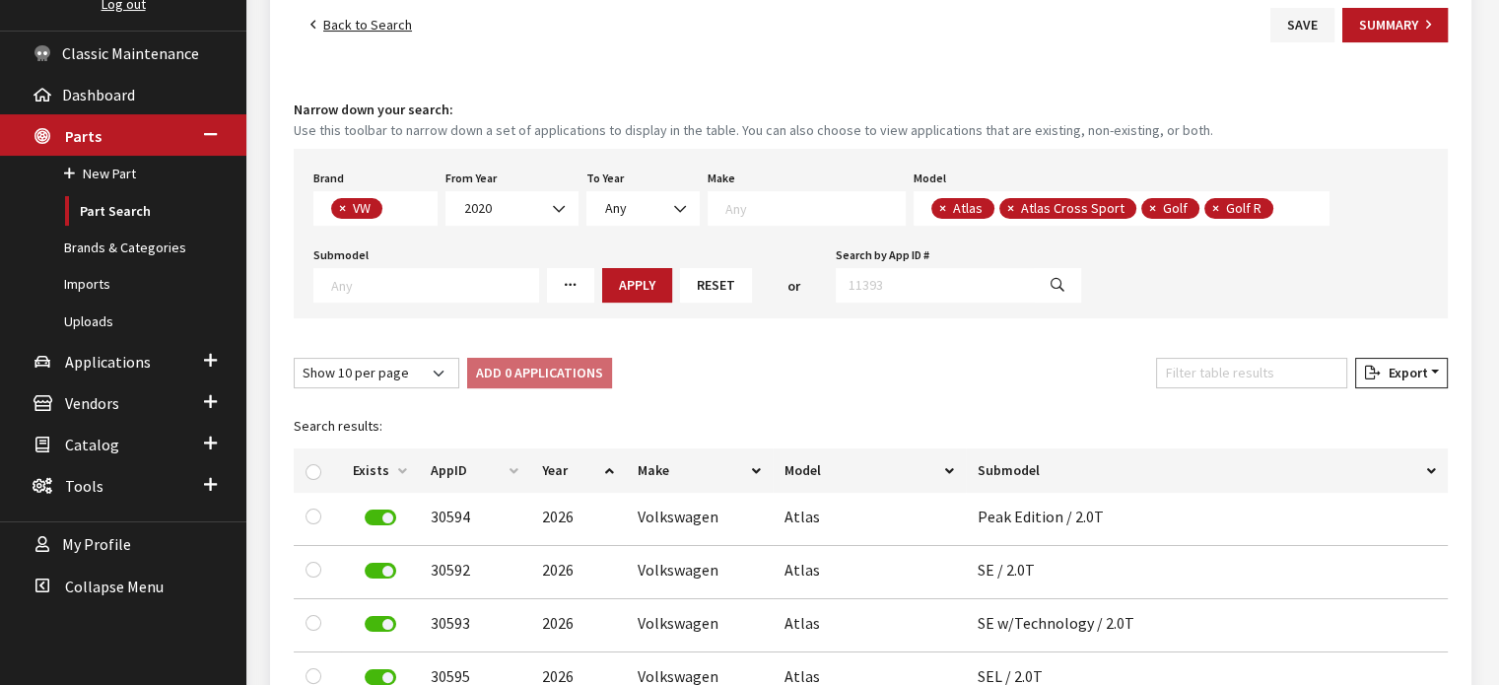
click at [1279, 201] on textarea "Search" at bounding box center [1284, 210] width 11 height 18
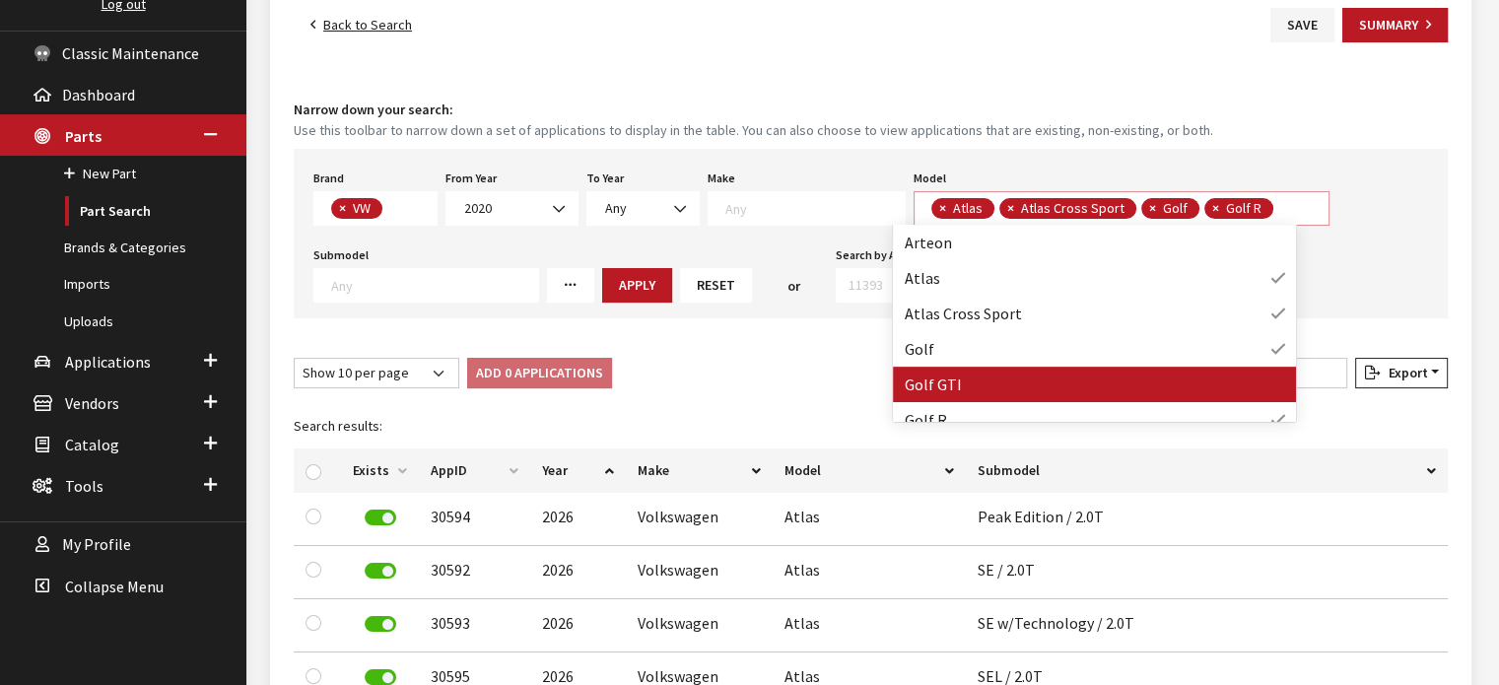
scroll to position [1, 0]
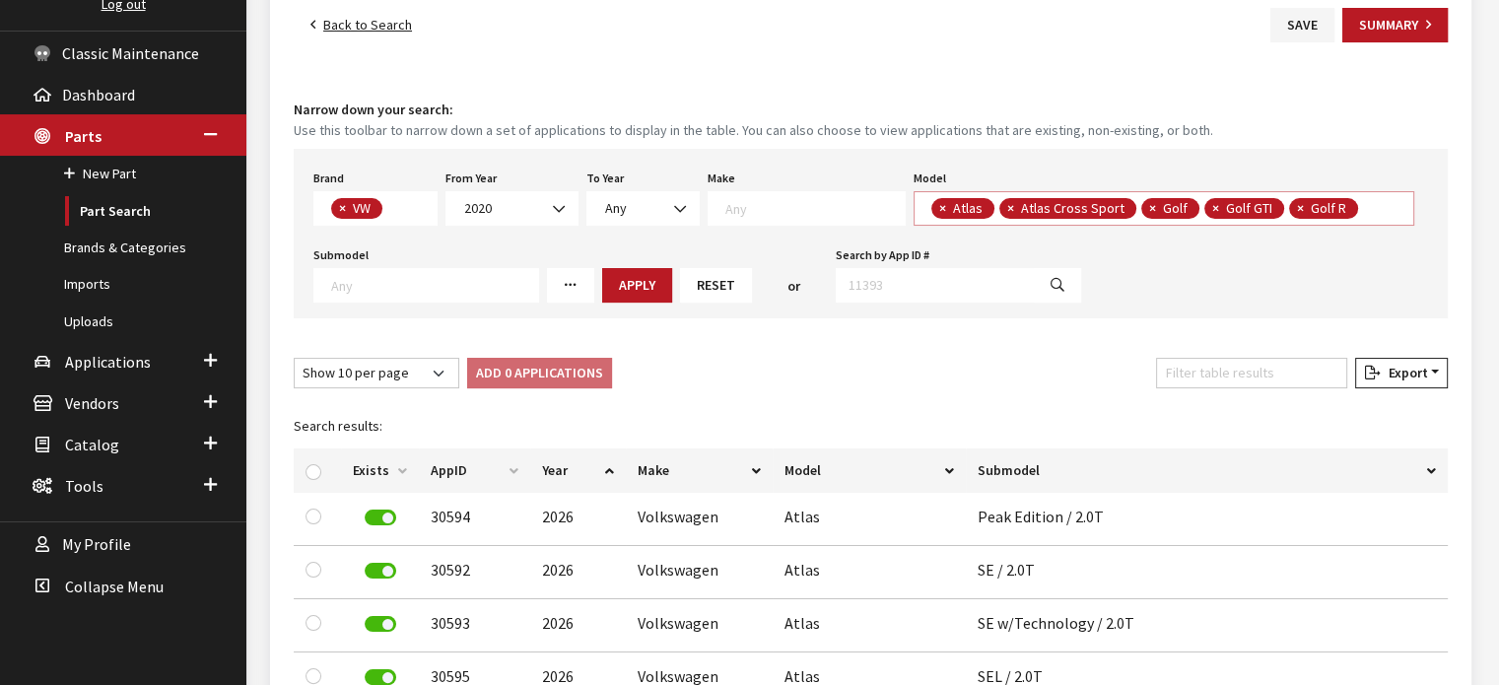
click at [1341, 204] on span "× Atlas × Atlas Cross Sport × Golf × Golf GTI × Golf R" at bounding box center [1165, 208] width 502 height 35
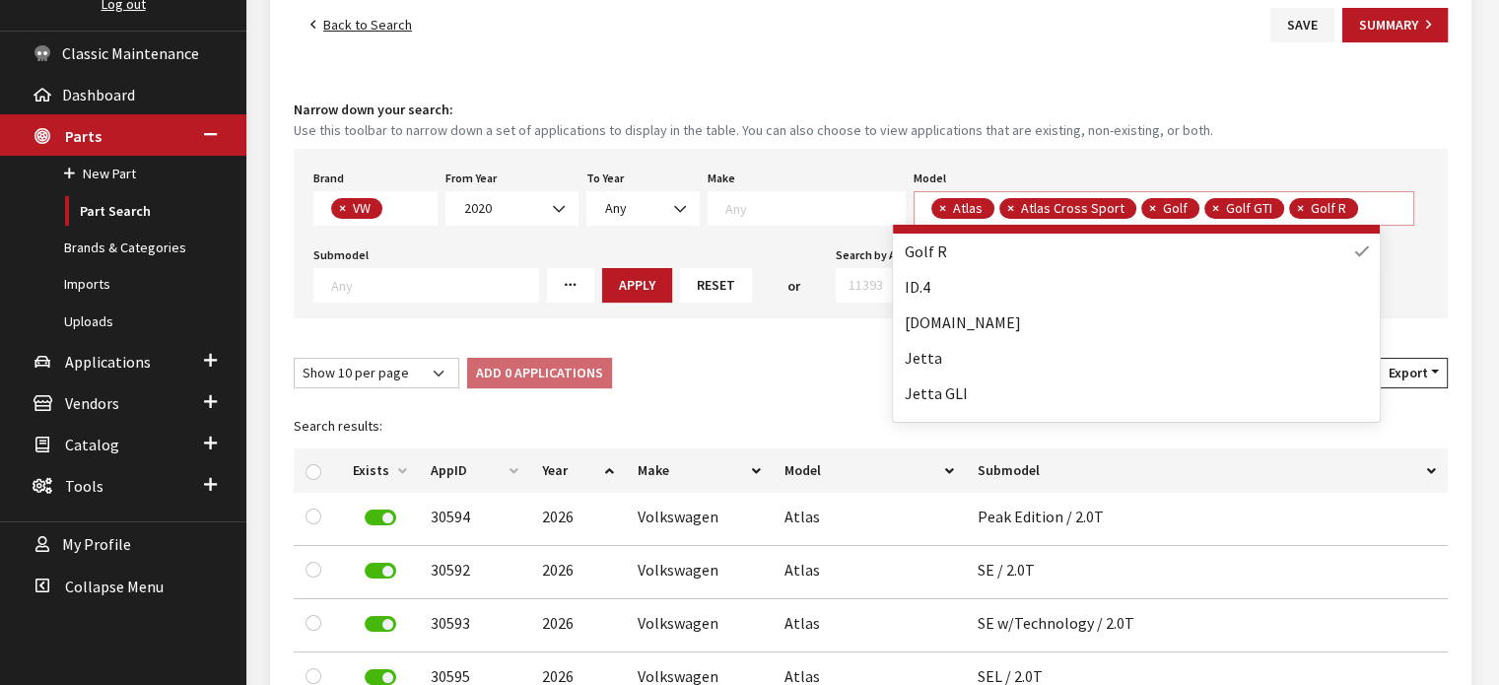
scroll to position [197, 0]
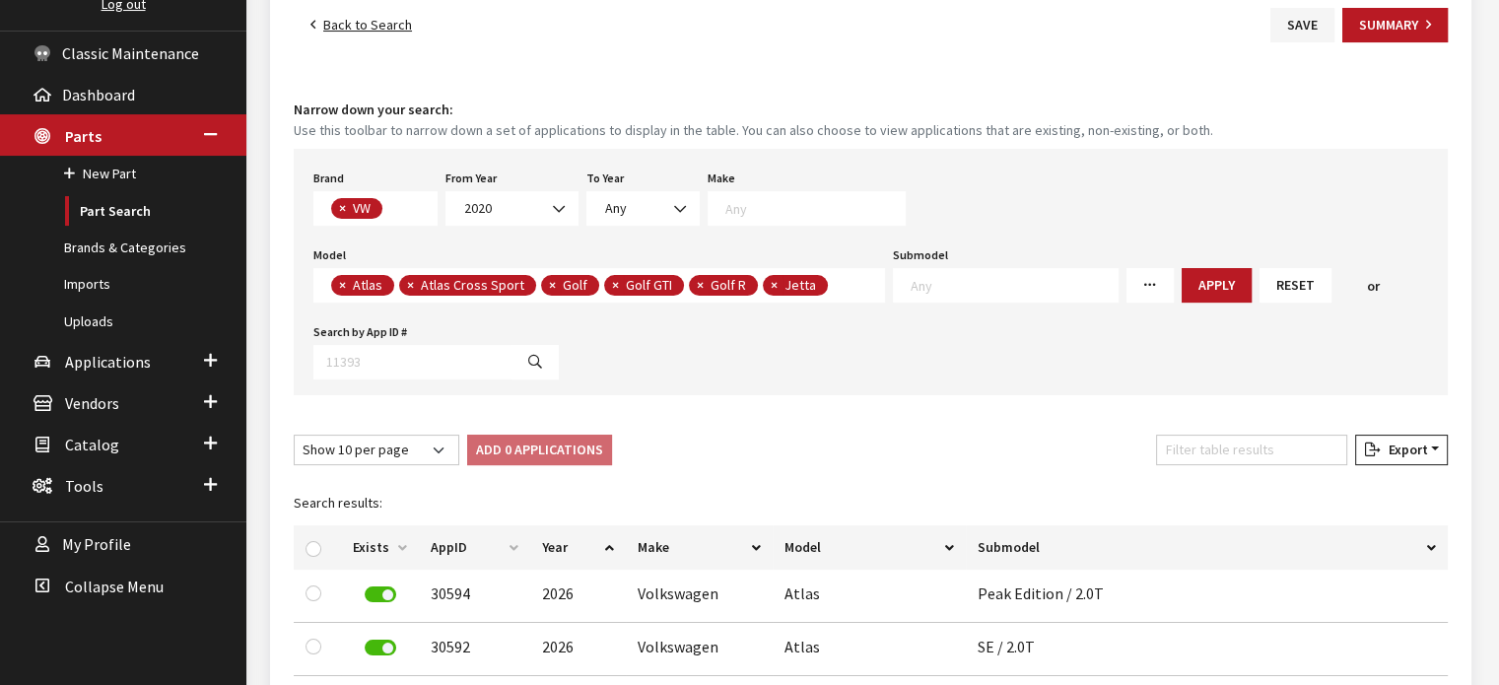
click at [833, 282] on textarea "Search" at bounding box center [838, 287] width 11 height 18
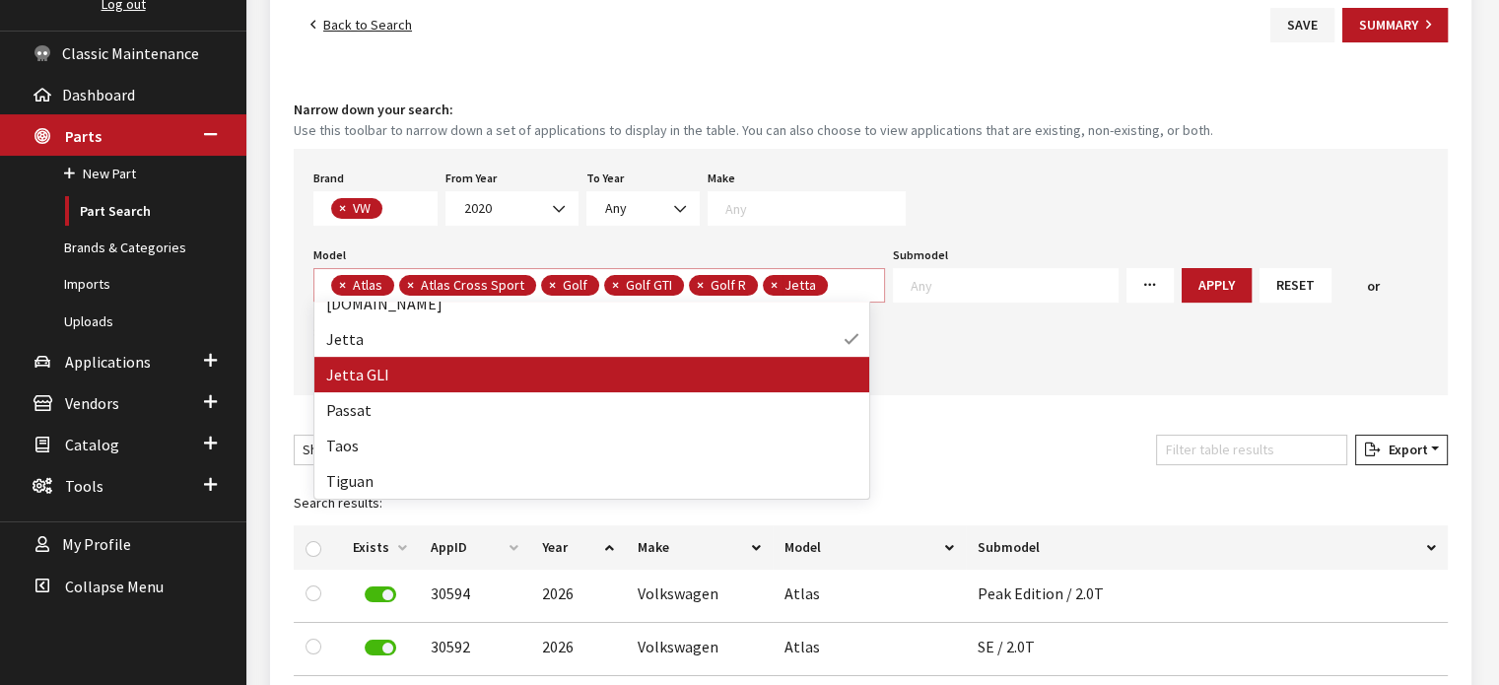
scroll to position [1, 0]
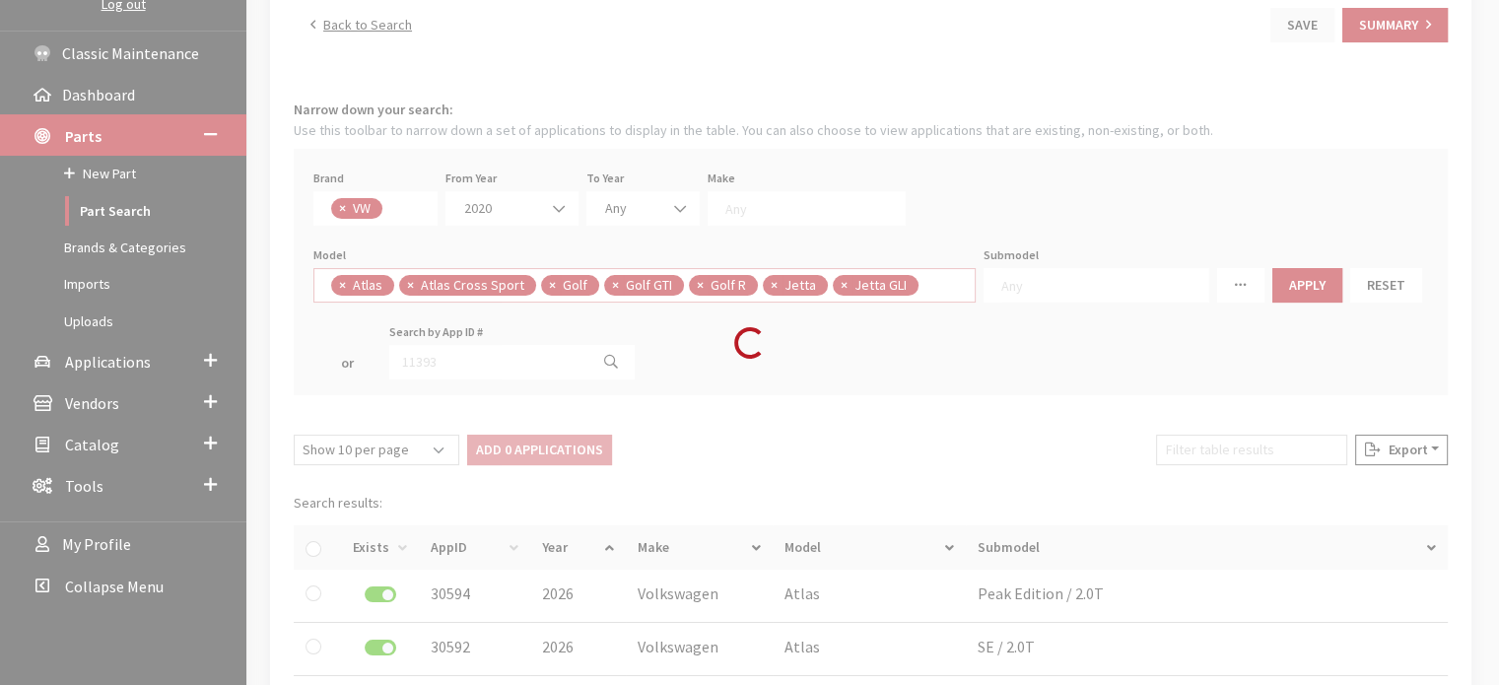
select select
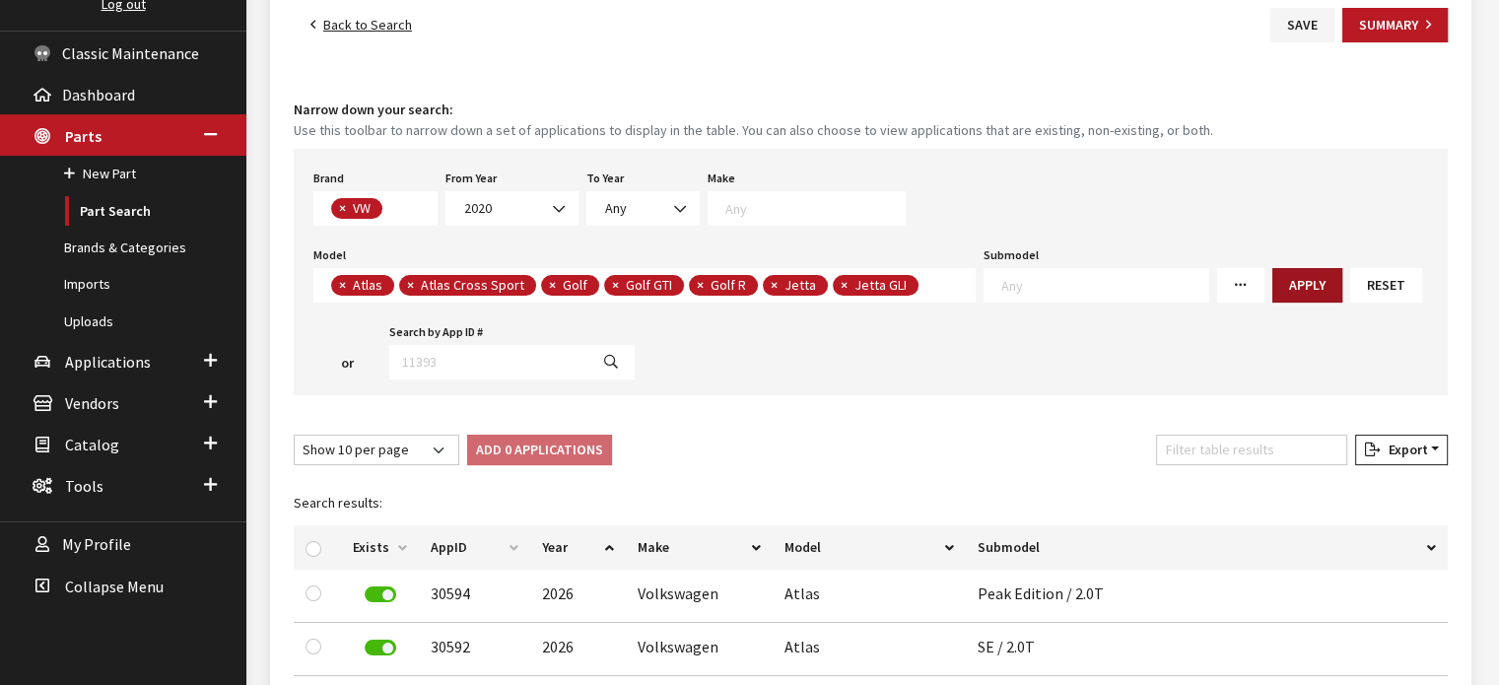
drag, startPoint x: 1267, startPoint y: 267, endPoint x: 1249, endPoint y: 279, distance: 21.3
click at [1273, 268] on button "Apply" at bounding box center [1308, 285] width 70 height 35
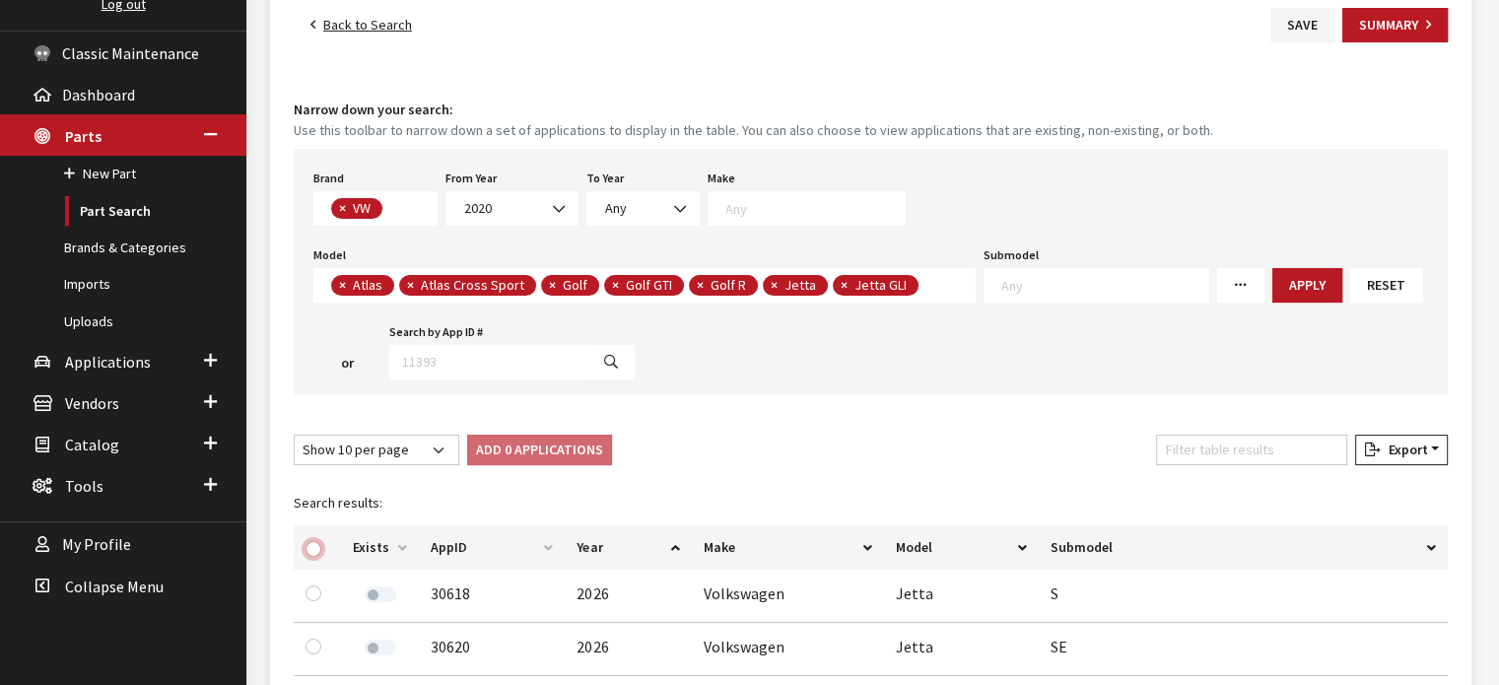
click at [308, 547] on input "checkbox" at bounding box center [314, 549] width 16 height 16
checkbox input "true"
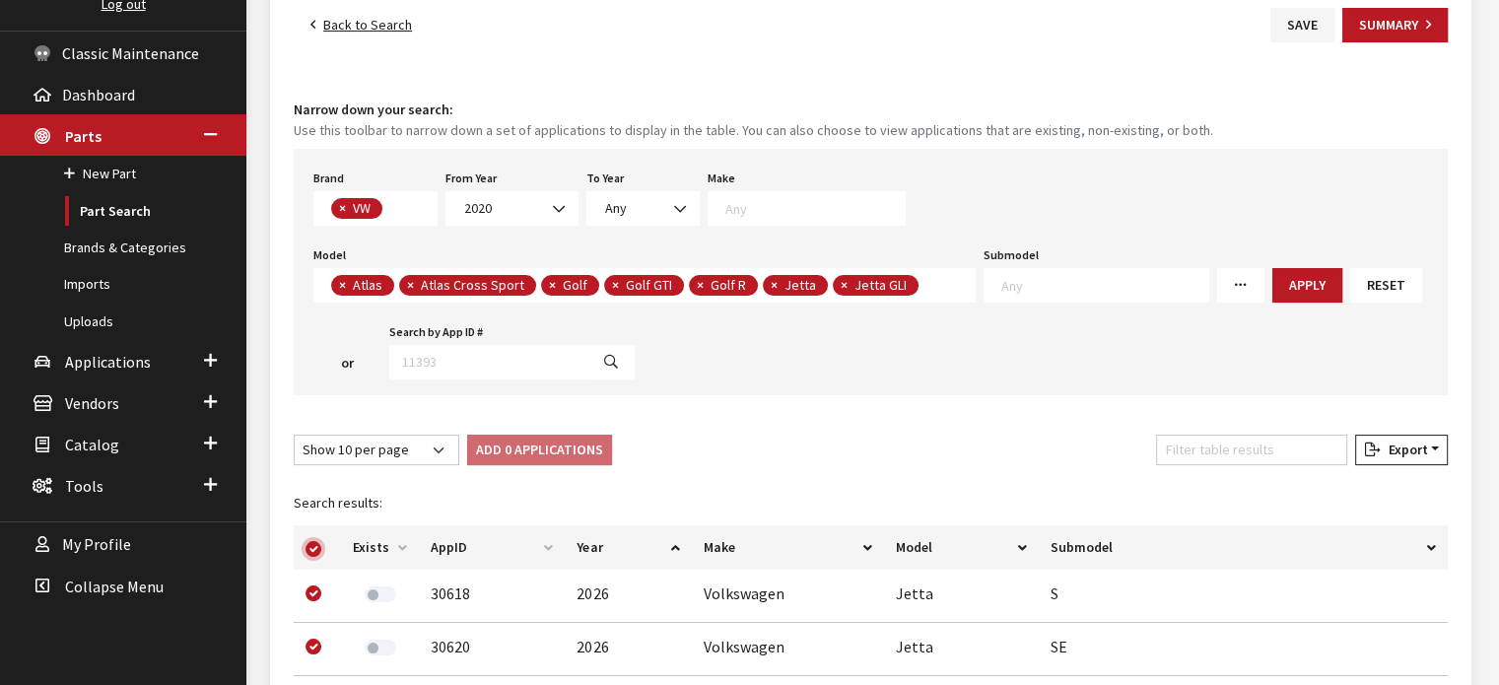
checkbox input "true"
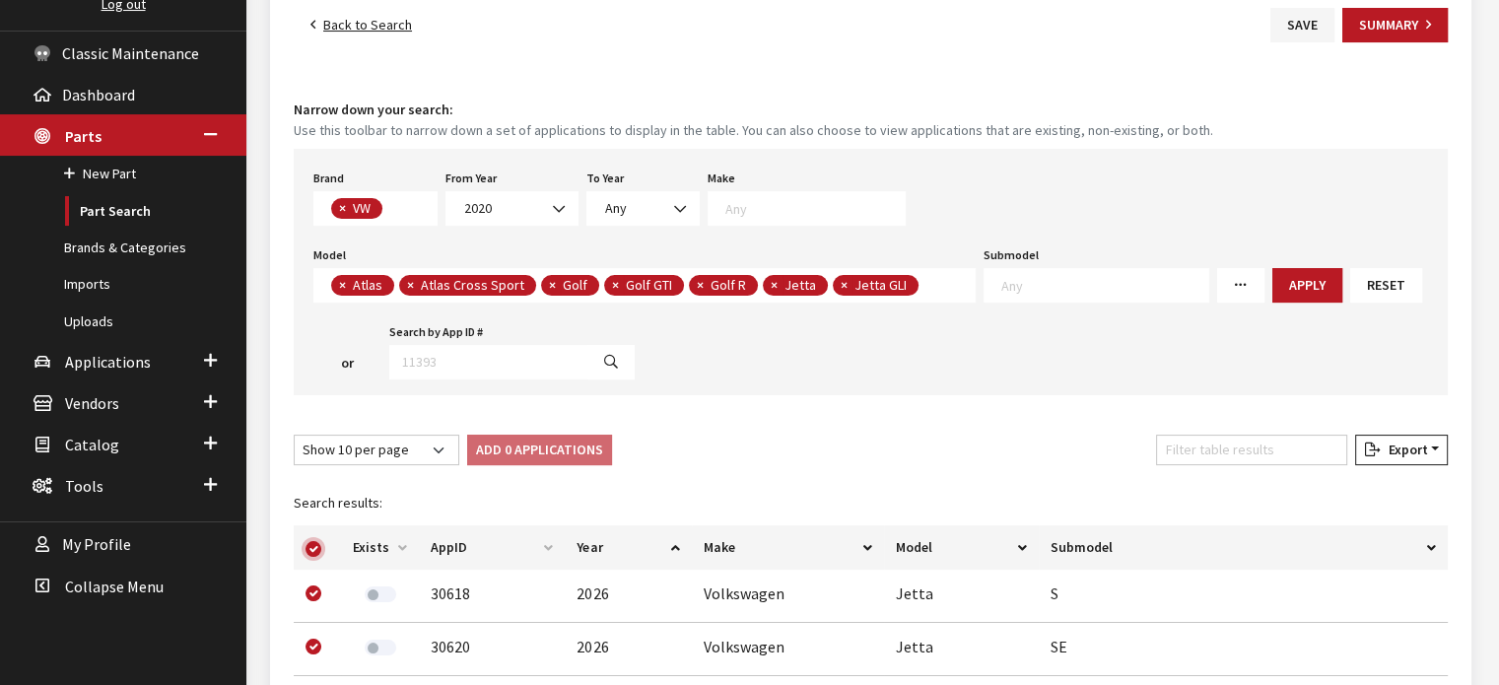
checkbox input "true"
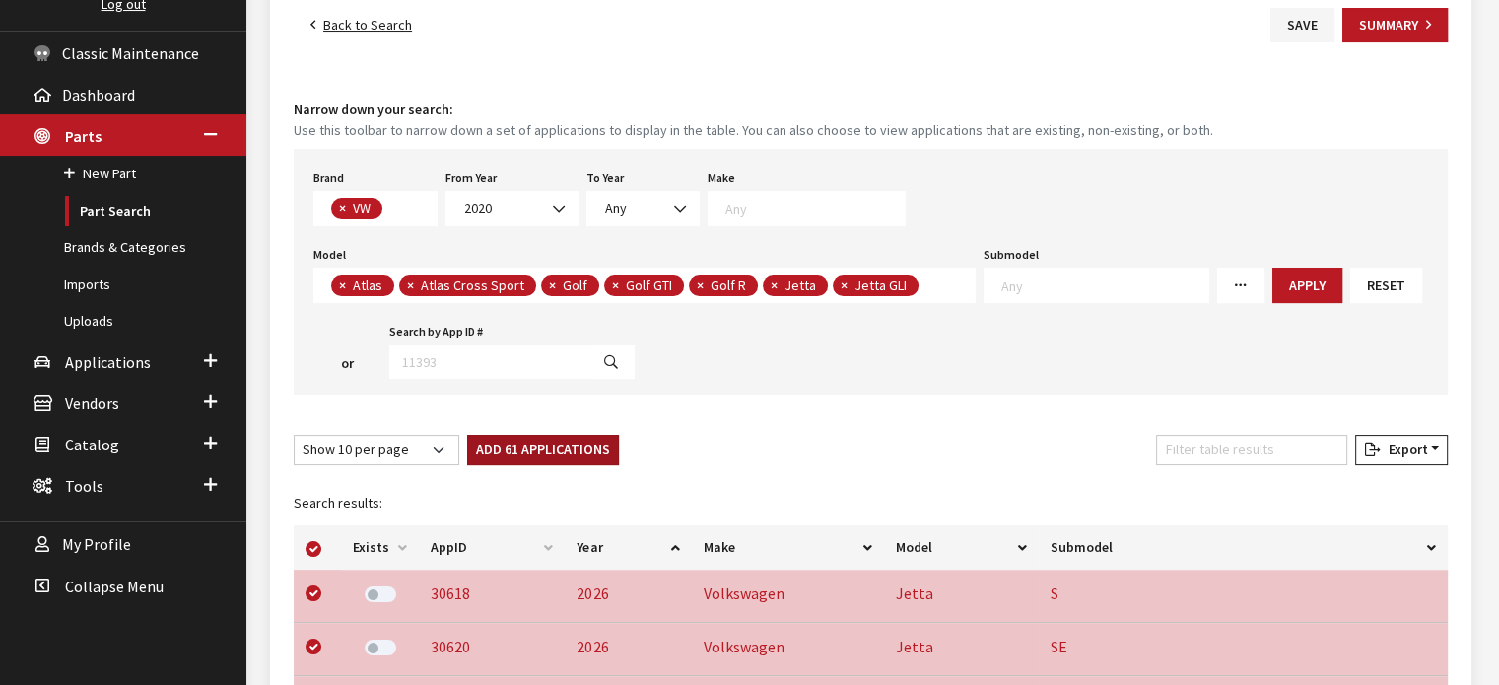
click at [526, 453] on button "Add 61 Applications" at bounding box center [543, 450] width 152 height 31
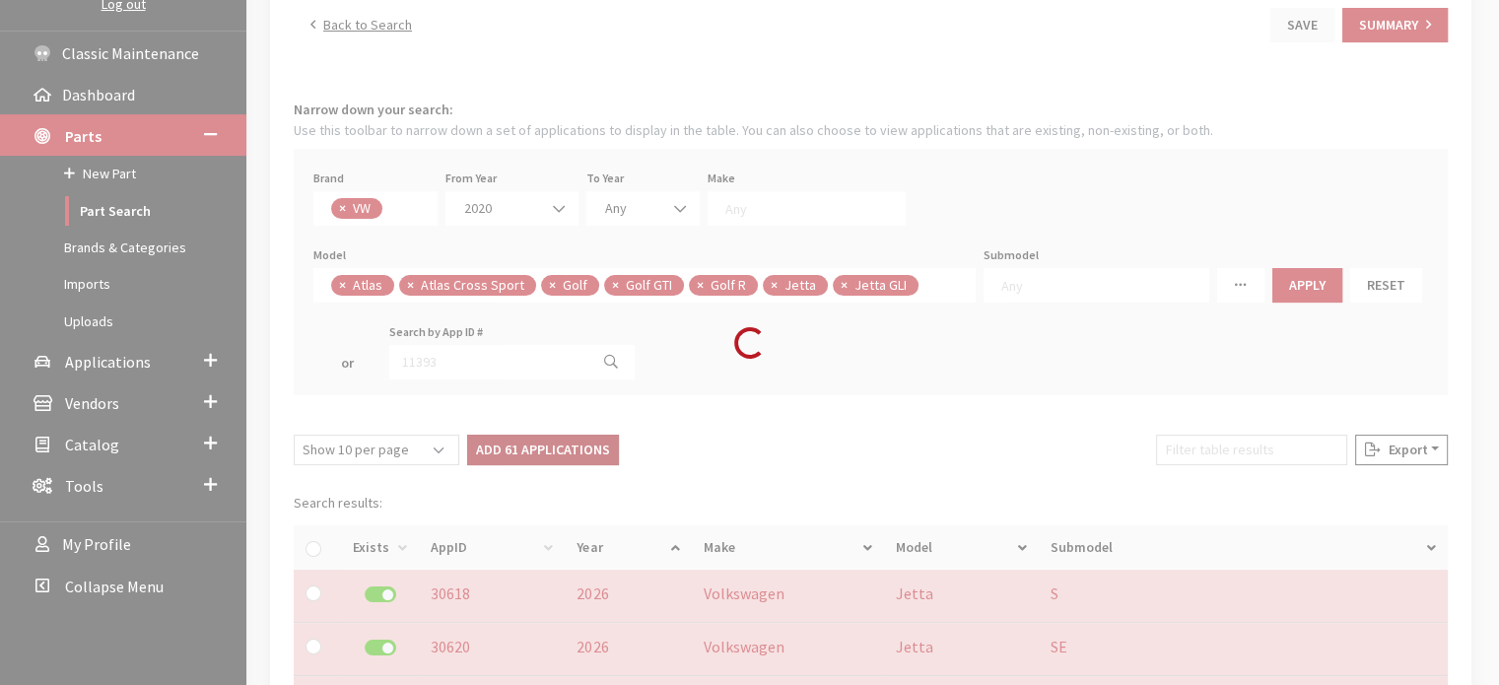
checkbox input "false"
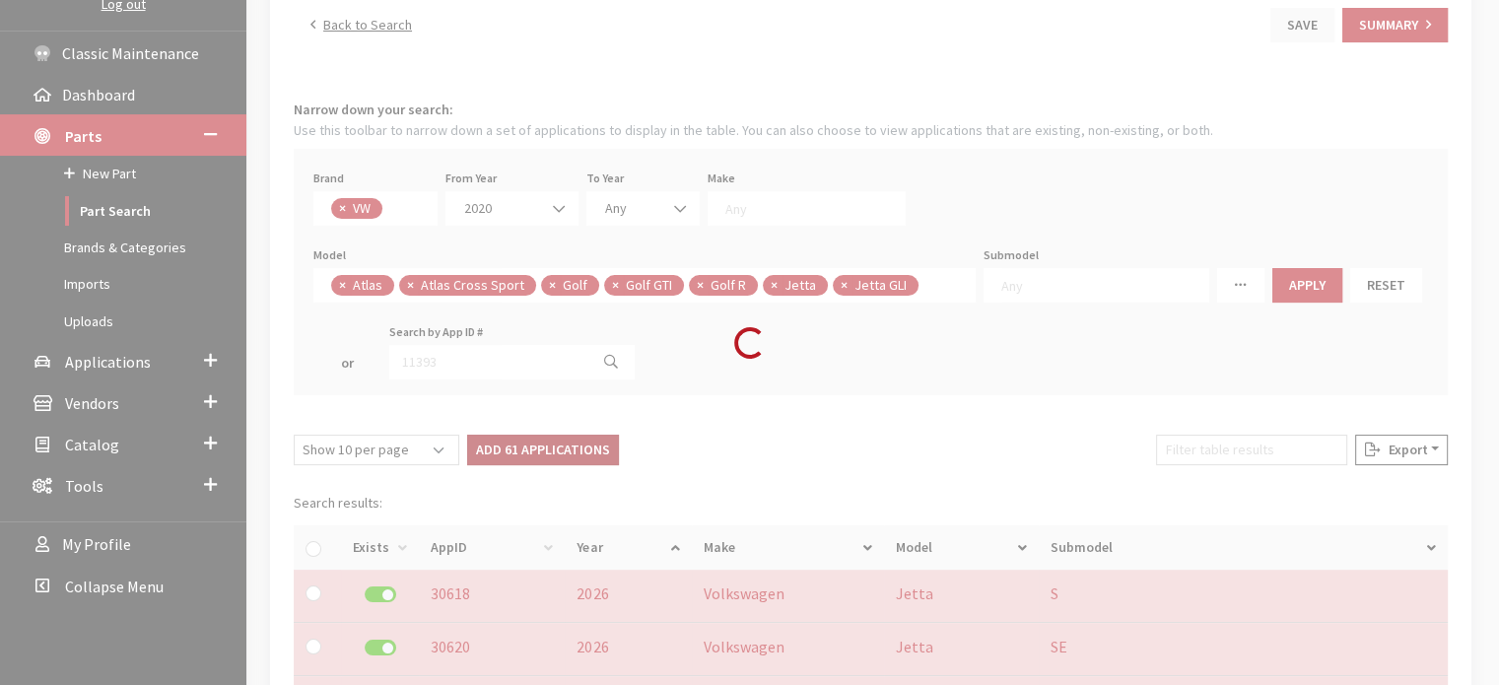
checkbox input "false"
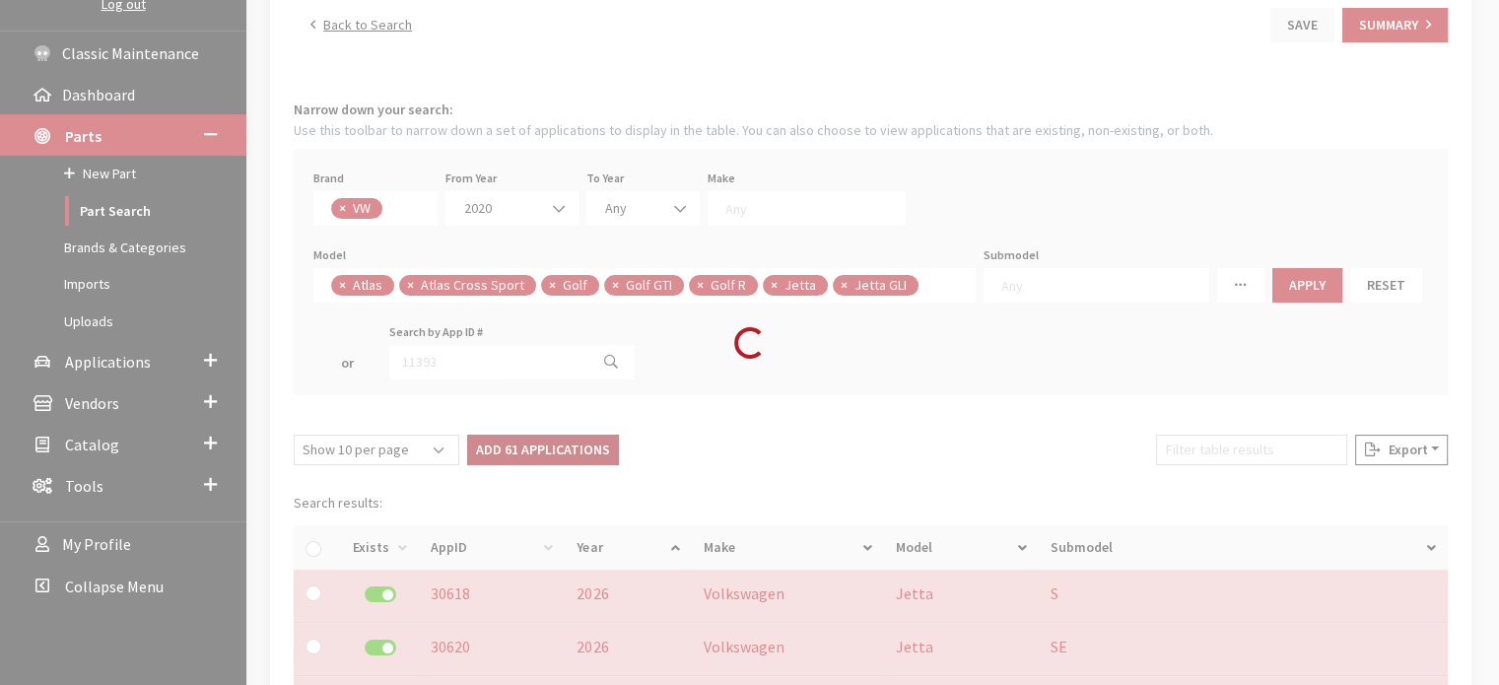
checkbox input "false"
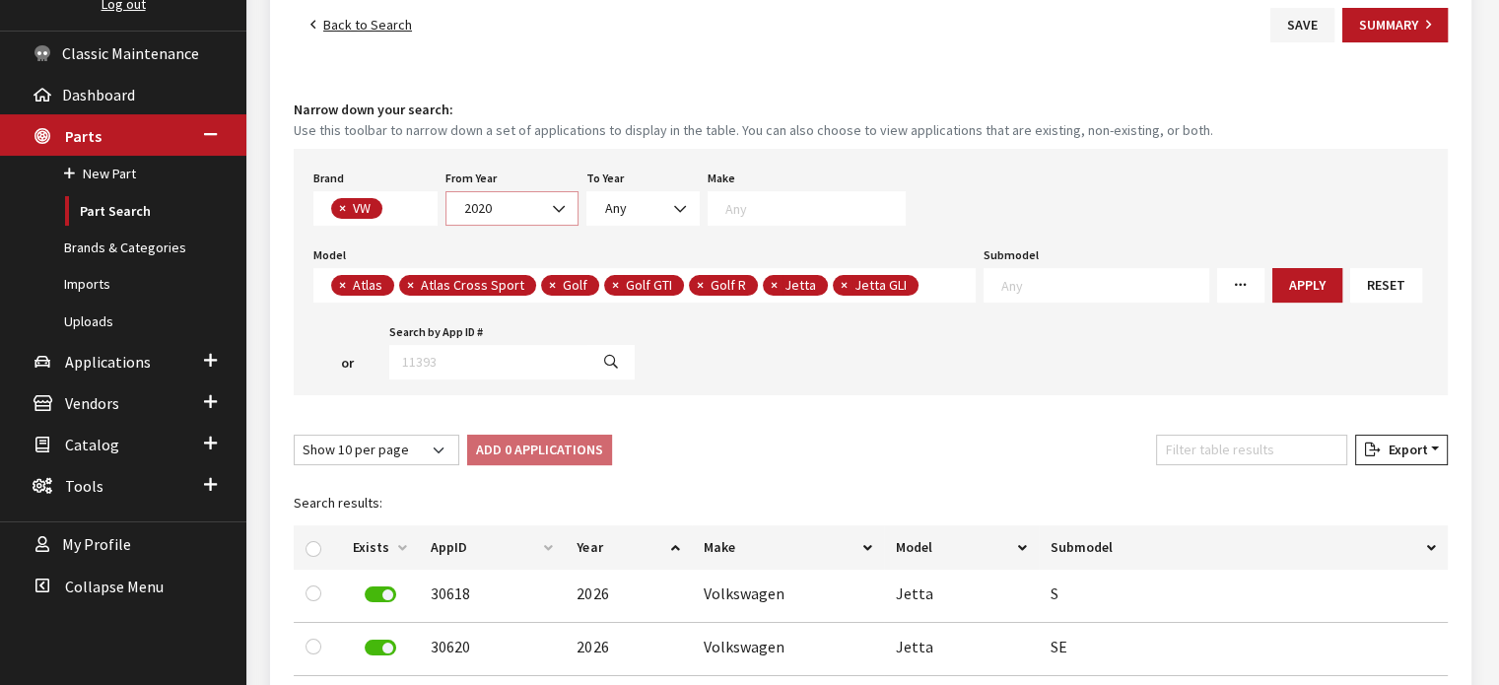
click at [514, 208] on span "2020" at bounding box center [511, 208] width 107 height 21
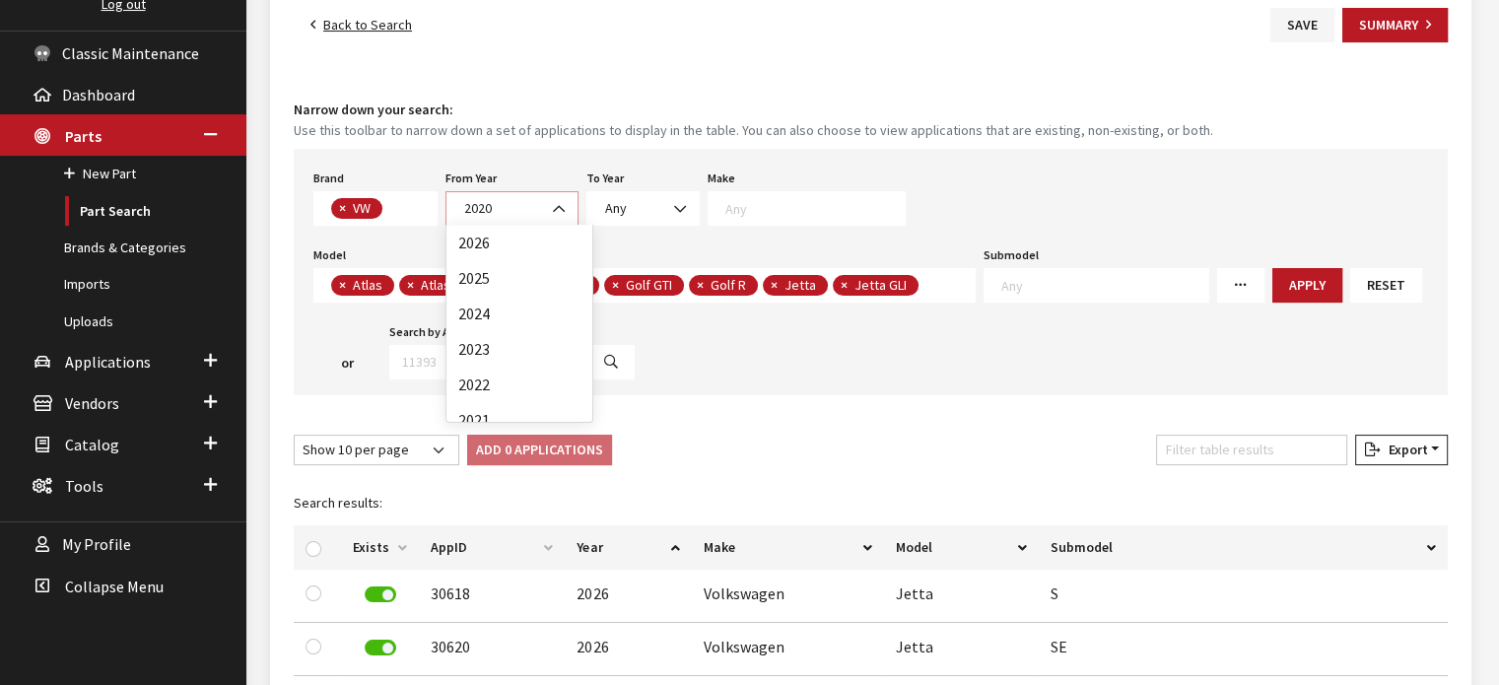
scroll to position [142, 0]
select select "2021"
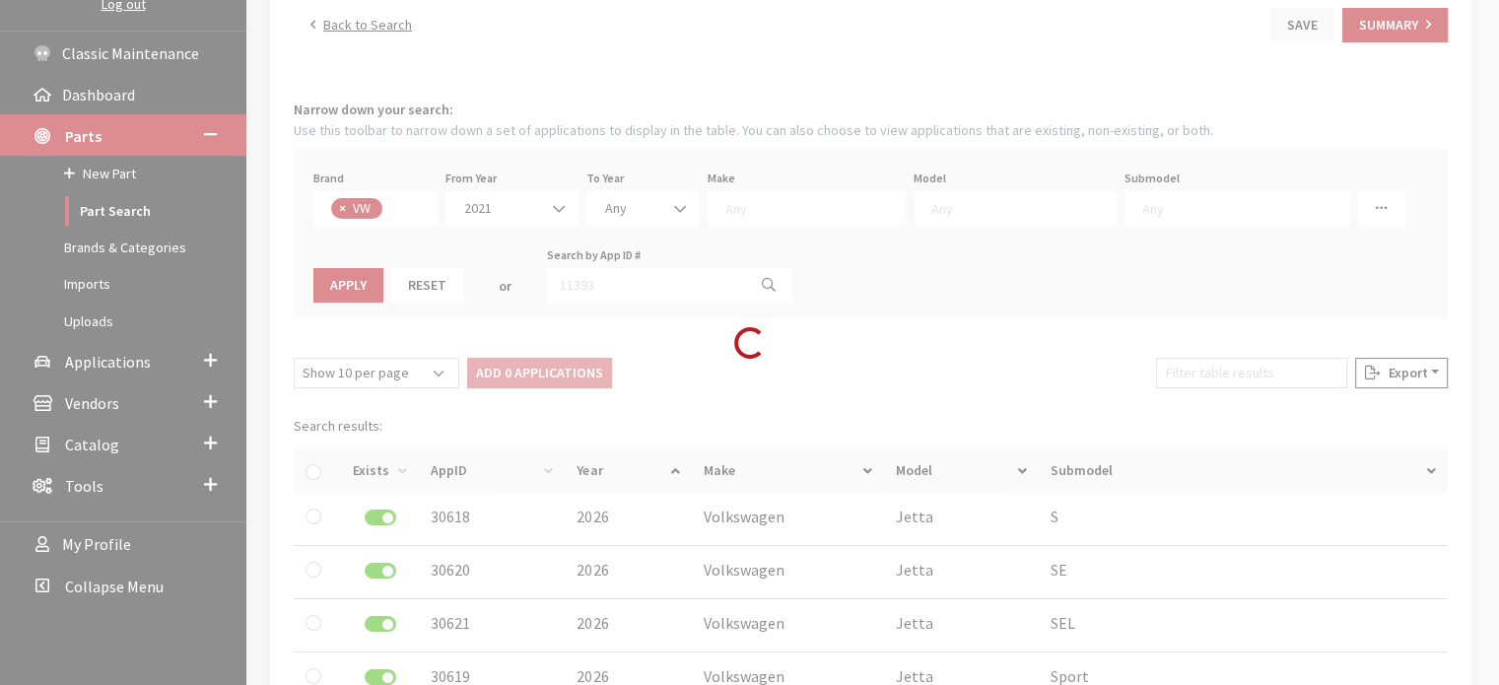
select select
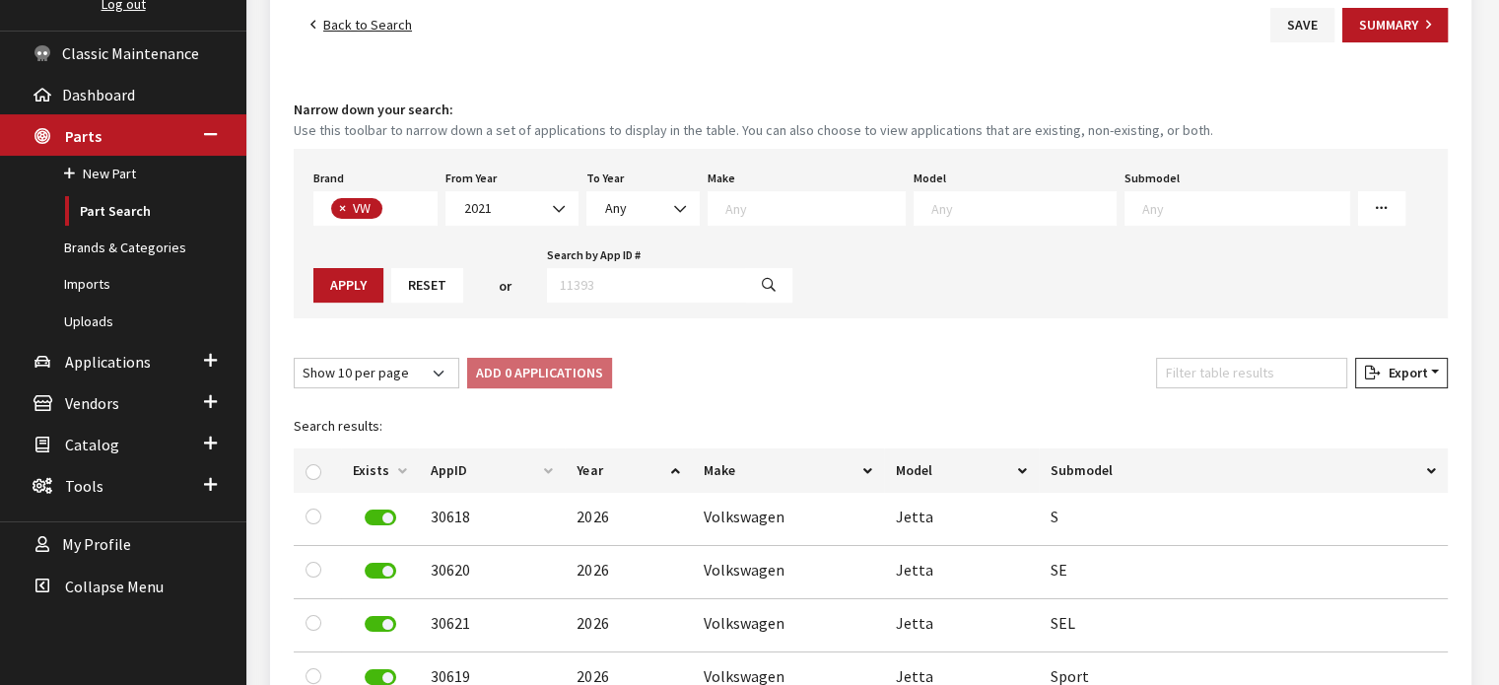
click at [958, 214] on textarea "Search" at bounding box center [1024, 208] width 184 height 18
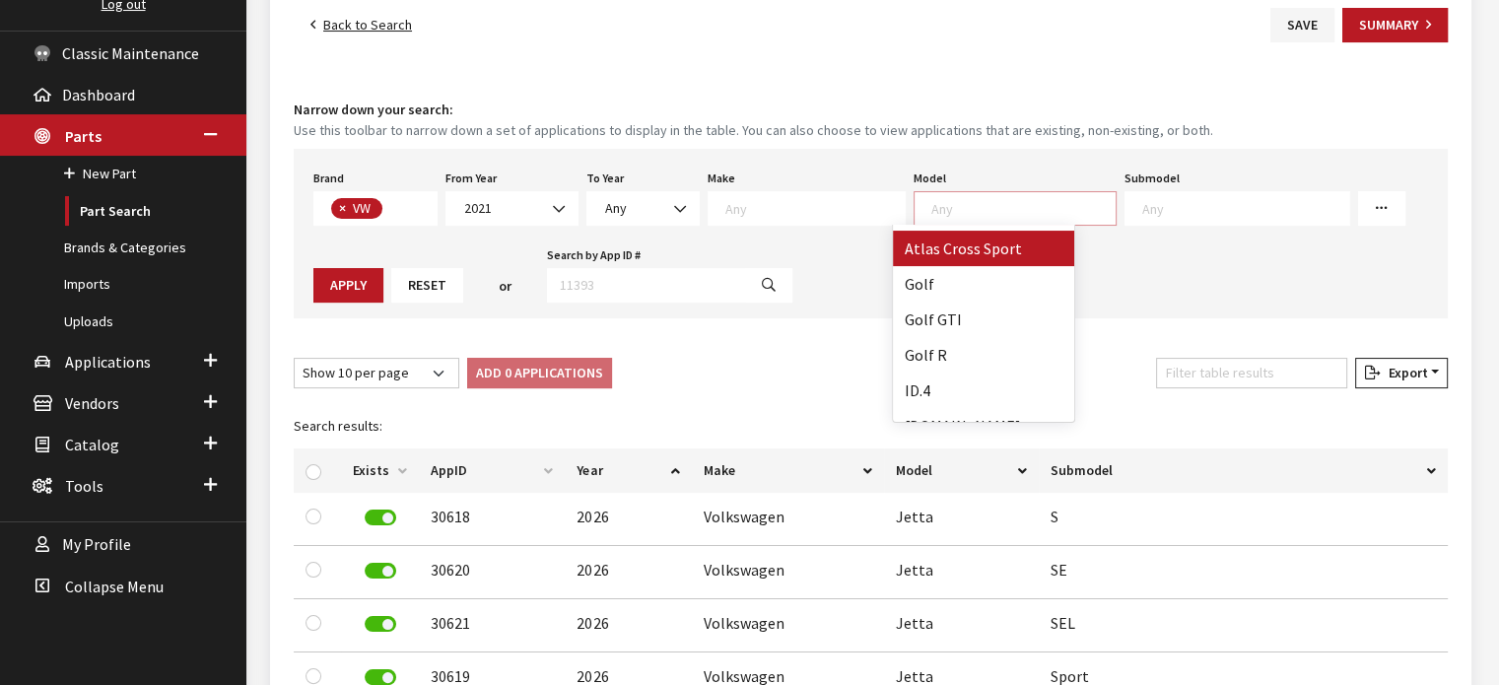
scroll to position [99, 0]
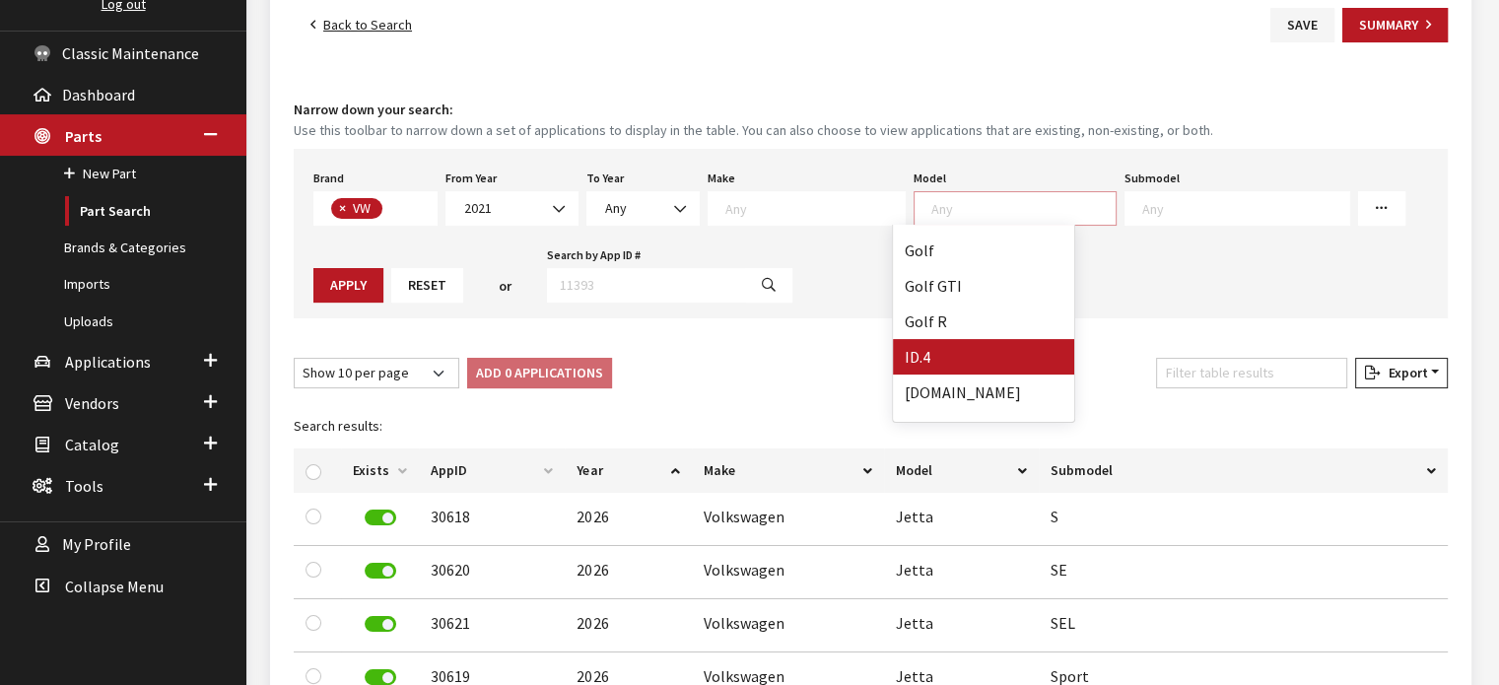
select select "1126"
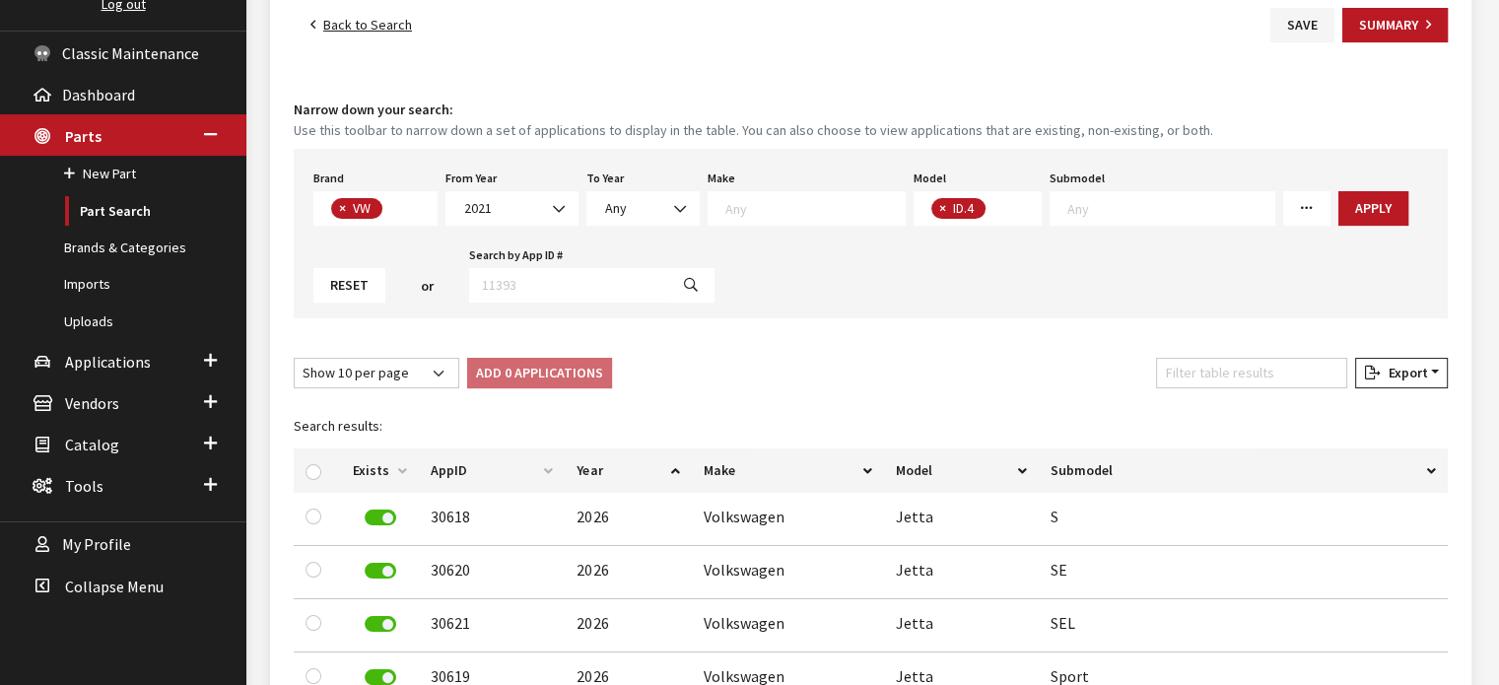
click at [991, 214] on span "× ID.4" at bounding box center [978, 208] width 129 height 35
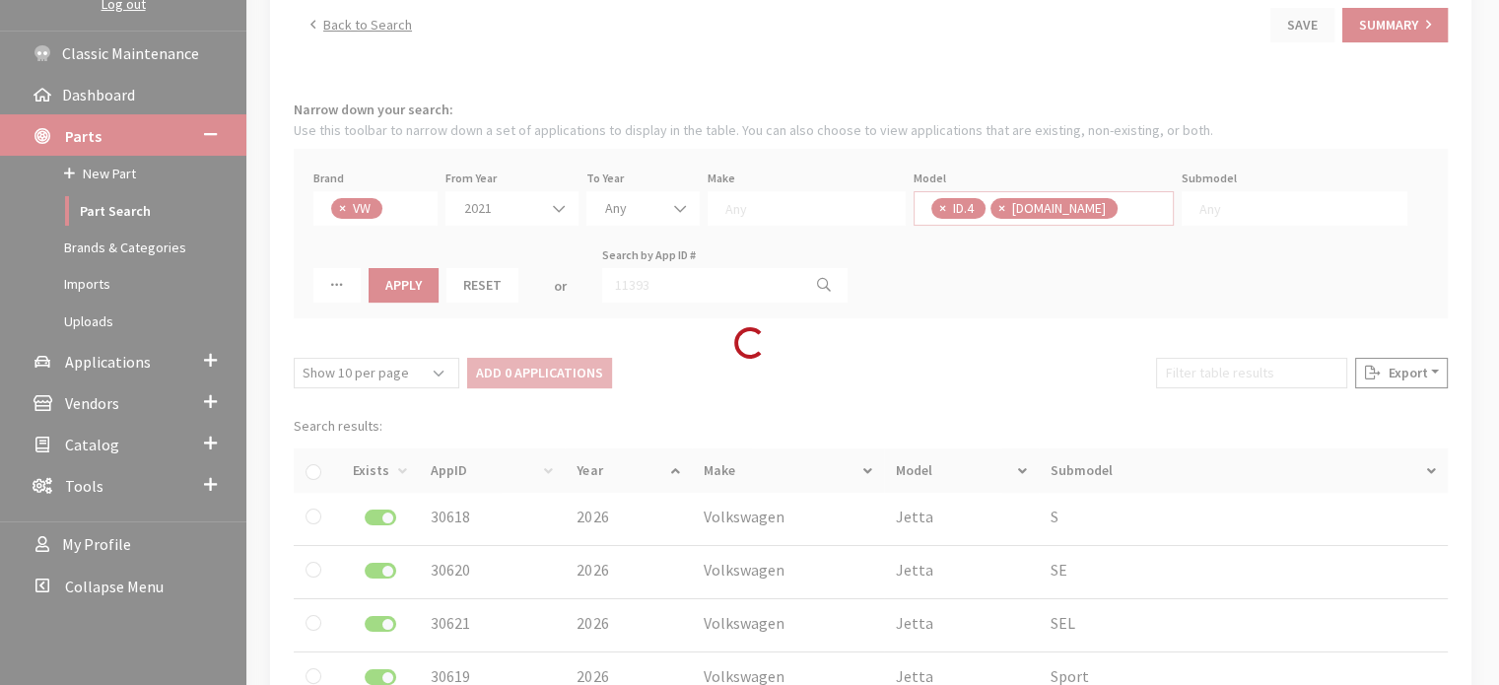
select select
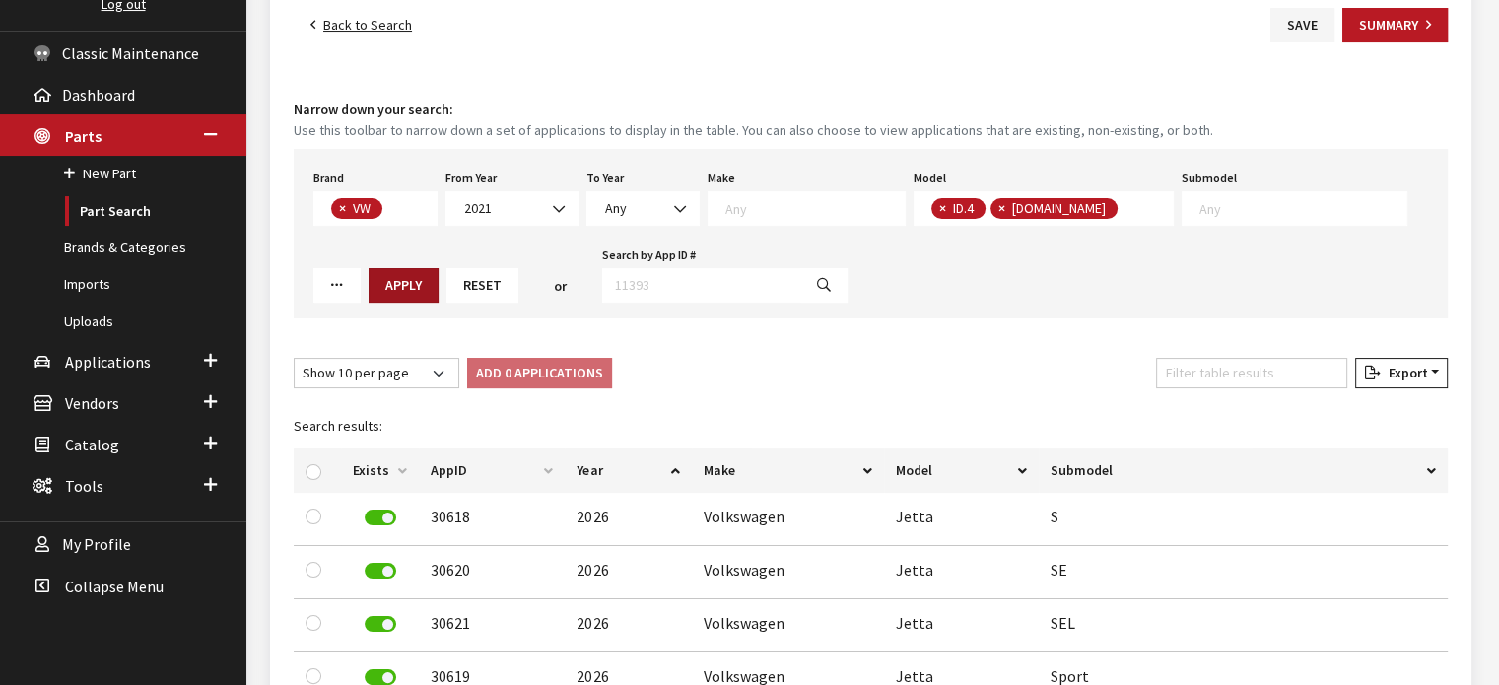
click at [369, 279] on button "Apply" at bounding box center [404, 285] width 70 height 35
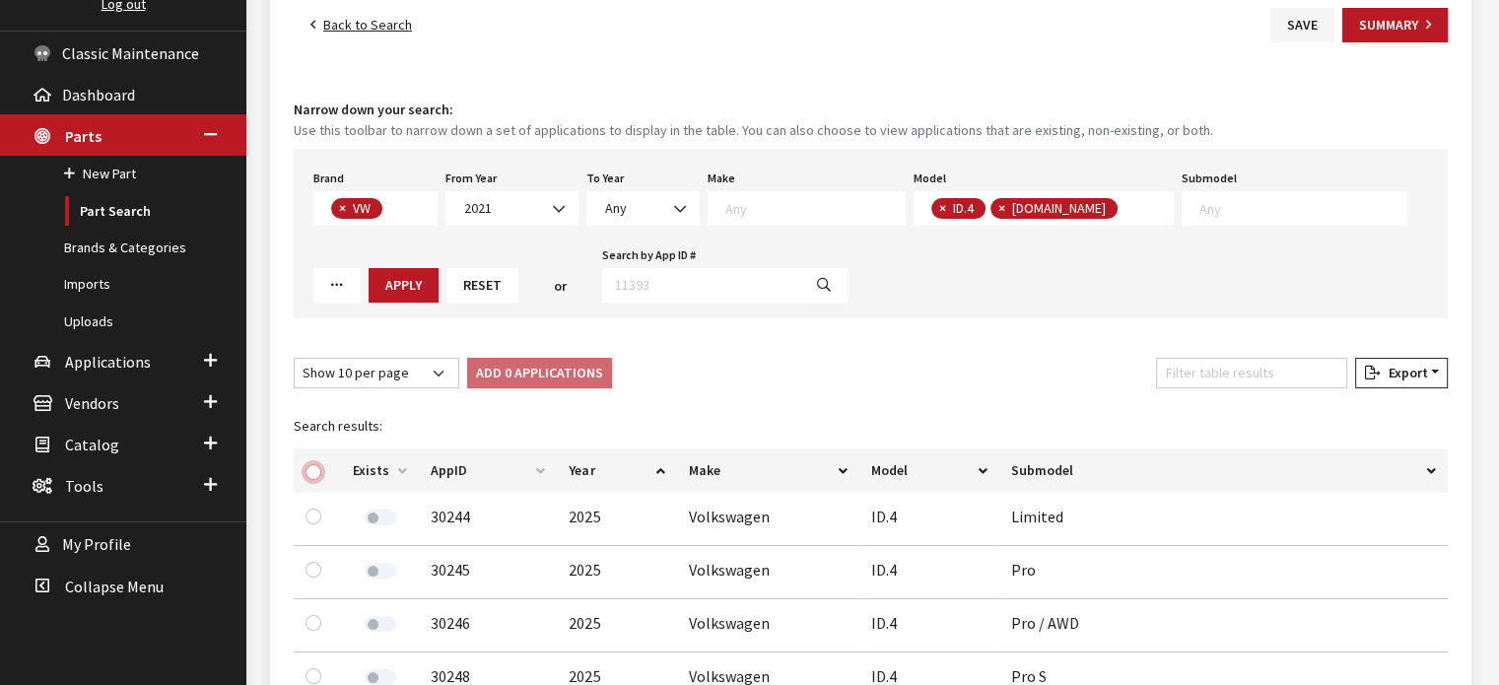
click at [306, 468] on input "checkbox" at bounding box center [314, 472] width 16 height 16
checkbox input "true"
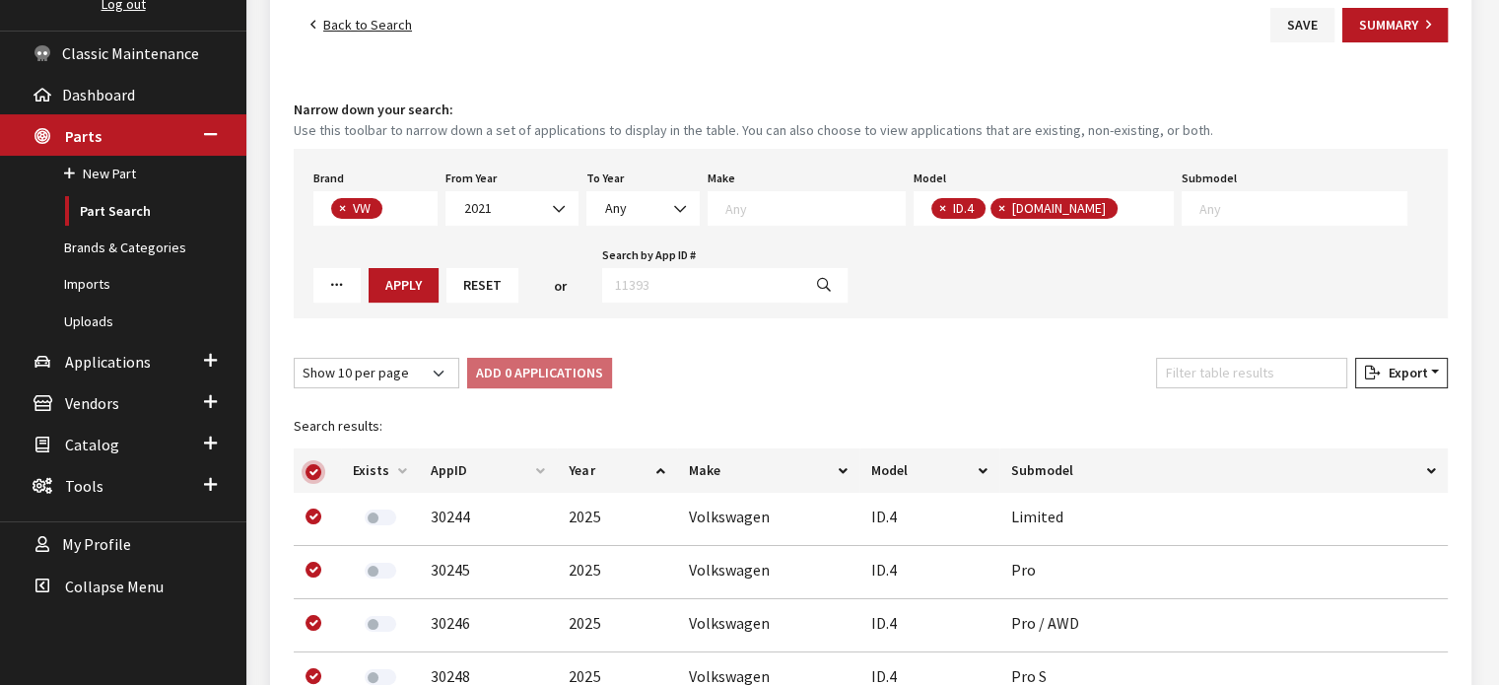
checkbox input "true"
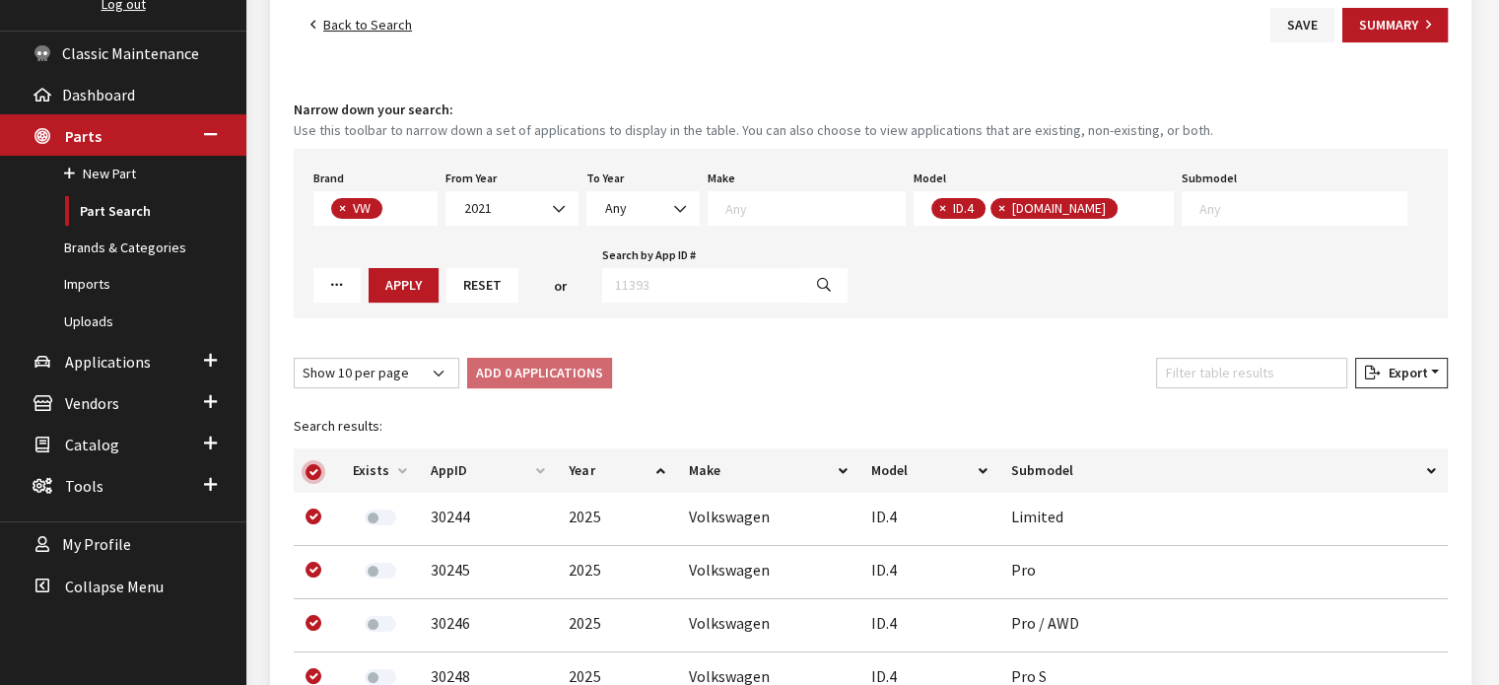
checkbox input "true"
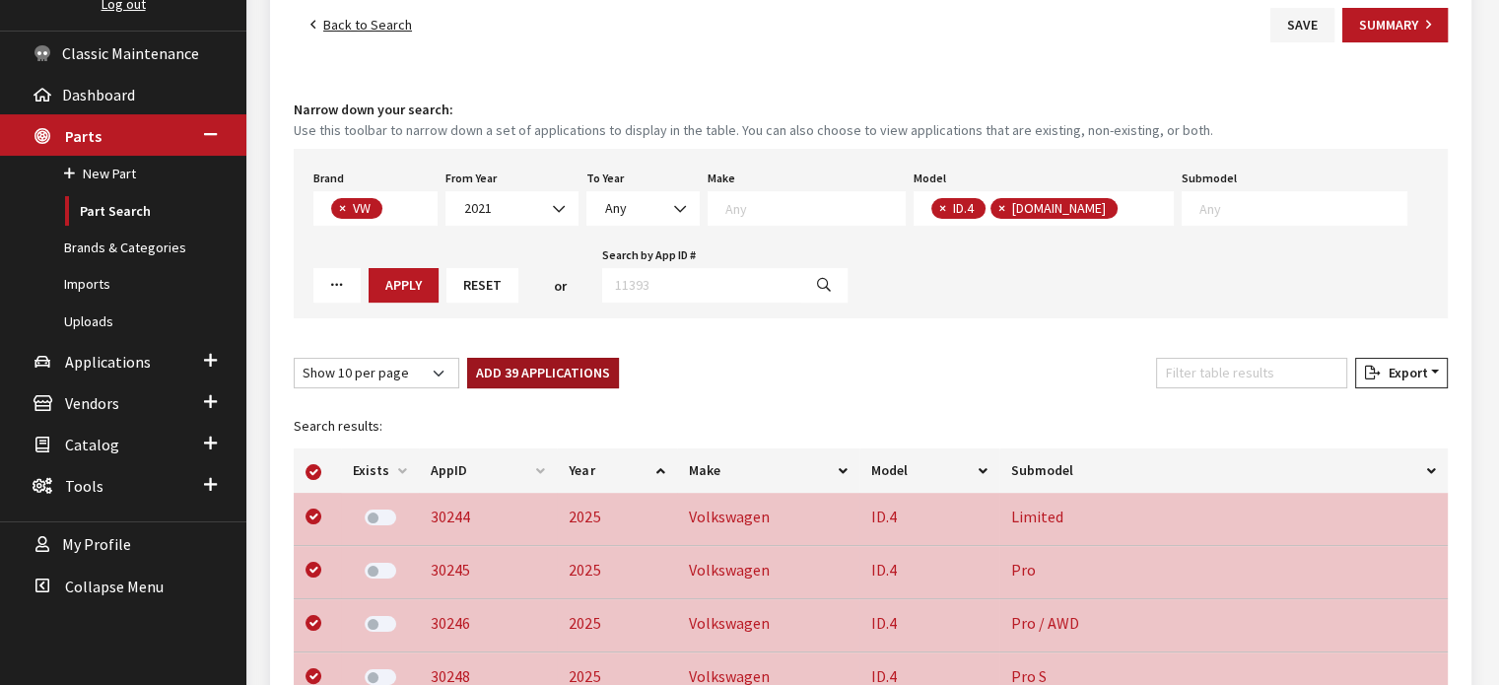
click at [509, 379] on button "Add 39 Applications" at bounding box center [543, 373] width 152 height 31
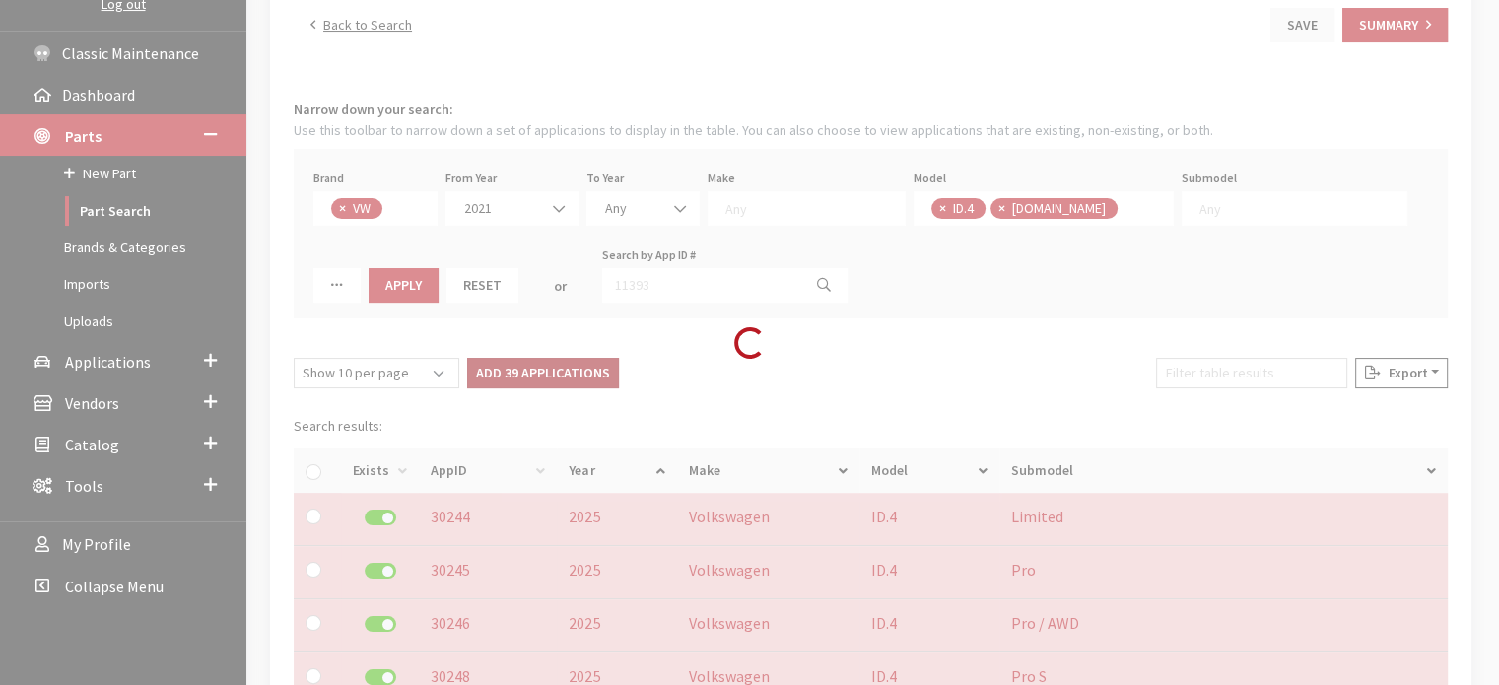
checkbox input "false"
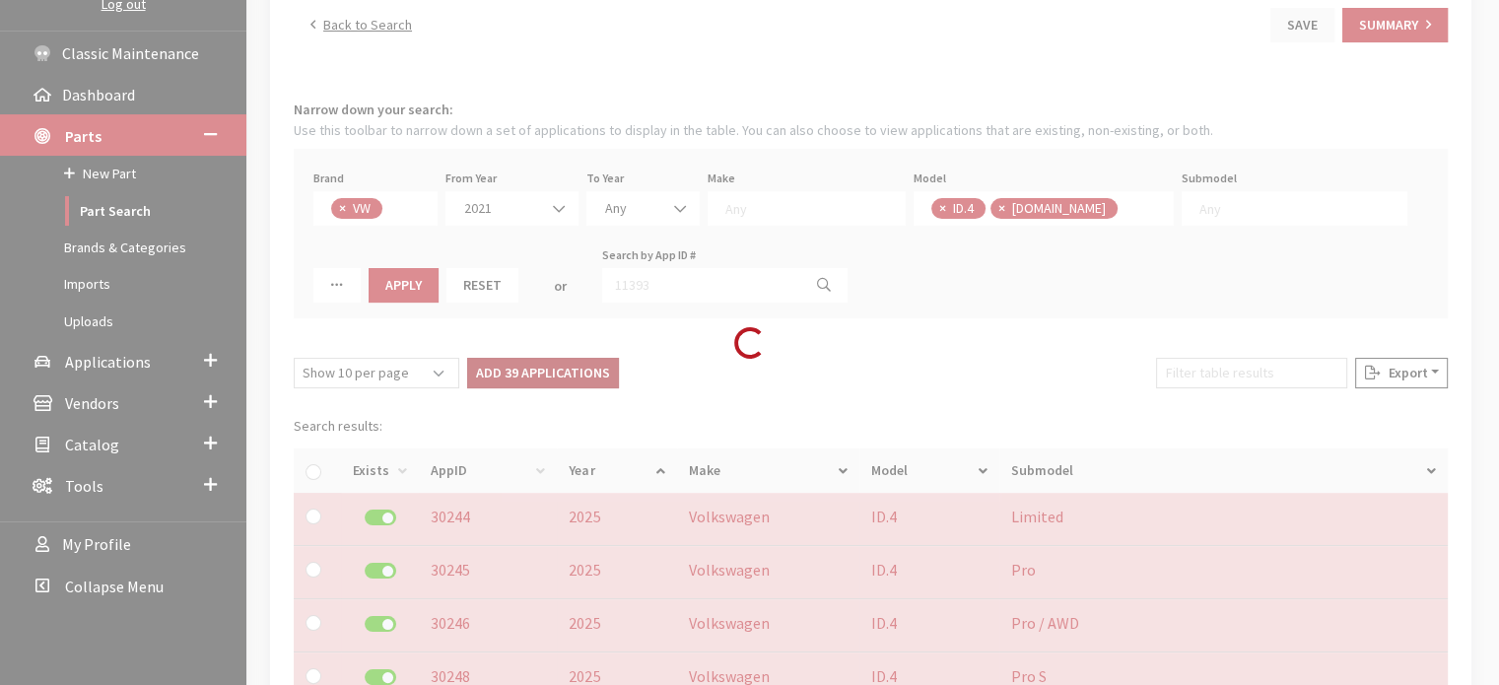
checkbox input "false"
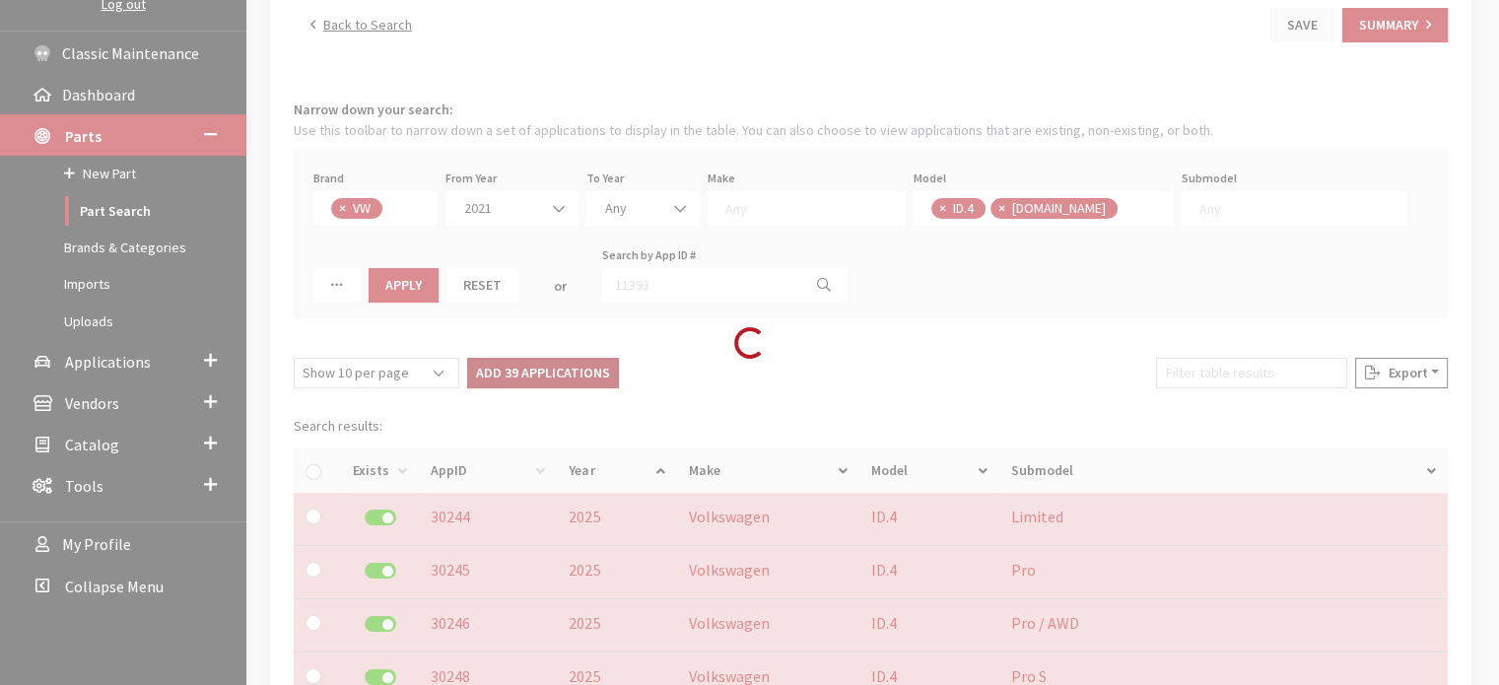
checkbox input "false"
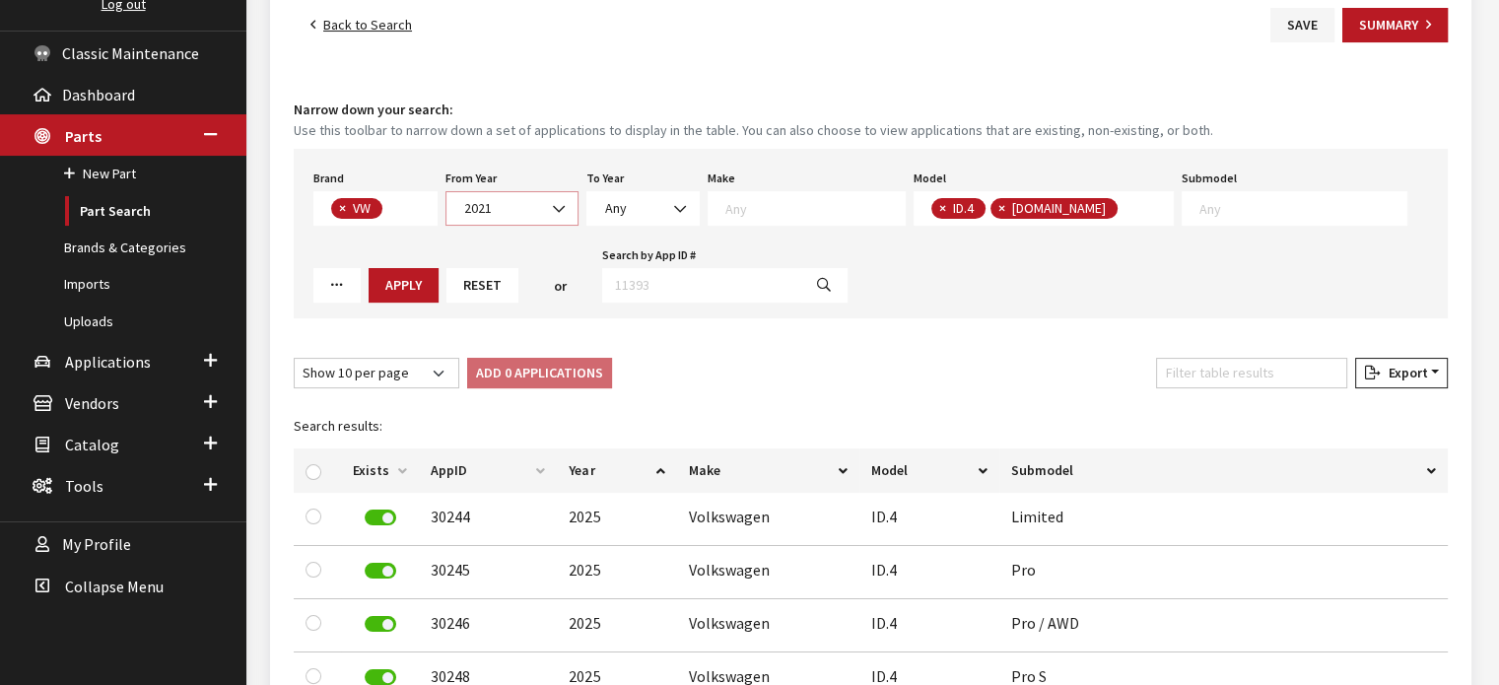
click at [488, 208] on span "2021" at bounding box center [511, 208] width 107 height 21
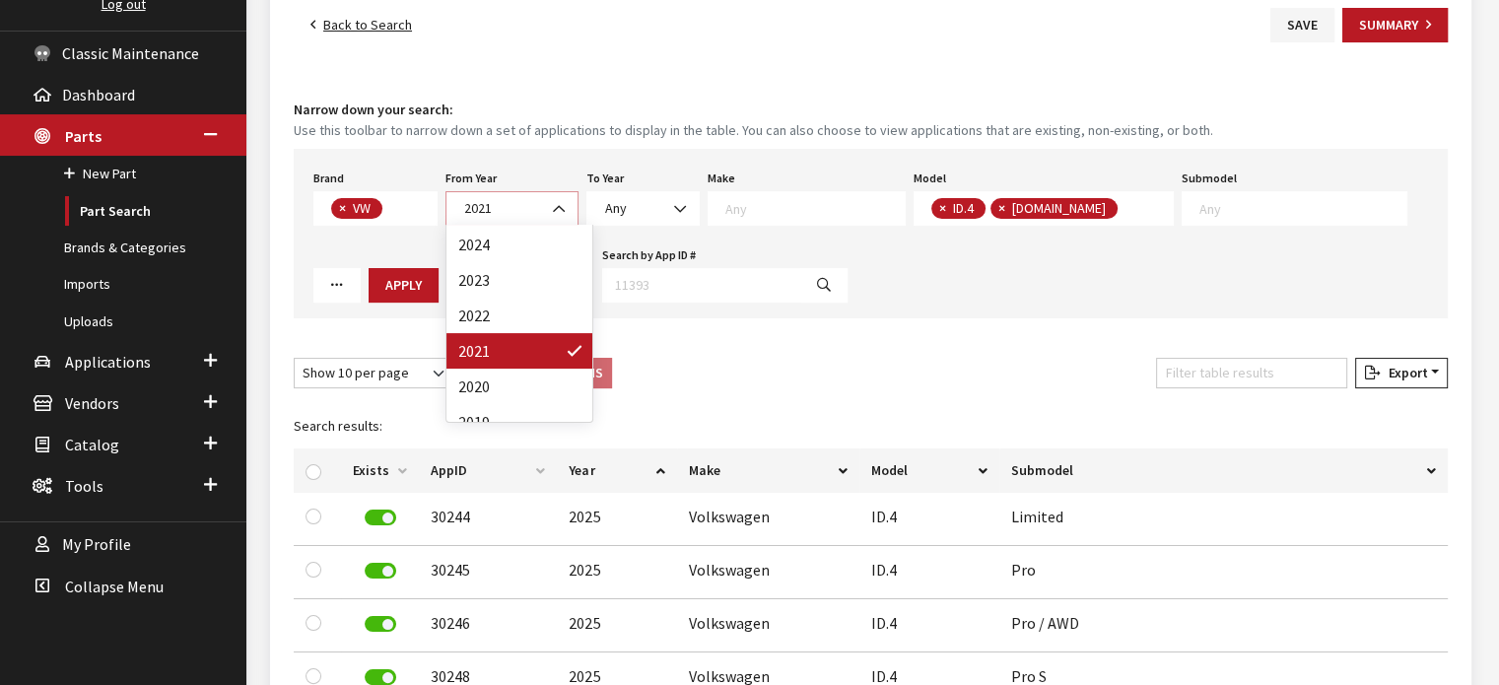
scroll to position [99, 0]
select select "2020"
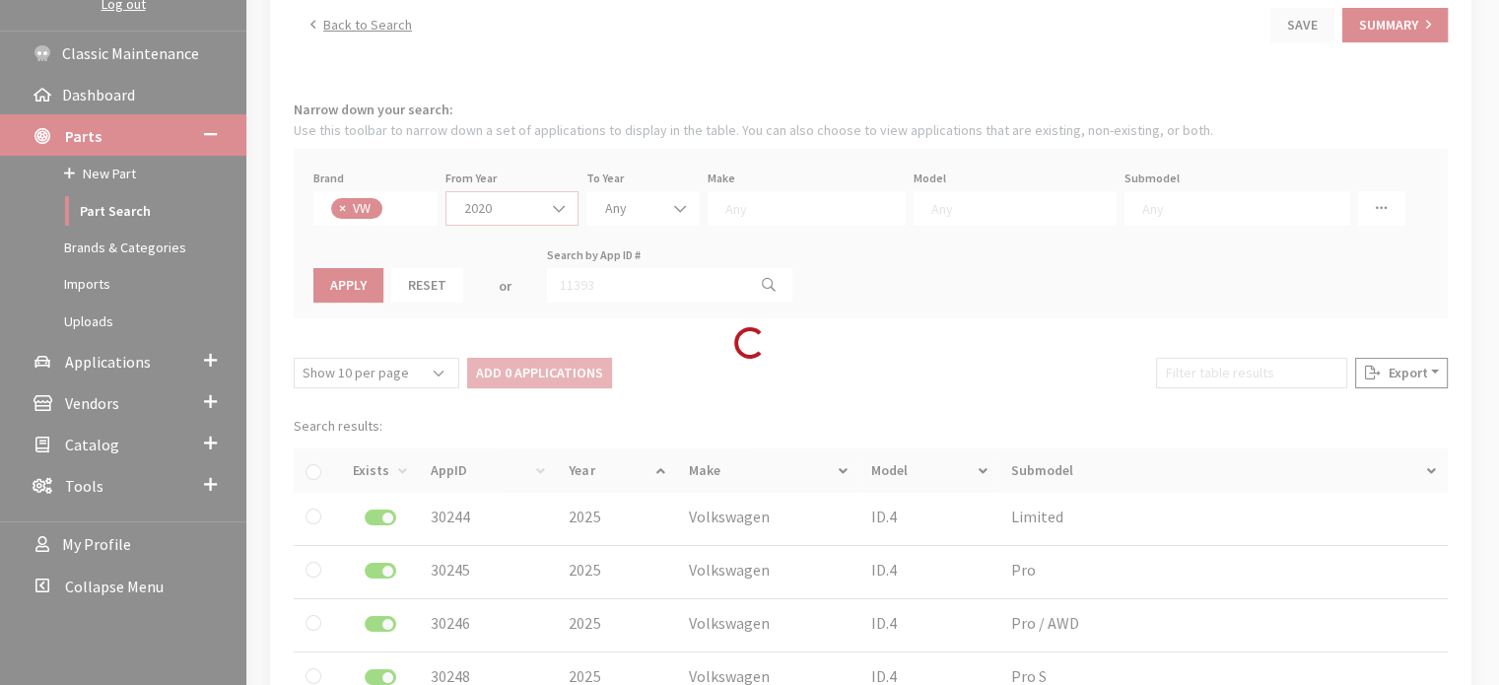
scroll to position [0, 0]
select select
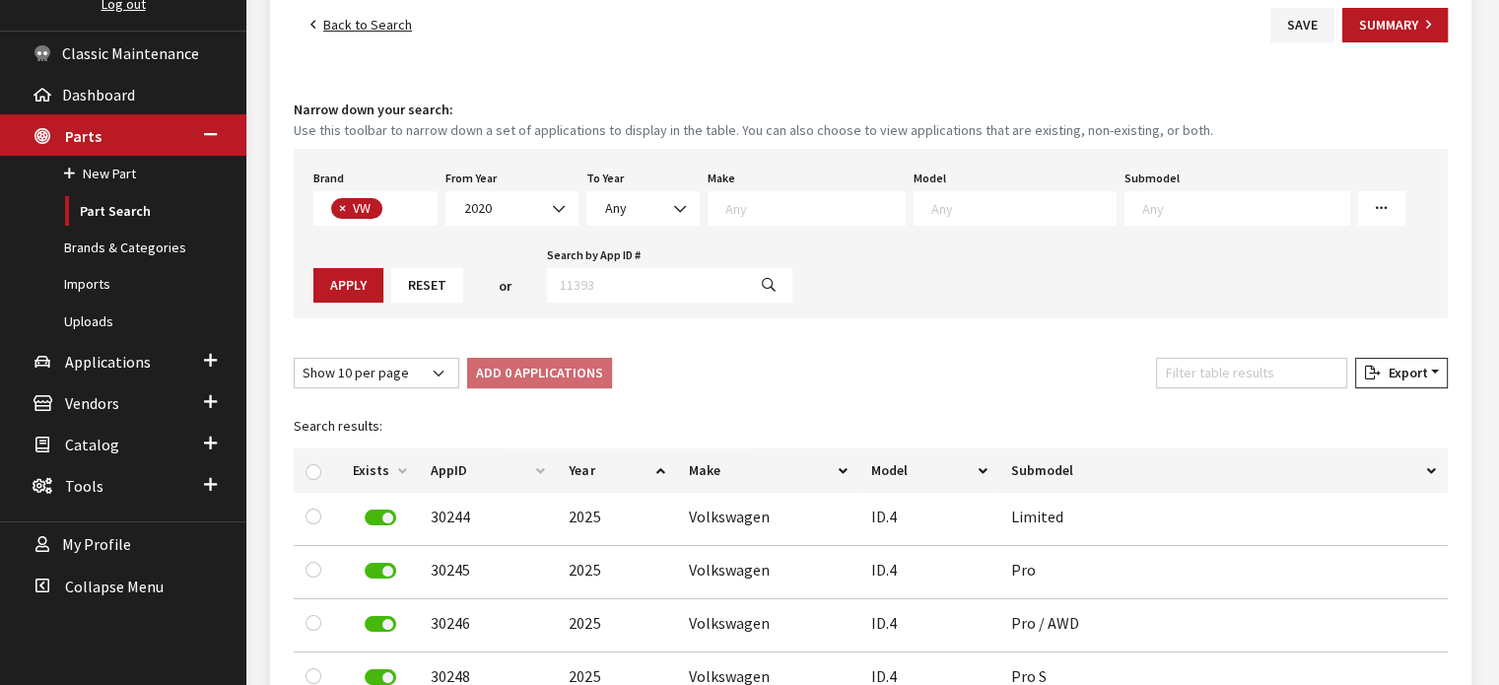
click at [997, 204] on textarea "Search" at bounding box center [1024, 208] width 184 height 18
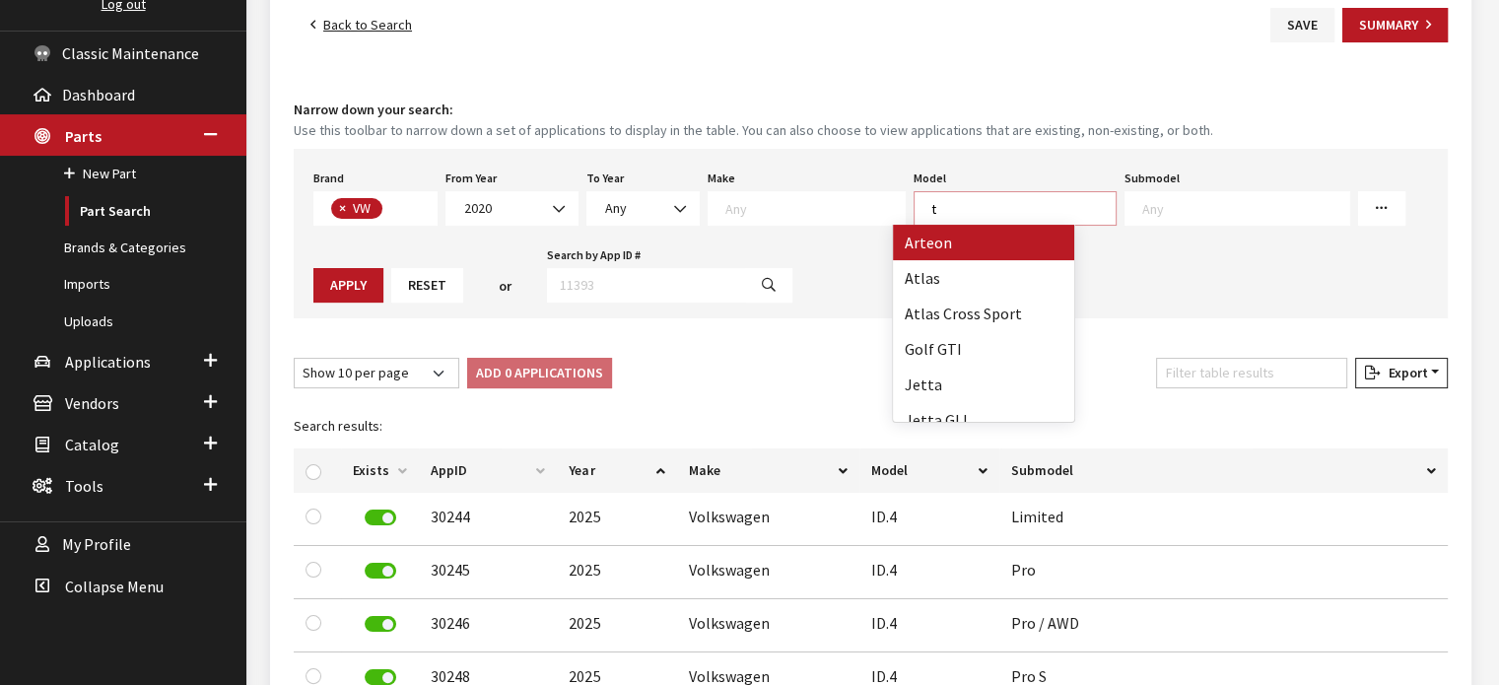
scroll to position [1, 0]
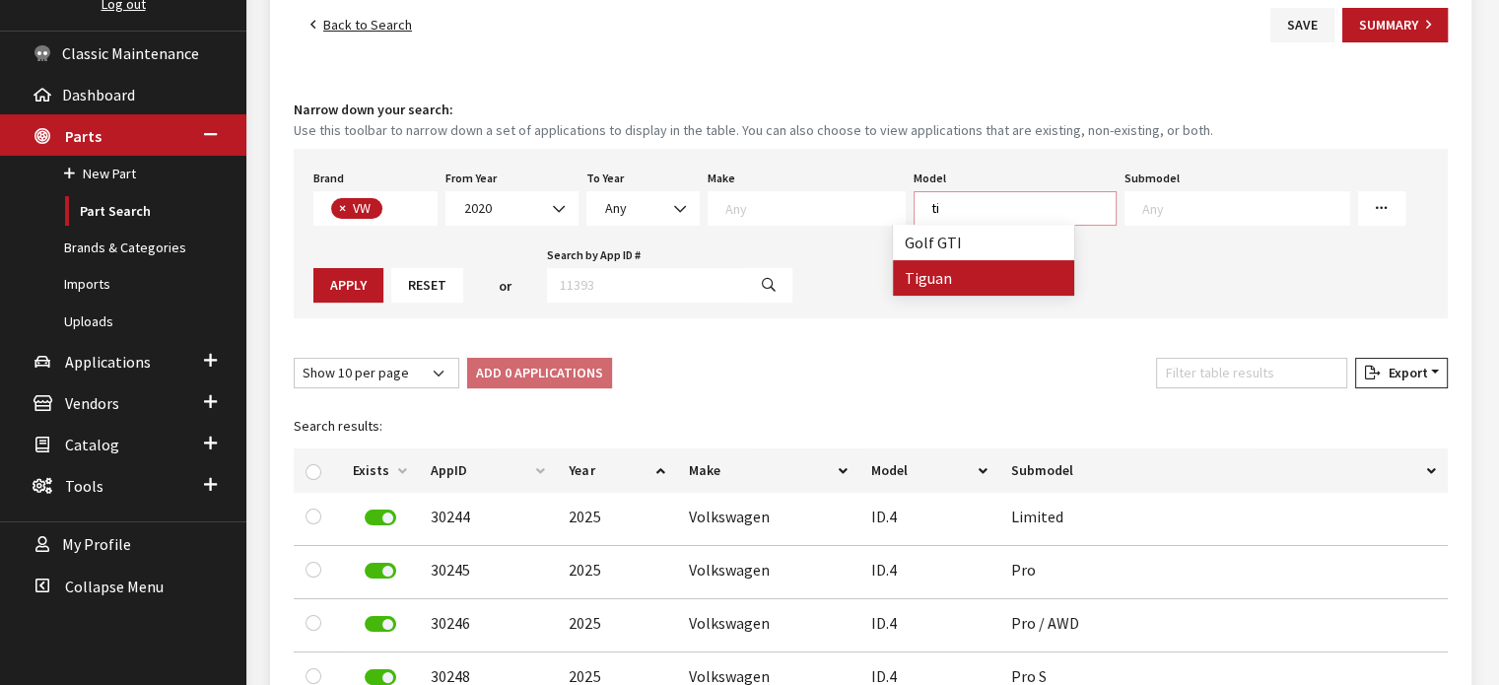
type textarea "ti"
select select "297"
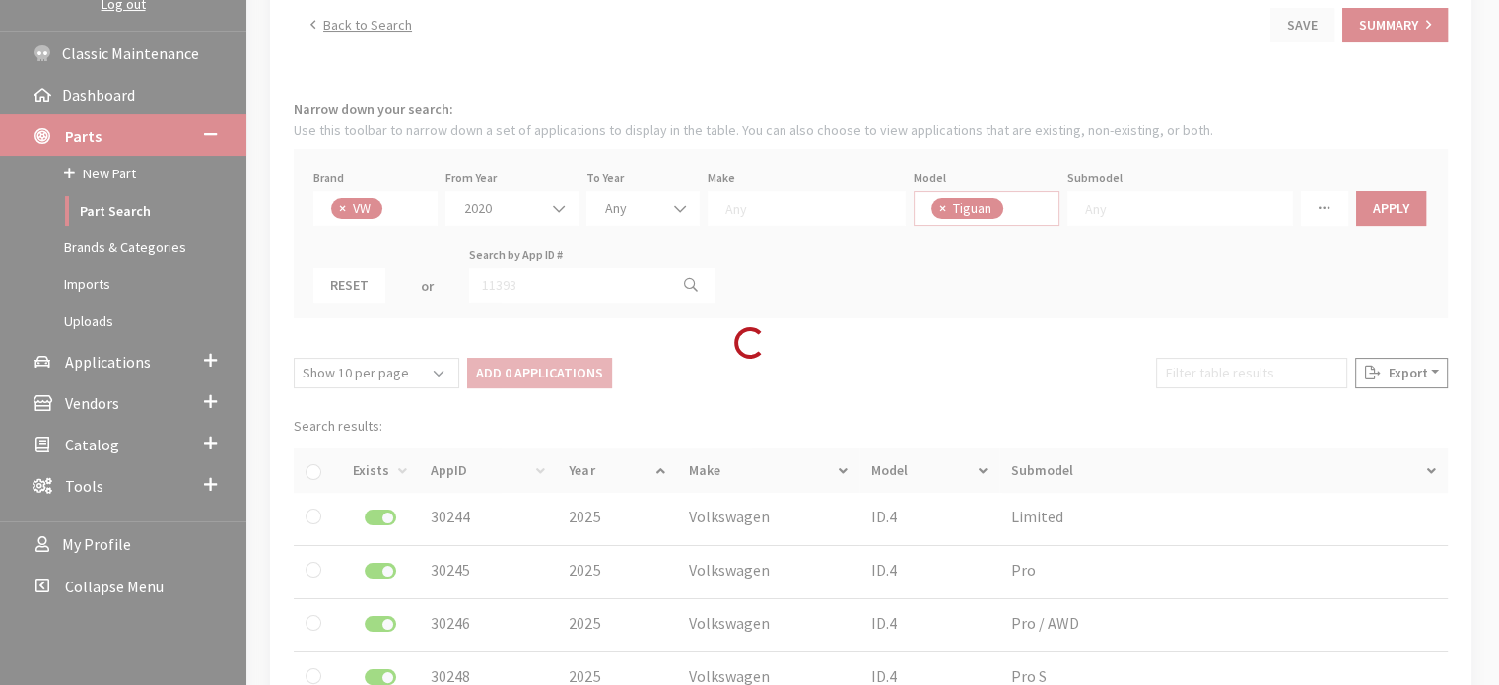
scroll to position [165, 0]
select select
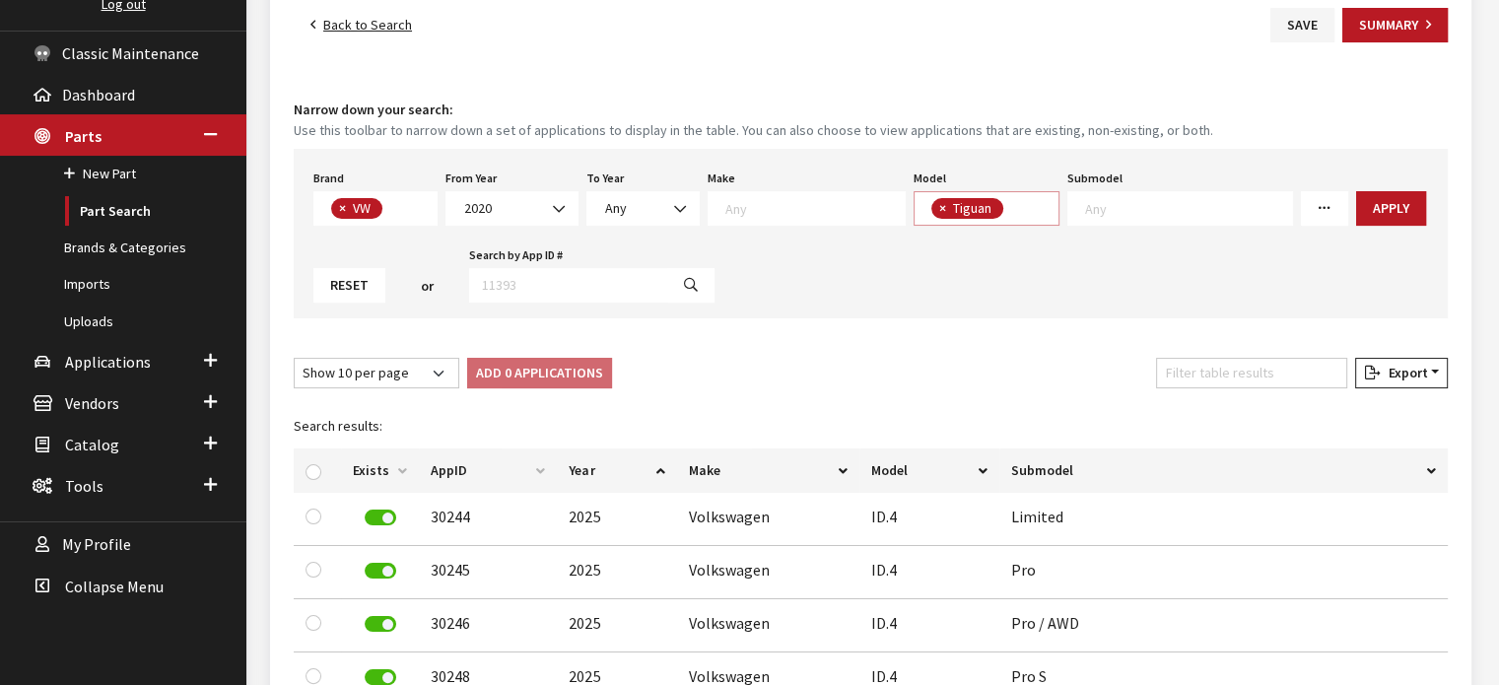
click at [1008, 204] on span "× Tiguan" at bounding box center [987, 208] width 147 height 35
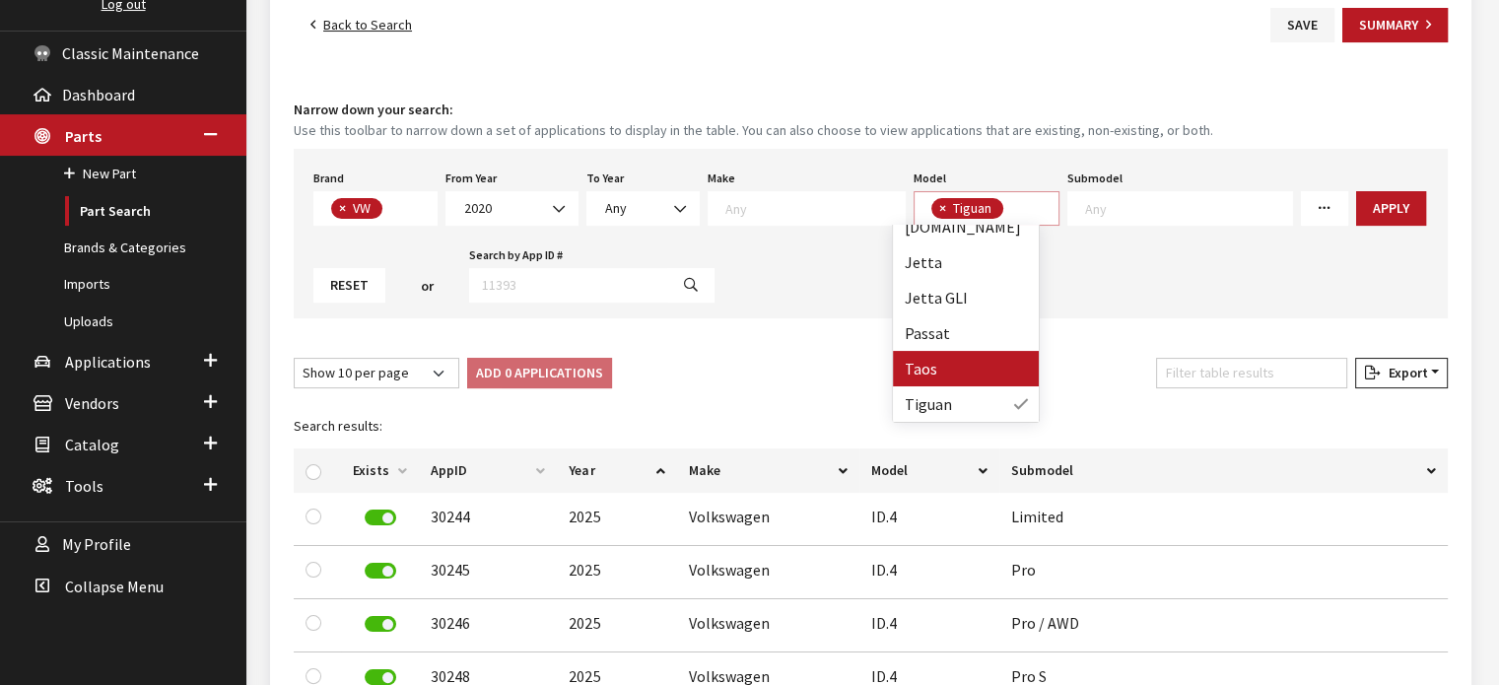
select select "1138"
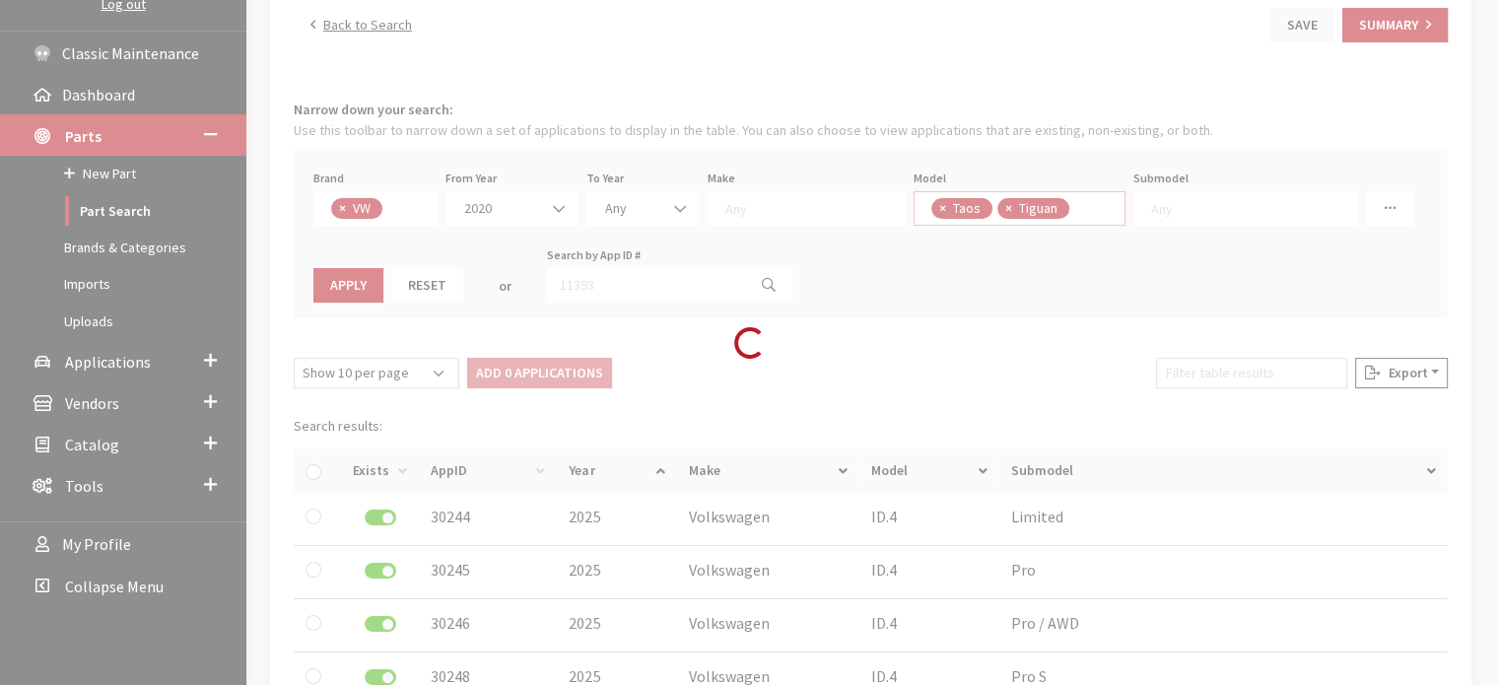
scroll to position [165, 0]
select select
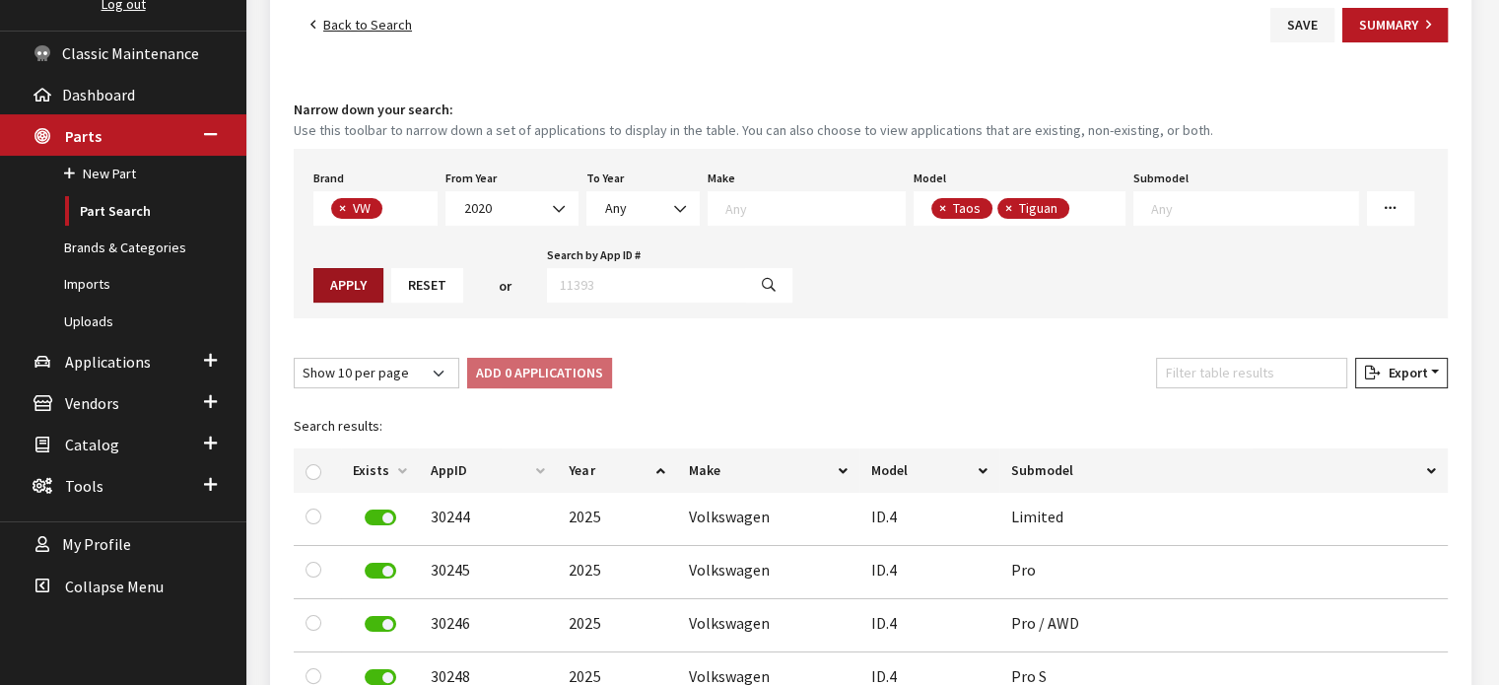
click at [368, 284] on button "Apply" at bounding box center [348, 285] width 70 height 35
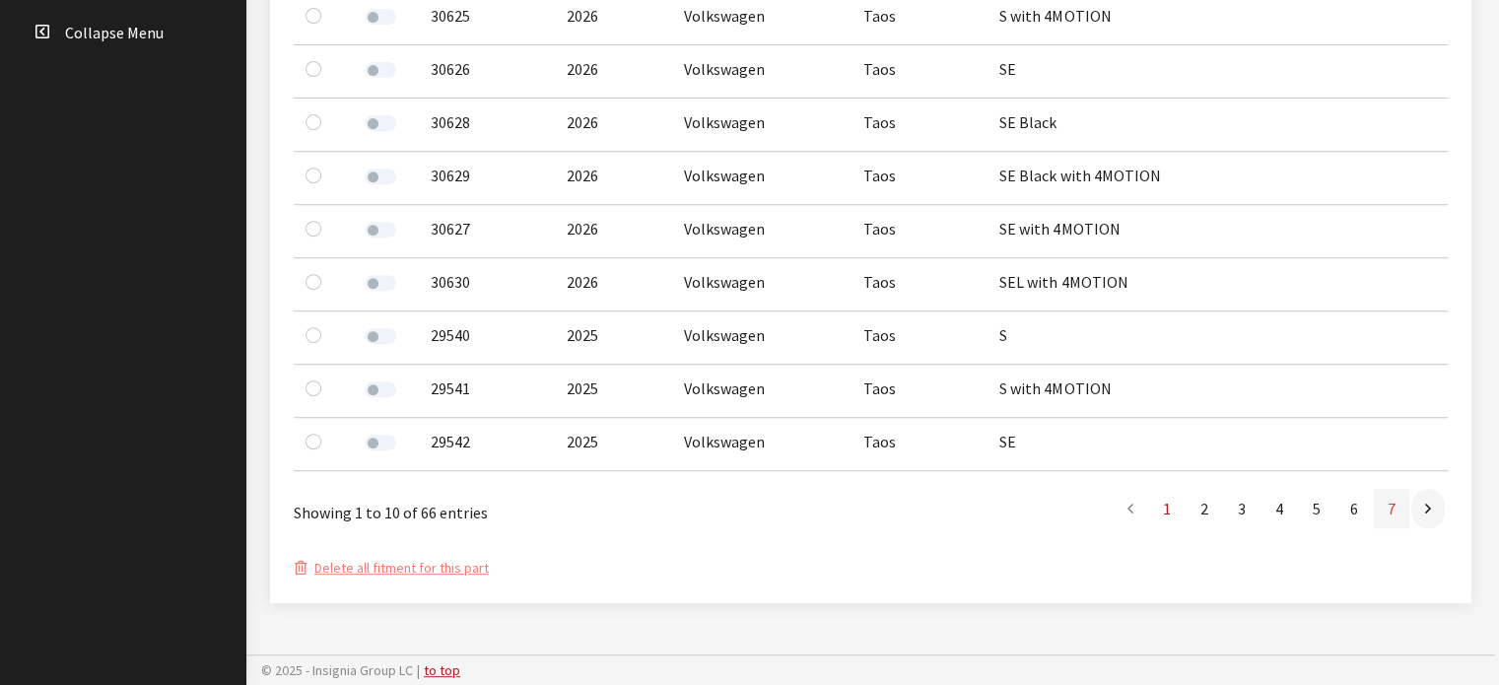
click at [1385, 508] on link "7" at bounding box center [1391, 508] width 35 height 39
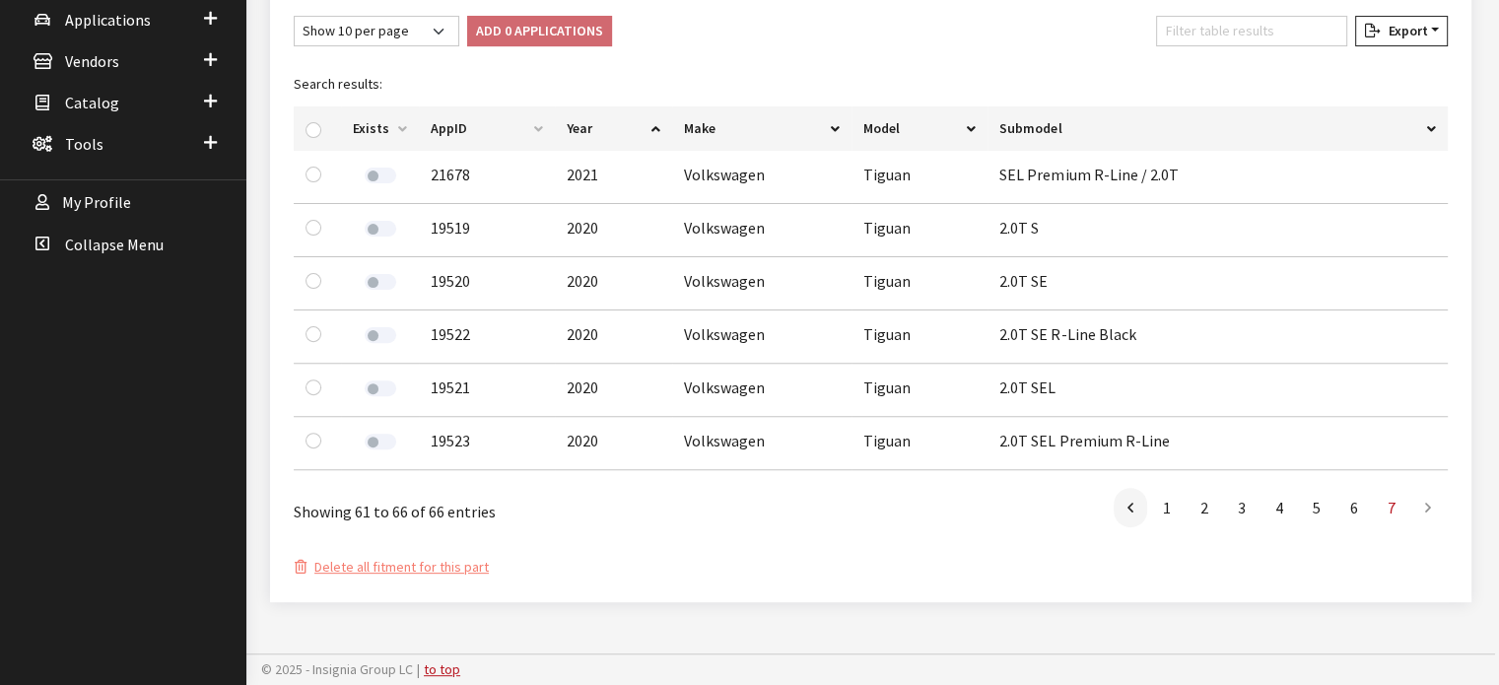
scroll to position [592, 0]
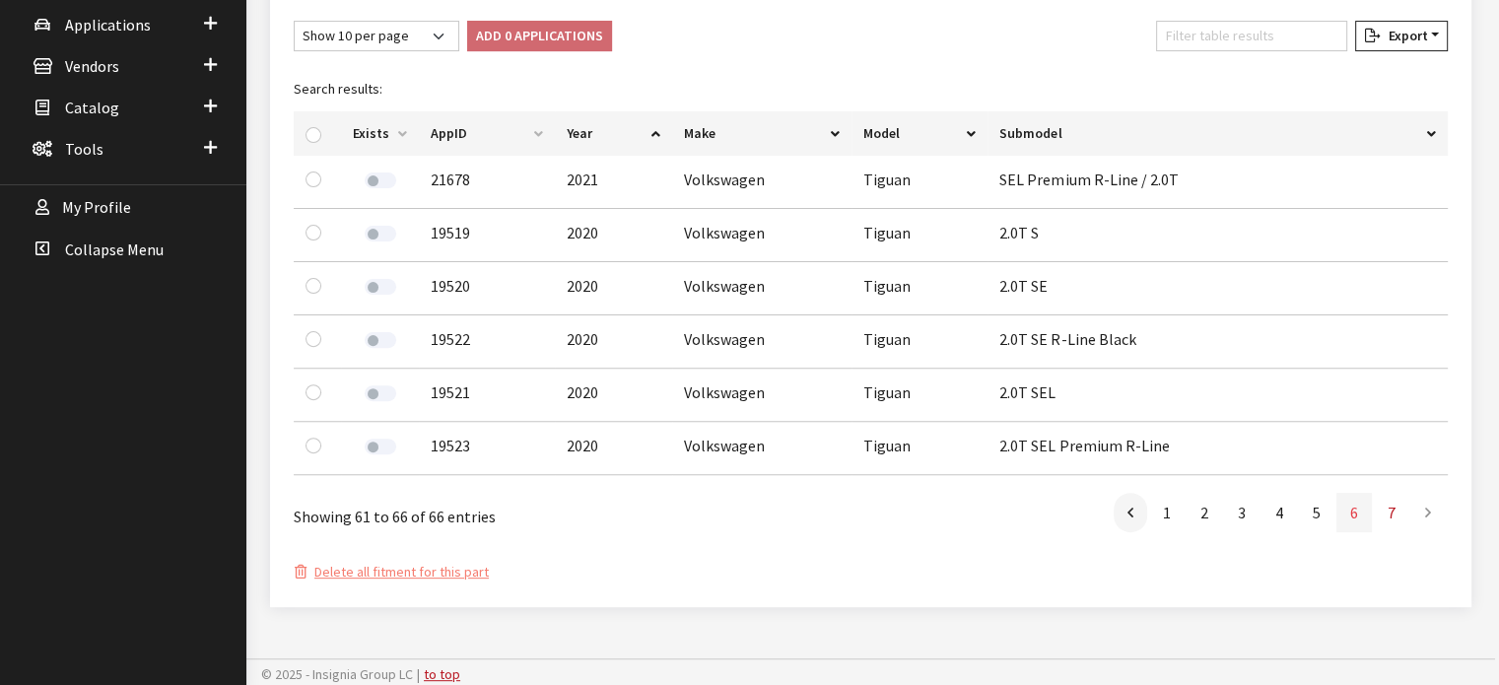
click at [1346, 511] on link "6" at bounding box center [1354, 512] width 35 height 39
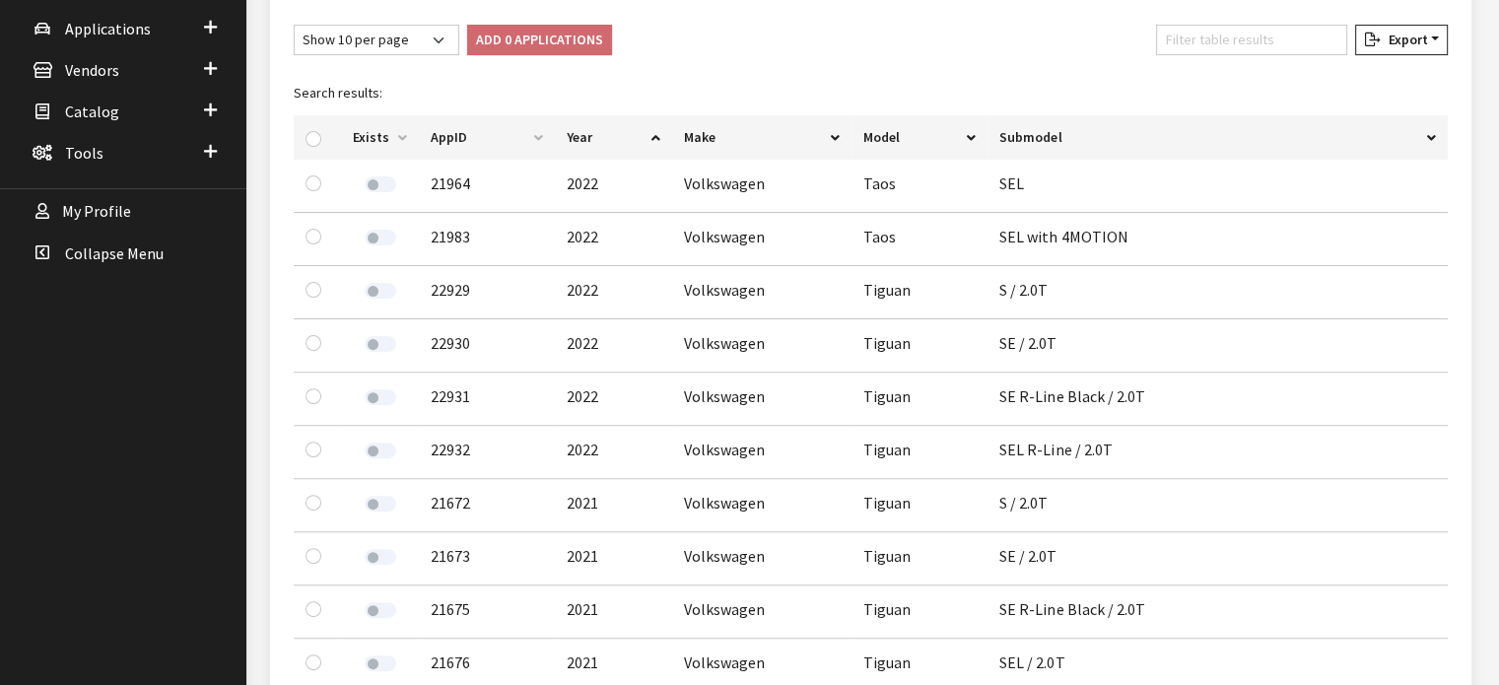
scroll to position [313, 0]
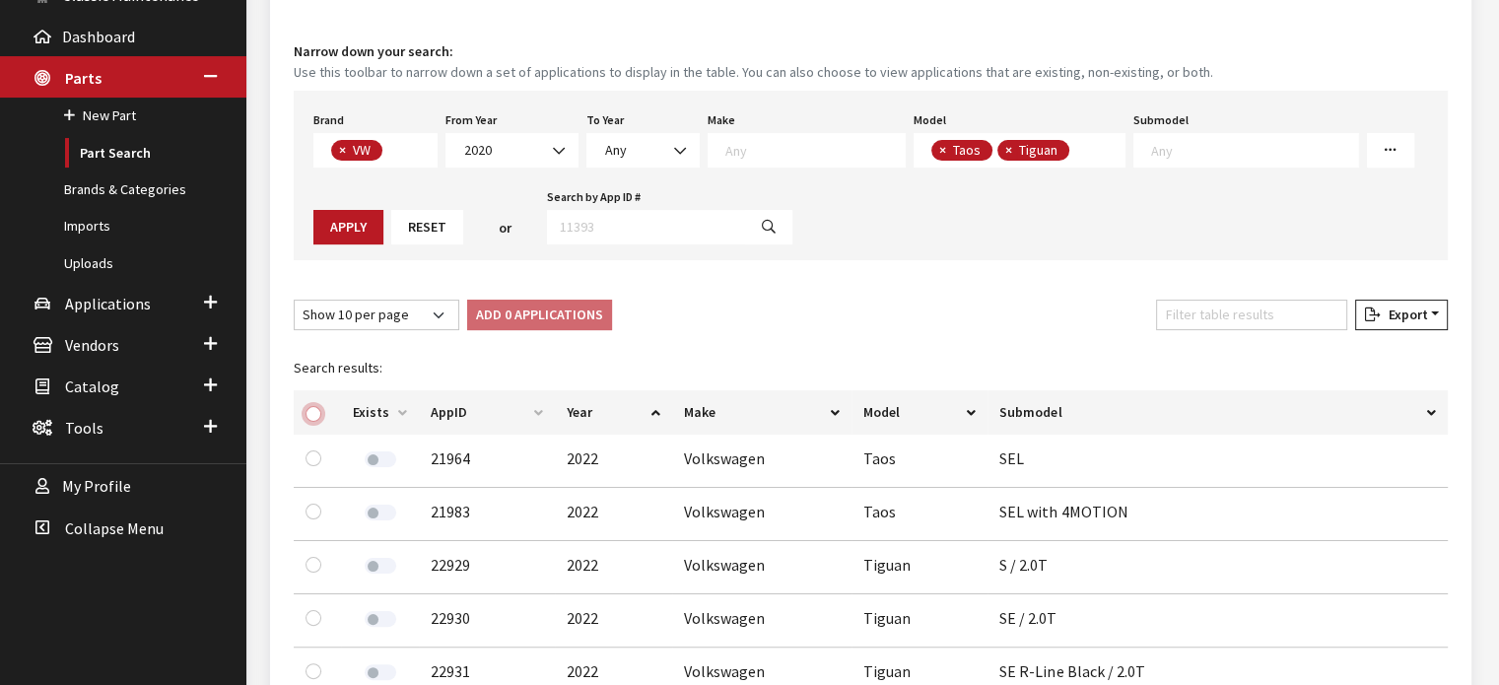
click at [313, 417] on input "checkbox" at bounding box center [314, 414] width 16 height 16
checkbox input "true"
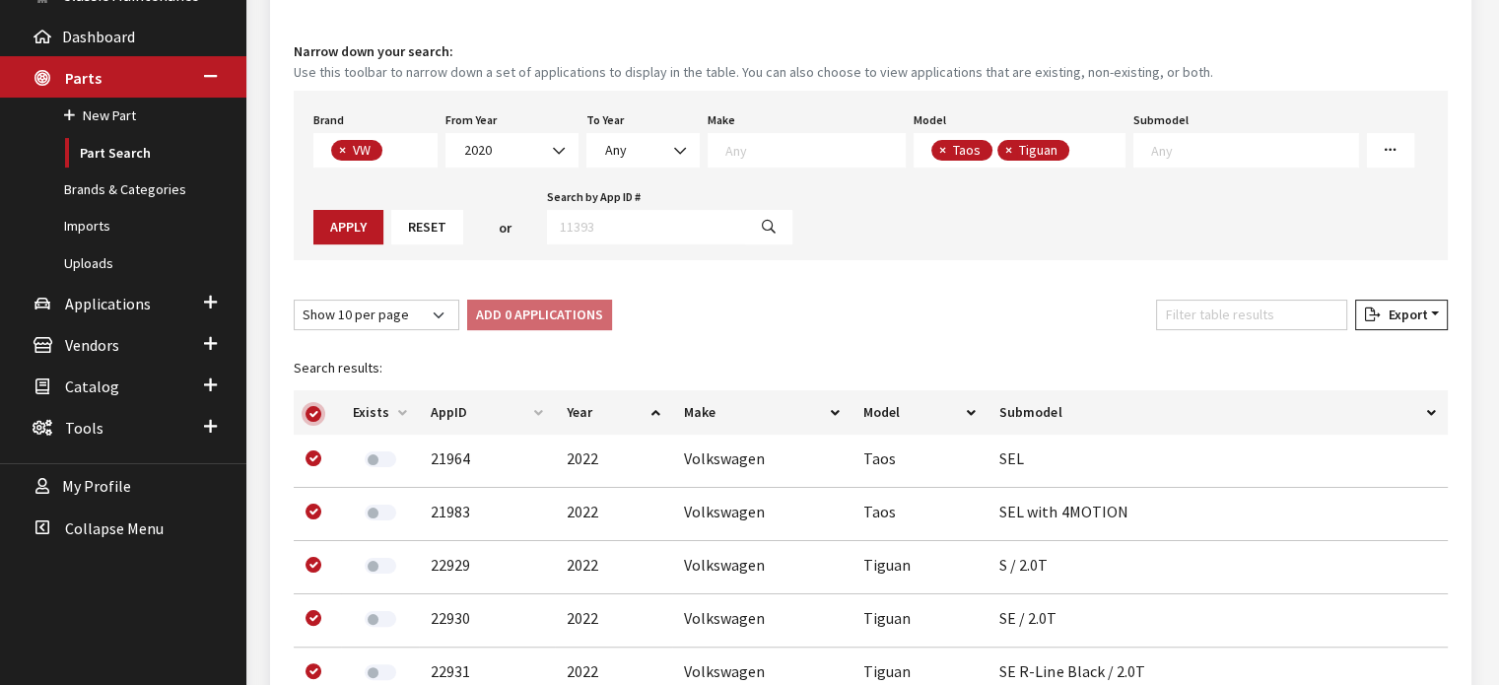
checkbox input "true"
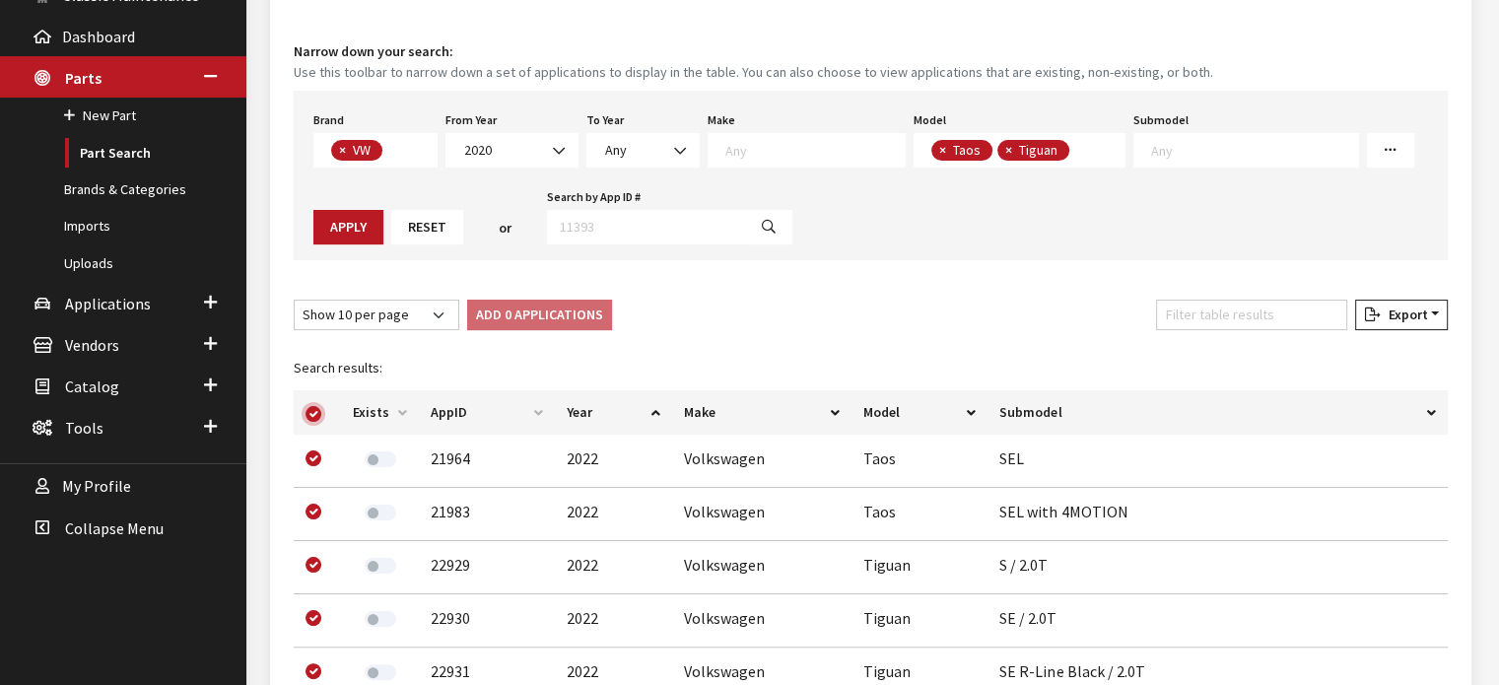
checkbox input "true"
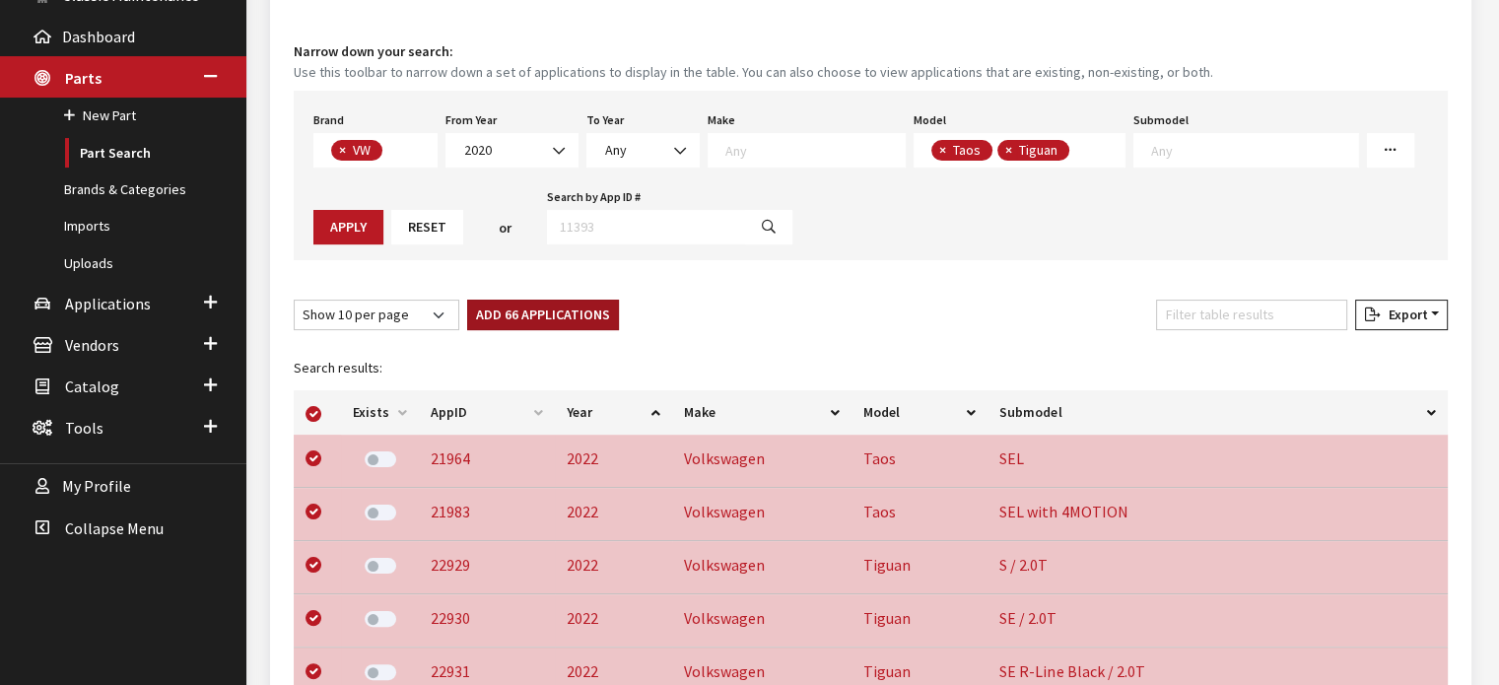
click at [516, 322] on button "Add 66 Applications" at bounding box center [543, 315] width 152 height 31
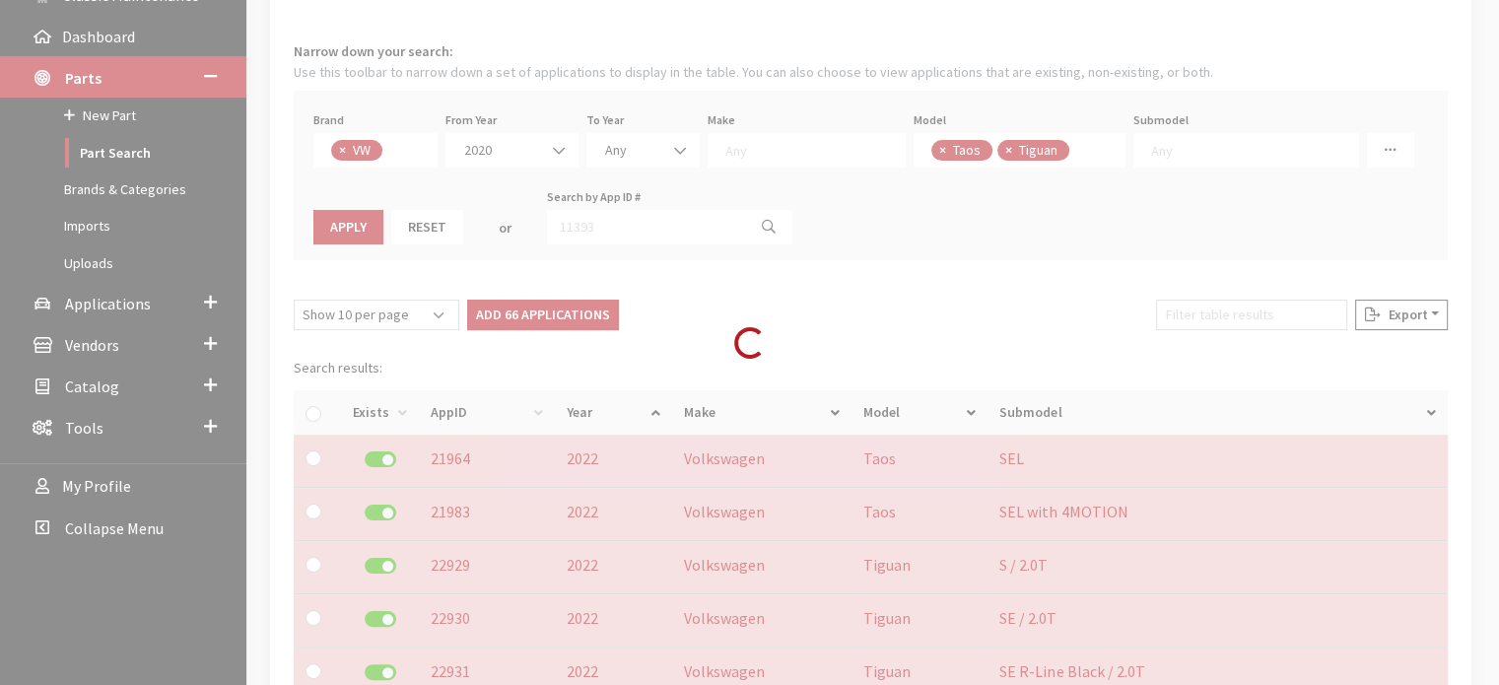
checkbox input "false"
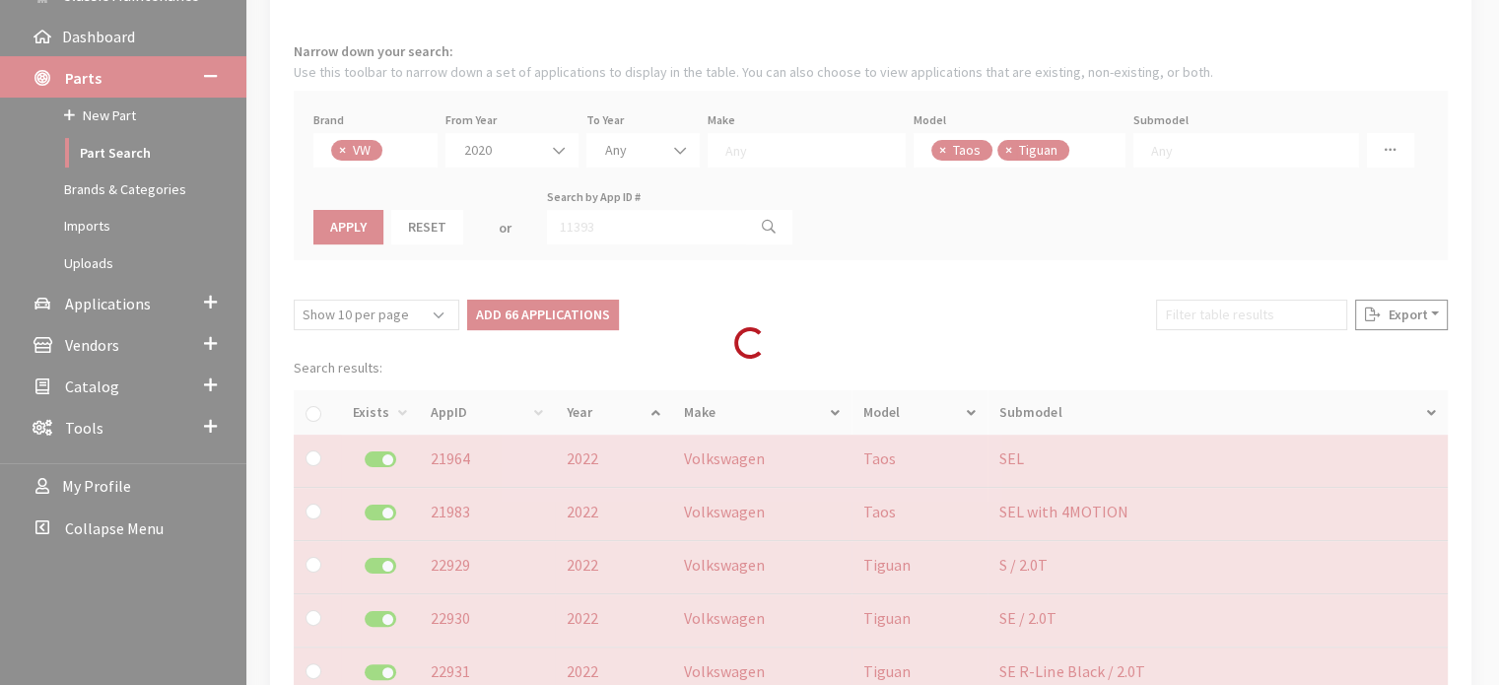
checkbox input "false"
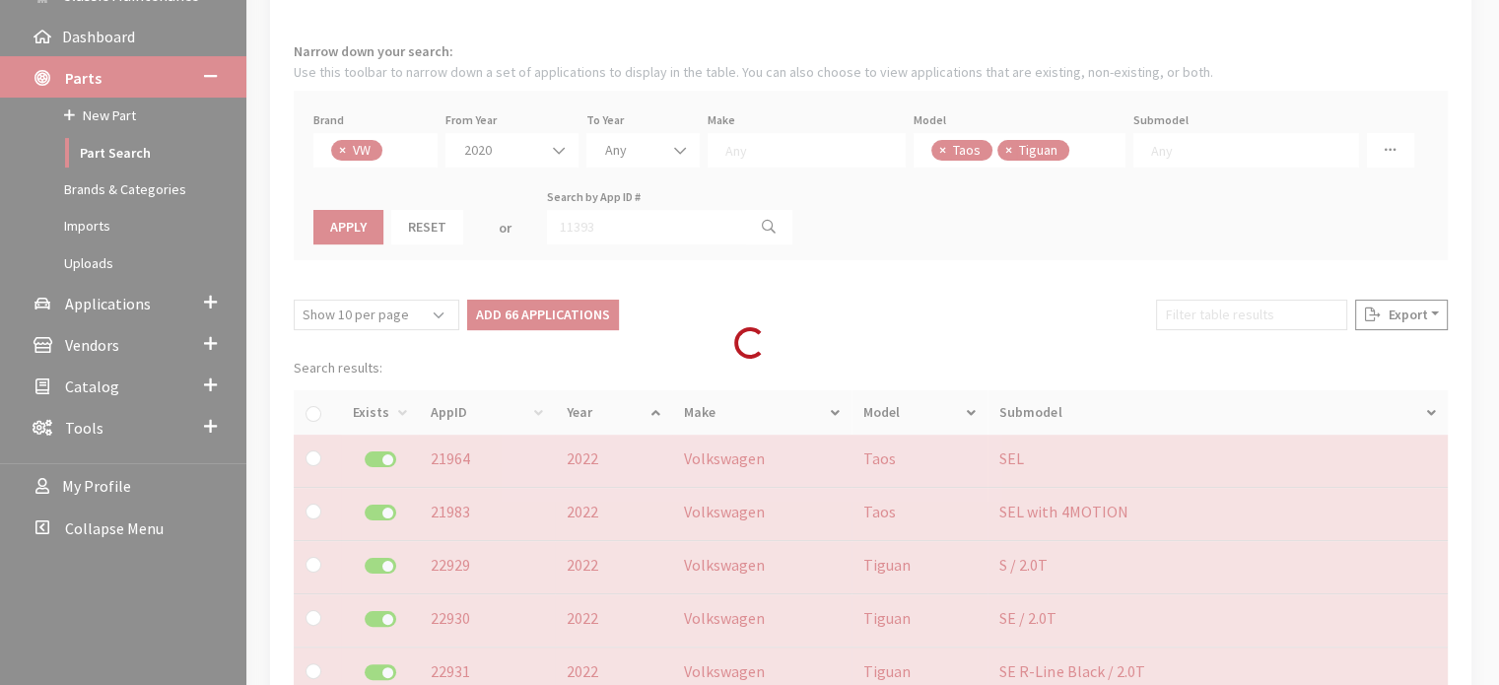
checkbox input "false"
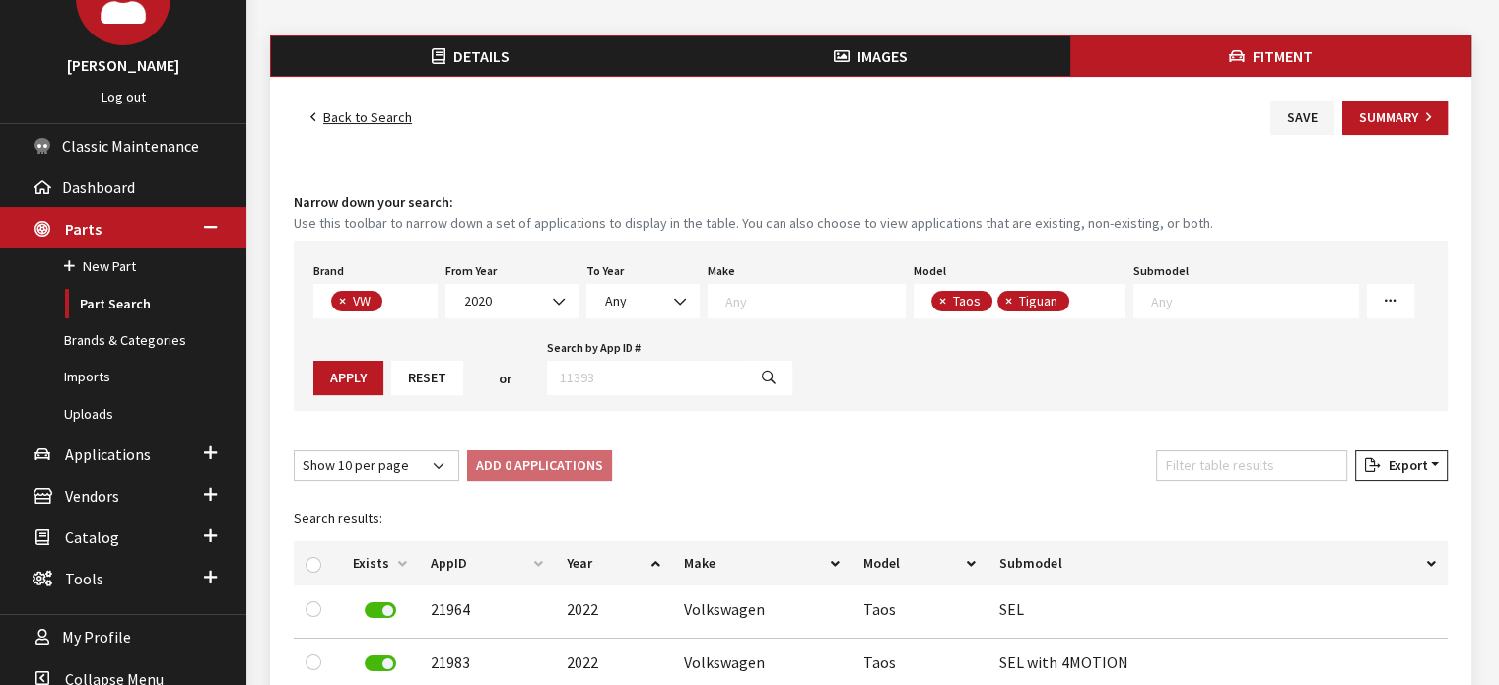
scroll to position [0, 0]
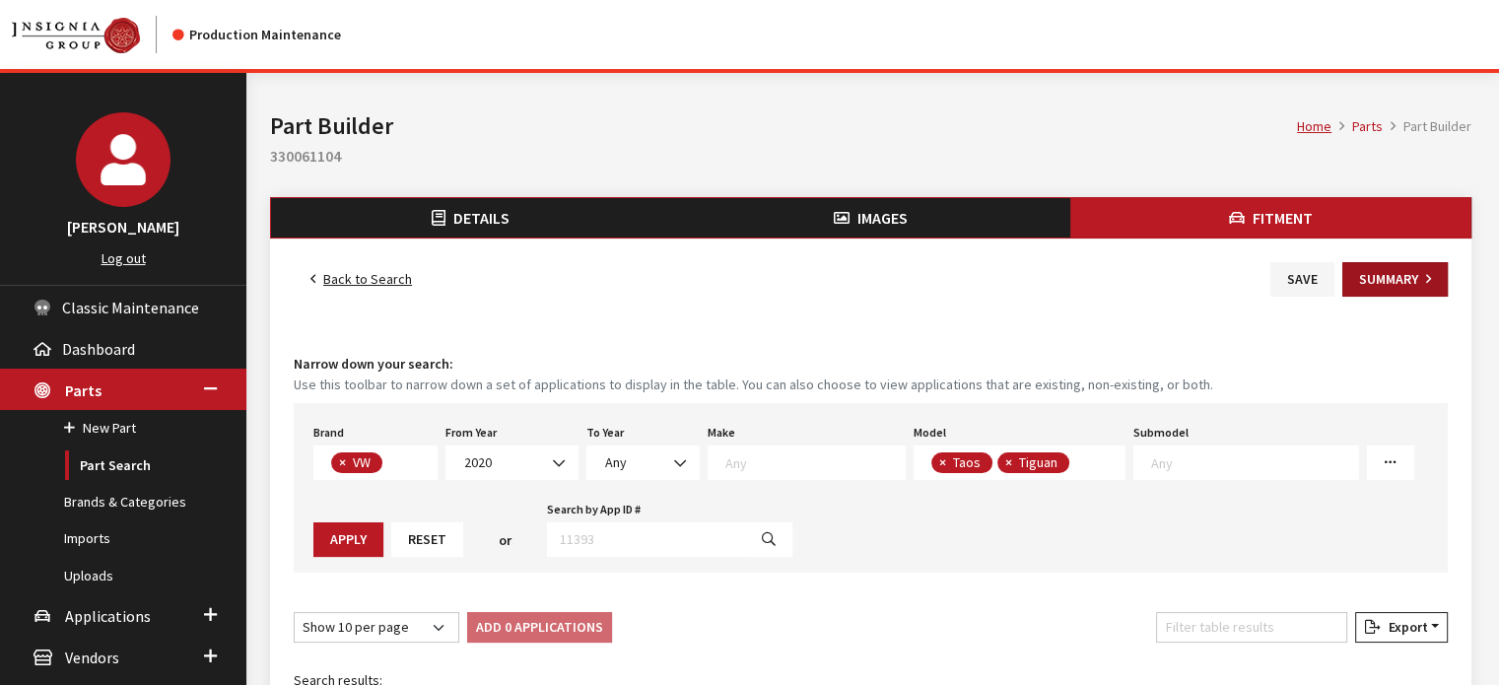
click at [1372, 279] on button "Summary" at bounding box center [1395, 279] width 105 height 35
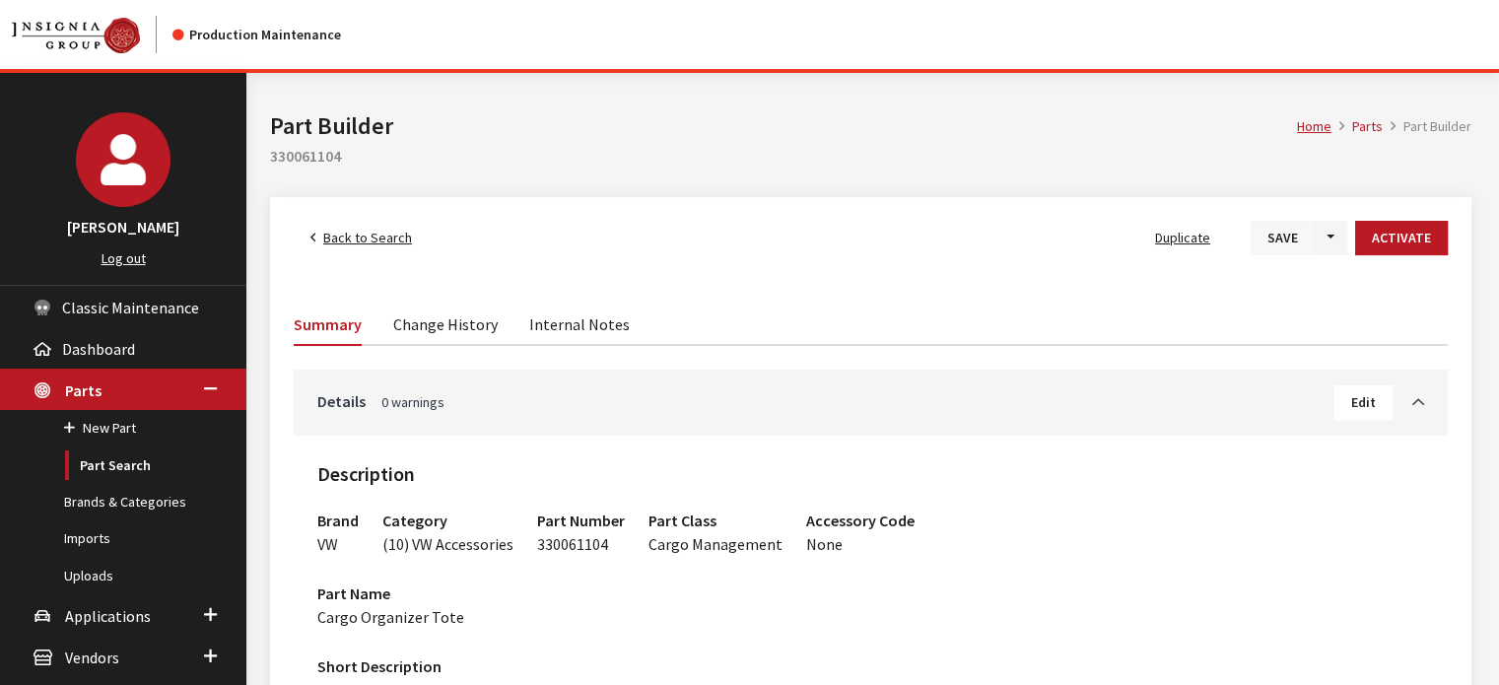
click at [1289, 239] on button "Save" at bounding box center [1283, 238] width 64 height 35
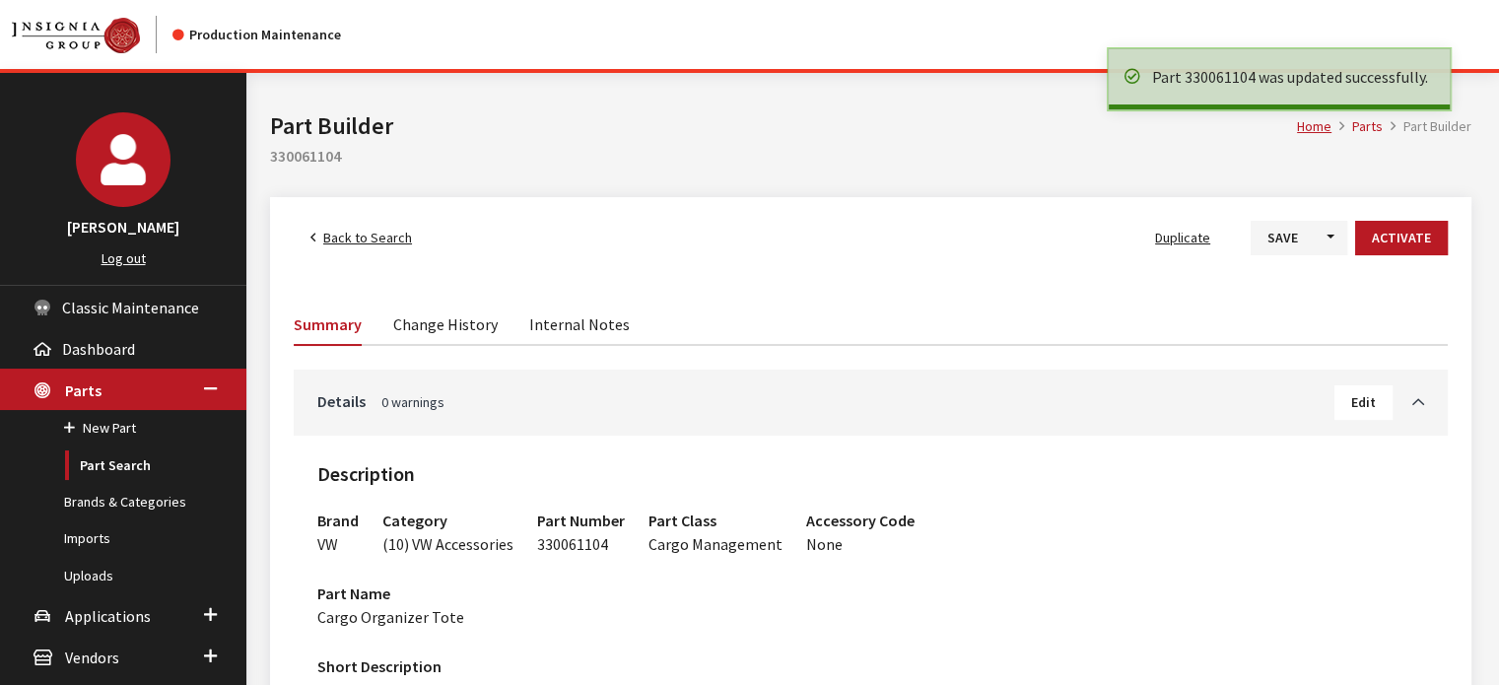
click at [364, 239] on span "Back to Search" at bounding box center [367, 238] width 89 height 18
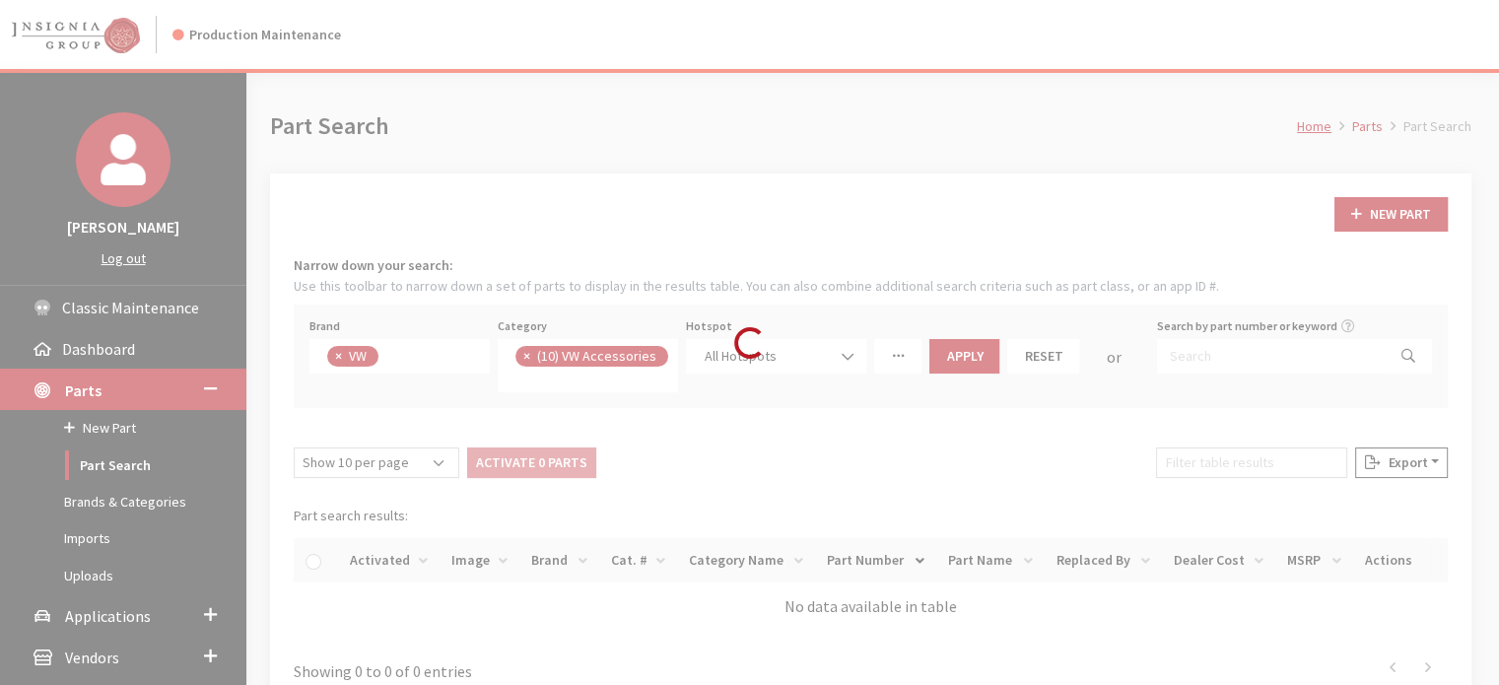
scroll to position [470, 0]
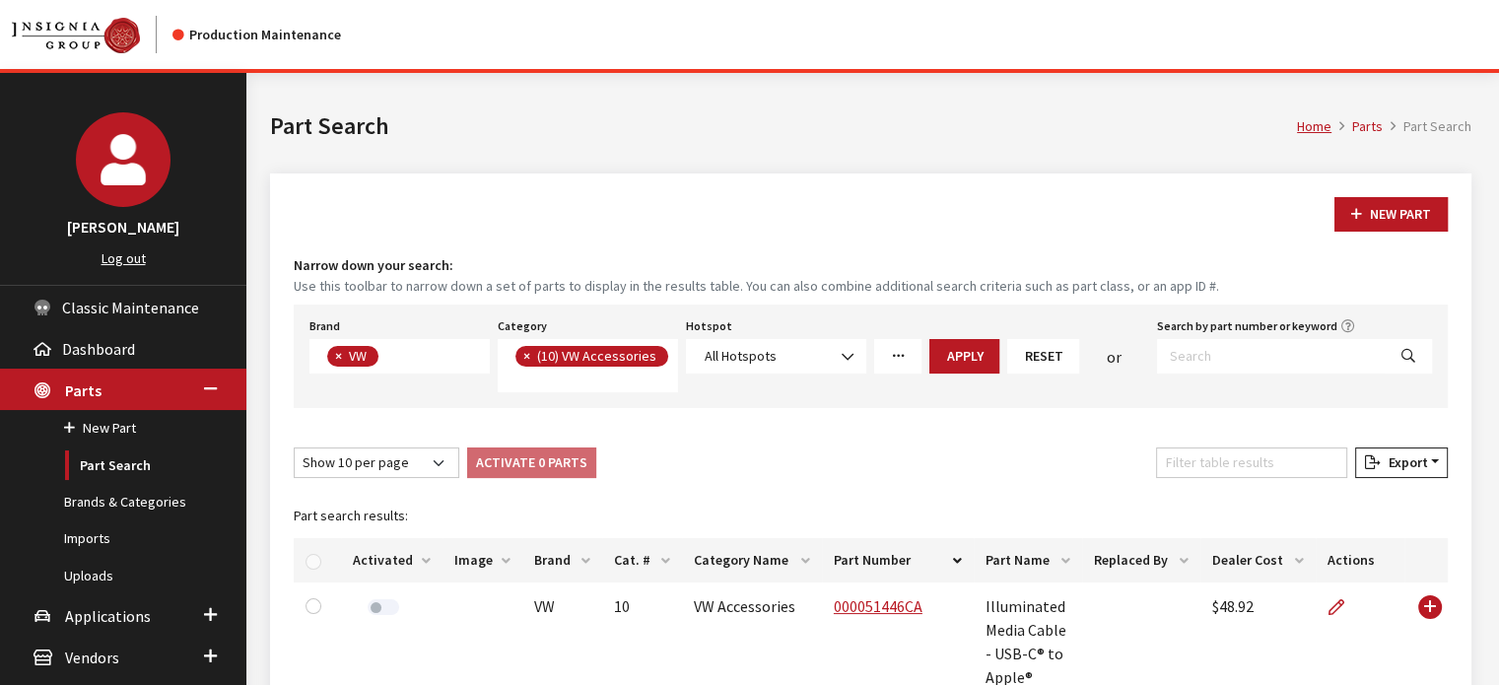
click at [1294, 478] on div "Filter table results" at bounding box center [1251, 467] width 199 height 38
click at [1289, 464] on input "Filter table results" at bounding box center [1251, 463] width 191 height 31
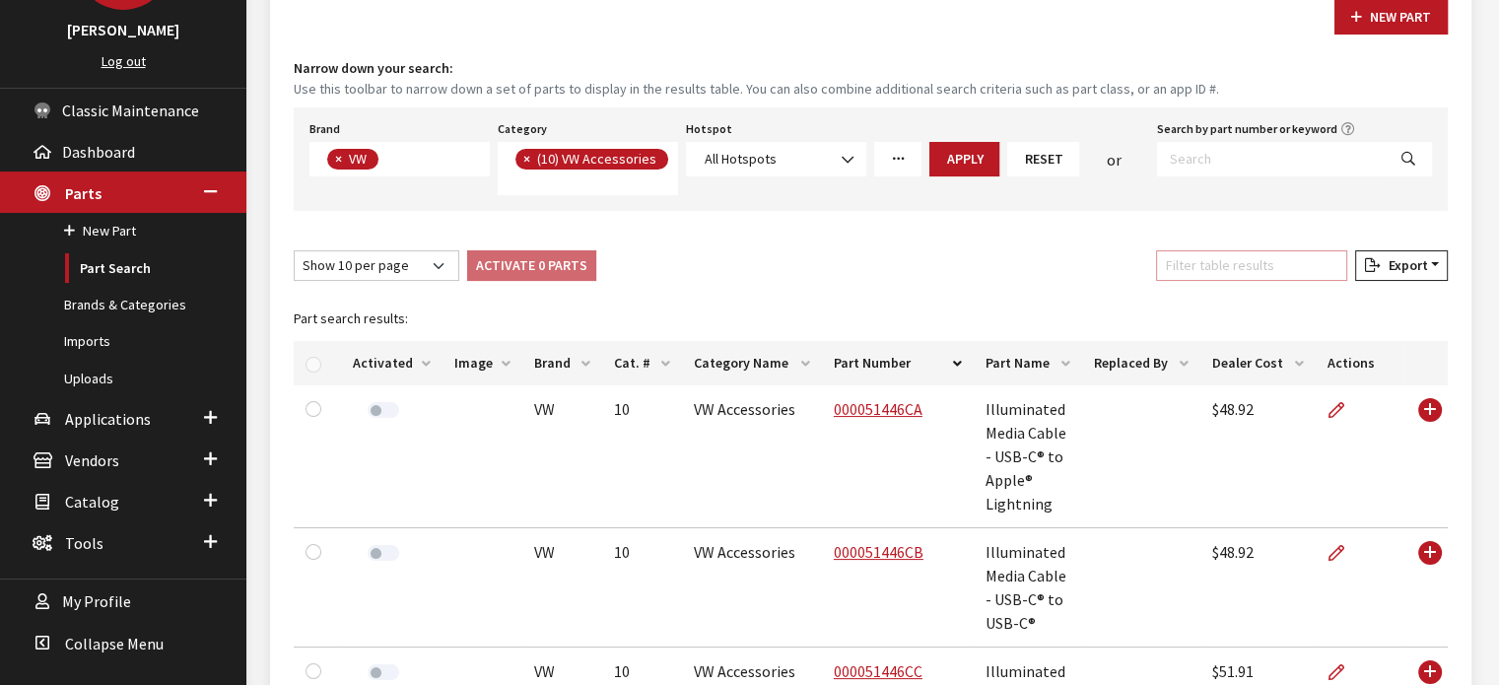
paste input "000061142C"
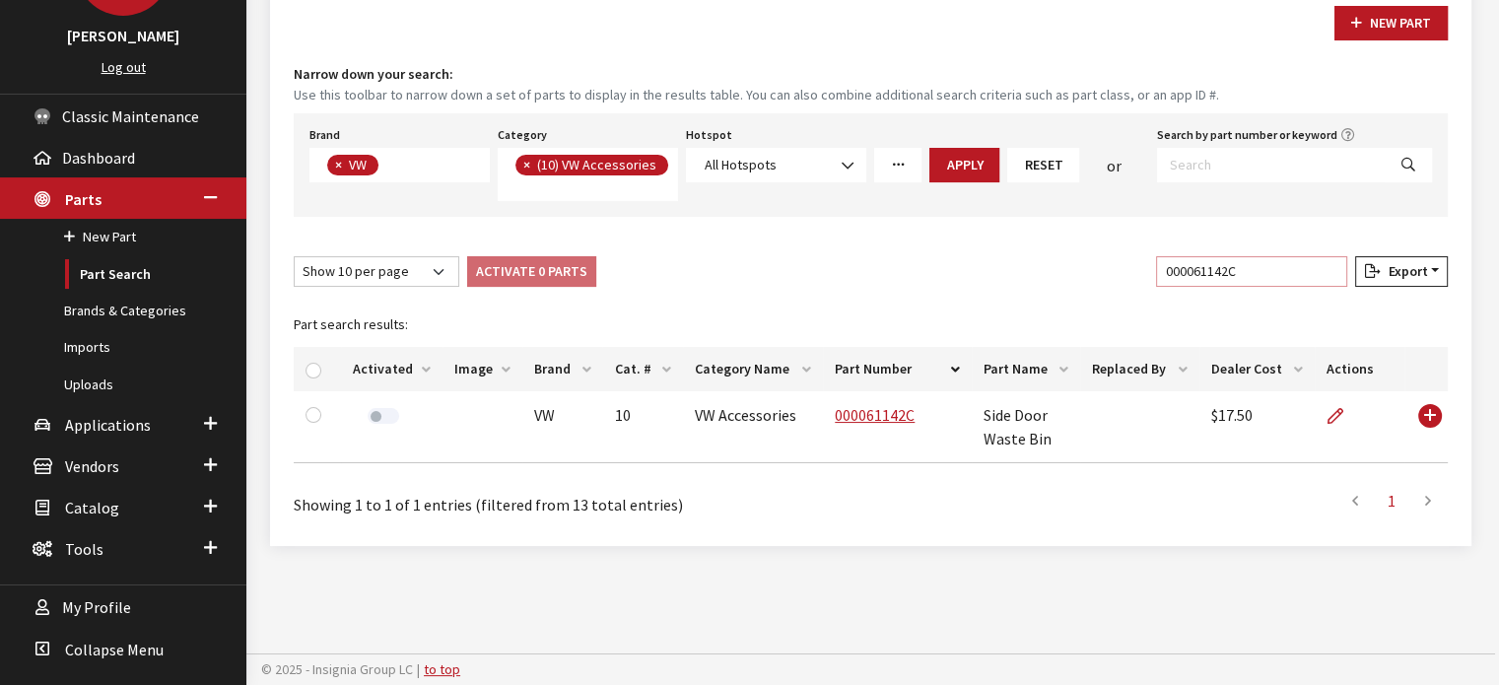
scroll to position [186, 0]
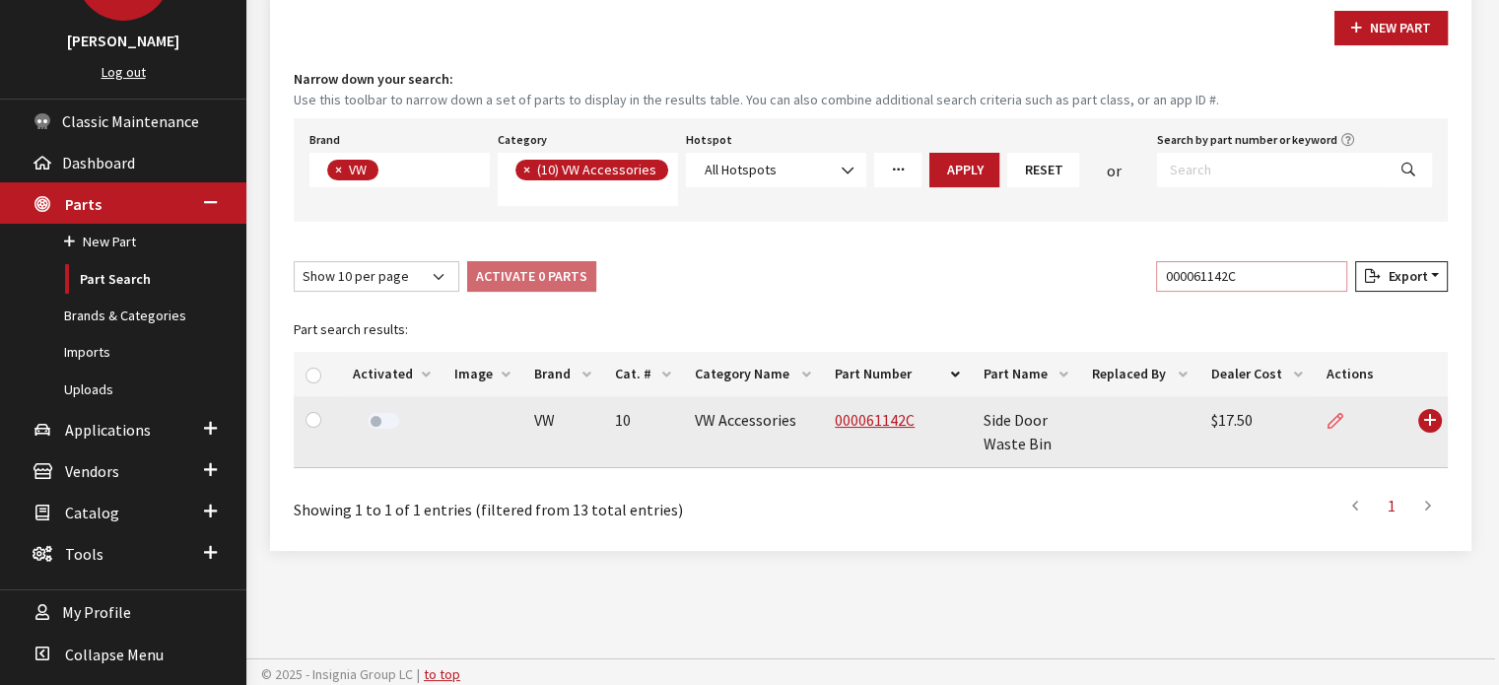
type input "000061142C"
click at [1336, 415] on icon at bounding box center [1336, 422] width 16 height 16
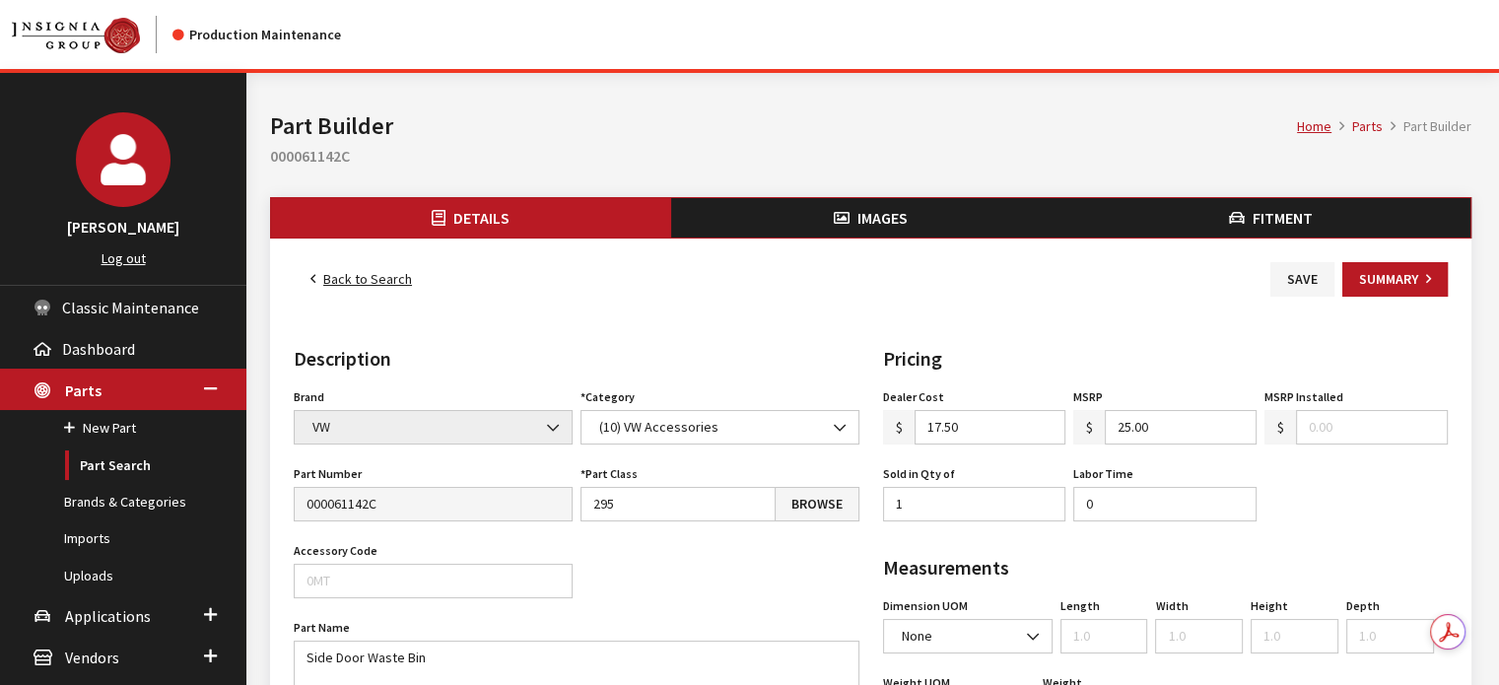
click at [895, 233] on button "Images" at bounding box center [871, 217] width 400 height 39
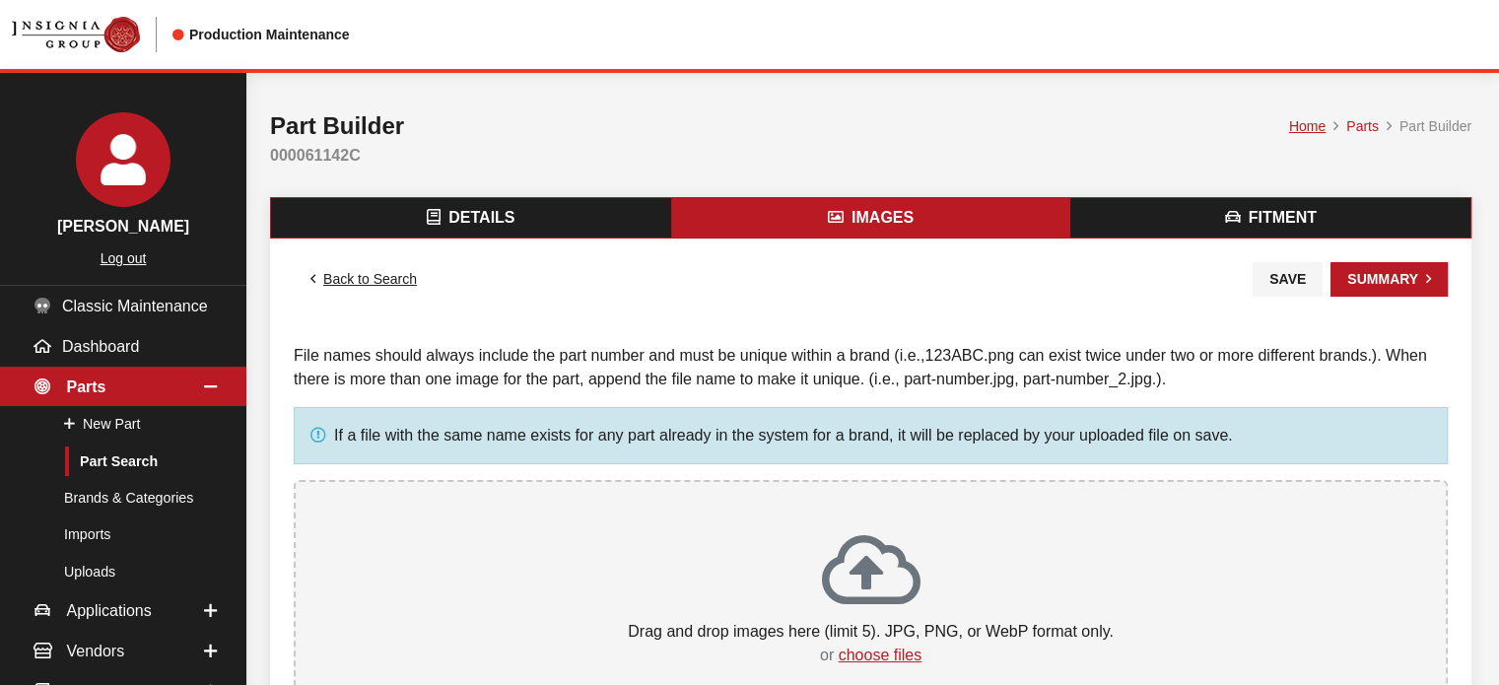
click at [855, 561] on icon at bounding box center [871, 572] width 99 height 79
click at [1252, 225] on span "Fitment" at bounding box center [1283, 217] width 68 height 17
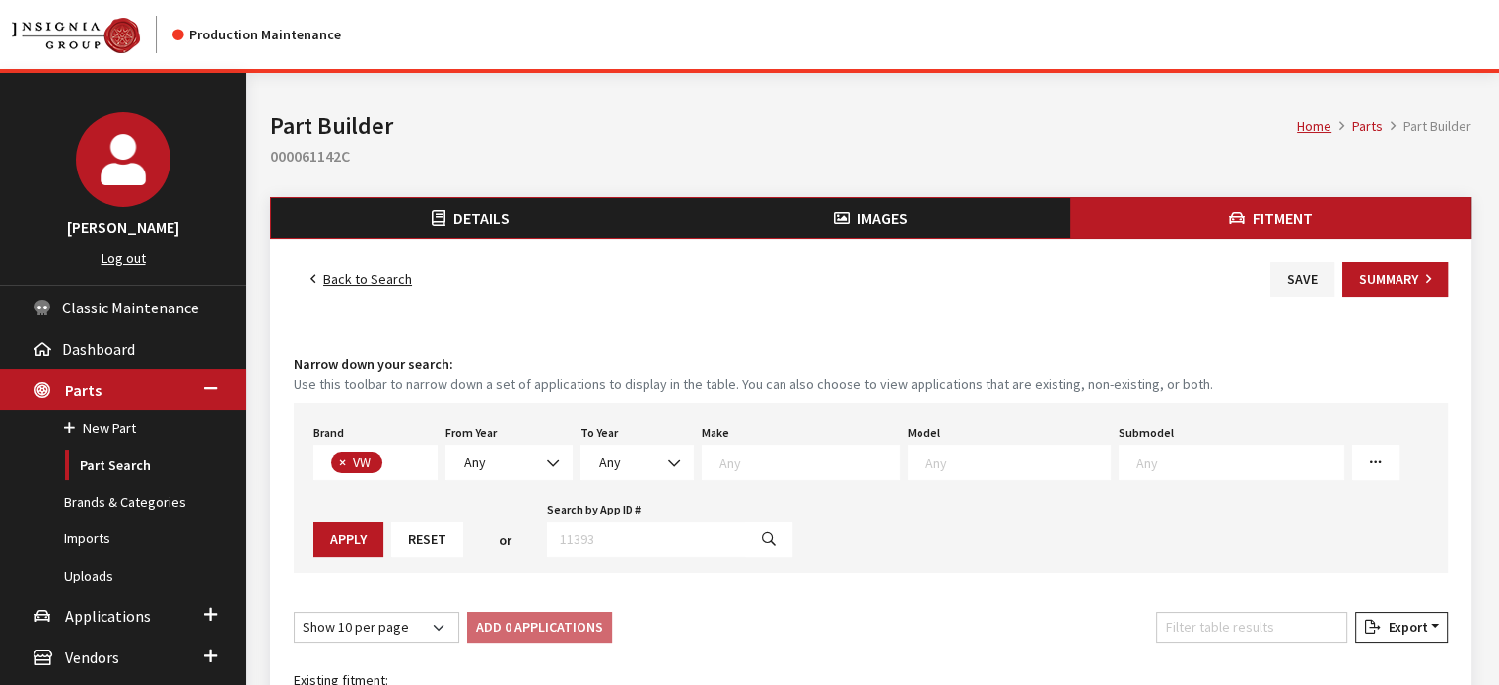
scroll to position [508, 0]
click at [926, 463] on textarea "Search" at bounding box center [1018, 462] width 184 height 18
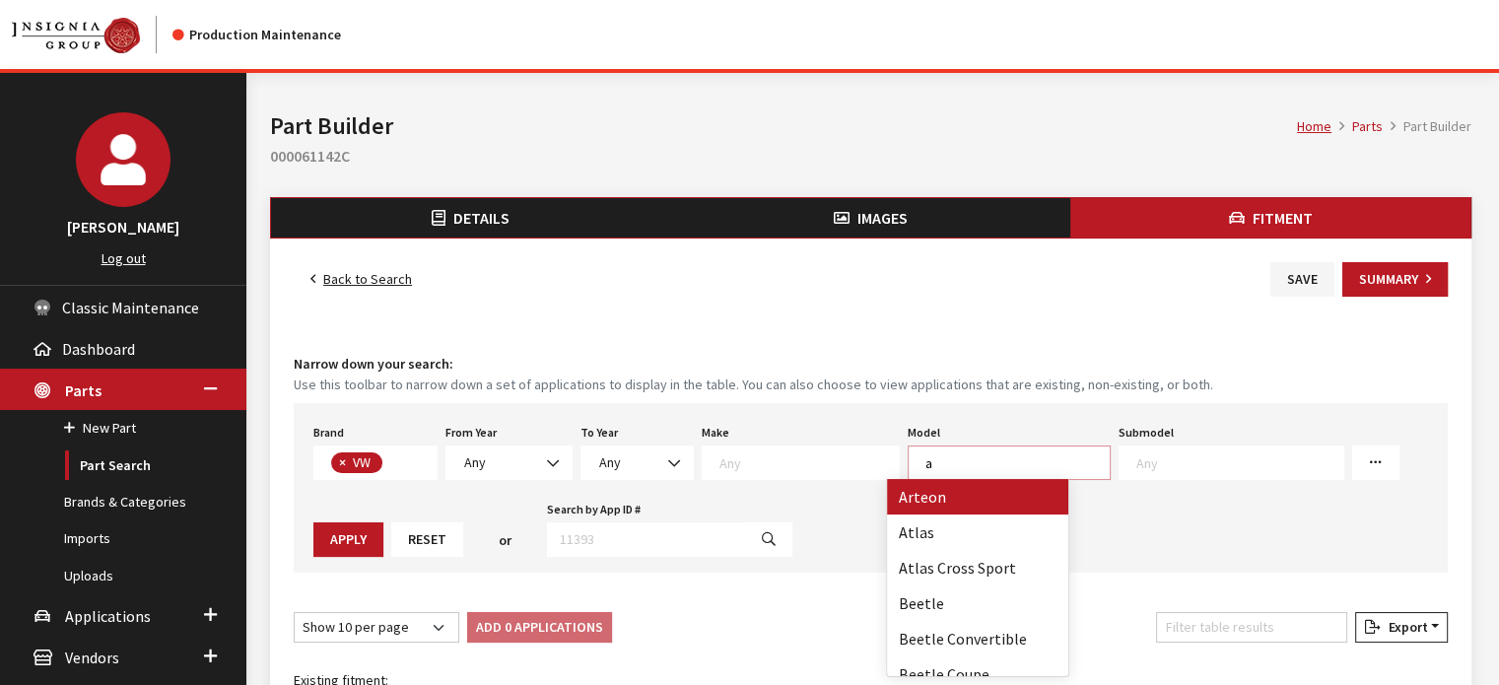
scroll to position [1, 0]
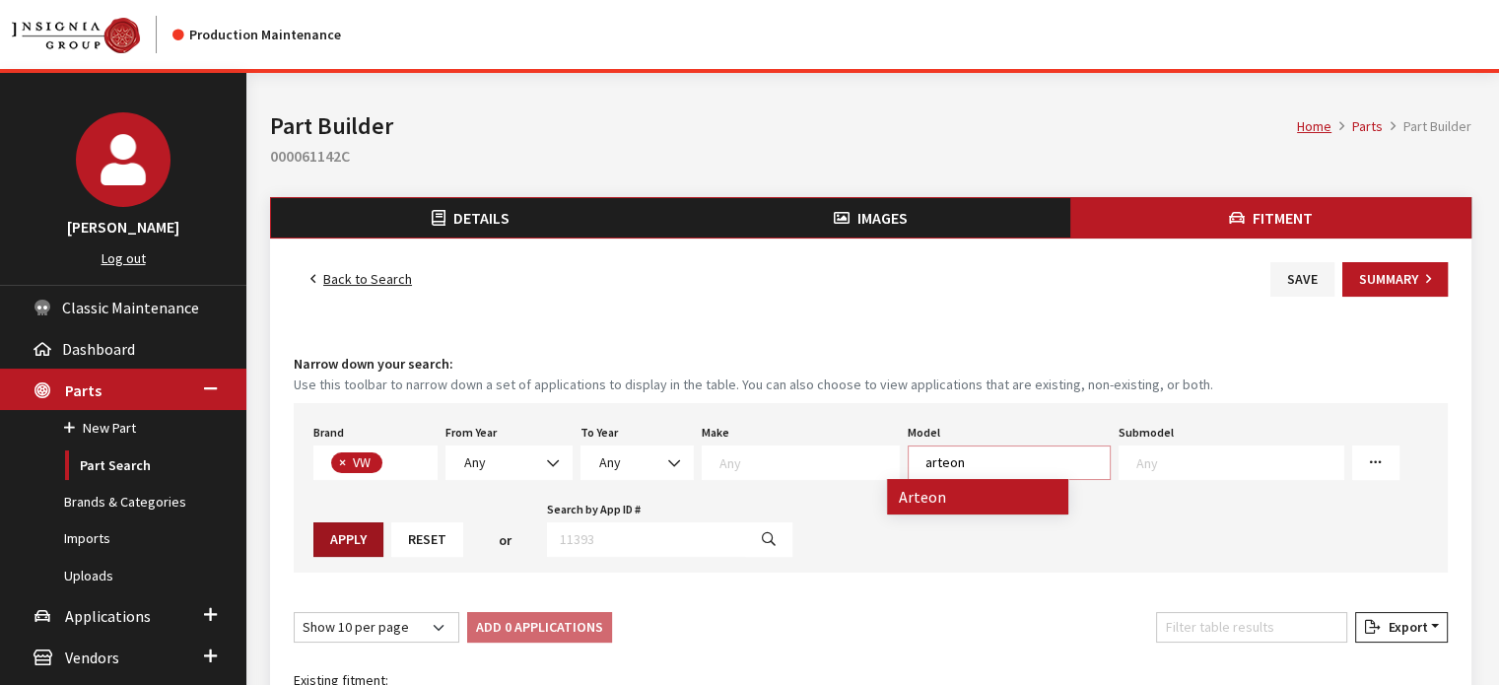
type textarea "arteon"
click at [383, 522] on button "Apply" at bounding box center [348, 539] width 70 height 35
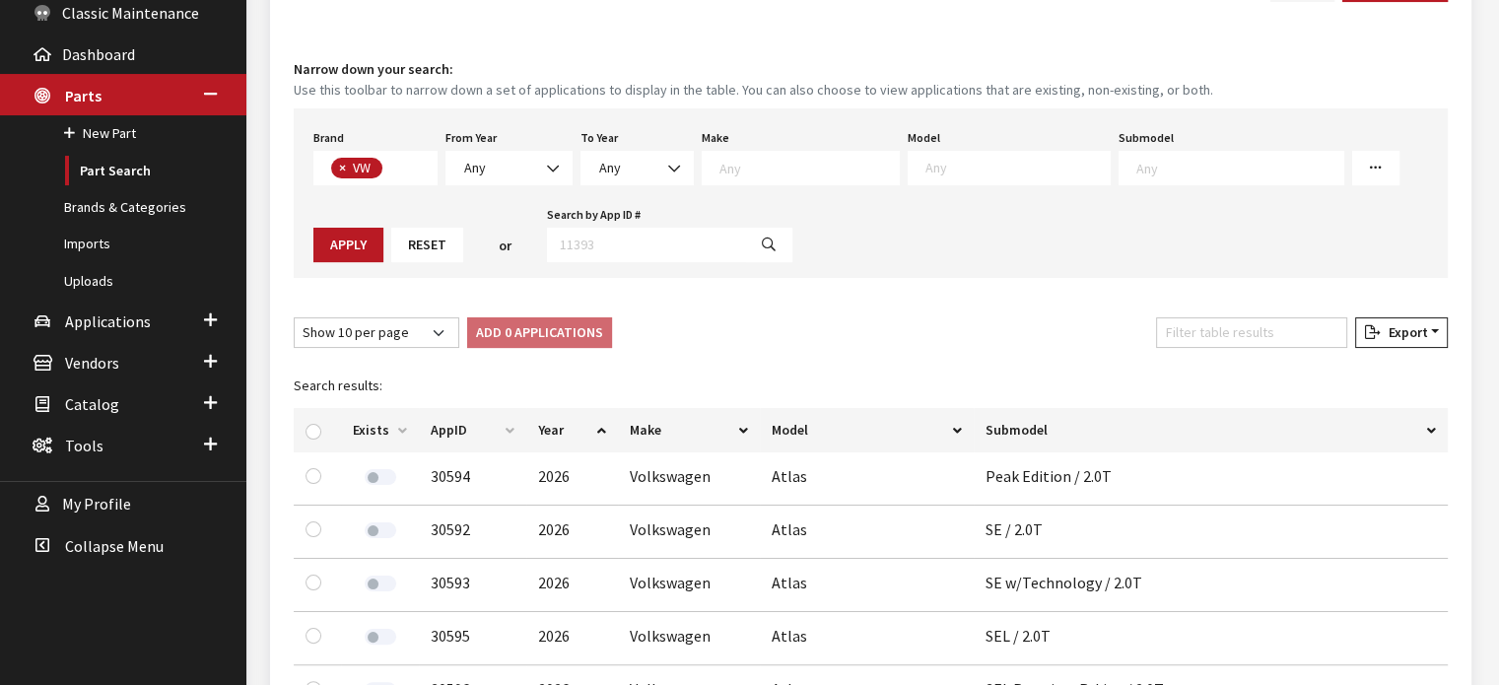
scroll to position [296, 0]
click at [932, 165] on textarea "Search" at bounding box center [1018, 167] width 184 height 18
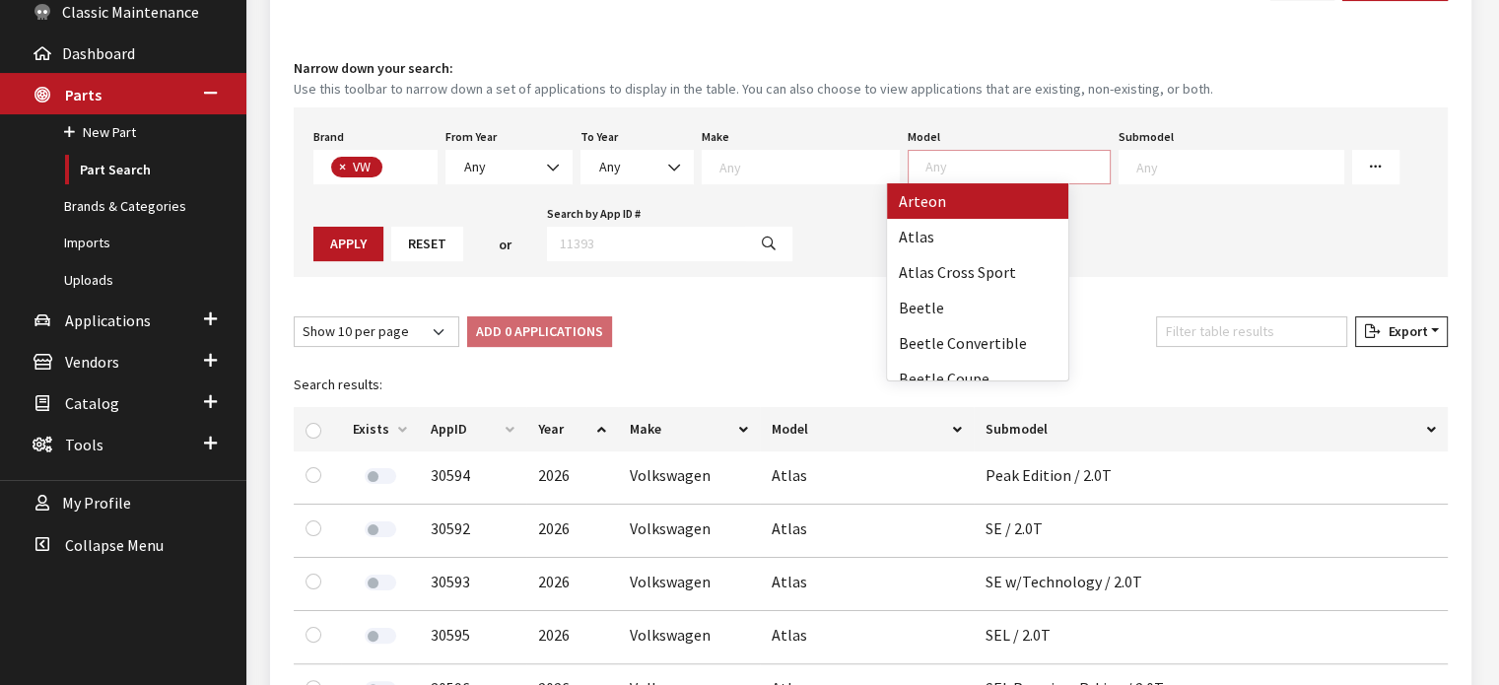
drag, startPoint x: 937, startPoint y: 198, endPoint x: 1163, endPoint y: 184, distance: 227.2
select select "1056"
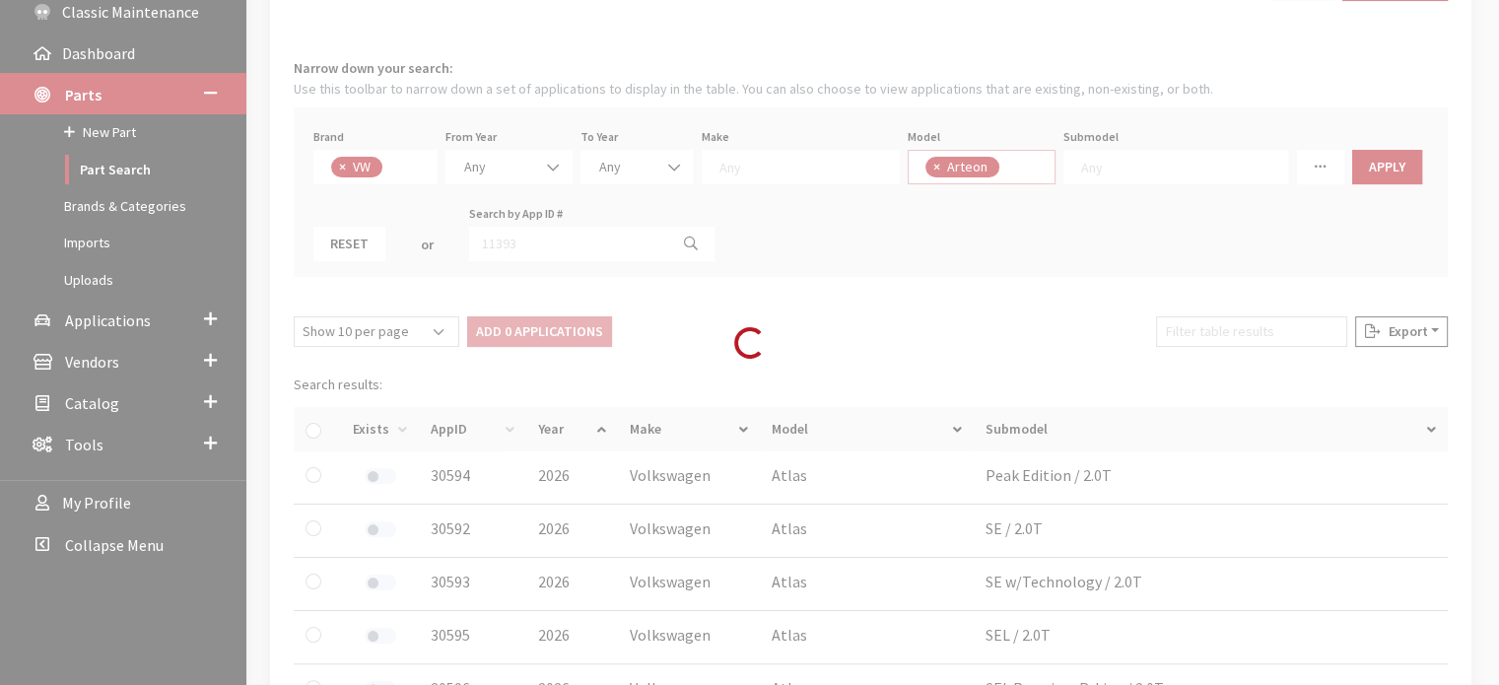
select select
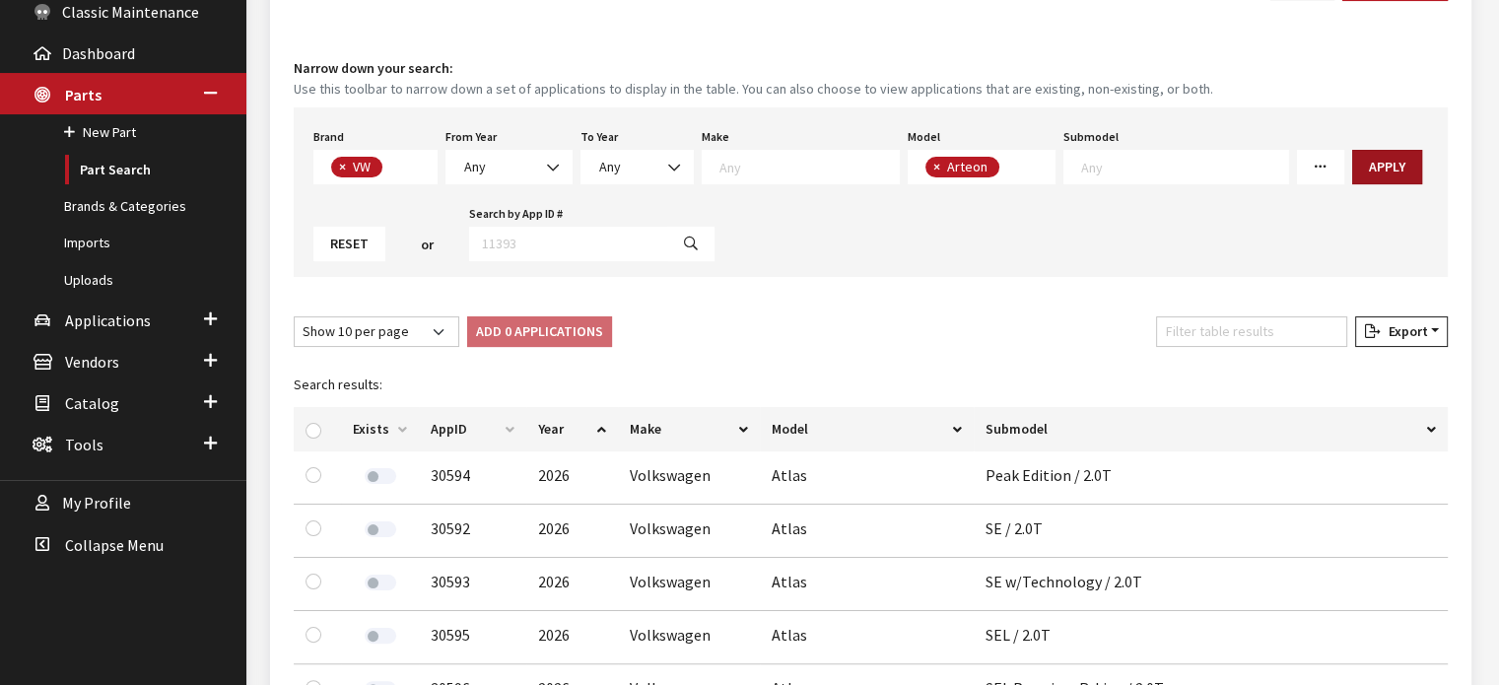
click at [1353, 161] on button "Apply" at bounding box center [1388, 167] width 70 height 35
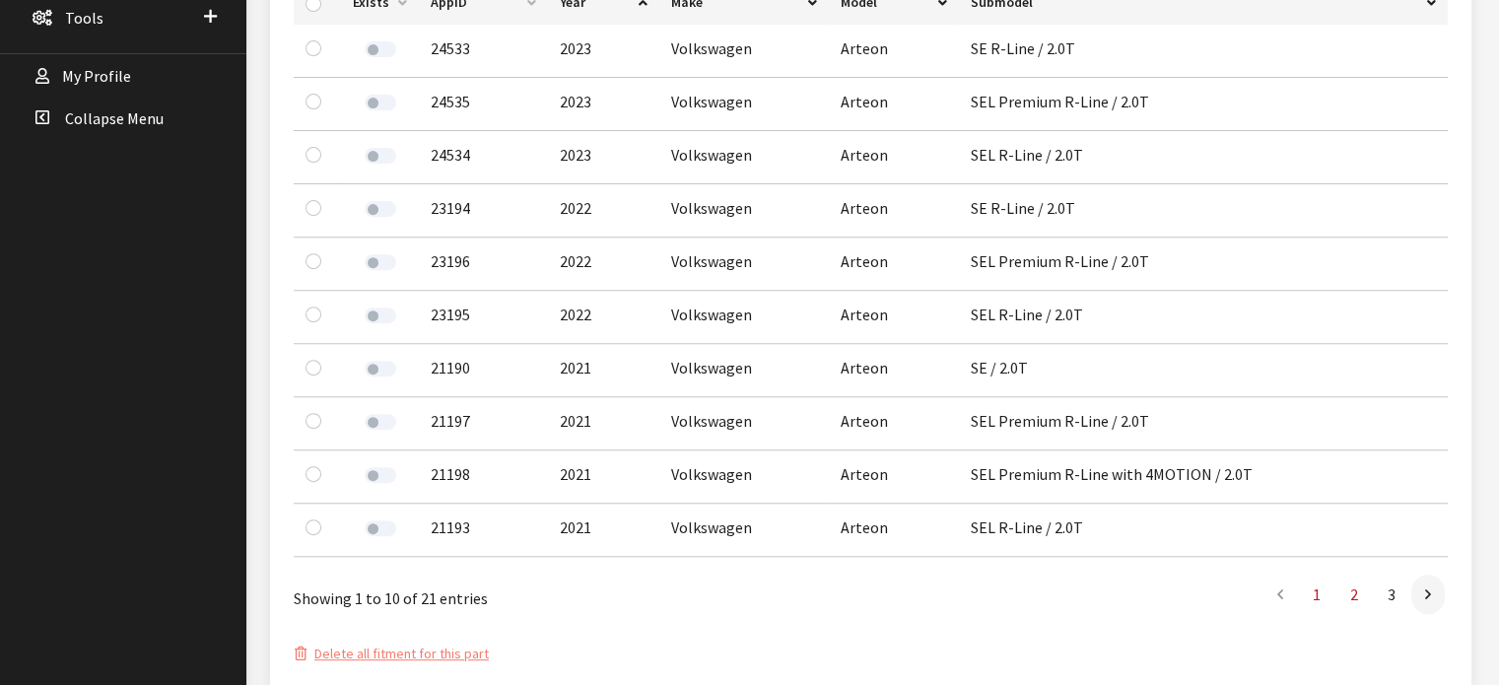
scroll to position [690, 0]
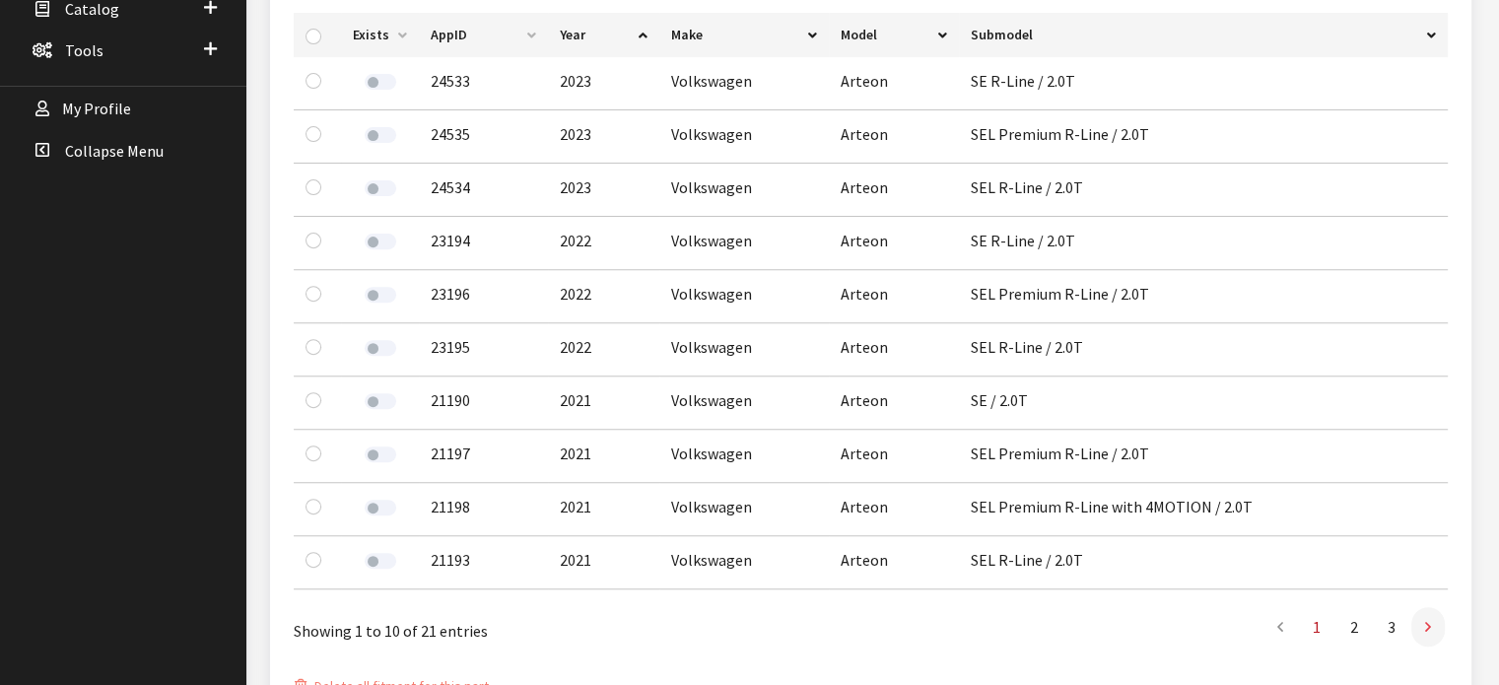
click at [1442, 626] on link at bounding box center [1429, 626] width 34 height 39
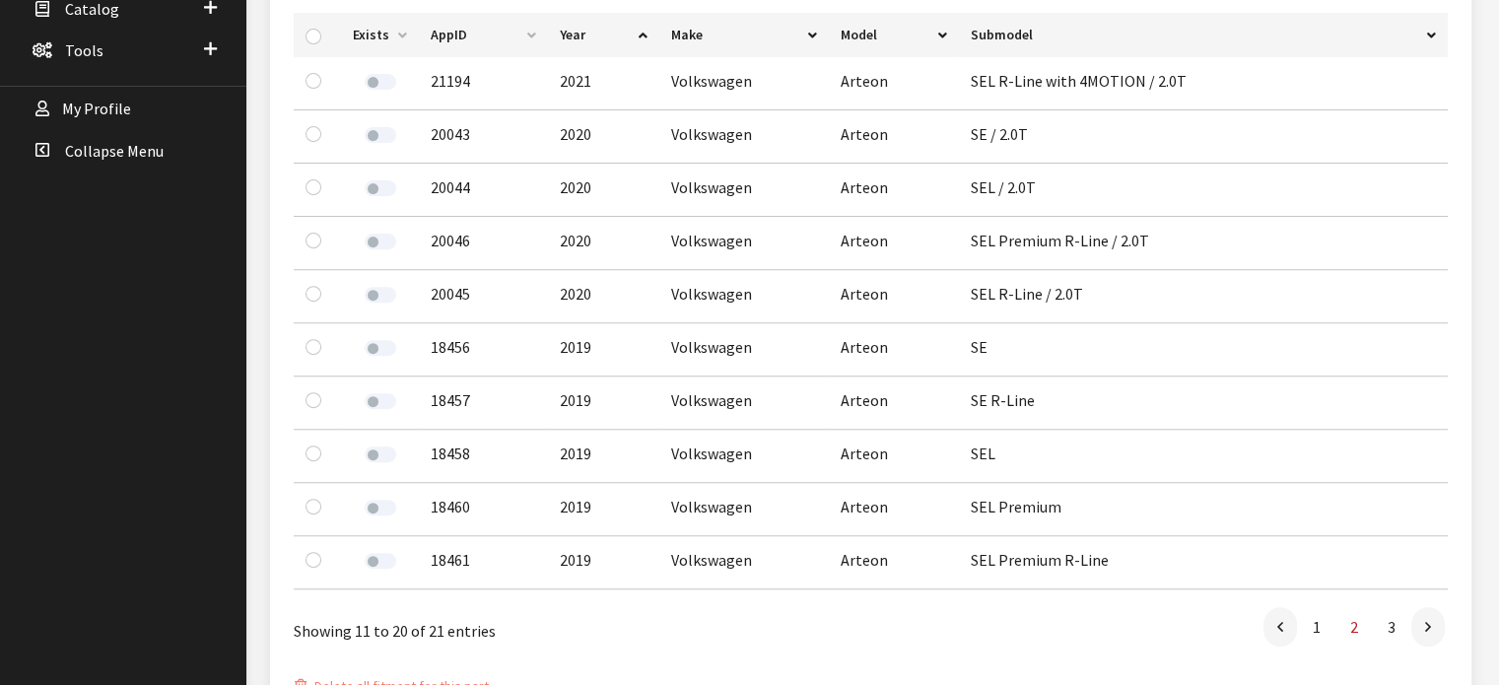
click at [1442, 626] on link at bounding box center [1429, 626] width 34 height 39
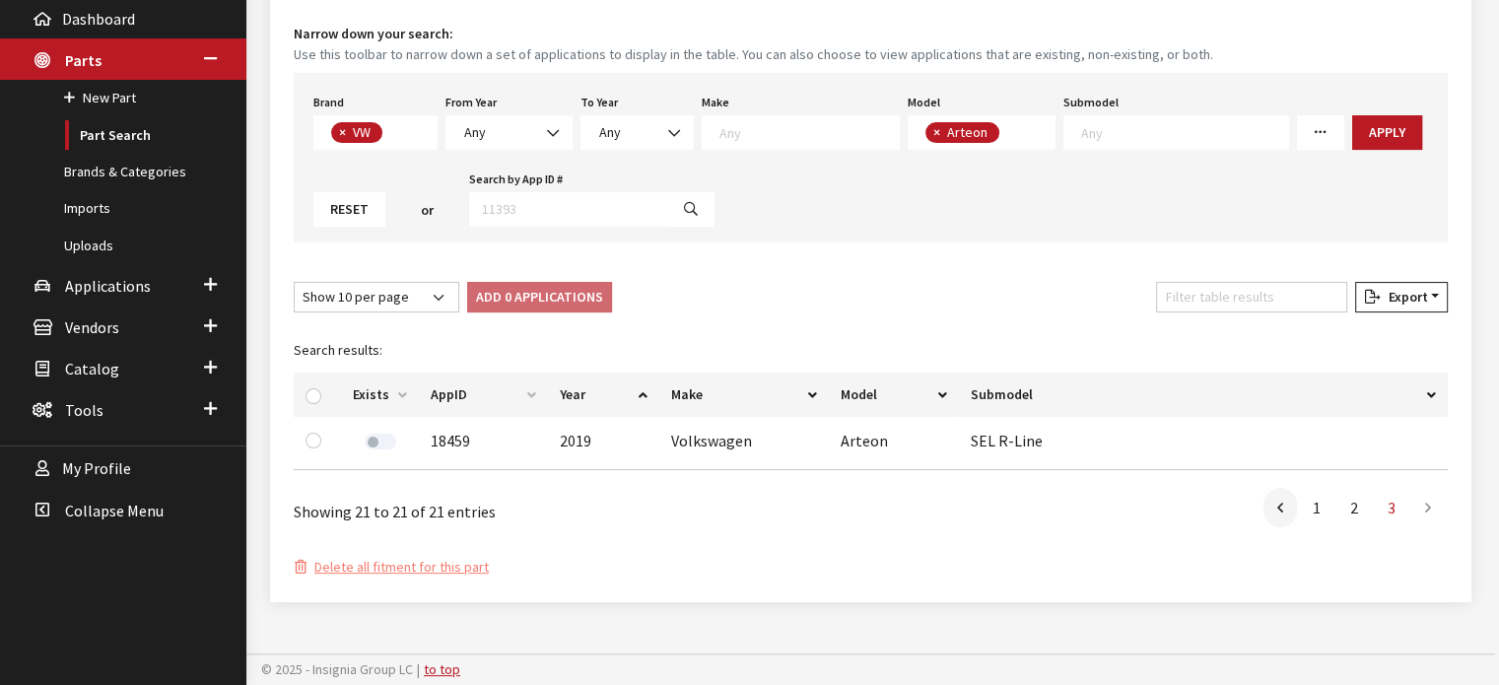
scroll to position [325, 0]
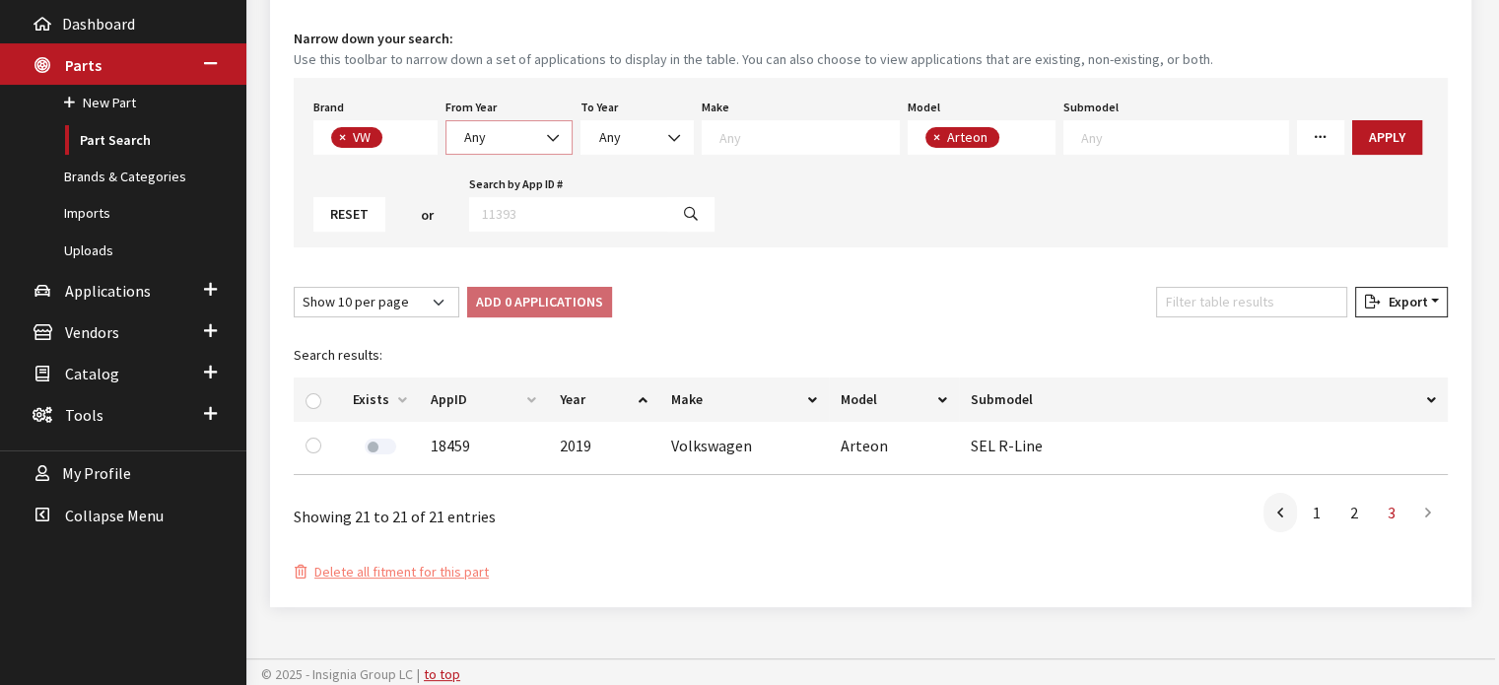
click at [497, 132] on span "Any" at bounding box center [509, 137] width 102 height 21
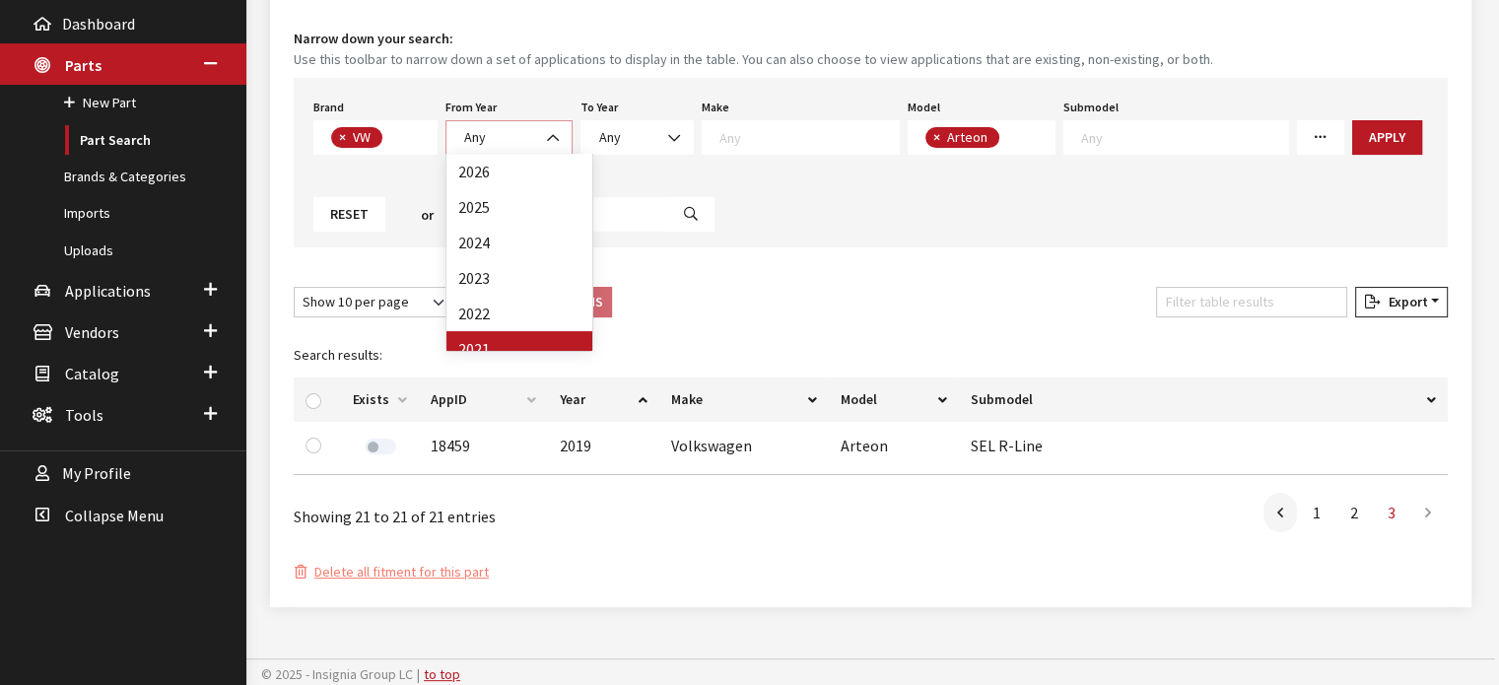
select select "2021"
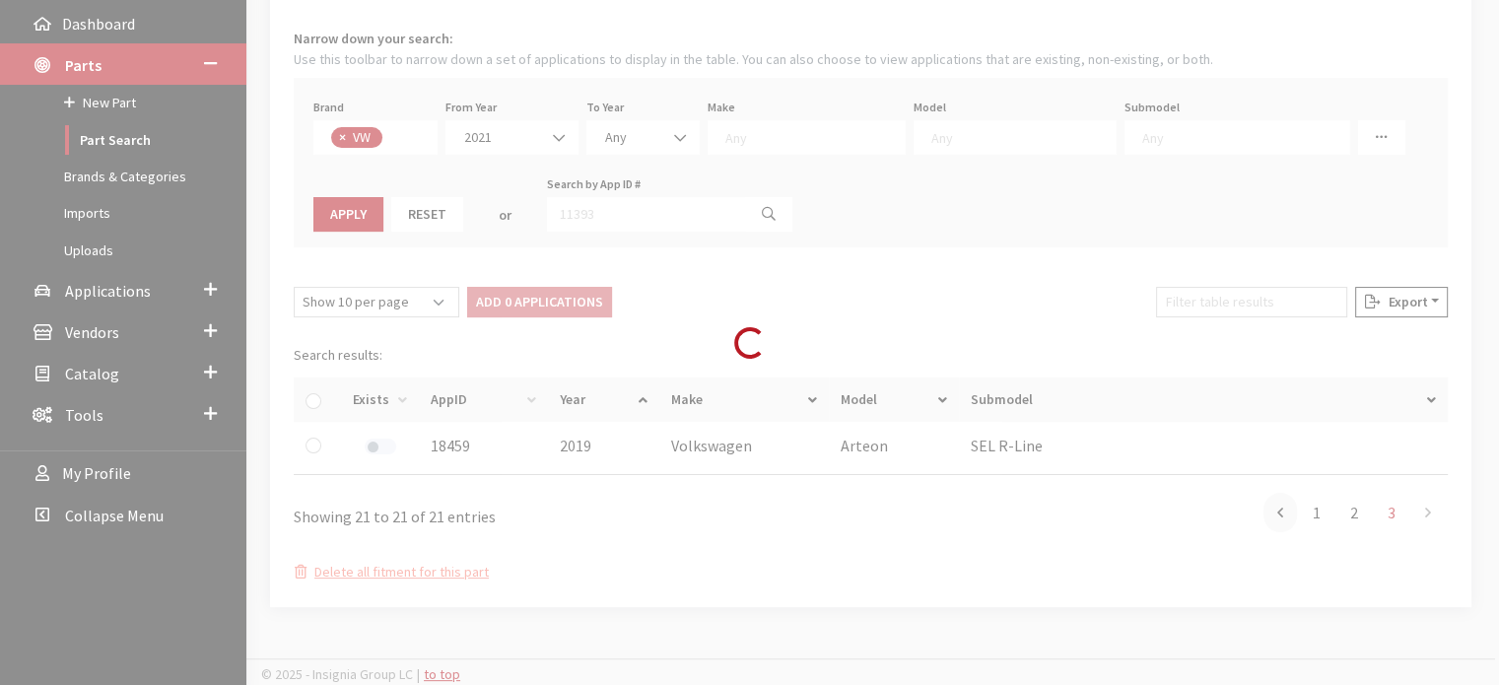
select select
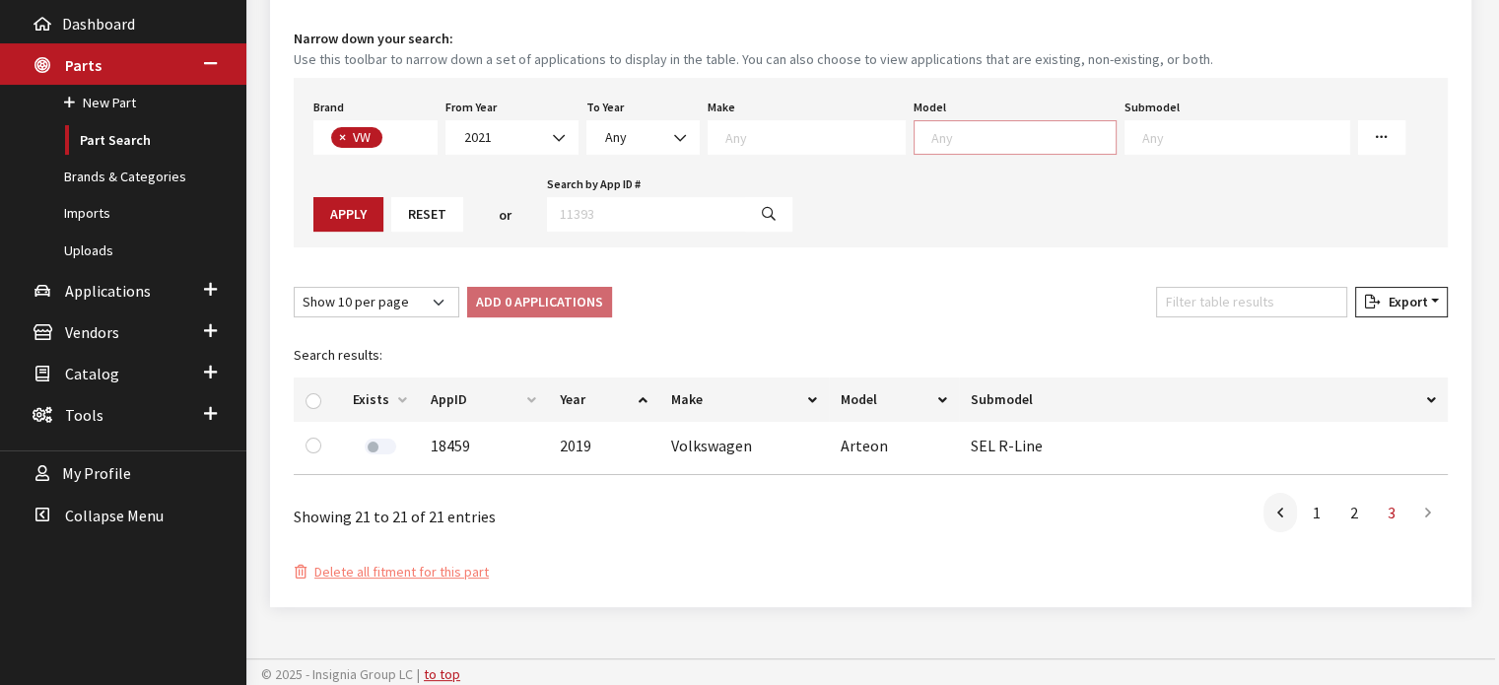
click at [972, 128] on textarea "Search" at bounding box center [1024, 137] width 184 height 18
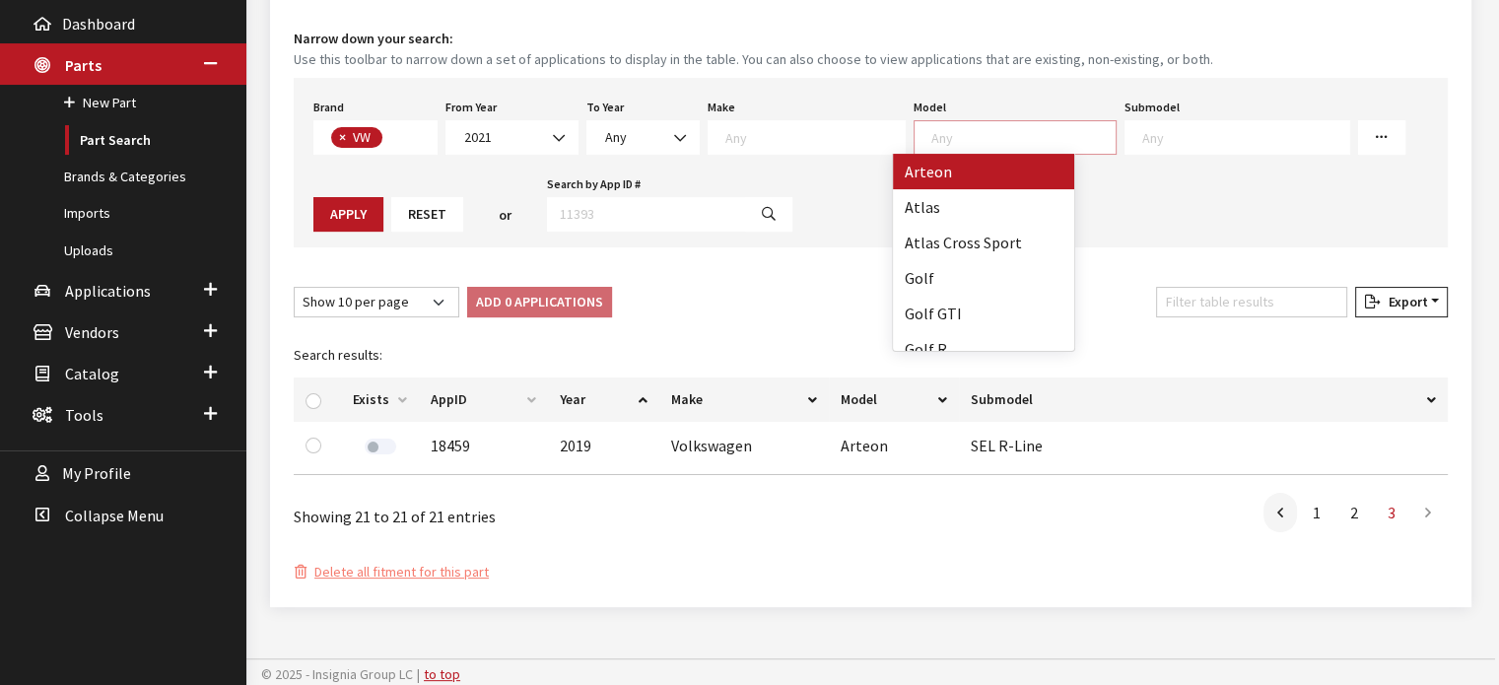
select select "1056"
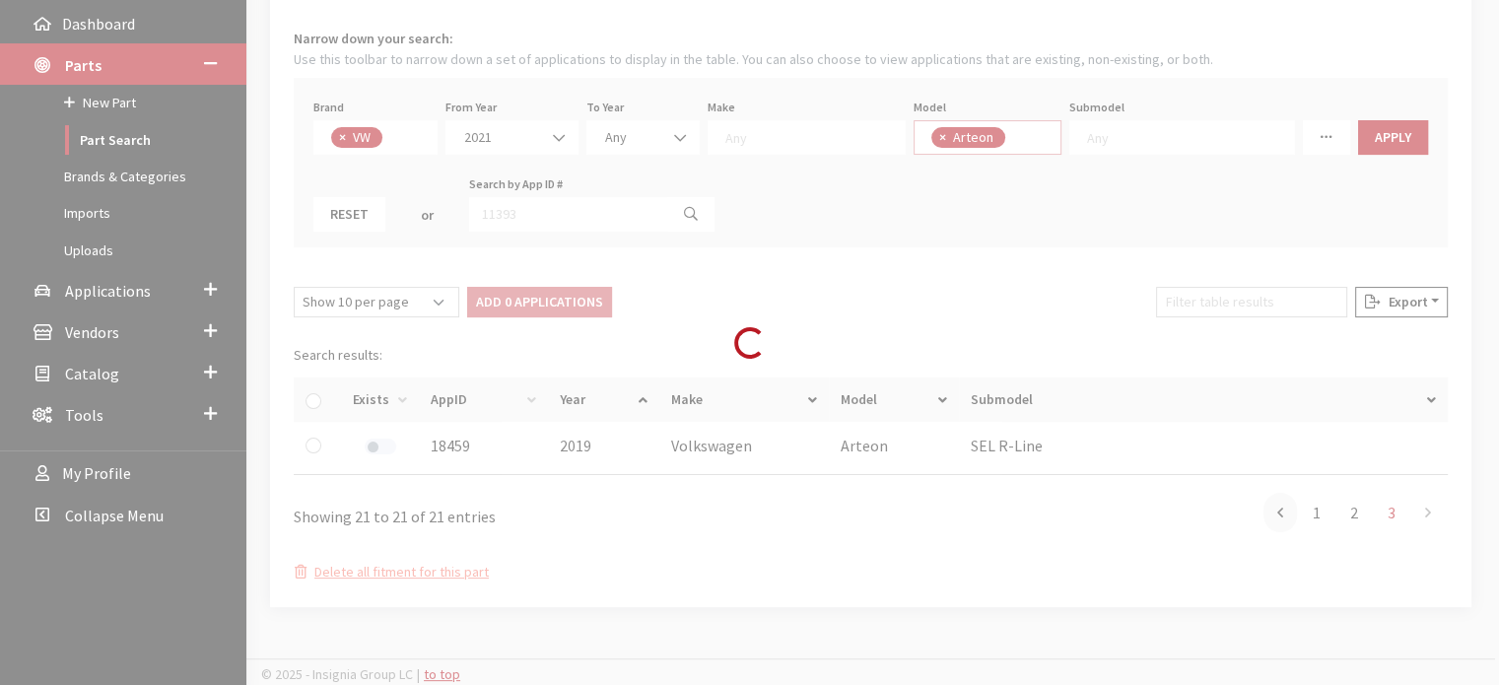
scroll to position [1, 0]
select select
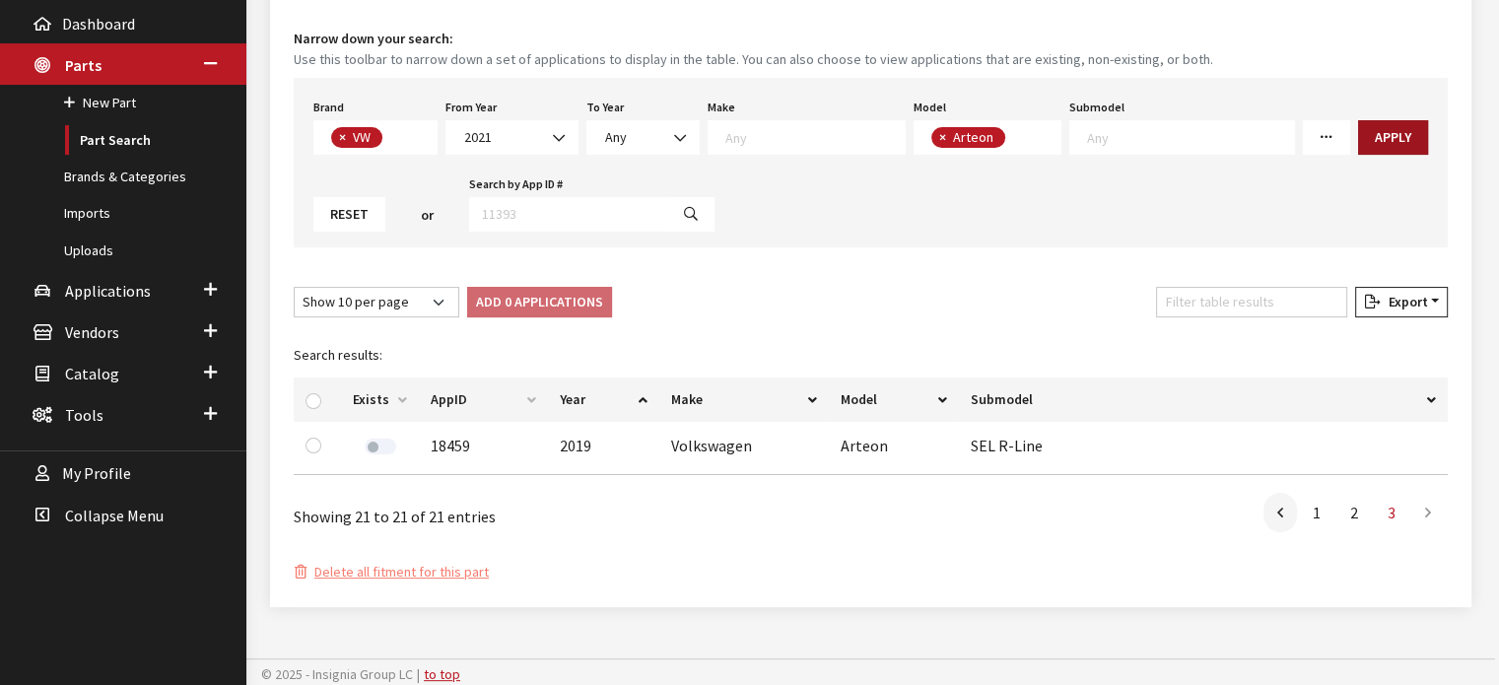
click at [1358, 130] on button "Apply" at bounding box center [1393, 137] width 70 height 35
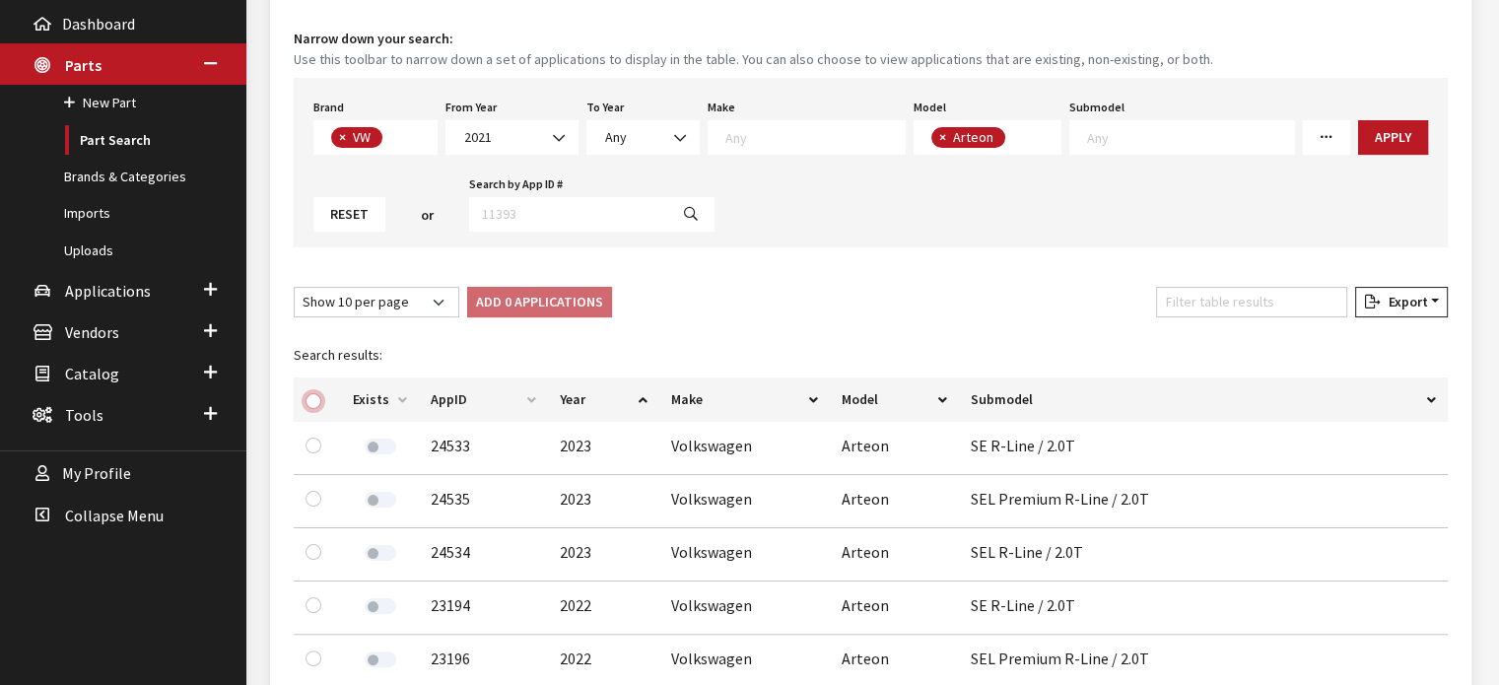
click at [313, 395] on input "checkbox" at bounding box center [314, 401] width 16 height 16
checkbox input "true"
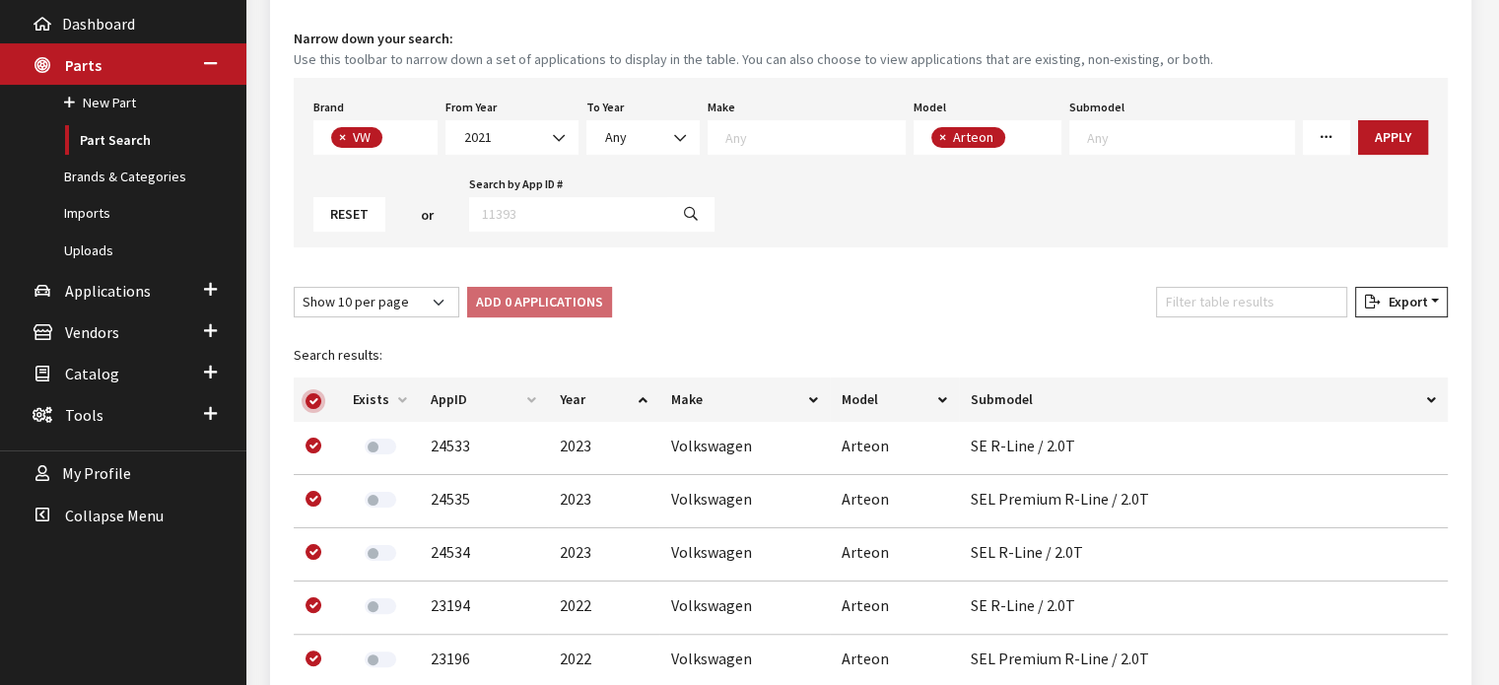
checkbox input "true"
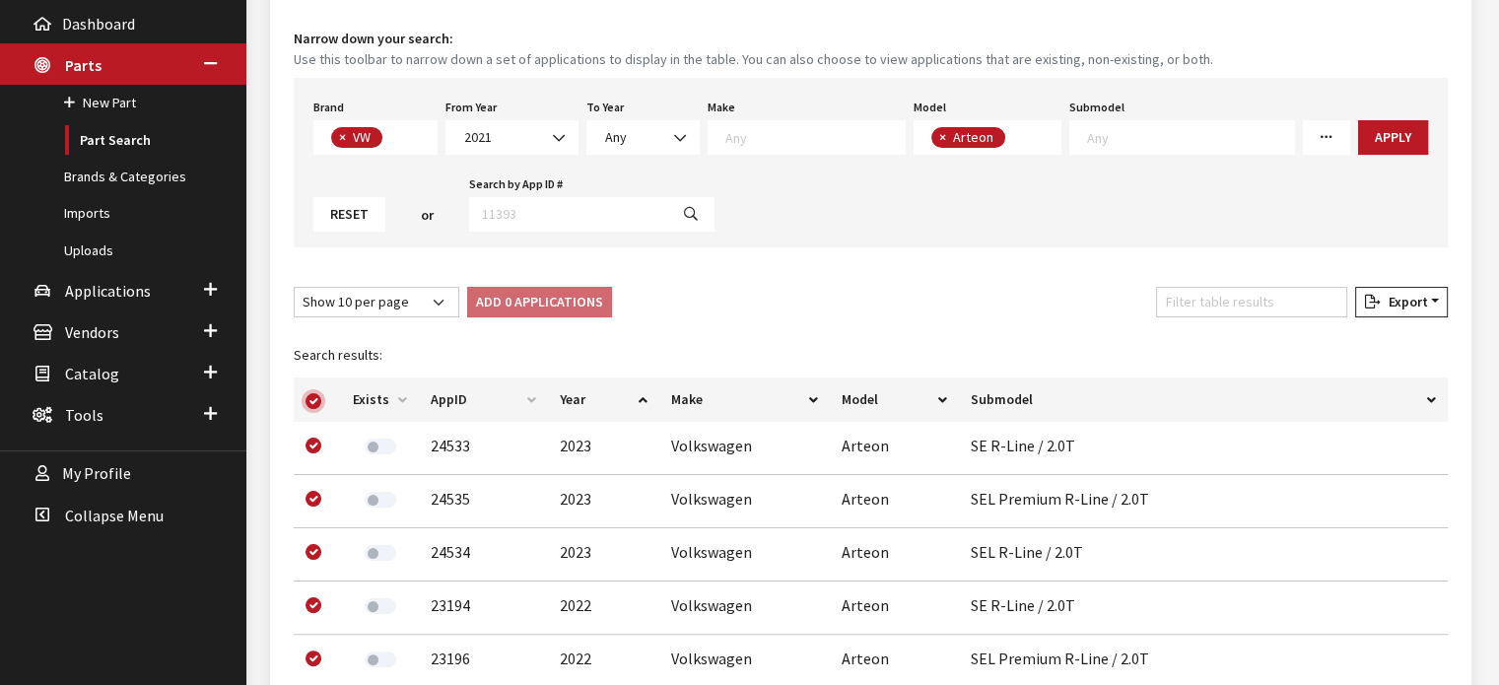
checkbox input "true"
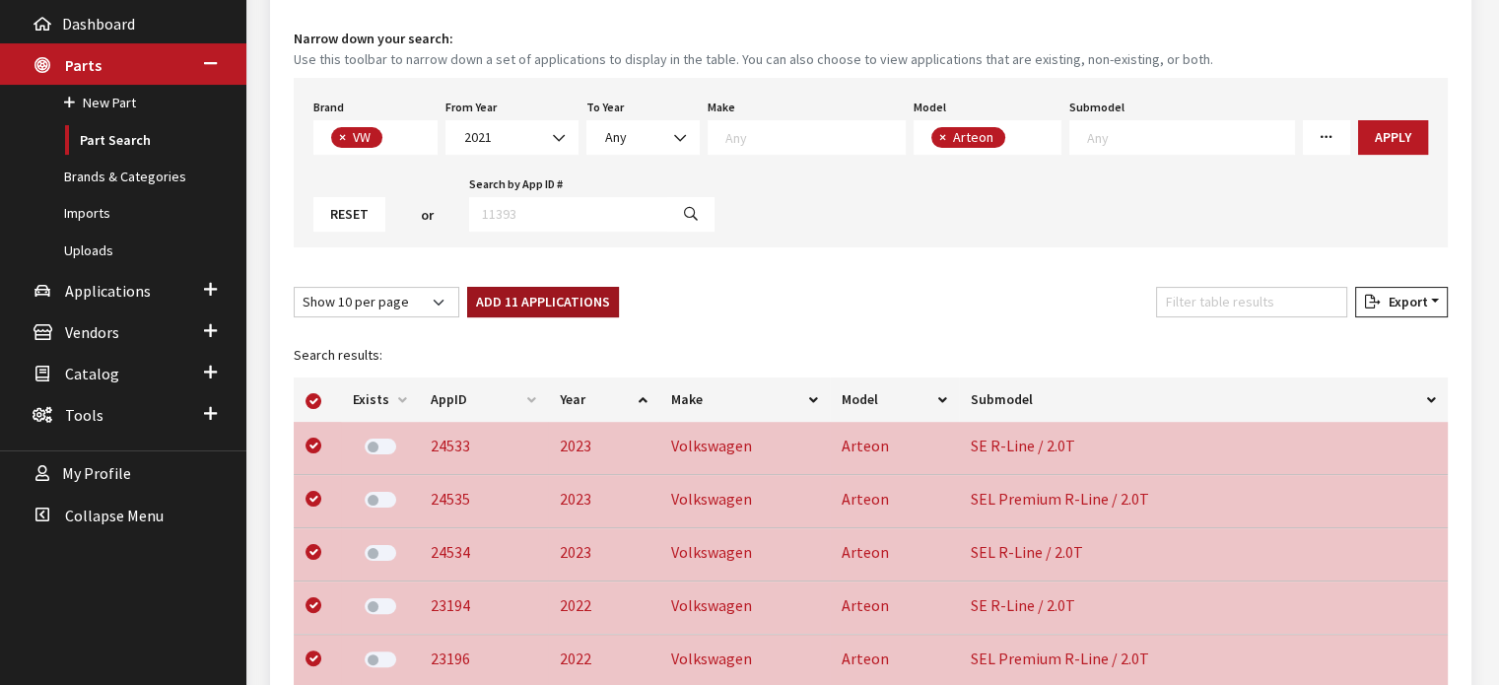
click at [521, 304] on button "Add 11 Applications" at bounding box center [543, 302] width 152 height 31
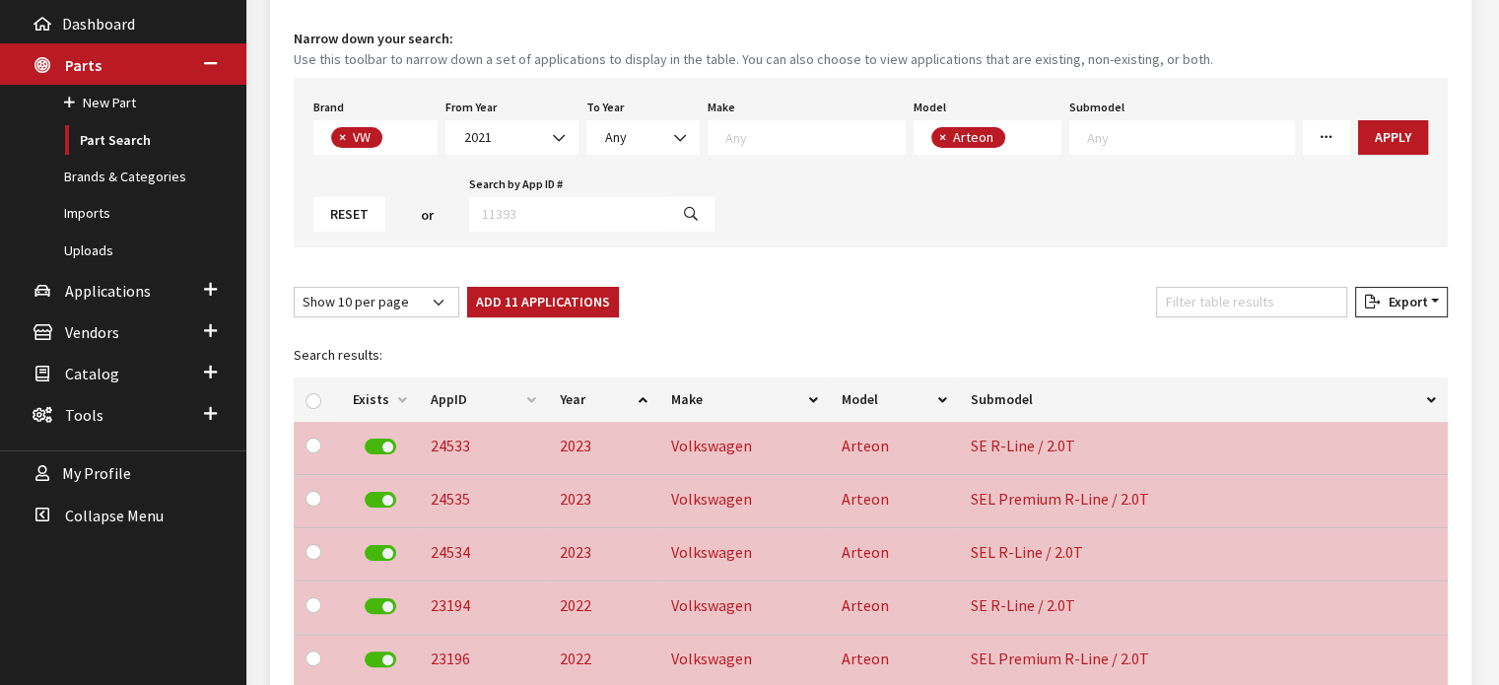
checkbox input "false"
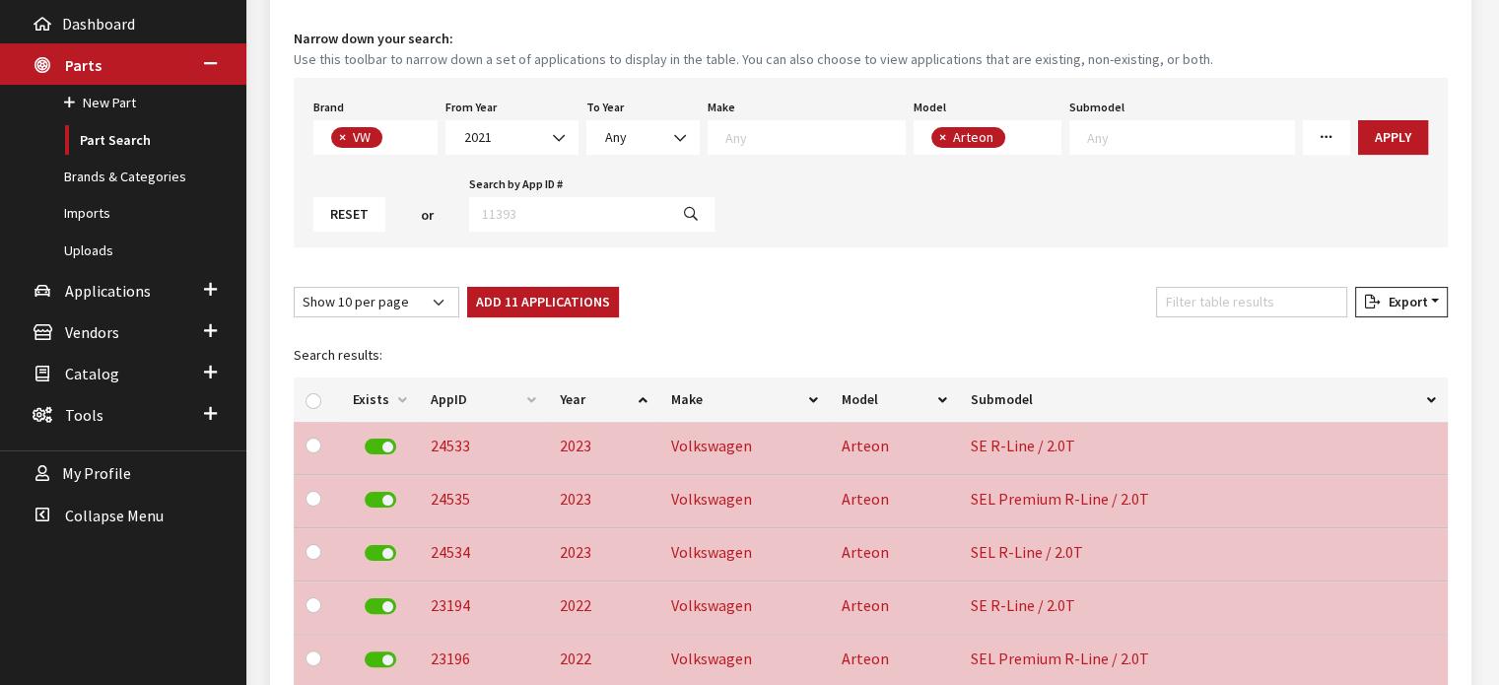
checkbox input "false"
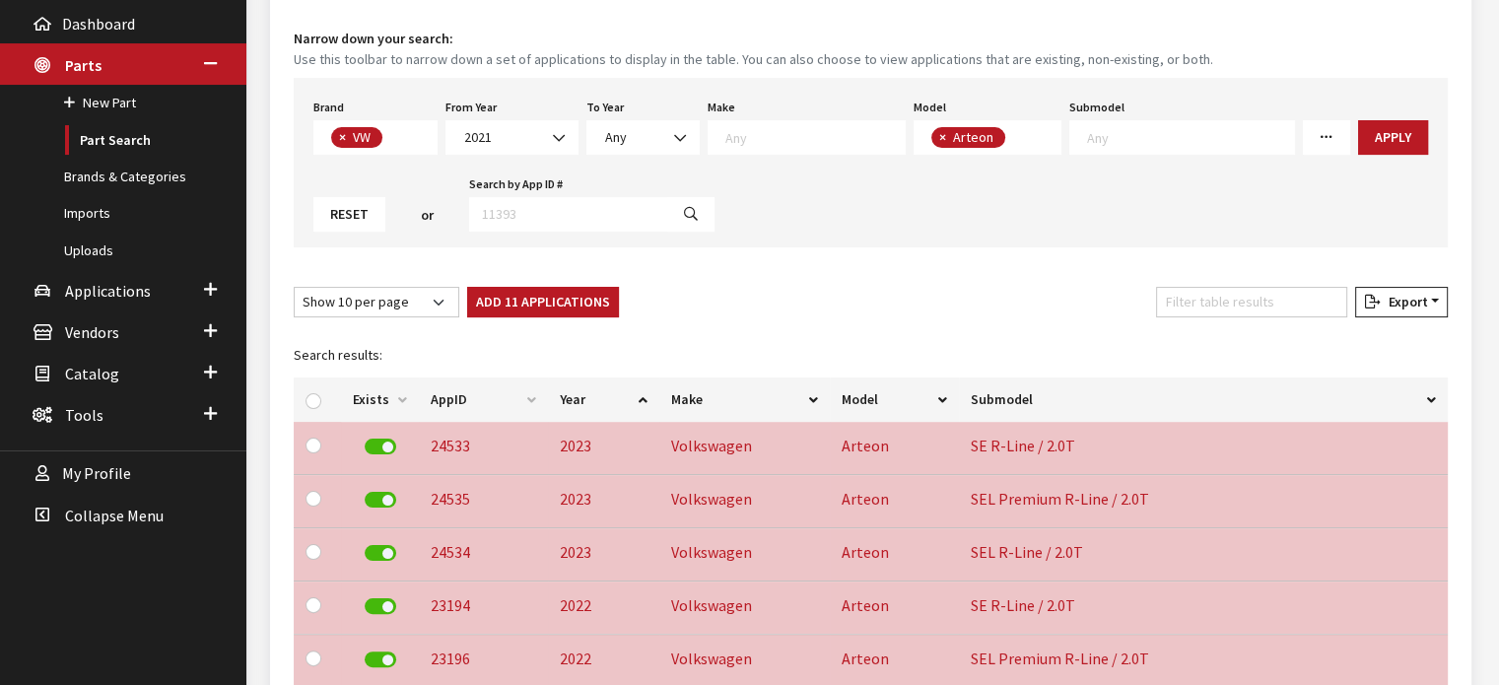
checkbox input "false"
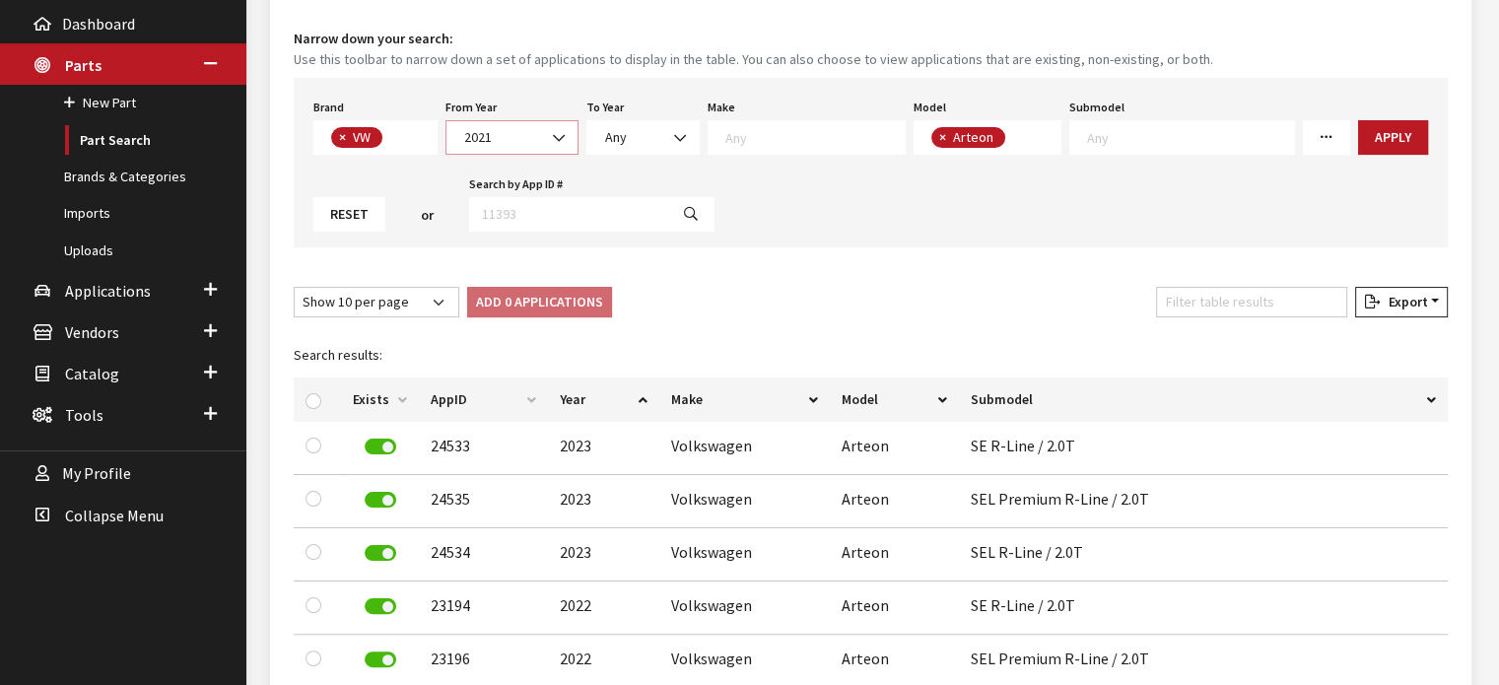
click at [549, 131] on span at bounding box center [561, 138] width 34 height 34
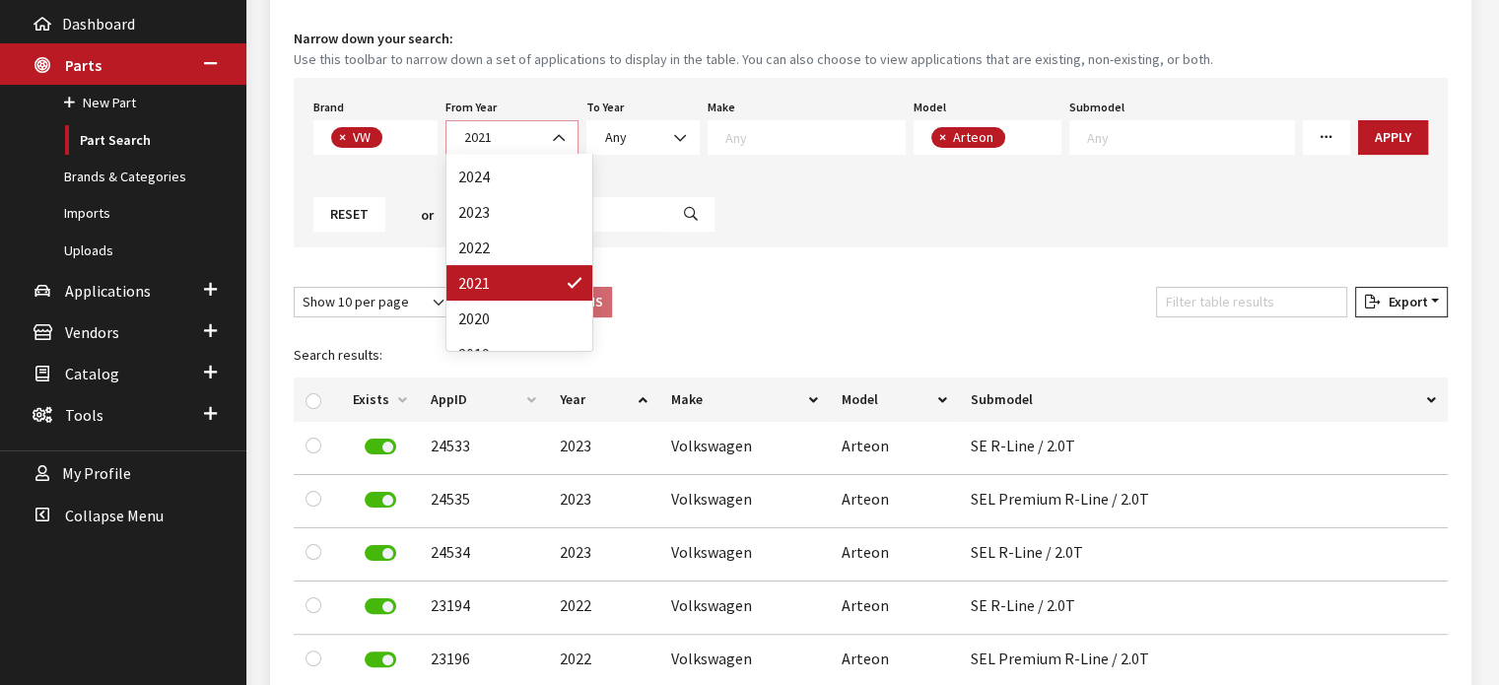
scroll to position [99, 0]
select select "2020"
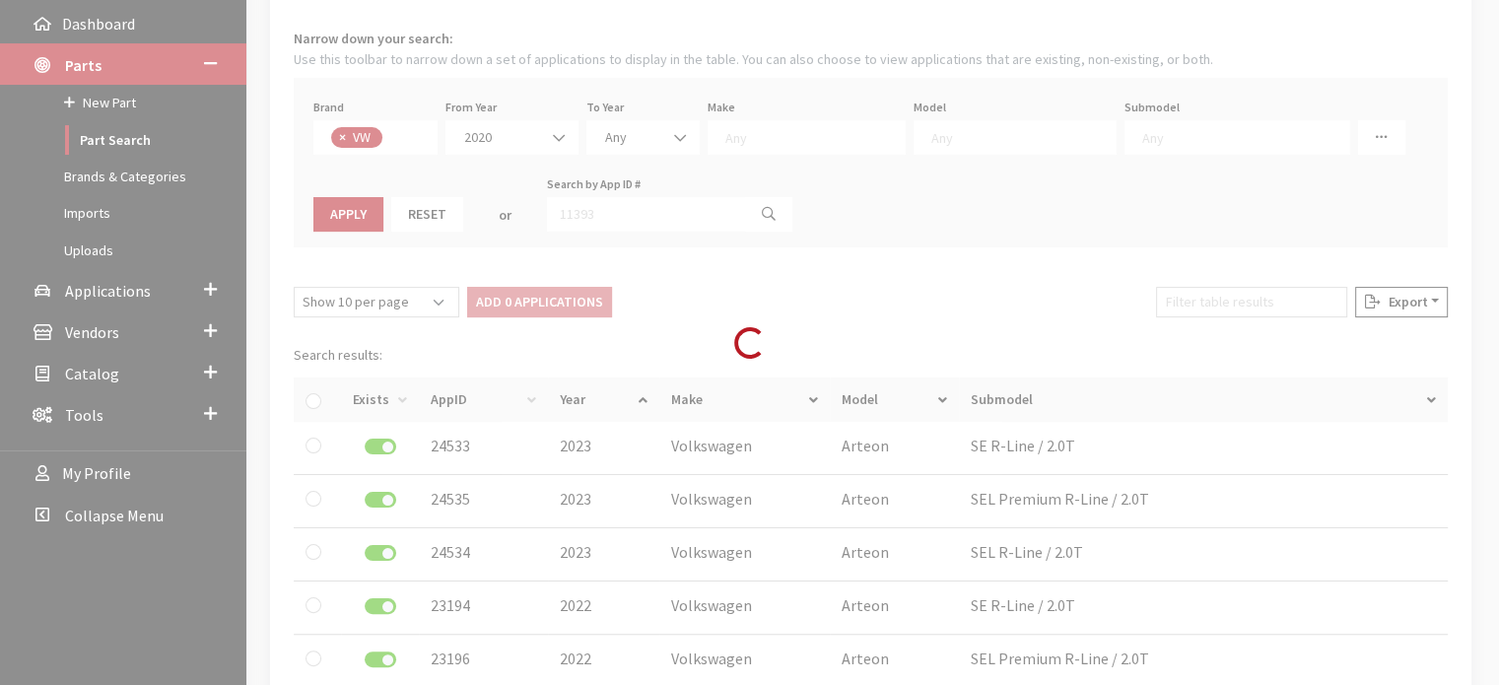
select select
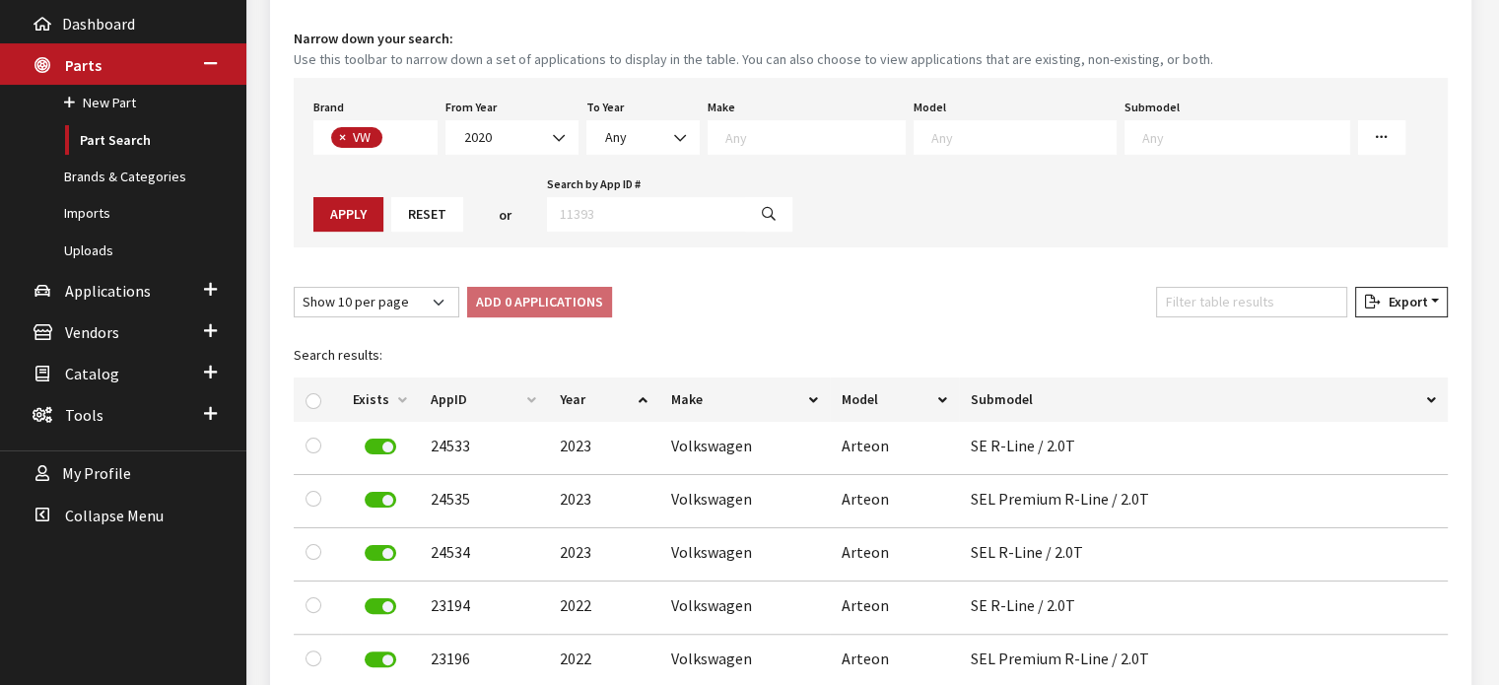
click at [932, 135] on textarea "Search" at bounding box center [1024, 137] width 184 height 18
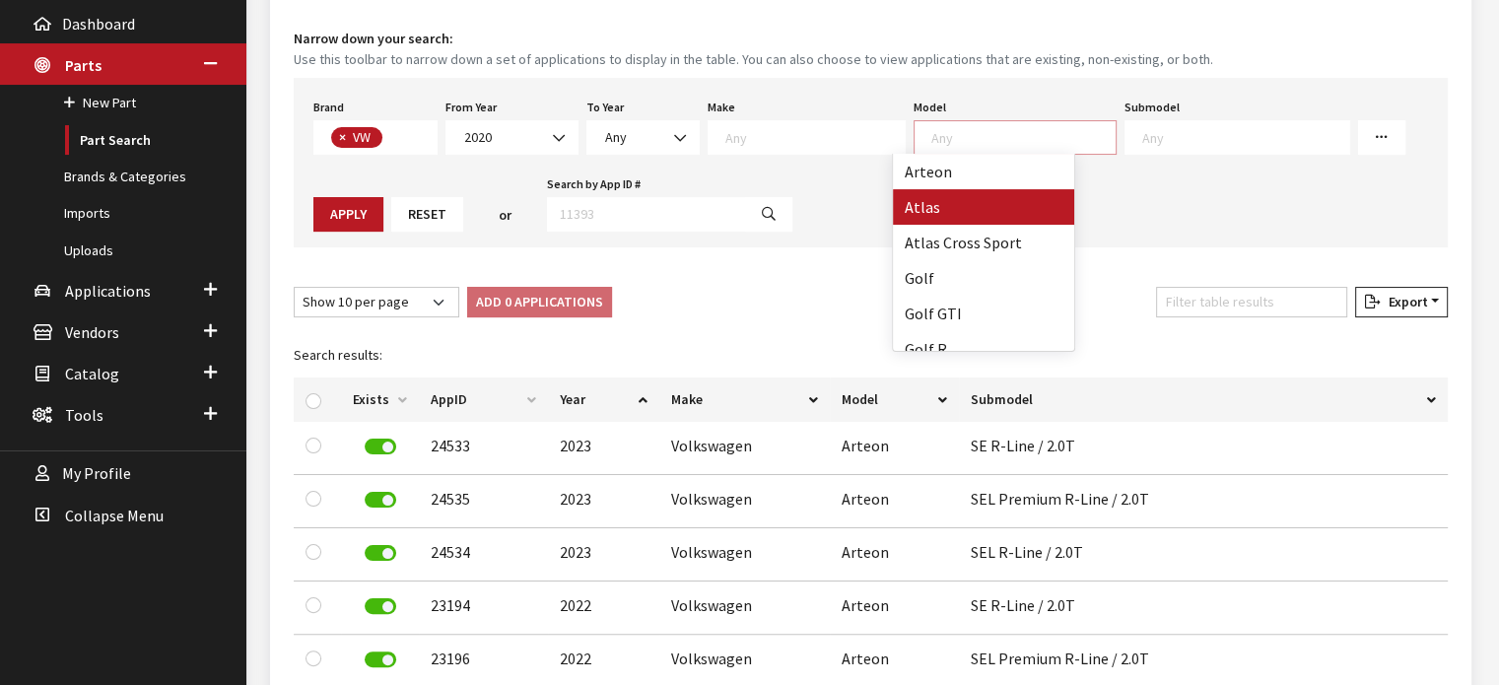
select select "915"
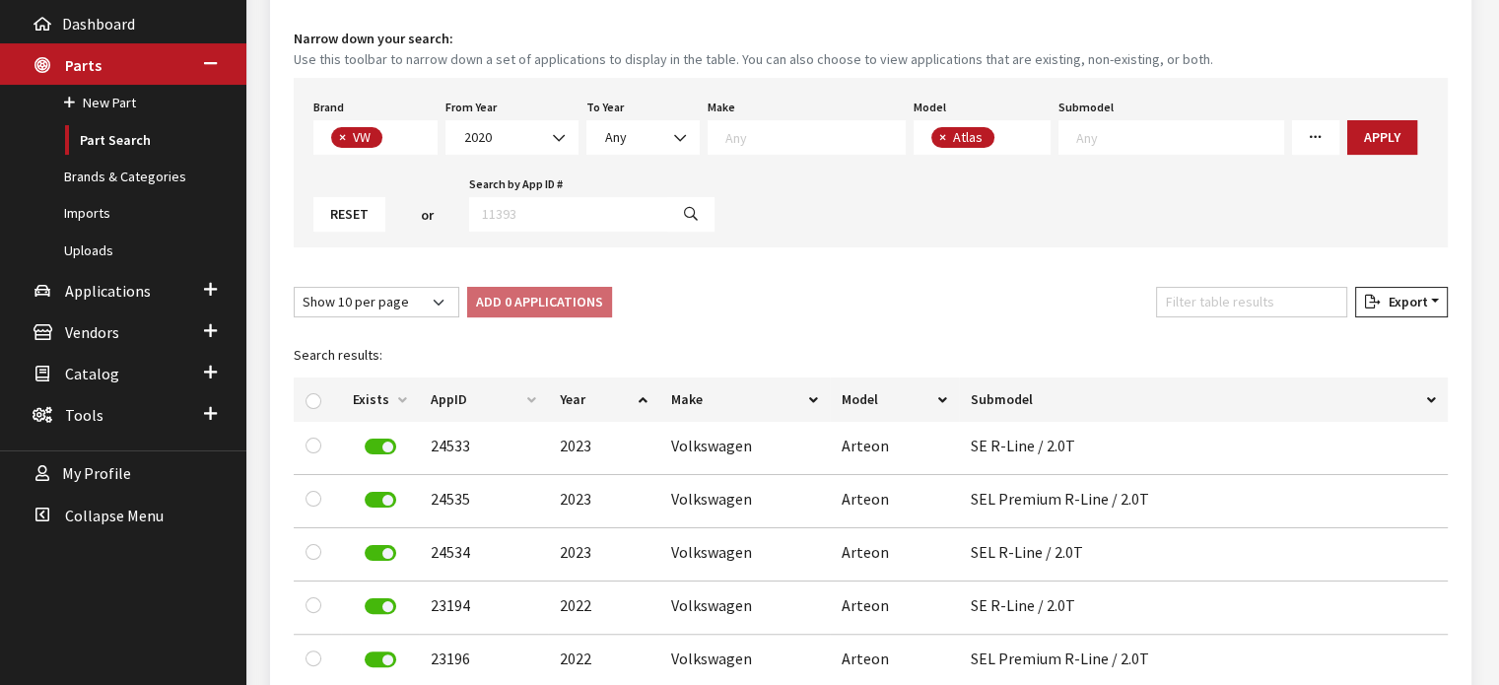
click at [994, 143] on span "× Atlas" at bounding box center [983, 137] width 138 height 35
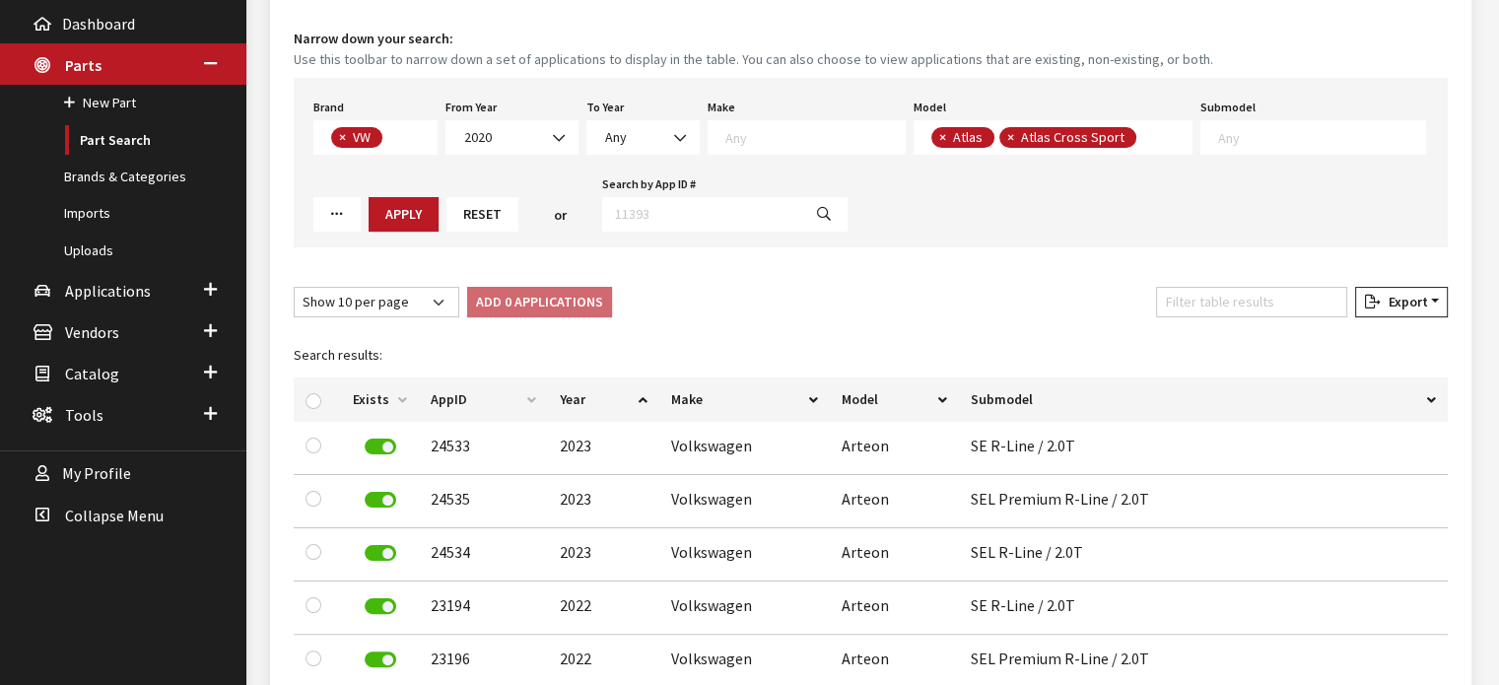
click at [1130, 140] on span "× Atlas × Atlas Cross Sport" at bounding box center [1054, 137] width 280 height 35
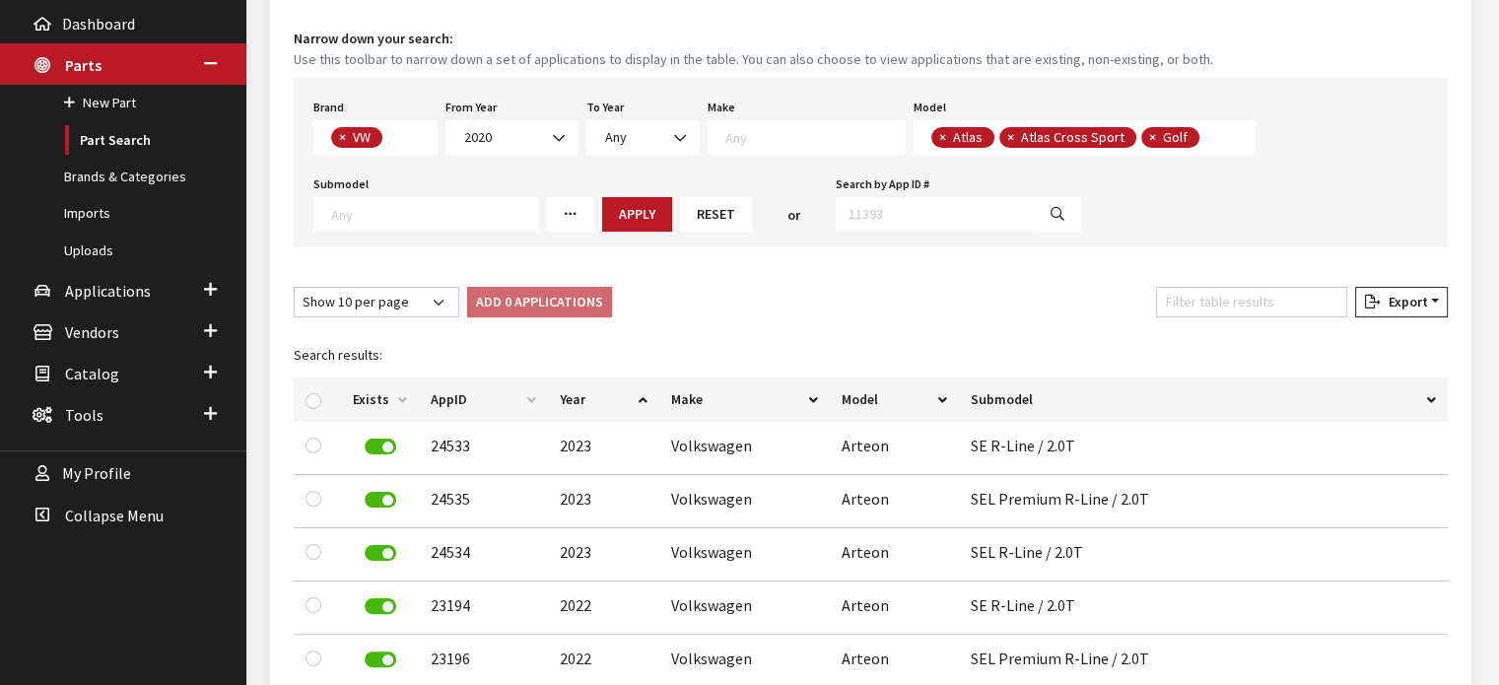
click at [1194, 145] on span "× Atlas × Atlas Cross Sport × Golf" at bounding box center [1085, 137] width 343 height 35
click at [1277, 134] on span "× Atlas × Atlas Cross Sport × Golf × Golf GTI" at bounding box center [1128, 137] width 428 height 35
click at [1363, 131] on textarea "Search" at bounding box center [1368, 139] width 11 height 18
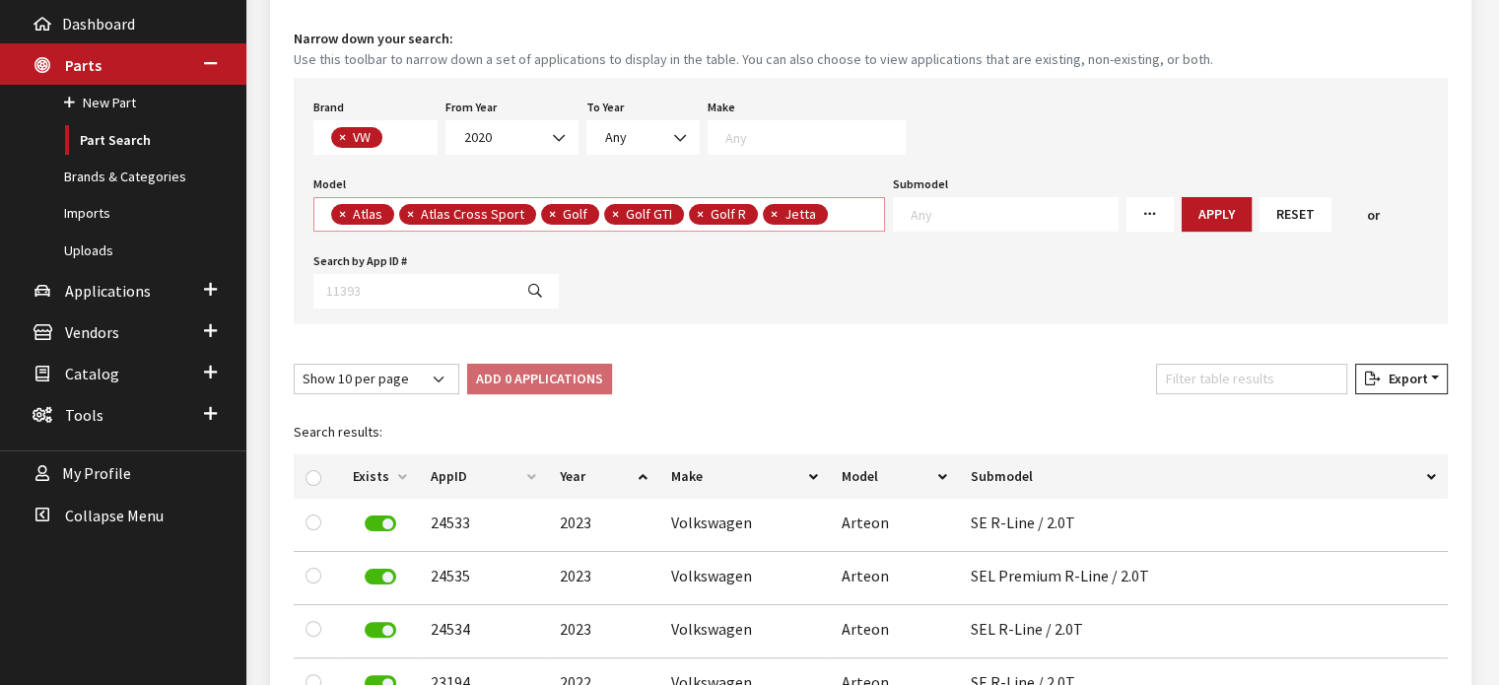
click at [835, 212] on span "× Atlas × Atlas Cross Sport × Golf × Golf GTI × Golf R × Jetta" at bounding box center [599, 214] width 572 height 35
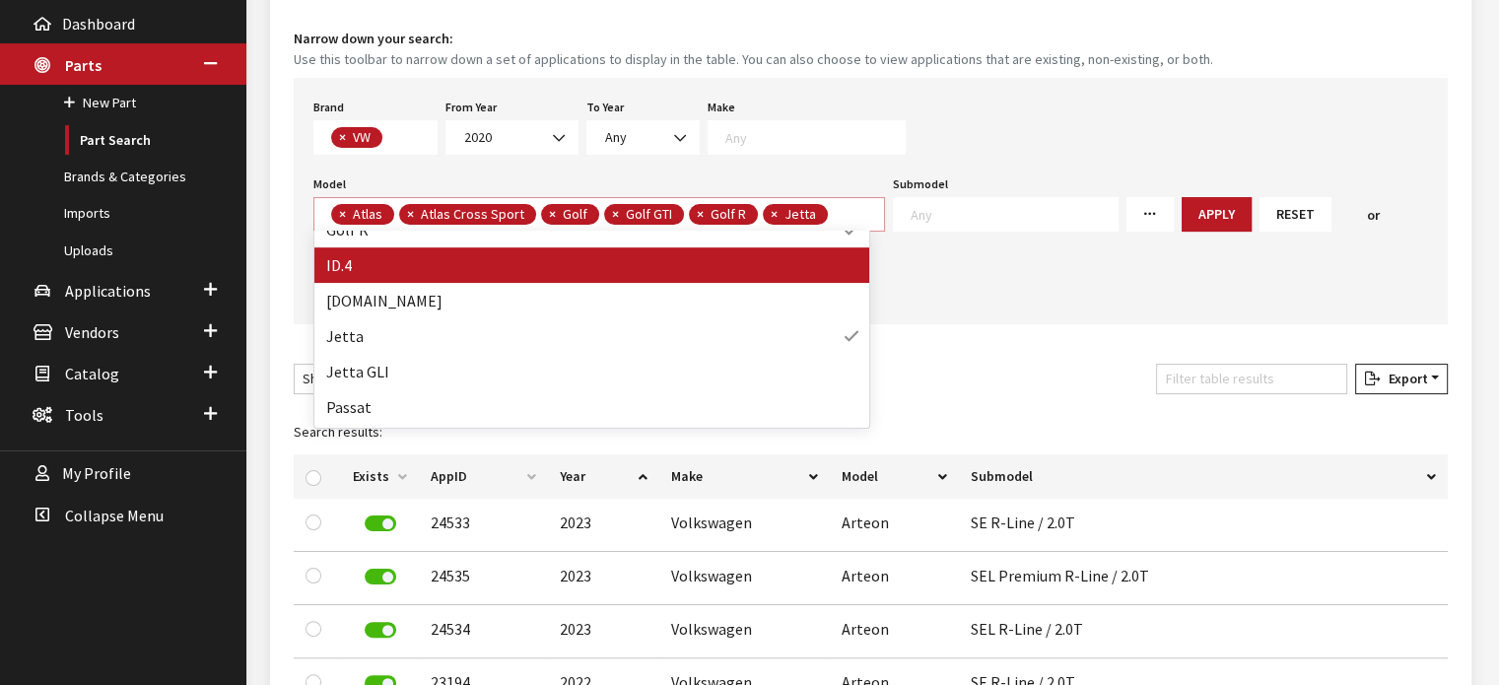
scroll to position [197, 0]
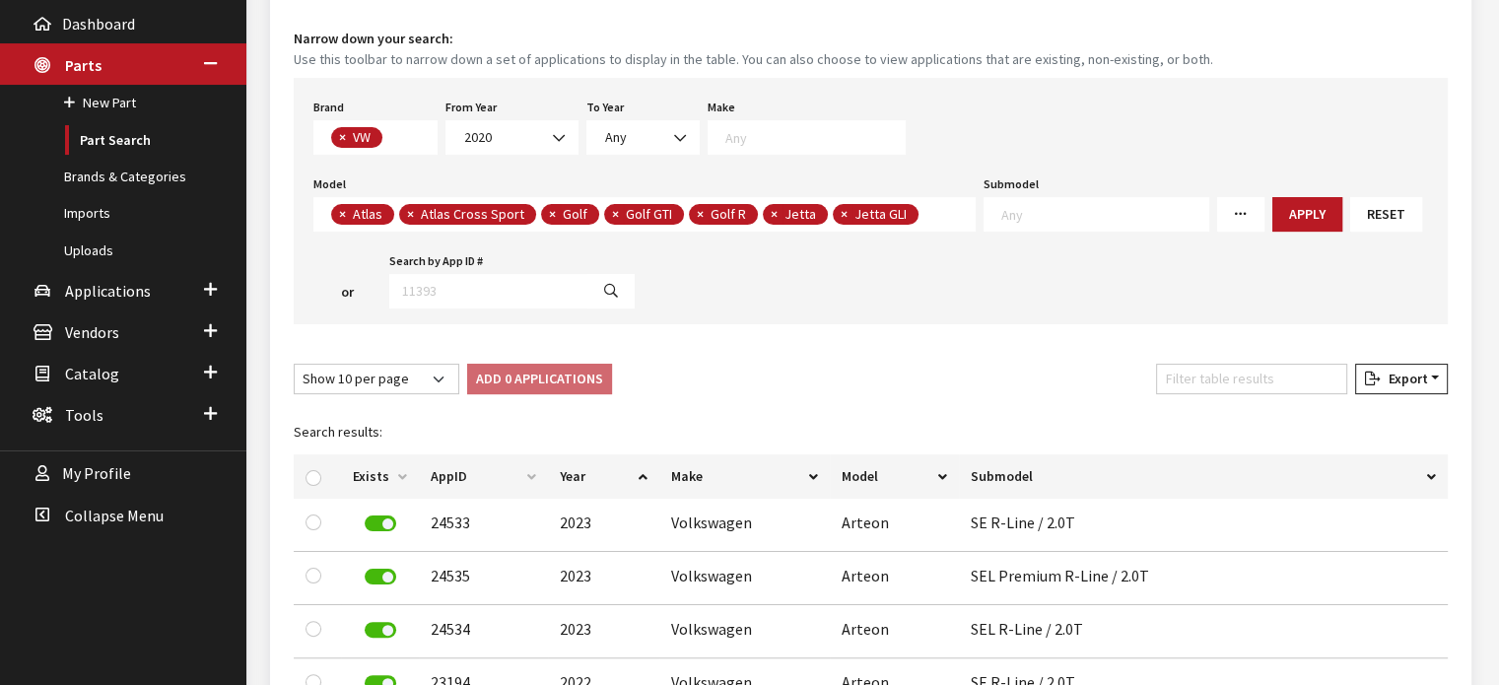
click at [943, 216] on span "× Atlas × Atlas Cross Sport × Golf × Golf GTI × Golf R × Jetta × Jetta GLI" at bounding box center [644, 214] width 662 height 35
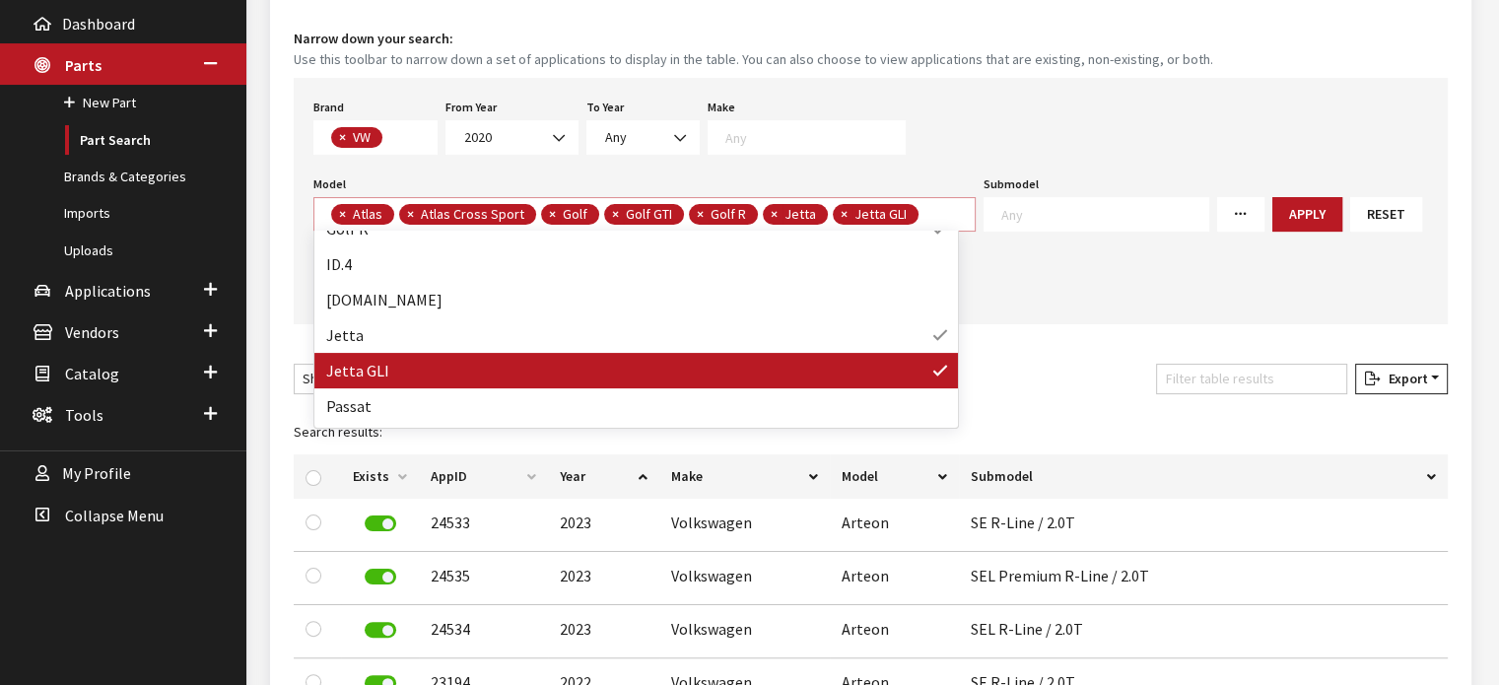
scroll to position [264, 0]
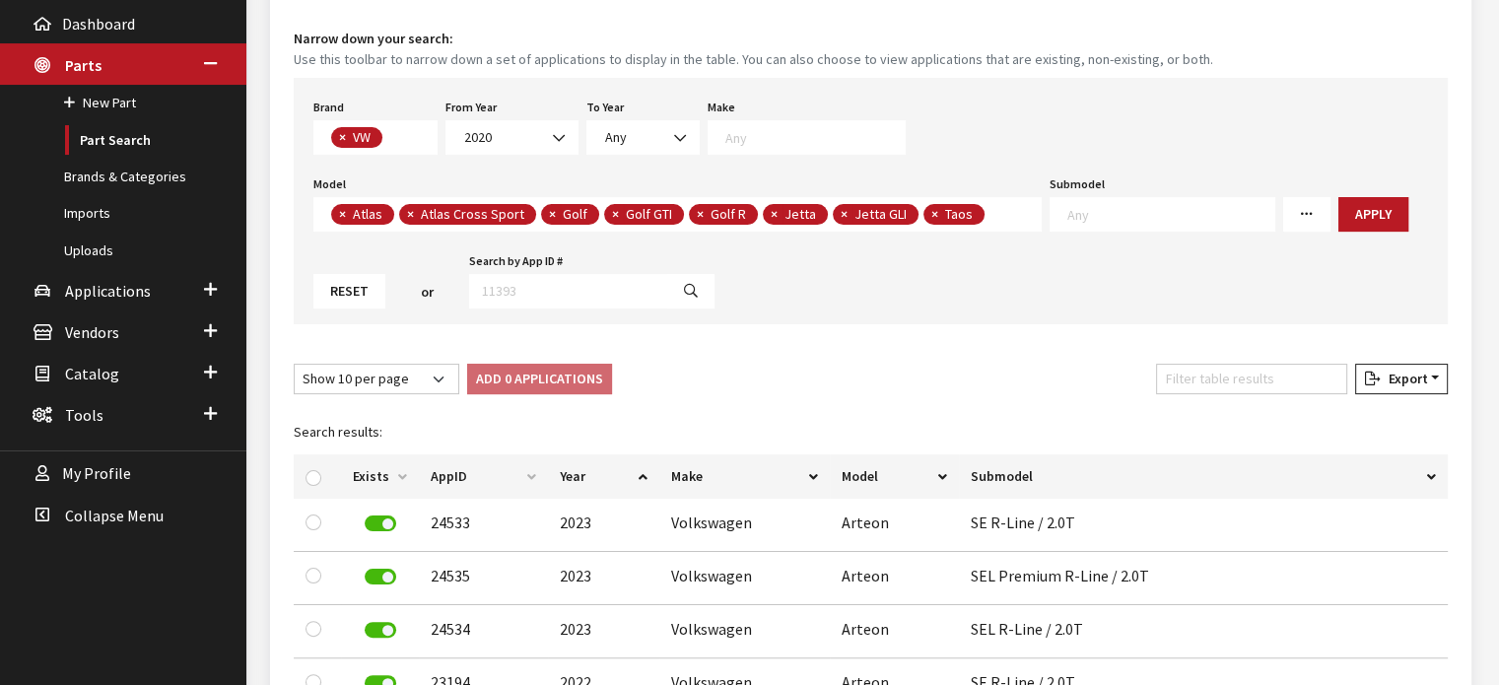
click at [997, 219] on span "× Atlas × Atlas Cross Sport × Golf × Golf GTI × Golf R × Jetta × Jetta GLI × Ta…" at bounding box center [677, 214] width 729 height 35
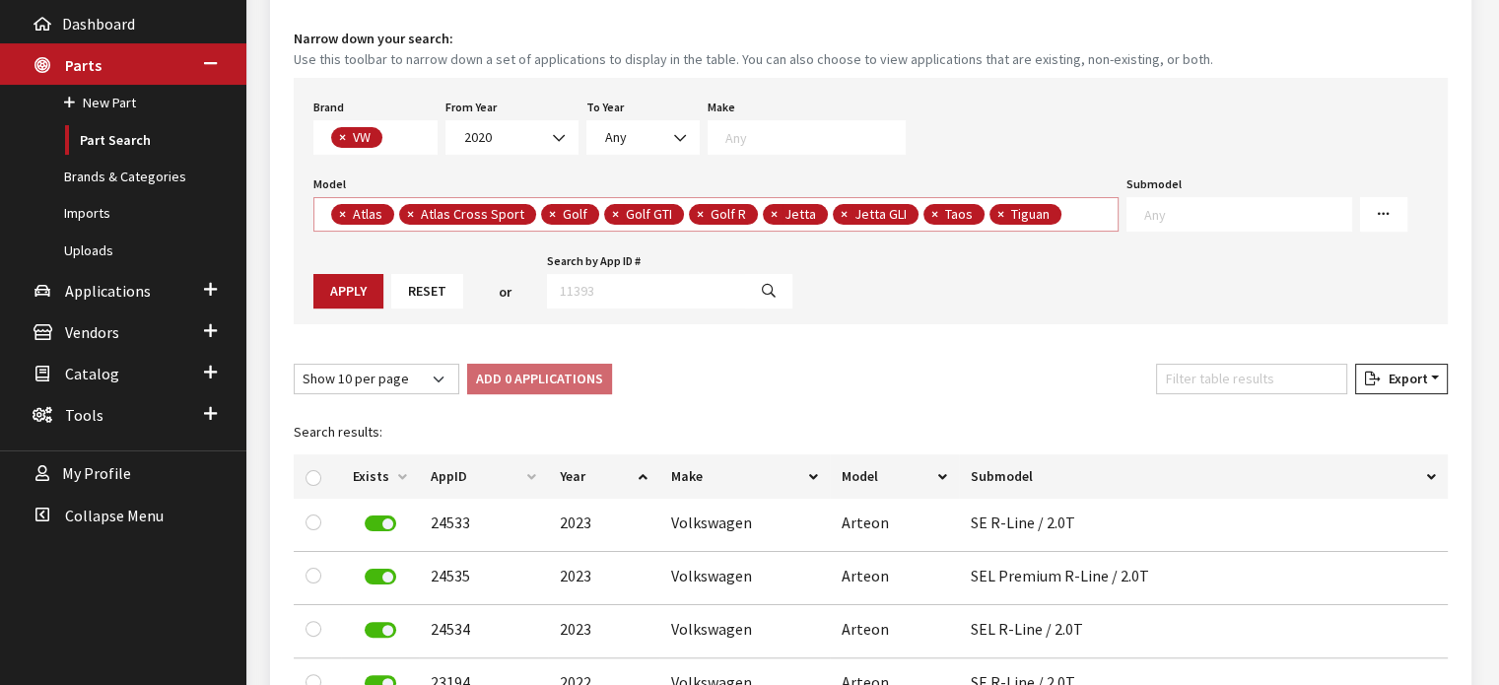
click at [1067, 220] on textarea "Search" at bounding box center [1072, 216] width 11 height 18
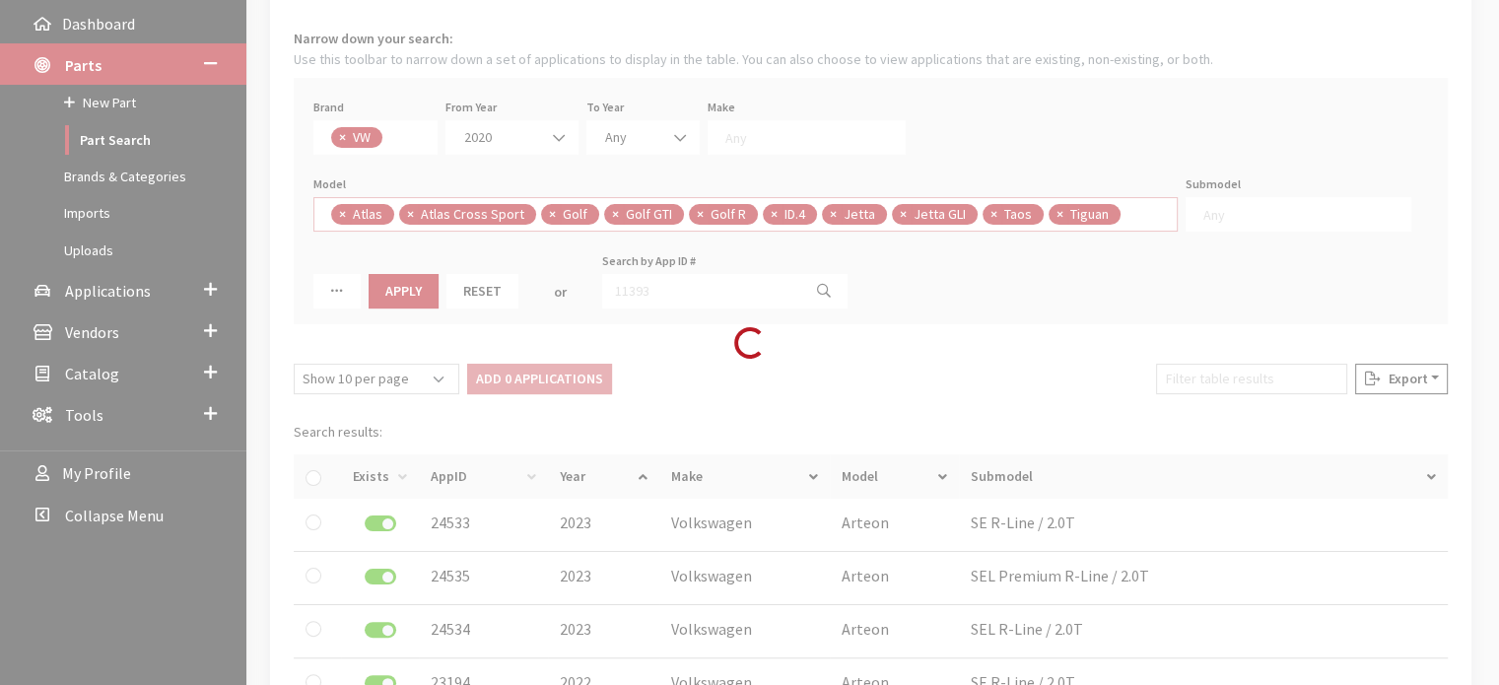
scroll to position [1, 0]
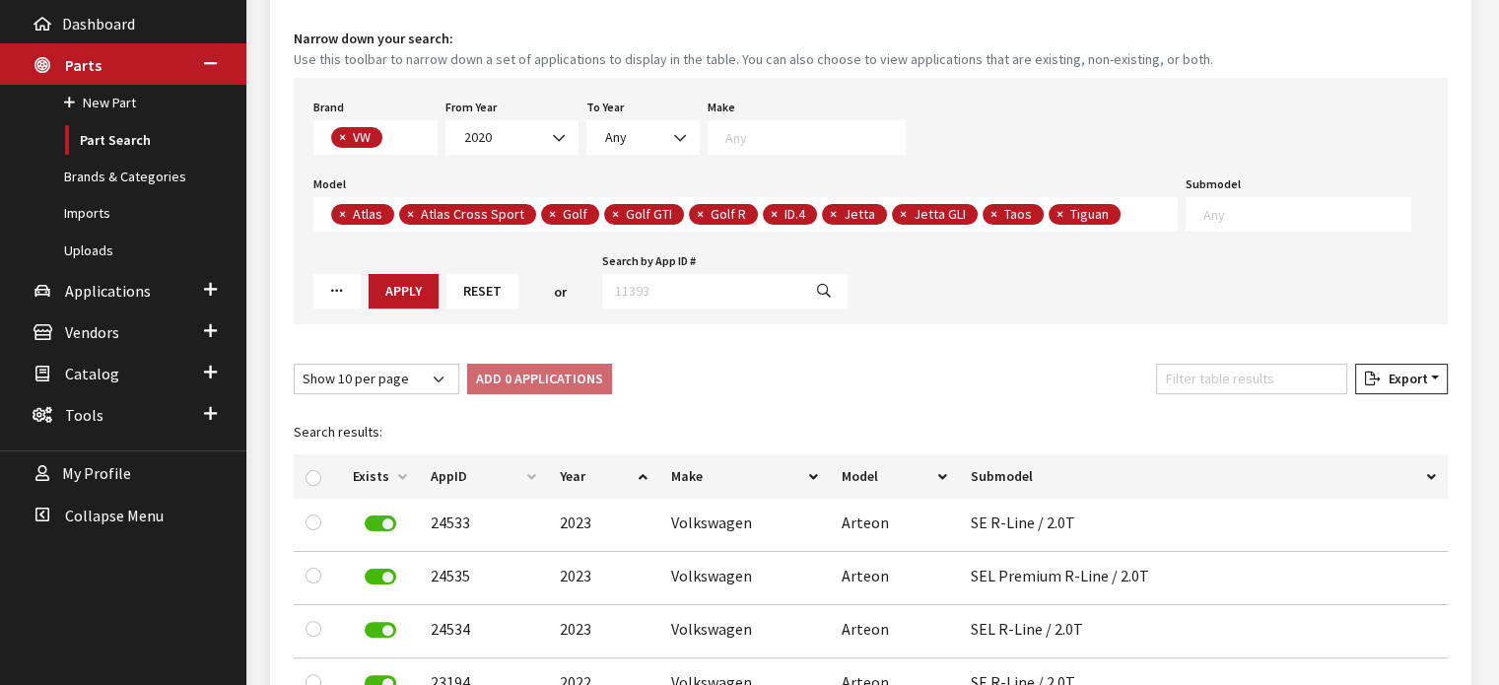
click at [1117, 224] on span "× Atlas × Atlas Cross Sport × Golf × Golf GTI × Golf R × ID.4 × Jetta × Jetta G…" at bounding box center [745, 214] width 865 height 35
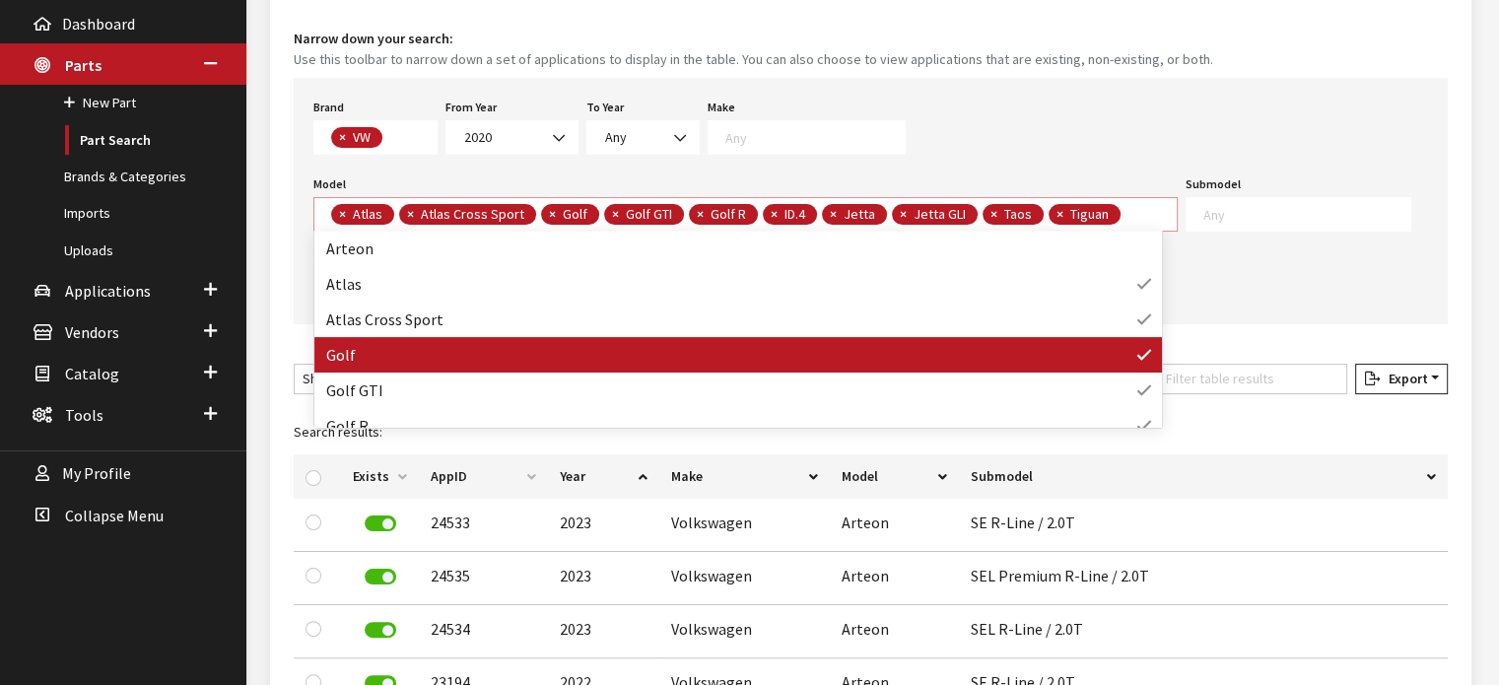
scroll to position [99, 0]
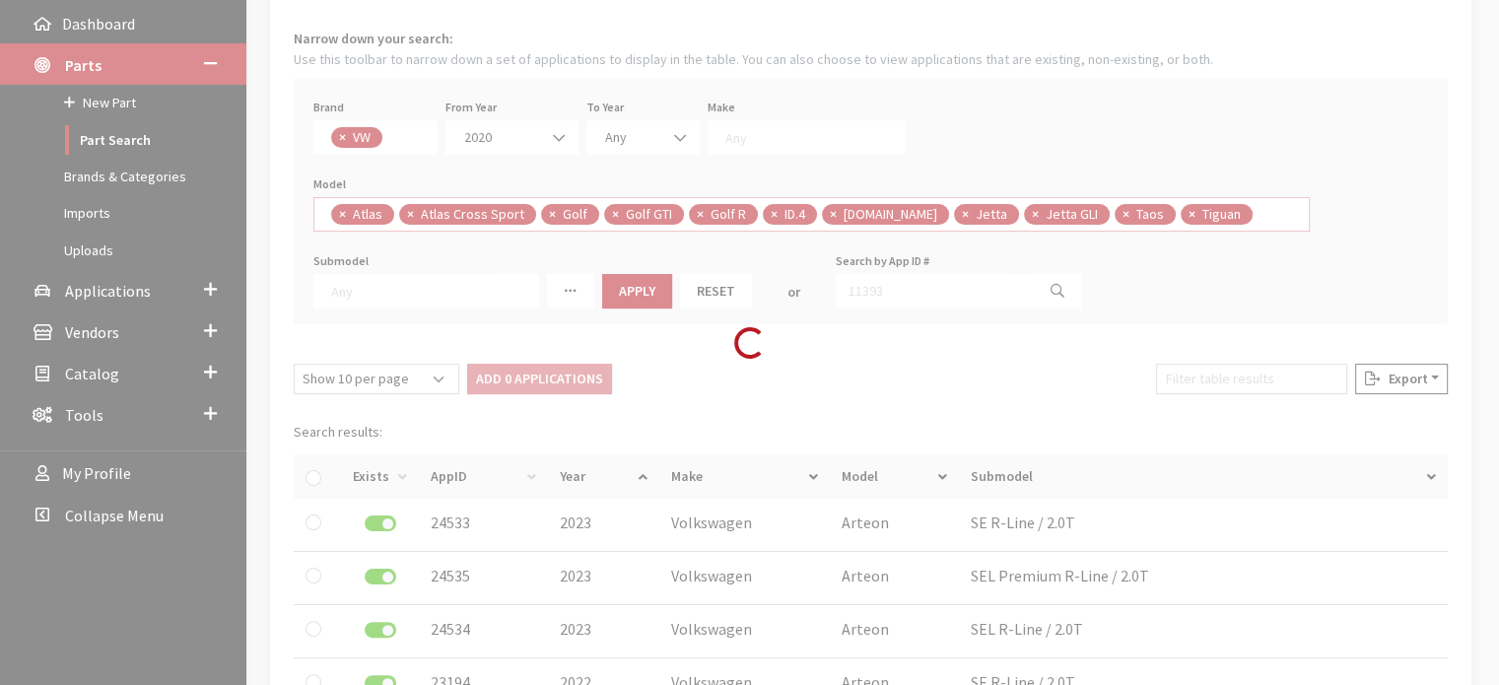
select select
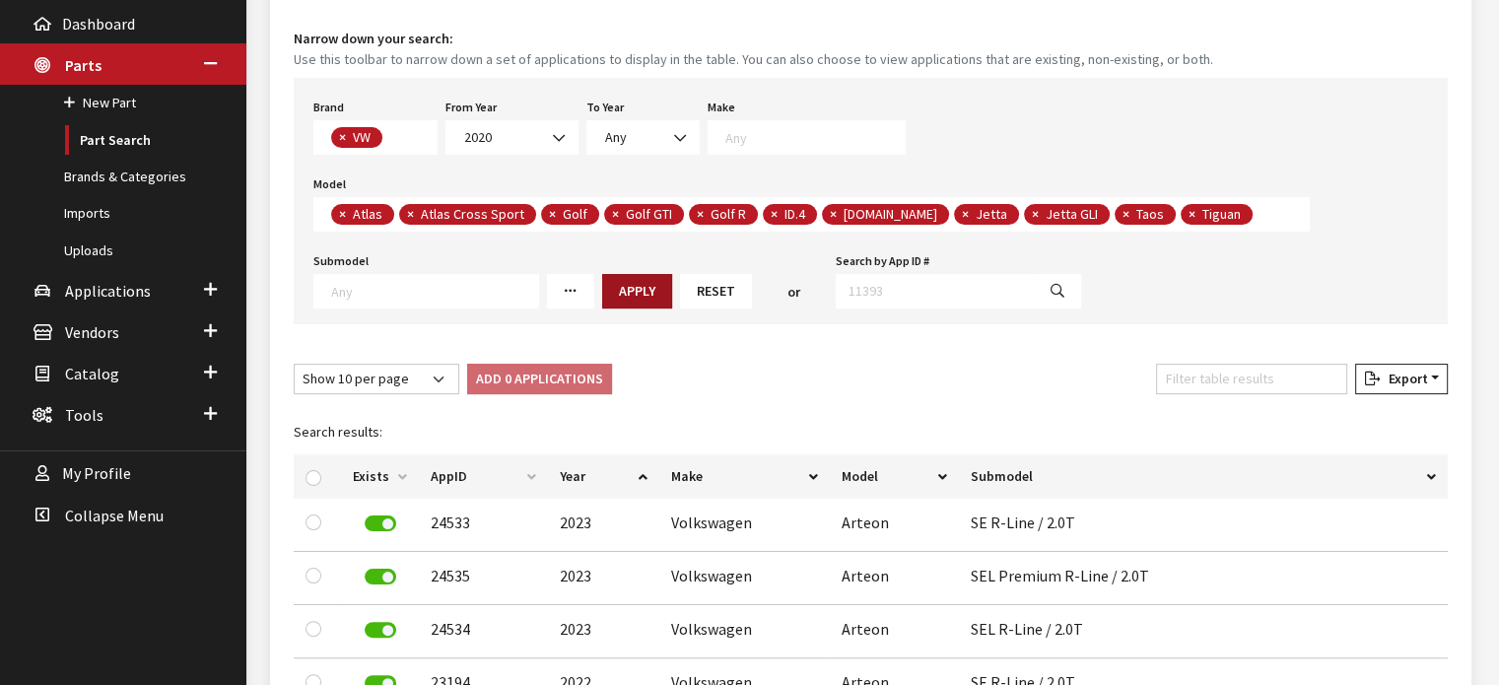
click at [636, 287] on button "Apply" at bounding box center [637, 291] width 70 height 35
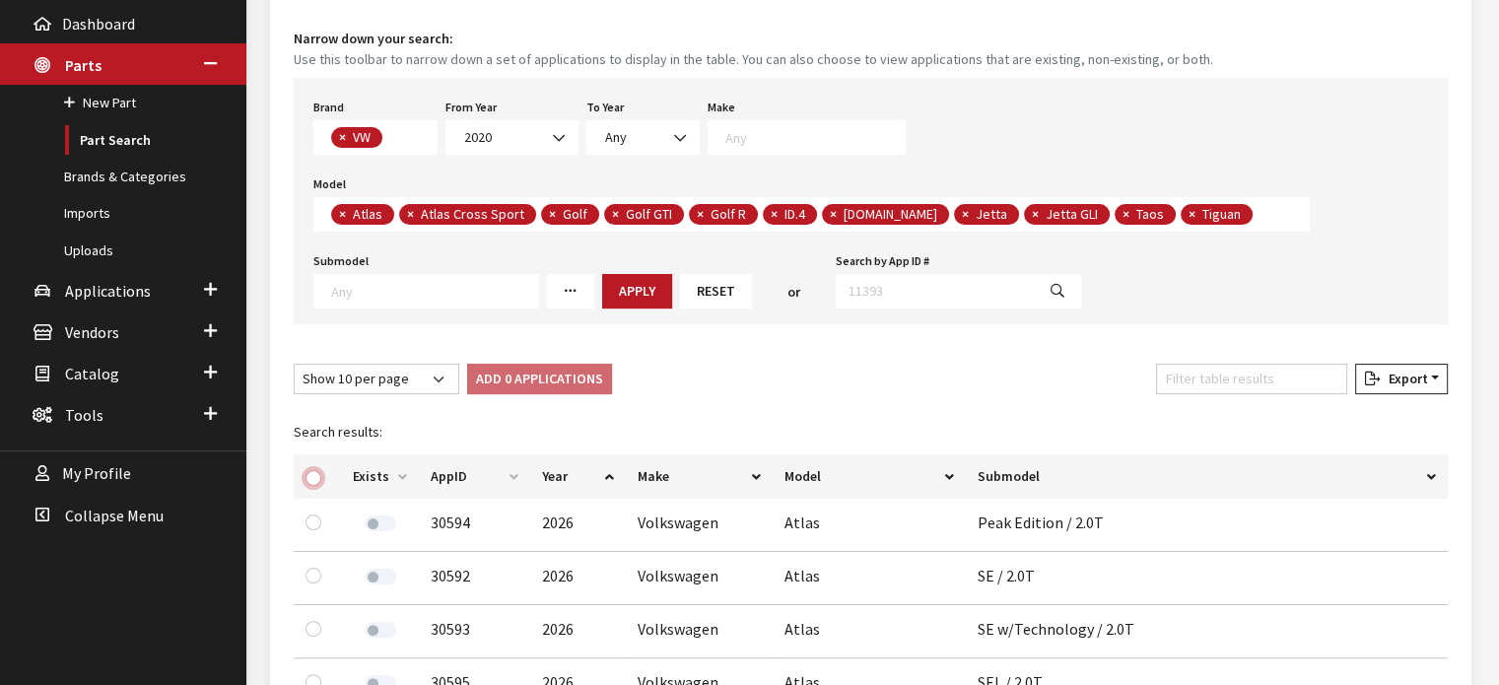
click at [310, 472] on input "checkbox" at bounding box center [314, 478] width 16 height 16
checkbox input "true"
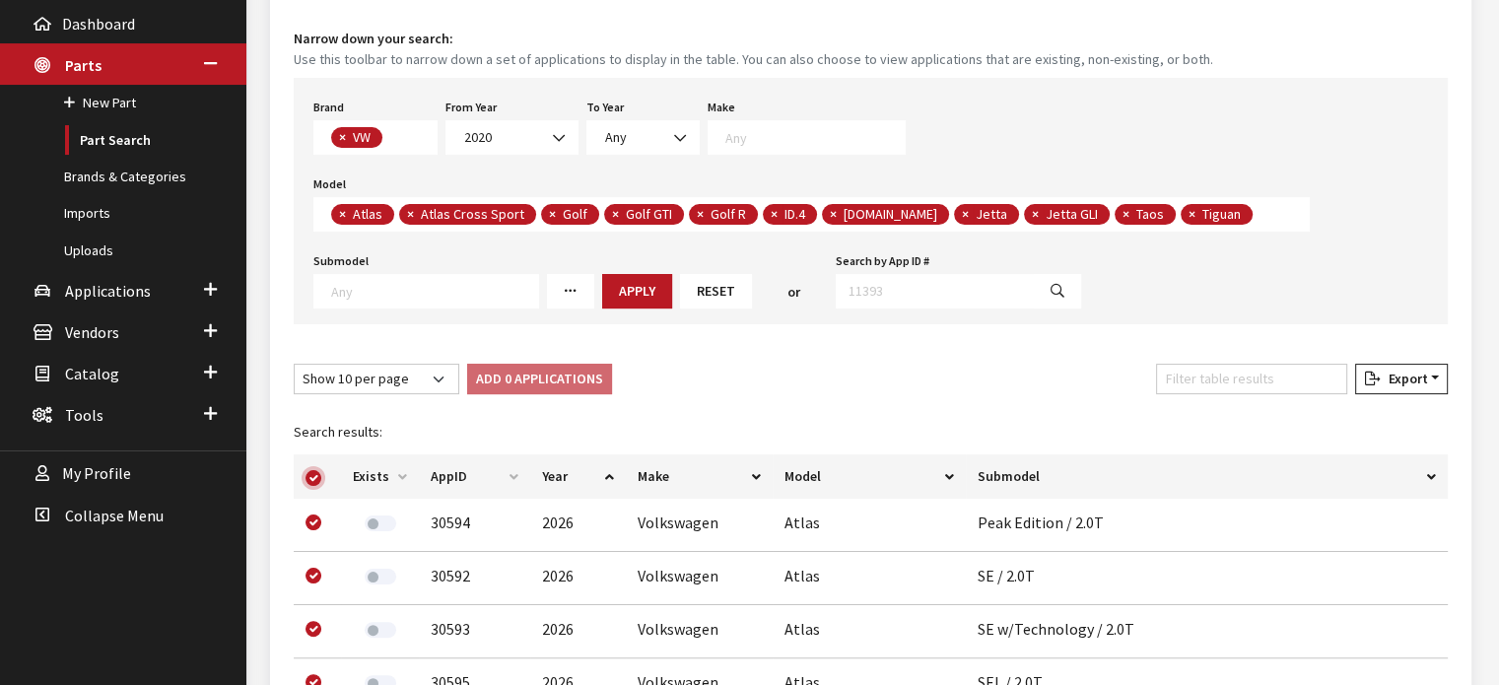
checkbox input "true"
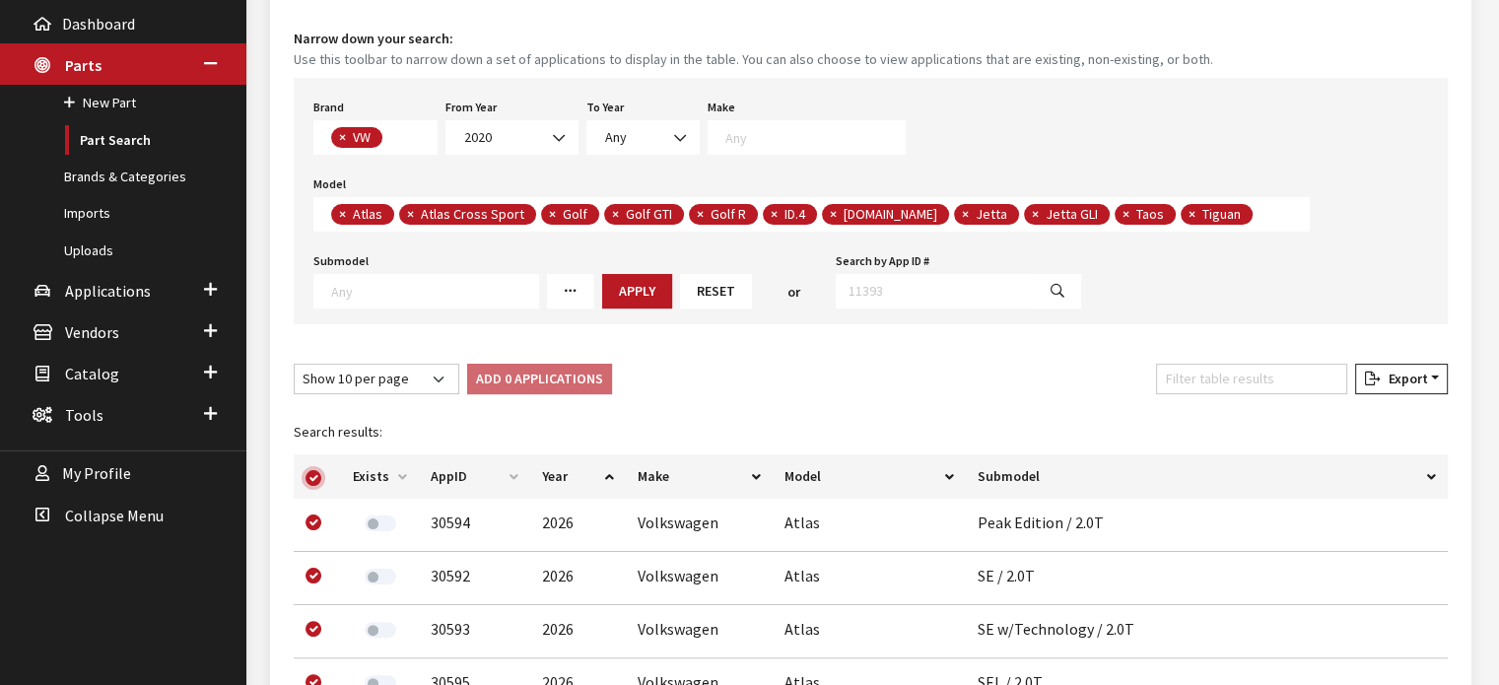
checkbox input "true"
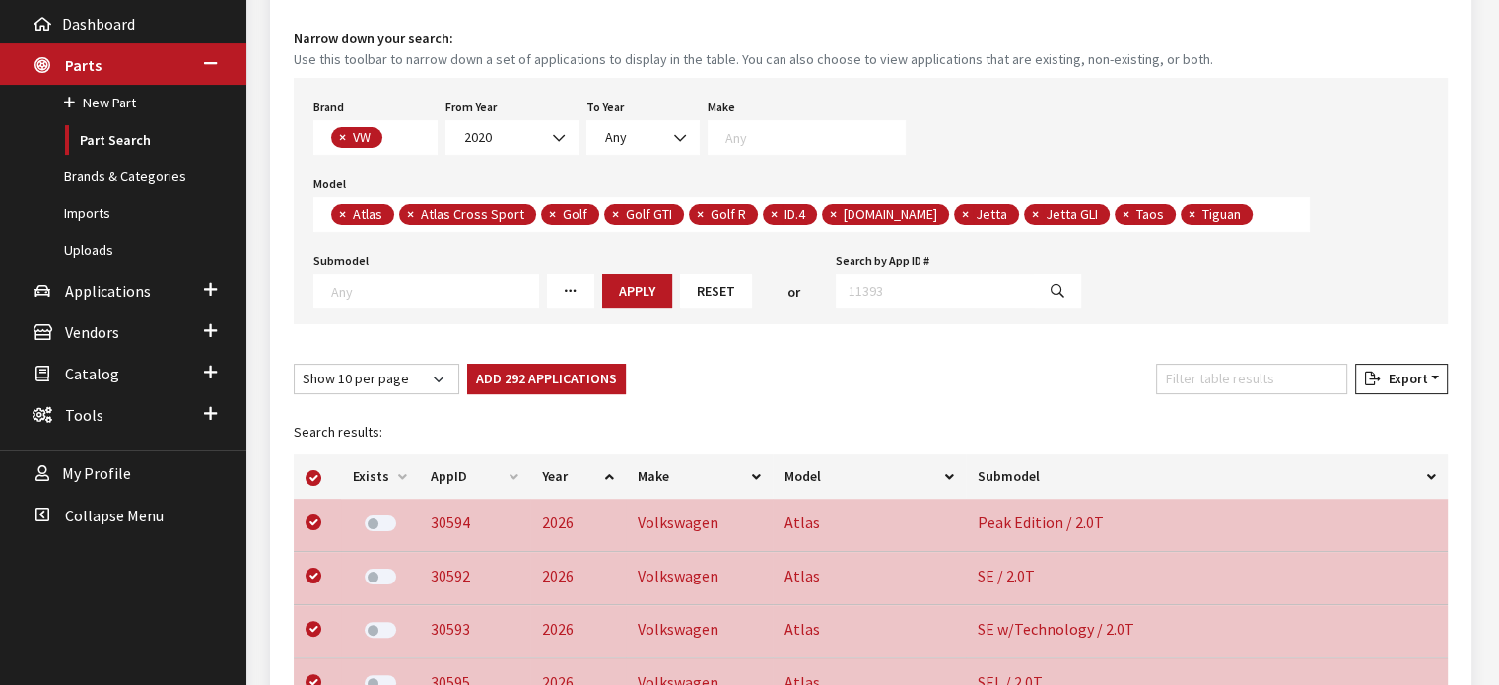
click at [551, 384] on button "Add 292 Applications" at bounding box center [546, 379] width 159 height 31
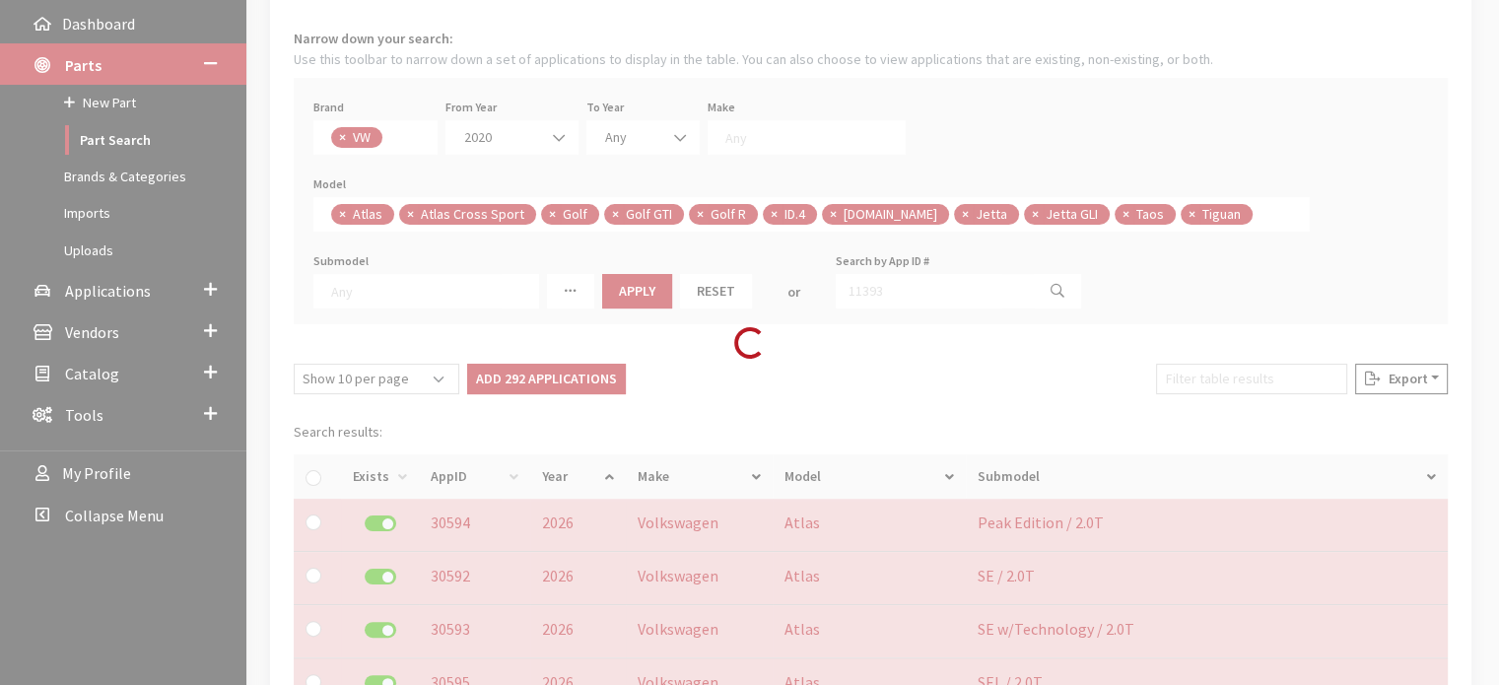
checkbox input "false"
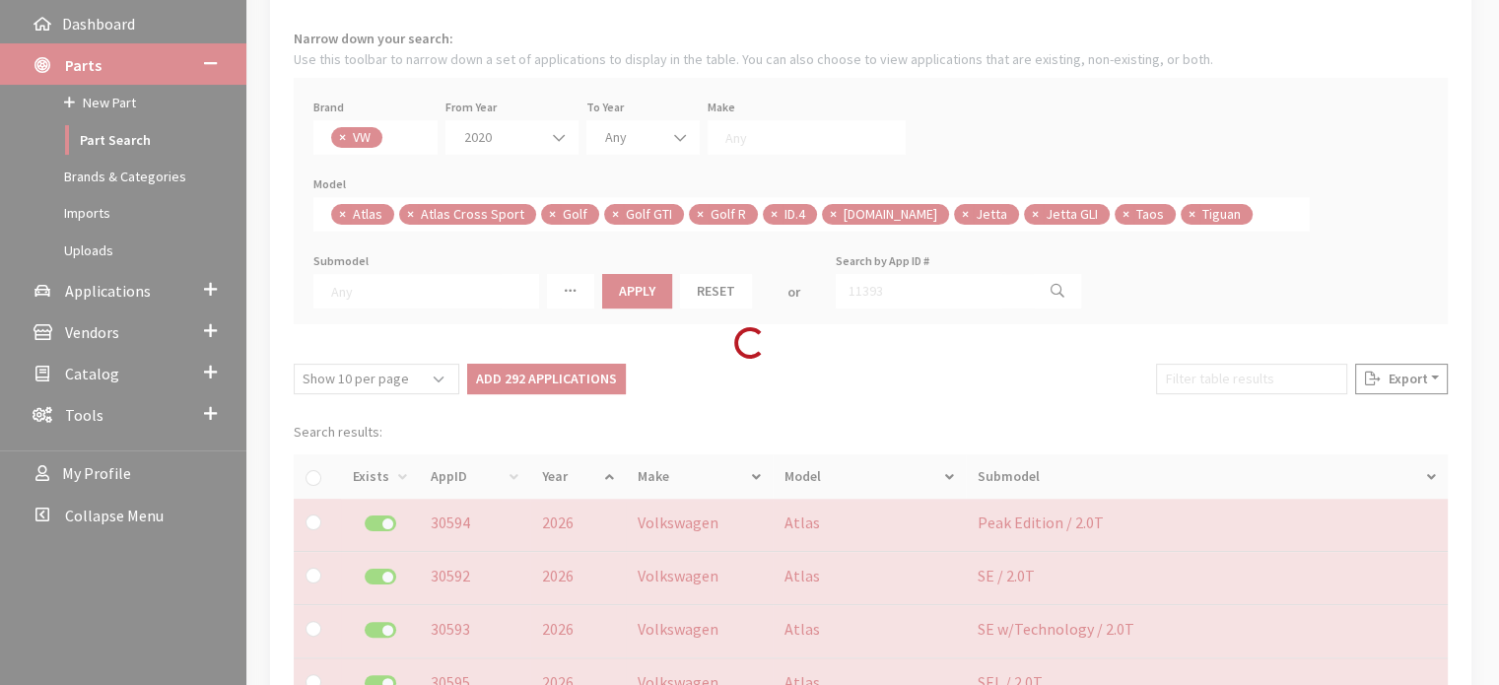
checkbox input "false"
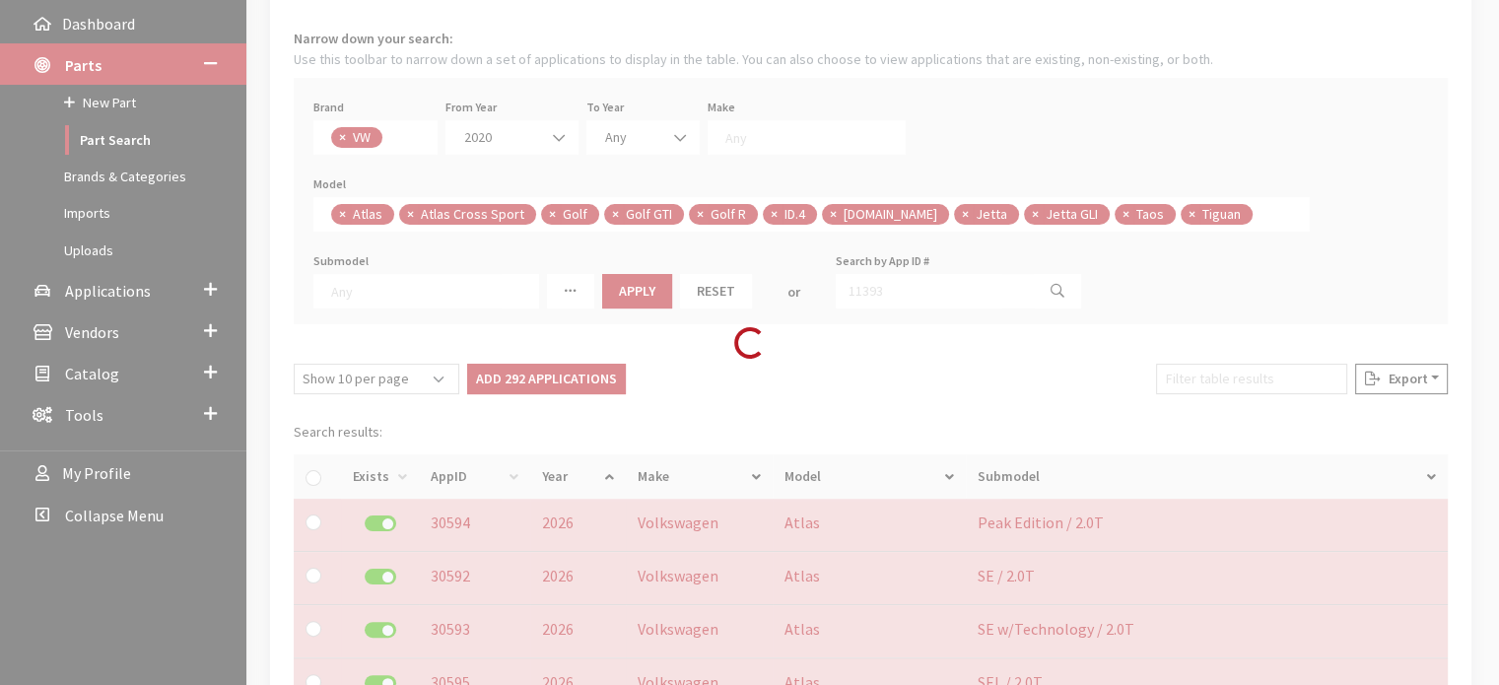
checkbox input "false"
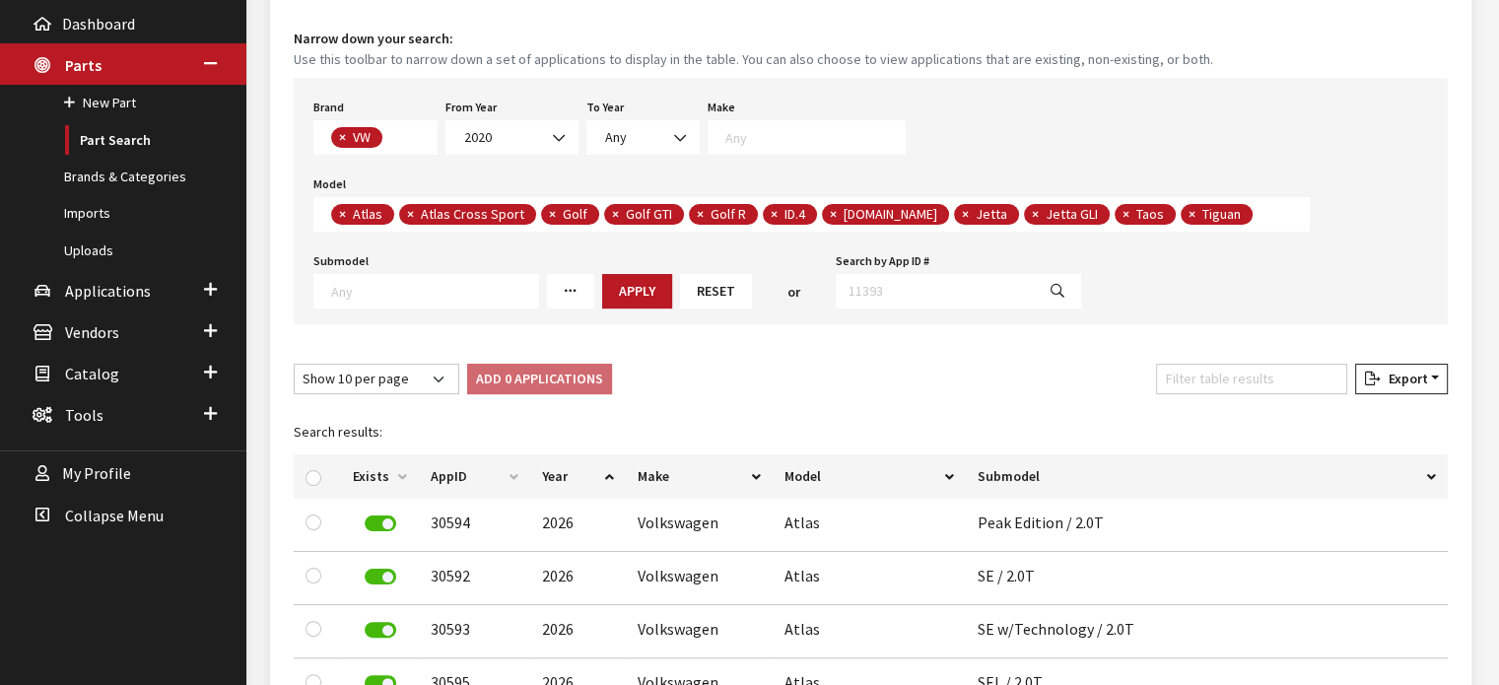
click at [1221, 205] on span "× Atlas × Atlas Cross Sport × Golf × Golf GTI × Golf R × ID.4 × ID.Buzz × Jetta…" at bounding box center [811, 214] width 997 height 35
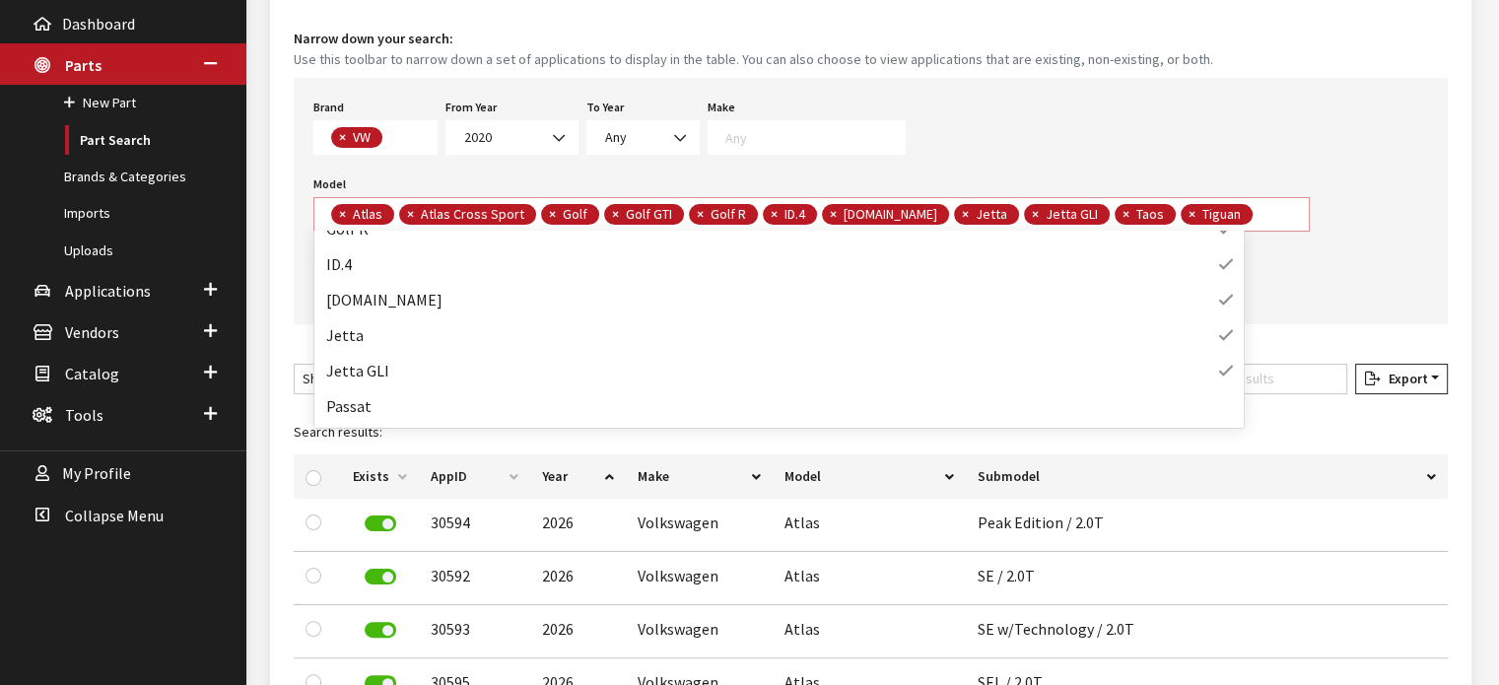
scroll to position [264, 0]
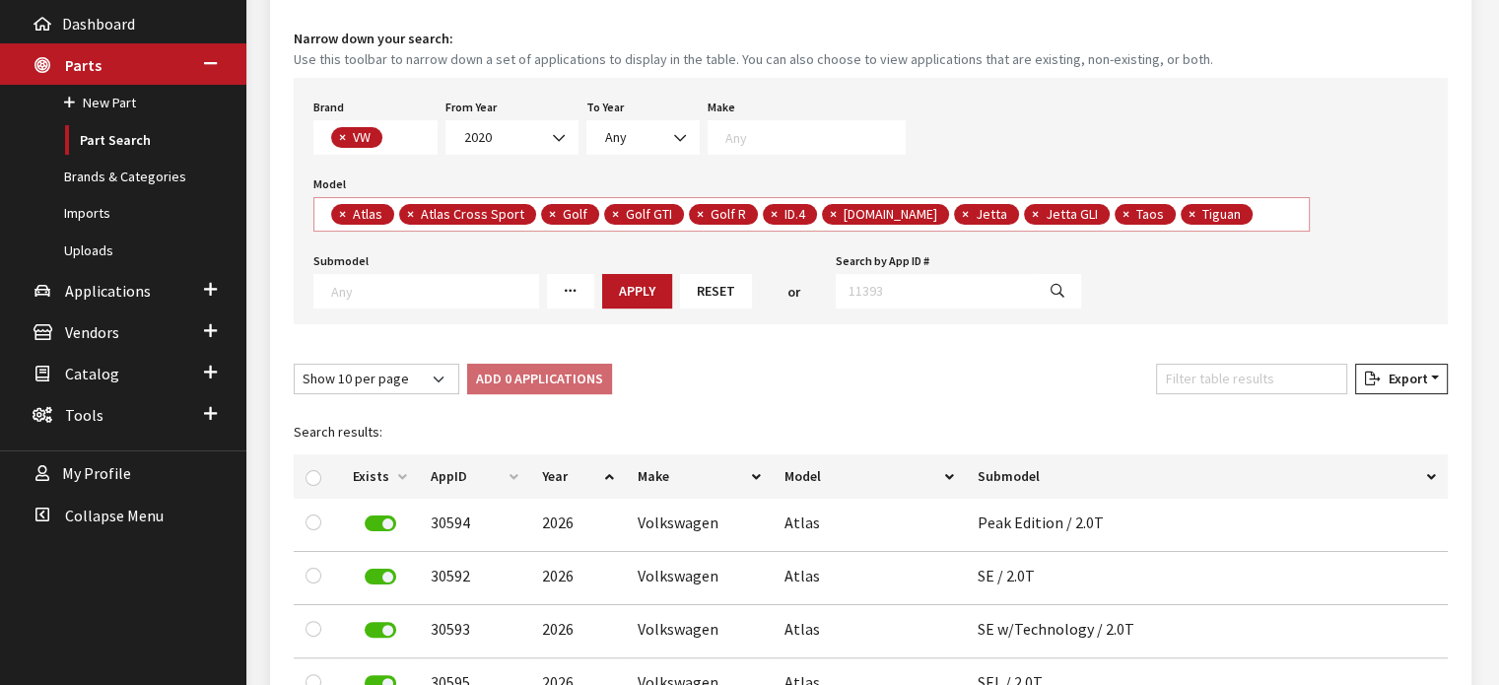
click at [1347, 319] on div "Brand Any Acura Alfa Romeo Audi Bentley BMW DoubleTake Ford GM Honda Hyundai In…" at bounding box center [871, 201] width 1154 height 246
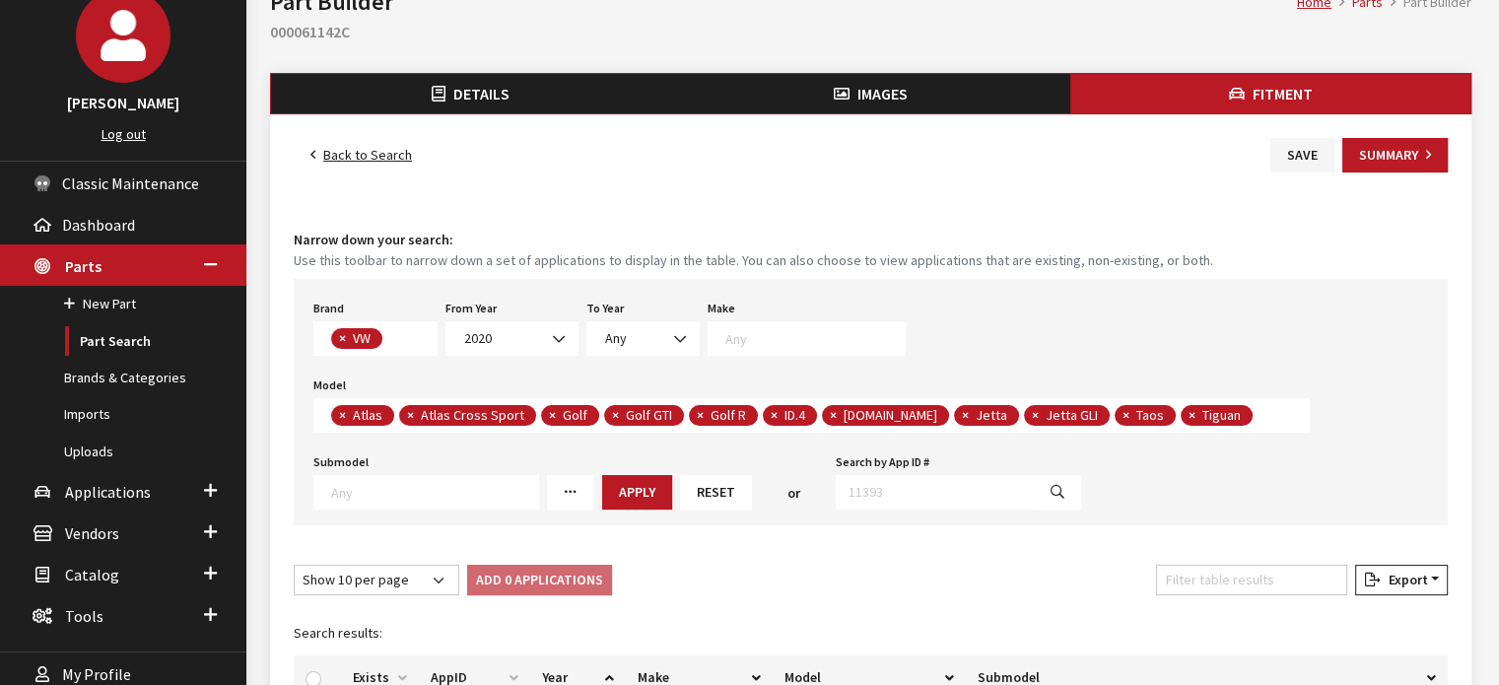
scroll to position [0, 0]
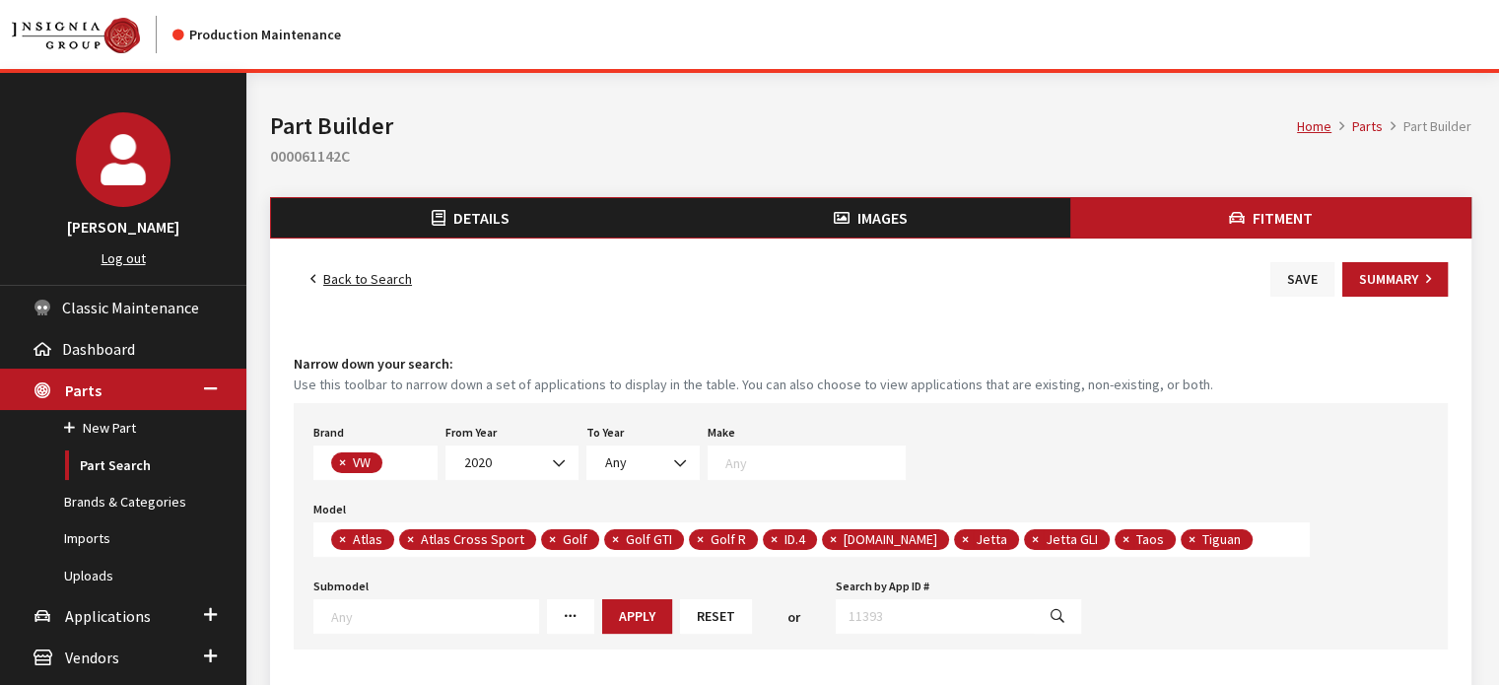
click at [1304, 274] on button "Save" at bounding box center [1303, 279] width 64 height 35
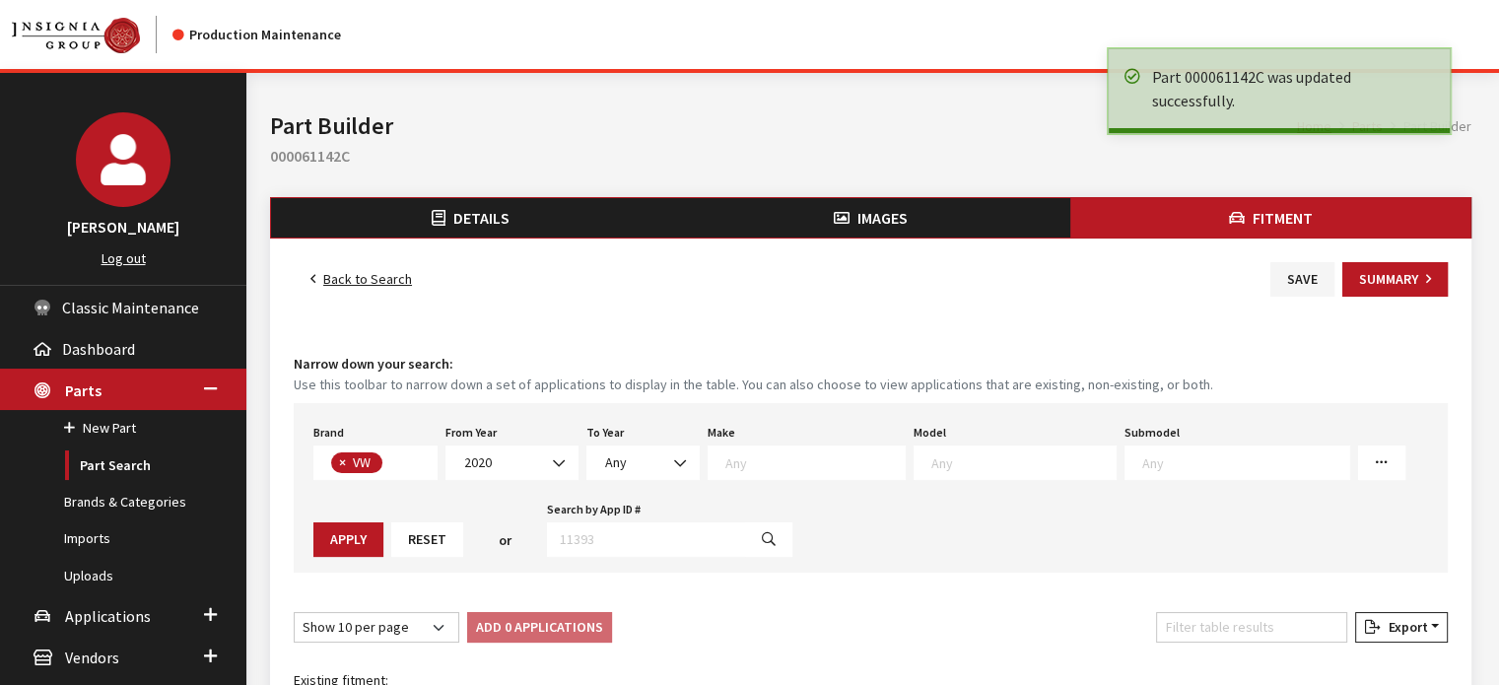
scroll to position [508, 0]
click at [356, 285] on link "Back to Search" at bounding box center [361, 279] width 135 height 35
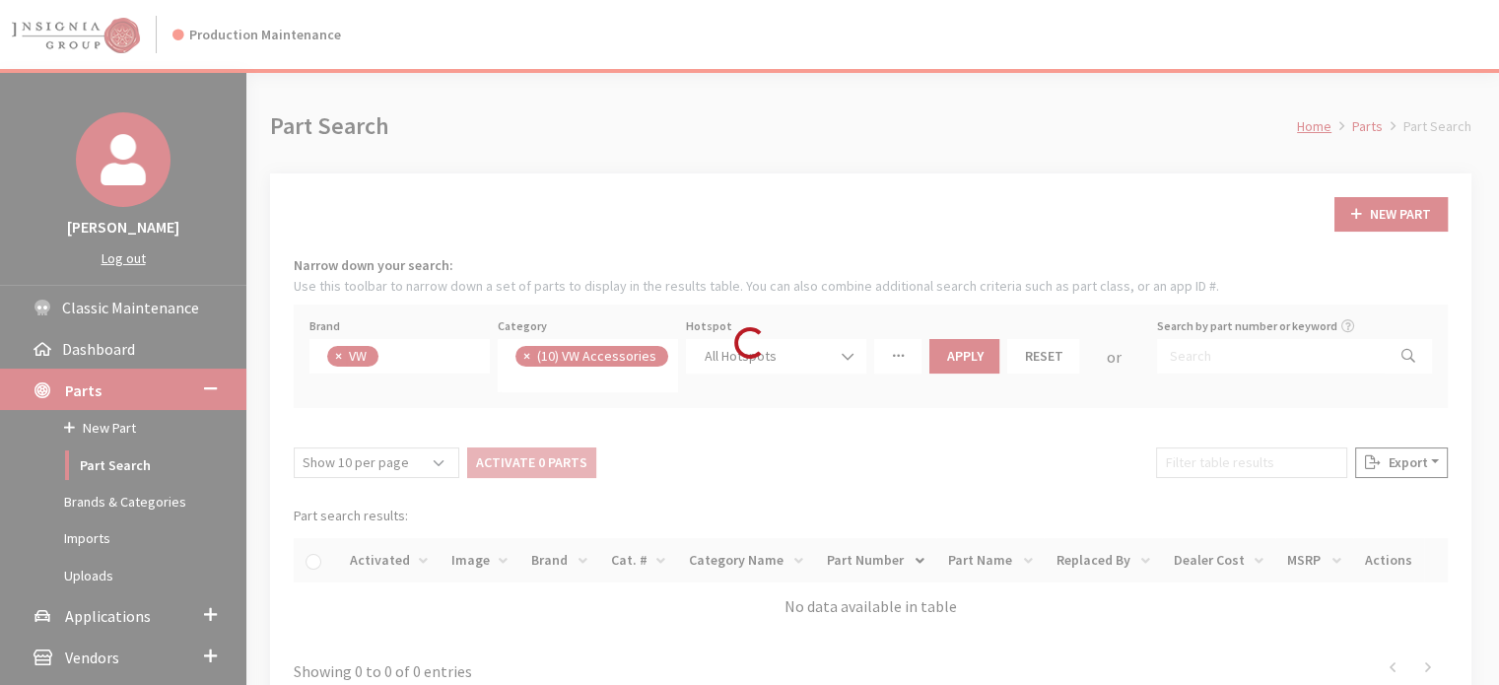
scroll to position [470, 0]
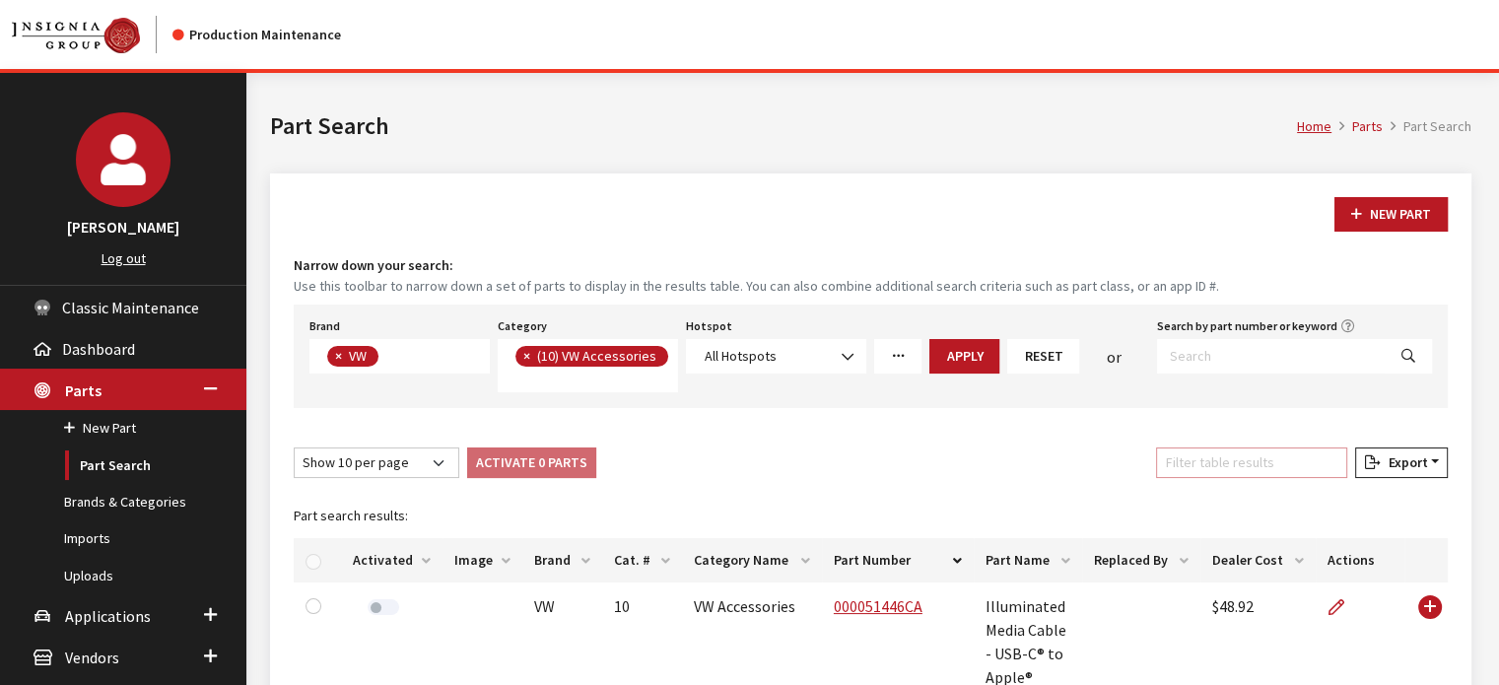
click at [1198, 460] on input "Filter table results" at bounding box center [1251, 463] width 191 height 31
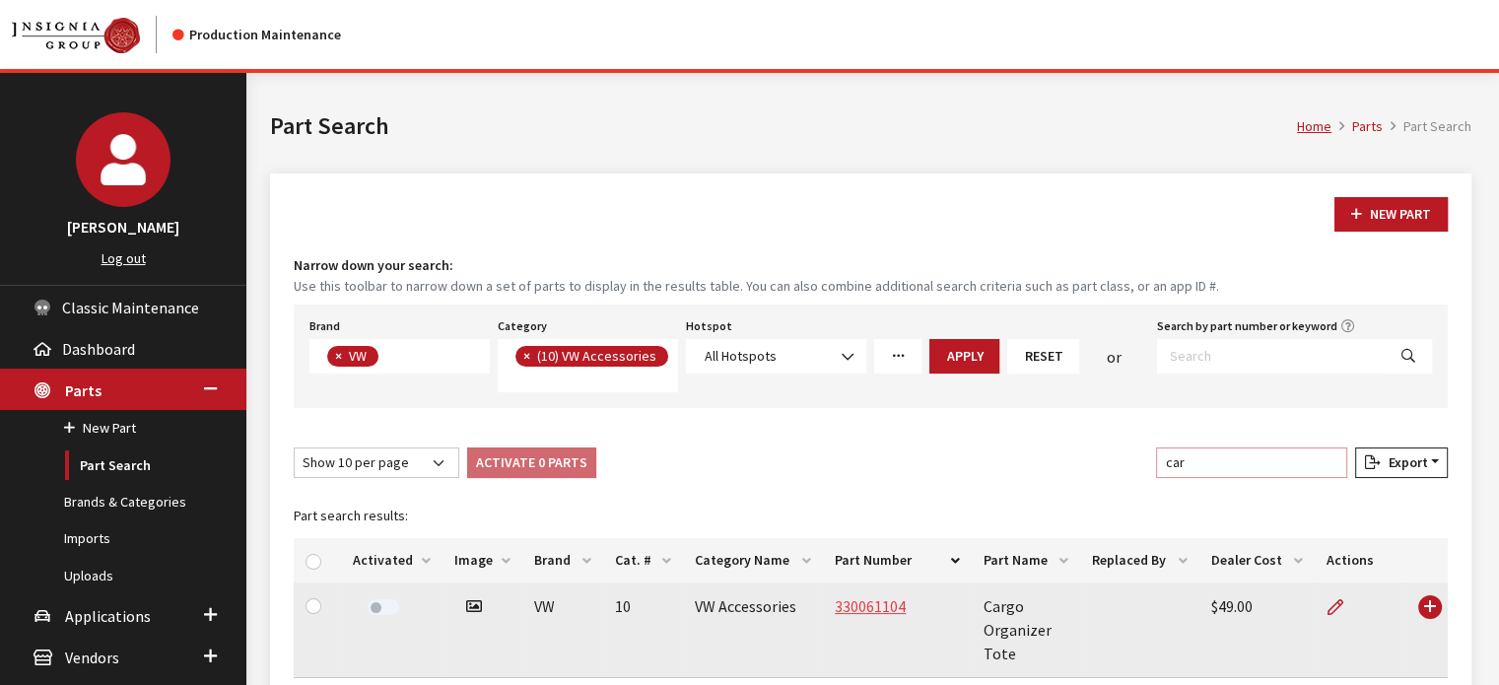
type input "car"
click at [872, 599] on link "330061104" at bounding box center [870, 606] width 71 height 20
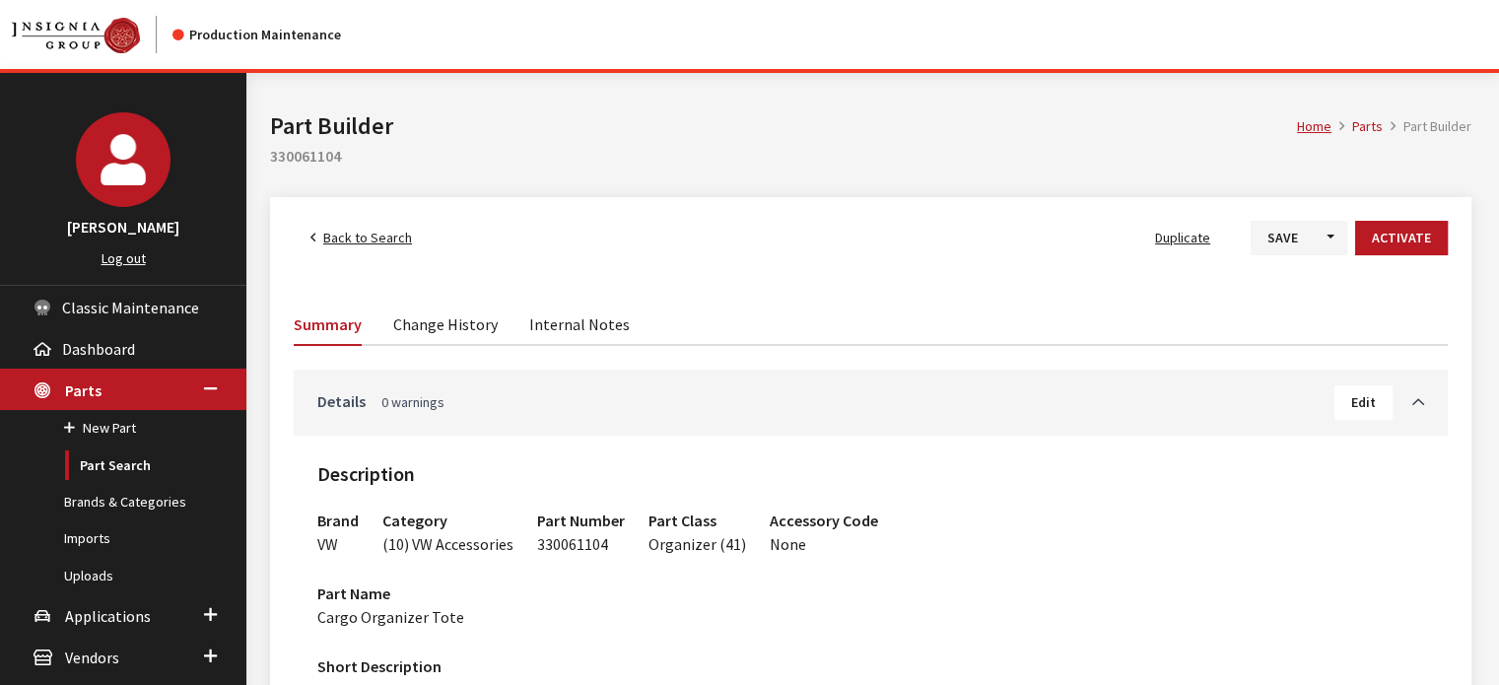
click at [866, 393] on link "Details 0 warnings" at bounding box center [825, 401] width 1017 height 24
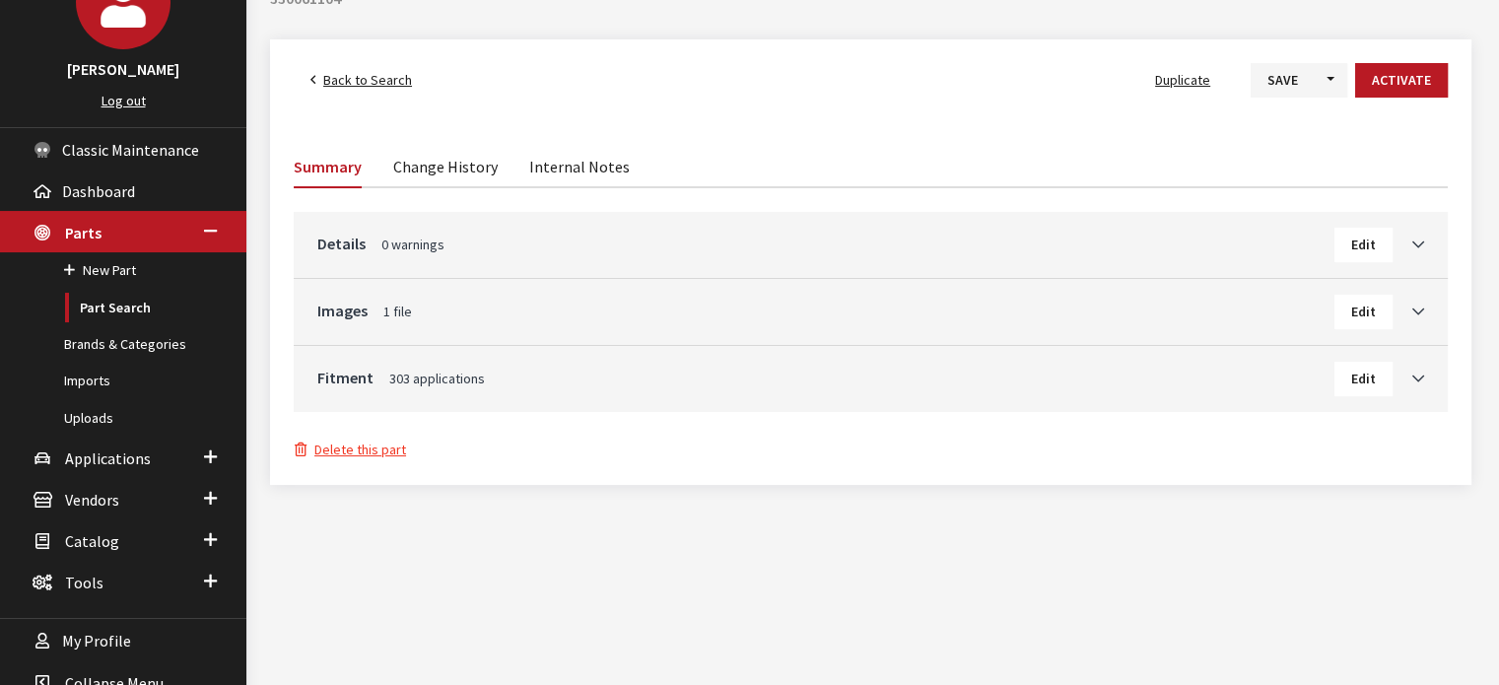
scroll to position [186, 0]
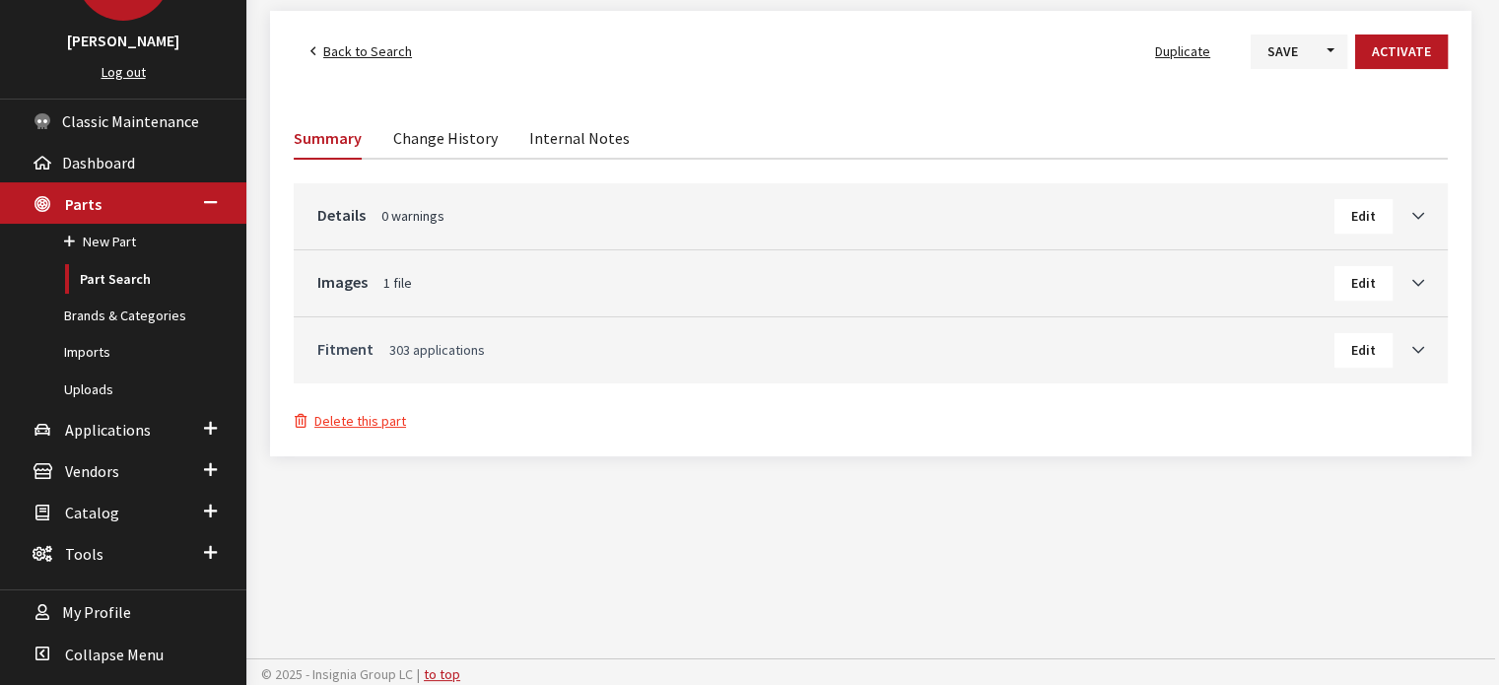
click at [756, 347] on link "Fitment 303 applications" at bounding box center [825, 349] width 1017 height 24
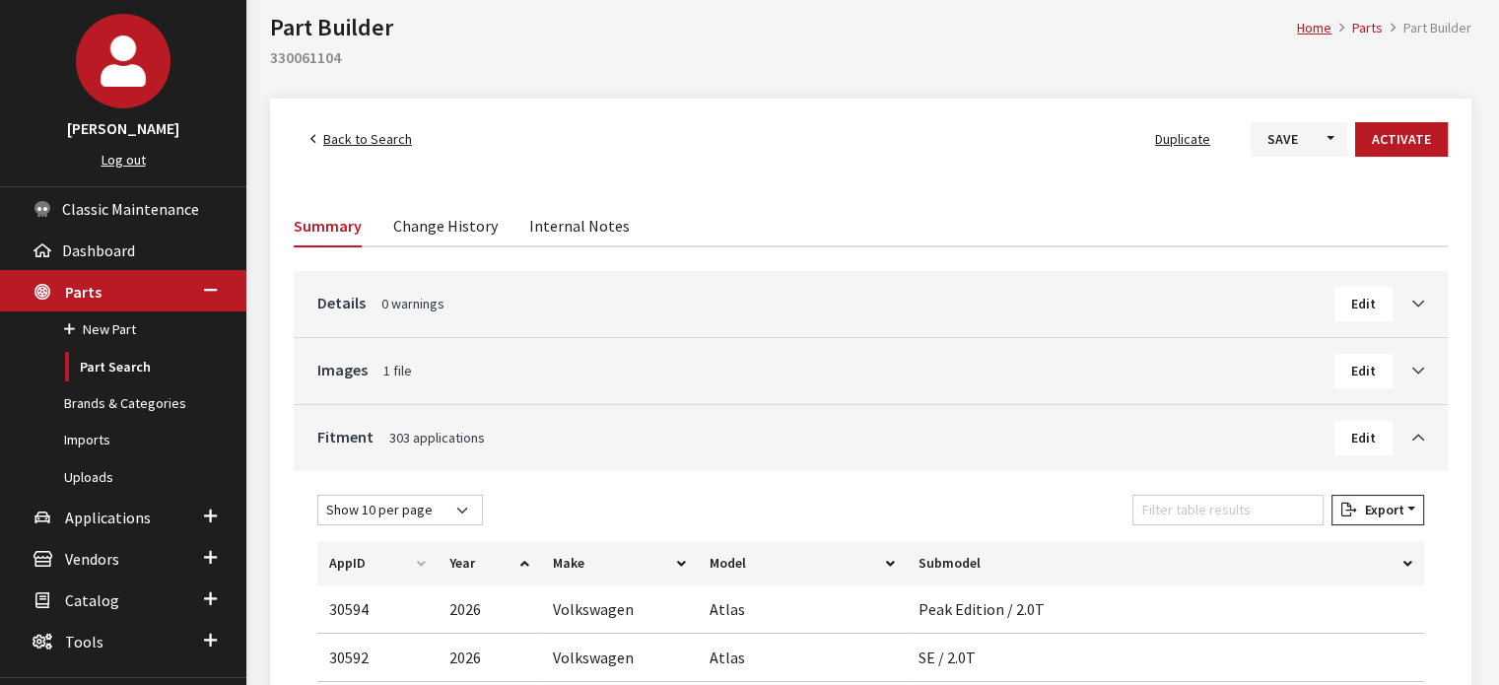
scroll to position [0, 0]
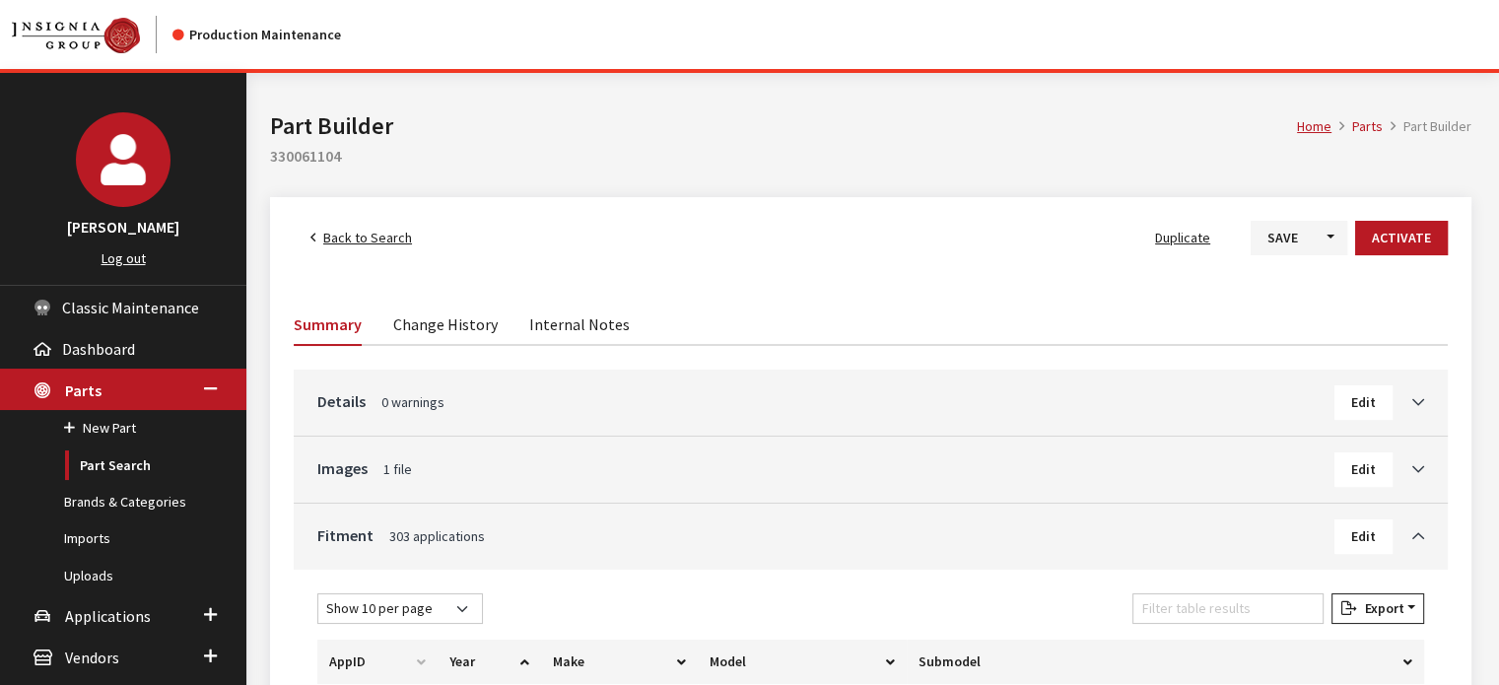
click at [360, 238] on span "Back to Search" at bounding box center [367, 238] width 89 height 18
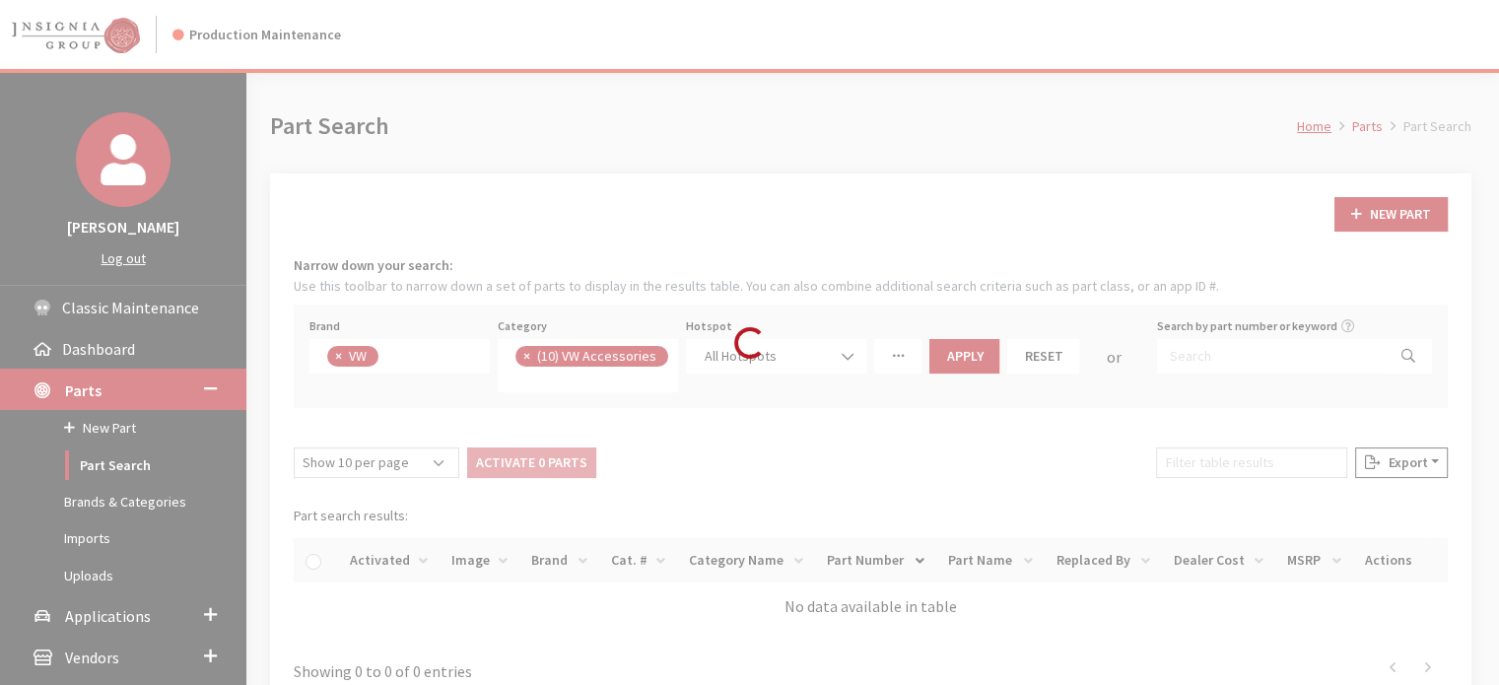
scroll to position [470, 0]
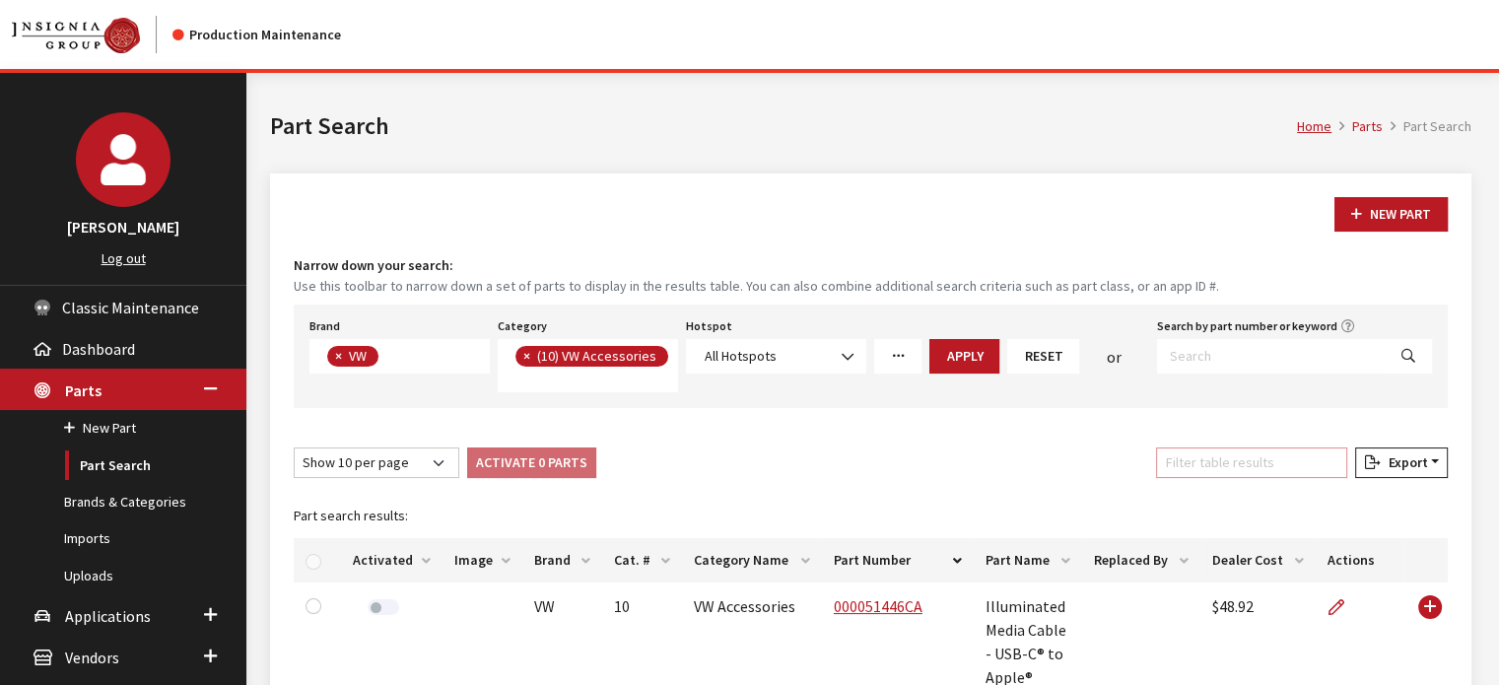
click at [1228, 465] on input "Filter table results" at bounding box center [1251, 463] width 191 height 31
paste input "000096706A"
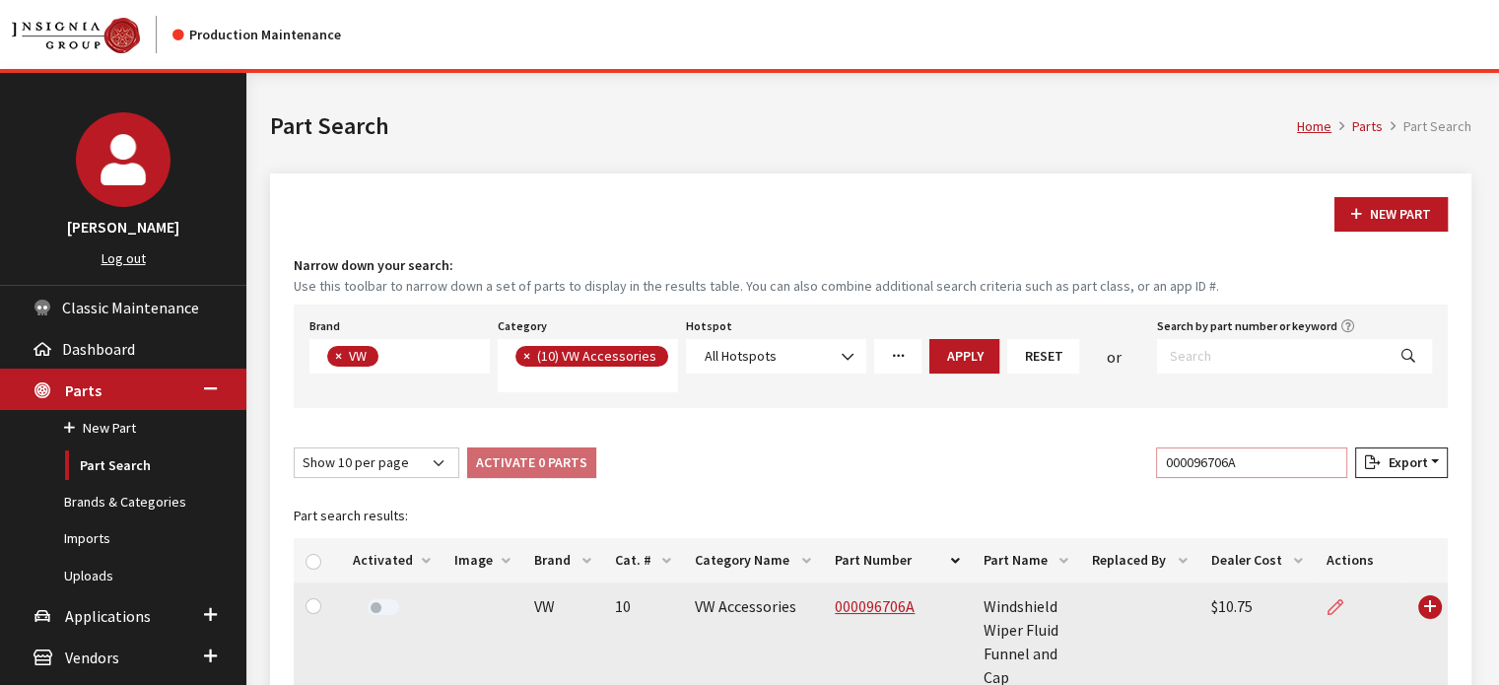
type input "000096706A"
click at [1328, 600] on icon at bounding box center [1336, 608] width 16 height 16
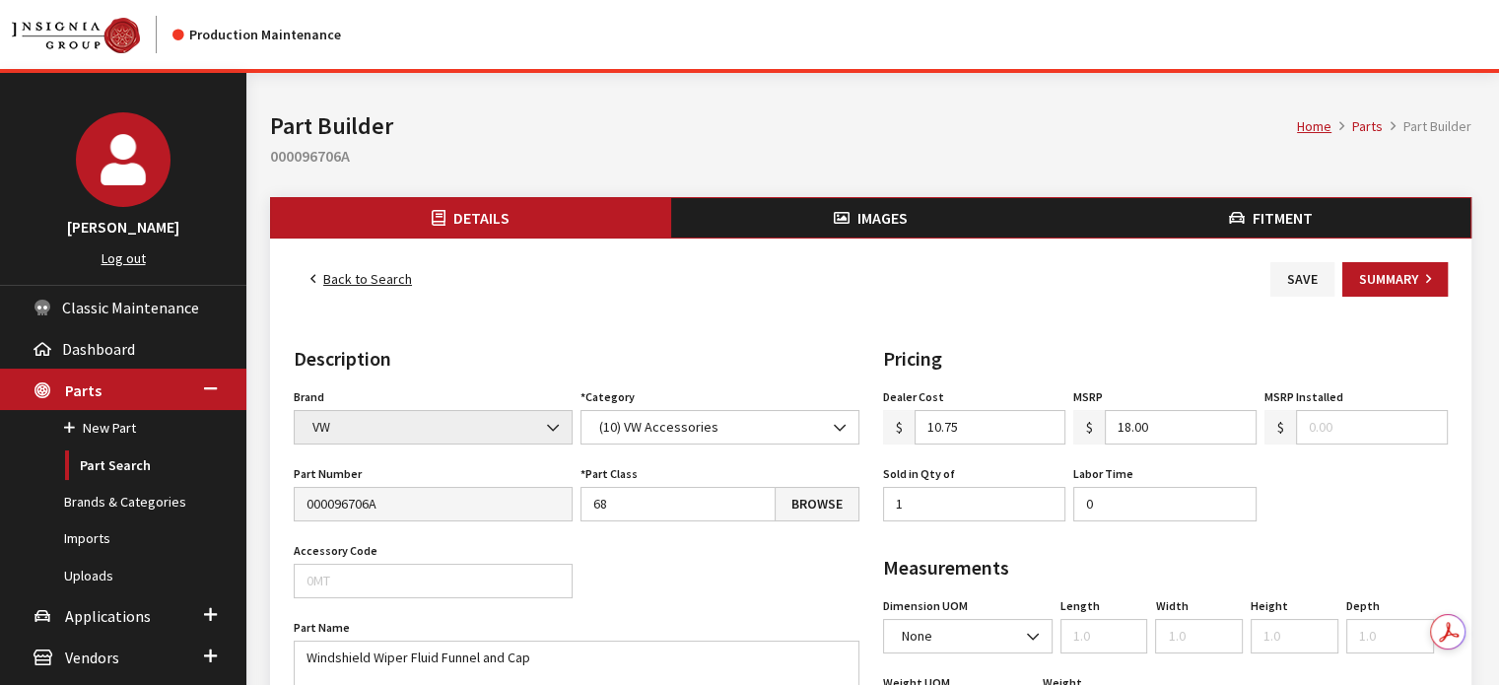
click at [871, 214] on span "Images" at bounding box center [883, 218] width 50 height 20
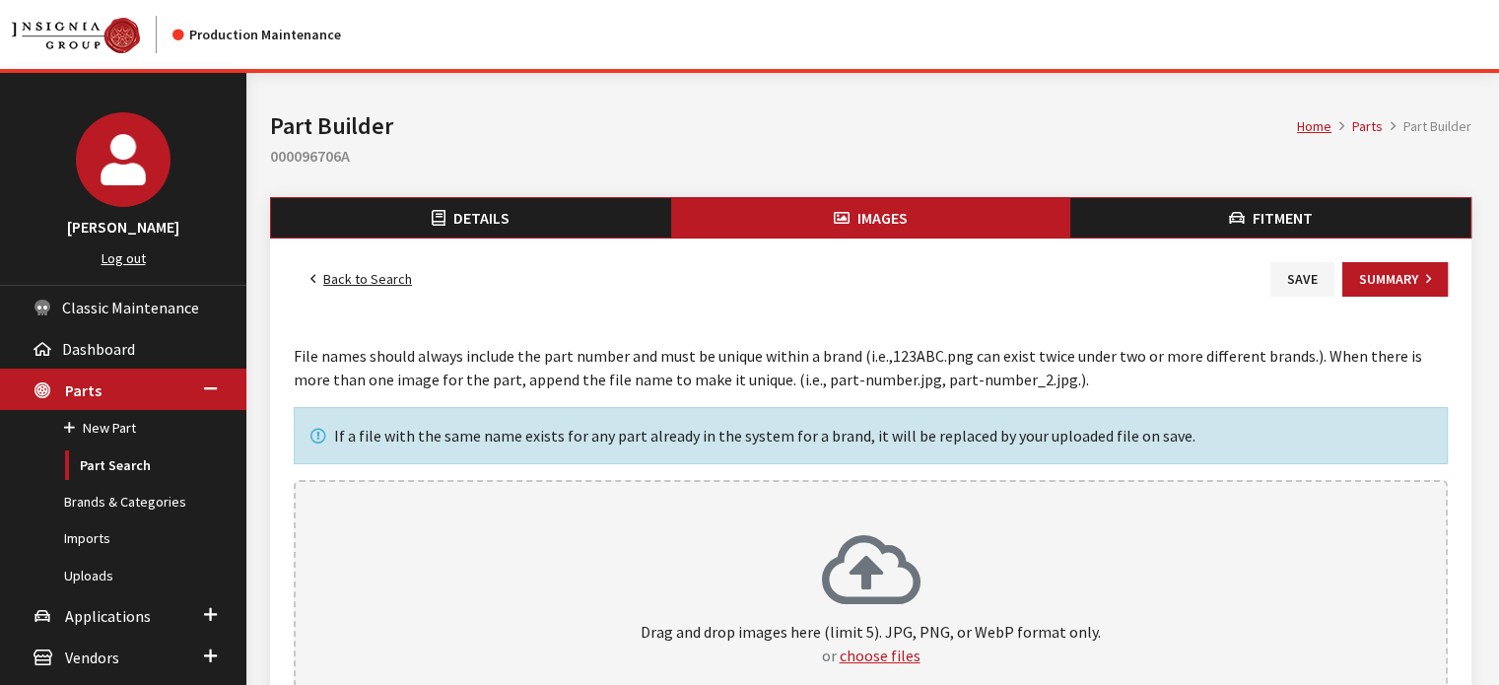
click at [832, 539] on icon at bounding box center [871, 572] width 99 height 79
click at [1202, 220] on button "Fitment" at bounding box center [1271, 217] width 400 height 39
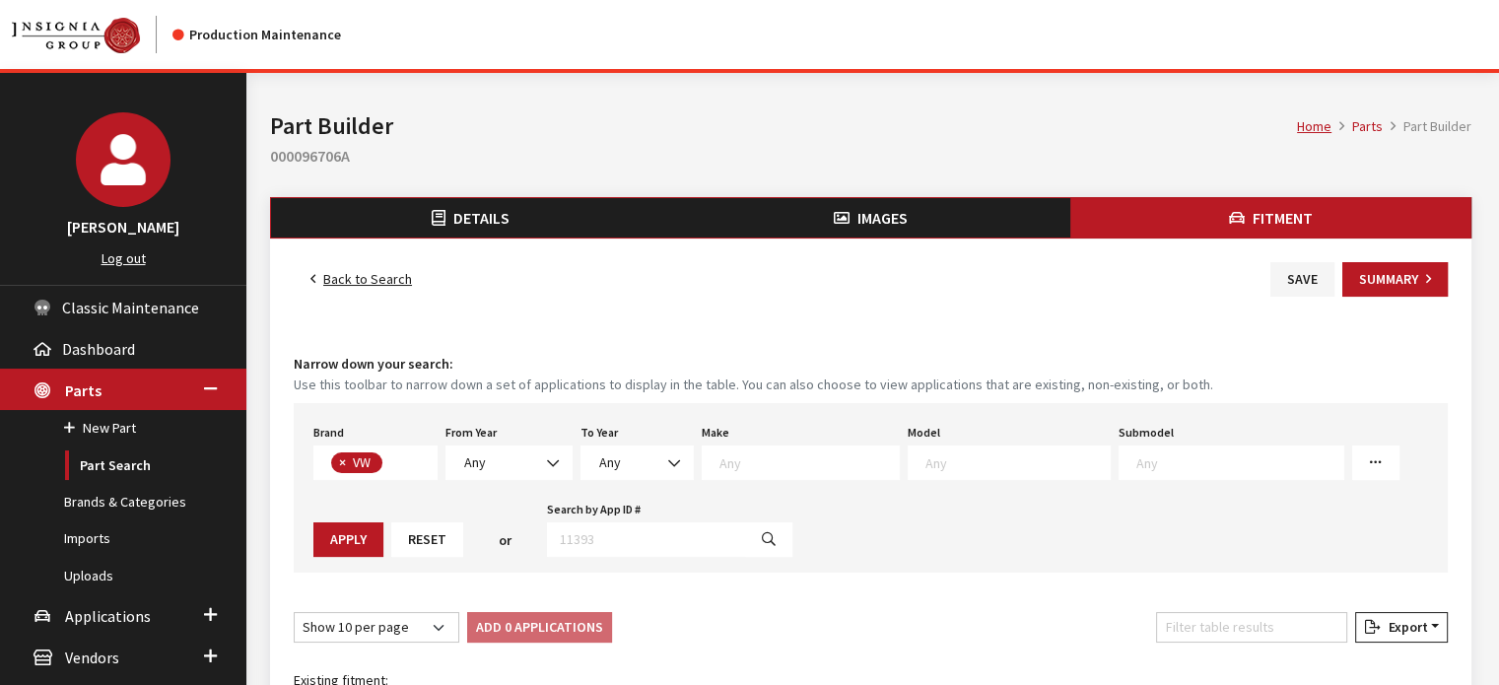
scroll to position [508, 0]
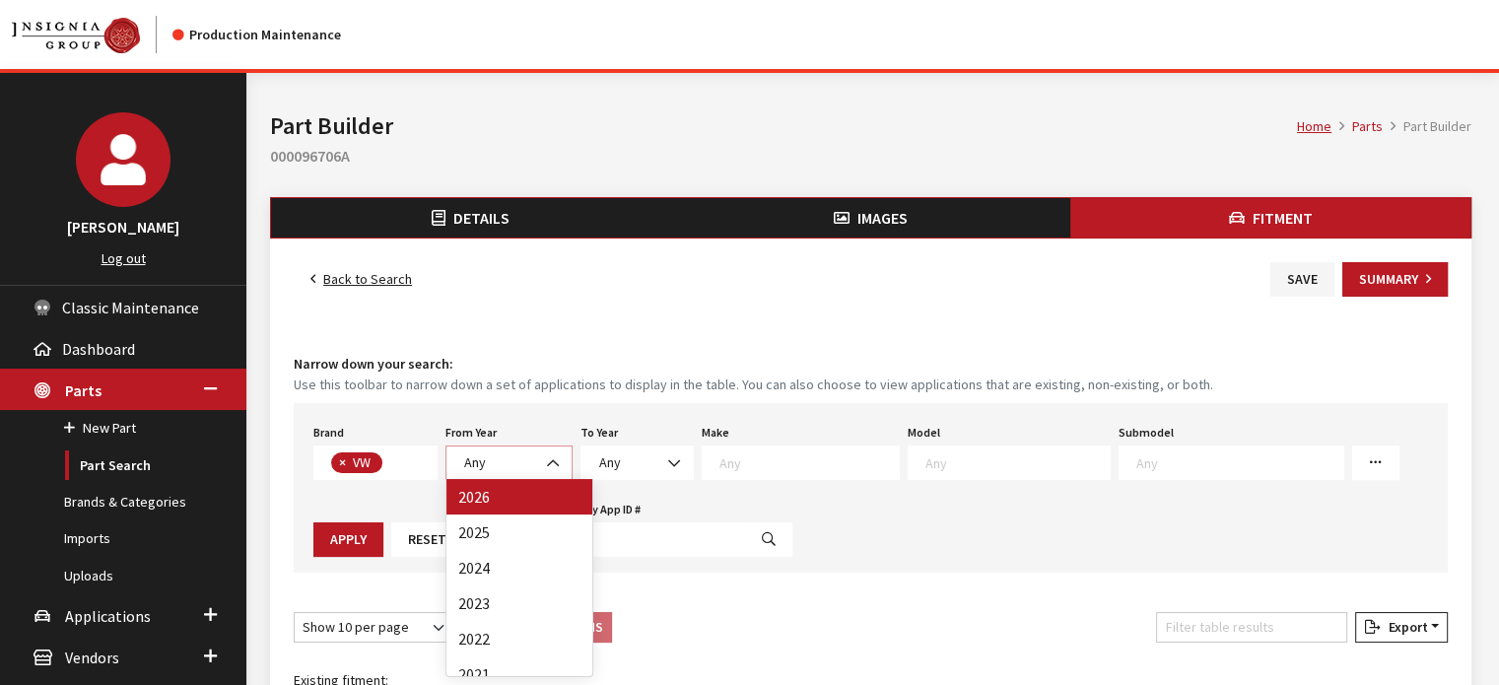
click at [495, 459] on span "Any" at bounding box center [509, 463] width 102 height 21
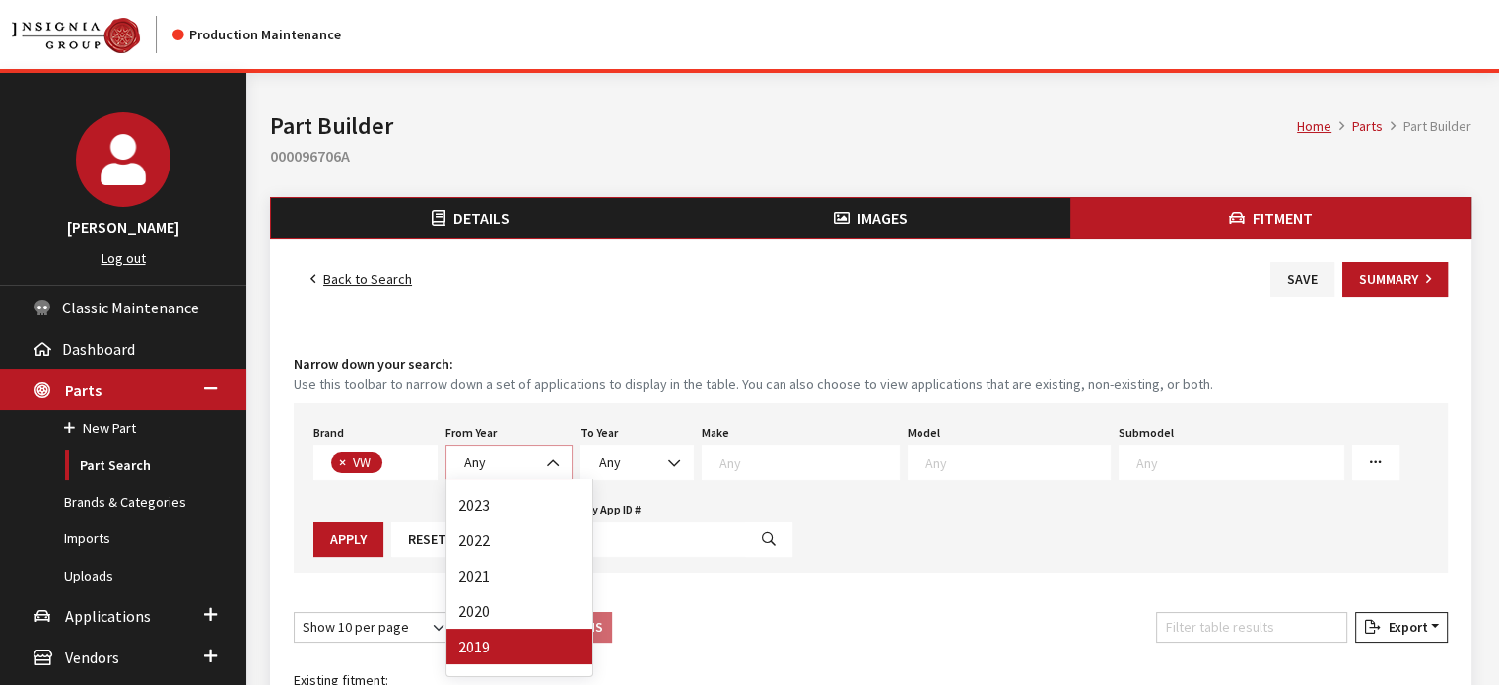
select select "2019"
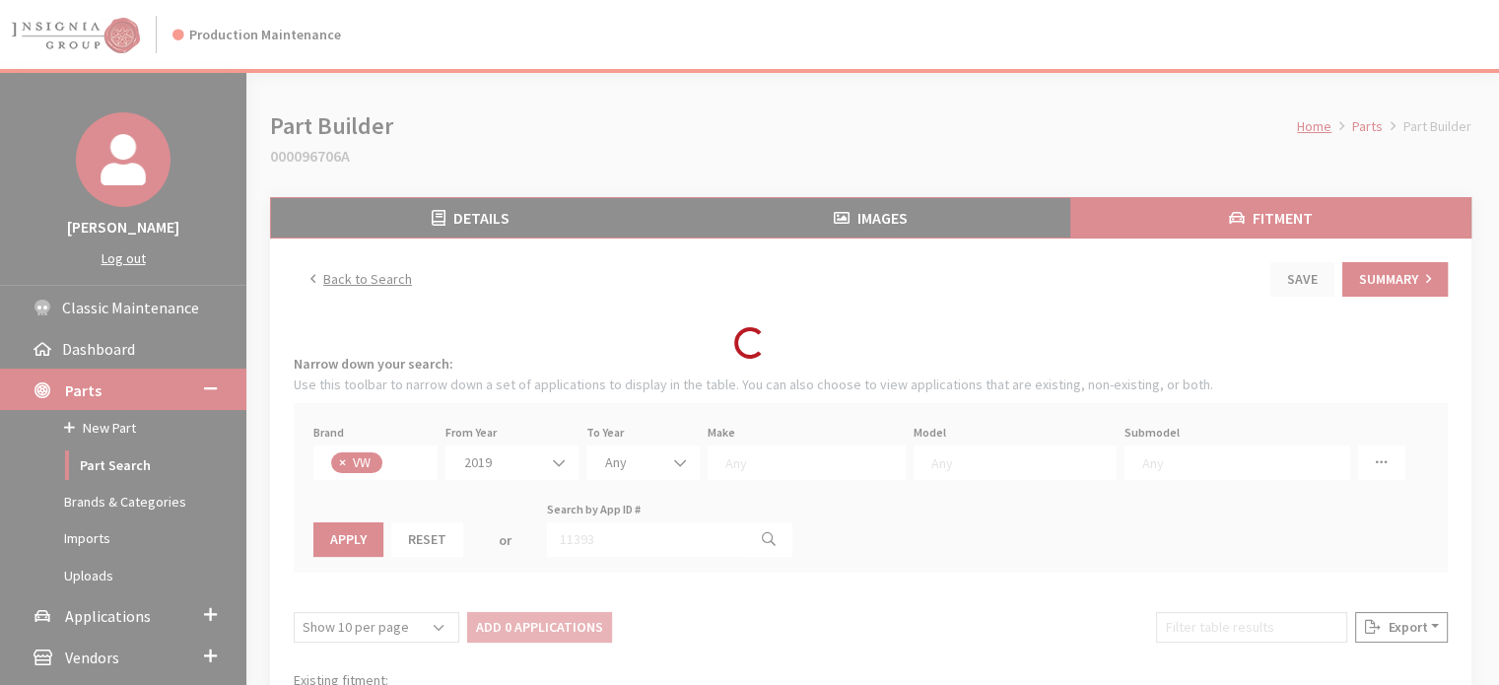
select select
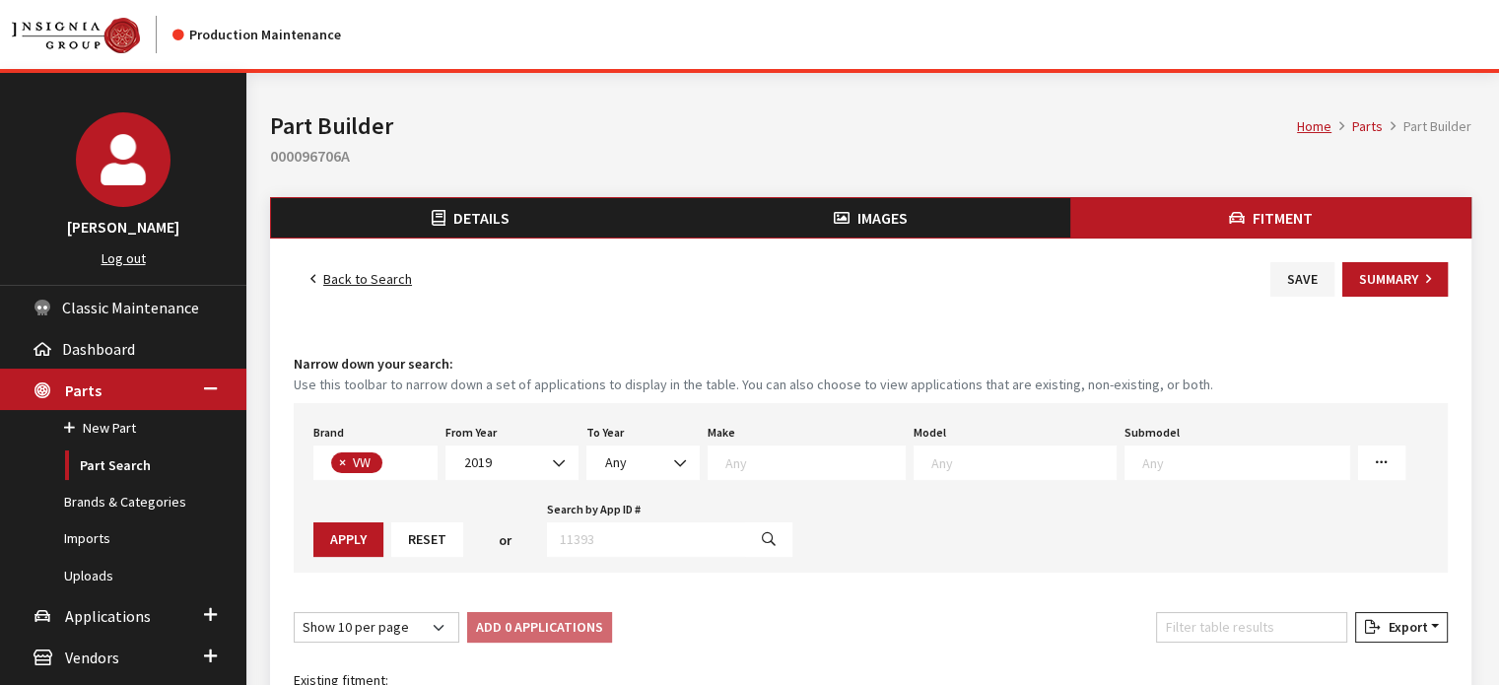
click at [932, 459] on textarea "Search" at bounding box center [1024, 462] width 184 height 18
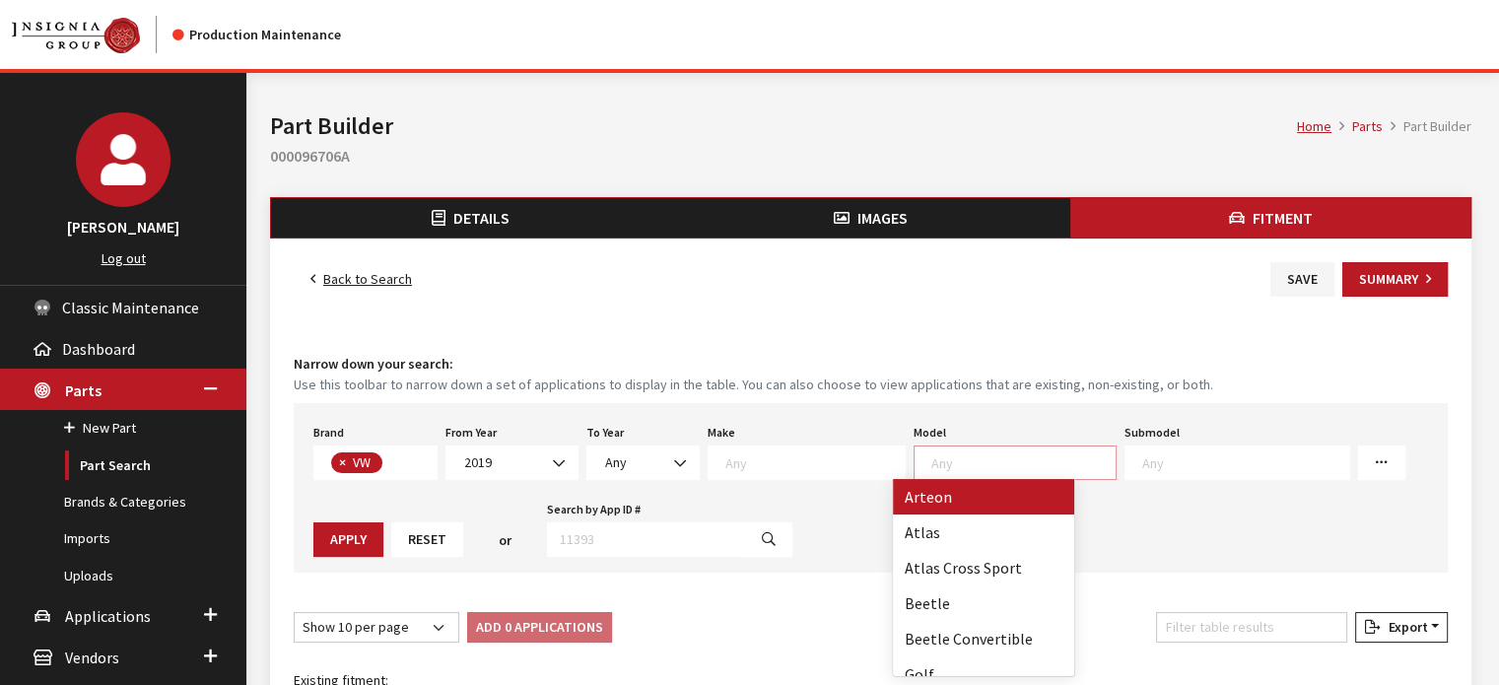
select select "1056"
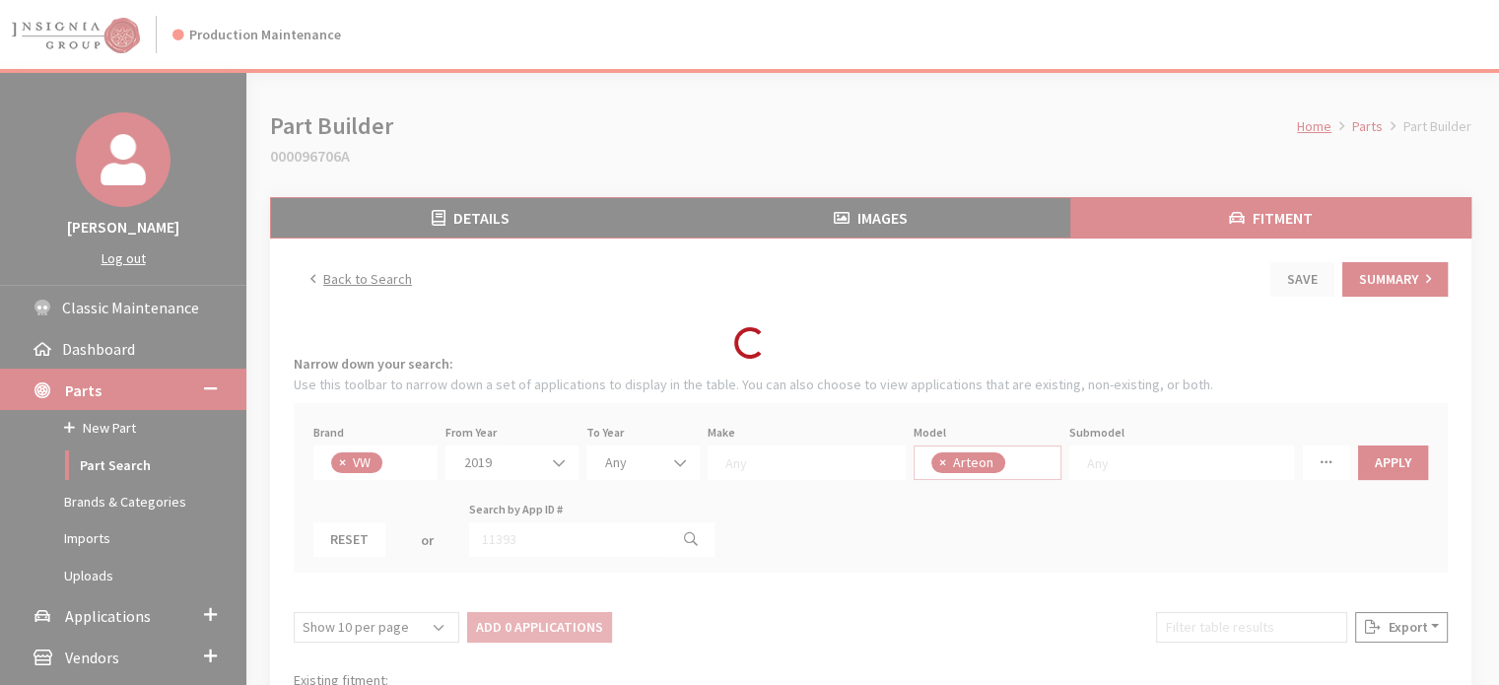
select select
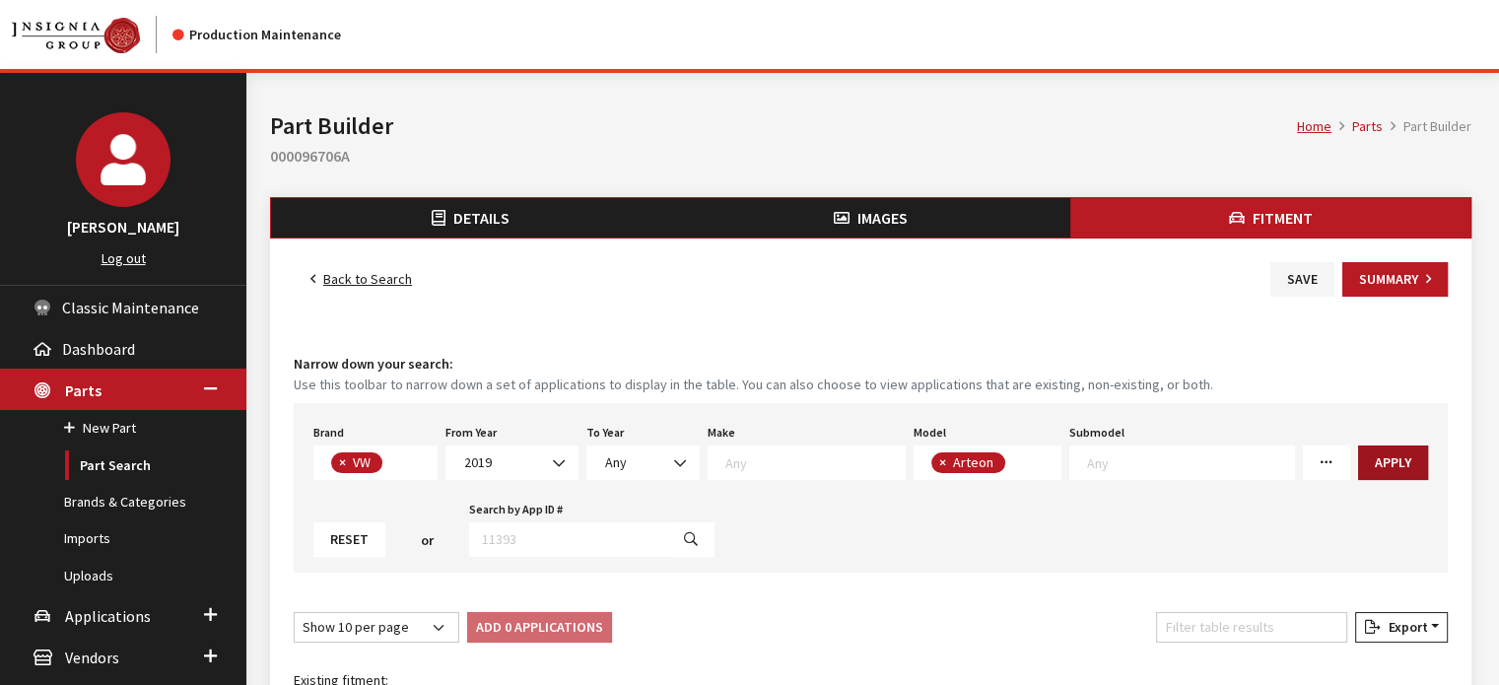
click at [1358, 453] on button "Apply" at bounding box center [1393, 463] width 70 height 35
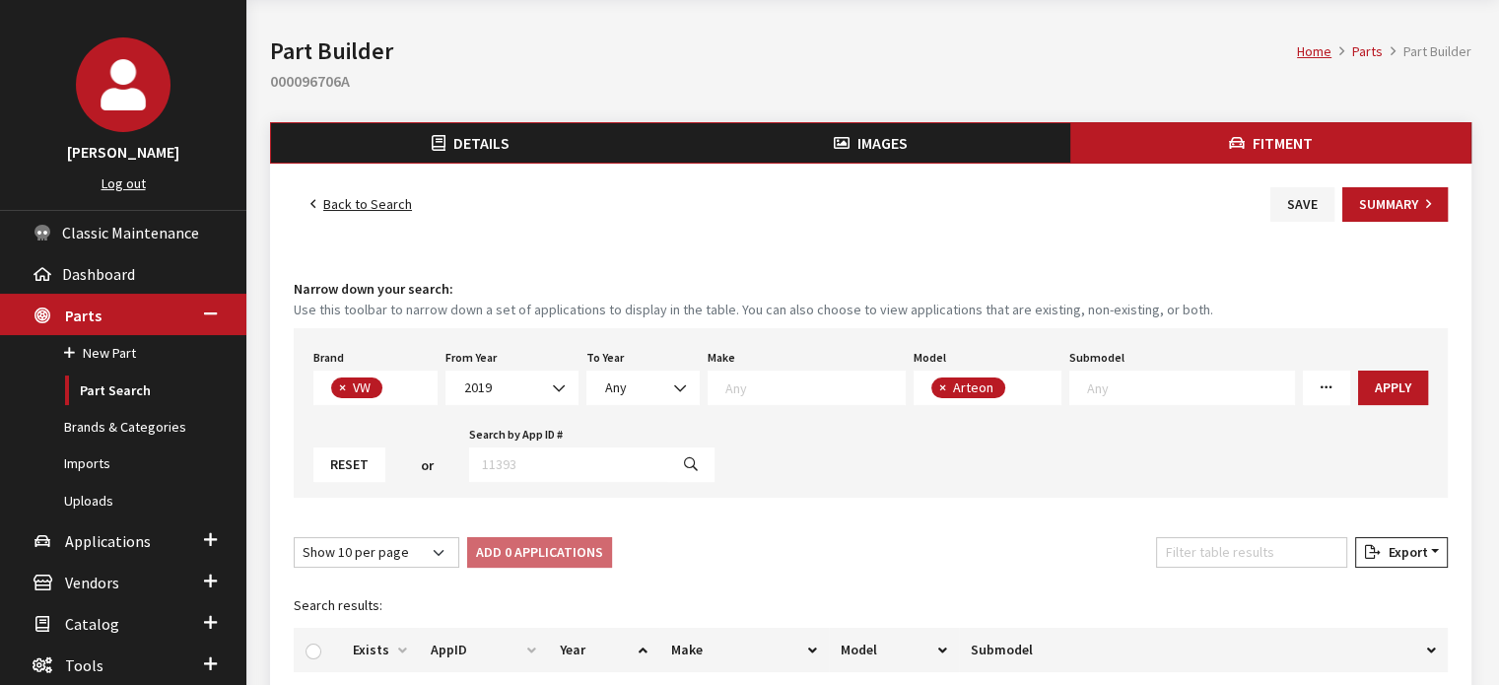
scroll to position [197, 0]
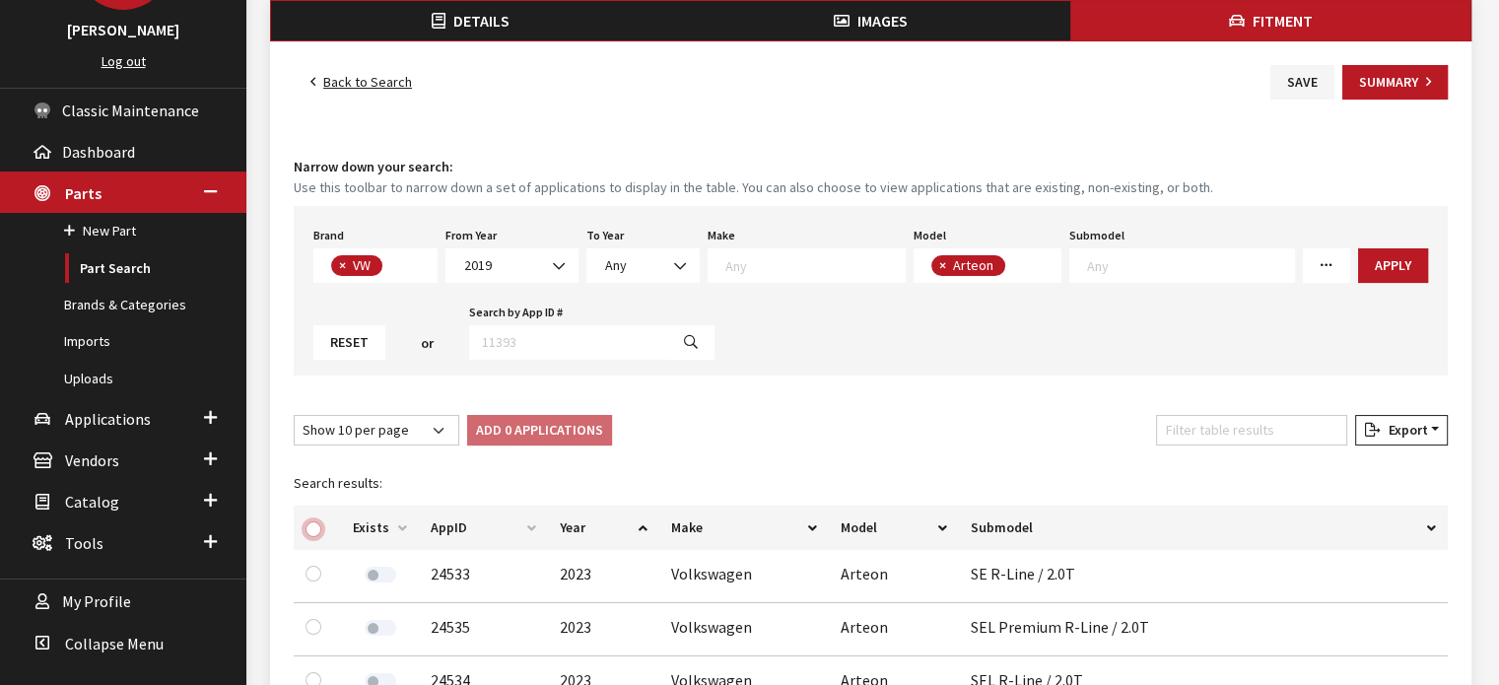
click at [319, 524] on input "checkbox" at bounding box center [314, 530] width 16 height 16
checkbox input "true"
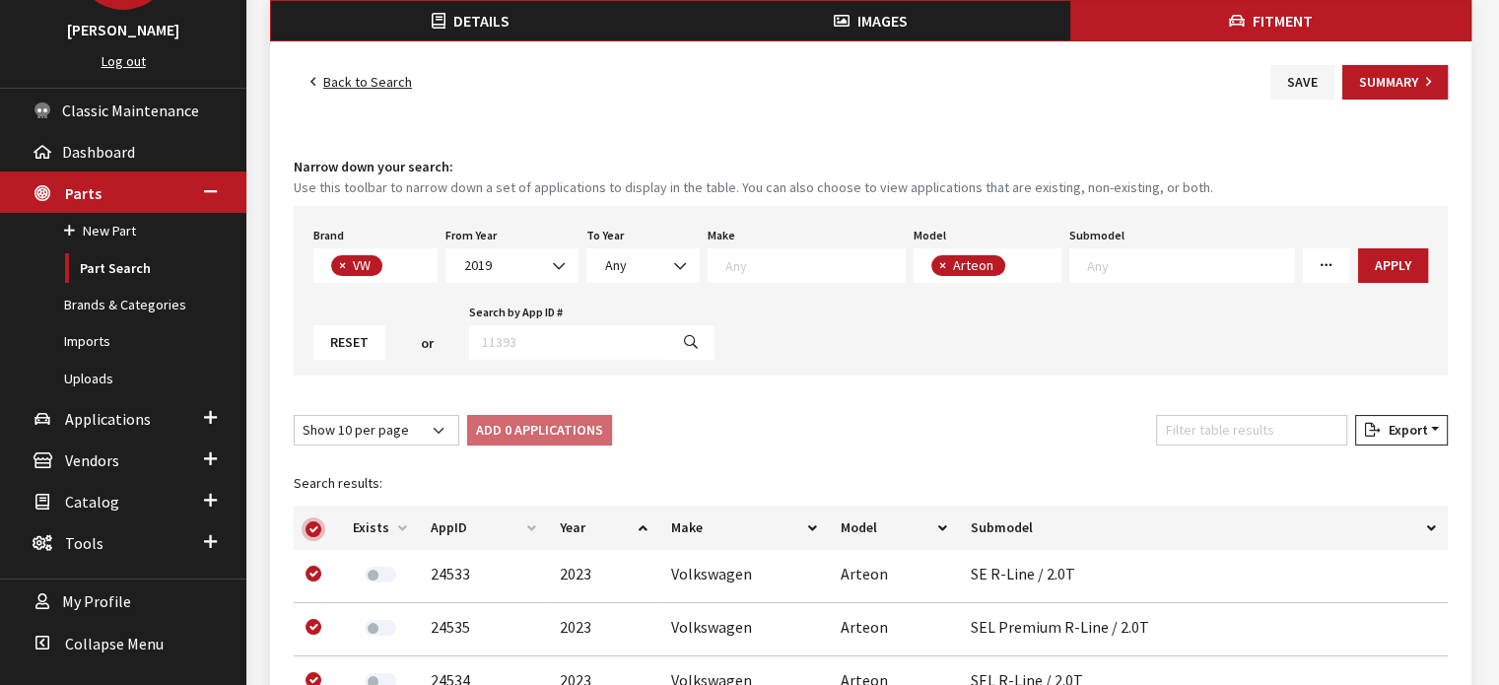
checkbox input "true"
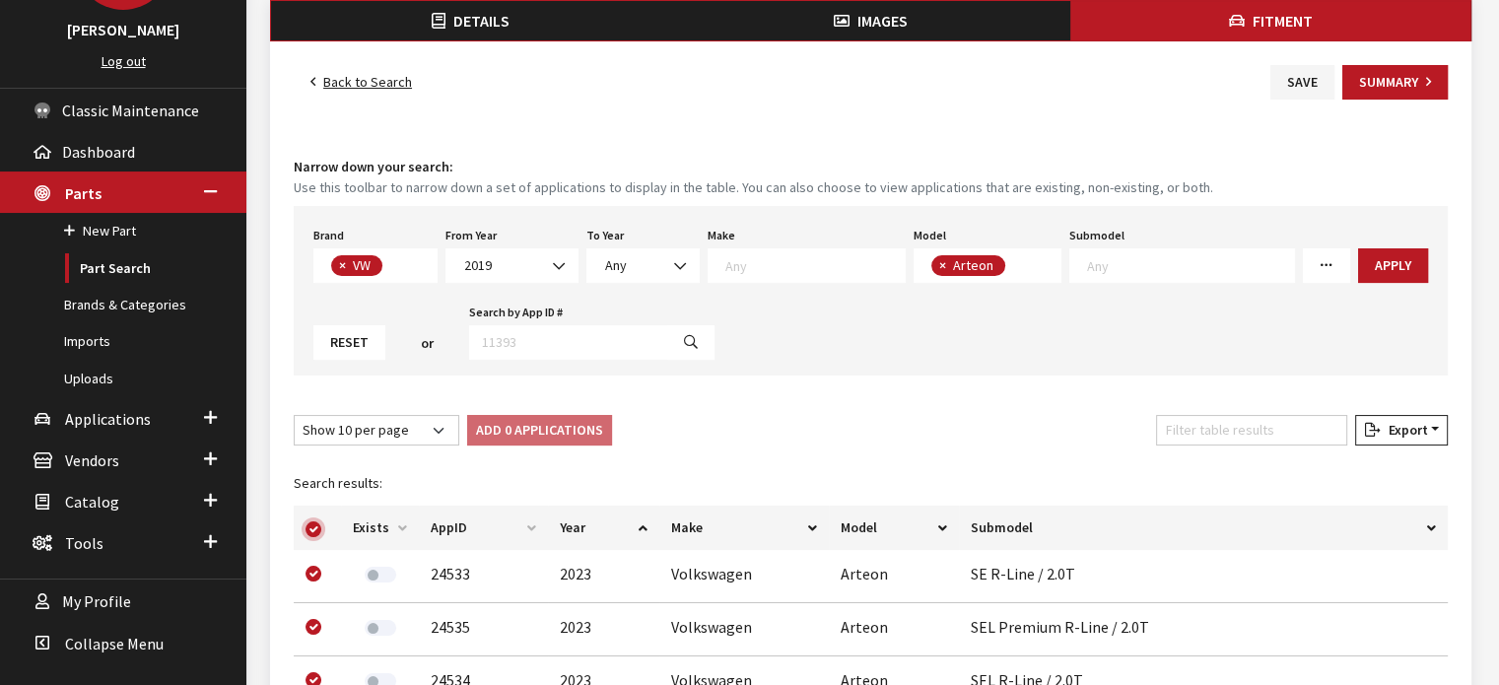
checkbox input "true"
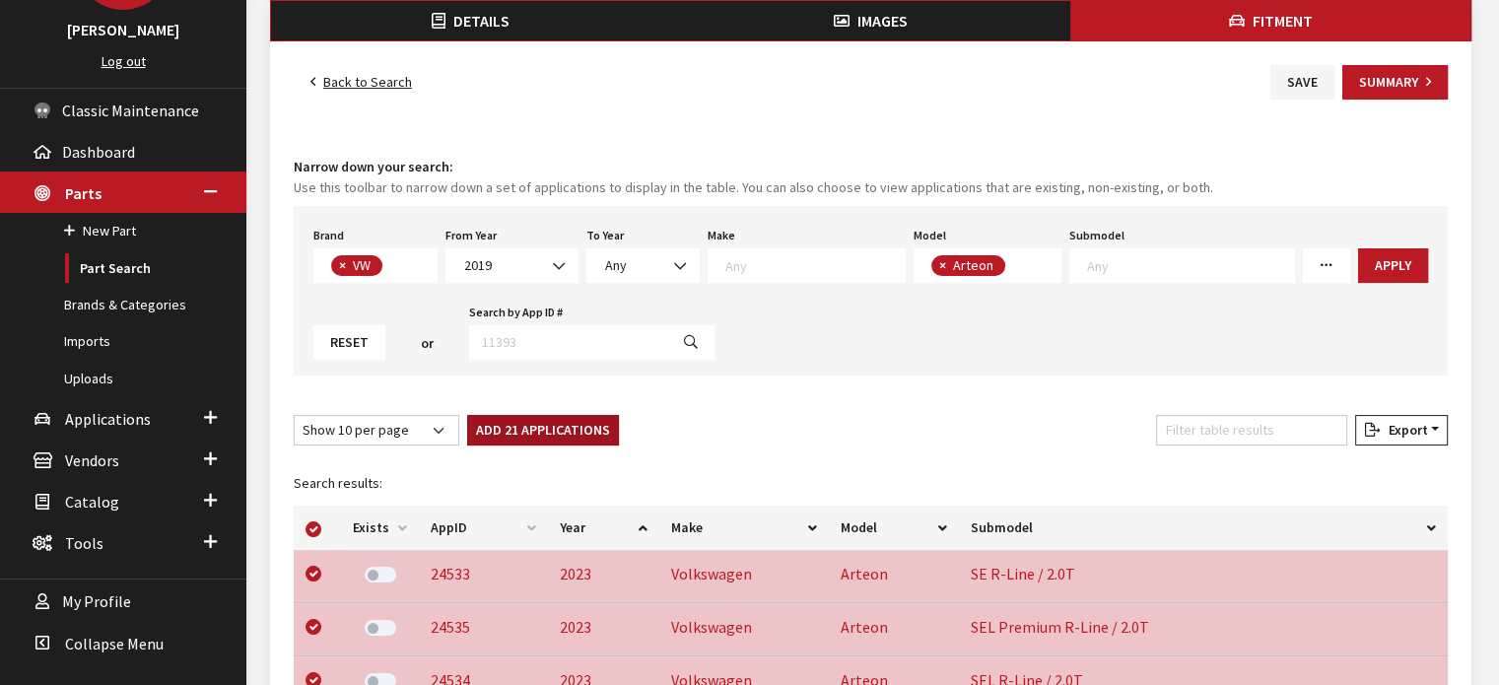
click at [489, 430] on button "Add 21 Applications" at bounding box center [543, 430] width 152 height 31
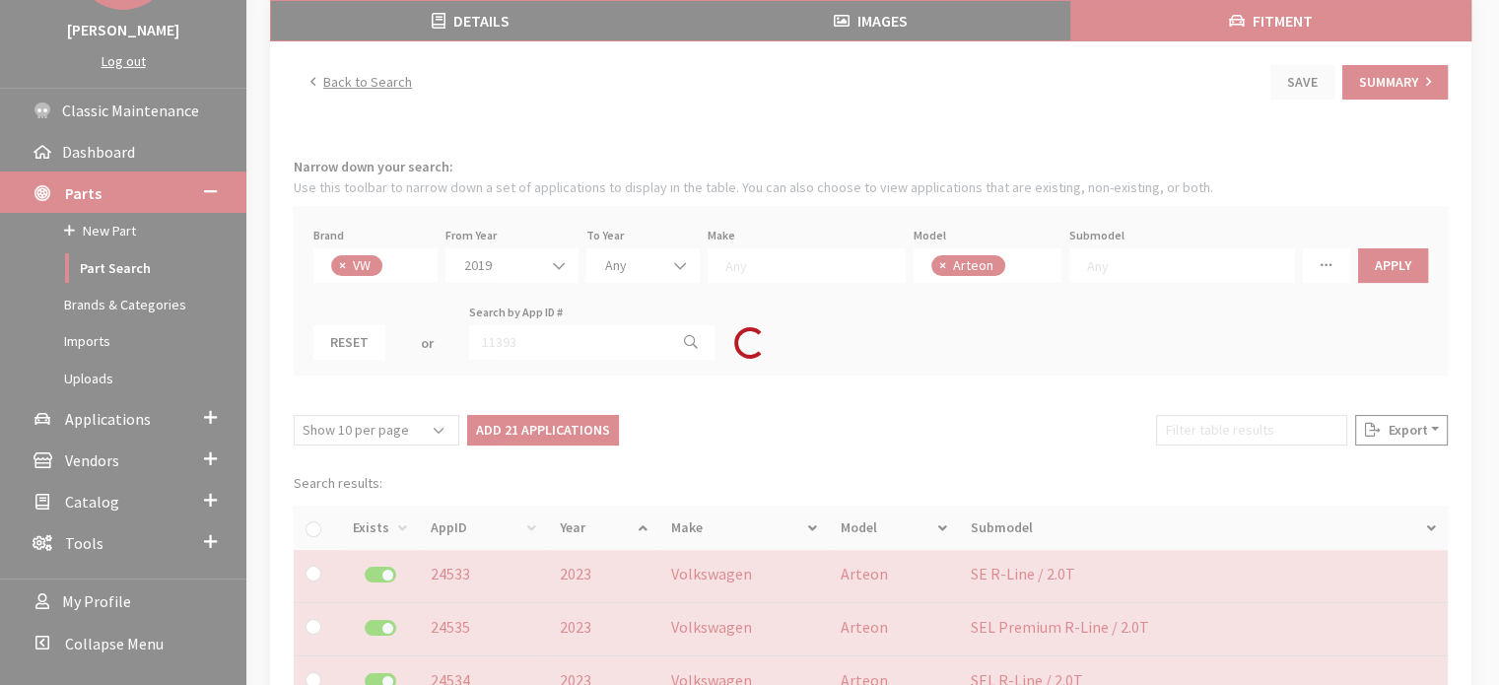
checkbox input "false"
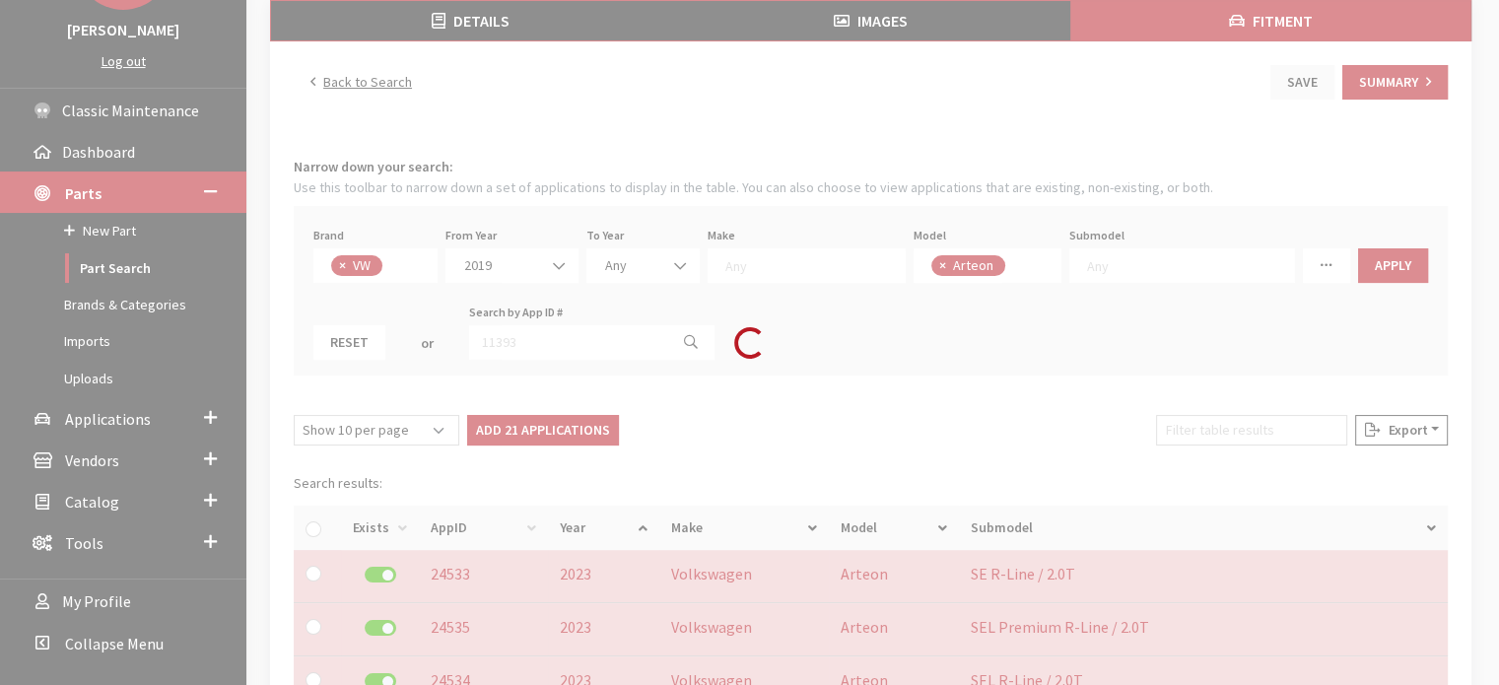
checkbox input "false"
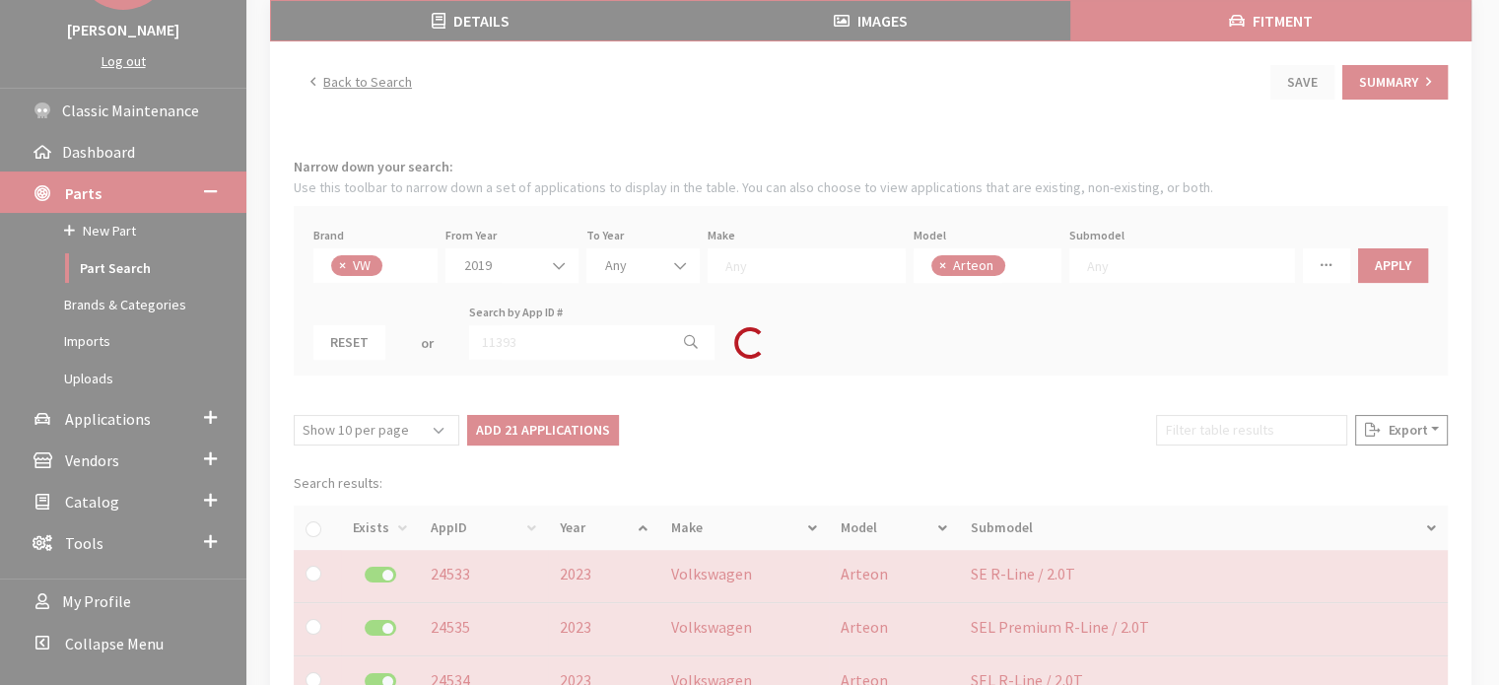
checkbox input "false"
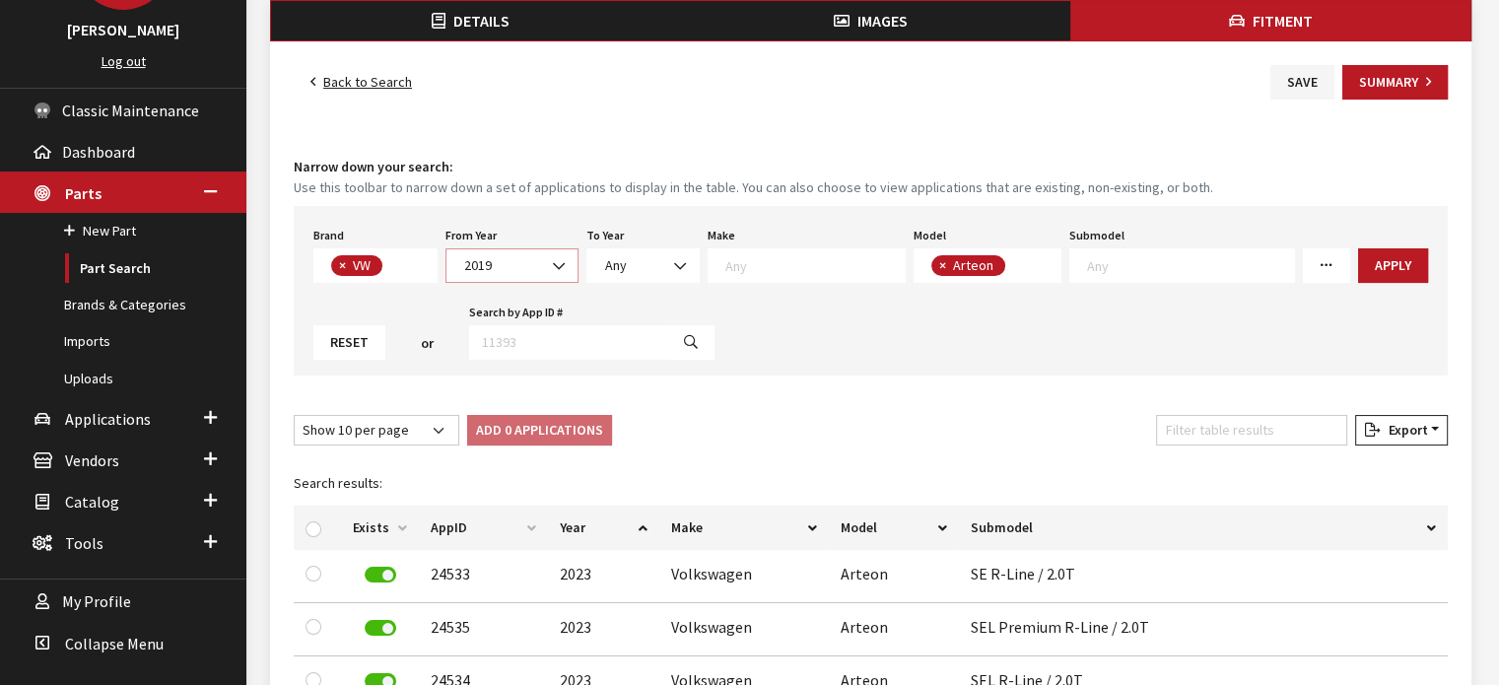
click at [485, 266] on span "2019" at bounding box center [511, 265] width 107 height 21
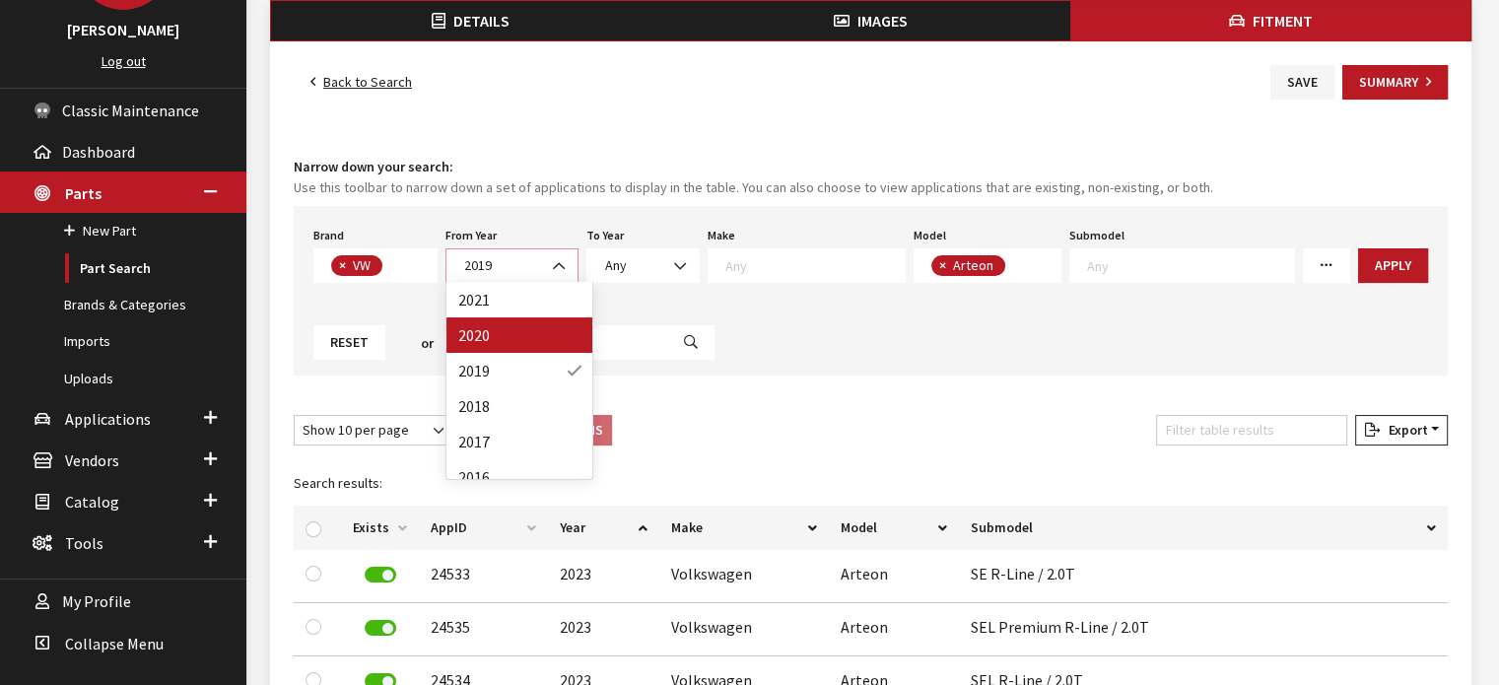
select select "2020"
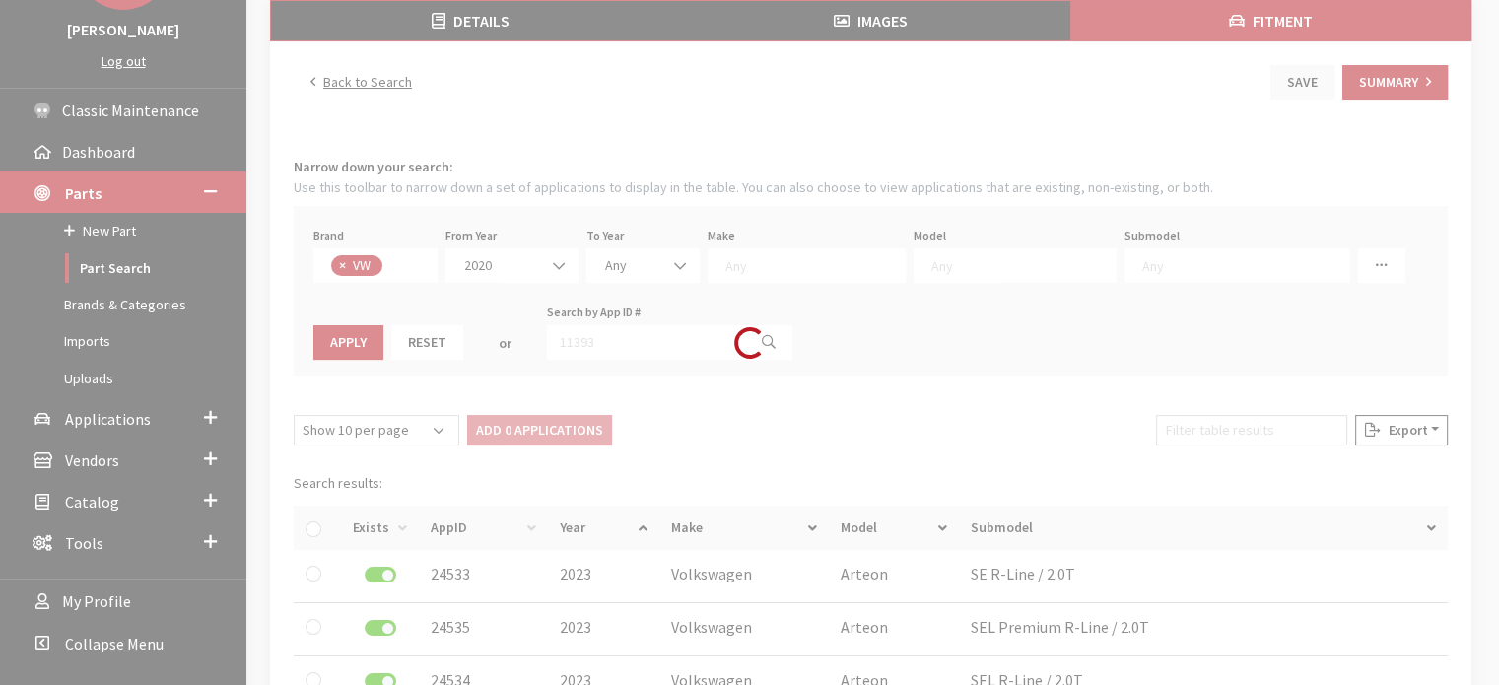
select select
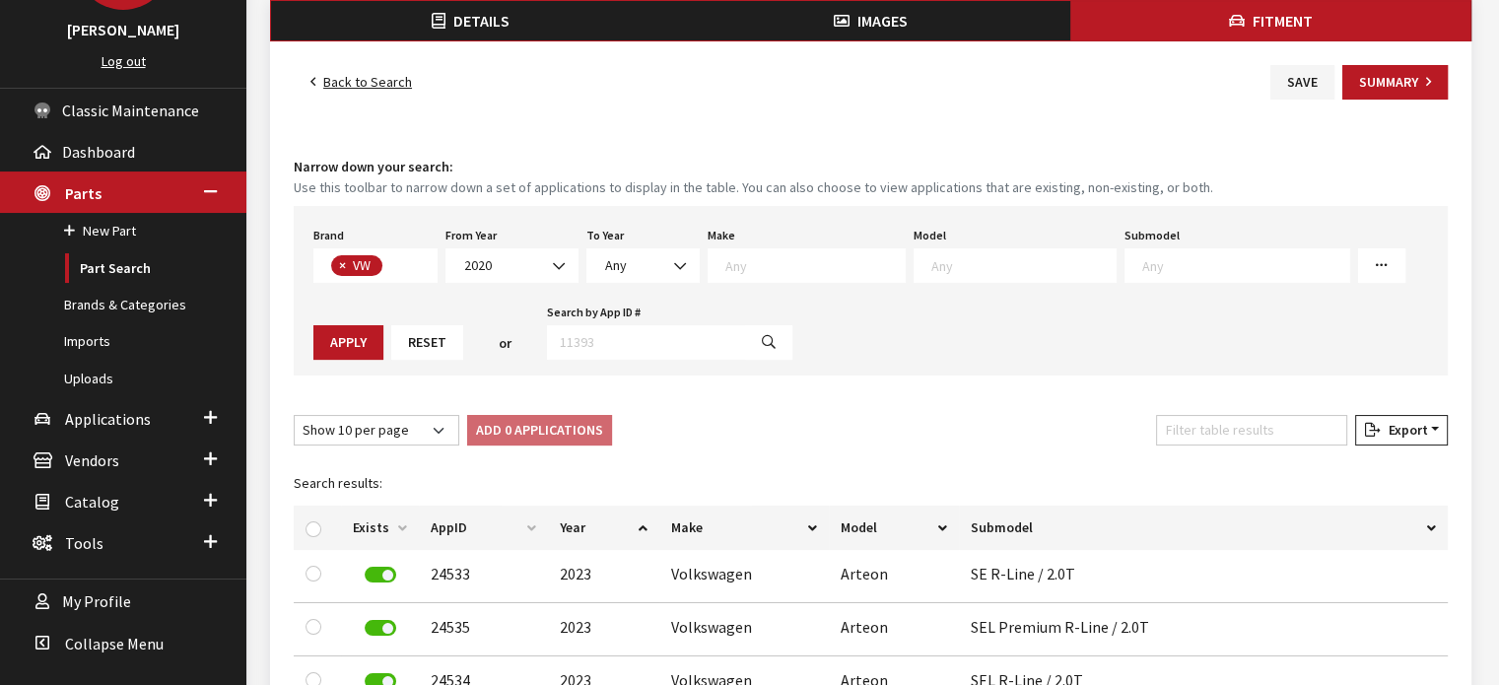
click at [977, 264] on textarea "Search" at bounding box center [1024, 265] width 184 height 18
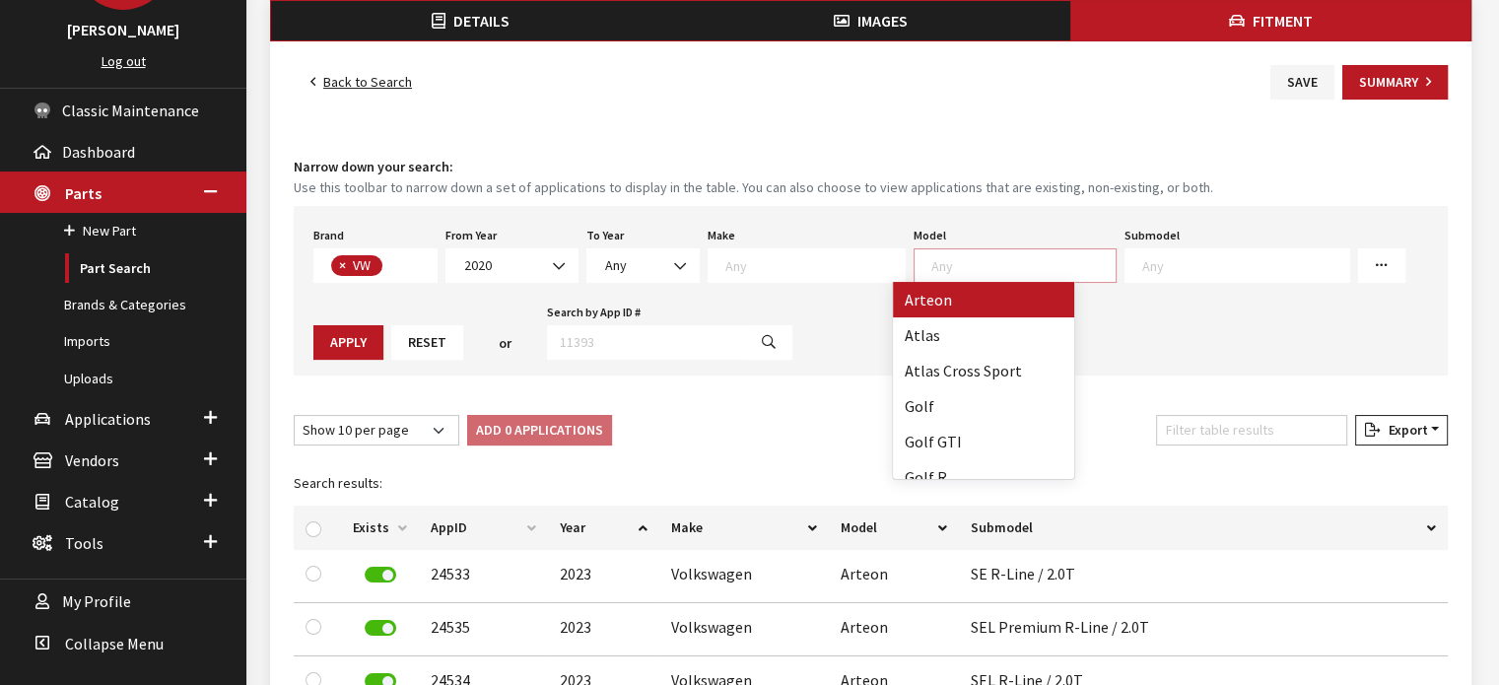
select select "915"
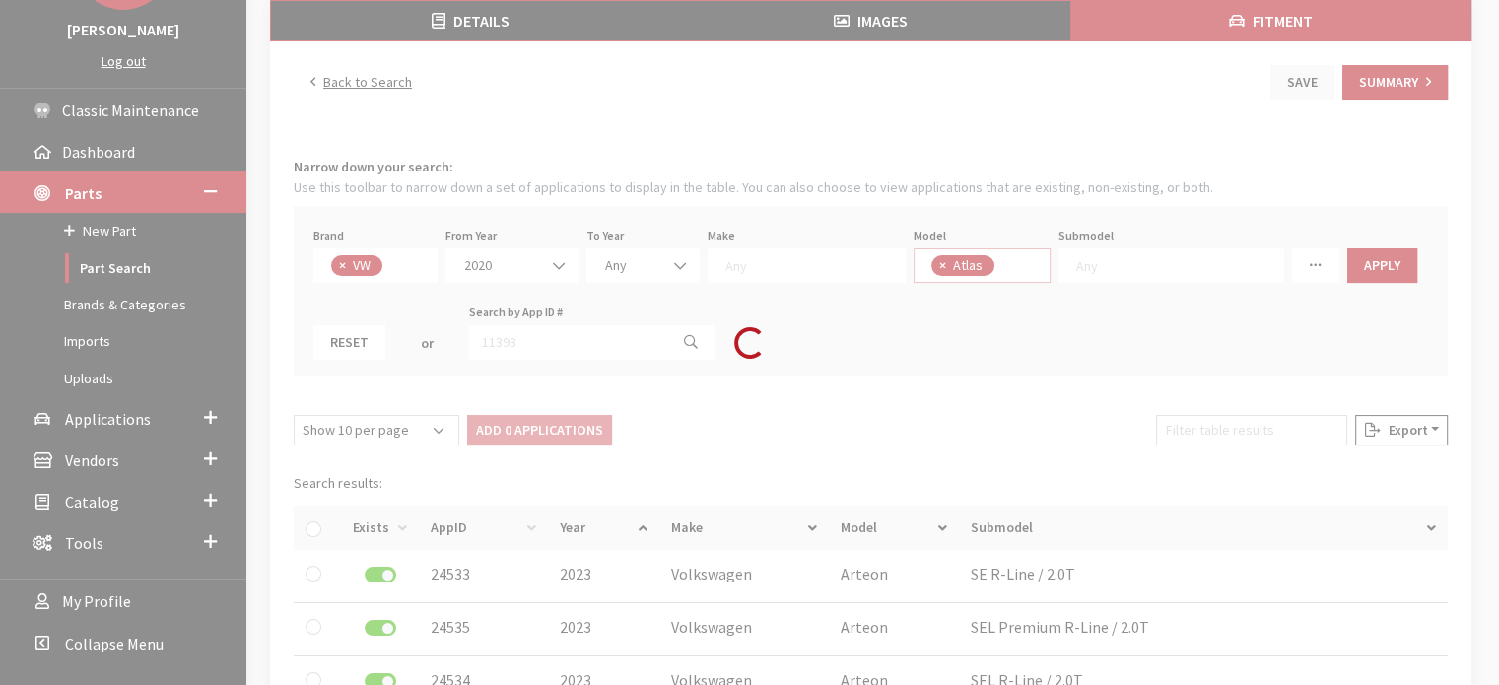
scroll to position [18, 0]
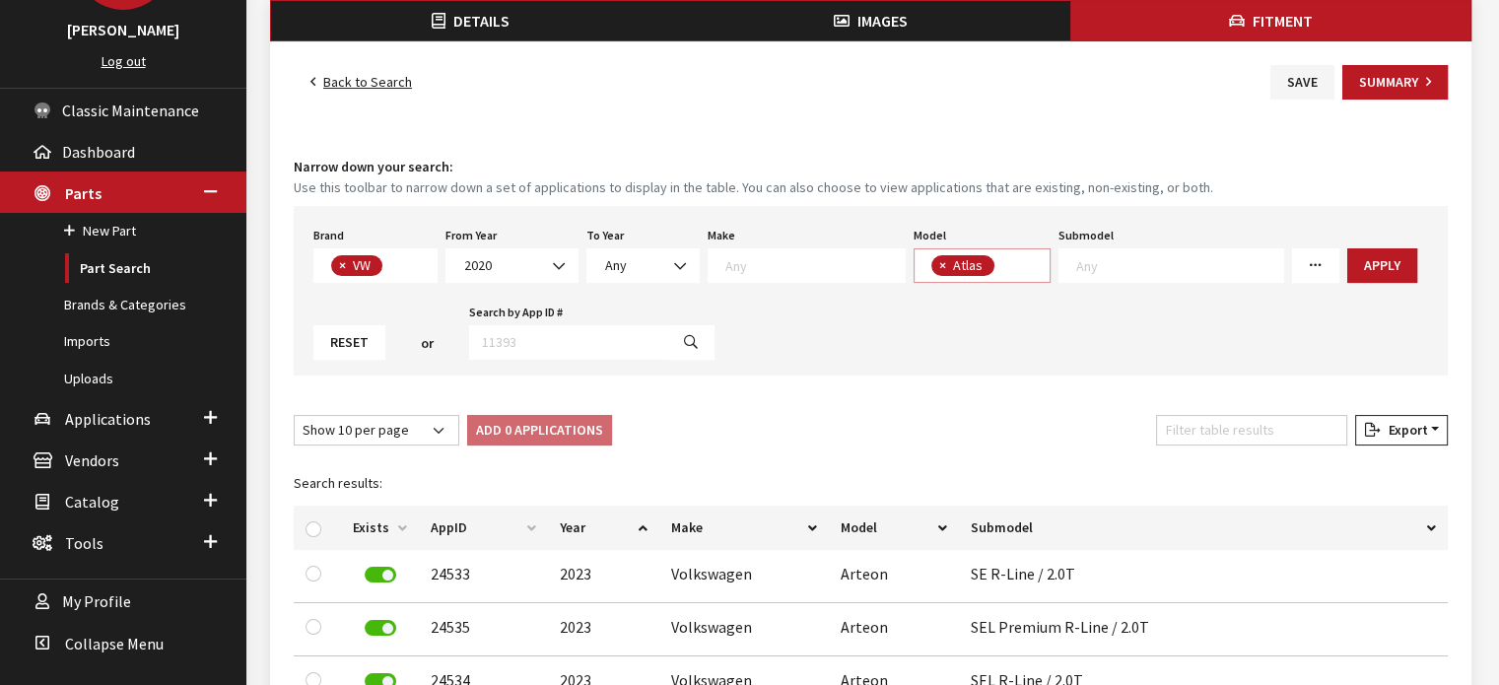
click at [1004, 269] on span "× Atlas" at bounding box center [983, 265] width 138 height 35
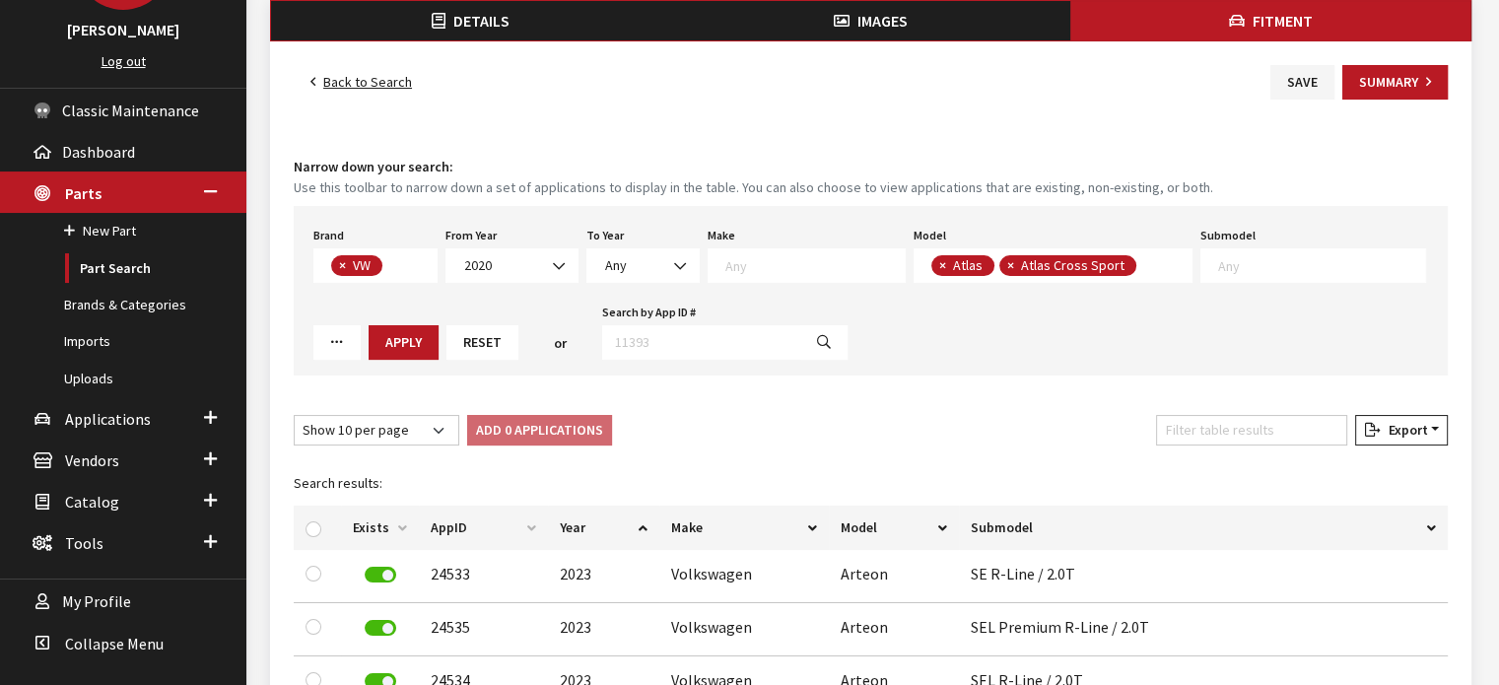
click at [1131, 261] on span "× Atlas × Atlas Cross Sport" at bounding box center [1054, 265] width 280 height 35
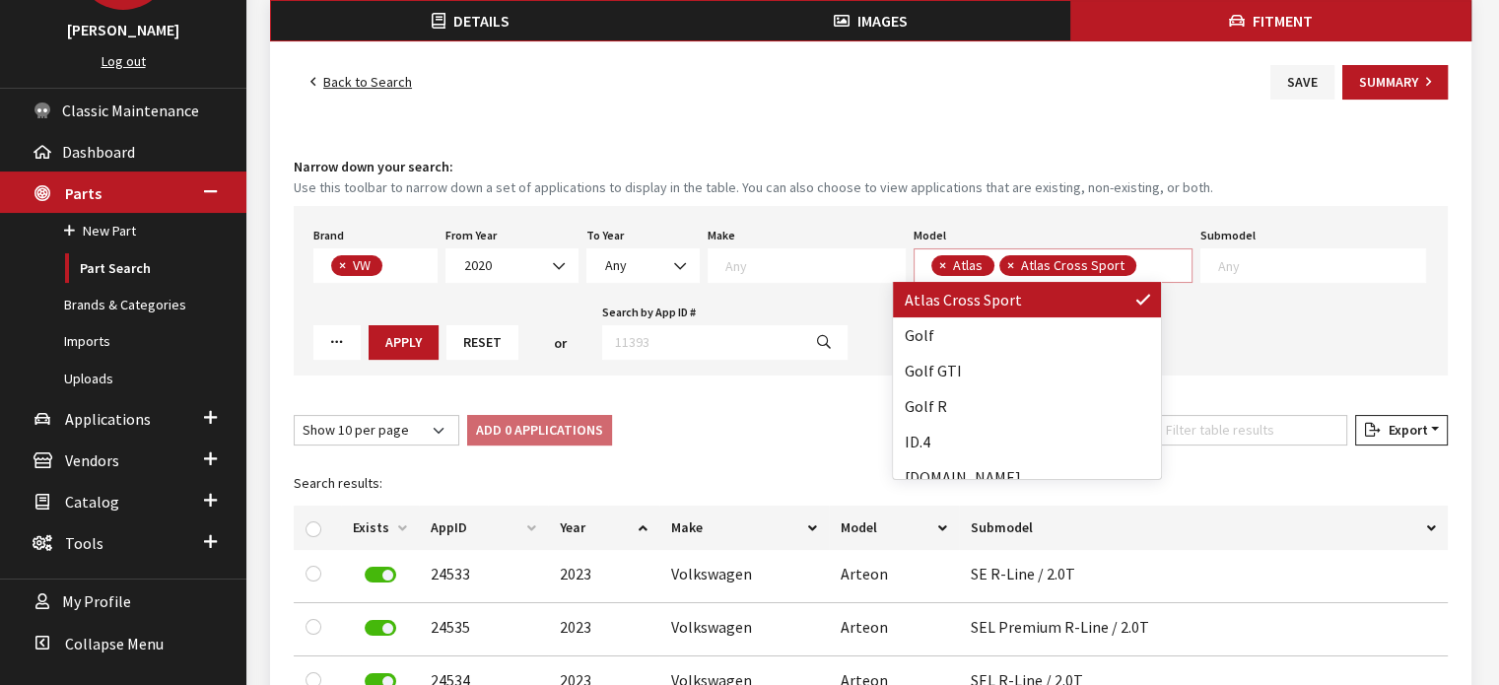
scroll to position [99, 0]
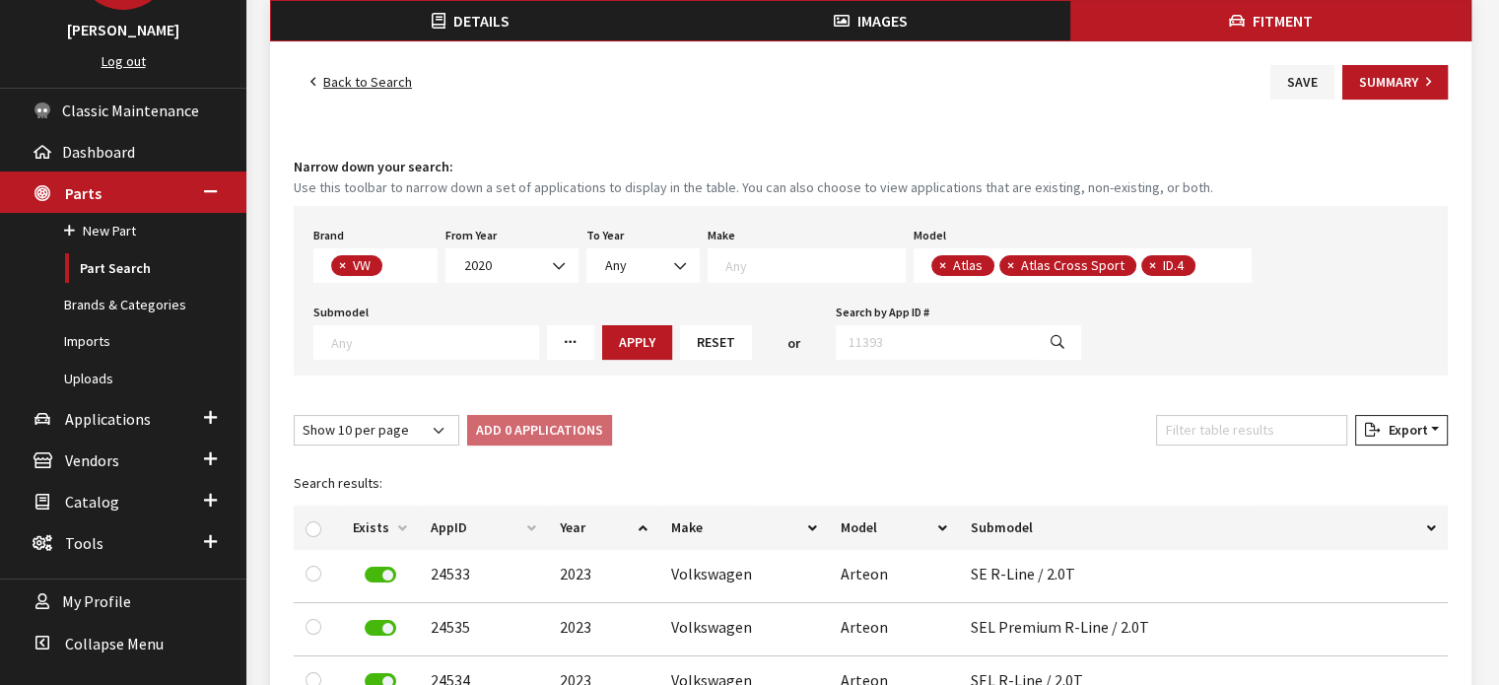
click at [1191, 272] on span "× Atlas × Atlas Cross Sport × ID.4" at bounding box center [1083, 265] width 339 height 35
click at [1333, 266] on textarea "Search" at bounding box center [1338, 267] width 11 height 18
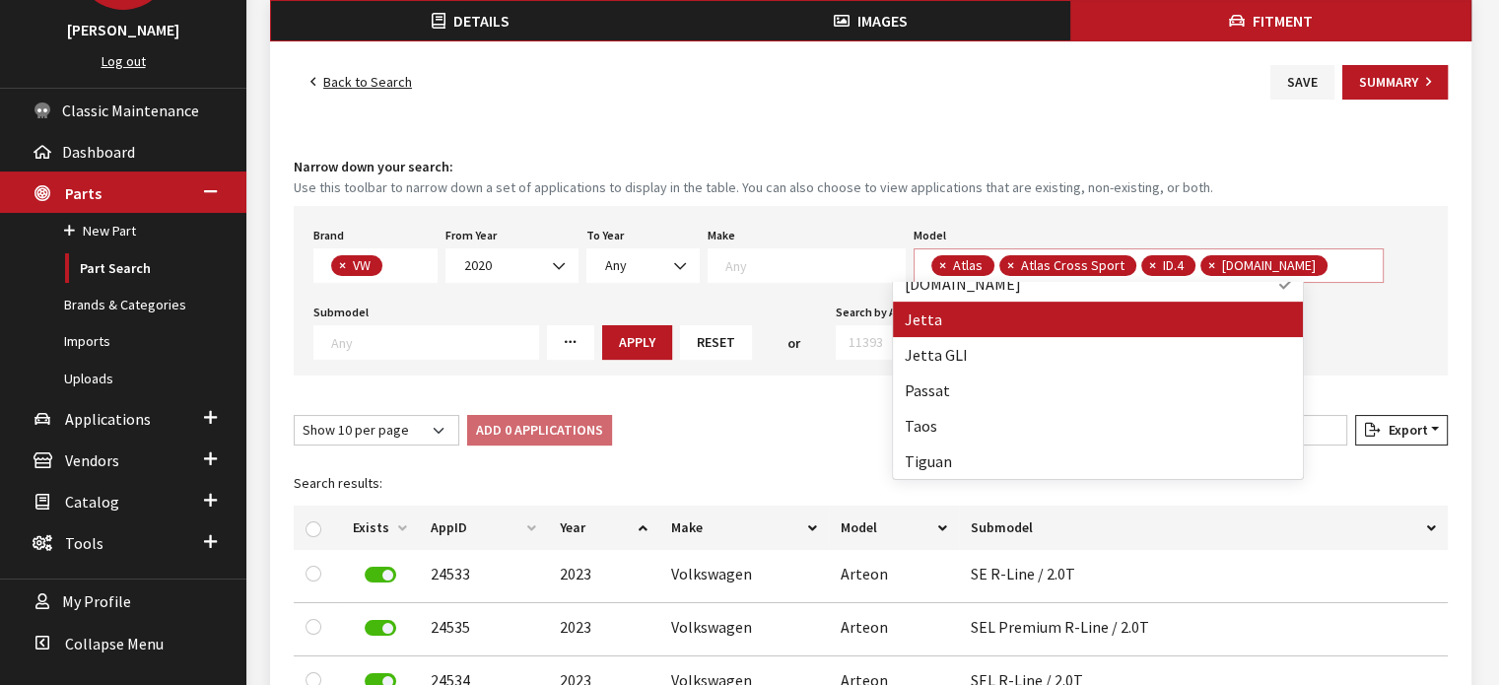
scroll to position [1, 0]
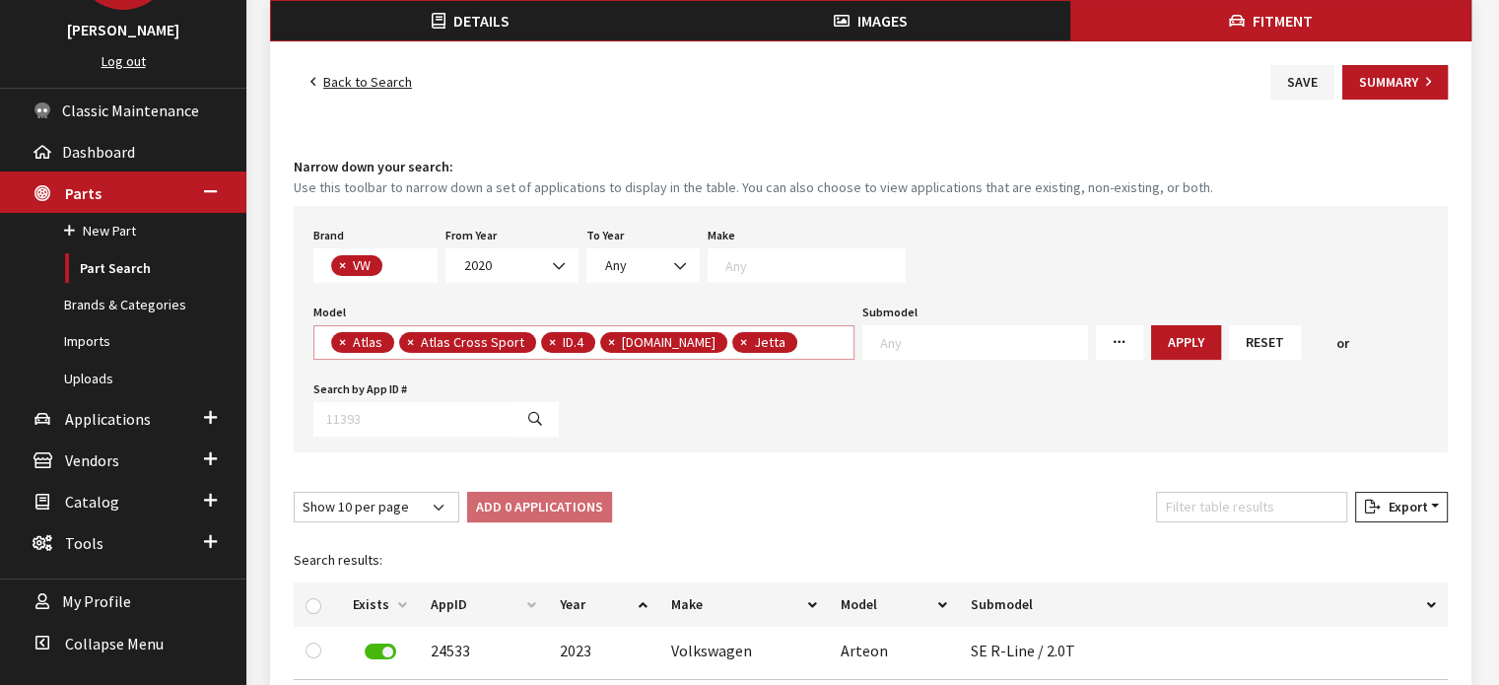
click at [813, 335] on textarea "Search" at bounding box center [807, 344] width 11 height 18
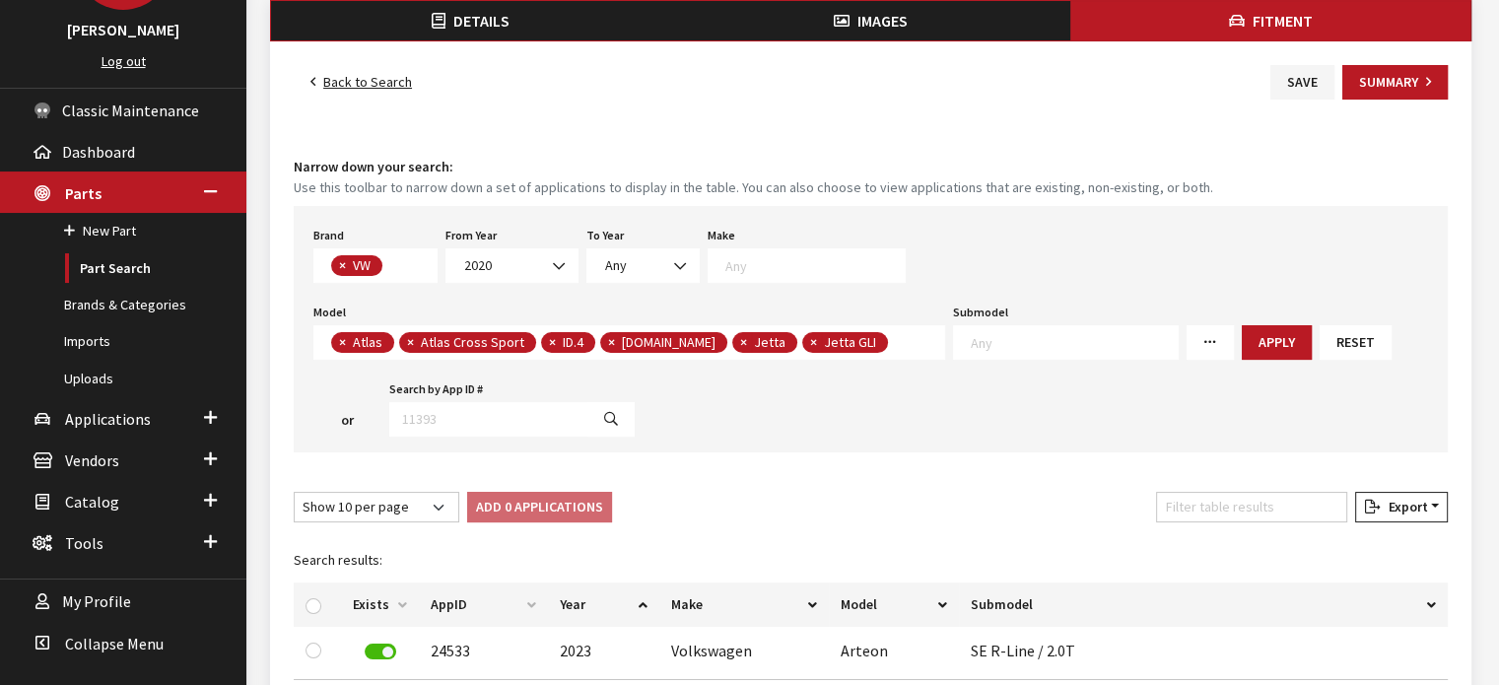
click at [845, 349] on span "× Atlas × Atlas Cross Sport × ID.4 × ID.Buzz × Jetta × Jetta GLI" at bounding box center [629, 342] width 632 height 35
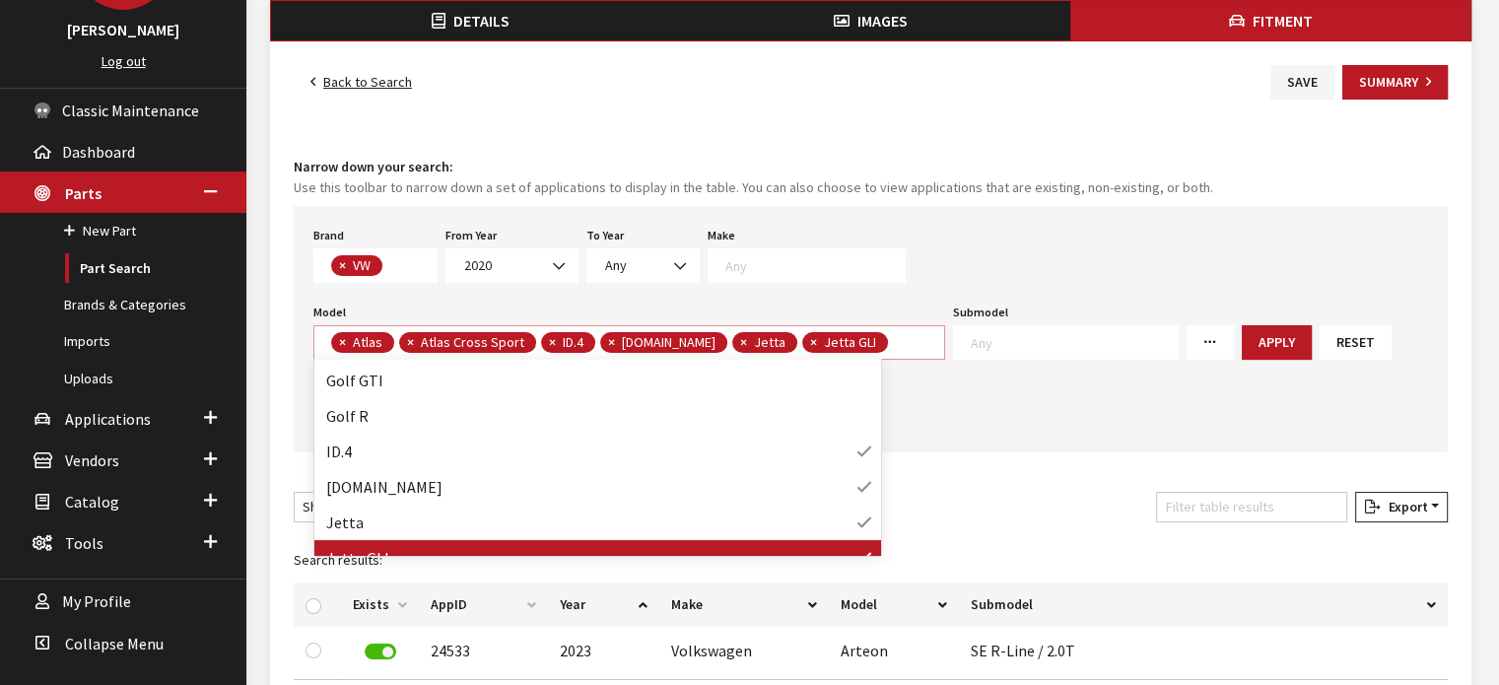
scroll to position [264, 0]
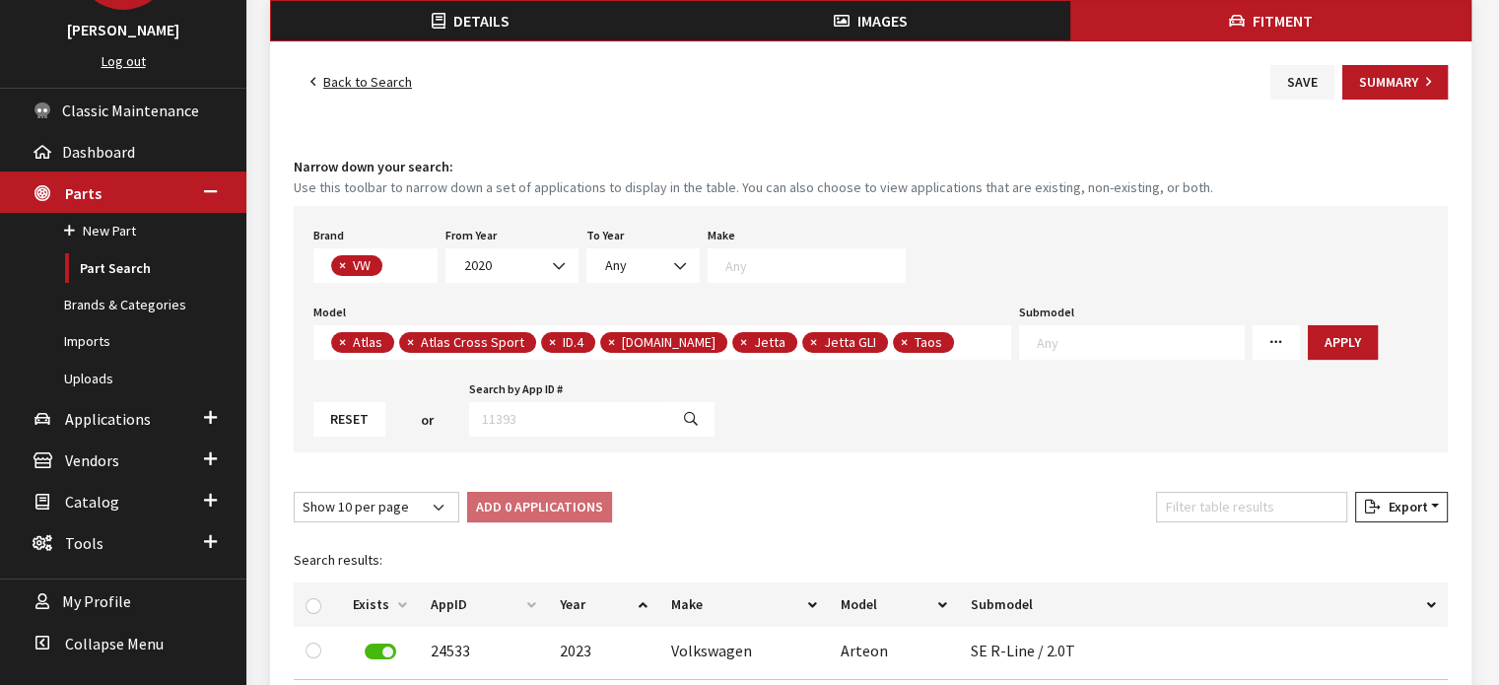
click at [910, 339] on span "× Atlas × Atlas Cross Sport × ID.4 × ID.Buzz × Jetta × Jetta GLI × Taos" at bounding box center [662, 342] width 698 height 35
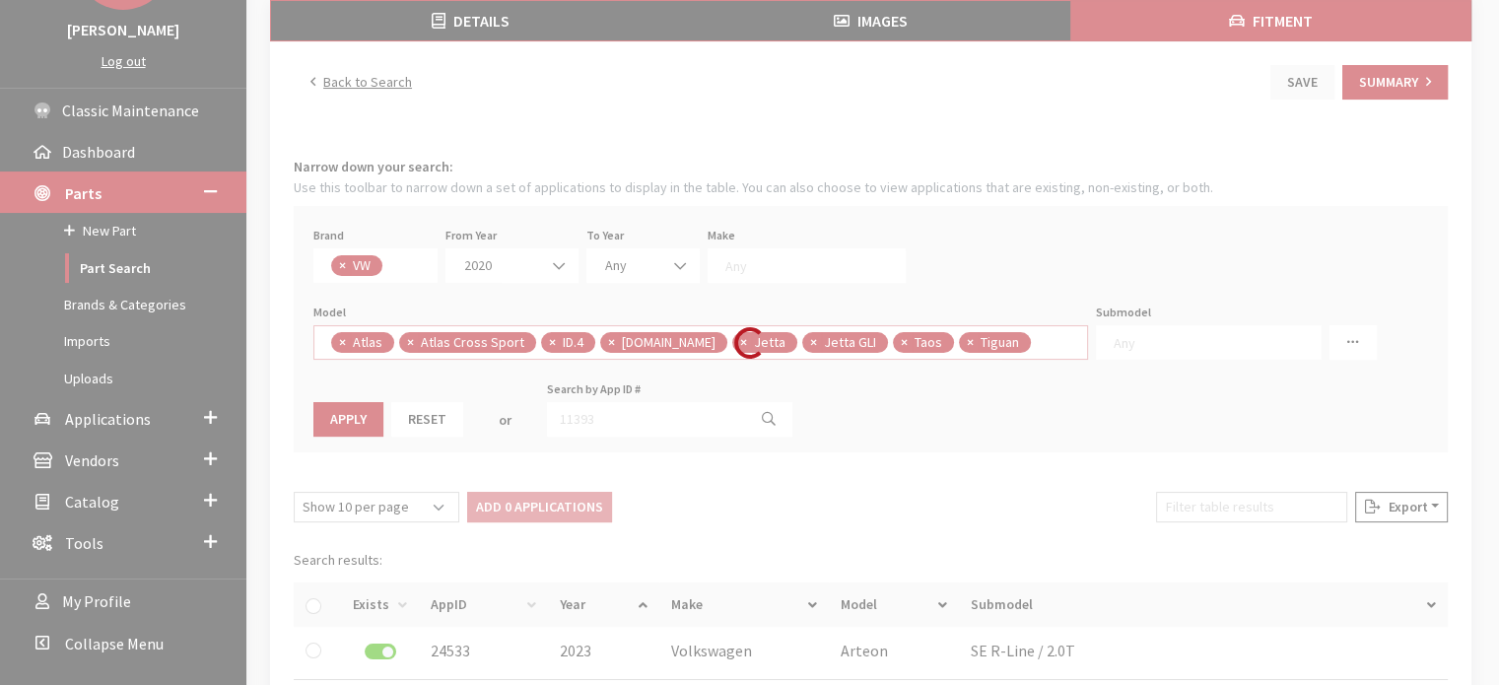
select select
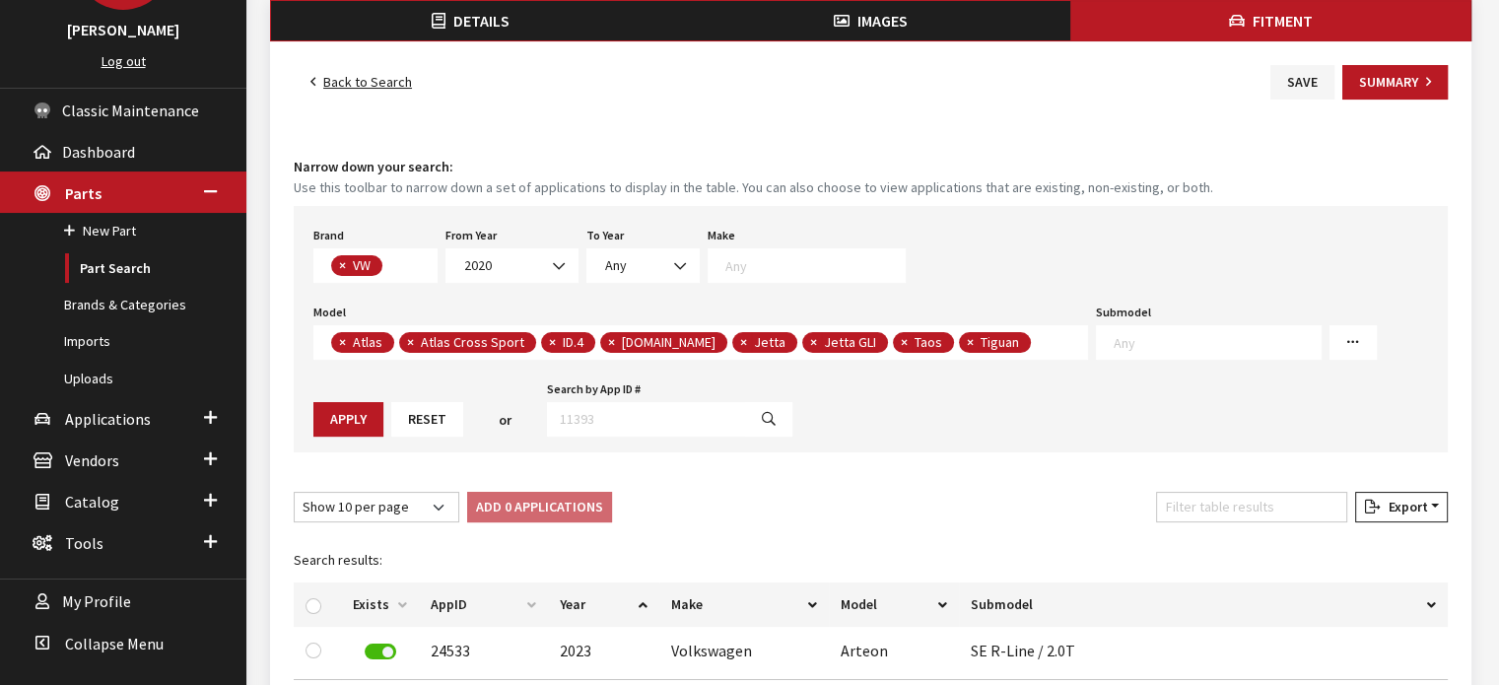
drag, startPoint x: 1325, startPoint y: 339, endPoint x: 1062, endPoint y: 392, distance: 268.6
click at [383, 402] on button "Apply" at bounding box center [348, 419] width 70 height 35
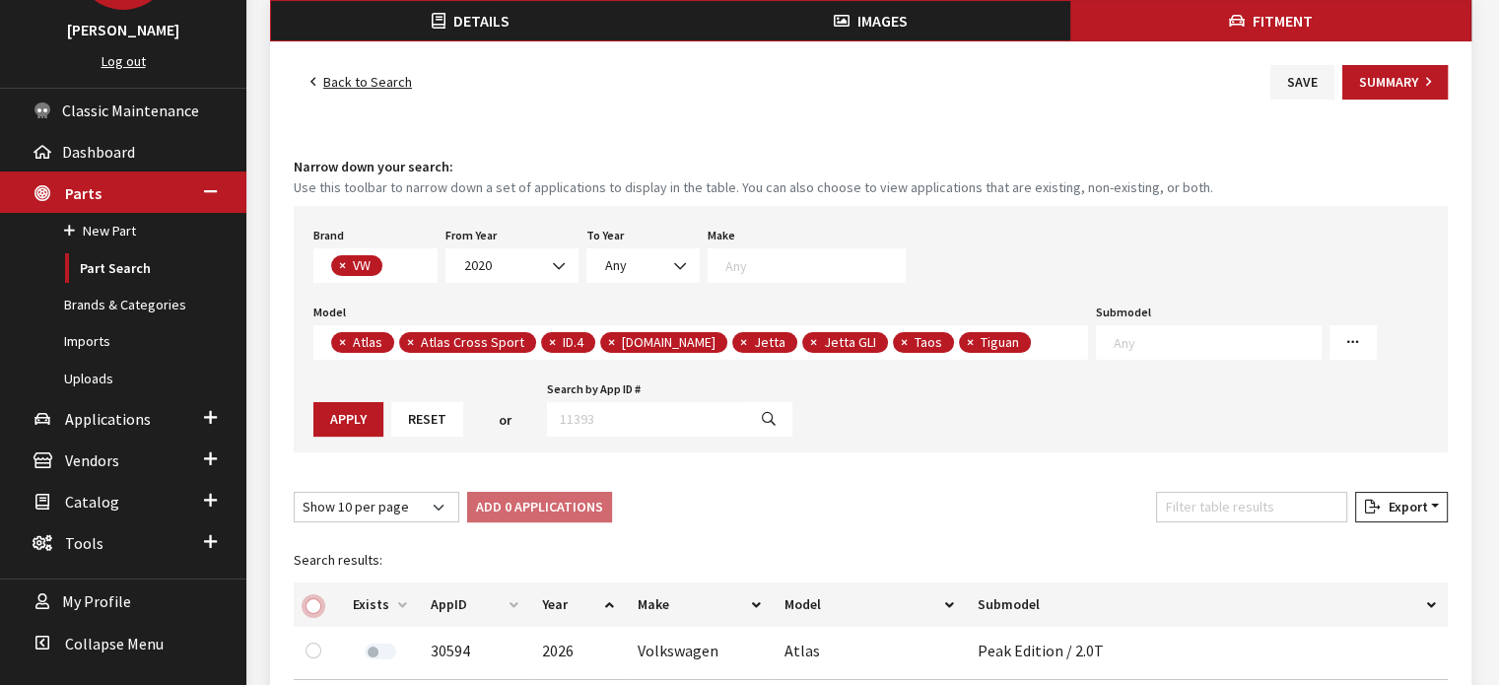
click at [310, 605] on input "checkbox" at bounding box center [314, 606] width 16 height 16
checkbox input "true"
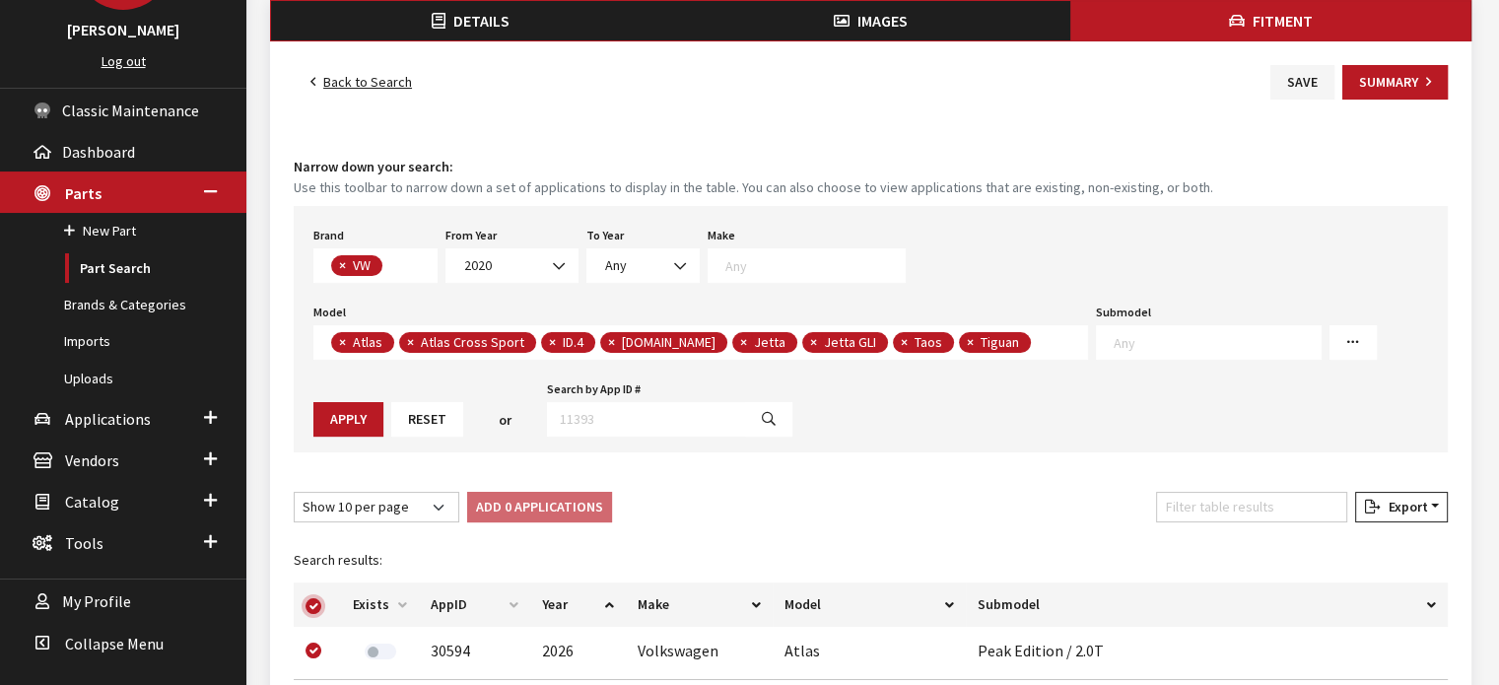
checkbox input "true"
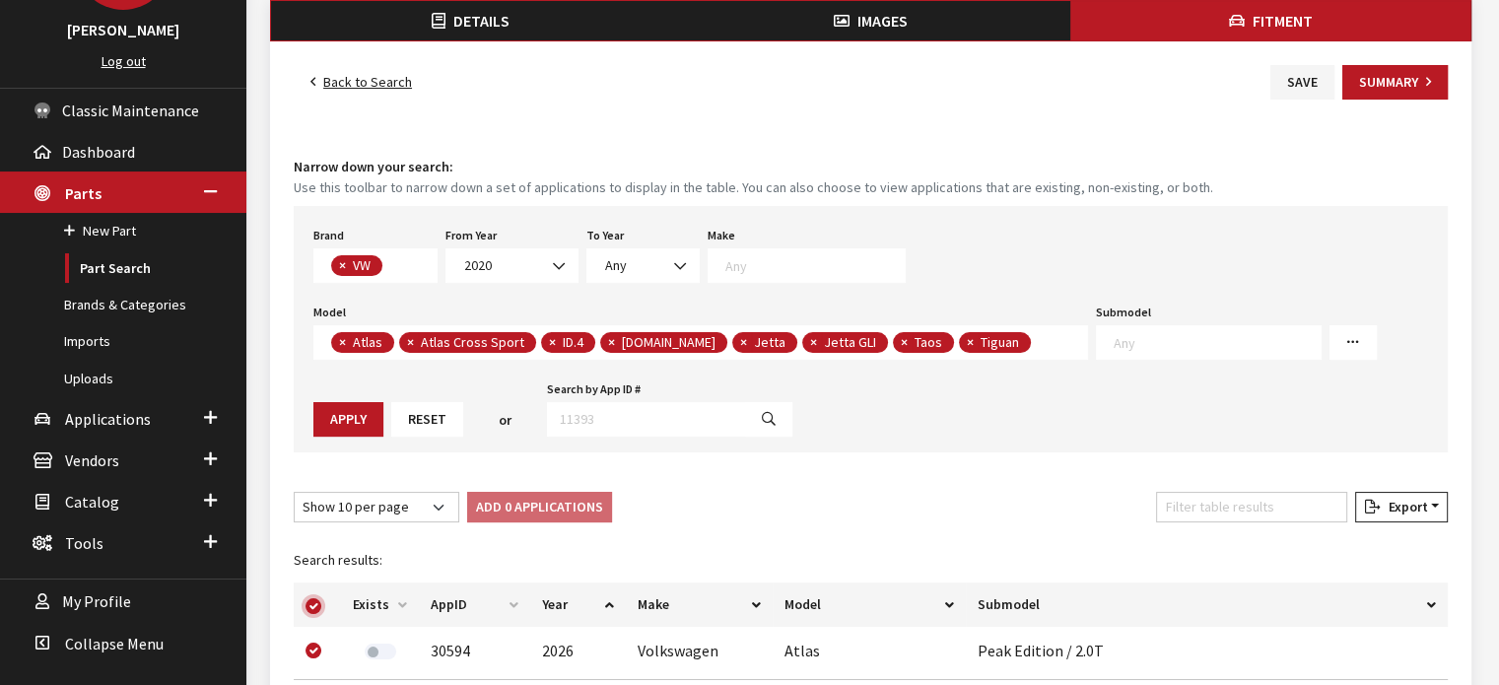
checkbox input "true"
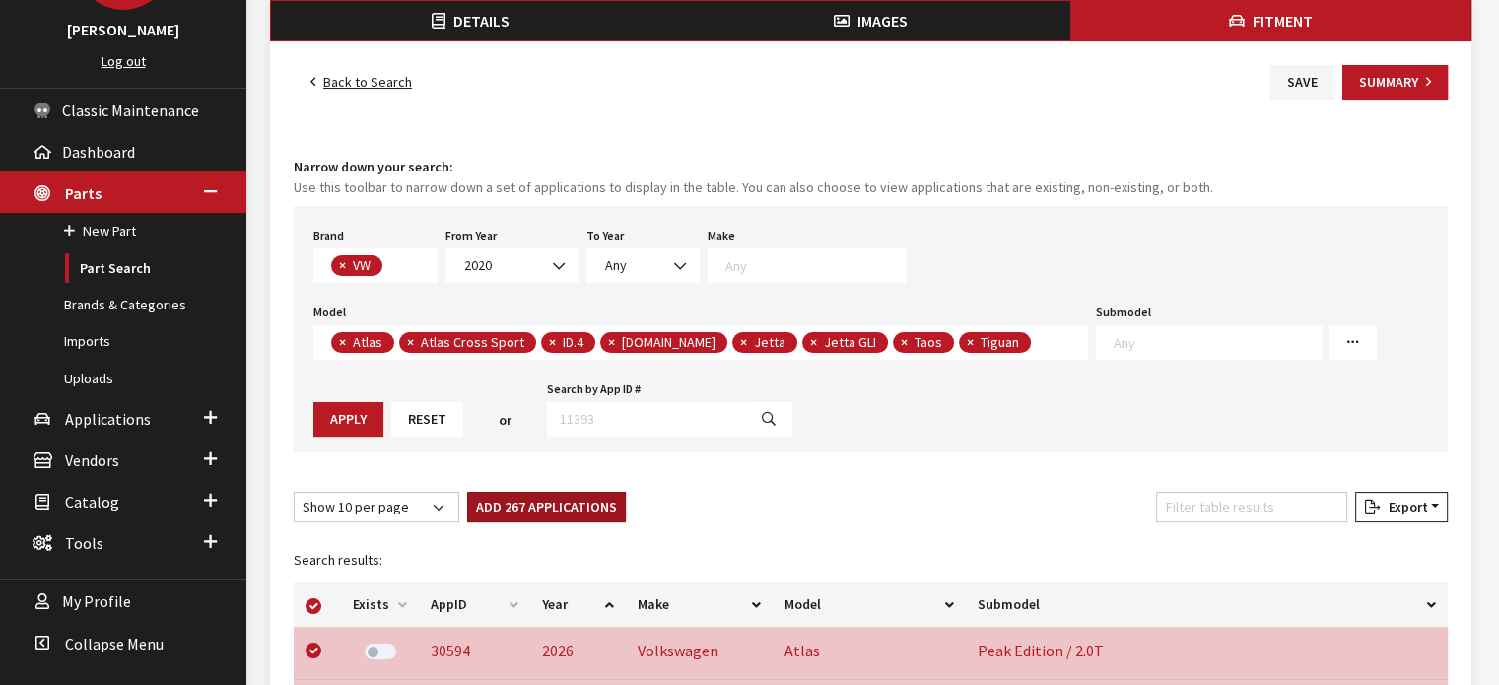
click at [523, 518] on button "Add 267 Applications" at bounding box center [546, 507] width 159 height 31
checkbox input "false"
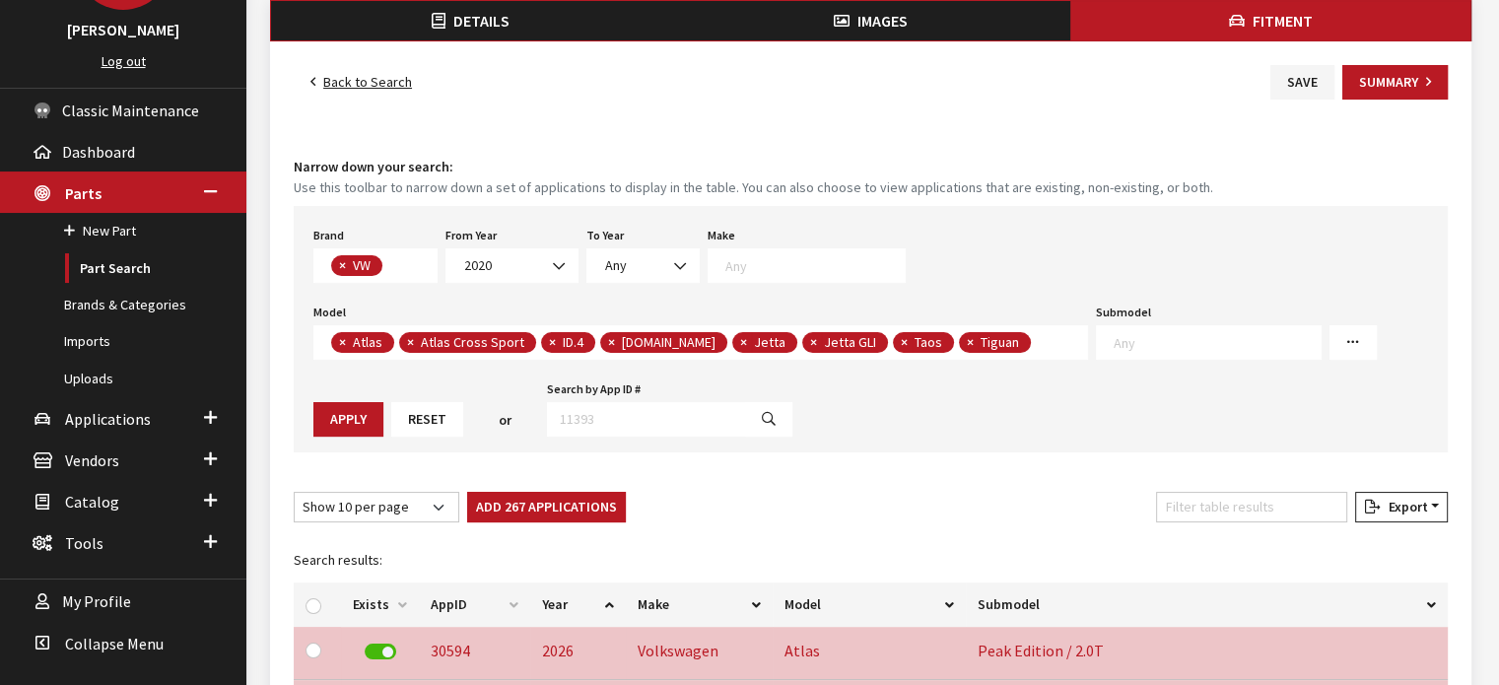
checkbox input "false"
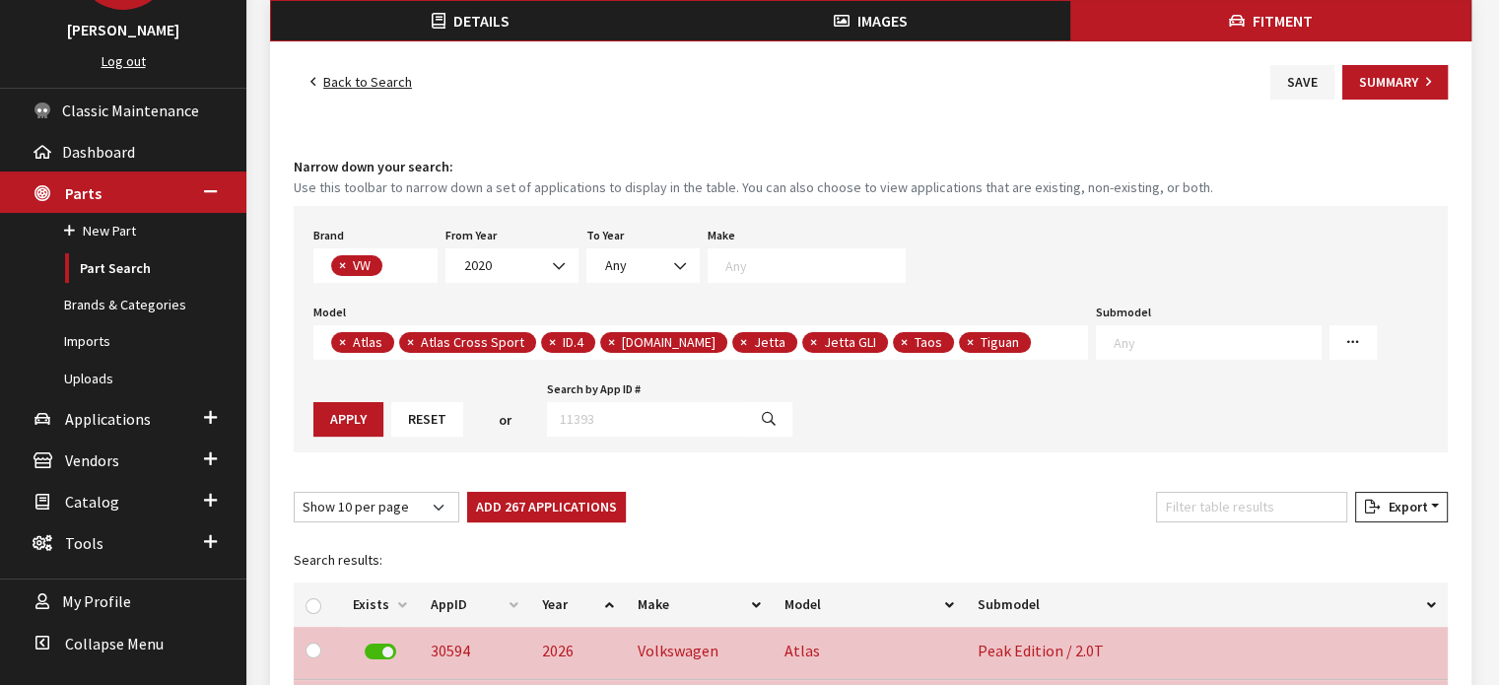
checkbox input "false"
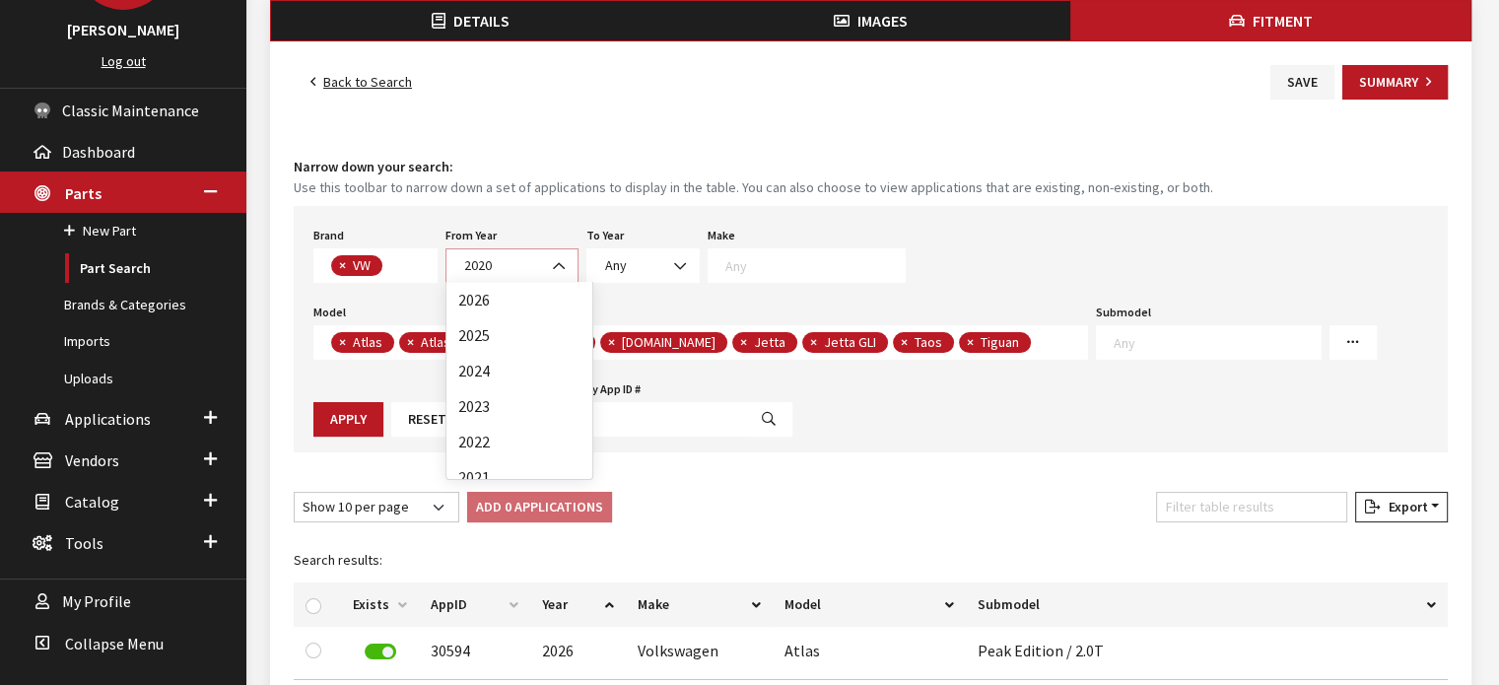
click at [523, 273] on span "2020" at bounding box center [511, 265] width 107 height 21
select select "2019"
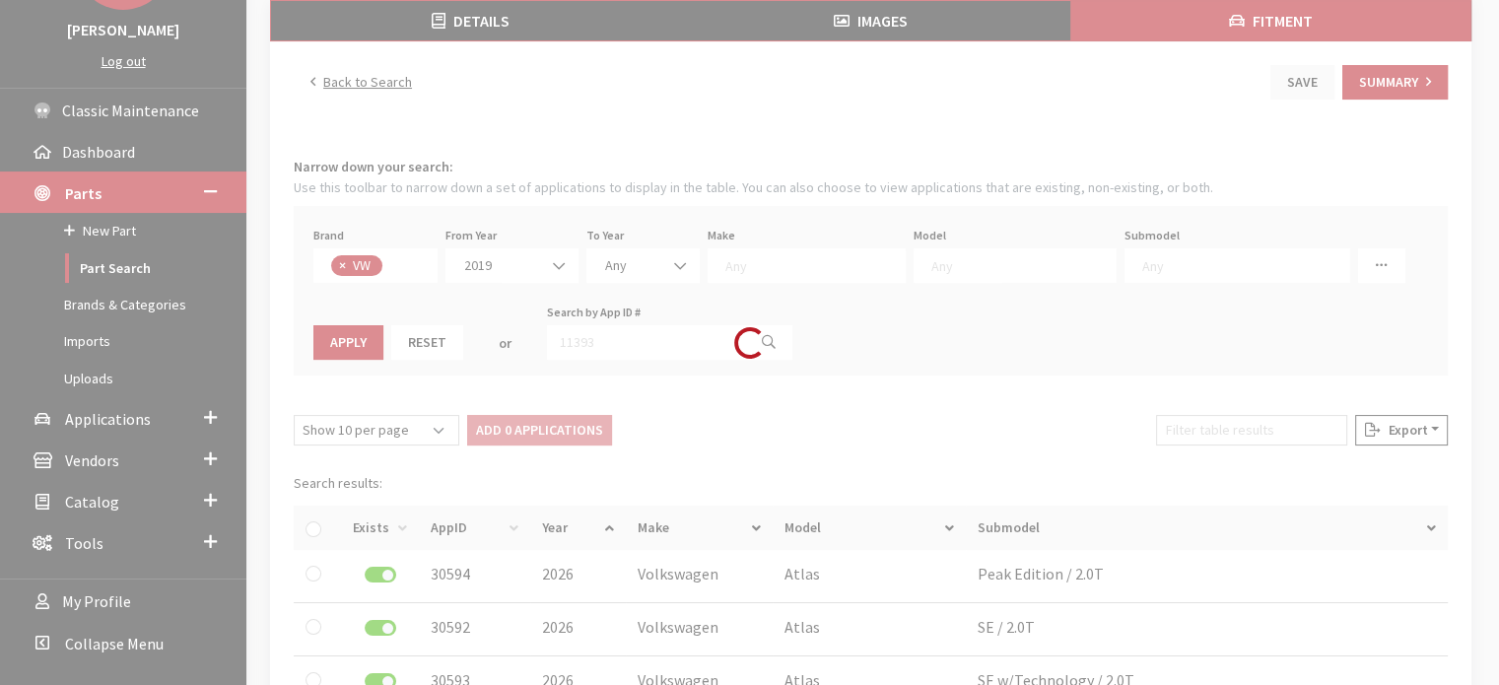
select select
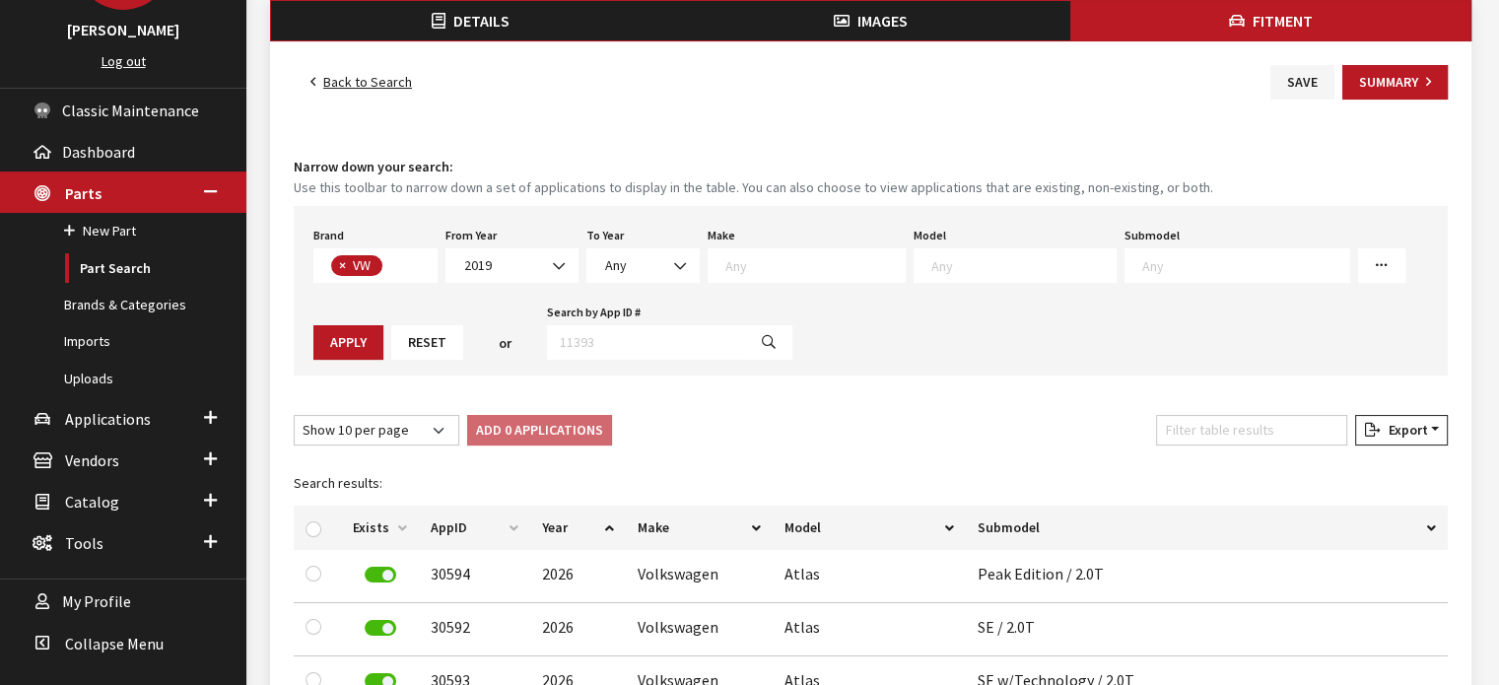
click at [932, 267] on textarea "Search" at bounding box center [1024, 265] width 184 height 18
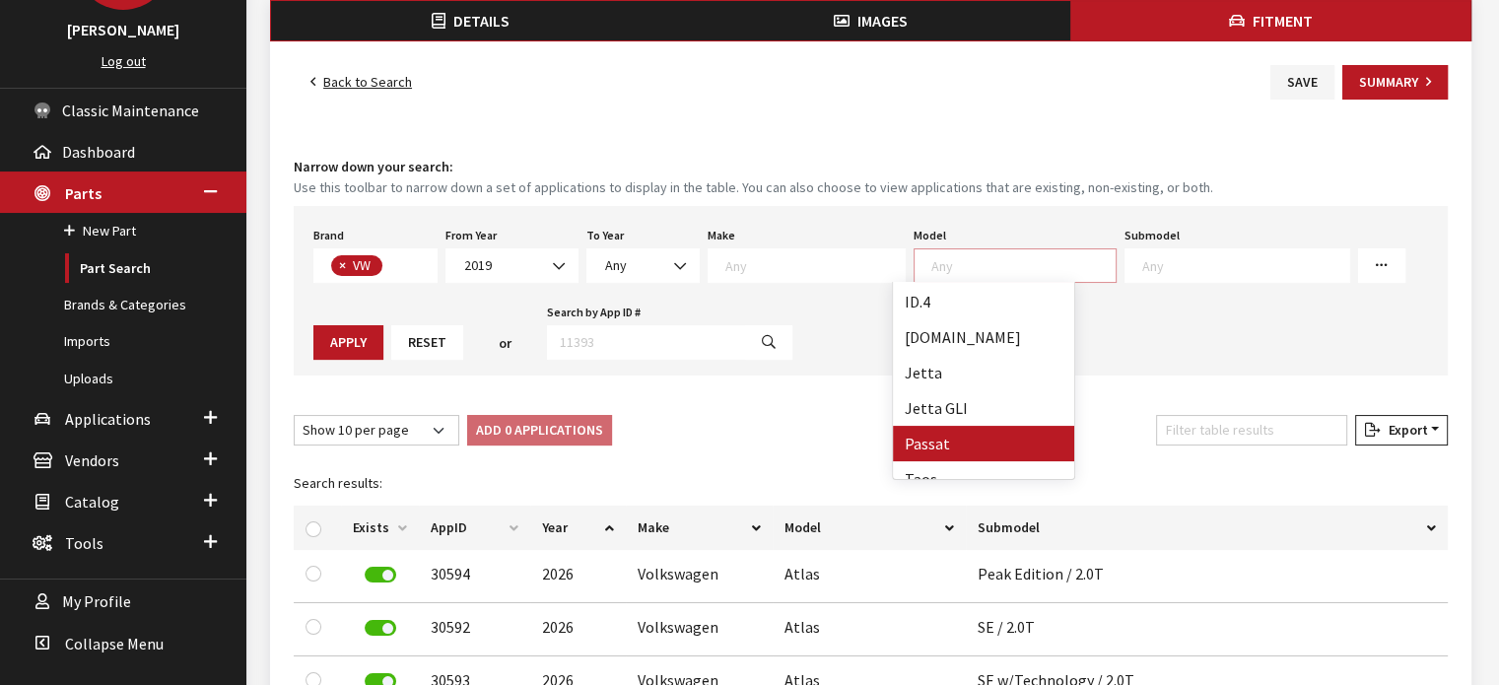
scroll to position [394, 0]
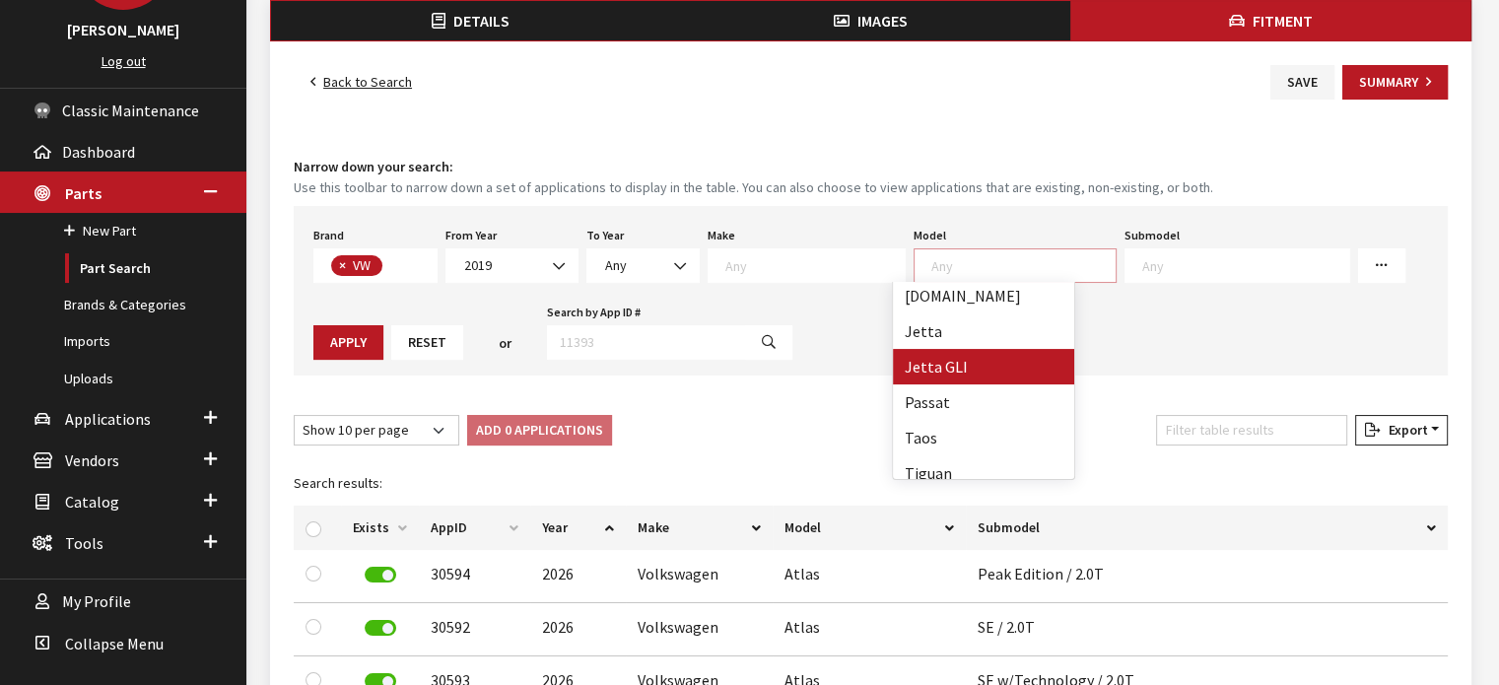
select select "1047"
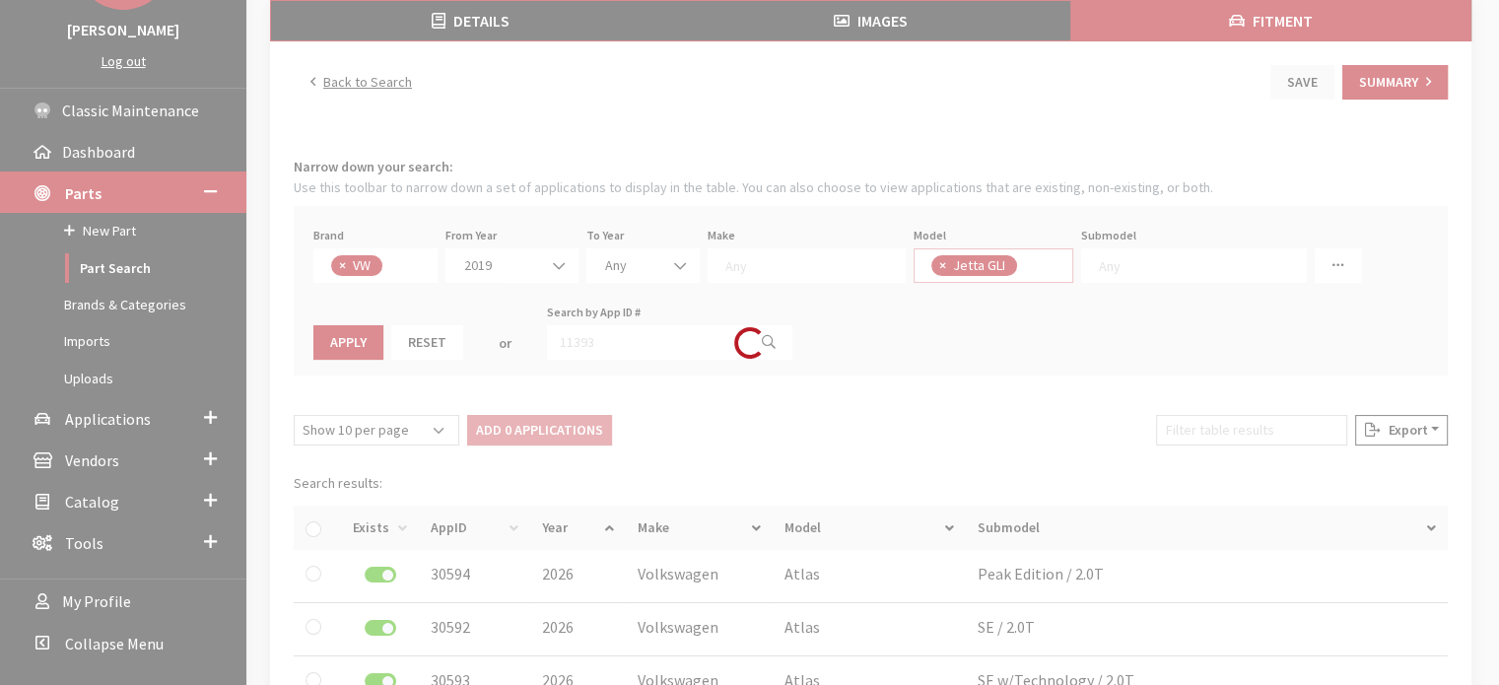
select select
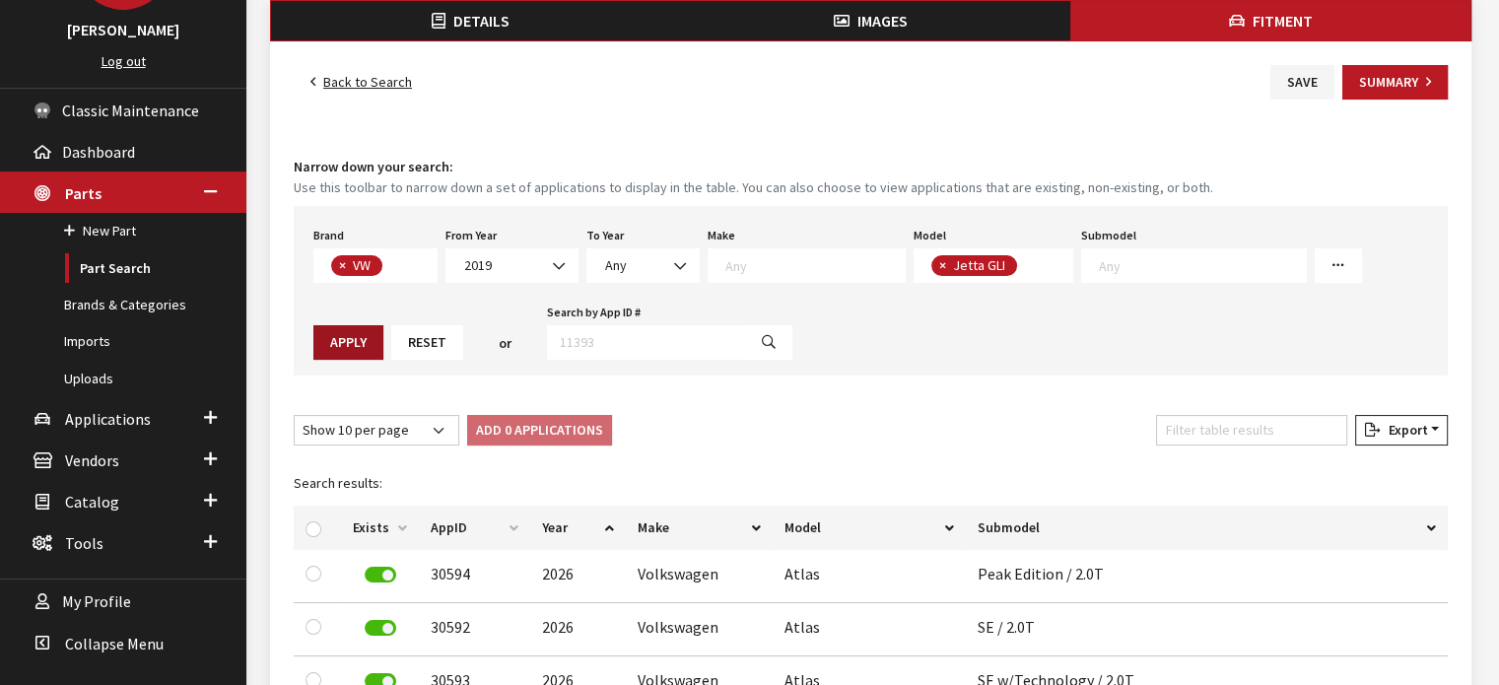
click at [383, 325] on button "Apply" at bounding box center [348, 342] width 70 height 35
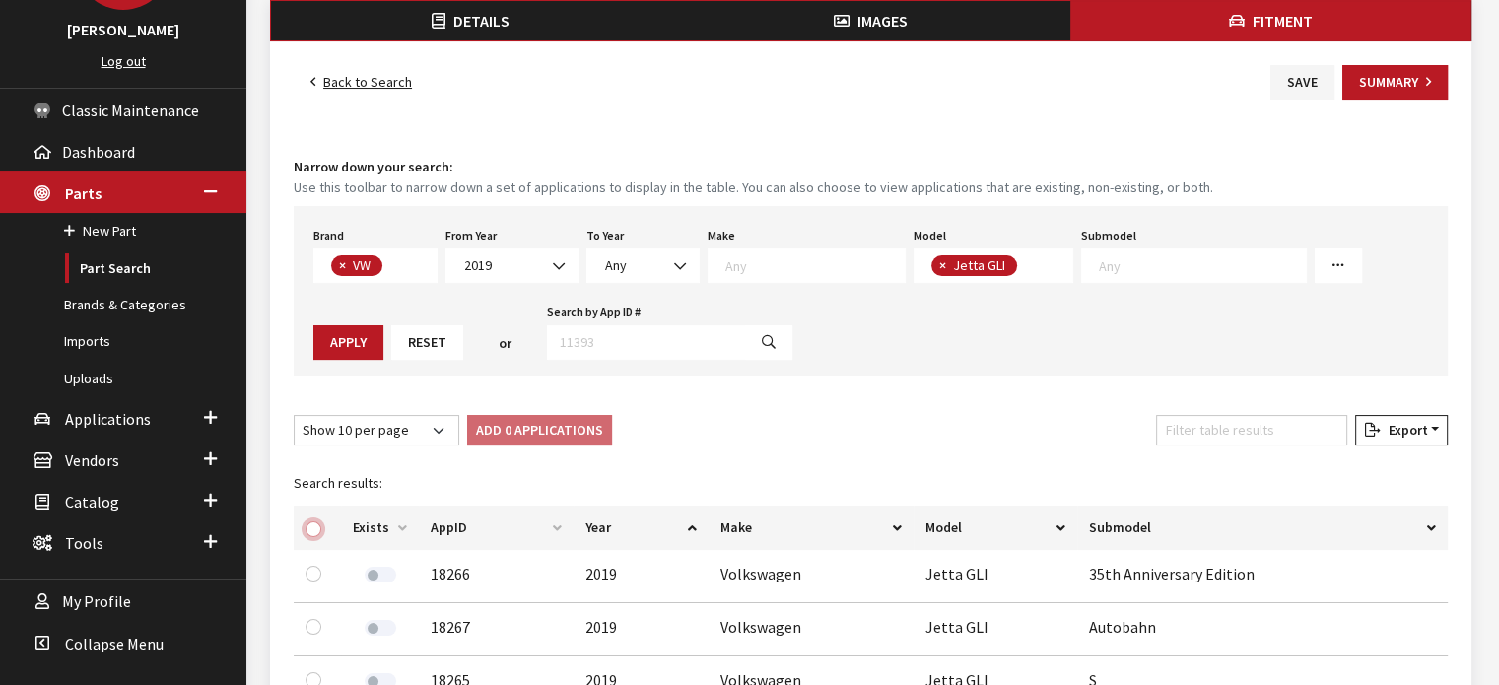
click at [307, 524] on input "checkbox" at bounding box center [314, 530] width 16 height 16
checkbox input "true"
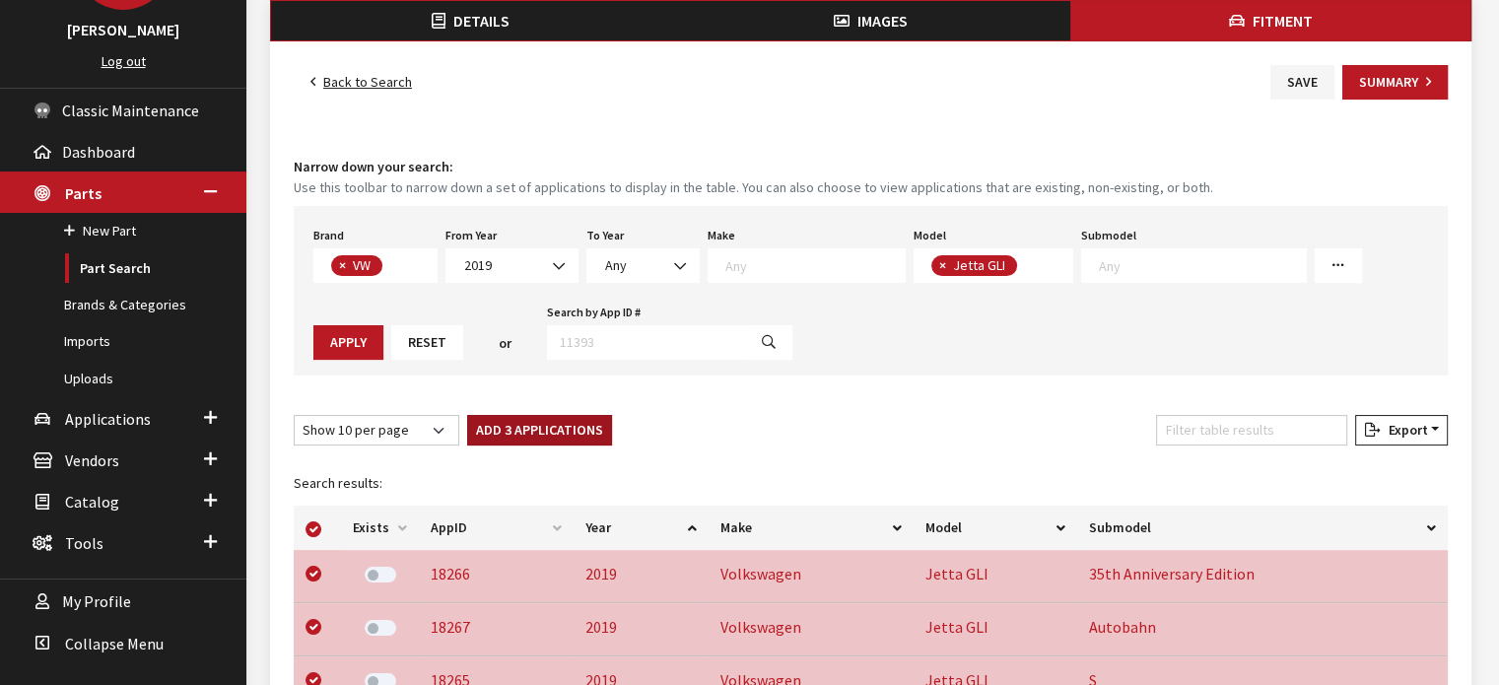
click at [571, 428] on button "Add 3 Applications" at bounding box center [539, 430] width 145 height 31
checkbox input "false"
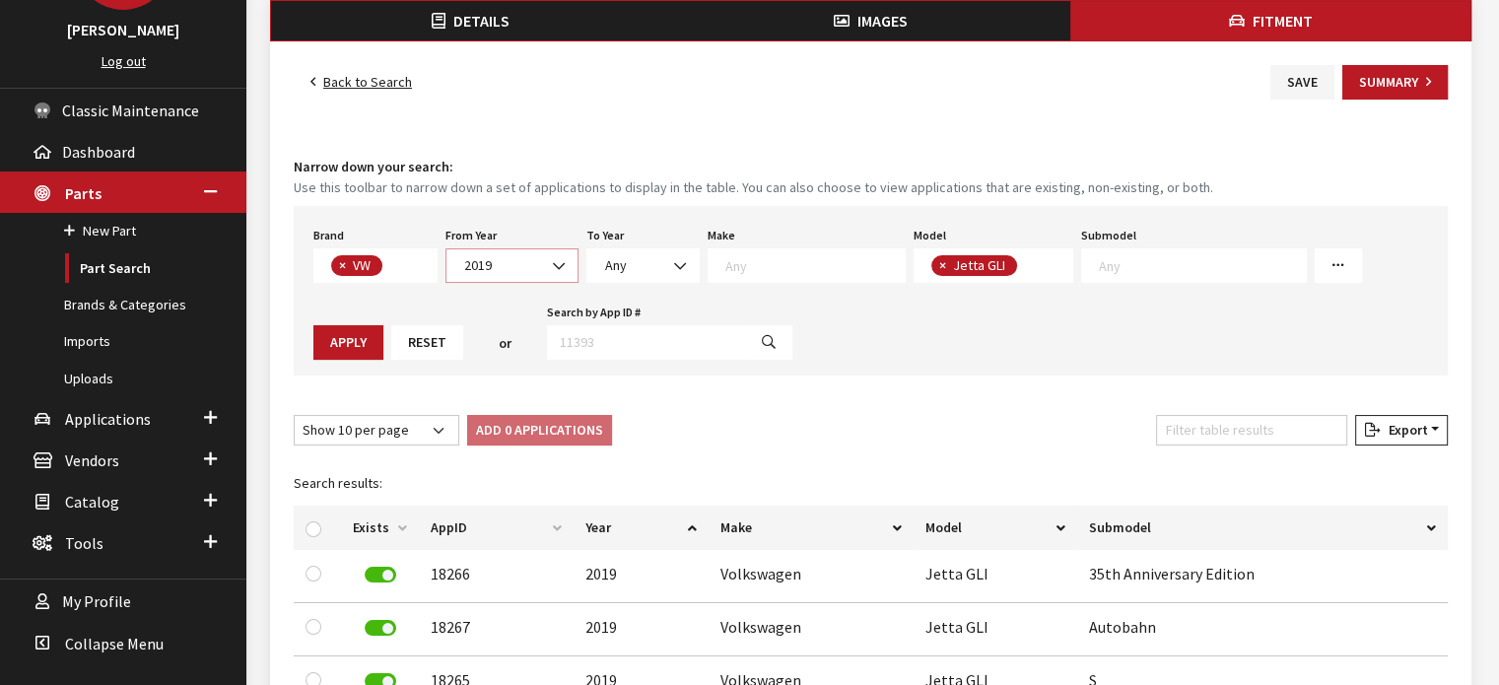
click at [553, 256] on b at bounding box center [553, 256] width 0 height 0
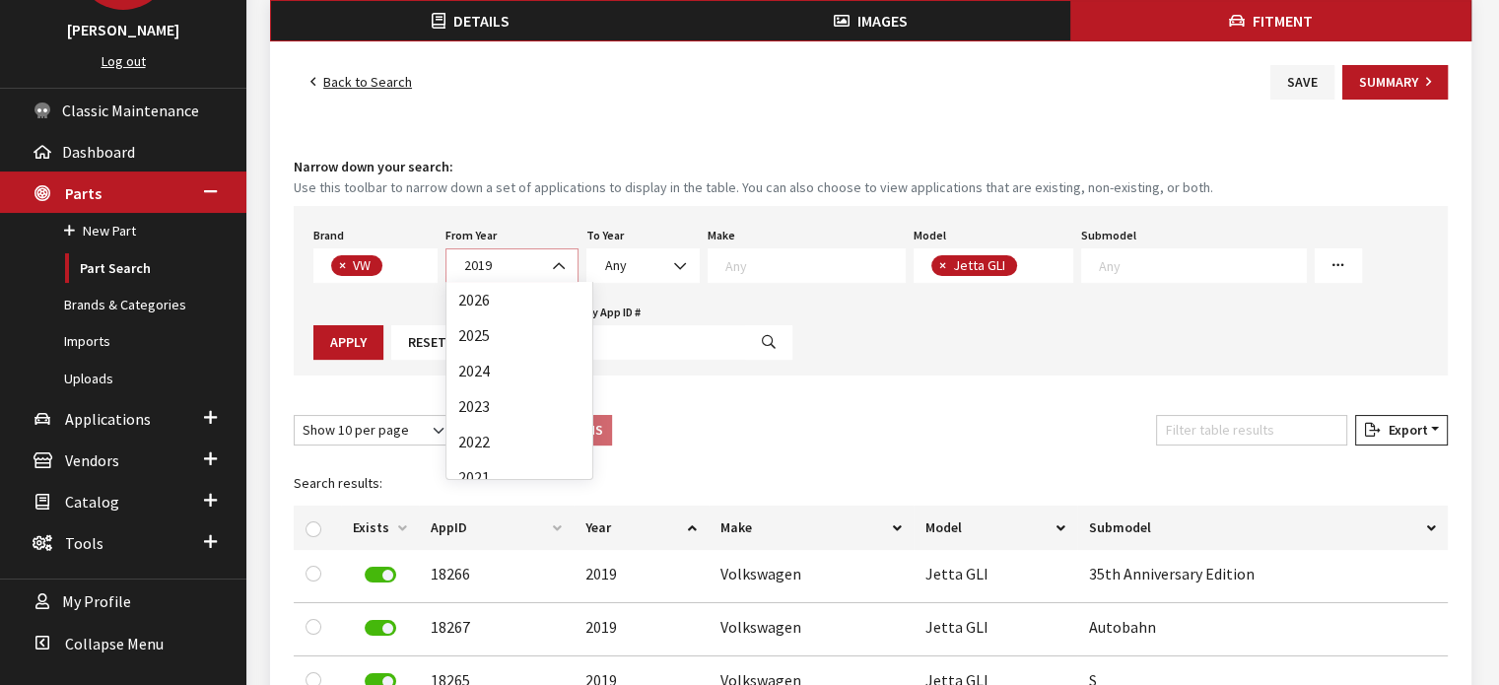
scroll to position [177, 0]
select select "2018"
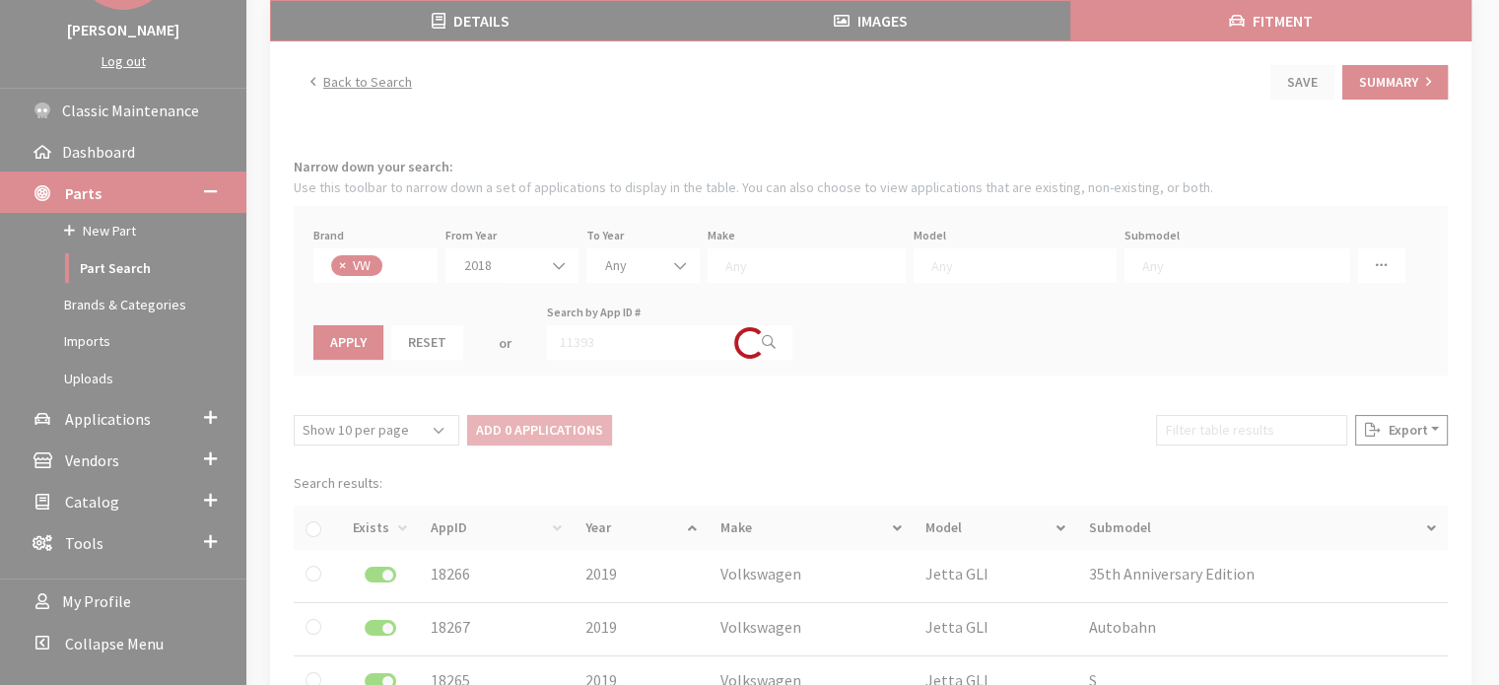
select select
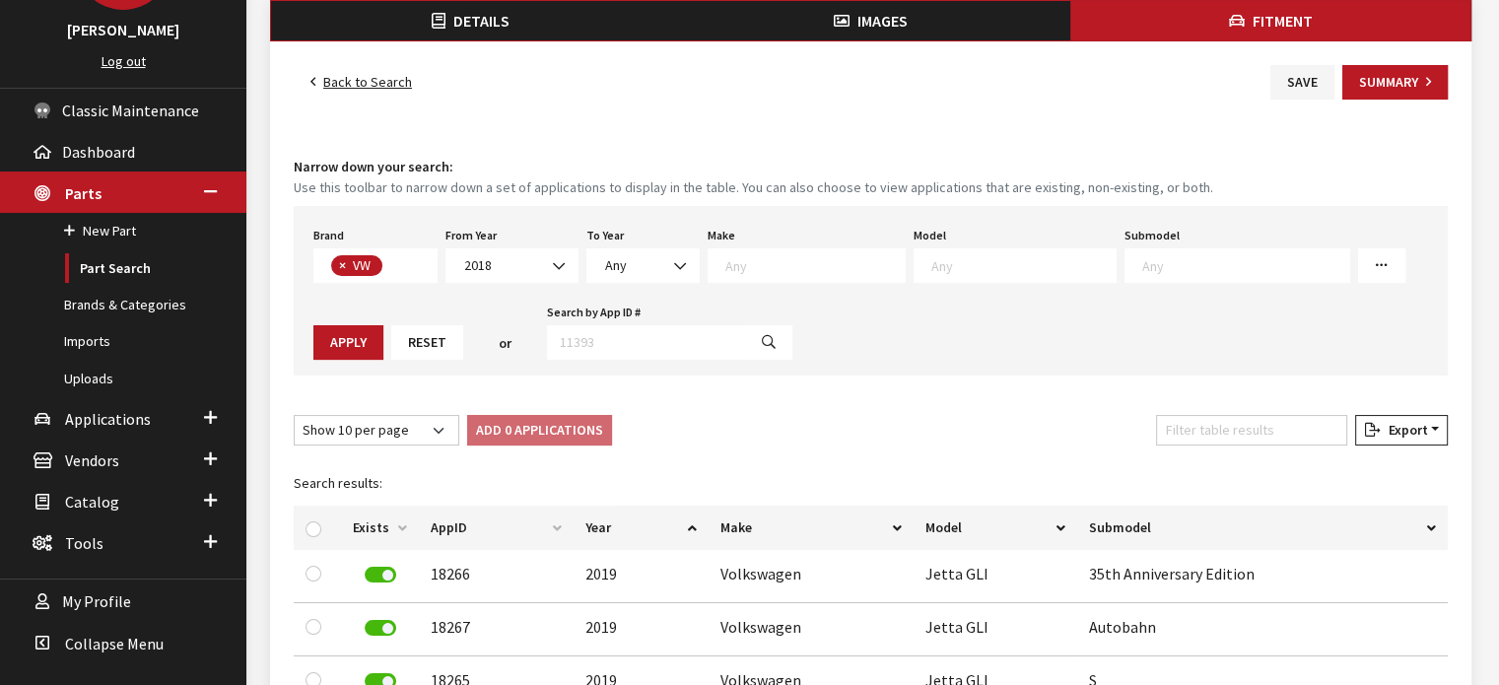
click at [914, 259] on span at bounding box center [1015, 265] width 203 height 35
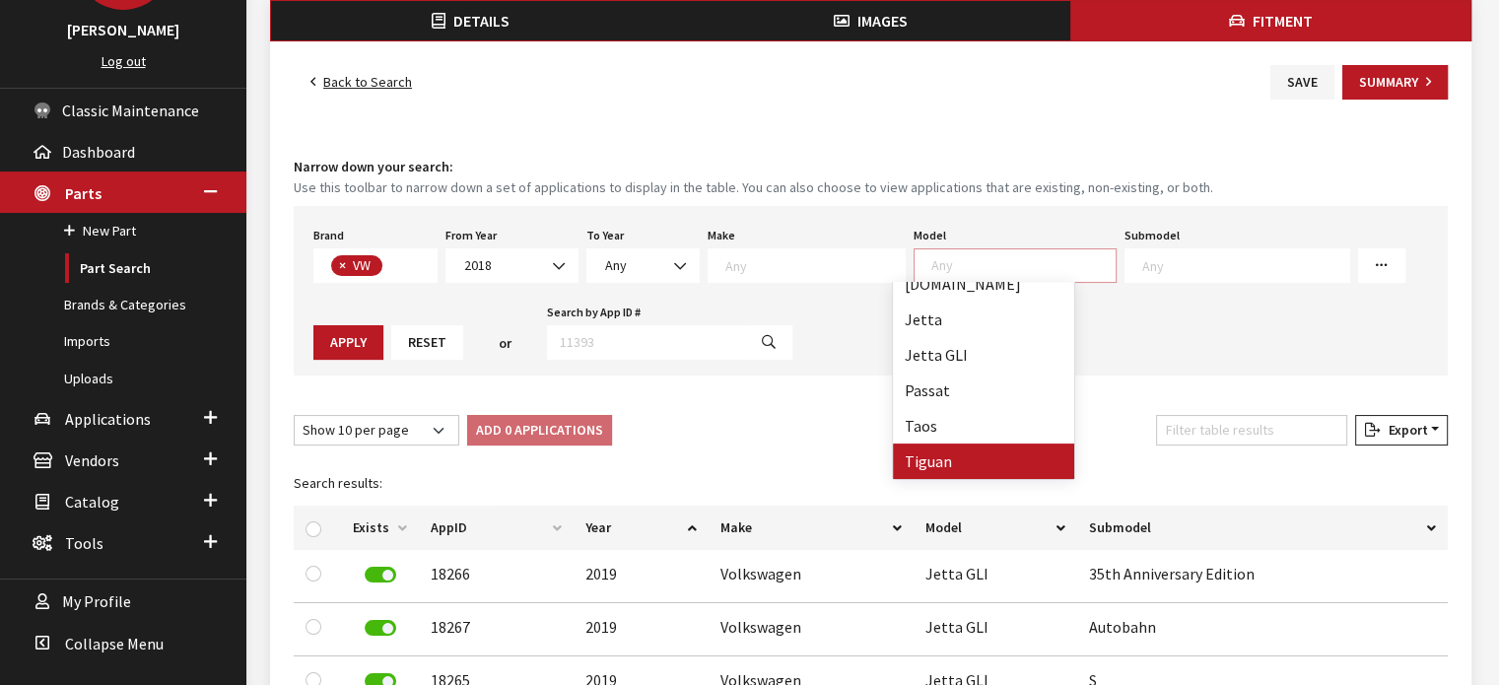
select select "297"
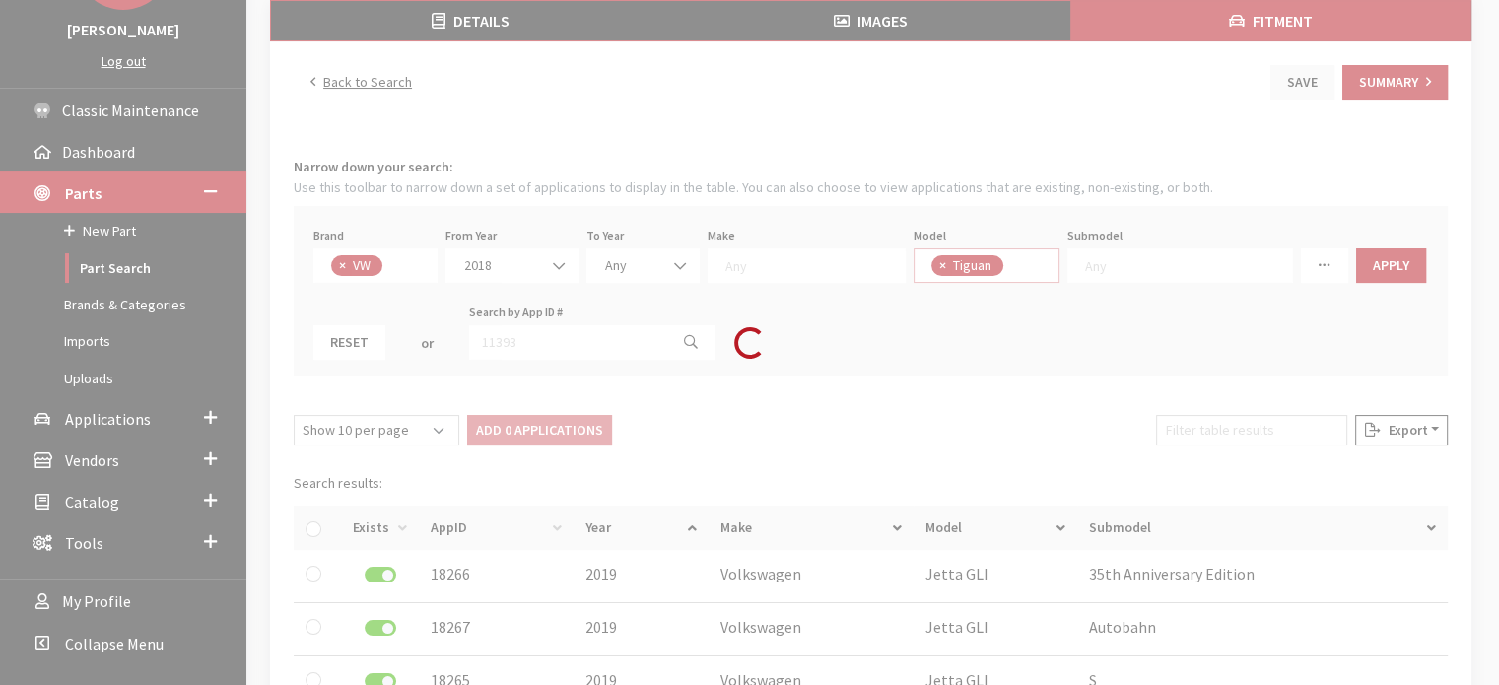
scroll to position [293, 0]
select select
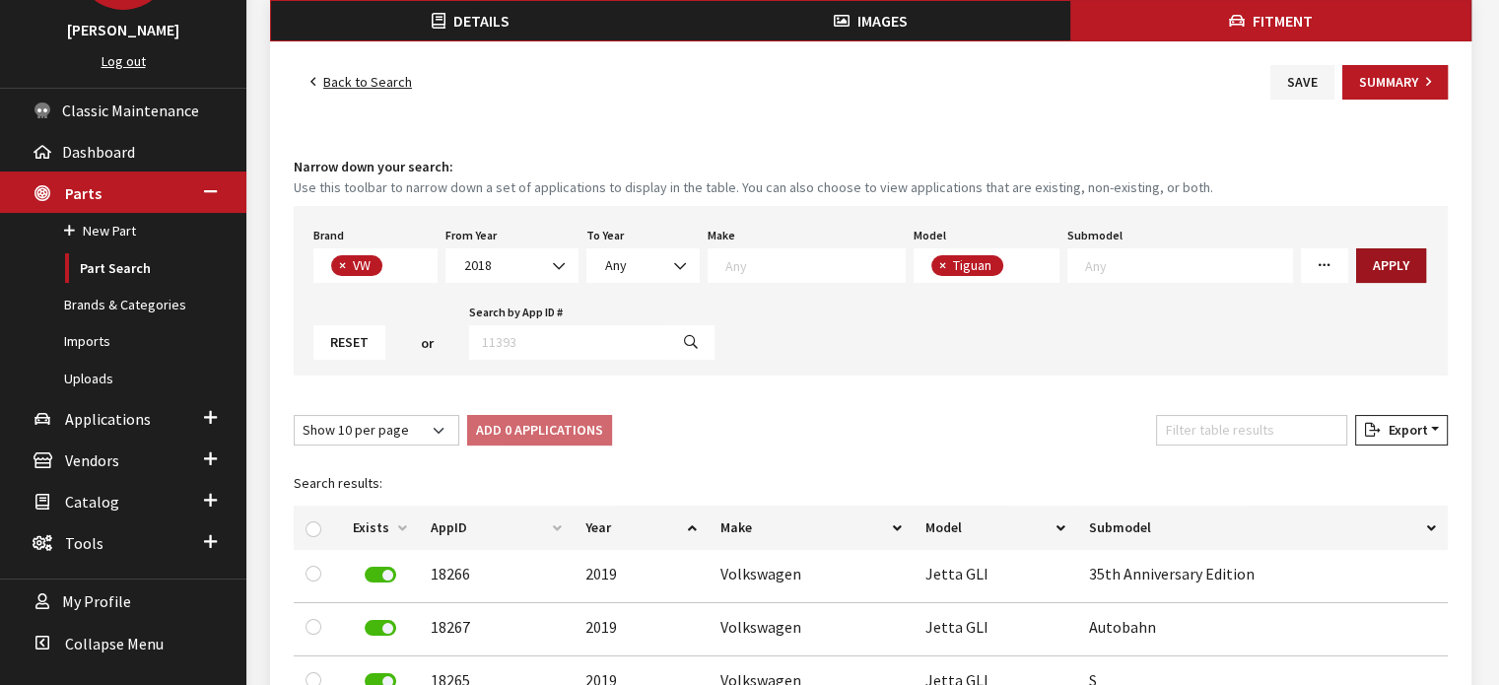
click at [1357, 255] on button "Apply" at bounding box center [1392, 265] width 70 height 35
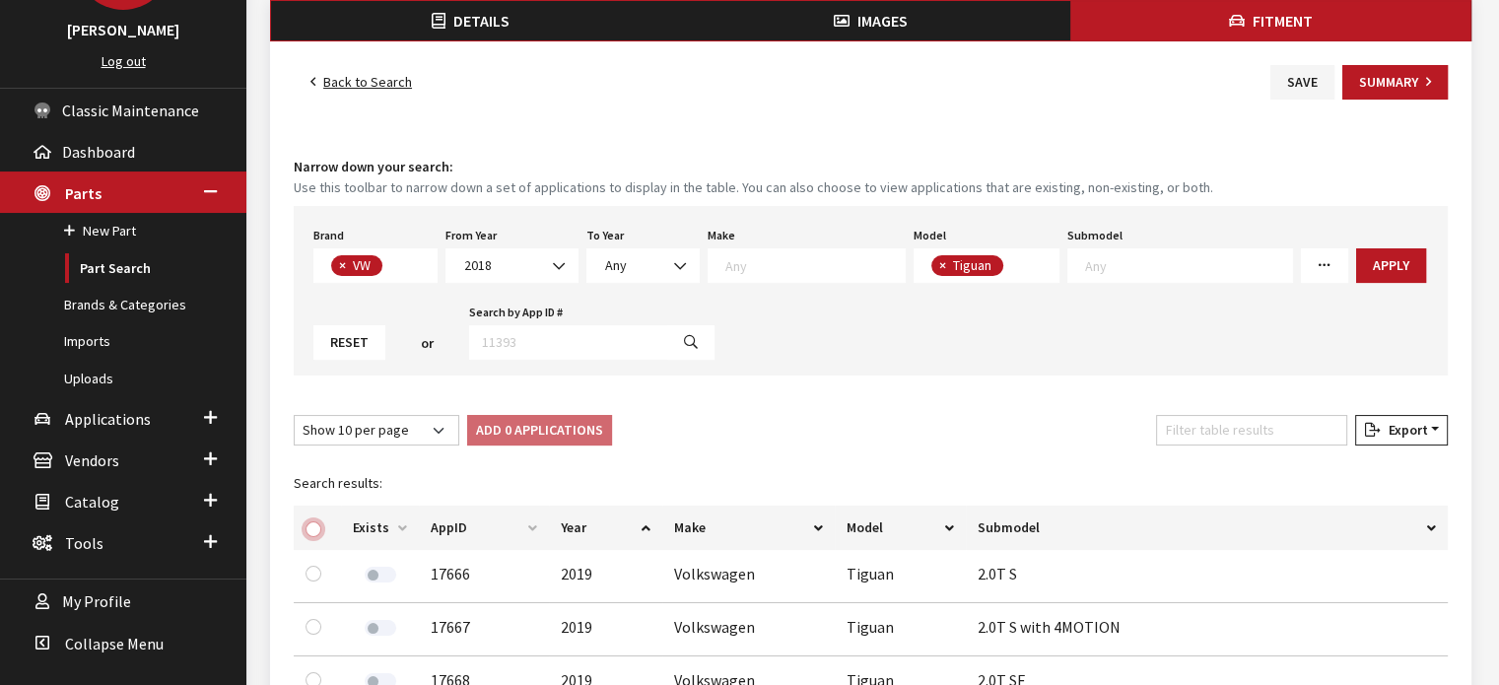
click at [314, 528] on input "checkbox" at bounding box center [314, 530] width 16 height 16
checkbox input "true"
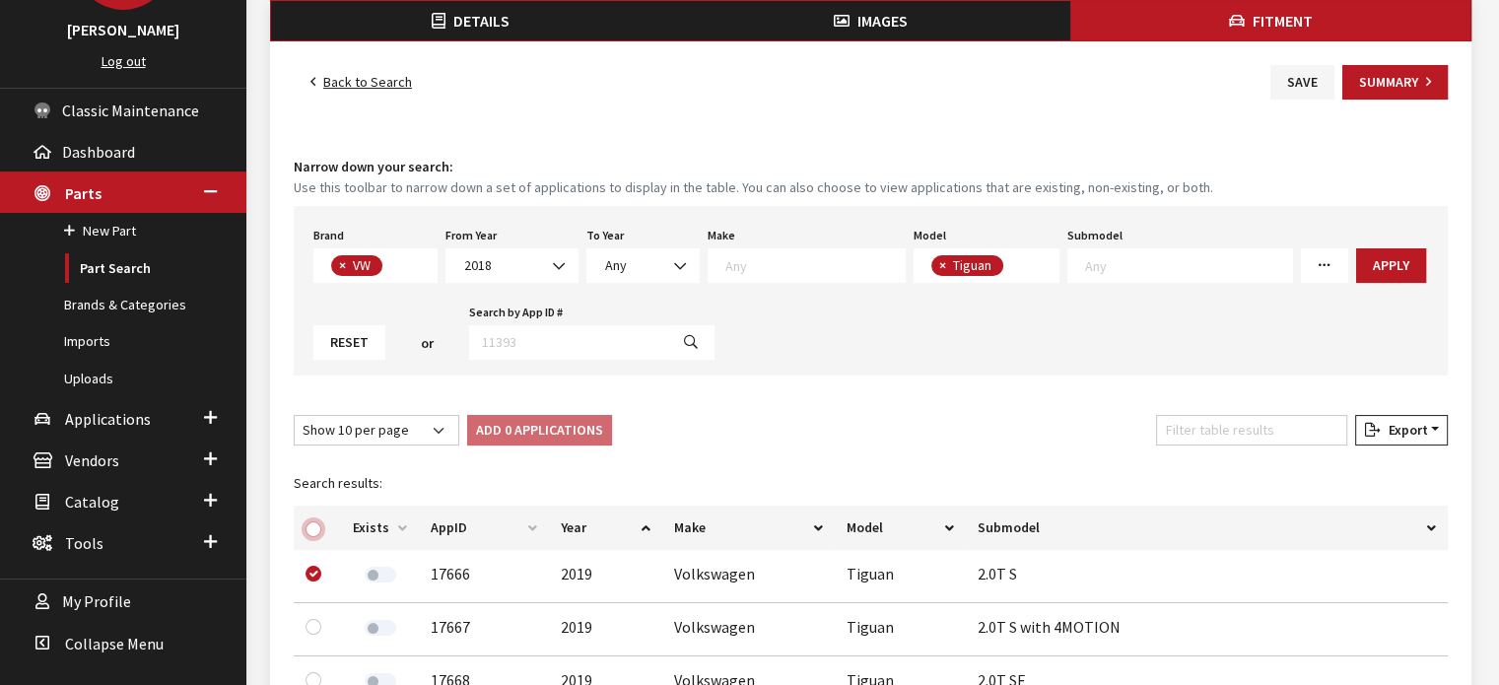
checkbox input "true"
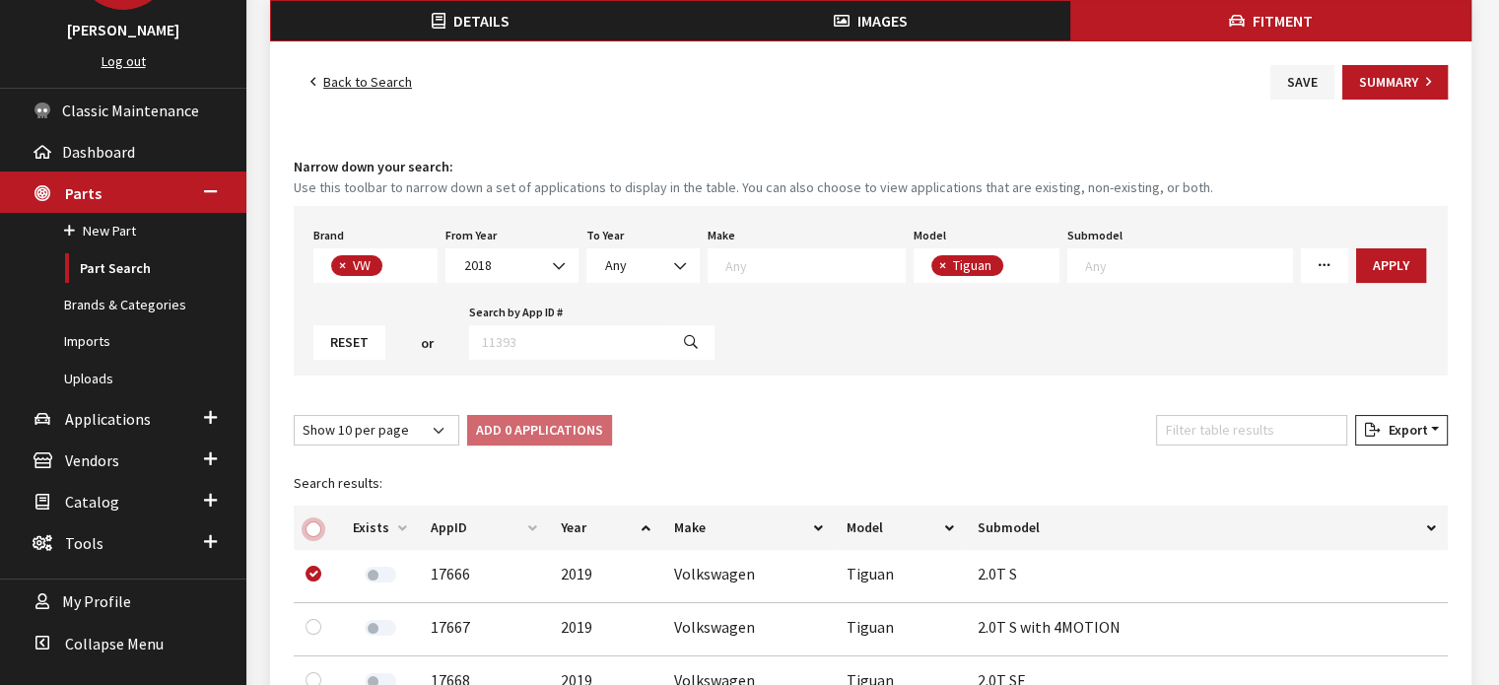
checkbox input "true"
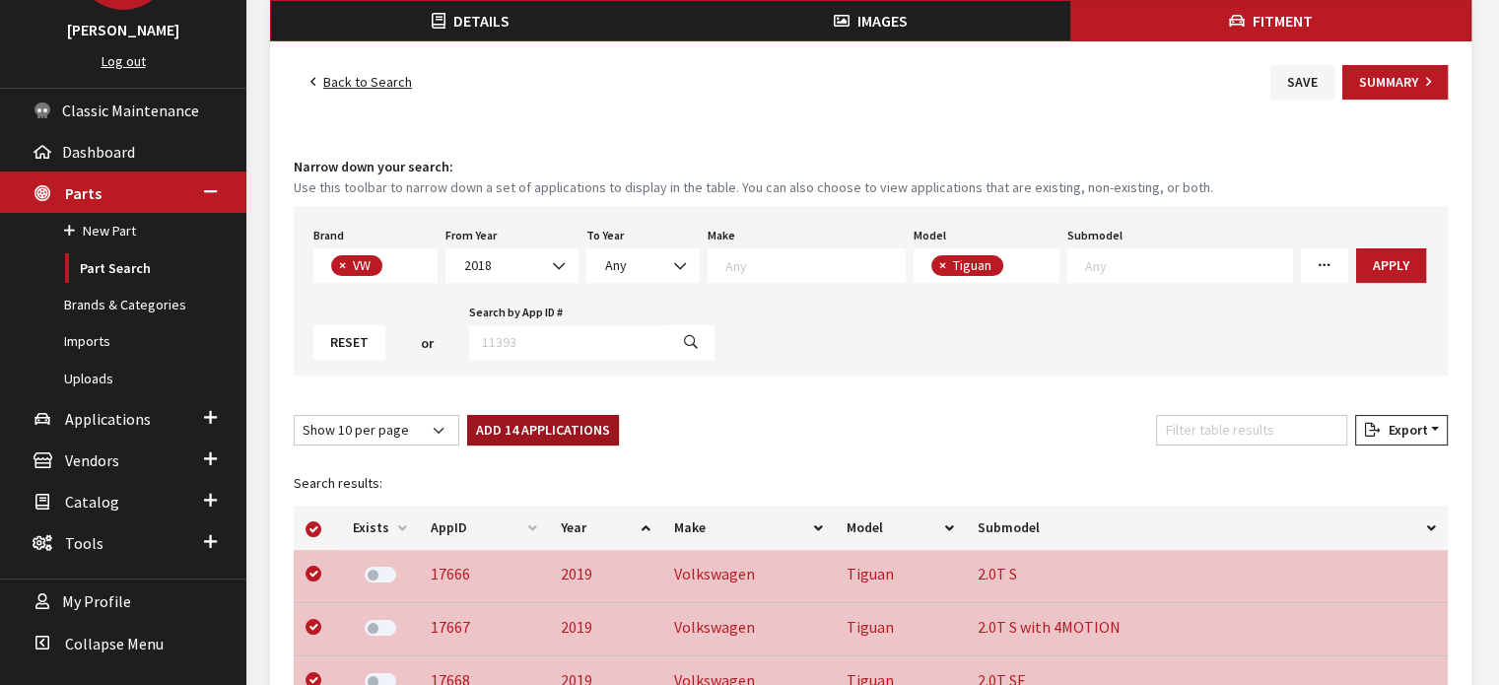
click at [571, 429] on button "Add 14 Applications" at bounding box center [543, 430] width 152 height 31
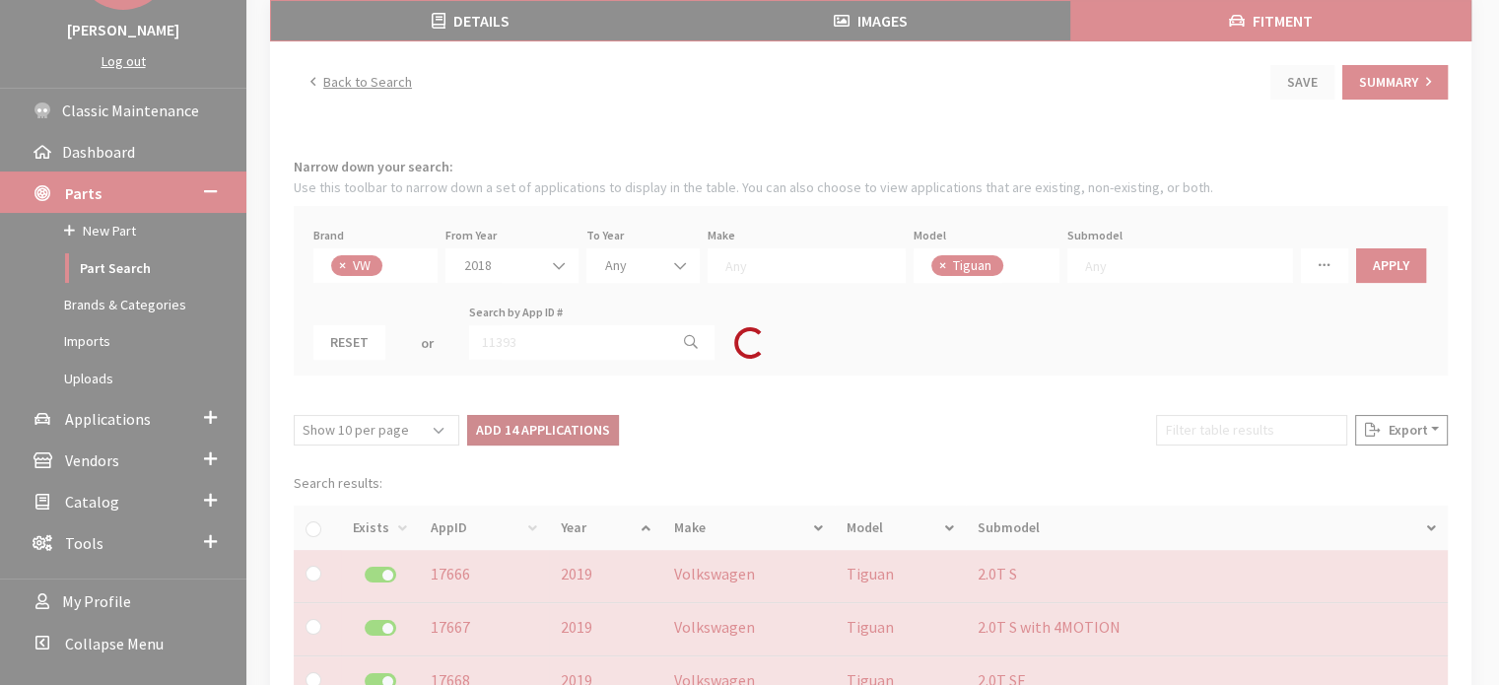
checkbox input "false"
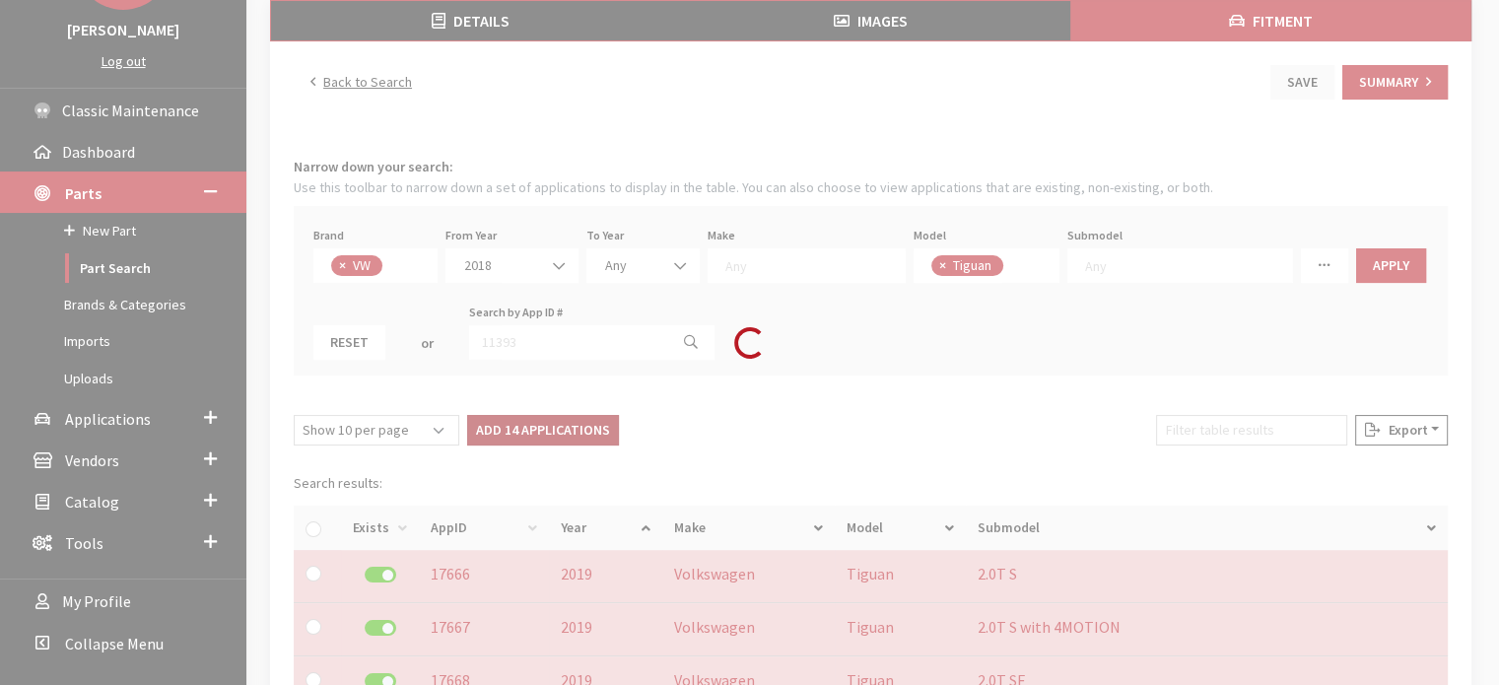
checkbox input "false"
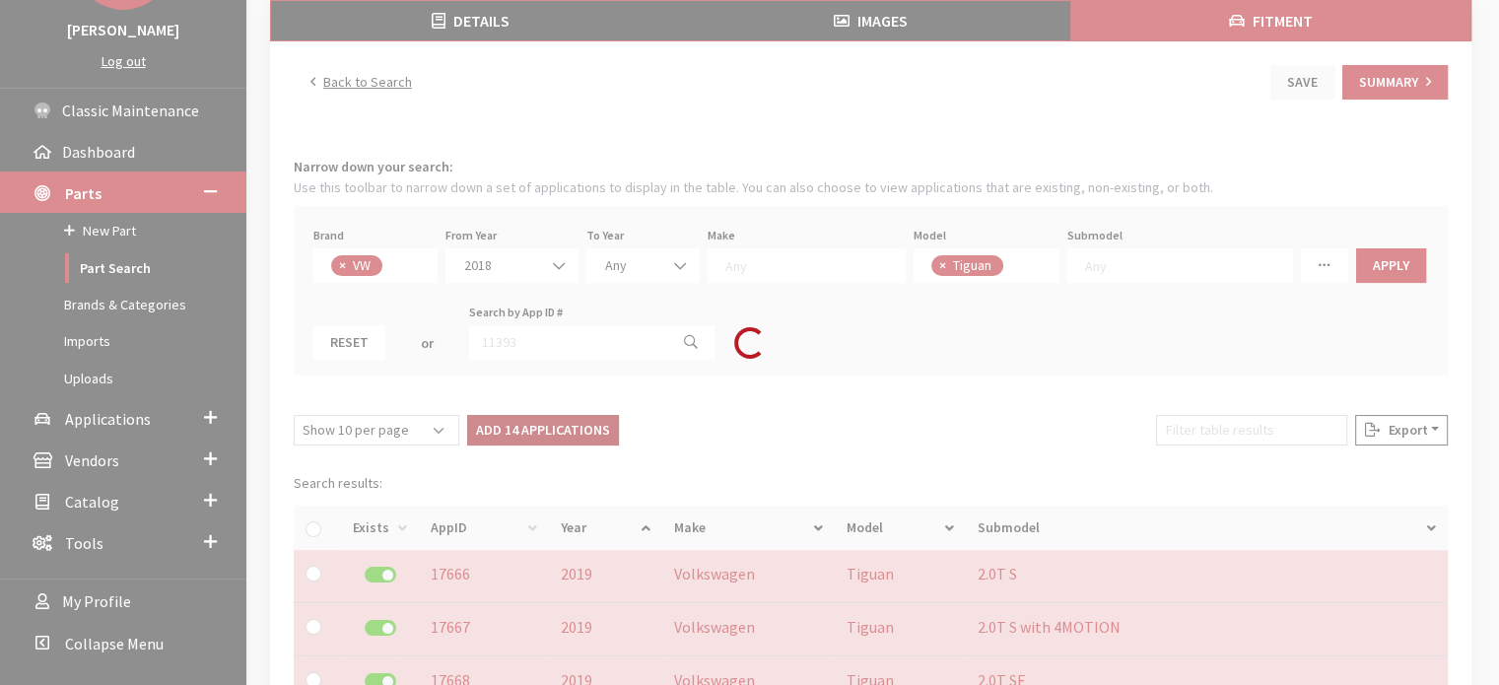
checkbox input "false"
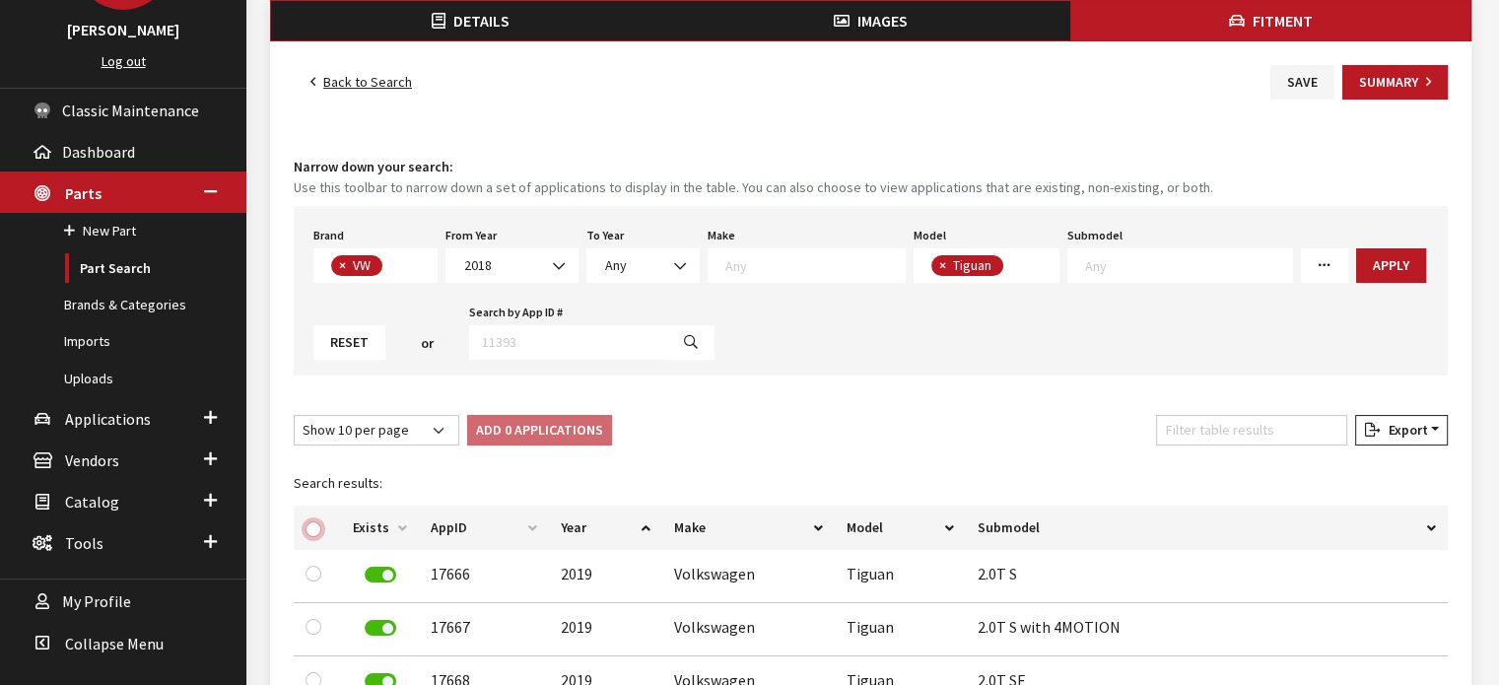
click at [312, 530] on input "checkbox" at bounding box center [314, 530] width 16 height 16
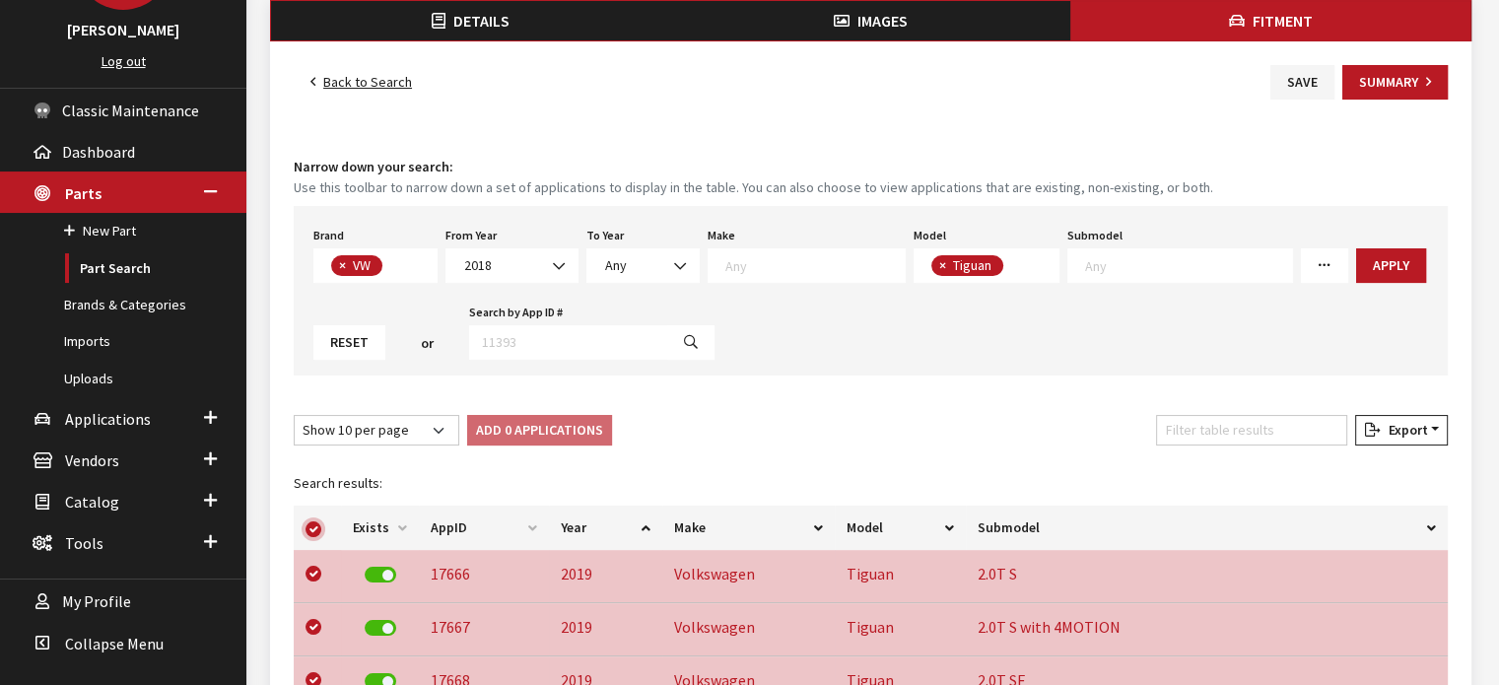
checkbox input "true"
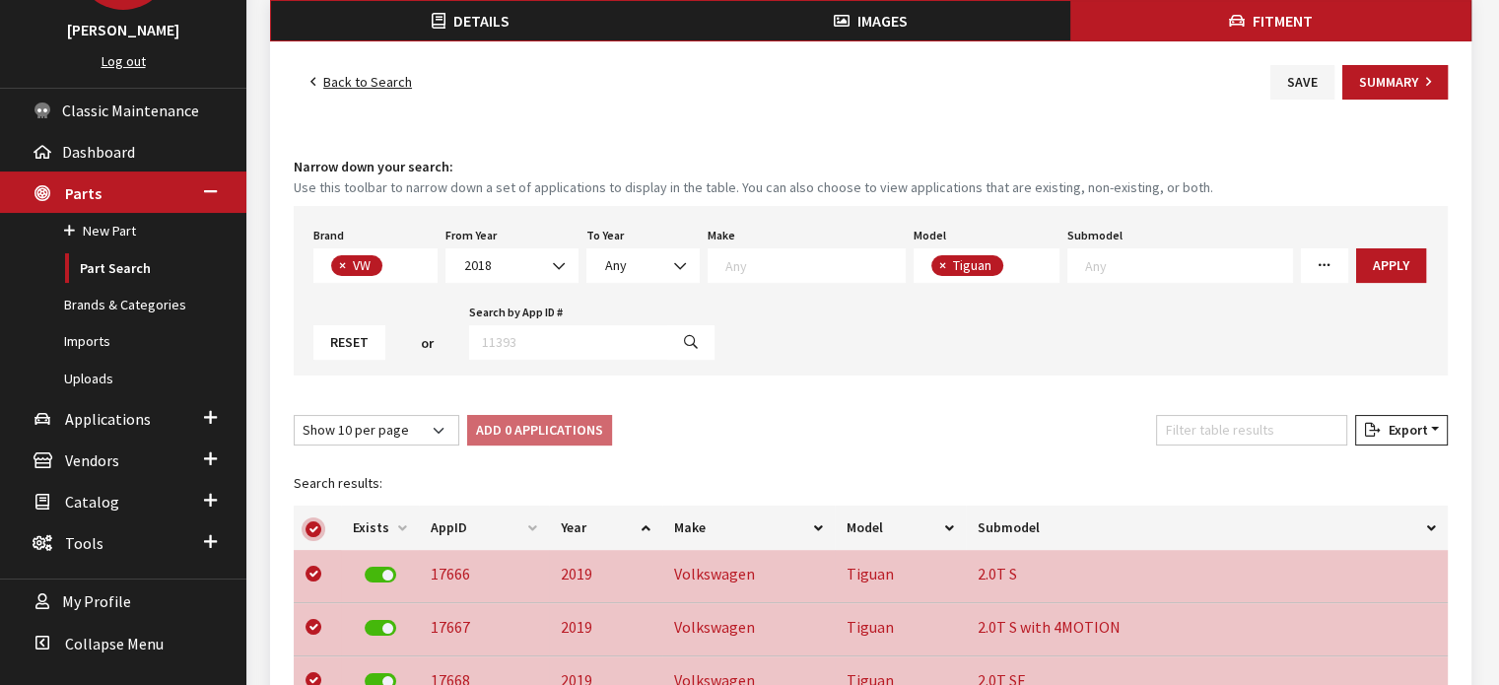
checkbox input "true"
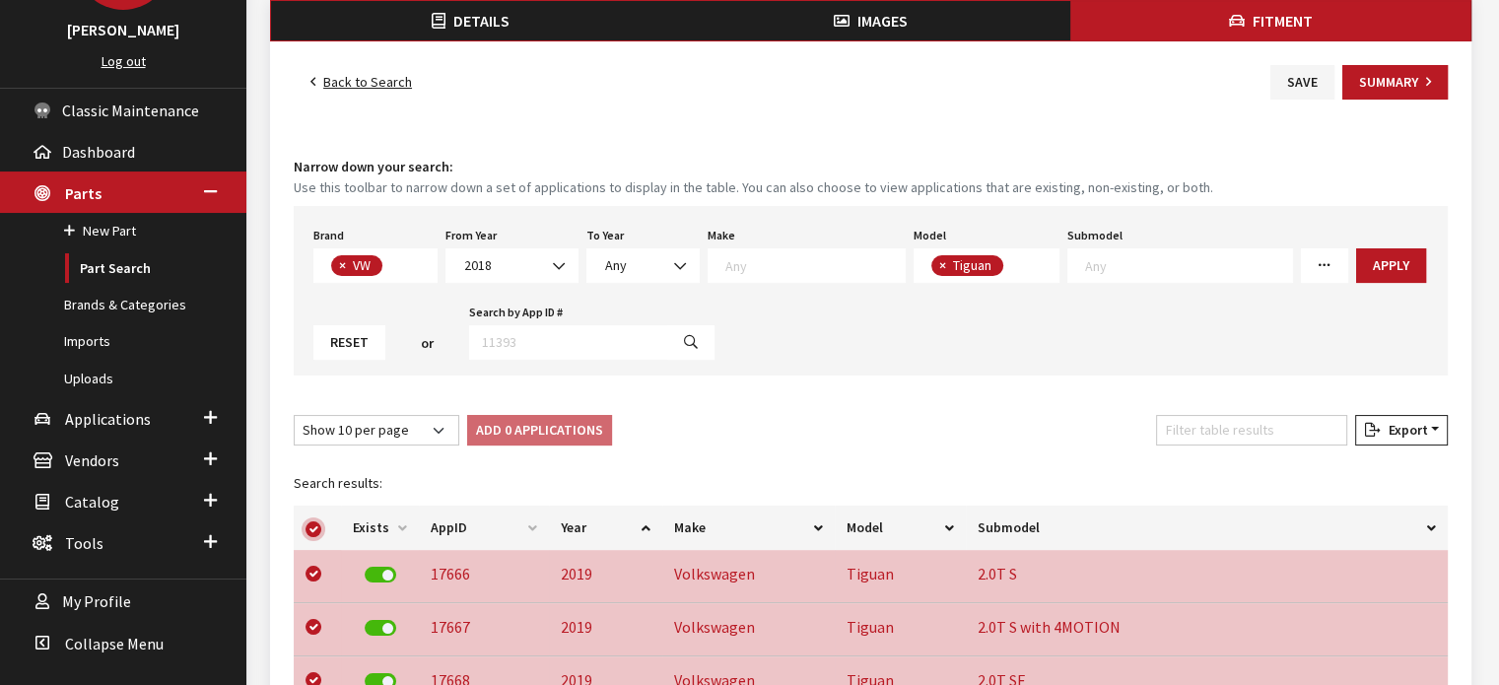
checkbox input "true"
click at [312, 530] on input "checkbox" at bounding box center [314, 530] width 16 height 16
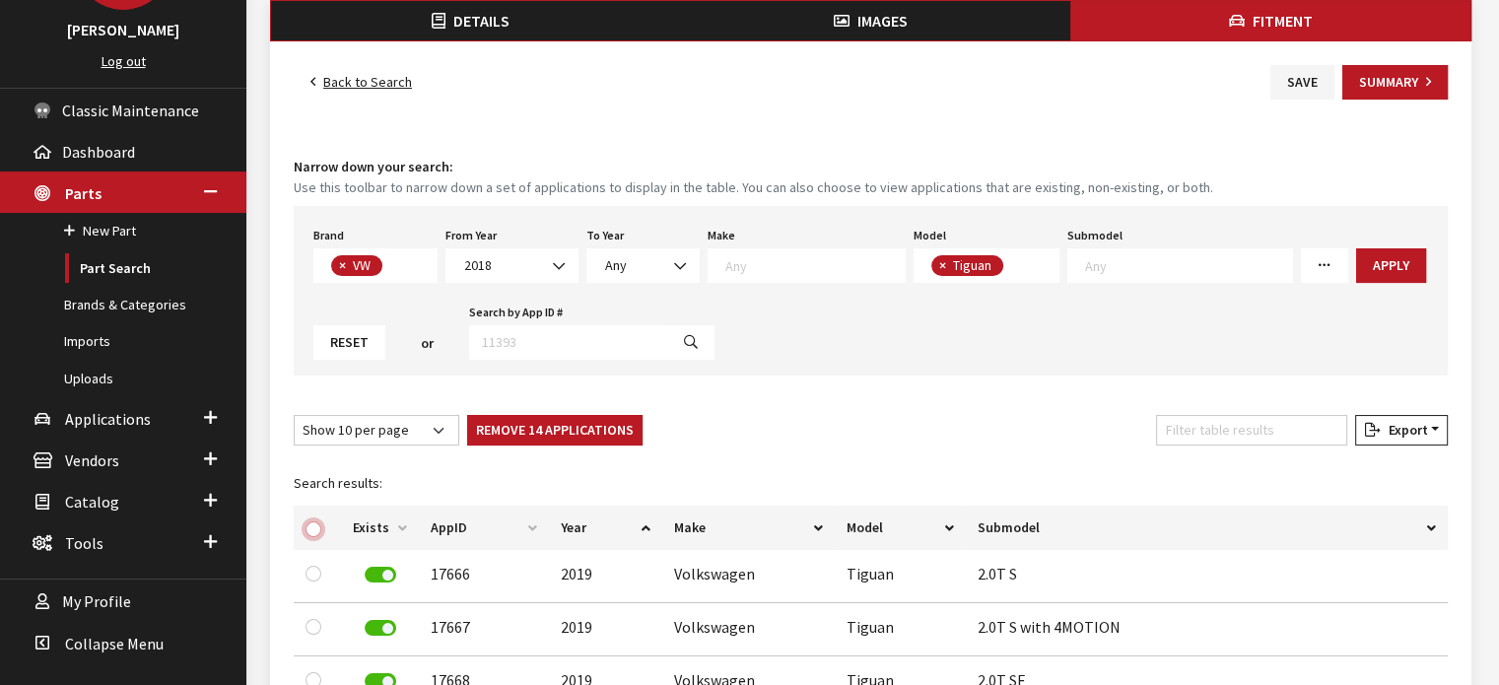
checkbox input "false"
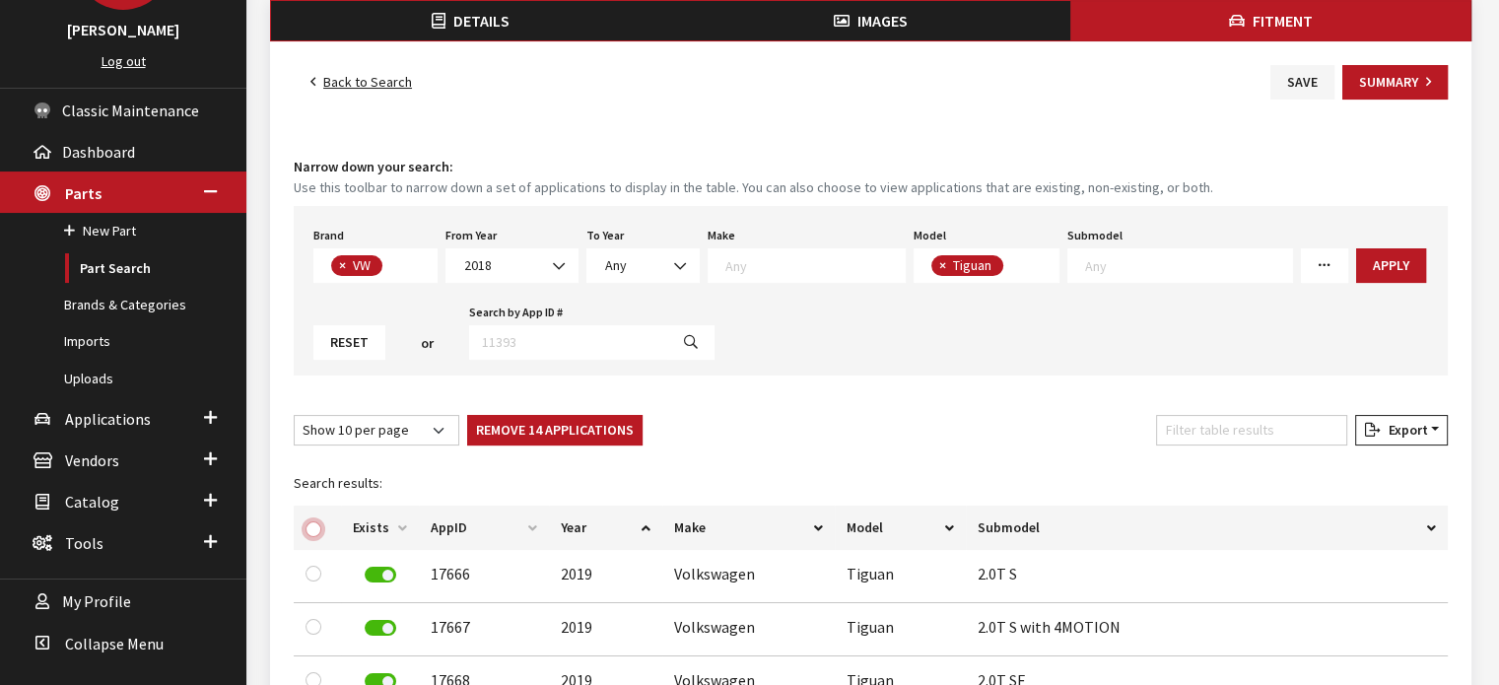
checkbox input "false"
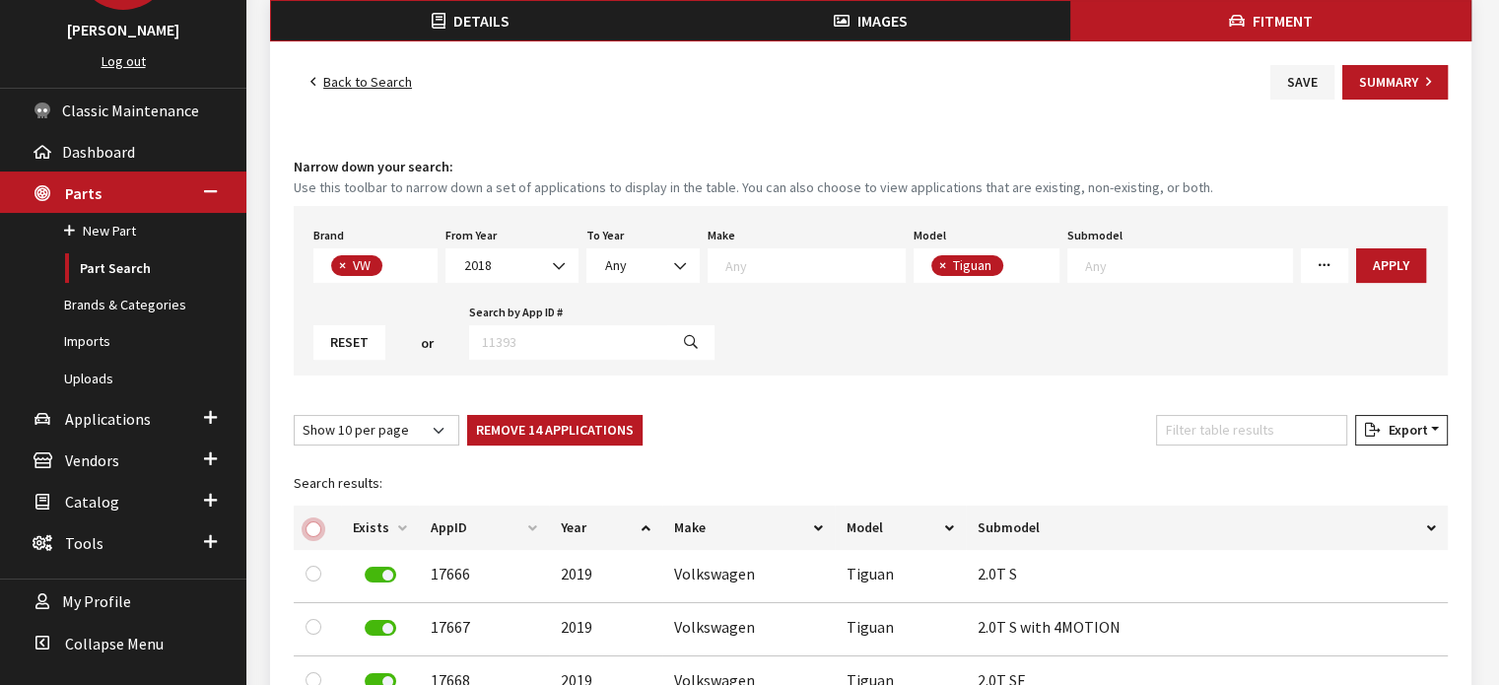
checkbox input "false"
click at [854, 446] on div "Show 10 per page Show 25 per page Show 50 per page Show 100 per page Show 1000 …" at bounding box center [871, 434] width 1162 height 38
click at [1301, 82] on button "Save" at bounding box center [1303, 82] width 64 height 35
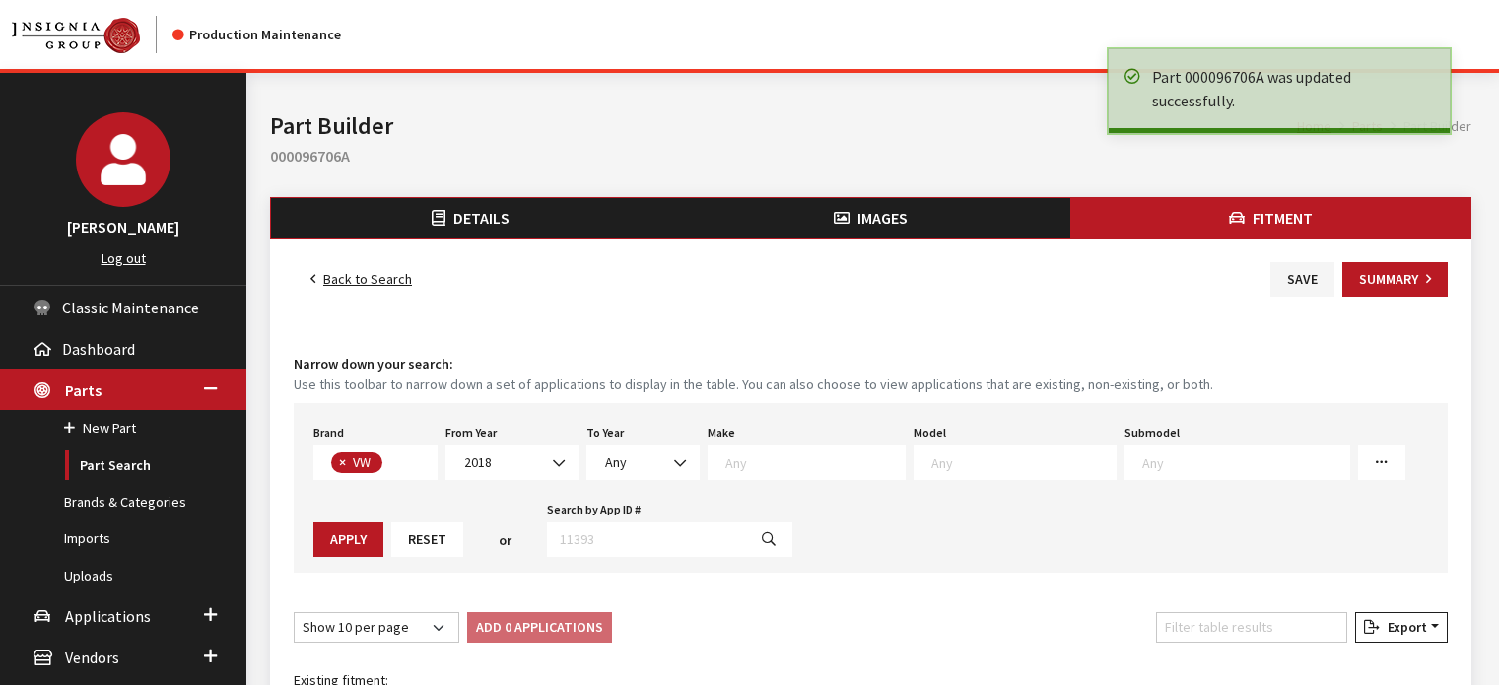
select select
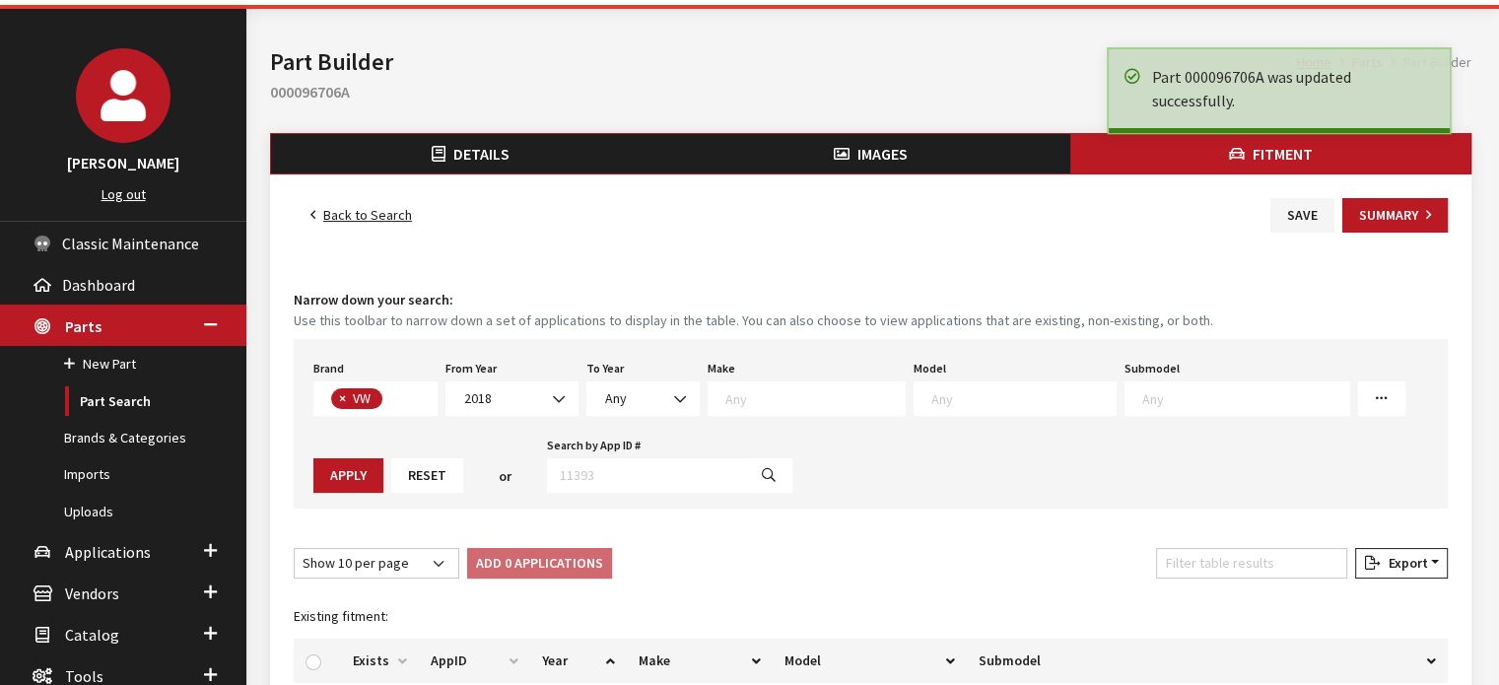
scroll to position [197, 0]
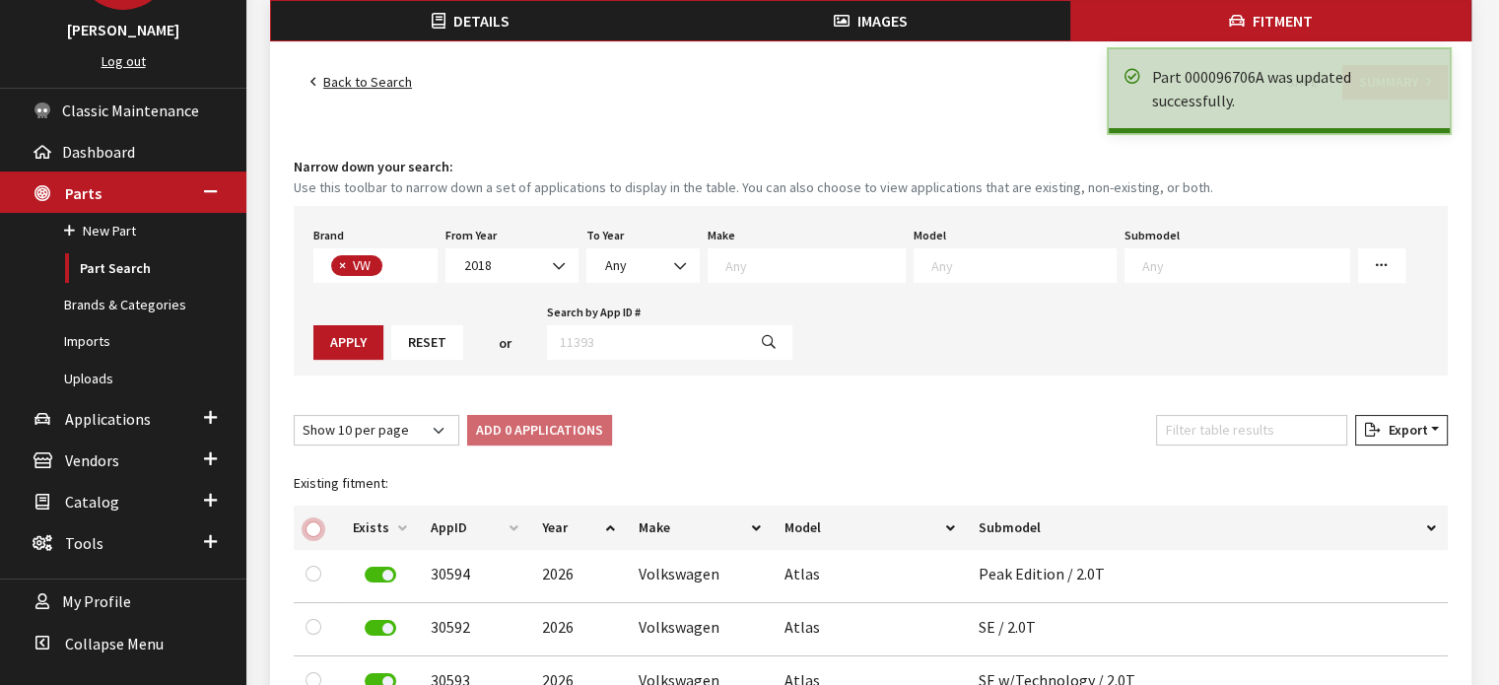
click at [315, 523] on input "checkbox" at bounding box center [314, 530] width 16 height 16
checkbox input "true"
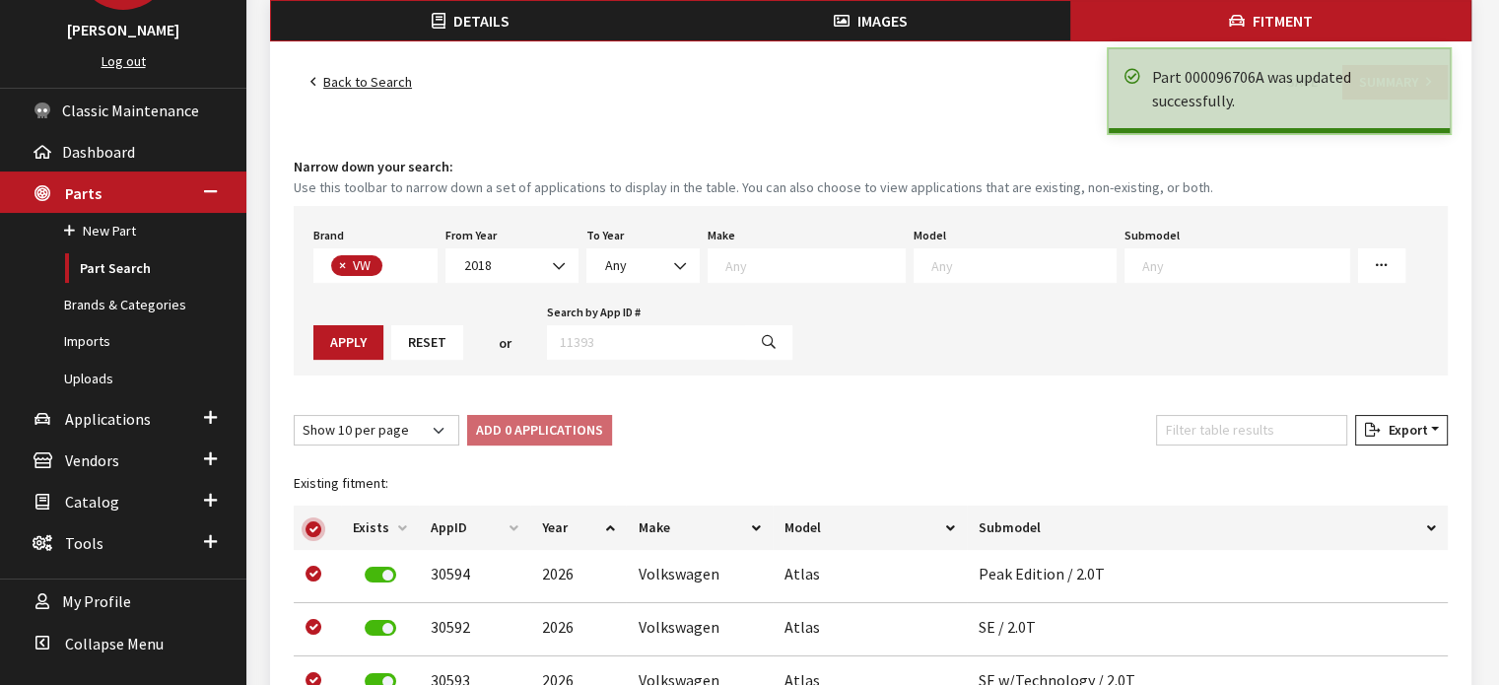
checkbox input "true"
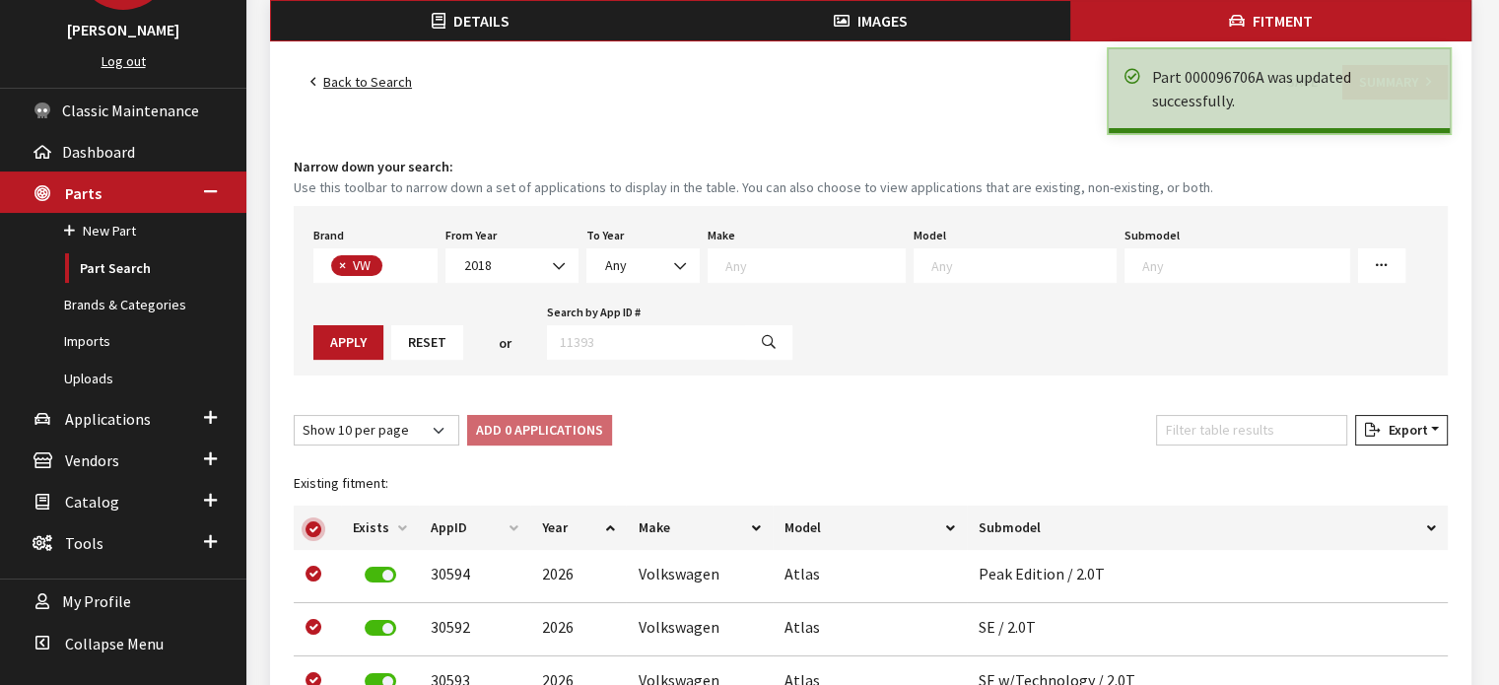
checkbox input "true"
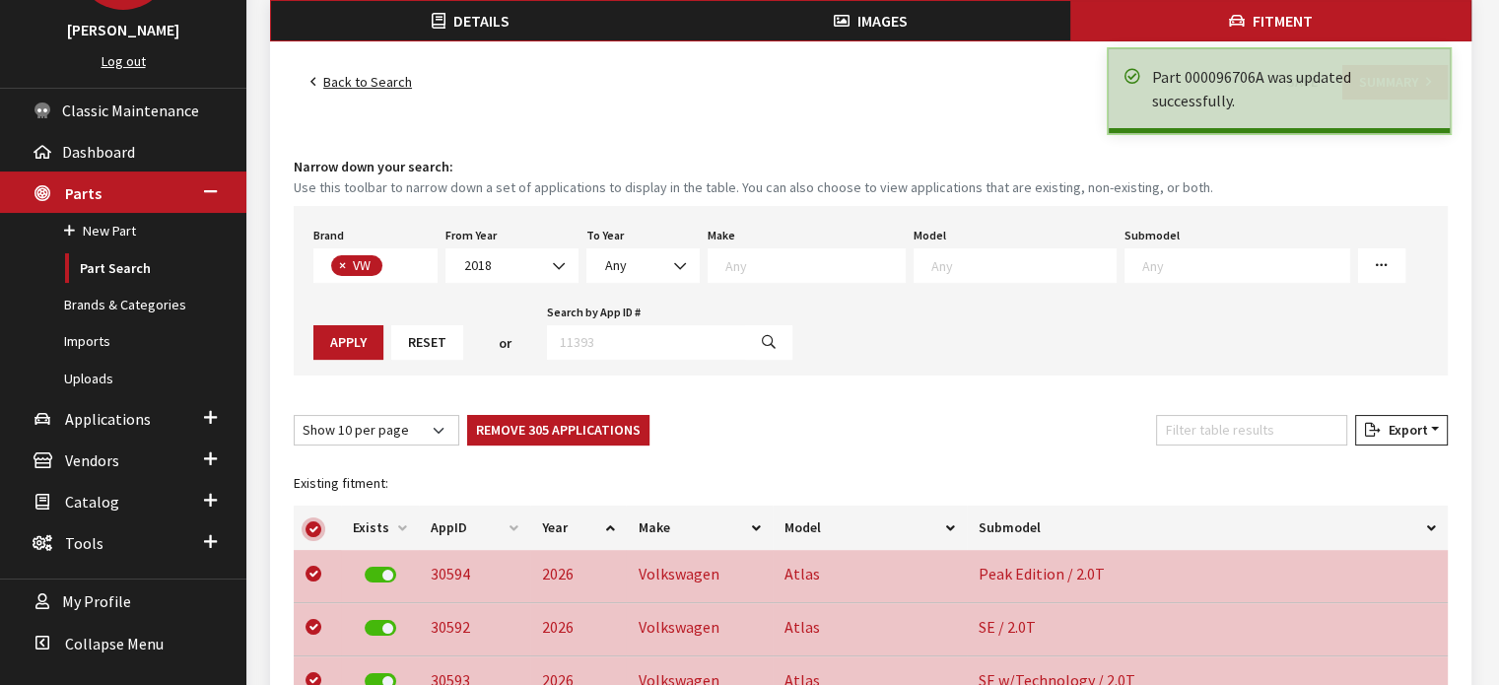
click at [315, 523] on input "checkbox" at bounding box center [314, 530] width 16 height 16
checkbox input "false"
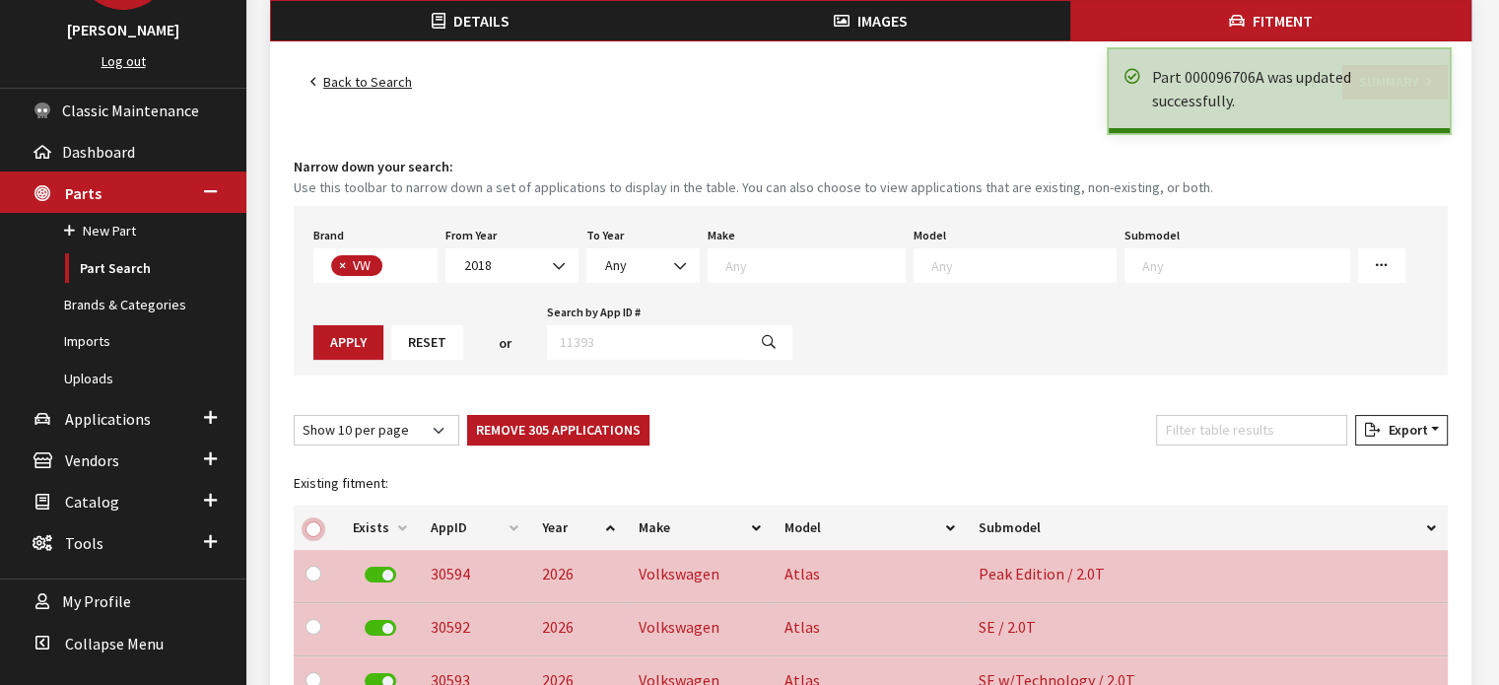
checkbox input "false"
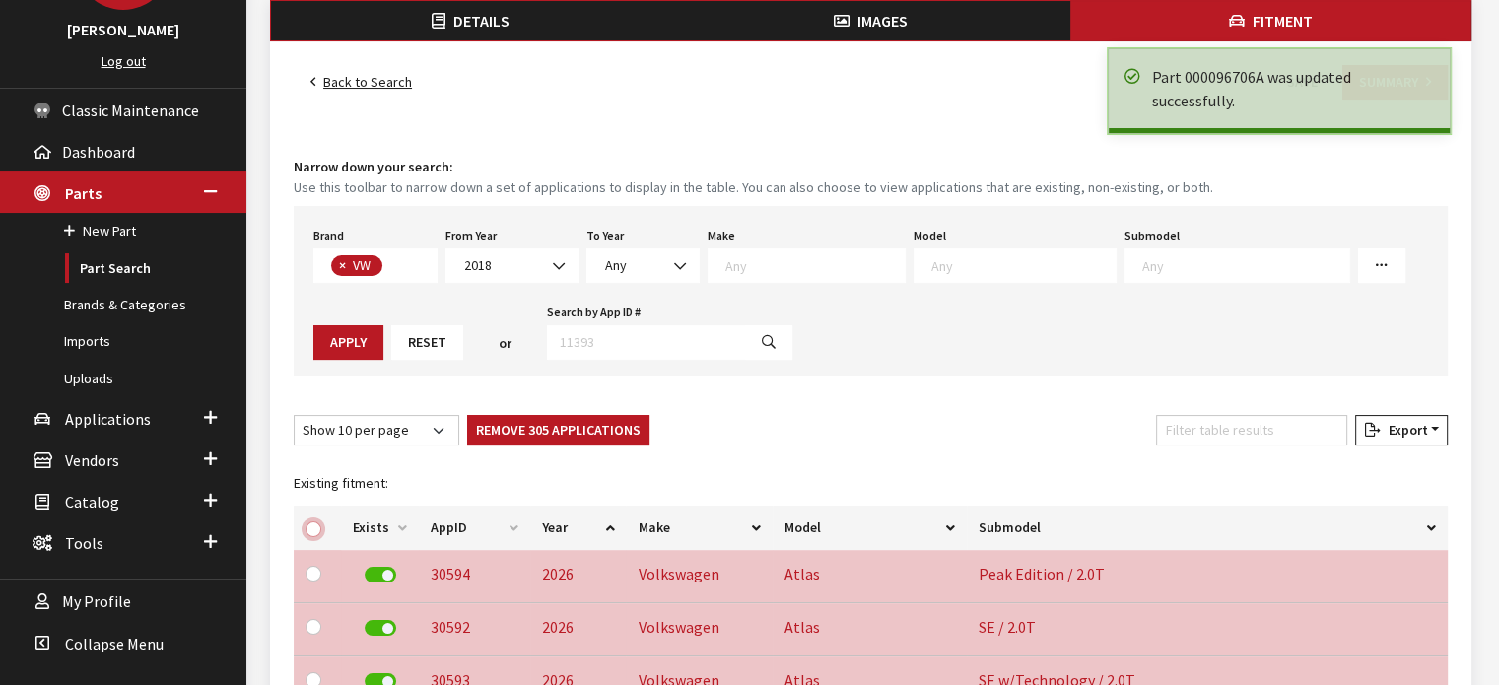
checkbox input "false"
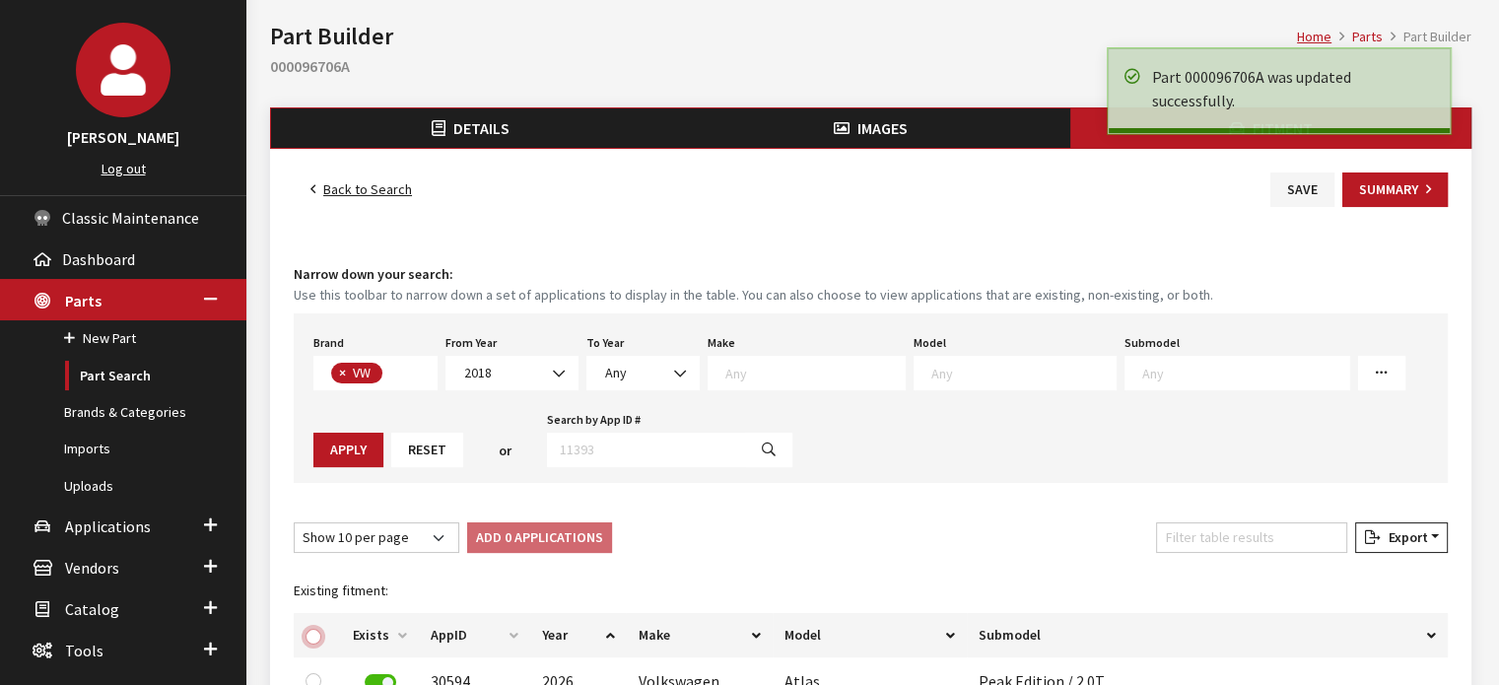
scroll to position [0, 0]
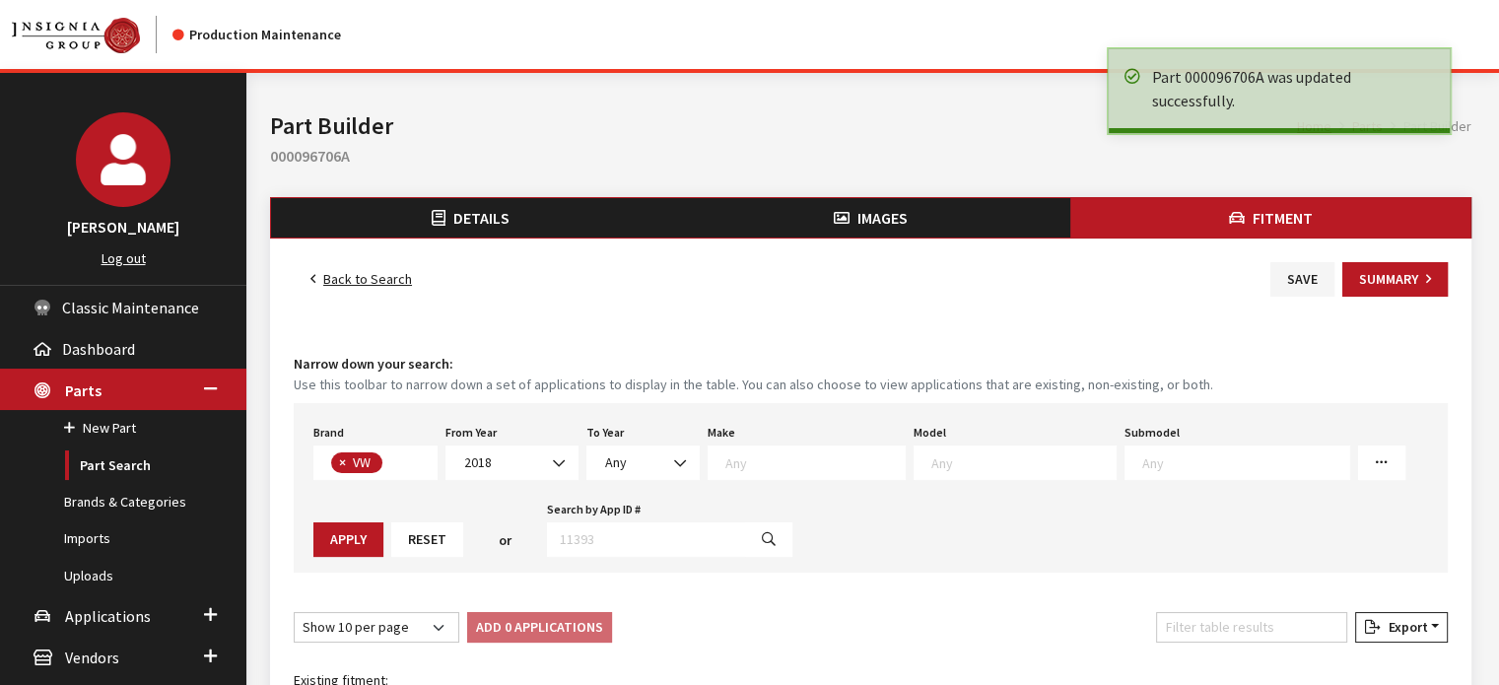
click at [337, 272] on link "Back to Search" at bounding box center [361, 279] width 135 height 35
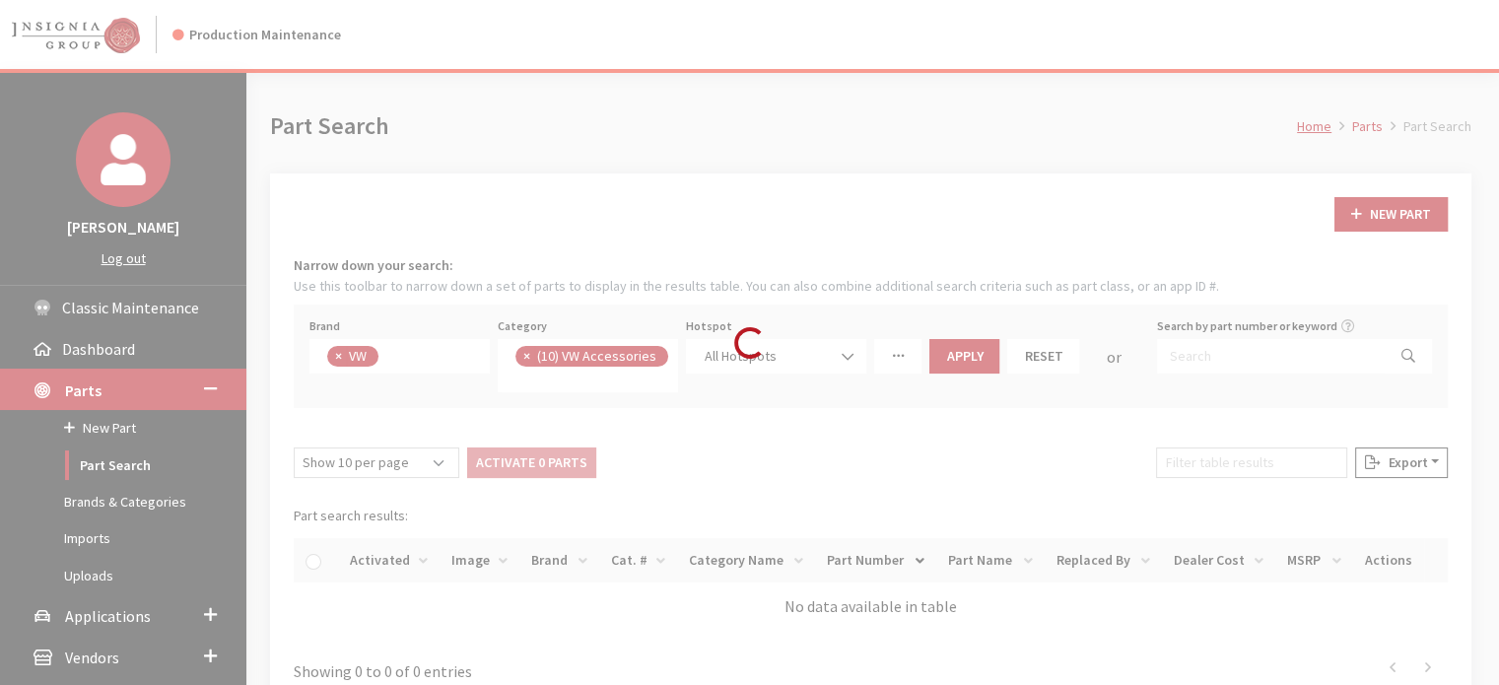
scroll to position [470, 0]
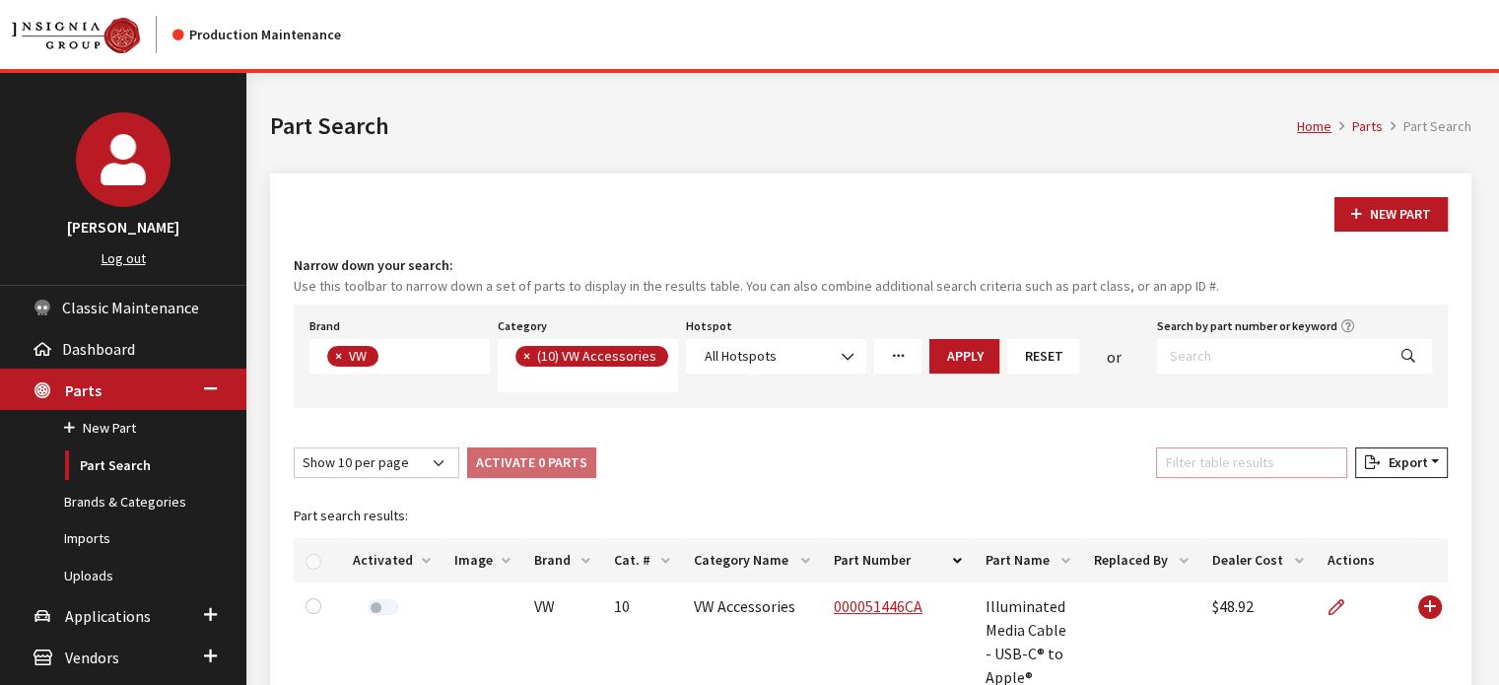
click at [1234, 460] on input "Filter table results" at bounding box center [1251, 463] width 191 height 31
paste input "000051446CA"
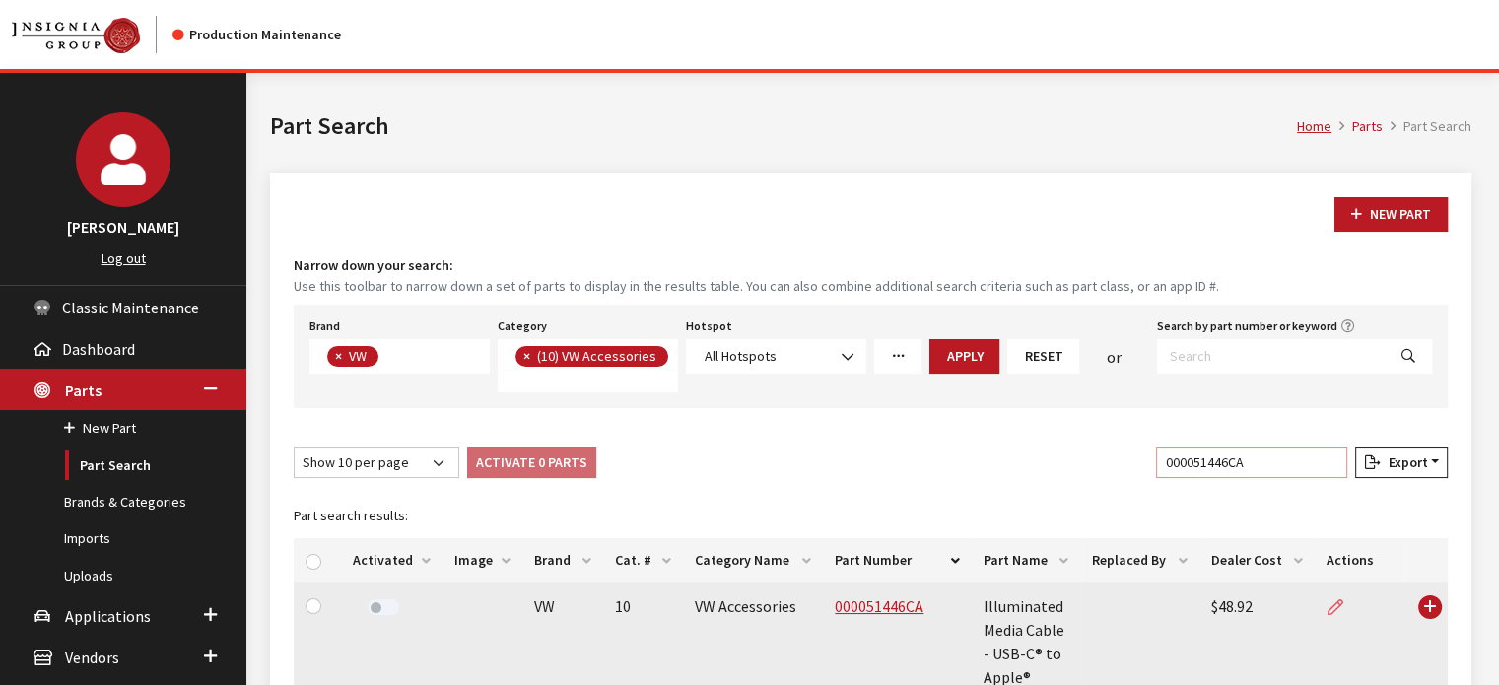
type input "000051446CA"
click at [1329, 605] on icon at bounding box center [1336, 608] width 16 height 16
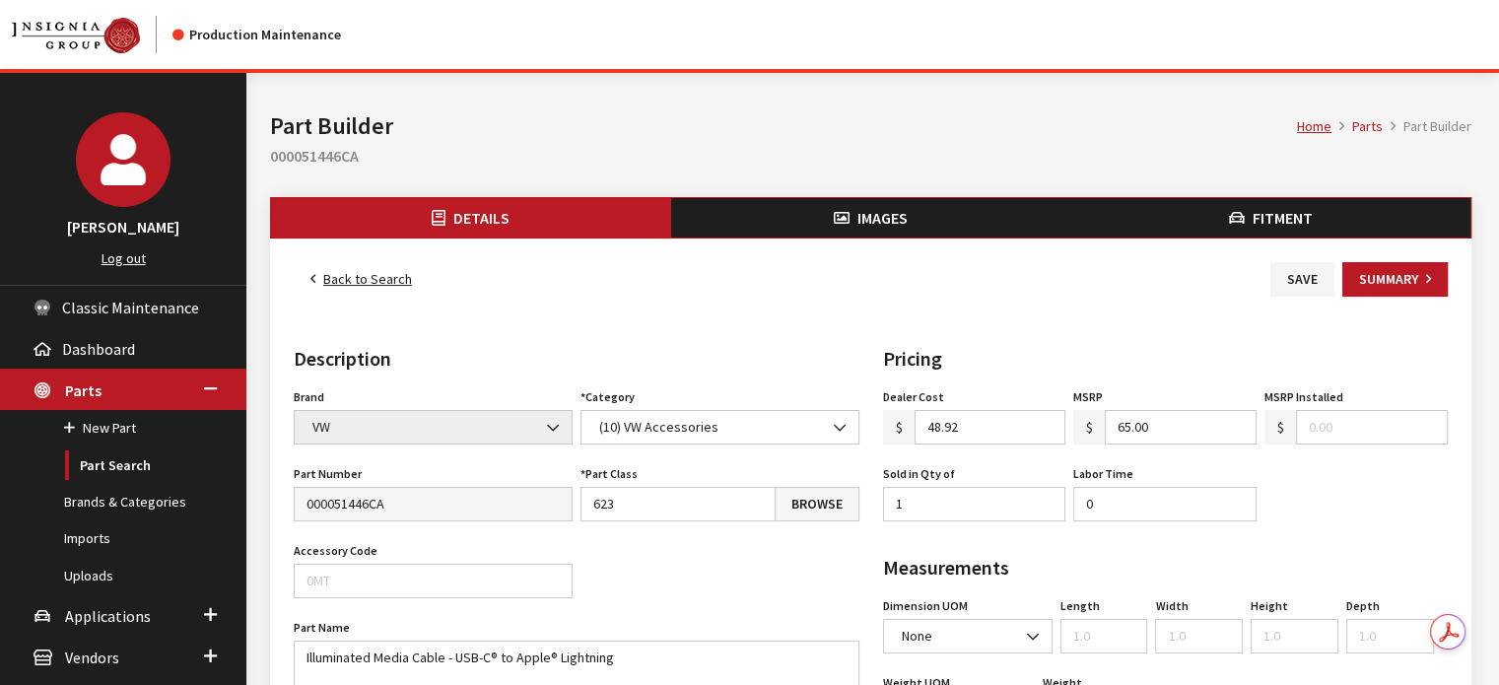
click at [886, 222] on span "Images" at bounding box center [883, 218] width 50 height 20
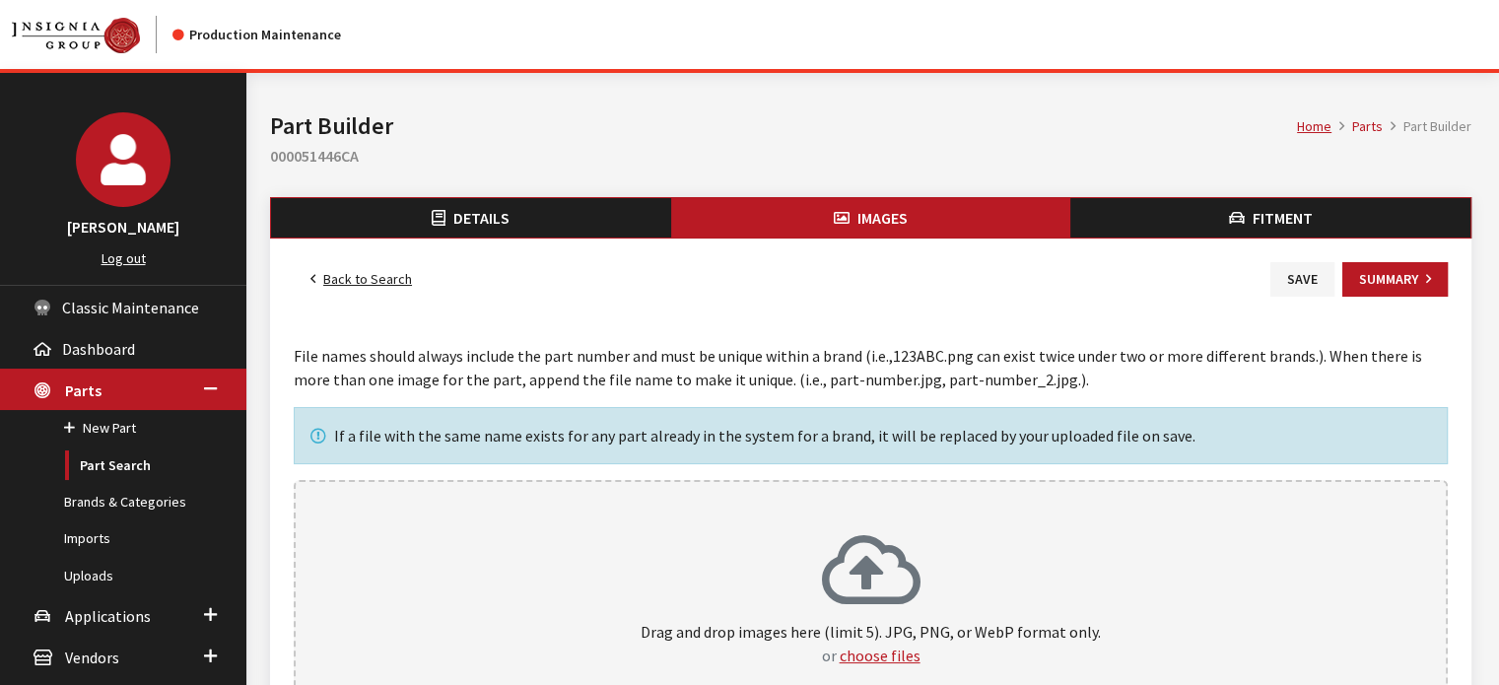
drag, startPoint x: 0, startPoint y: 0, endPoint x: 876, endPoint y: 522, distance: 1020.3
click at [876, 522] on div "Drag and drop images here (limit 5). JPG, PNG, or WebP format only. or choose f…" at bounding box center [871, 600] width 1154 height 241
click at [1195, 215] on button "Fitment" at bounding box center [1271, 217] width 400 height 39
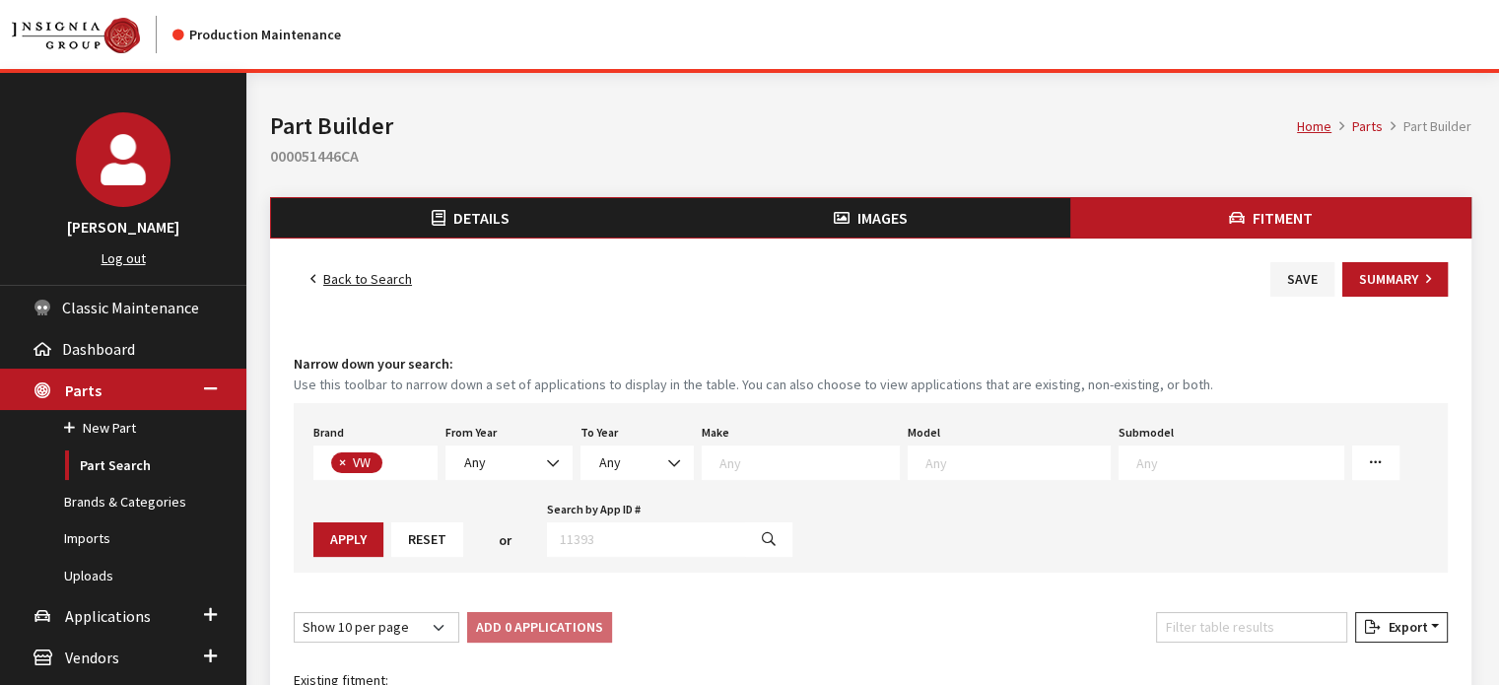
scroll to position [508, 0]
click at [513, 447] on span "Any" at bounding box center [509, 463] width 127 height 35
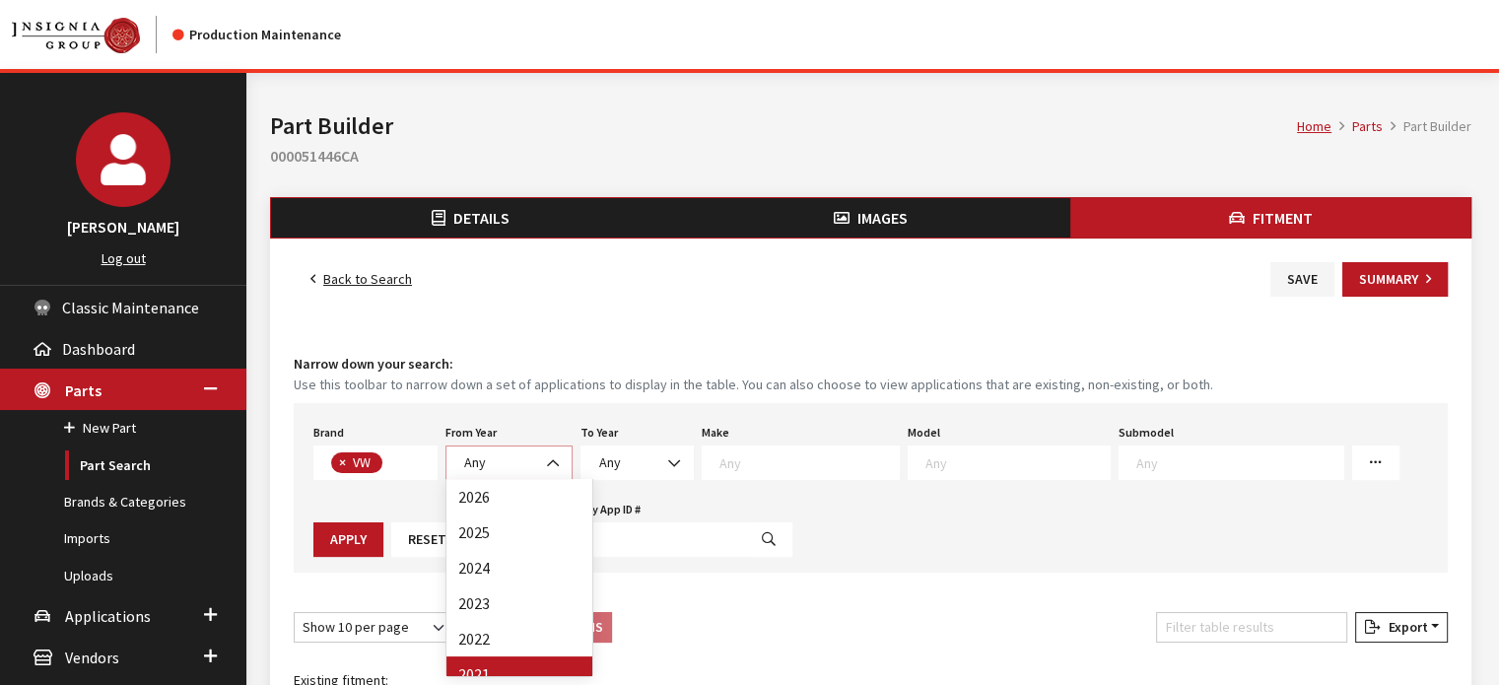
select select "2021"
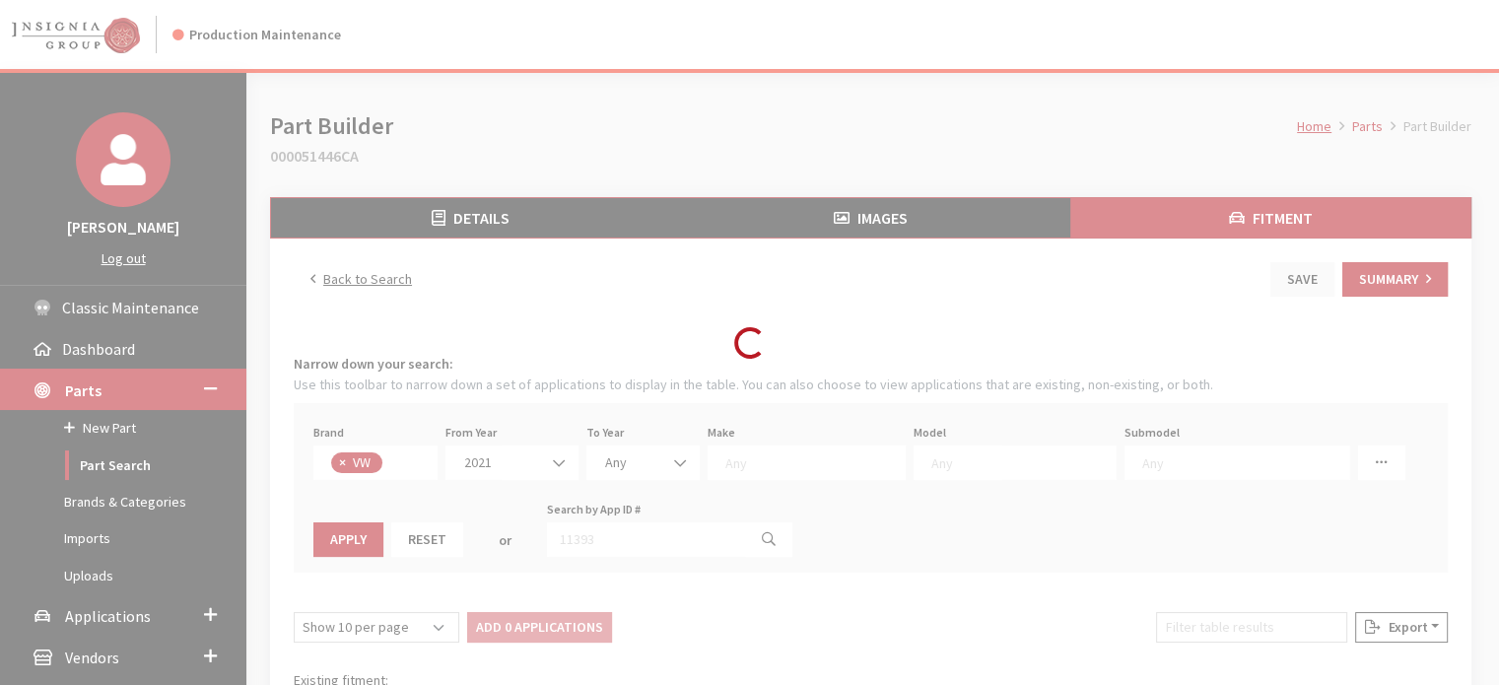
select select
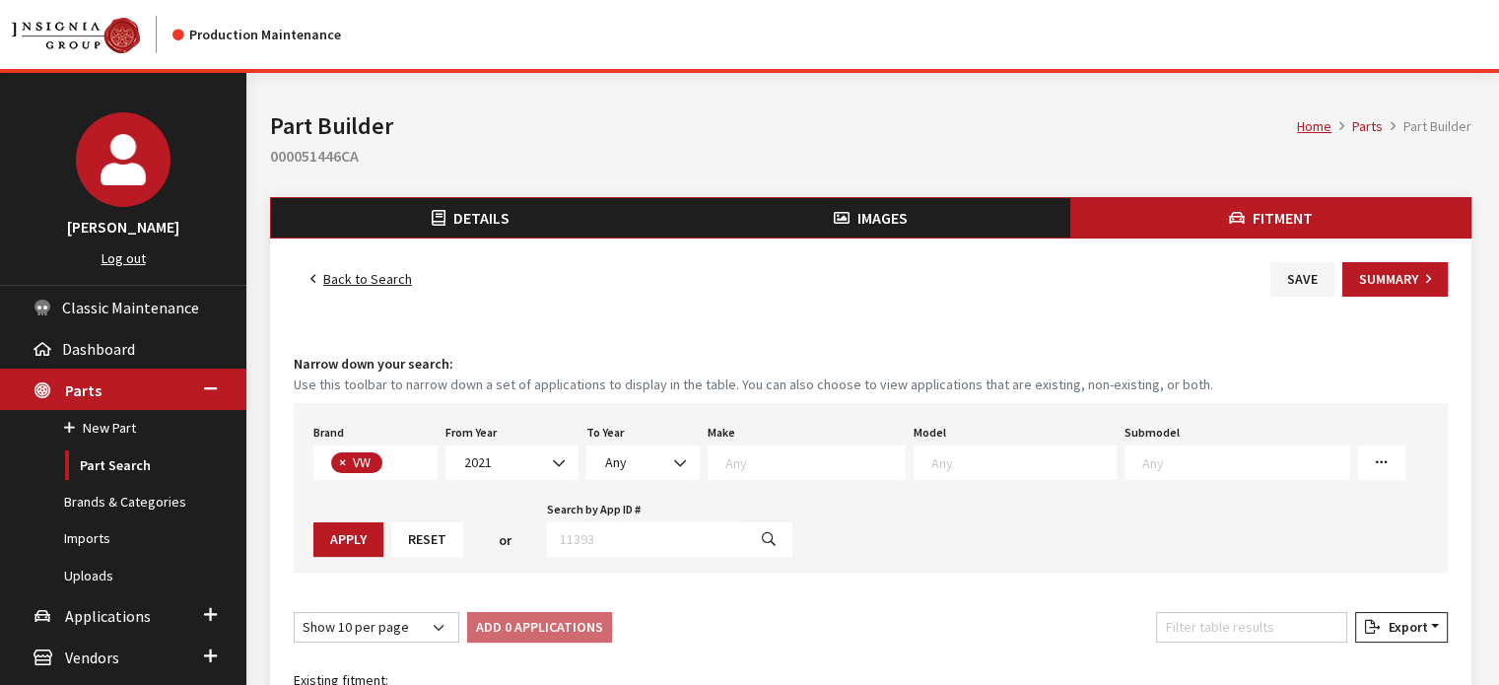
click at [957, 456] on textarea "Search" at bounding box center [1024, 462] width 184 height 18
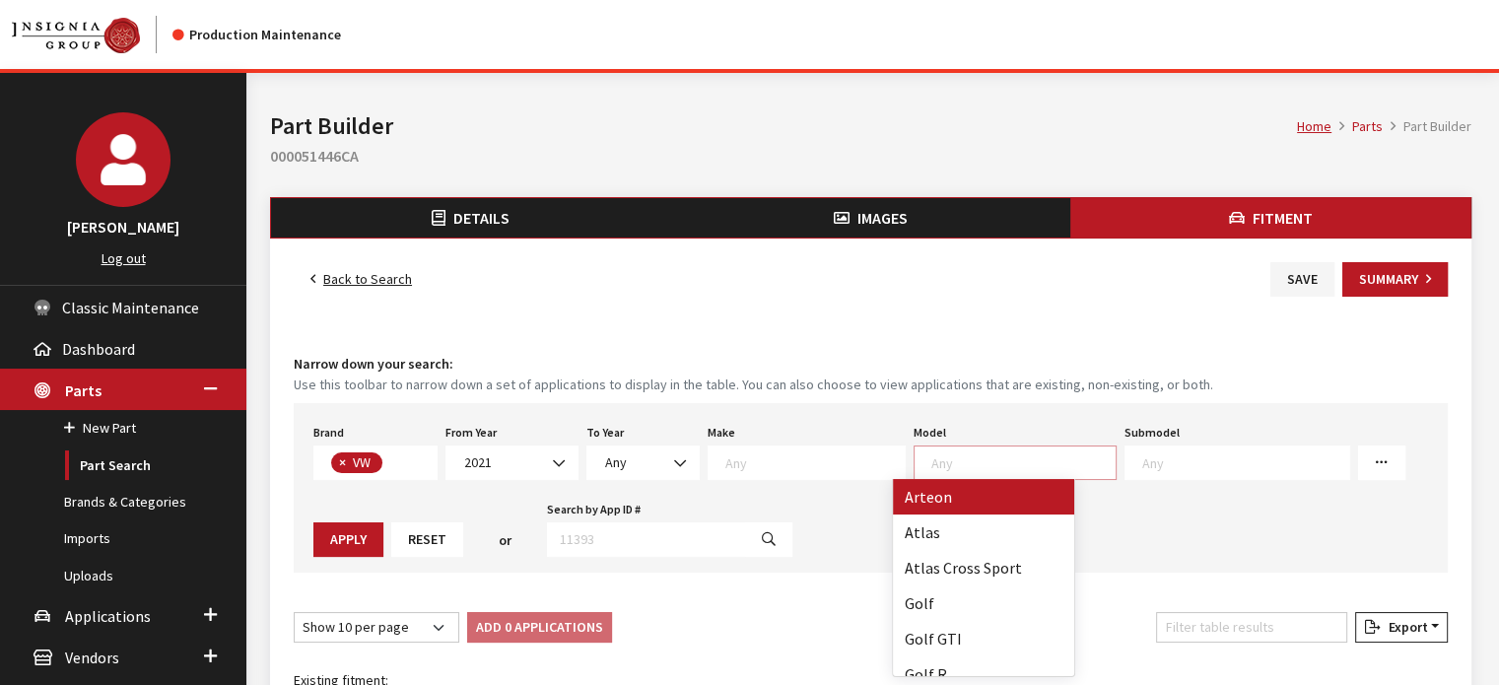
select select "1056"
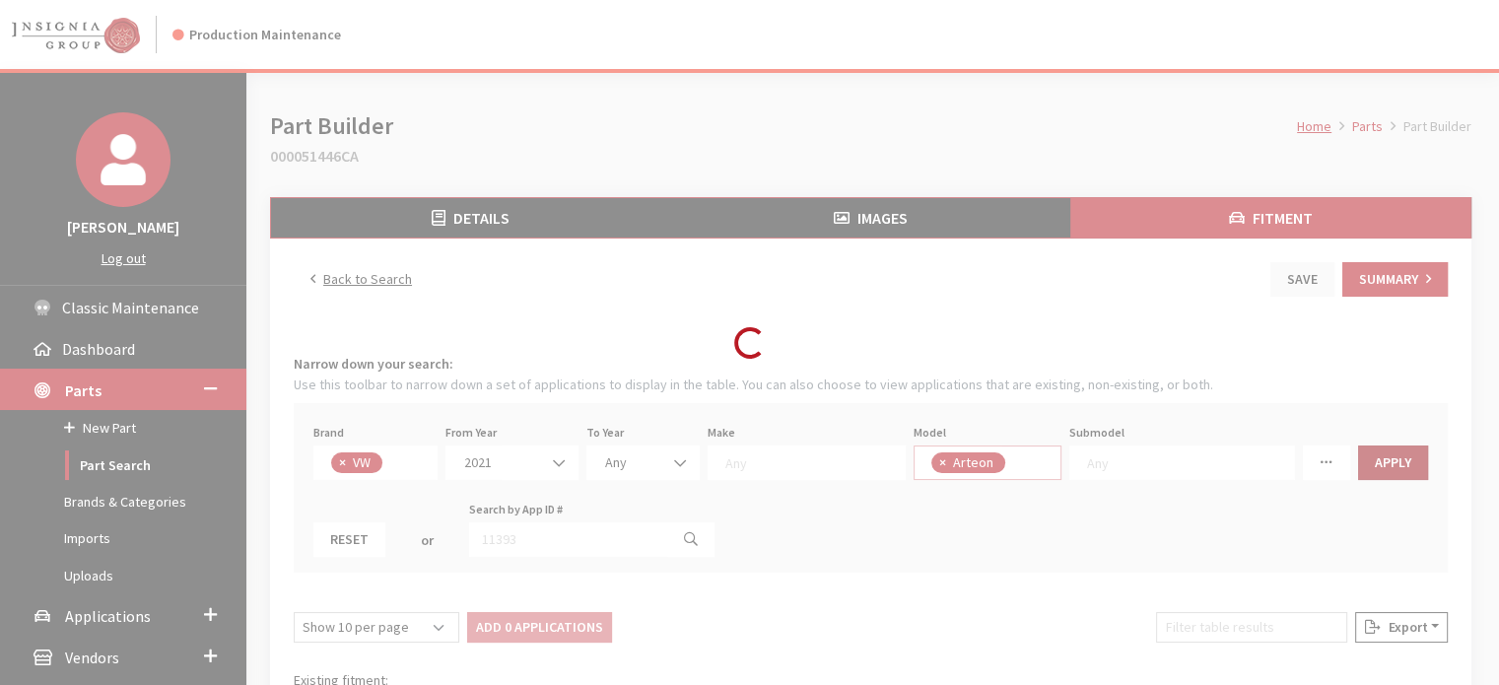
select select
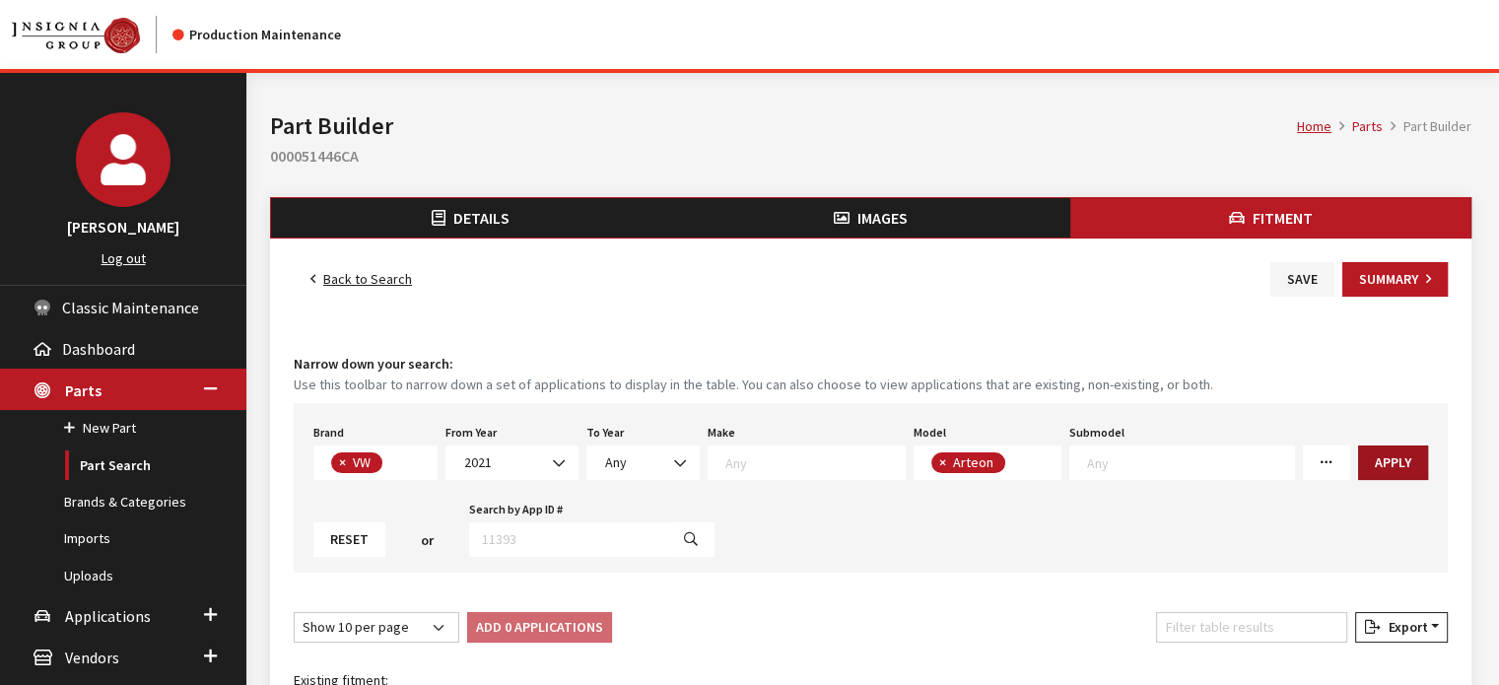
click at [1358, 448] on button "Apply" at bounding box center [1393, 463] width 70 height 35
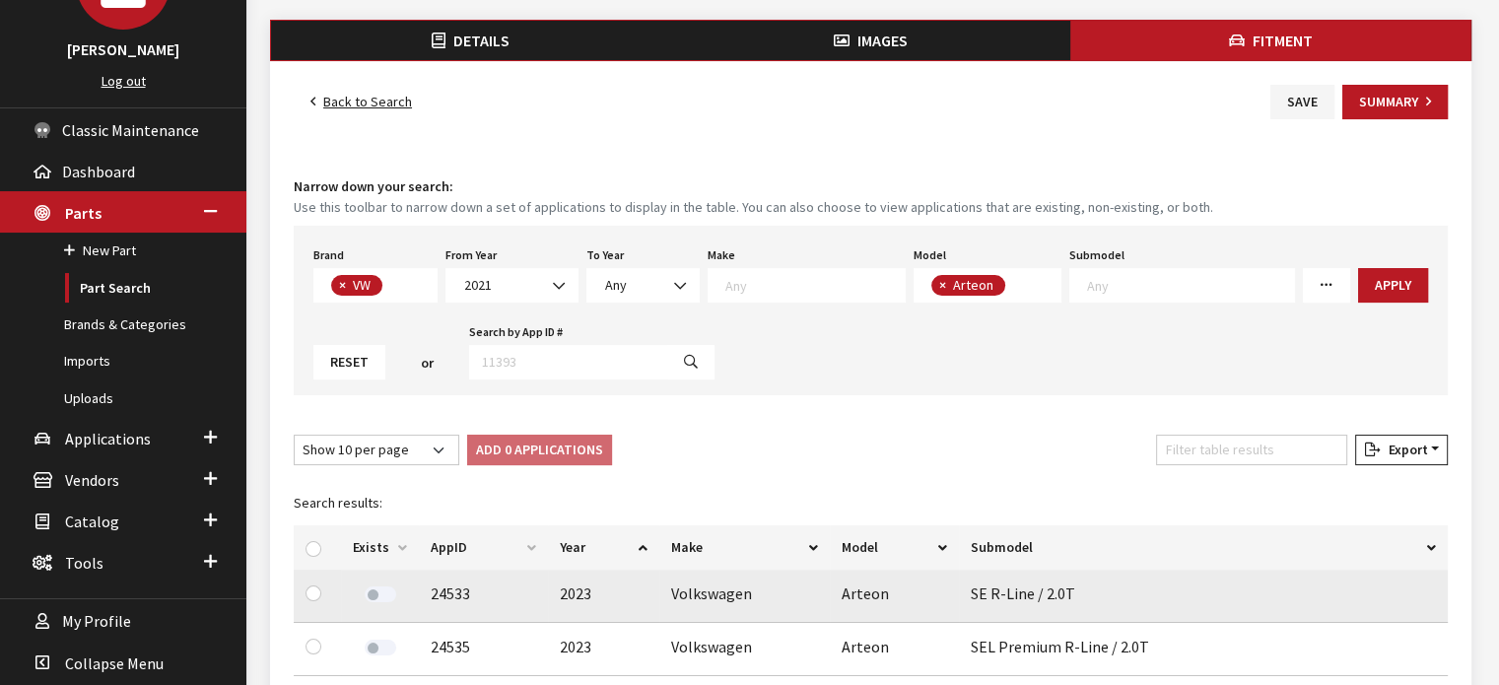
scroll to position [394, 0]
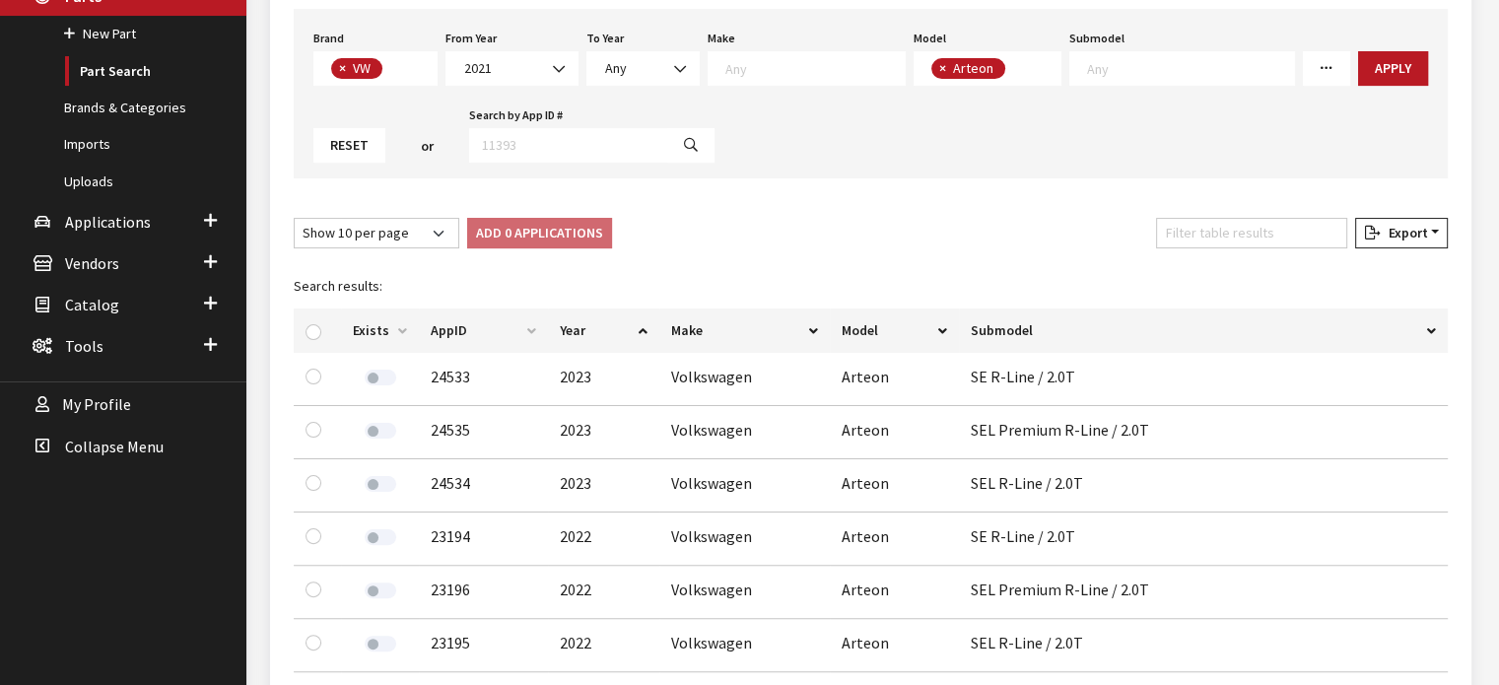
click at [313, 321] on div at bounding box center [318, 330] width 24 height 21
click at [314, 326] on input "checkbox" at bounding box center [314, 332] width 16 height 16
checkbox input "true"
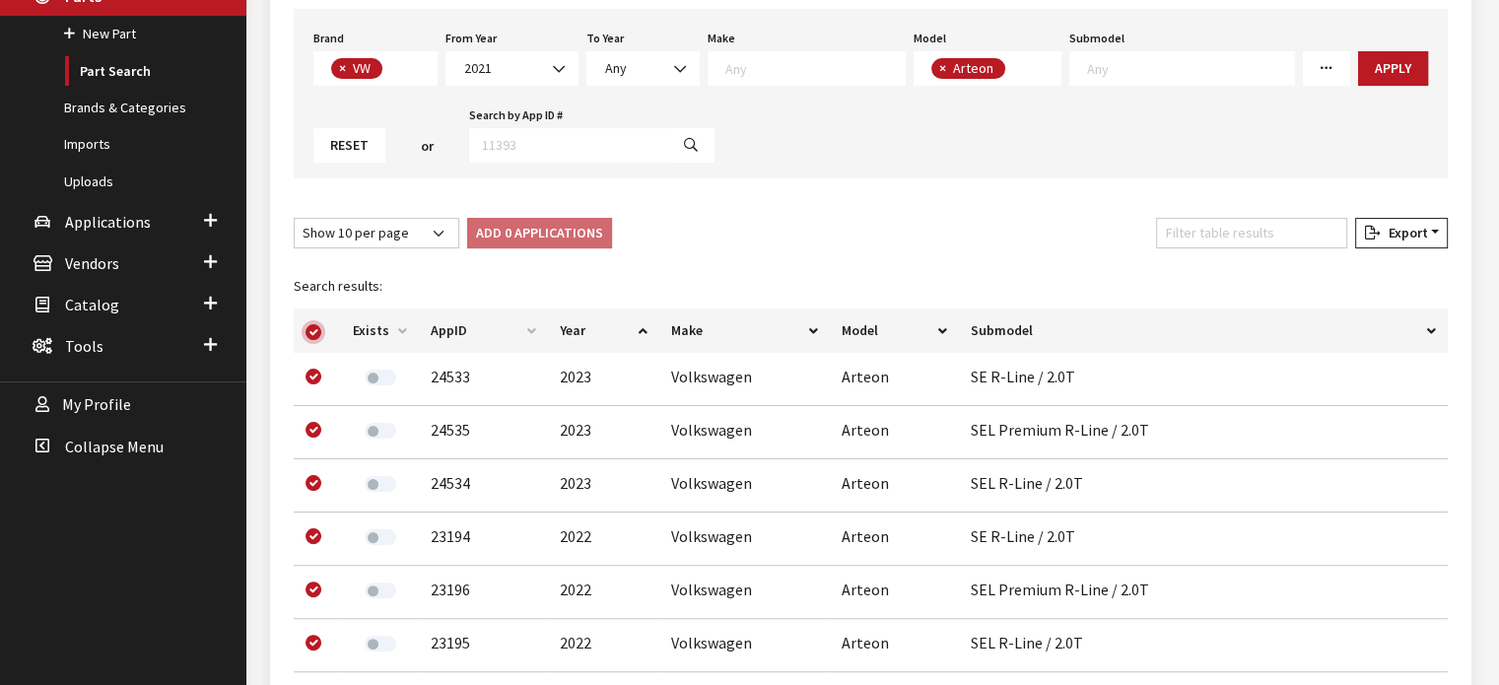
checkbox input "true"
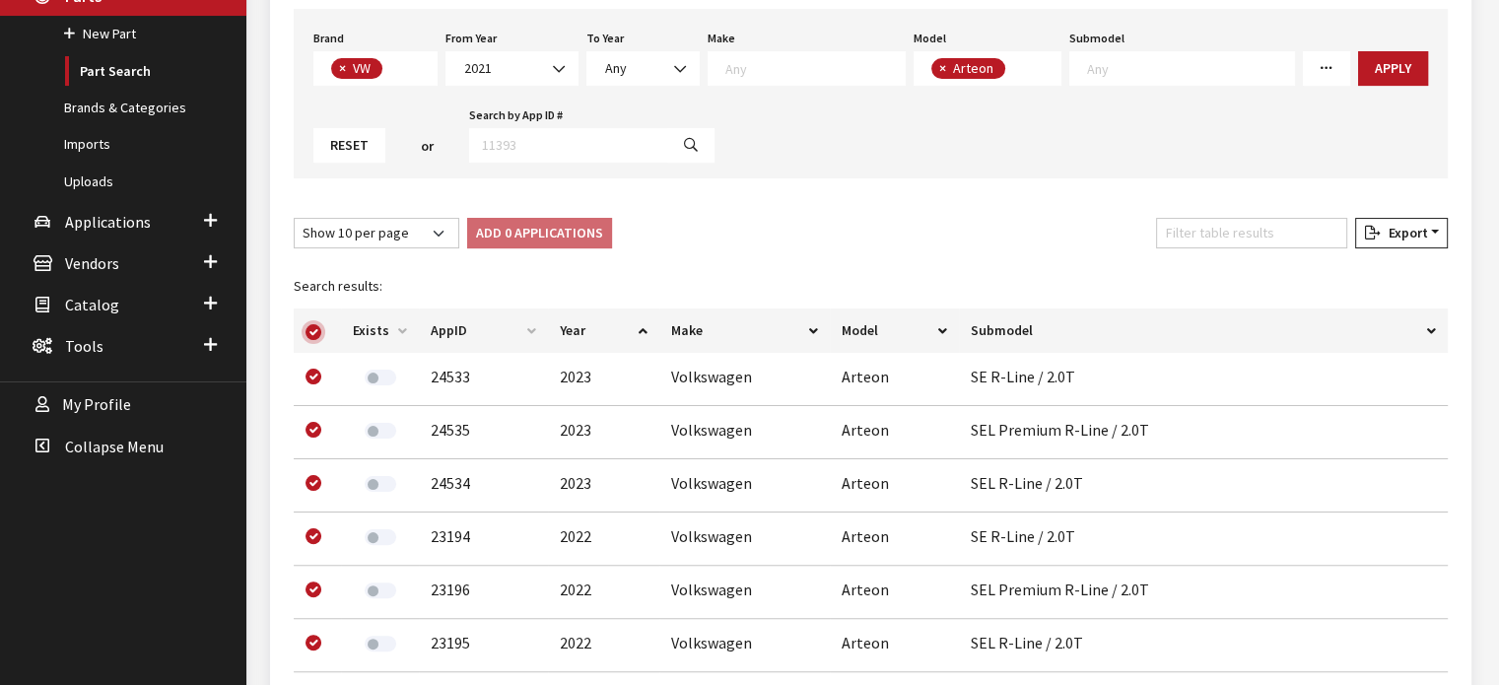
checkbox input "true"
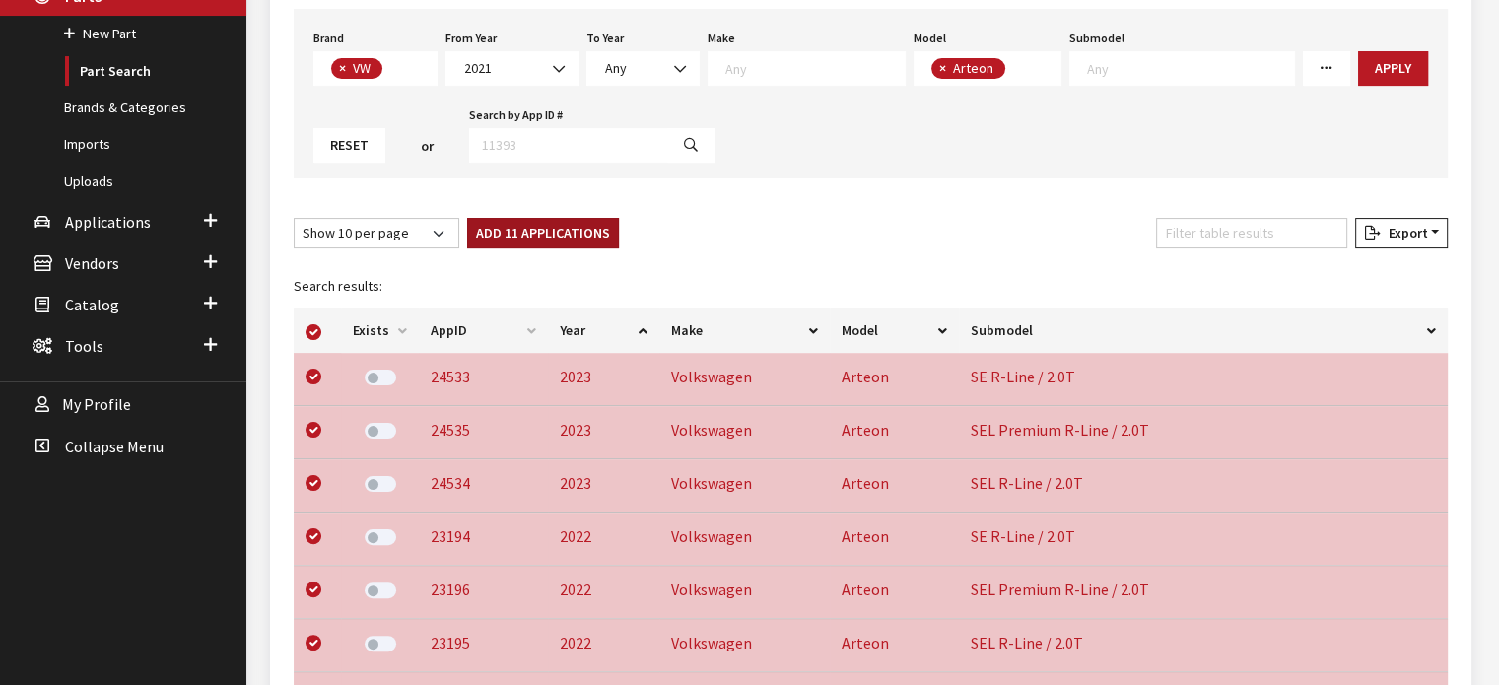
click at [524, 231] on button "Add 11 Applications" at bounding box center [543, 233] width 152 height 31
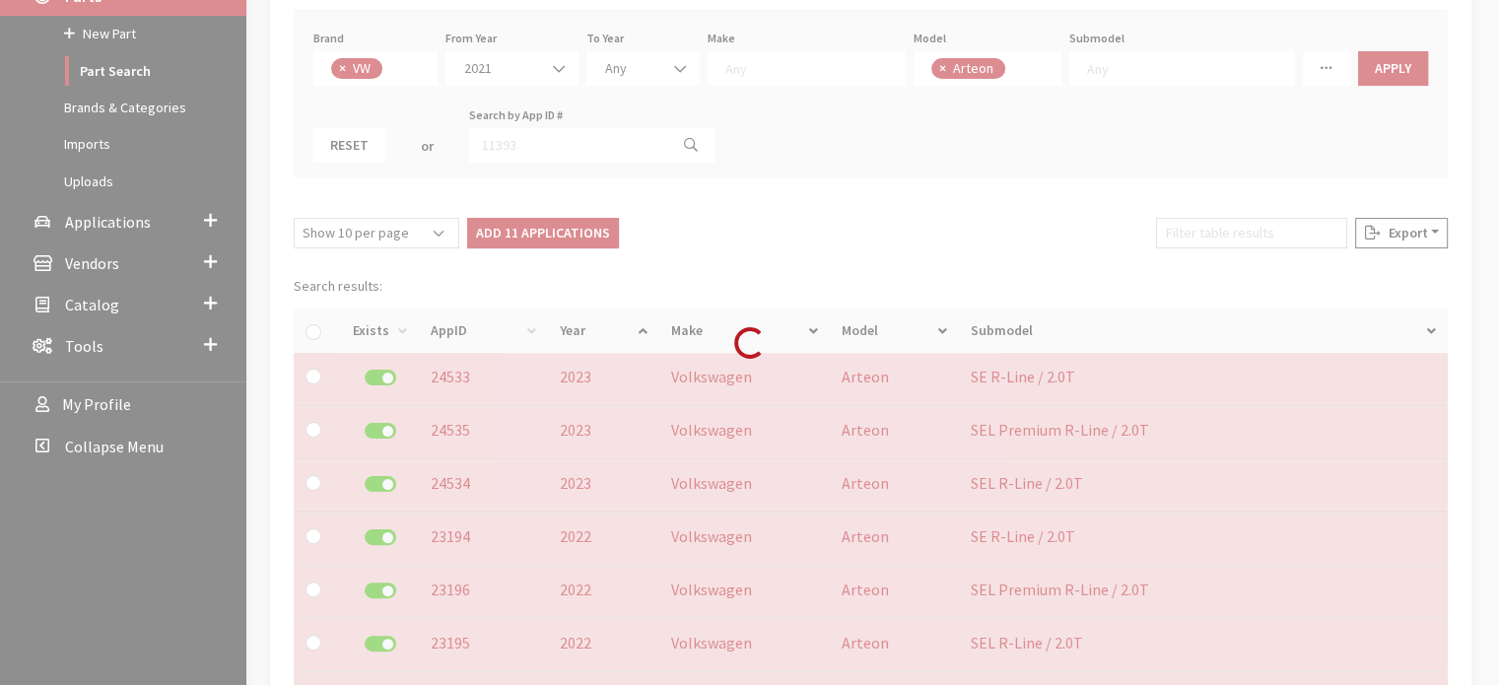
checkbox input "false"
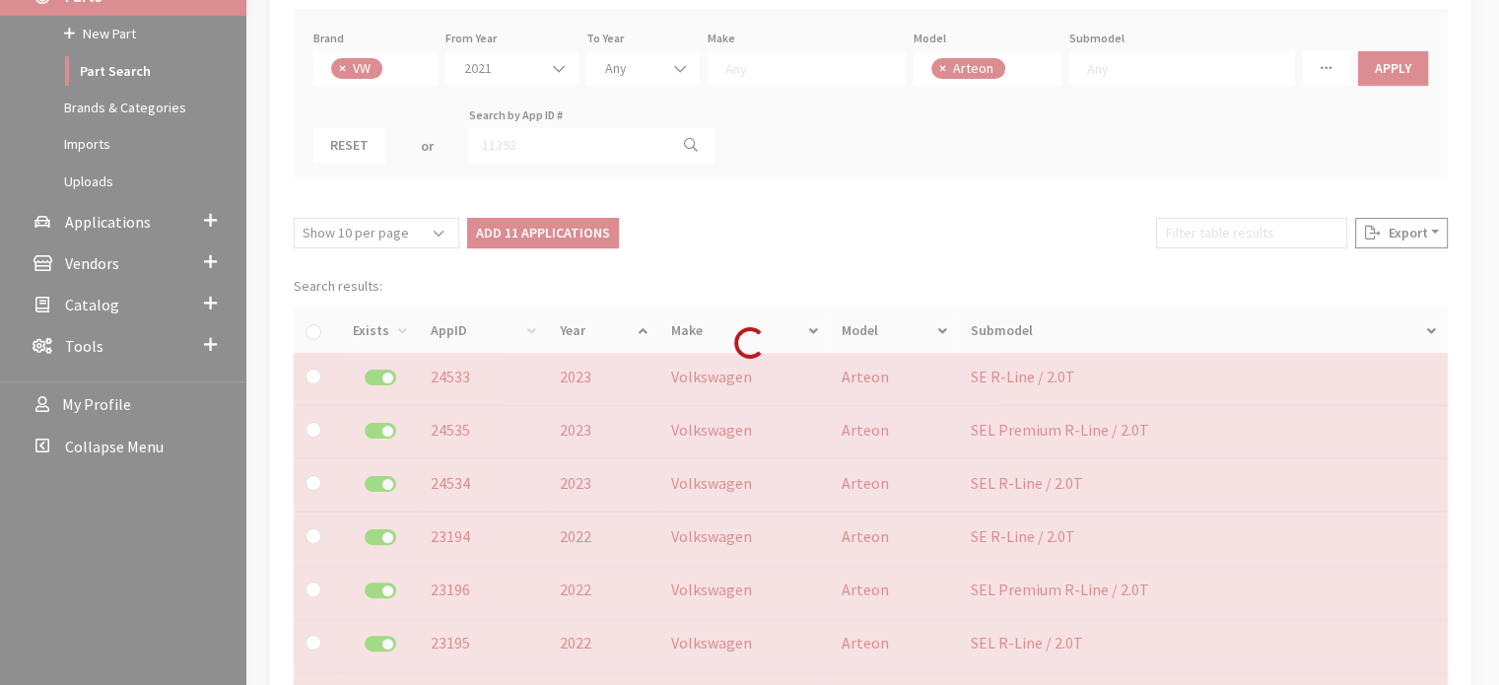
checkbox input "false"
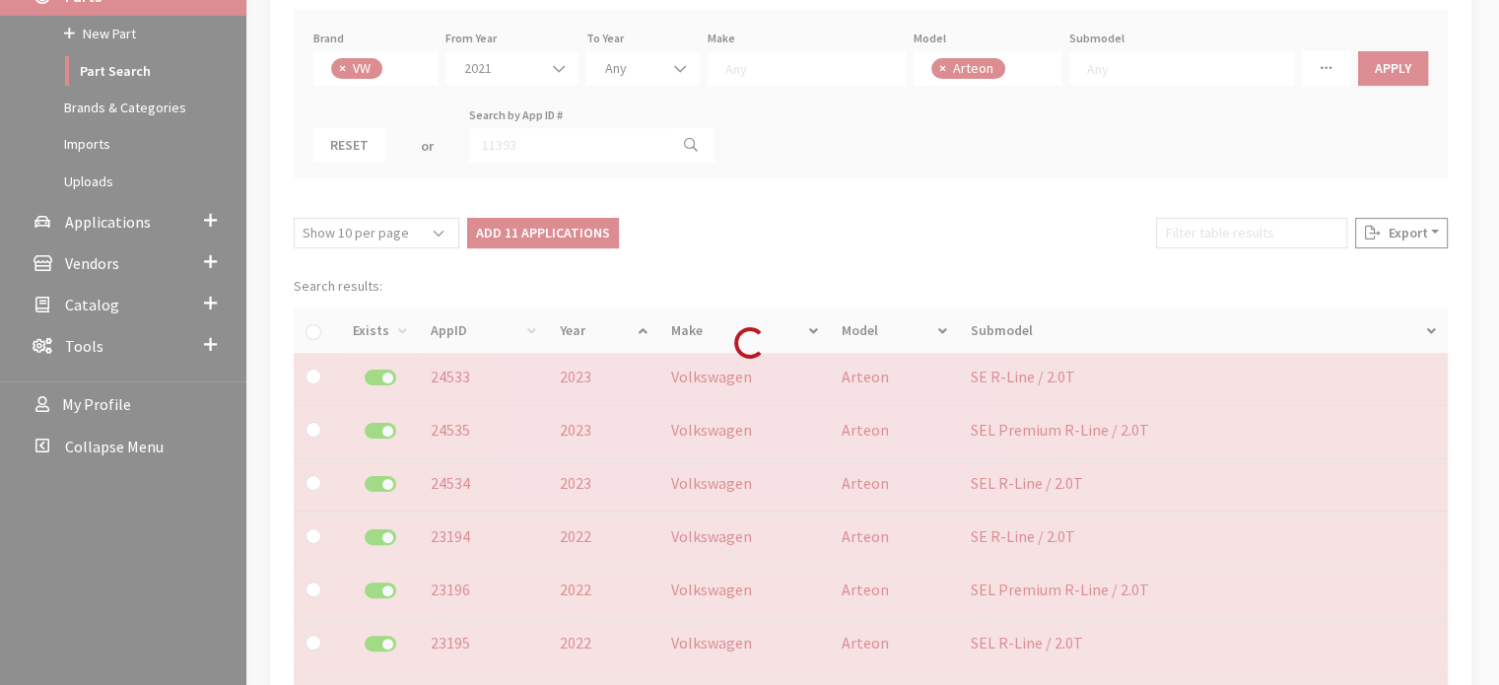
checkbox input "false"
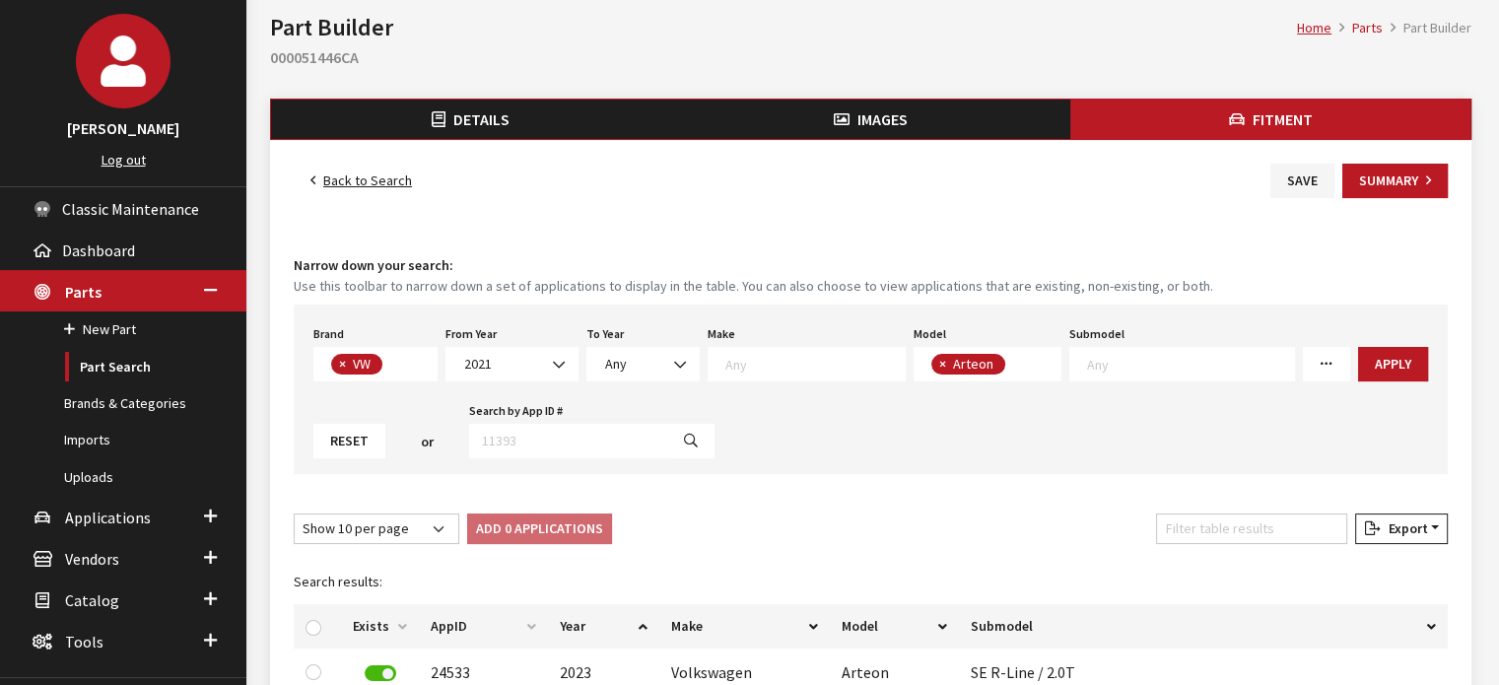
scroll to position [99, 0]
click at [500, 358] on span "2021" at bounding box center [511, 364] width 107 height 21
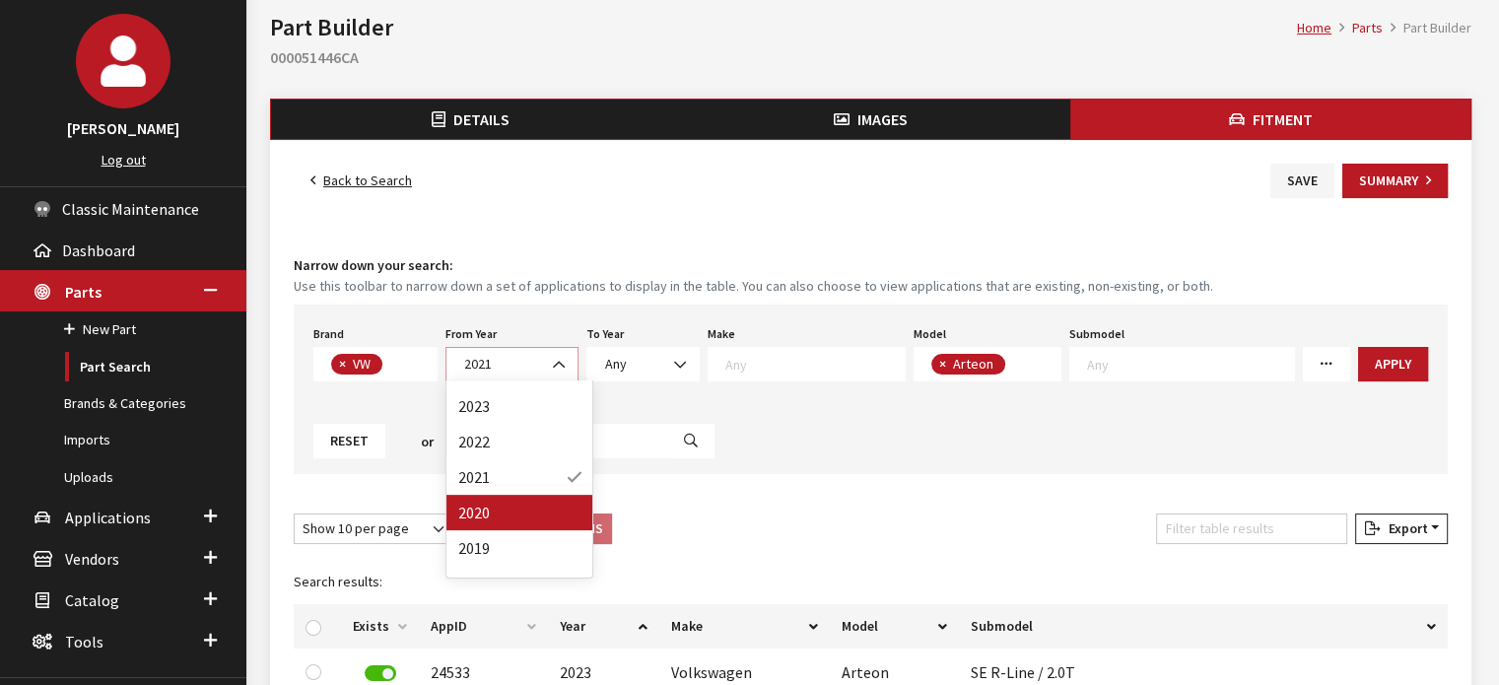
select select "2020"
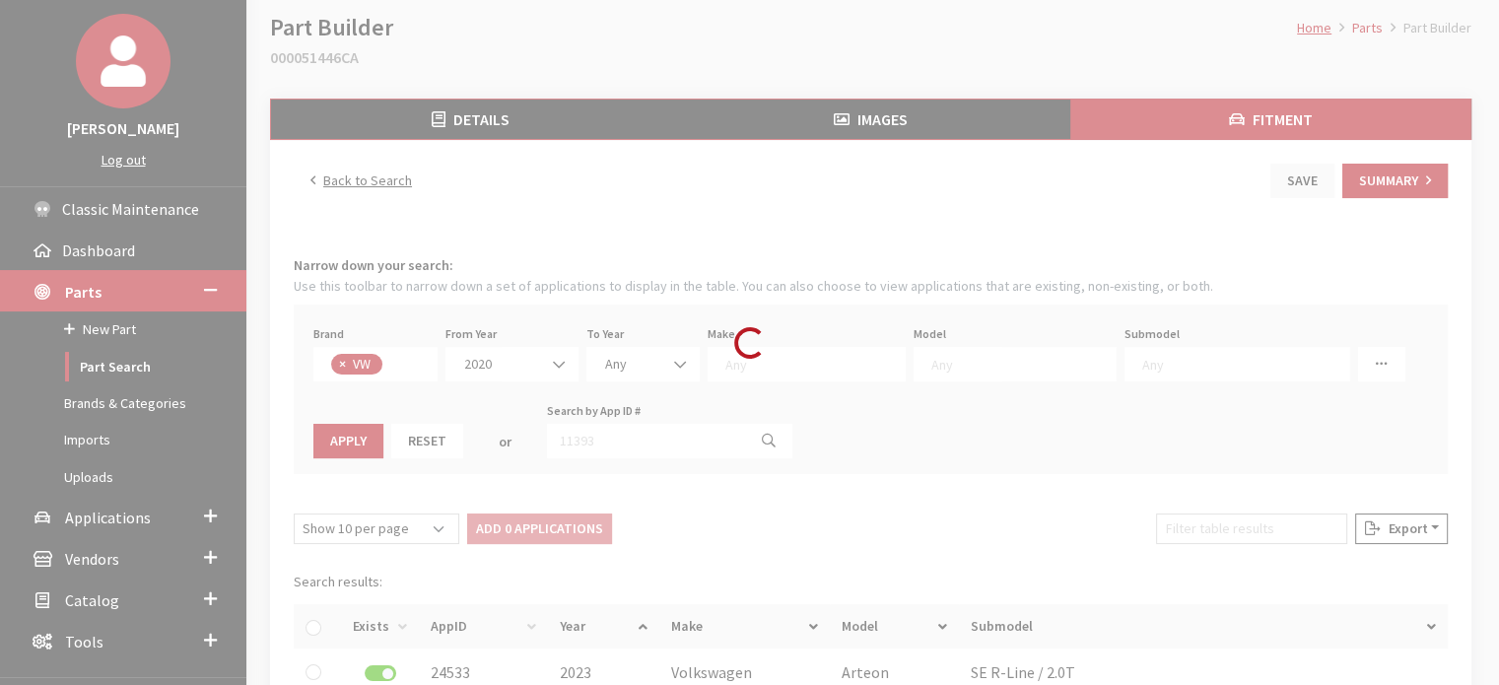
select select
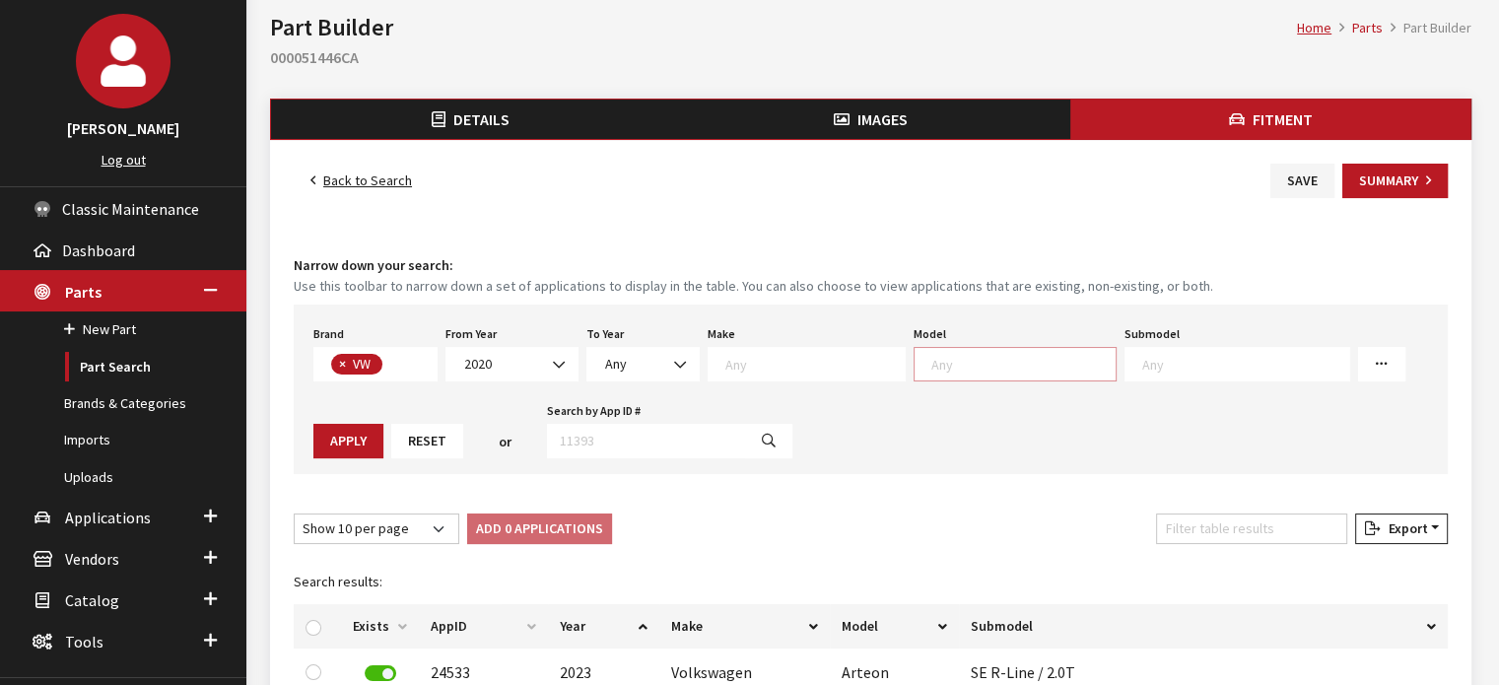
click at [949, 353] on span at bounding box center [1021, 362] width 189 height 18
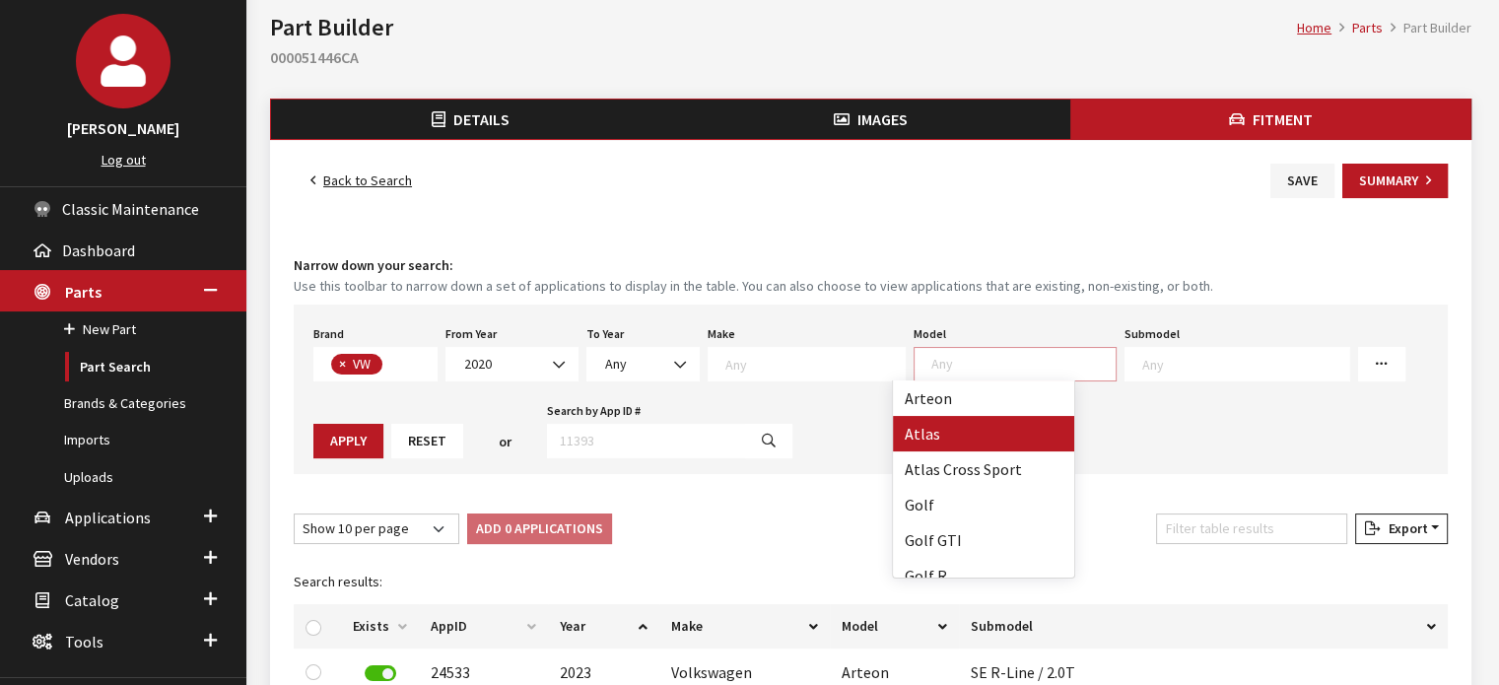
select select "915"
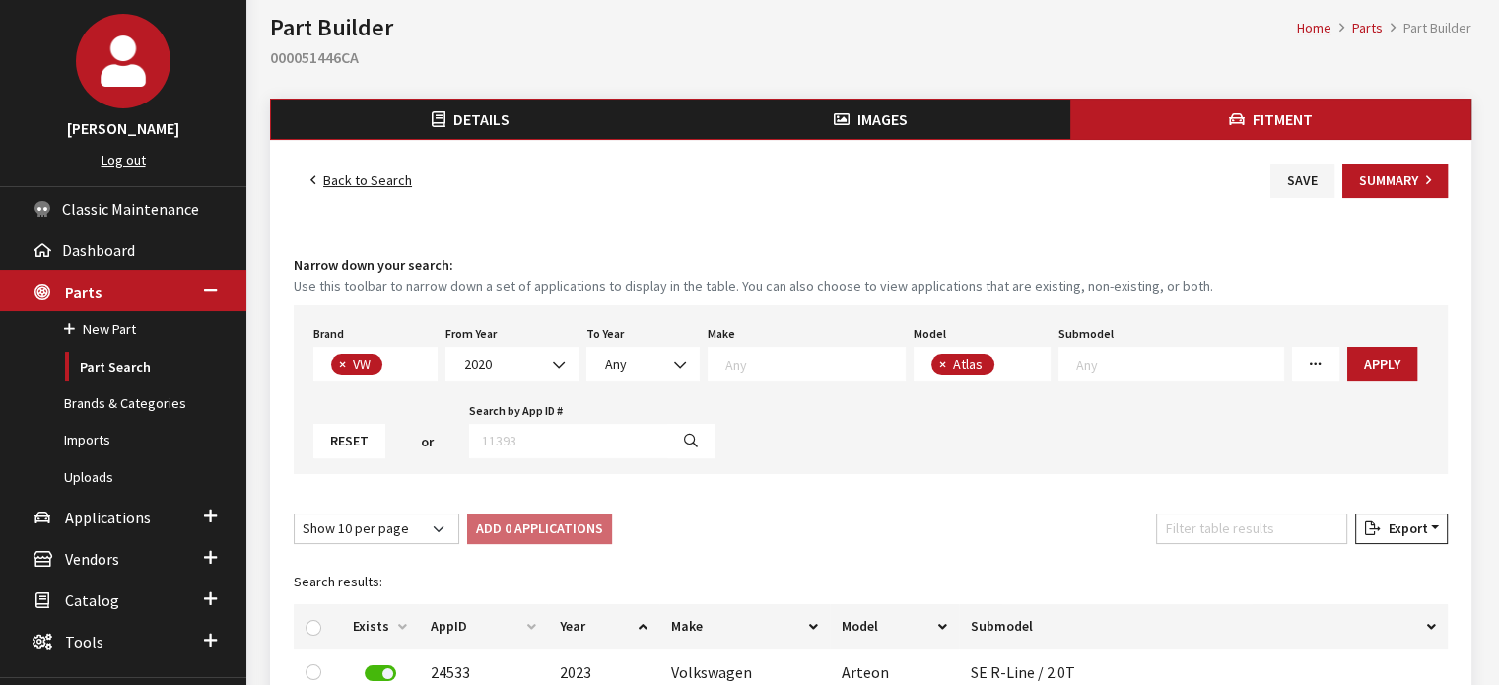
click at [1000, 362] on textarea "Search" at bounding box center [1005, 366] width 11 height 18
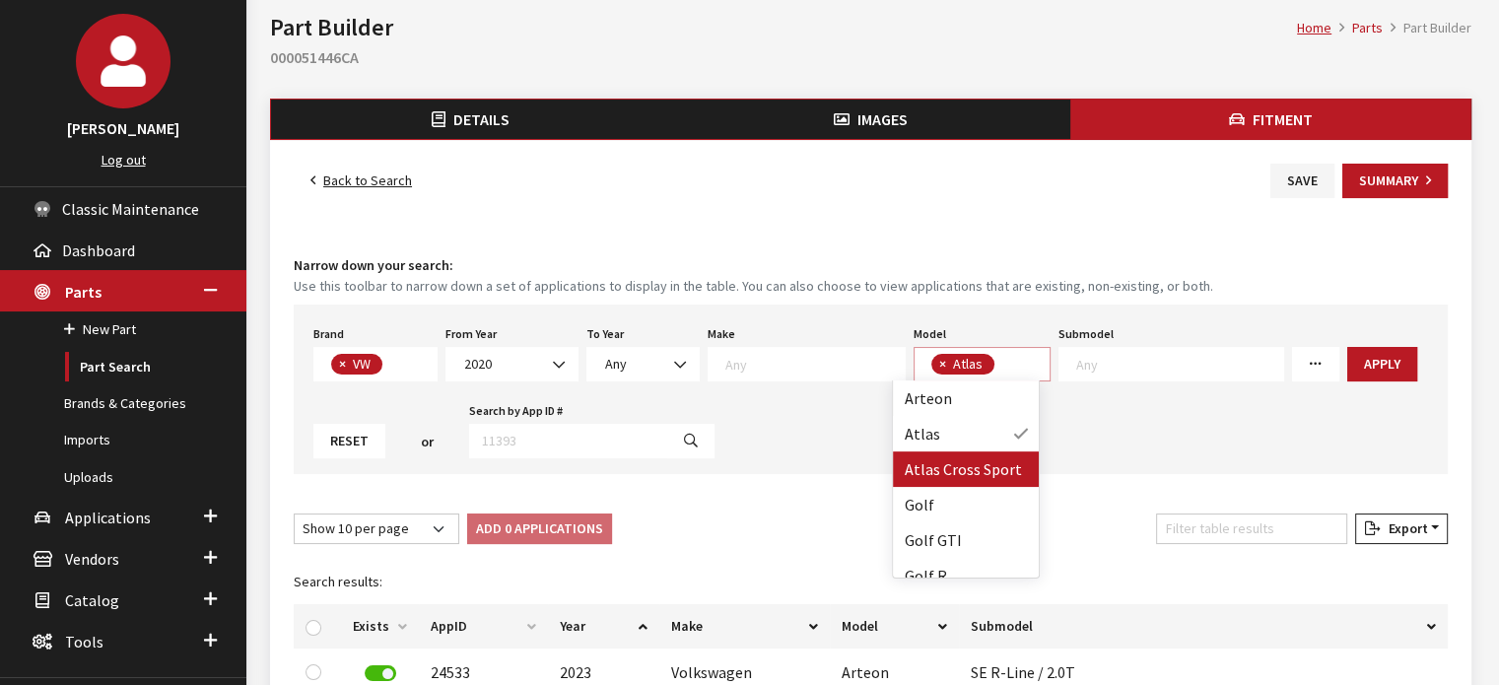
scroll to position [1, 0]
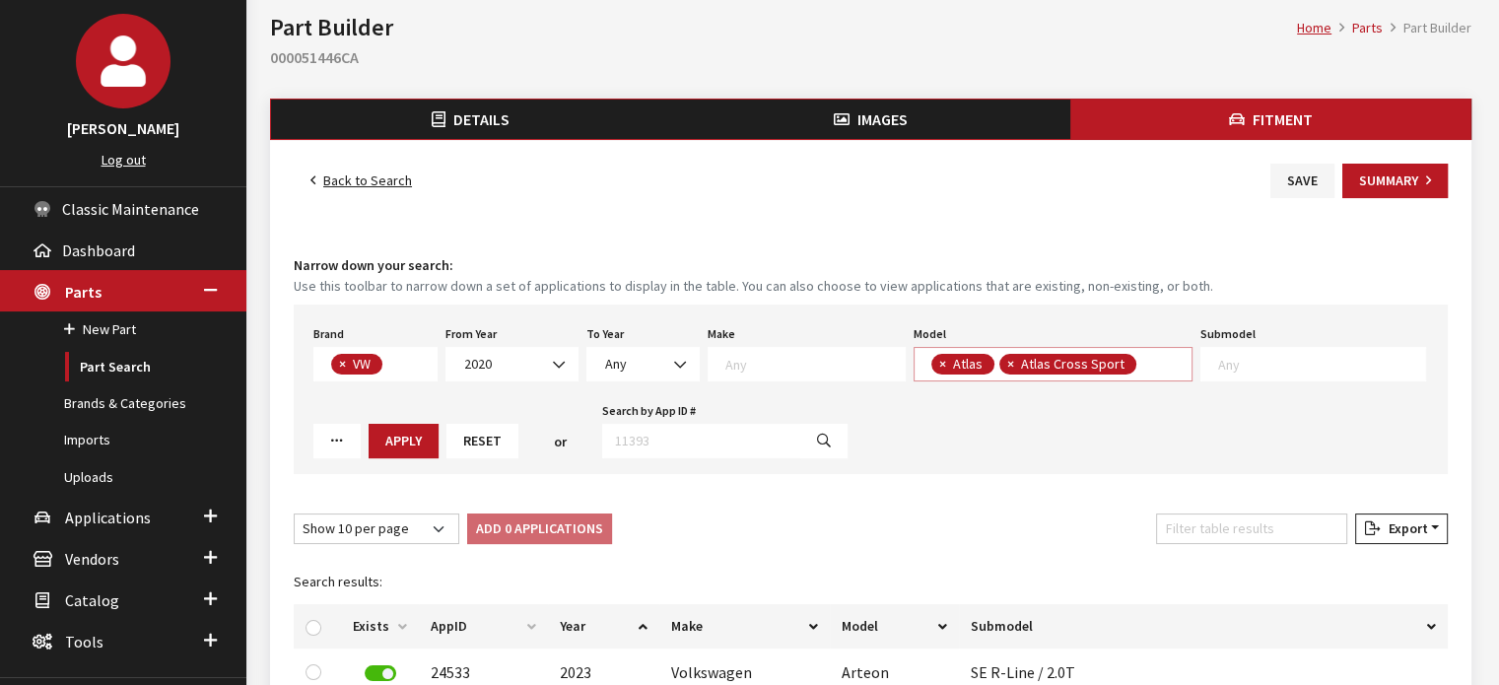
click at [1142, 365] on textarea "Search" at bounding box center [1147, 366] width 11 height 18
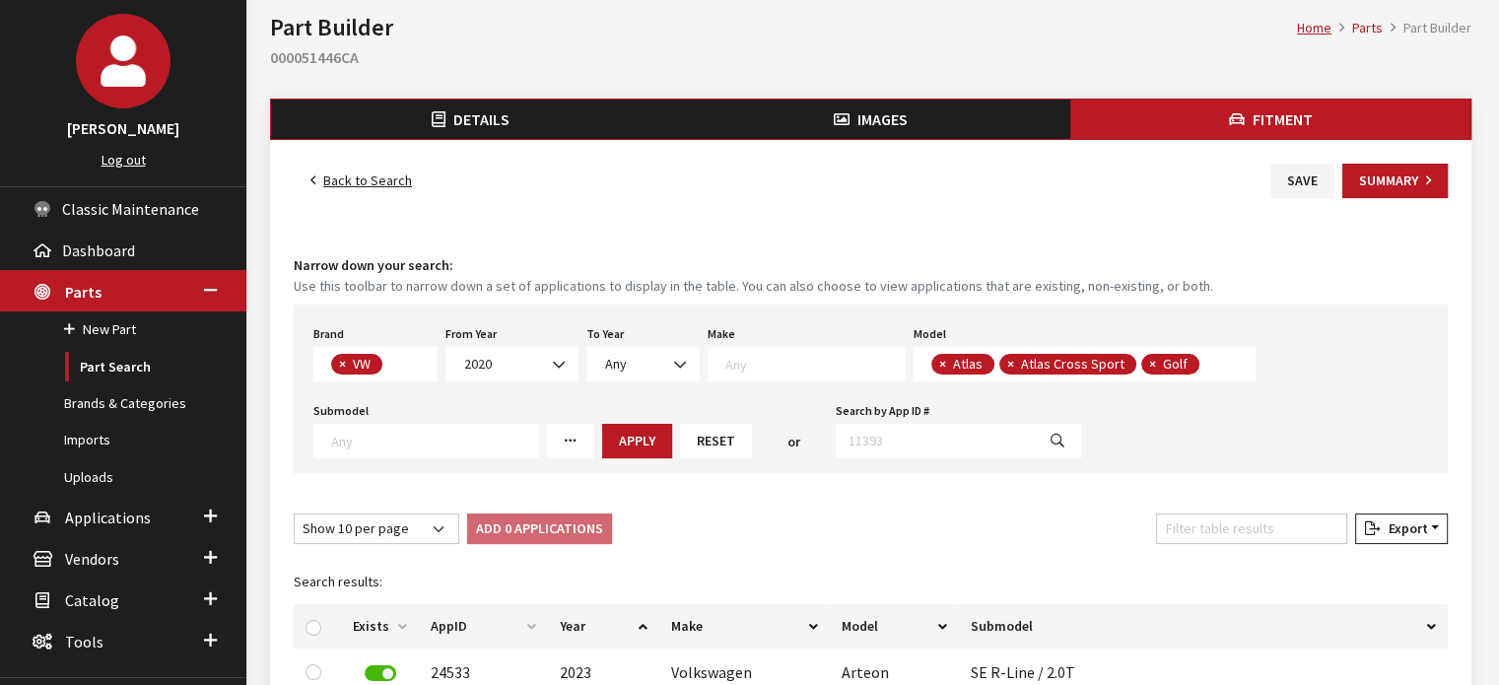
click at [1205, 361] on textarea "Search" at bounding box center [1210, 366] width 11 height 18
click at [1274, 355] on span at bounding box center [1282, 364] width 16 height 18
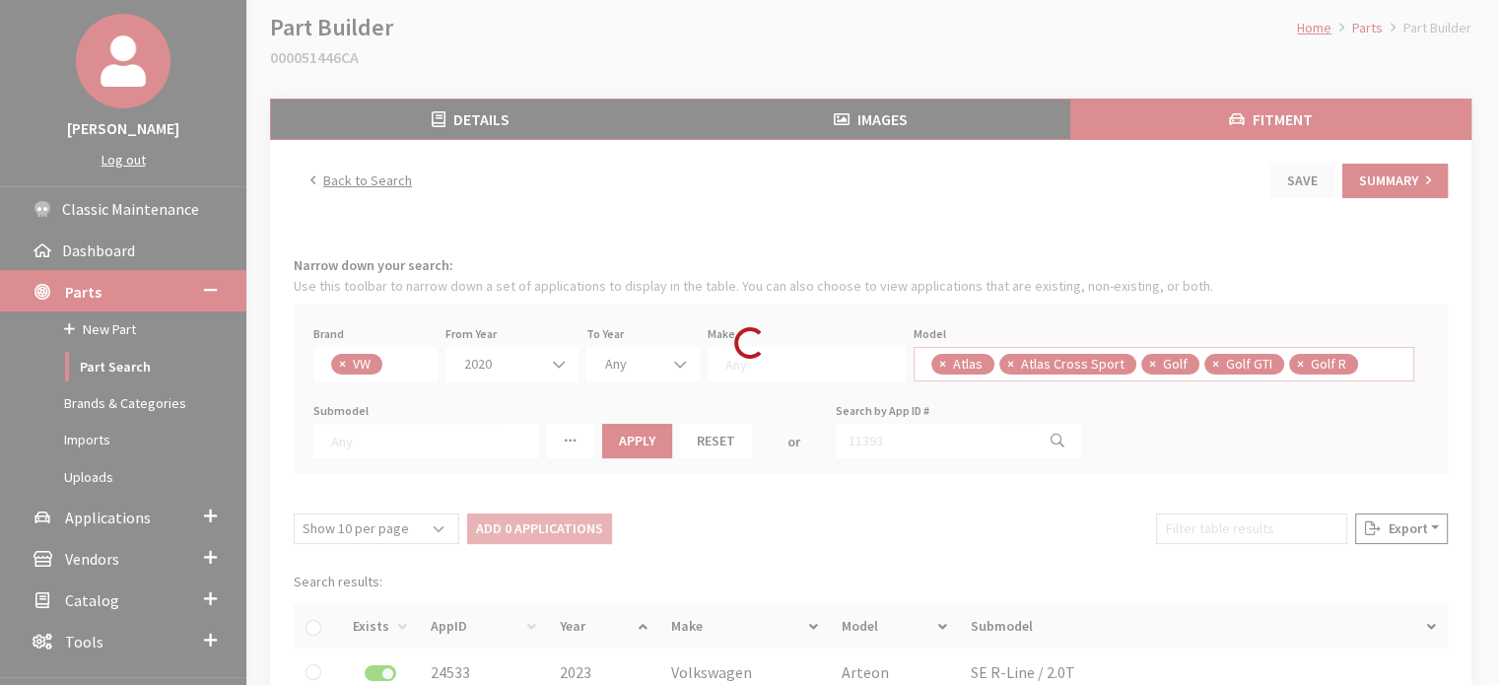
select select
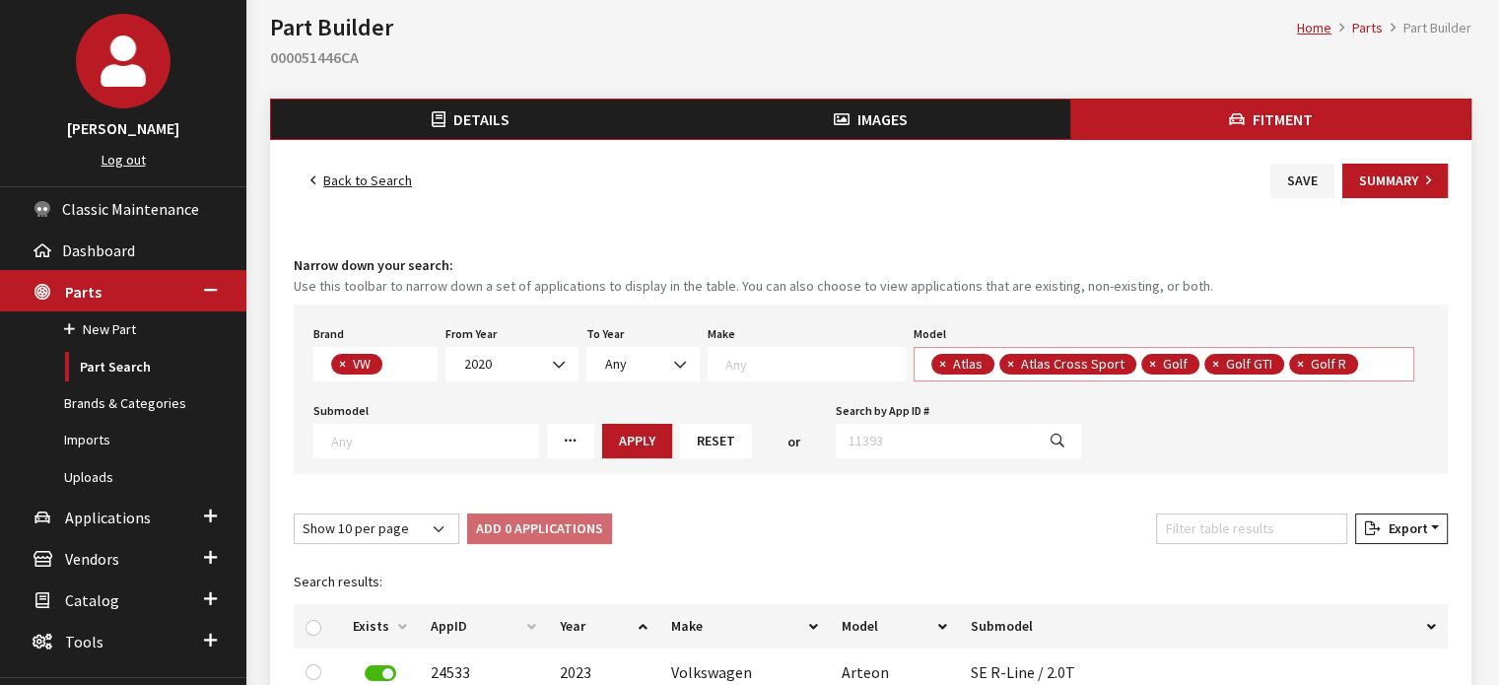
click at [1343, 361] on span "× Atlas × Atlas Cross Sport × Golf × Golf GTI × Golf R" at bounding box center [1165, 364] width 502 height 35
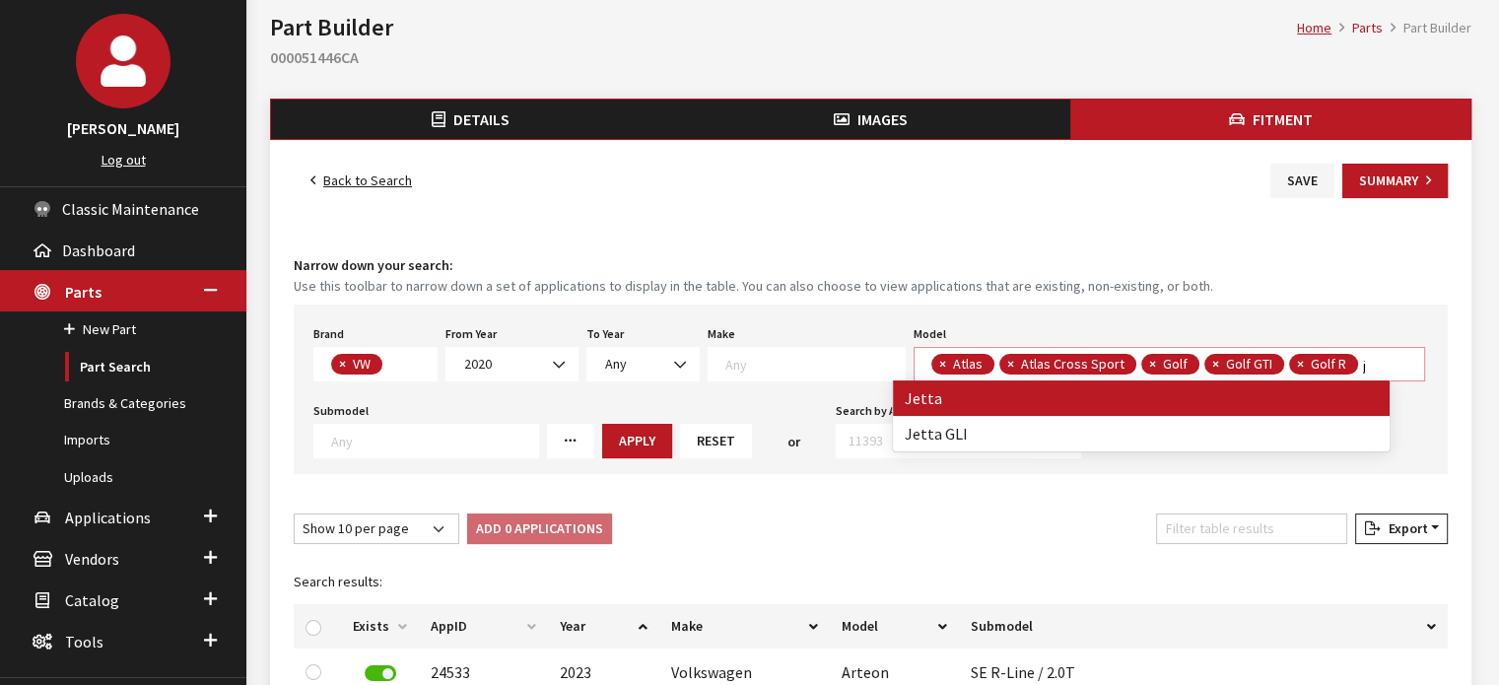
type textarea "j"
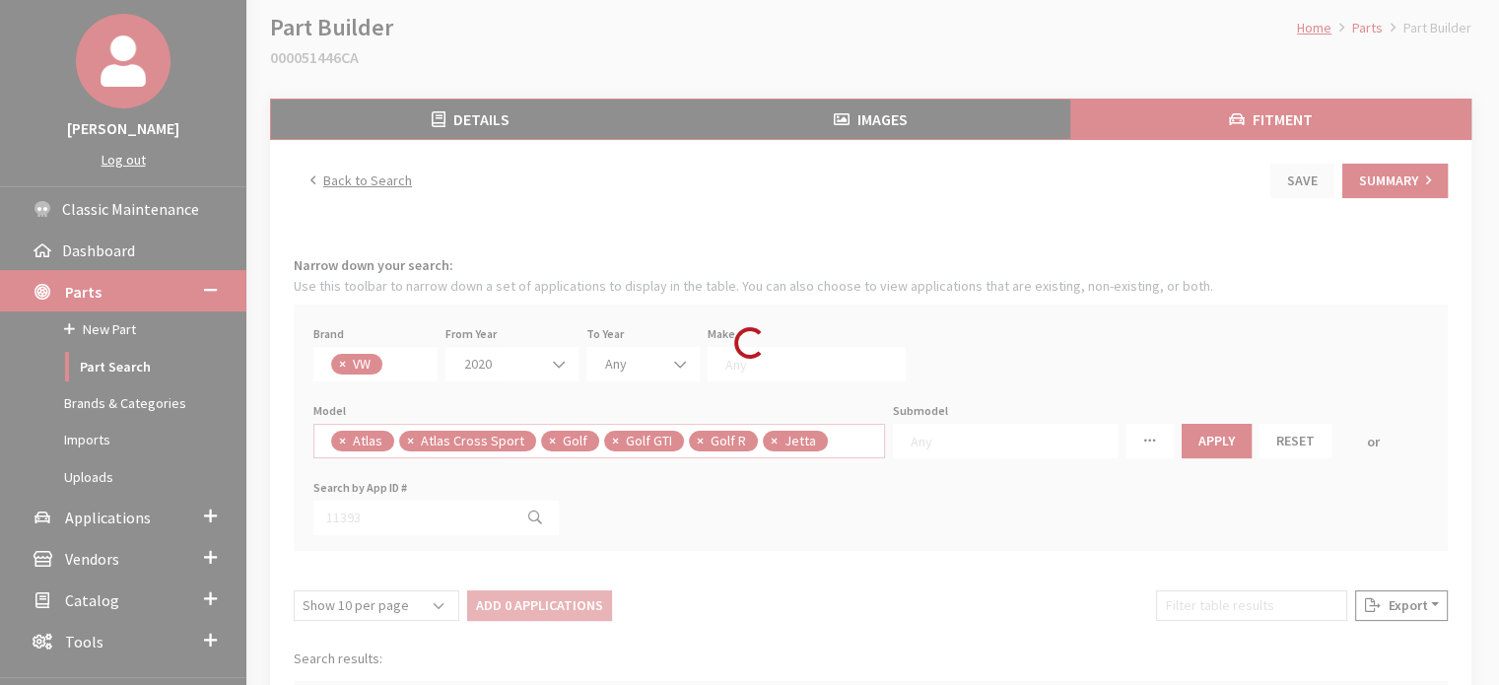
select select
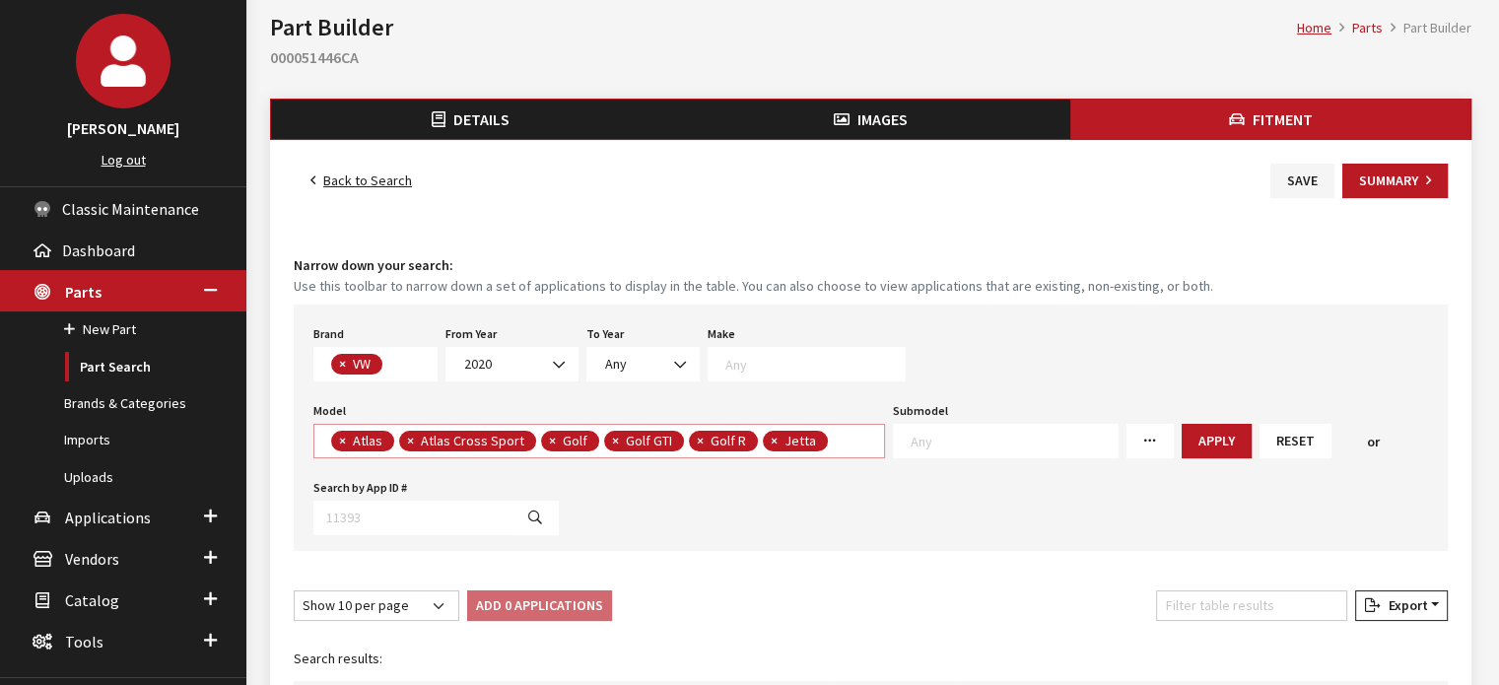
click at [846, 445] on span "× Atlas × Atlas Cross Sport × Golf × Golf GTI × Golf R × Jetta" at bounding box center [599, 441] width 572 height 35
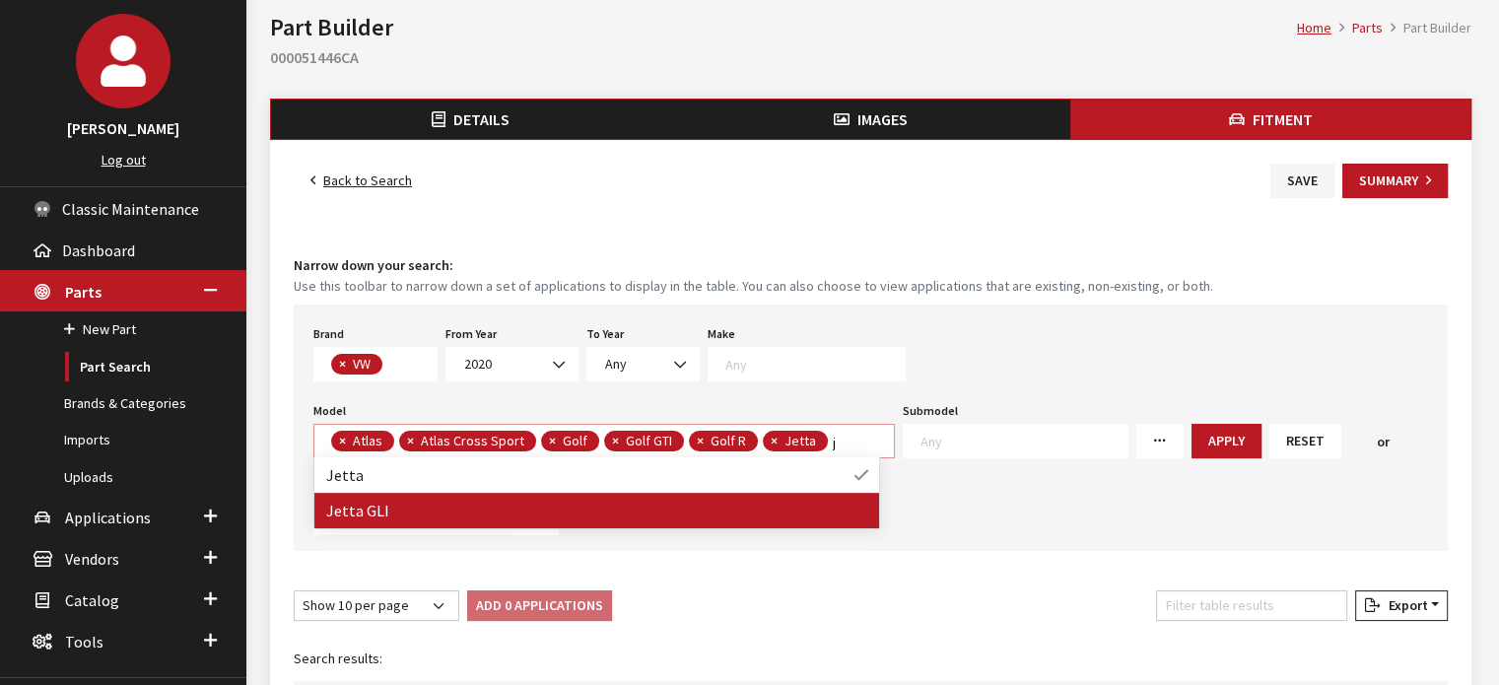
type textarea "j"
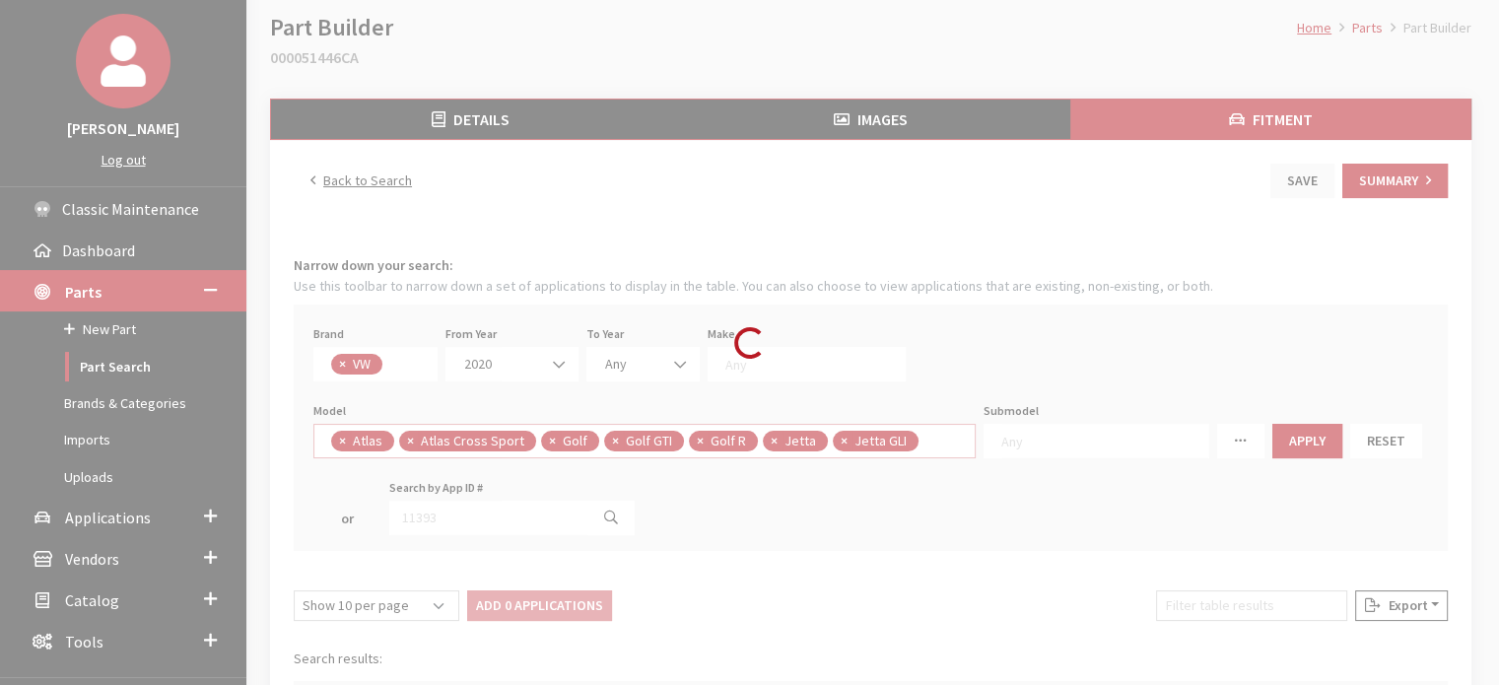
select select
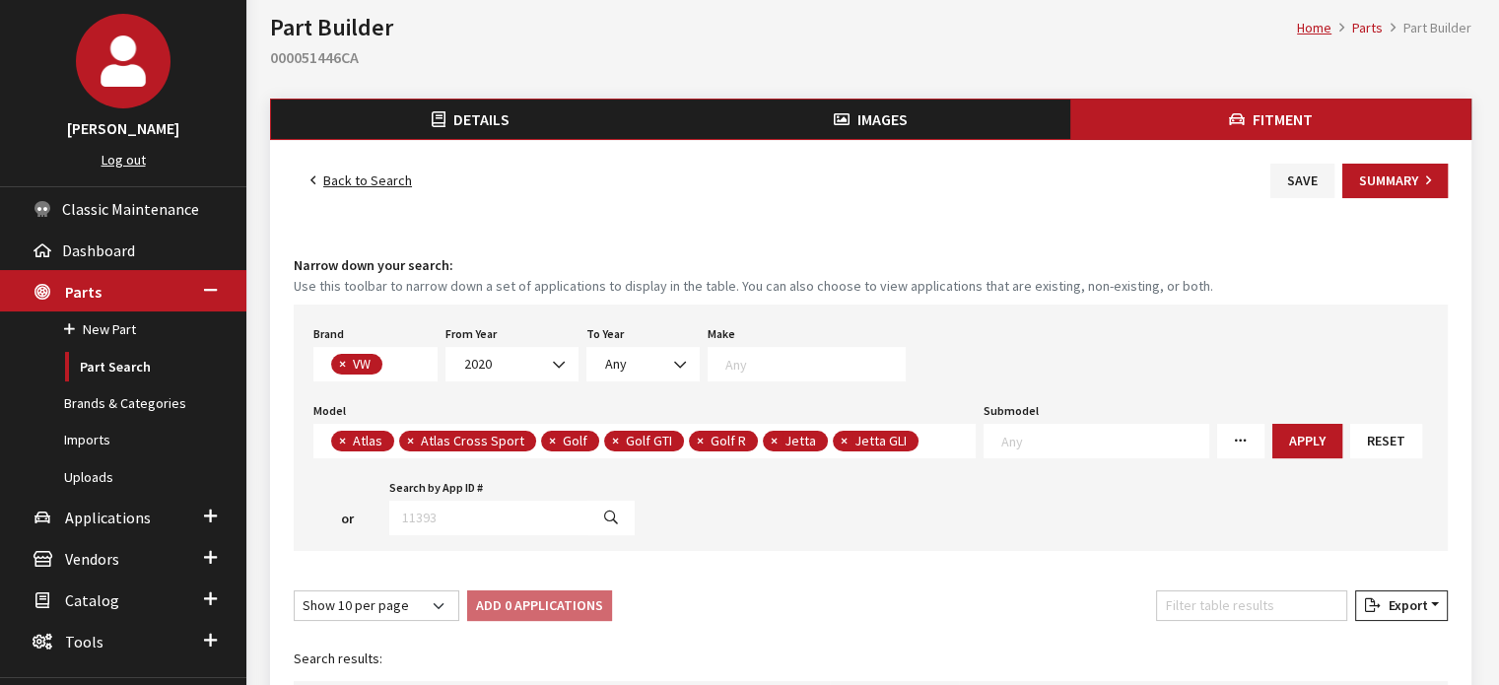
click at [943, 436] on span "× Atlas × Atlas Cross Sport × Golf × Golf GTI × Golf R × Jetta × Jetta GLI" at bounding box center [644, 441] width 662 height 35
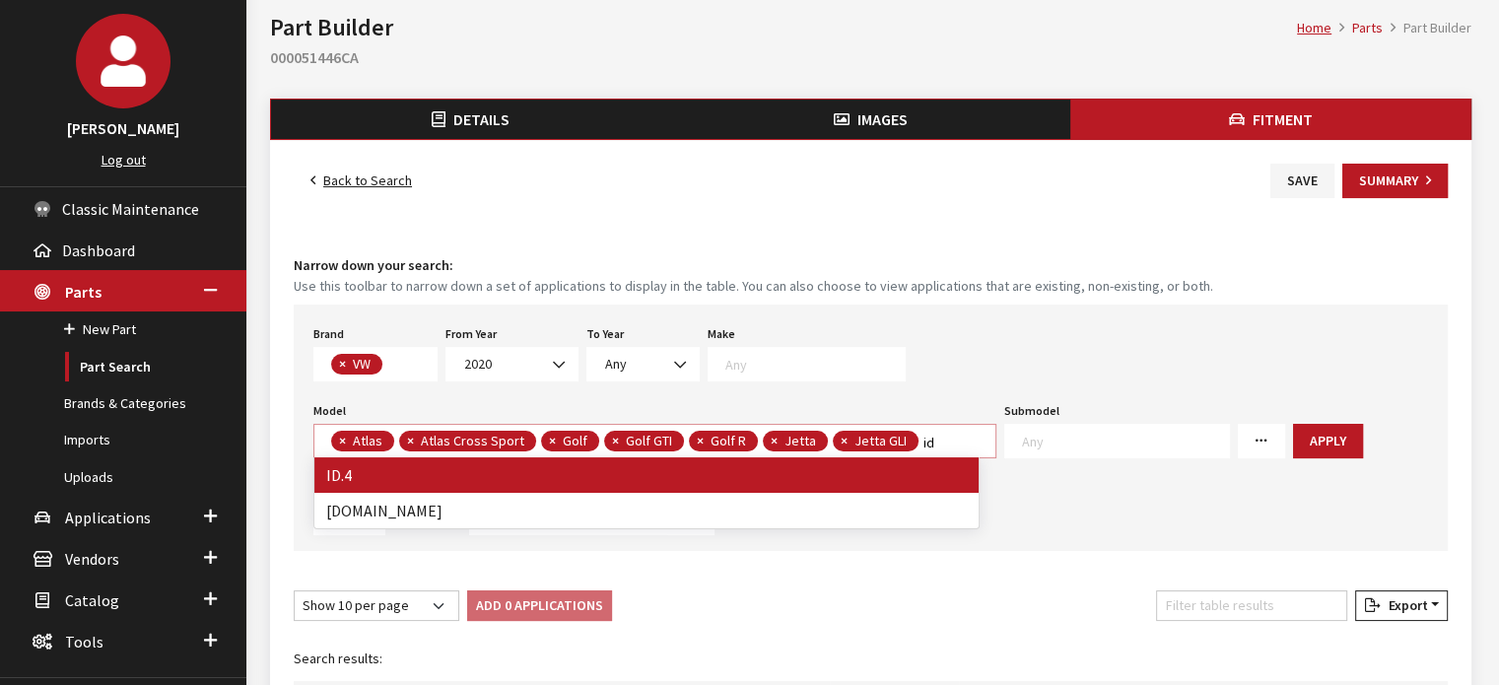
type textarea "id"
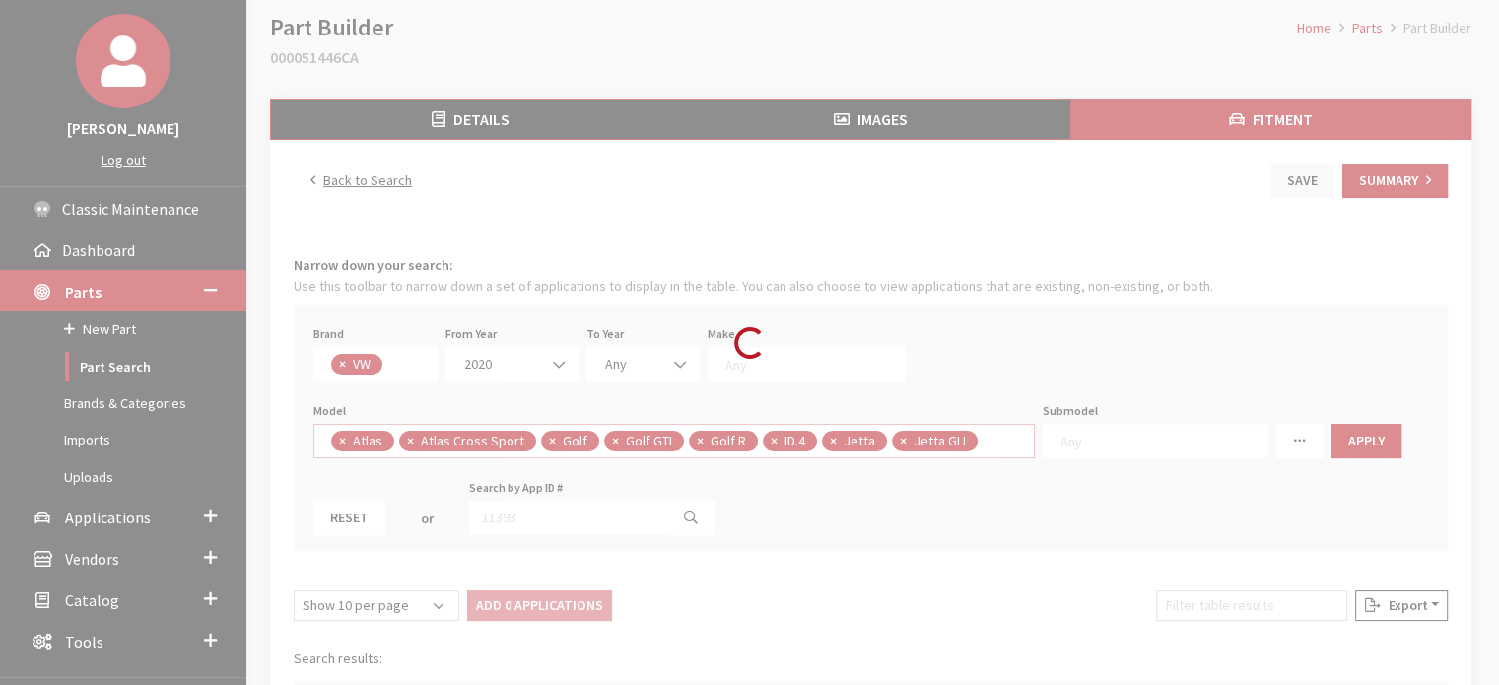
select select
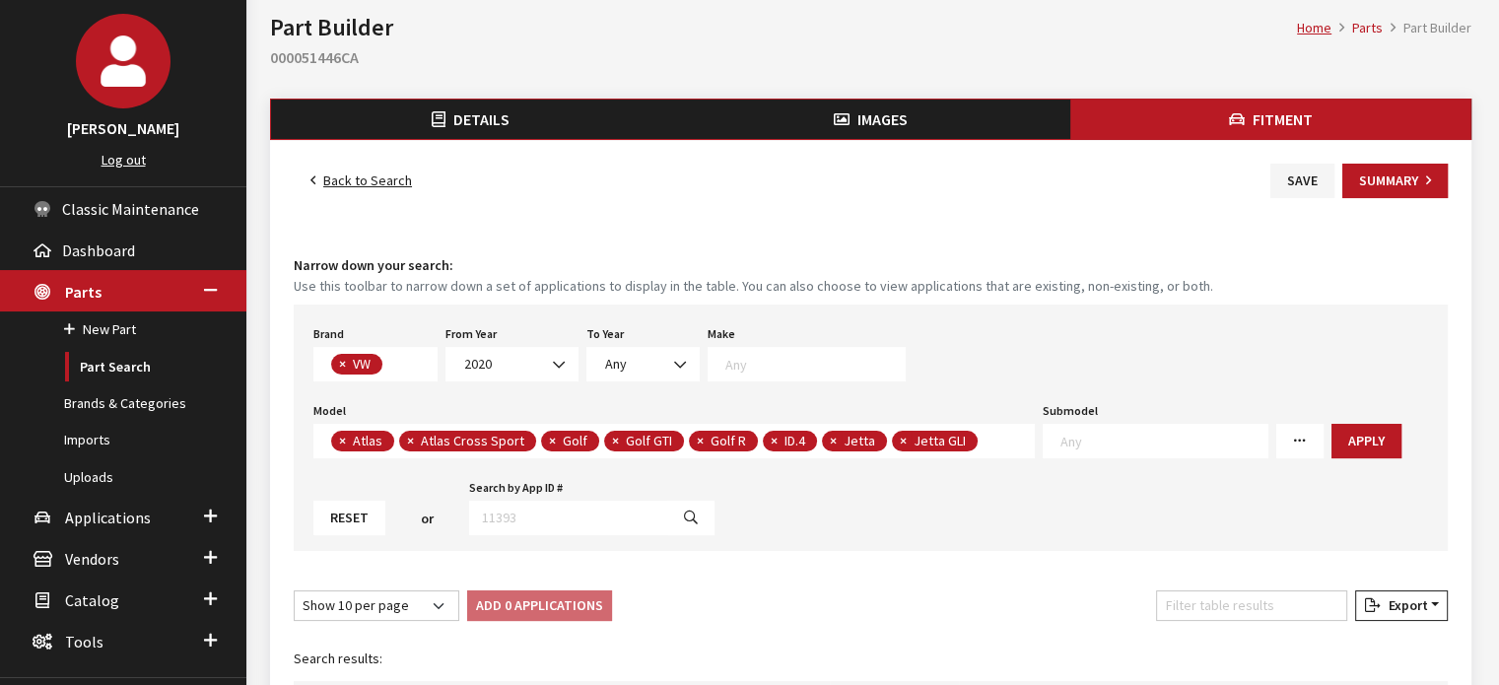
click at [1002, 437] on span "× Atlas × Atlas Cross Sport × Golf × Golf GTI × Golf R × ID.4 × Jetta × Jetta G…" at bounding box center [674, 441] width 722 height 35
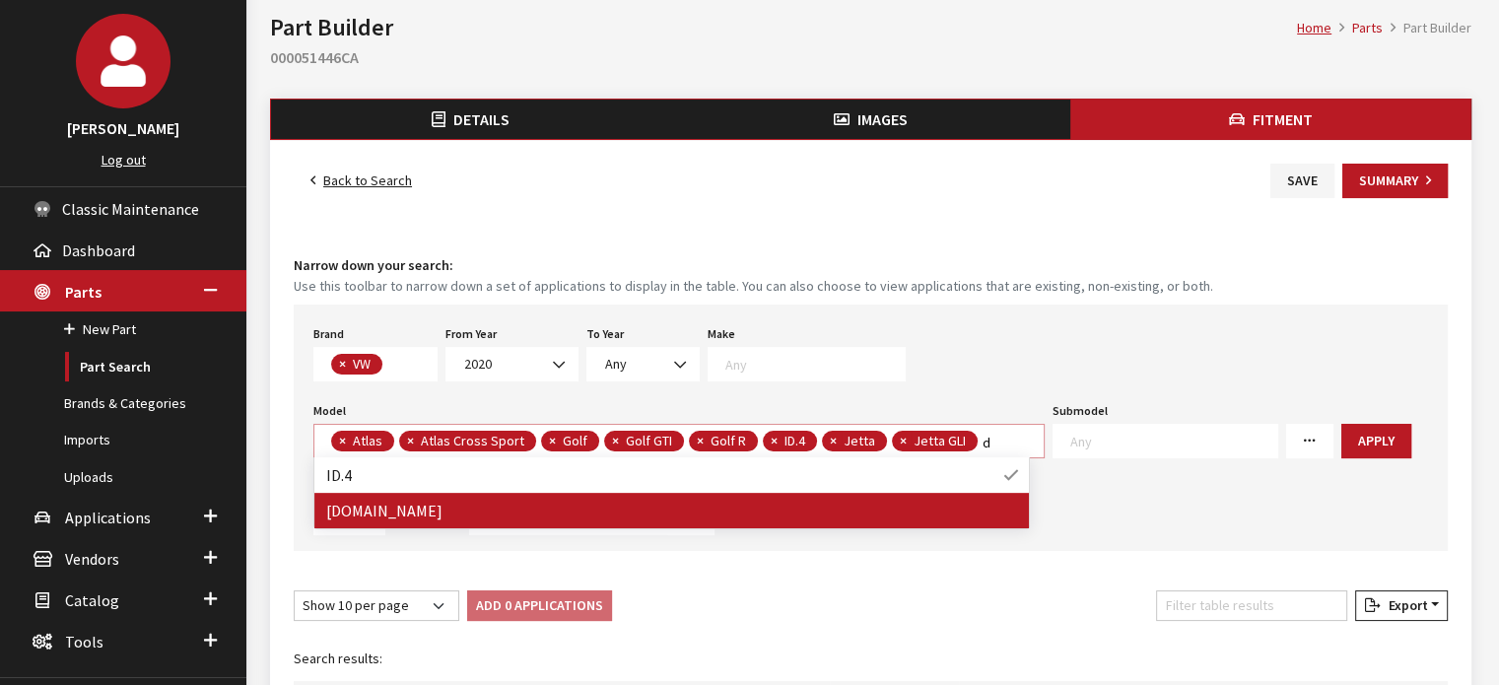
type textarea "d"
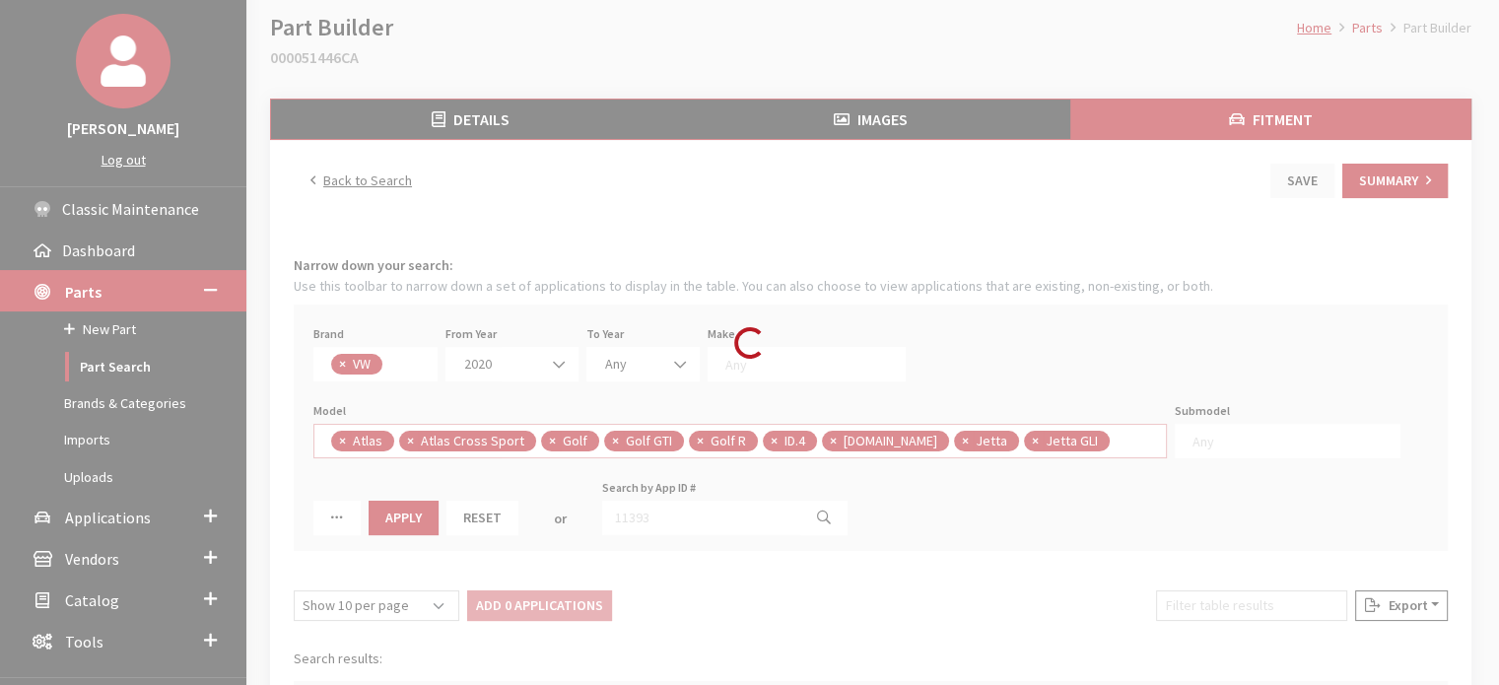
select select
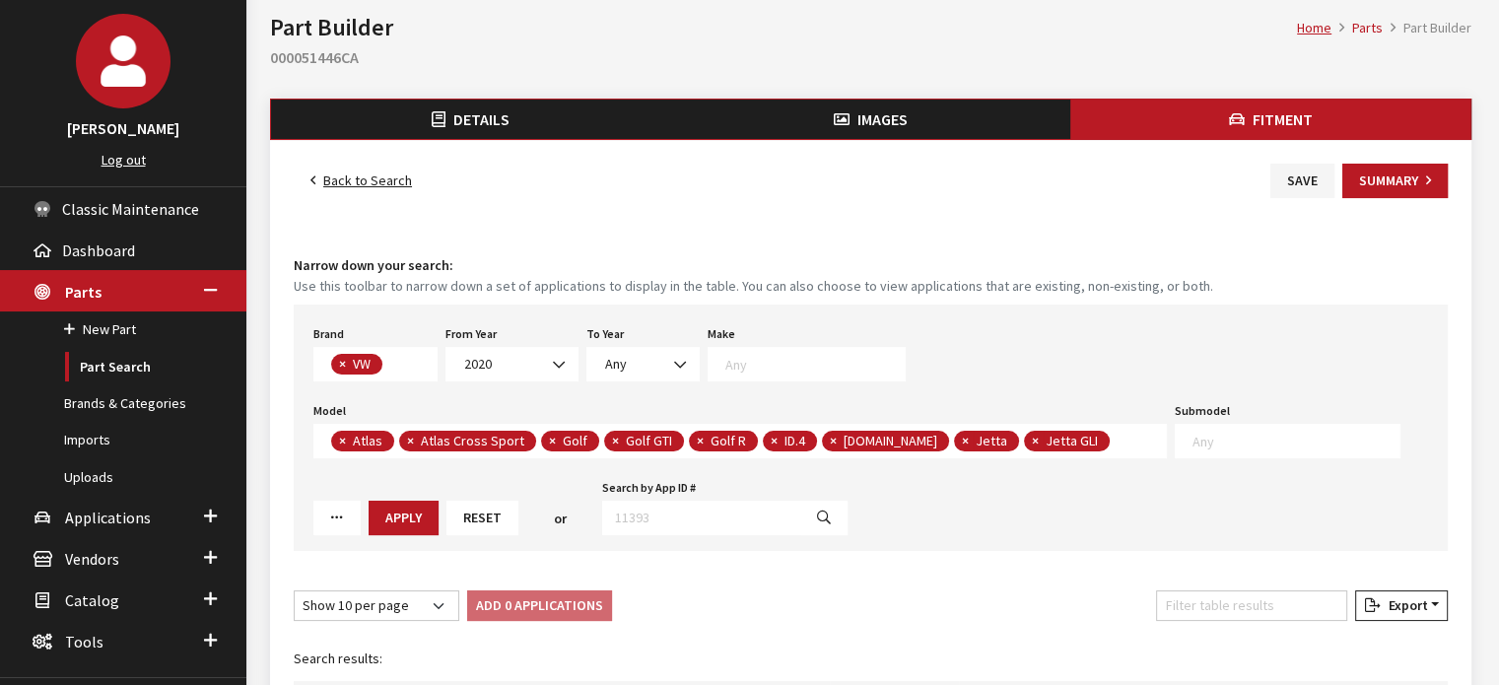
click at [1077, 437] on span "× Atlas × Atlas Cross Sport × Golf × Golf GTI × Golf R × ID.4 × [DOMAIN_NAME] ×…" at bounding box center [740, 441] width 854 height 35
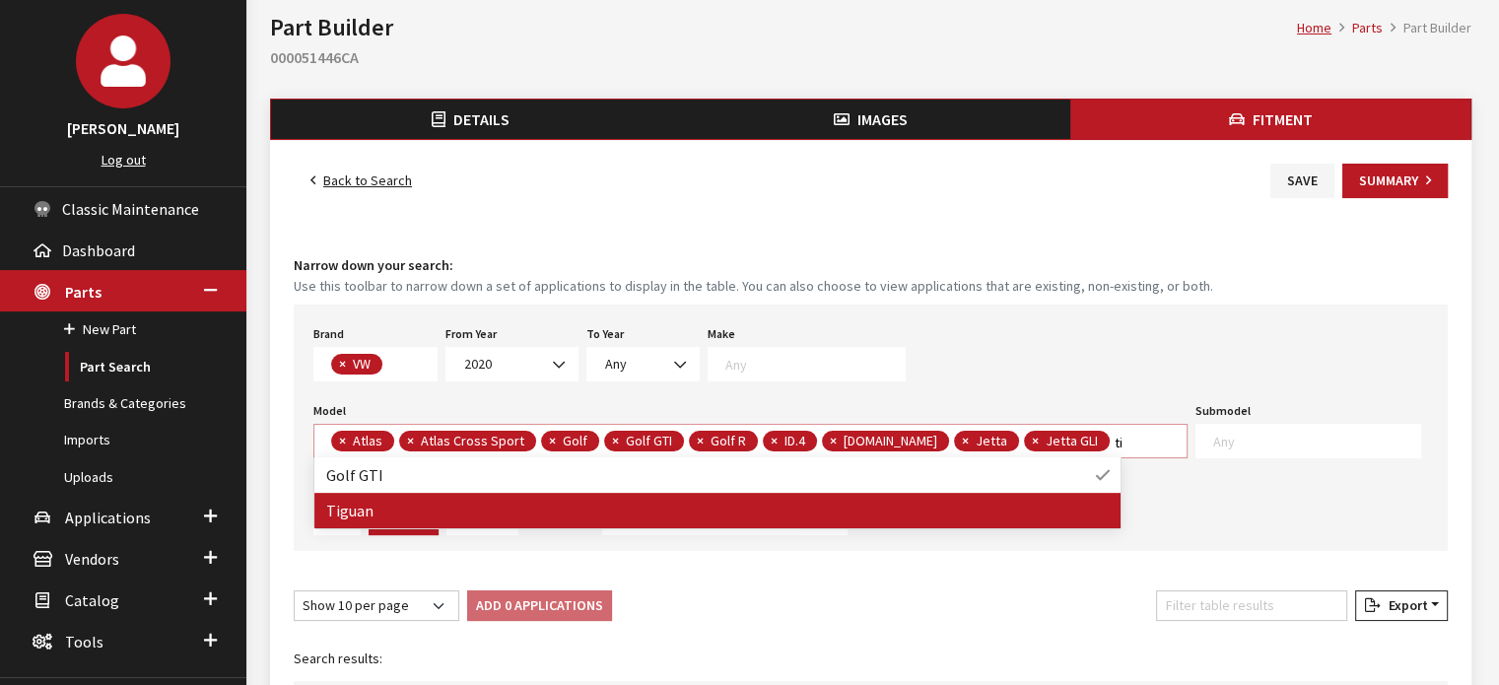
type textarea "ti"
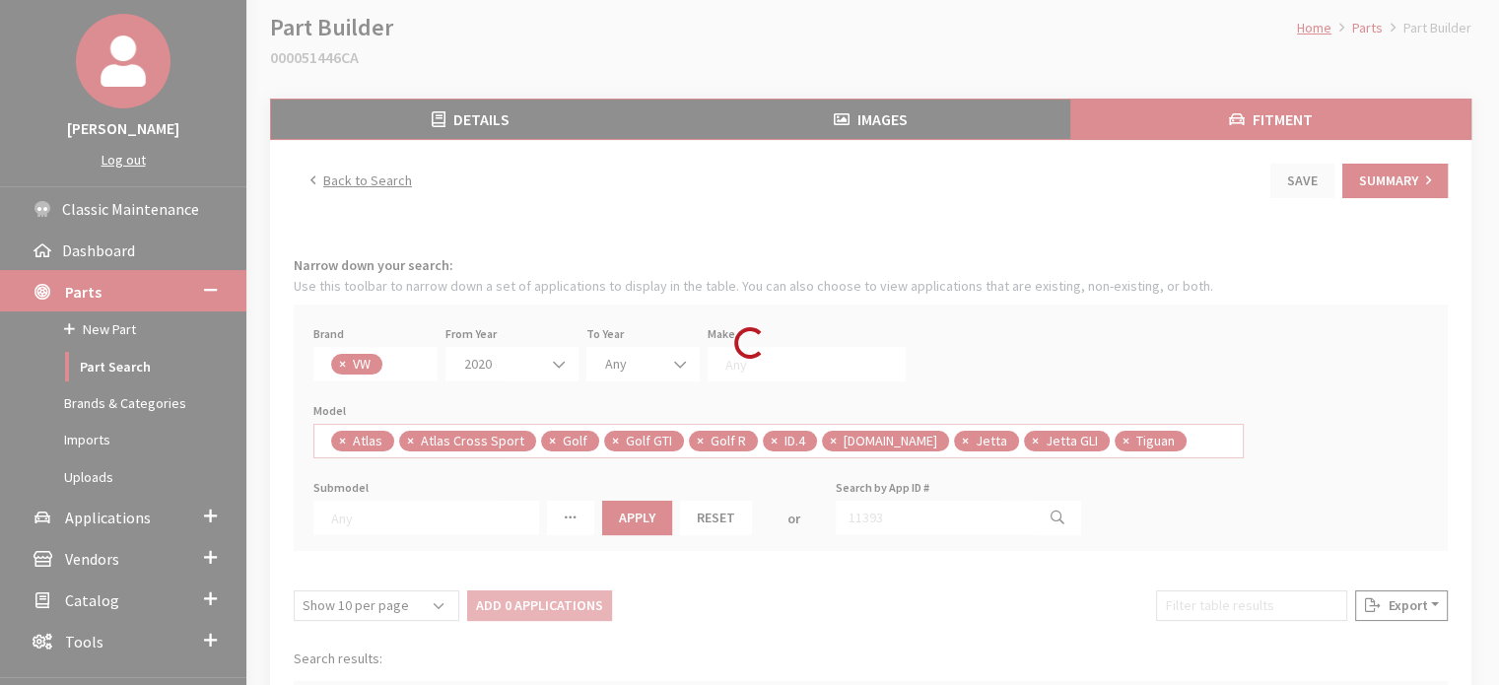
select select
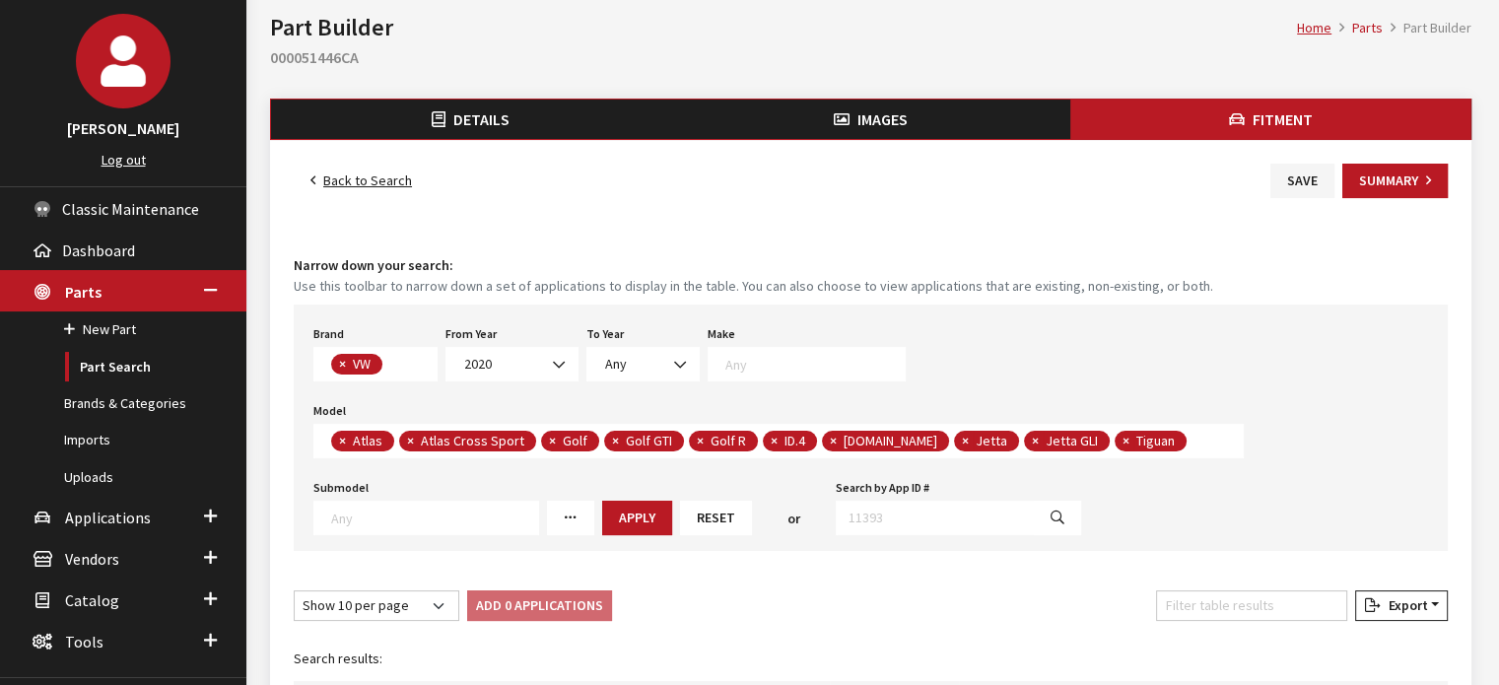
click at [1145, 438] on span "× Atlas × Atlas Cross Sport × Golf × Golf GTI × Golf R × ID.4 × ID.Buzz × Jetta…" at bounding box center [778, 441] width 931 height 35
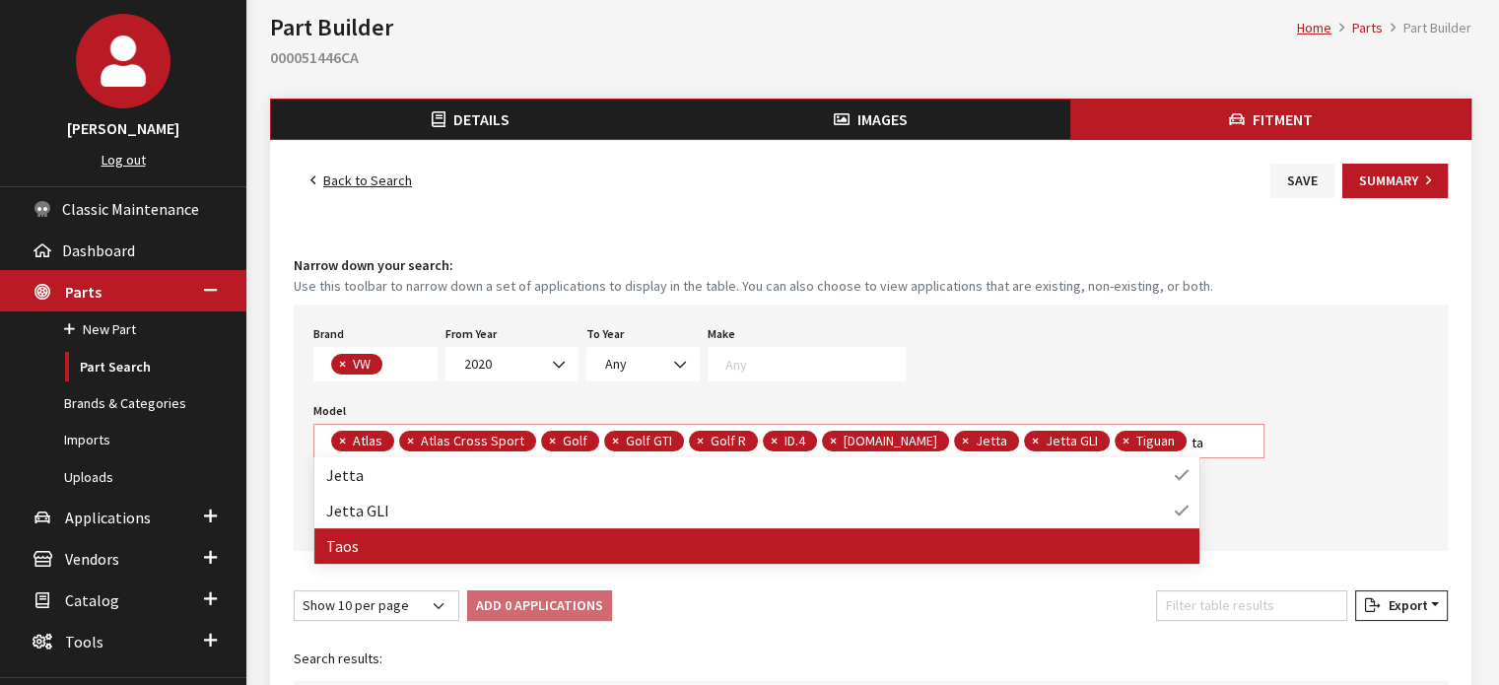
type textarea "ta"
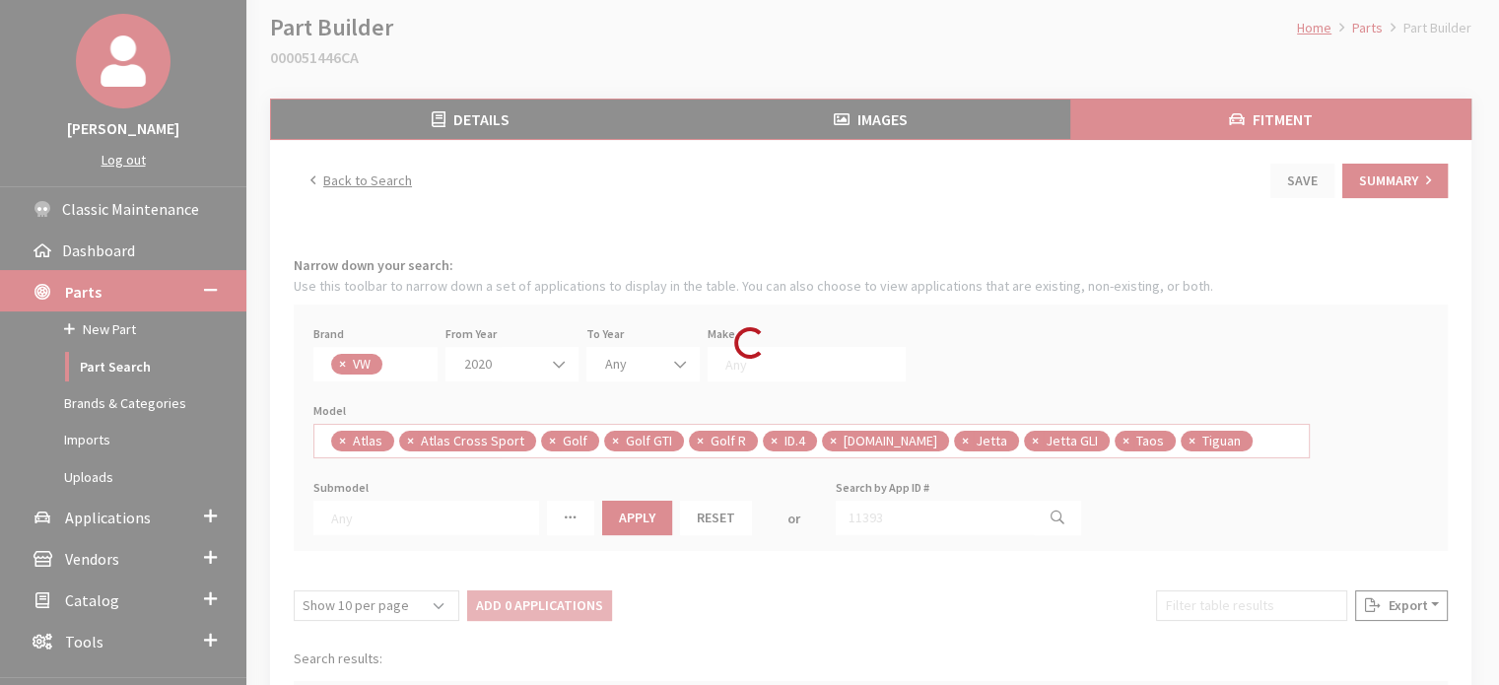
select select
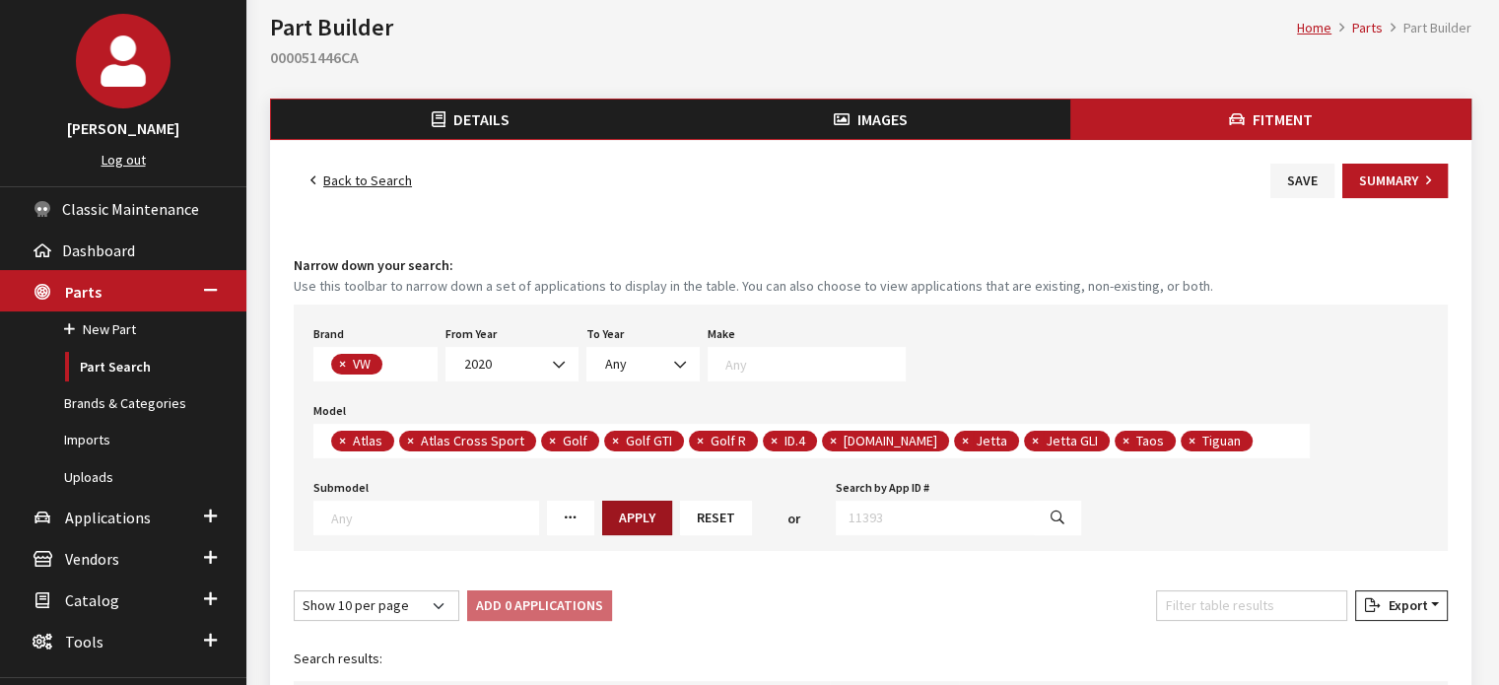
click at [604, 514] on button "Apply" at bounding box center [637, 518] width 70 height 35
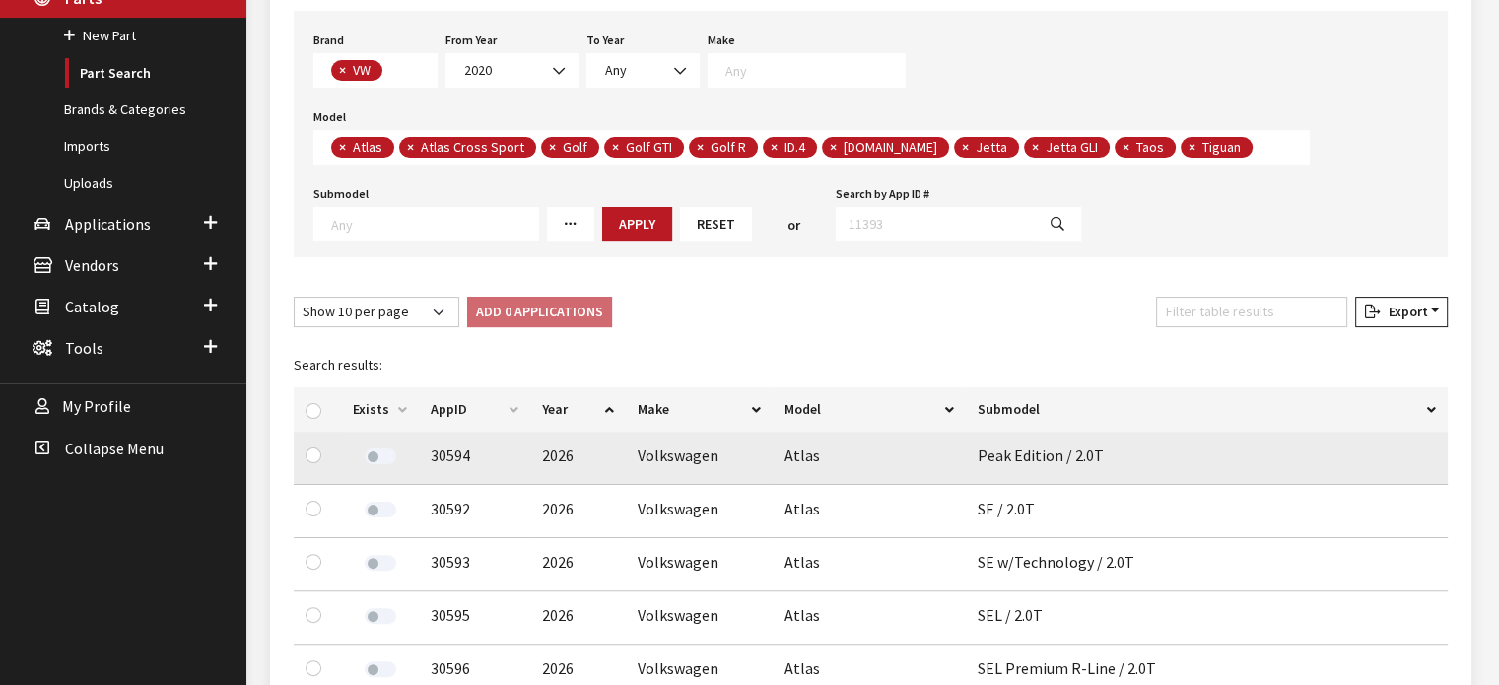
scroll to position [394, 0]
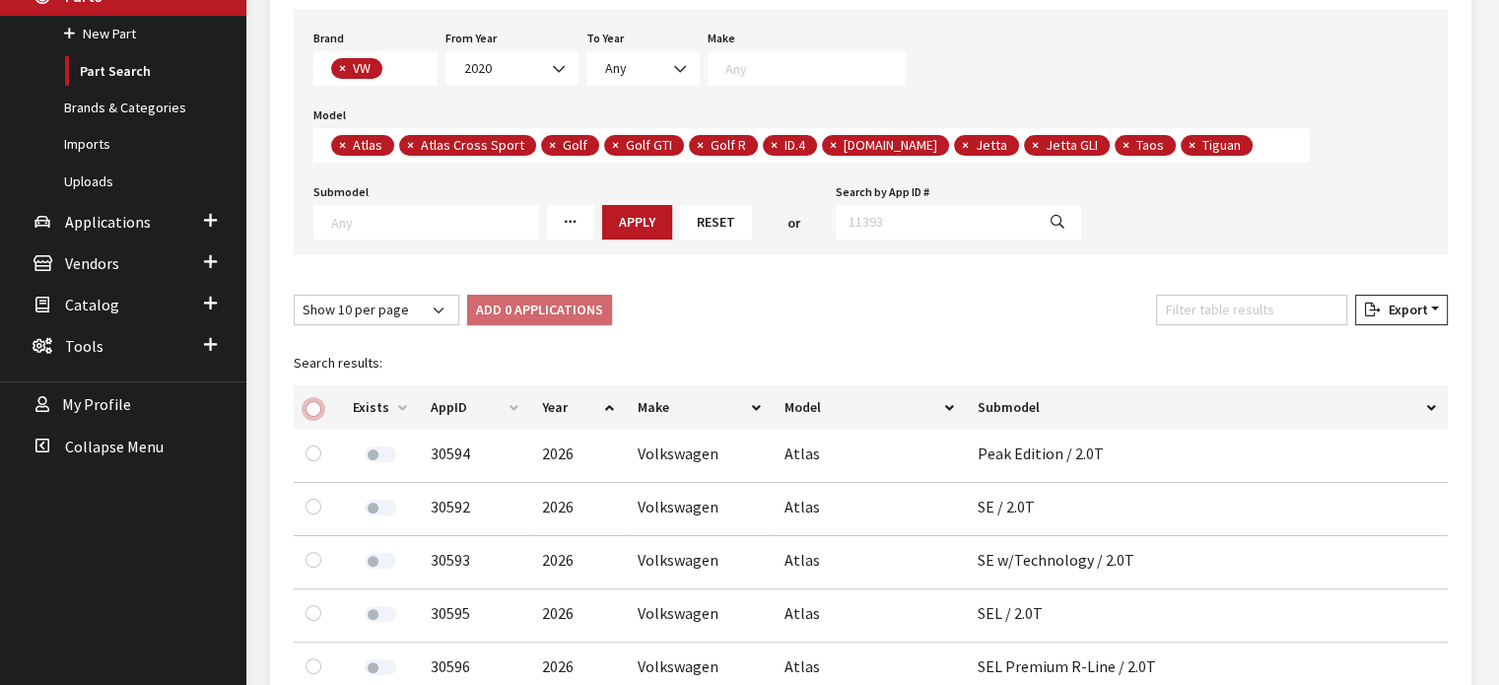
click at [309, 409] on input "checkbox" at bounding box center [314, 409] width 16 height 16
checkbox input "true"
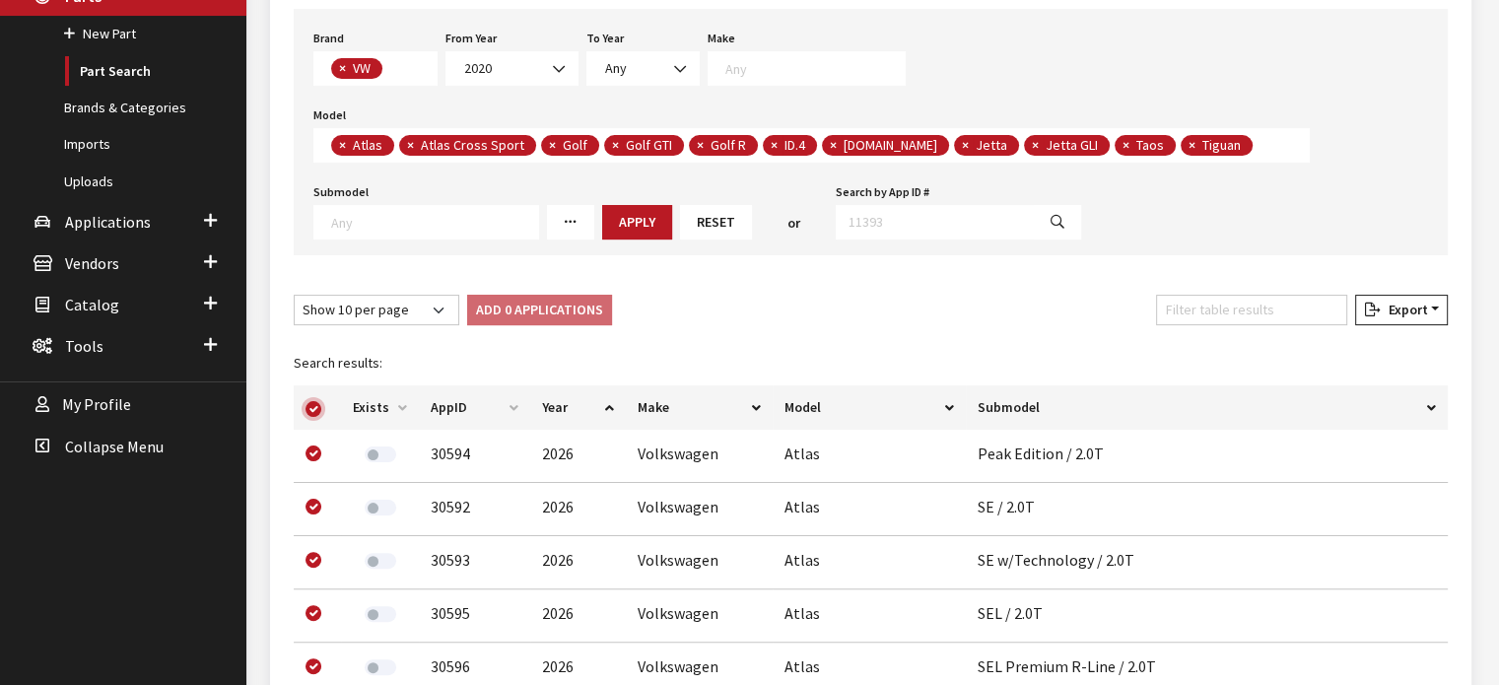
checkbox input "true"
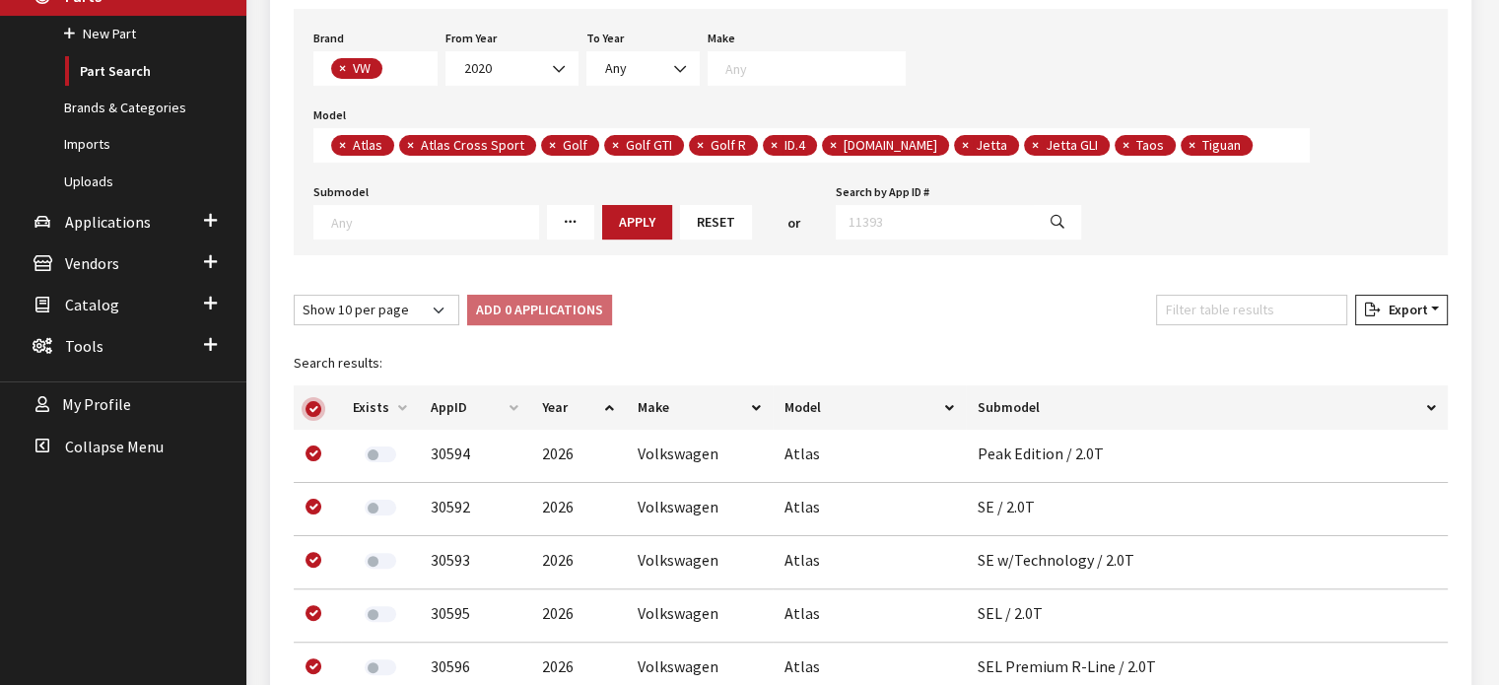
checkbox input "true"
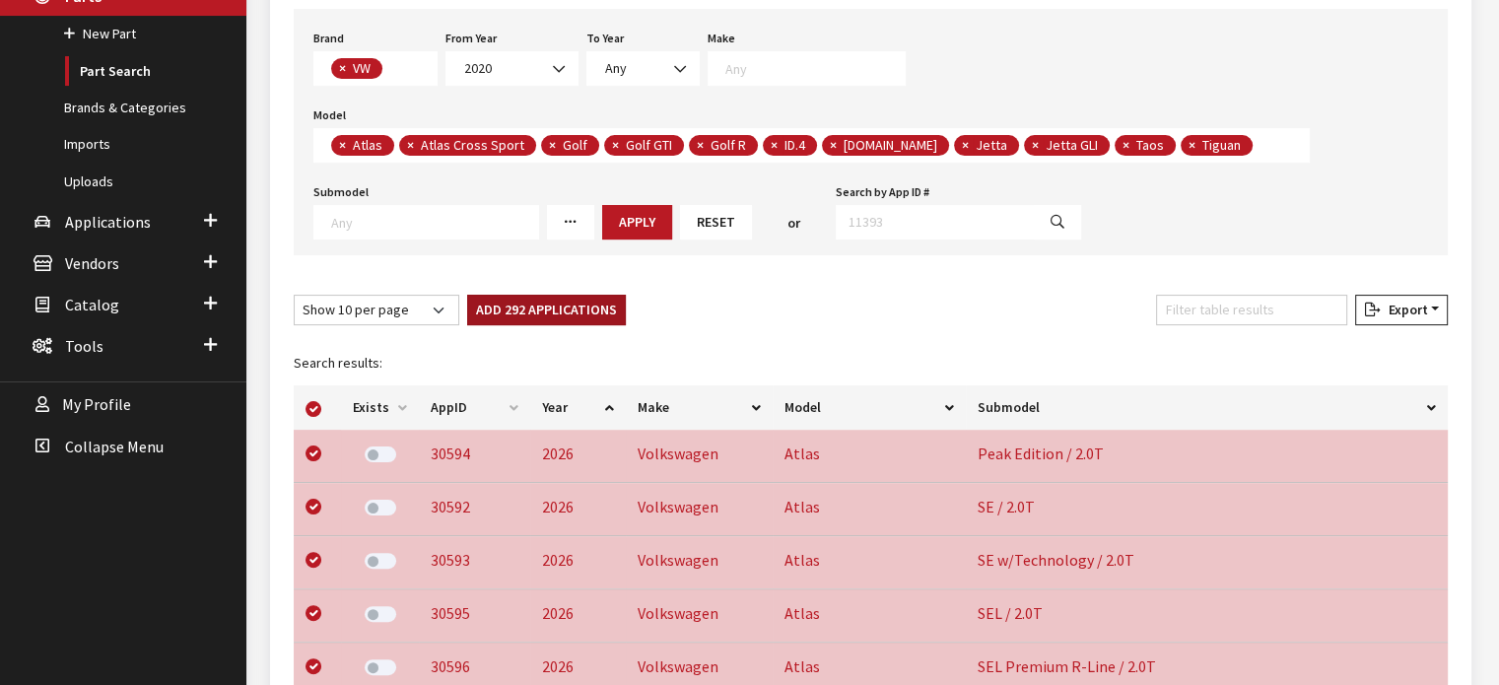
click at [534, 305] on button "Add 292 Applications" at bounding box center [546, 310] width 159 height 31
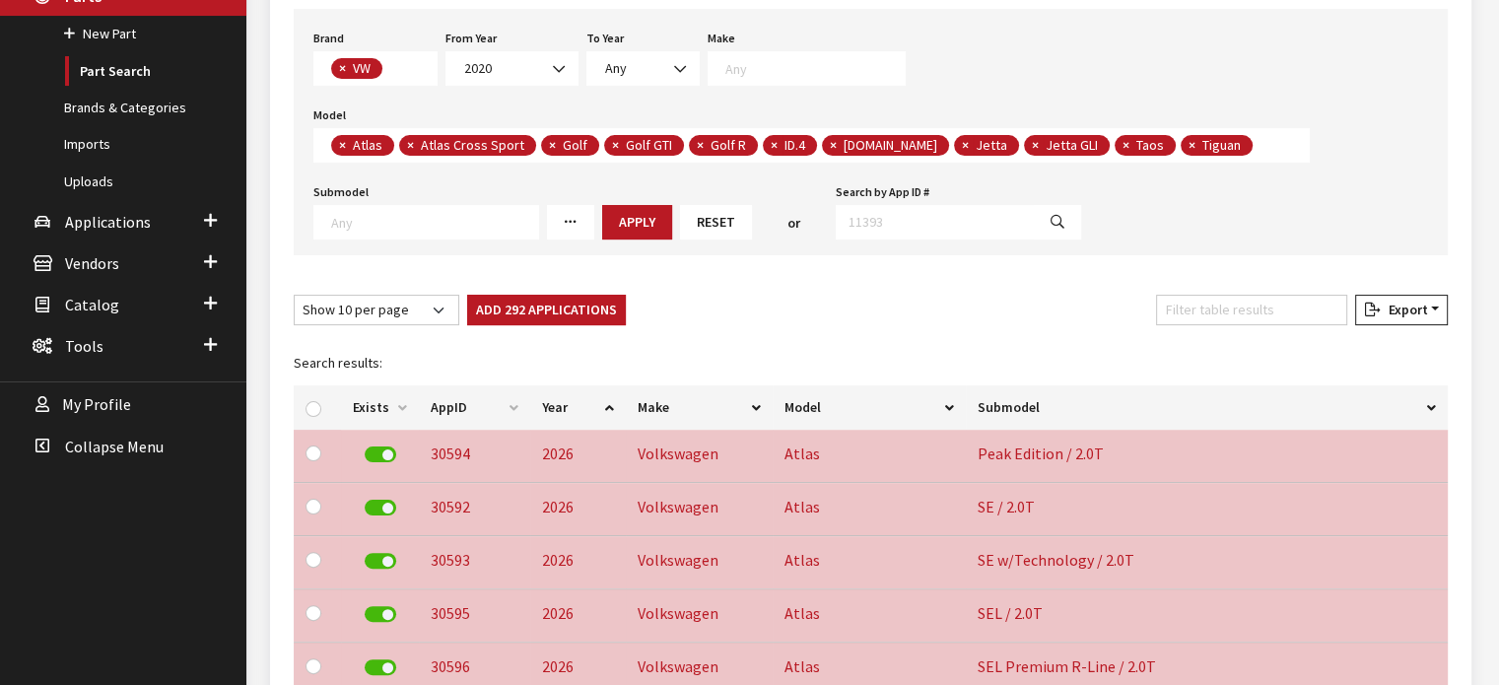
checkbox input "false"
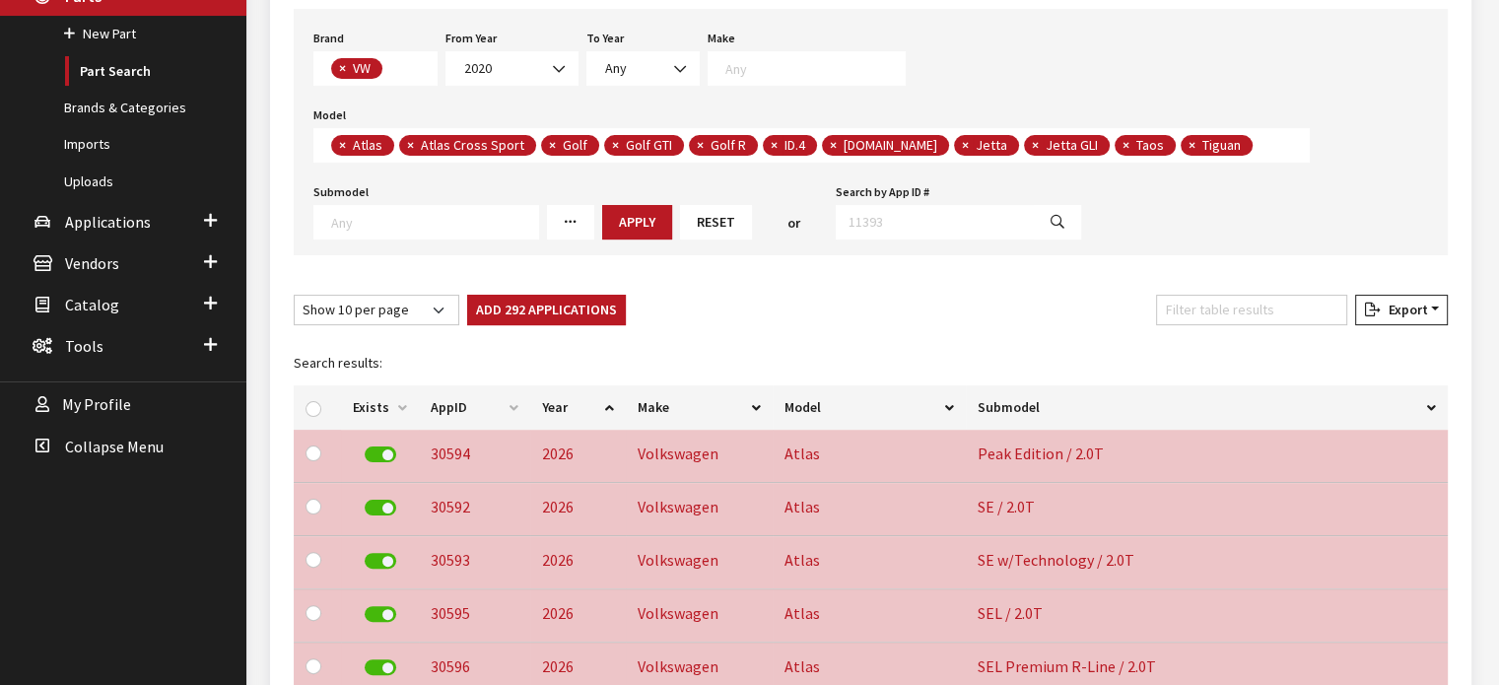
checkbox input "false"
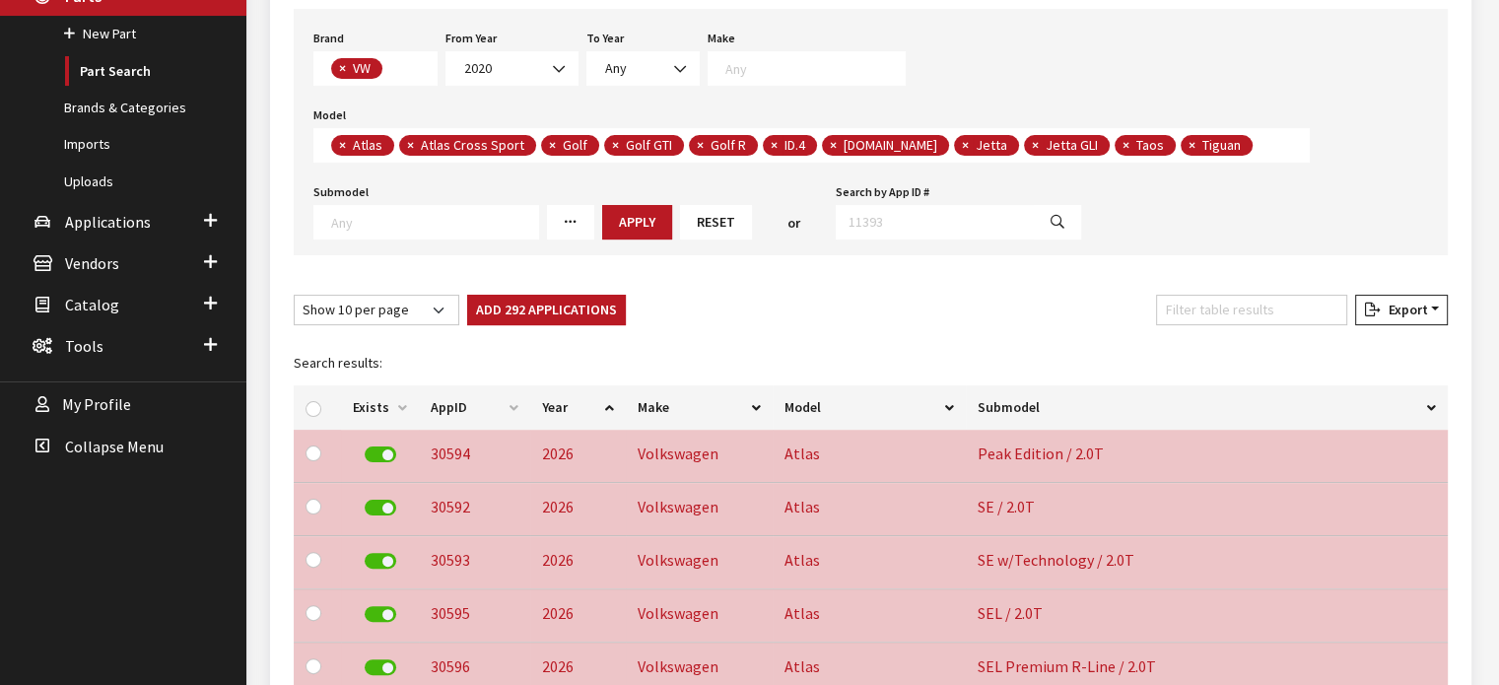
checkbox input "false"
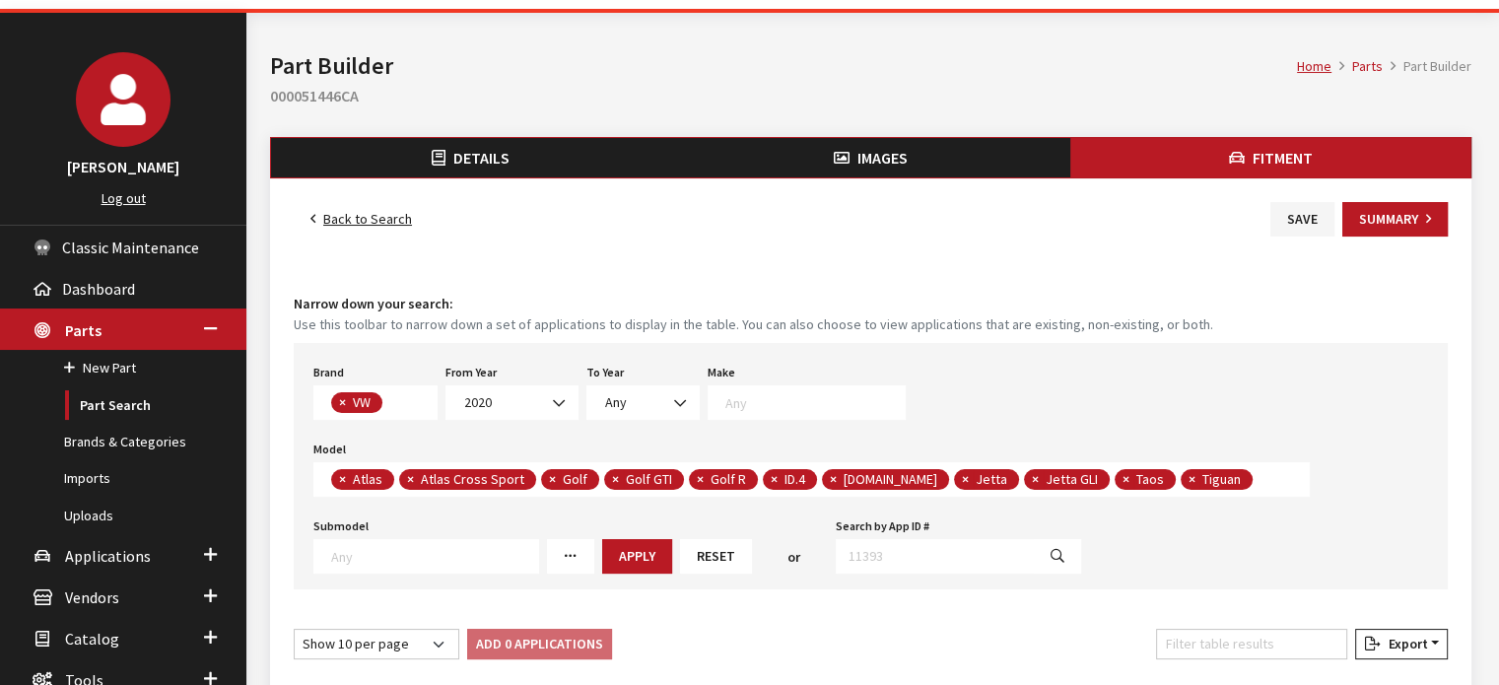
scroll to position [0, 0]
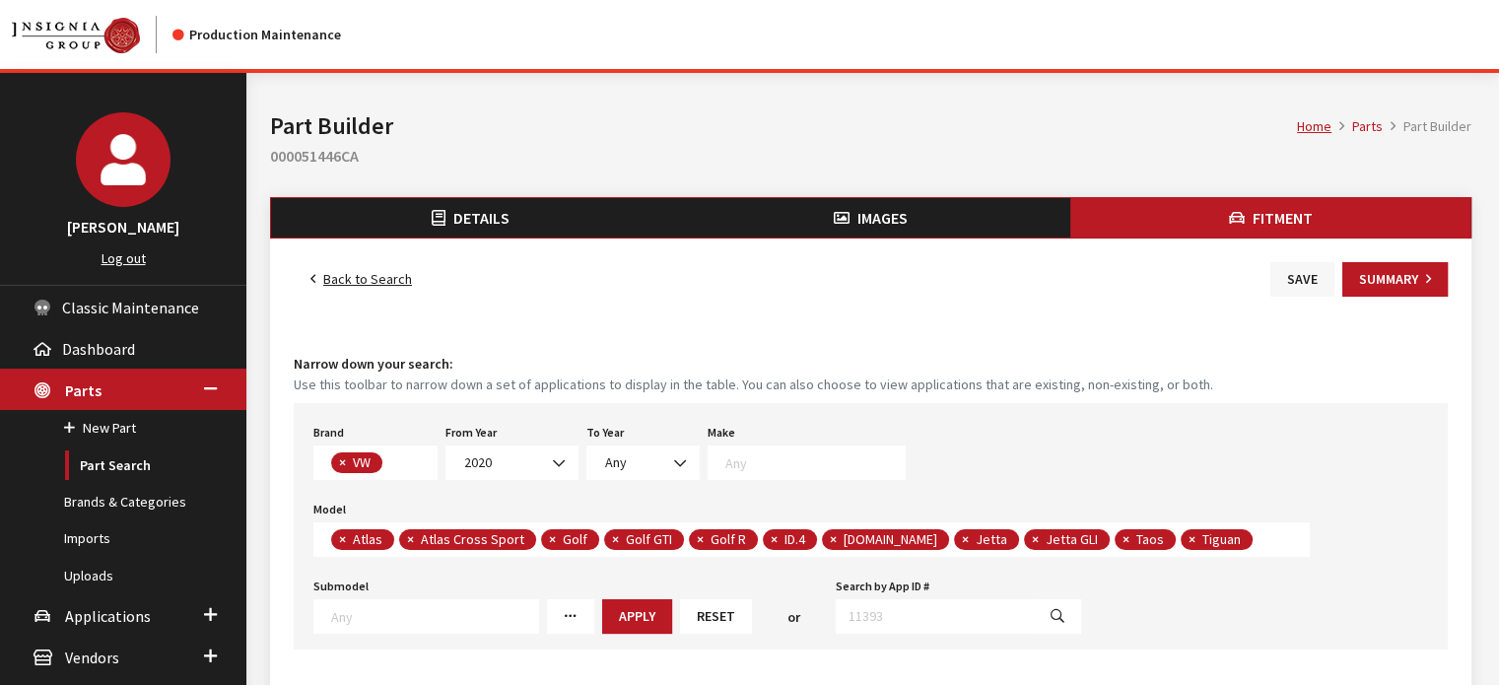
click at [1305, 275] on button "Save" at bounding box center [1303, 279] width 64 height 35
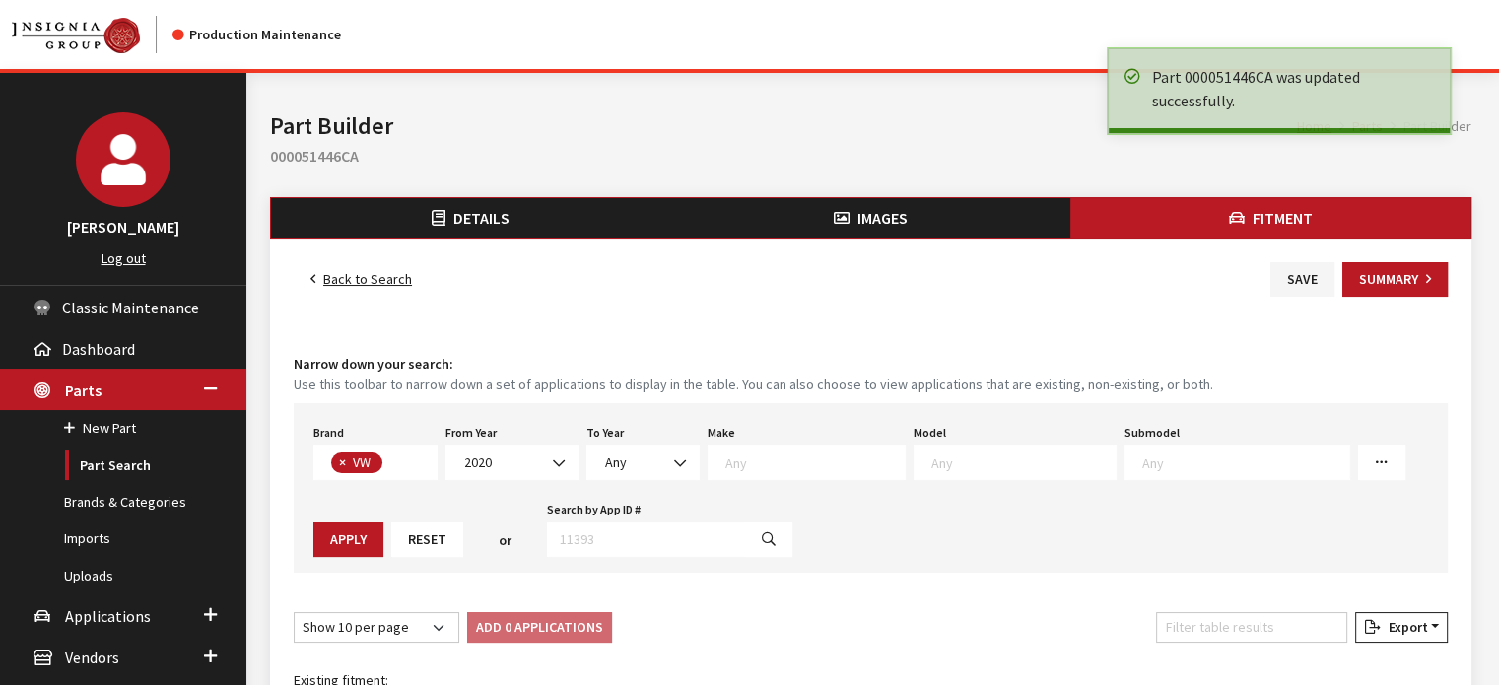
scroll to position [508, 0]
click at [374, 284] on link "Back to Search" at bounding box center [361, 279] width 135 height 35
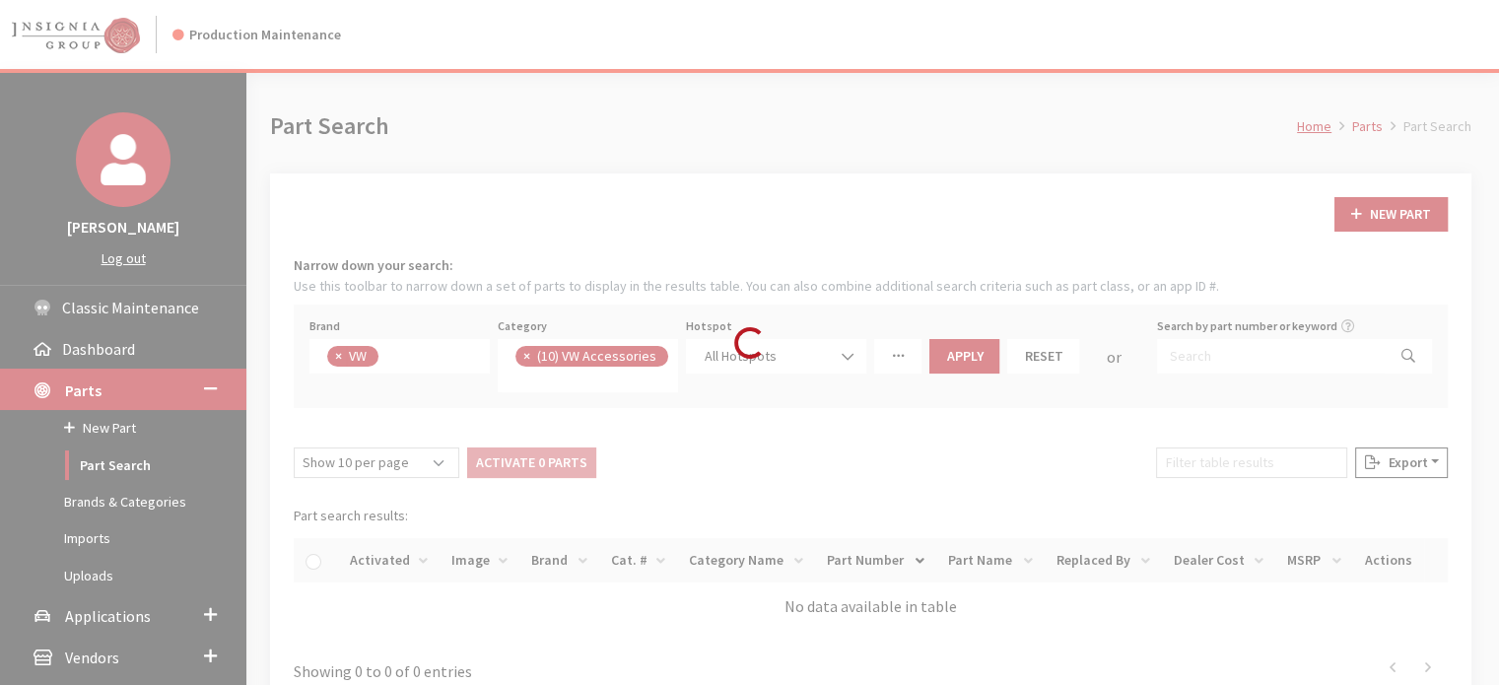
scroll to position [470, 0]
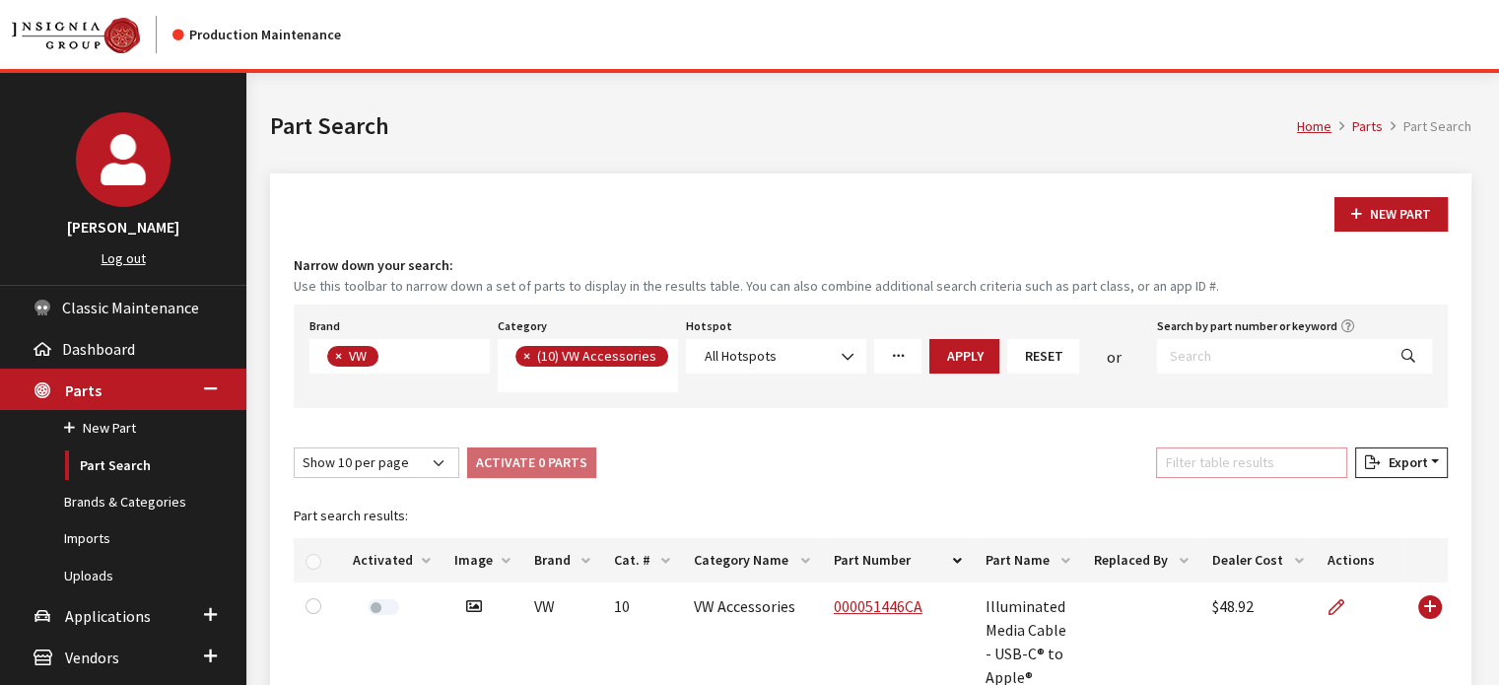
click at [1194, 451] on input "Filter table results" at bounding box center [1251, 463] width 191 height 31
paste input "000051446CC"
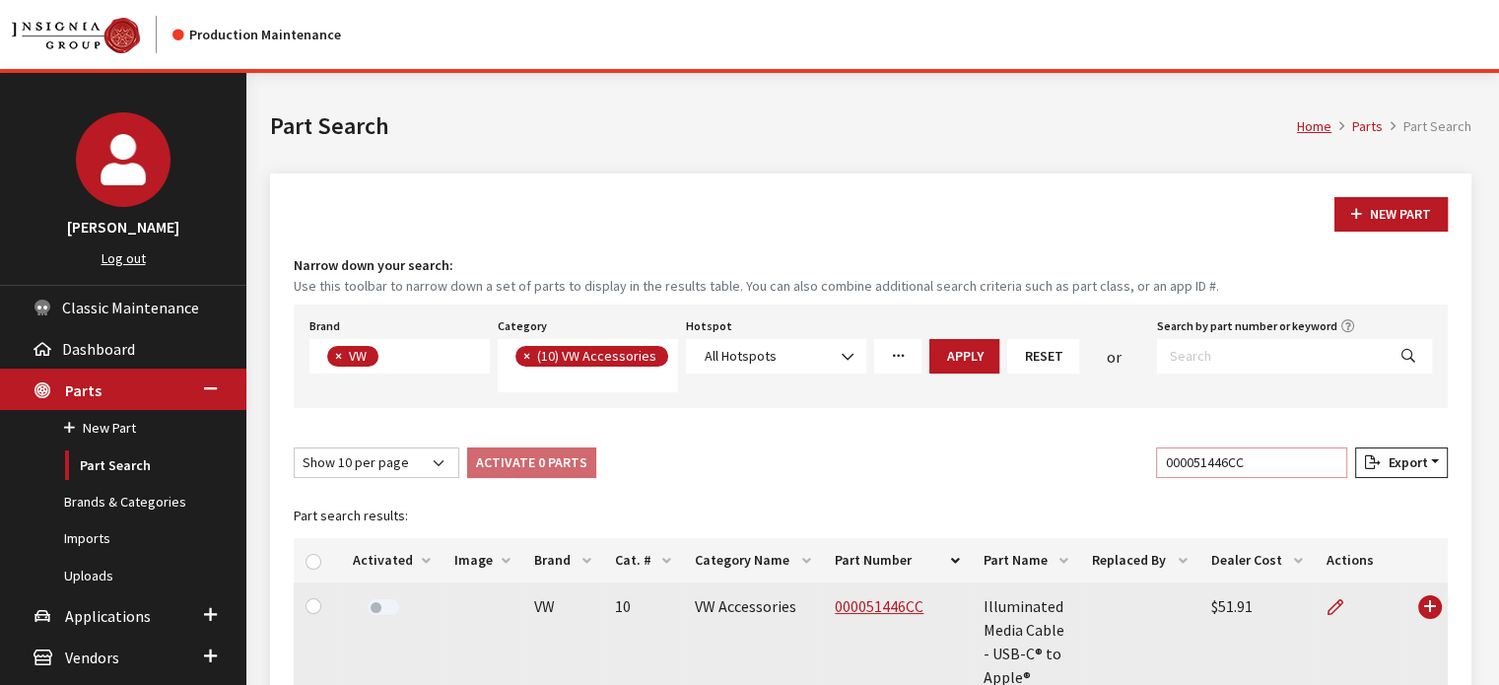
type input "000051446CC"
click at [1320, 606] on td at bounding box center [1360, 654] width 90 height 143
click at [1336, 606] on icon at bounding box center [1336, 608] width 16 height 16
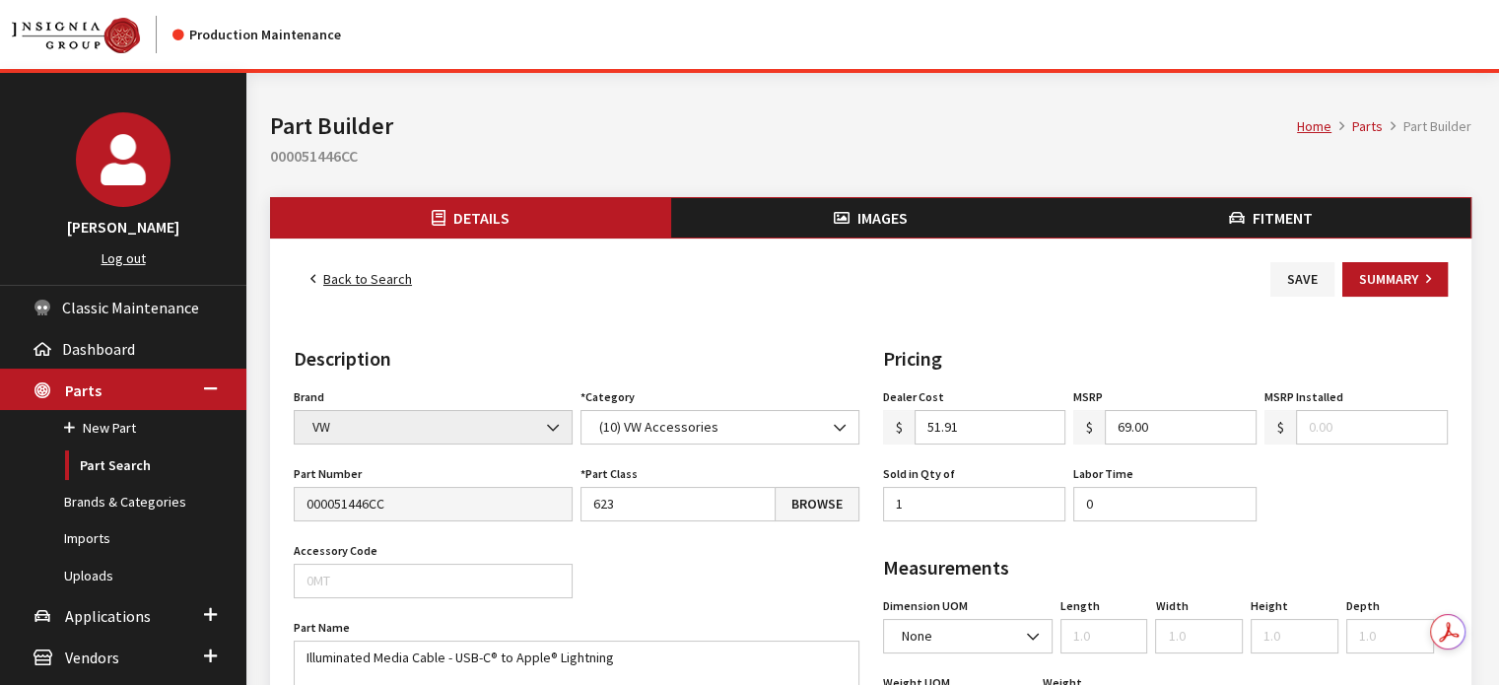
click at [844, 205] on button "Images" at bounding box center [871, 217] width 400 height 39
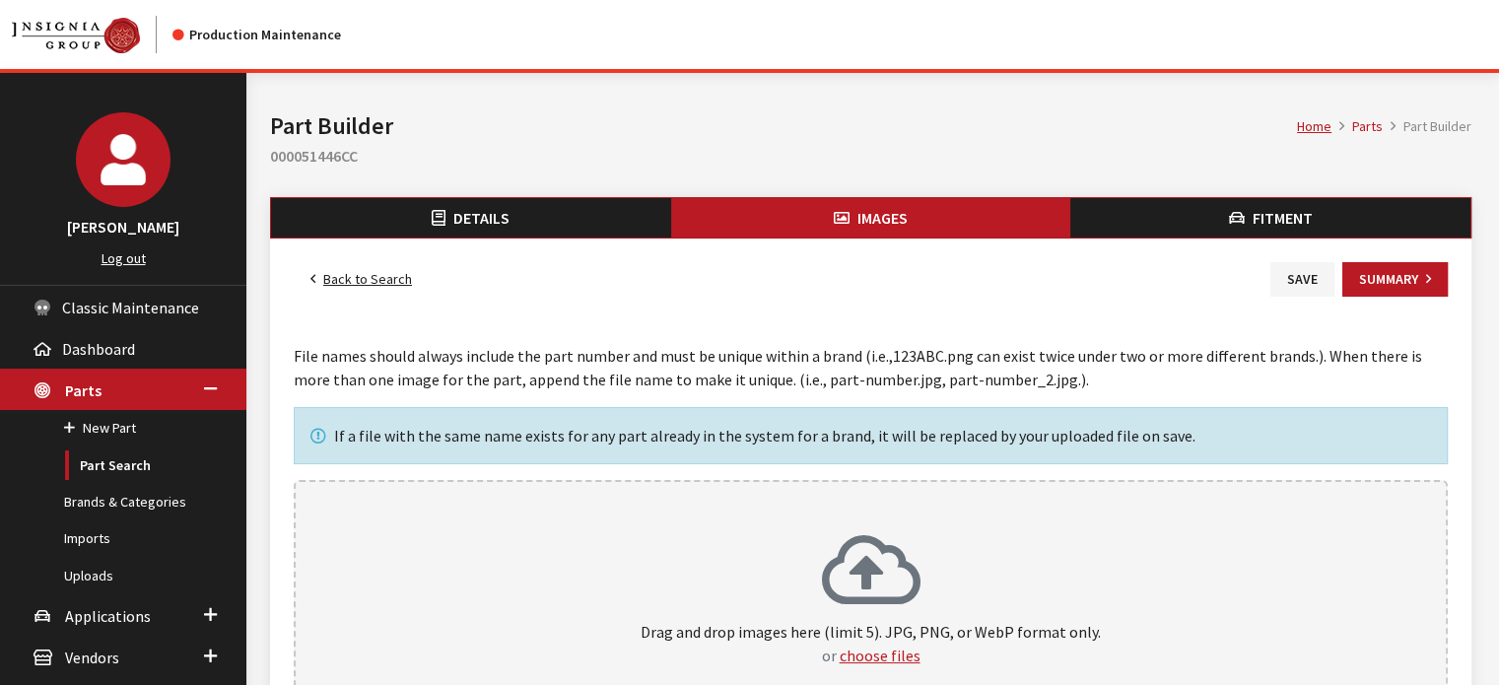
click at [800, 487] on div "Drag and drop images here (limit 5). JPG, PNG, or WebP format only. or choose f…" at bounding box center [871, 600] width 1154 height 241
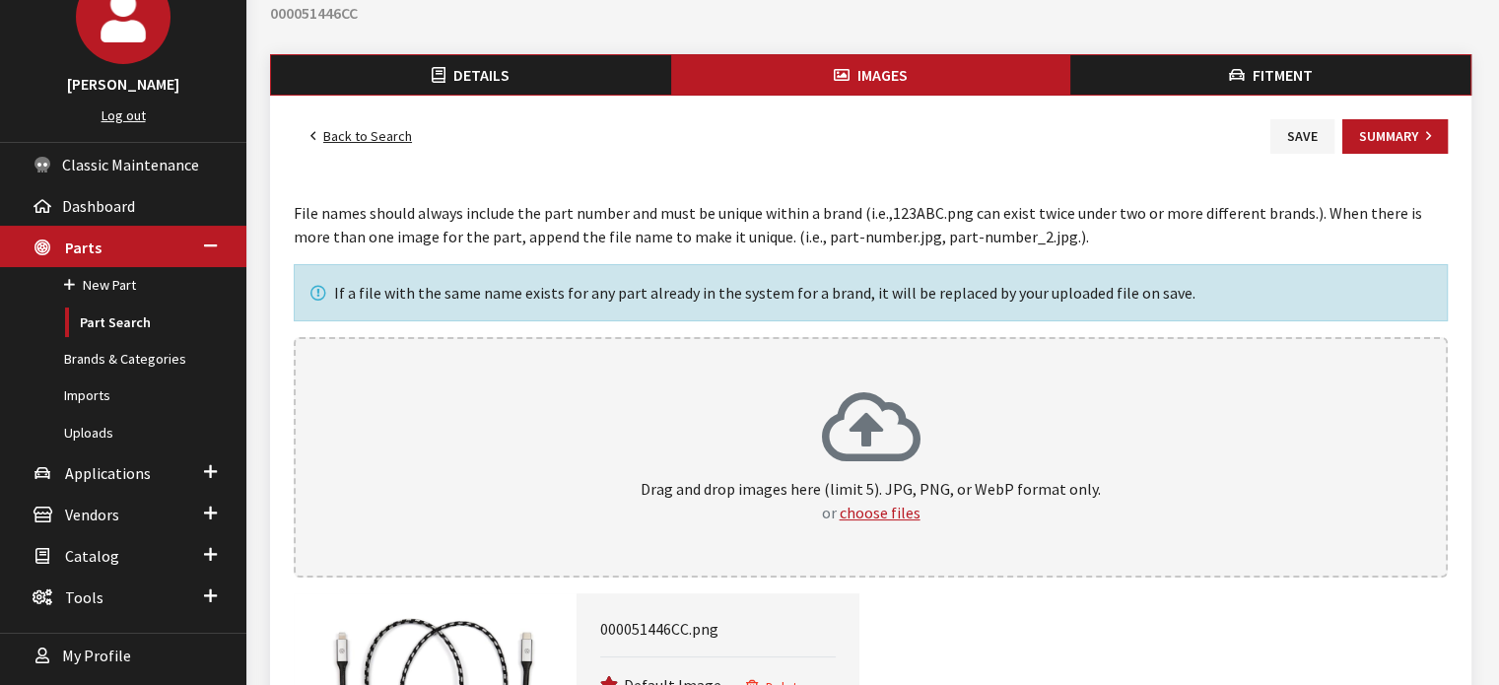
scroll to position [47, 0]
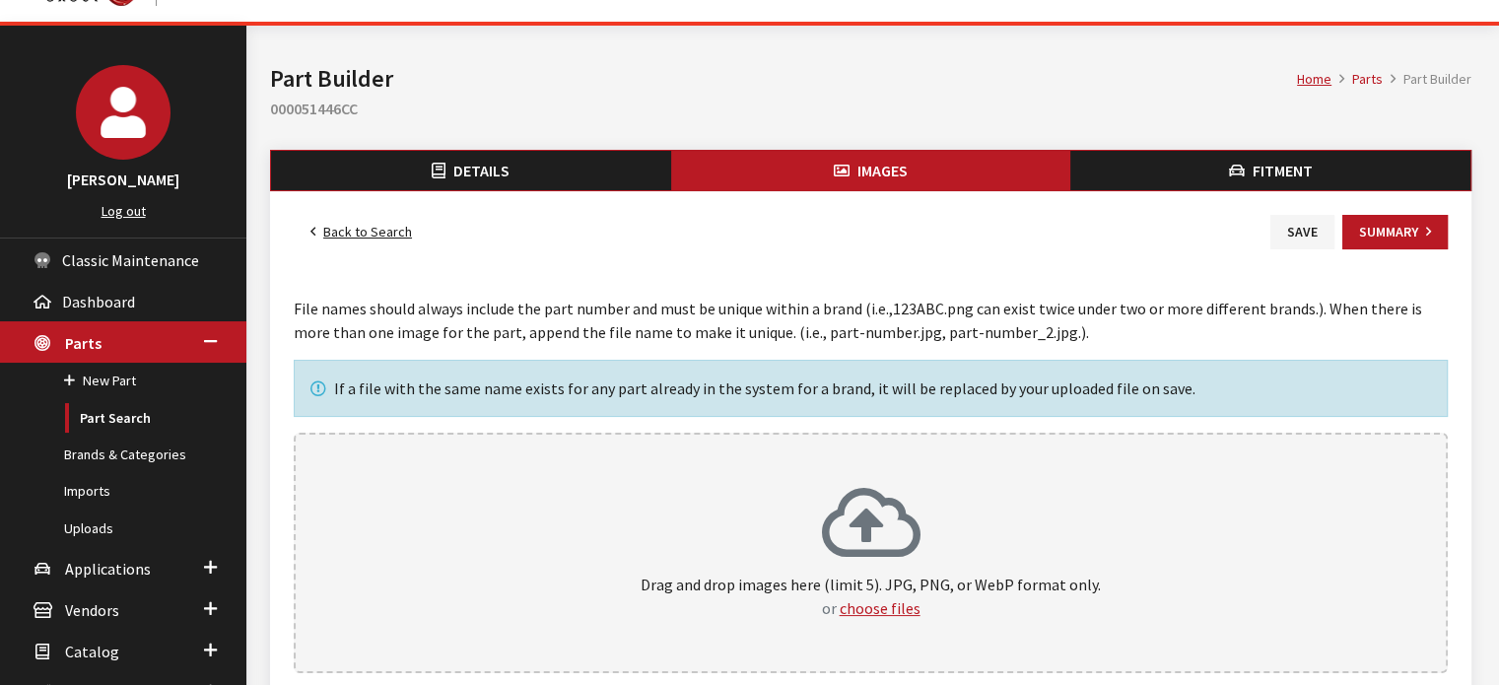
click at [1335, 176] on button "Fitment" at bounding box center [1271, 170] width 400 height 39
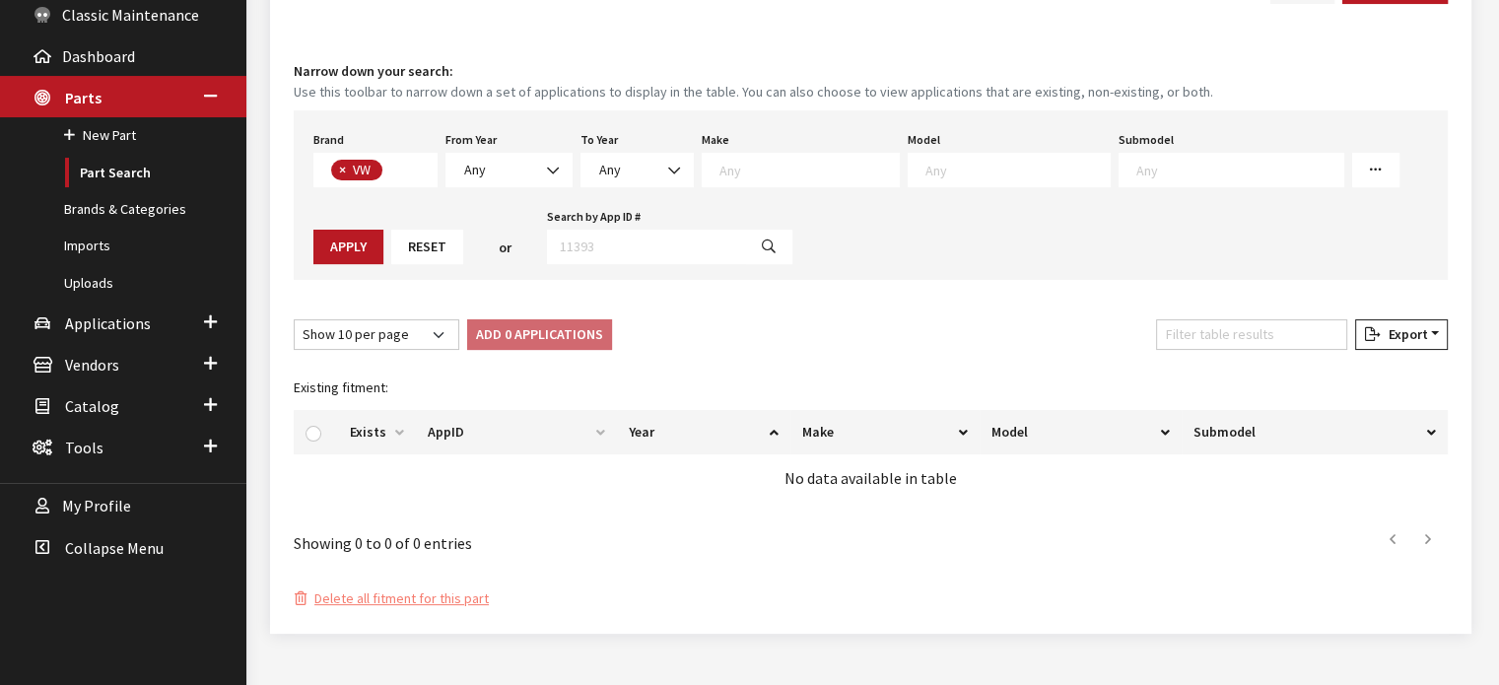
scroll to position [296, 0]
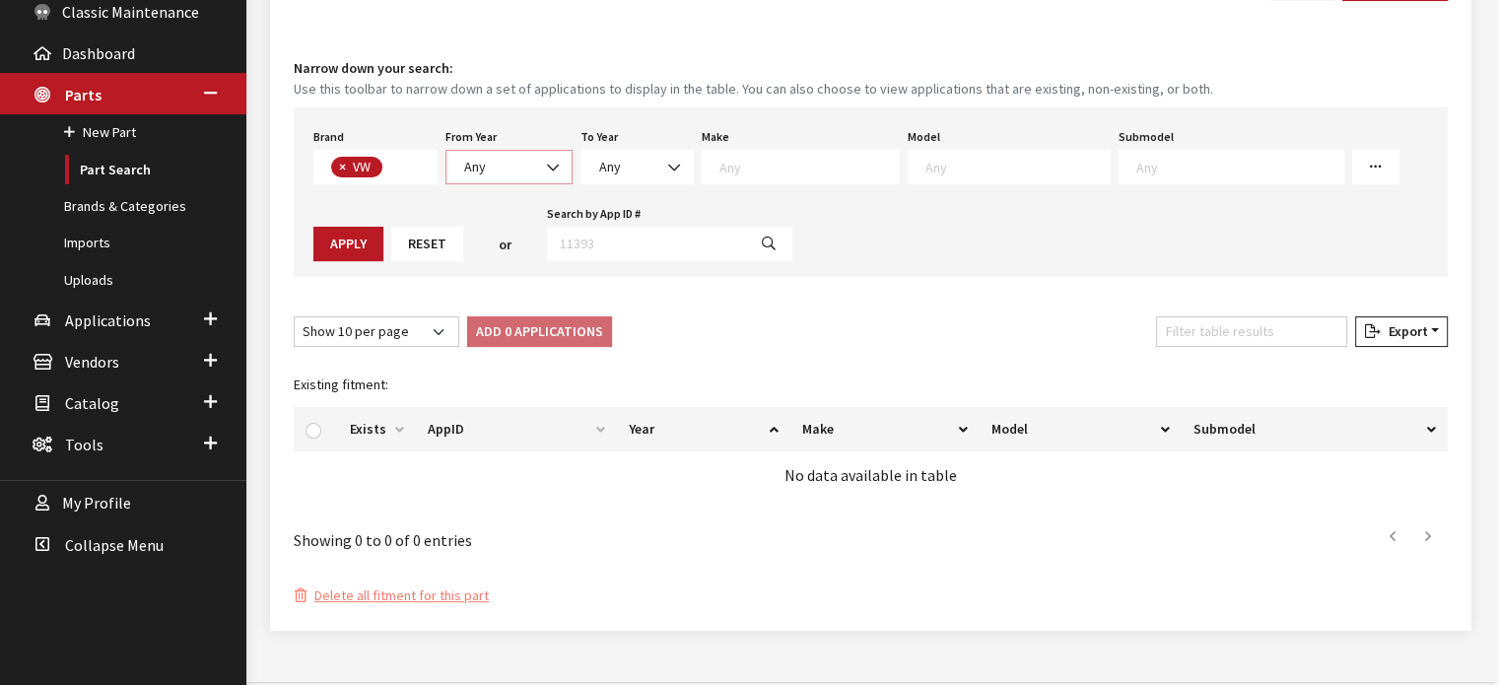
click at [518, 151] on span "Any" at bounding box center [509, 167] width 127 height 35
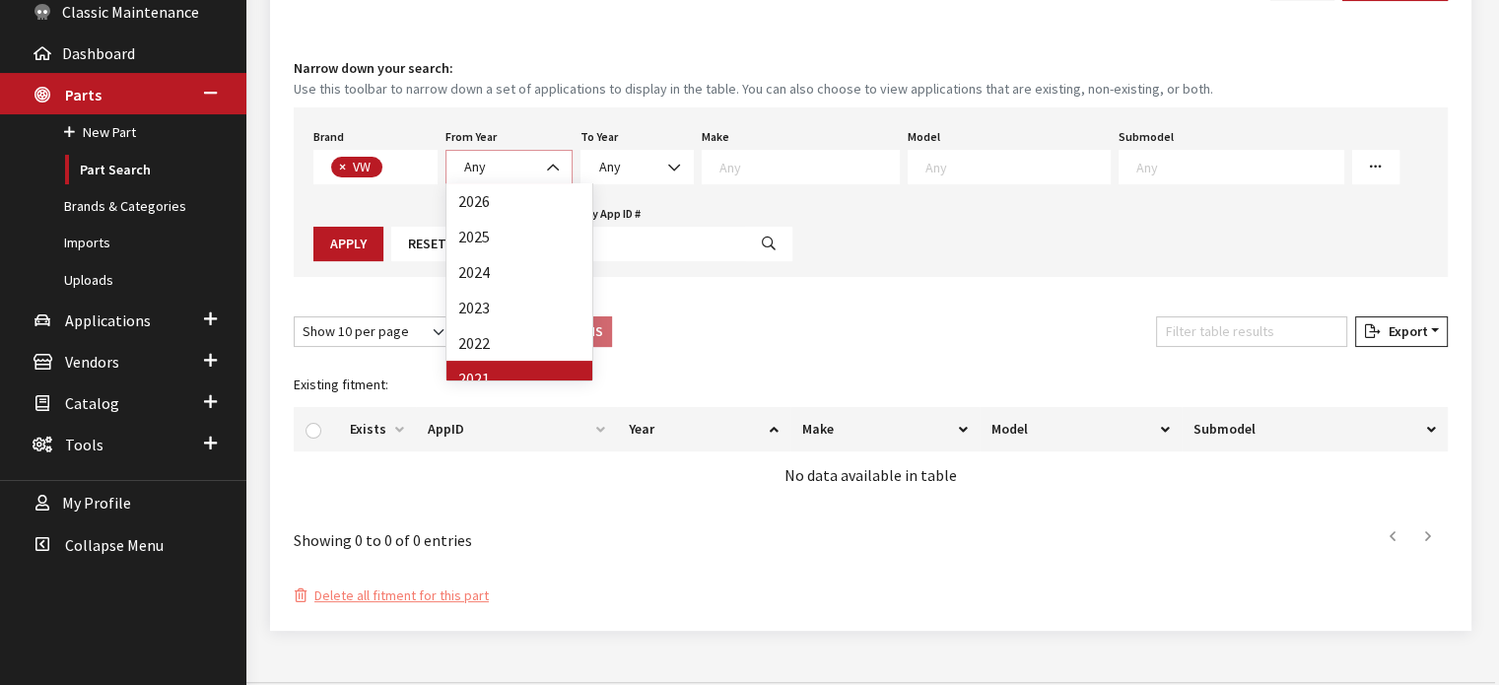
select select "2021"
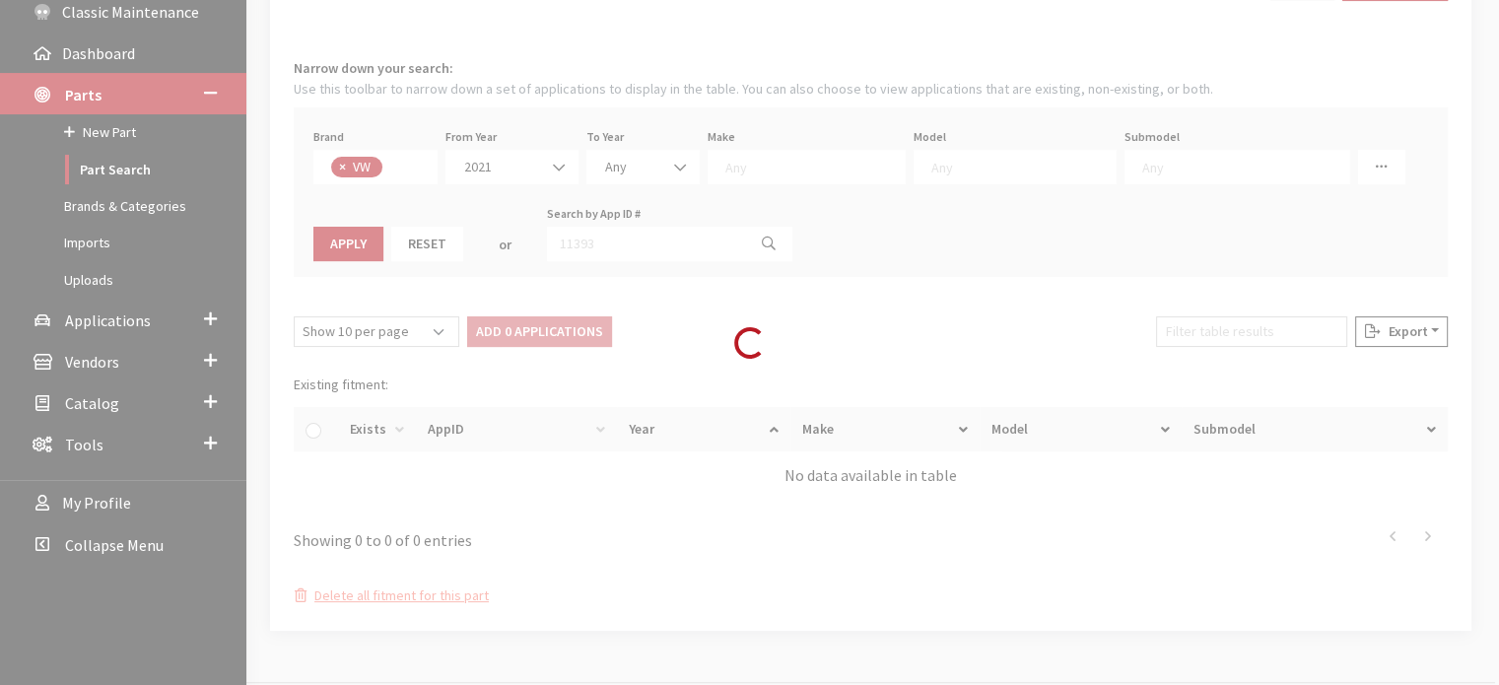
select select
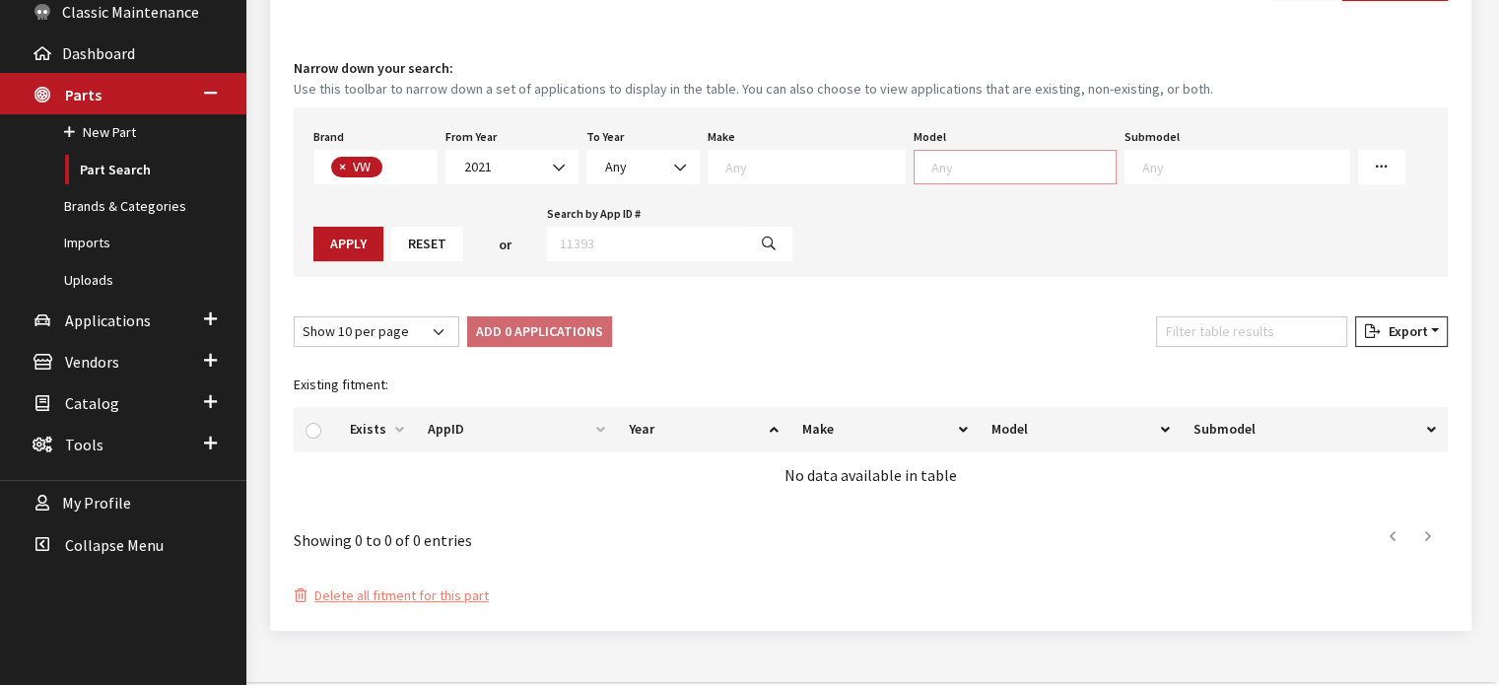
click at [920, 153] on span at bounding box center [1015, 167] width 203 height 35
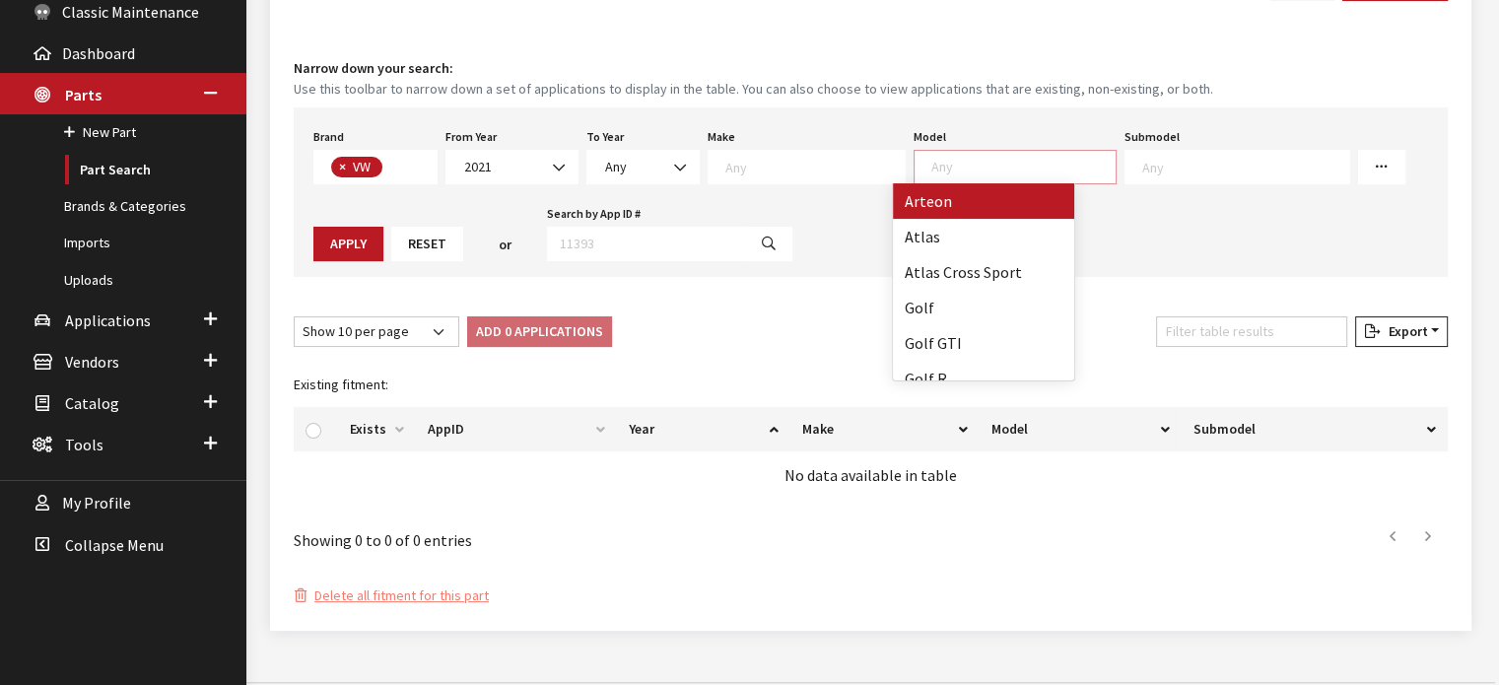
select select "1056"
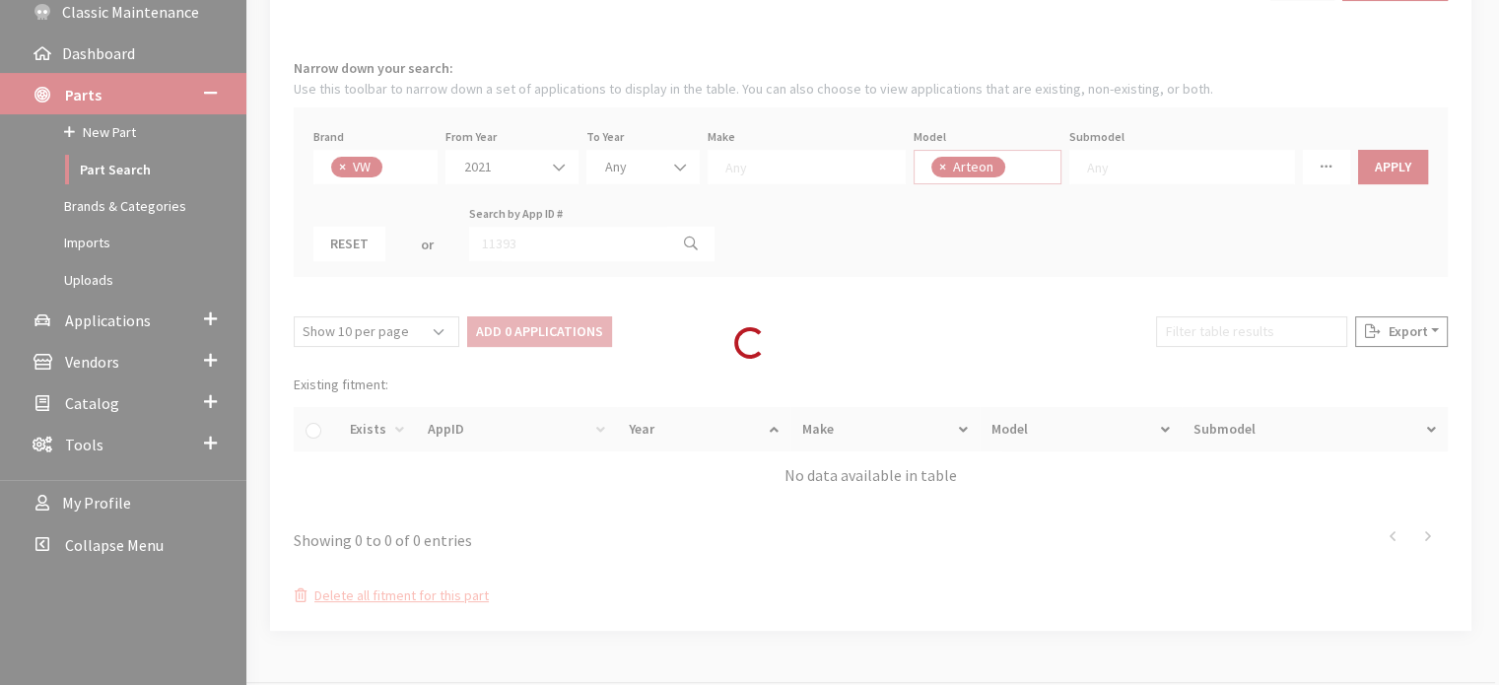
select select
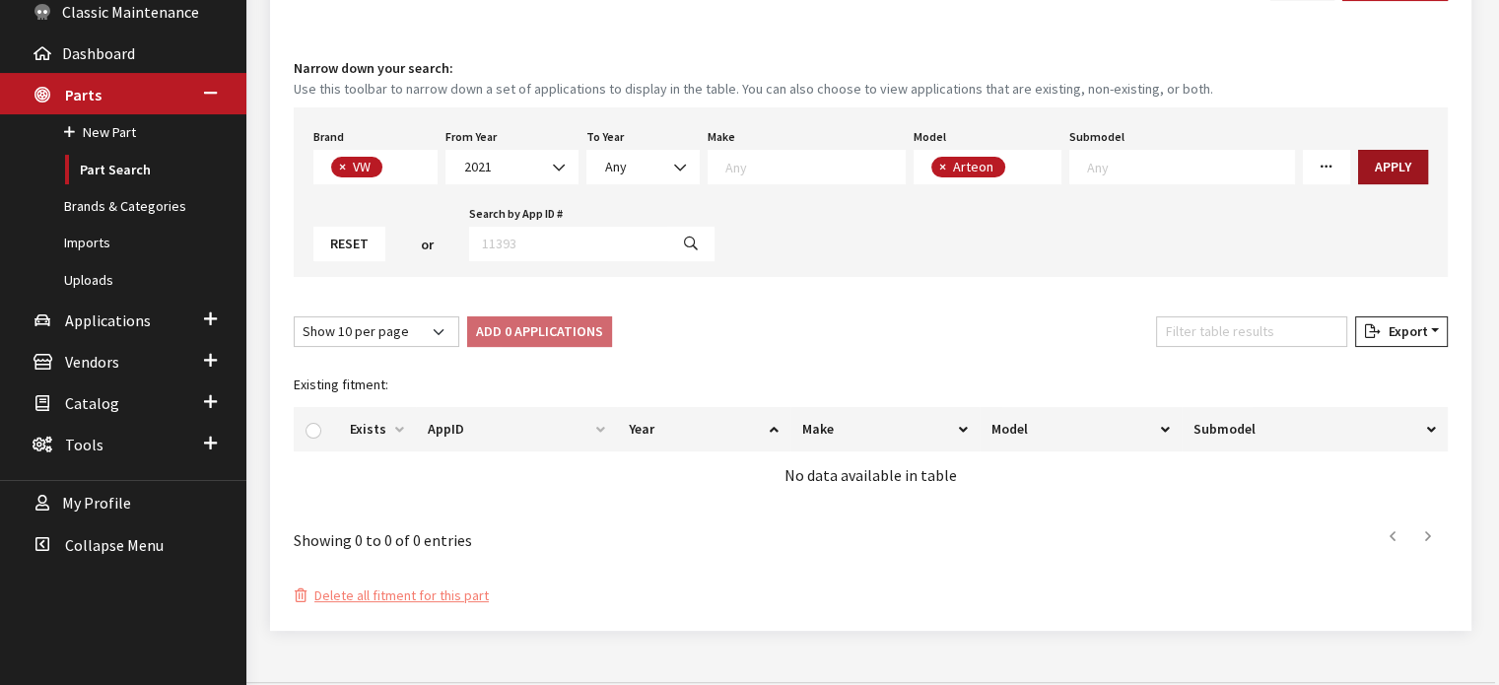
click at [1358, 160] on button "Apply" at bounding box center [1393, 167] width 70 height 35
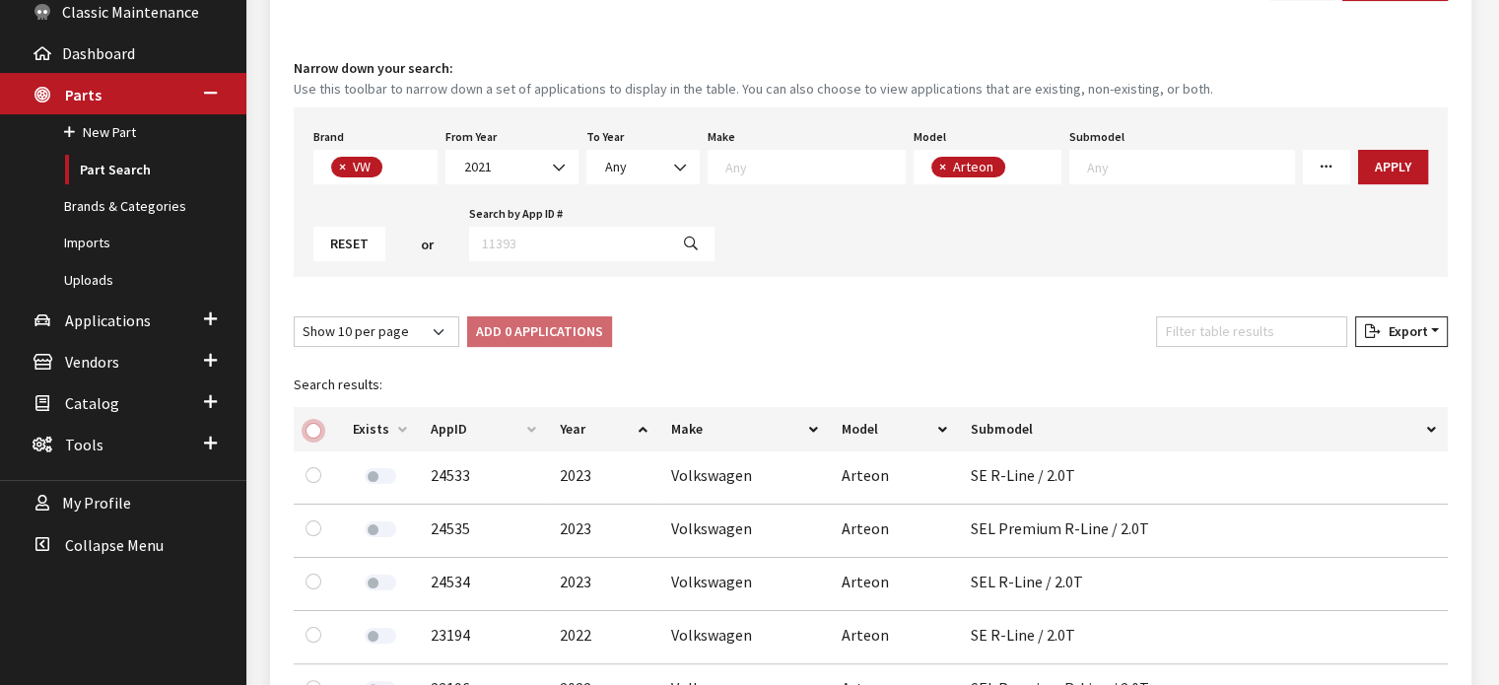
drag, startPoint x: 314, startPoint y: 431, endPoint x: 471, endPoint y: 366, distance: 169.7
click at [313, 431] on input "checkbox" at bounding box center [314, 431] width 16 height 16
checkbox input "true"
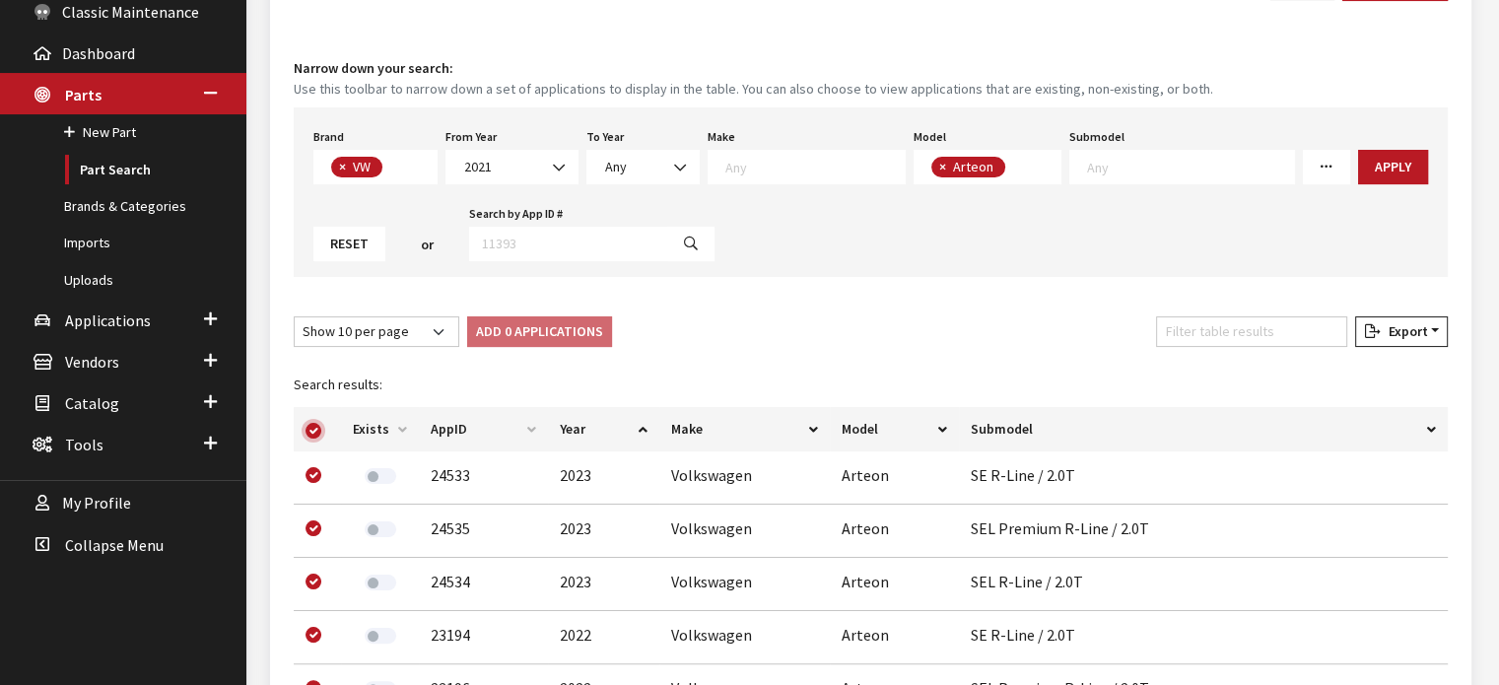
checkbox input "true"
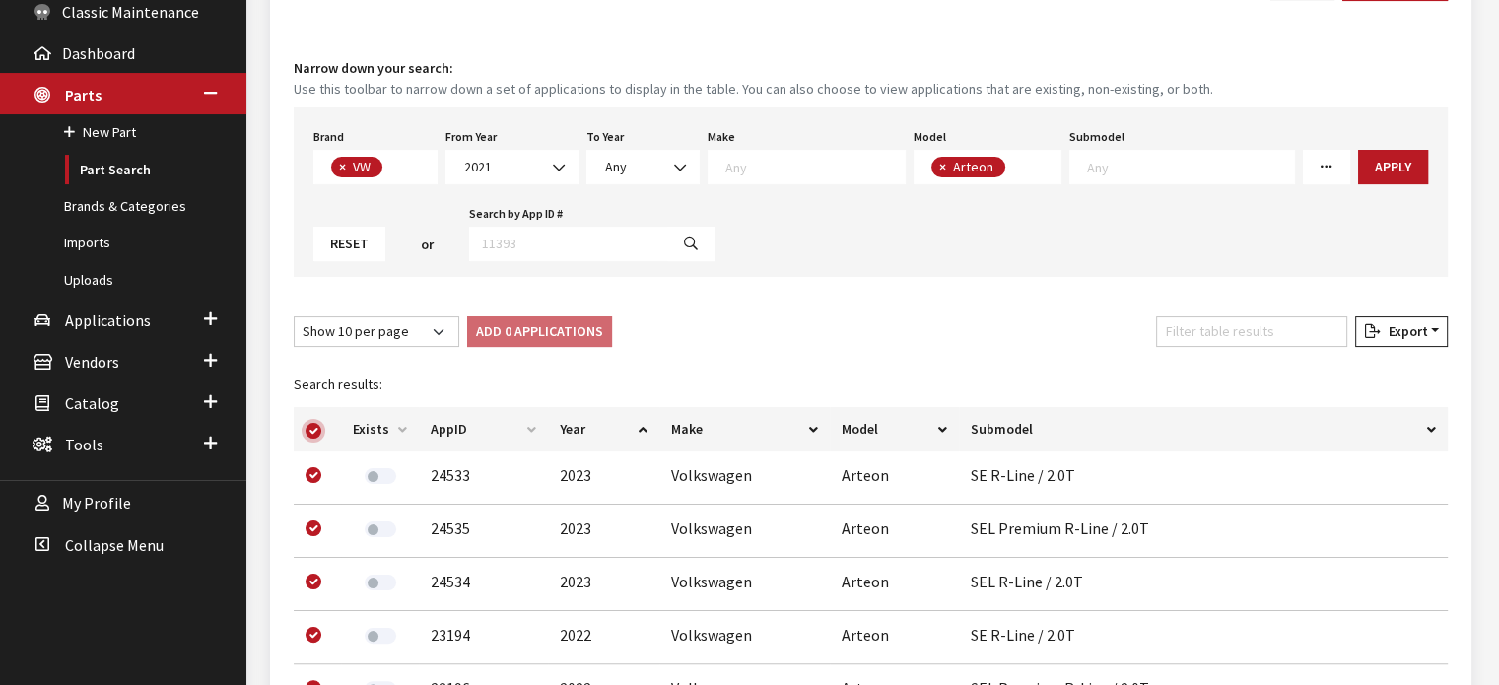
checkbox input "true"
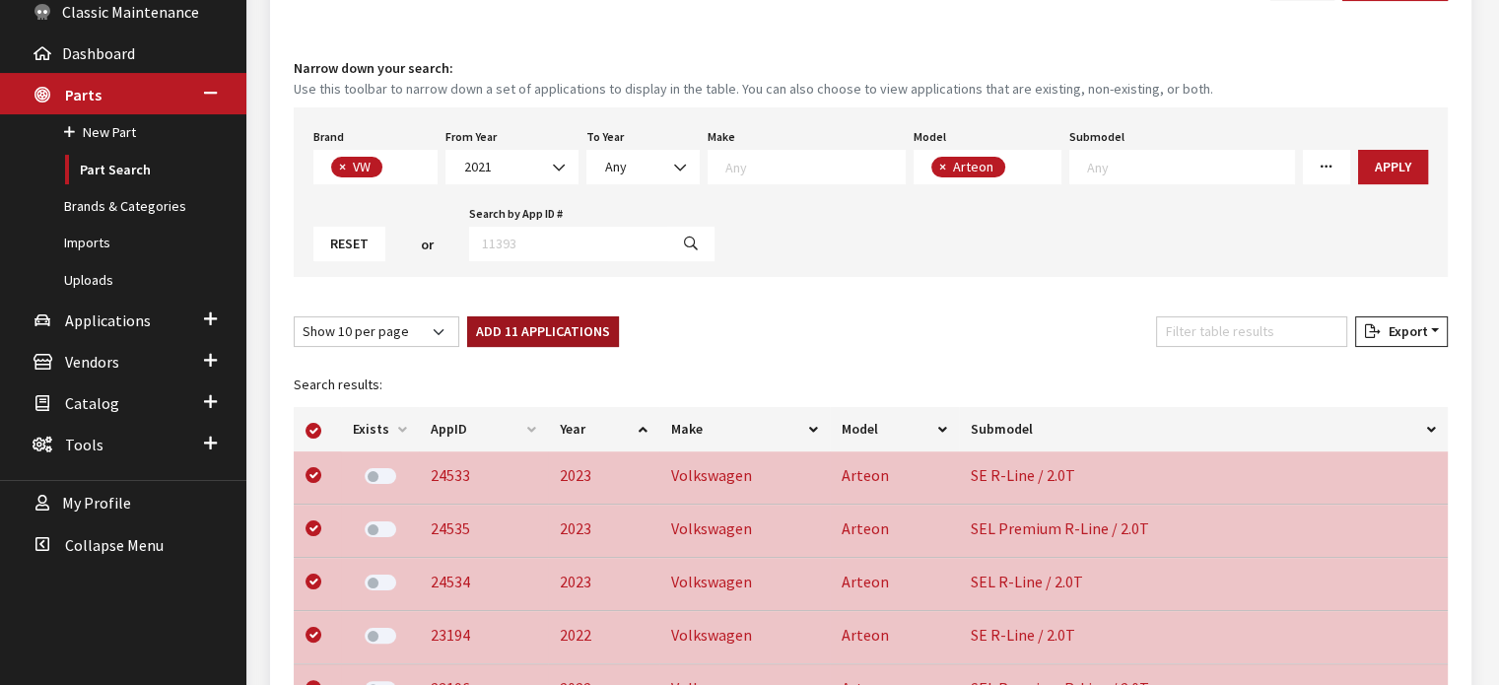
click at [540, 334] on button "Add 11 Applications" at bounding box center [543, 331] width 152 height 31
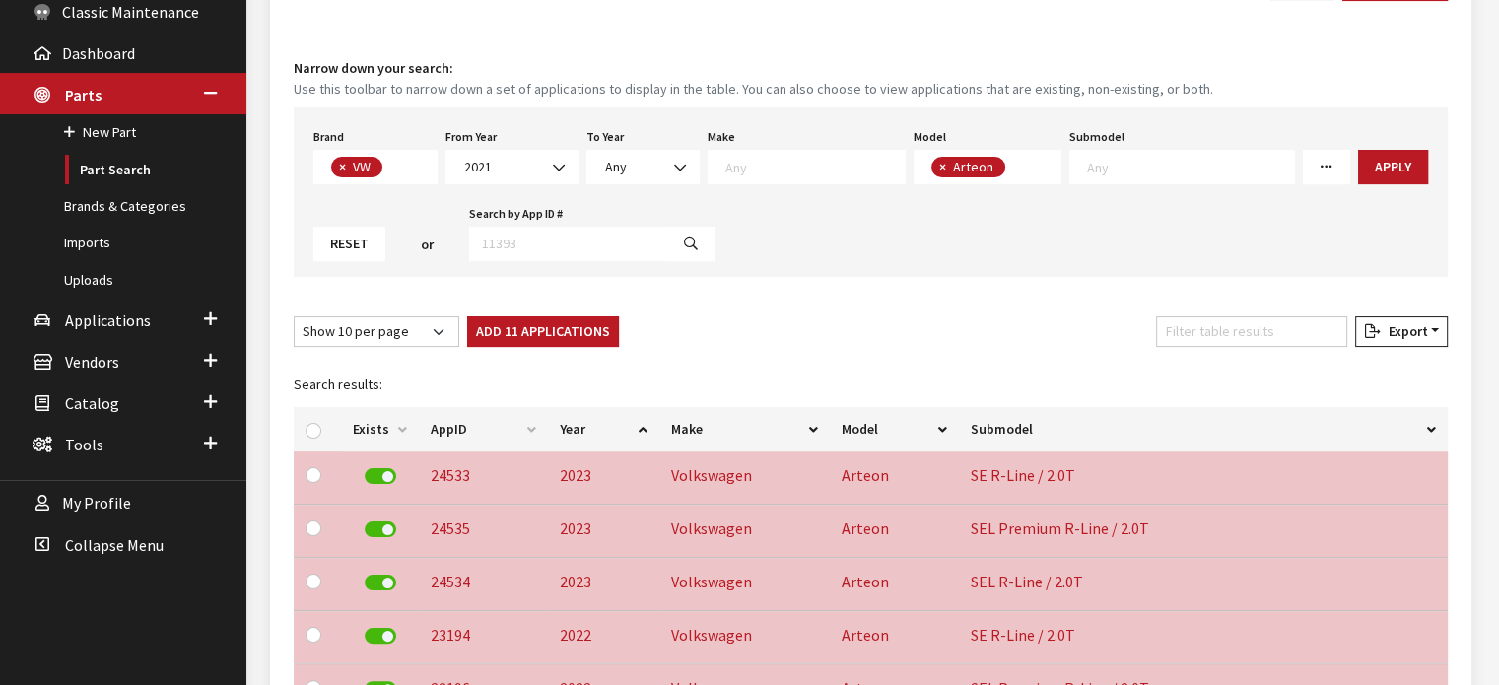
checkbox input "false"
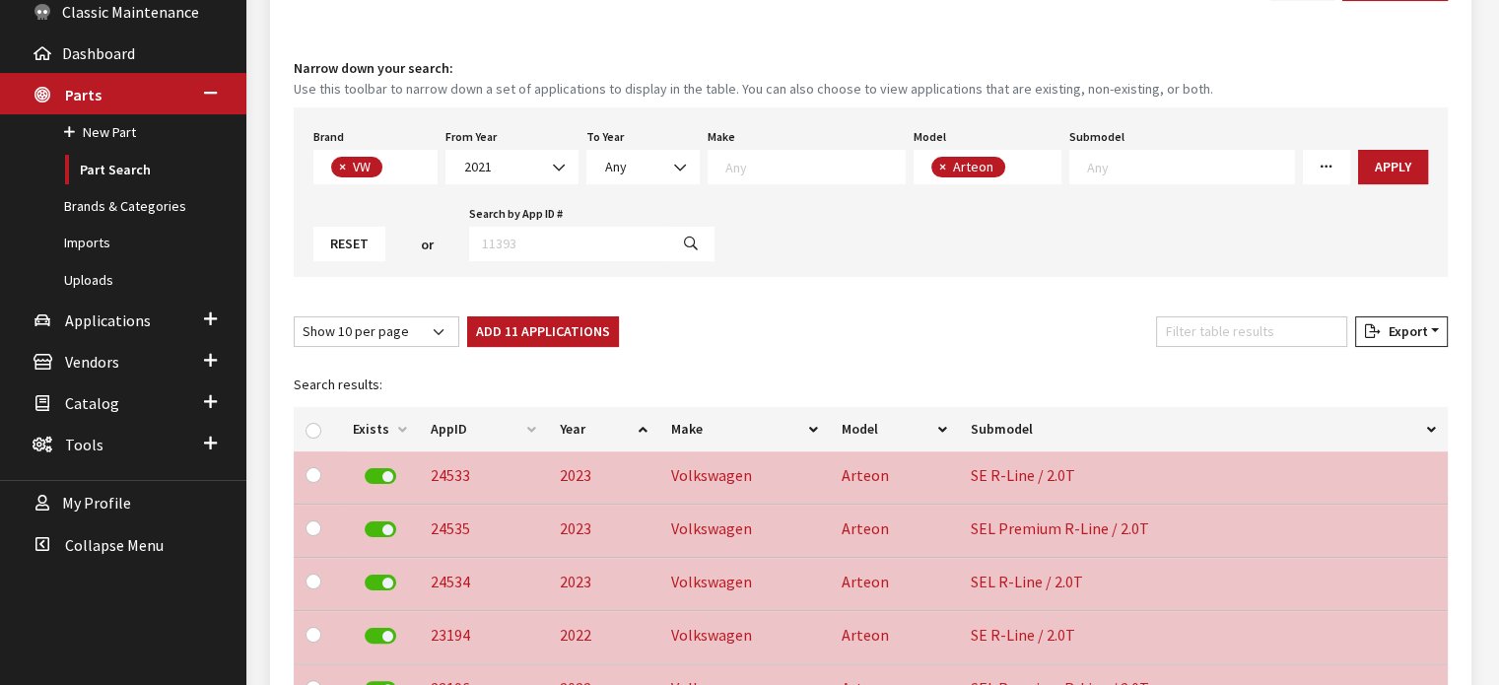
checkbox input "false"
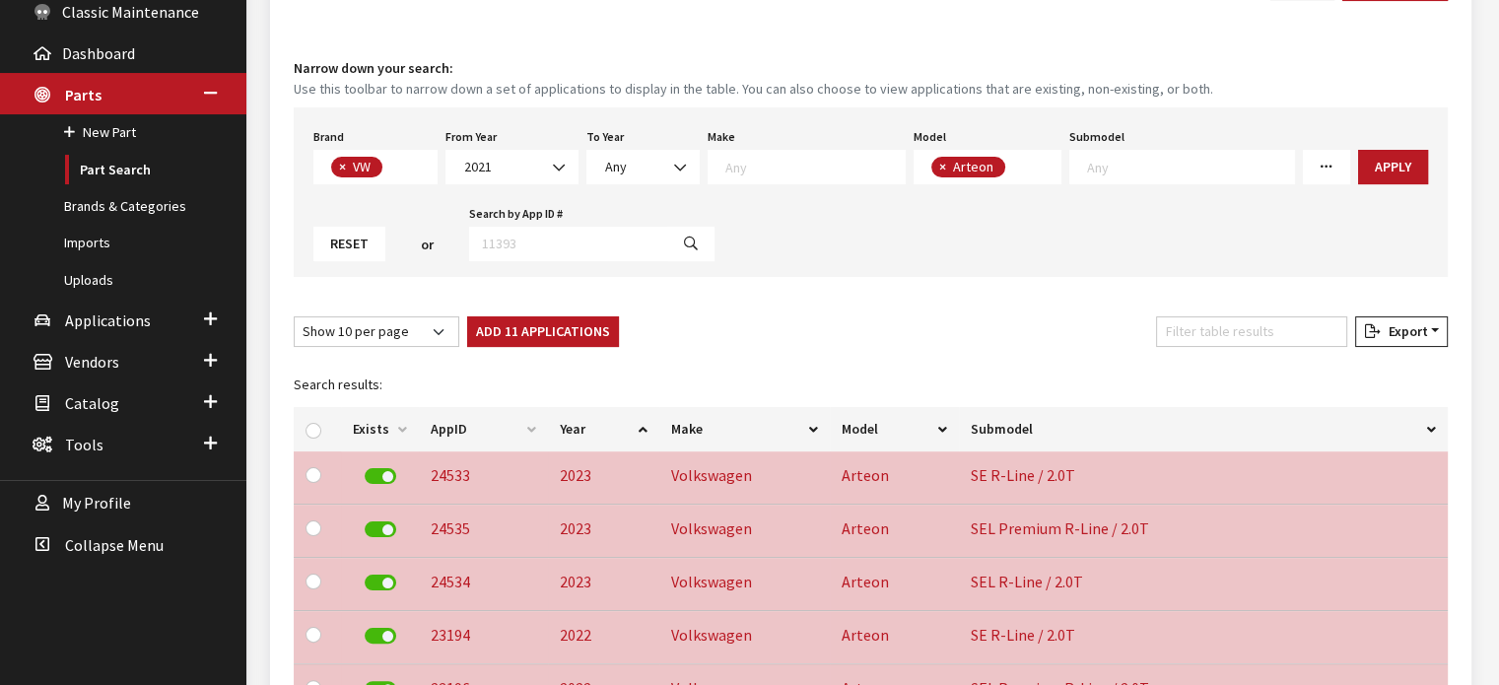
checkbox input "false"
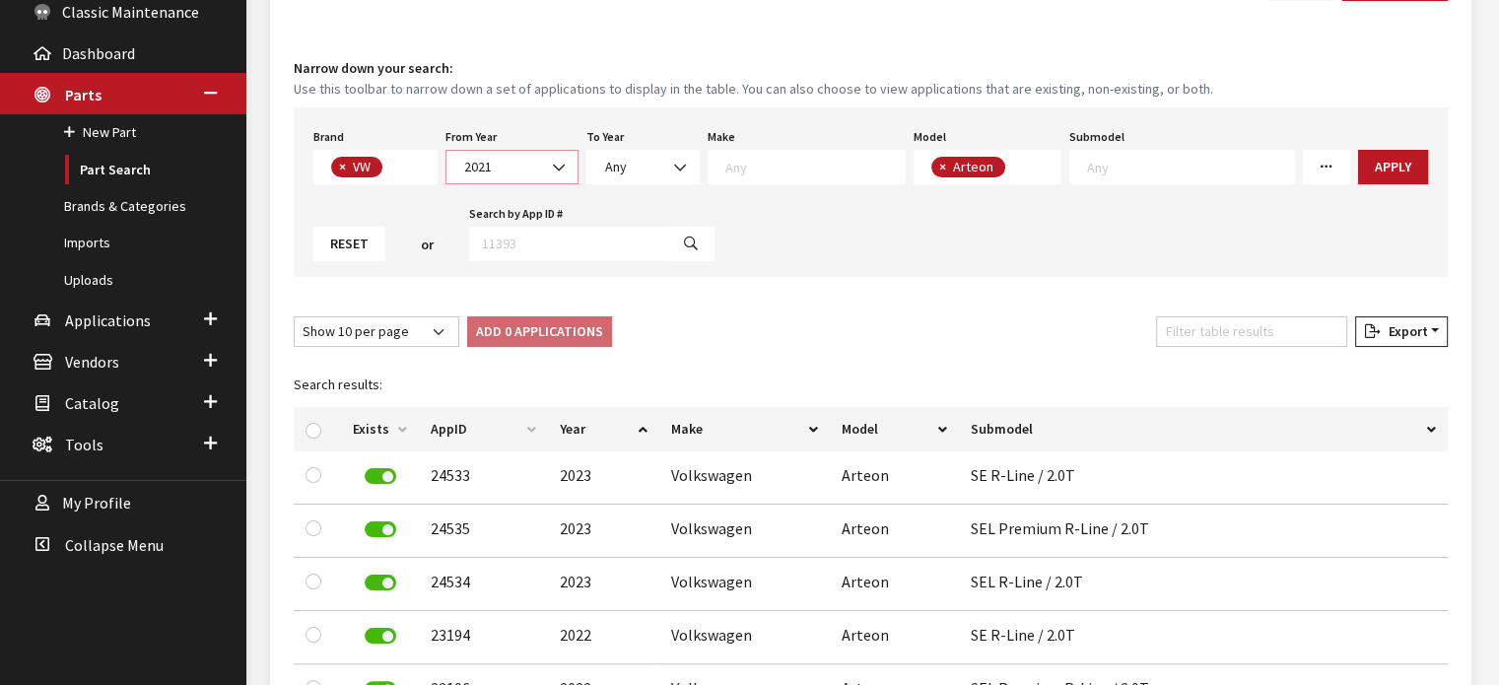
click at [509, 169] on span "2021" at bounding box center [511, 167] width 107 height 21
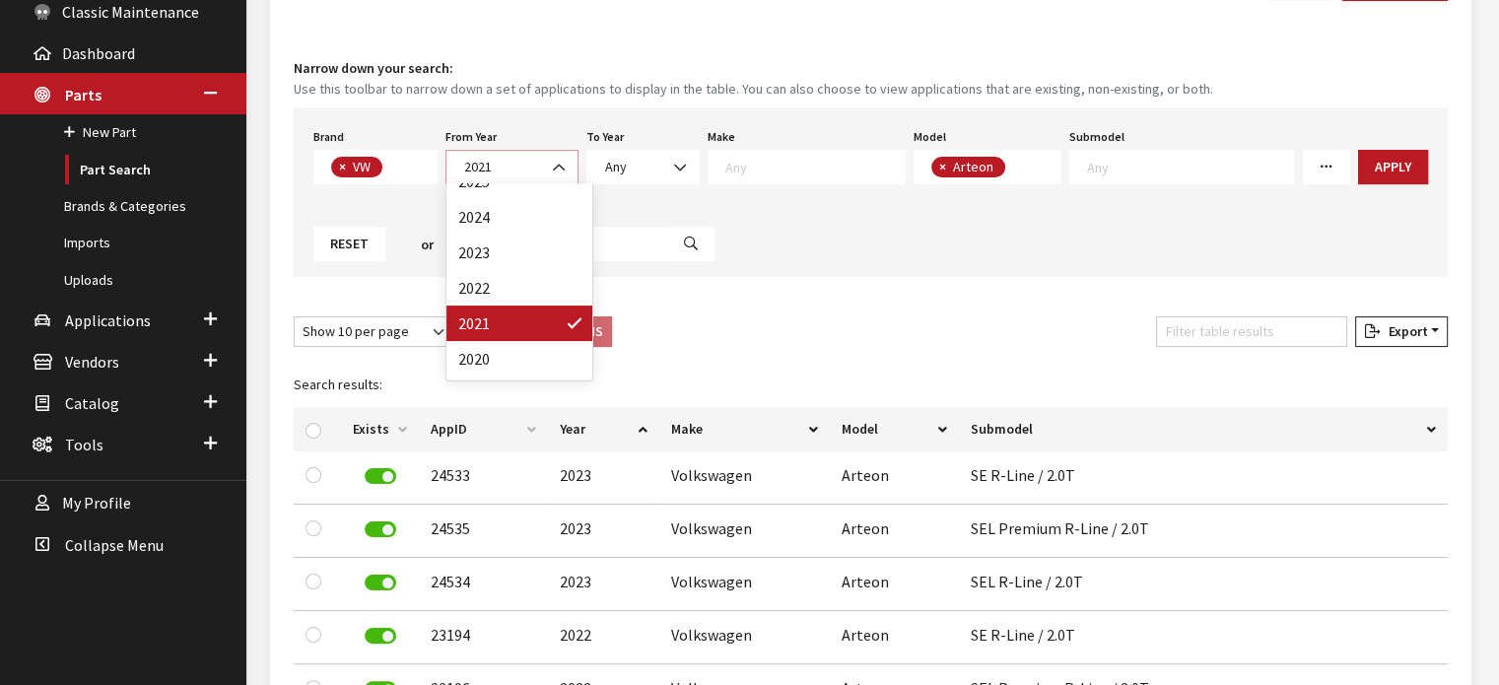
scroll to position [99, 0]
select select "2020"
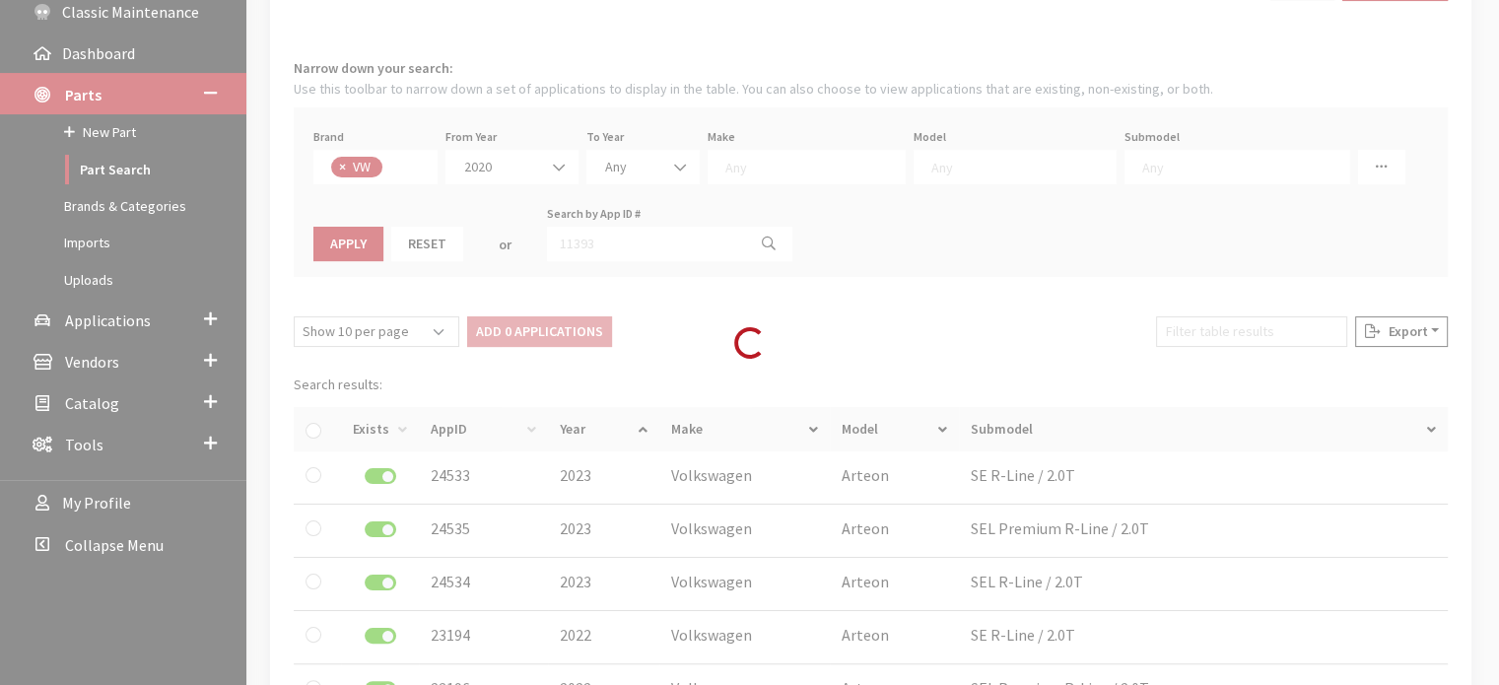
select select
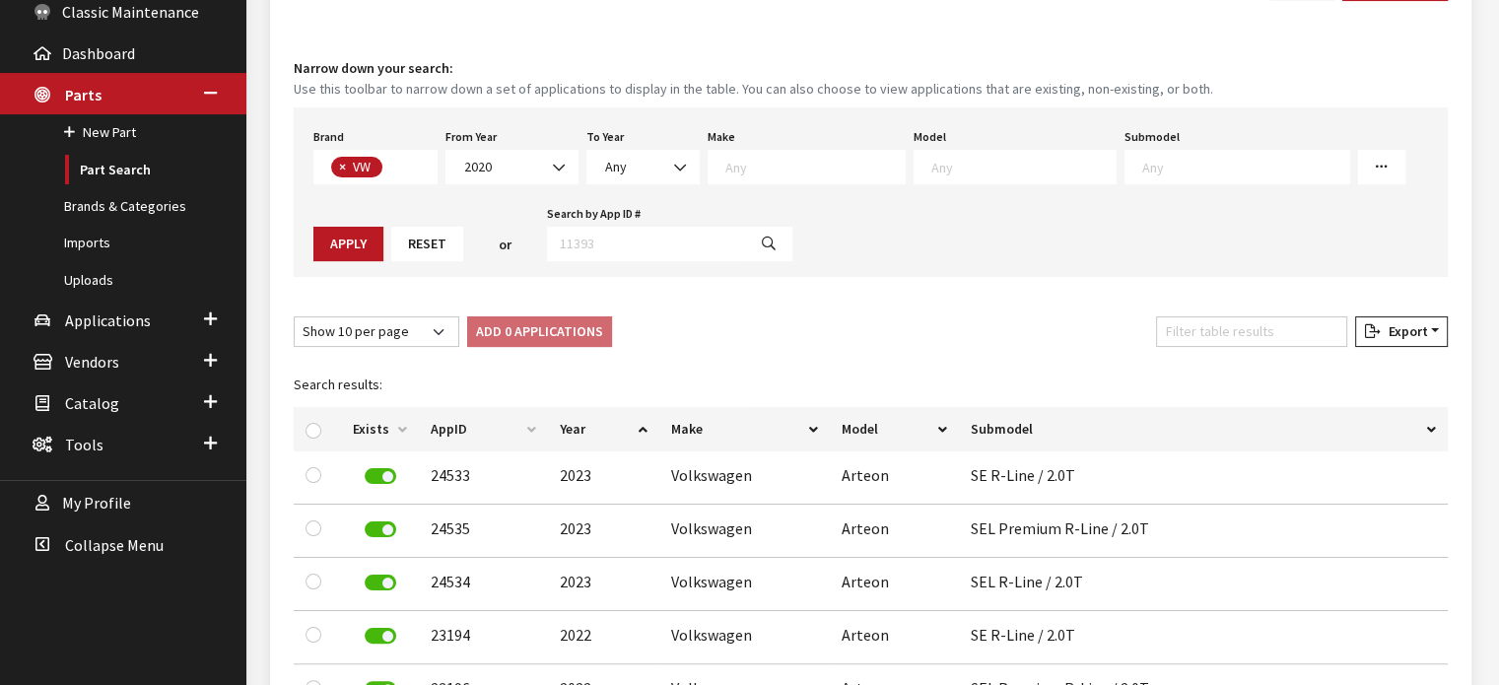
click at [969, 163] on textarea "Search" at bounding box center [1024, 167] width 184 height 18
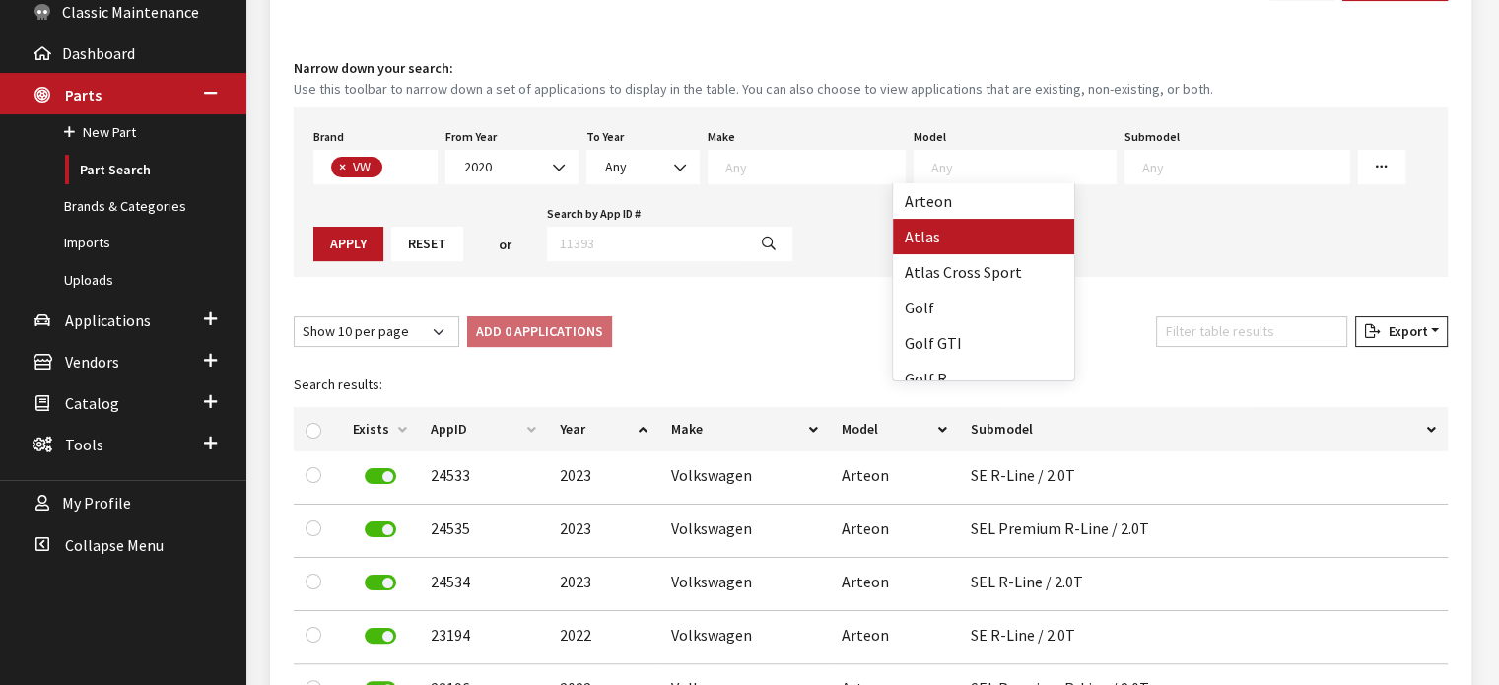
select select "915"
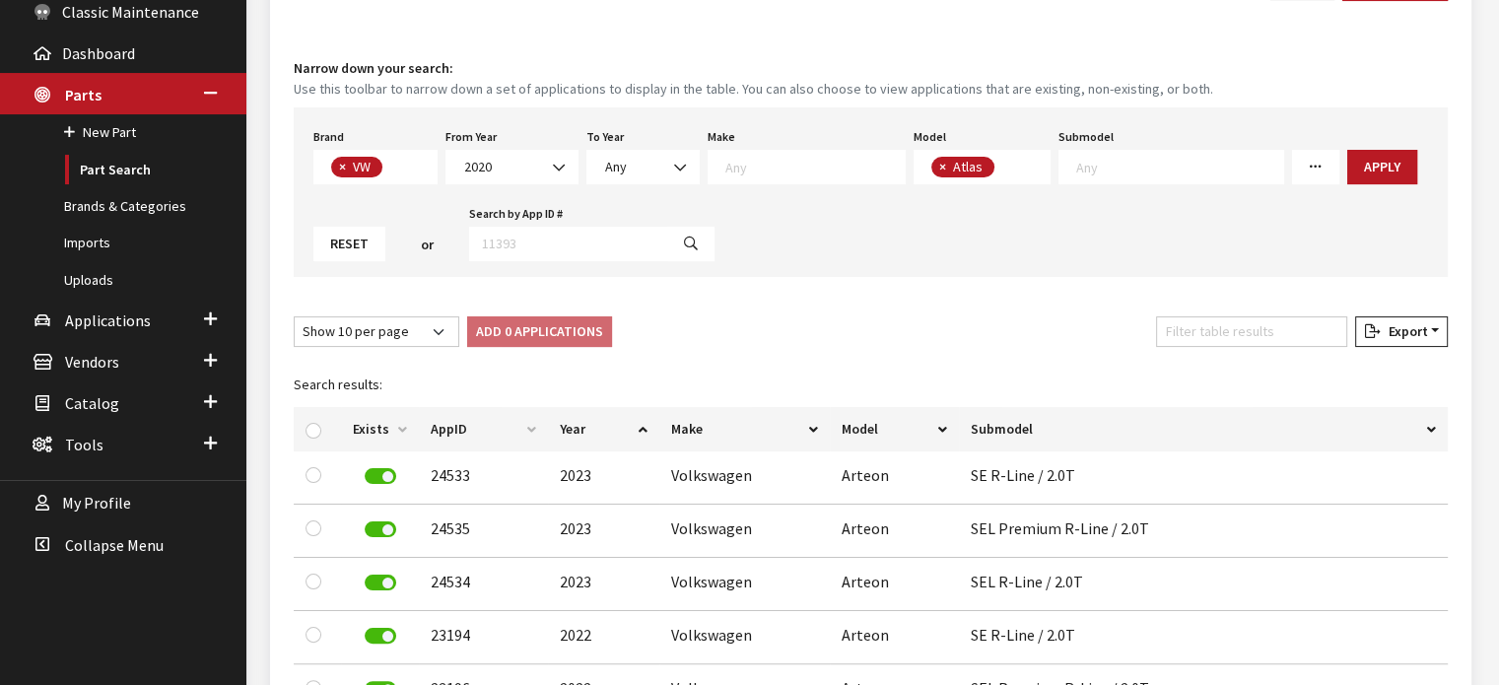
click at [999, 170] on span "× Atlas" at bounding box center [983, 167] width 138 height 35
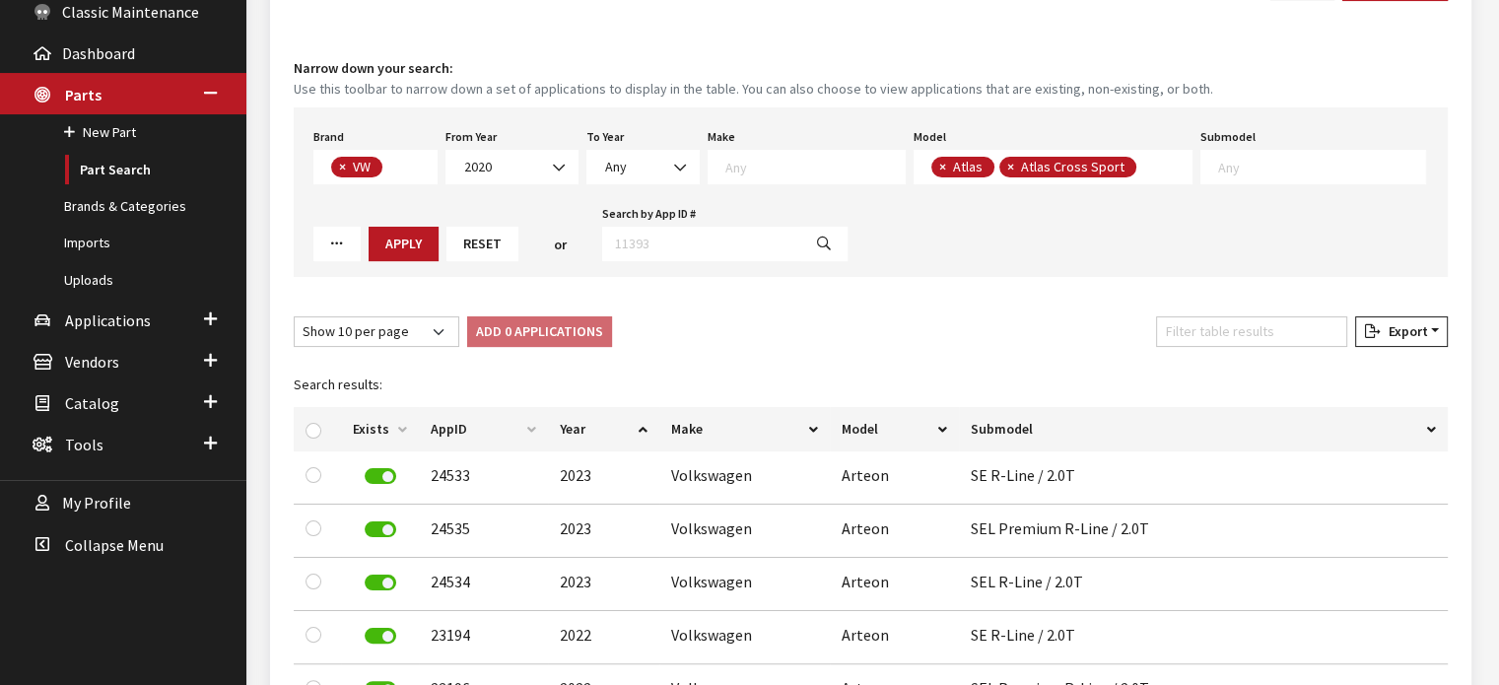
click at [1142, 167] on textarea "Search" at bounding box center [1147, 169] width 11 height 18
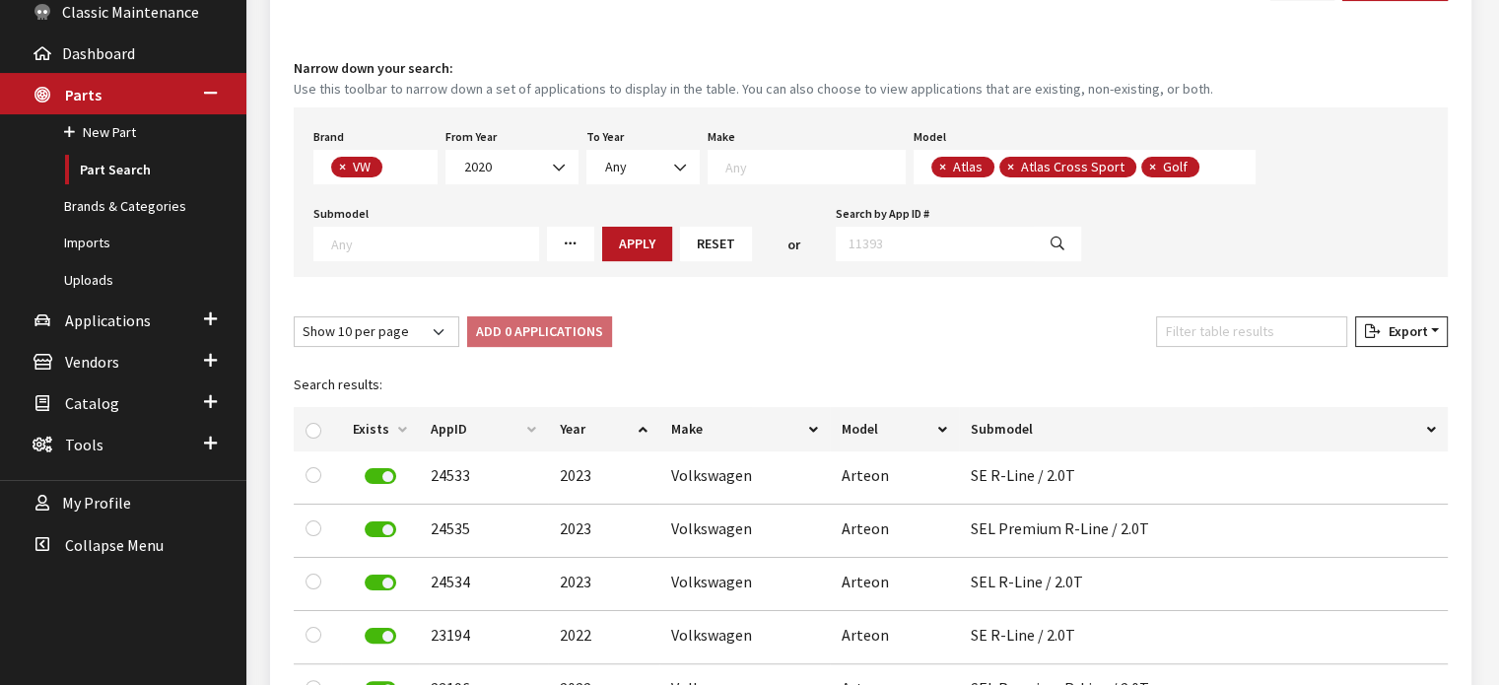
click at [1205, 171] on textarea "Search" at bounding box center [1210, 169] width 11 height 18
click at [1273, 173] on span "× Atlas × Atlas Cross Sport × Golf × Golf R" at bounding box center [1122, 167] width 417 height 35
click at [1363, 163] on textarea "Search" at bounding box center [1368, 169] width 11 height 18
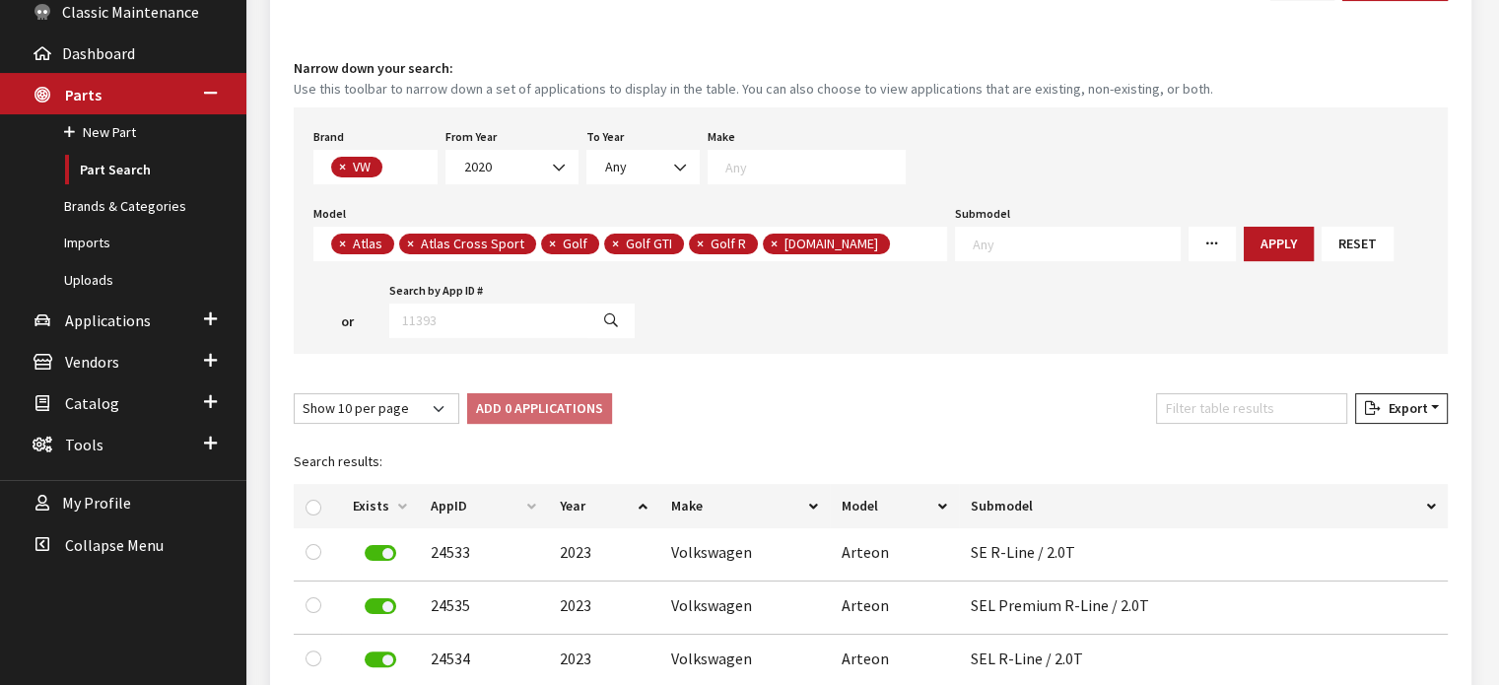
click at [851, 245] on span "× Atlas × Atlas Cross Sport × Golf × Golf GTI × Golf R × ID.Buzz" at bounding box center [630, 244] width 634 height 35
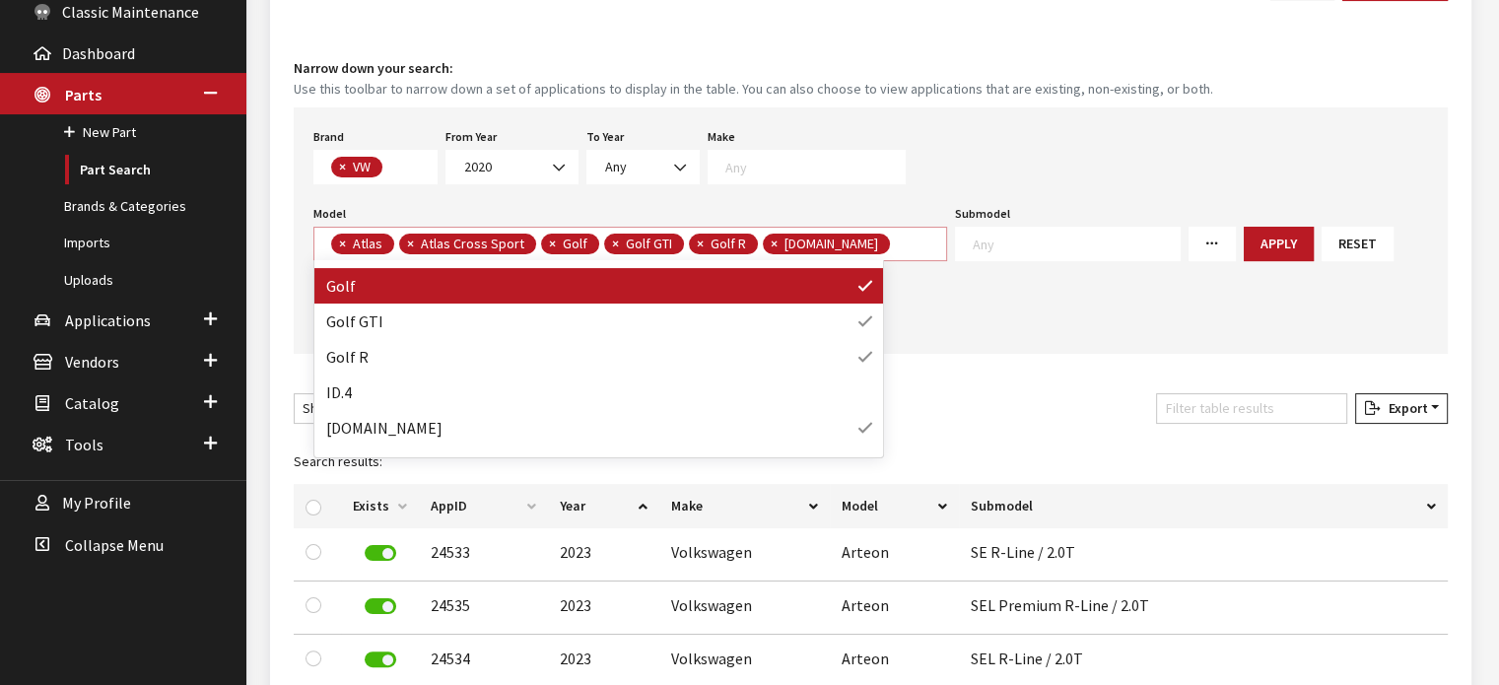
scroll to position [197, 0]
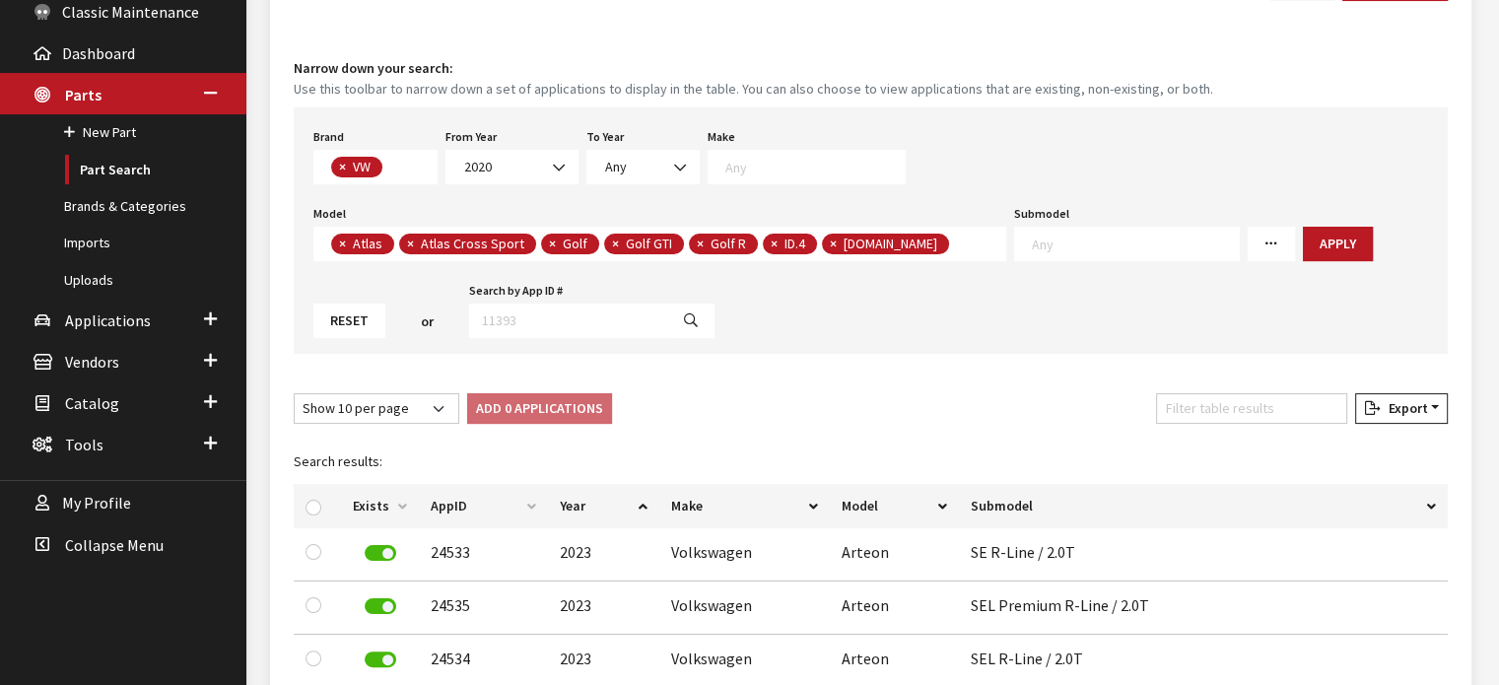
click at [923, 240] on span "× Atlas × Atlas Cross Sport × Golf × Golf GTI × Golf R × ID.4 × ID.Buzz" at bounding box center [659, 244] width 693 height 35
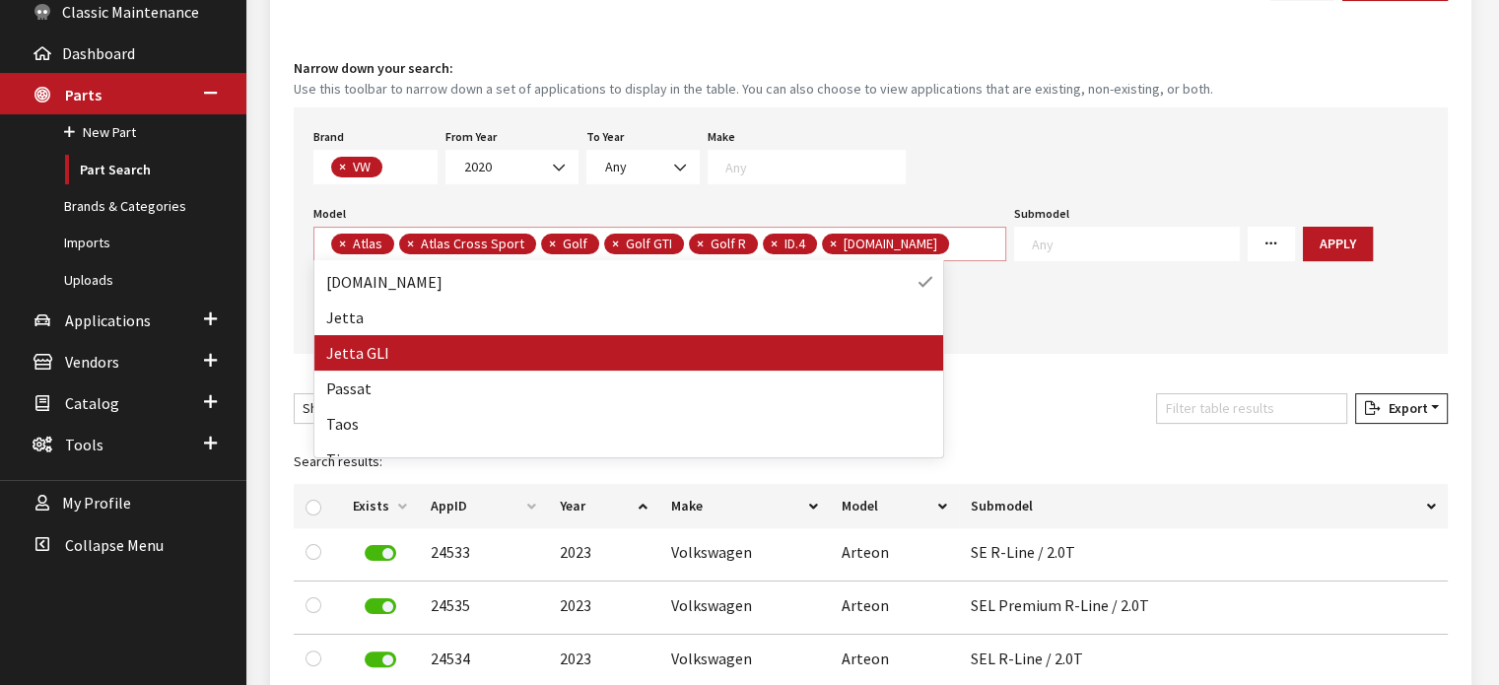
scroll to position [264, 0]
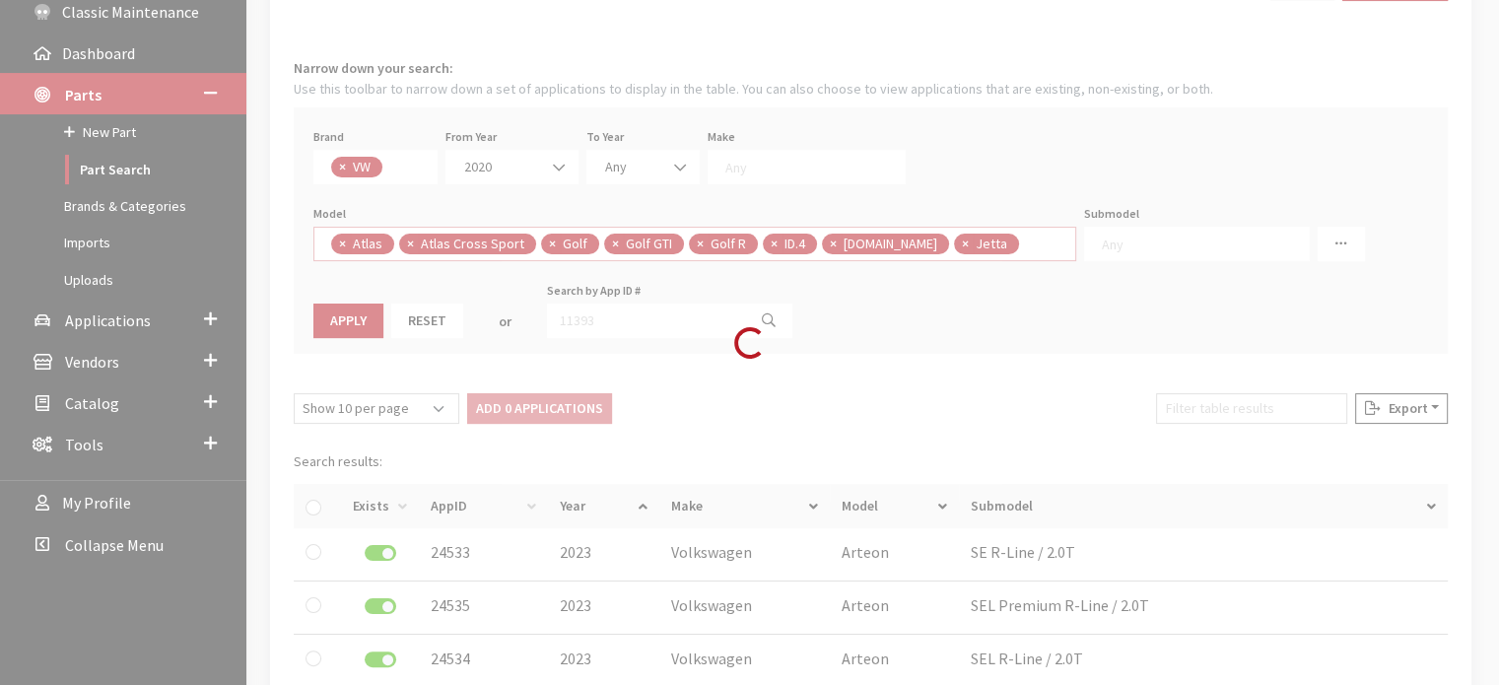
select select
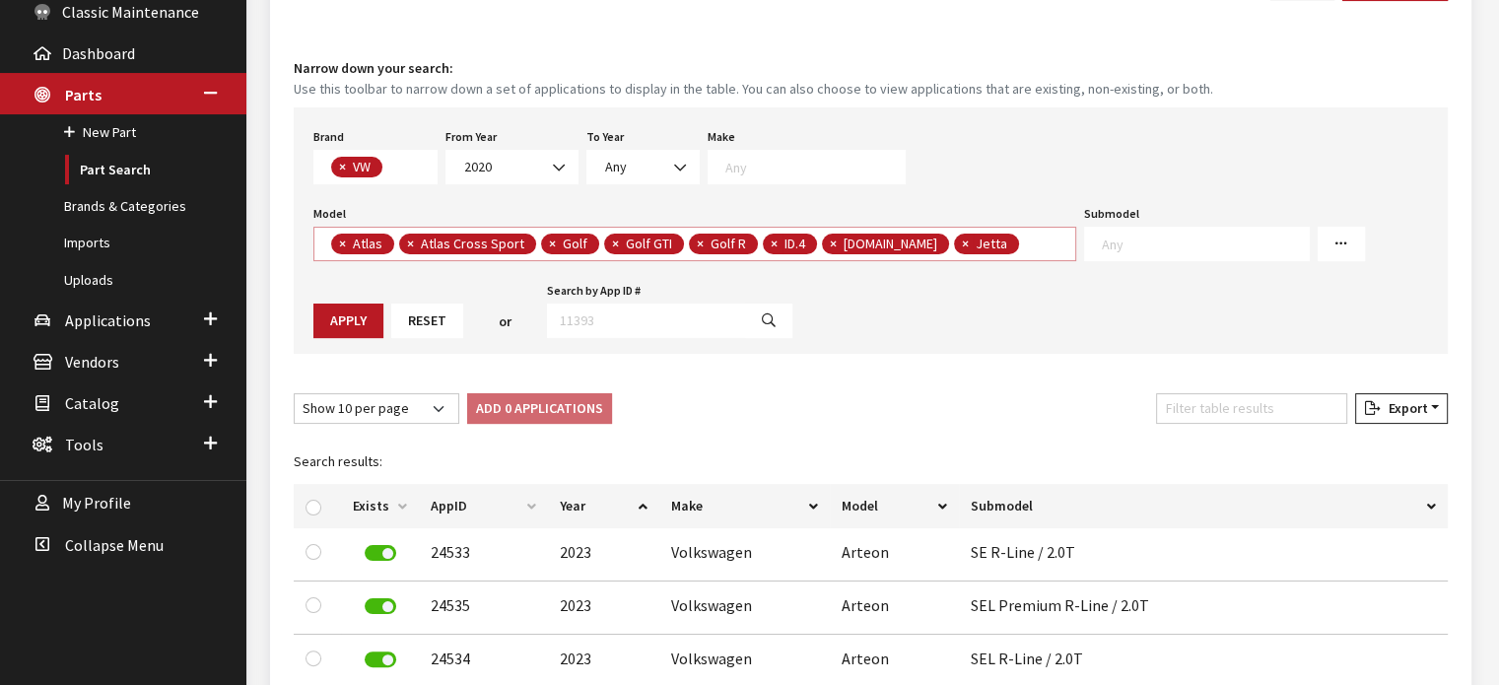
click at [1000, 244] on span "× Atlas × Atlas Cross Sport × Golf × Golf GTI × Golf R × ID.4 × ID.Buzz × Jetta" at bounding box center [694, 244] width 763 height 35
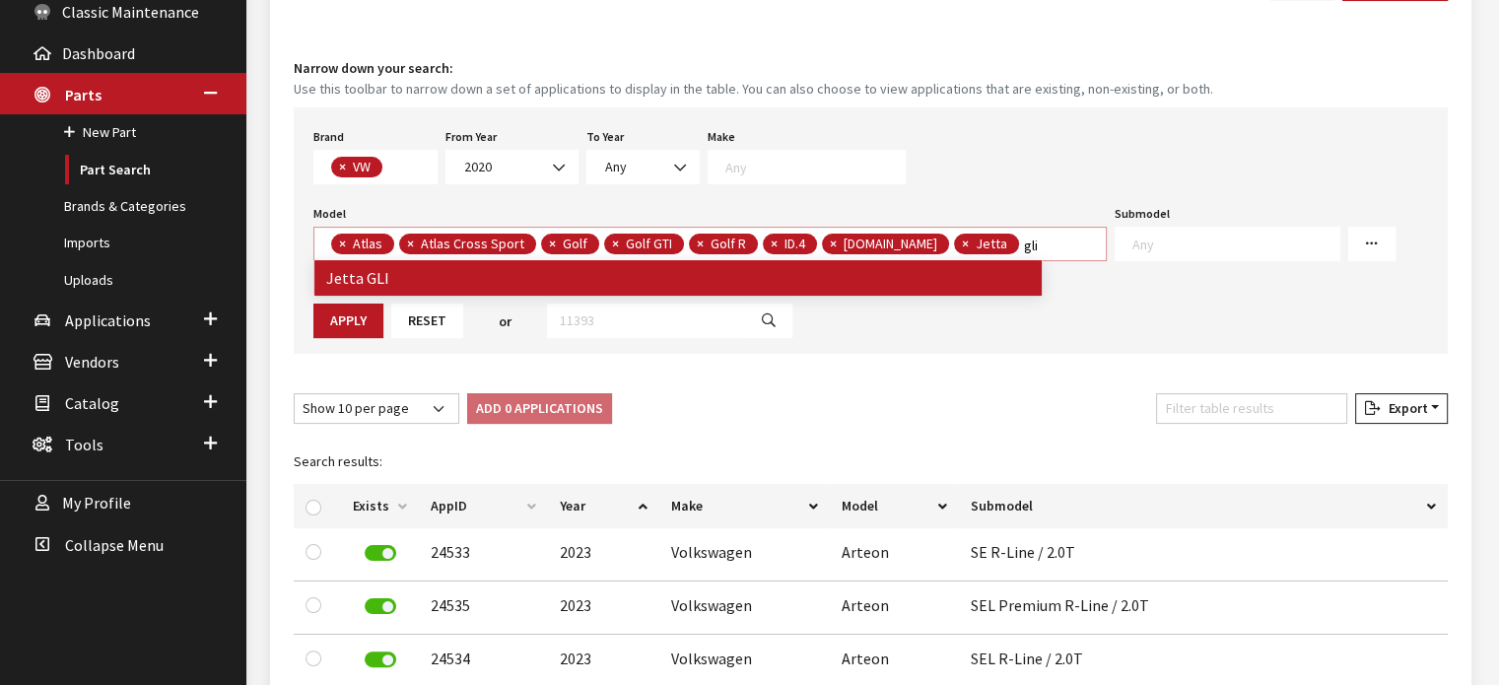
type textarea "gli"
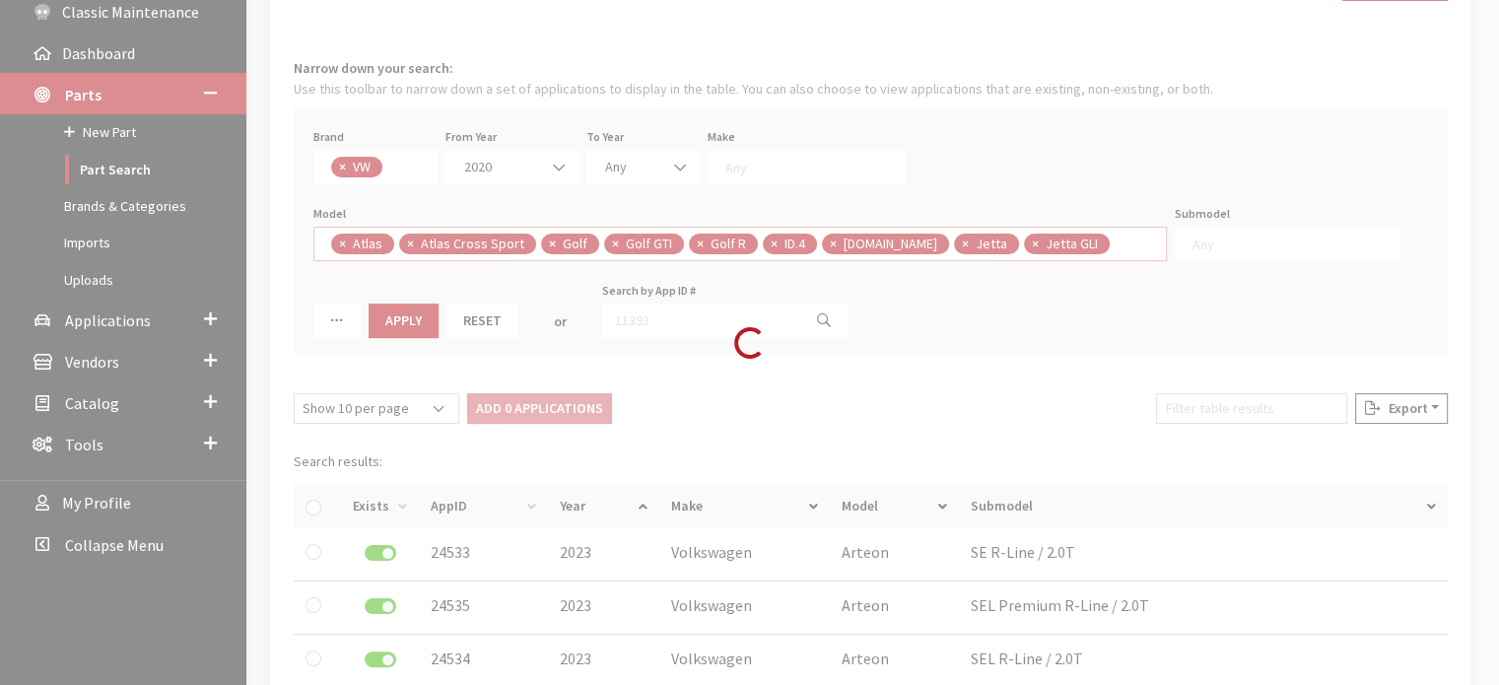
select select
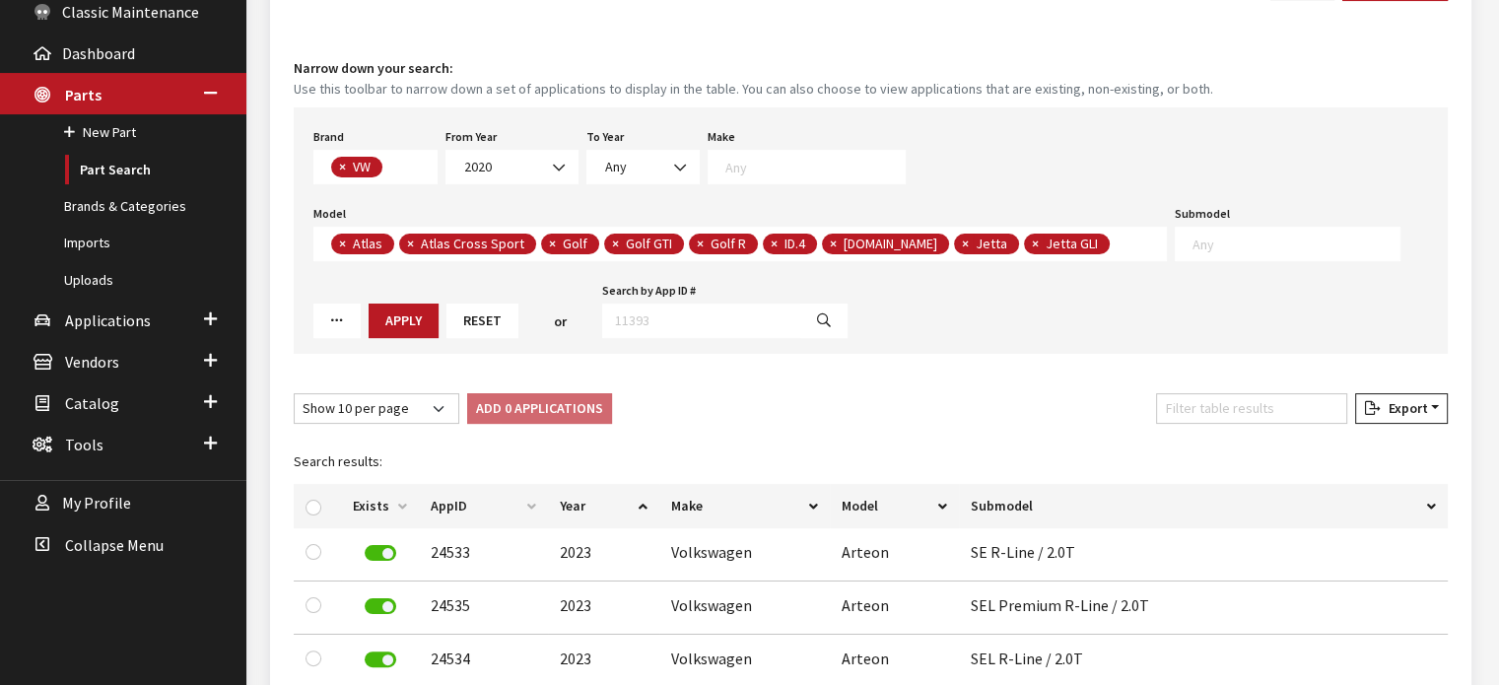
click at [1068, 238] on span "× Atlas × Atlas Cross Sport × Golf × Golf GTI × Golf R × ID.4 × ID.Buzz × Jetta…" at bounding box center [740, 244] width 854 height 35
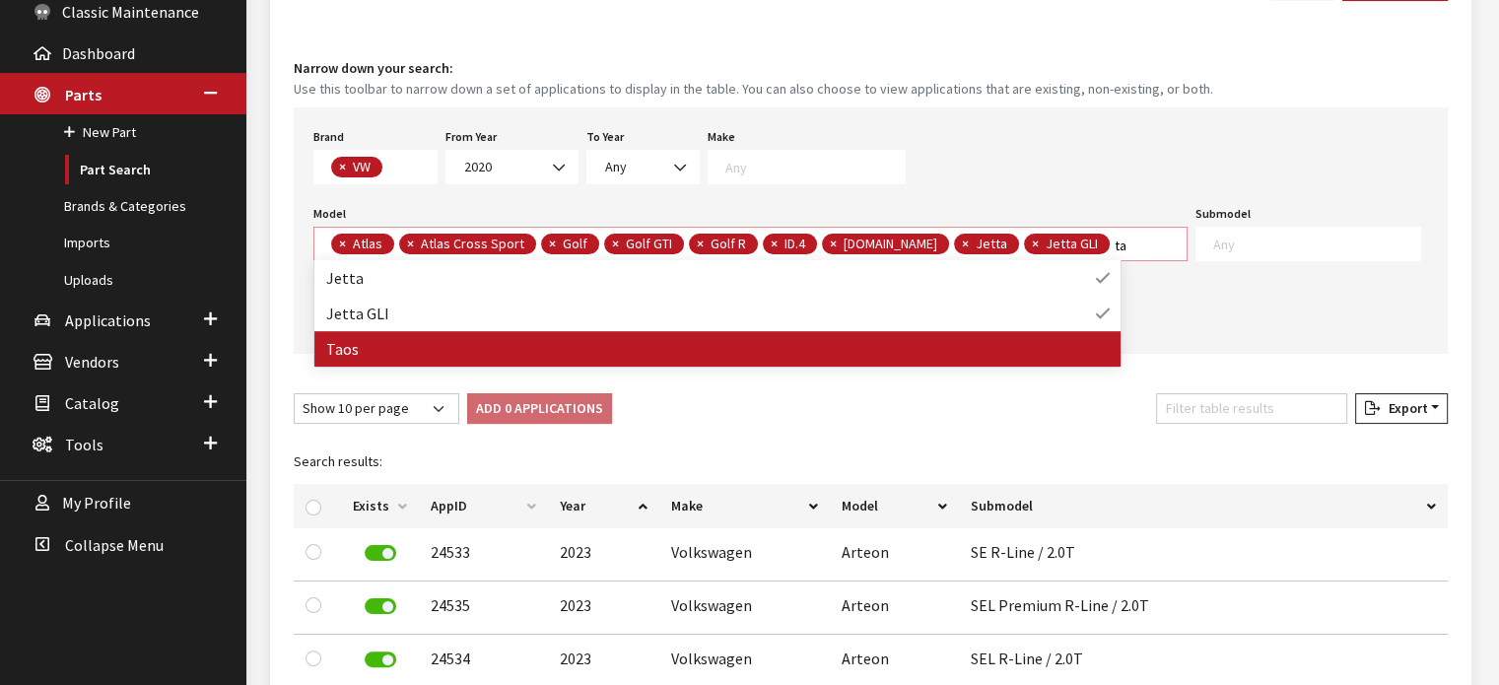
type textarea "ta"
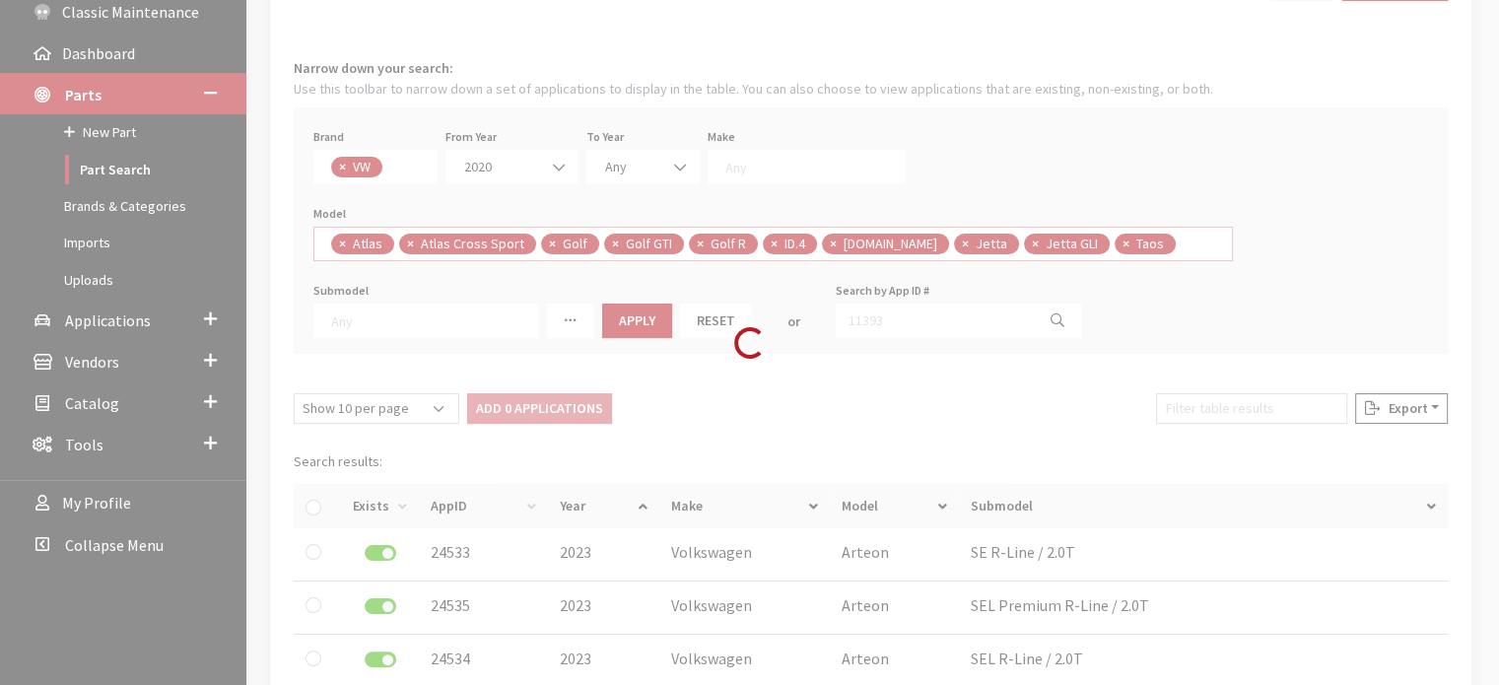
select select
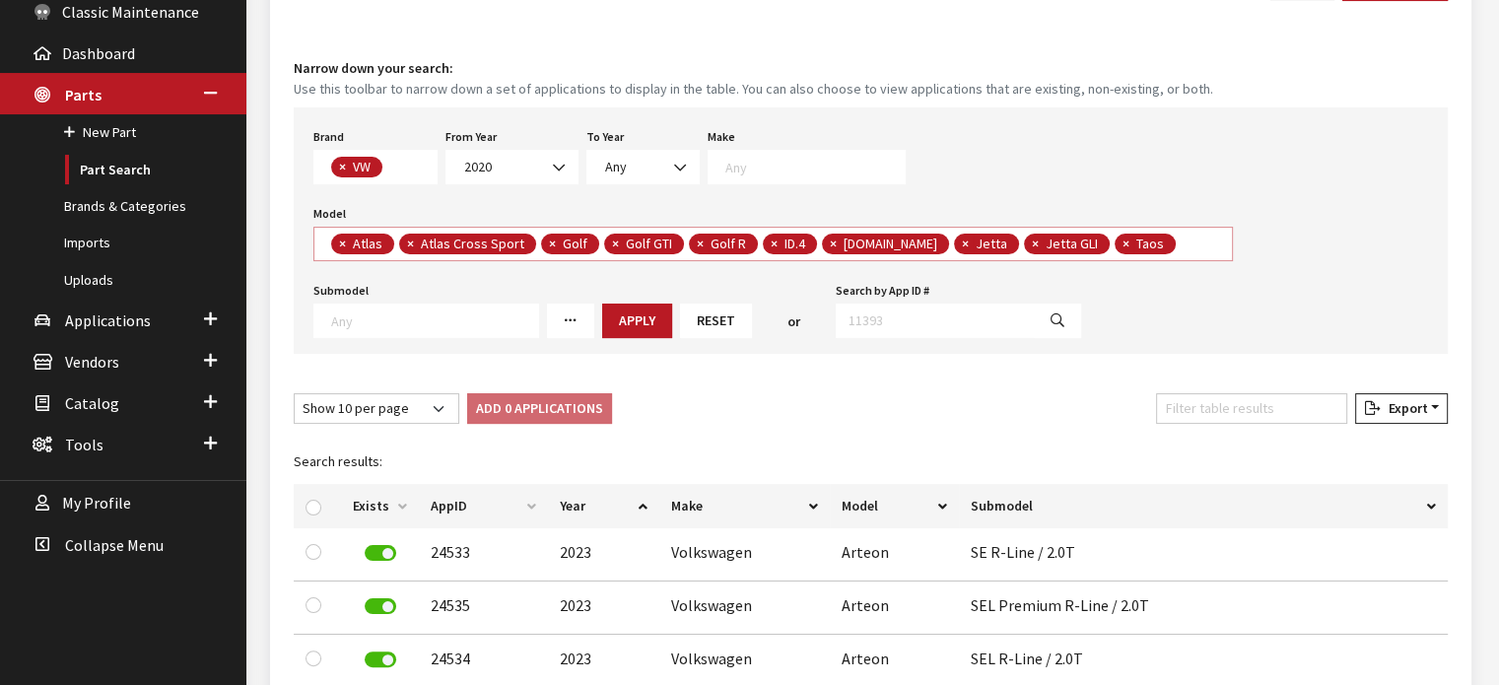
click at [1140, 248] on span "× Atlas × Atlas Cross Sport × Golf × Golf GTI × Golf R × ID.4 × ID.Buzz × Jetta…" at bounding box center [773, 244] width 920 height 35
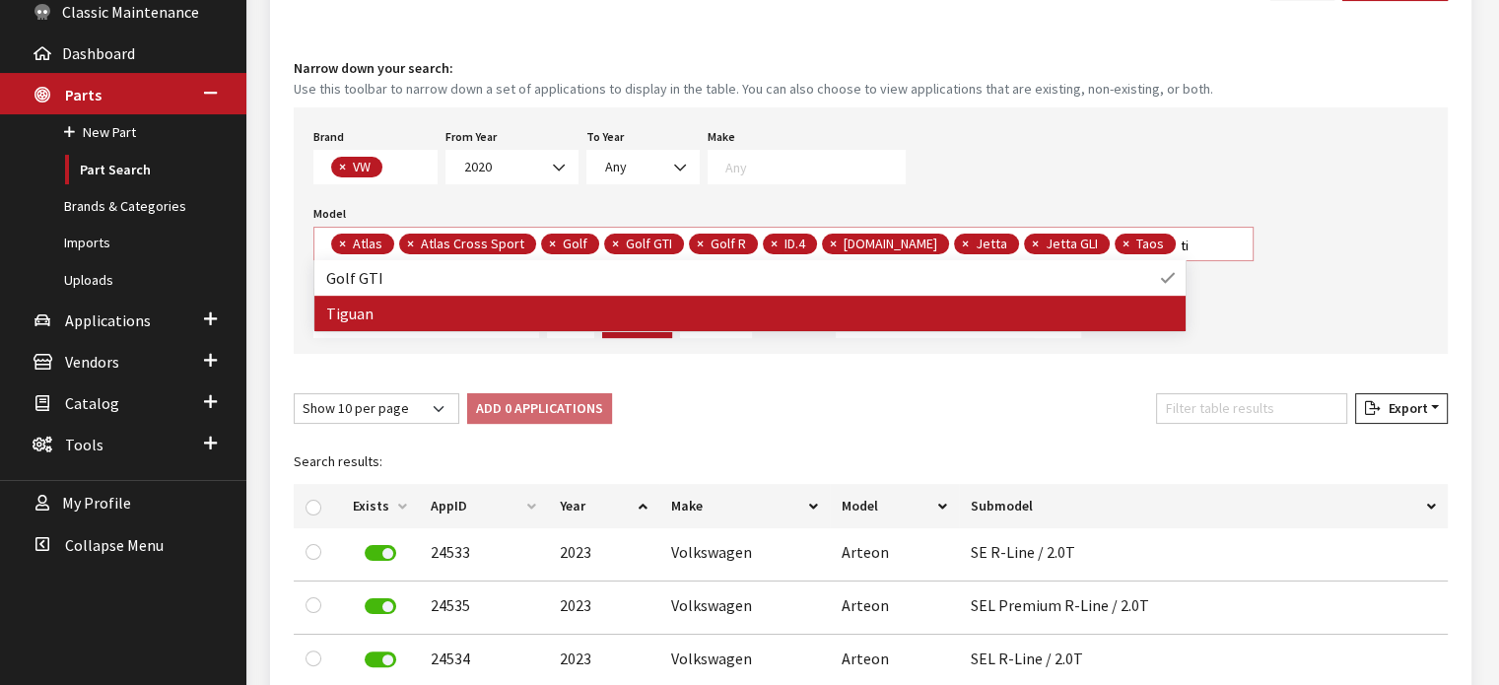
type textarea "ti"
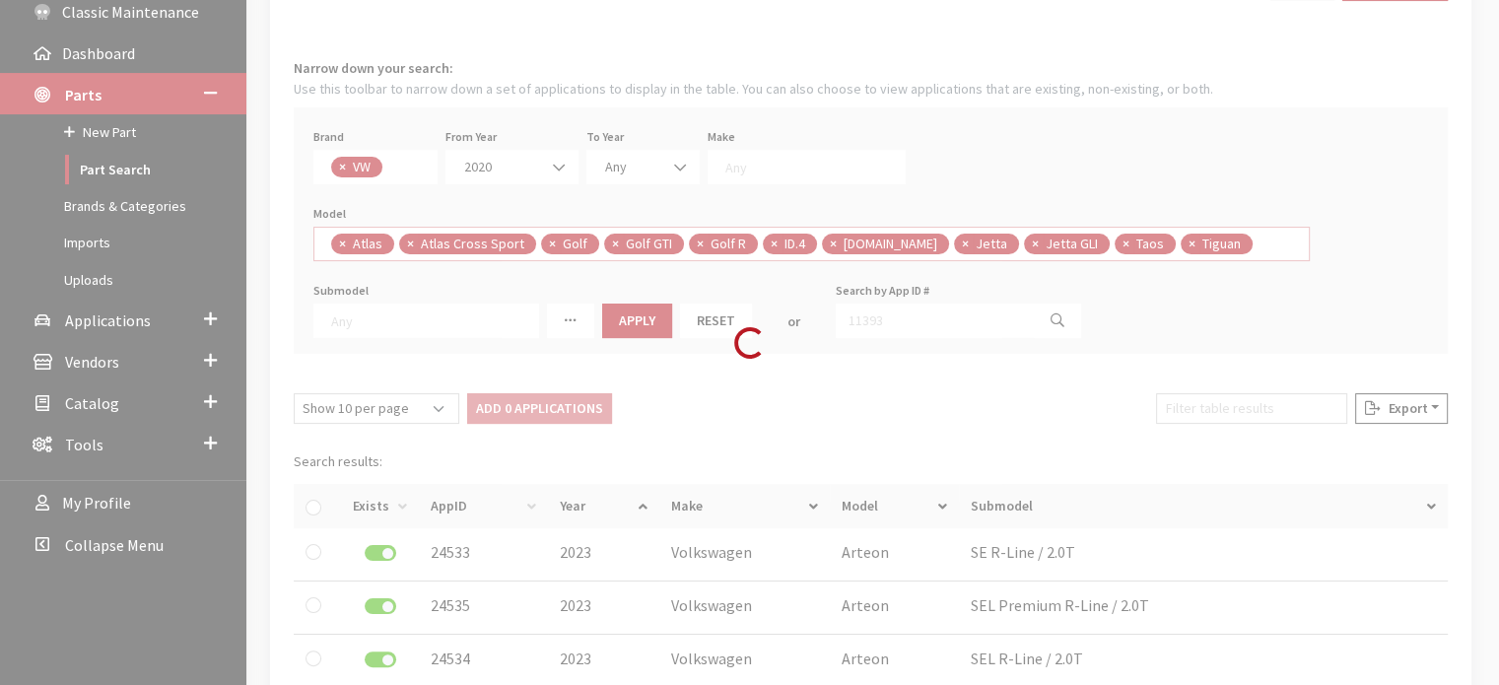
select select
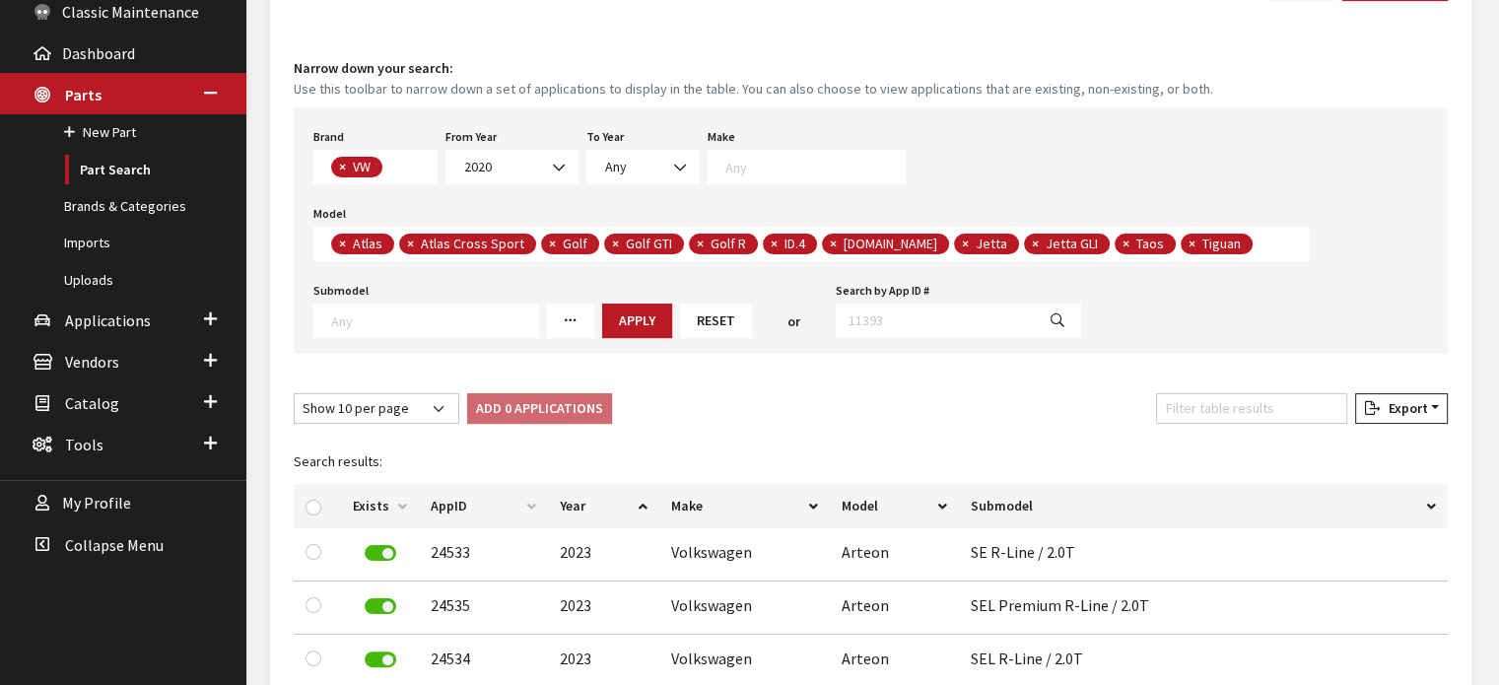
click at [1258, 247] on textarea "Search" at bounding box center [1263, 246] width 11 height 18
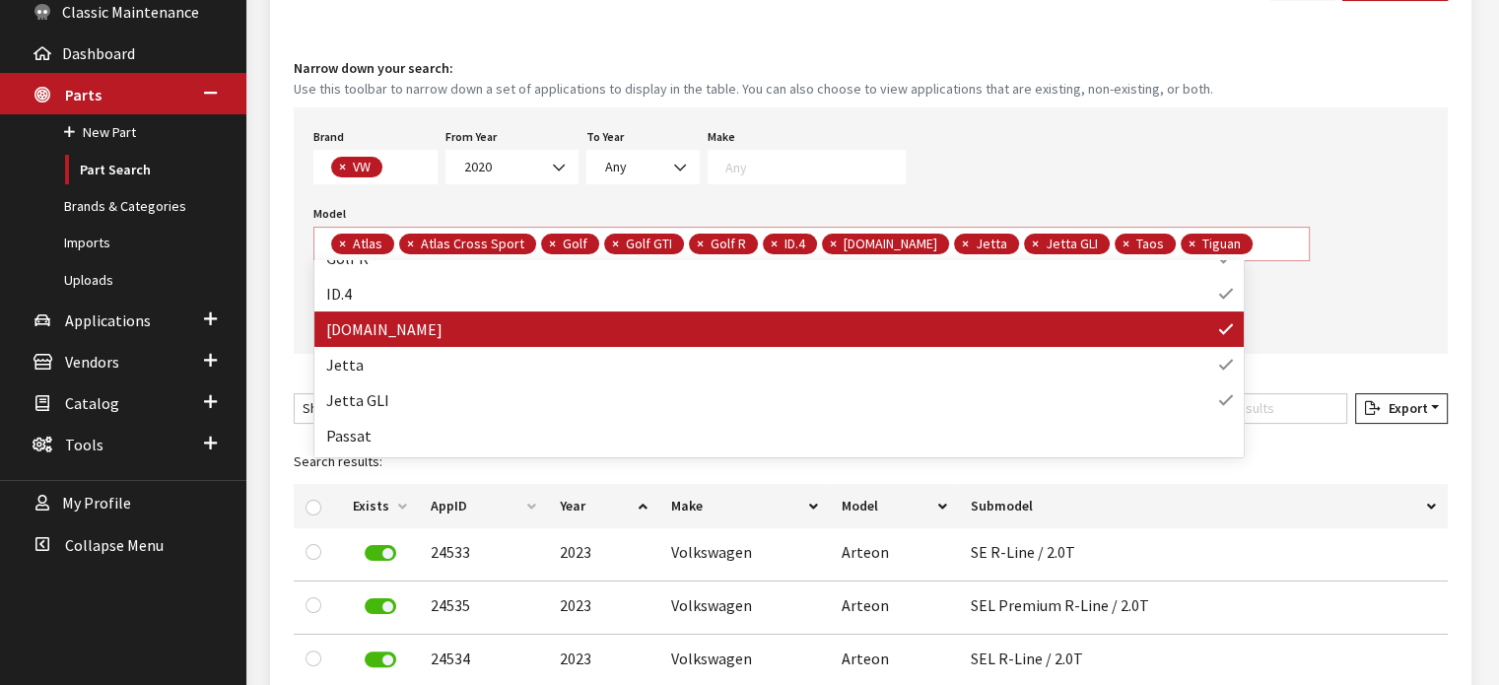
scroll to position [264, 0]
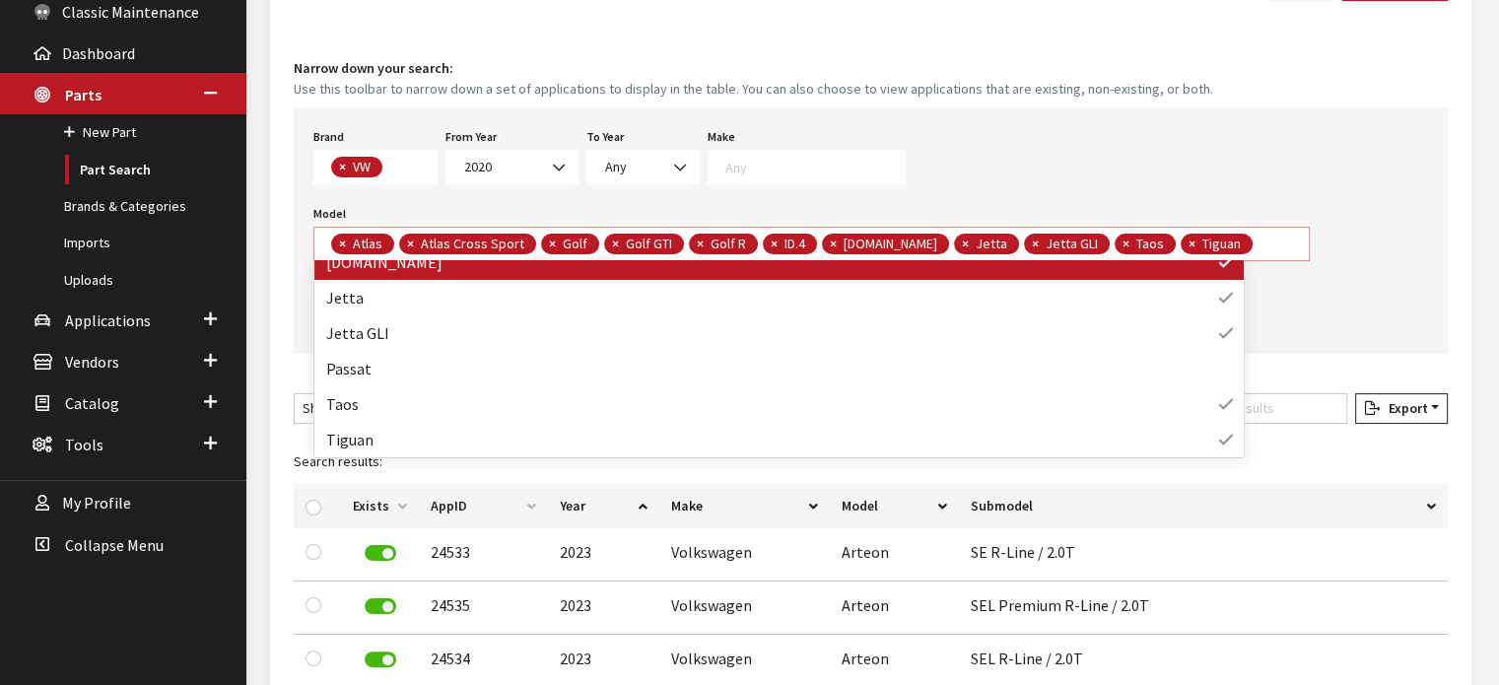
click at [1241, 169] on div "Brand Any Acura Alfa Romeo Audi Bentley BMW DoubleTake Ford GM Honda Hyundai In…" at bounding box center [871, 230] width 1154 height 246
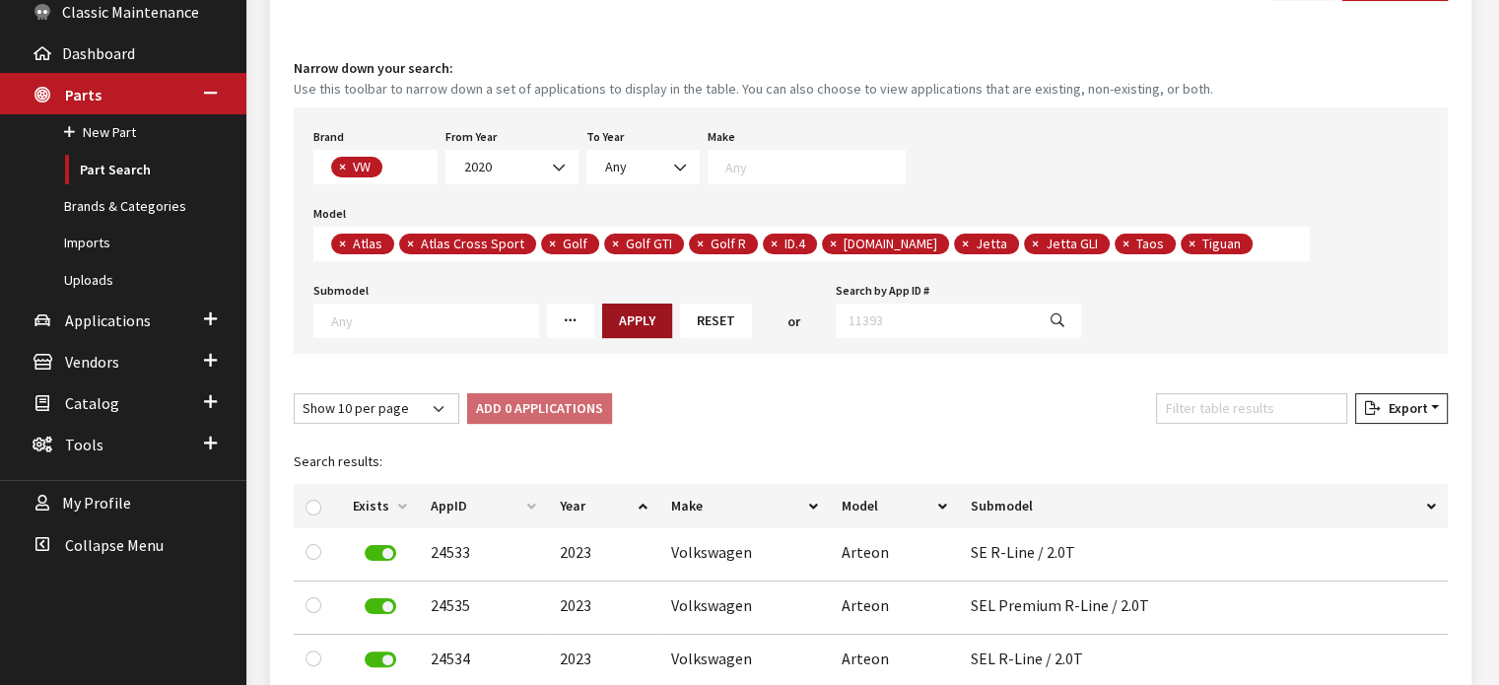
click at [643, 322] on button "Apply" at bounding box center [637, 321] width 70 height 35
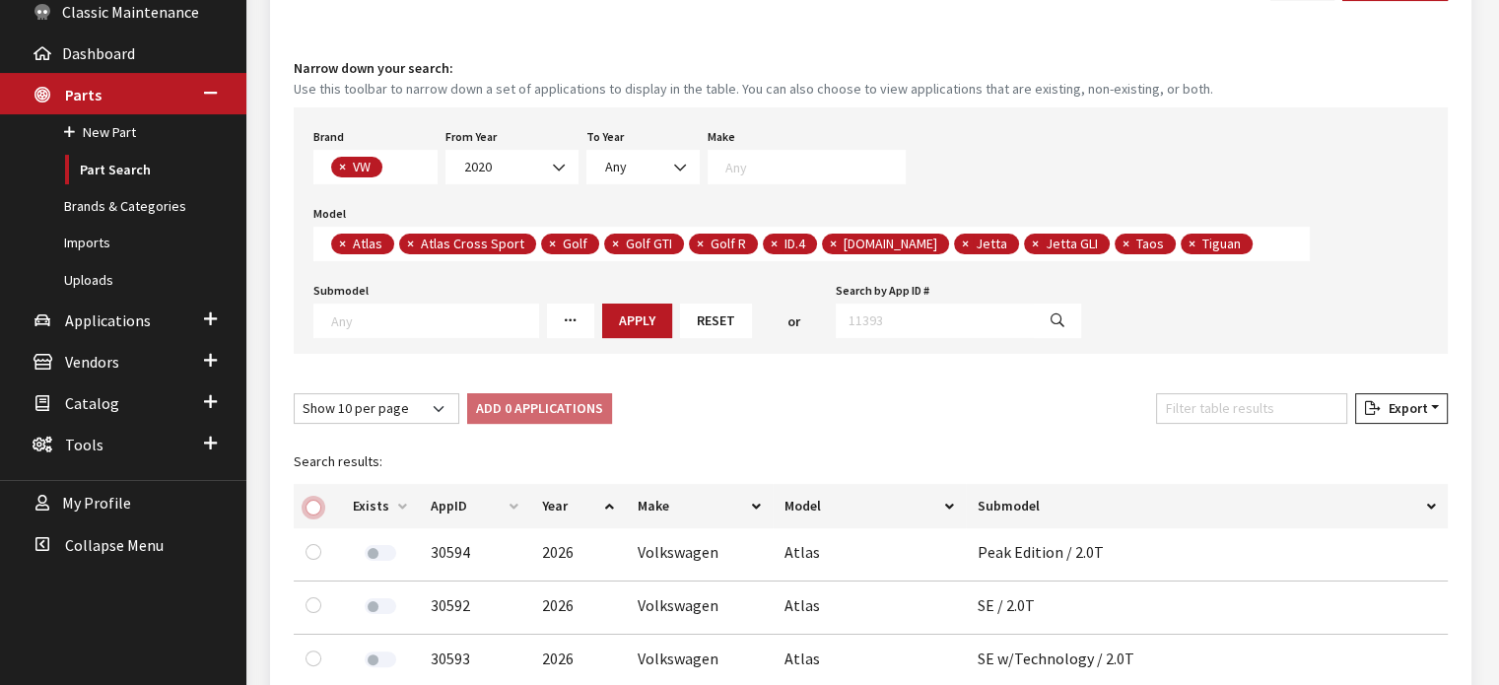
click at [313, 506] on input "checkbox" at bounding box center [314, 508] width 16 height 16
checkbox input "true"
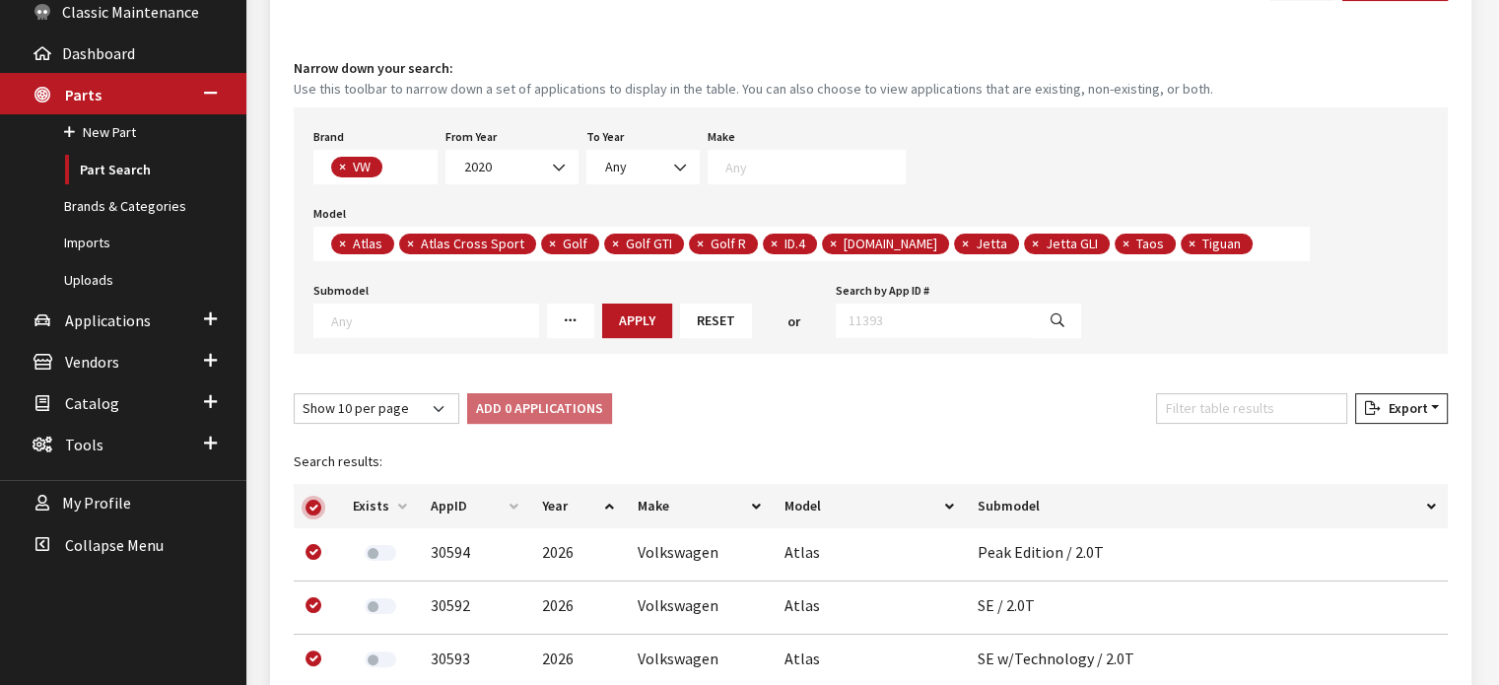
checkbox input "true"
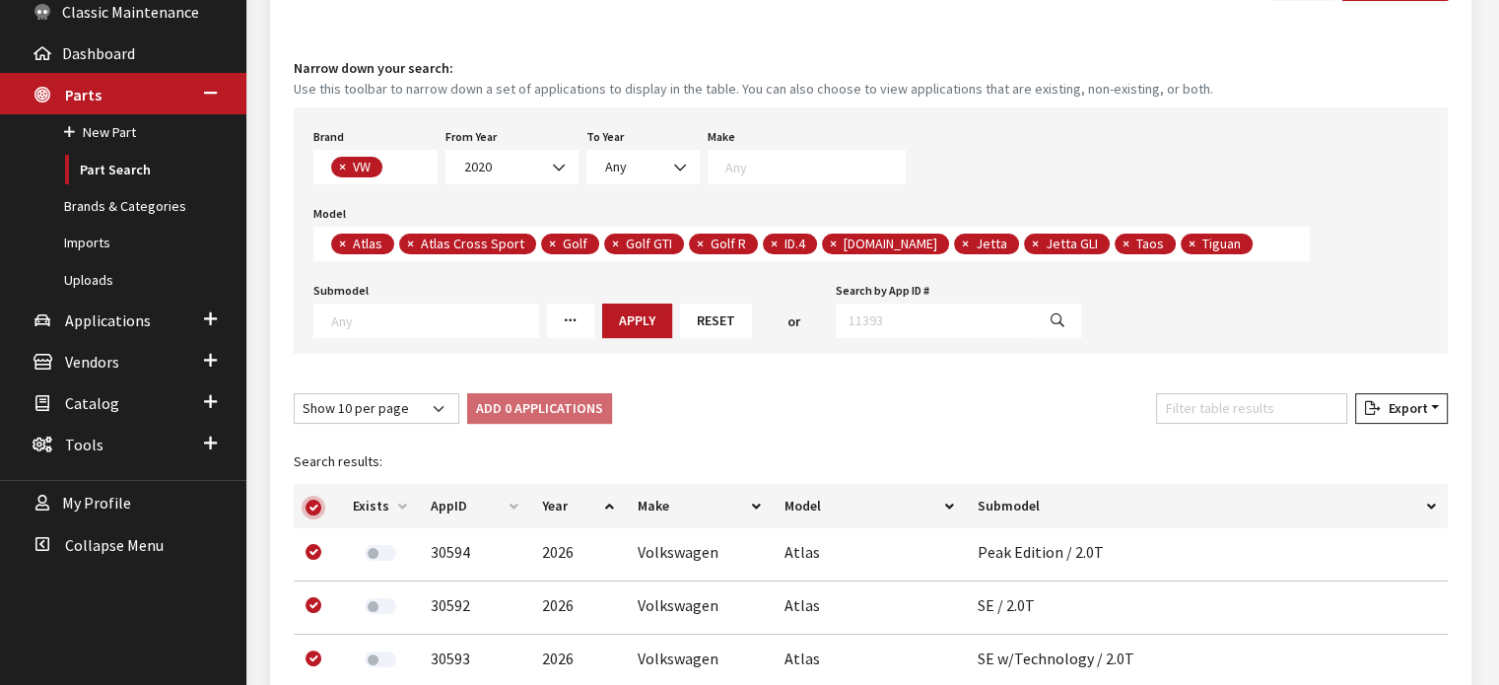
checkbox input "true"
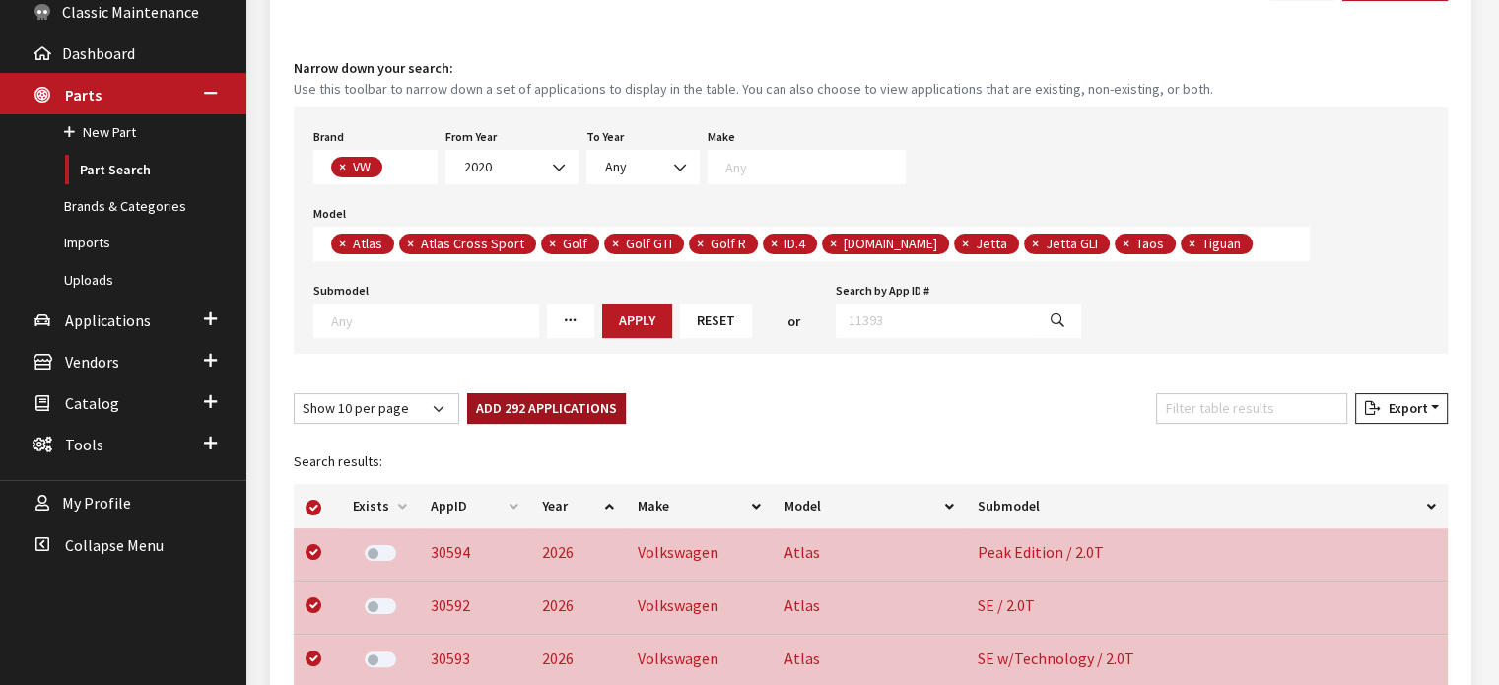
click at [477, 401] on button "Add 292 Applications" at bounding box center [546, 408] width 159 height 31
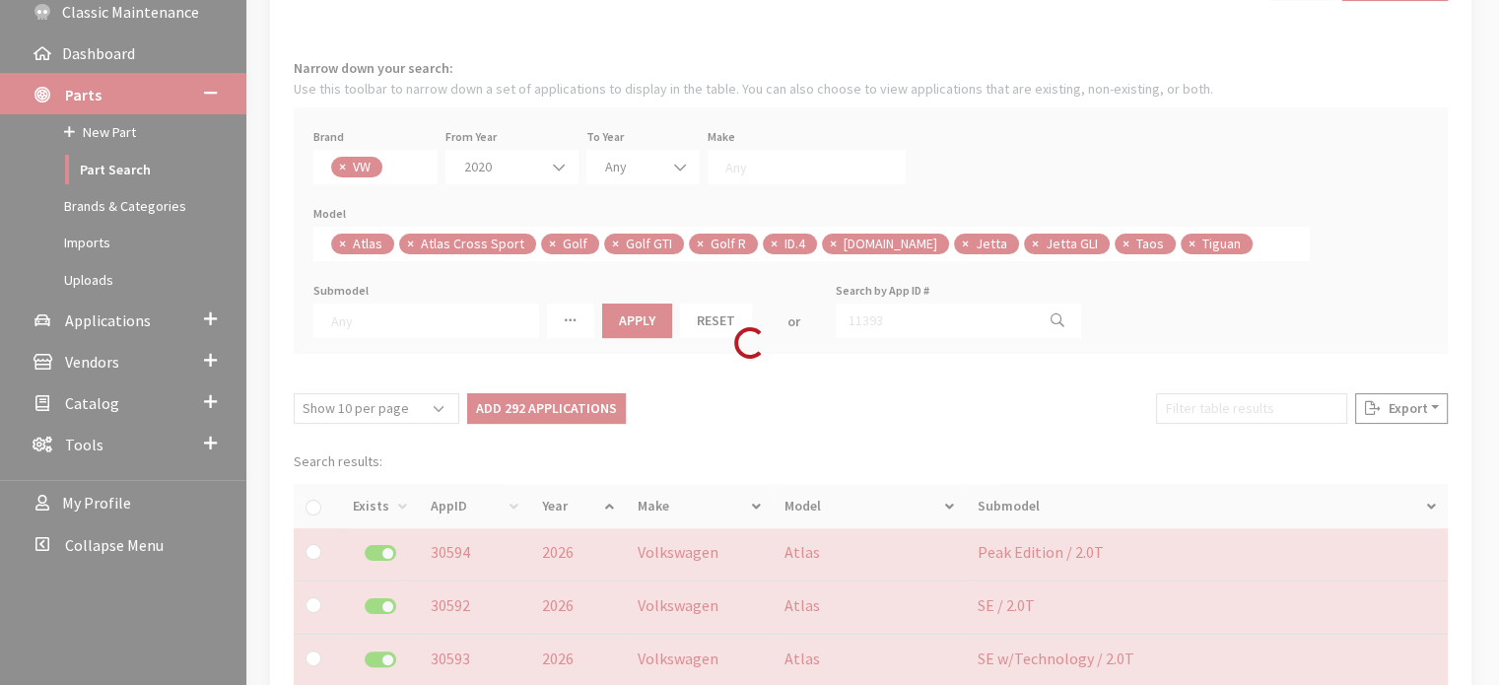
checkbox input "false"
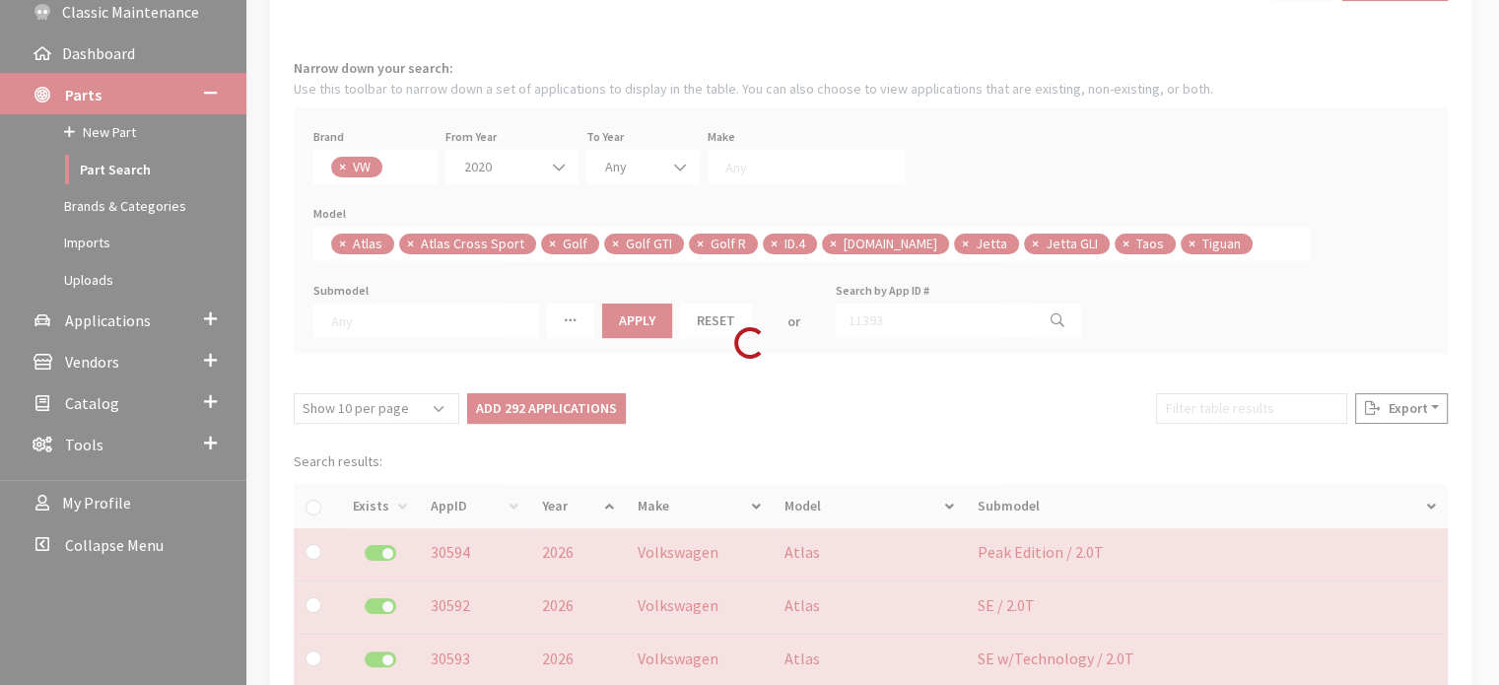
checkbox input "false"
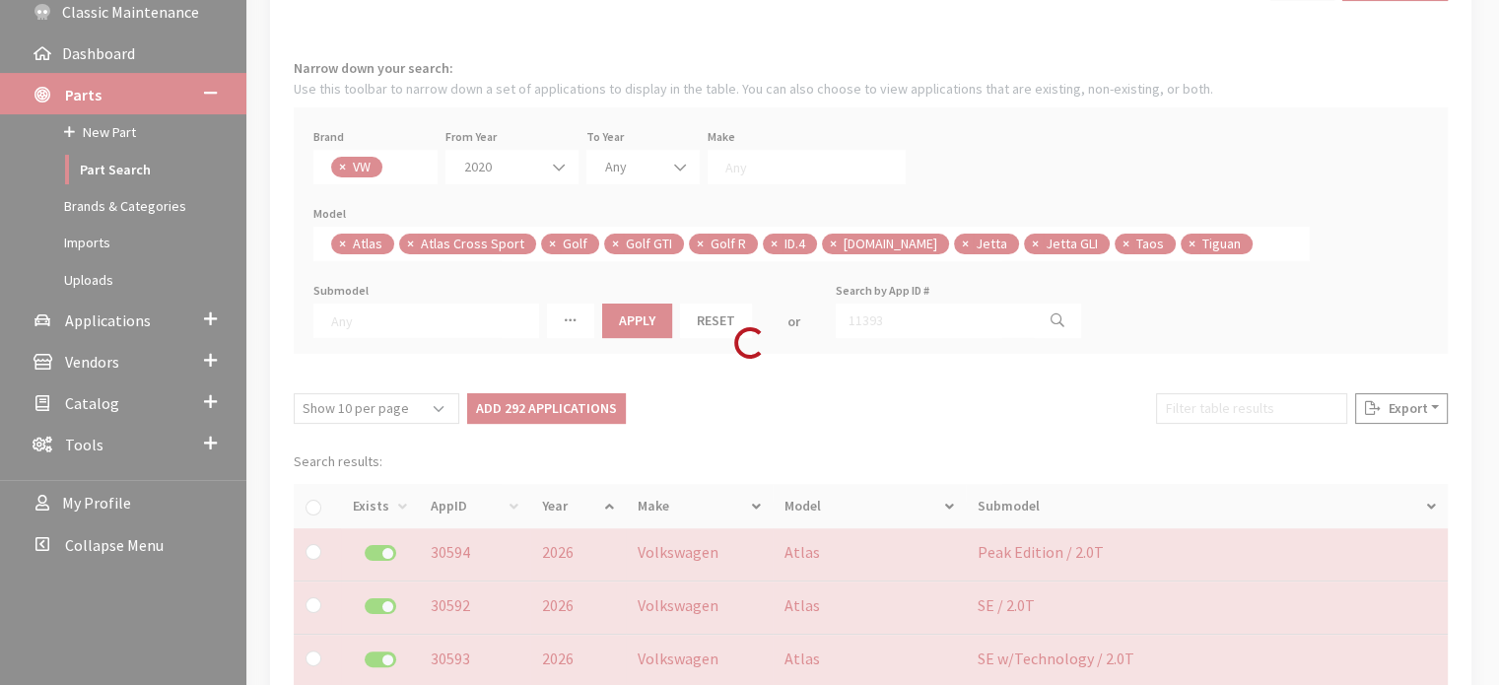
checkbox input "false"
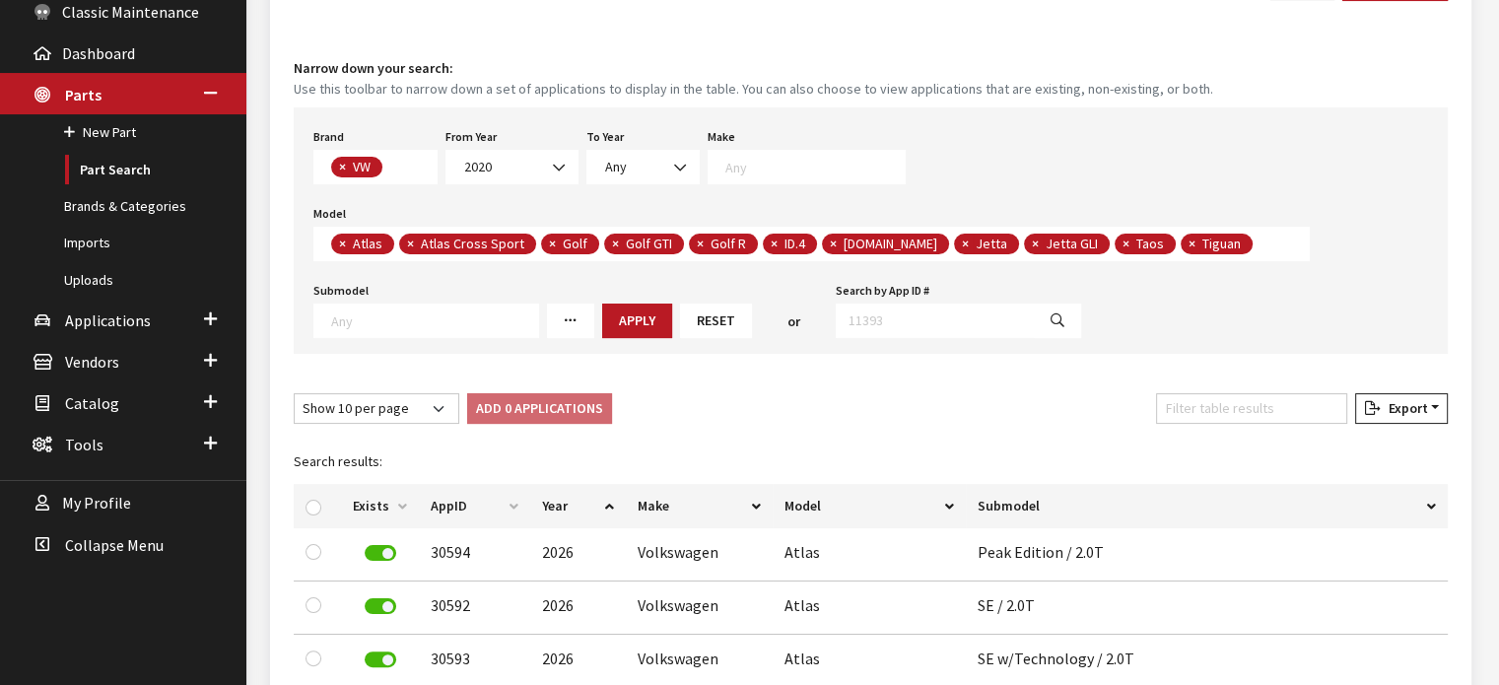
scroll to position [0, 0]
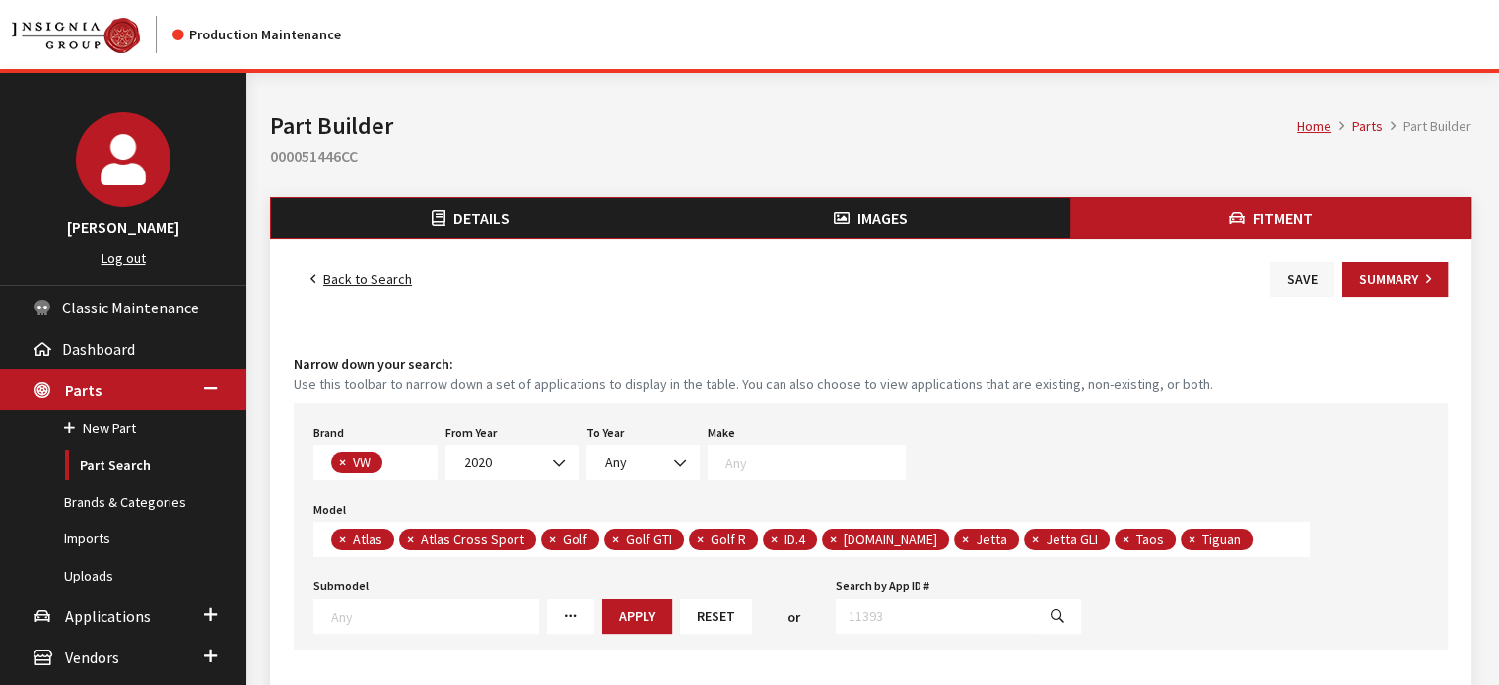
click at [1304, 275] on button "Save" at bounding box center [1303, 279] width 64 height 35
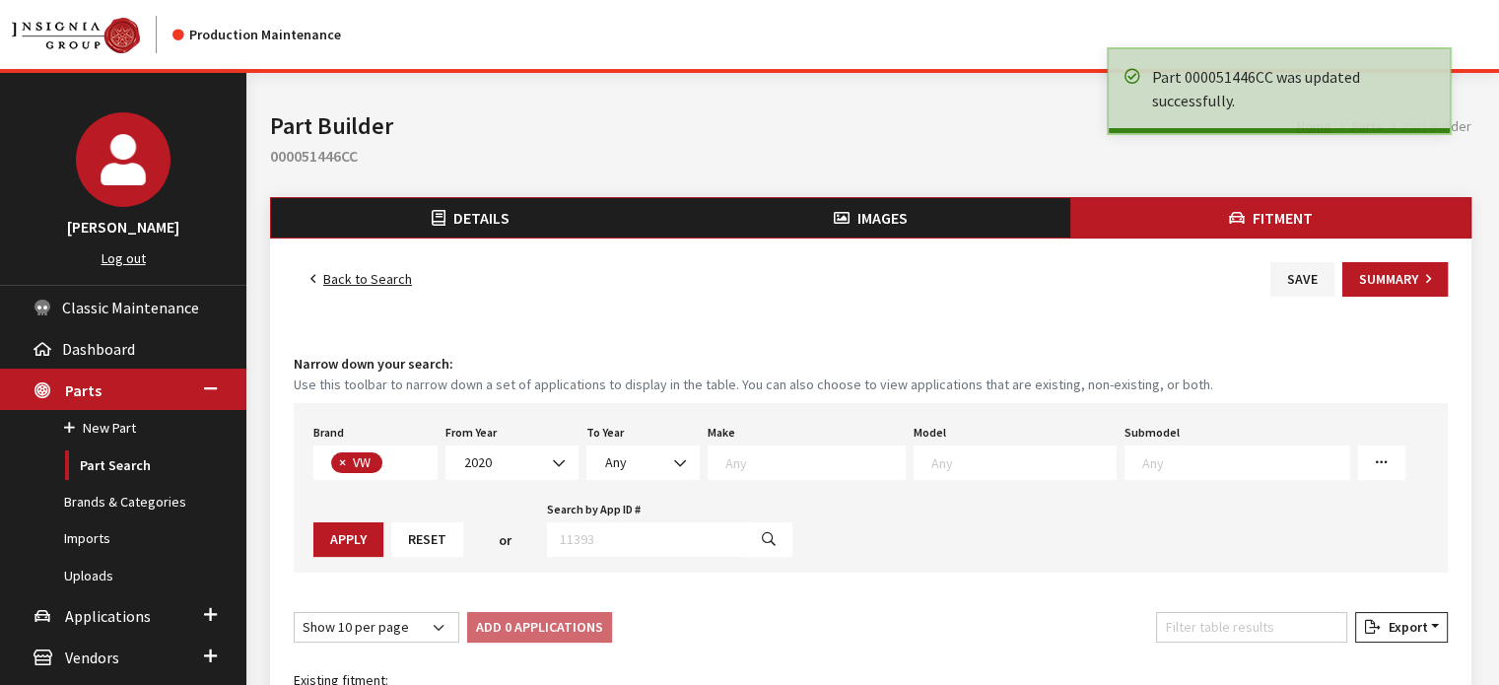
scroll to position [508, 0]
drag, startPoint x: 0, startPoint y: 0, endPoint x: 362, endPoint y: 280, distance: 457.5
click at [362, 280] on link "Back to Search" at bounding box center [361, 279] width 135 height 35
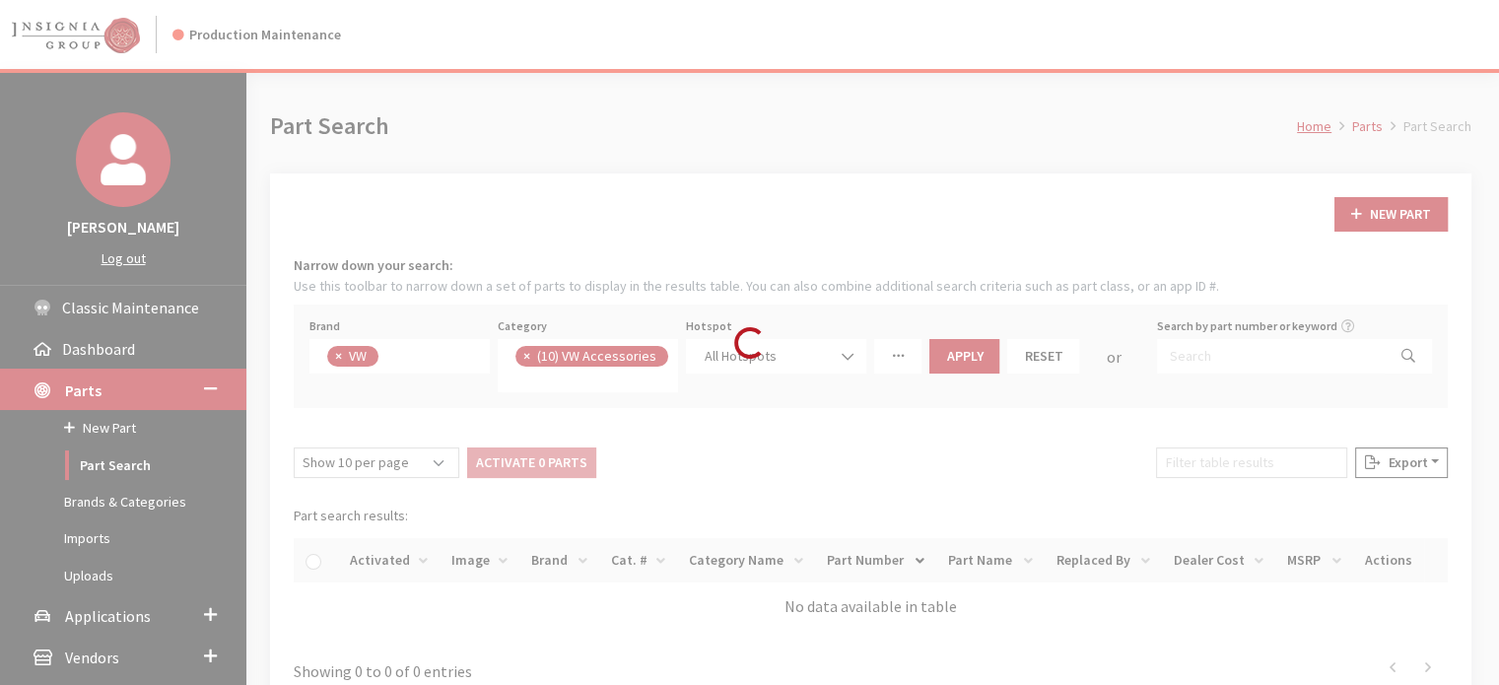
scroll to position [470, 0]
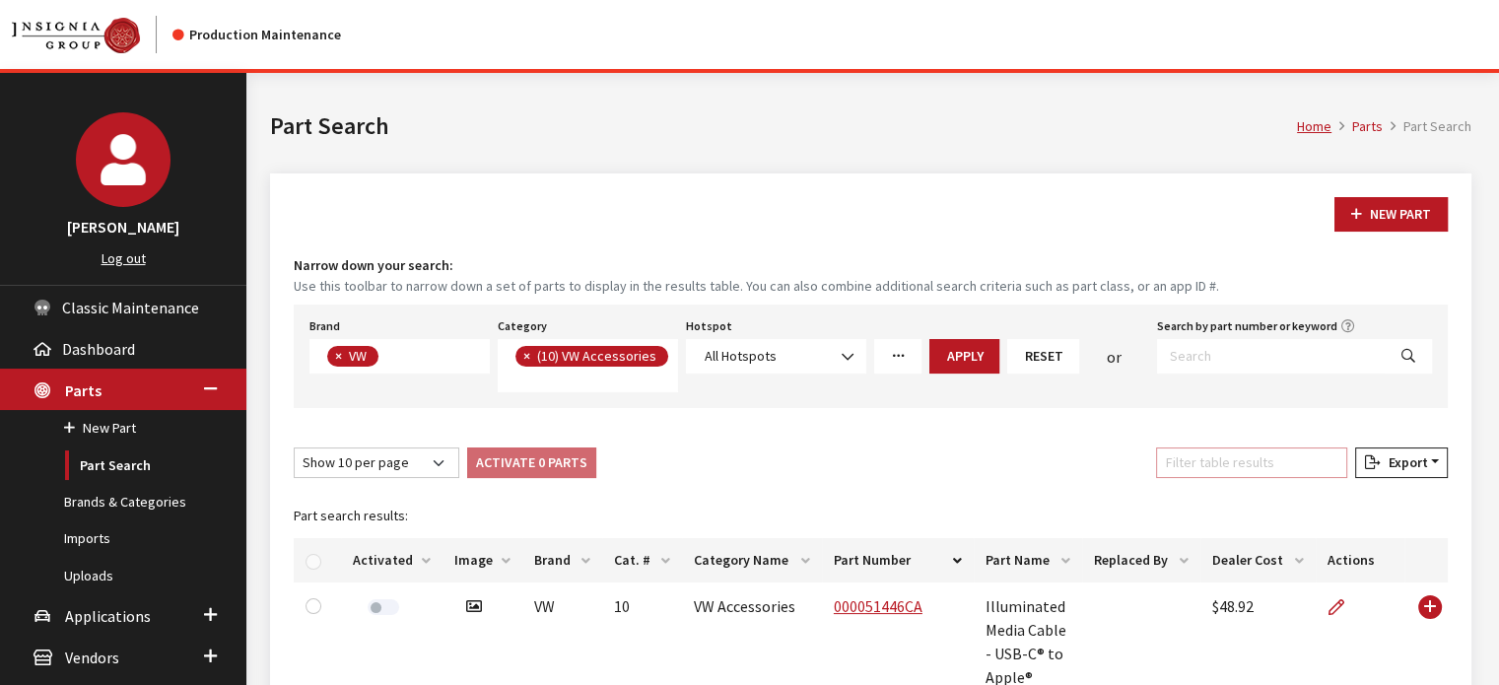
drag, startPoint x: 1241, startPoint y: 467, endPoint x: 1255, endPoint y: 470, distance: 14.1
click at [1241, 467] on input "Filter table results" at bounding box center [1251, 463] width 191 height 31
paste input "000051446CE"
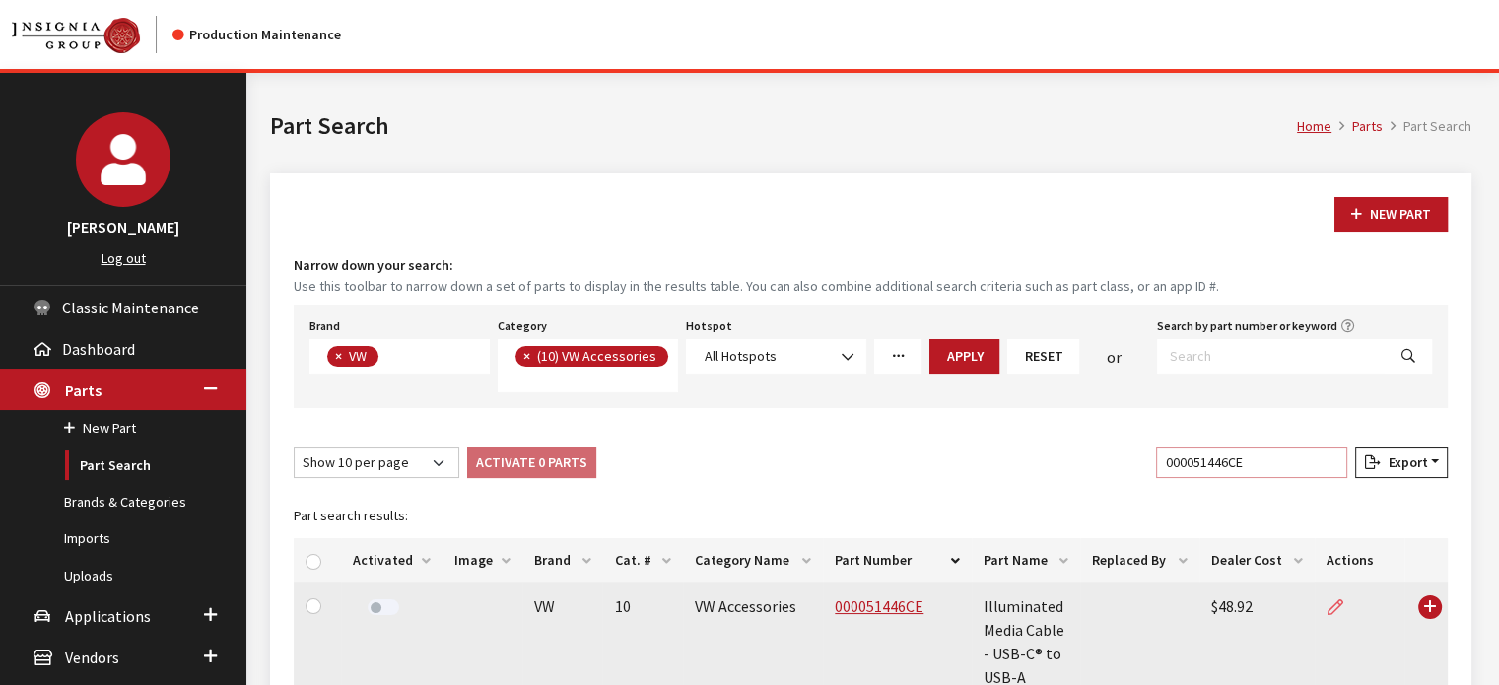
type input "000051446CE"
click at [1334, 606] on icon at bounding box center [1336, 608] width 16 height 16
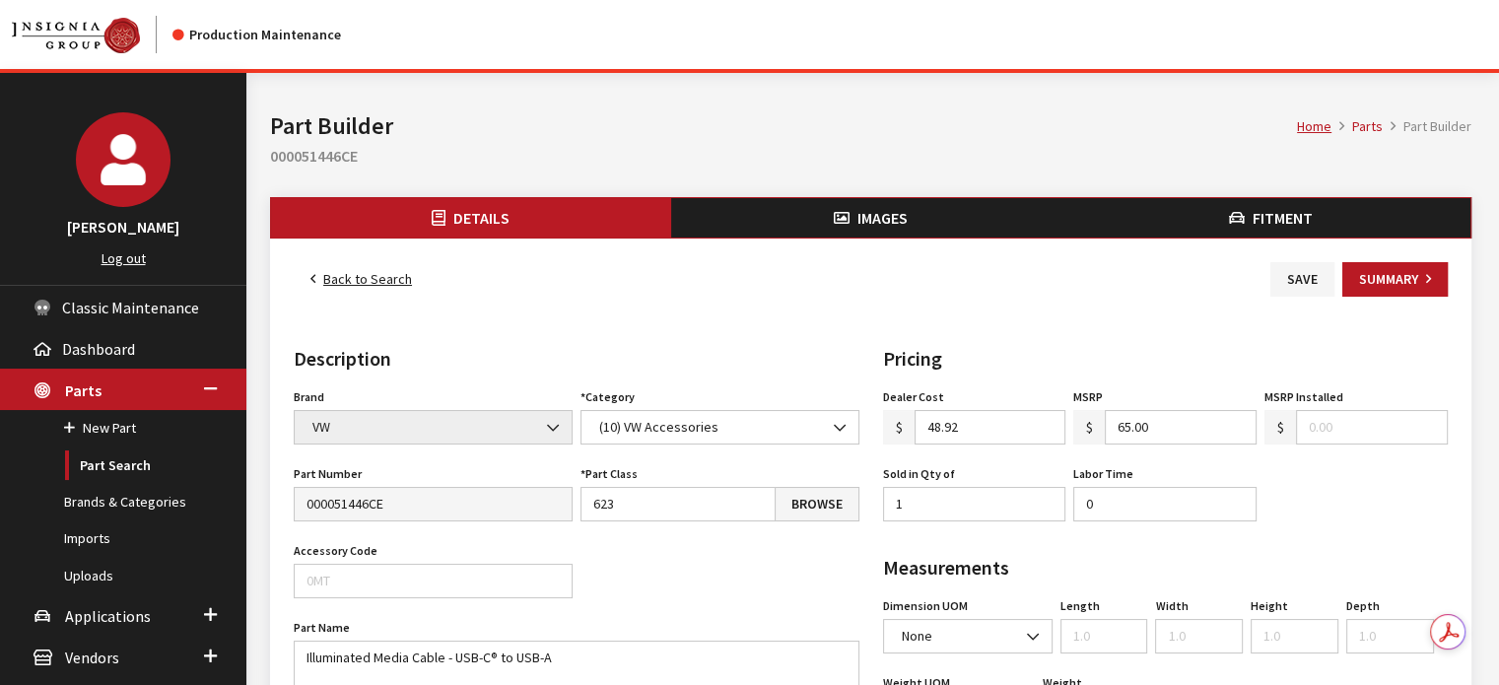
click at [870, 224] on span "Images" at bounding box center [883, 218] width 50 height 20
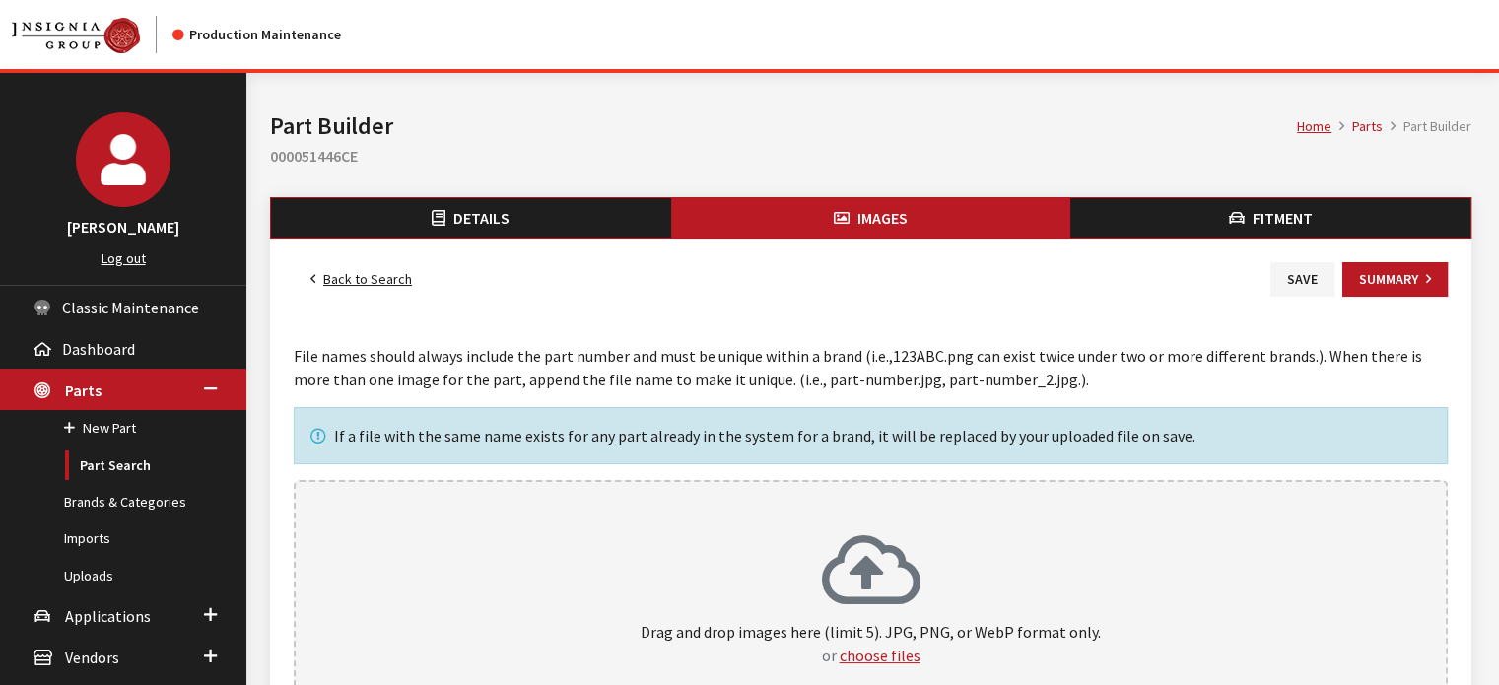
click at [828, 512] on div "Drag and drop images here (limit 5). JPG, PNG, or WebP format only. or choose f…" at bounding box center [871, 600] width 1154 height 241
click at [1226, 225] on button "Fitment" at bounding box center [1271, 217] width 400 height 39
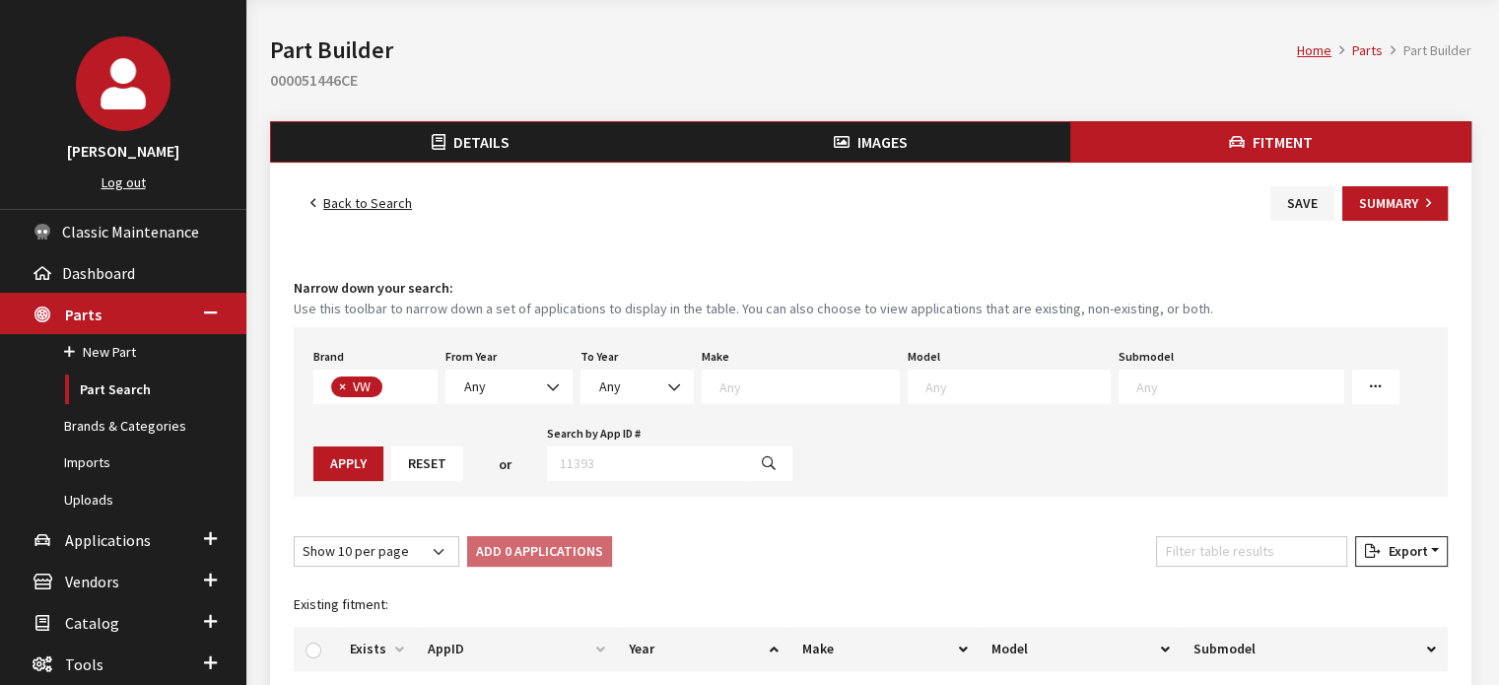
scroll to position [99, 0]
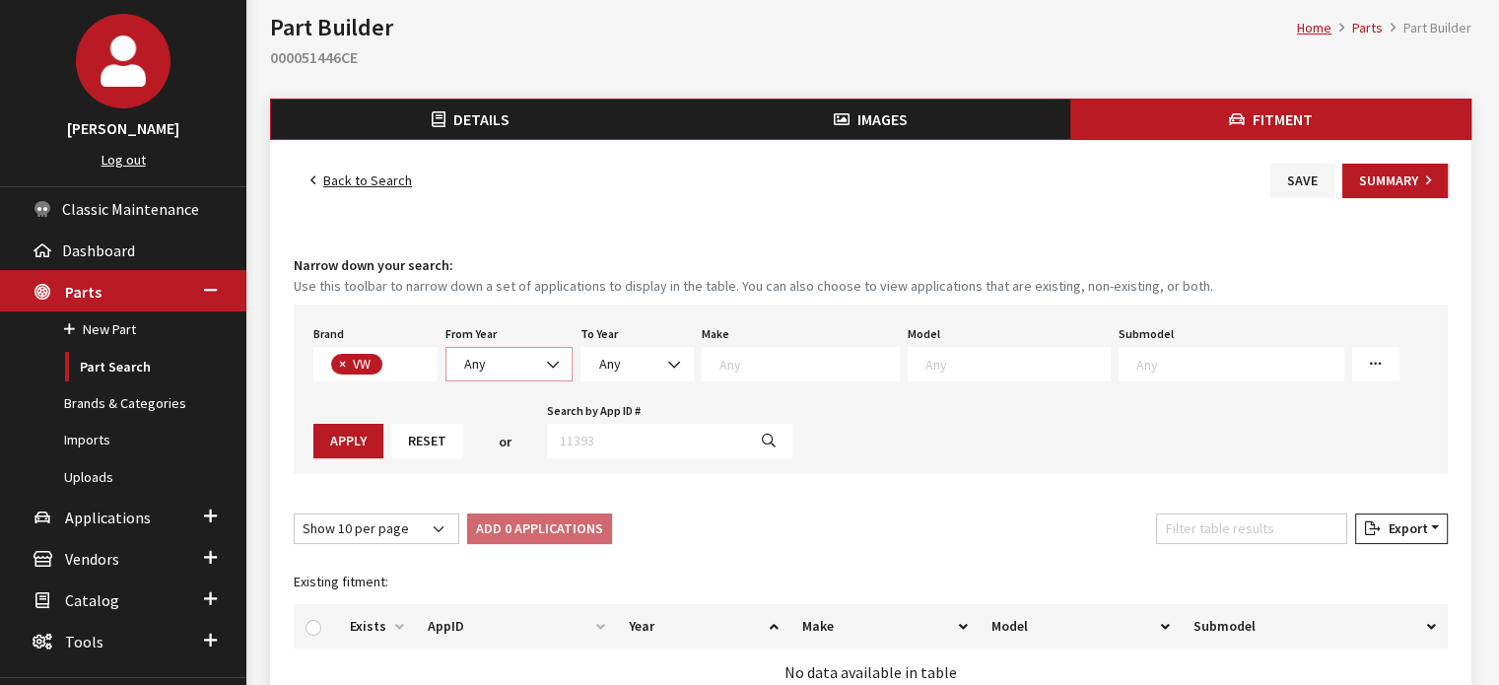
click at [471, 359] on span "Any" at bounding box center [475, 364] width 22 height 18
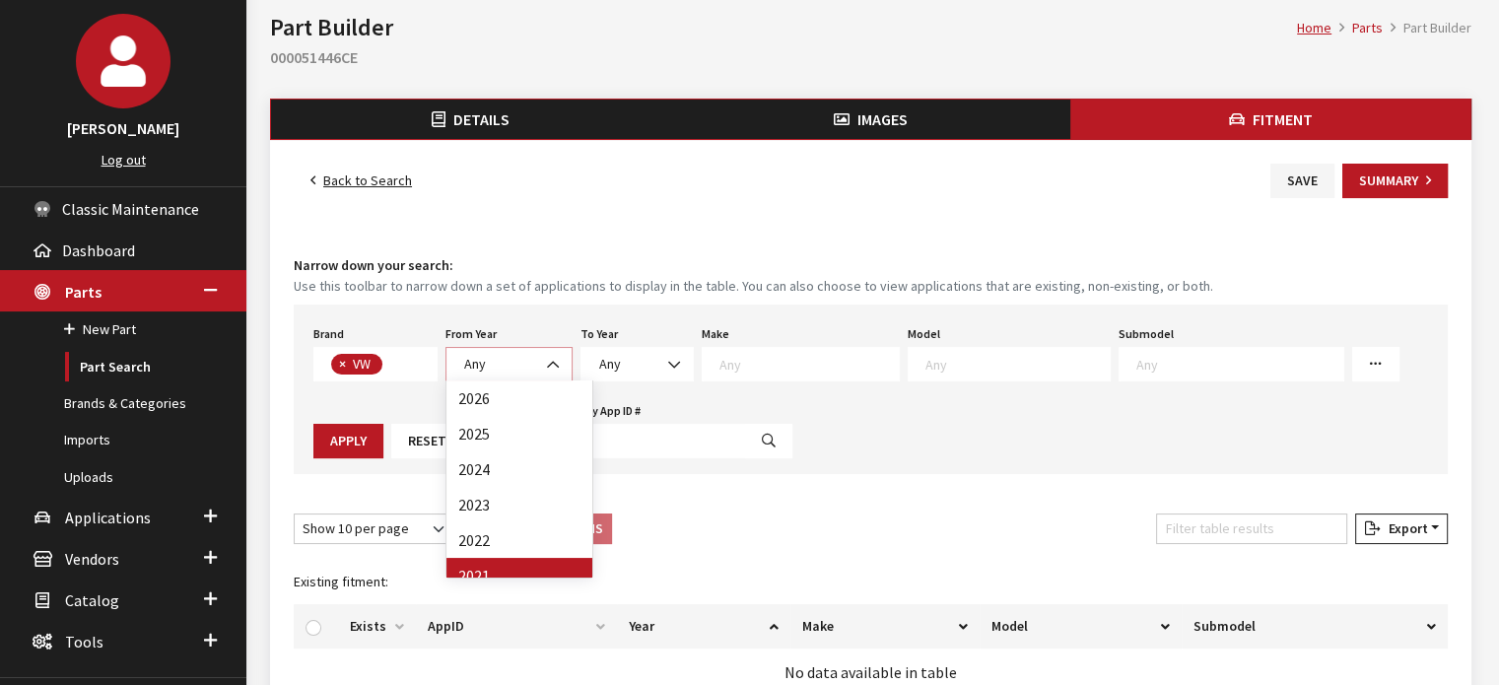
select select "2021"
select select
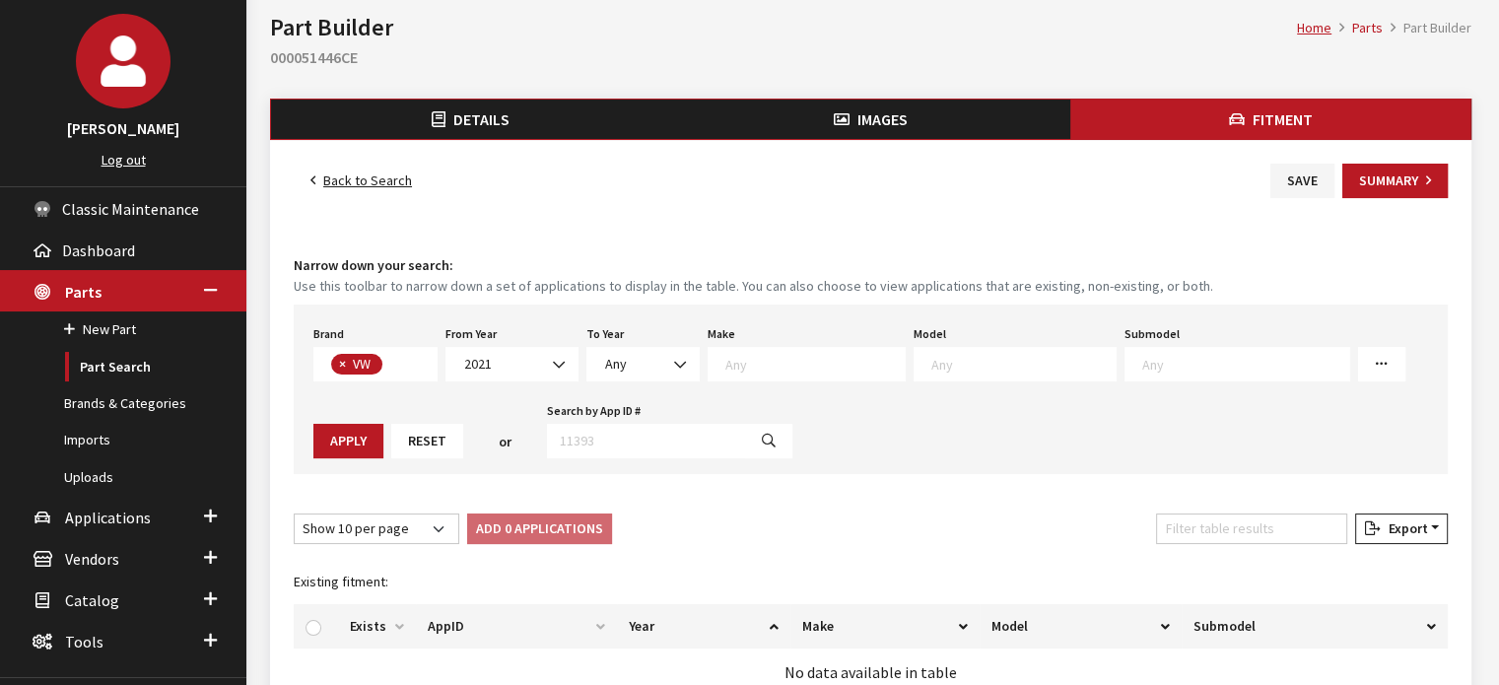
click at [1000, 357] on textarea "Search" at bounding box center [1024, 364] width 184 height 18
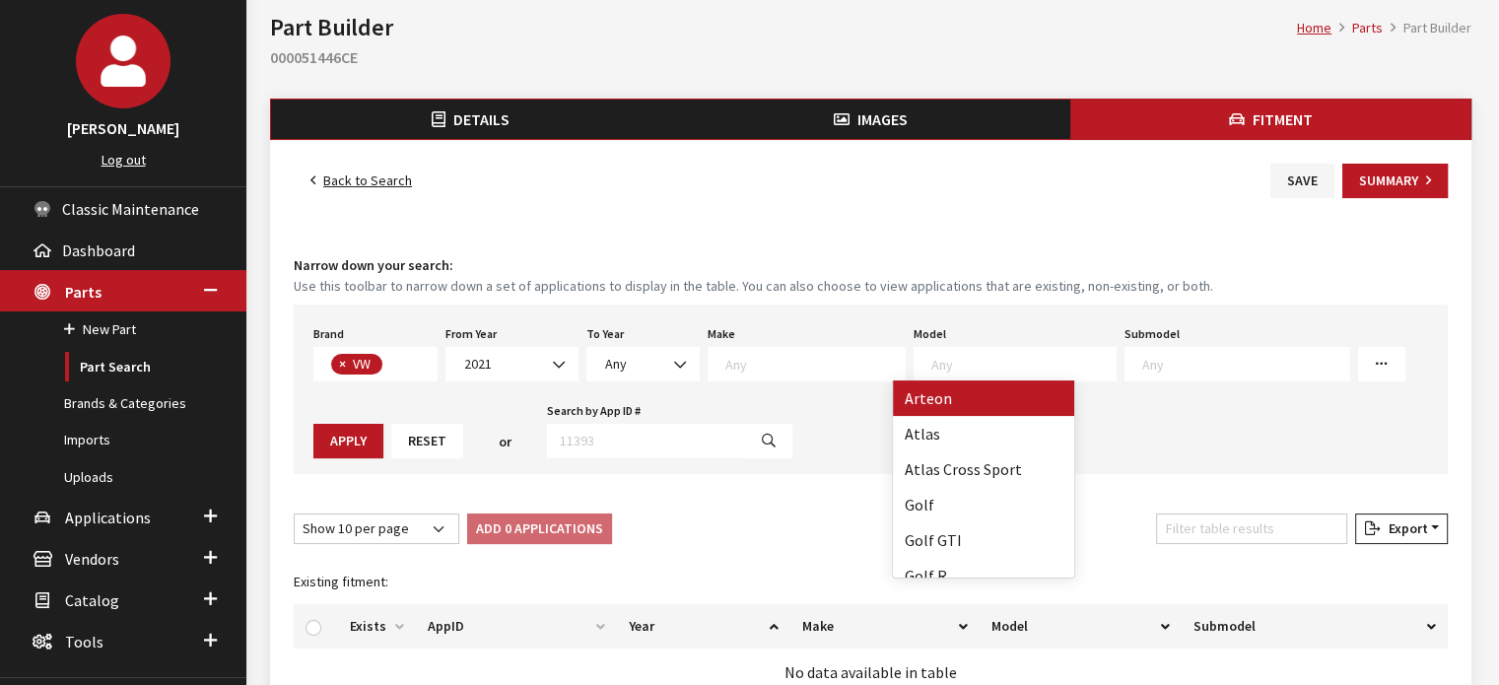
select select "1056"
select select
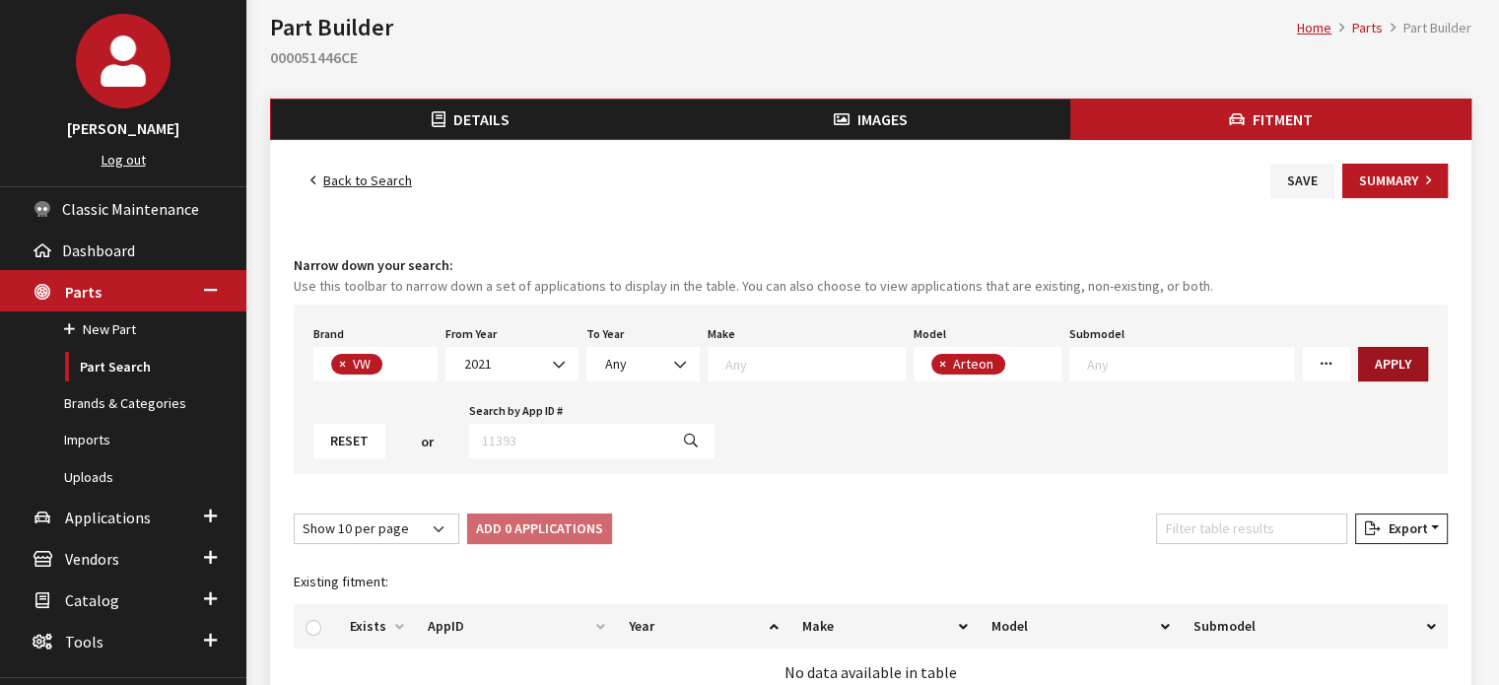
click at [1358, 350] on button "Apply" at bounding box center [1393, 364] width 70 height 35
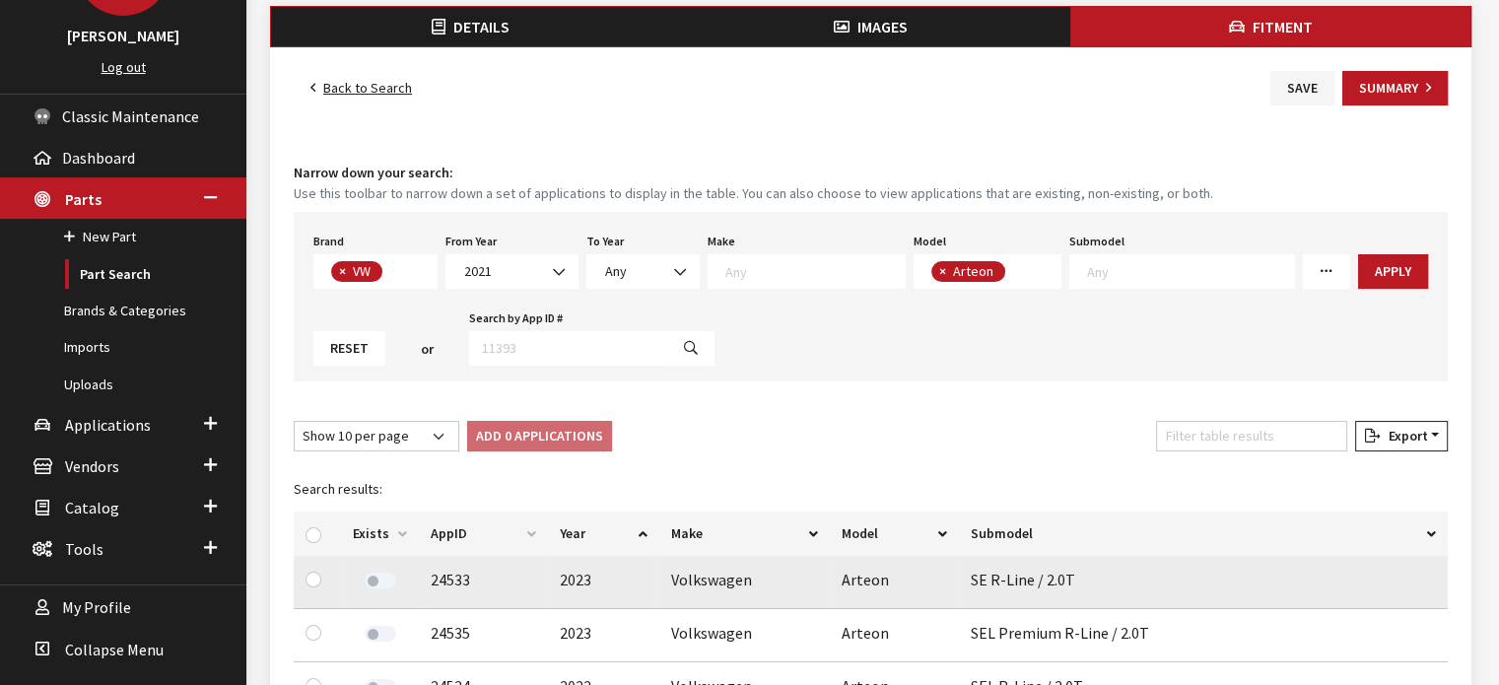
scroll to position [296, 0]
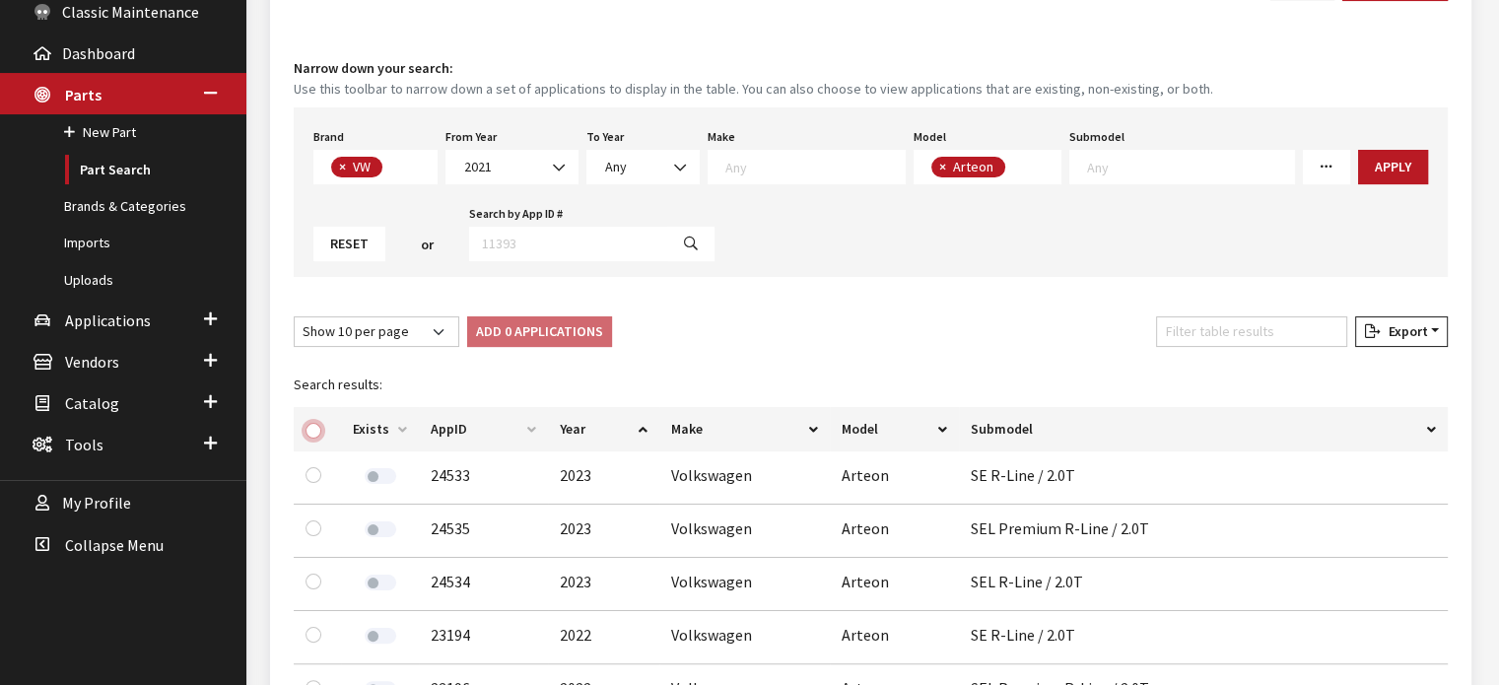
click at [308, 423] on input "checkbox" at bounding box center [314, 431] width 16 height 16
checkbox input "true"
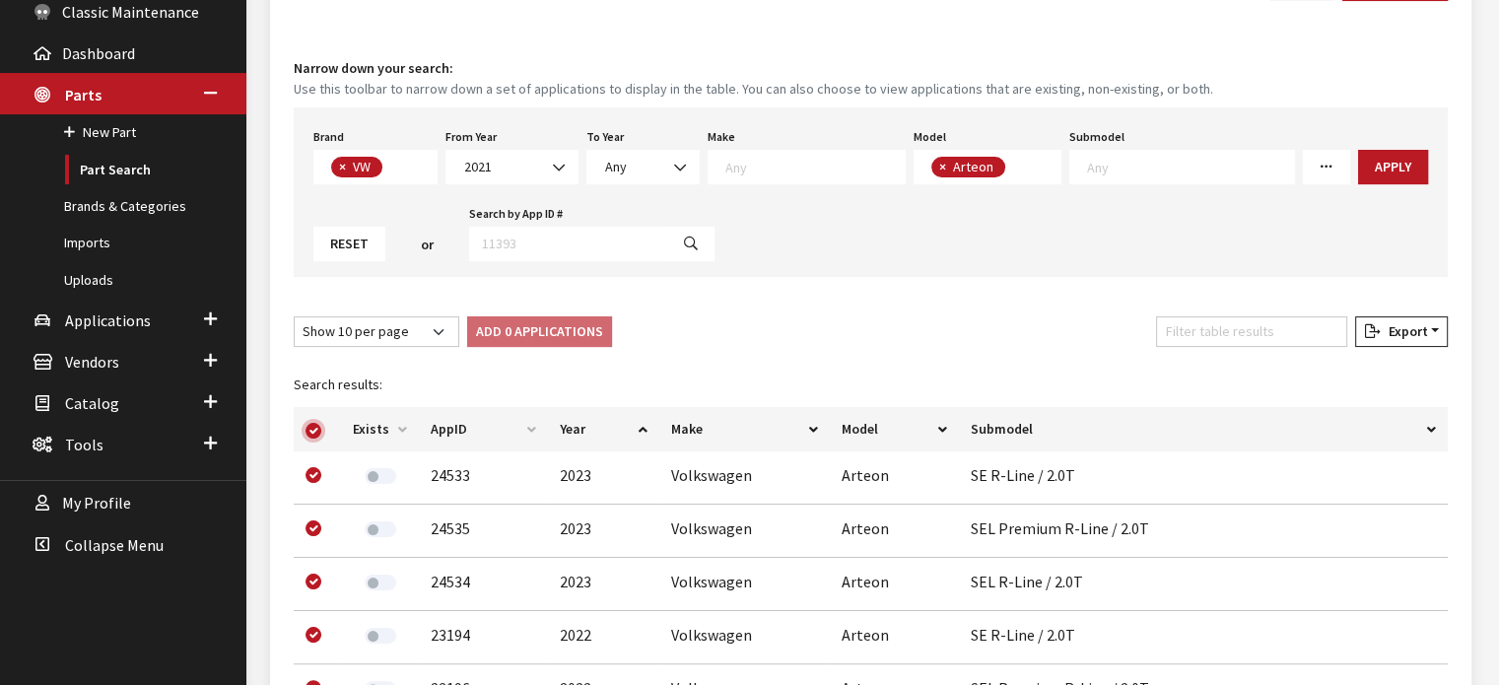
checkbox input "true"
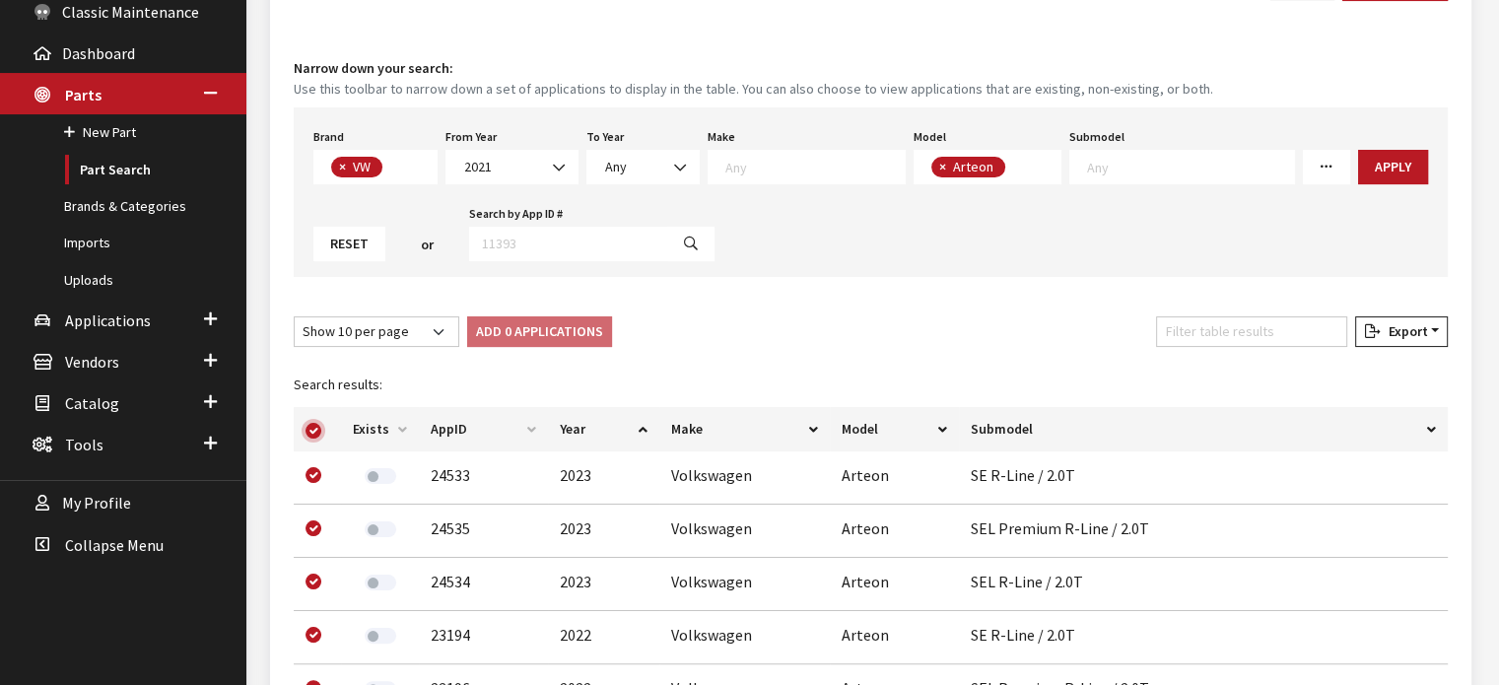
checkbox input "true"
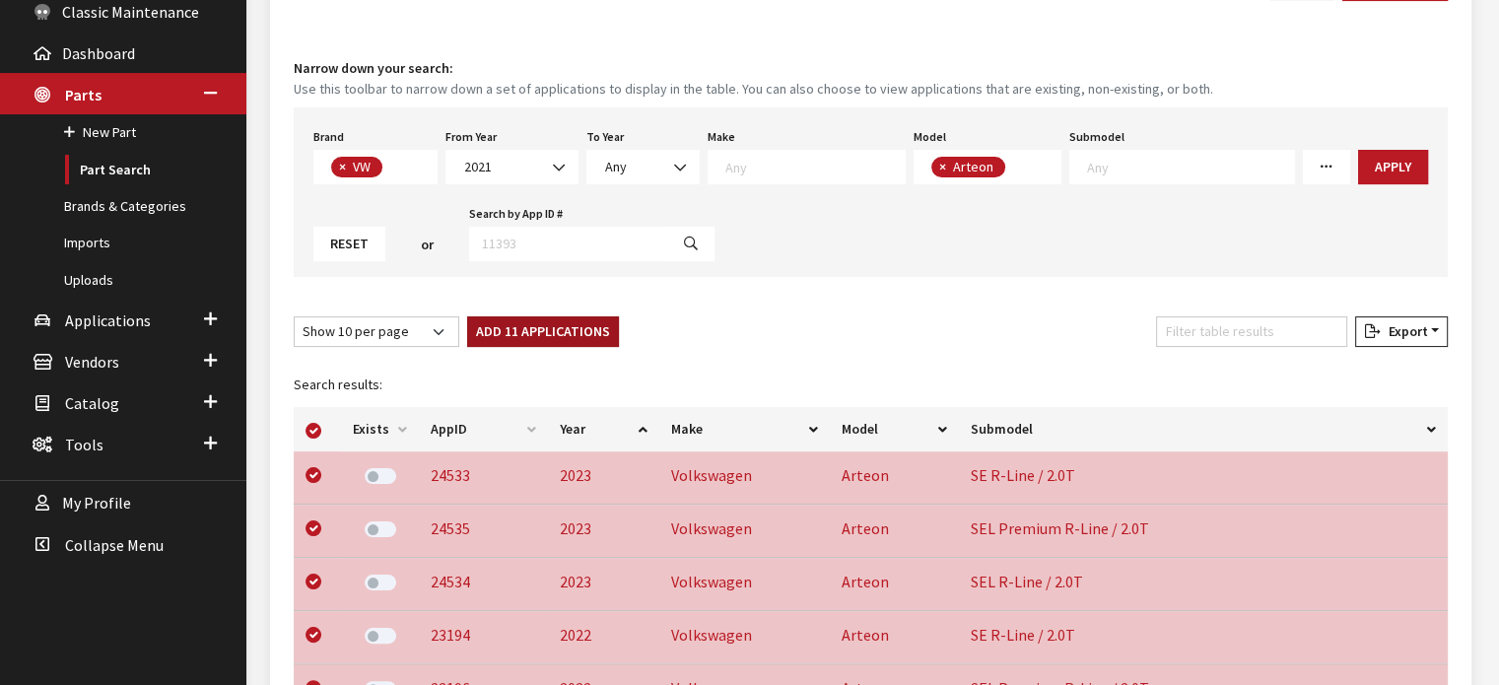
click at [573, 325] on button "Add 11 Applications" at bounding box center [543, 331] width 152 height 31
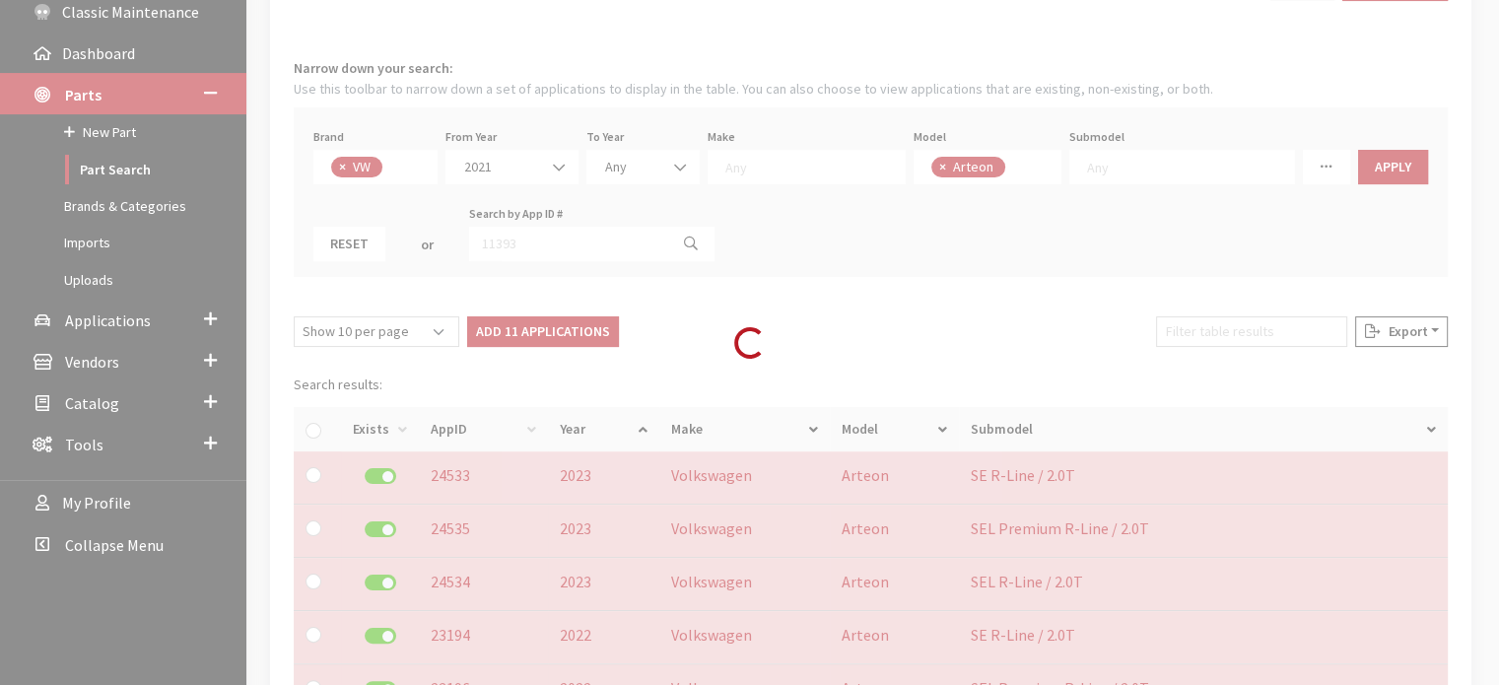
checkbox input "false"
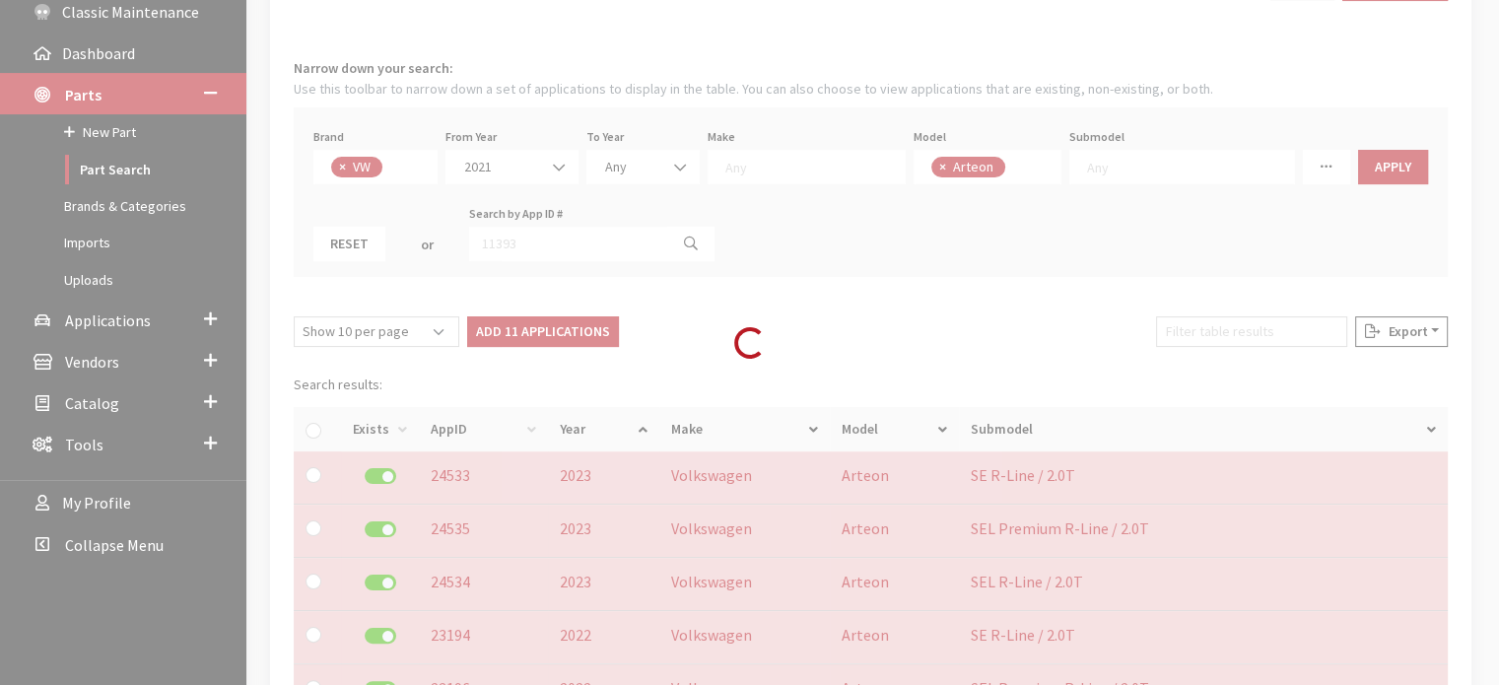
checkbox input "false"
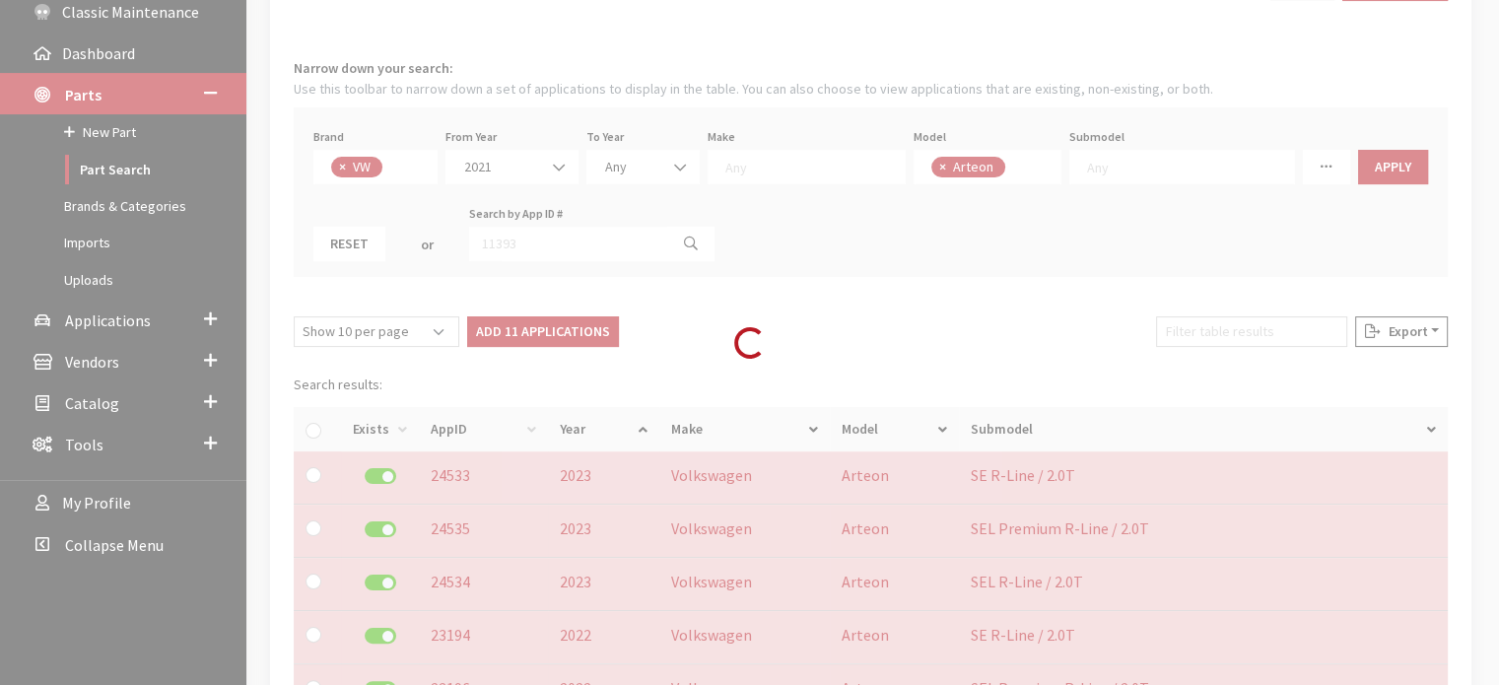
checkbox input "false"
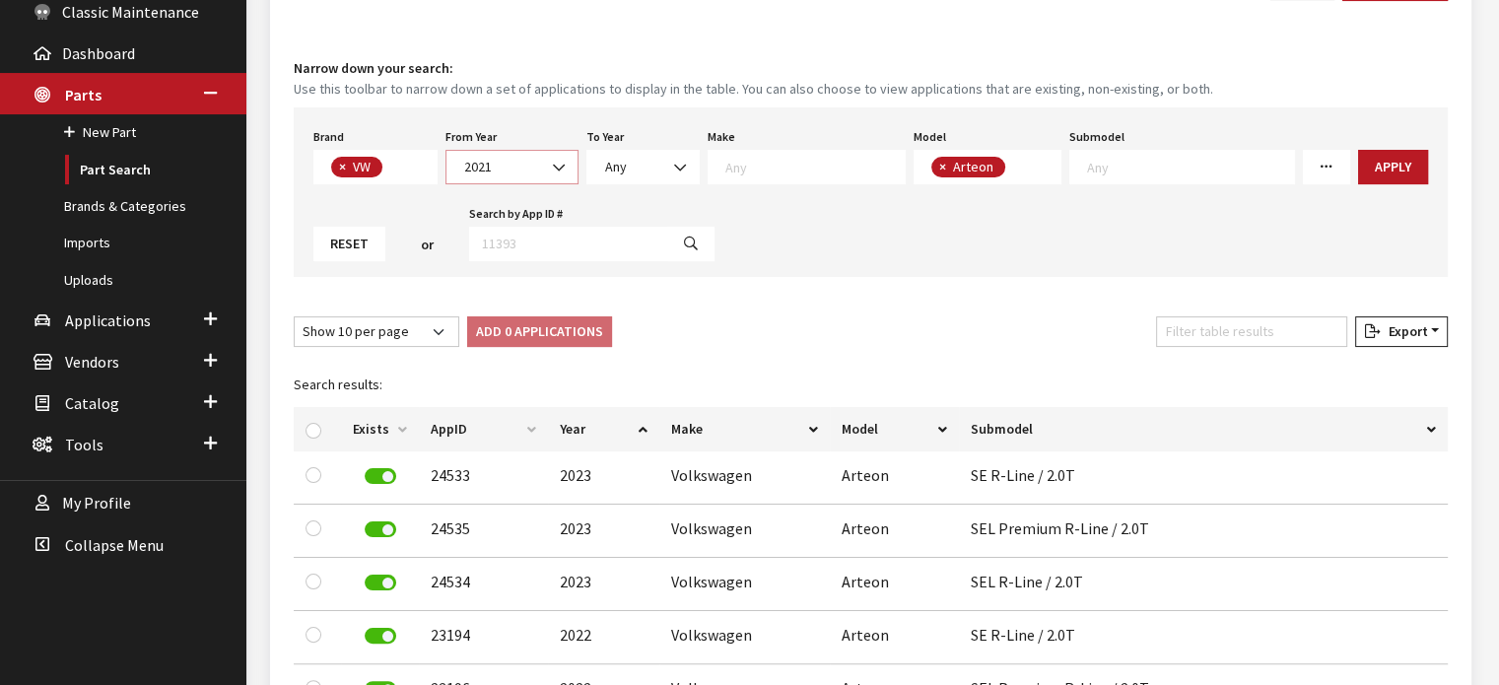
click at [510, 168] on span "2021" at bounding box center [511, 167] width 107 height 21
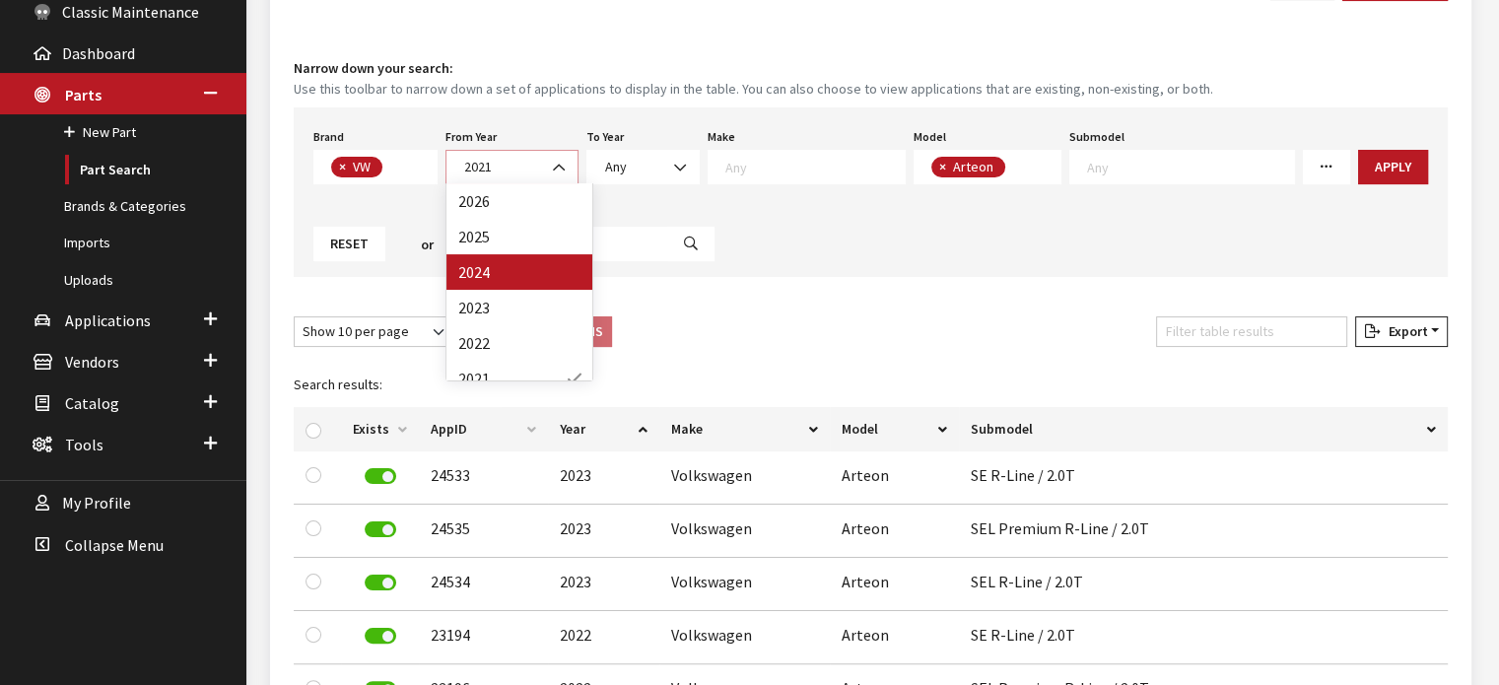
scroll to position [99, 0]
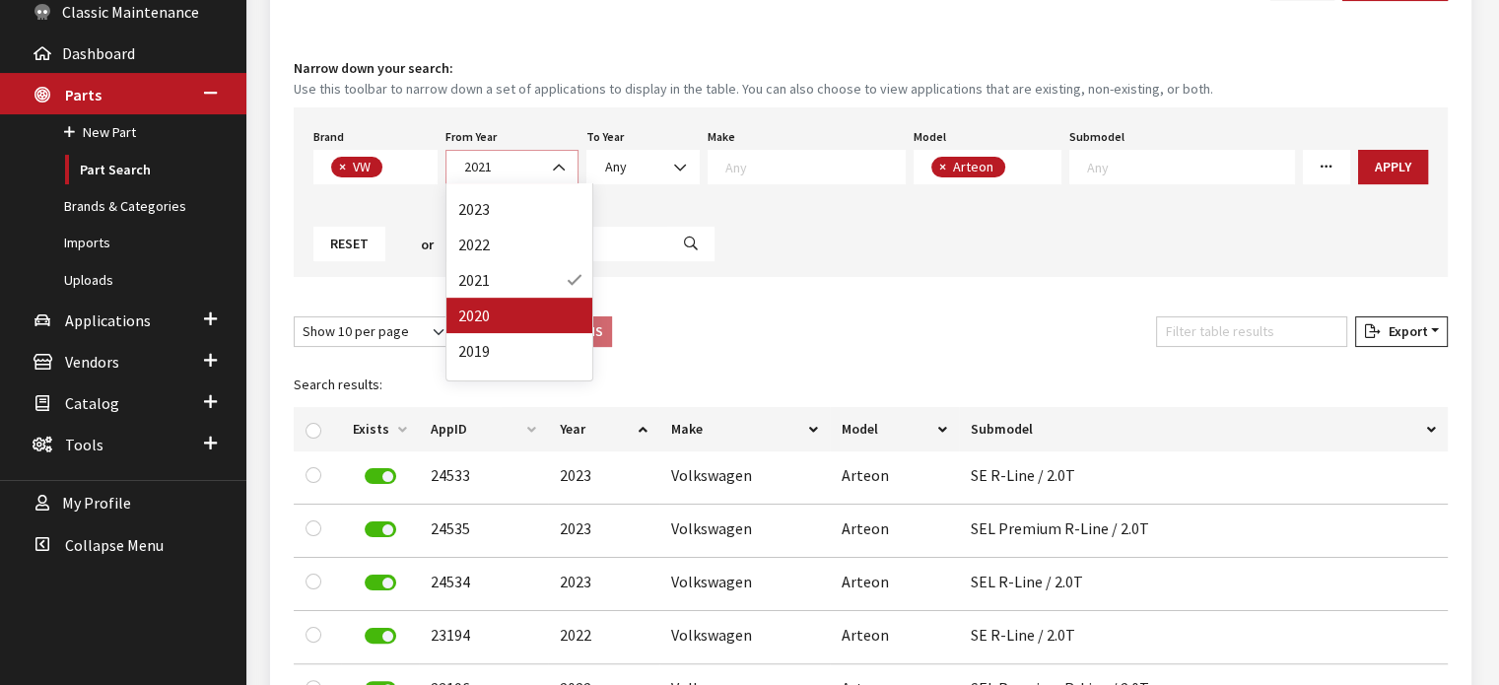
select select "2020"
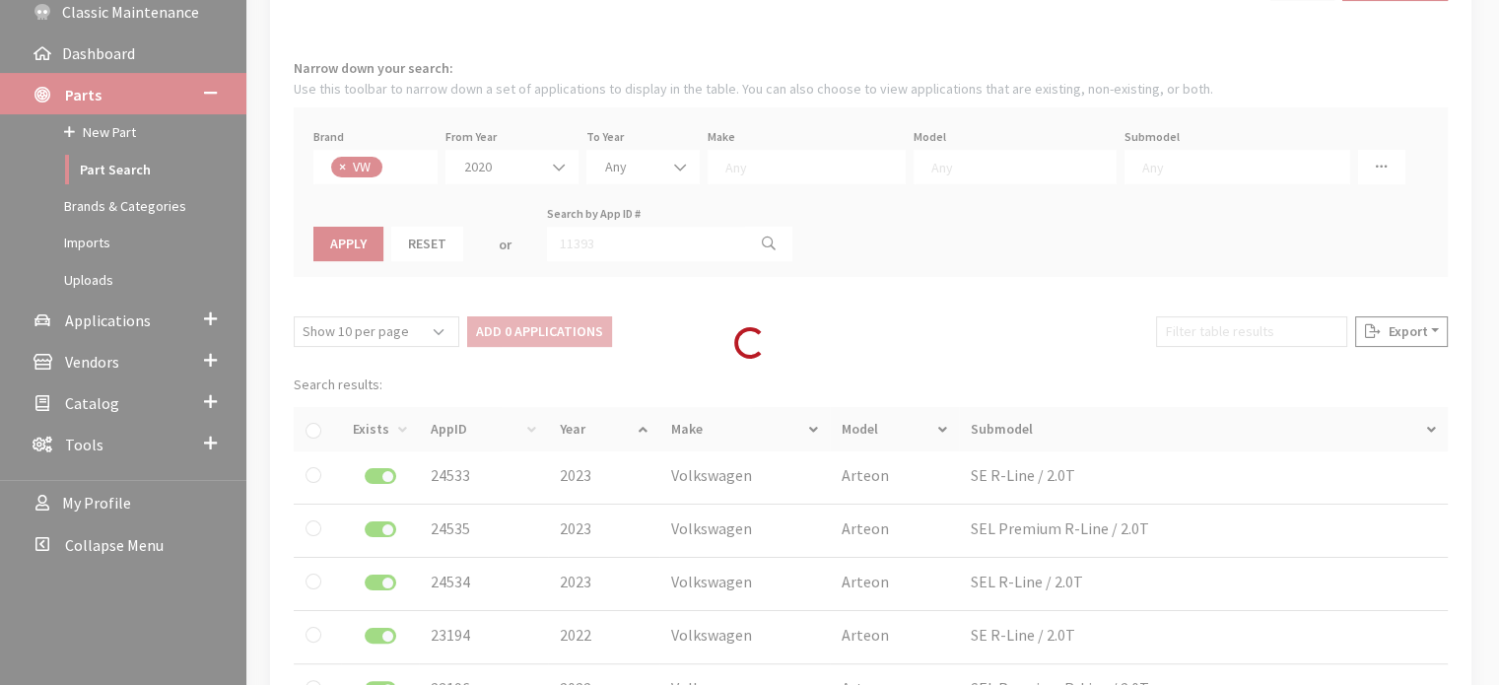
select select
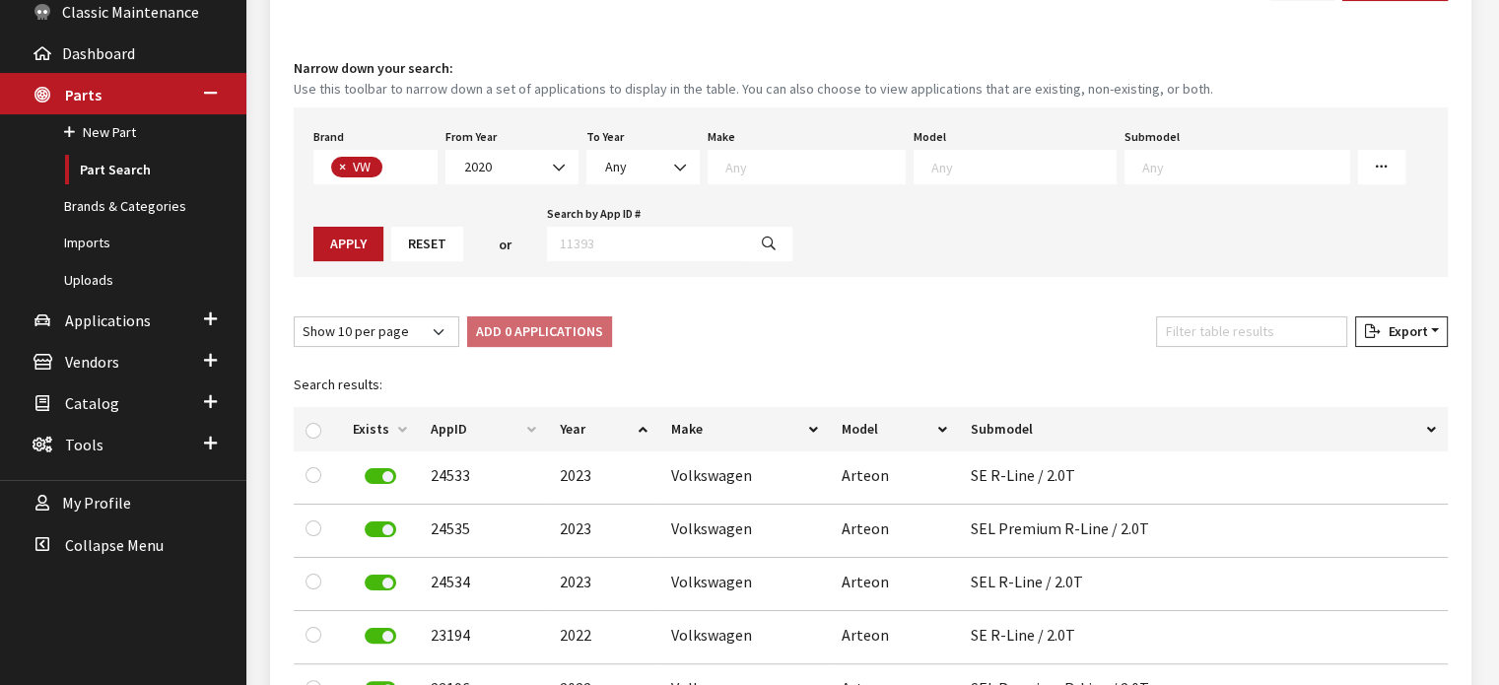
click at [932, 161] on textarea "Search" at bounding box center [1024, 167] width 184 height 18
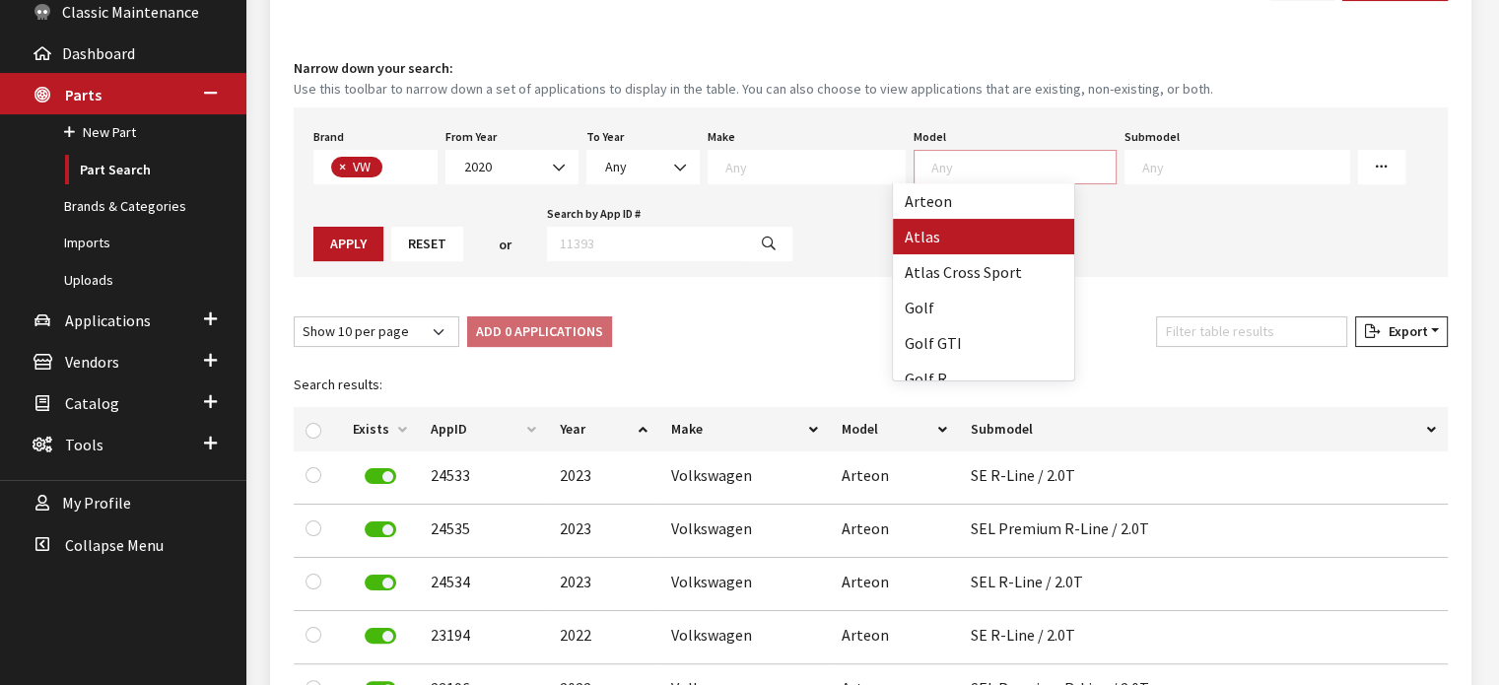
select select "915"
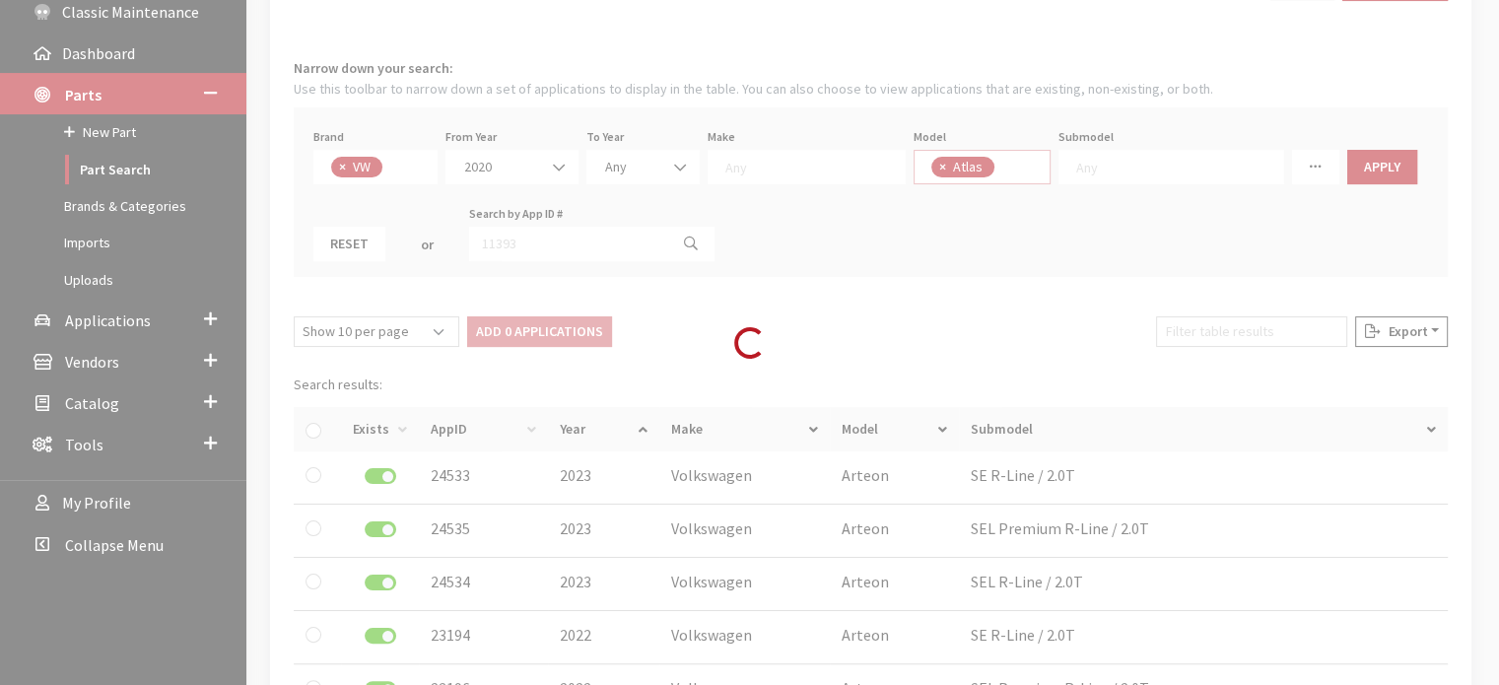
scroll to position [18, 0]
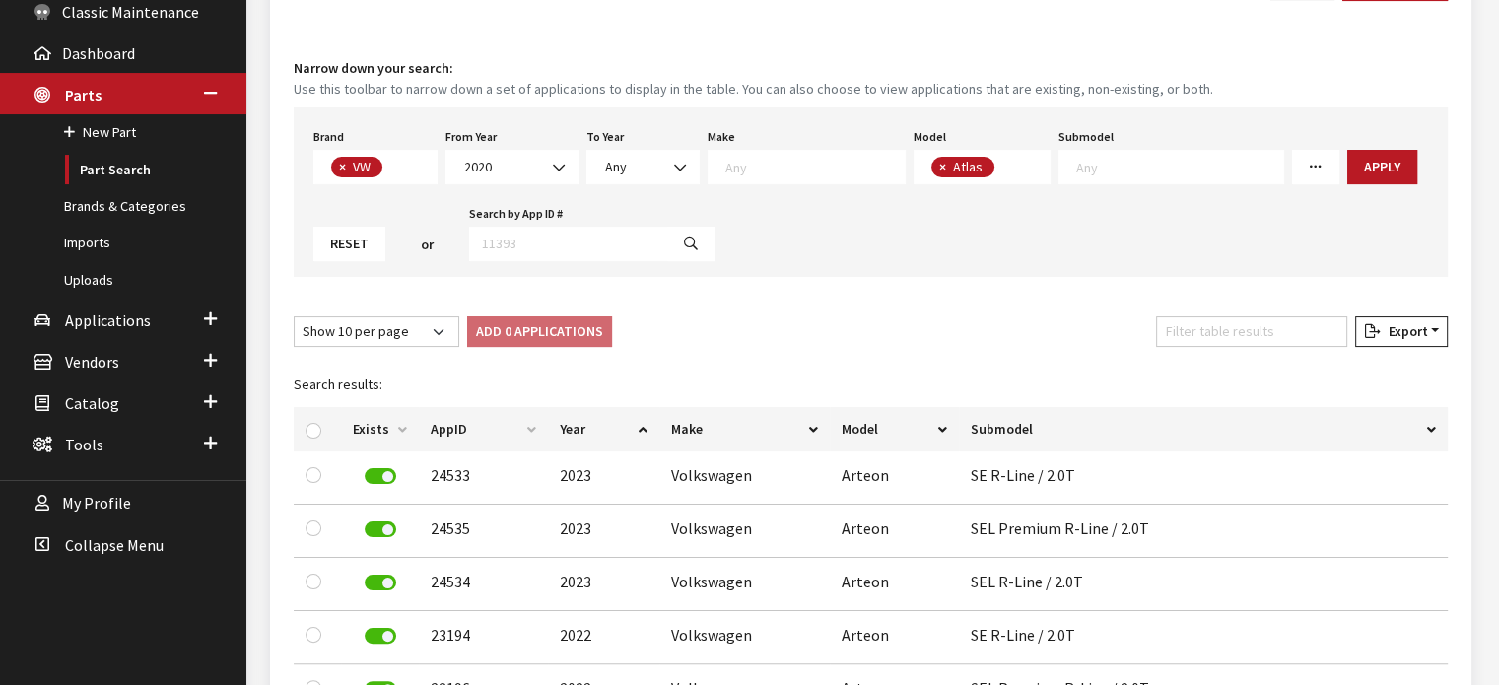
click at [999, 169] on span "× Atlas" at bounding box center [983, 167] width 138 height 35
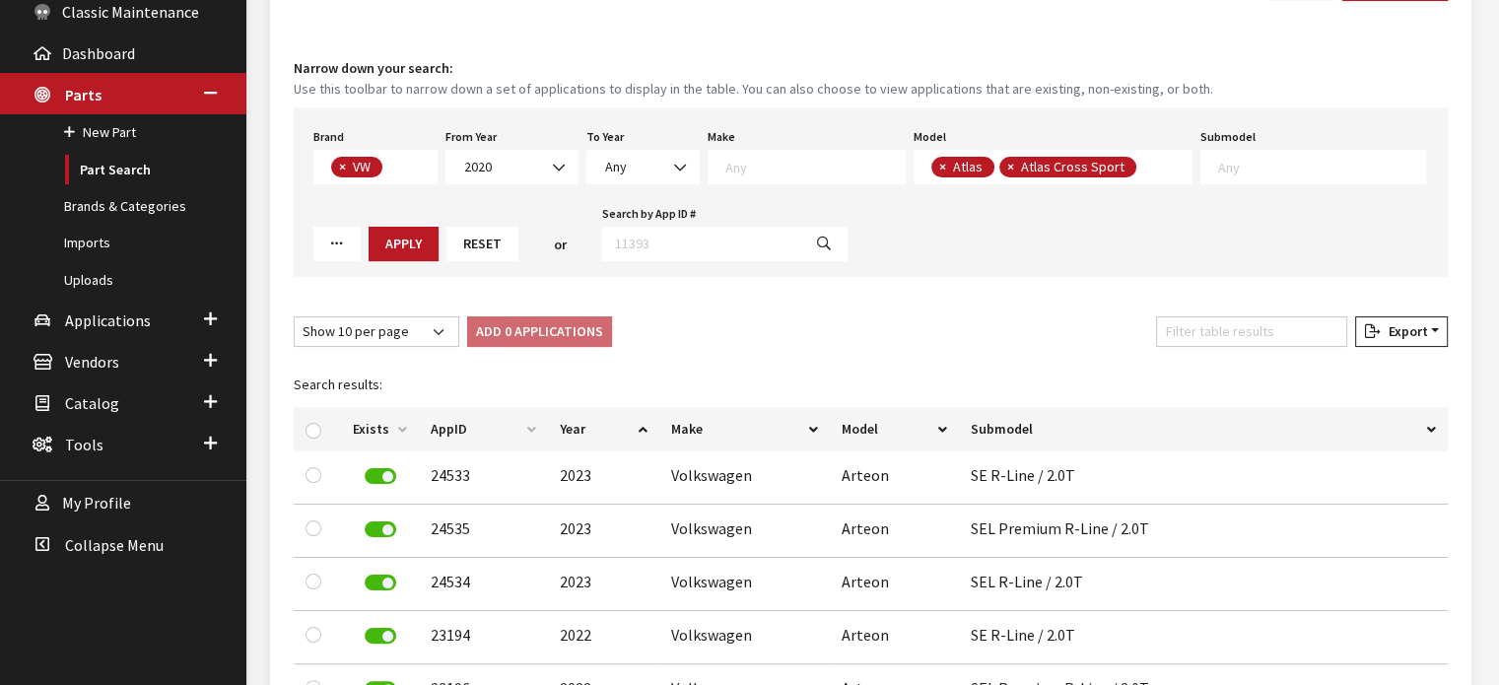
click at [1137, 167] on span at bounding box center [1145, 167] width 16 height 18
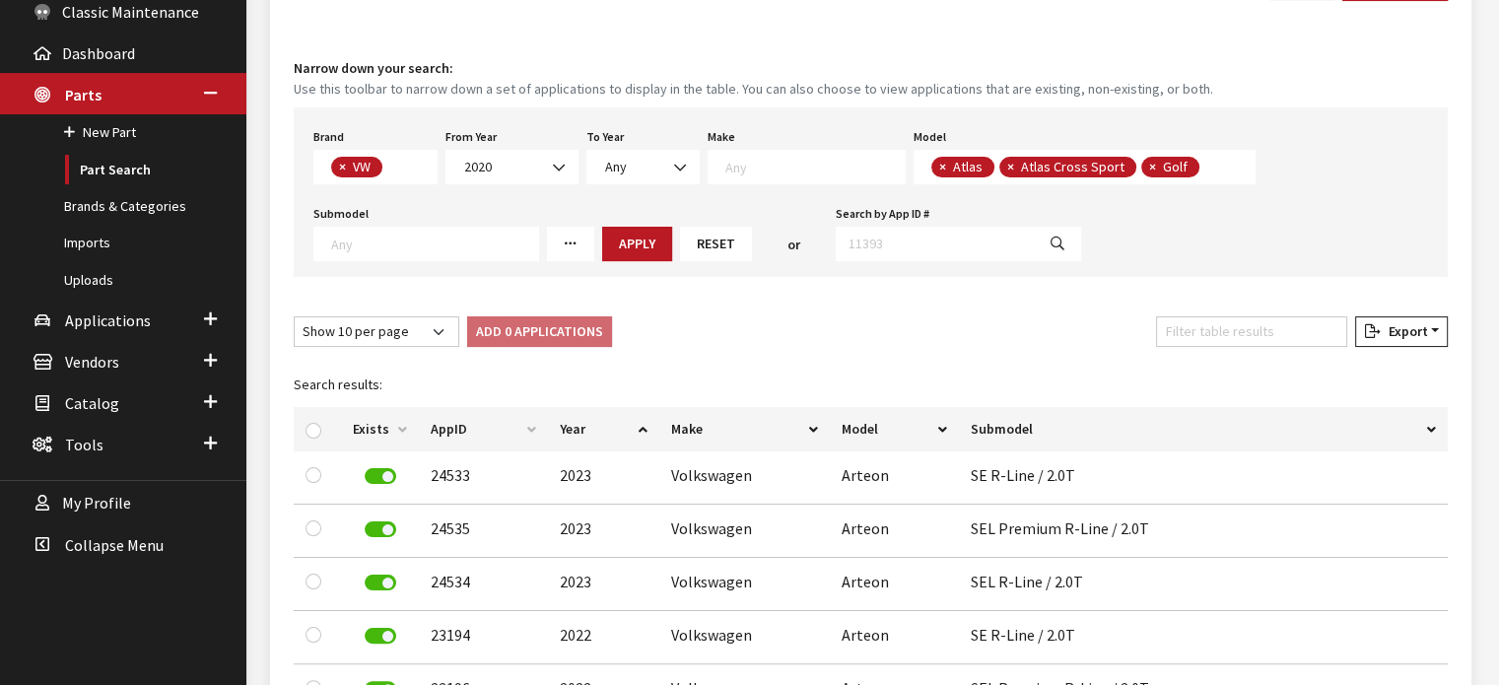
click at [1210, 160] on span "× Atlas × Atlas Cross Sport × Golf" at bounding box center [1085, 167] width 343 height 35
click at [1279, 169] on textarea "Search" at bounding box center [1284, 169] width 11 height 18
click at [1214, 173] on span "× Atlas × Atlas Cross Sport × Golf R" at bounding box center [1091, 167] width 354 height 35
click at [1262, 160] on span "× Atlas × Atlas Cross Sport × Golf × Golf R" at bounding box center [1122, 167] width 417 height 35
click at [1363, 174] on textarea "Search" at bounding box center [1368, 169] width 11 height 18
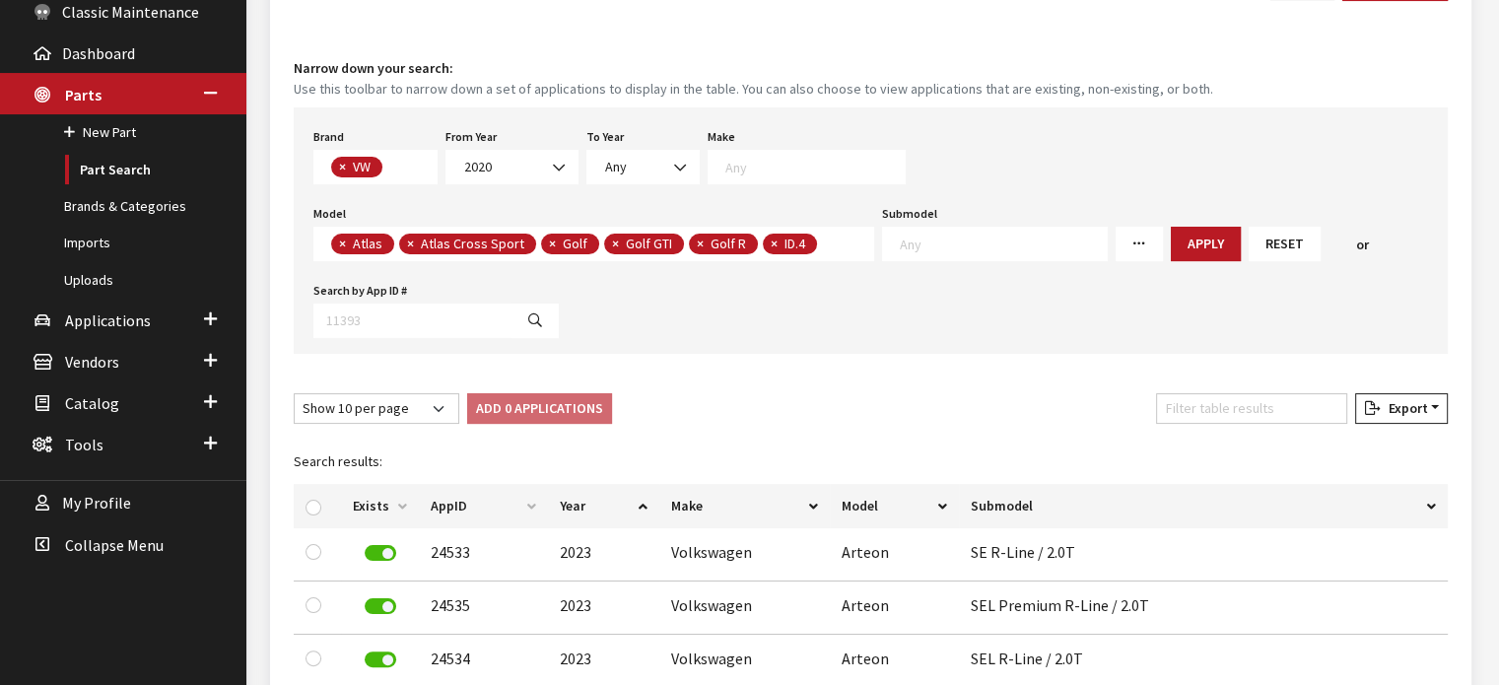
click at [848, 244] on span "× Atlas × Atlas Cross Sport × Golf × Golf GTI × Golf R × ID.4" at bounding box center [593, 244] width 561 height 35
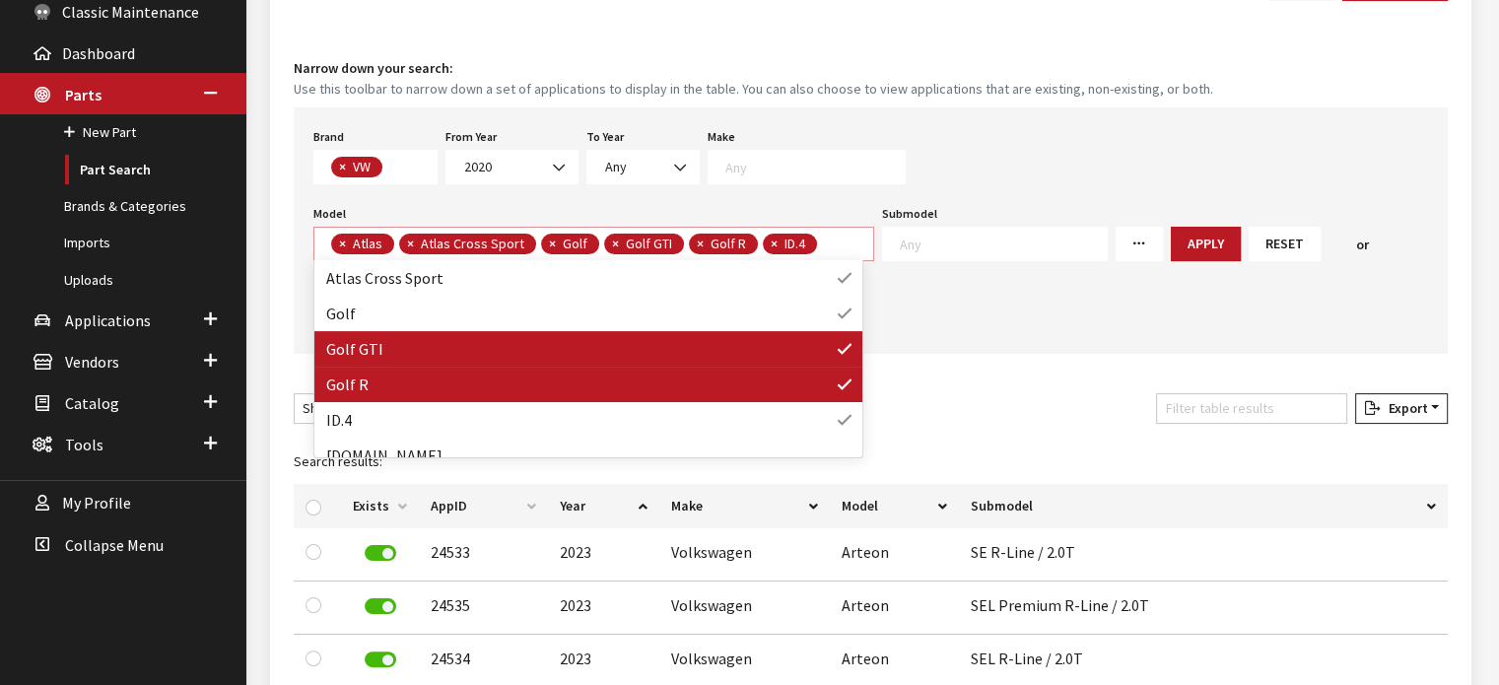
scroll to position [99, 0]
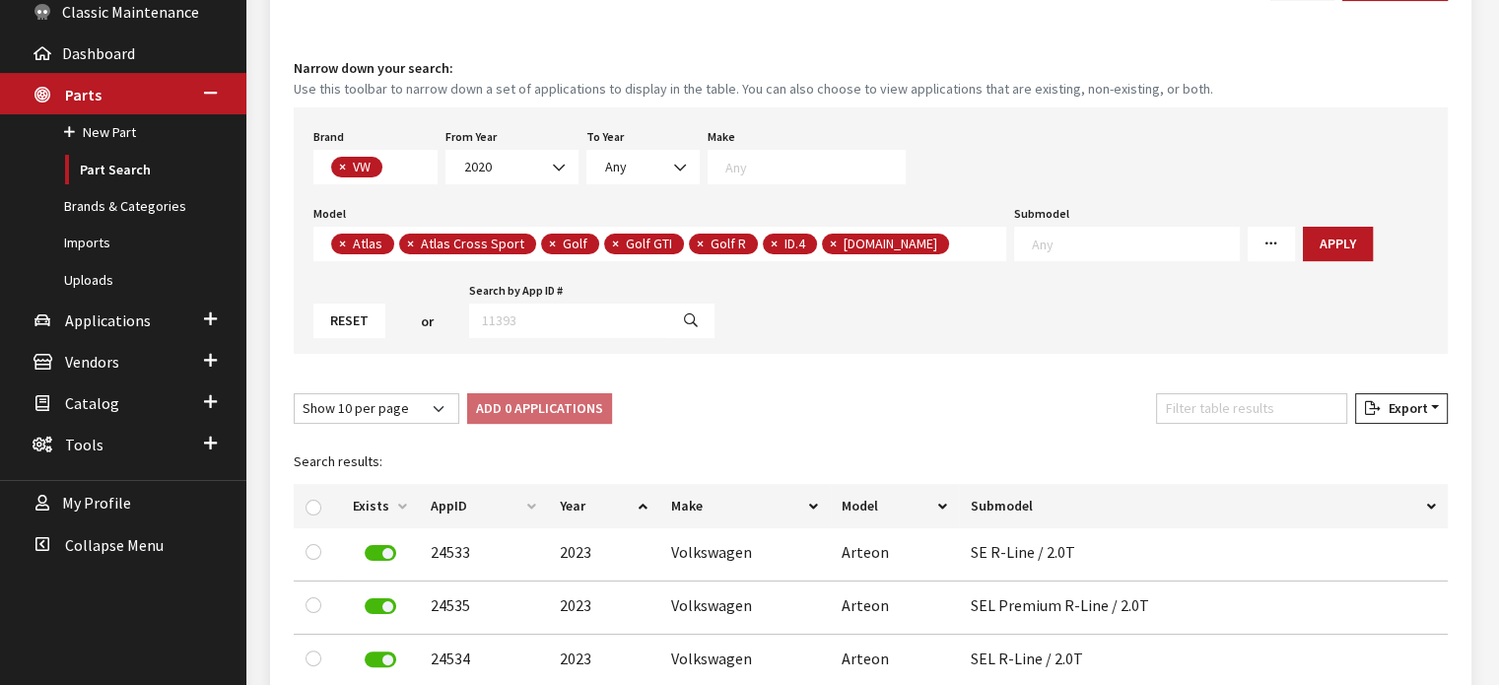
click at [905, 232] on span "× Atlas × Atlas Cross Sport × Golf × Golf GTI × Golf R × ID.4 × ID.Buzz" at bounding box center [659, 244] width 693 height 35
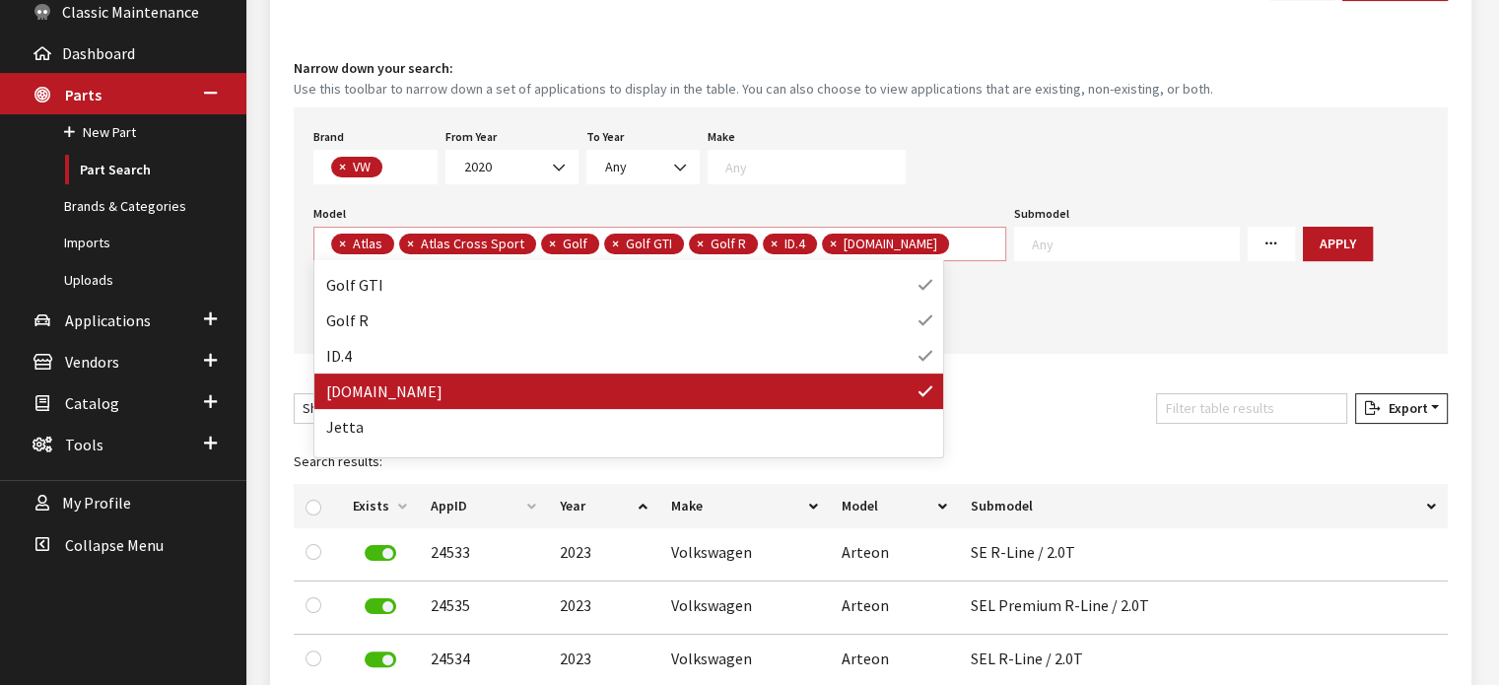
scroll to position [197, 0]
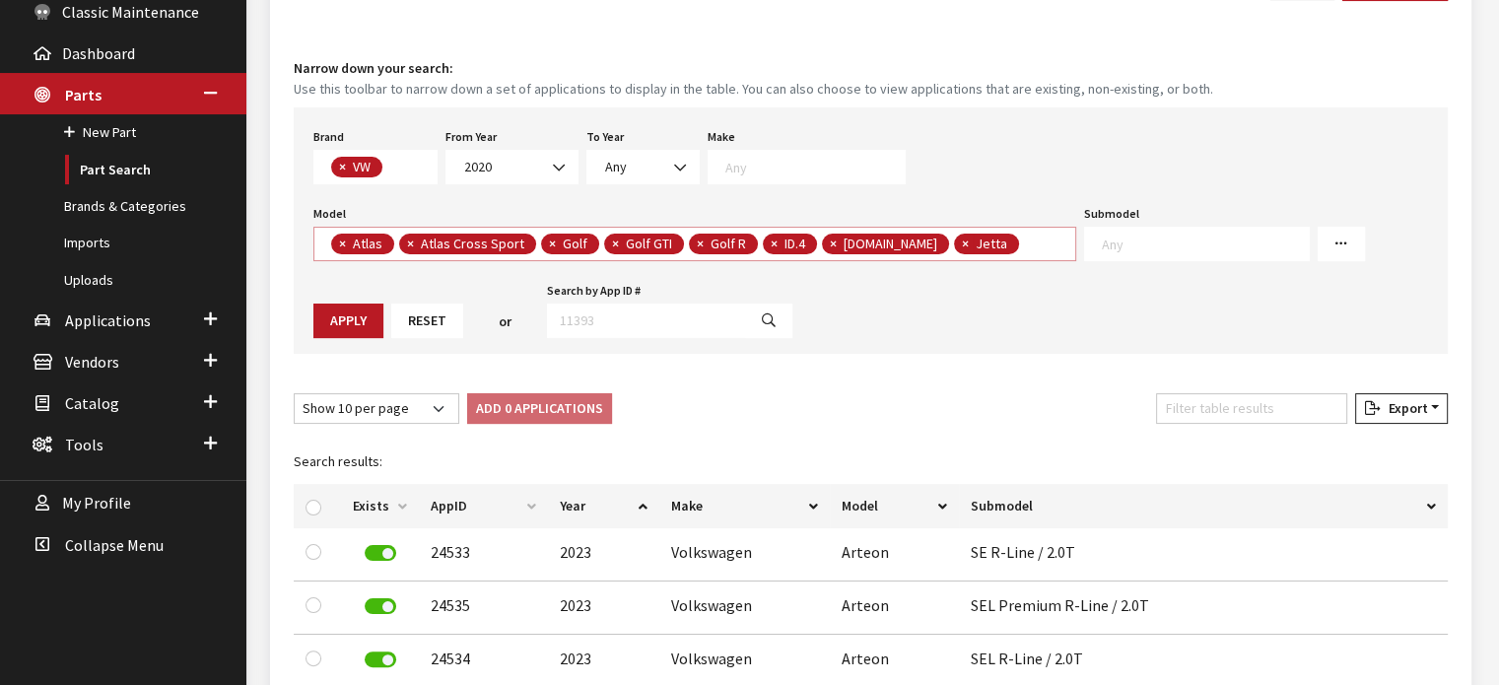
click at [987, 251] on span "× Atlas × Atlas Cross Sport × Golf × Golf GTI × Golf R × ID.4 × ID.Buzz × Jetta" at bounding box center [694, 244] width 763 height 35
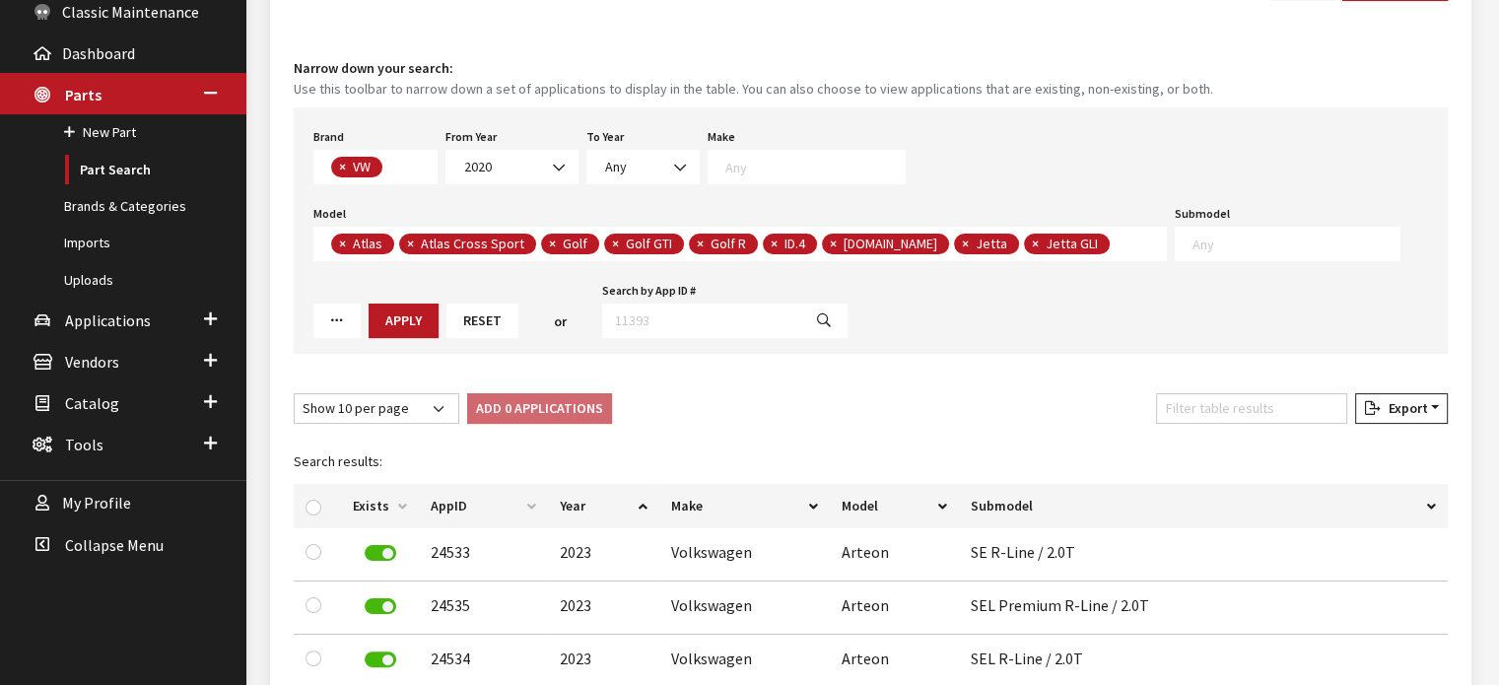
click at [1061, 248] on span "× Atlas × Atlas Cross Sport × Golf × Golf GTI × Golf R × ID.4 × ID.Buzz × Jetta…" at bounding box center [740, 244] width 854 height 35
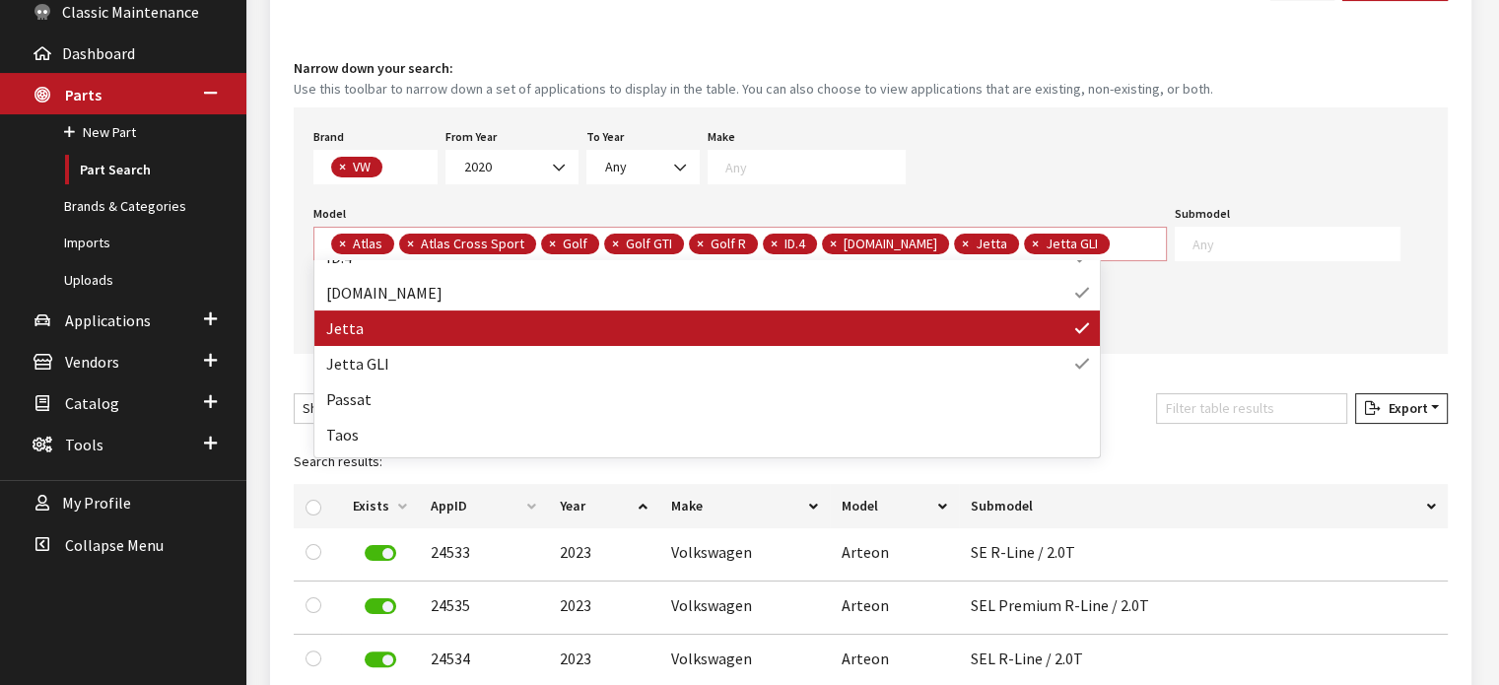
scroll to position [264, 0]
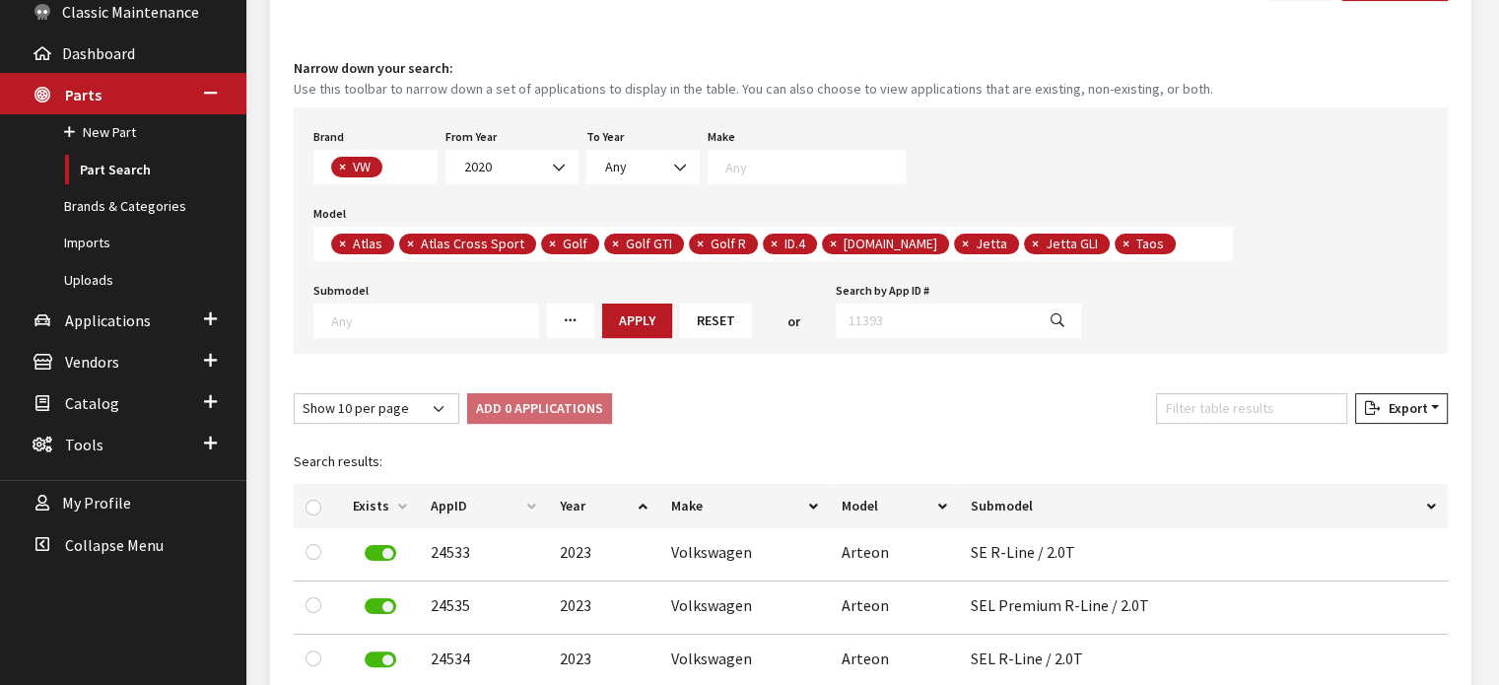
click at [1132, 235] on span "× Atlas × Atlas Cross Sport × Golf × Golf GTI × Golf R × ID.4 × ID.Buzz × Jetta…" at bounding box center [773, 244] width 920 height 35
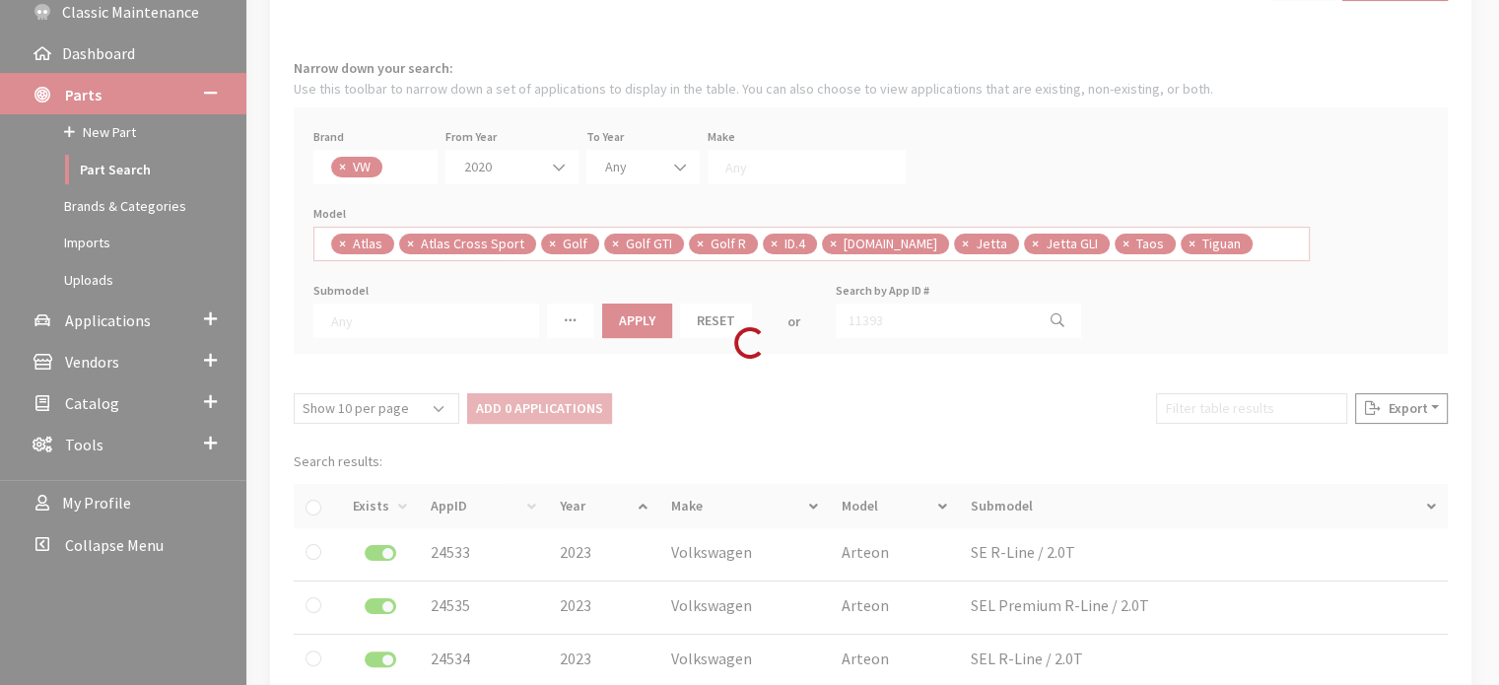
select select
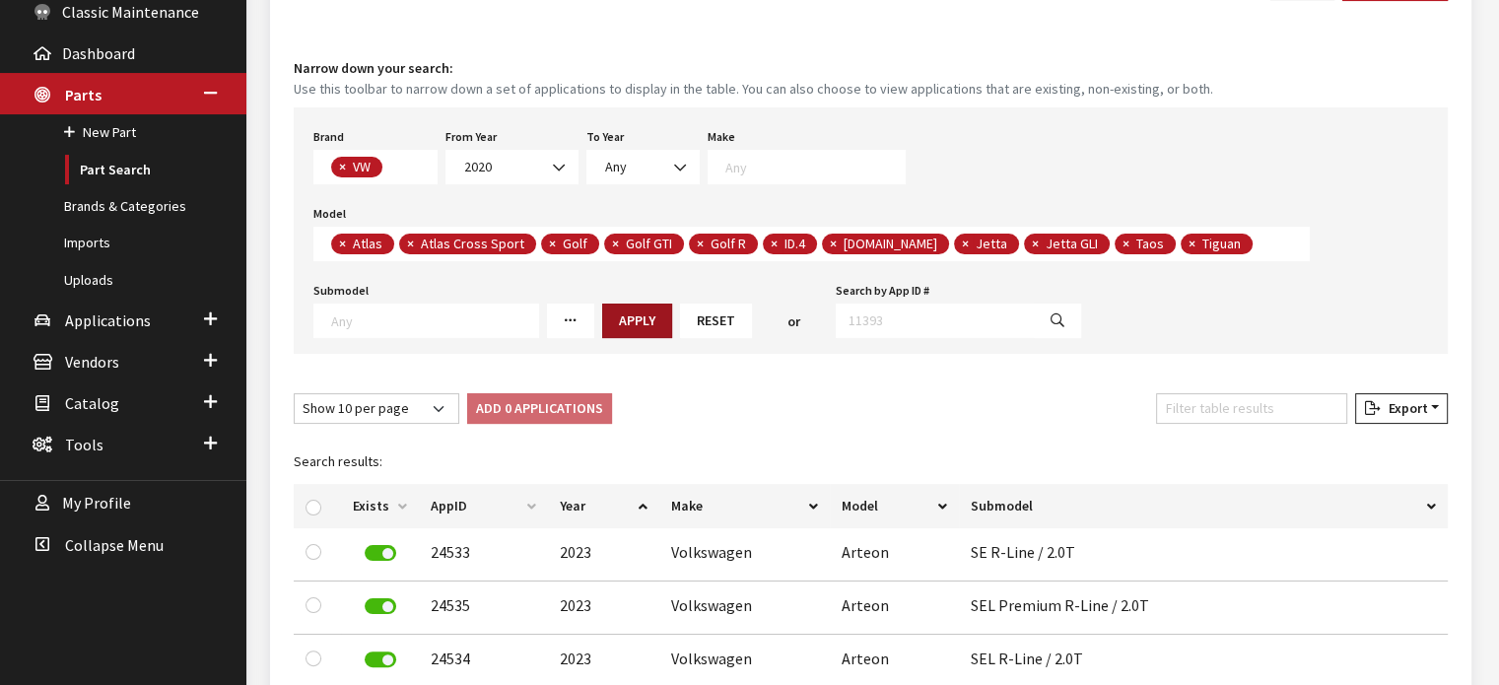
click at [633, 319] on button "Apply" at bounding box center [637, 321] width 70 height 35
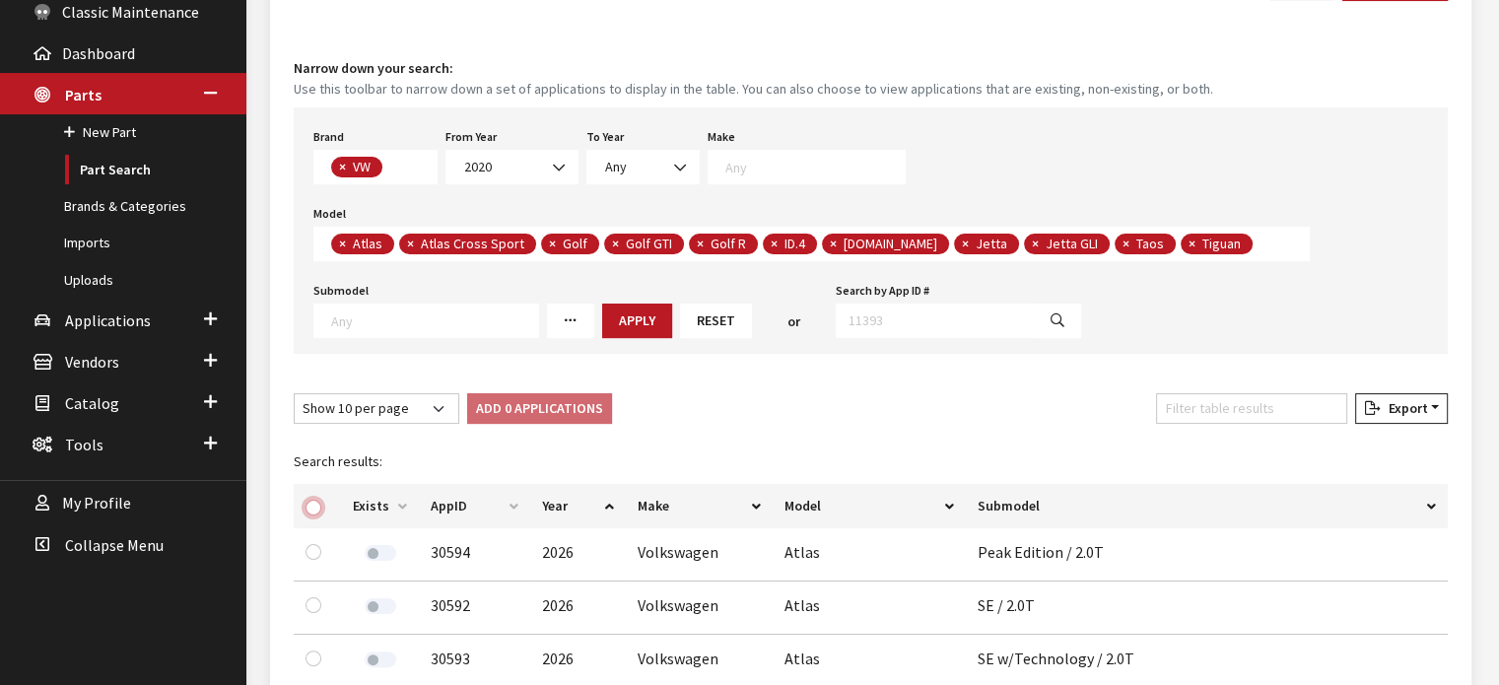
click at [308, 502] on input "checkbox" at bounding box center [314, 508] width 16 height 16
checkbox input "true"
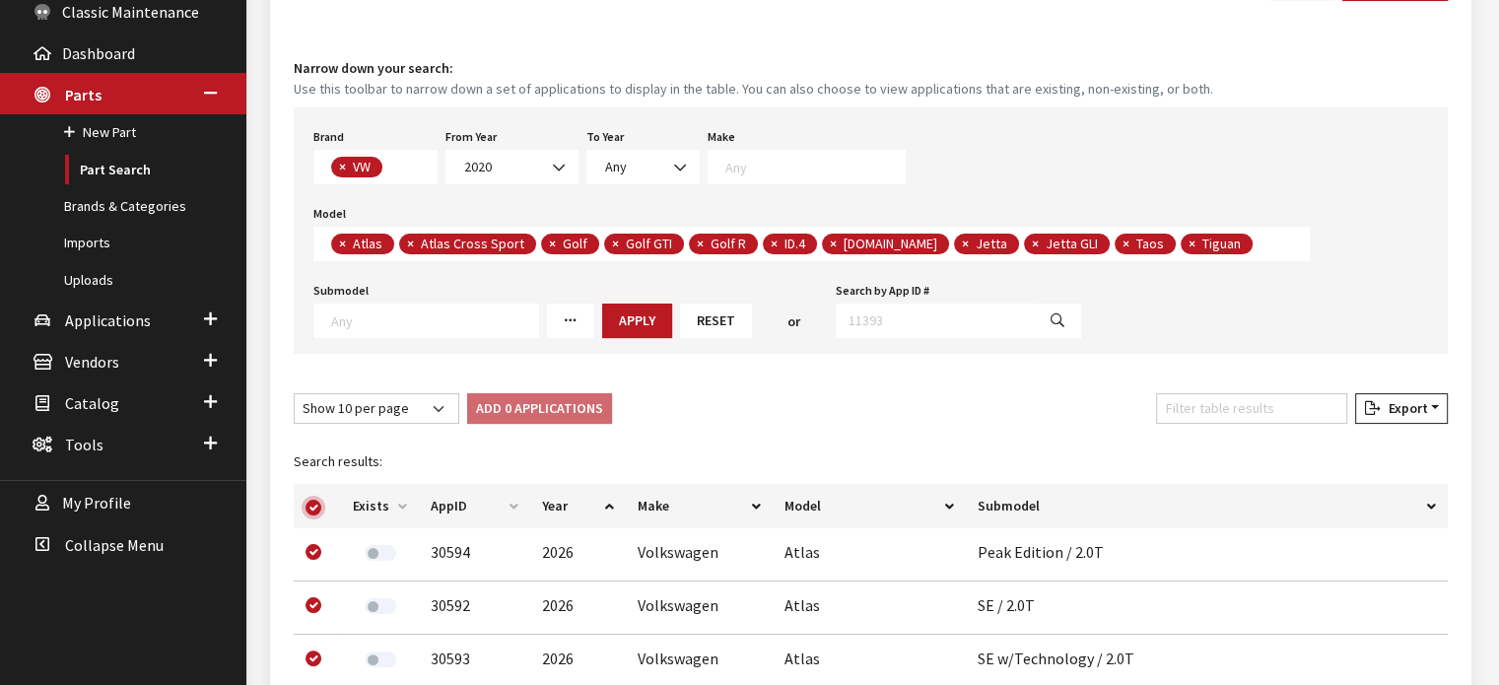
checkbox input "true"
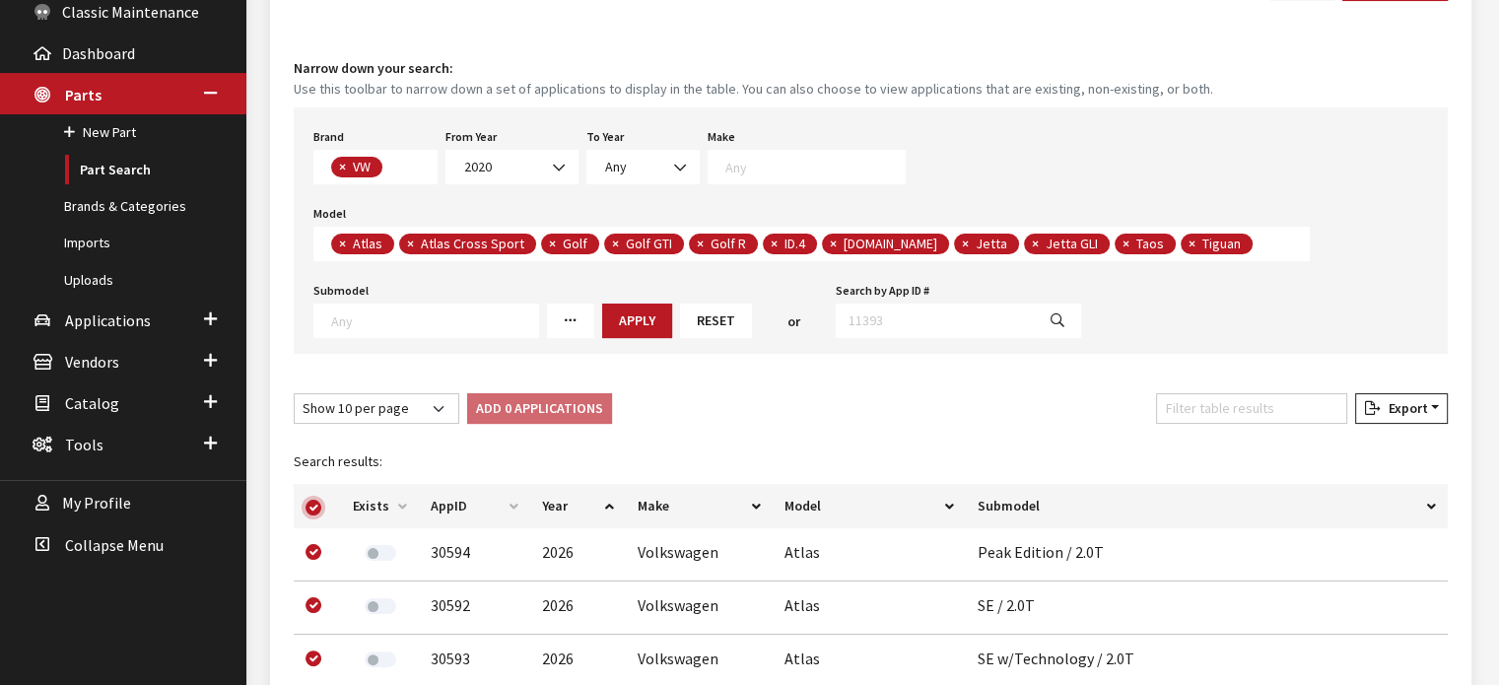
checkbox input "true"
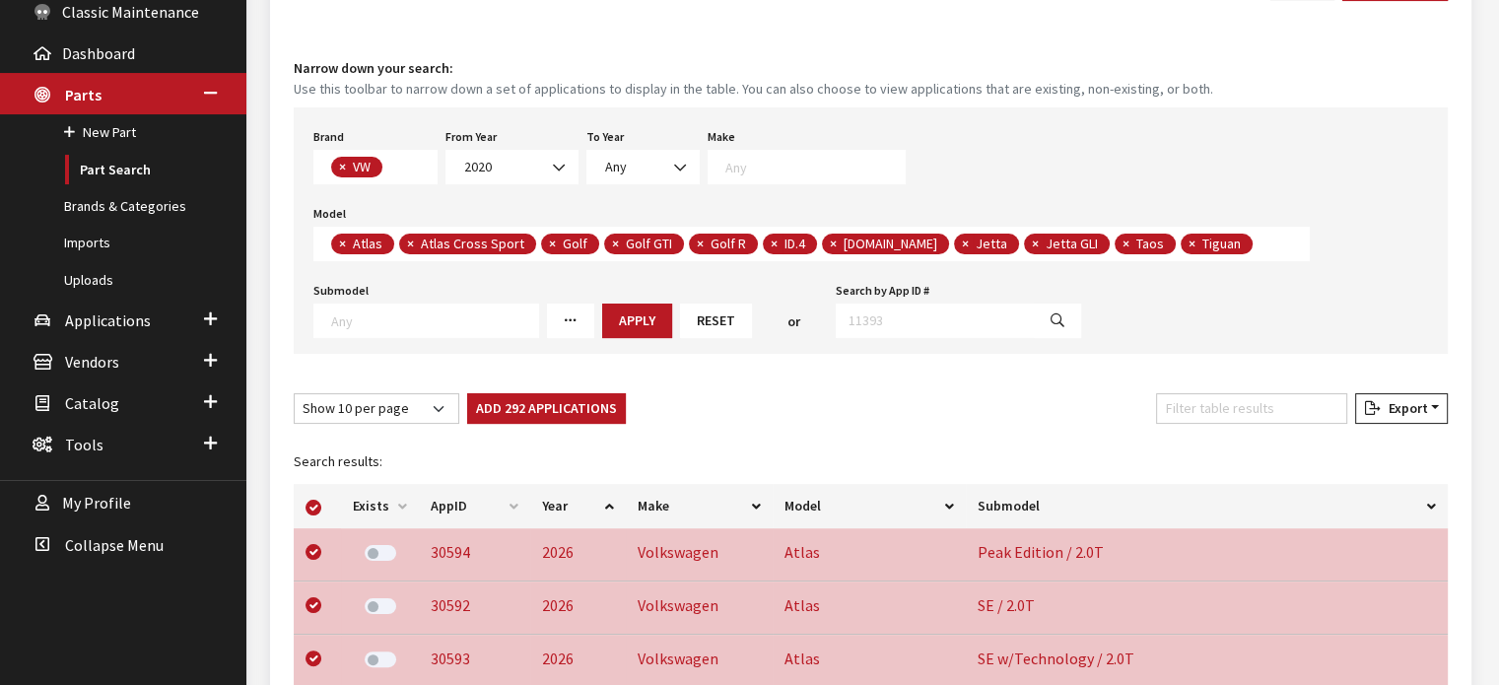
drag, startPoint x: 516, startPoint y: 404, endPoint x: 609, endPoint y: 374, distance: 98.5
click at [517, 404] on button "Add 292 Applications" at bounding box center [546, 408] width 159 height 31
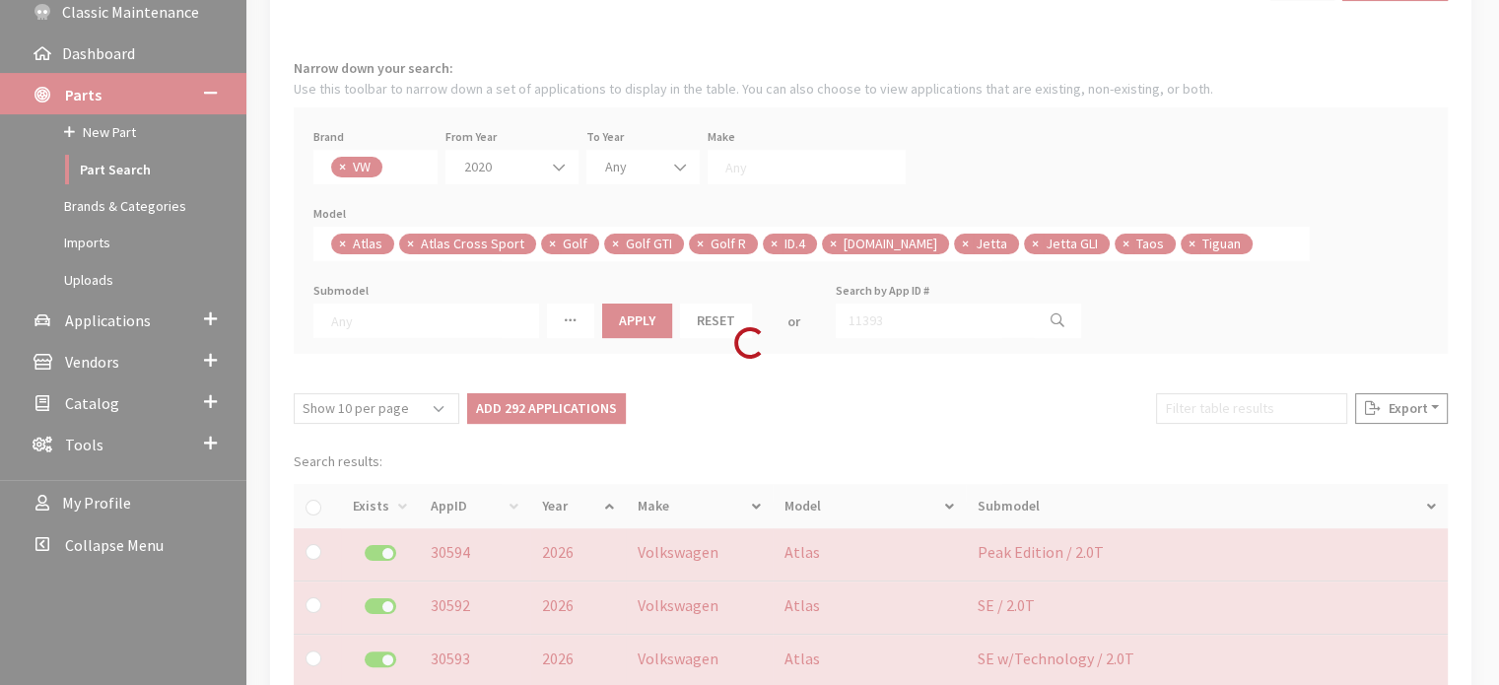
checkbox input "false"
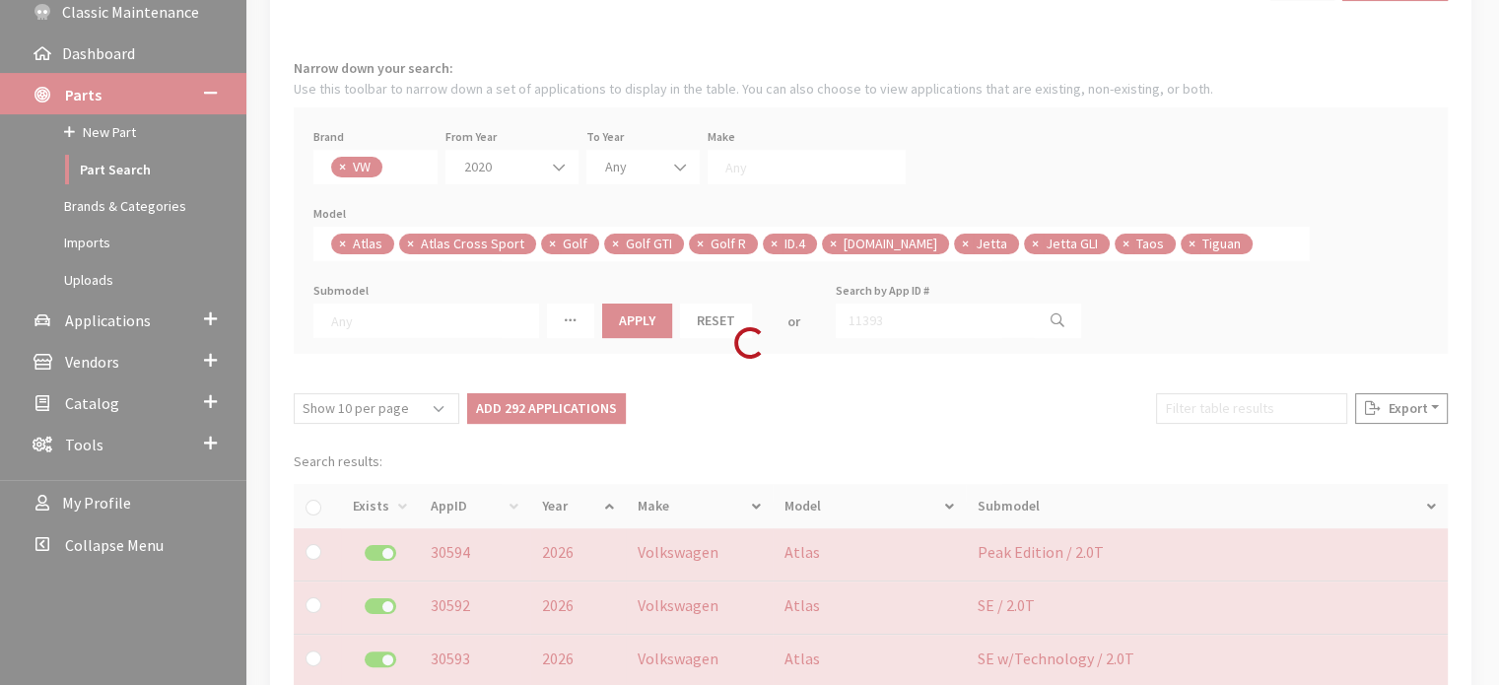
checkbox input "false"
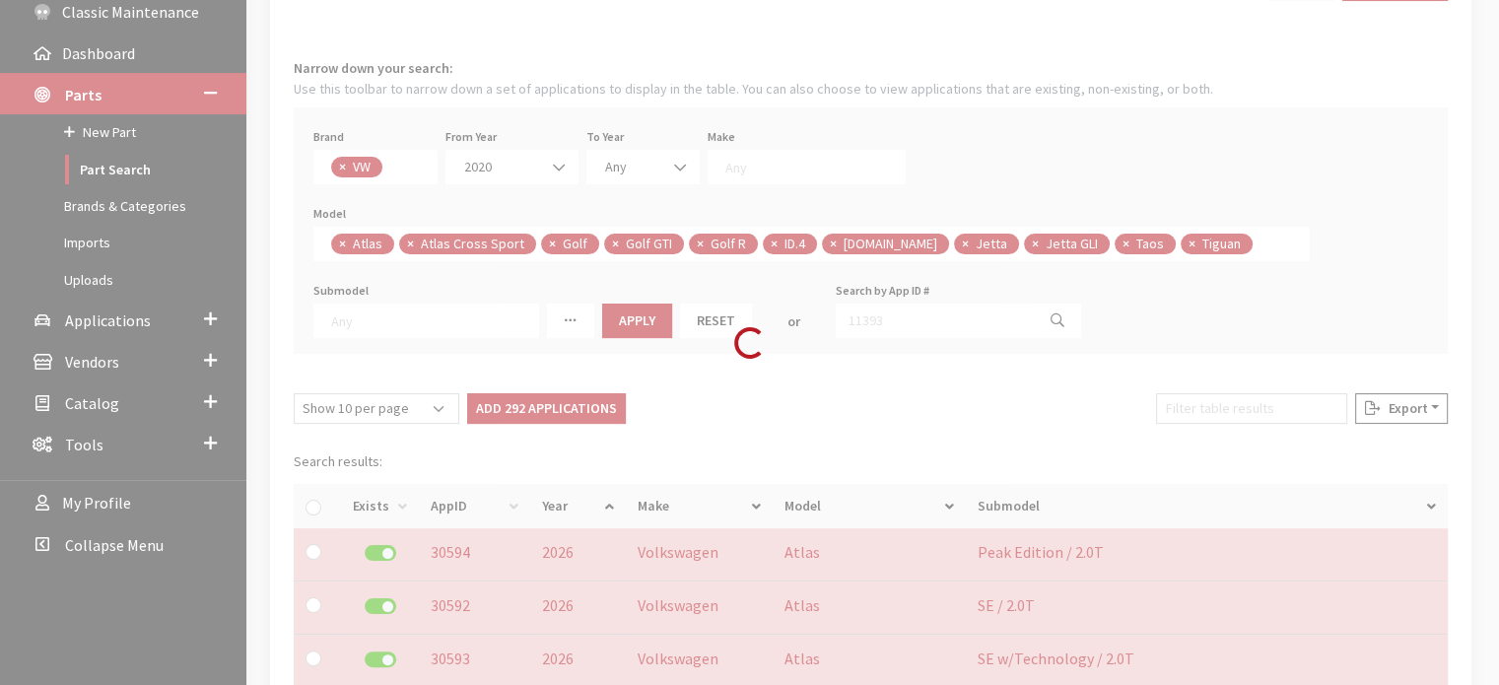
checkbox input "false"
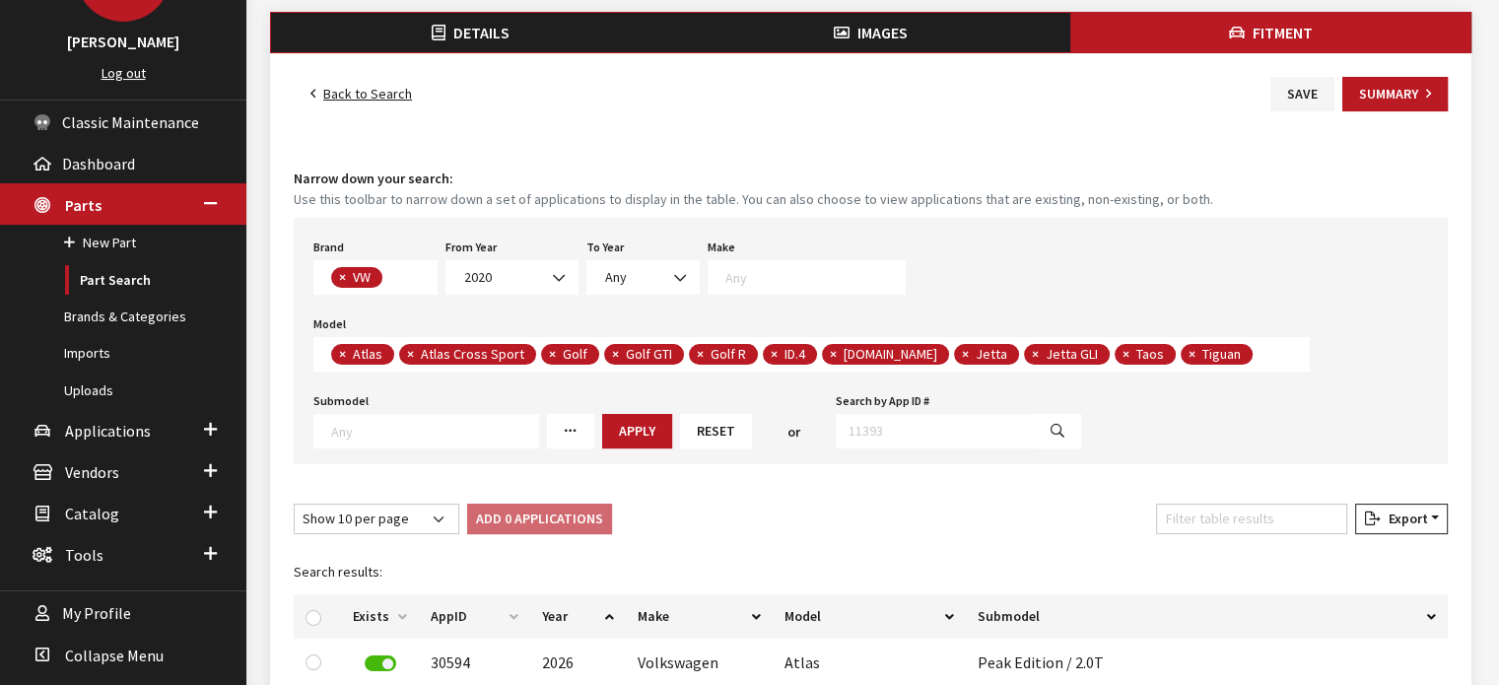
scroll to position [0, 0]
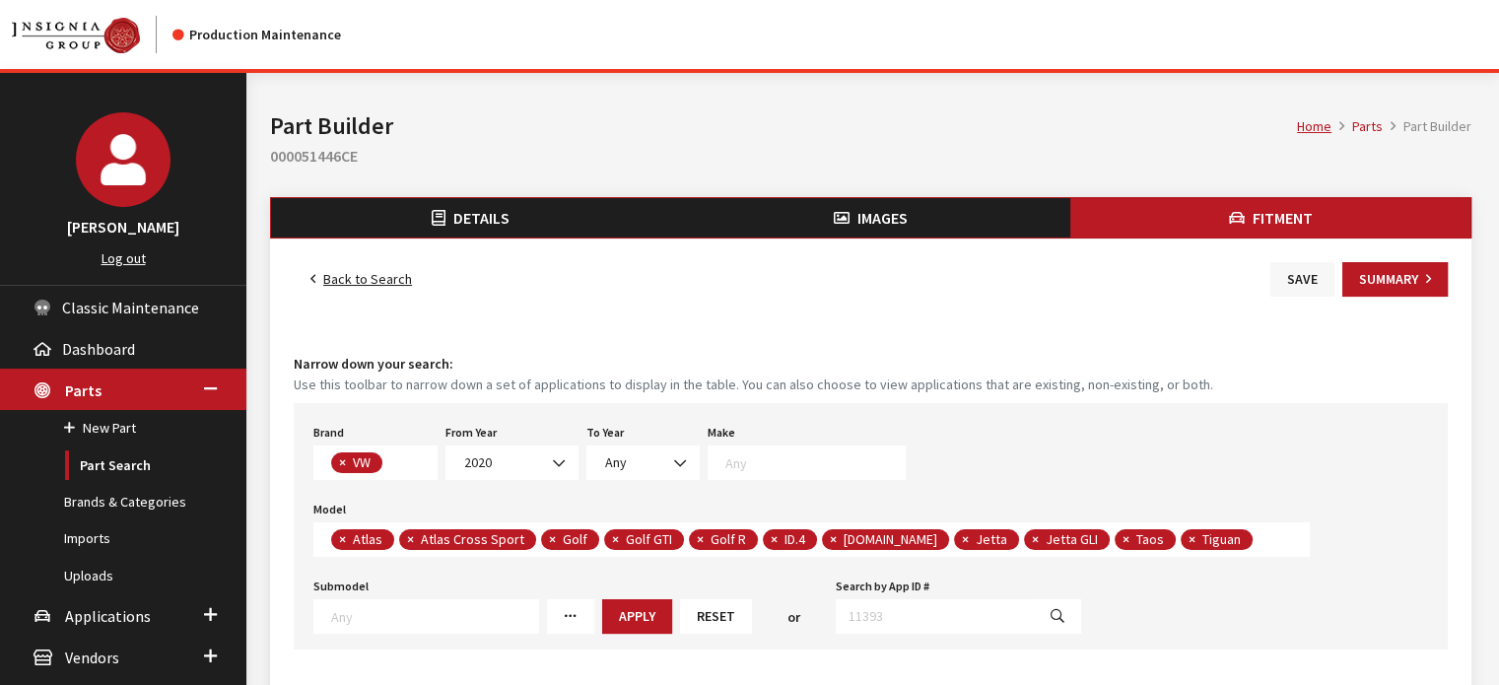
click at [1299, 271] on button "Save" at bounding box center [1303, 279] width 64 height 35
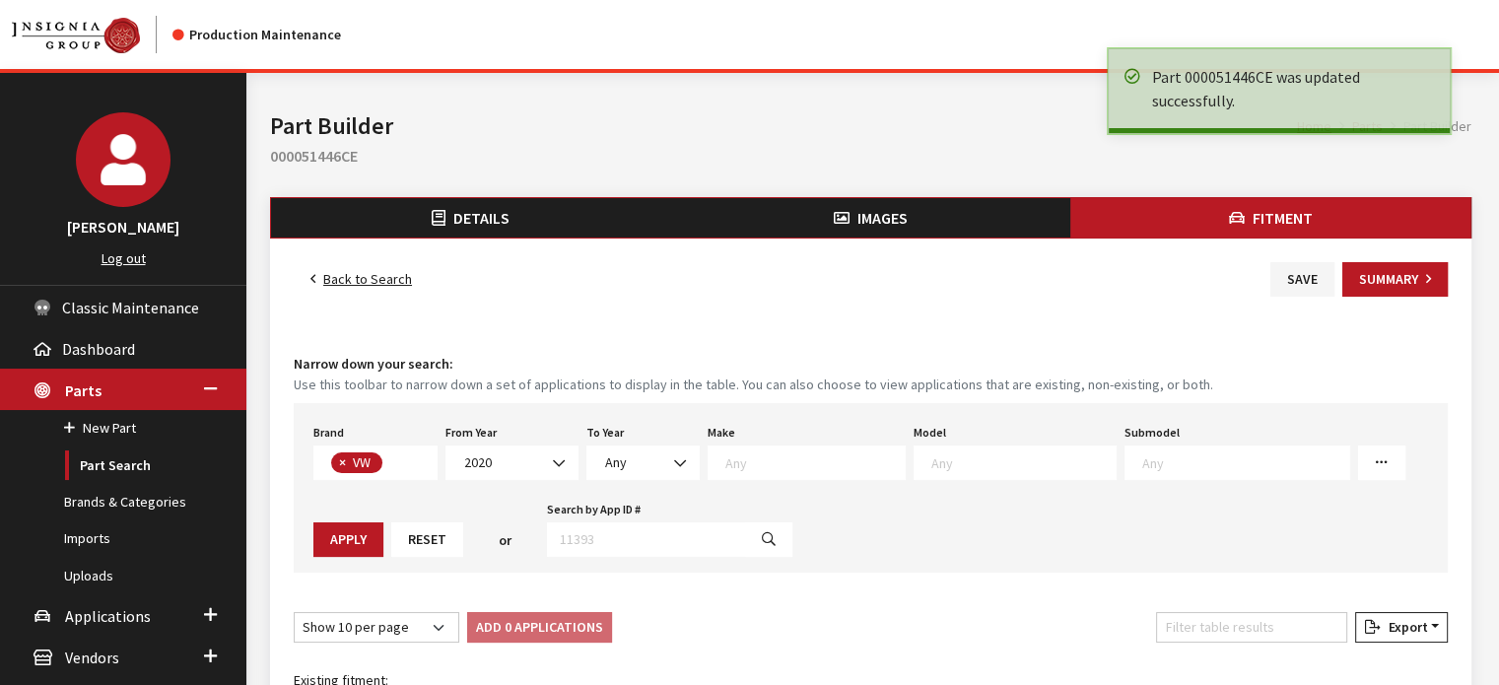
scroll to position [508, 0]
drag, startPoint x: 0, startPoint y: 0, endPoint x: 351, endPoint y: 279, distance: 448.3
click at [351, 279] on link "Back to Search" at bounding box center [361, 279] width 135 height 35
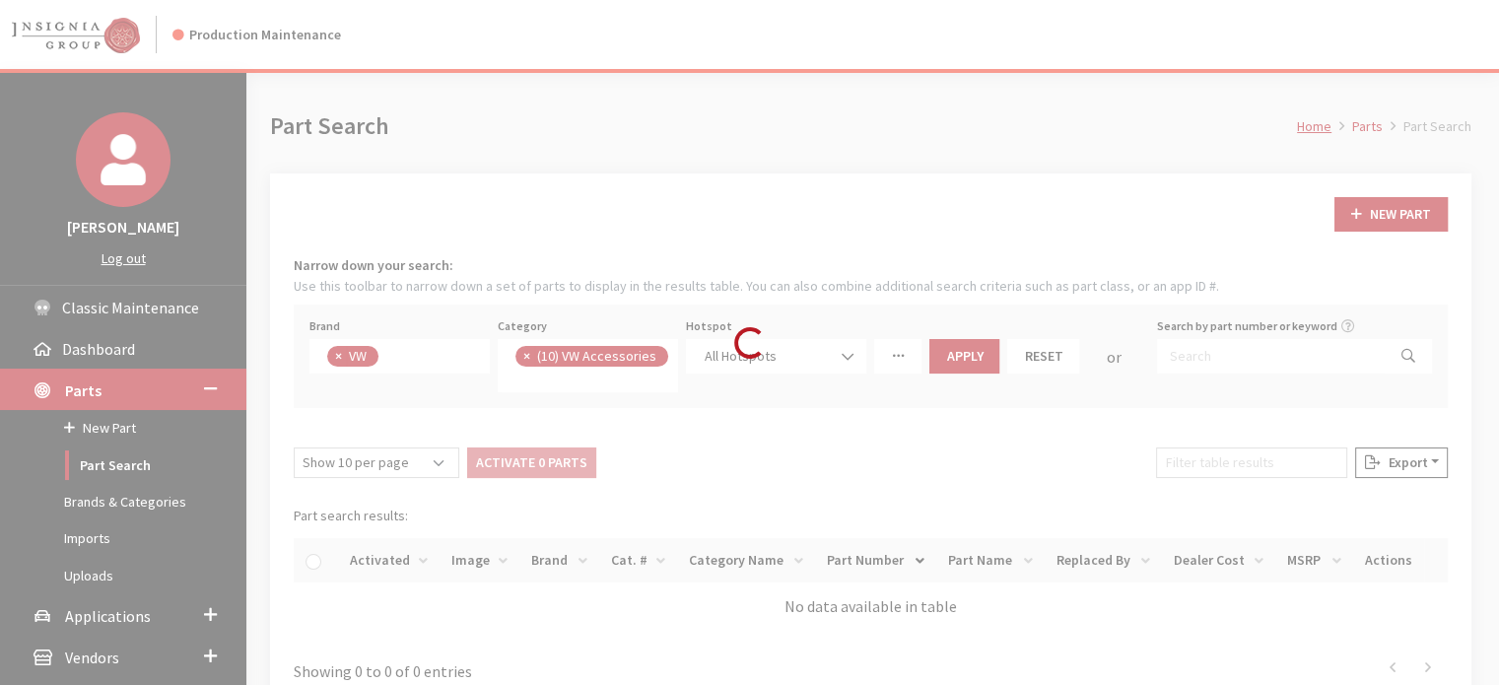
scroll to position [470, 0]
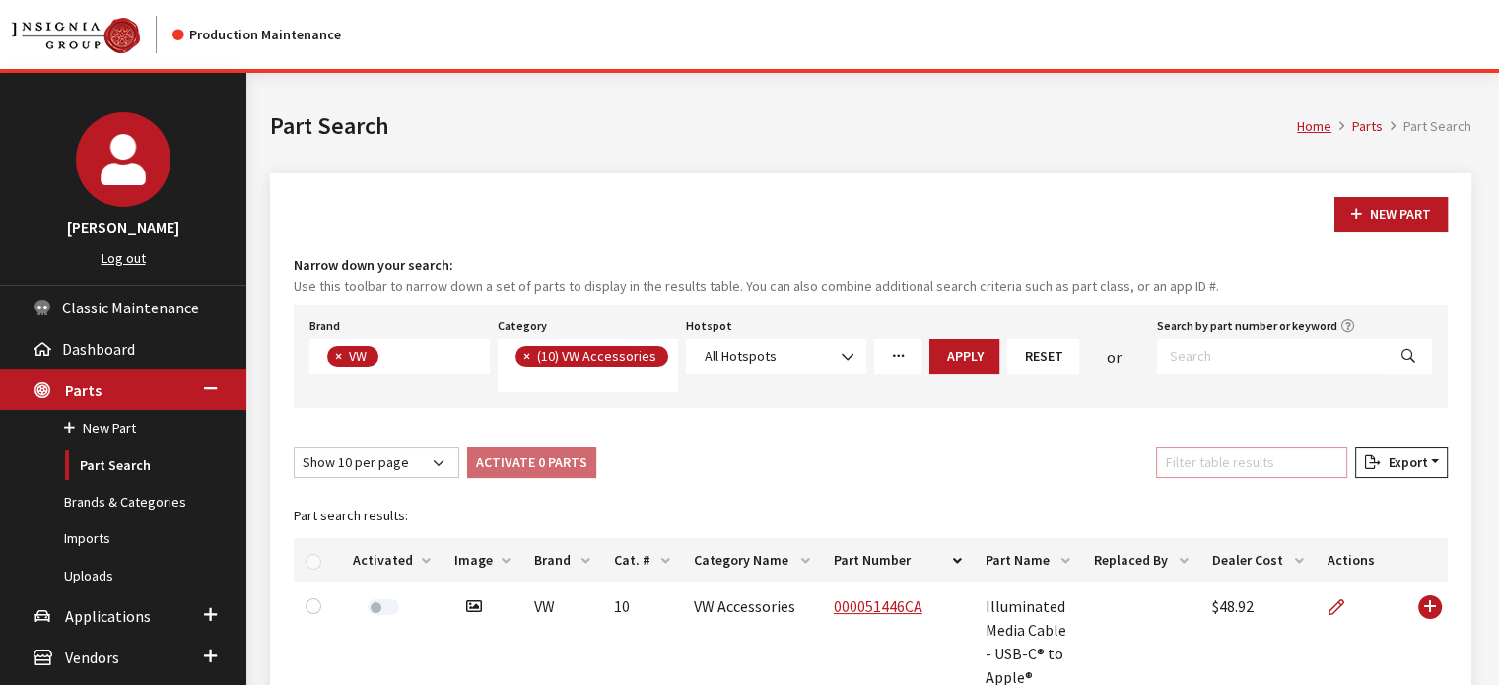
click at [1245, 451] on input "Filter table results" at bounding box center [1251, 463] width 191 height 31
paste input "000051446CB"
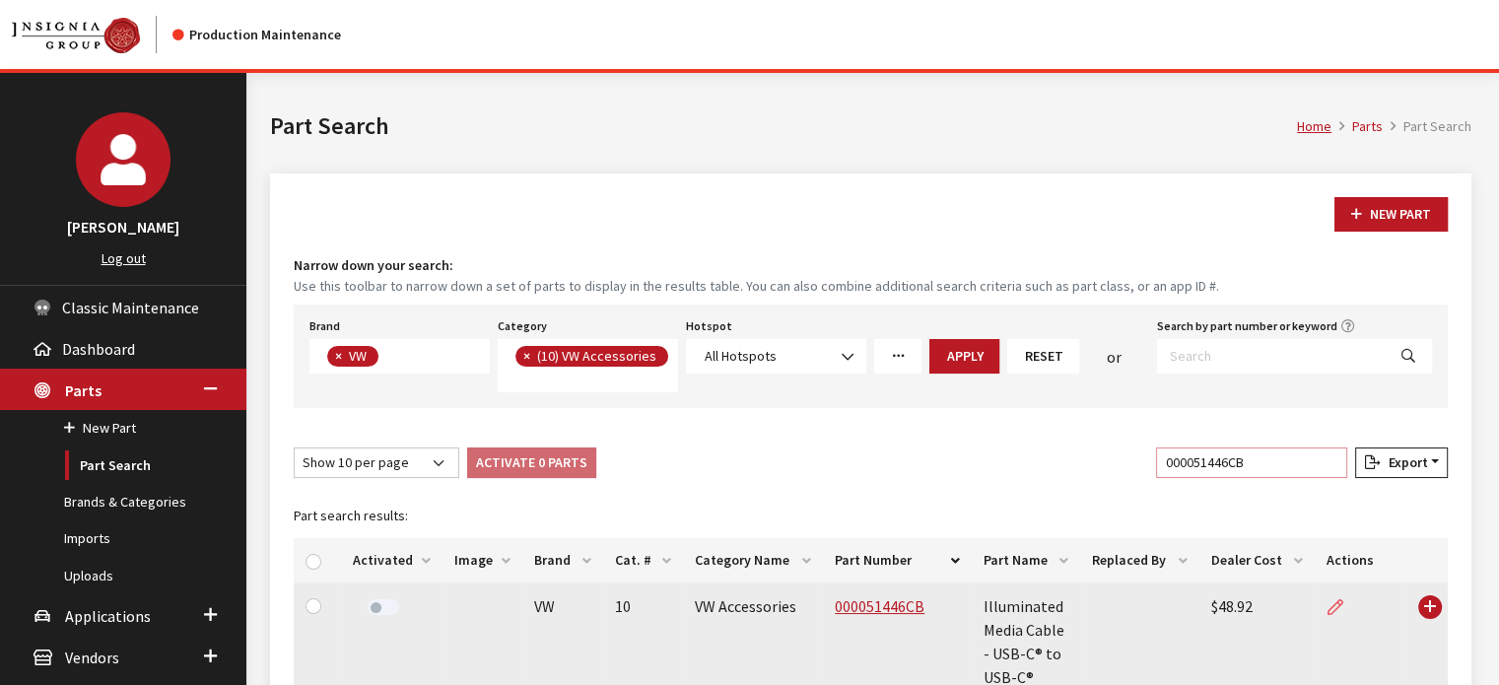
type input "000051446CB"
click at [1331, 601] on icon at bounding box center [1336, 608] width 16 height 16
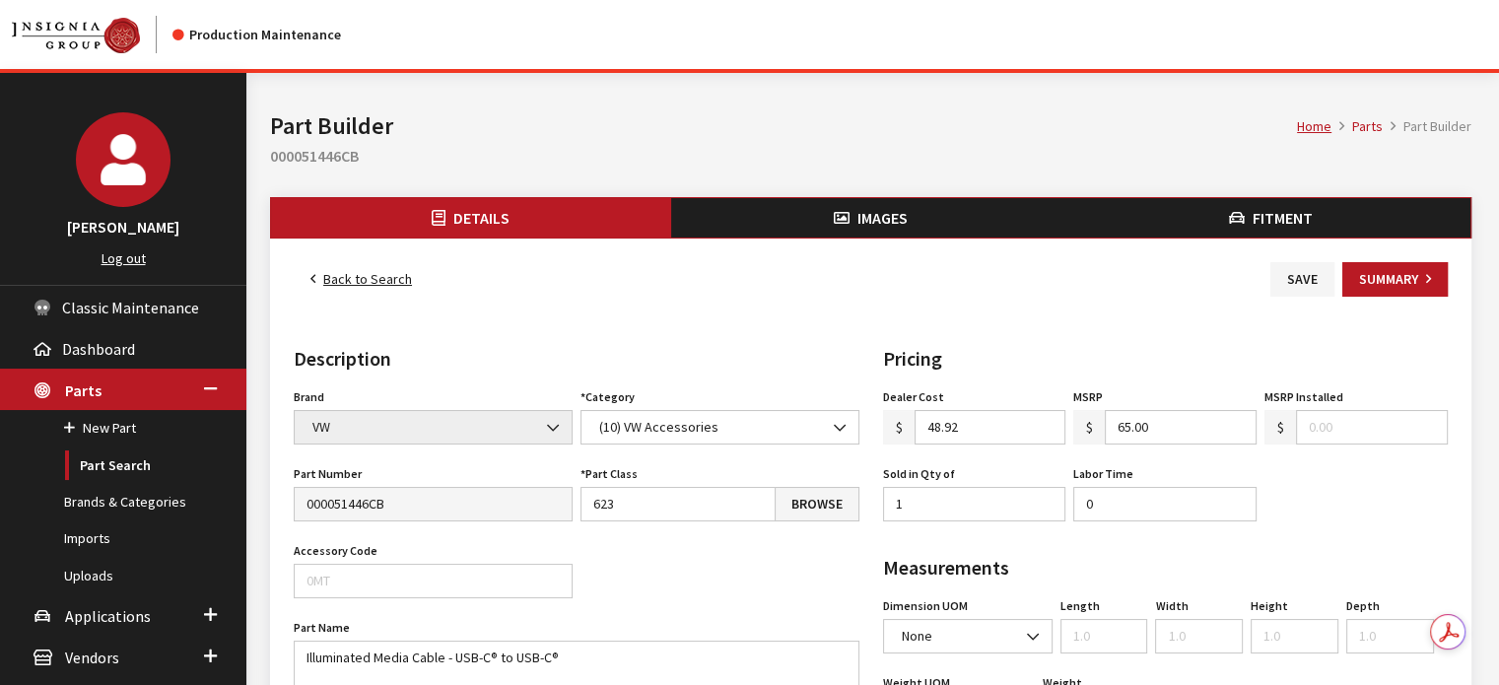
click at [882, 222] on span "Images" at bounding box center [883, 218] width 50 height 20
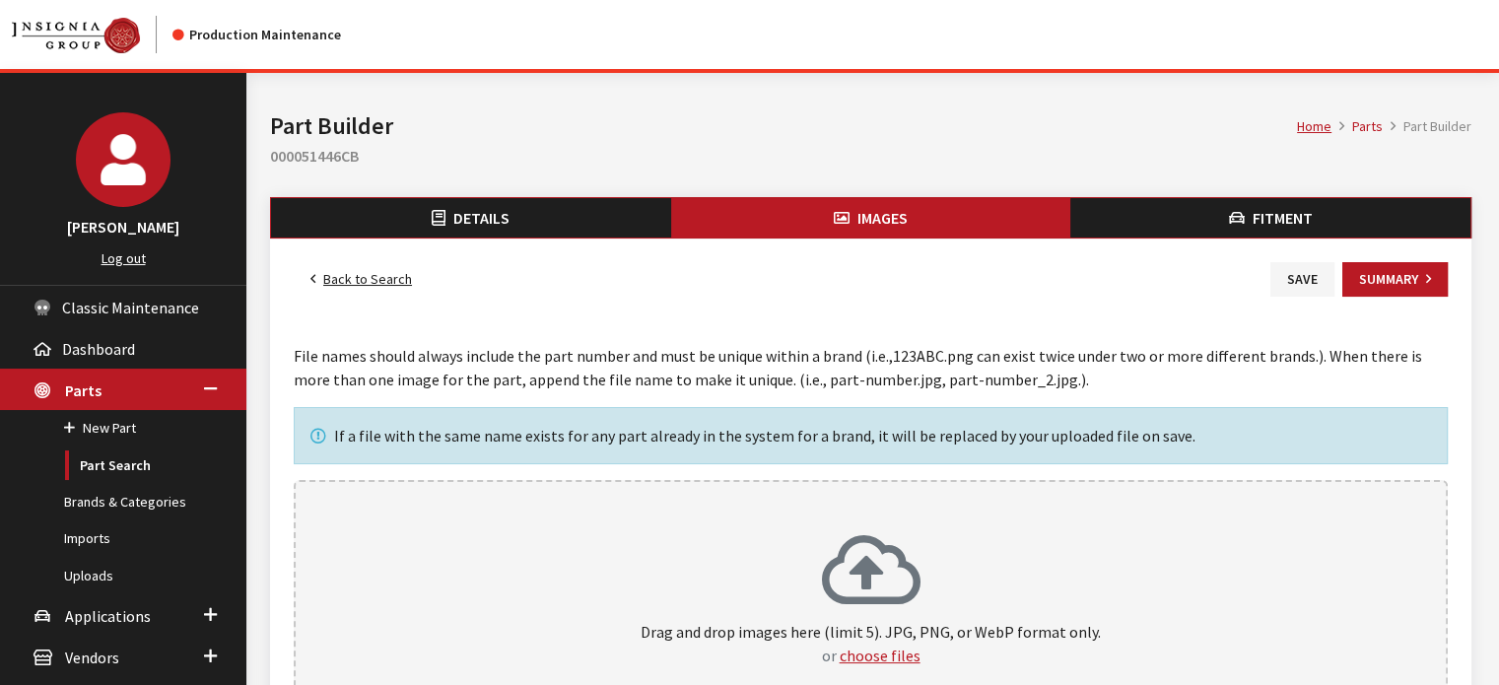
click at [831, 504] on div "Drag and drop images here (limit 5). JPG, PNG, or WebP format only. or choose f…" at bounding box center [871, 600] width 1154 height 241
click at [1194, 225] on button "Fitment" at bounding box center [1271, 217] width 400 height 39
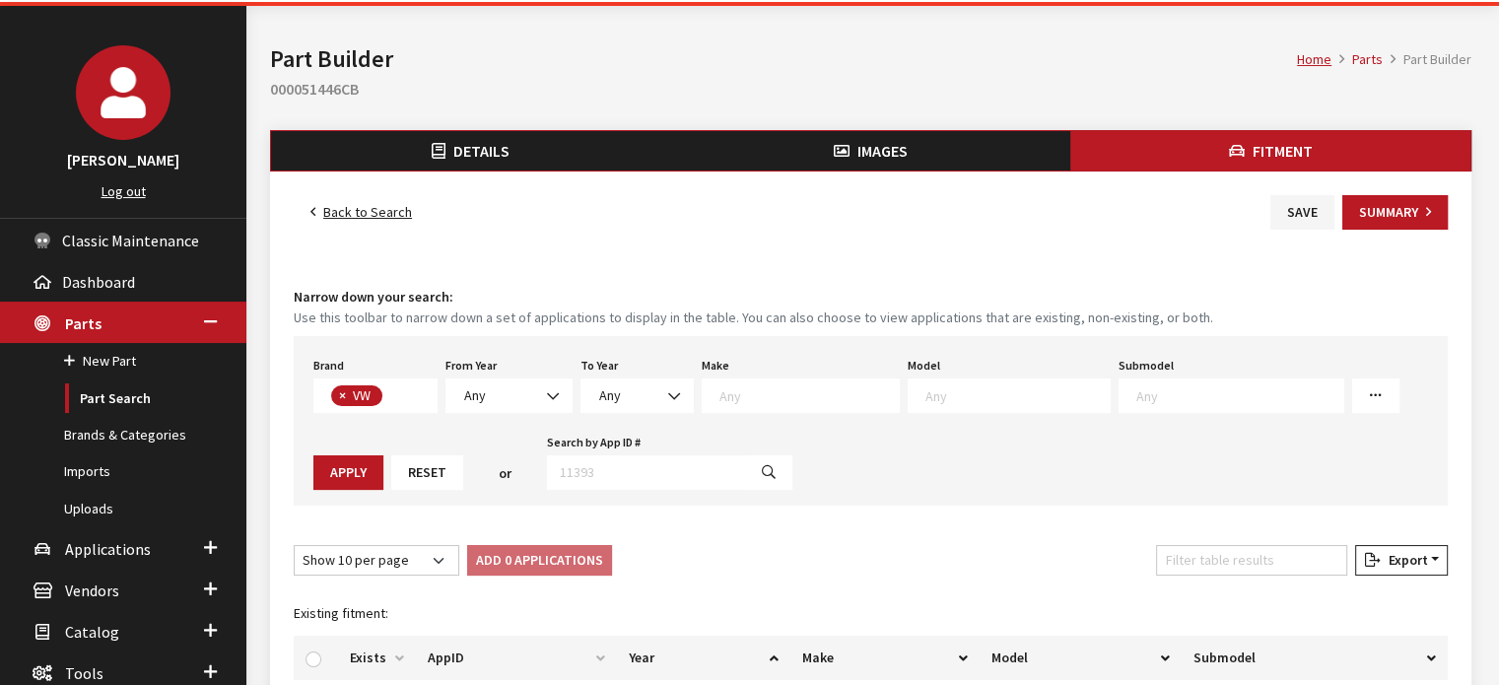
scroll to position [99, 0]
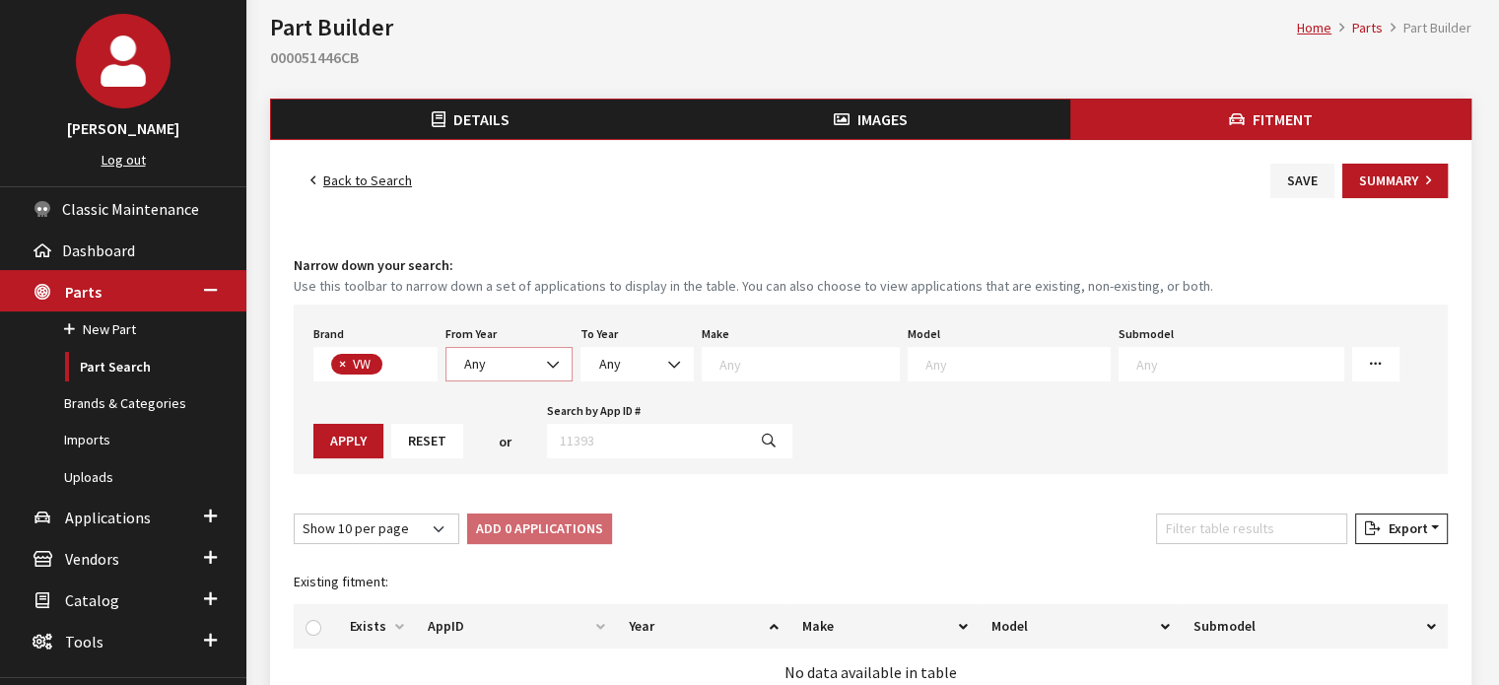
click at [505, 358] on span "Any" at bounding box center [509, 364] width 102 height 21
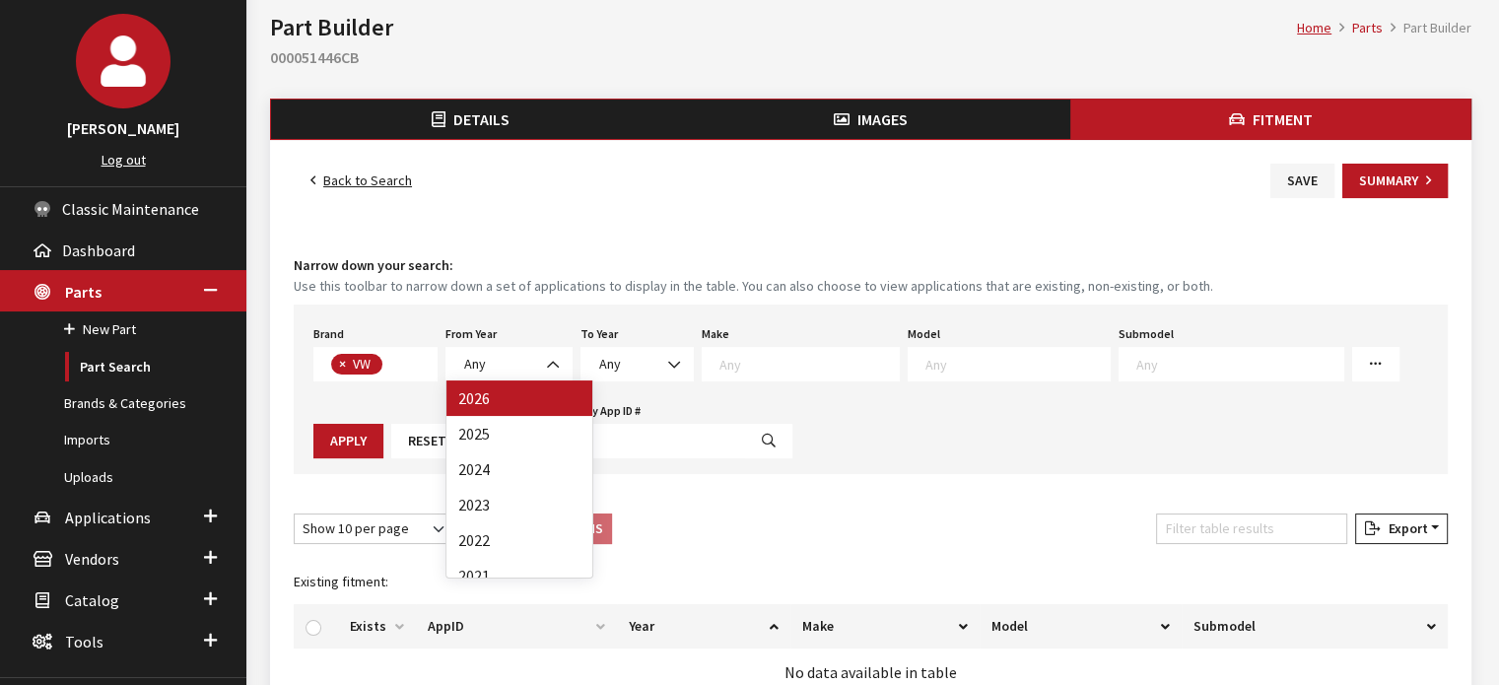
click at [502, 291] on small "Use this toolbar to narrow down a set of applications to display in the table. …" at bounding box center [871, 286] width 1154 height 21
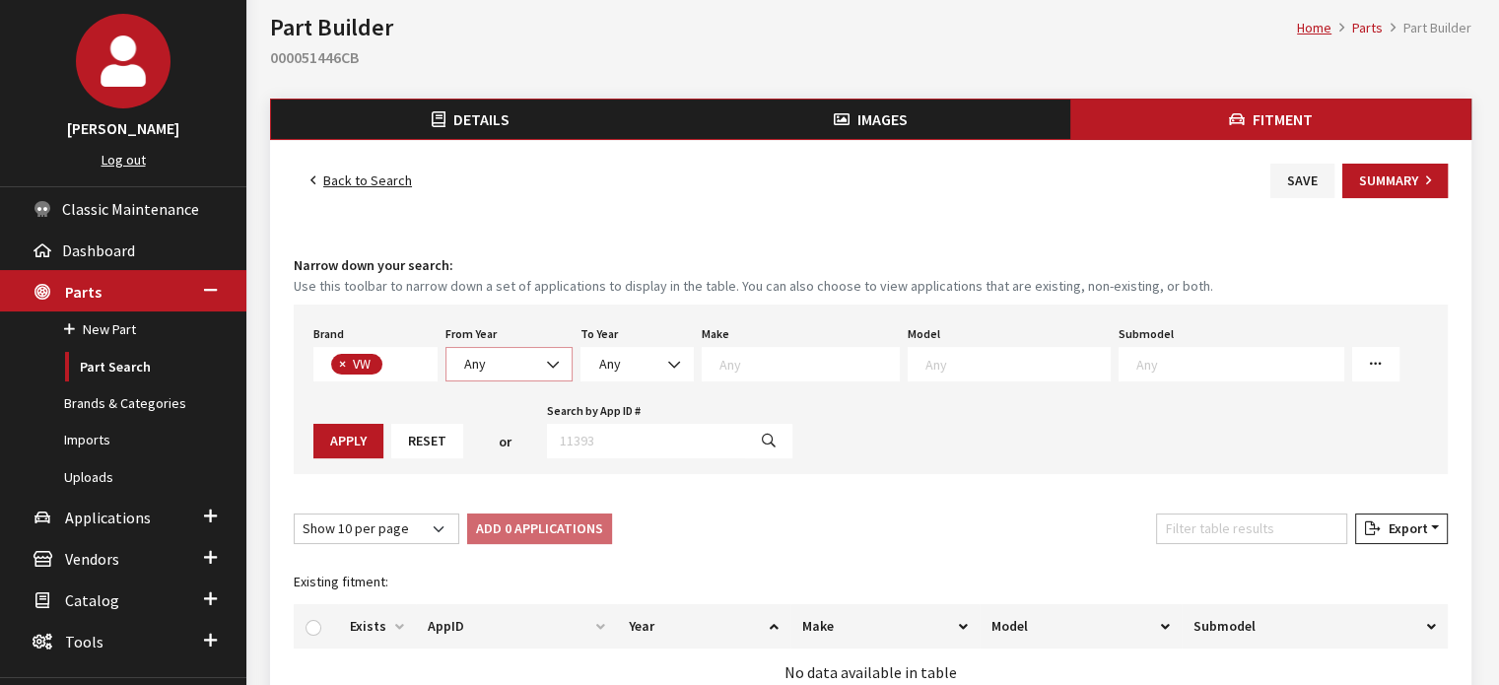
click at [505, 370] on span "Any" at bounding box center [509, 364] width 102 height 21
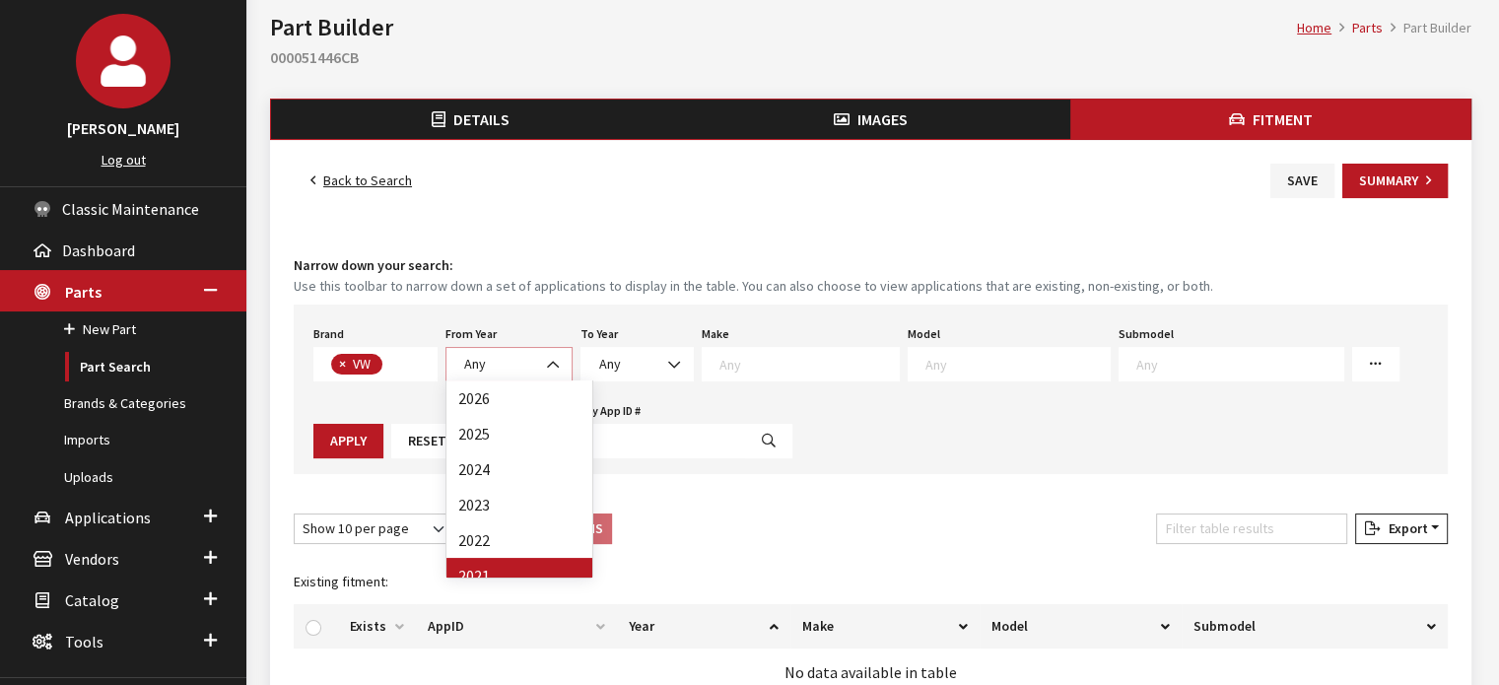
select select "2021"
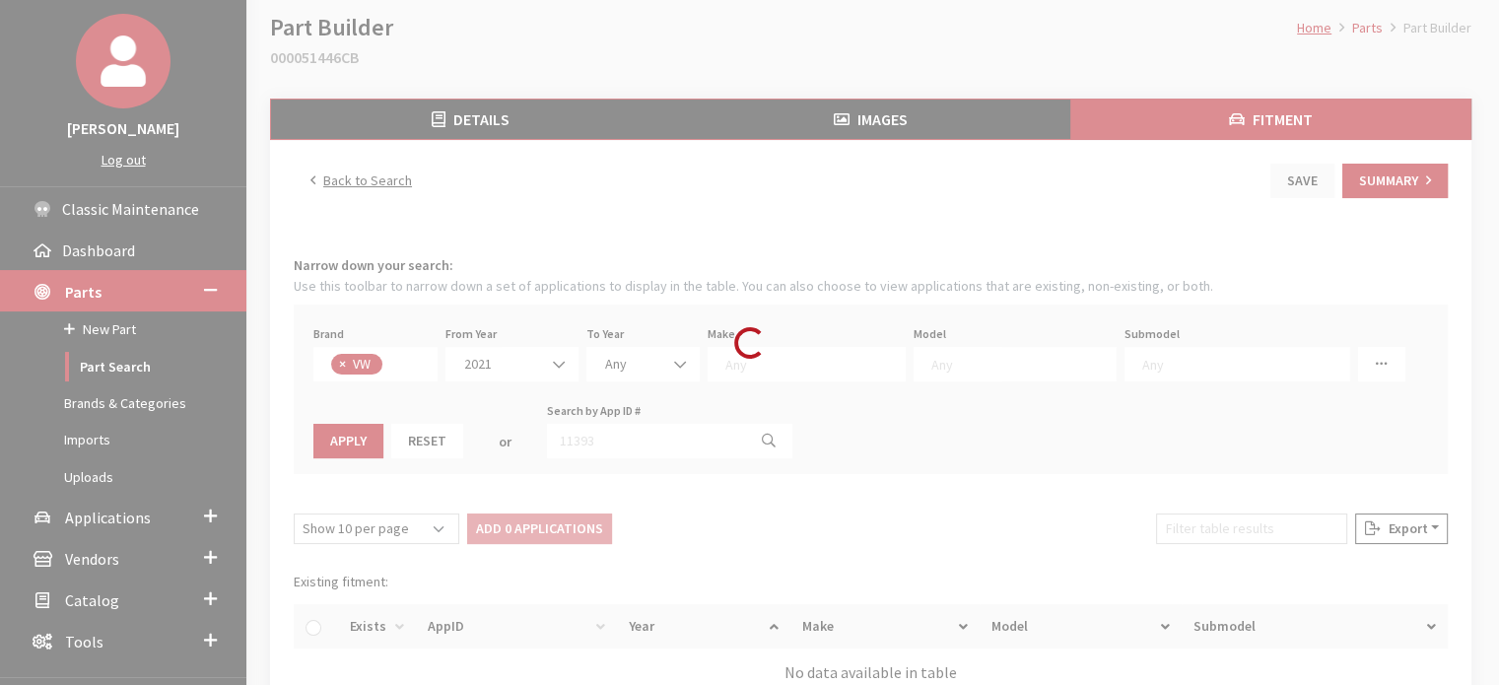
select select
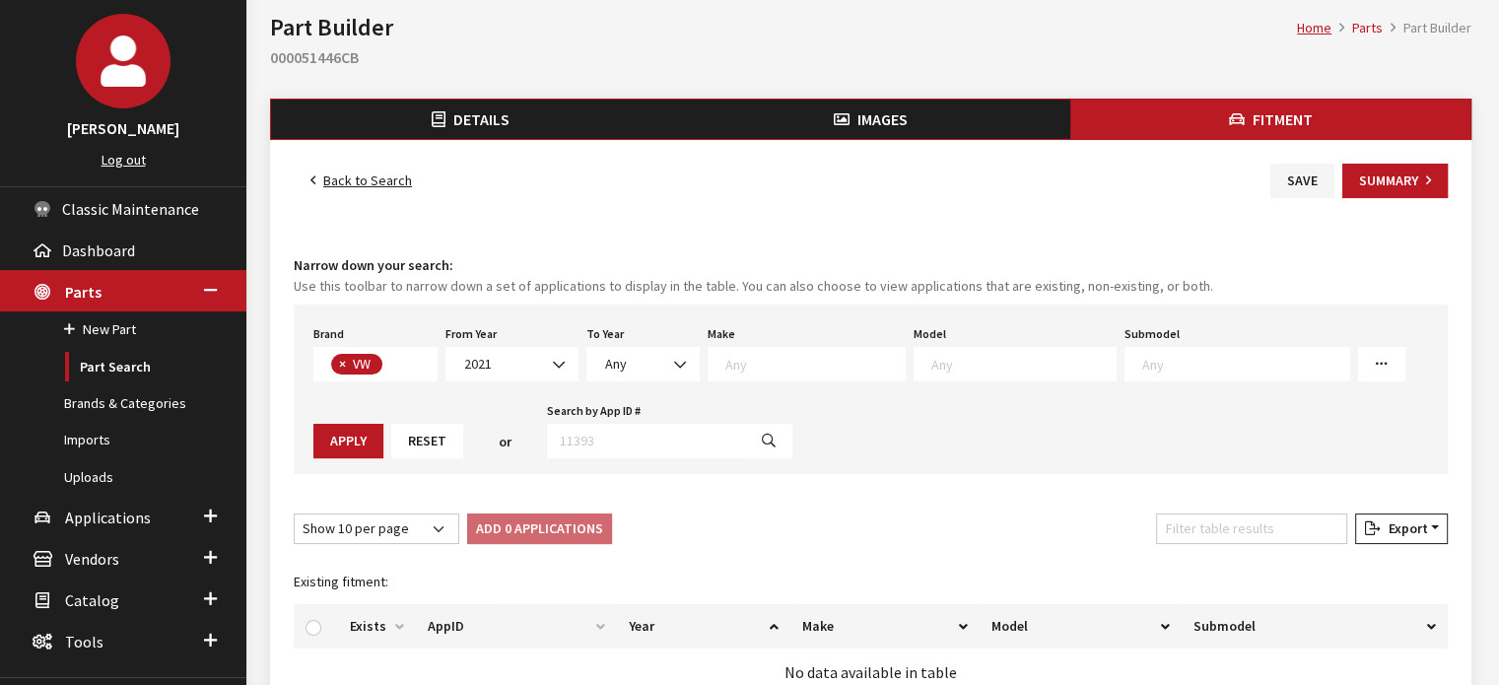
click at [993, 362] on textarea "Search" at bounding box center [1024, 364] width 184 height 18
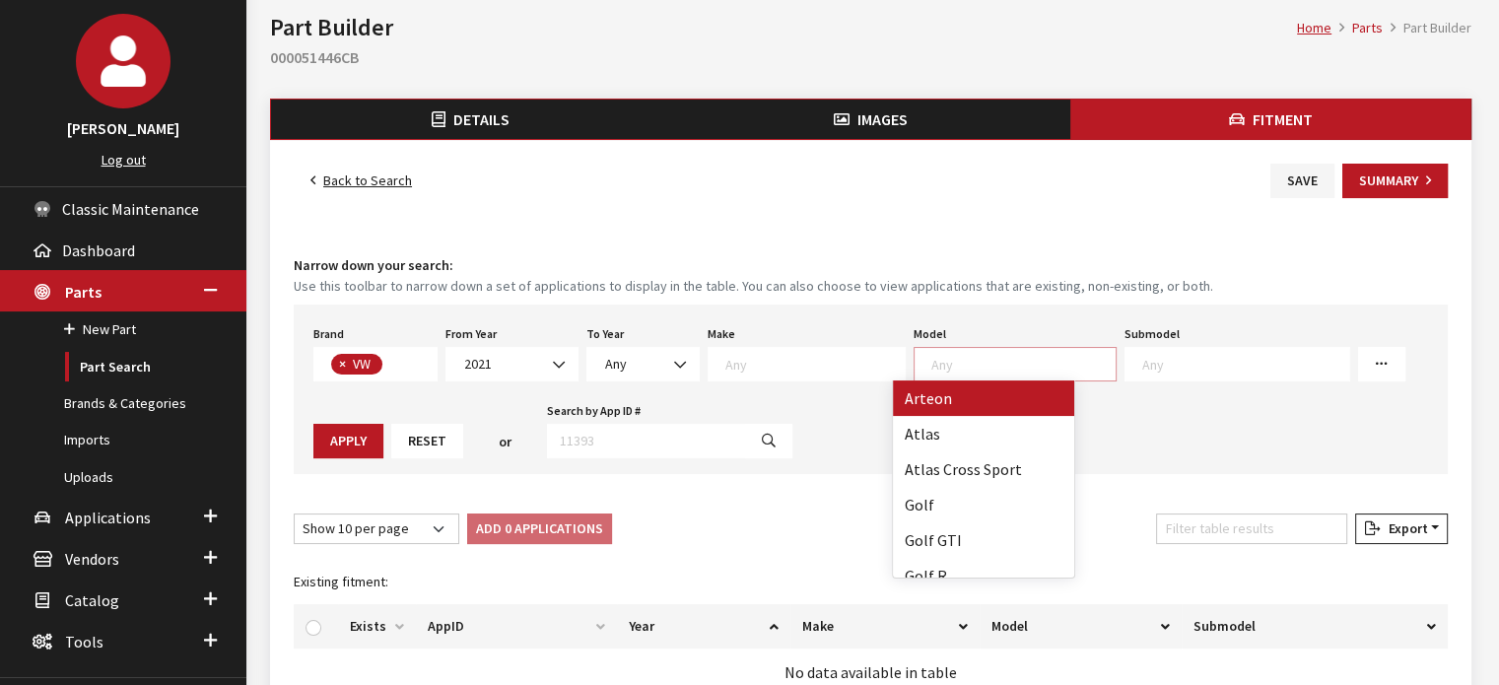
select select "1056"
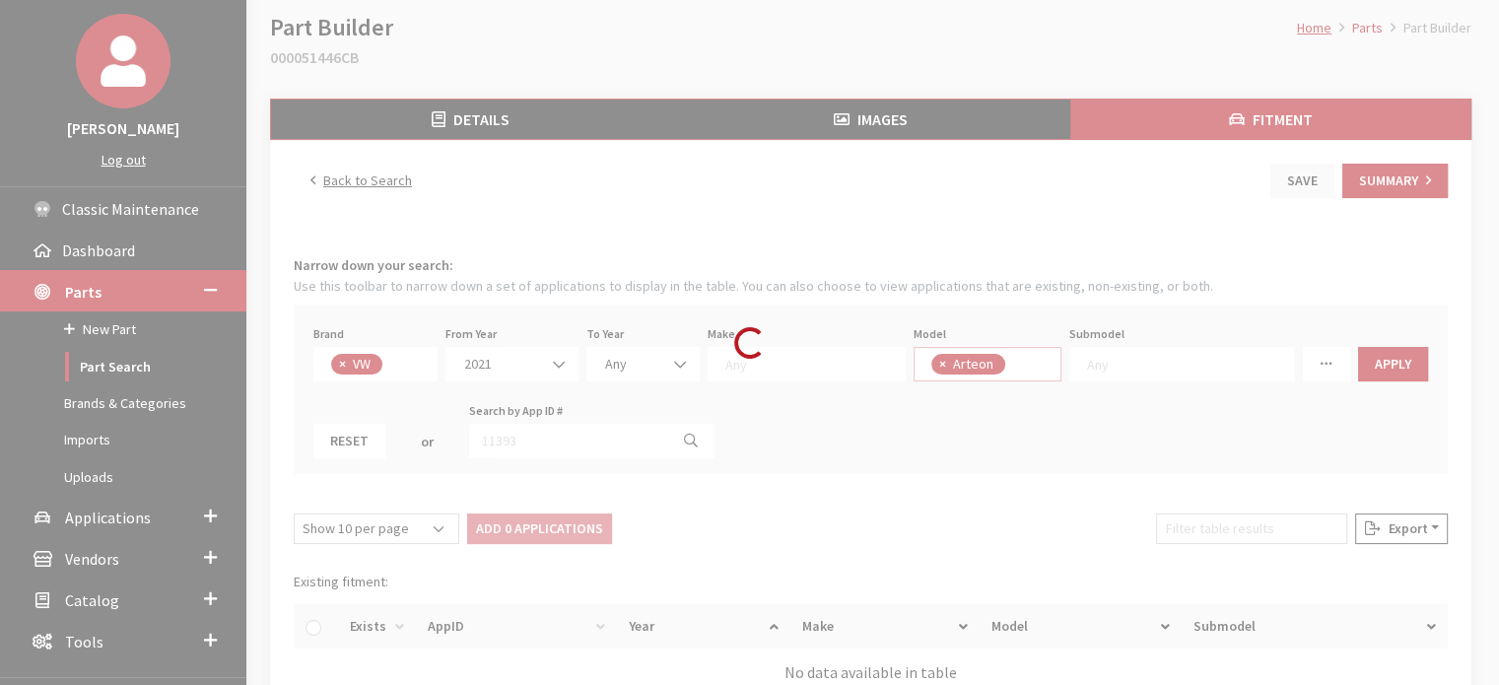
scroll to position [1, 0]
select select
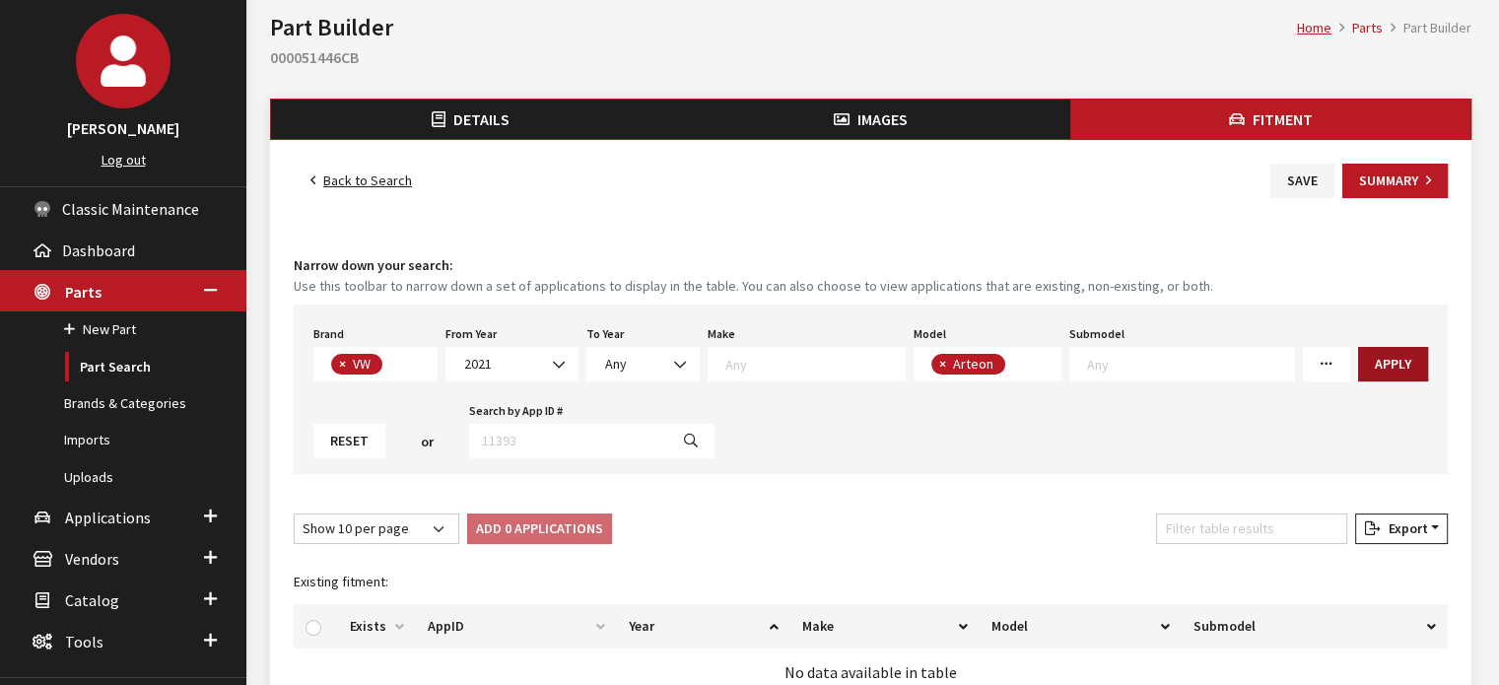
click at [1358, 362] on button "Apply" at bounding box center [1393, 364] width 70 height 35
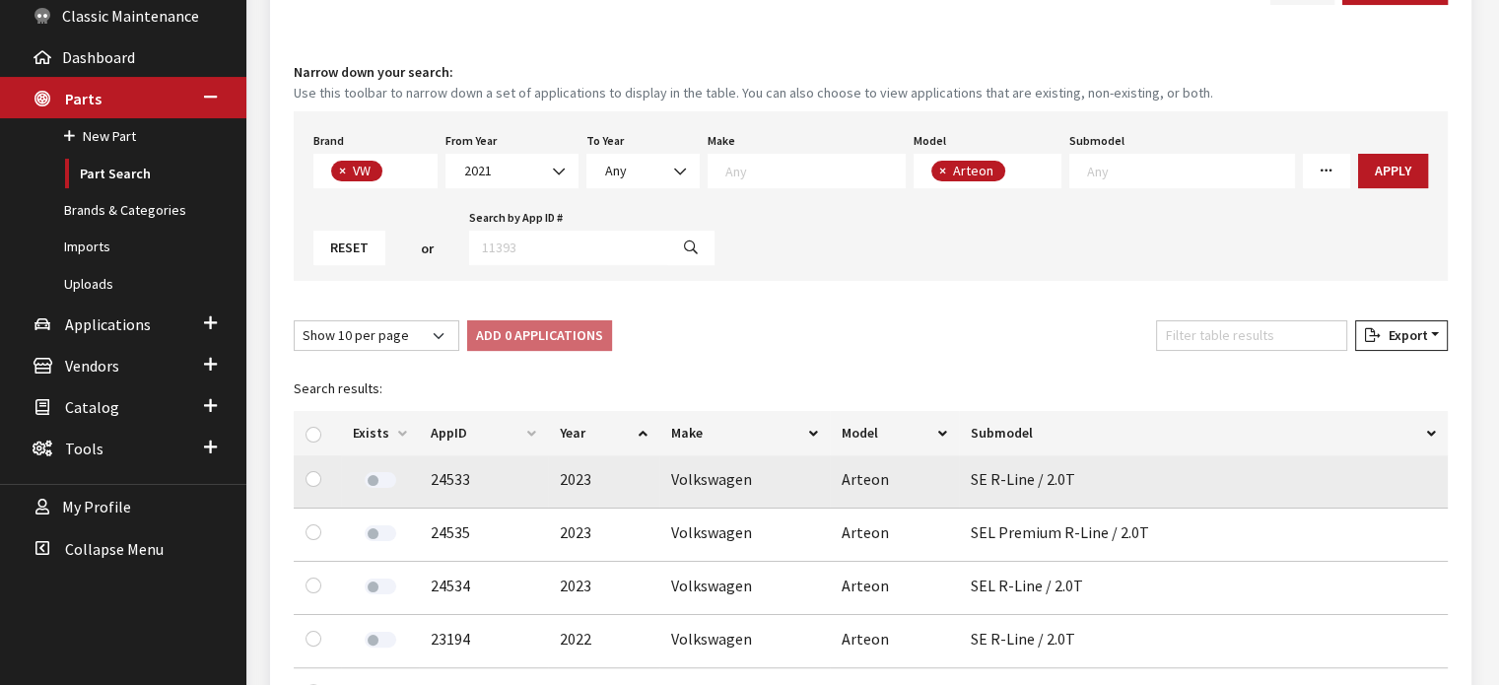
scroll to position [296, 0]
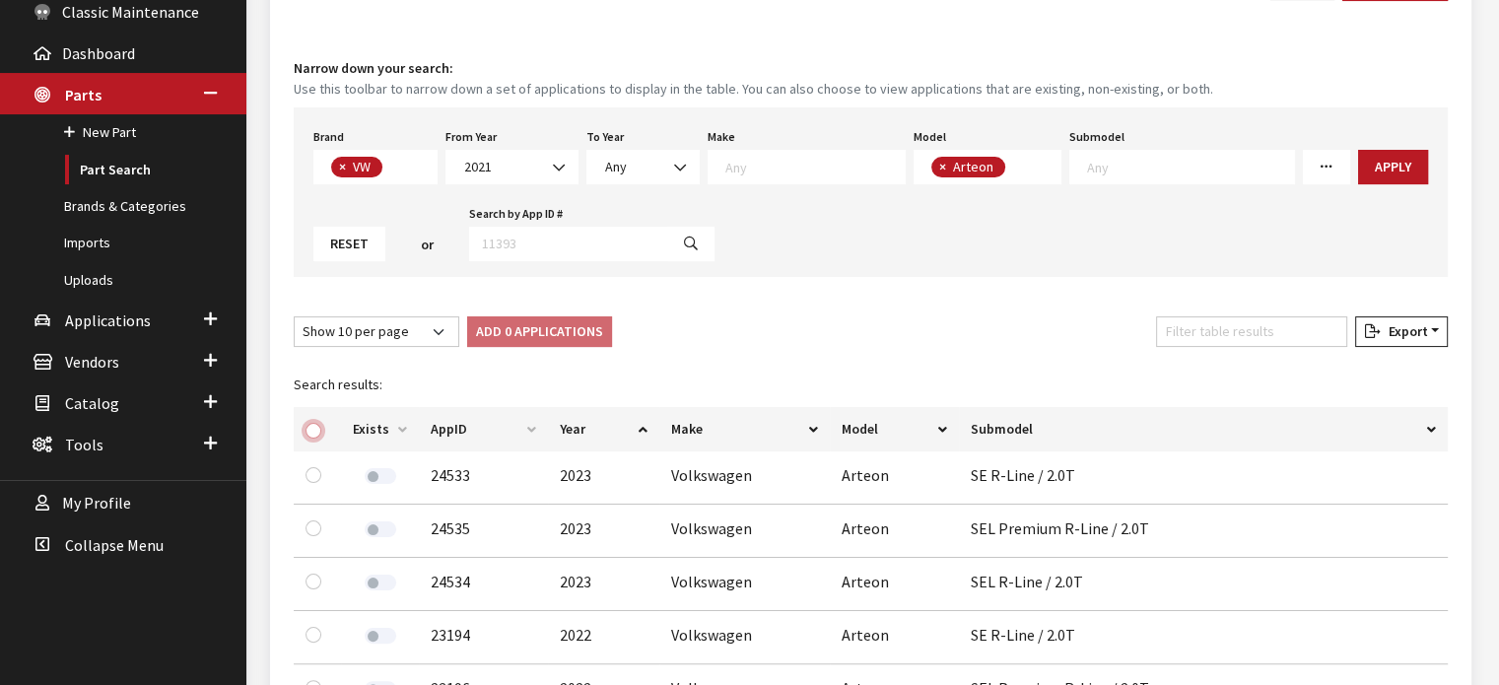
click at [308, 429] on input "checkbox" at bounding box center [314, 431] width 16 height 16
checkbox input "true"
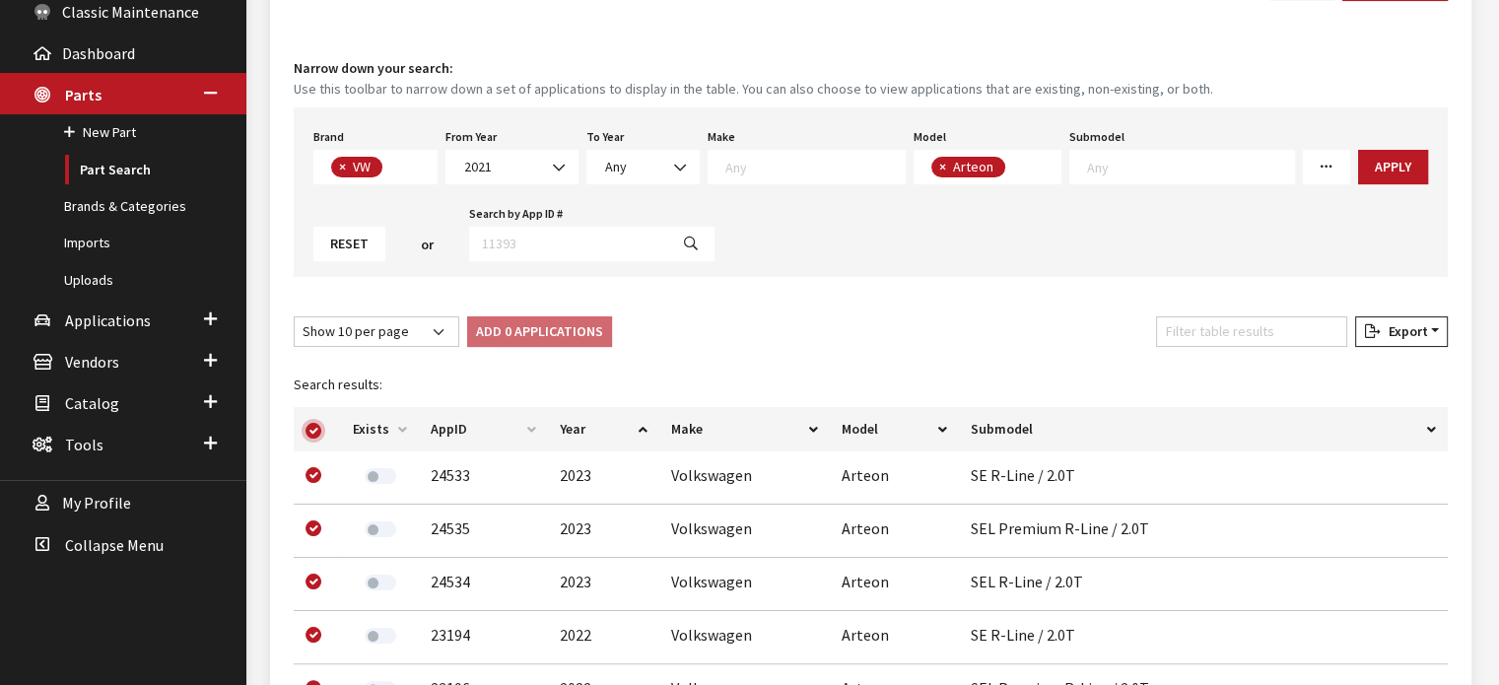
checkbox input "true"
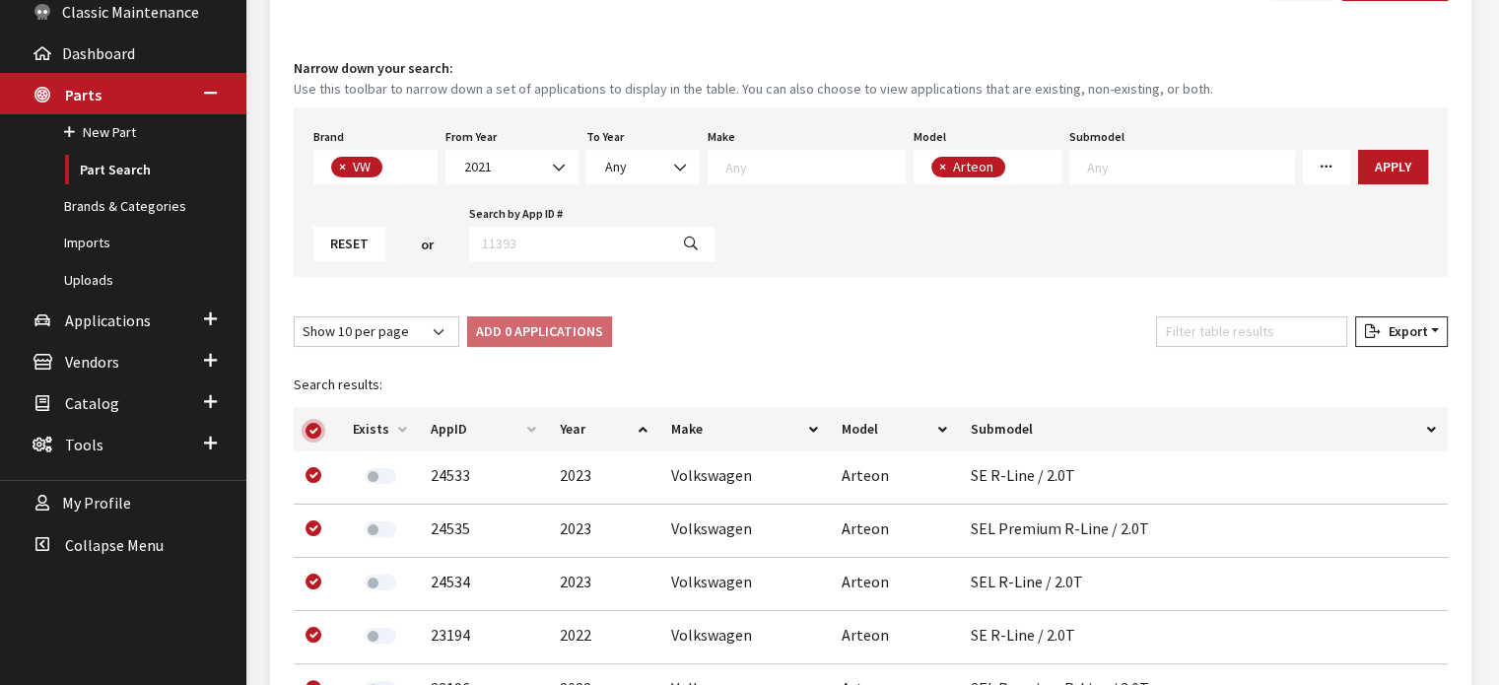
checkbox input "true"
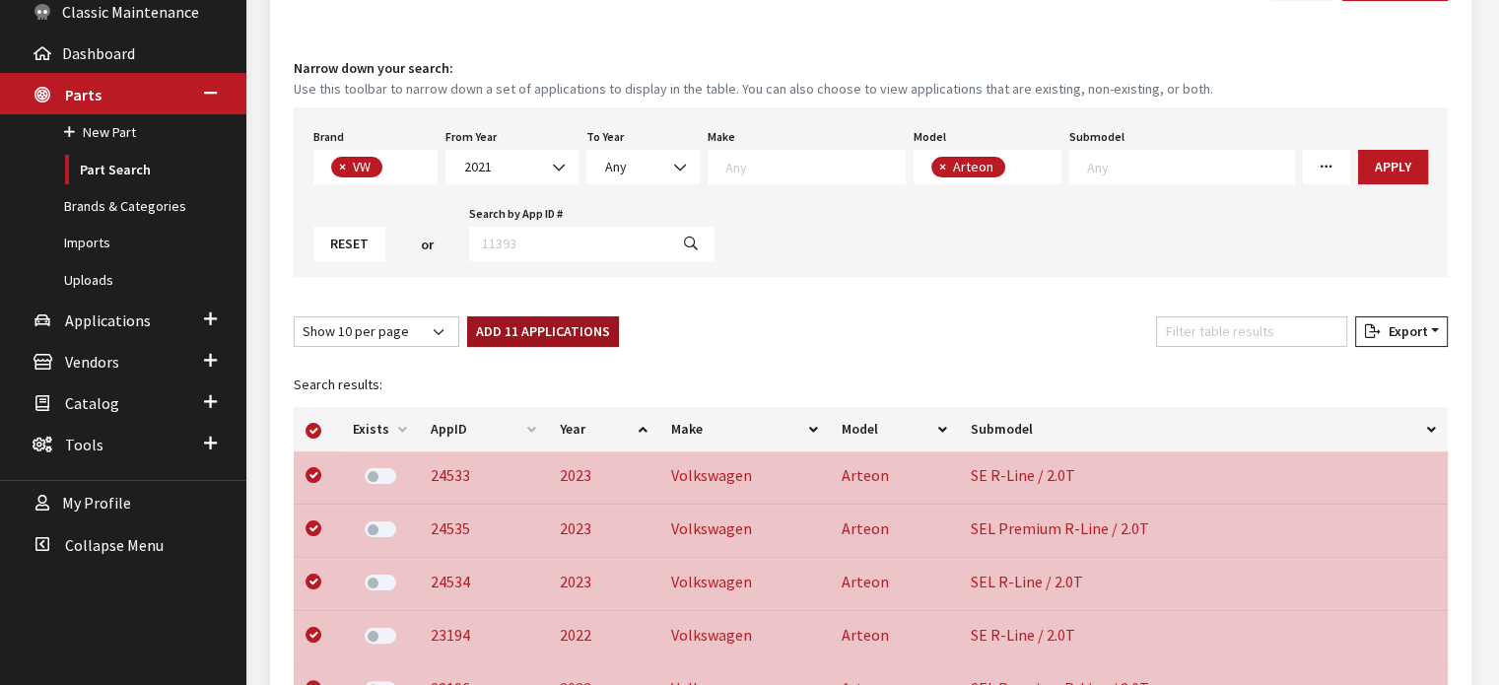
click at [537, 337] on button "Add 11 Applications" at bounding box center [543, 331] width 152 height 31
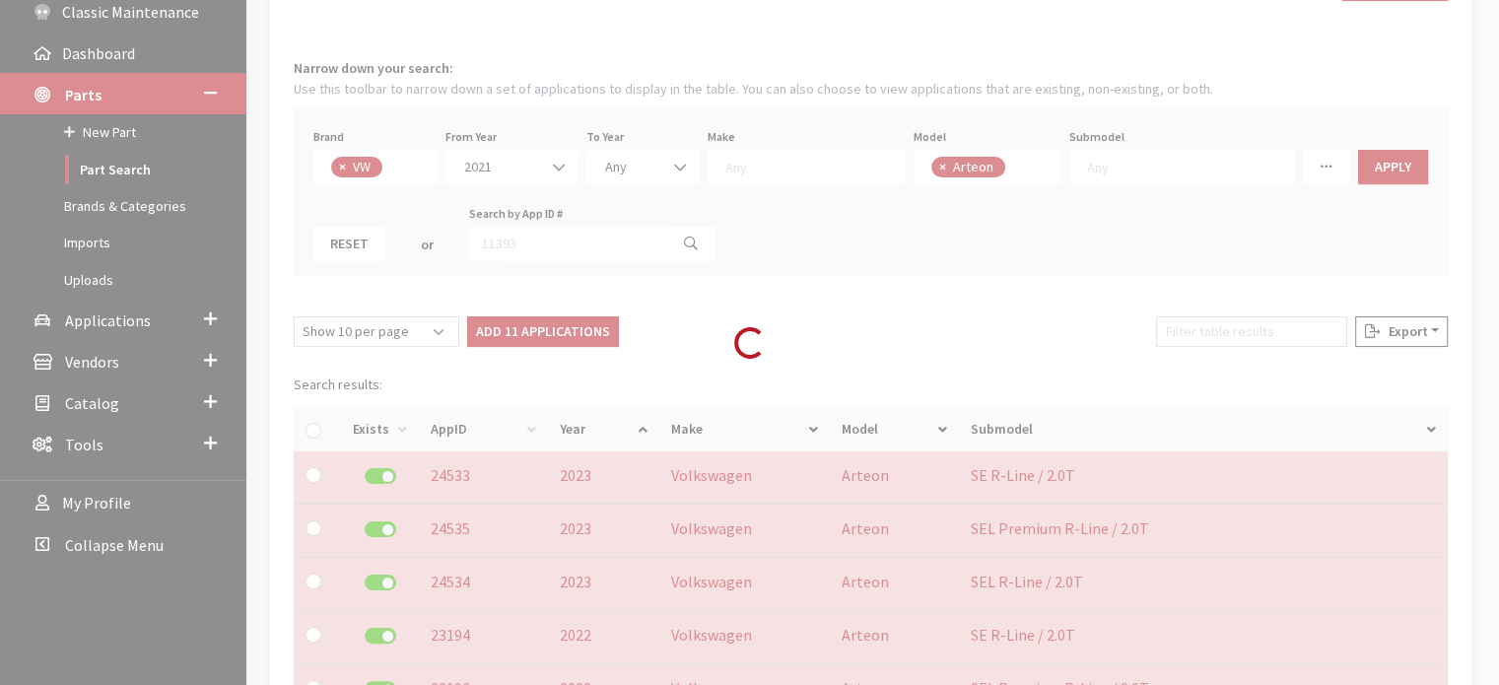
checkbox input "false"
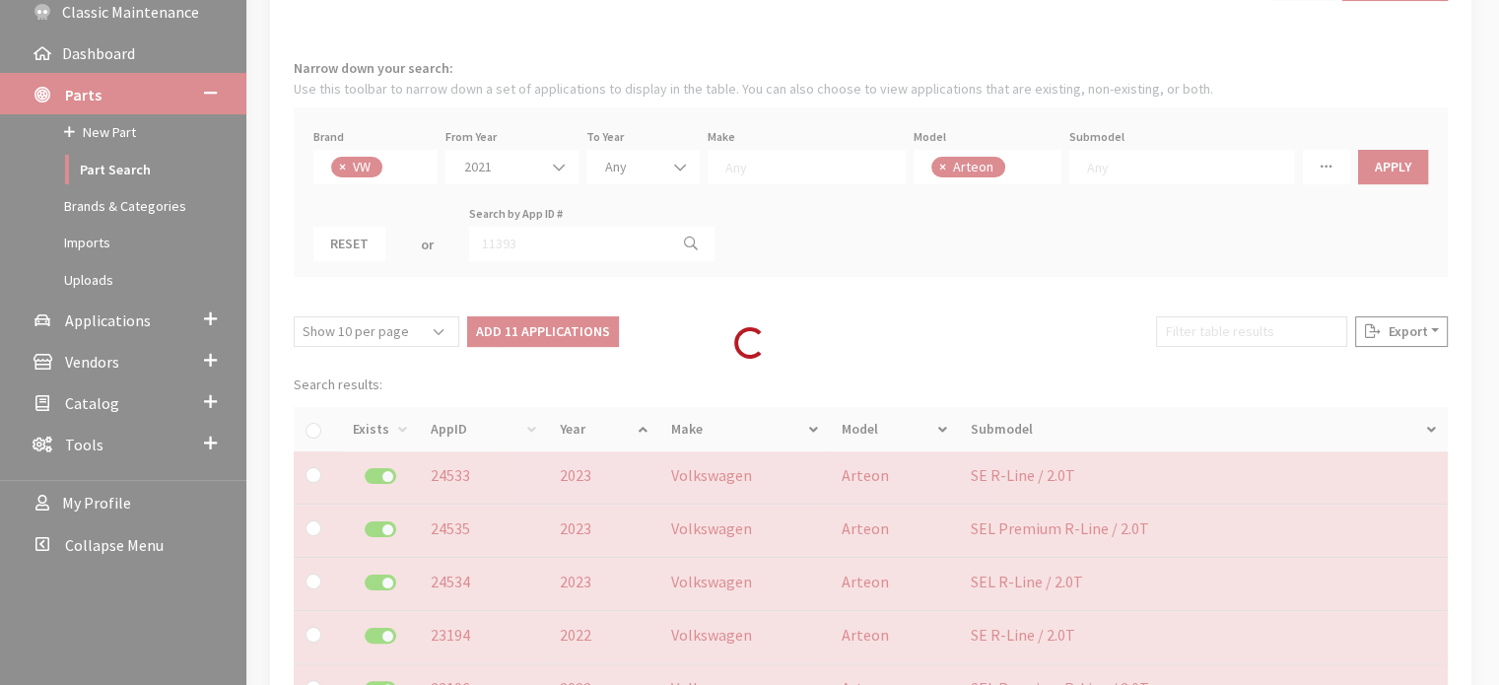
checkbox input "false"
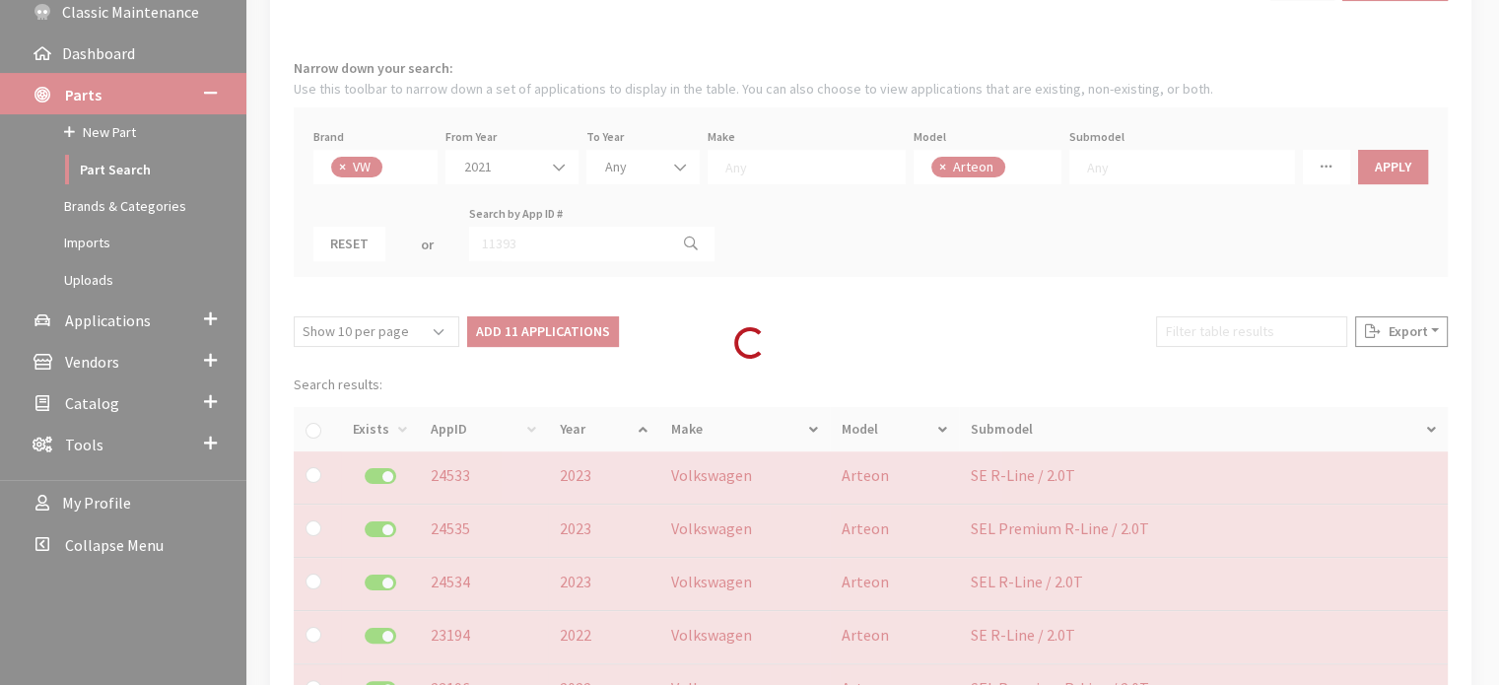
checkbox input "false"
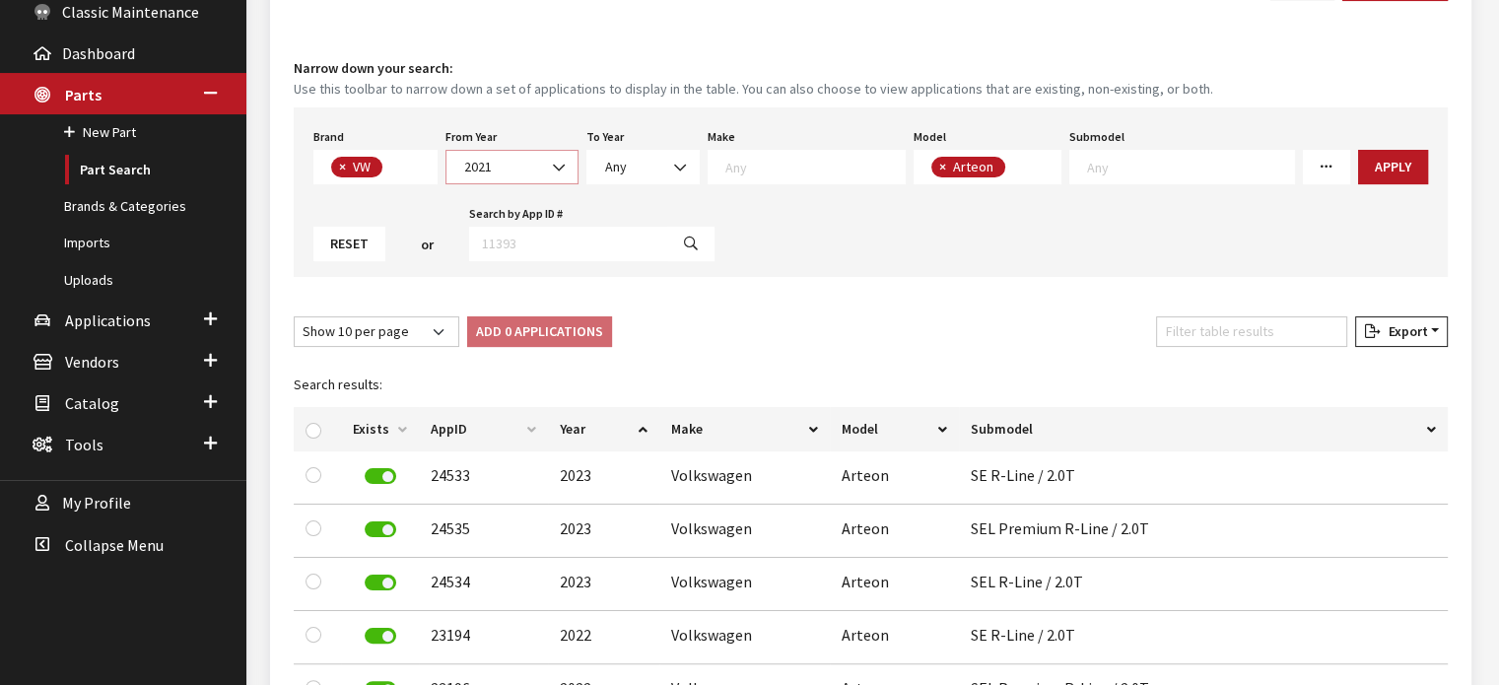
click at [489, 157] on span "2021" at bounding box center [511, 167] width 107 height 21
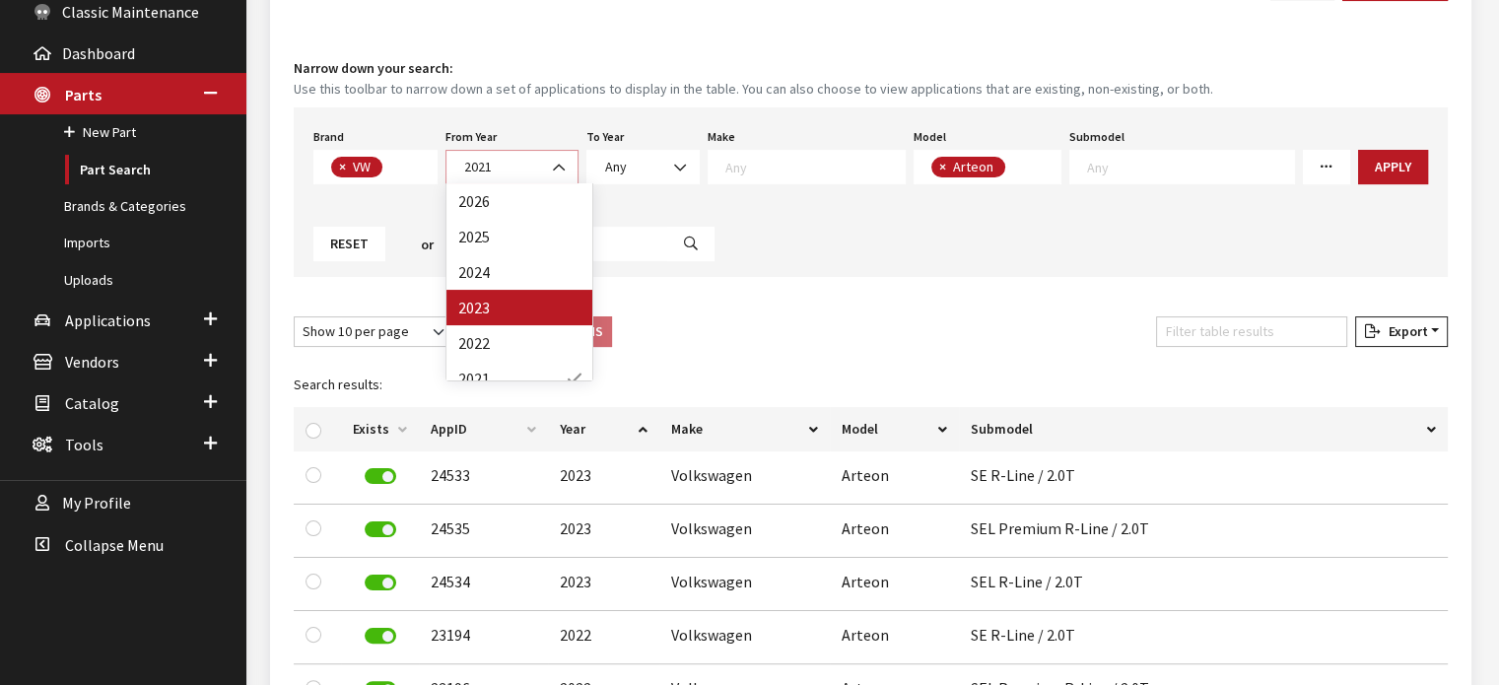
scroll to position [99, 0]
select select "2020"
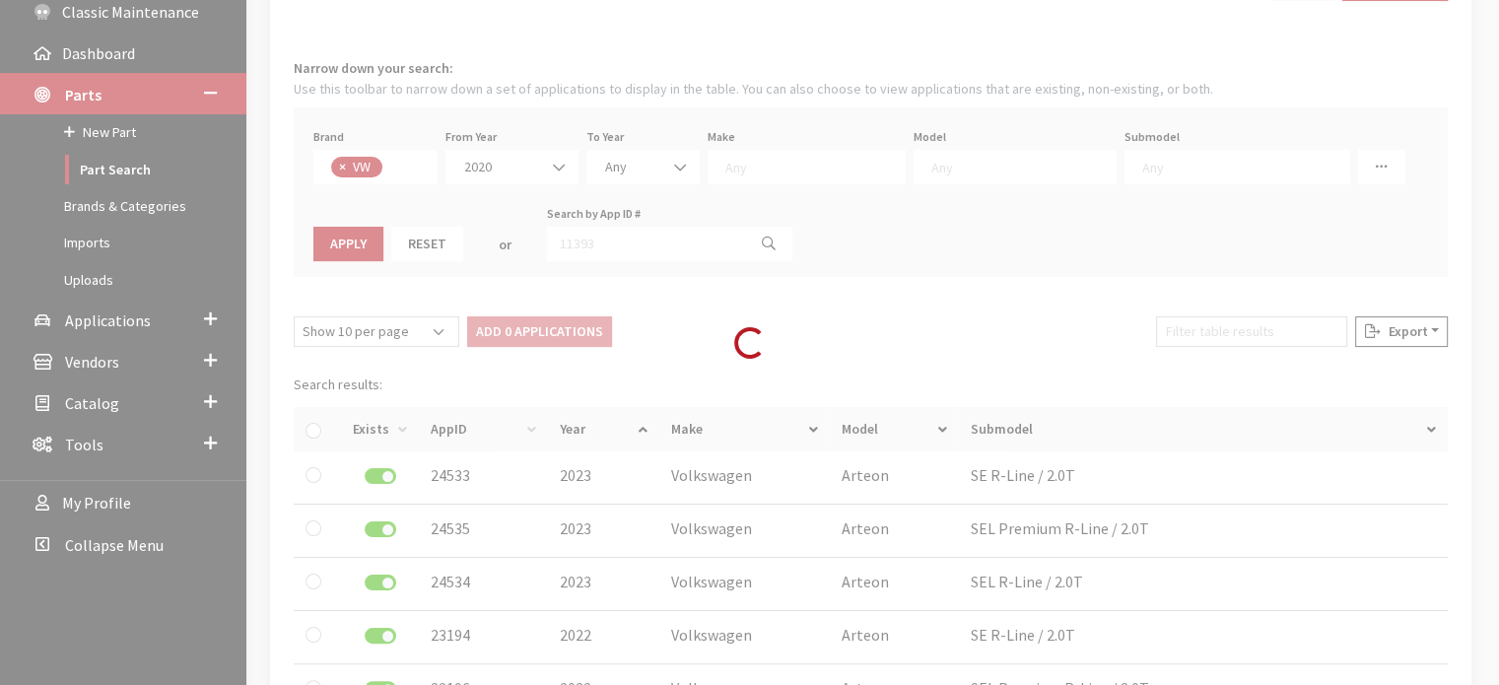
select select
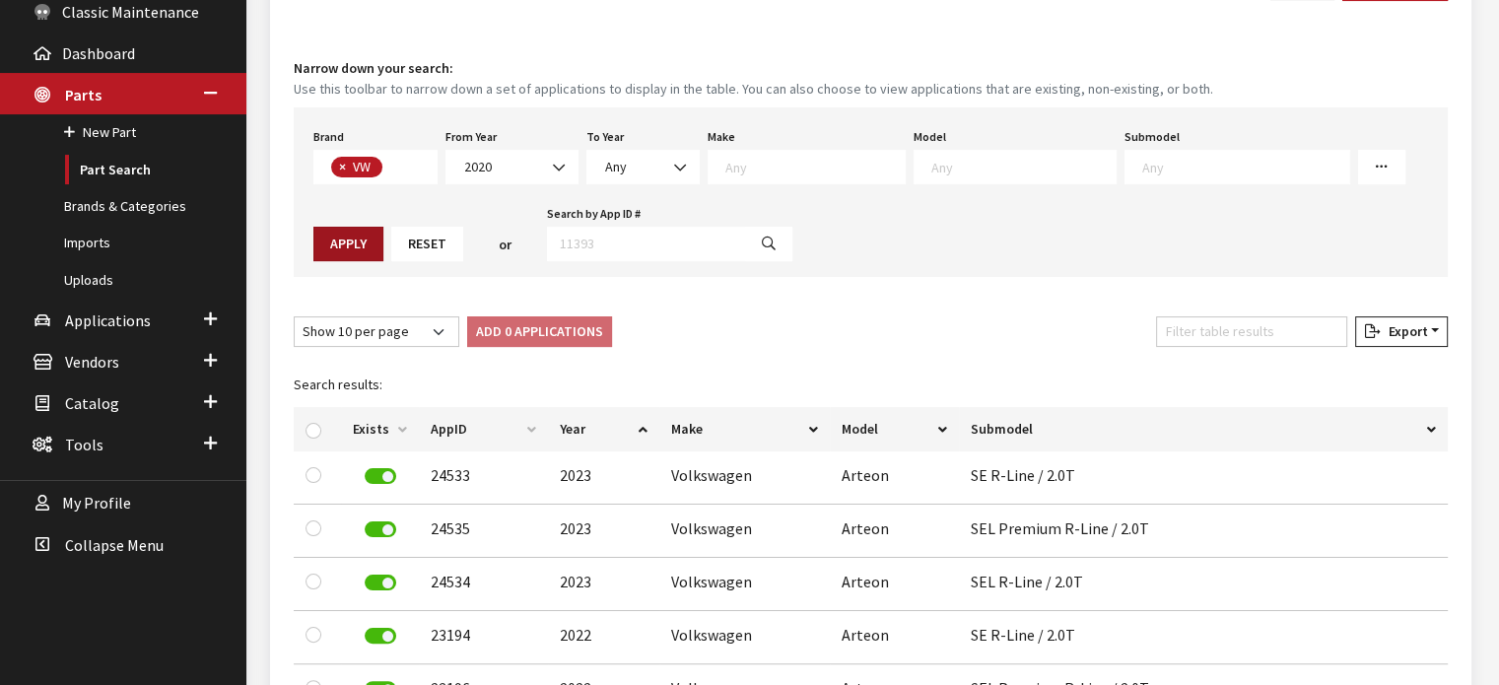
click at [383, 227] on button "Apply" at bounding box center [348, 244] width 70 height 35
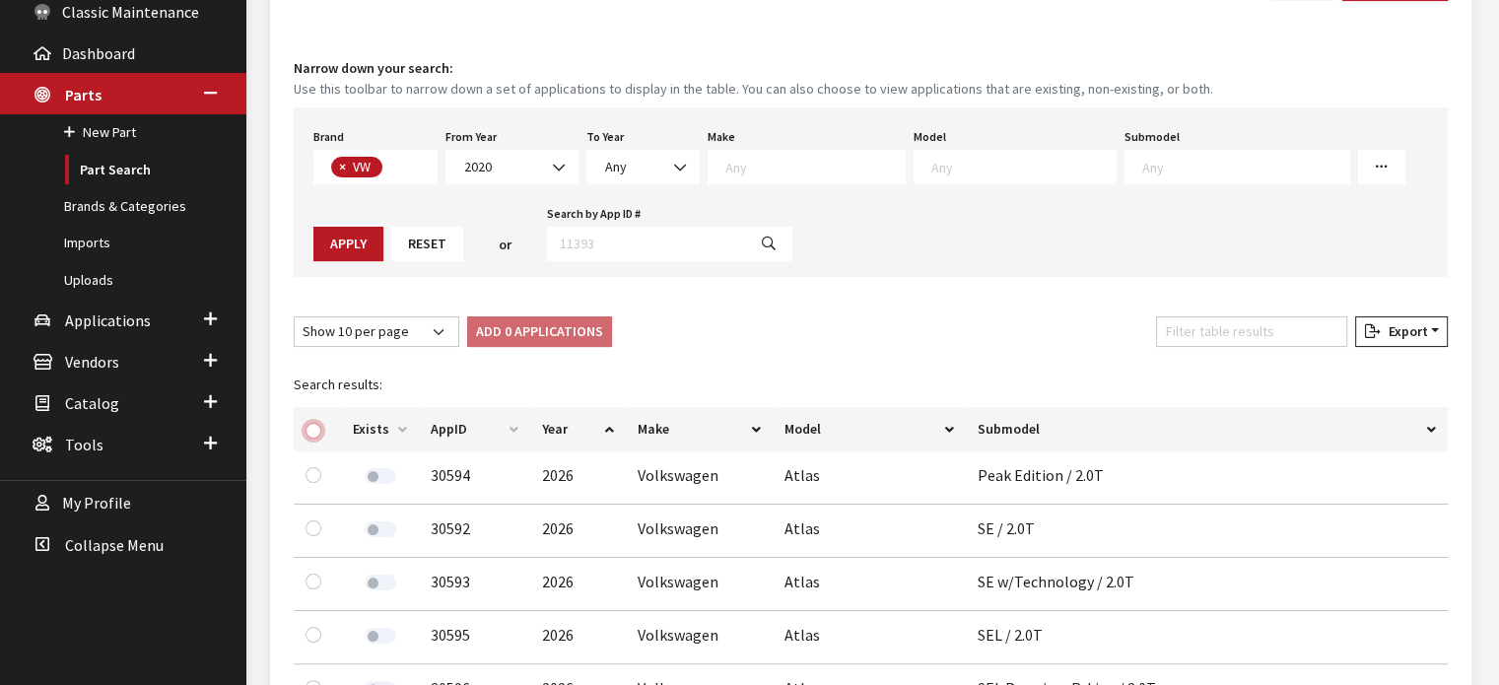
click at [311, 423] on input "checkbox" at bounding box center [314, 431] width 16 height 16
checkbox input "true"
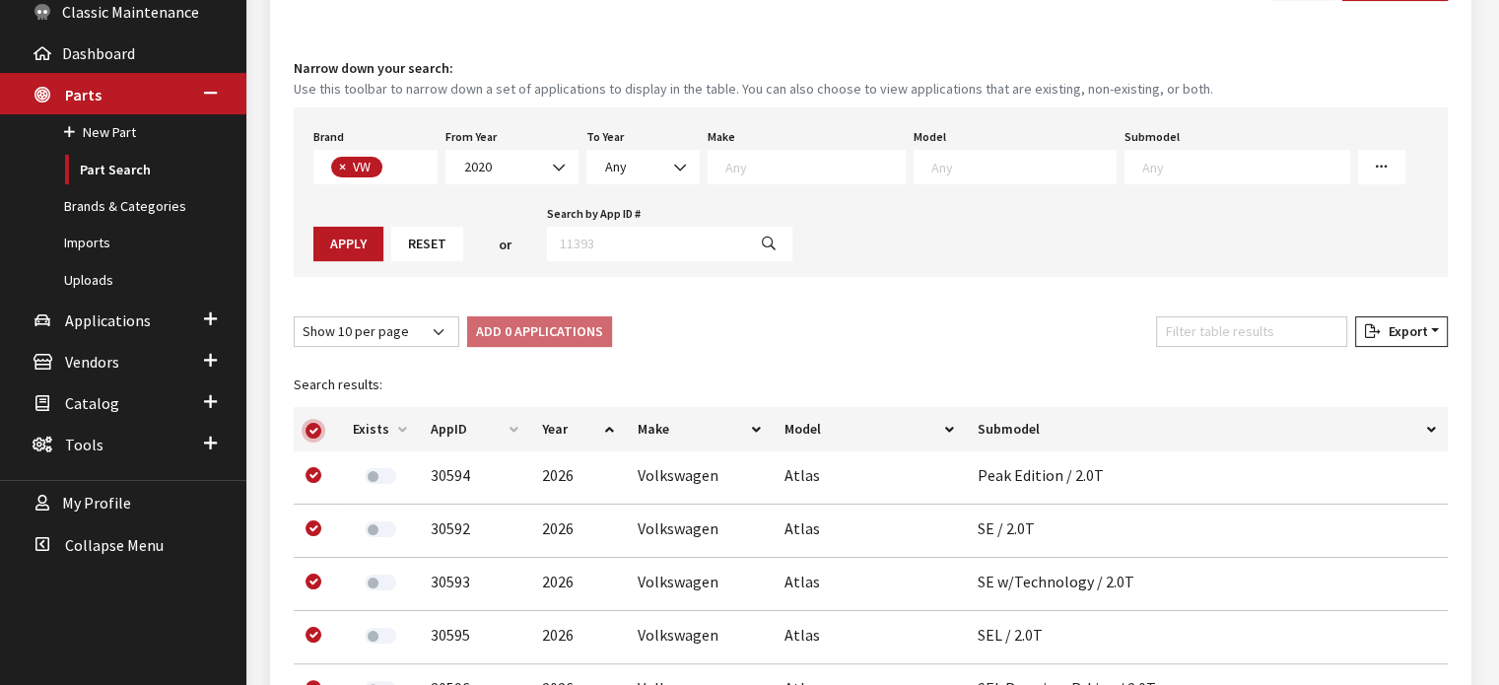
checkbox input "true"
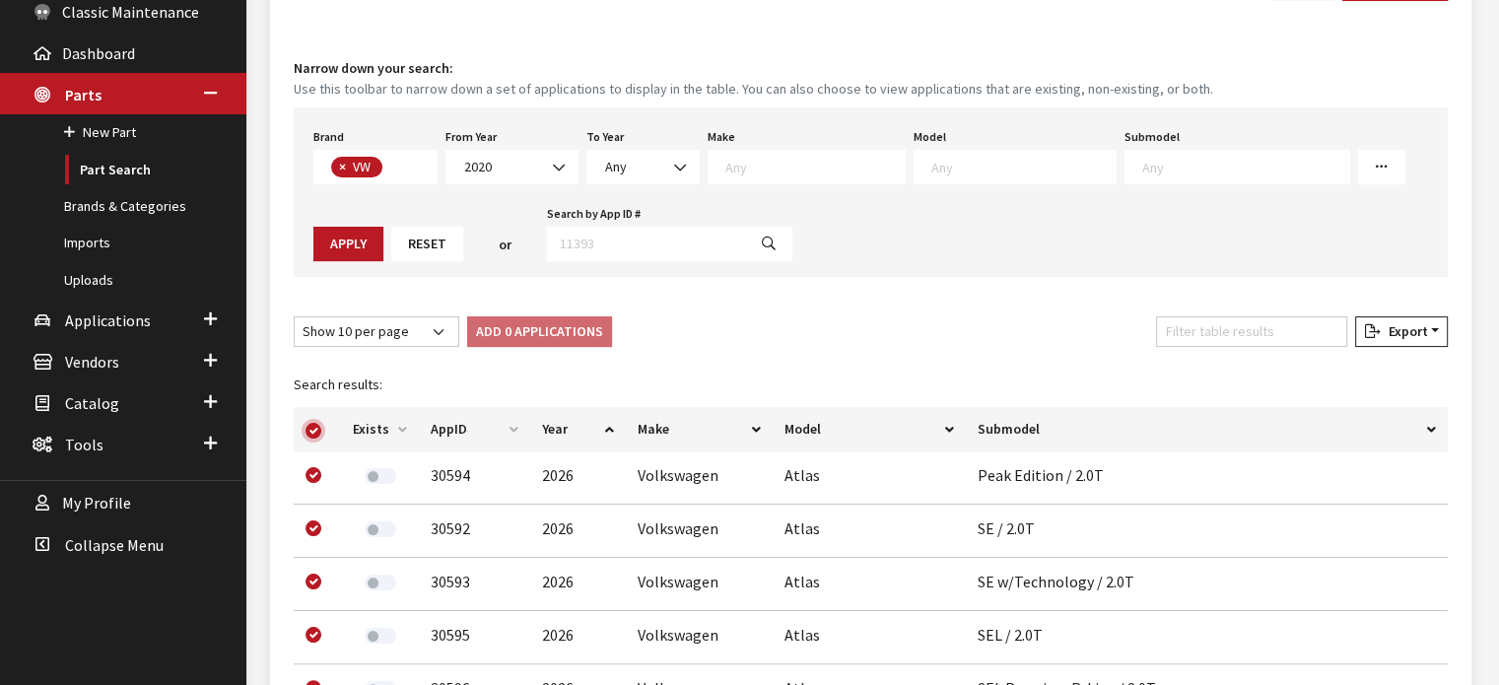
checkbox input "true"
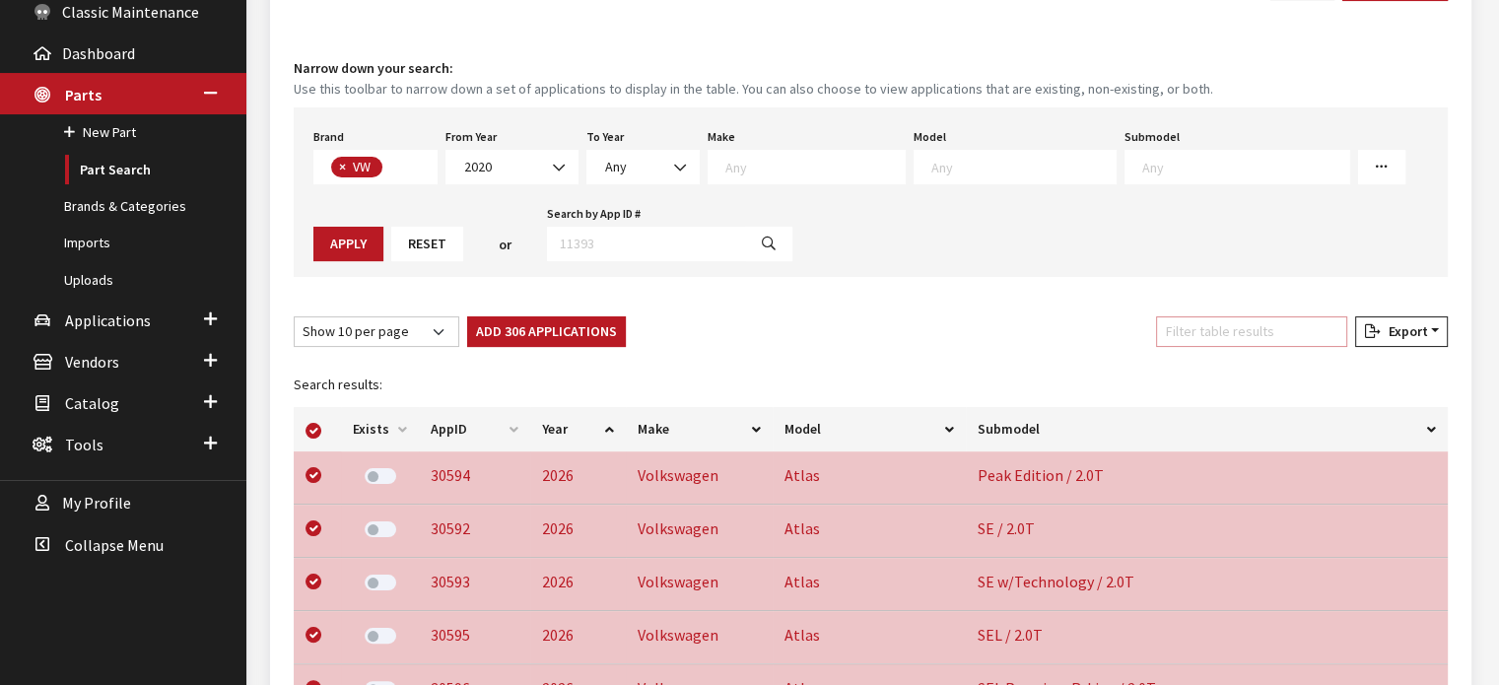
click at [1309, 338] on input "Filter table results" at bounding box center [1251, 331] width 191 height 31
type input "t"
checkbox input "true"
type input "p"
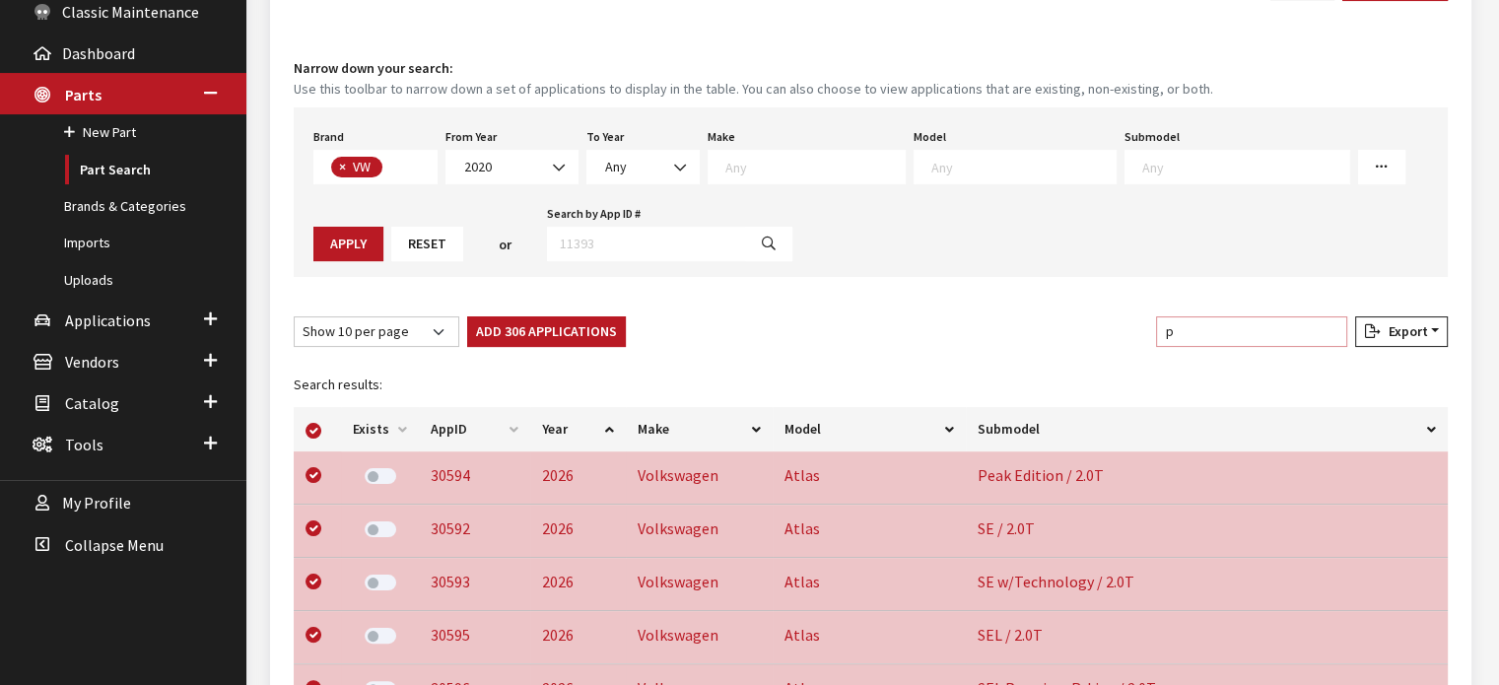
checkbox input "true"
type input "pa"
checkbox input "true"
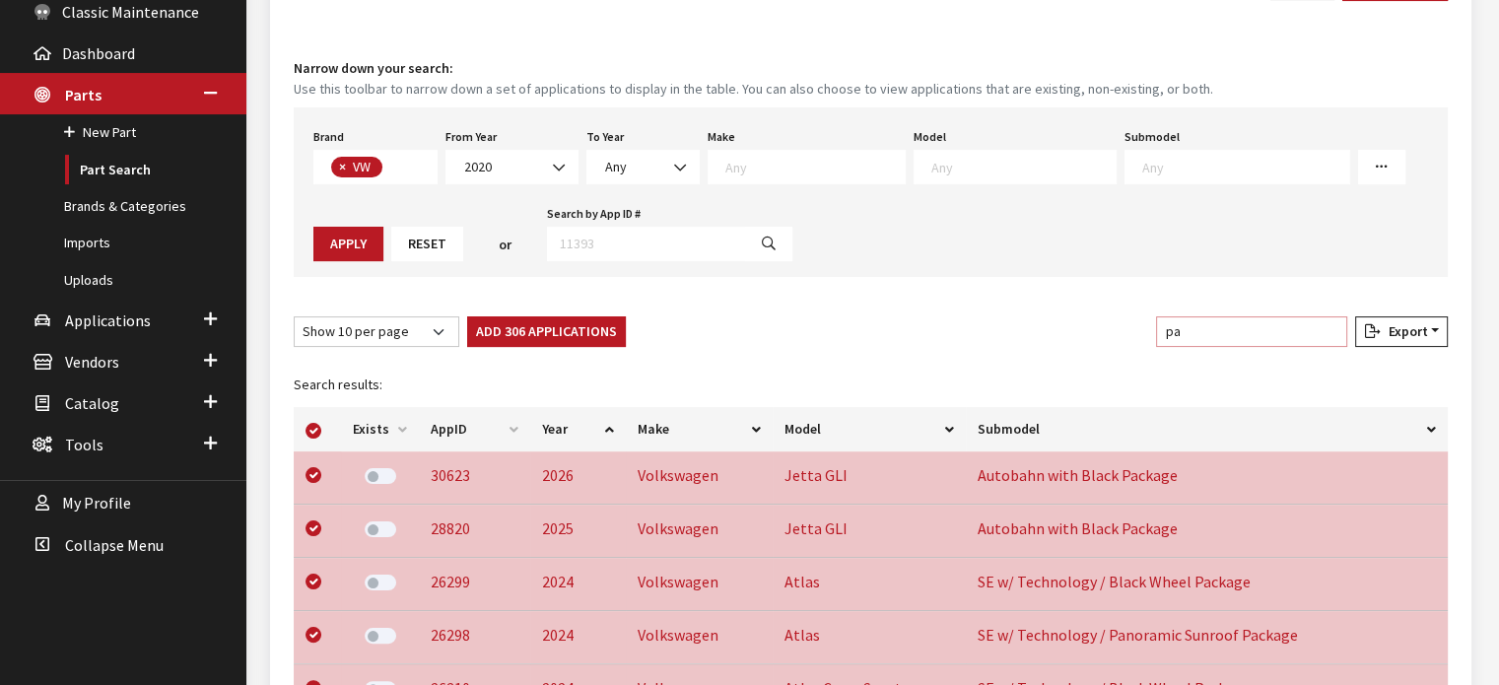
type input "pas"
checkbox input "true"
type input "pass"
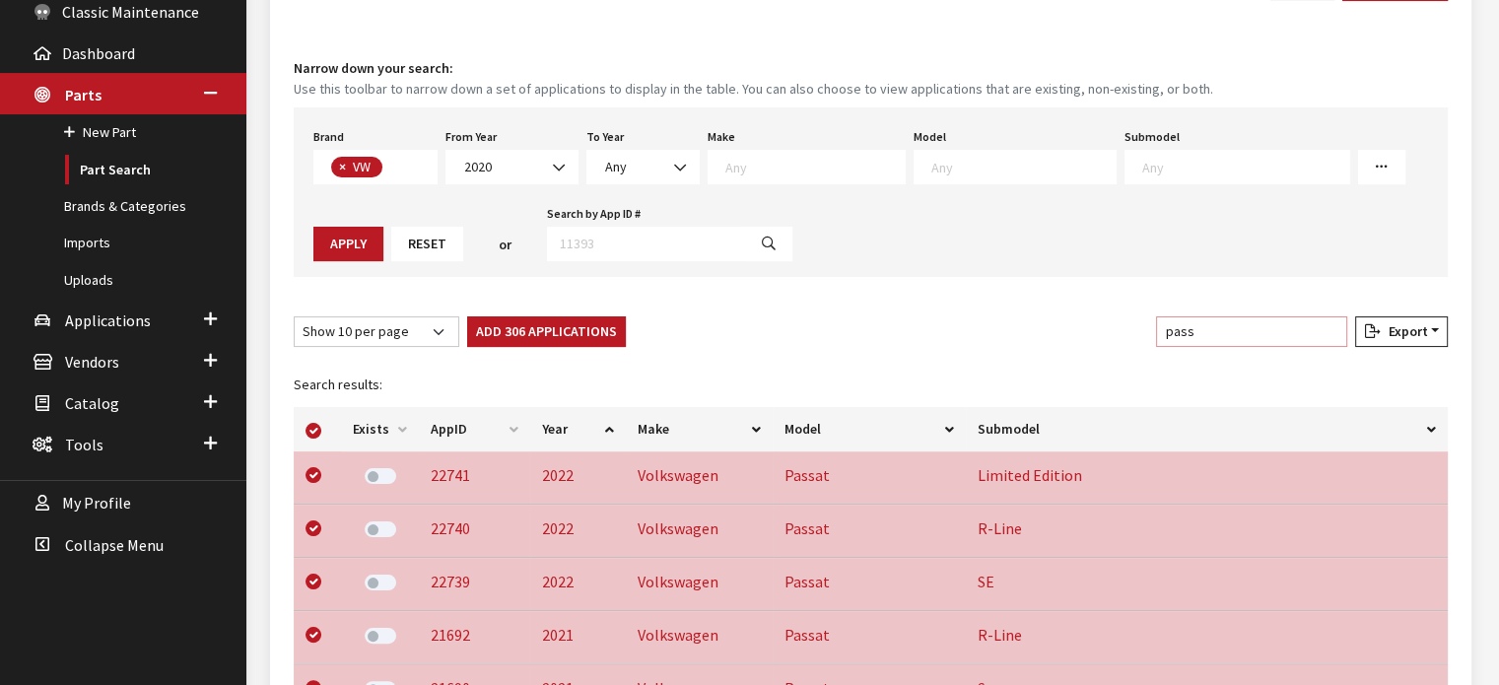
checkbox input "true"
type input "pass"
click at [313, 428] on input "checkbox" at bounding box center [314, 431] width 16 height 16
checkbox input "false"
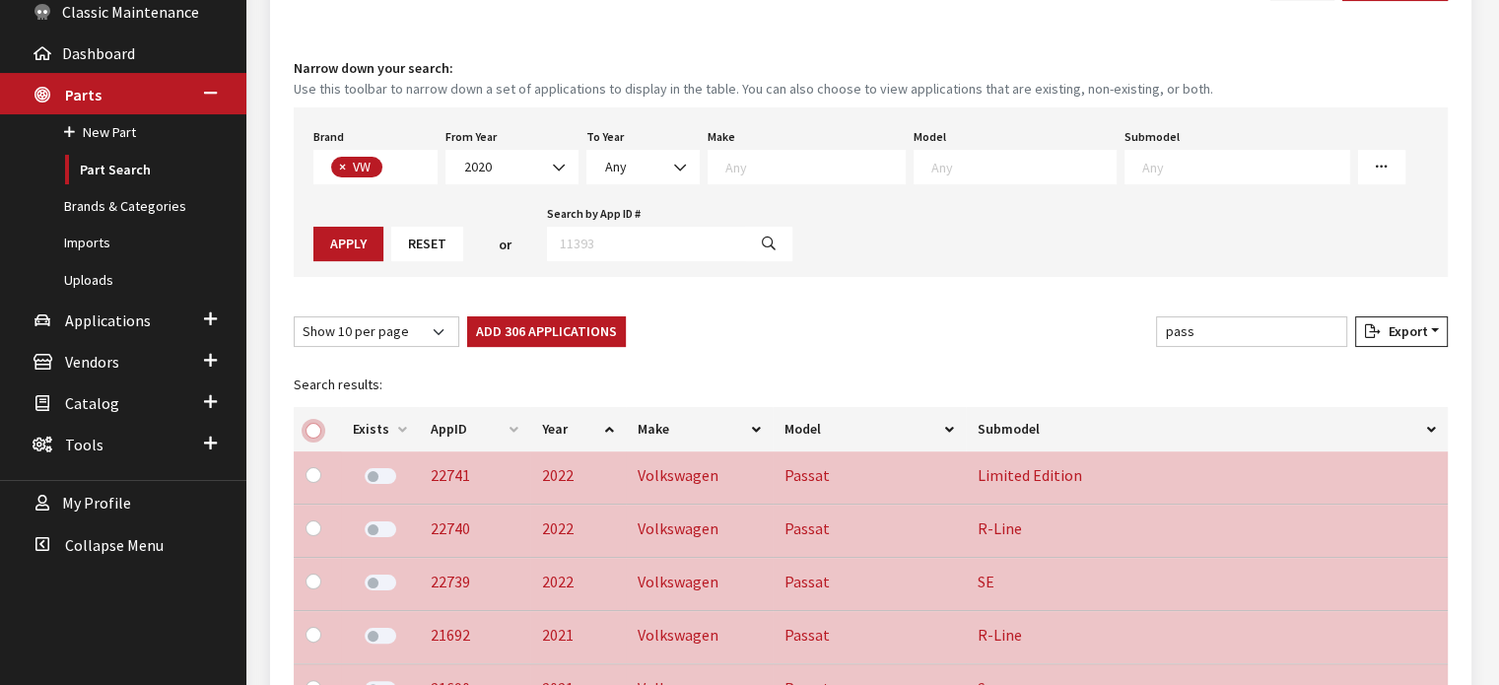
checkbox input "false"
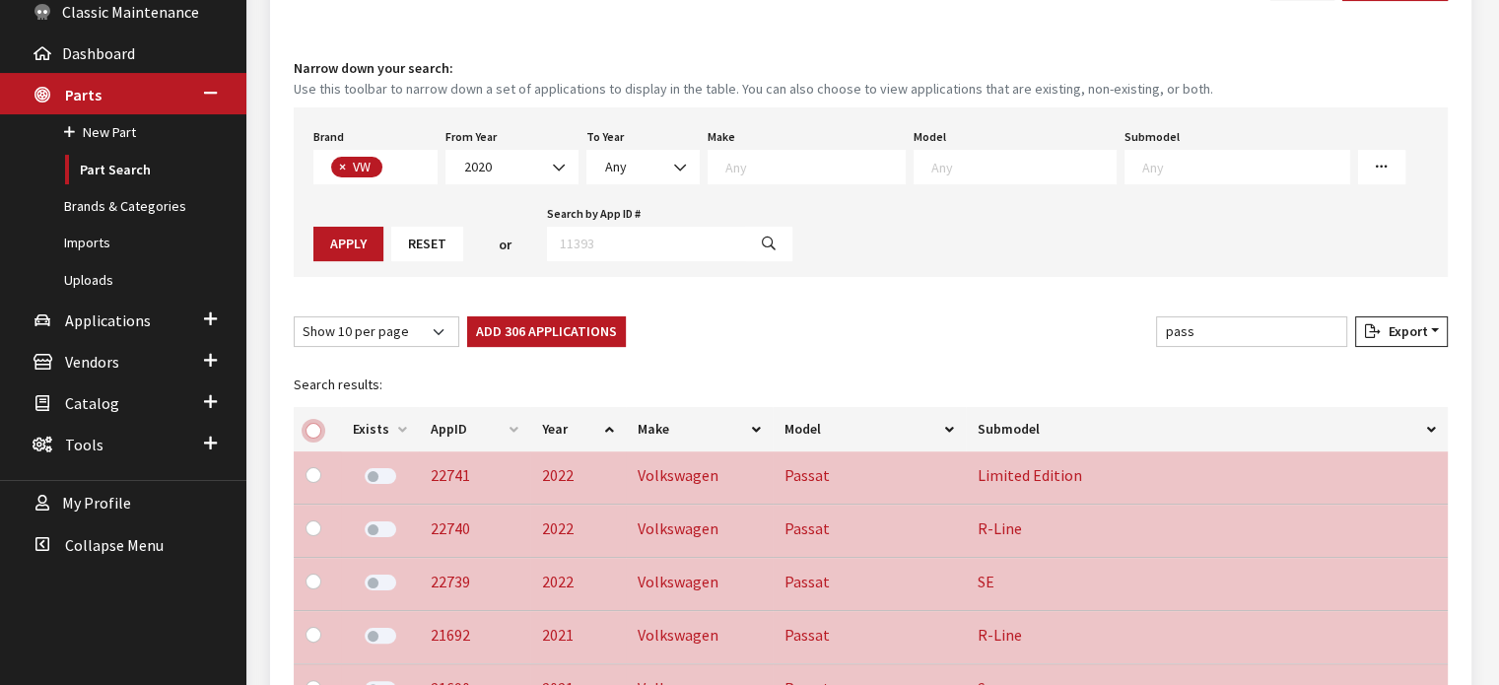
checkbox input "false"
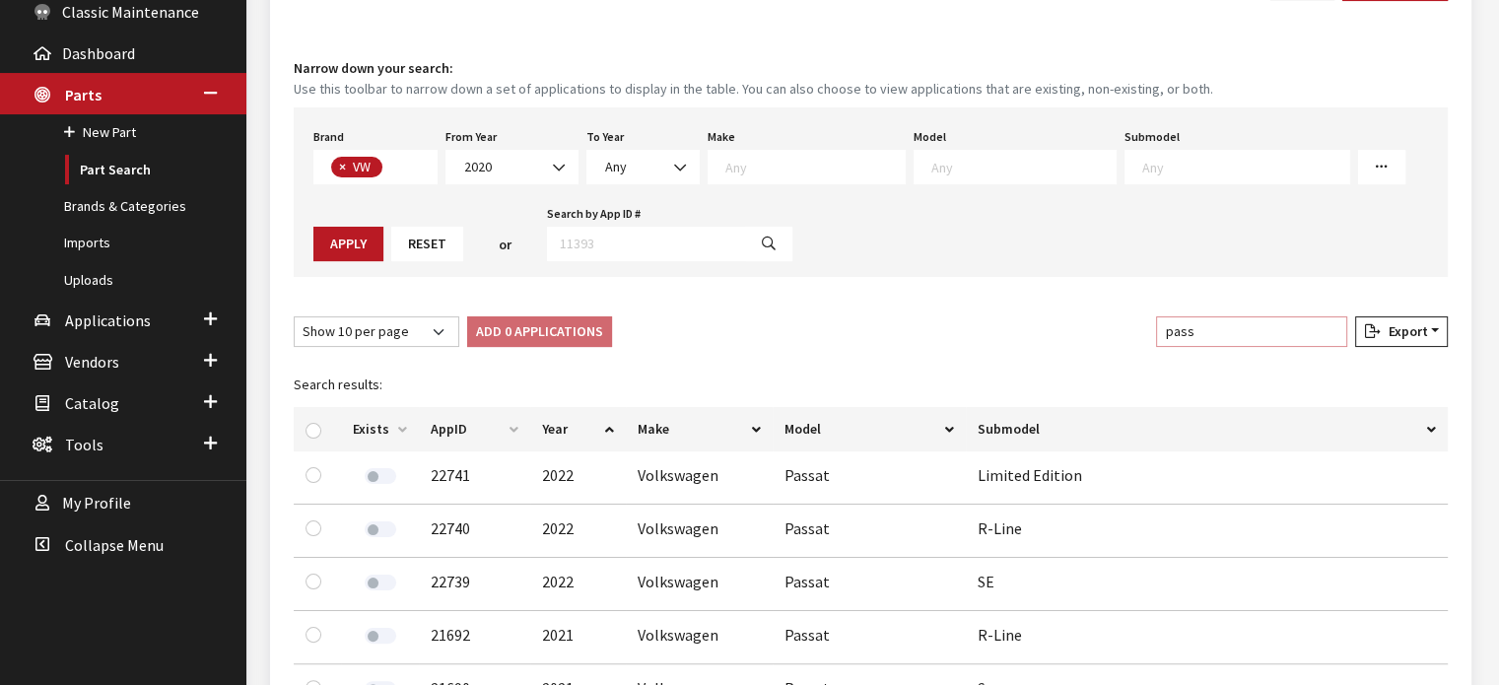
click at [1328, 333] on input "pass" at bounding box center [1251, 331] width 191 height 31
click at [309, 423] on input "checkbox" at bounding box center [314, 431] width 16 height 16
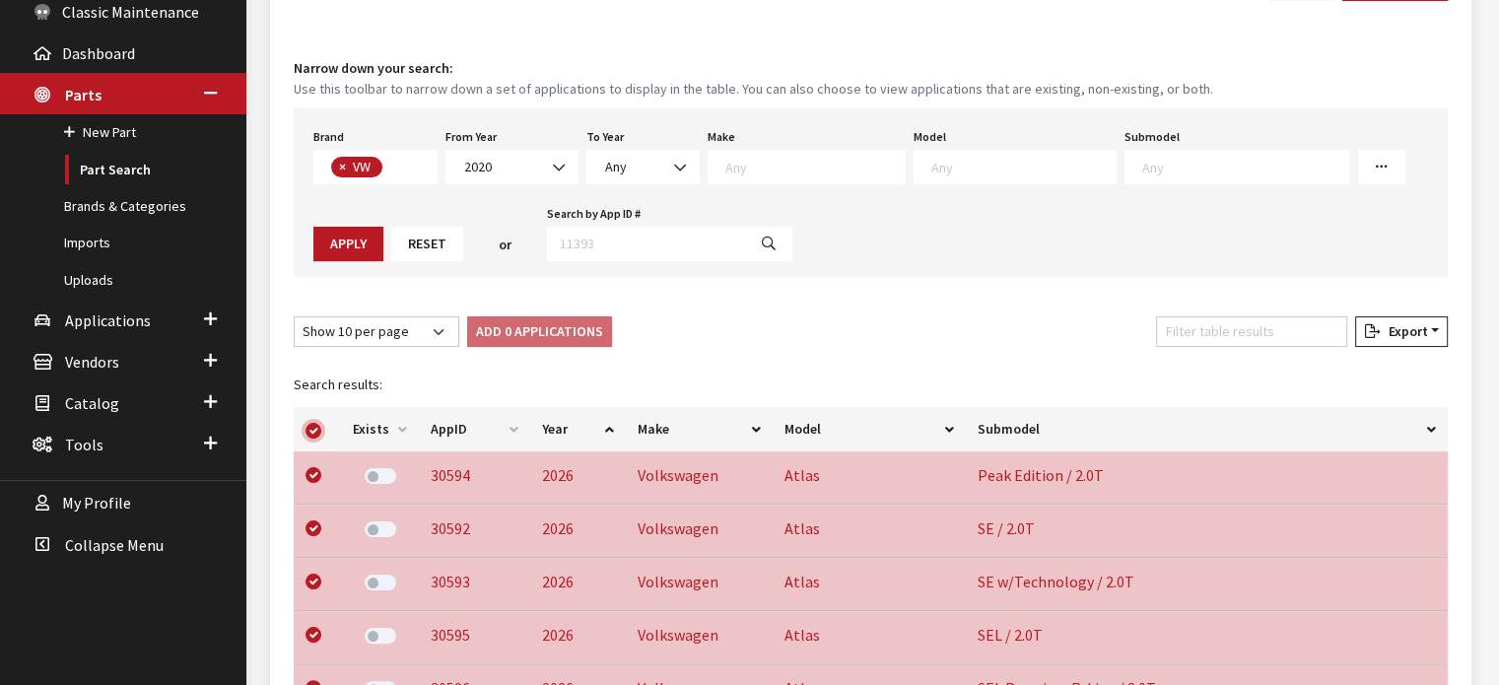
checkbox input "true"
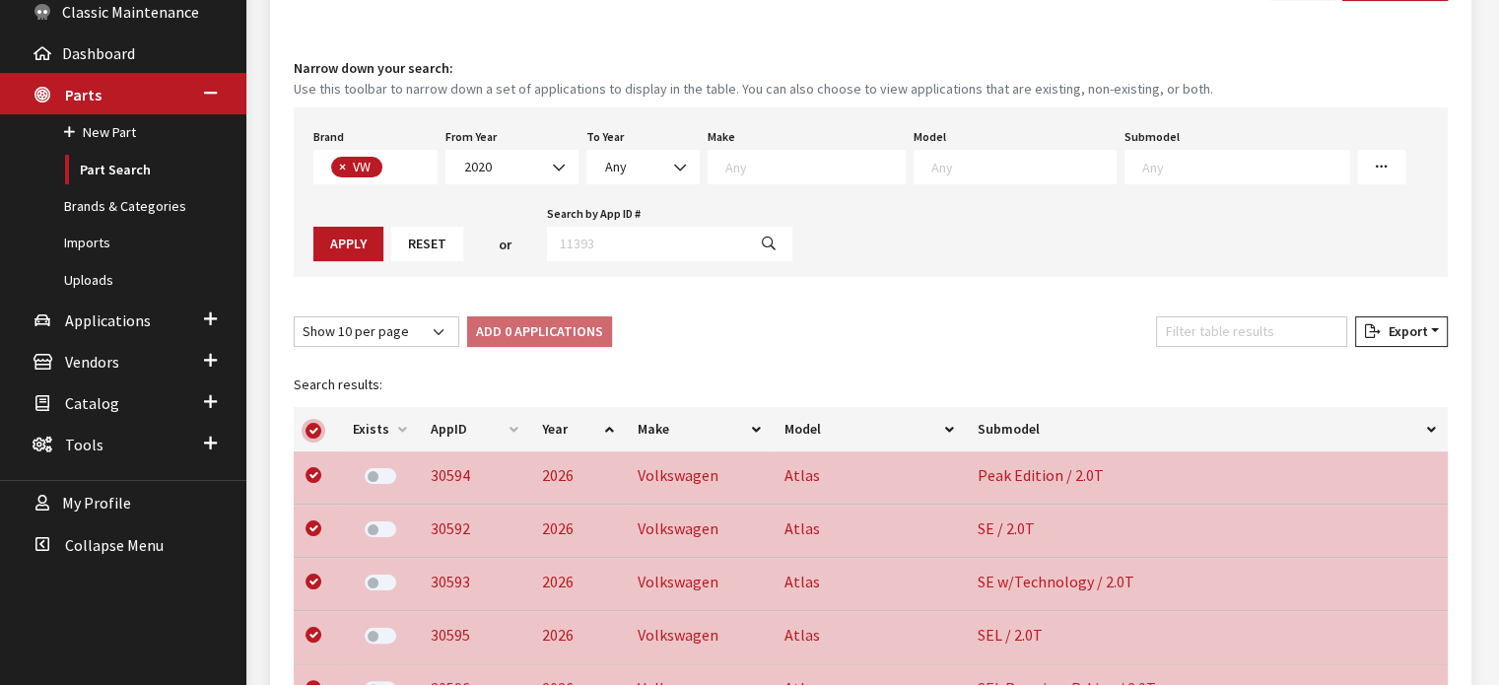
checkbox input "true"
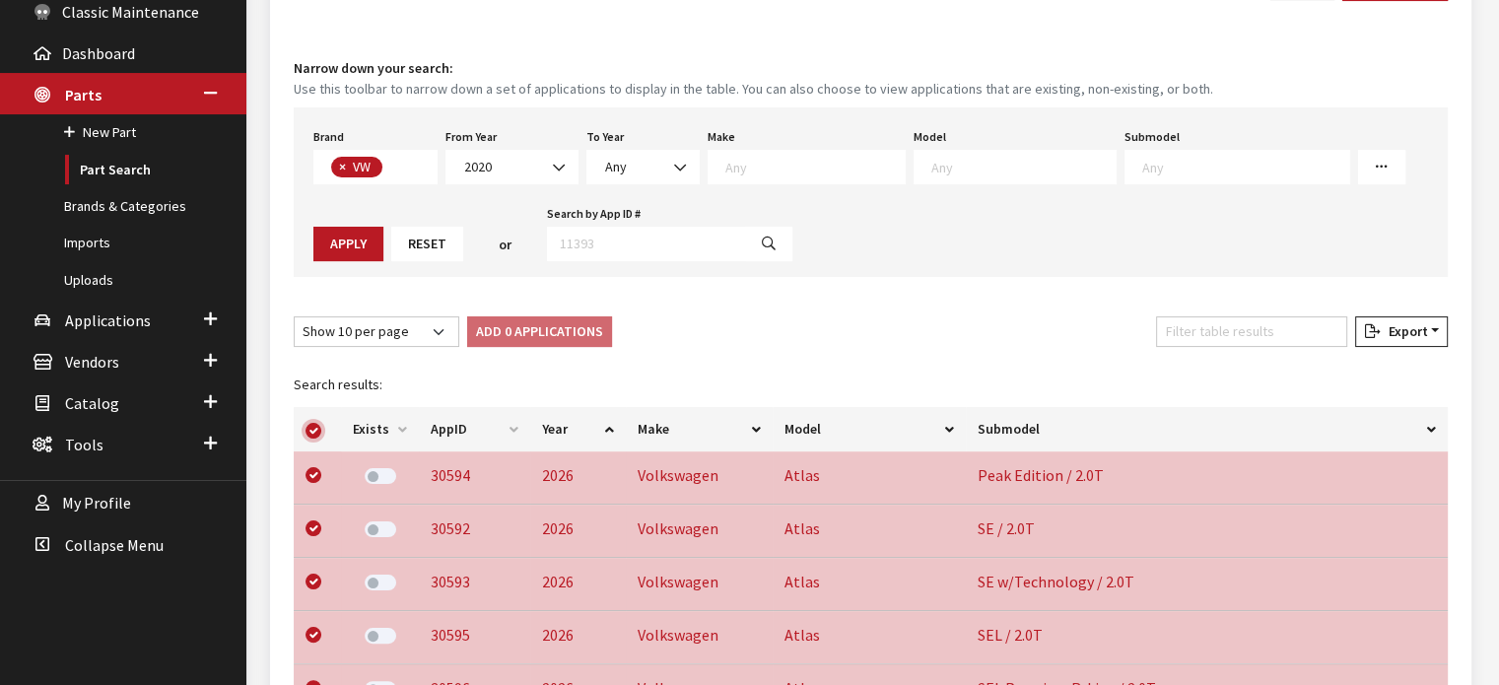
checkbox input "true"
click at [474, 334] on button "Add 306 Applications" at bounding box center [546, 331] width 159 height 31
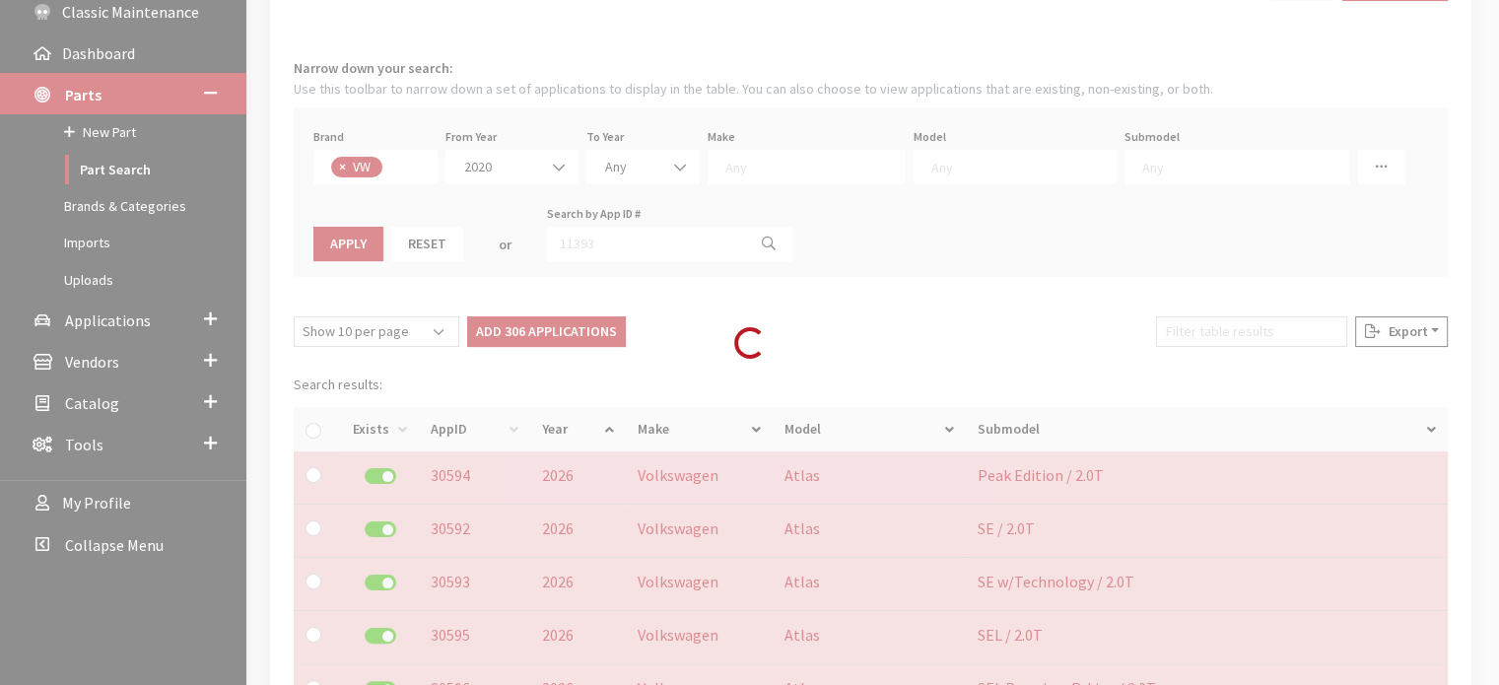
checkbox input "false"
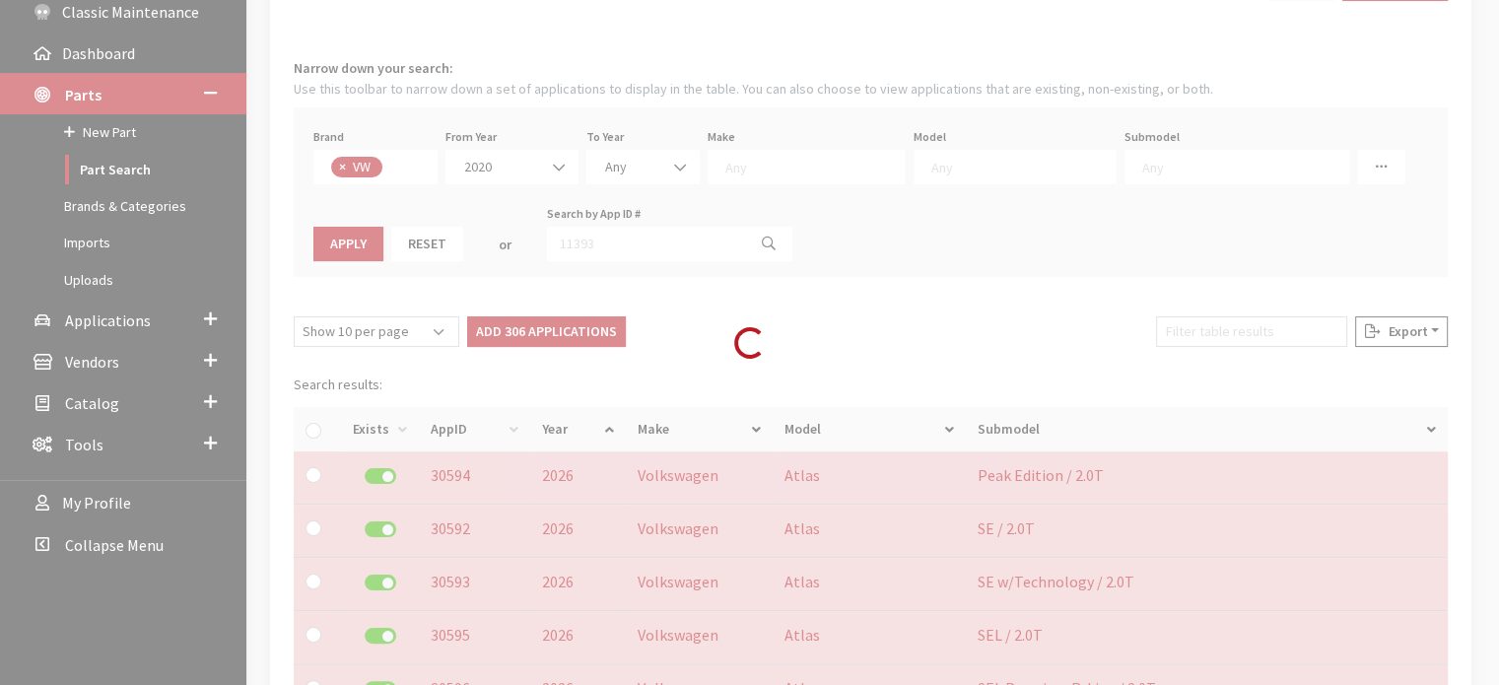
checkbox input "false"
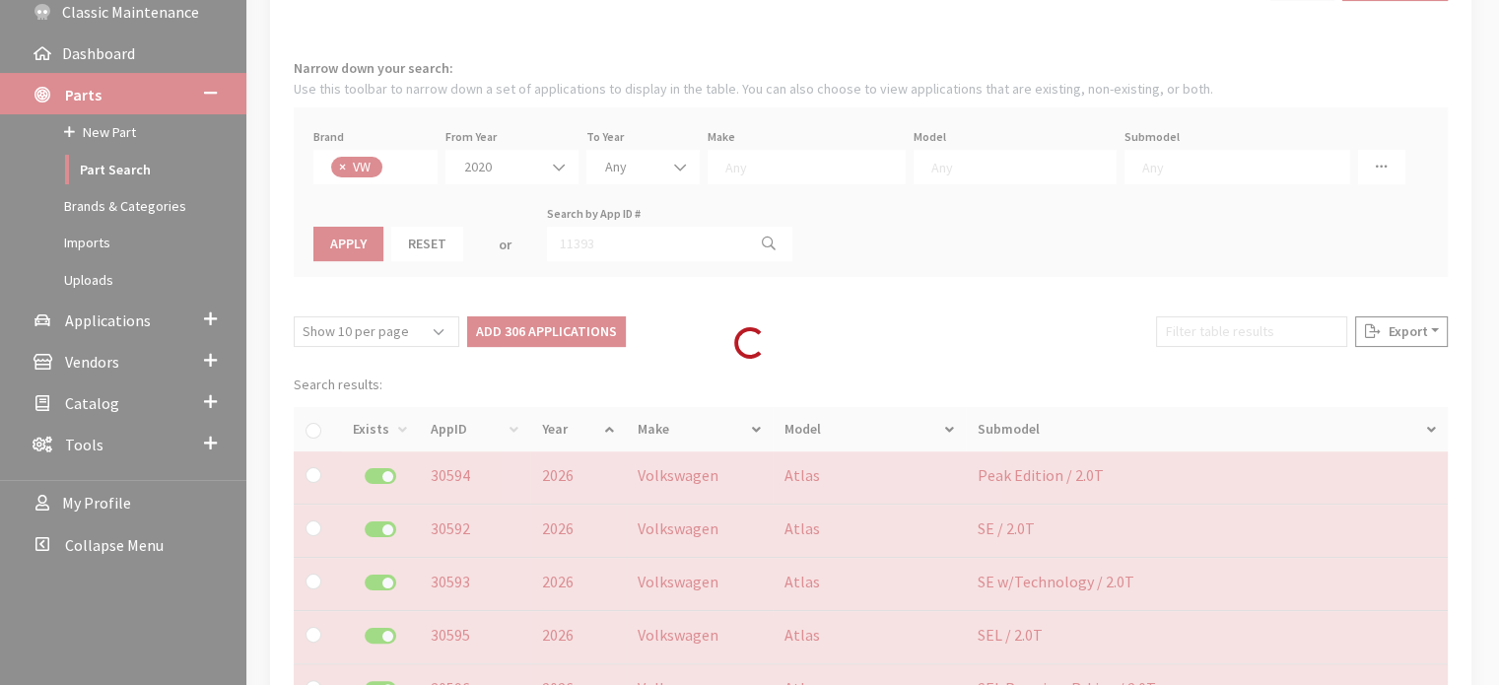
checkbox input "false"
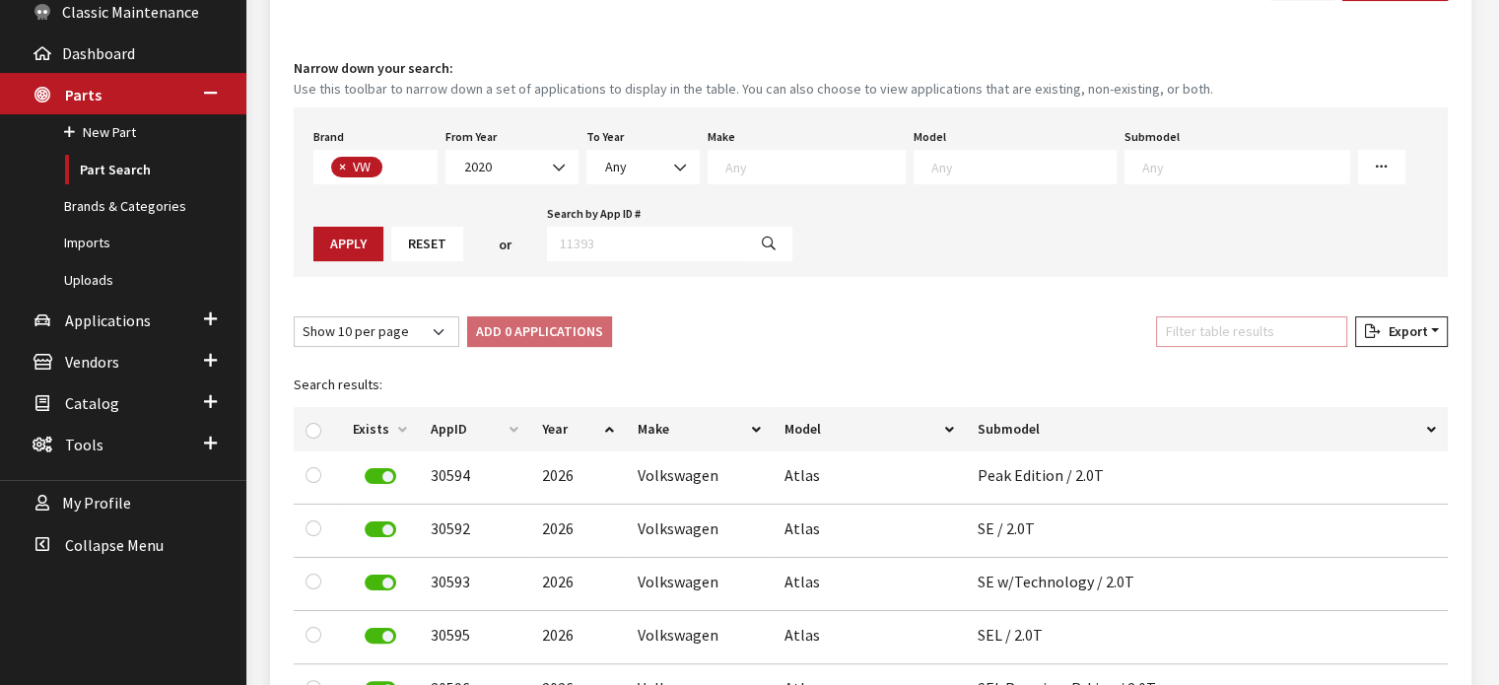
click at [1235, 329] on input "Filter table results" at bounding box center [1251, 331] width 191 height 31
type input "pass"
click at [313, 424] on input "checkbox" at bounding box center [314, 431] width 16 height 16
checkbox input "true"
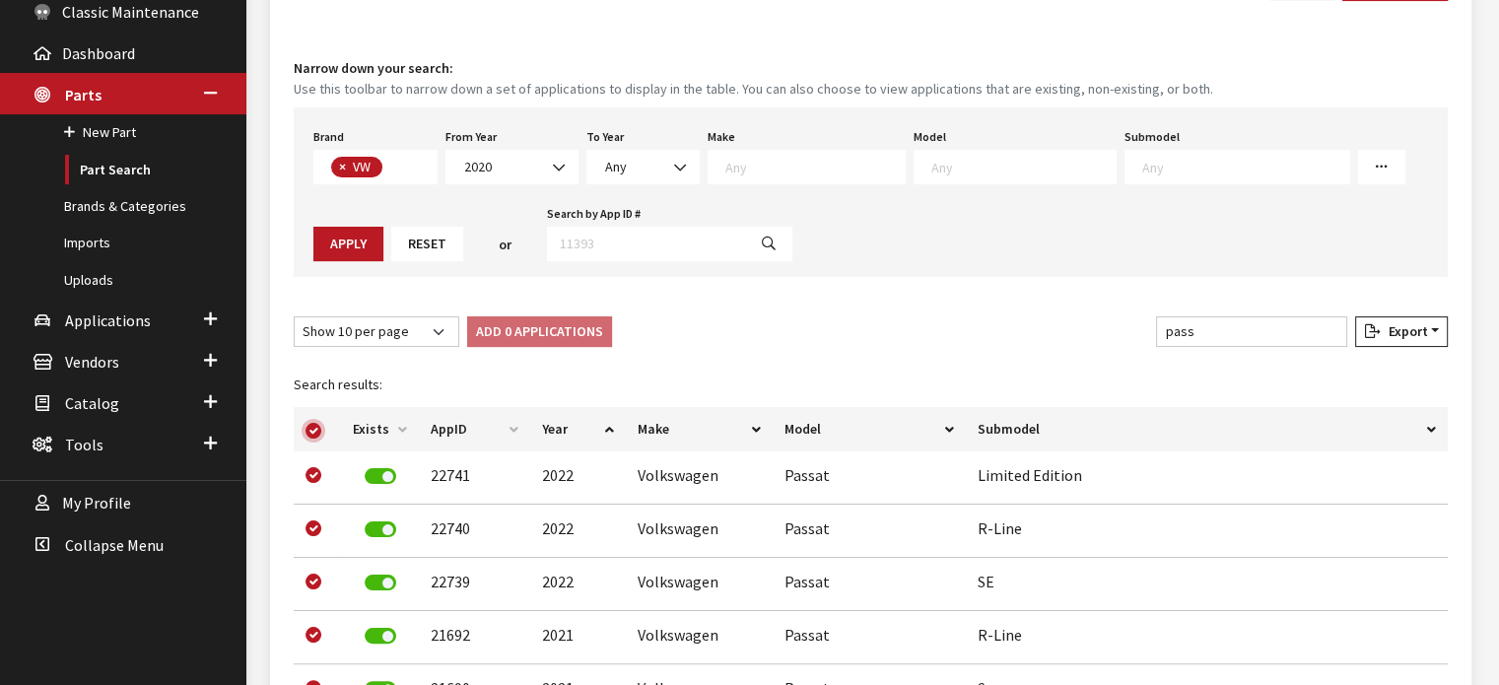
checkbox input "true"
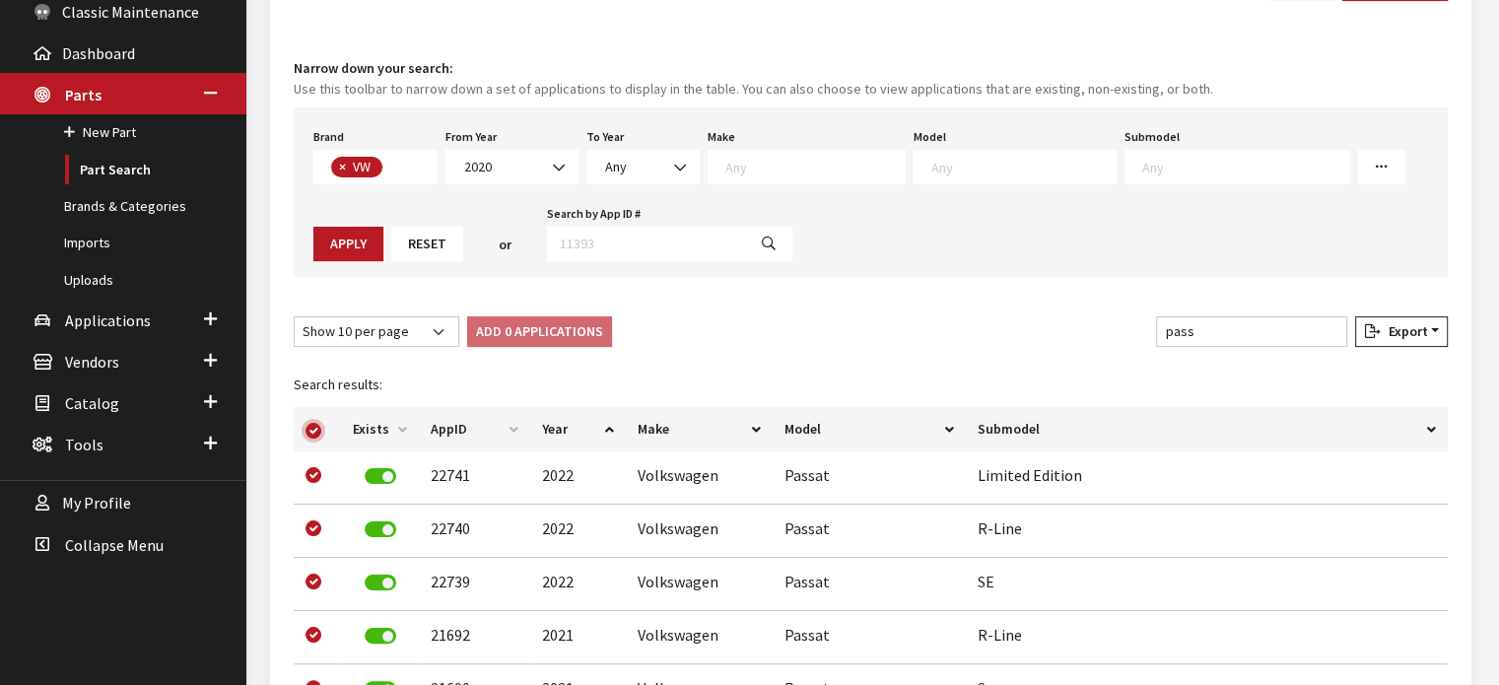
checkbox input "true"
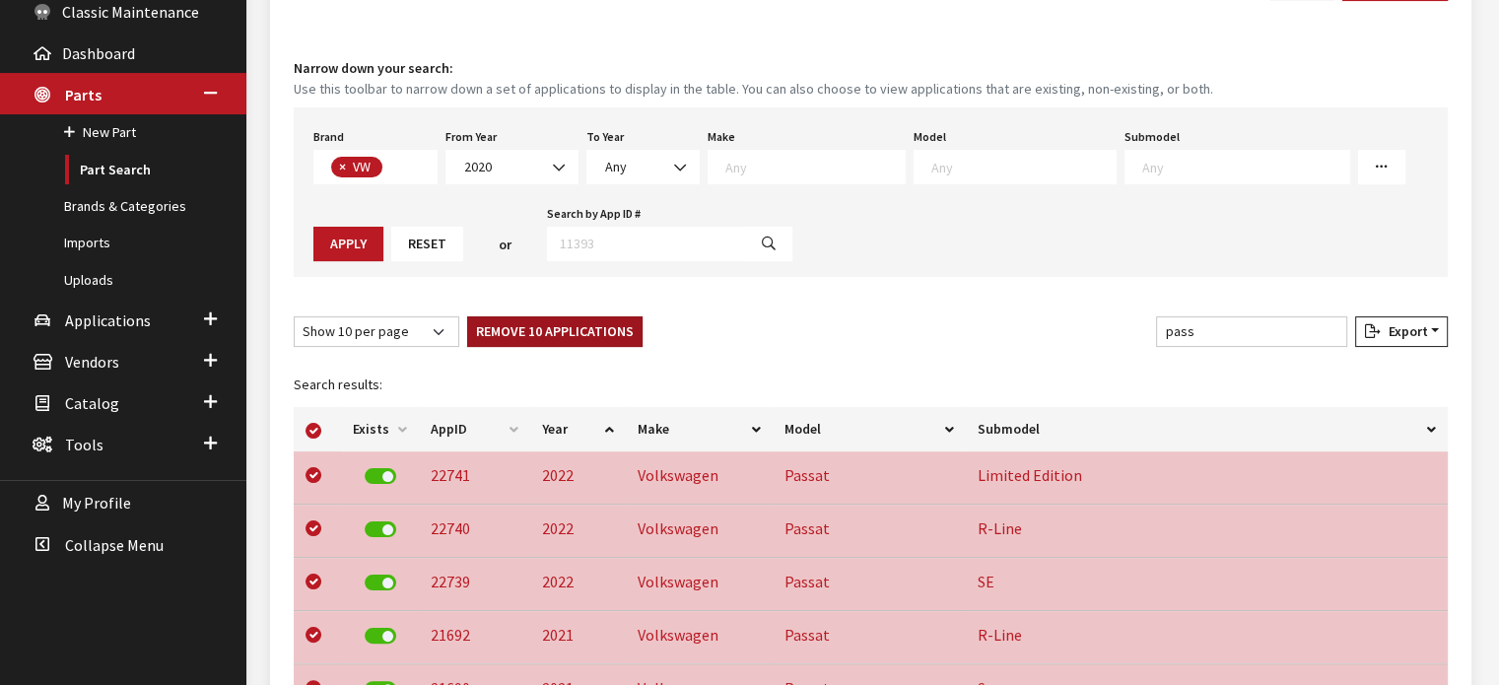
click at [534, 328] on button "Remove 10 Applications" at bounding box center [554, 331] width 175 height 31
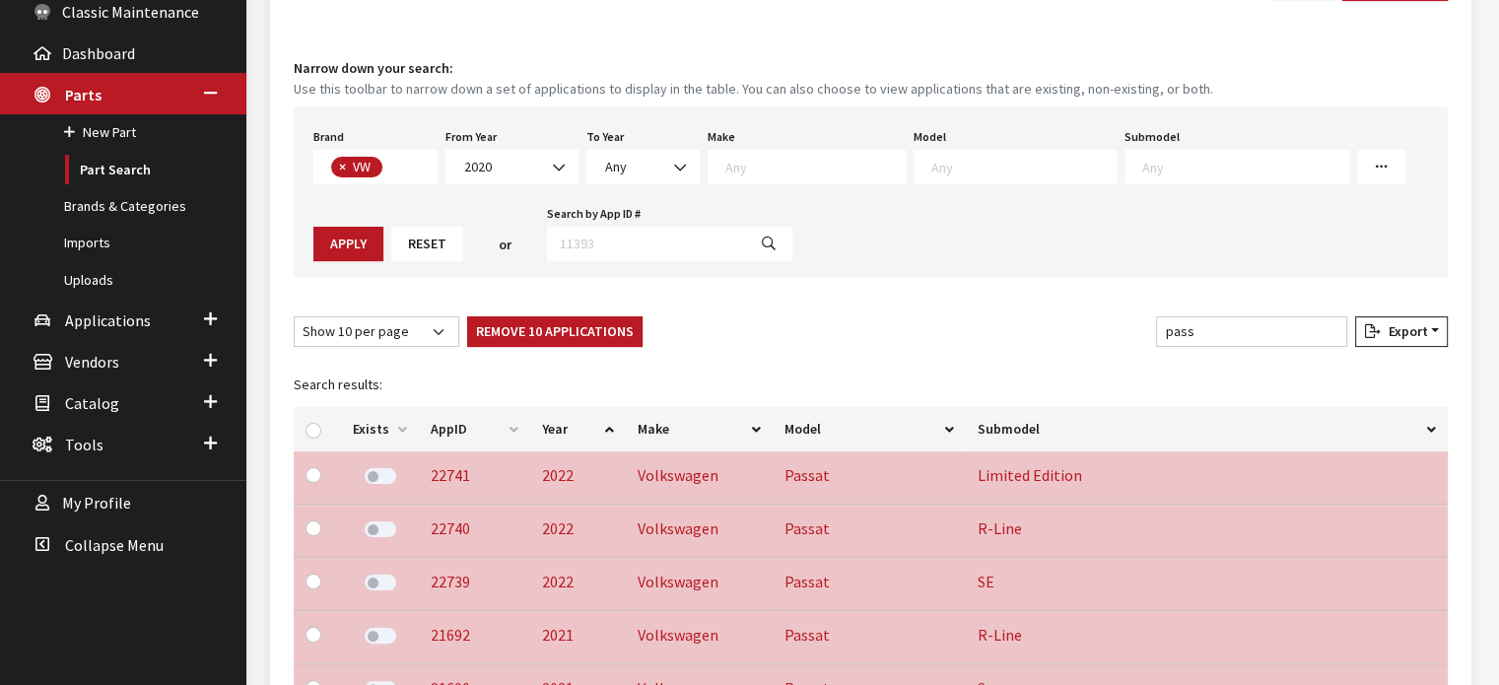
checkbox input "false"
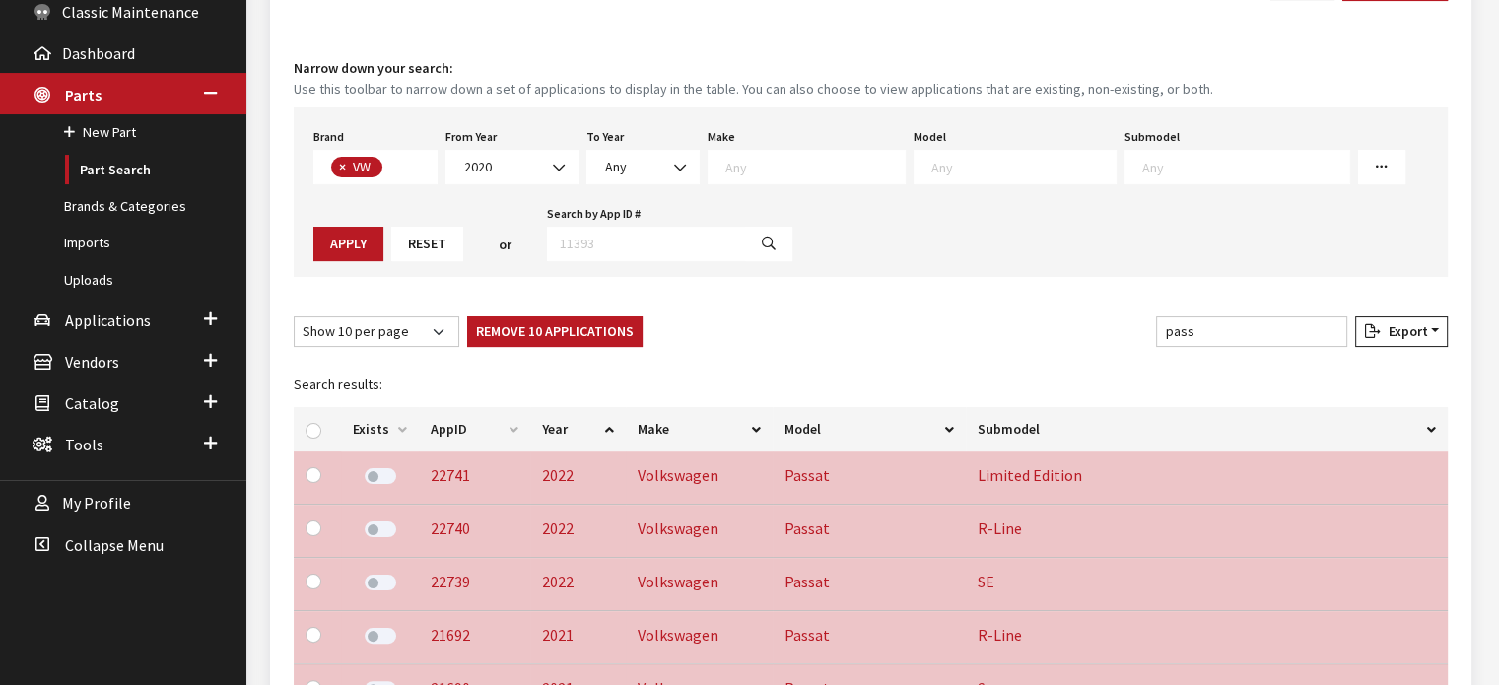
checkbox input "false"
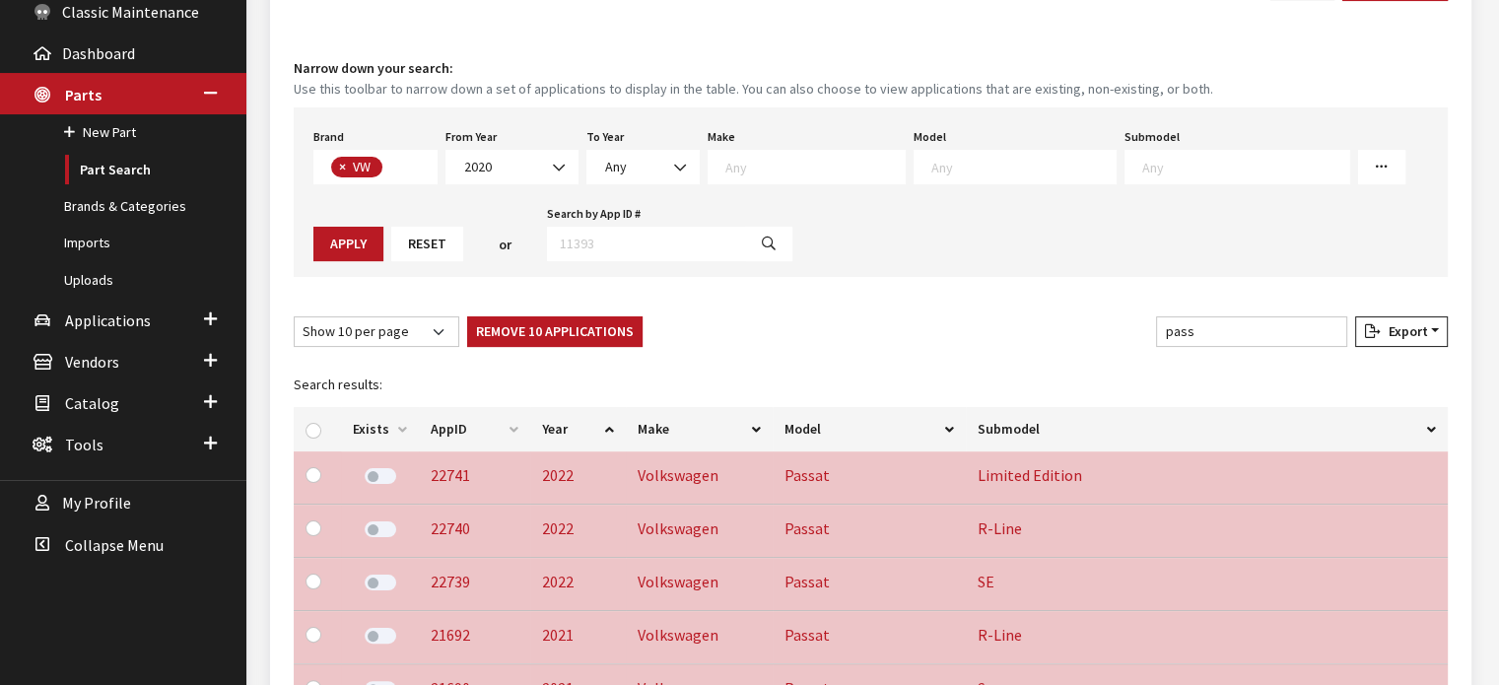
checkbox input "false"
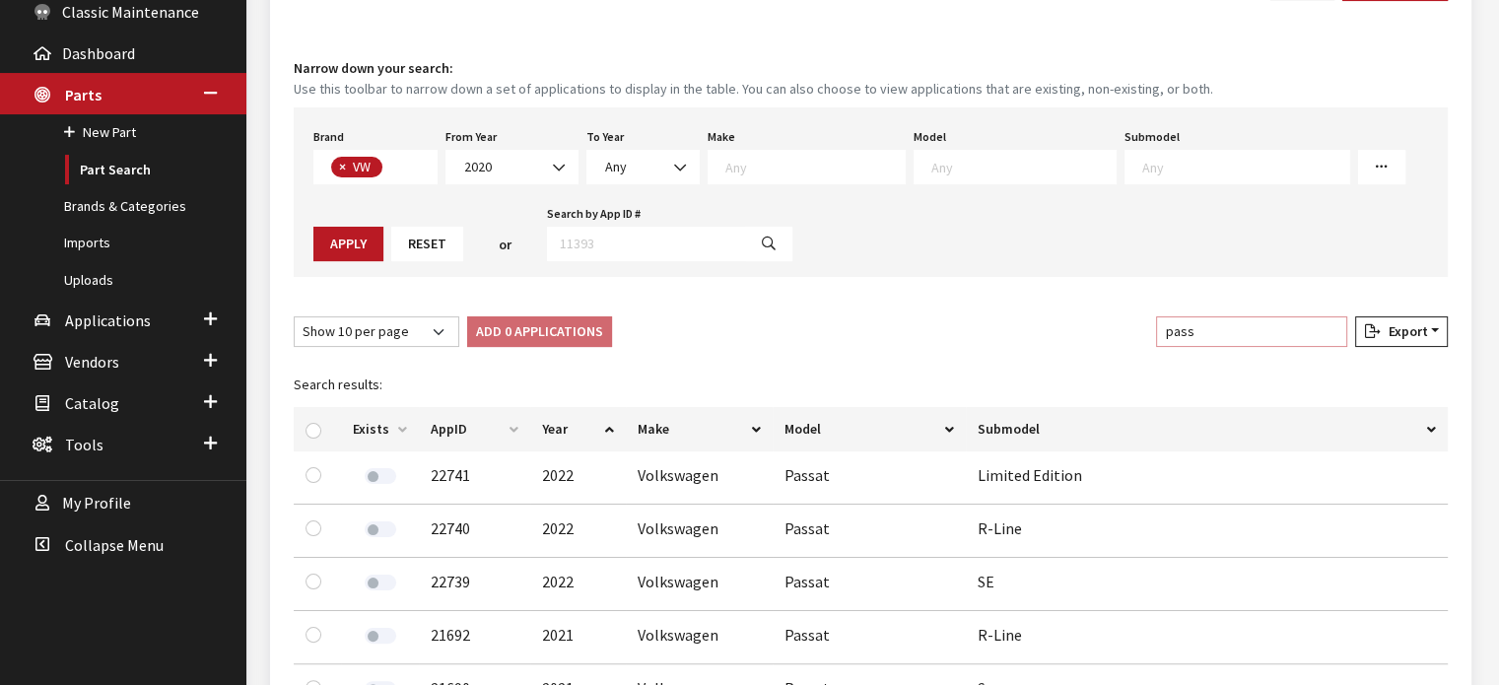
click at [1217, 325] on input "pass" at bounding box center [1251, 331] width 191 height 31
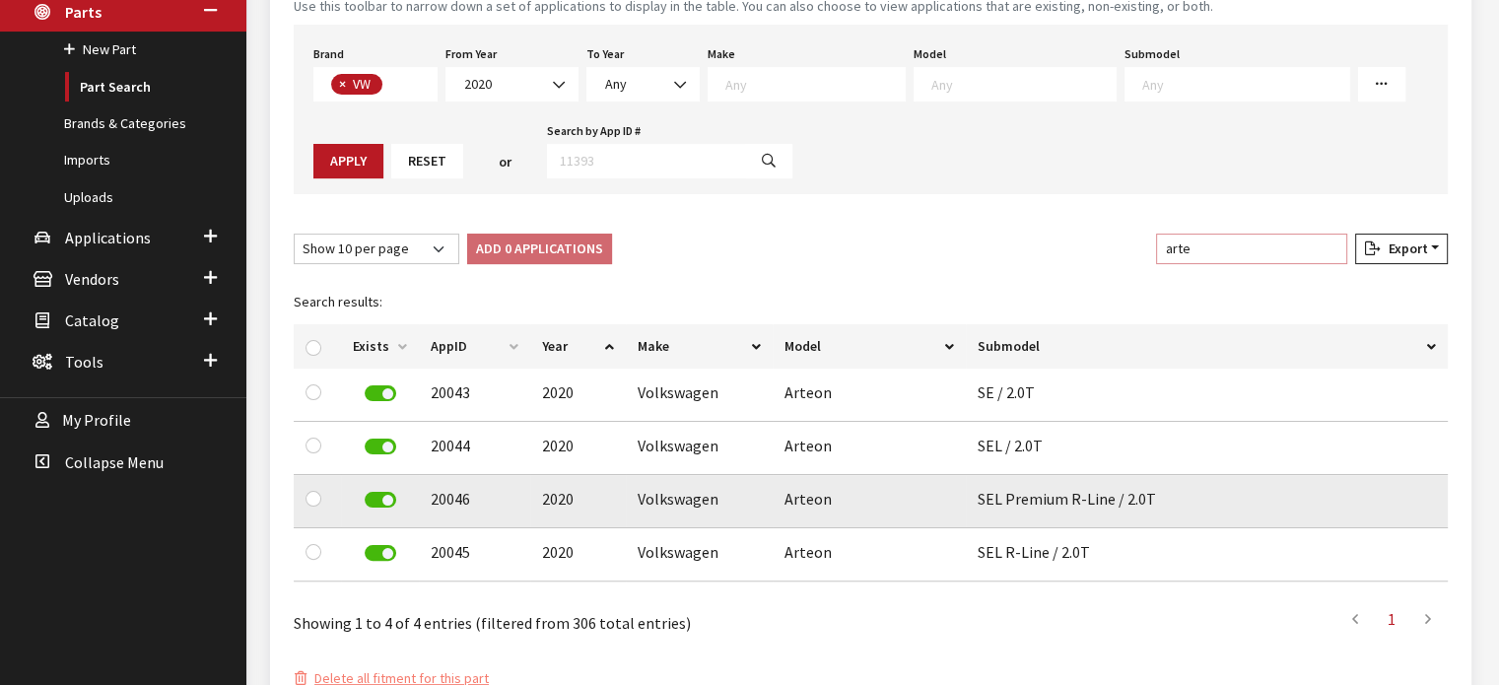
scroll to position [488, 0]
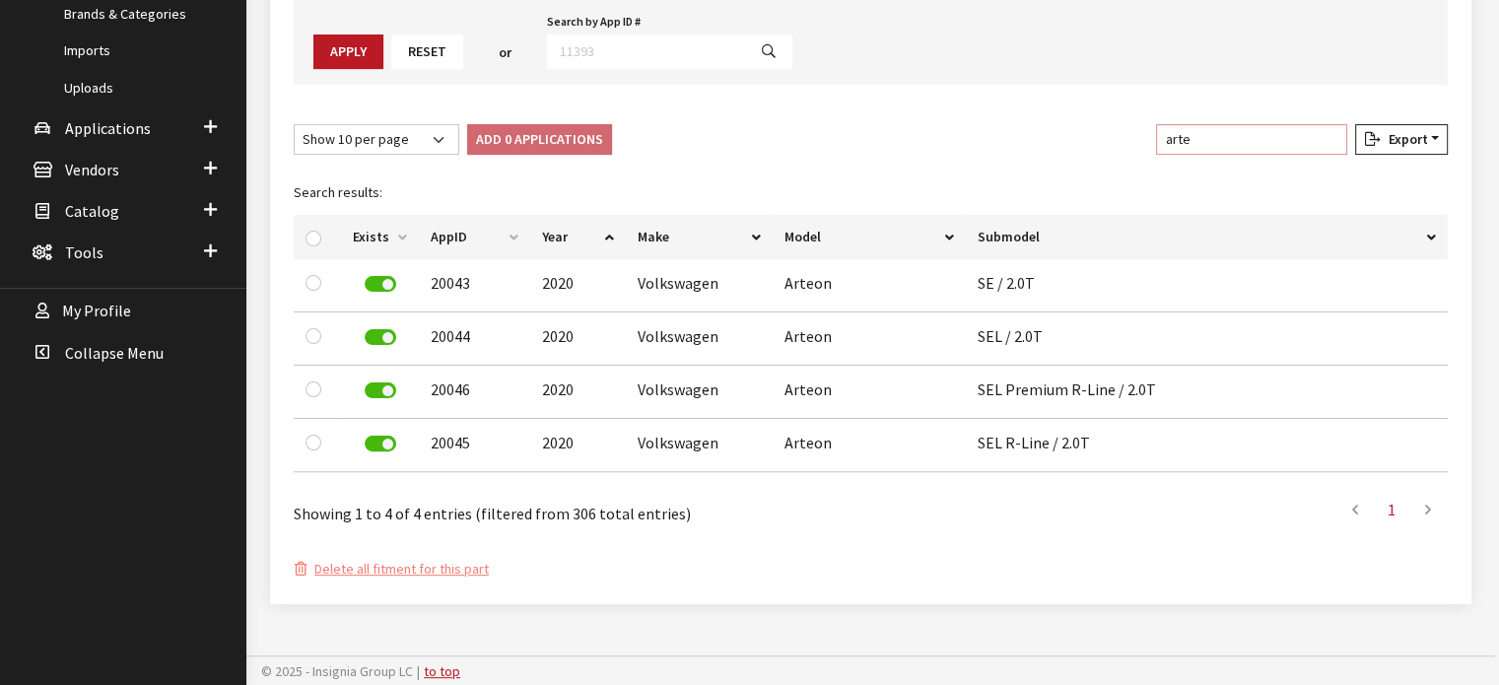
type input "arte"
click at [313, 235] on input "checkbox" at bounding box center [314, 239] width 16 height 16
checkbox input "true"
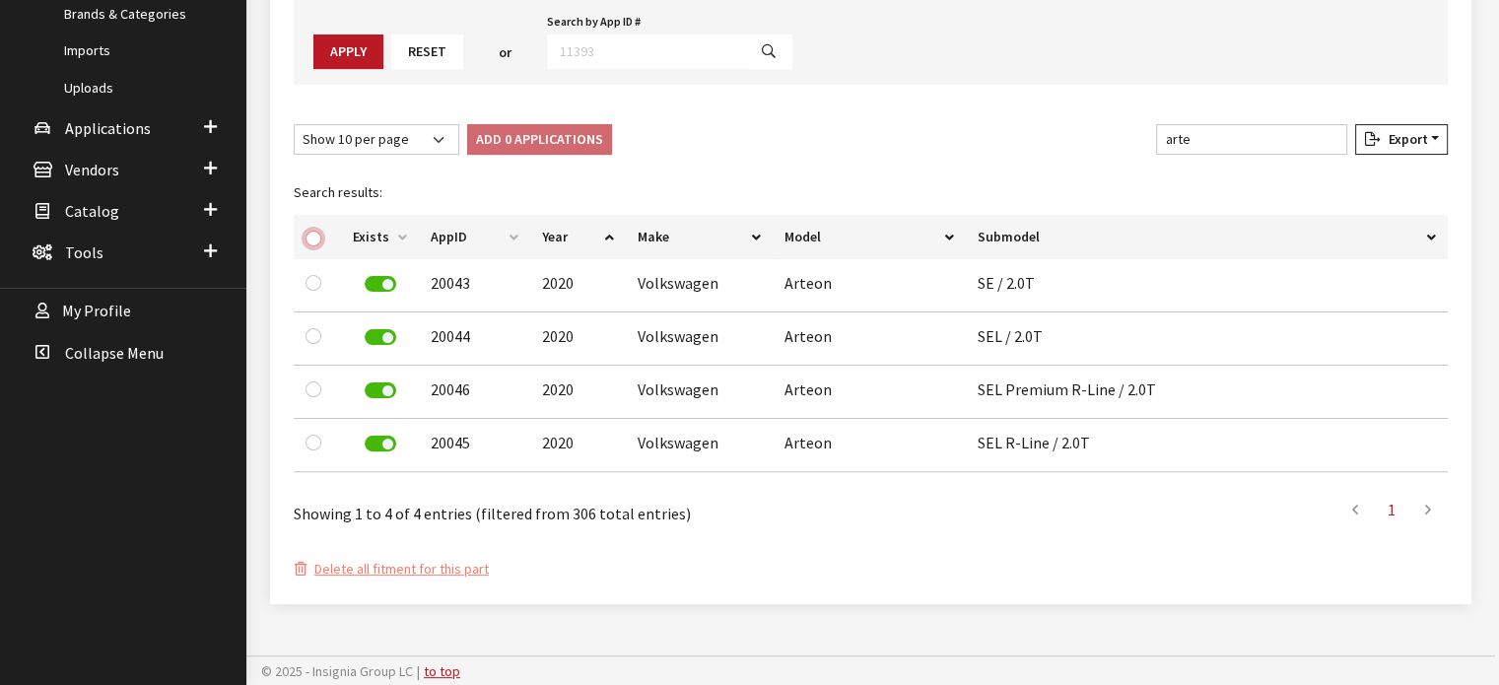
checkbox input "true"
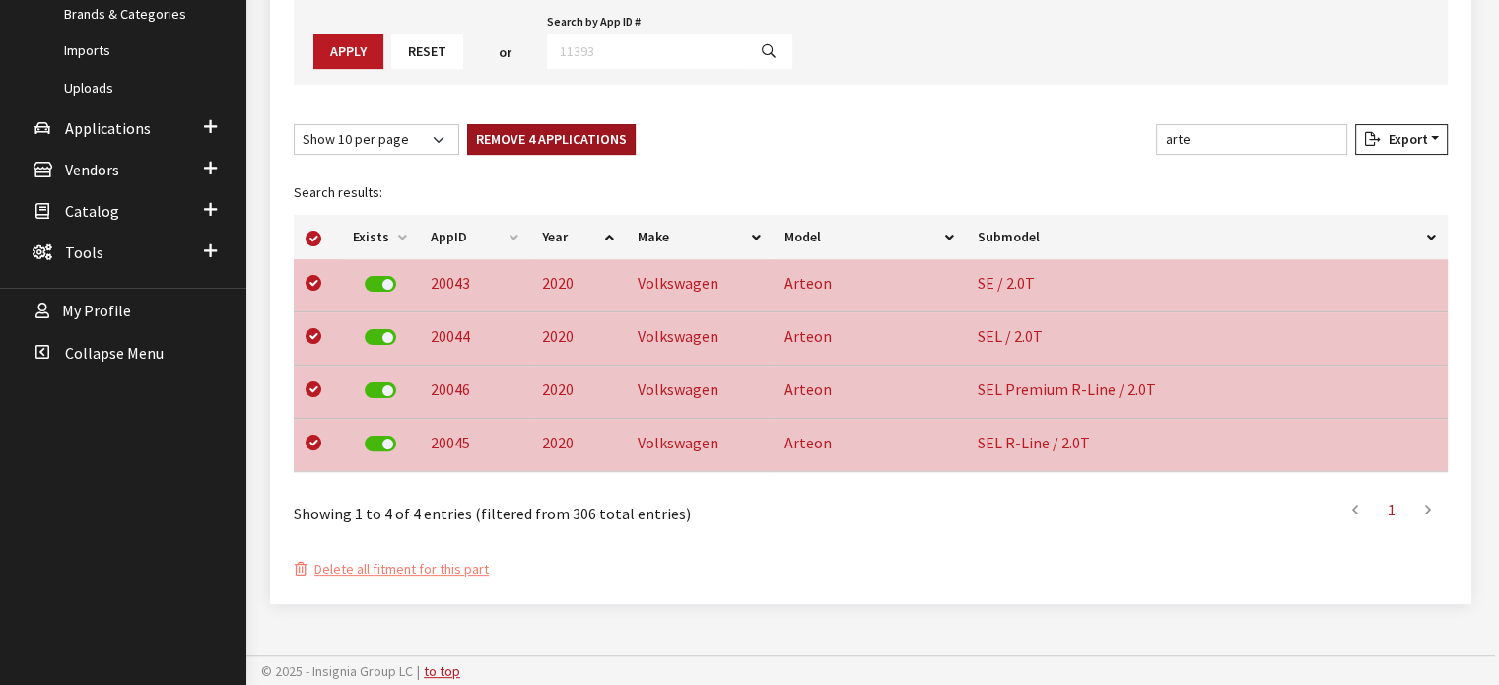
click at [524, 138] on button "Remove 4 Applications" at bounding box center [551, 139] width 169 height 31
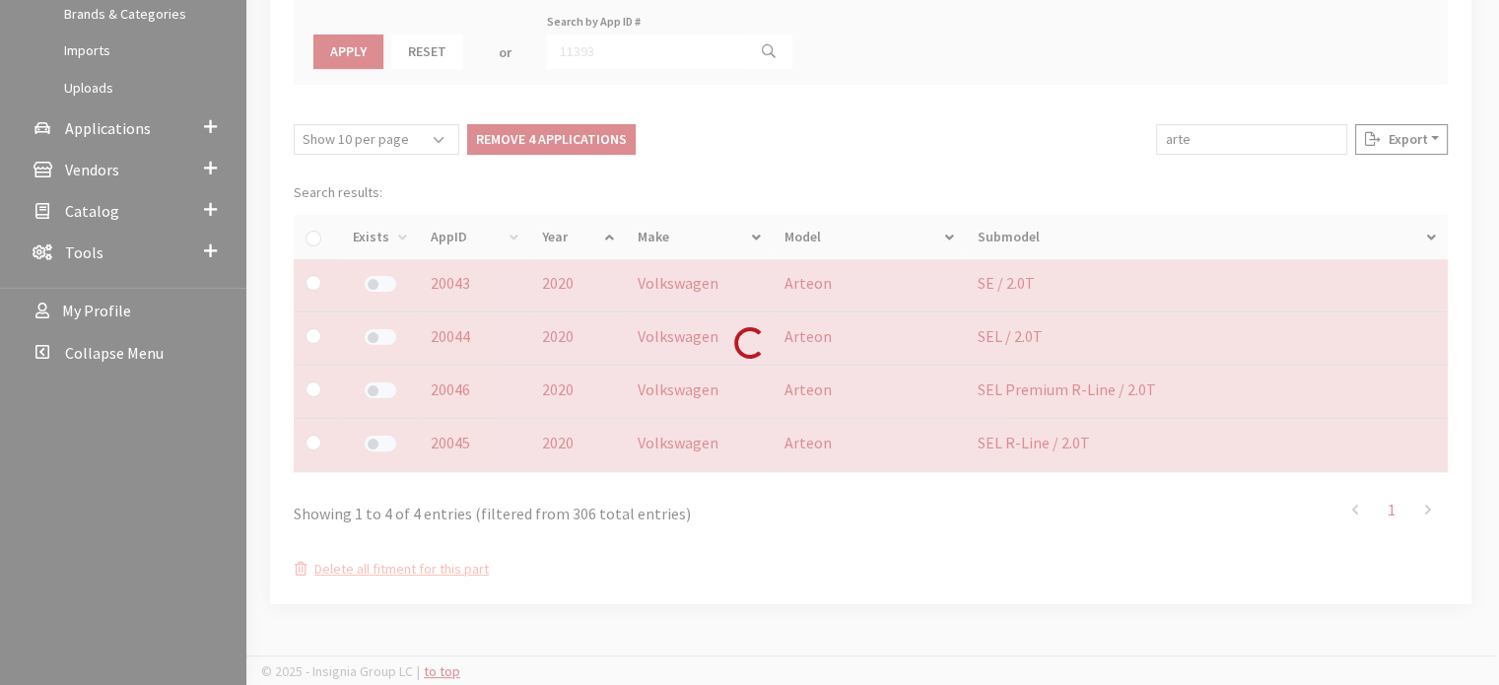
checkbox input "false"
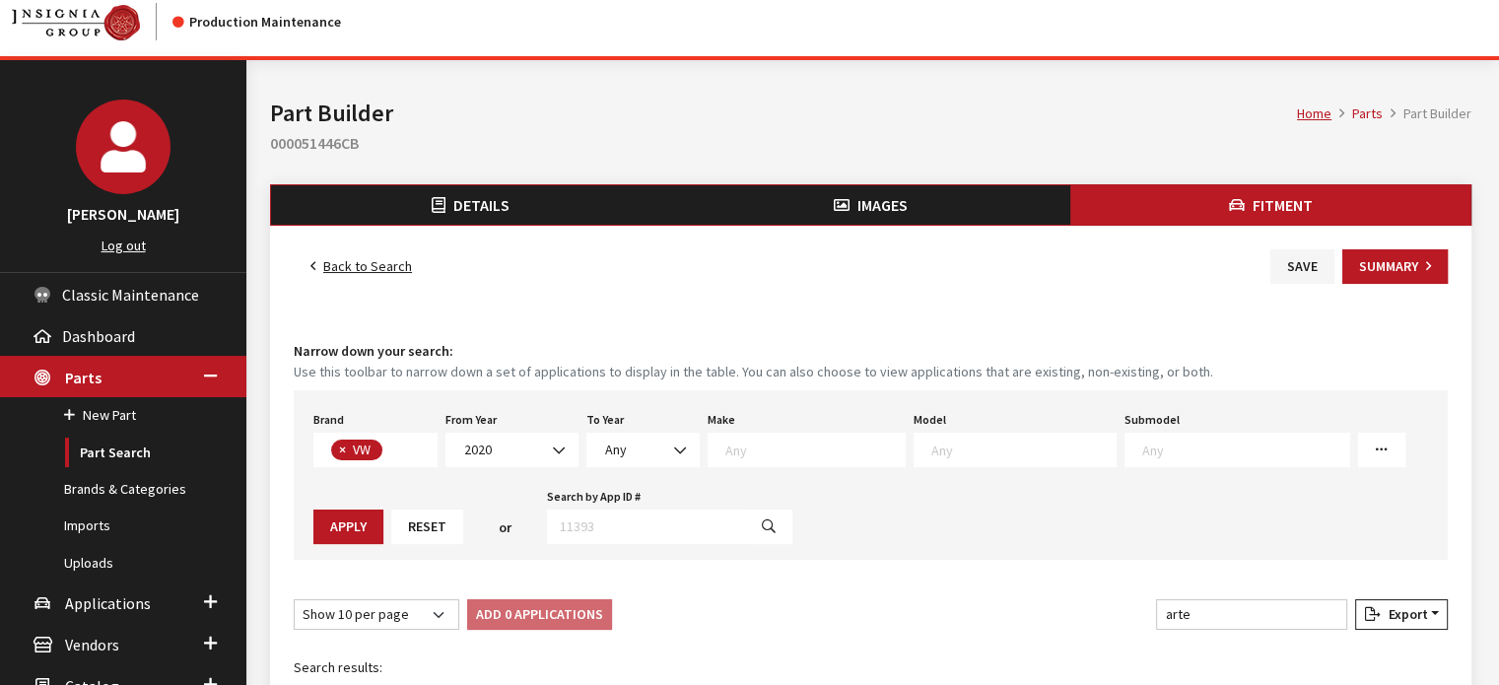
scroll to position [0, 0]
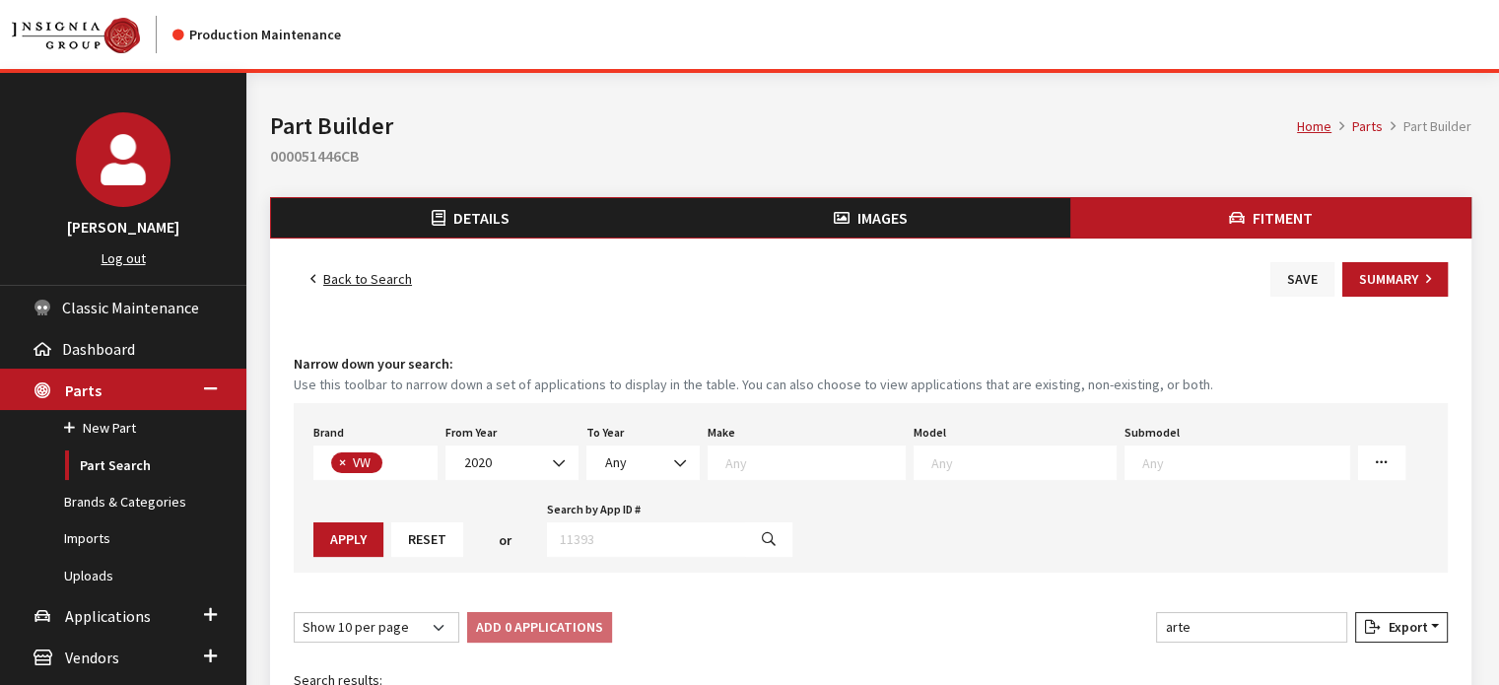
click at [1297, 279] on button "Save" at bounding box center [1303, 279] width 64 height 35
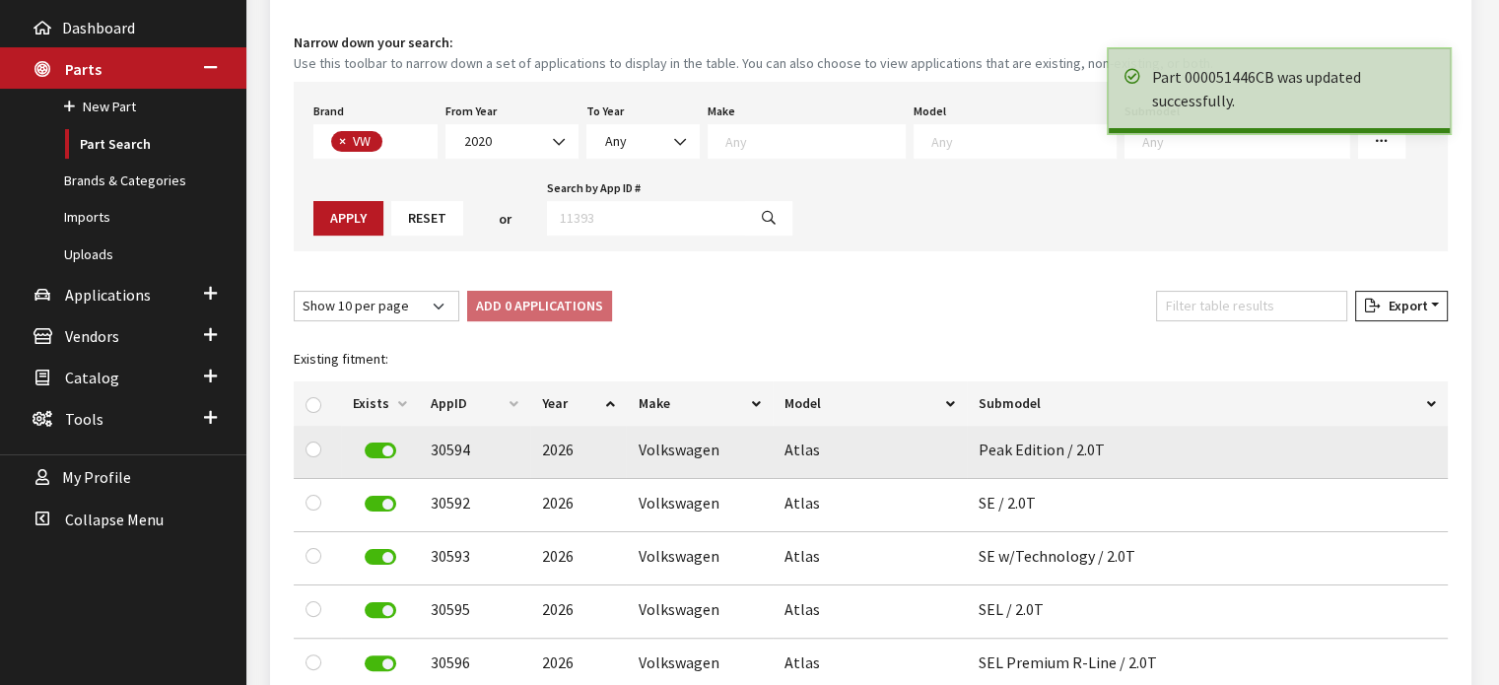
scroll to position [508, 0]
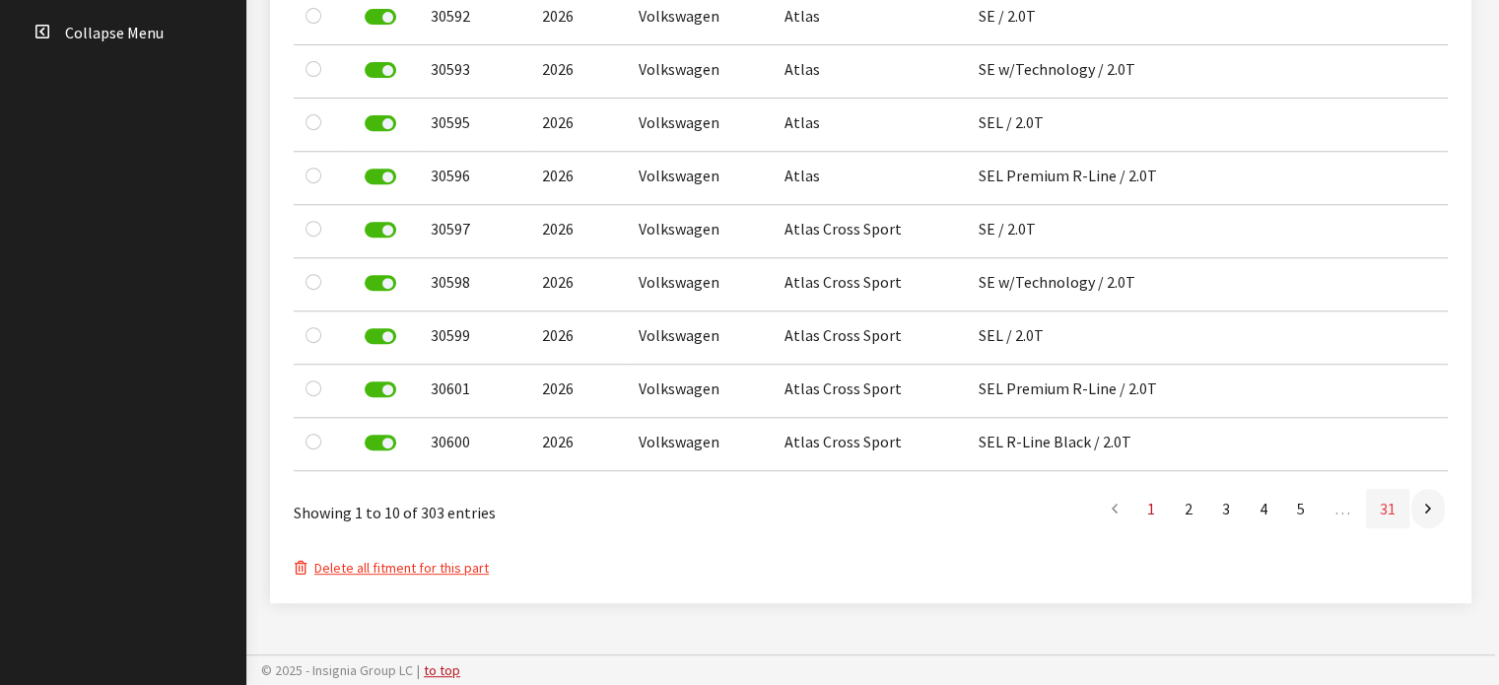
click at [1394, 508] on link "31" at bounding box center [1387, 508] width 43 height 39
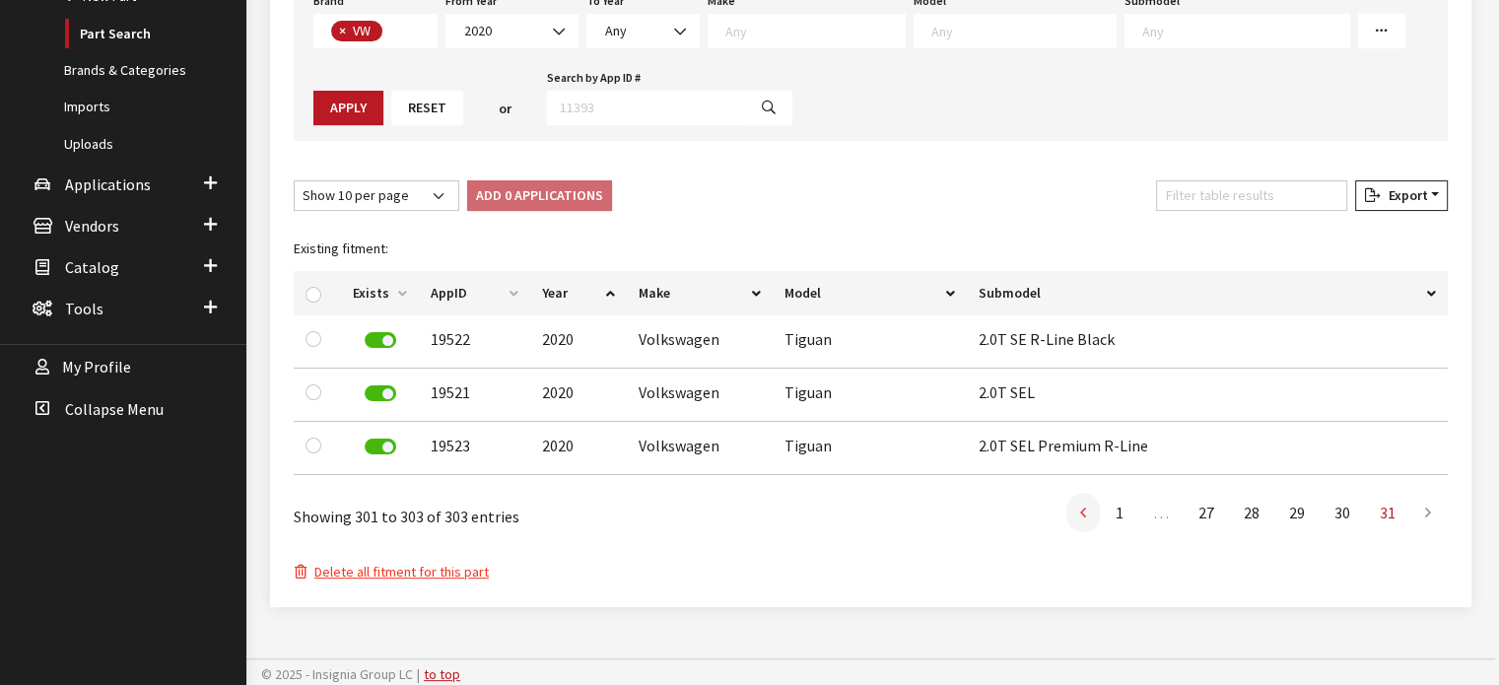
click at [1086, 514] on icon at bounding box center [1083, 514] width 6 height 16
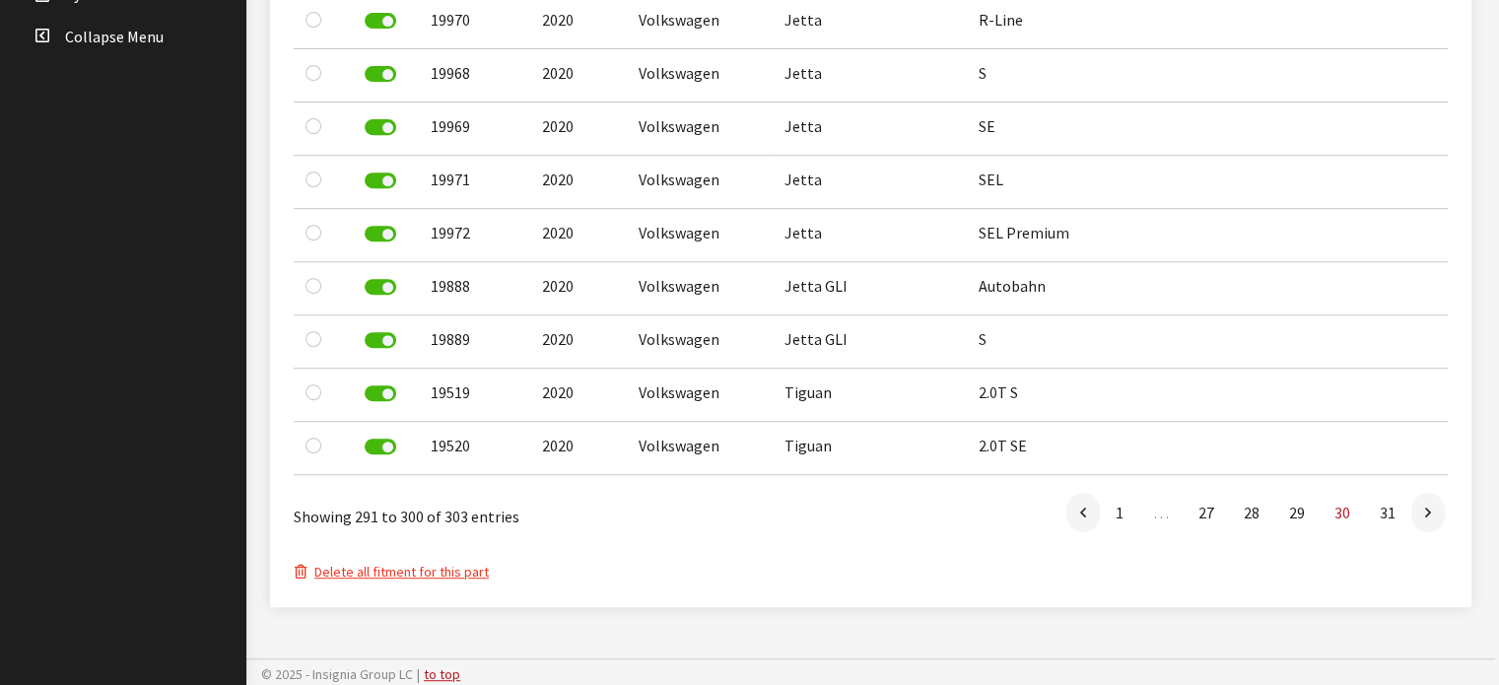
scroll to position [805, 0]
click at [1091, 512] on link at bounding box center [1084, 511] width 34 height 39
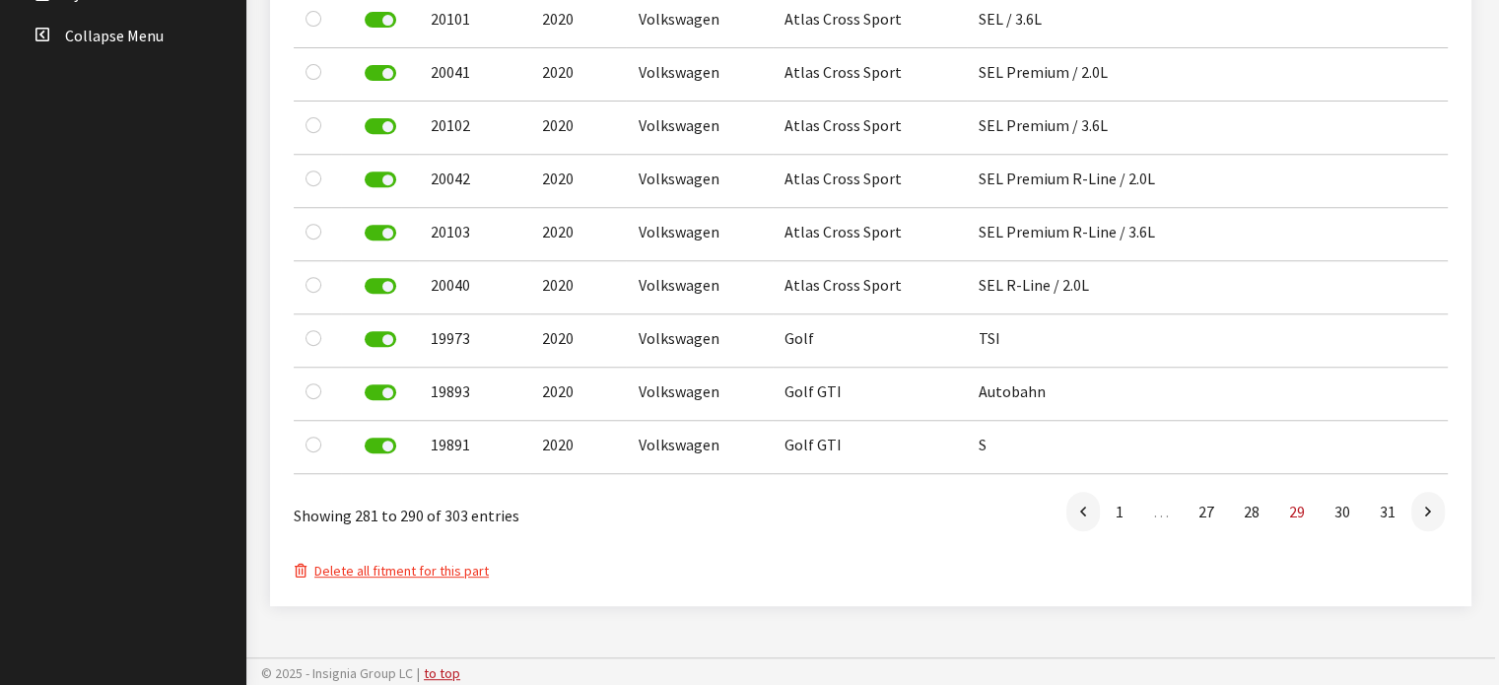
click at [1091, 512] on link at bounding box center [1084, 511] width 34 height 39
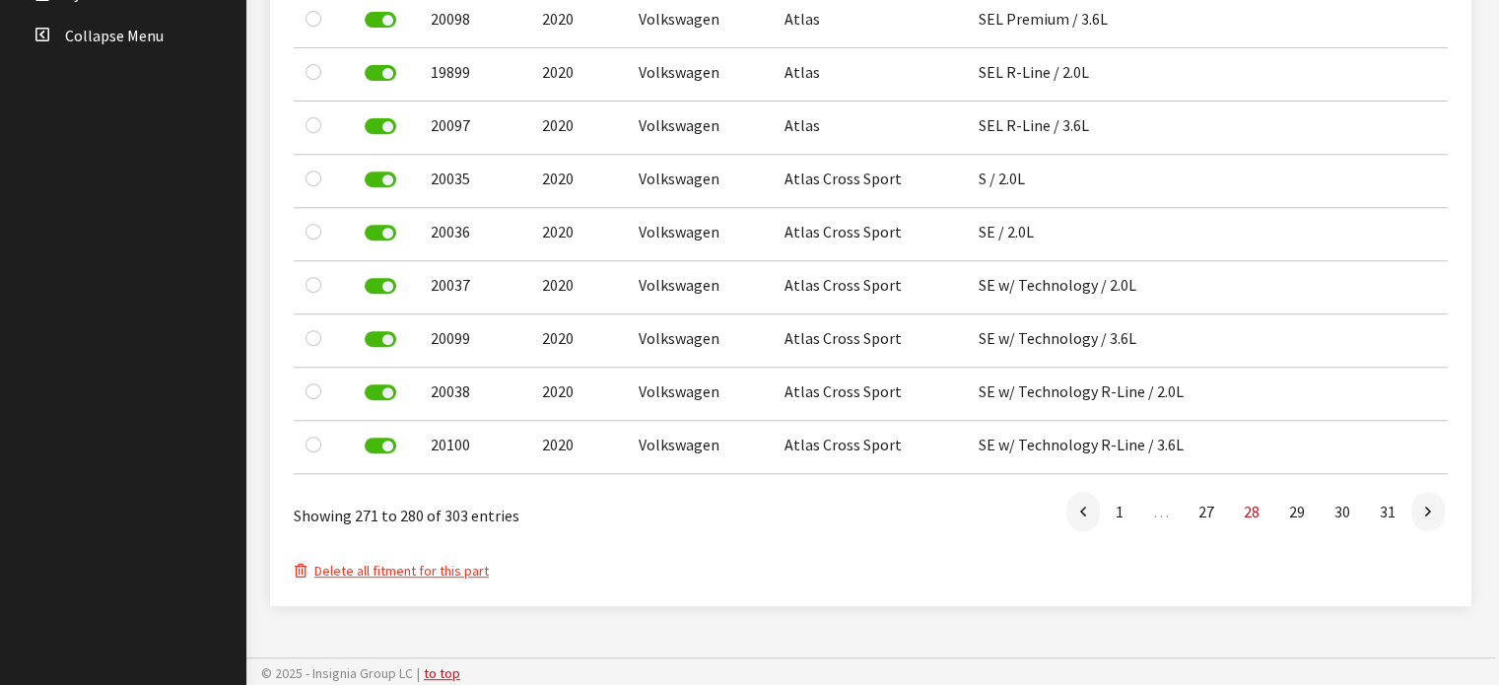
click at [1091, 512] on link at bounding box center [1084, 511] width 34 height 39
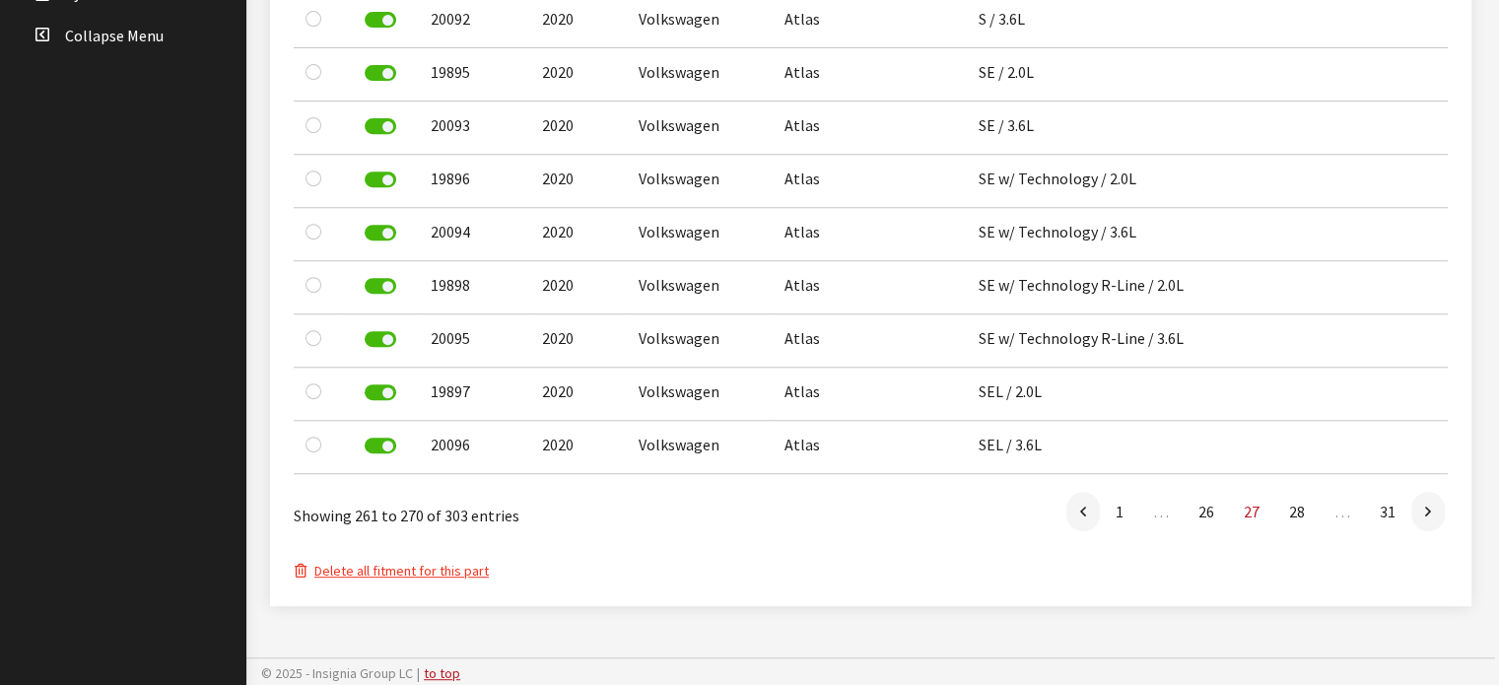
click at [1091, 512] on link at bounding box center [1084, 511] width 34 height 39
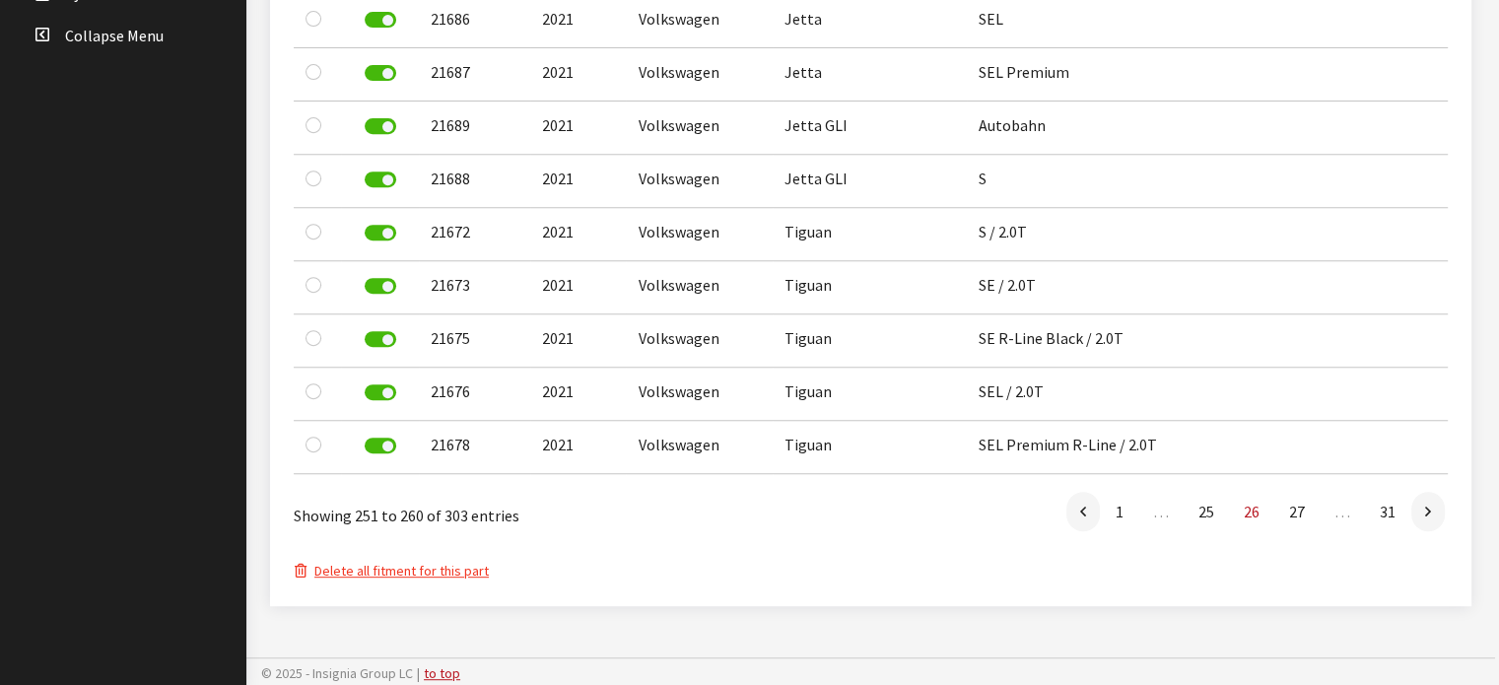
click at [1091, 512] on link at bounding box center [1084, 511] width 34 height 39
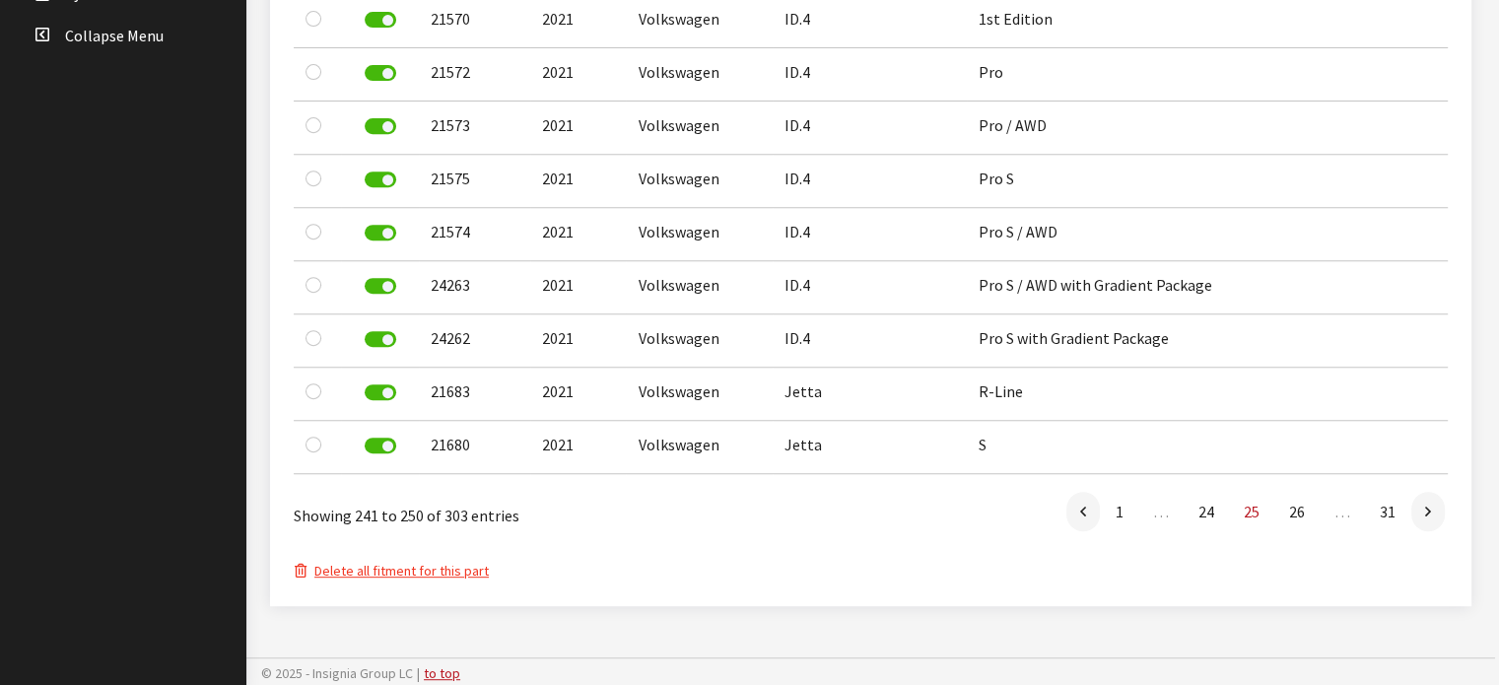
click at [1091, 512] on link at bounding box center [1084, 511] width 34 height 39
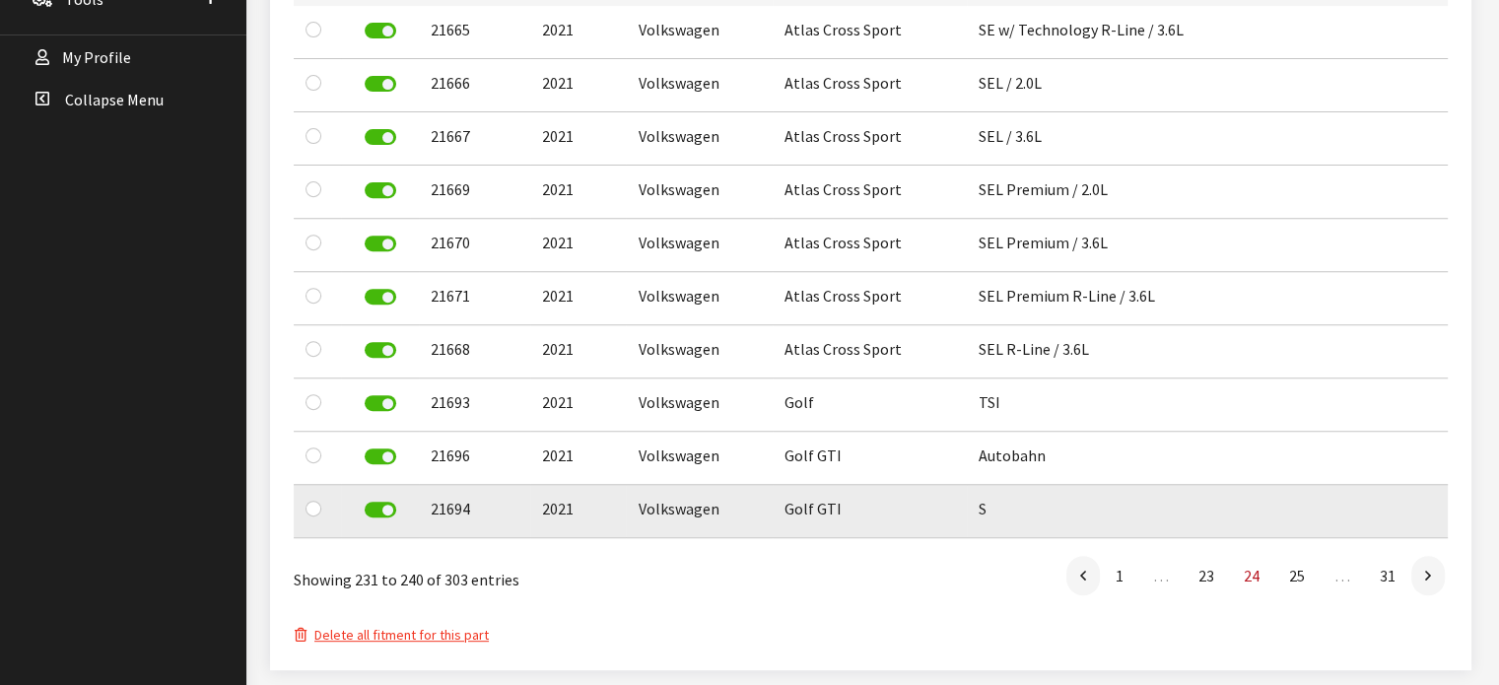
scroll to position [707, 0]
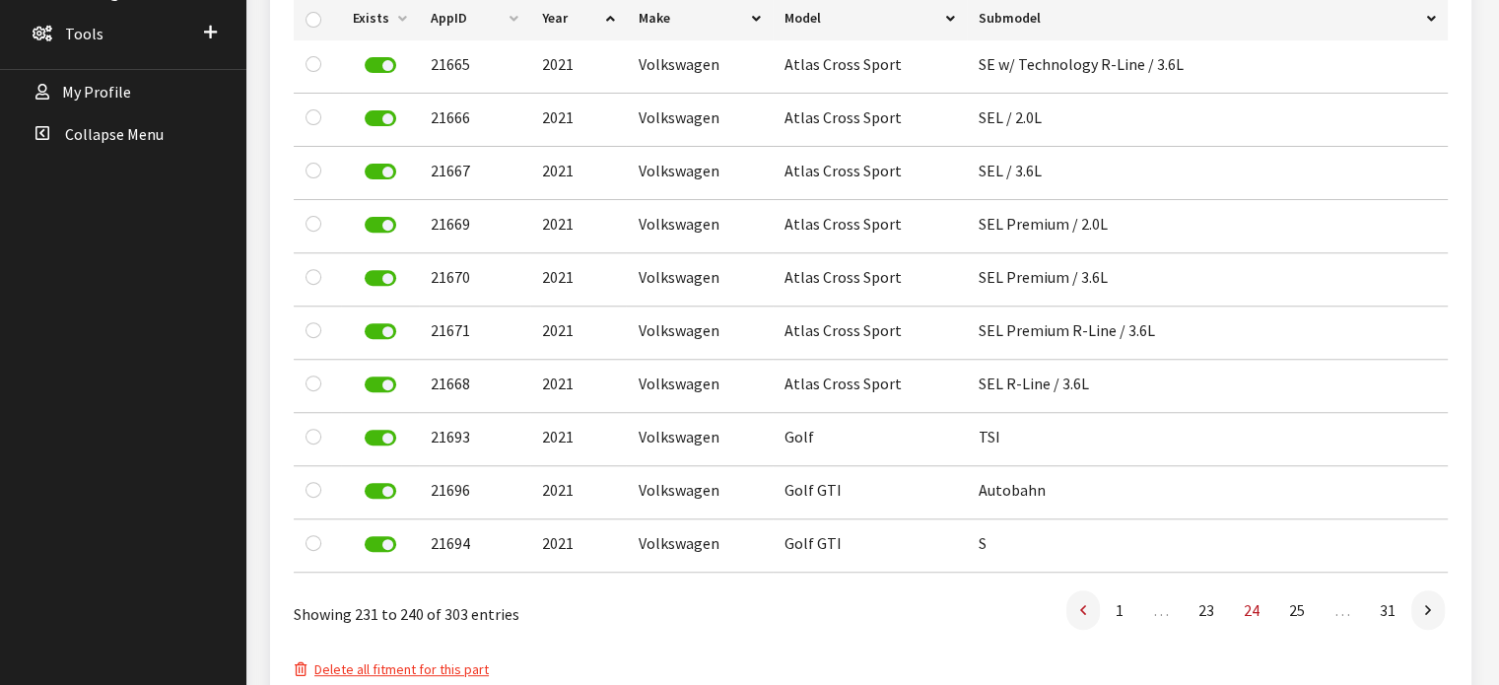
click at [1088, 613] on link at bounding box center [1084, 610] width 34 height 39
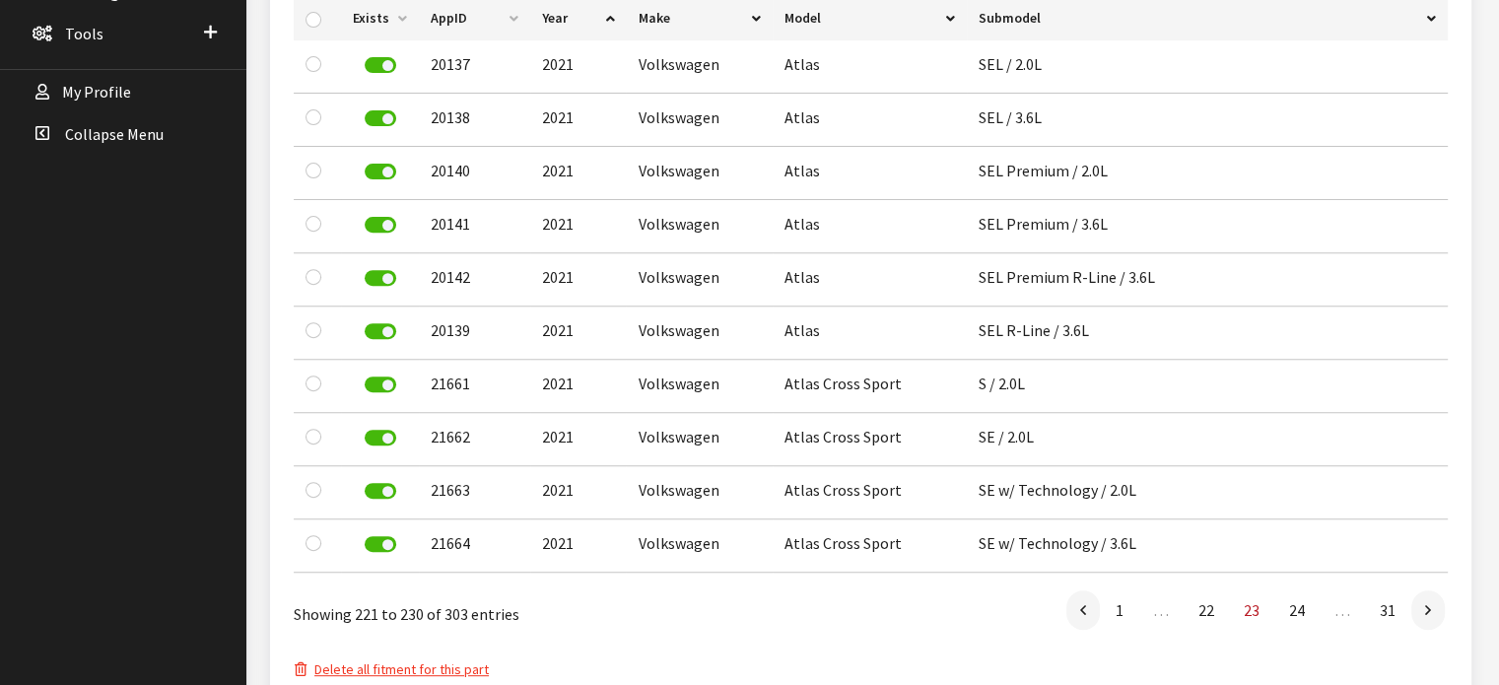
click at [1088, 613] on link at bounding box center [1084, 610] width 34 height 39
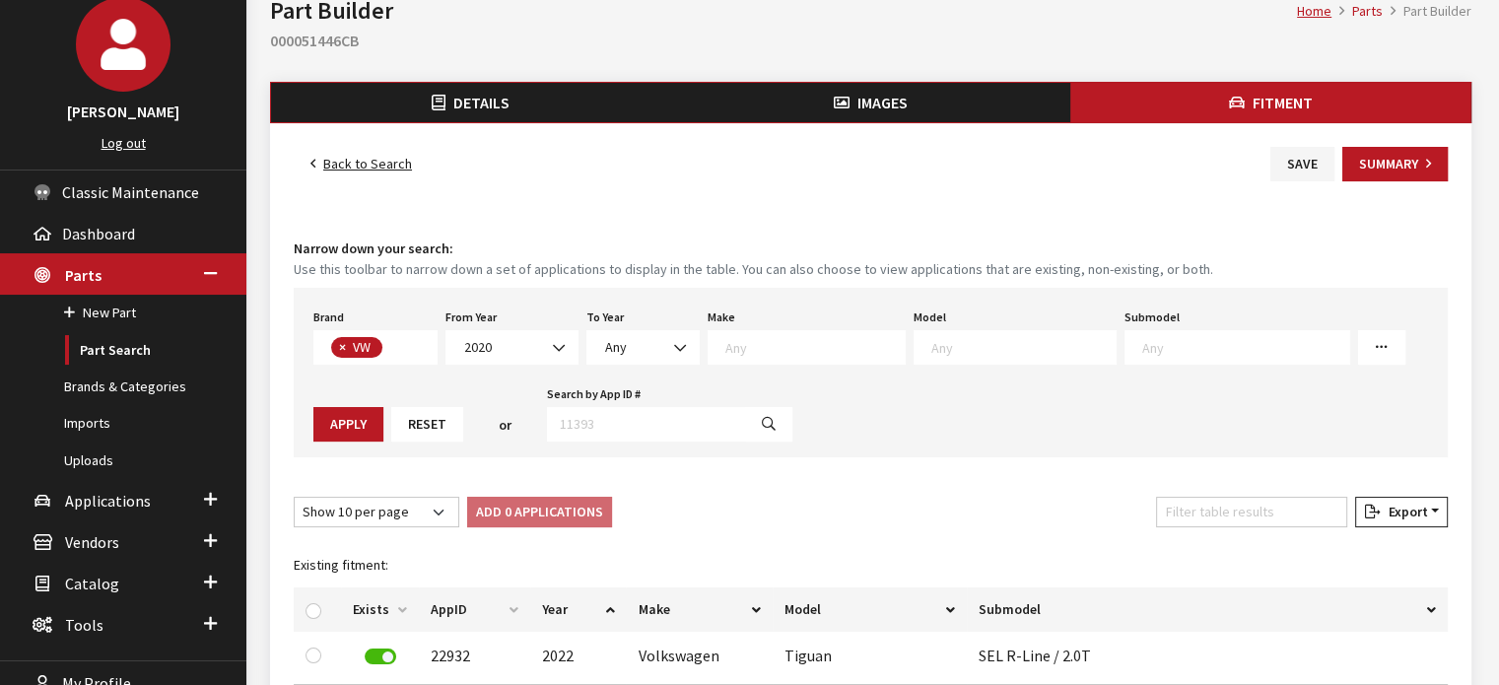
scroll to position [0, 0]
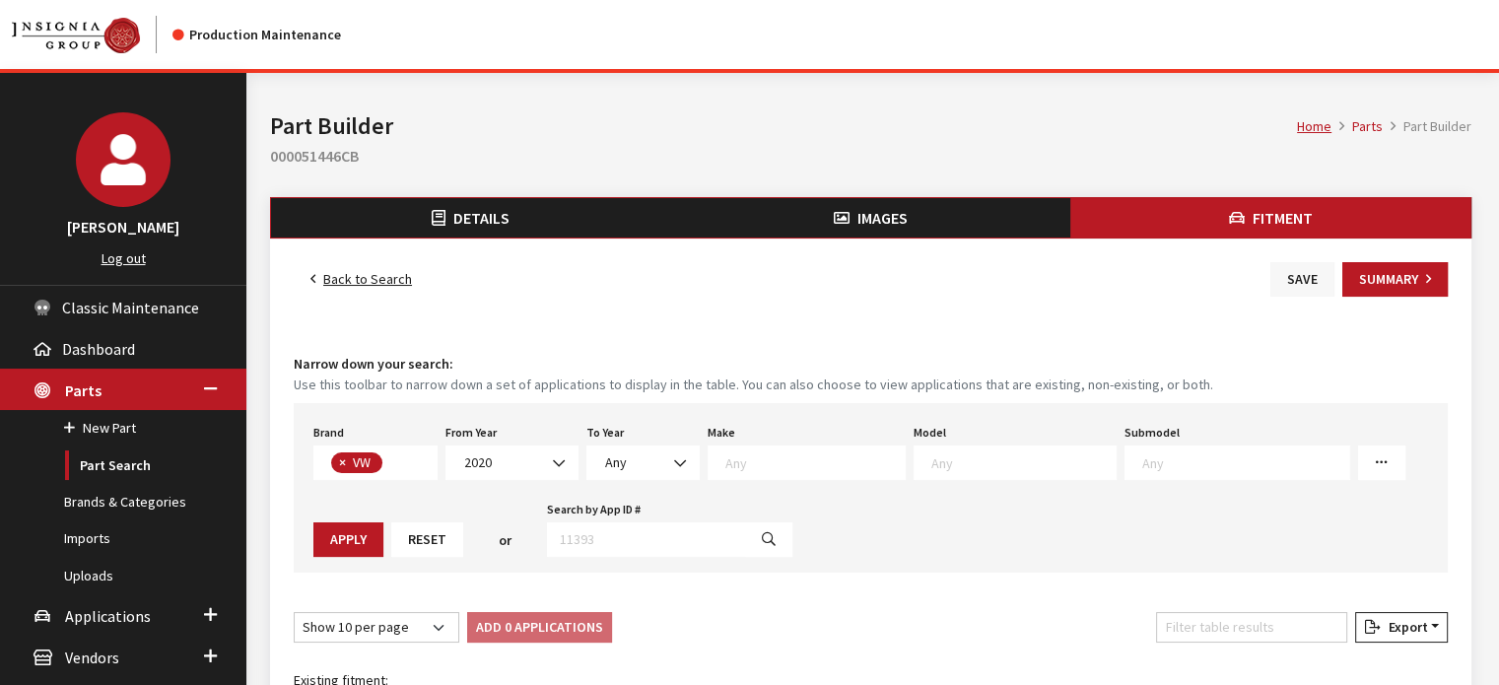
click at [1288, 285] on button "Save" at bounding box center [1303, 279] width 64 height 35
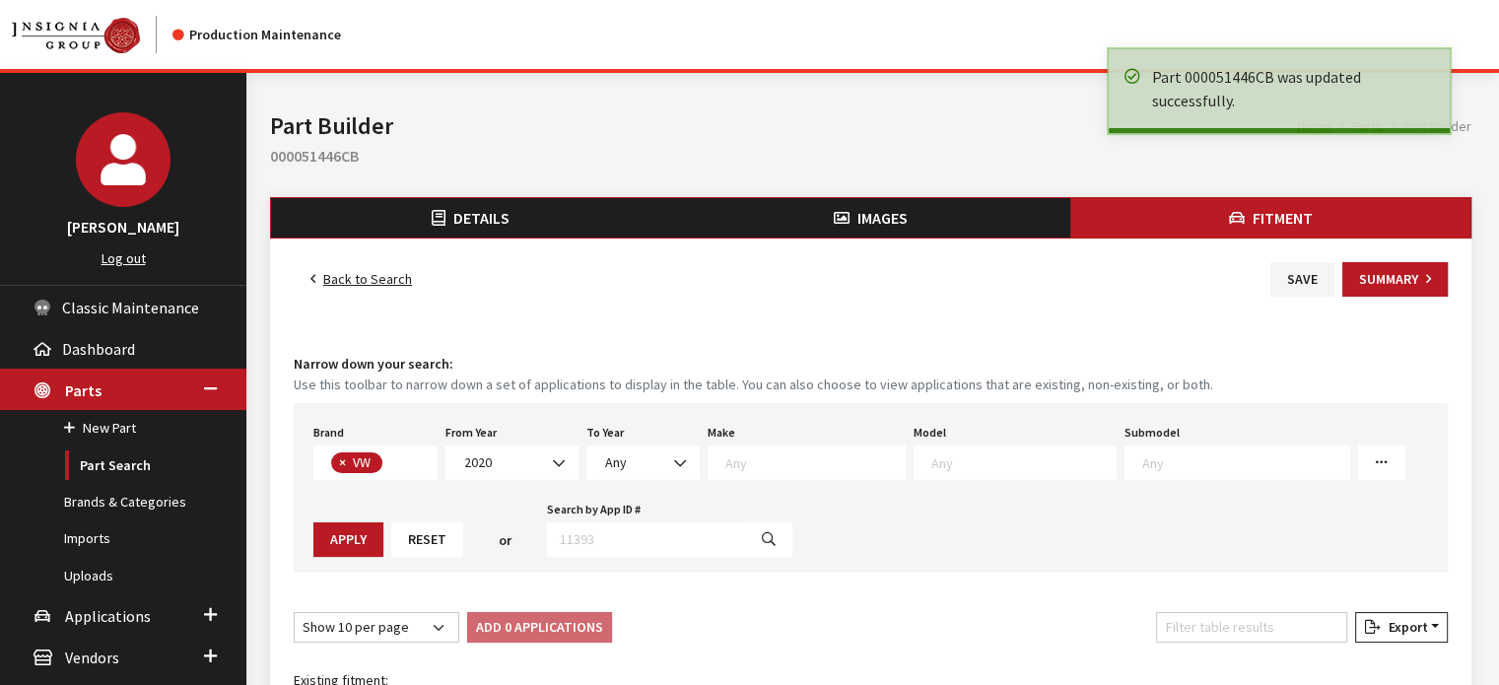
scroll to position [508, 0]
drag, startPoint x: 0, startPoint y: 0, endPoint x: 344, endPoint y: 279, distance: 443.0
click at [344, 279] on link "Back to Search" at bounding box center [361, 279] width 135 height 35
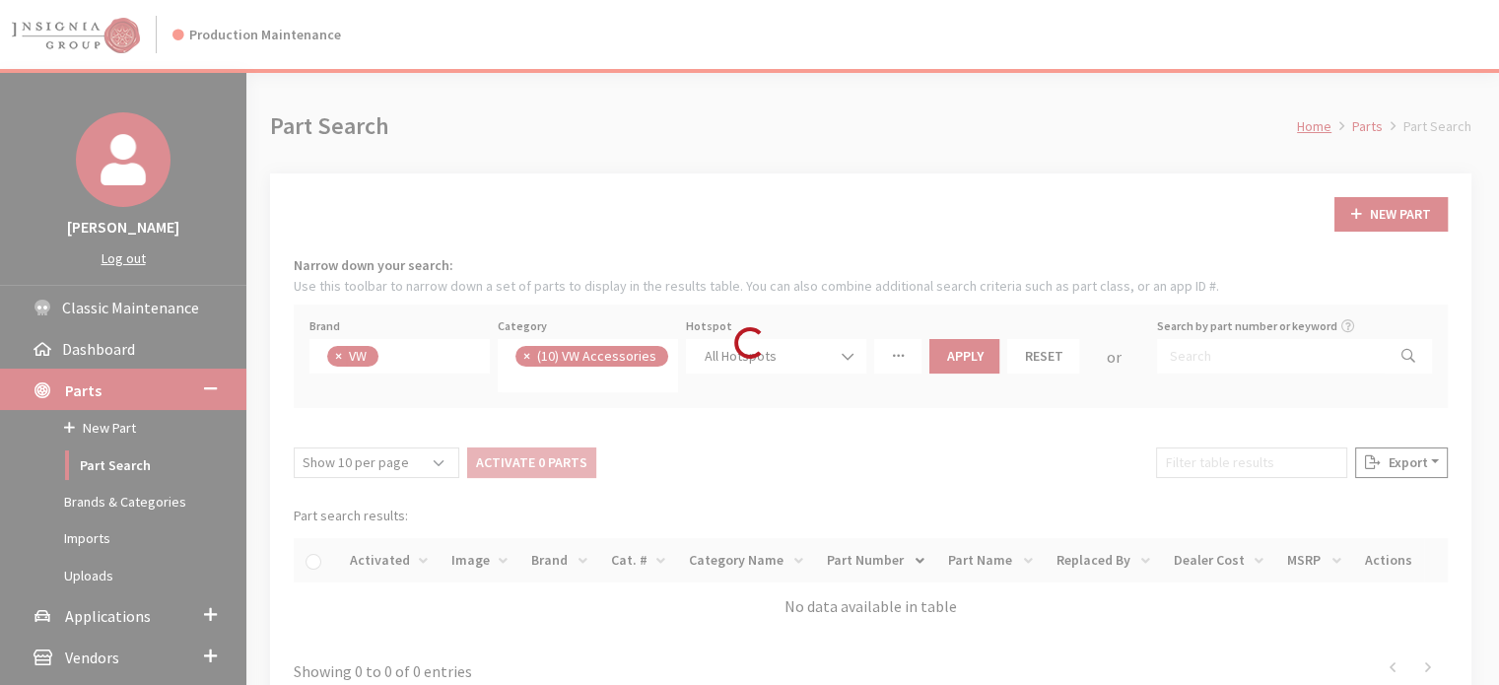
scroll to position [470, 0]
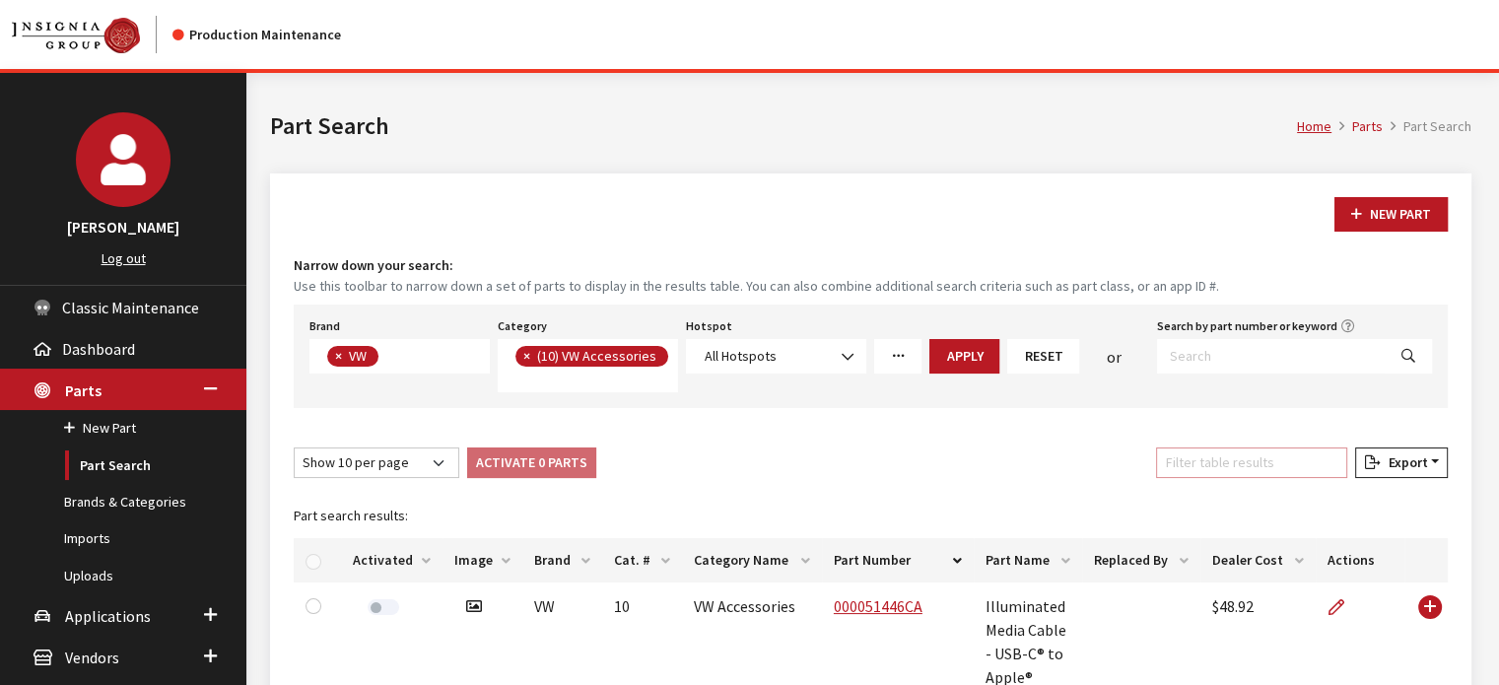
click at [1285, 458] on input "Filter table results" at bounding box center [1251, 463] width 191 height 31
paste input "000051446CD"
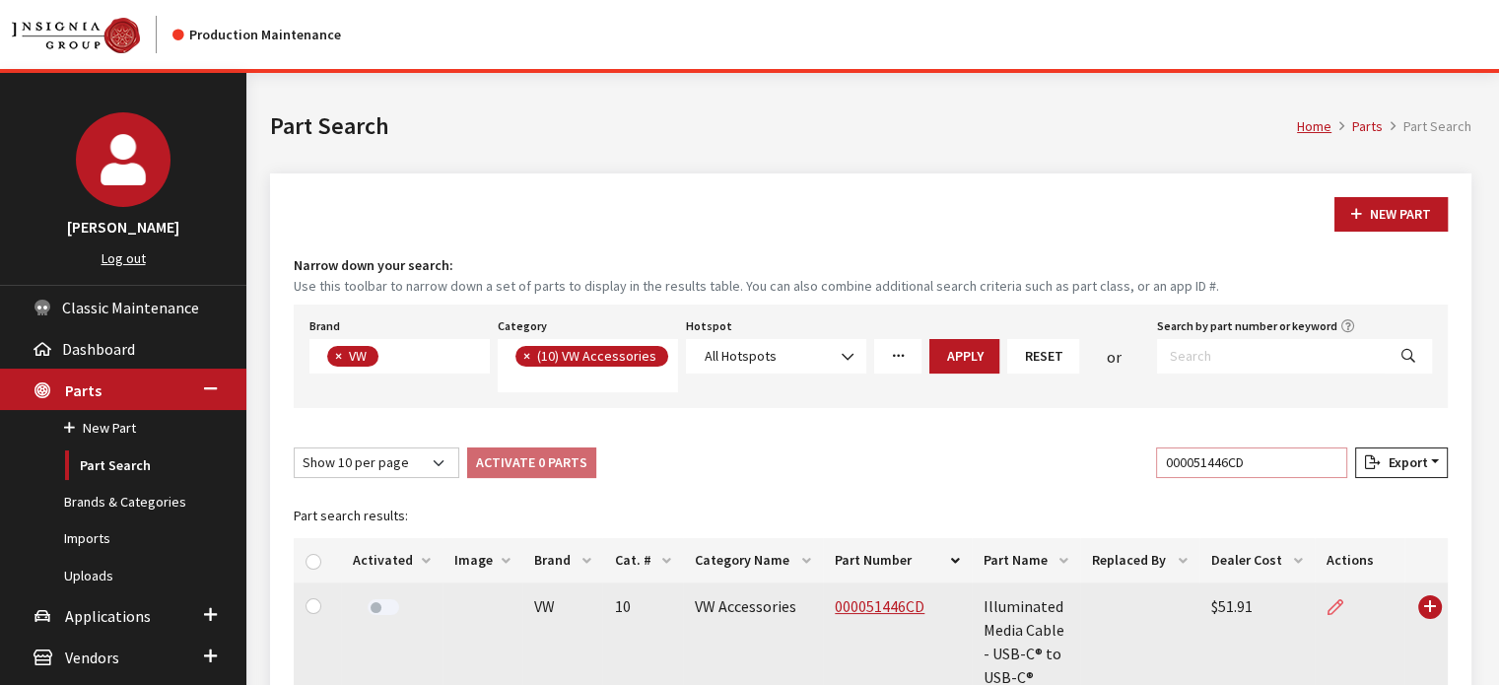
type input "000051446CD"
click at [1336, 602] on icon at bounding box center [1336, 608] width 16 height 16
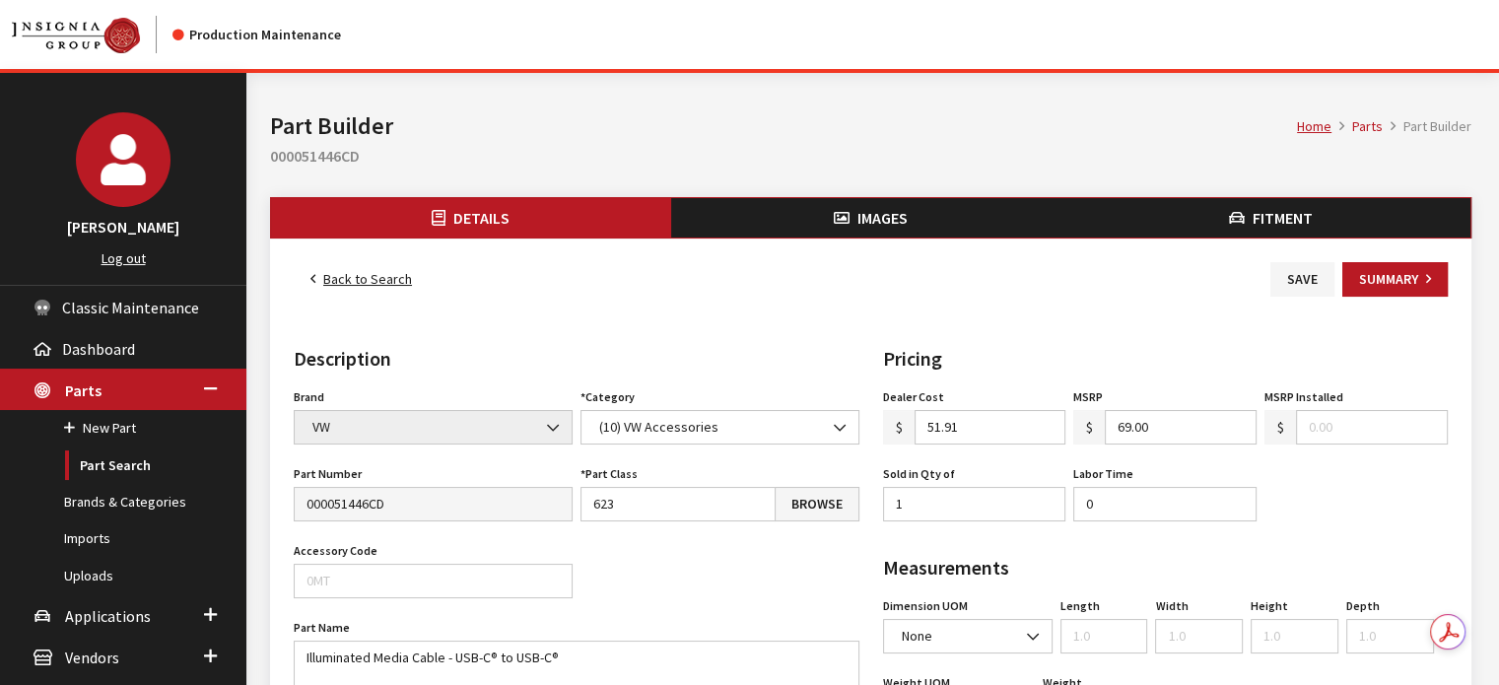
click at [875, 216] on span "Images" at bounding box center [883, 218] width 50 height 20
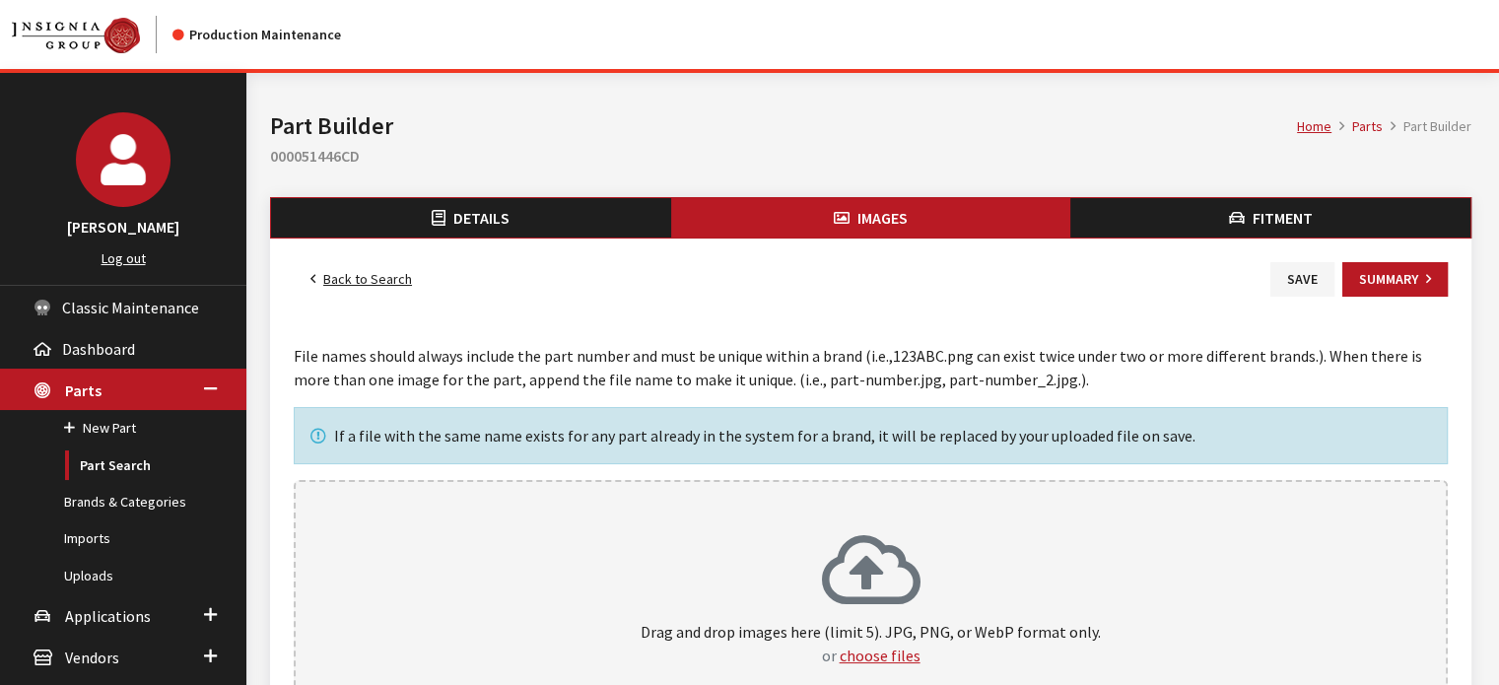
click at [857, 512] on div "Drag and drop images here (limit 5). JPG, PNG, or WebP format only. or choose f…" at bounding box center [871, 600] width 1154 height 241
click at [1311, 204] on button "Fitment" at bounding box center [1271, 217] width 400 height 39
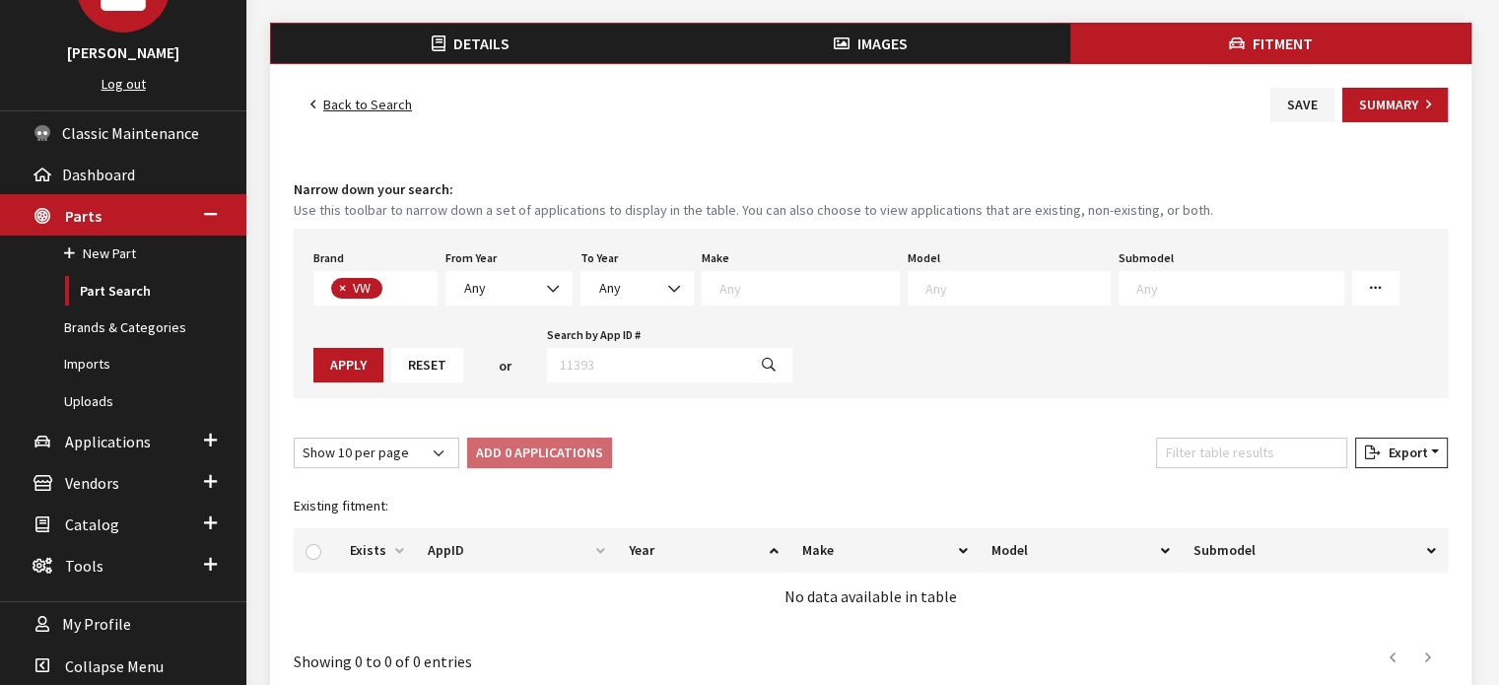
scroll to position [197, 0]
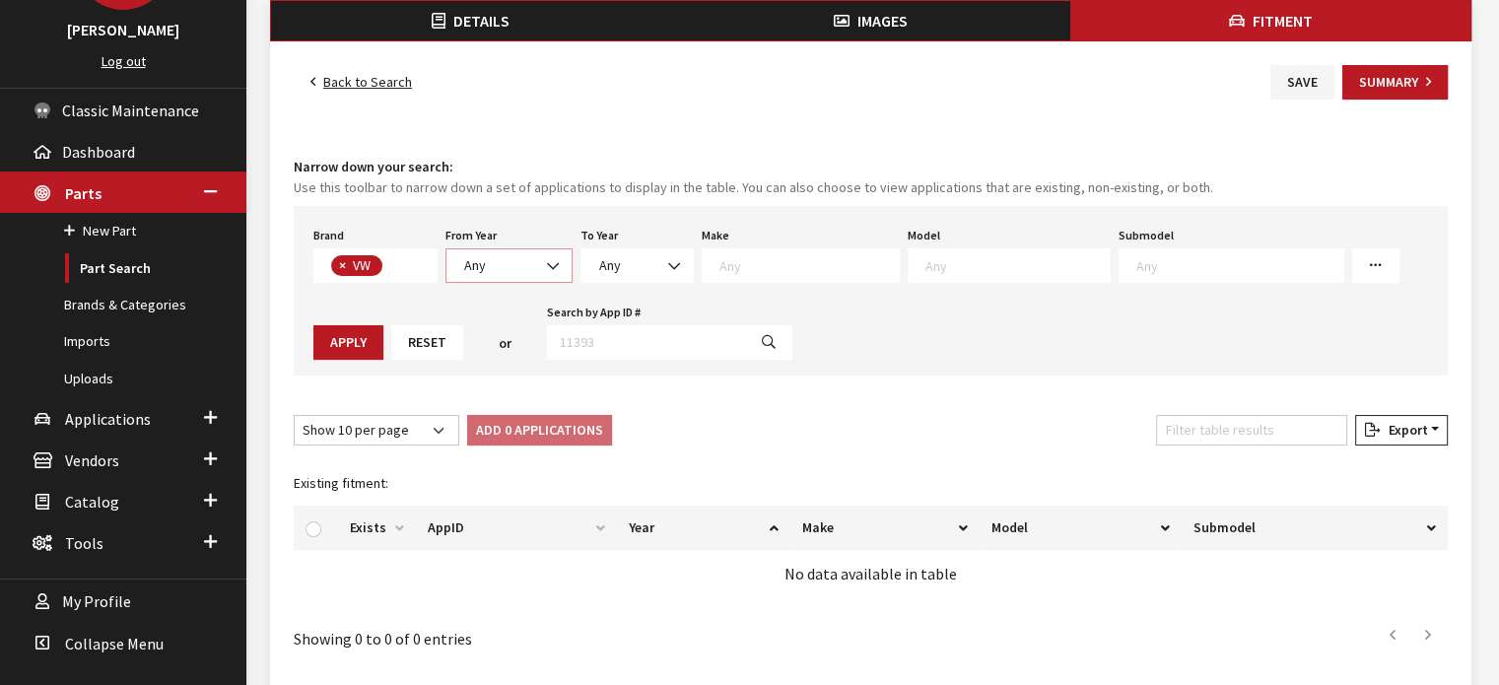
click at [489, 267] on span "Any" at bounding box center [509, 265] width 102 height 21
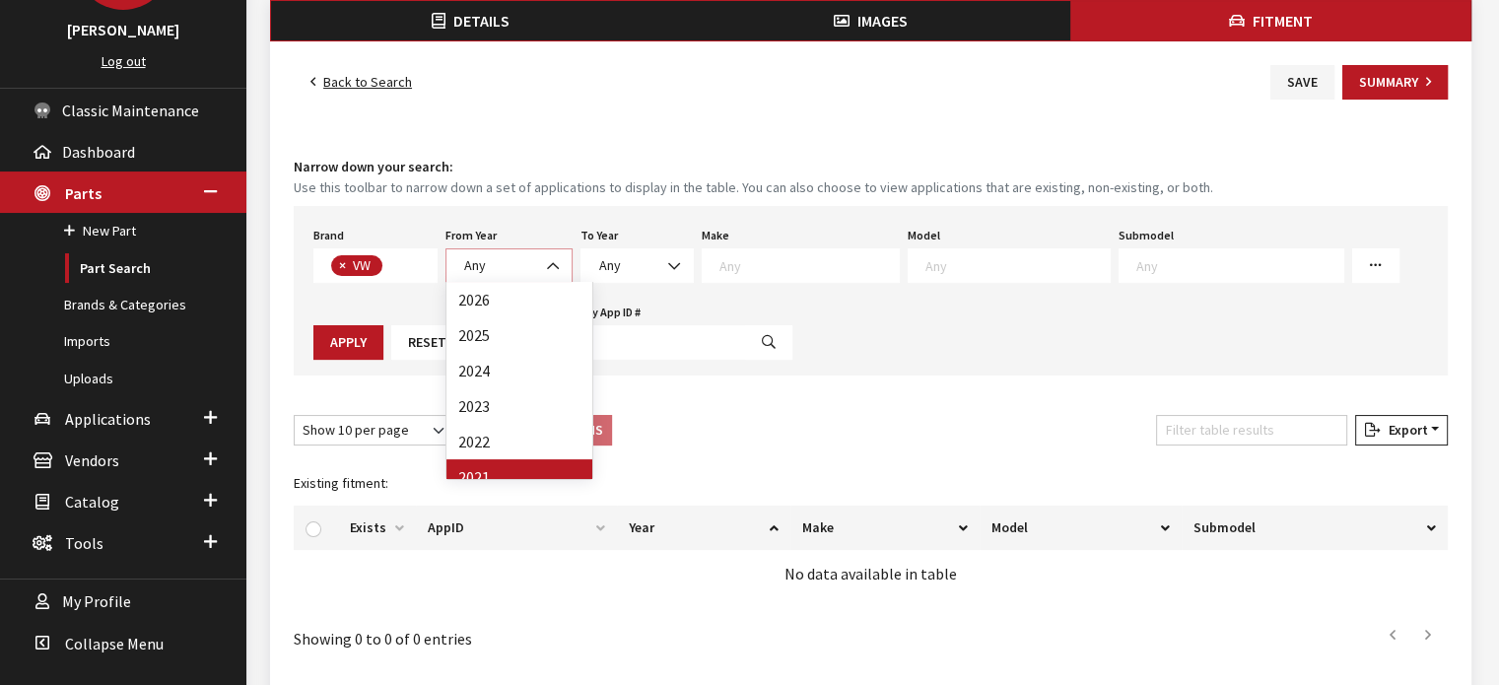
select select "2021"
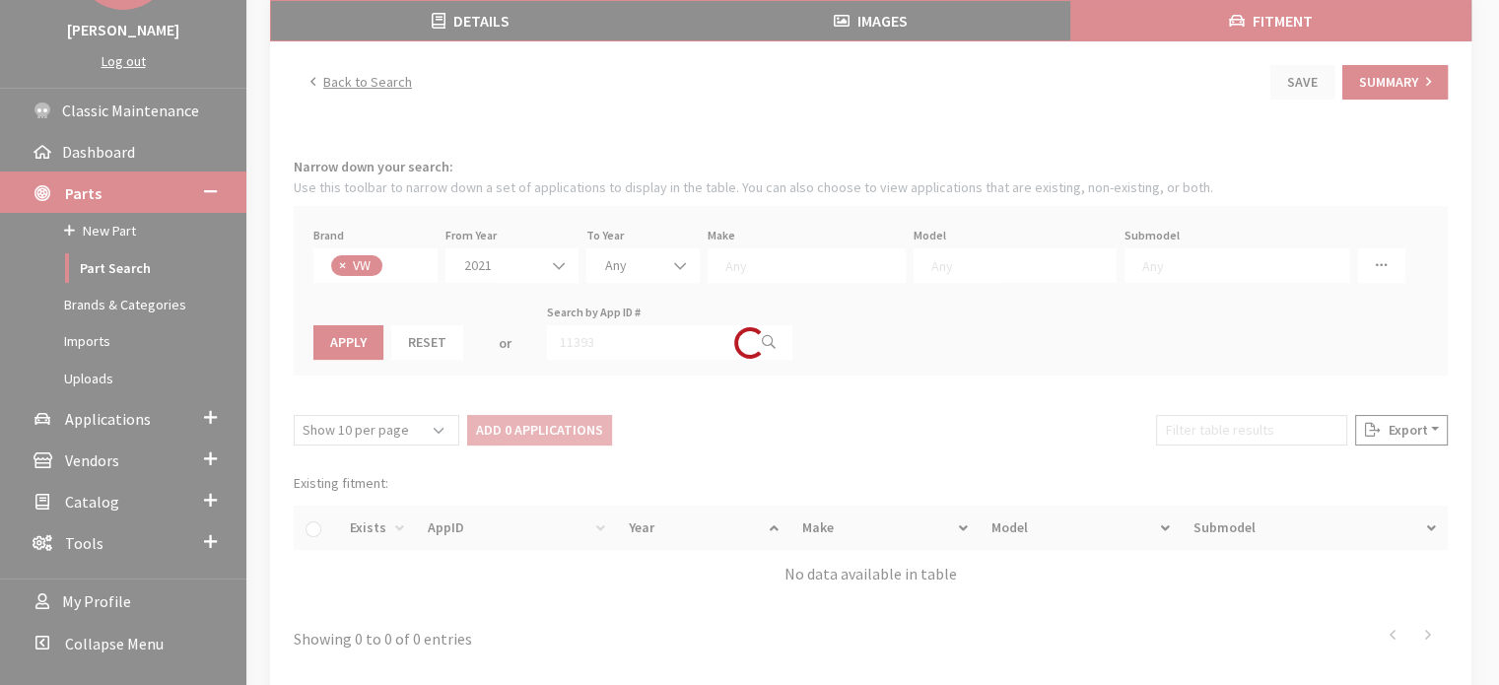
select select
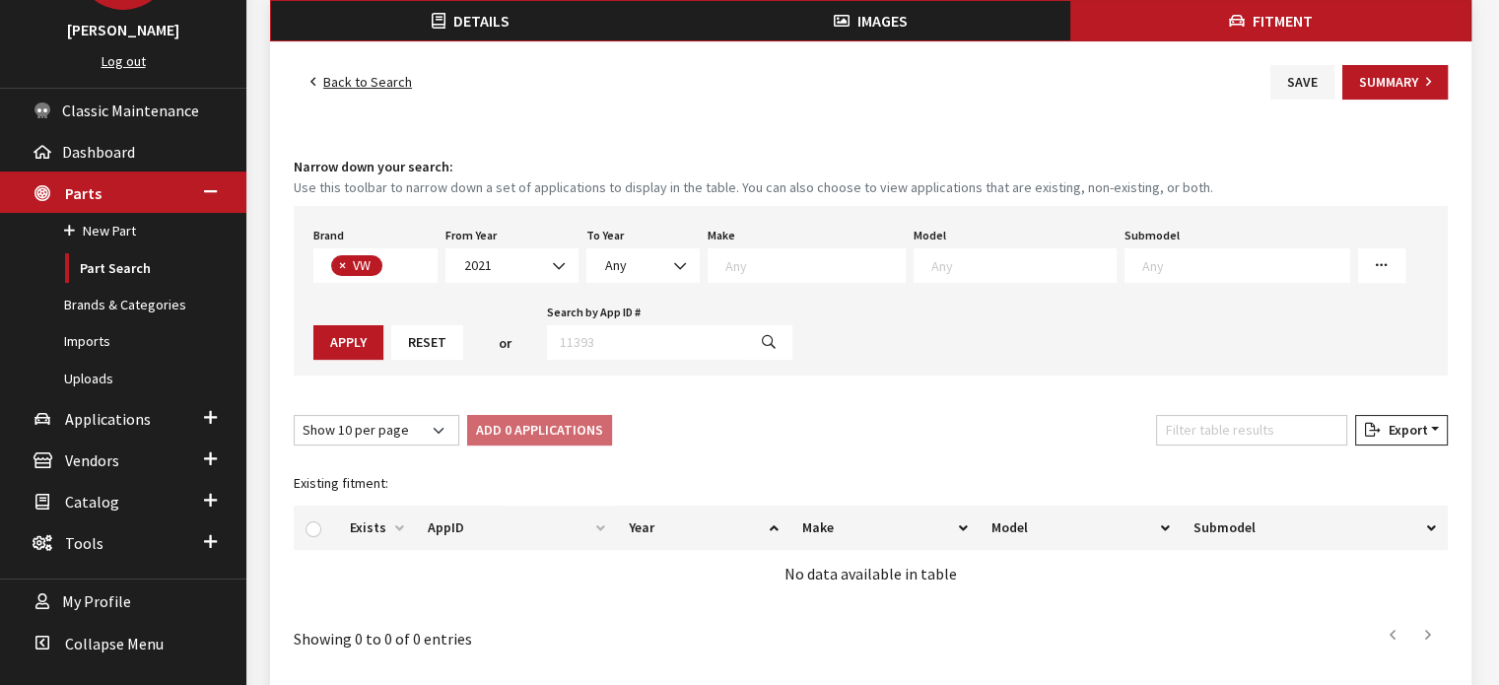
click at [932, 265] on textarea "Search" at bounding box center [1024, 265] width 184 height 18
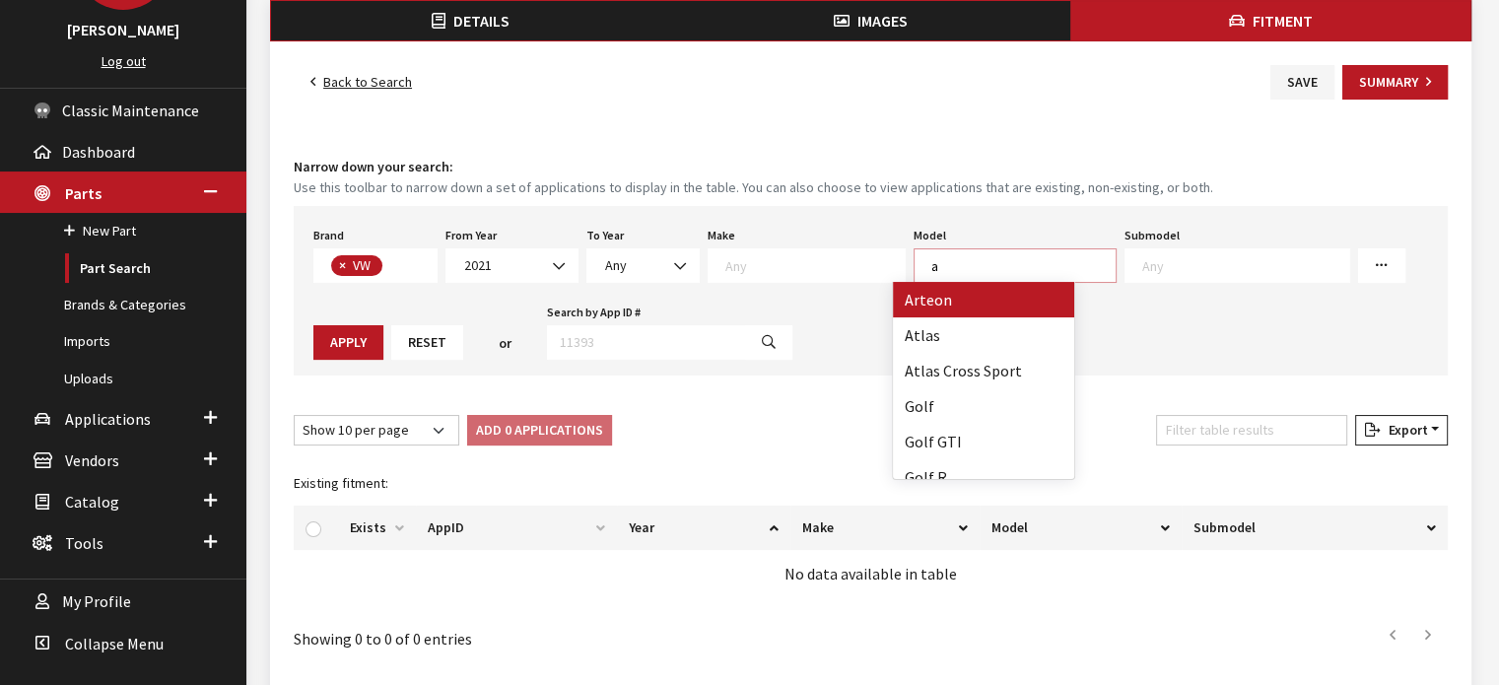
scroll to position [1, 0]
type textarea "ar"
select select "1056"
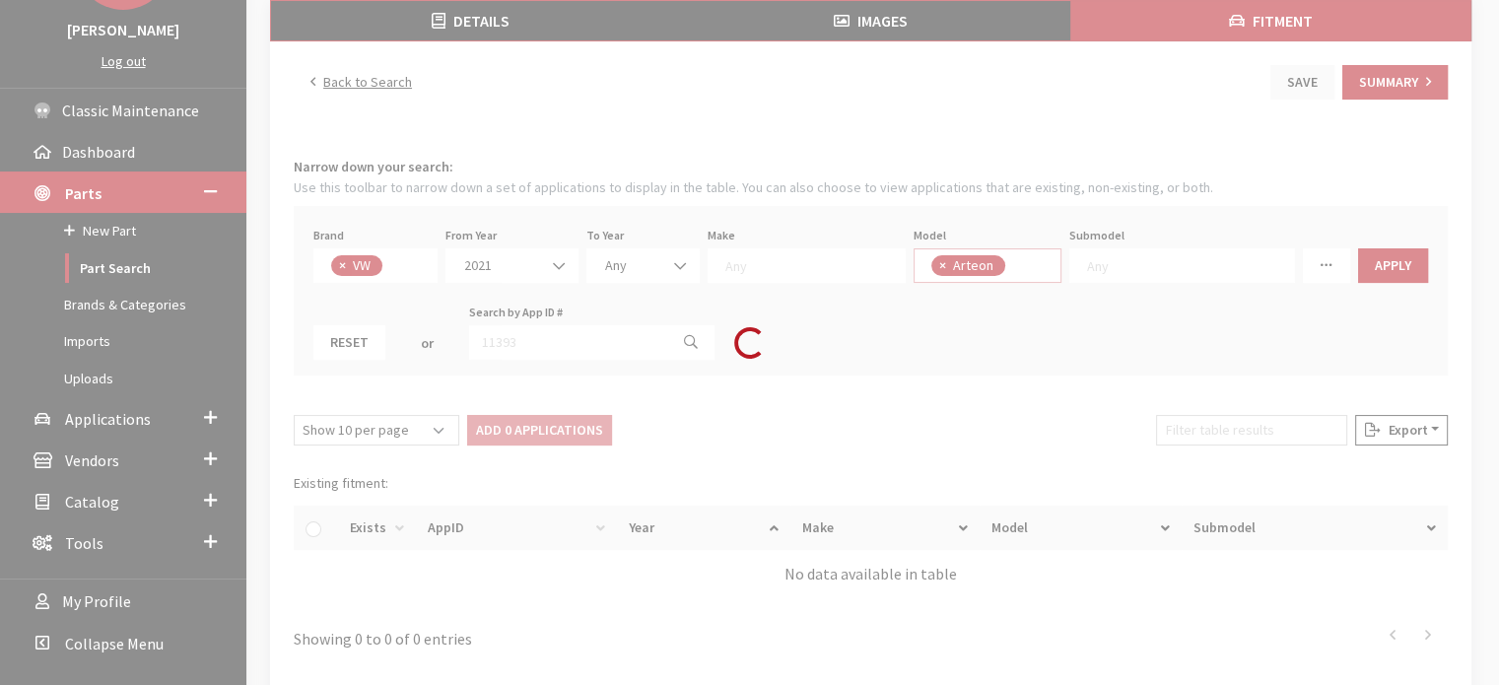
select select
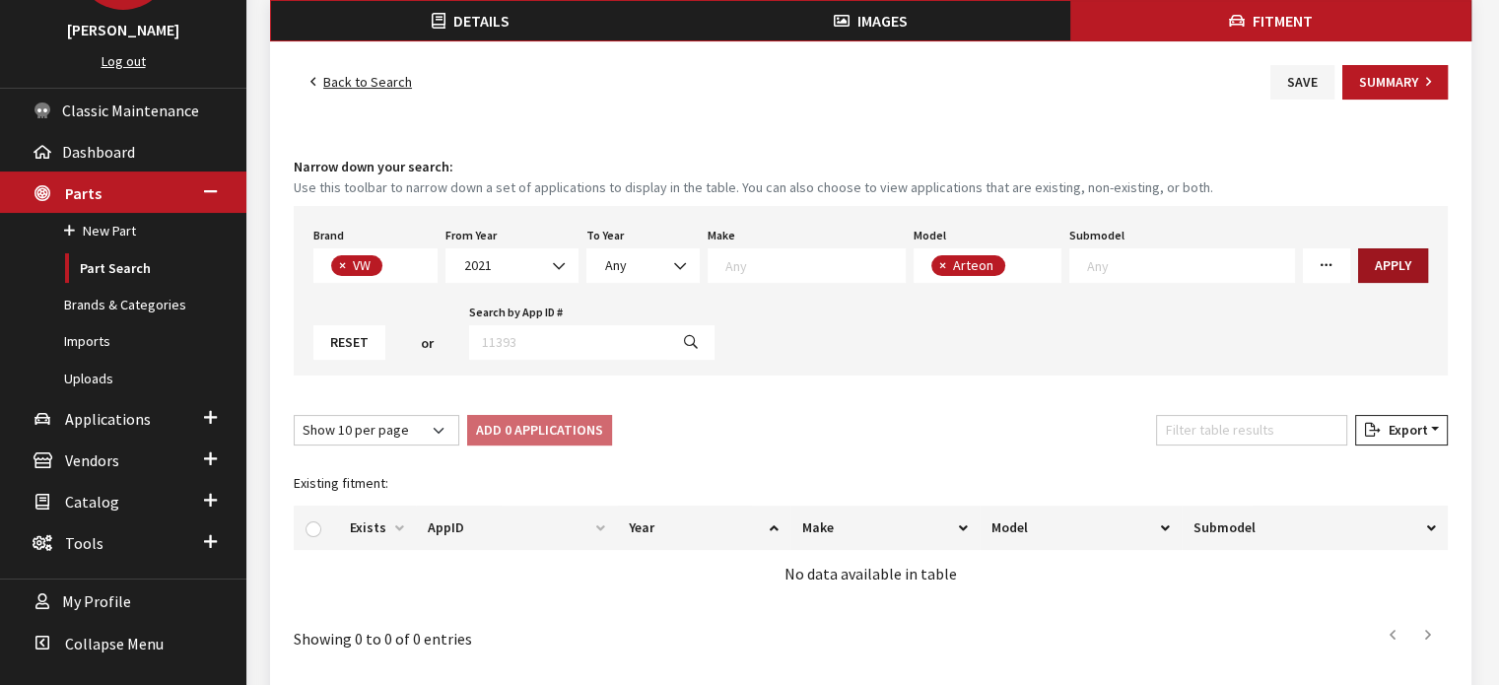
click at [1358, 259] on button "Apply" at bounding box center [1393, 265] width 70 height 35
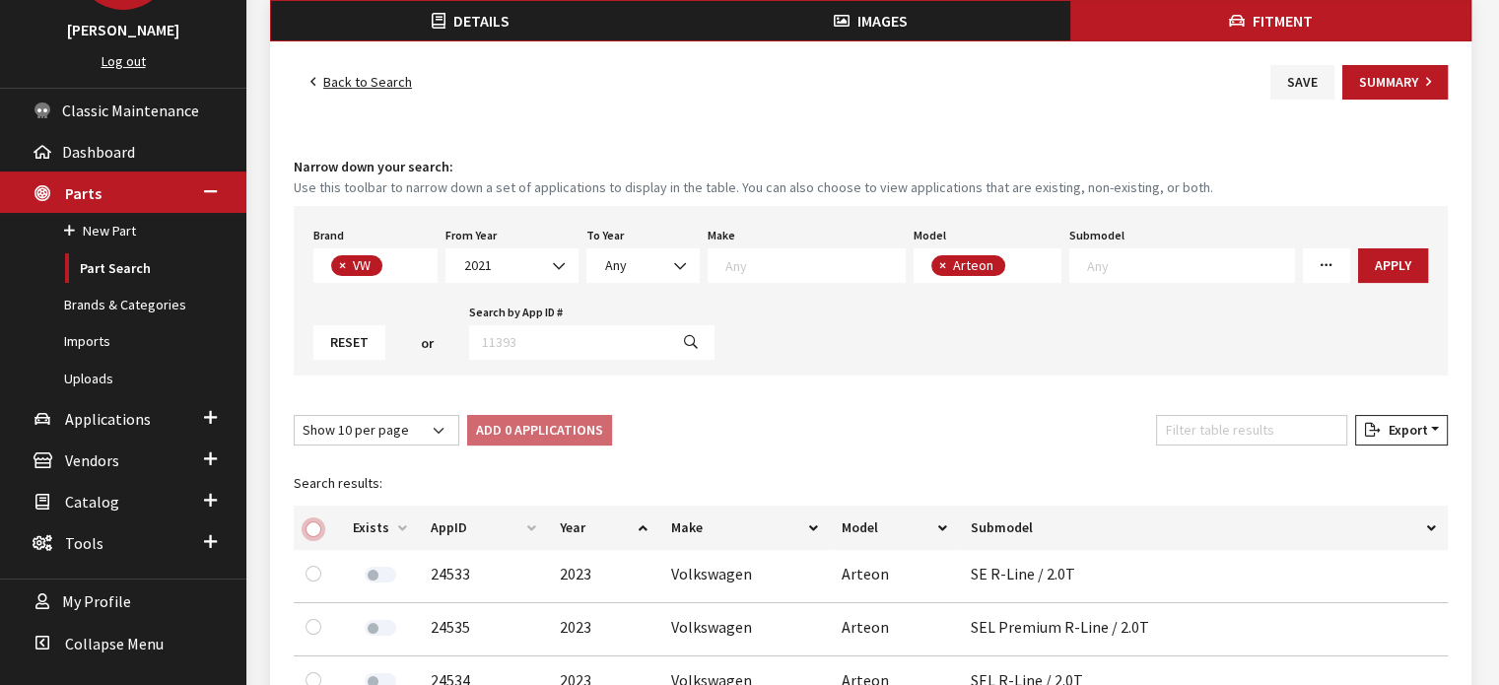
click at [307, 523] on input "checkbox" at bounding box center [314, 530] width 16 height 16
checkbox input "true"
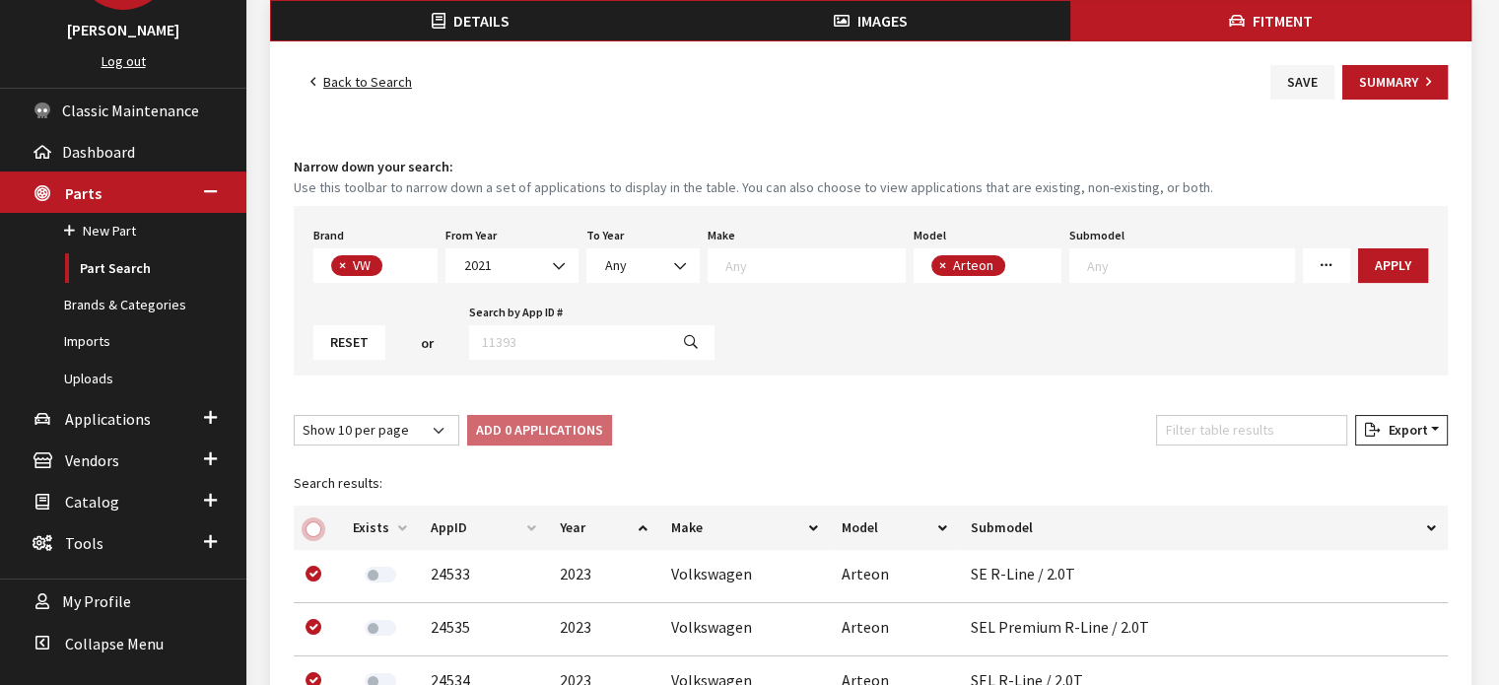
checkbox input "true"
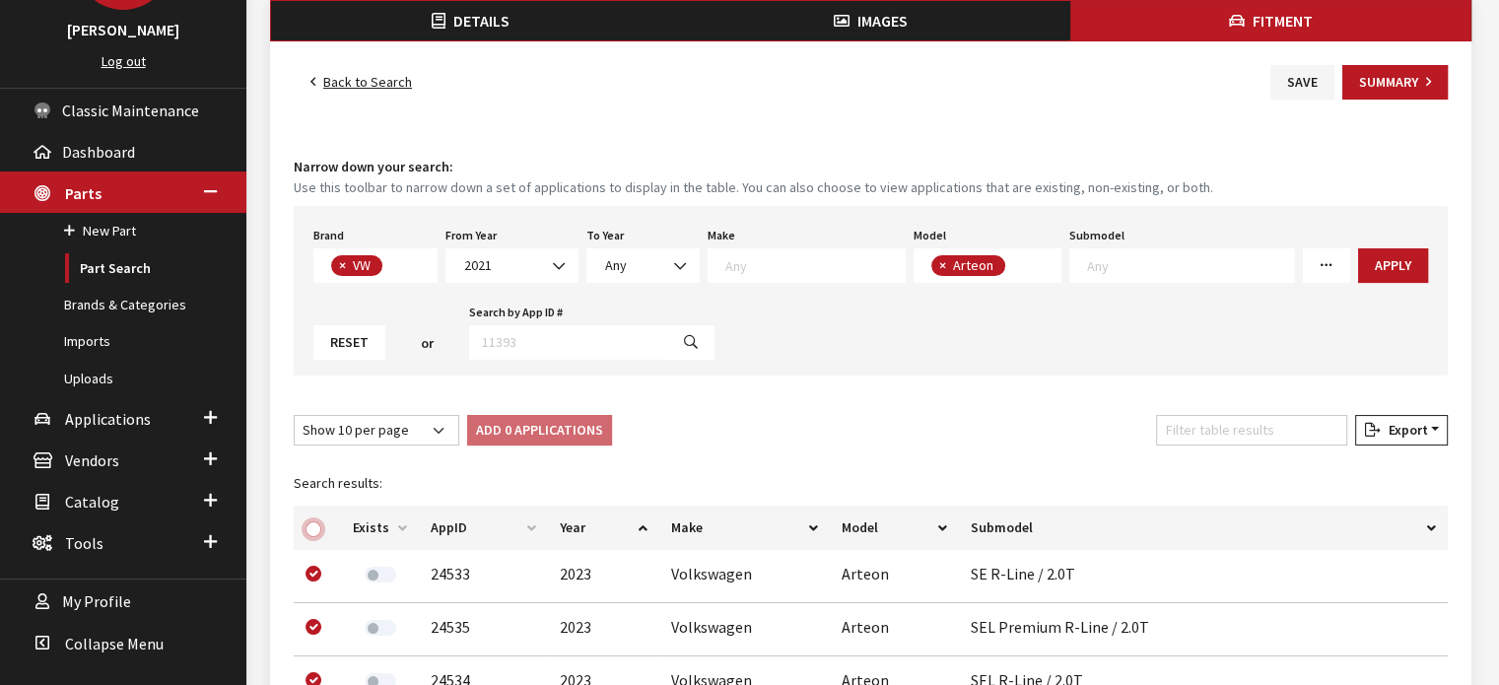
checkbox input "true"
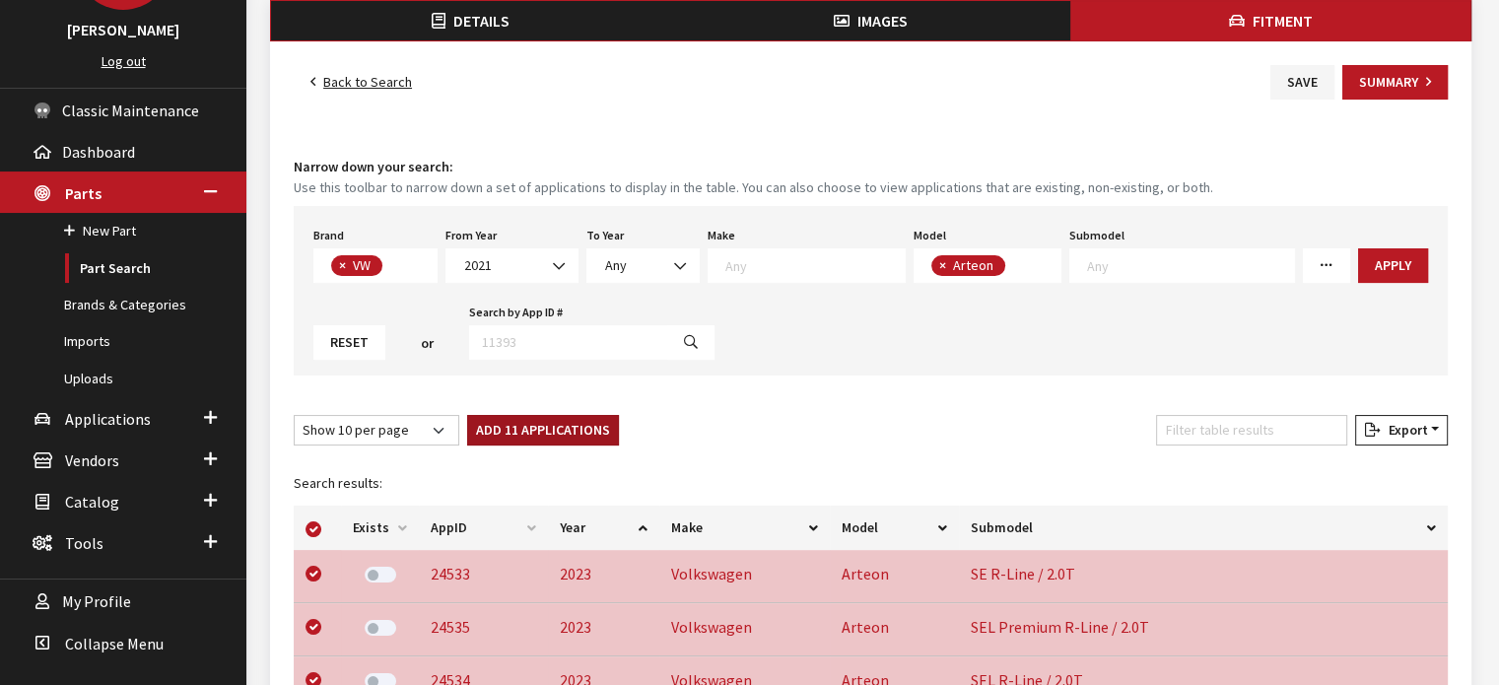
click at [536, 435] on button "Add 11 Applications" at bounding box center [543, 430] width 152 height 31
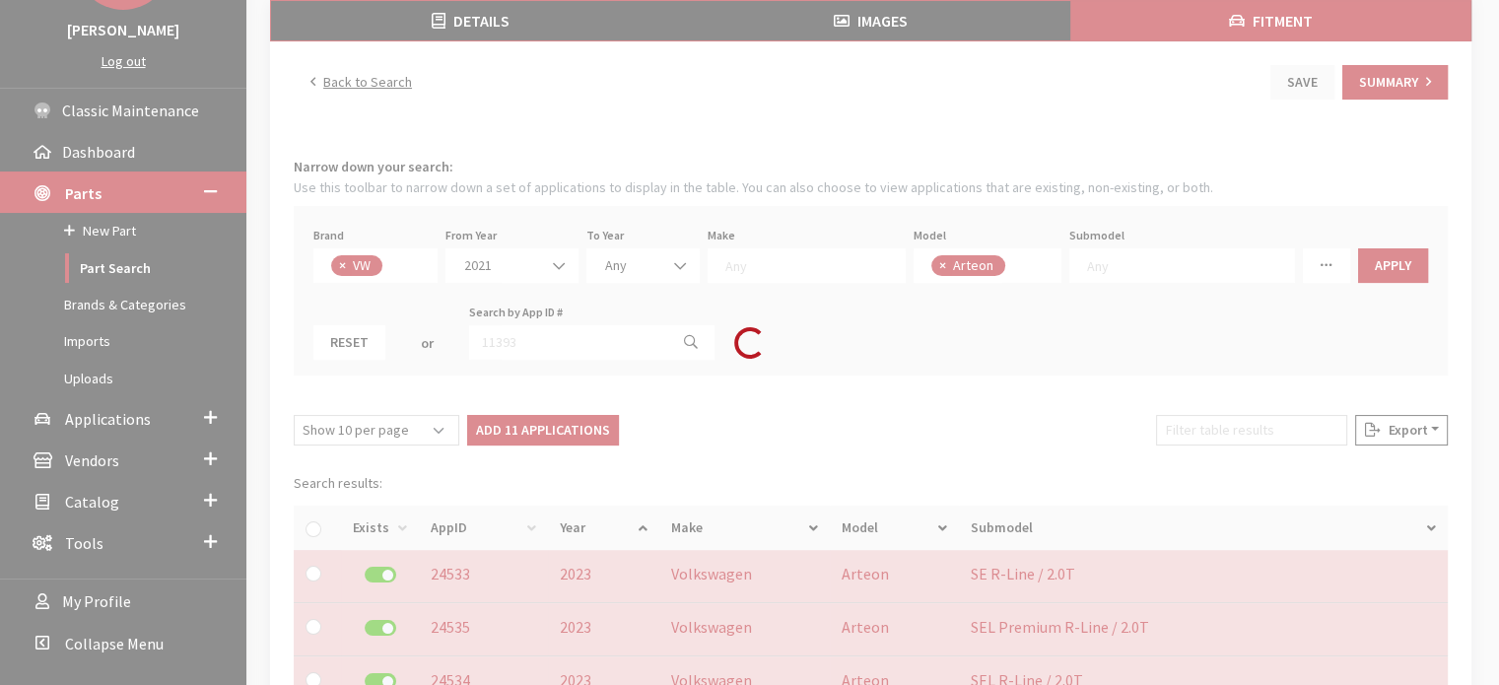
checkbox input "false"
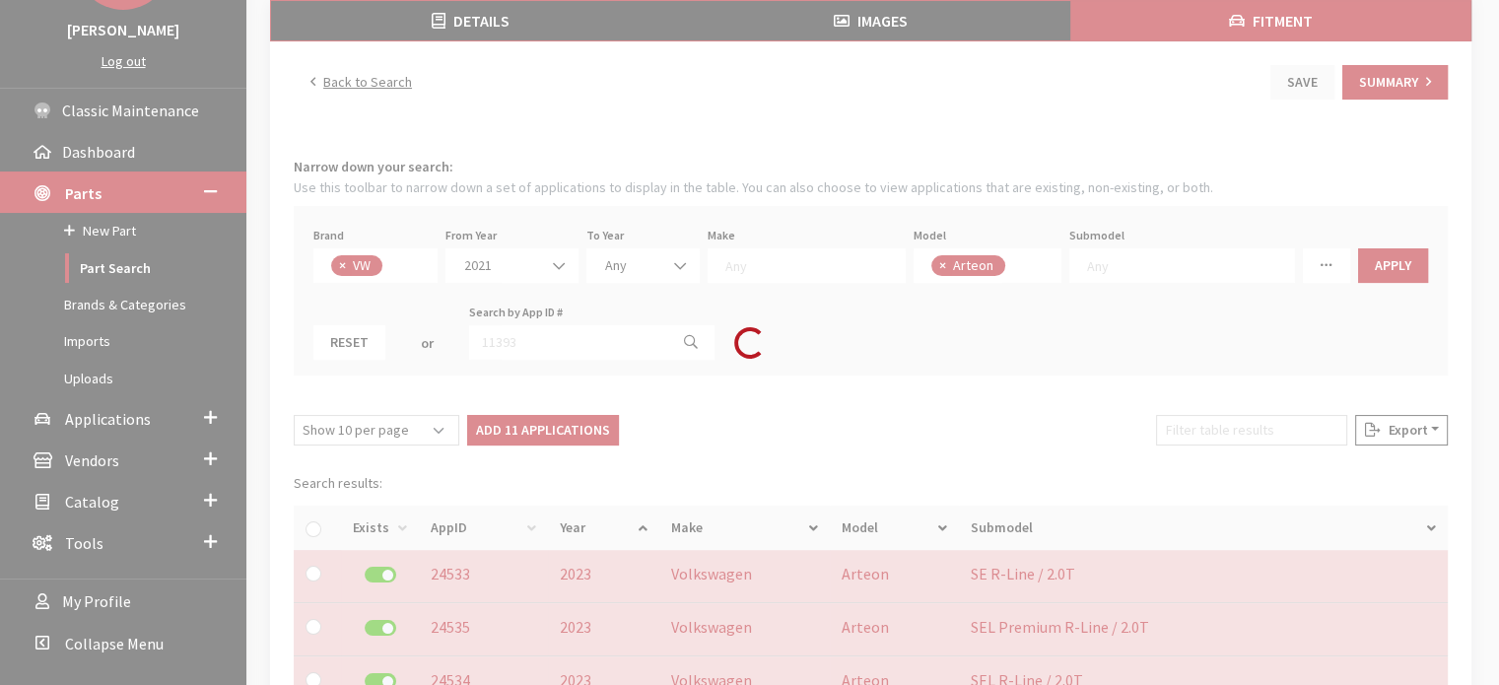
checkbox input "false"
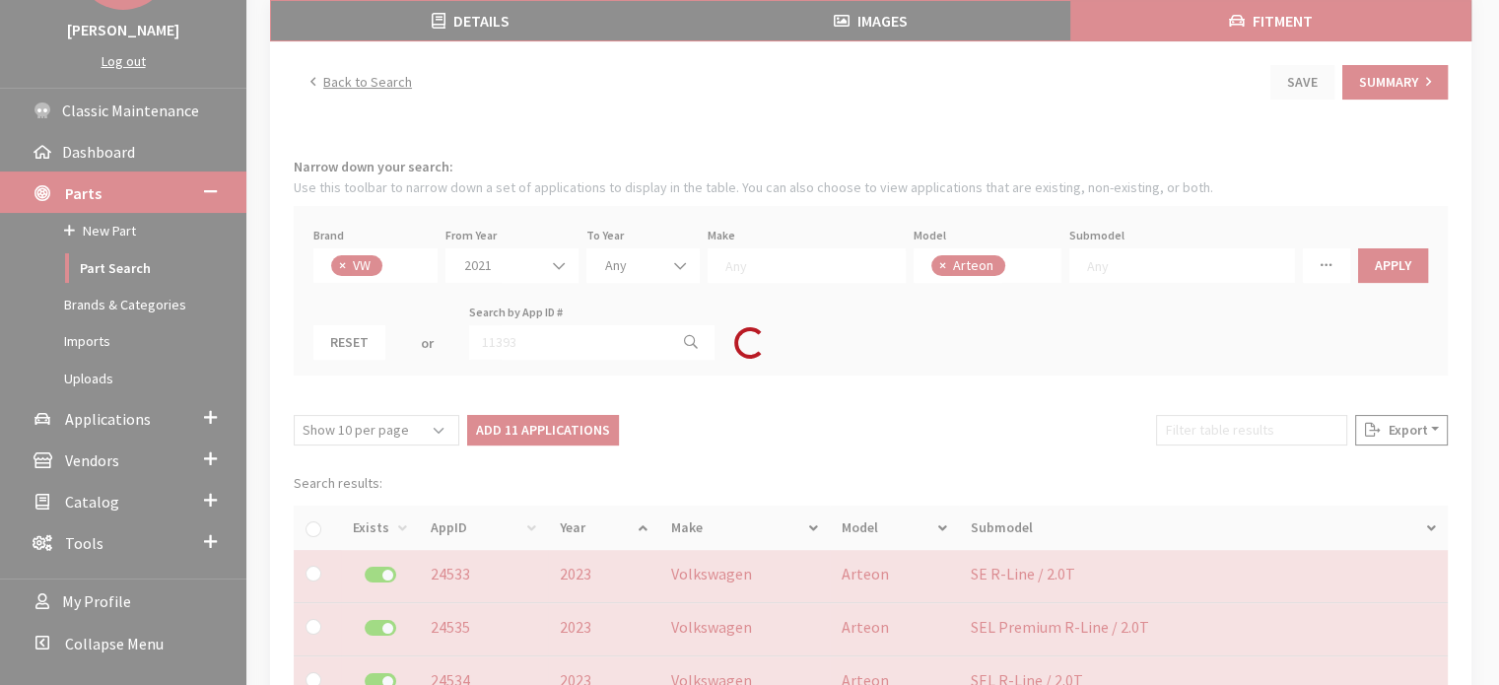
checkbox input "false"
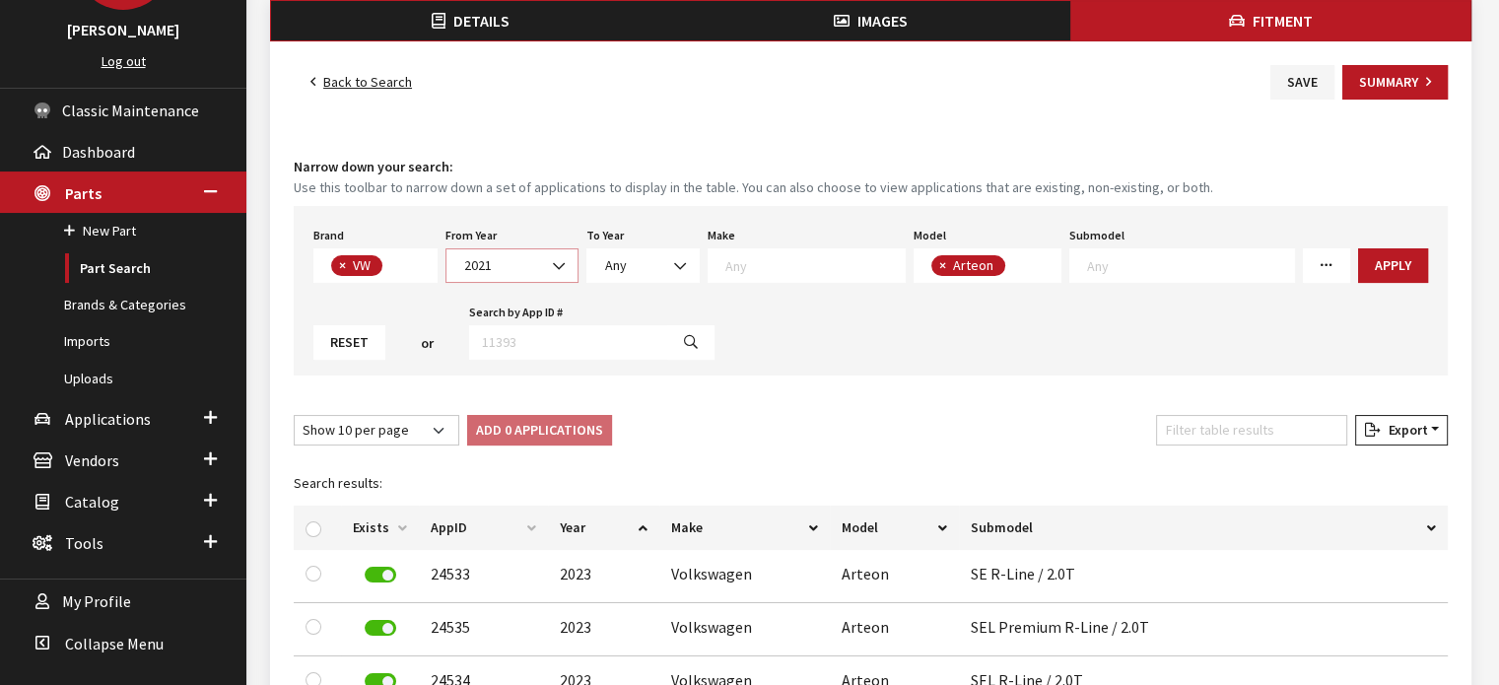
click at [524, 277] on span "2021" at bounding box center [512, 265] width 133 height 35
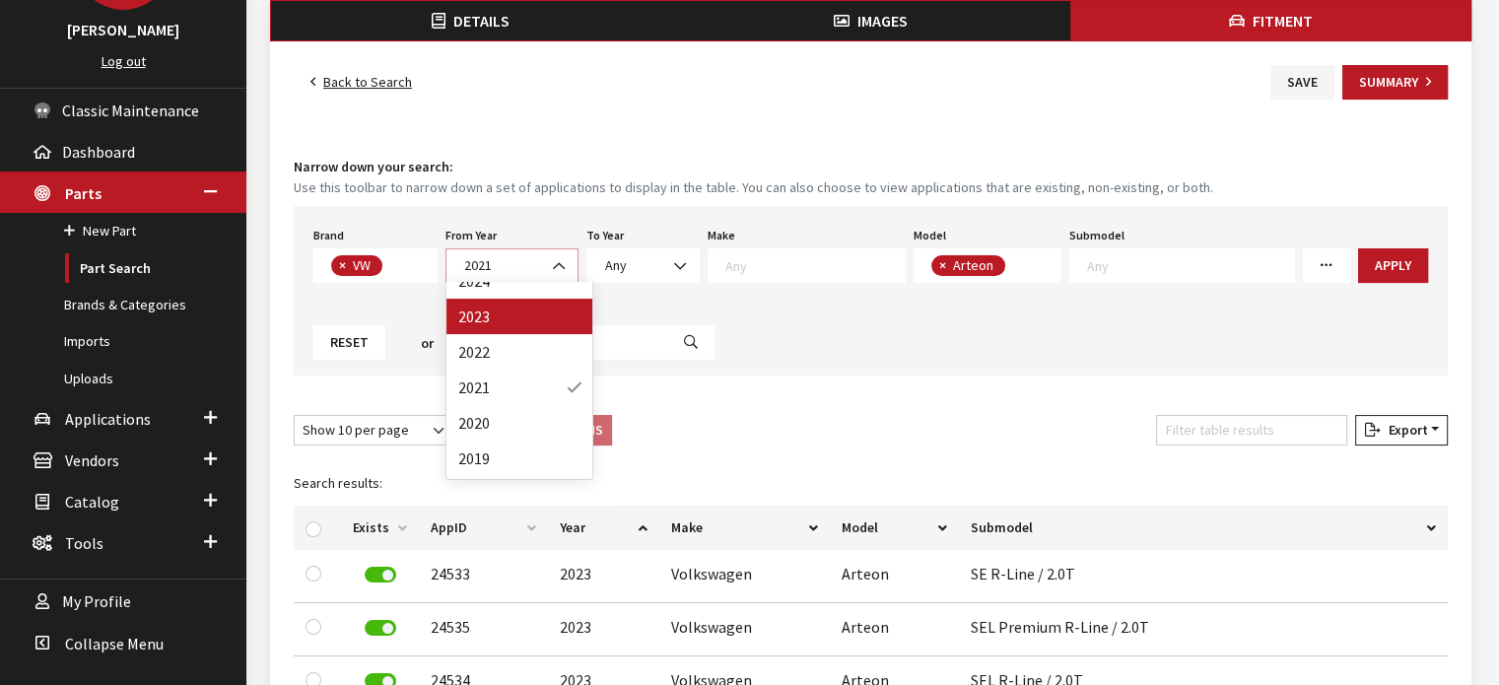
scroll to position [197, 0]
select select "2020"
select select
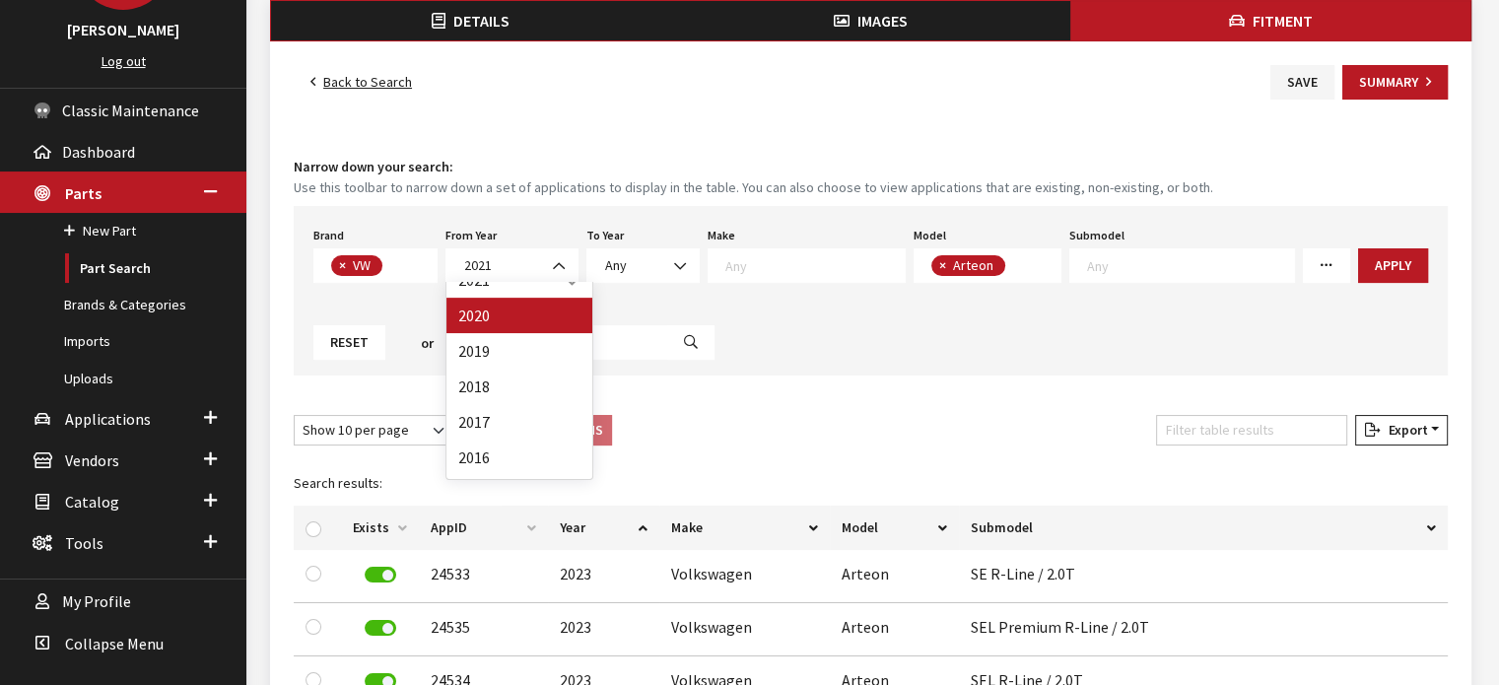
select select
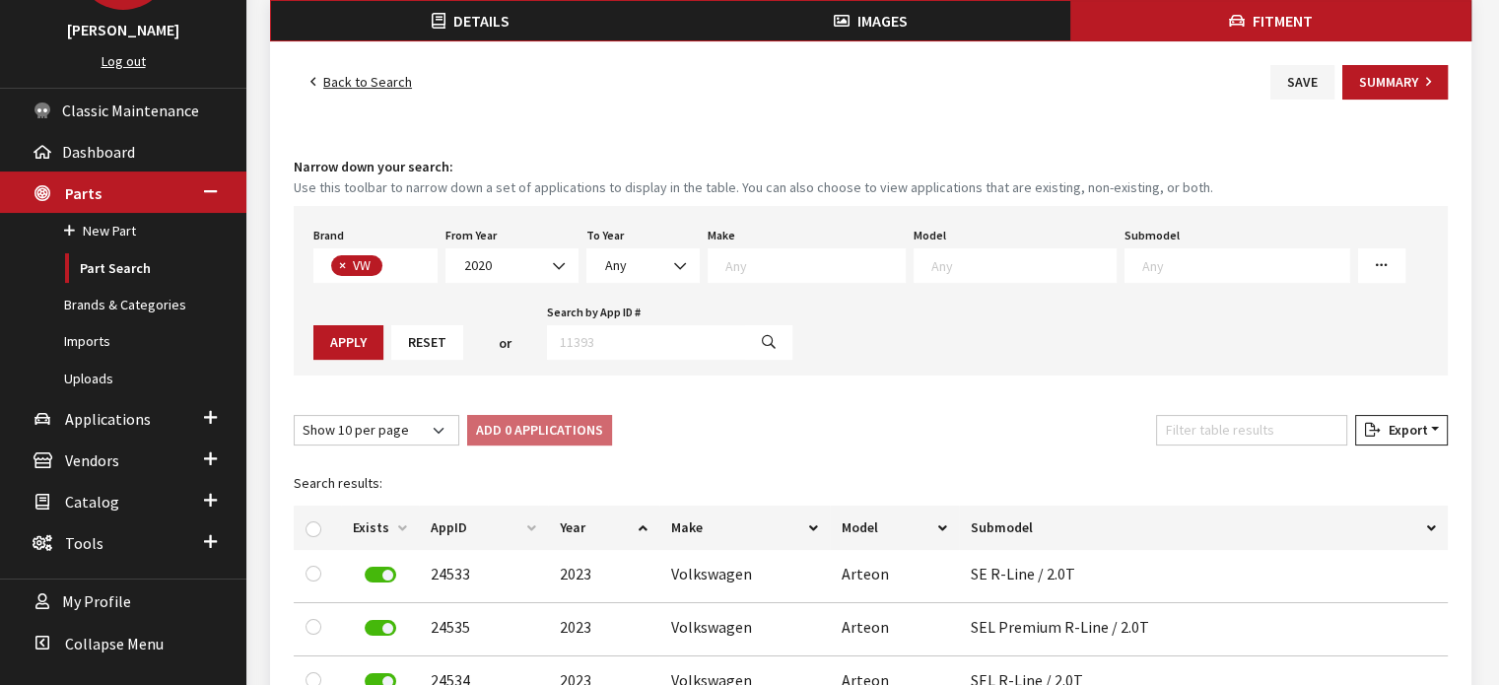
drag, startPoint x: 1370, startPoint y: 252, endPoint x: 1309, endPoint y: 282, distance: 67.9
click at [383, 325] on button "Apply" at bounding box center [348, 342] width 70 height 35
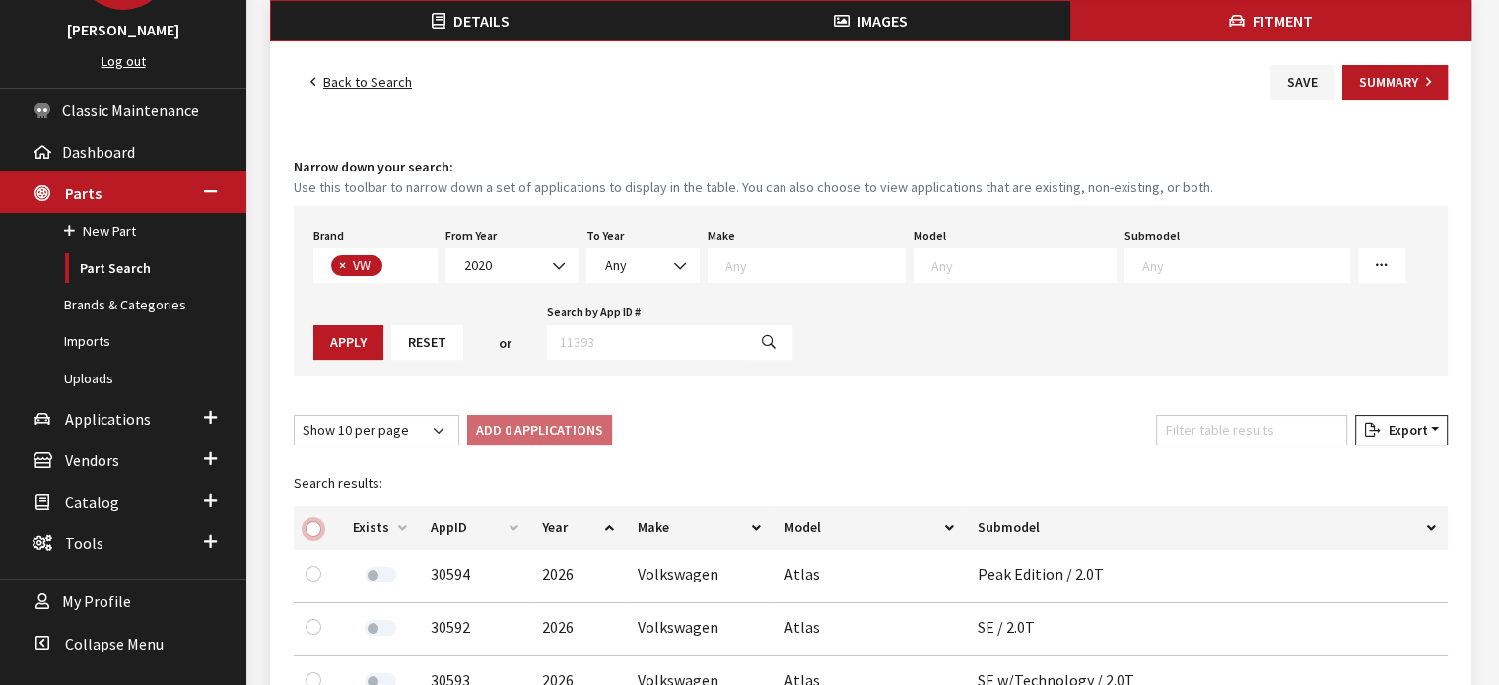
click at [311, 522] on input "checkbox" at bounding box center [314, 530] width 16 height 16
checkbox input "true"
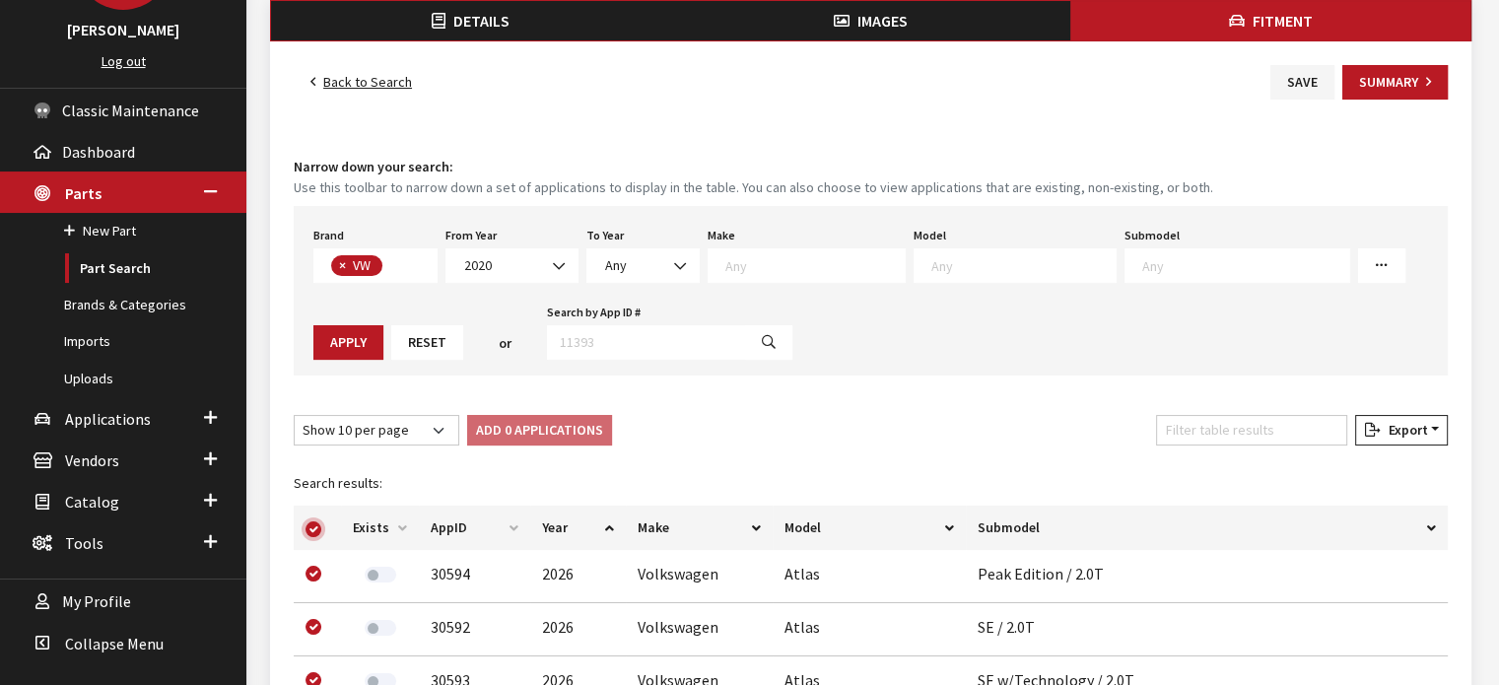
checkbox input "true"
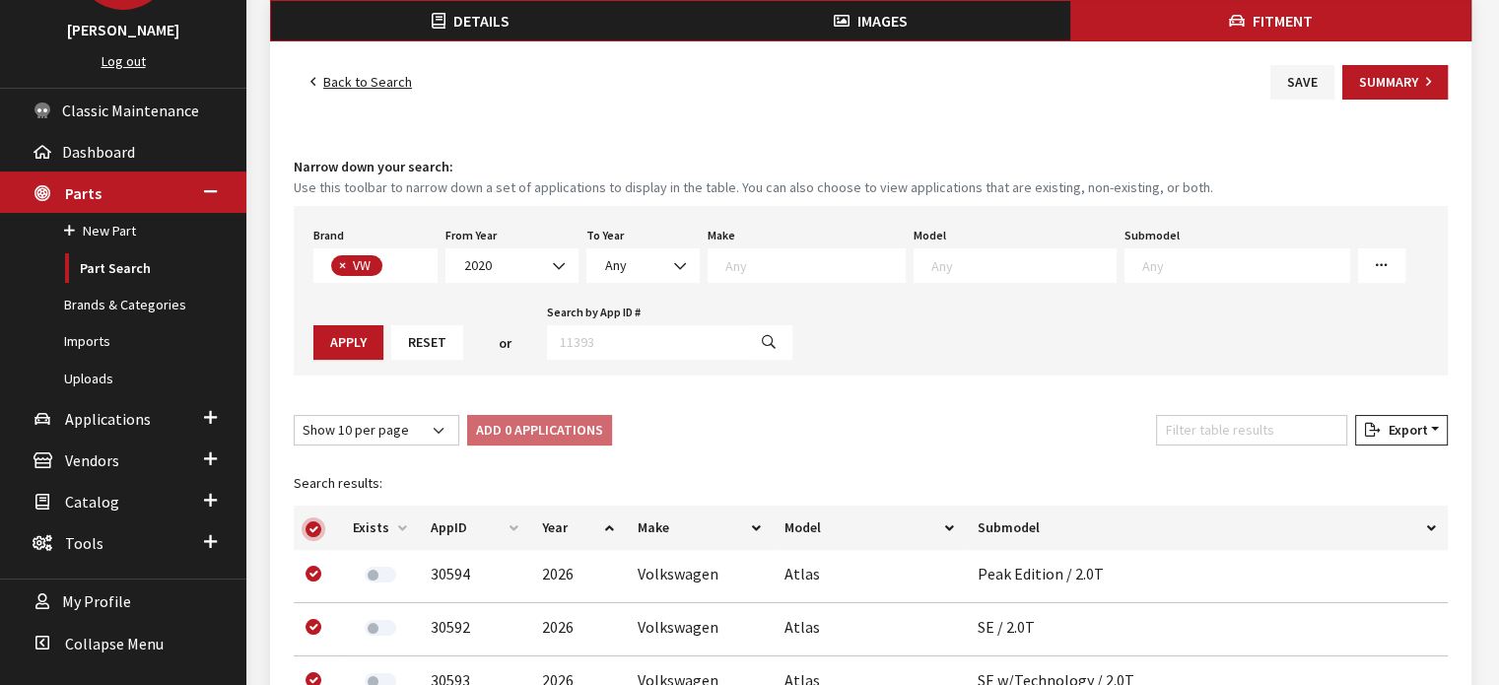
checkbox input "true"
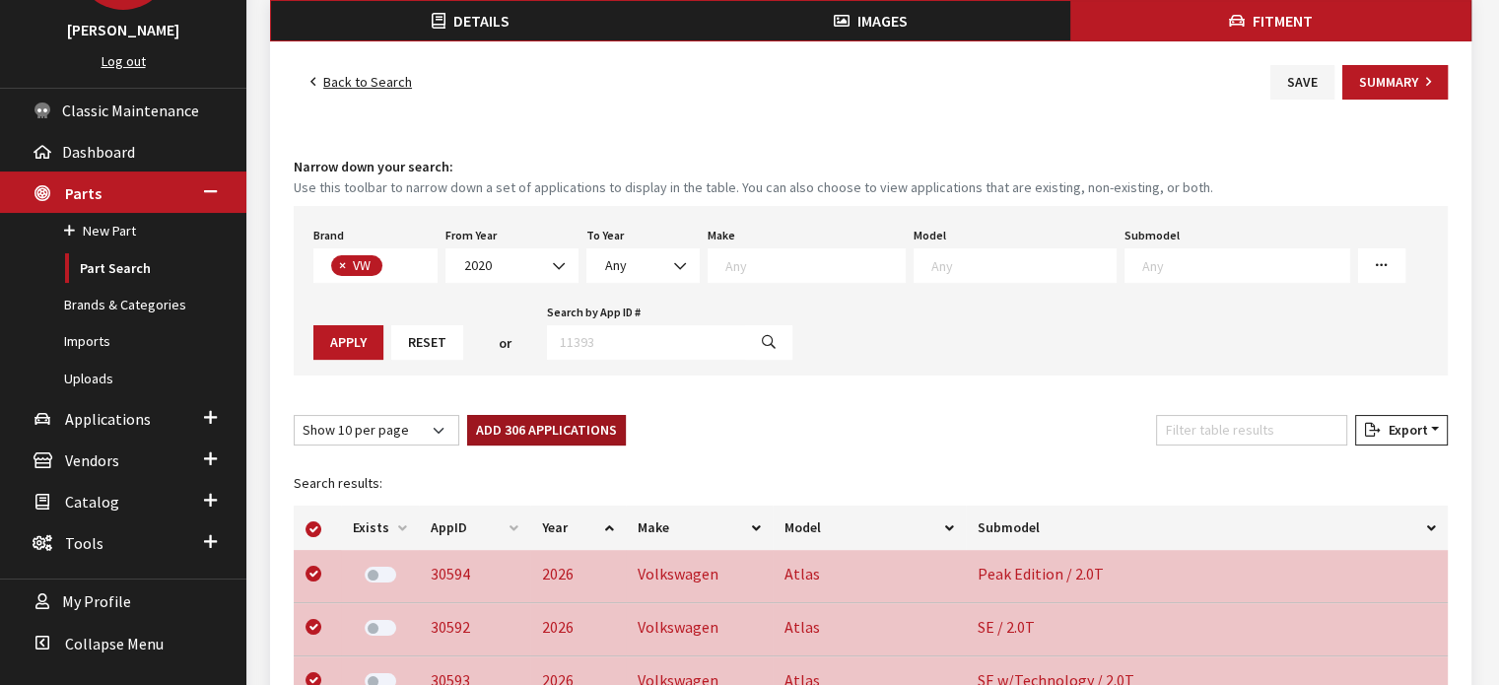
click at [518, 429] on button "Add 306 Applications" at bounding box center [546, 430] width 159 height 31
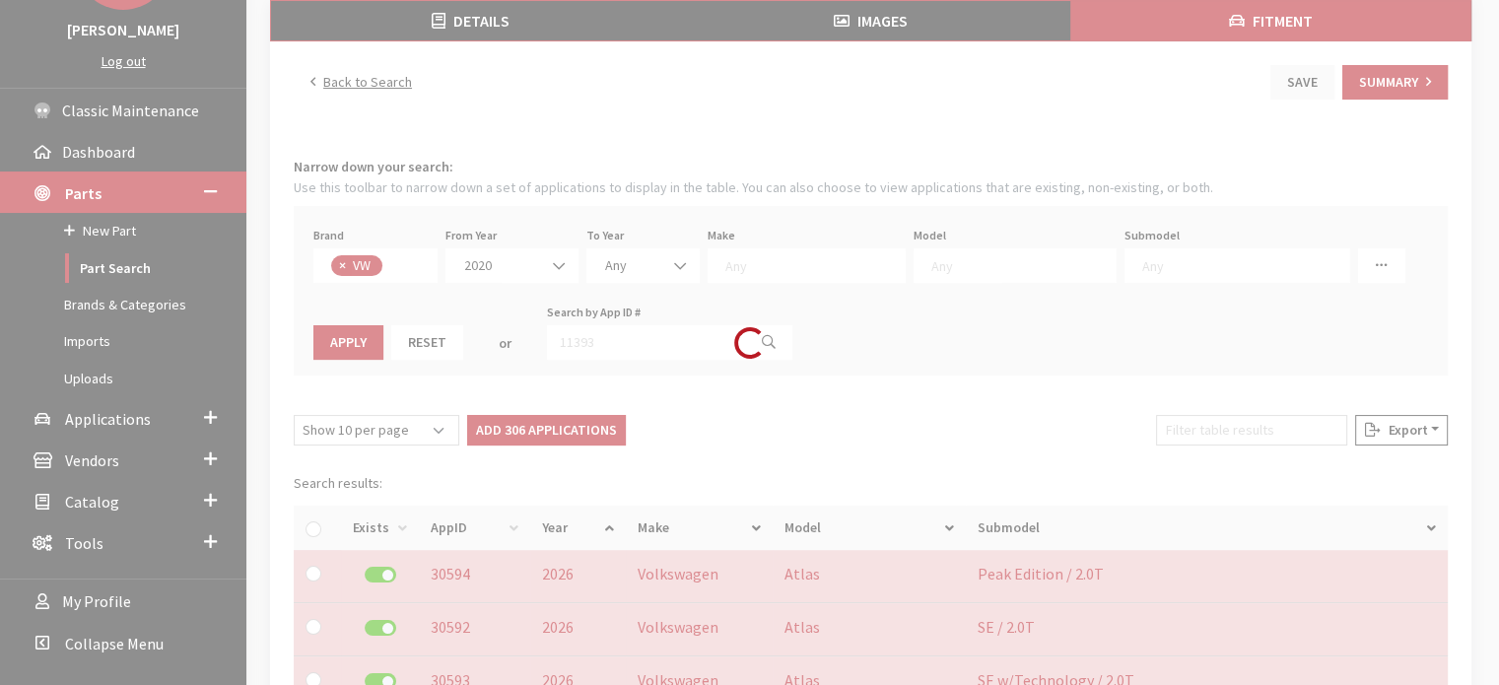
checkbox input "false"
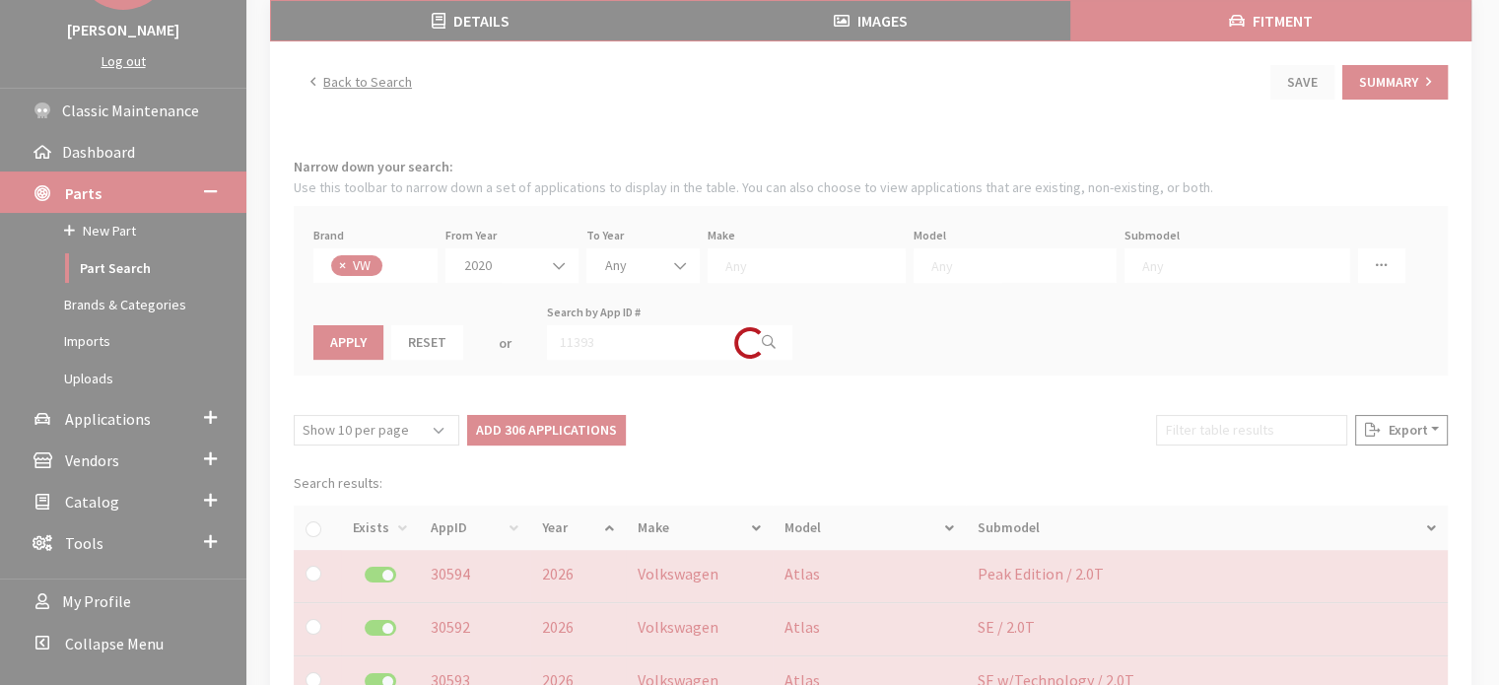
checkbox input "false"
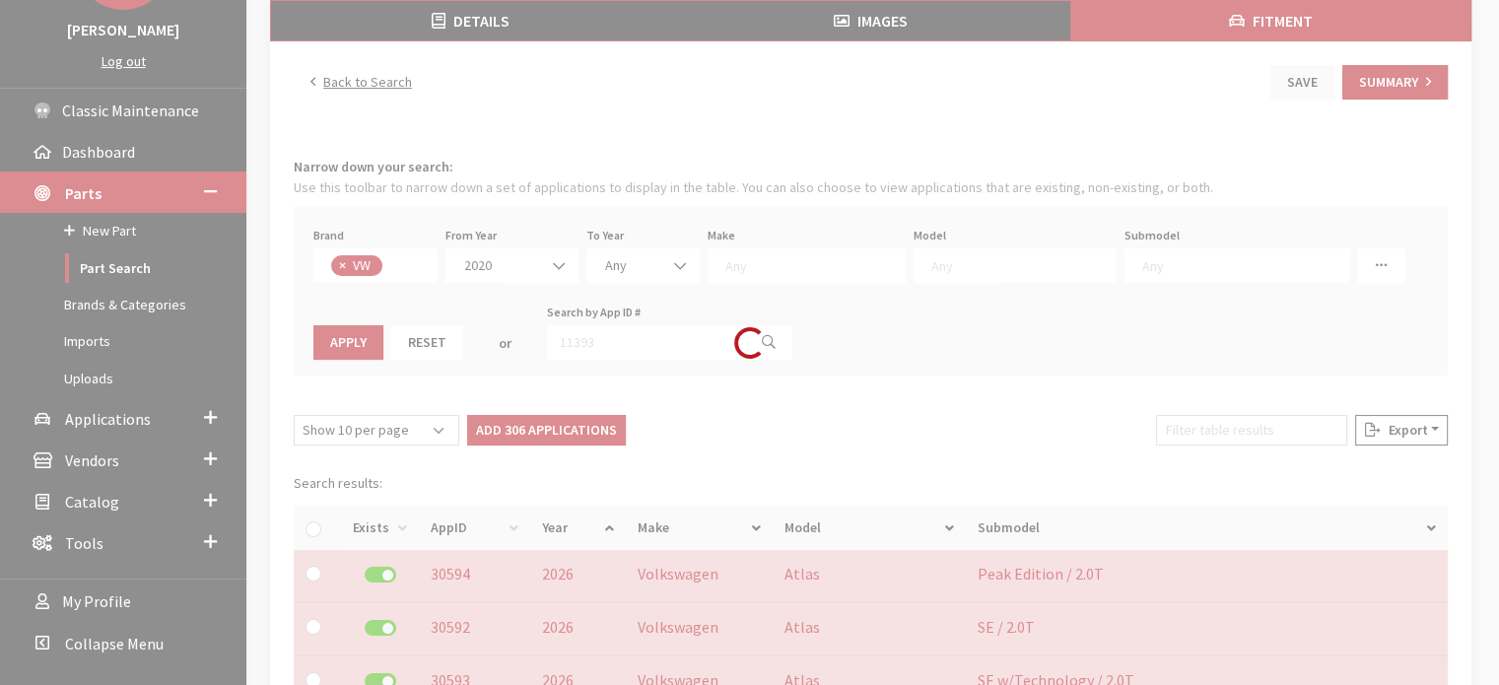
checkbox input "false"
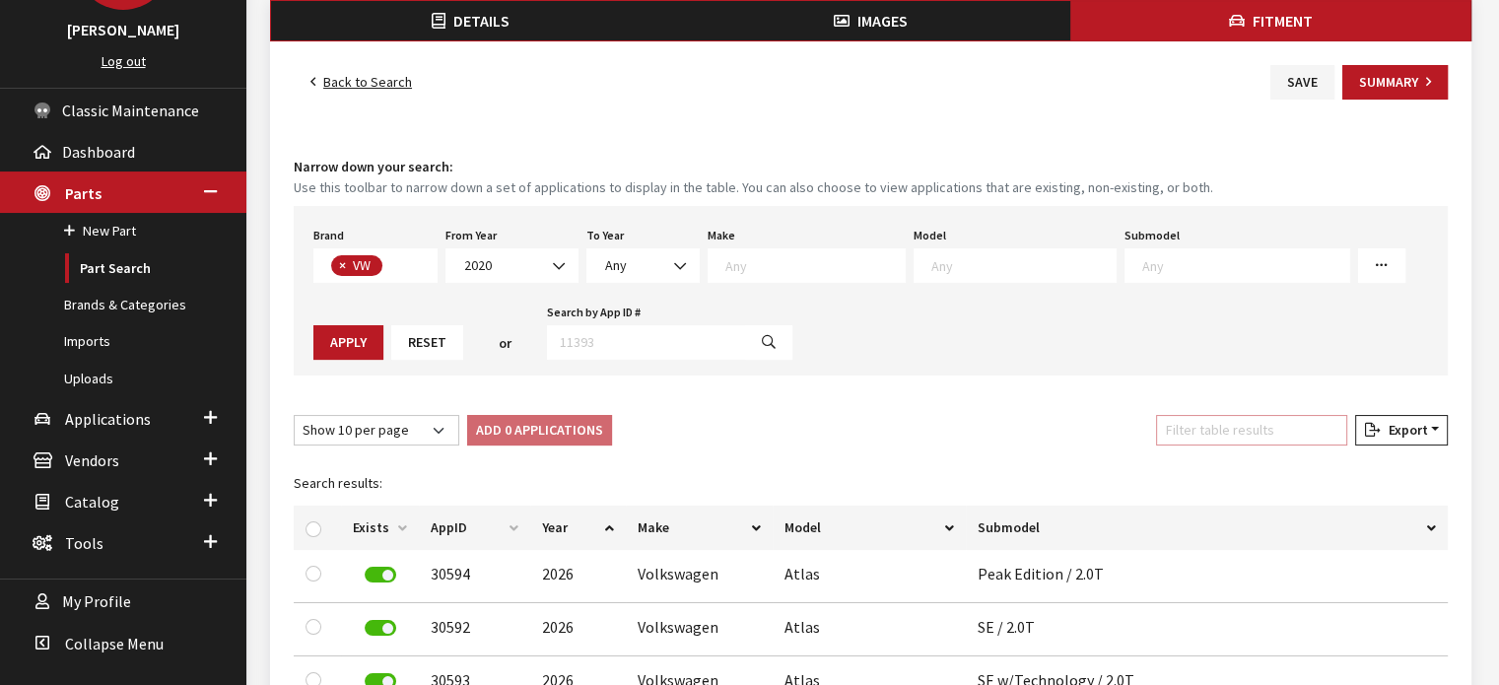
click at [1241, 418] on input "Filter table results" at bounding box center [1251, 430] width 191 height 31
type input "pass"
drag, startPoint x: 312, startPoint y: 527, endPoint x: 363, endPoint y: 504, distance: 56.5
click at [312, 527] on input "checkbox" at bounding box center [314, 530] width 16 height 16
checkbox input "true"
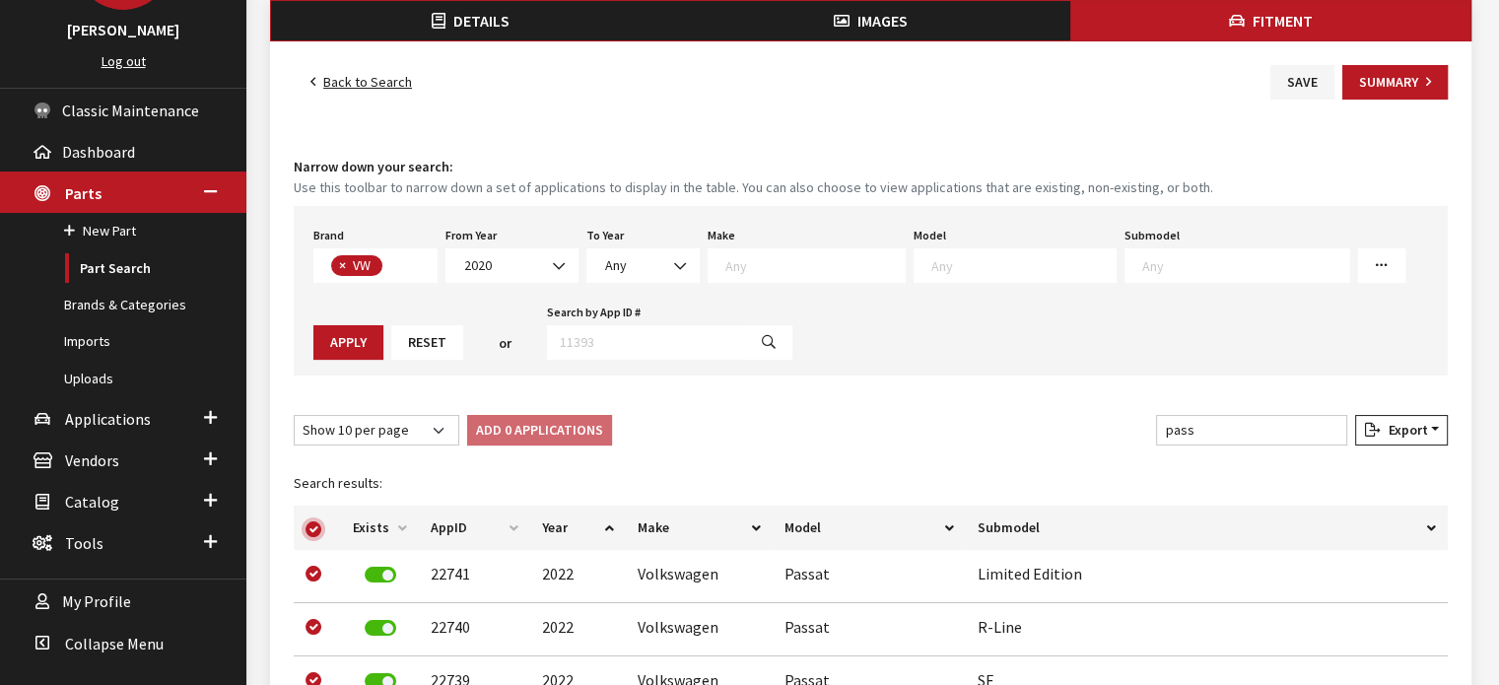
checkbox input "true"
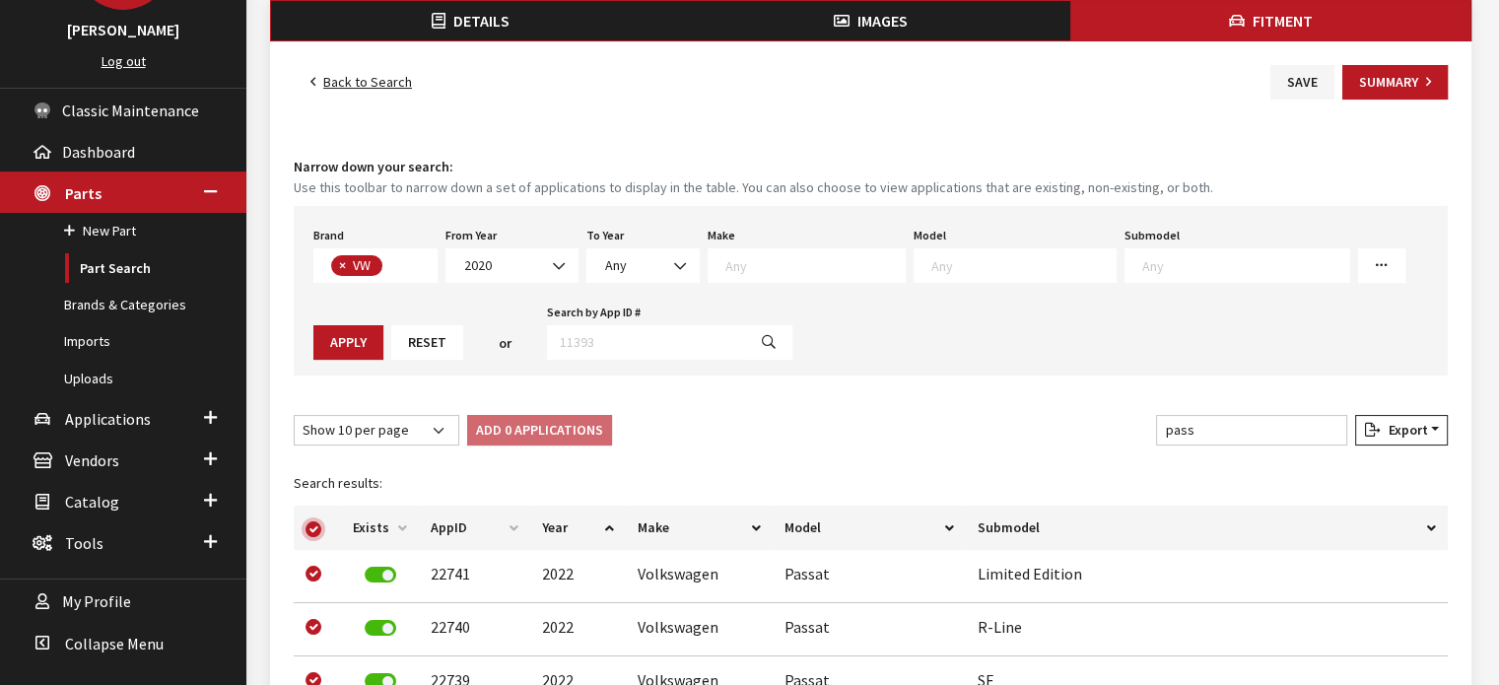
checkbox input "true"
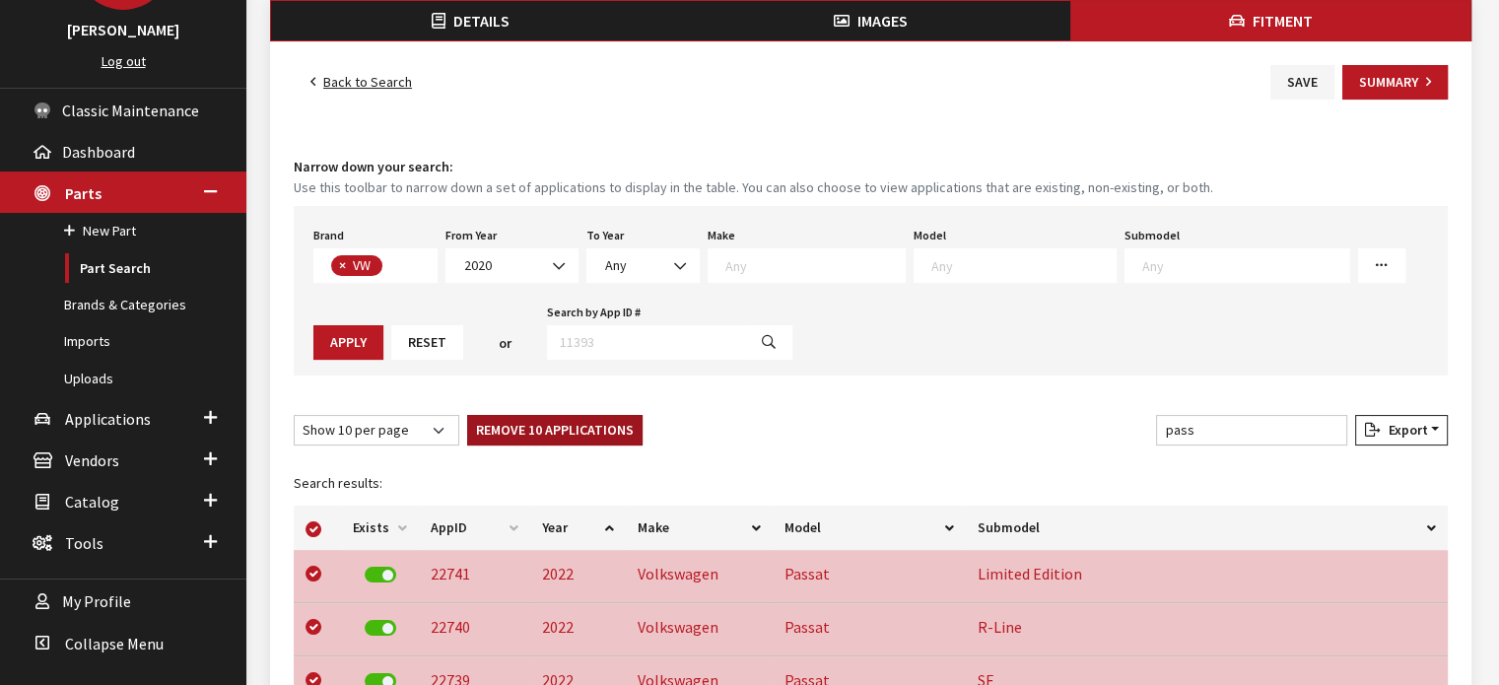
click at [505, 433] on button "Remove 10 Applications" at bounding box center [554, 430] width 175 height 31
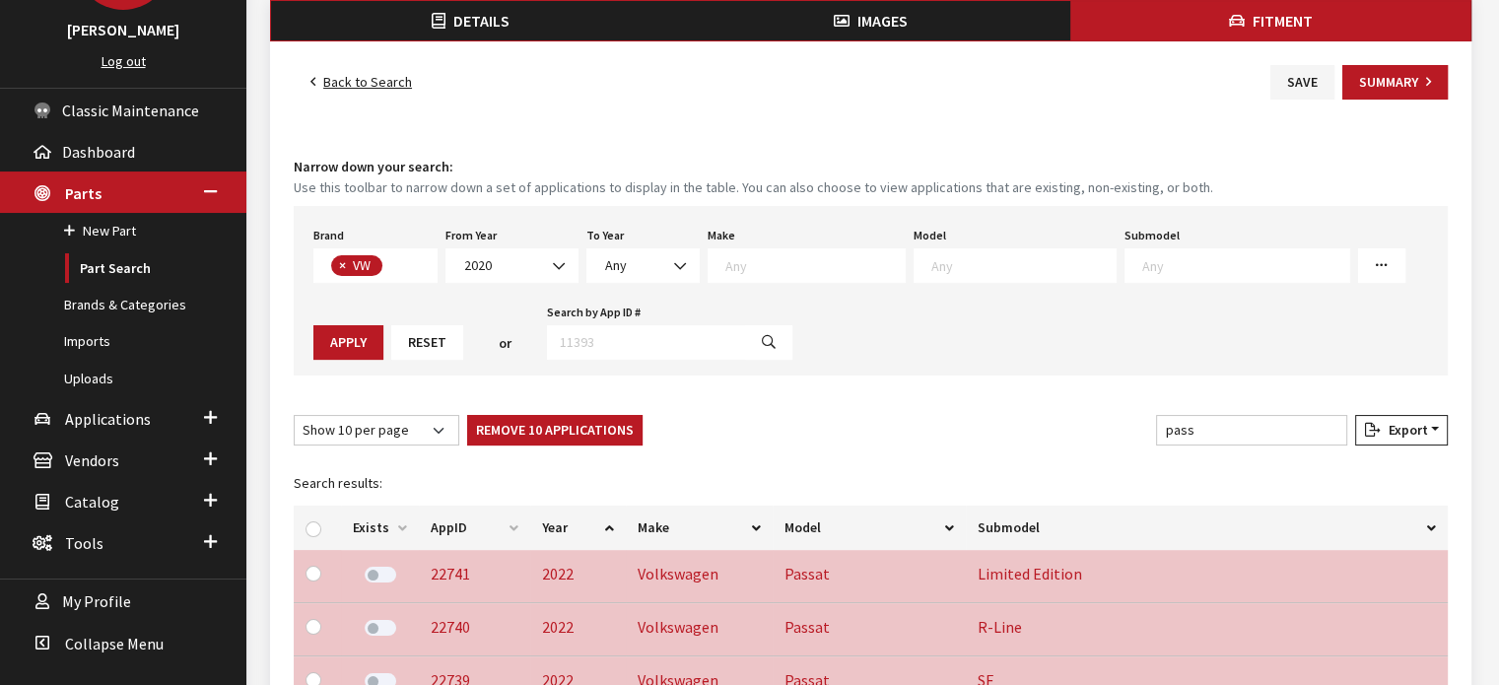
checkbox input "false"
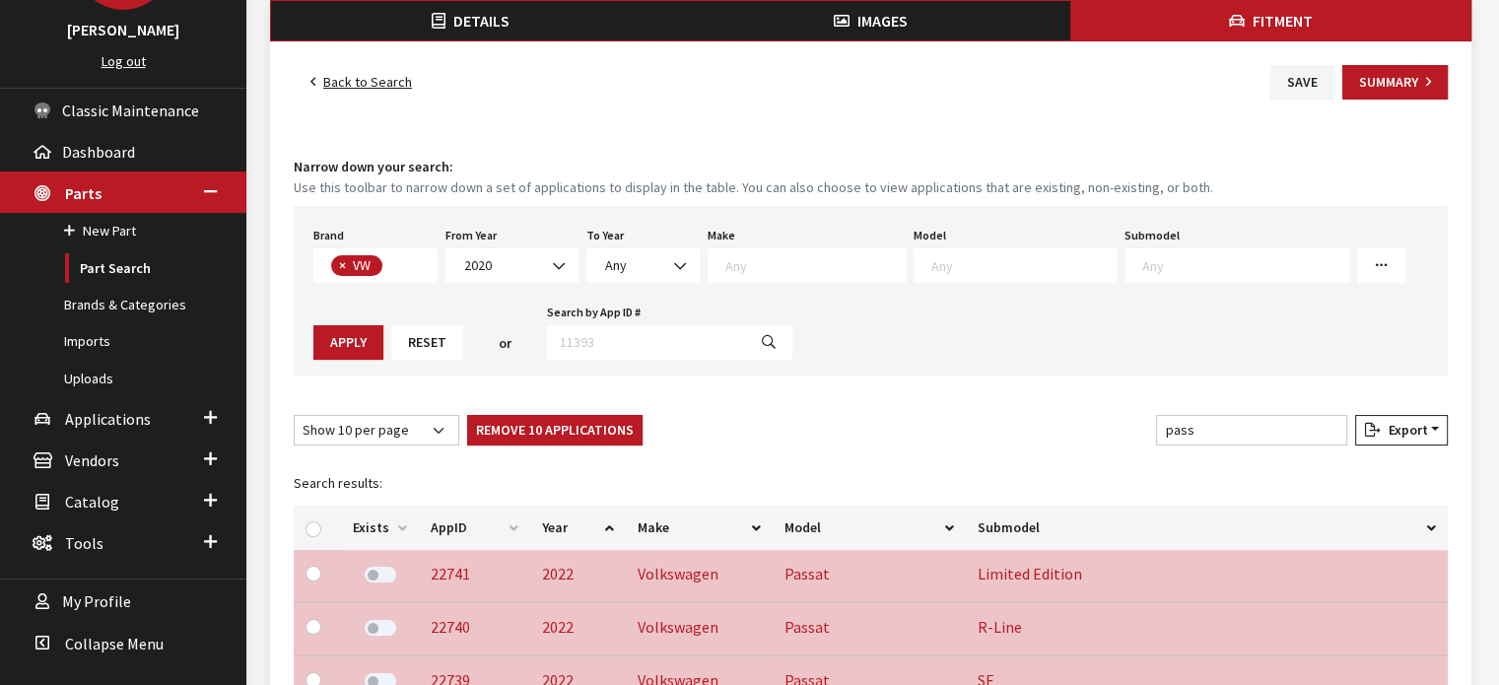
checkbox input "false"
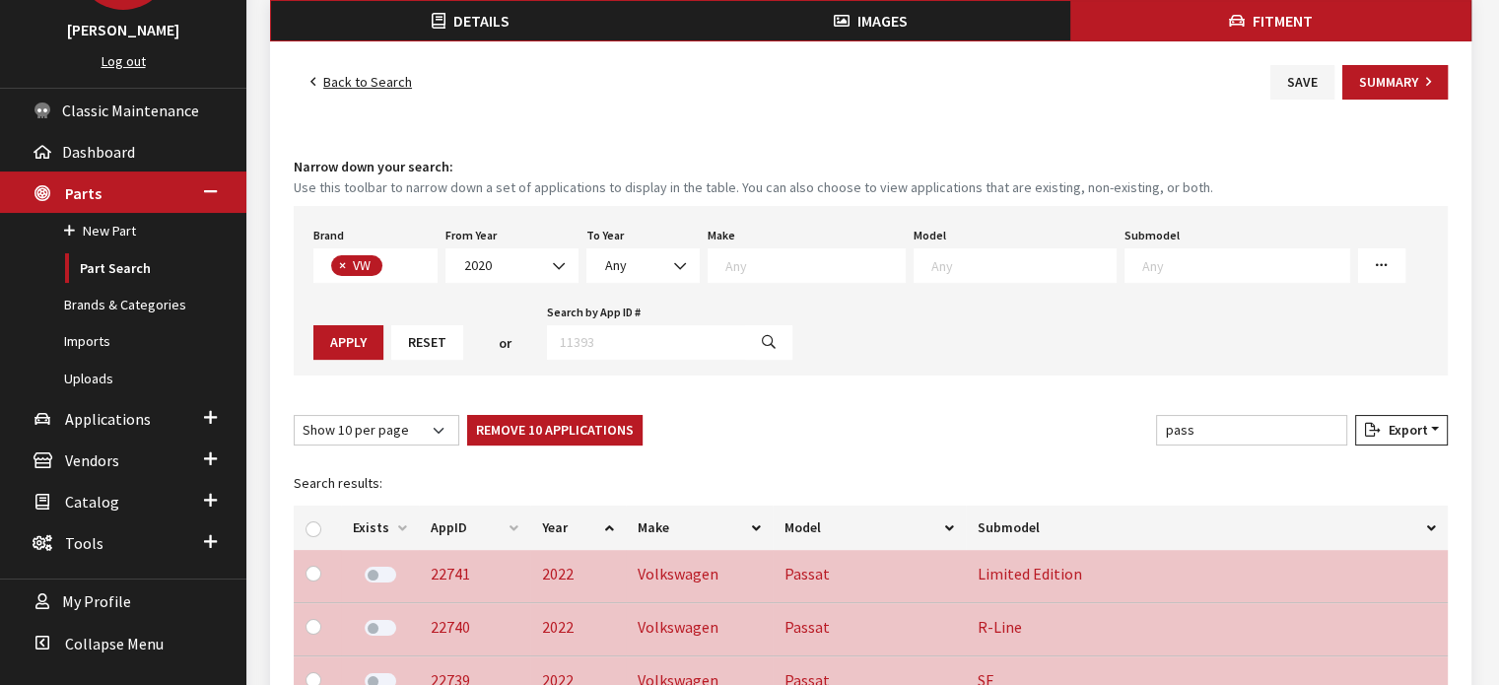
checkbox input "false"
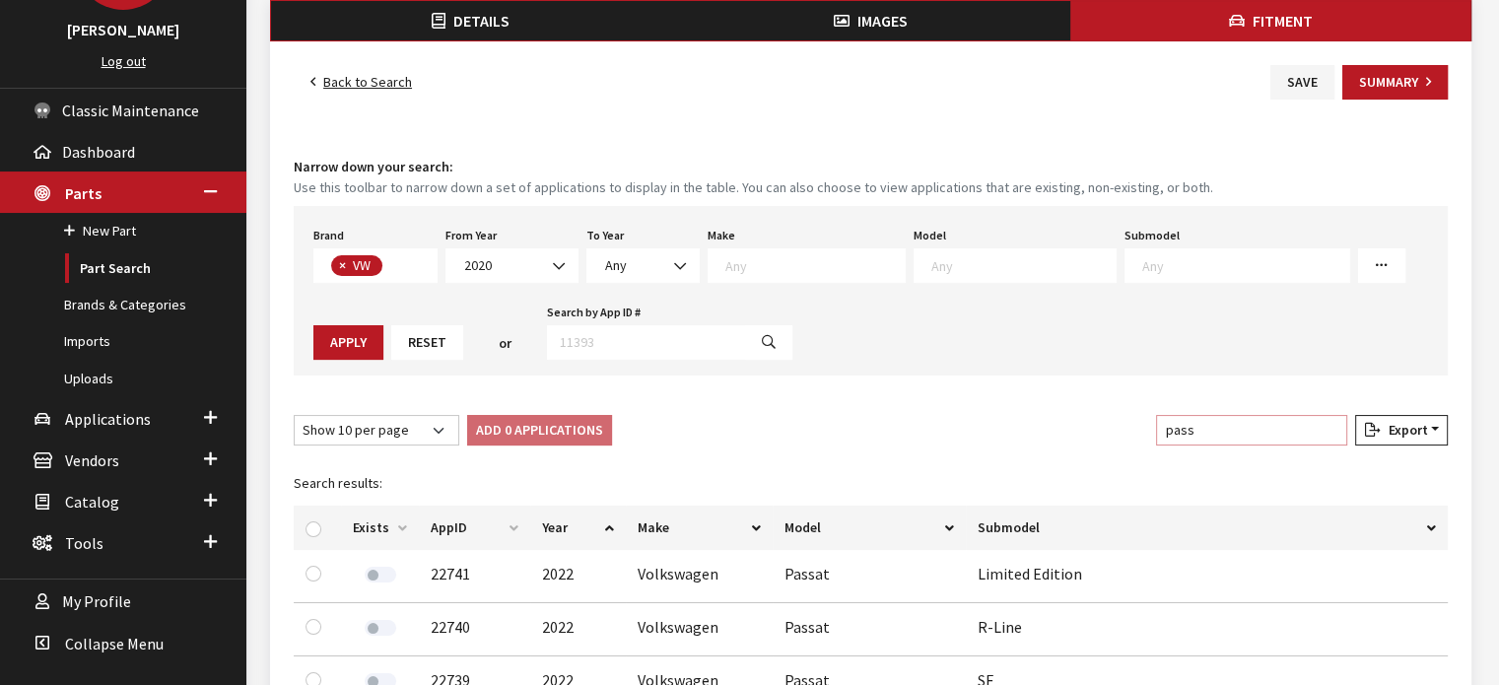
click at [1213, 436] on input "pass" at bounding box center [1251, 430] width 191 height 31
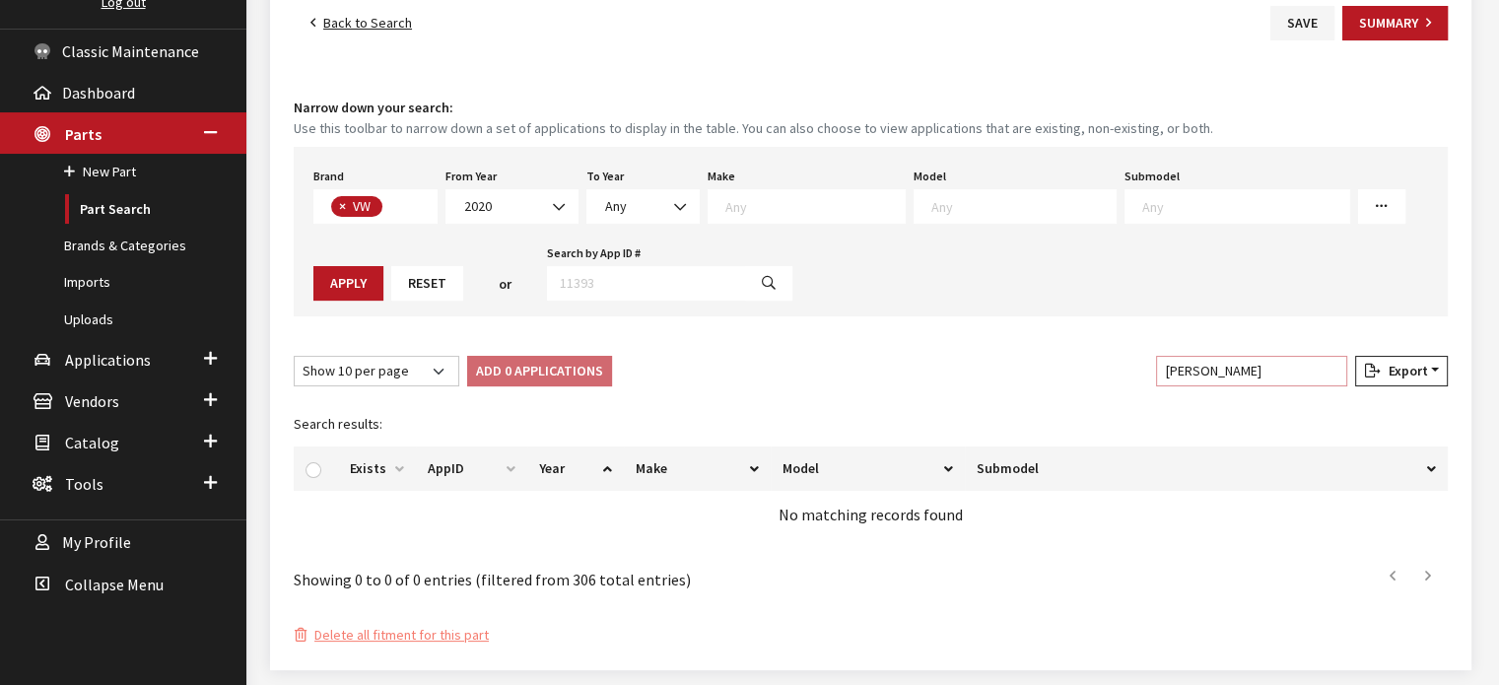
scroll to position [321, 0]
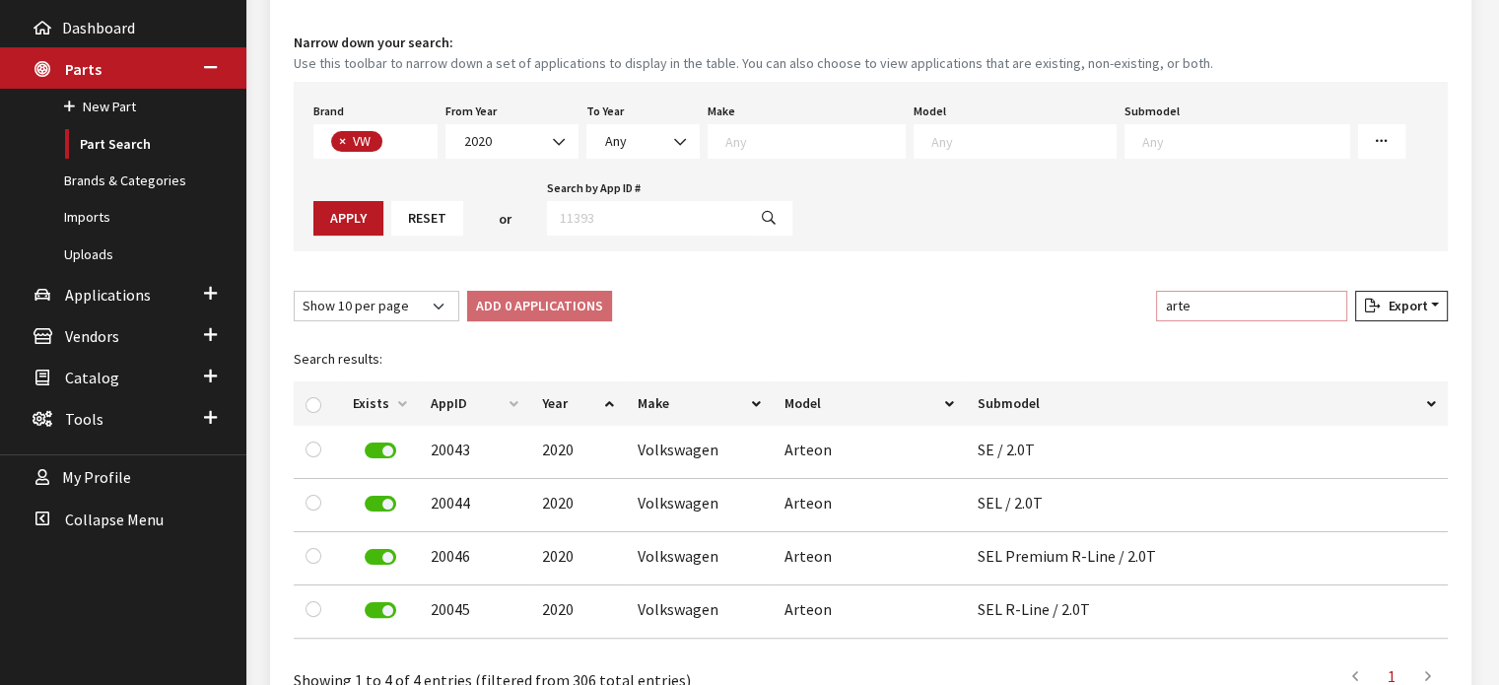
type input "arte"
click at [315, 403] on input "checkbox" at bounding box center [314, 405] width 16 height 16
checkbox input "true"
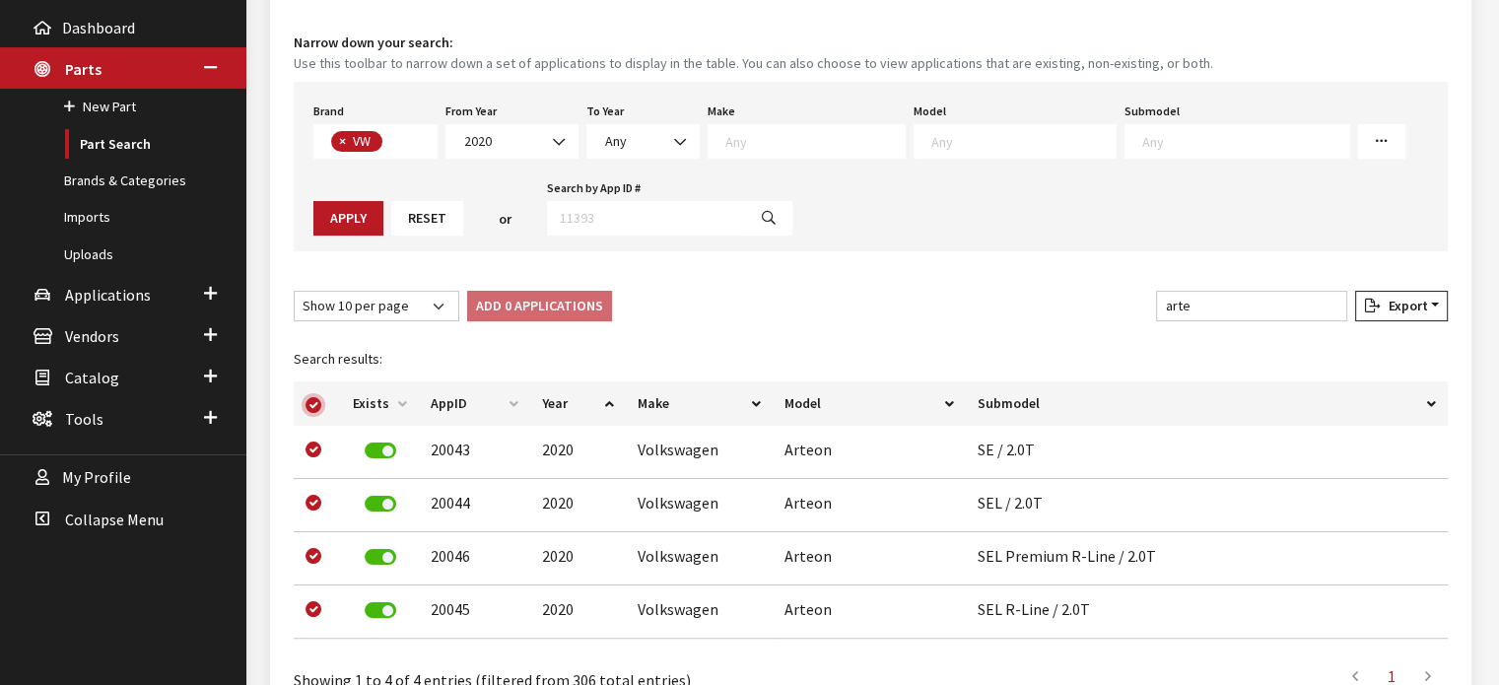
checkbox input "true"
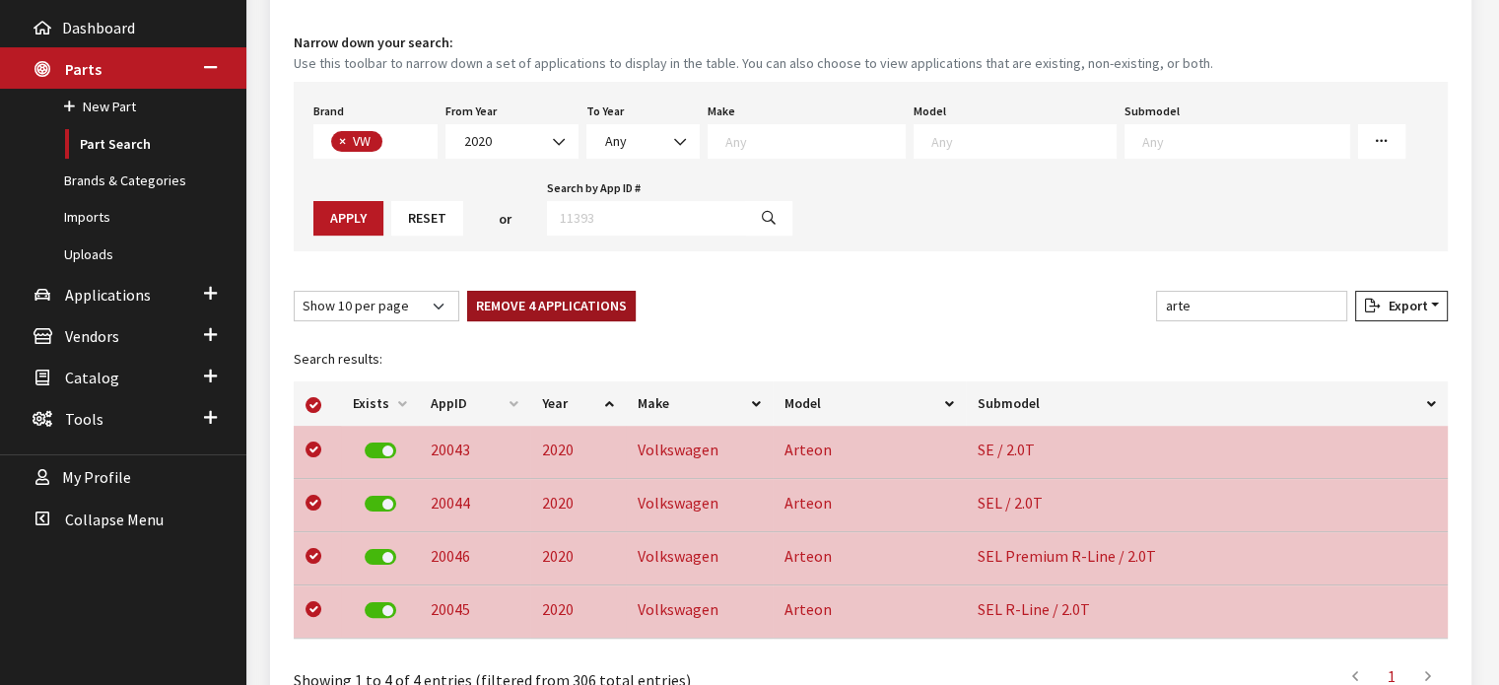
click at [595, 314] on button "Remove 4 Applications" at bounding box center [551, 306] width 169 height 31
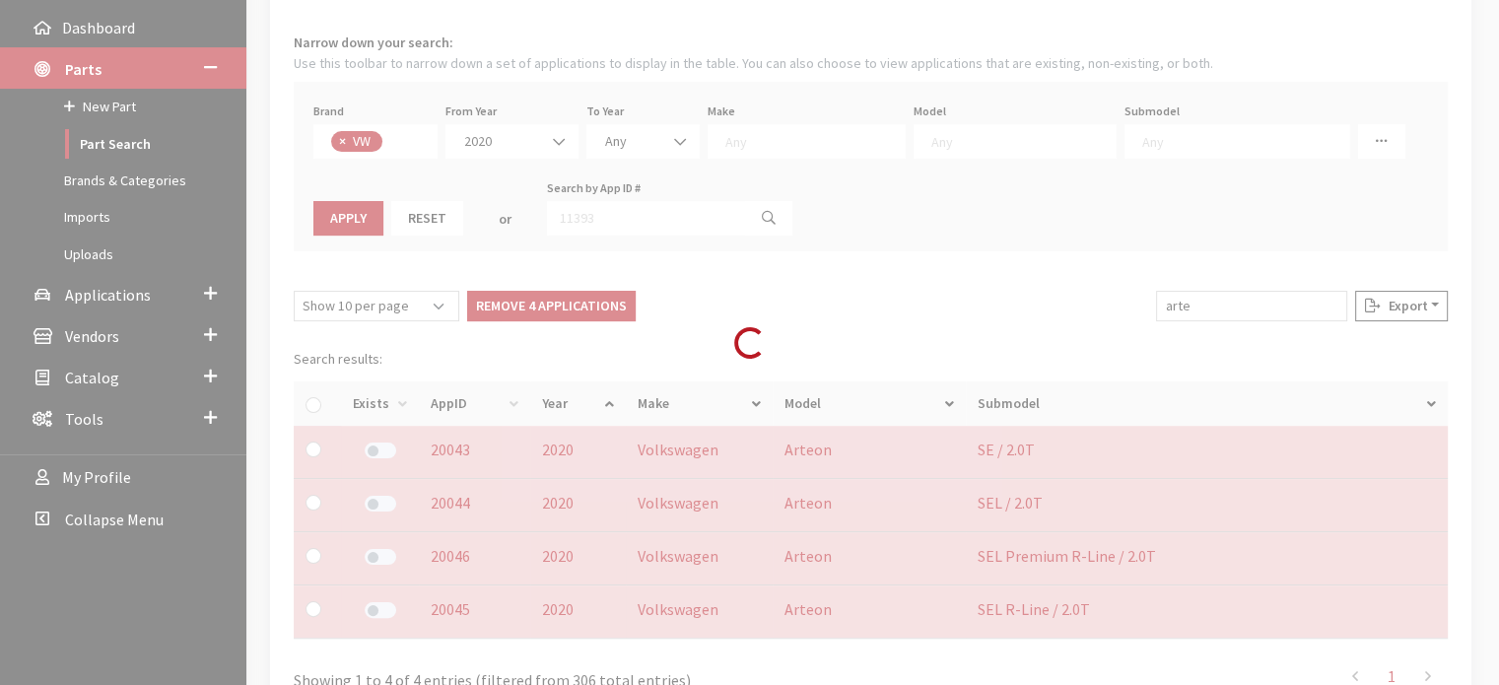
checkbox input "false"
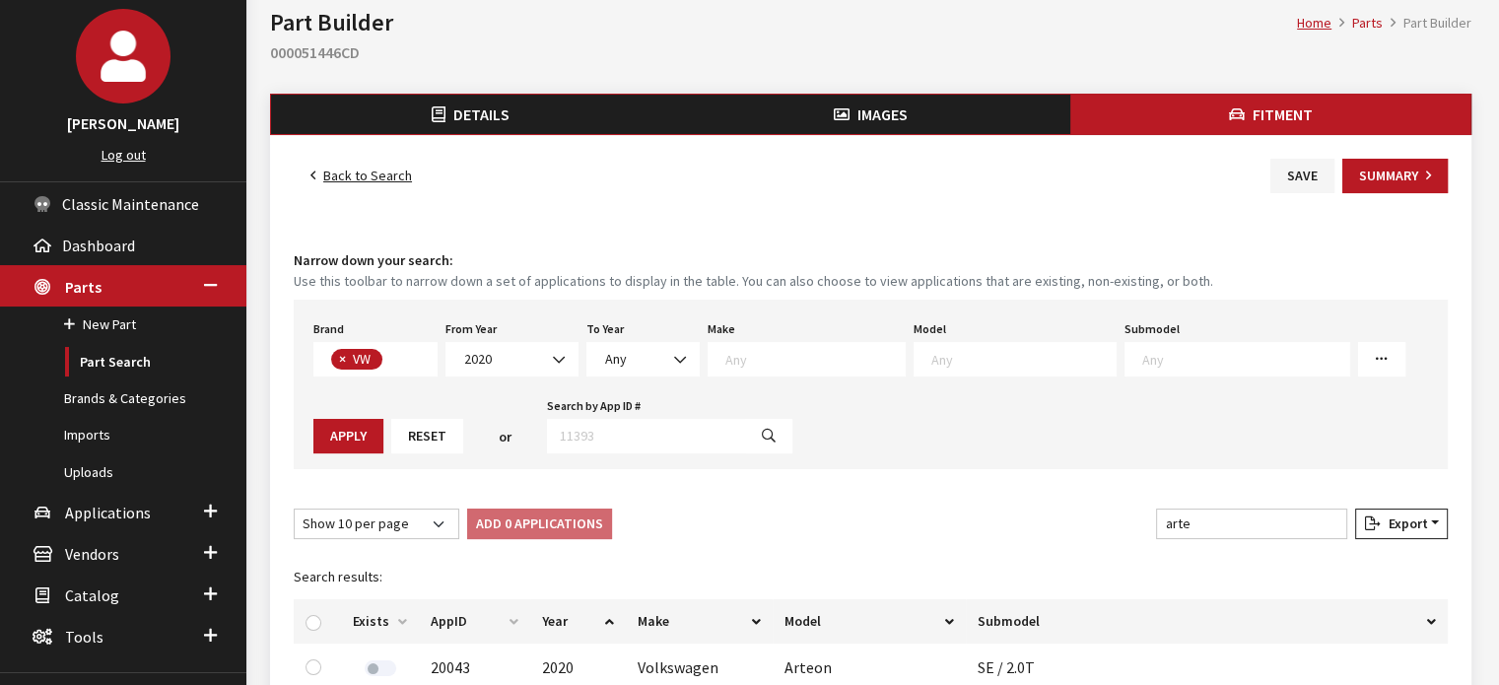
scroll to position [0, 0]
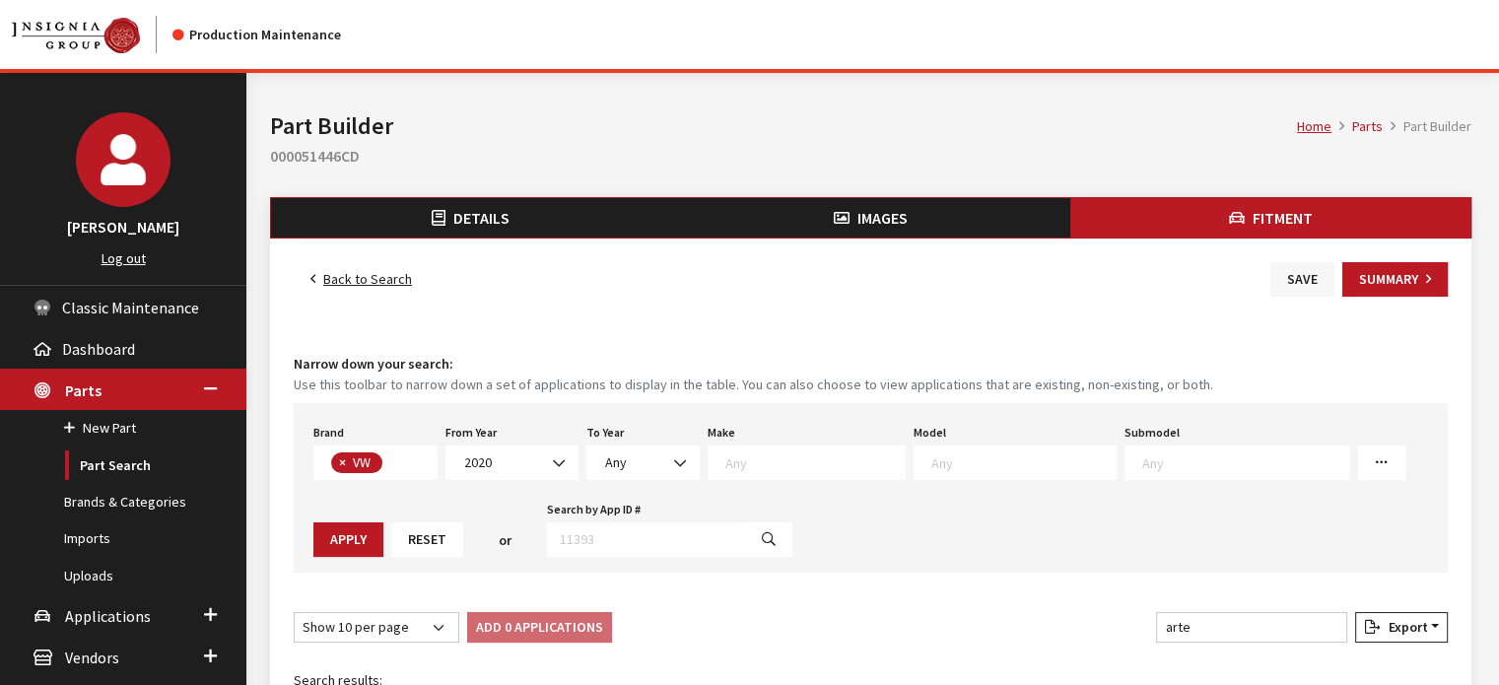
click at [1306, 269] on button "Save" at bounding box center [1303, 279] width 64 height 35
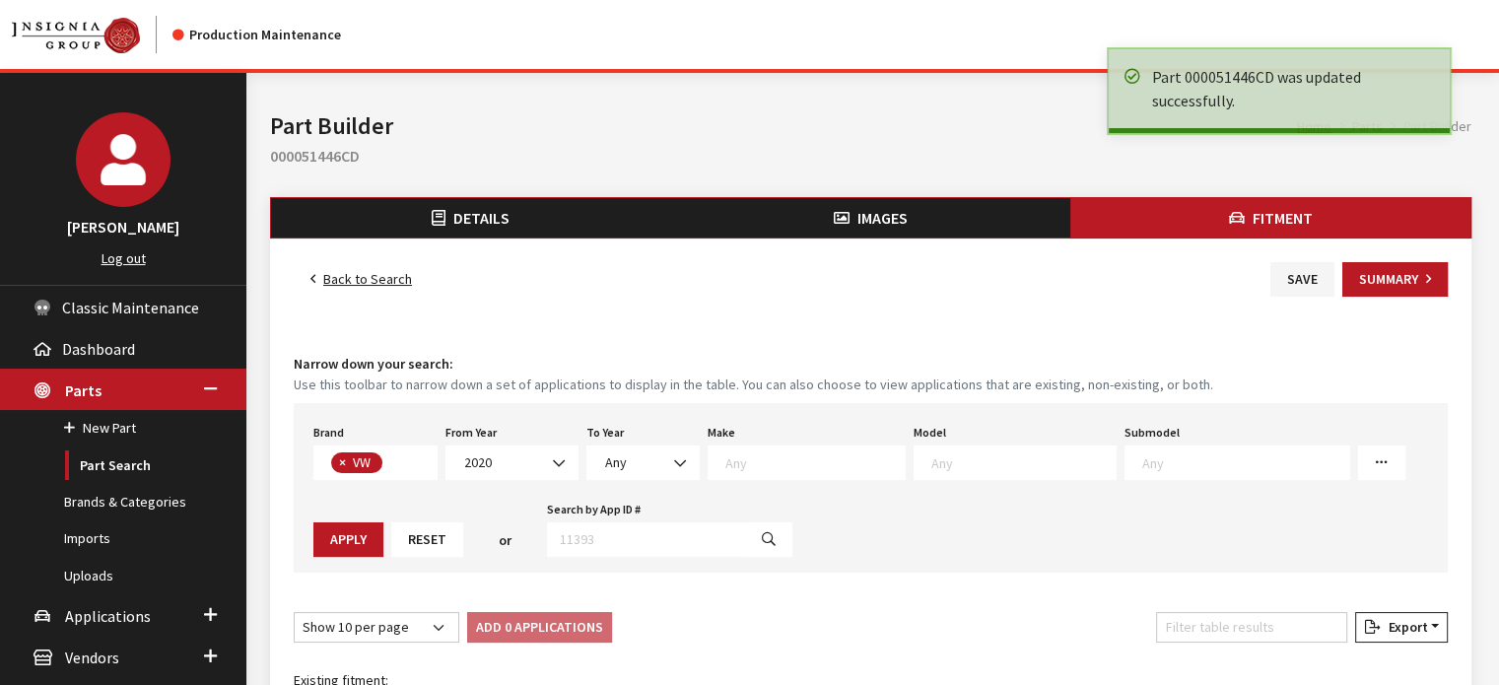
scroll to position [508, 0]
click at [396, 277] on link "Back to Search" at bounding box center [361, 279] width 135 height 35
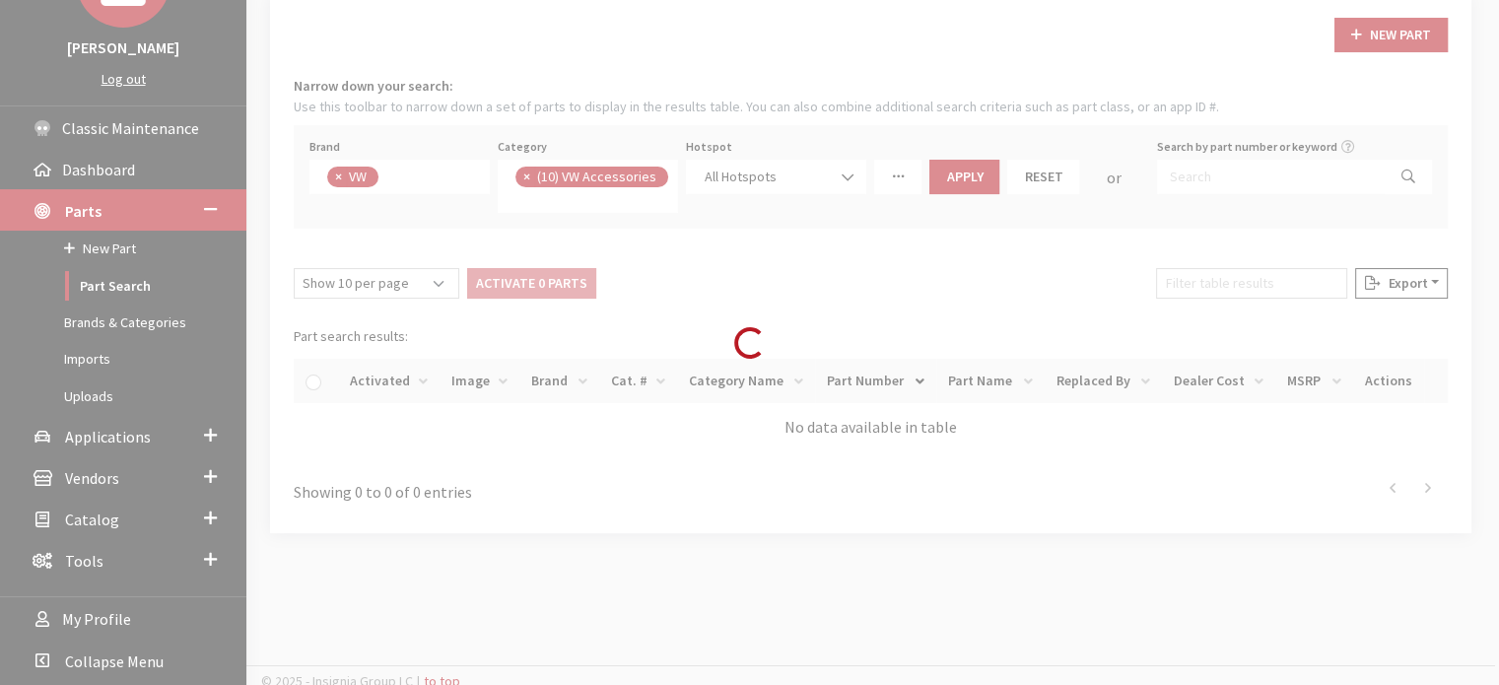
scroll to position [186, 0]
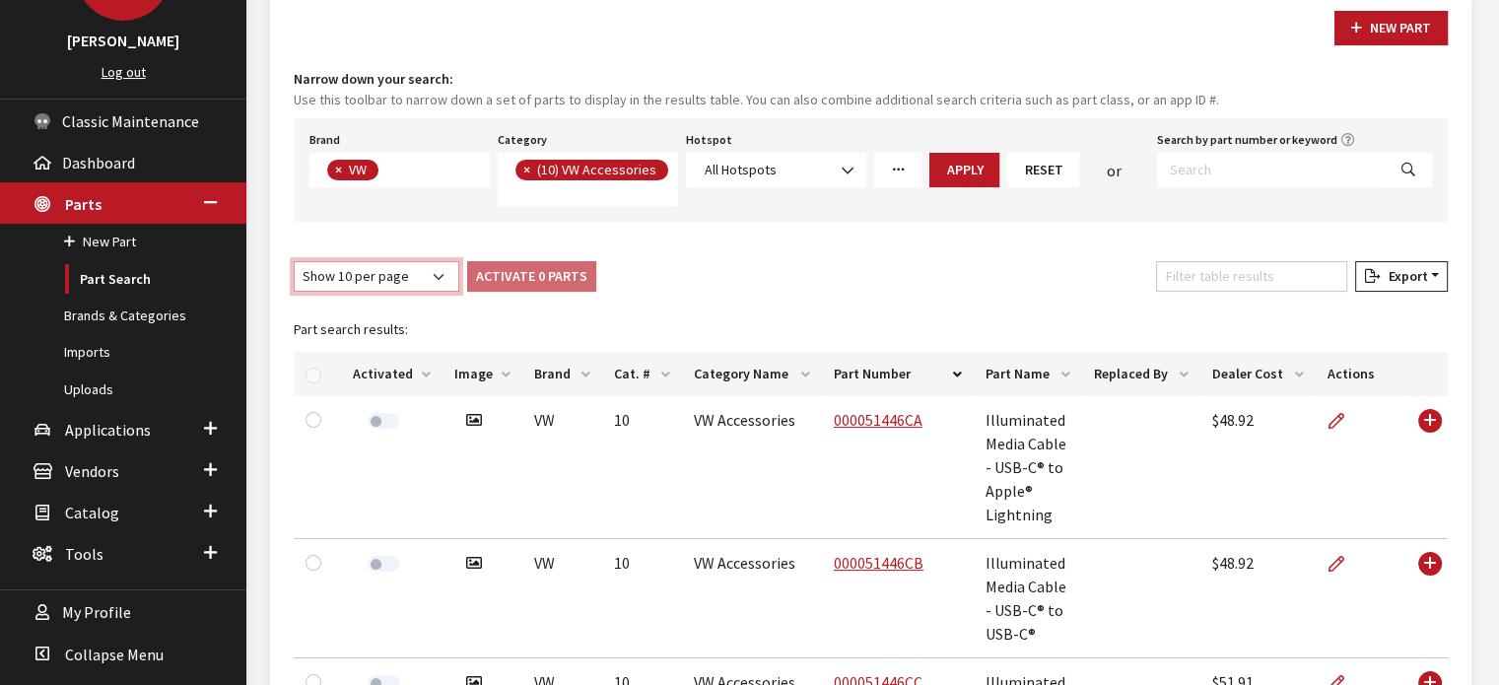
click at [349, 283] on select "Show 10 per page Show 25 per page Show 50 per page Show 100 per page Show 1000 …" at bounding box center [377, 276] width 166 height 31
select select "-1"
click at [294, 261] on select "Show 10 per page Show 25 per page Show 50 per page Show 100 per page Show 1000 …" at bounding box center [377, 276] width 166 height 31
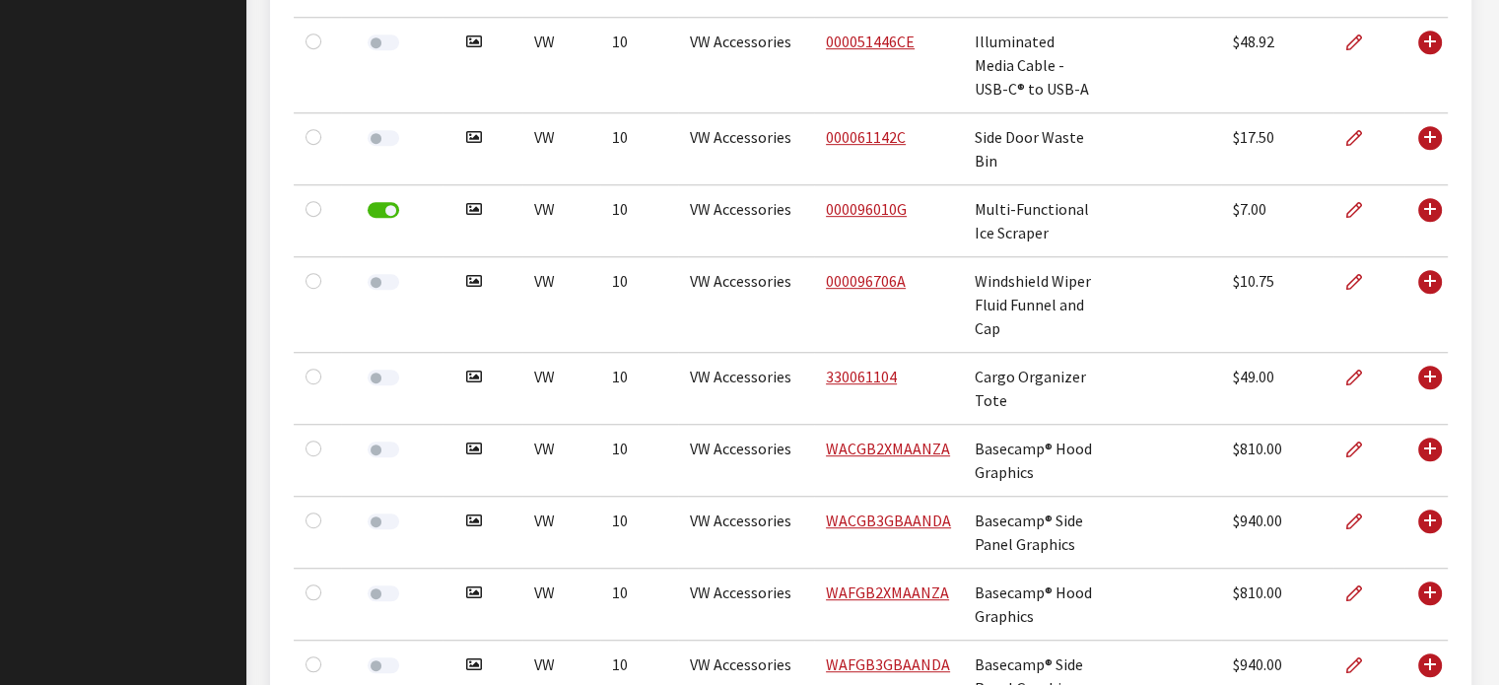
scroll to position [1077, 0]
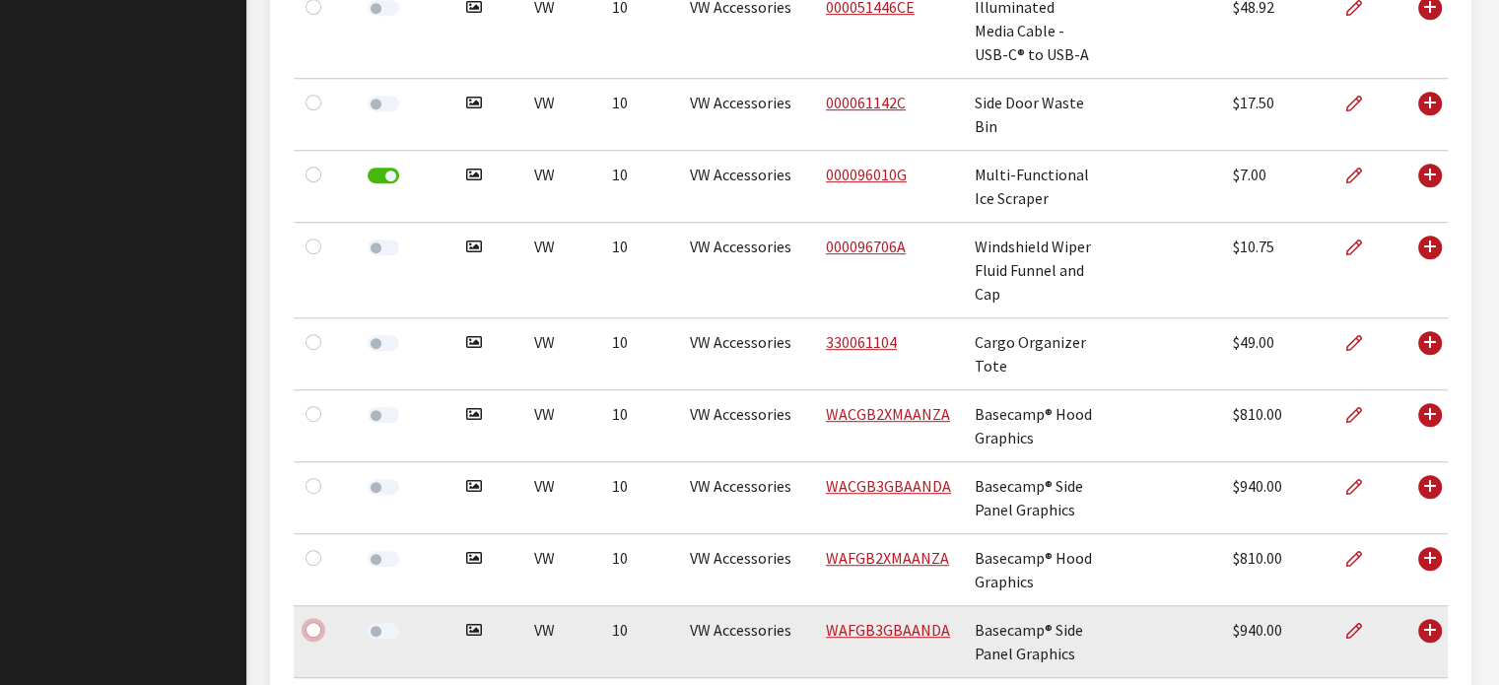
click at [311, 622] on input "checkbox" at bounding box center [314, 630] width 16 height 16
checkbox input "true"
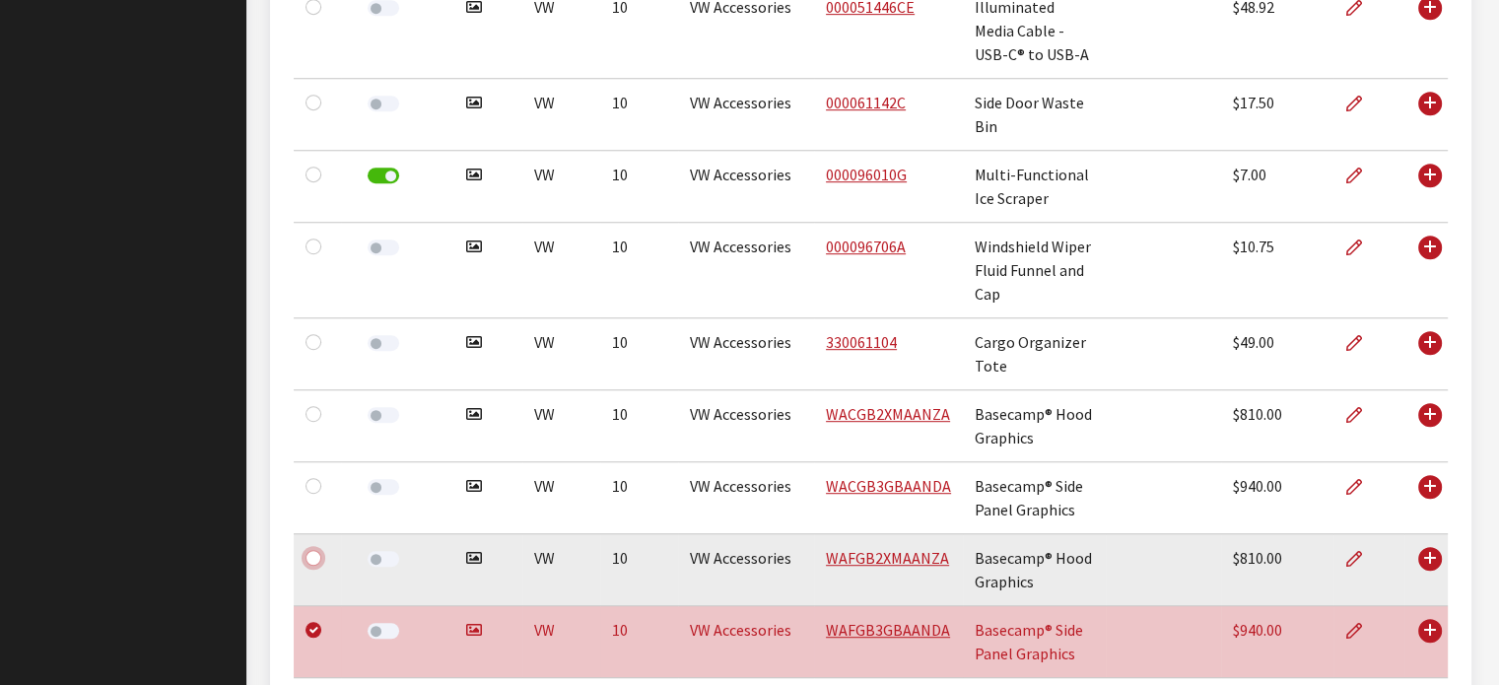
click at [308, 550] on input "checkbox" at bounding box center [314, 558] width 16 height 16
checkbox input "true"
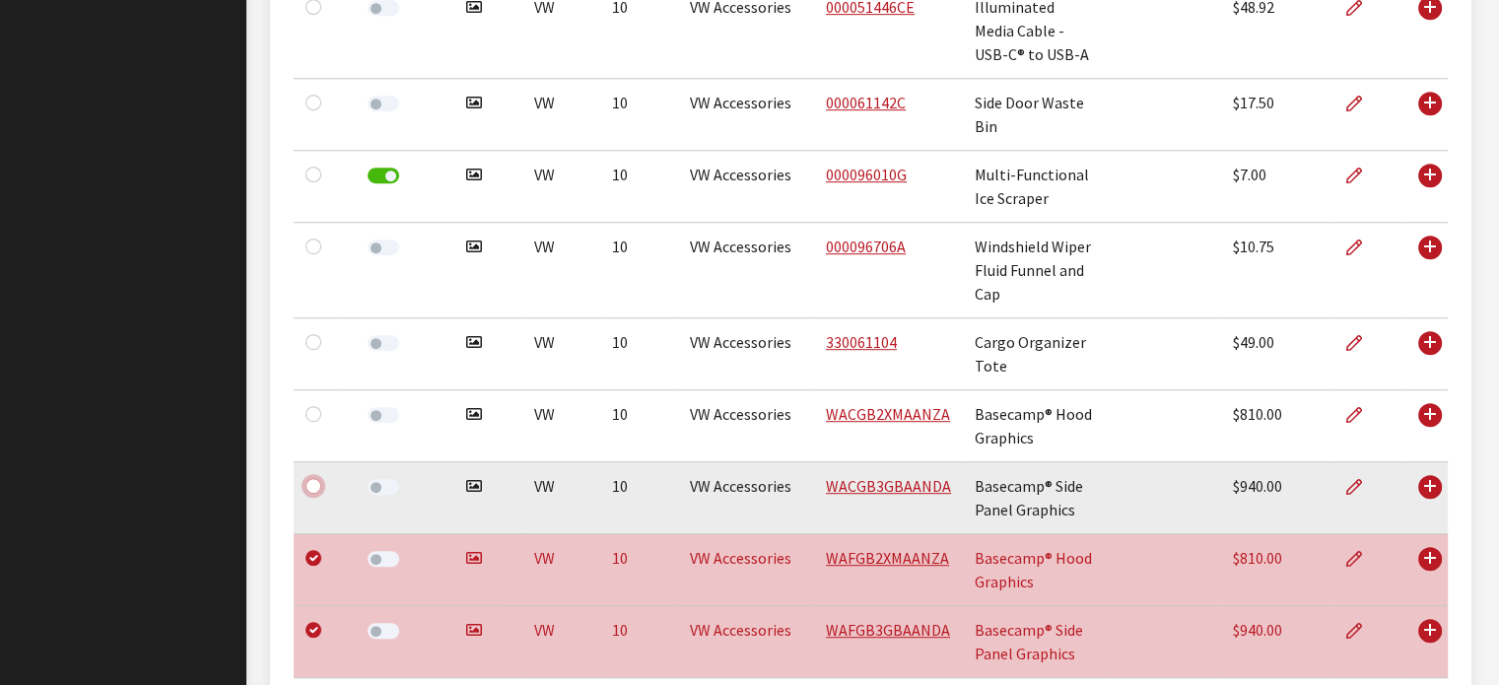
click at [315, 478] on input "checkbox" at bounding box center [314, 486] width 16 height 16
checkbox input "true"
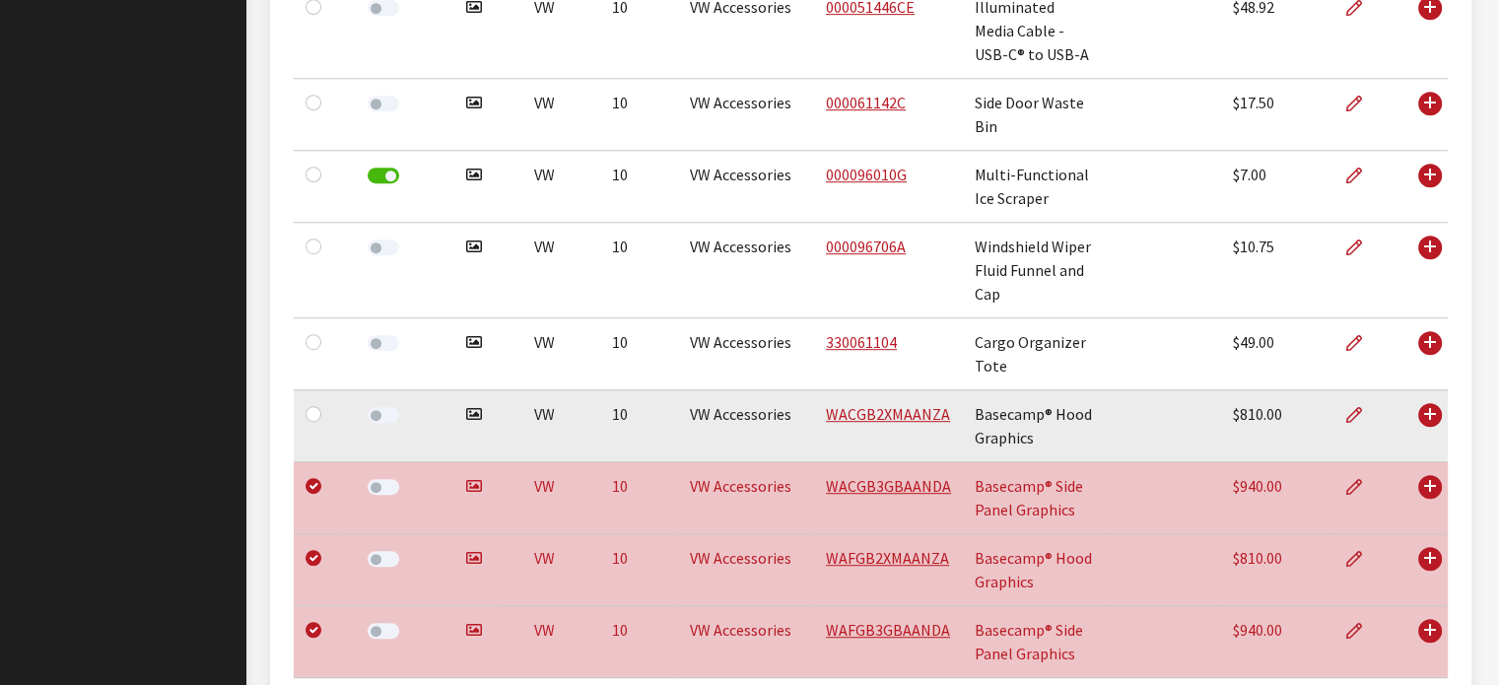
click at [316, 402] on div at bounding box center [318, 414] width 24 height 24
click at [314, 406] on input "checkbox" at bounding box center [314, 414] width 16 height 16
checkbox input "true"
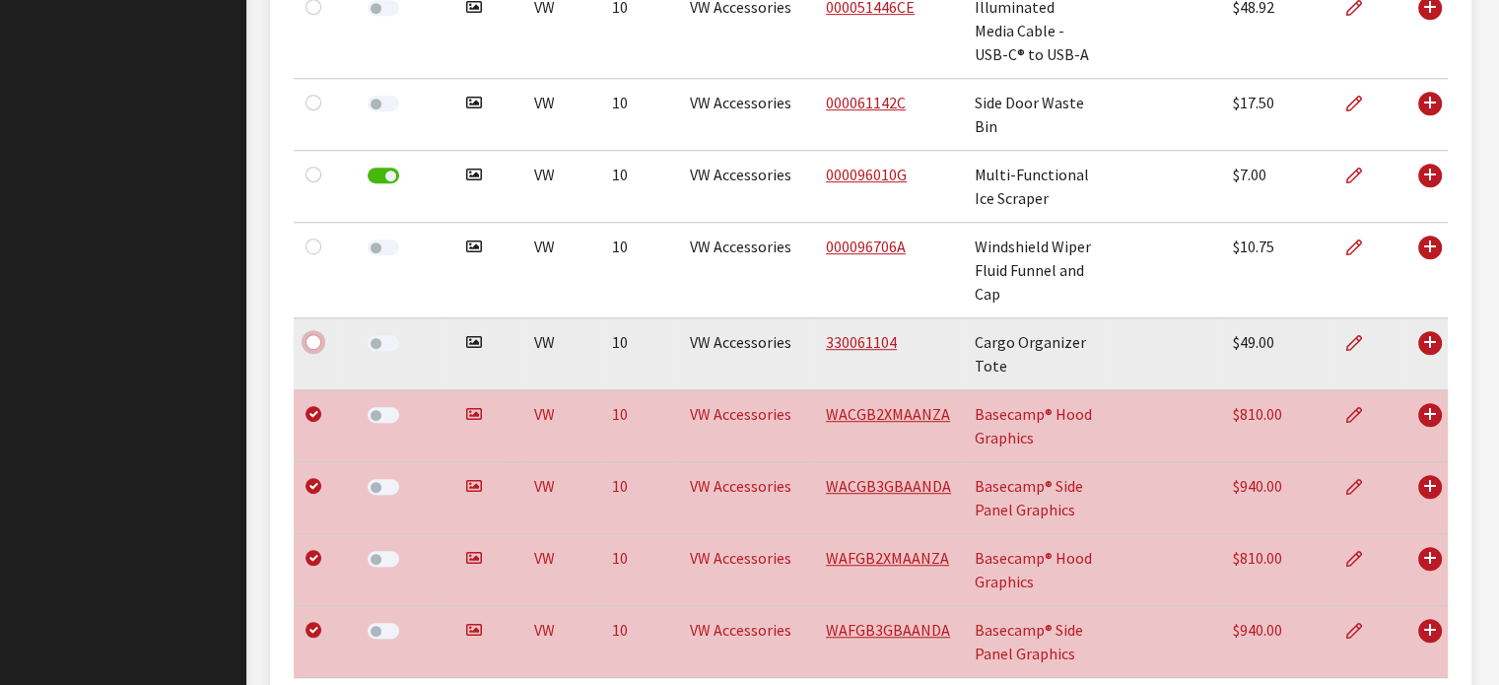
click at [314, 334] on input "checkbox" at bounding box center [314, 342] width 16 height 16
checkbox input "true"
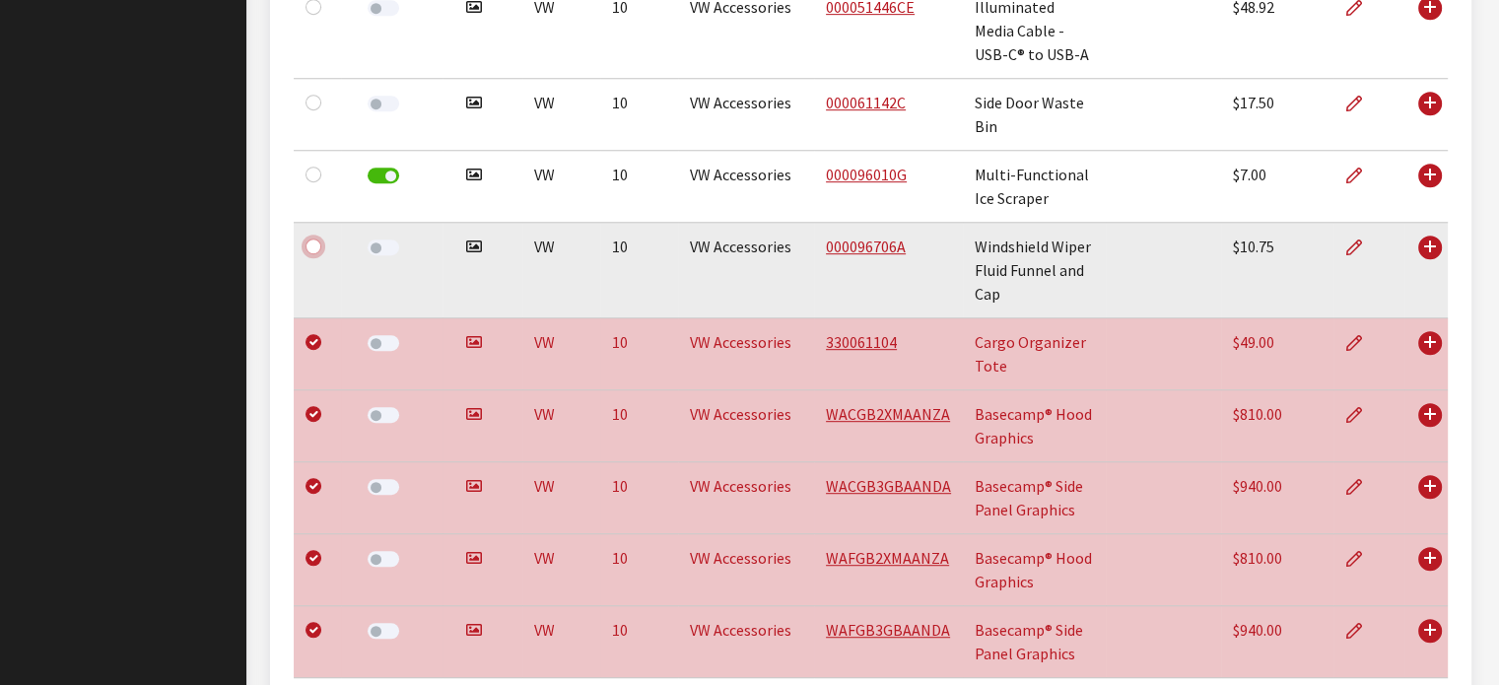
click at [314, 239] on input "checkbox" at bounding box center [314, 247] width 16 height 16
checkbox input "true"
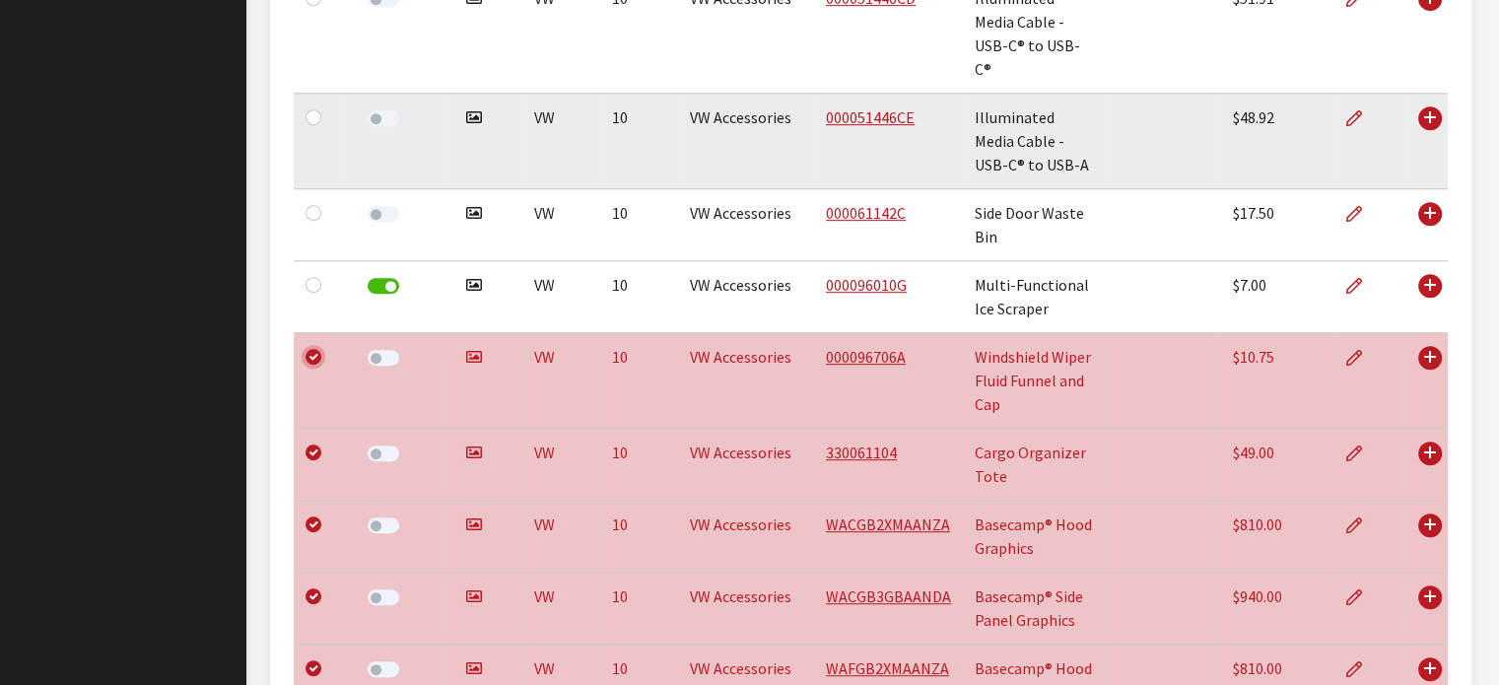
scroll to position [781, 0]
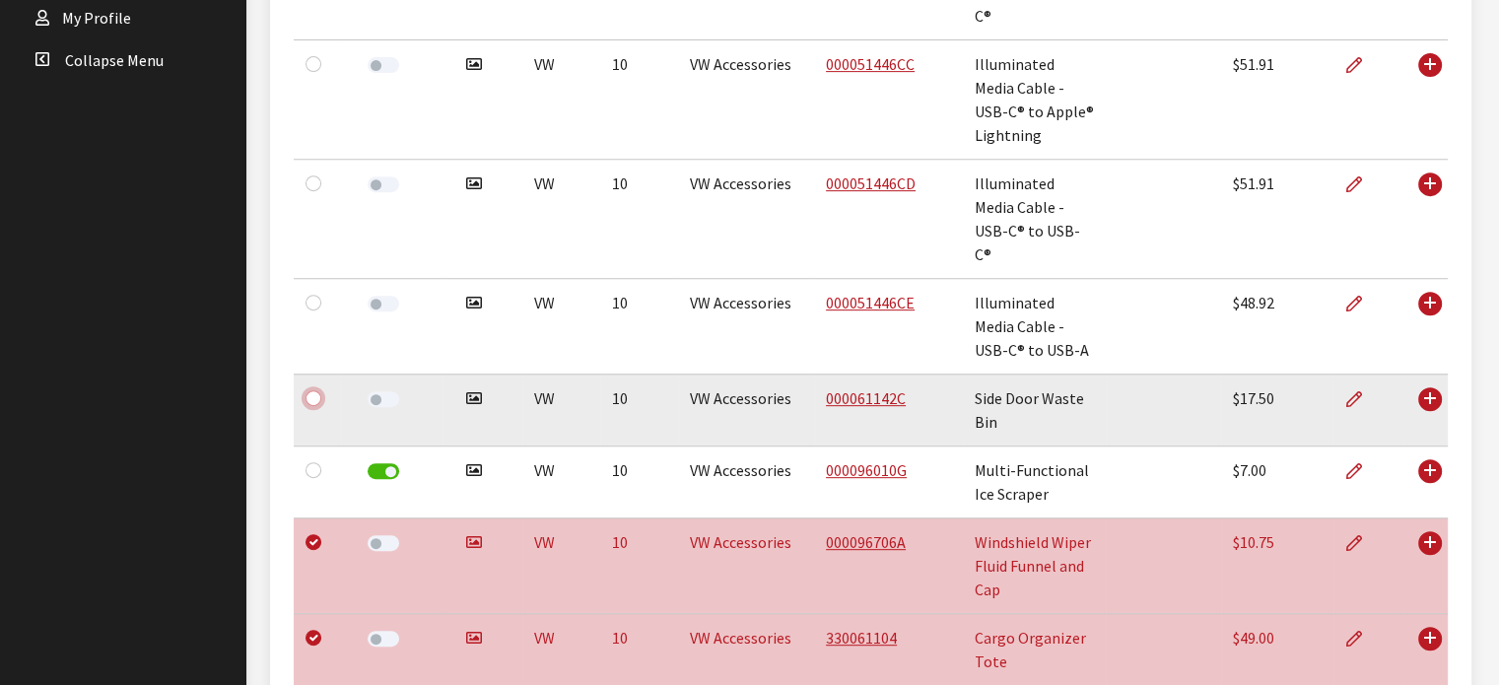
click at [310, 390] on input "checkbox" at bounding box center [314, 398] width 16 height 16
checkbox input "true"
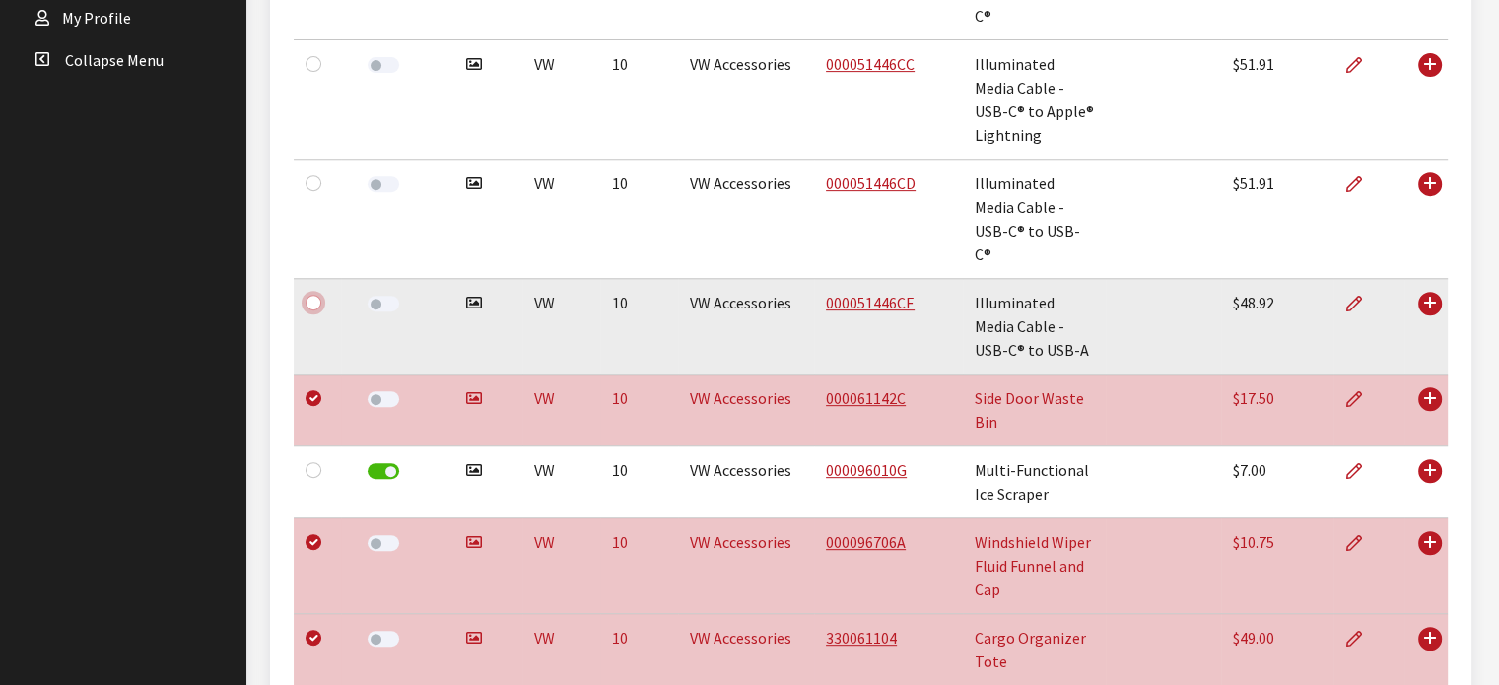
click at [313, 295] on input "checkbox" at bounding box center [314, 303] width 16 height 16
checkbox input "true"
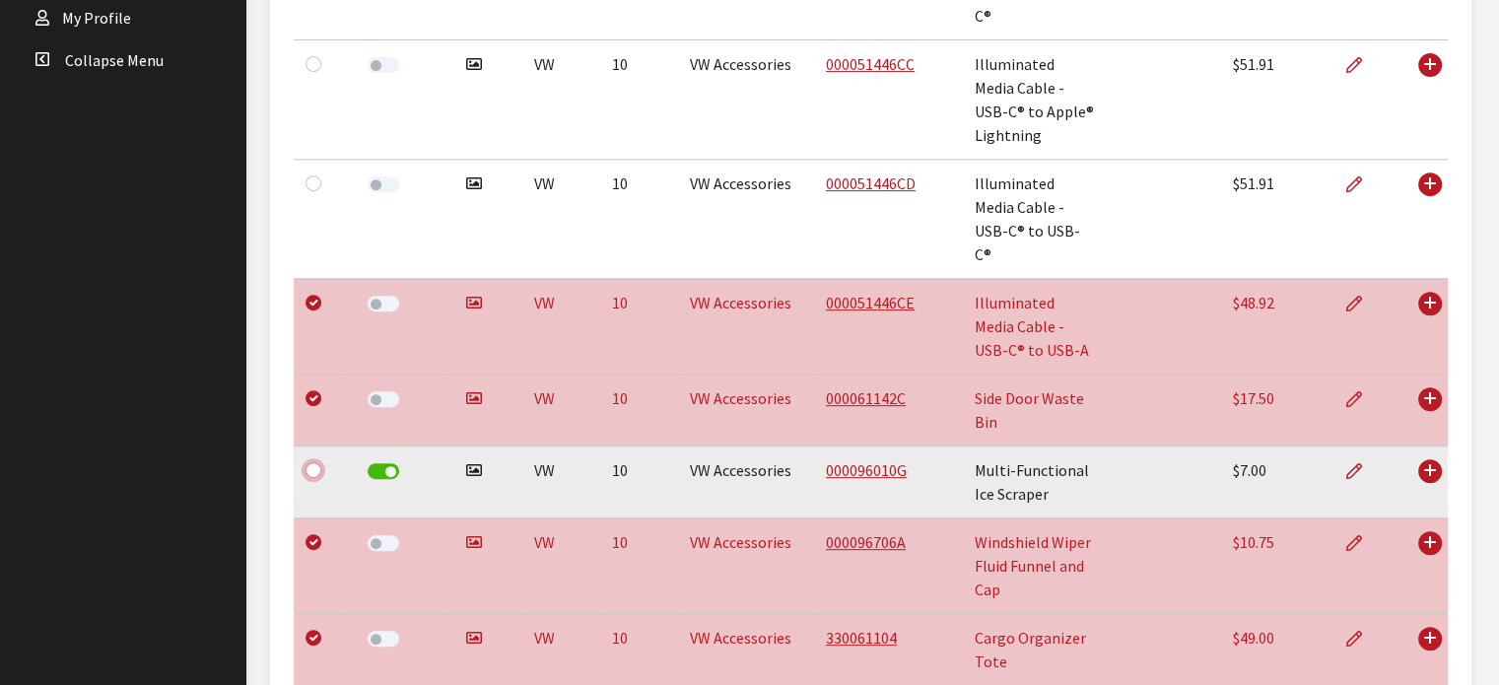
click at [311, 462] on input "checkbox" at bounding box center [314, 470] width 16 height 16
checkbox input "false"
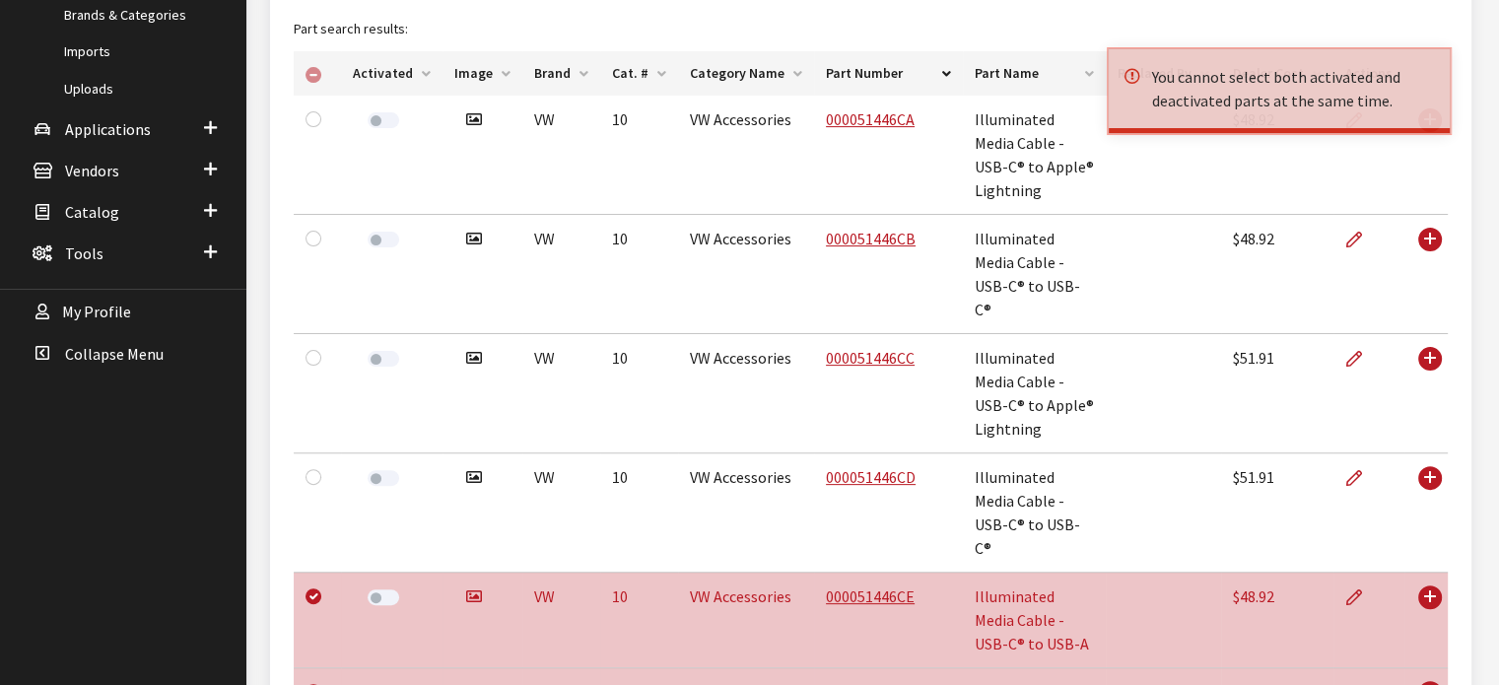
scroll to position [485, 0]
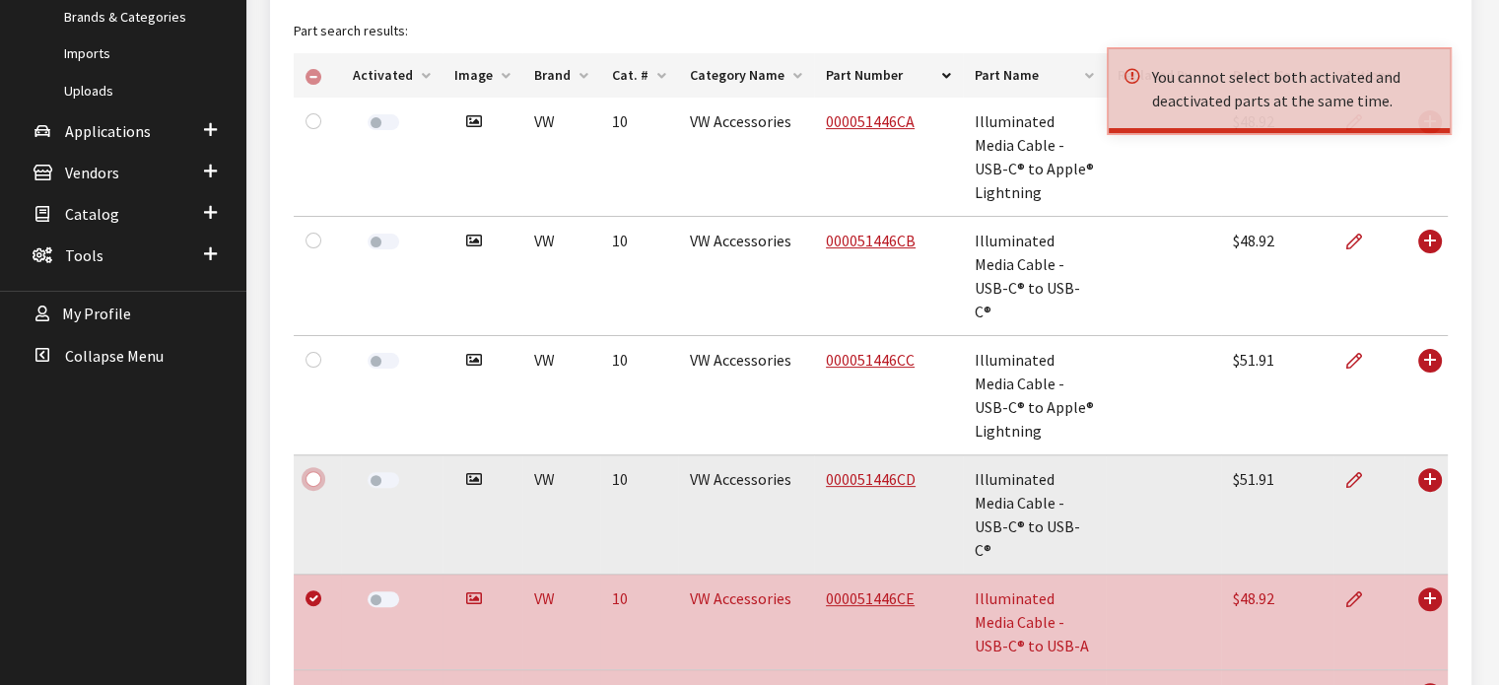
click at [312, 471] on input "checkbox" at bounding box center [314, 479] width 16 height 16
checkbox input "true"
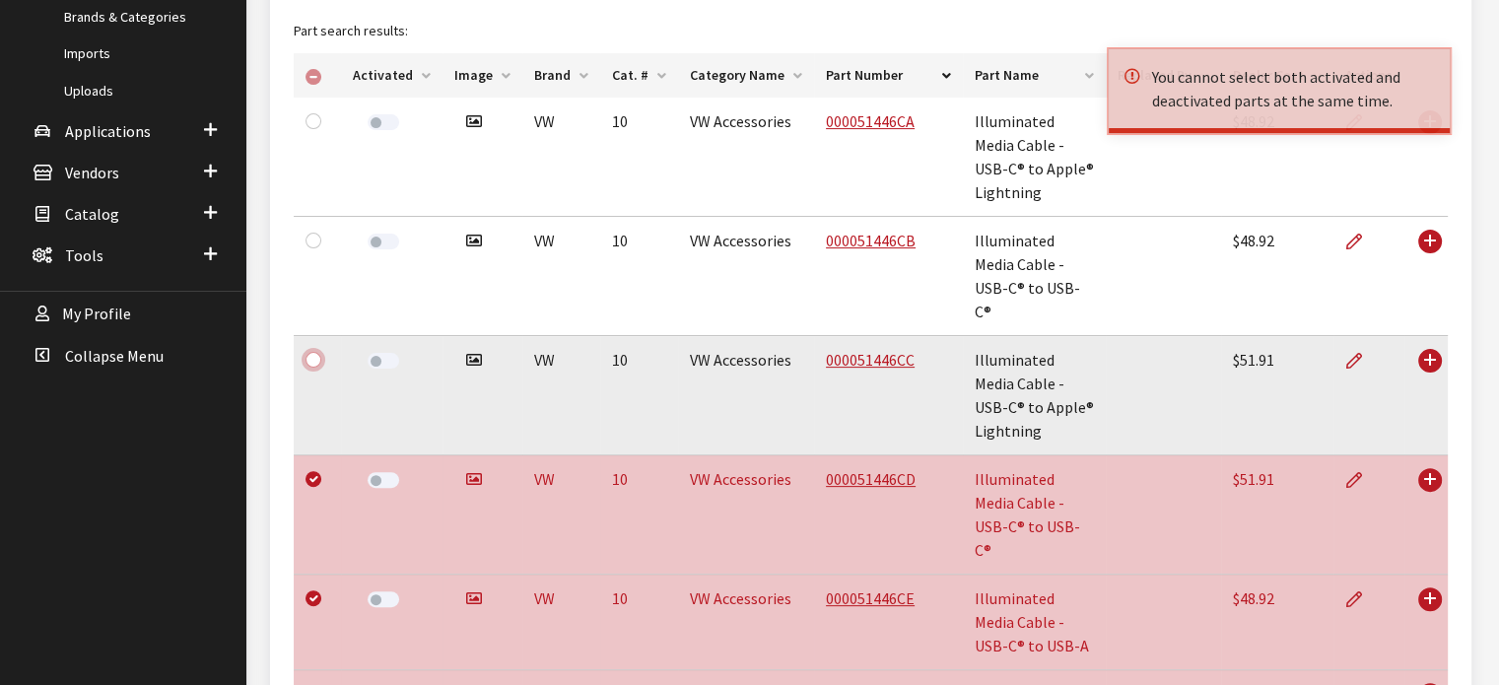
click at [317, 352] on input "checkbox" at bounding box center [314, 360] width 16 height 16
checkbox input "true"
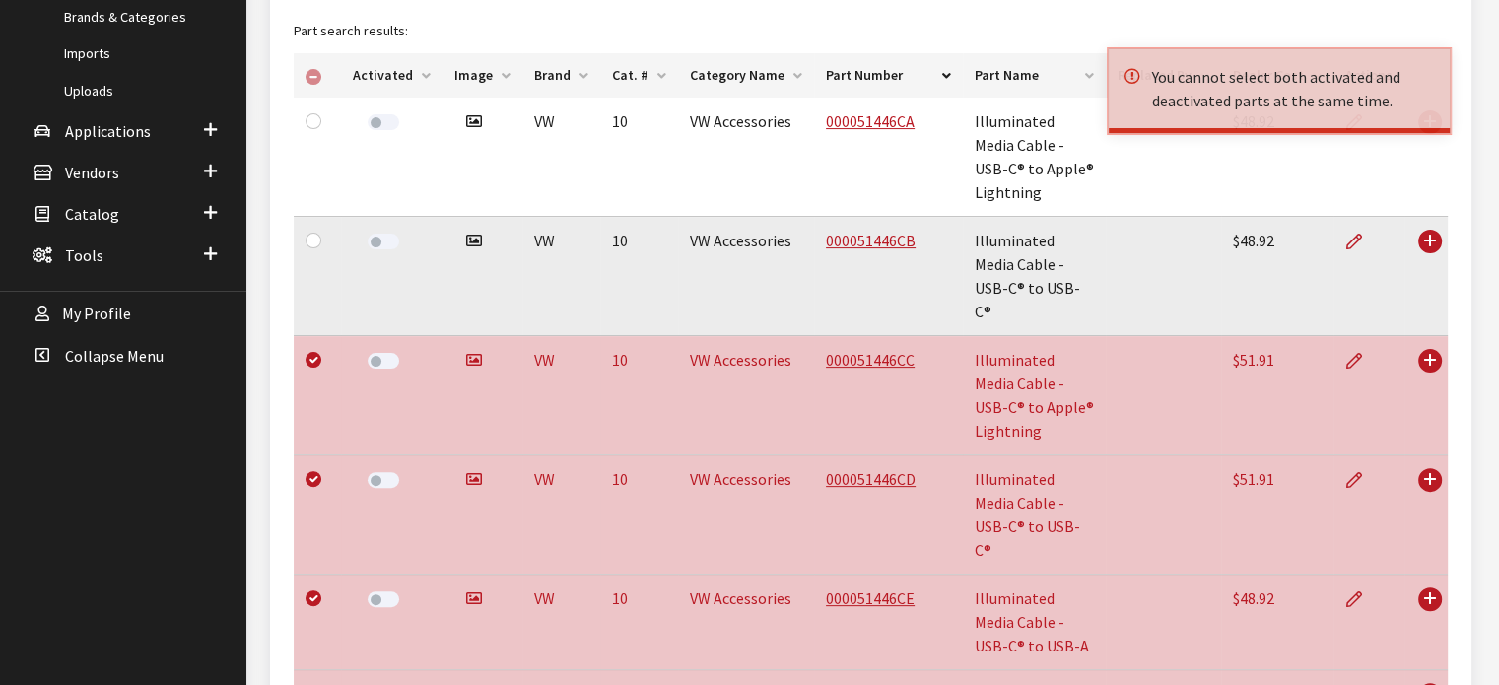
click at [306, 229] on div at bounding box center [318, 241] width 24 height 24
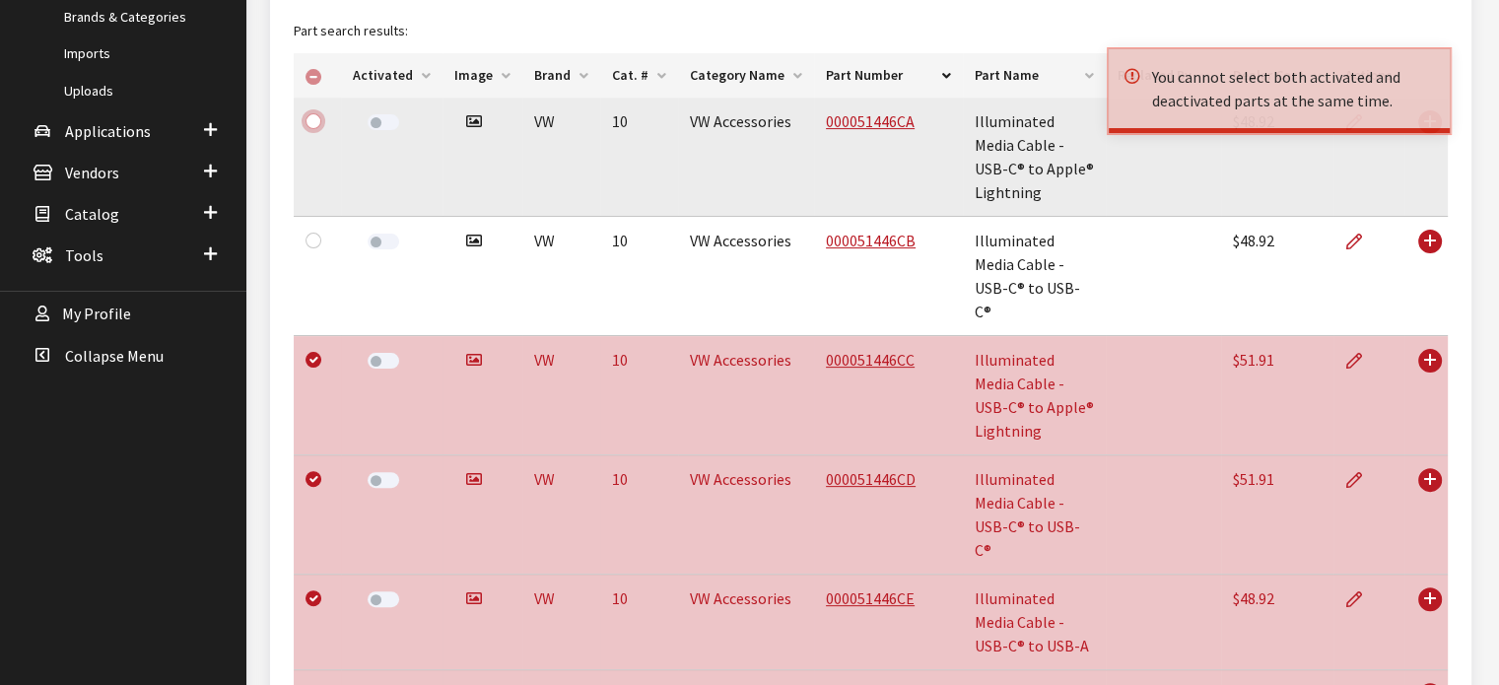
click at [318, 117] on input "checkbox" at bounding box center [314, 121] width 16 height 16
checkbox input "true"
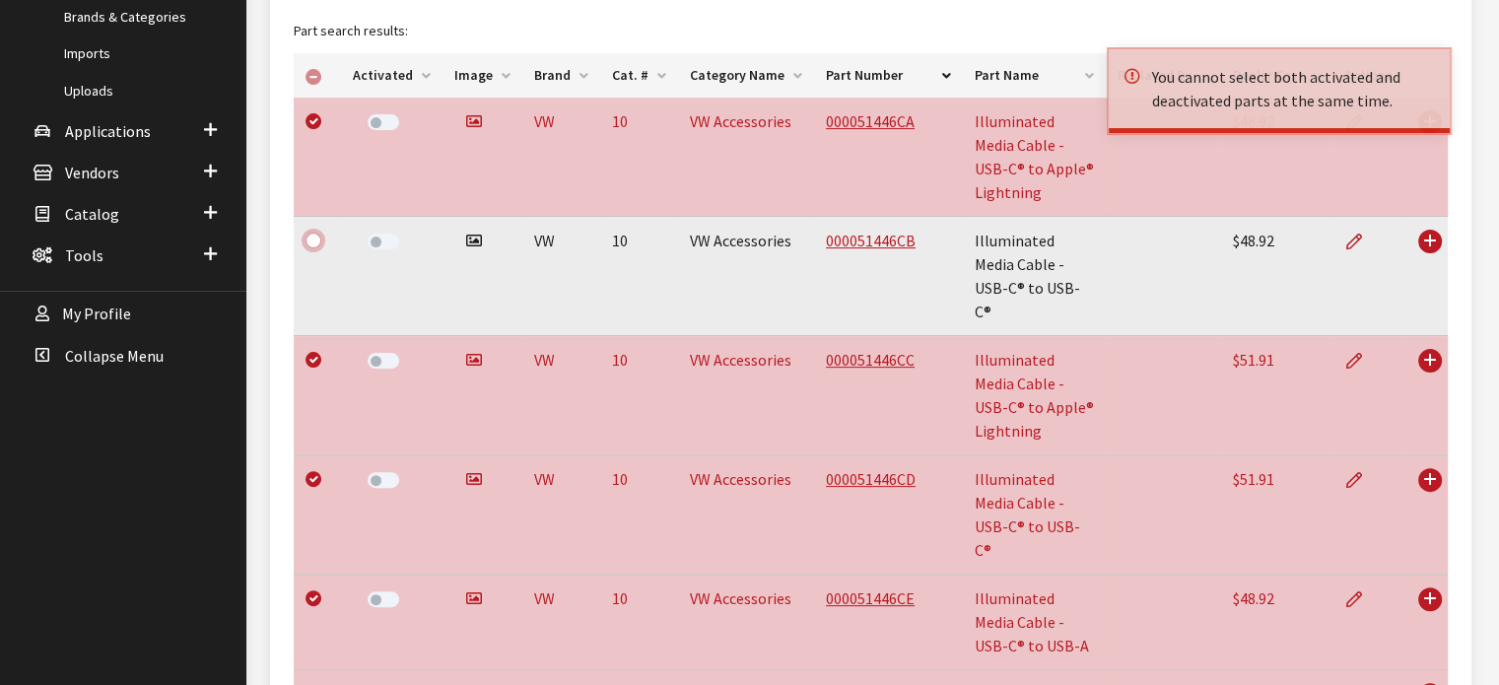
click at [312, 233] on input "checkbox" at bounding box center [314, 241] width 16 height 16
checkbox input "true"
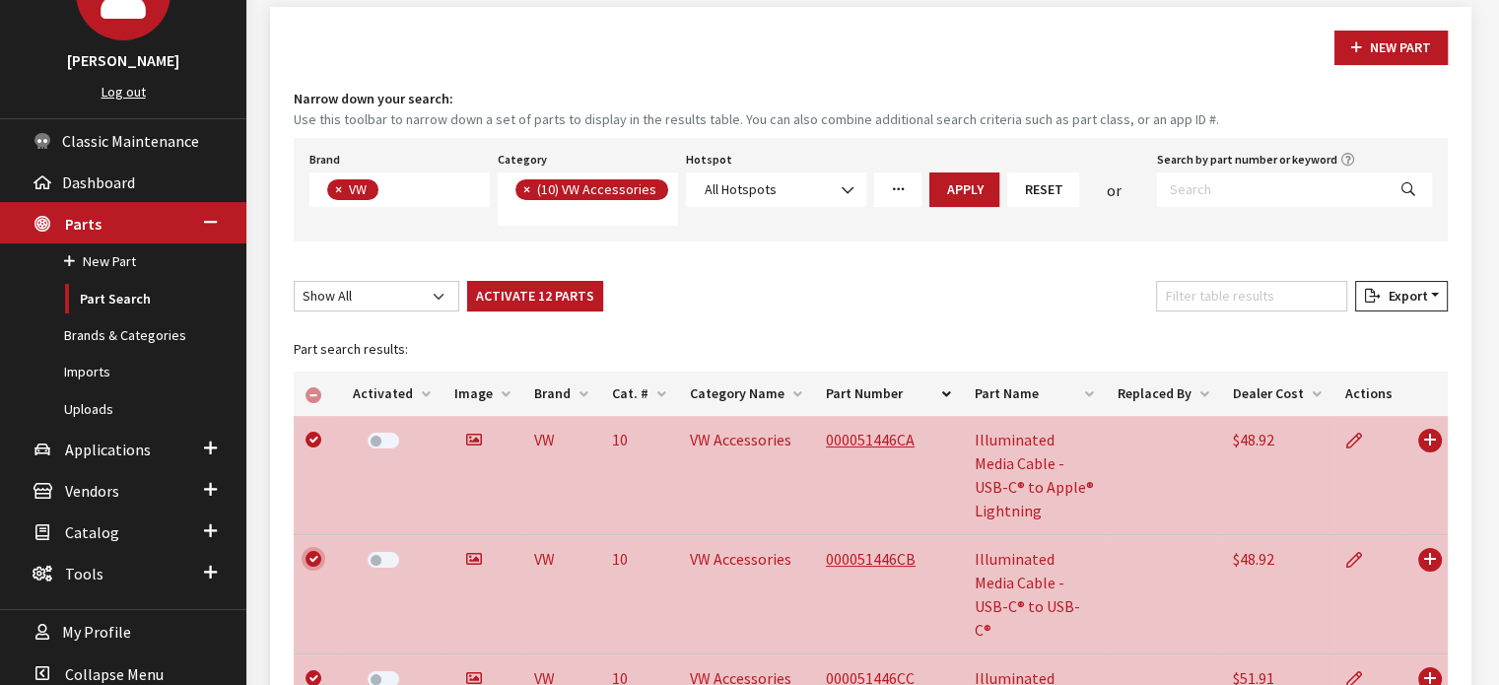
scroll to position [91, 0]
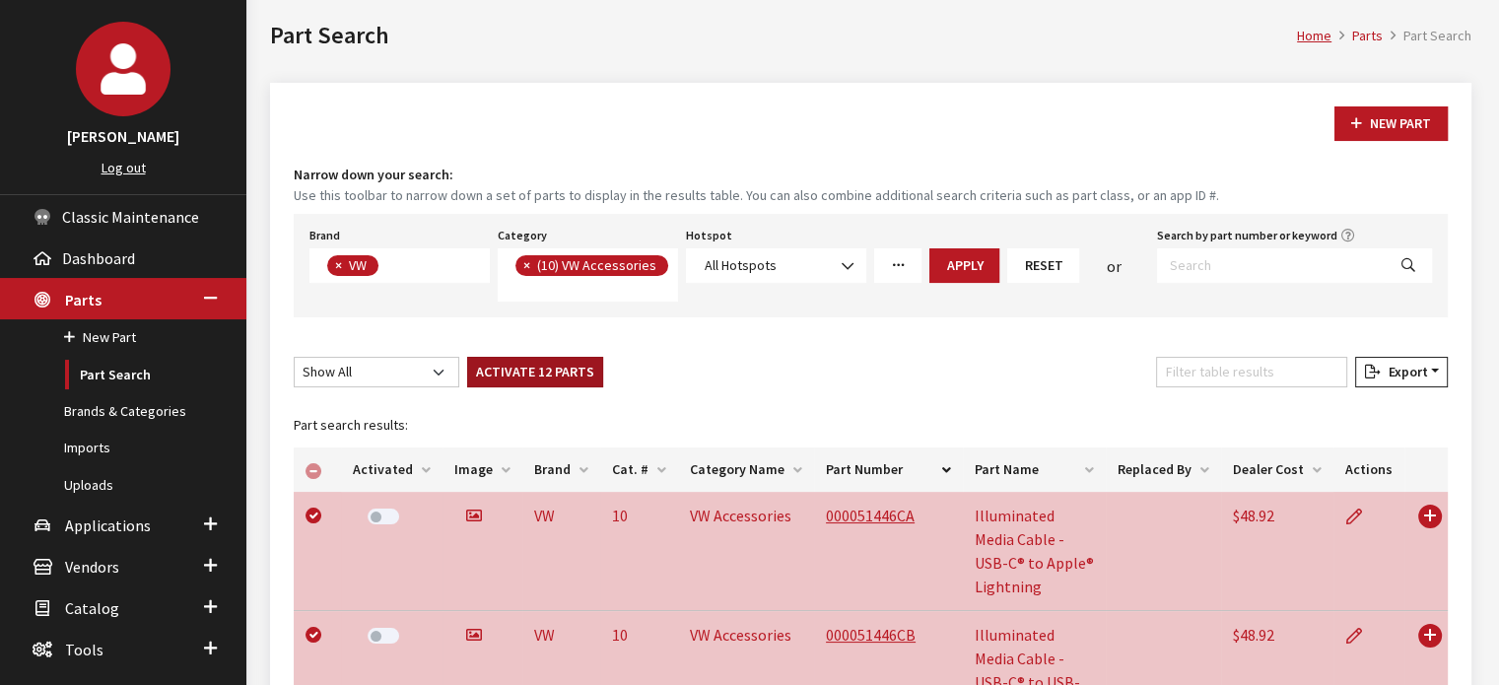
click at [498, 383] on button "Activate 12 Parts" at bounding box center [535, 372] width 136 height 31
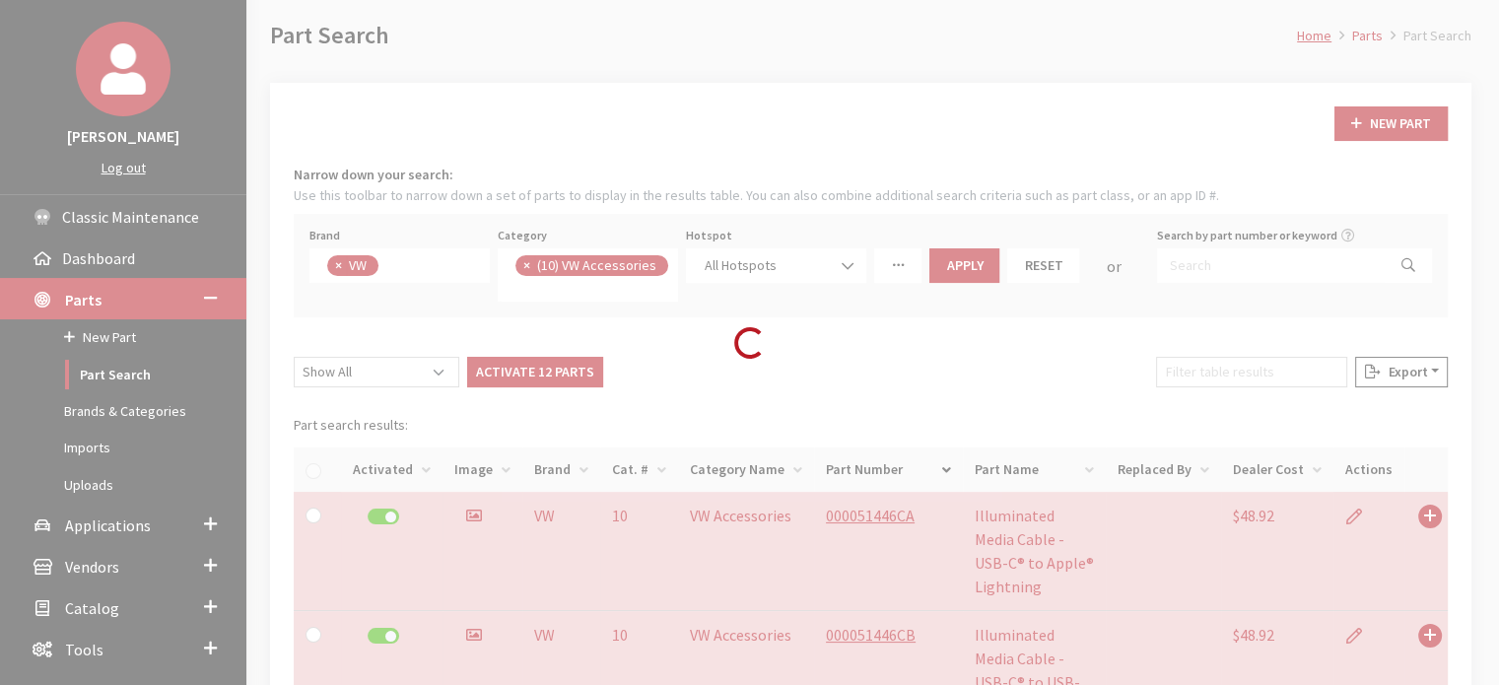
checkbox input "false"
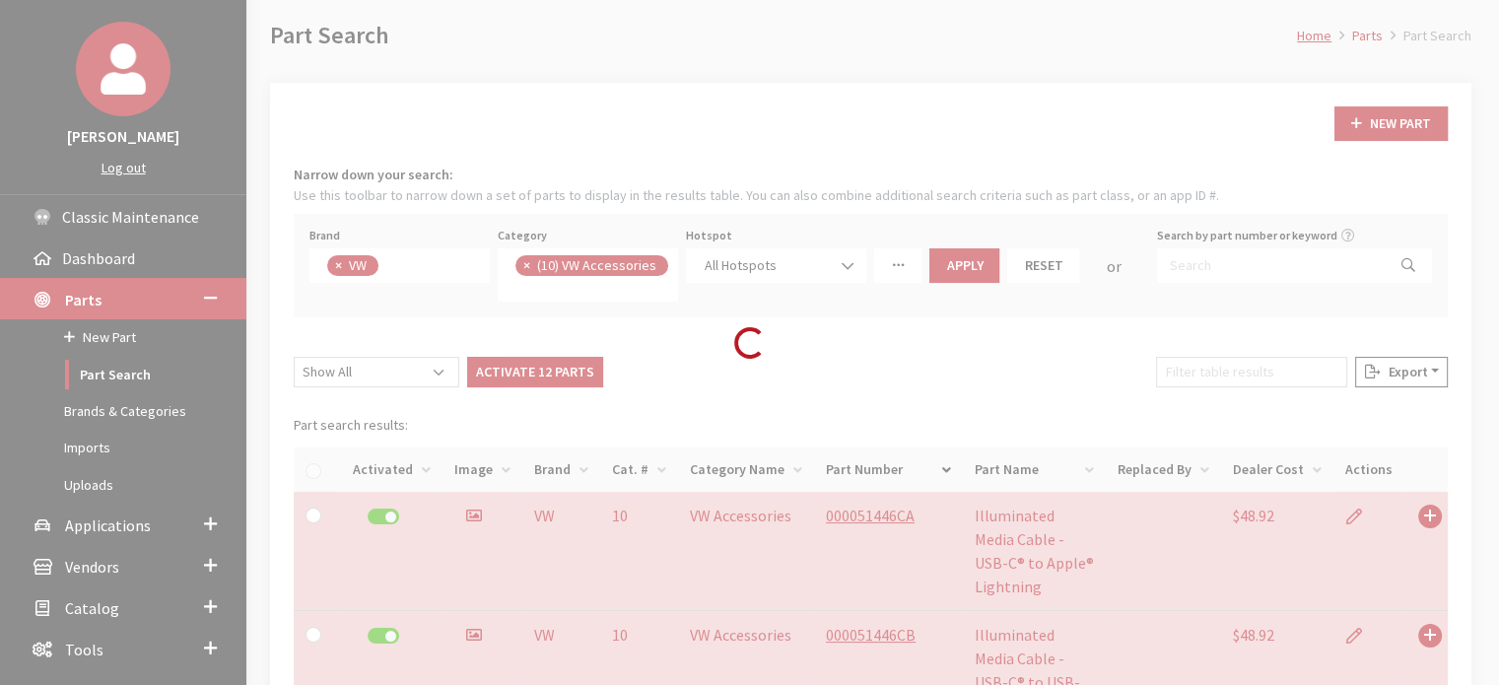
checkbox input "false"
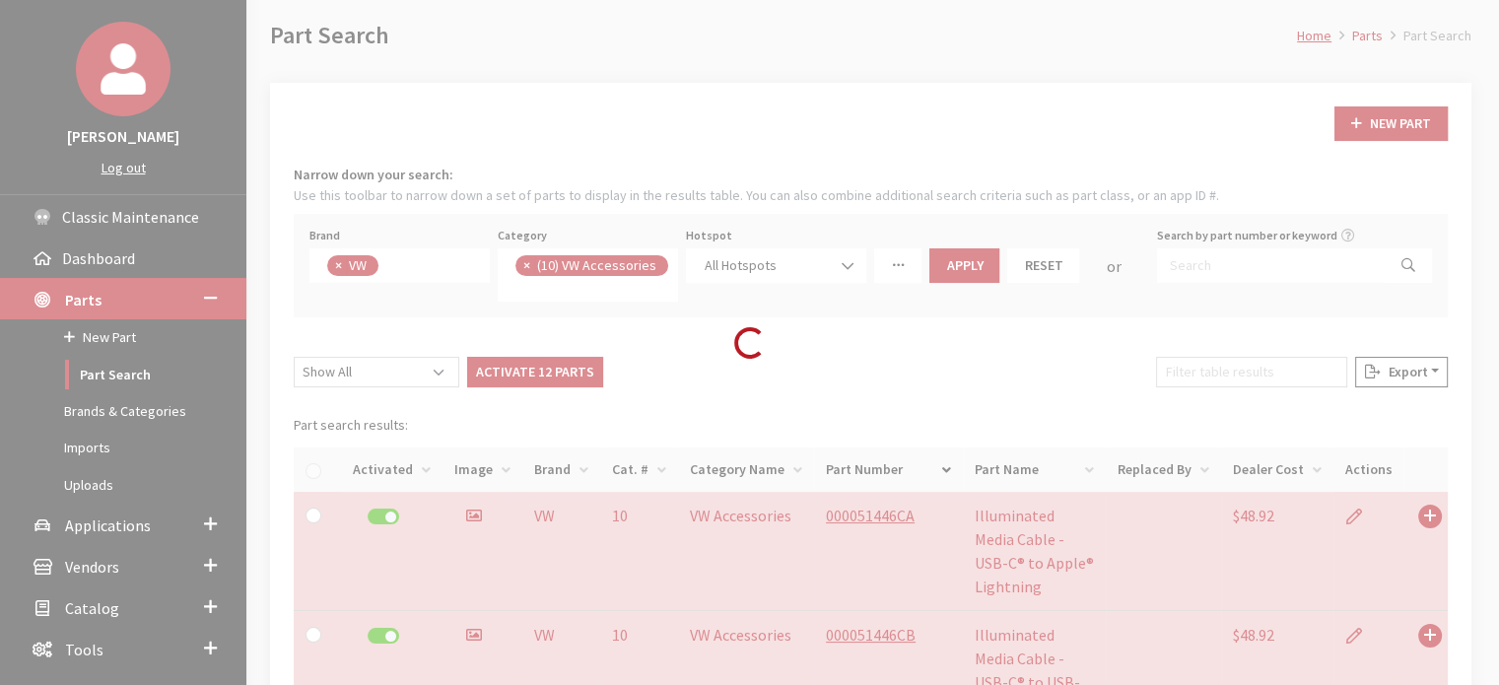
checkbox input "false"
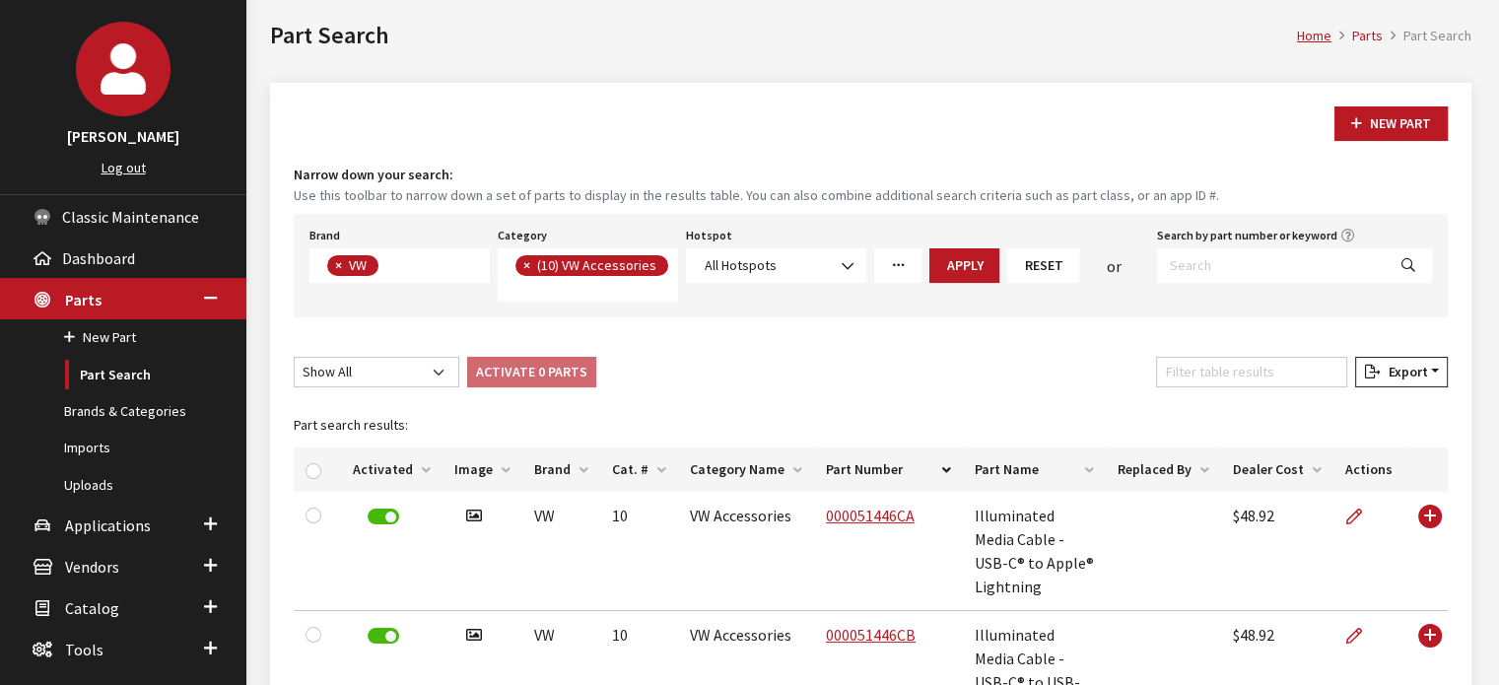
click at [868, 372] on div "Show 10 per page Show 25 per page Show 50 per page Show 100 per page Show 1000 …" at bounding box center [871, 376] width 1162 height 38
